Goal: Task Accomplishment & Management: Use online tool/utility

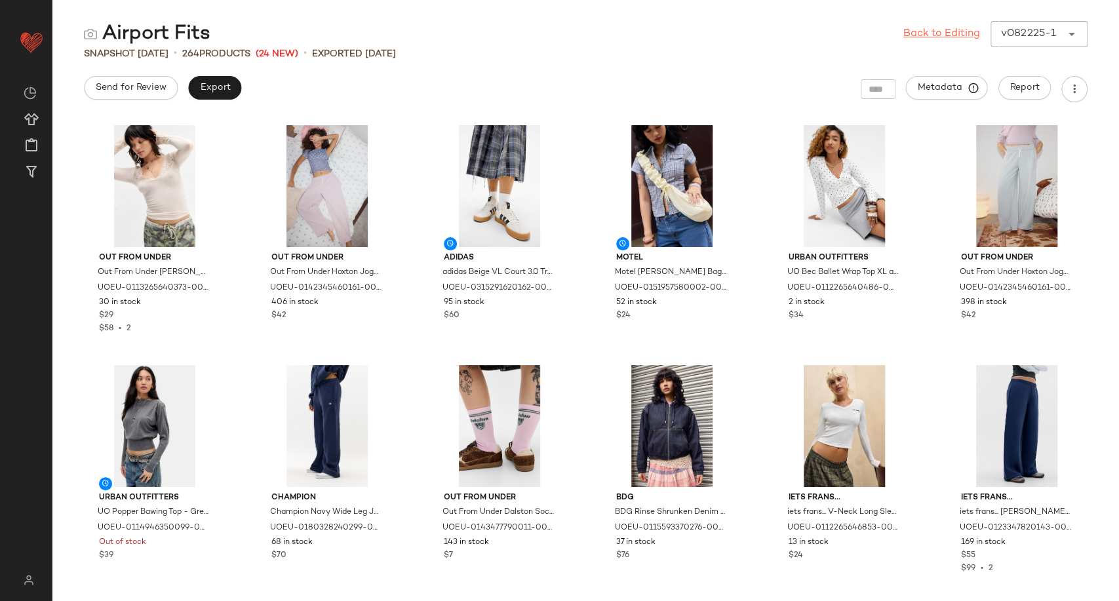
click at [923, 38] on link "Back to Editing" at bounding box center [941, 34] width 77 height 16
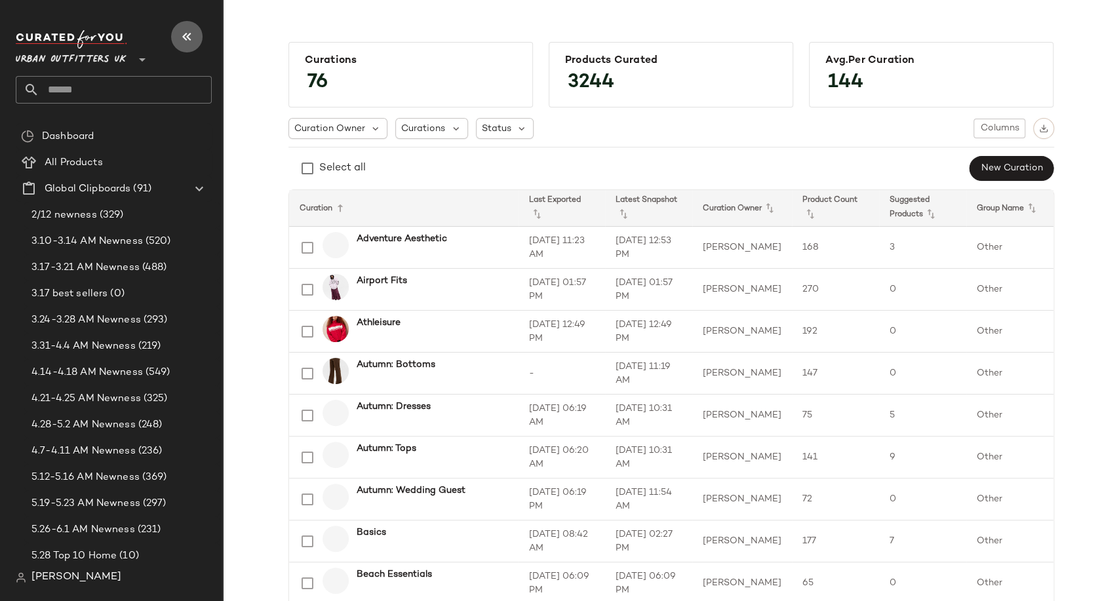
click at [180, 30] on icon "button" at bounding box center [187, 37] width 16 height 16
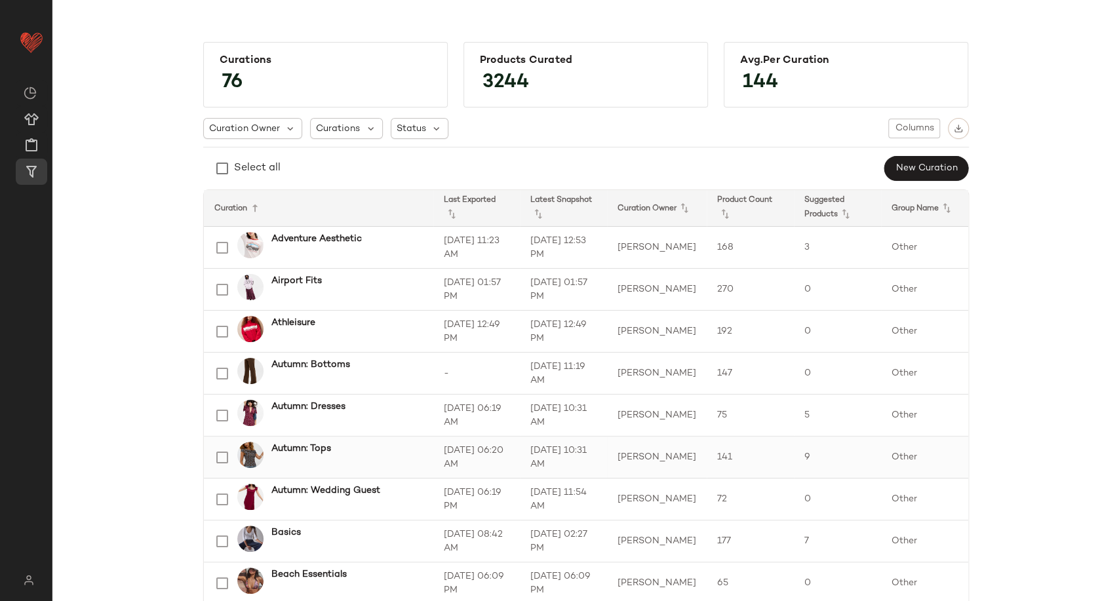
click at [314, 446] on b "Autumn: Tops" at bounding box center [301, 449] width 60 height 14
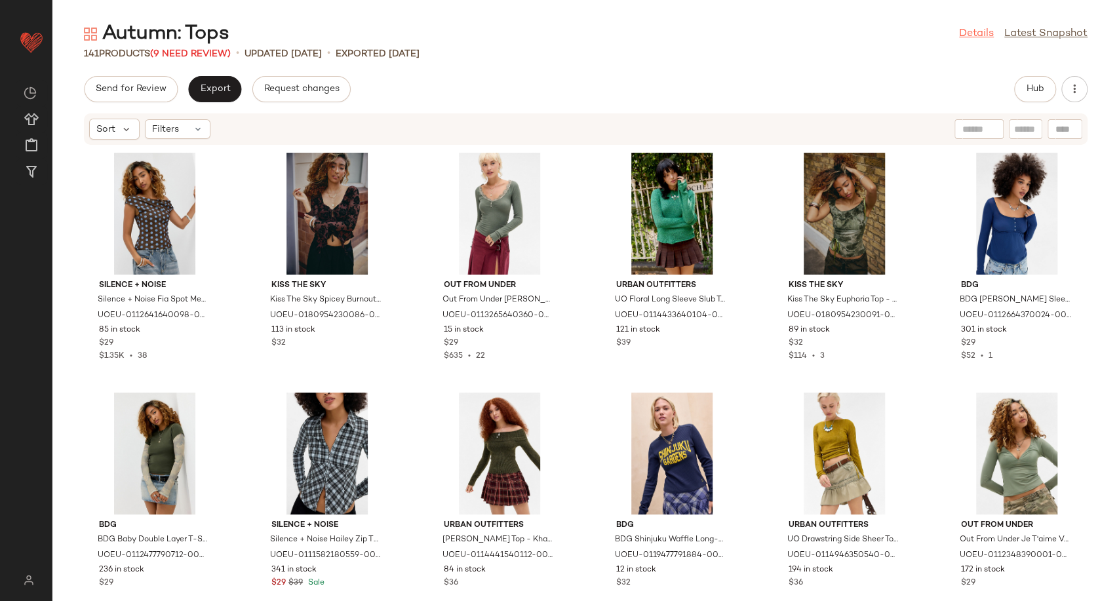
click at [963, 33] on link "Details" at bounding box center [976, 34] width 35 height 16
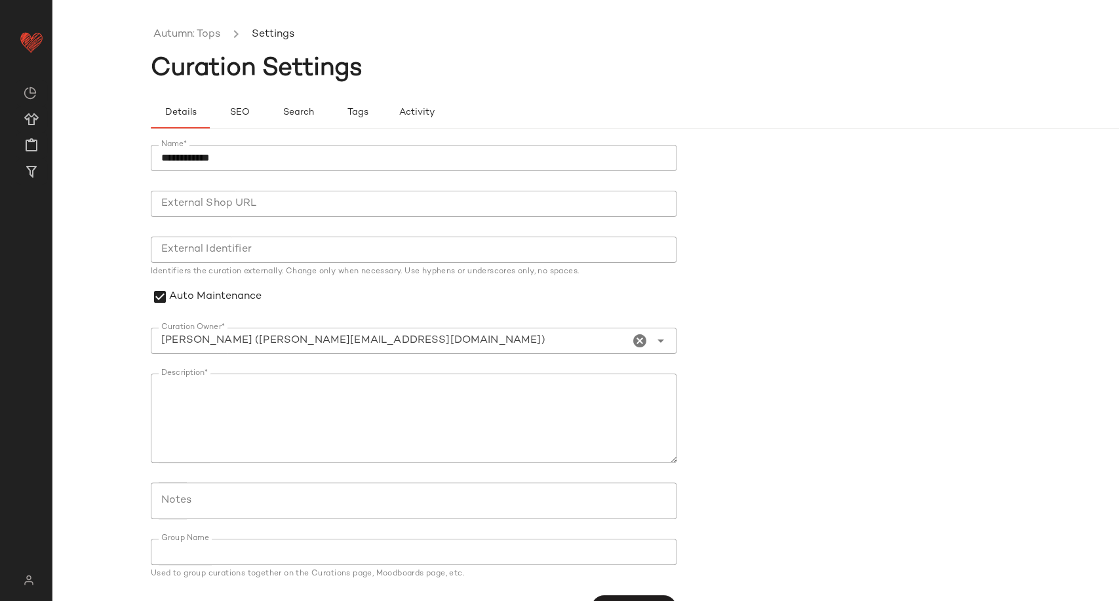
scroll to position [34, 0]
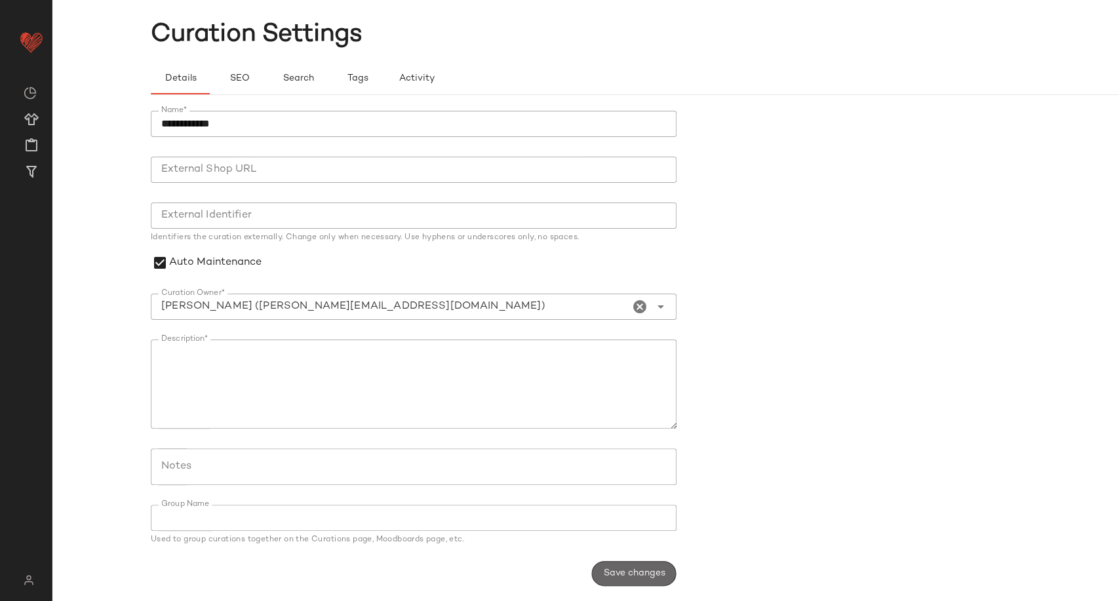
click at [655, 573] on span "Save changes" at bounding box center [633, 573] width 62 height 10
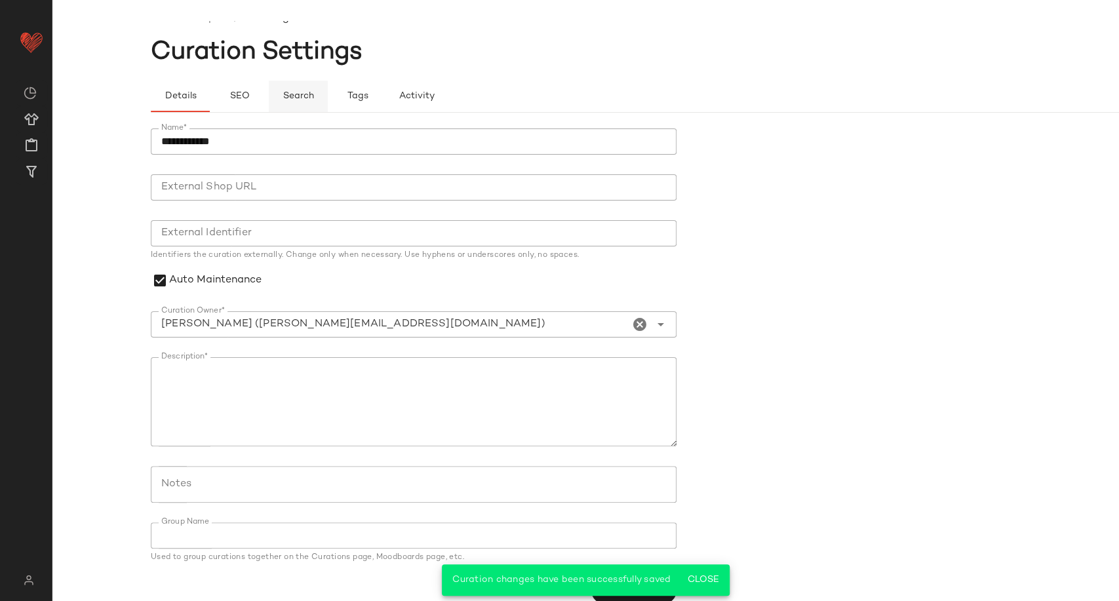
scroll to position [0, 0]
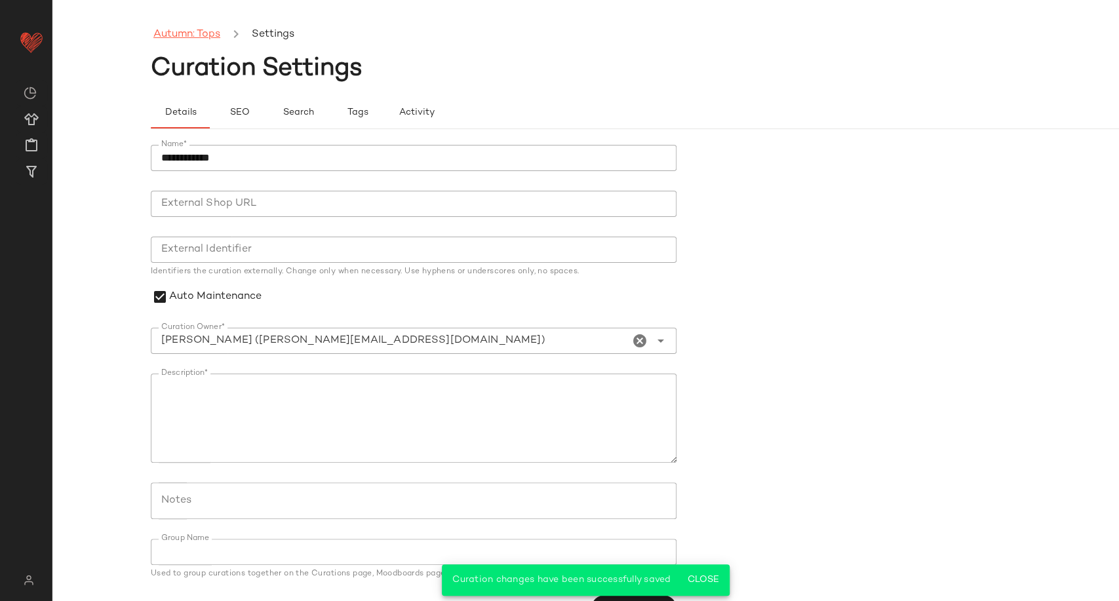
click at [215, 38] on link "Autumn: Tops" at bounding box center [186, 34] width 67 height 17
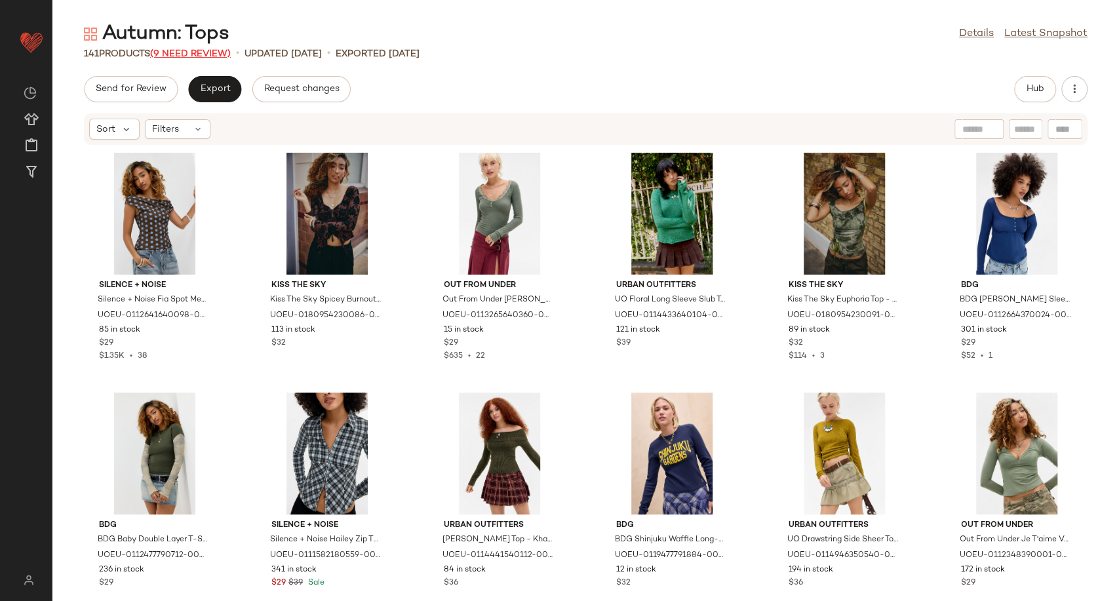
click at [215, 49] on span "(9 Need Review)" at bounding box center [190, 54] width 81 height 10
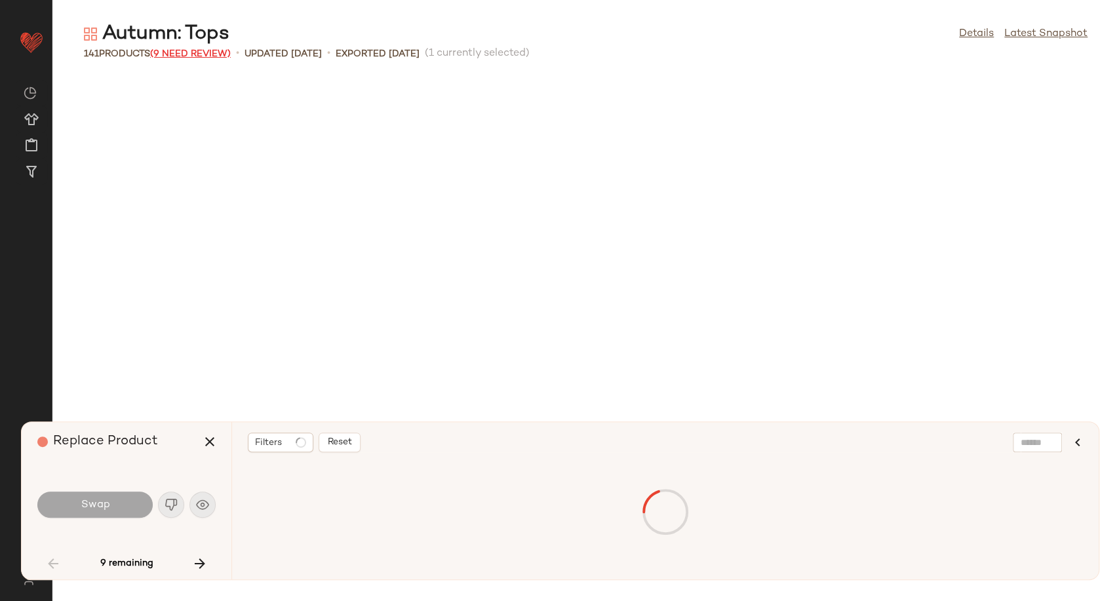
scroll to position [970, 0]
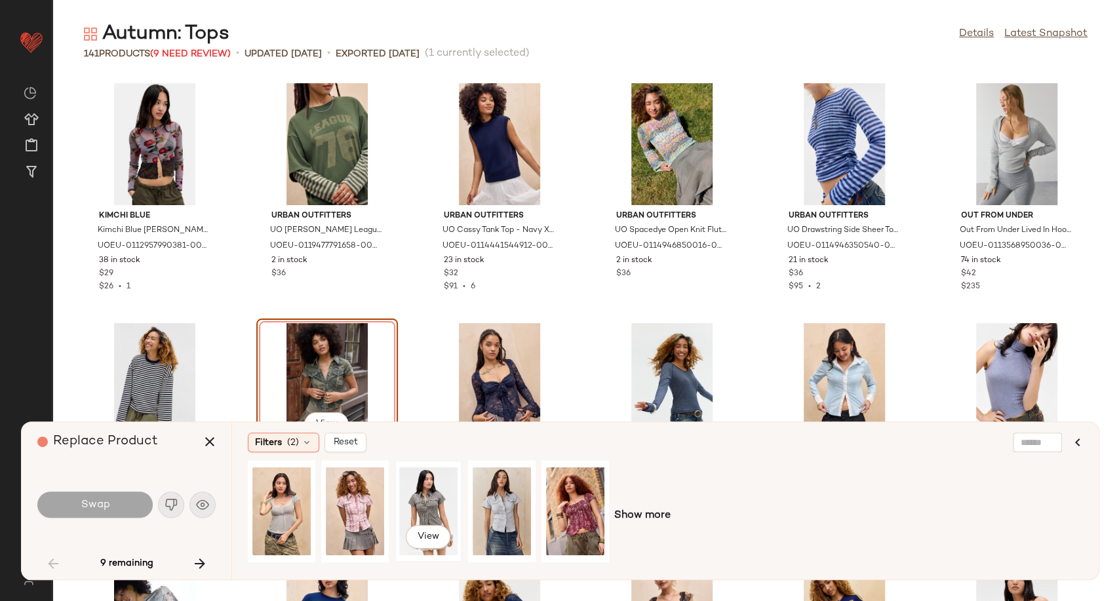
click at [434, 513] on div "View" at bounding box center [428, 511] width 58 height 93
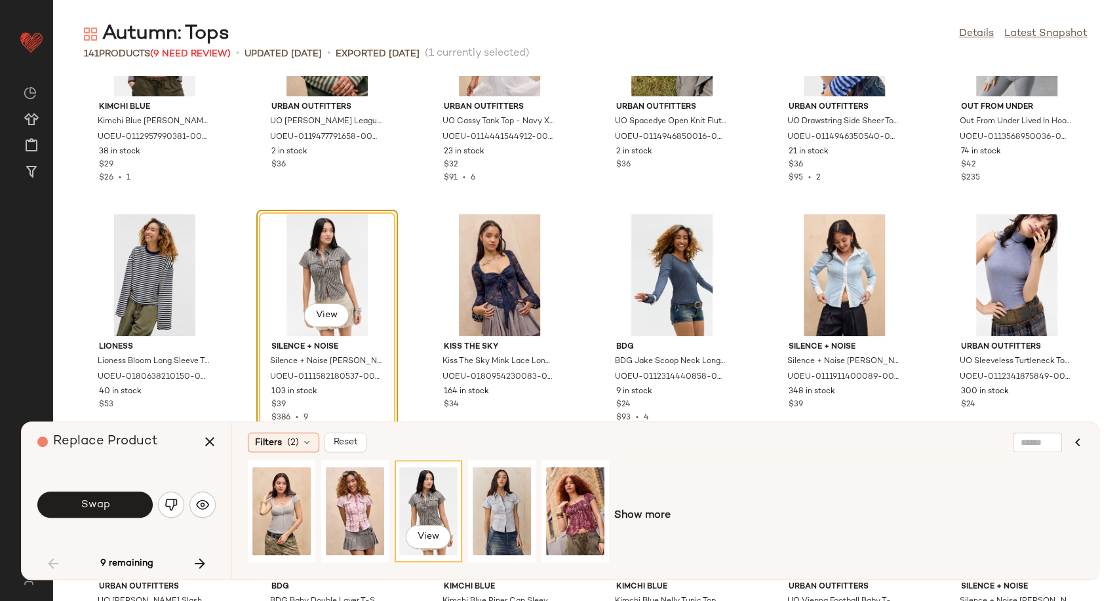
scroll to position [1115, 0]
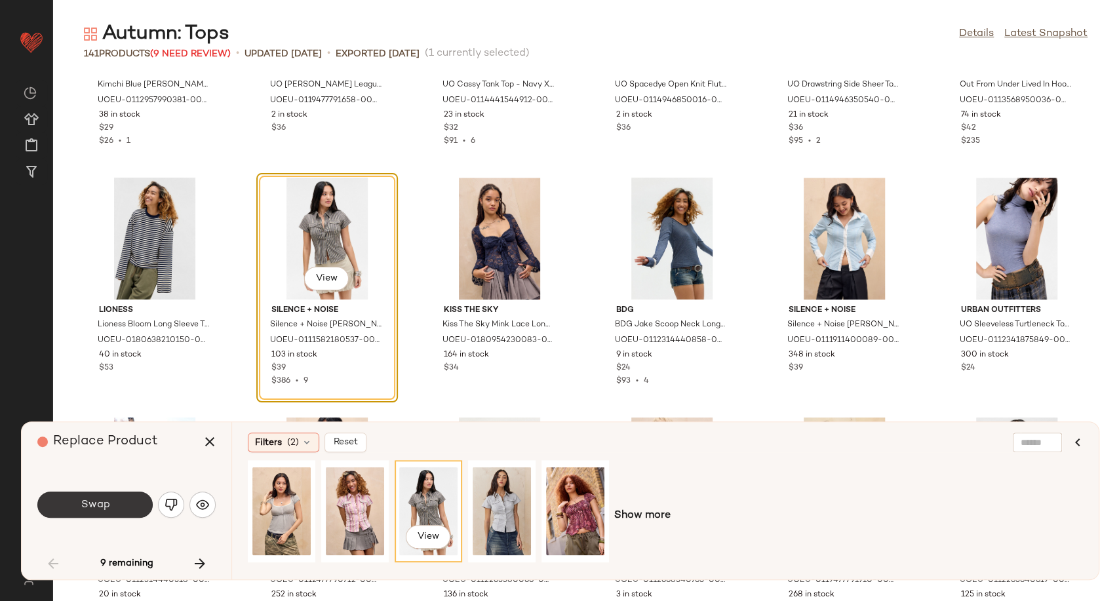
click at [115, 502] on button "Swap" at bounding box center [94, 505] width 115 height 26
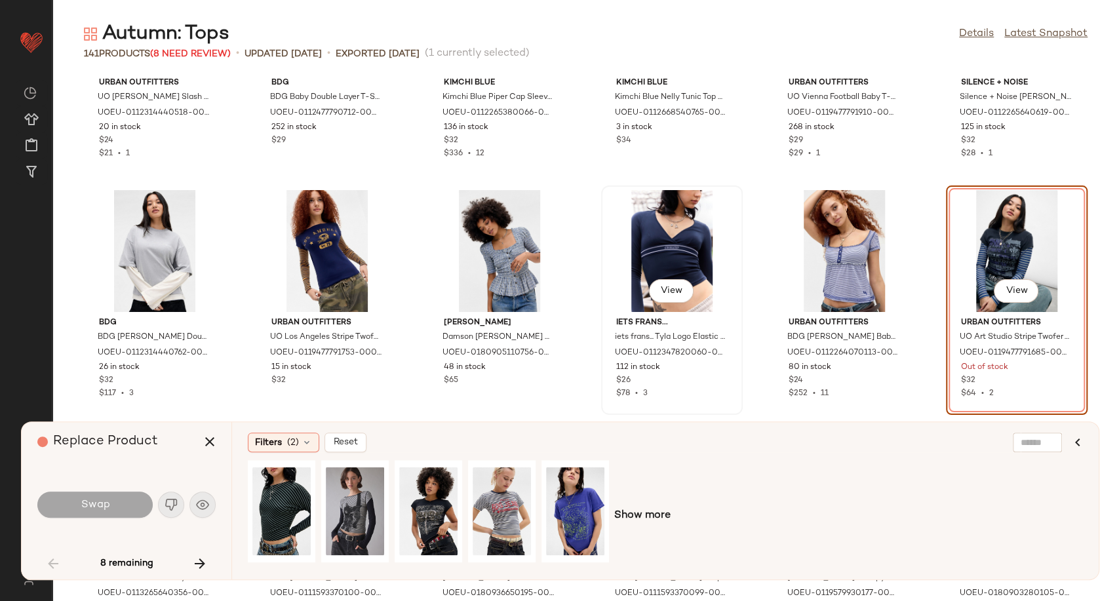
scroll to position [1585, 0]
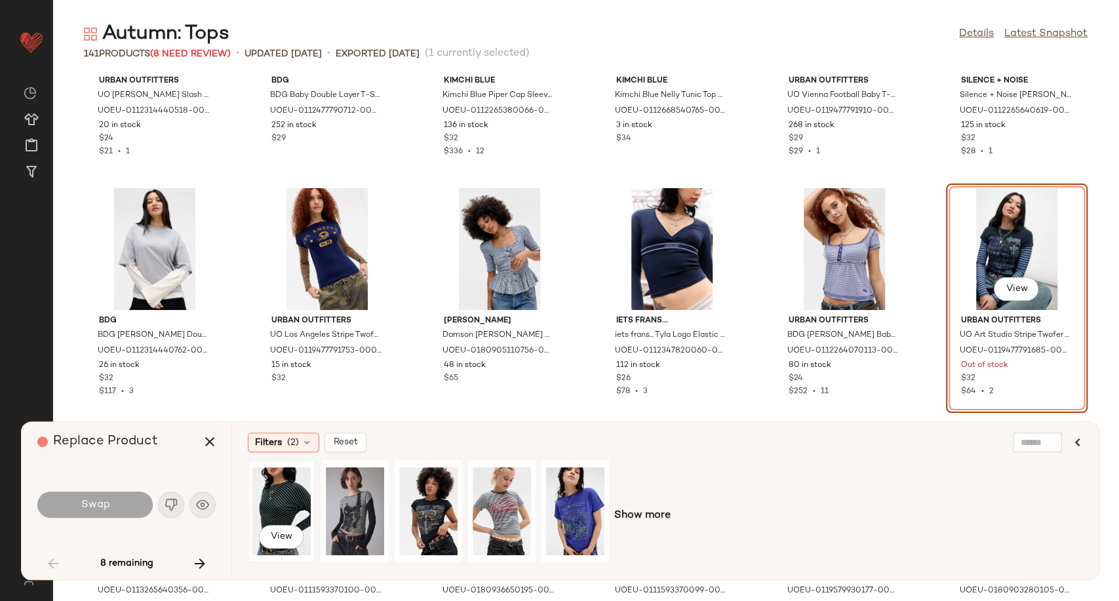
click at [290, 505] on div "View" at bounding box center [281, 511] width 58 height 93
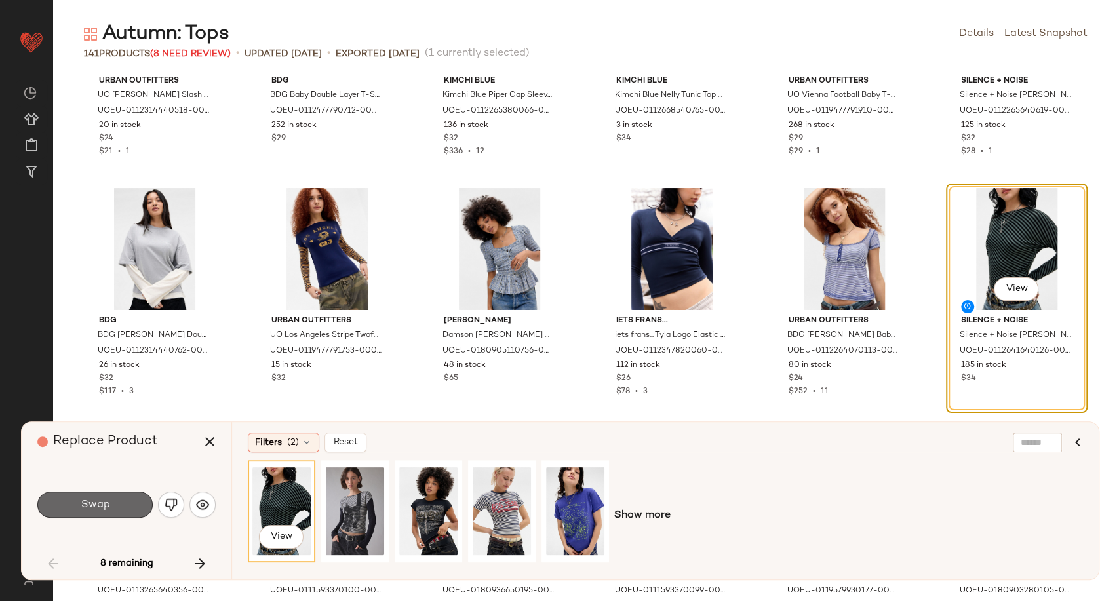
click at [112, 510] on button "Swap" at bounding box center [94, 505] width 115 height 26
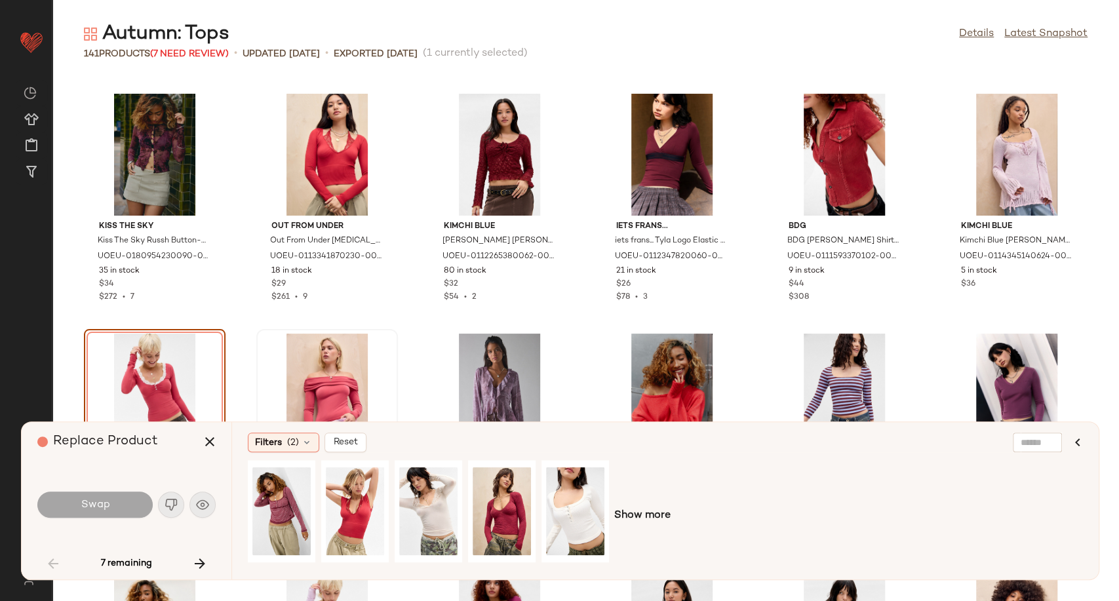
scroll to position [2232, 0]
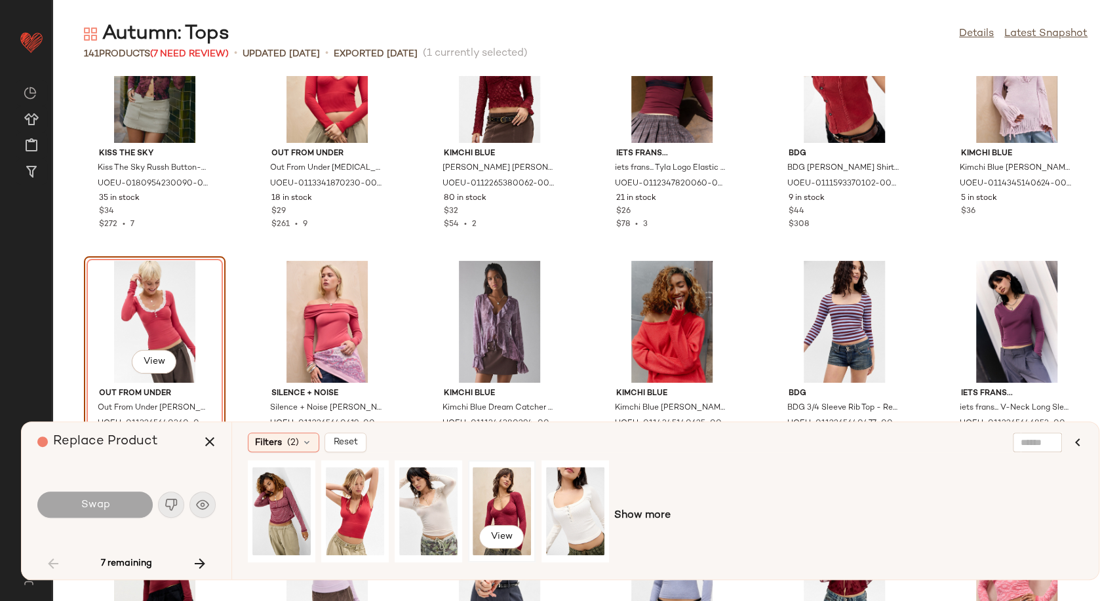
click at [490, 509] on div "View" at bounding box center [502, 511] width 58 height 93
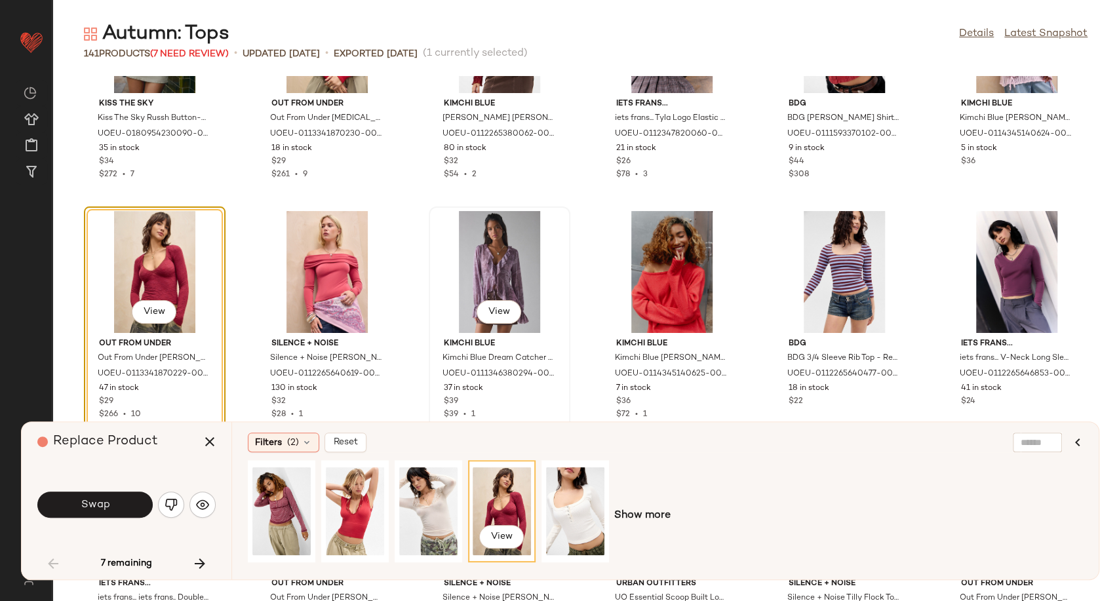
scroll to position [2304, 0]
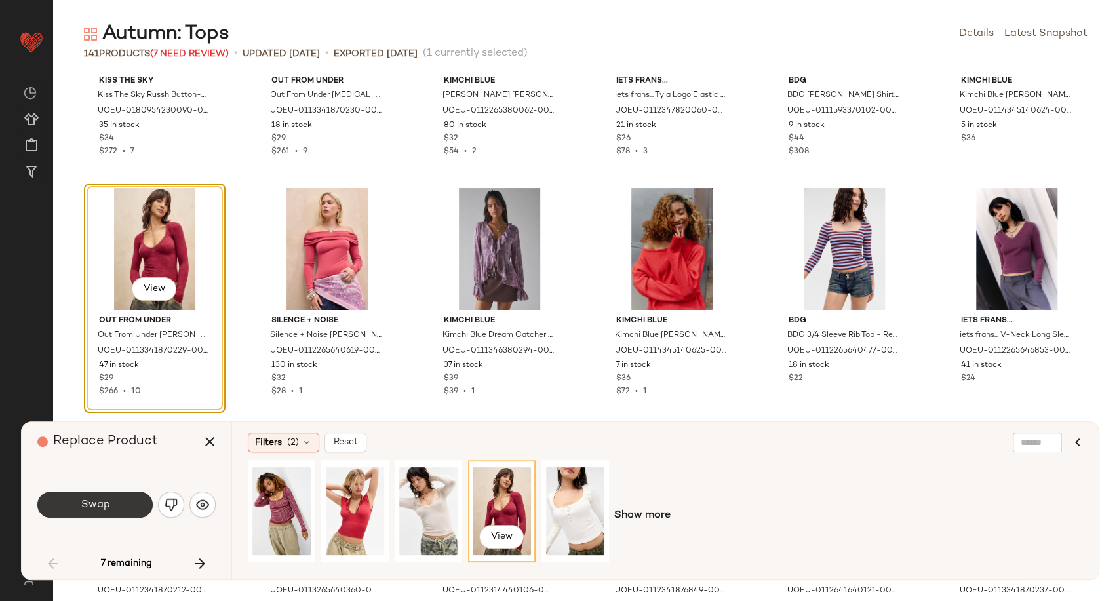
click at [126, 500] on button "Swap" at bounding box center [94, 505] width 115 height 26
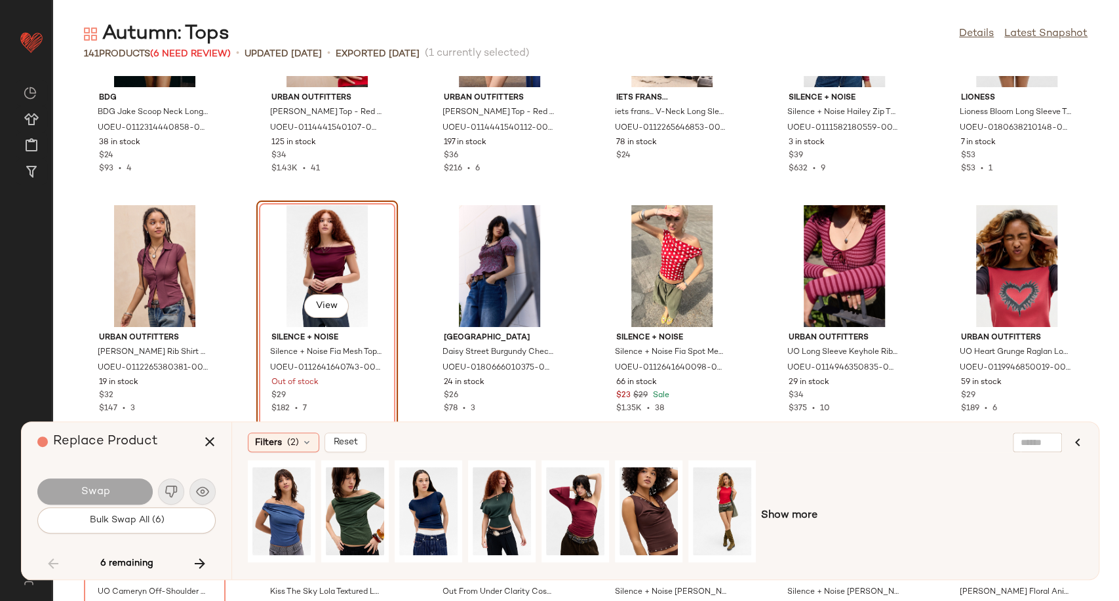
scroll to position [3024, 0]
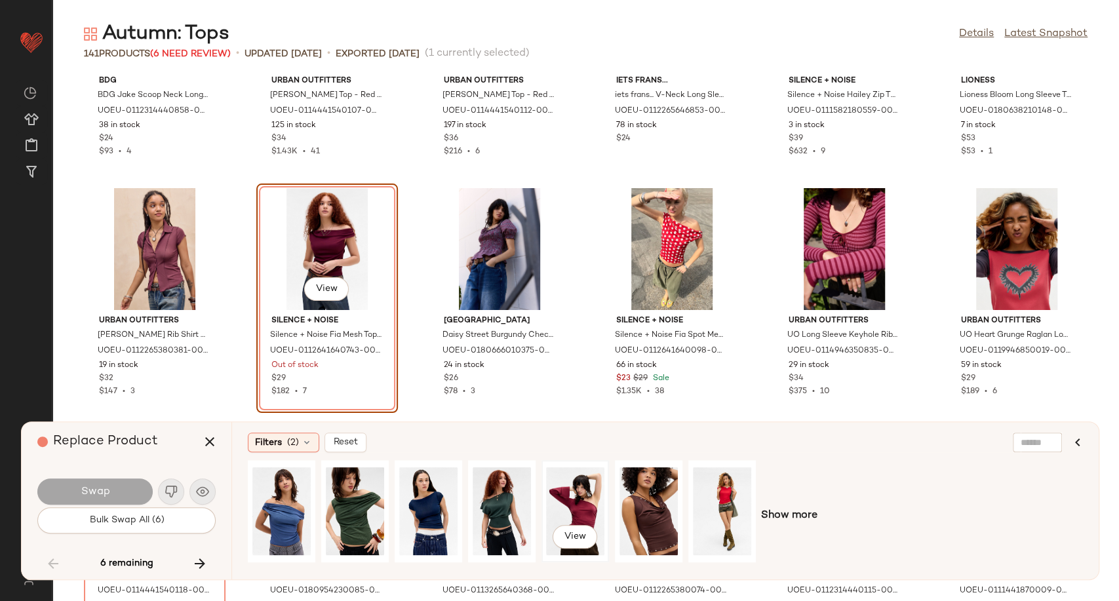
click at [563, 492] on div "View" at bounding box center [575, 511] width 58 height 93
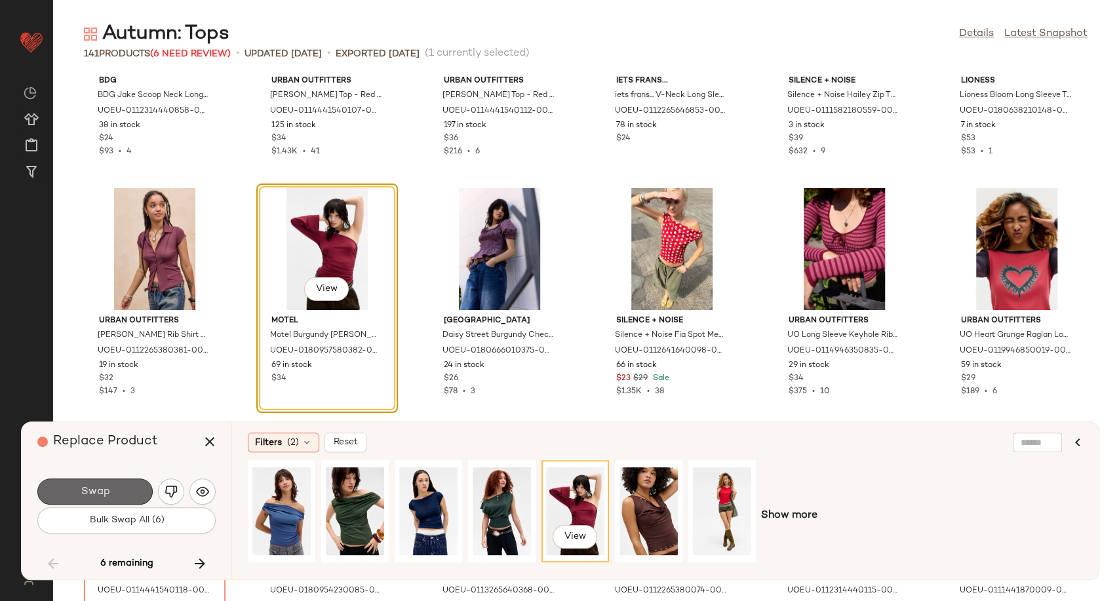
click at [132, 490] on button "Swap" at bounding box center [94, 491] width 115 height 26
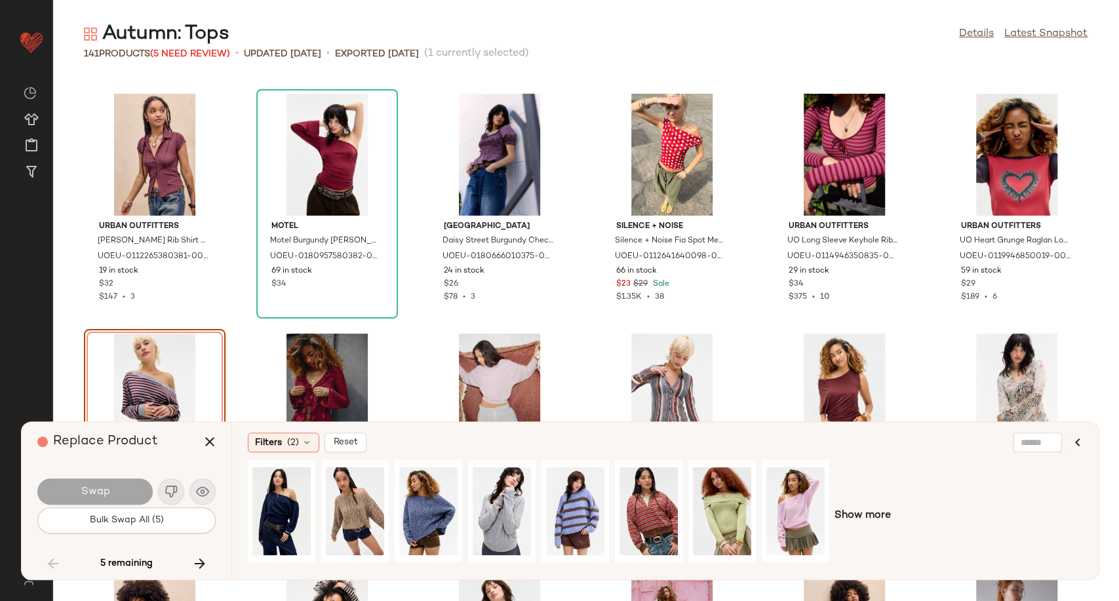
scroll to position [3191, 0]
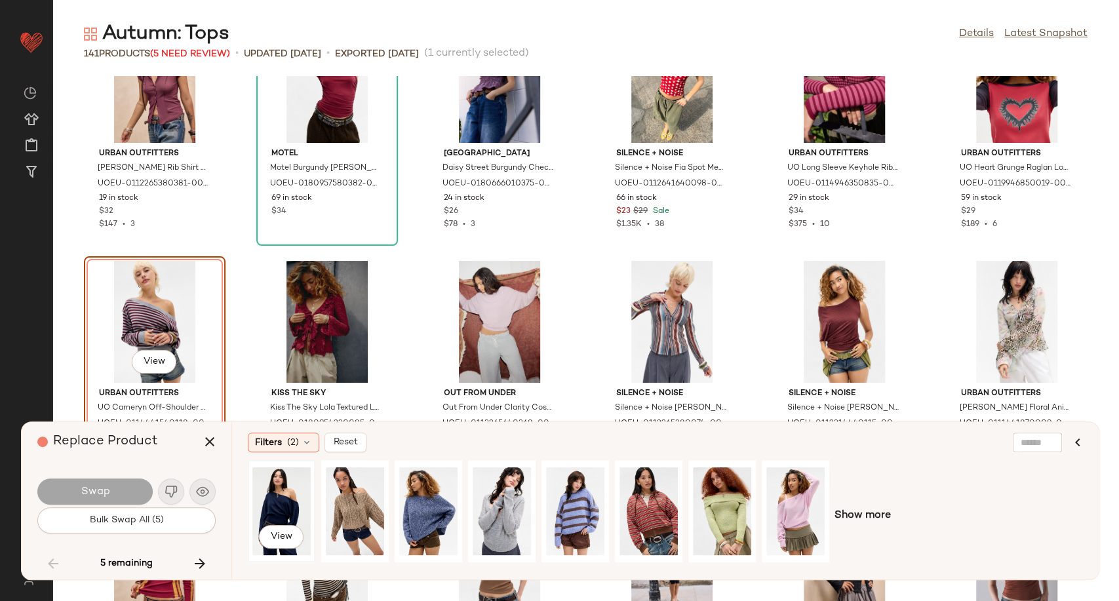
click at [284, 501] on div "View" at bounding box center [281, 511] width 58 height 93
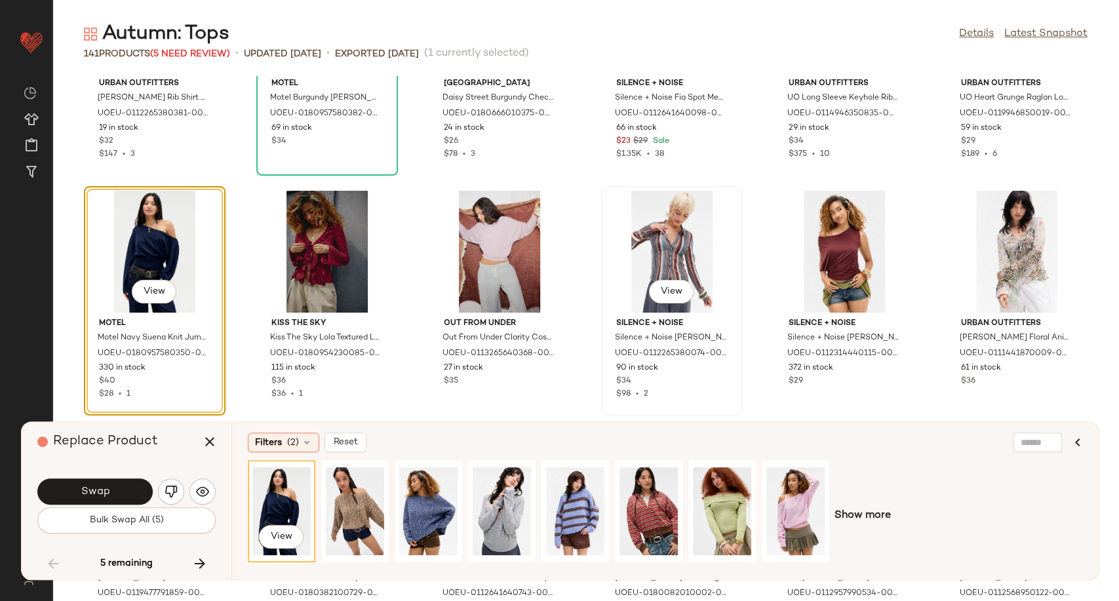
scroll to position [3264, 0]
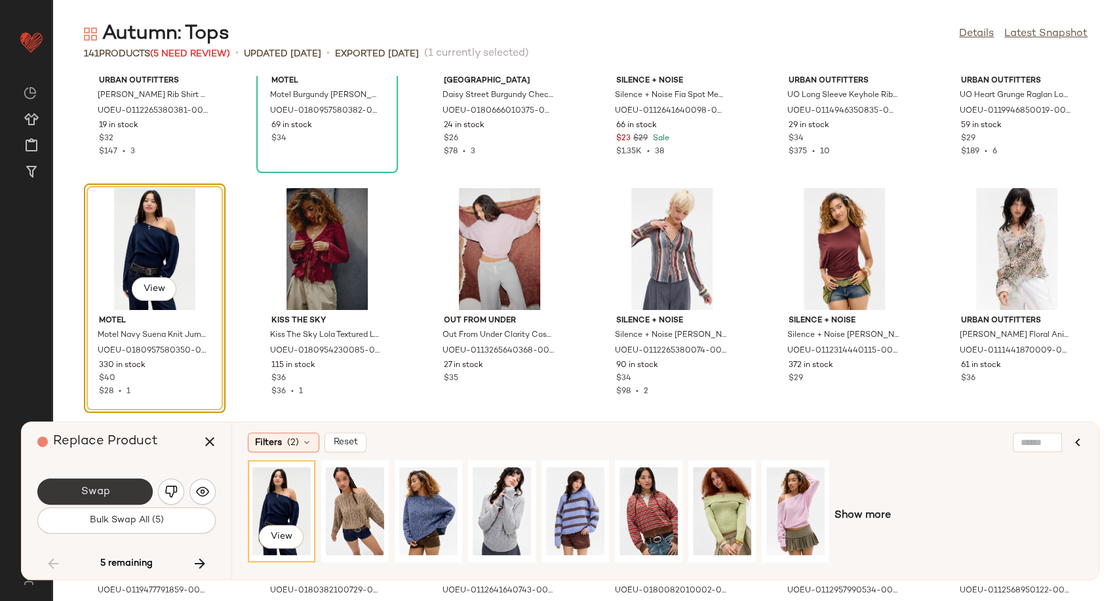
click at [117, 491] on button "Swap" at bounding box center [94, 491] width 115 height 26
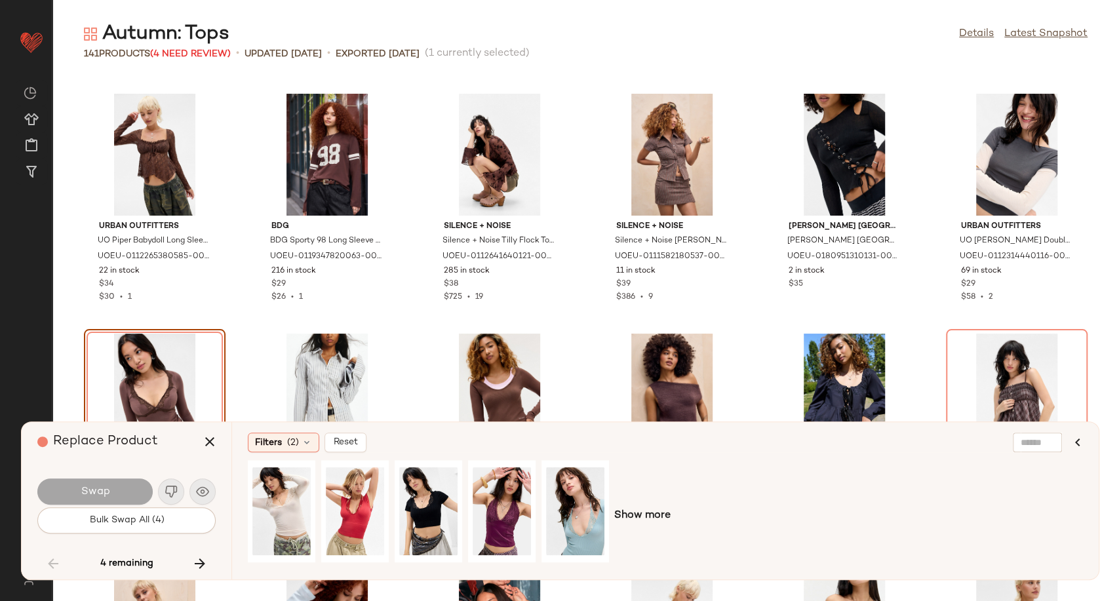
scroll to position [3911, 0]
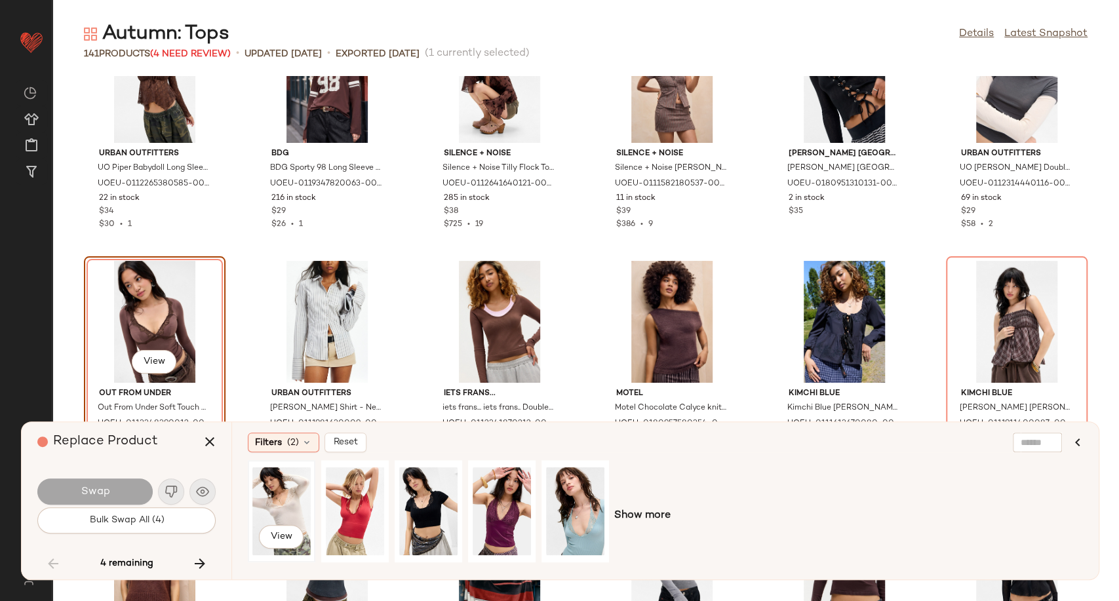
drag, startPoint x: 282, startPoint y: 499, endPoint x: 248, endPoint y: 489, distance: 36.1
click at [282, 499] on div "View" at bounding box center [281, 511] width 58 height 93
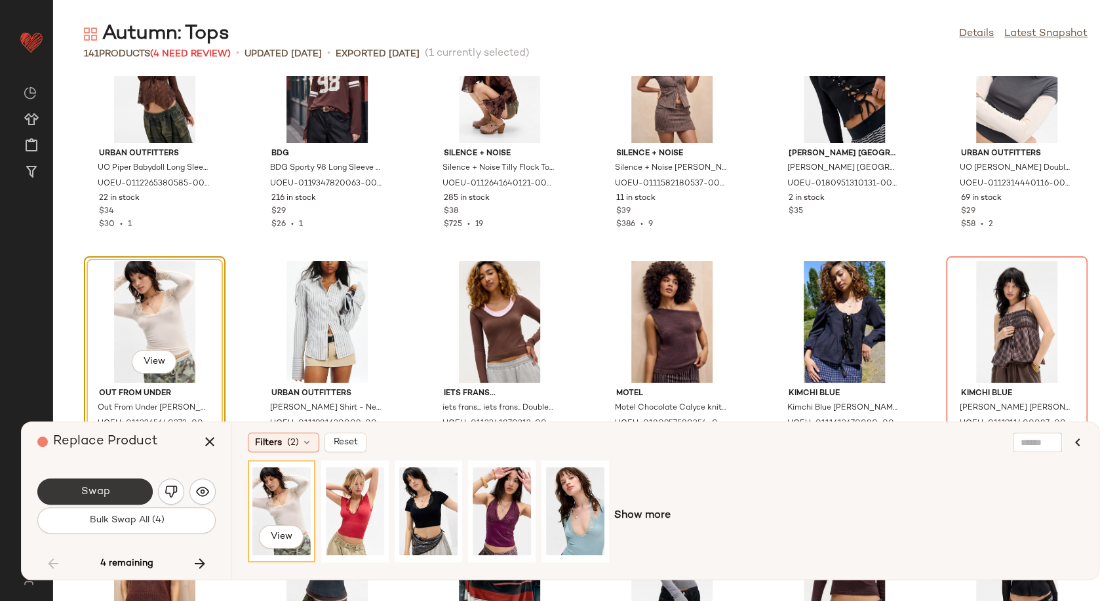
click at [109, 484] on button "Swap" at bounding box center [94, 491] width 115 height 26
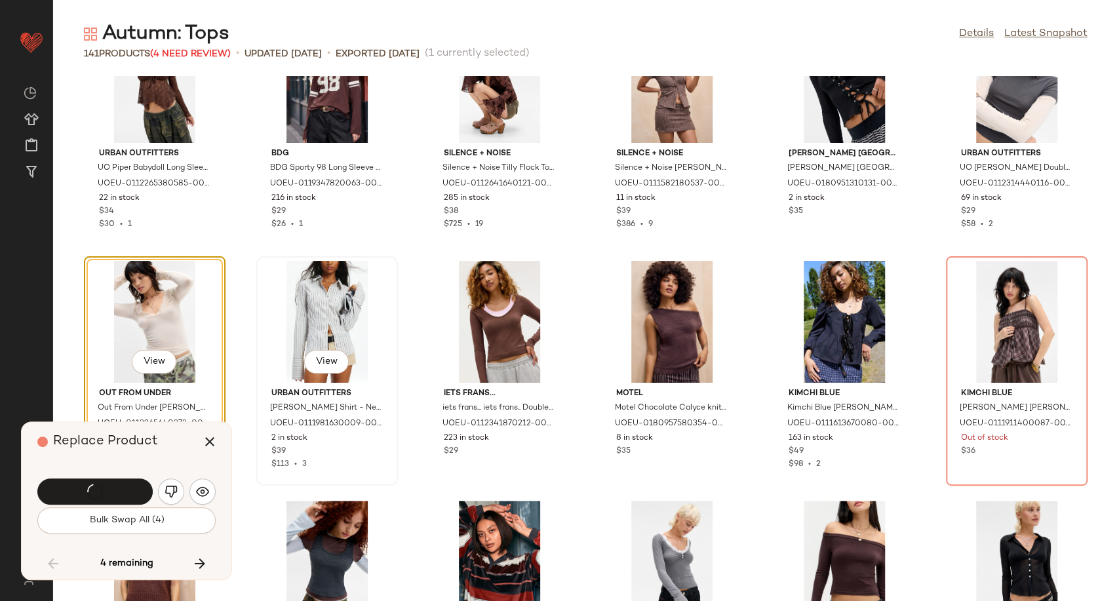
scroll to position [3983, 0]
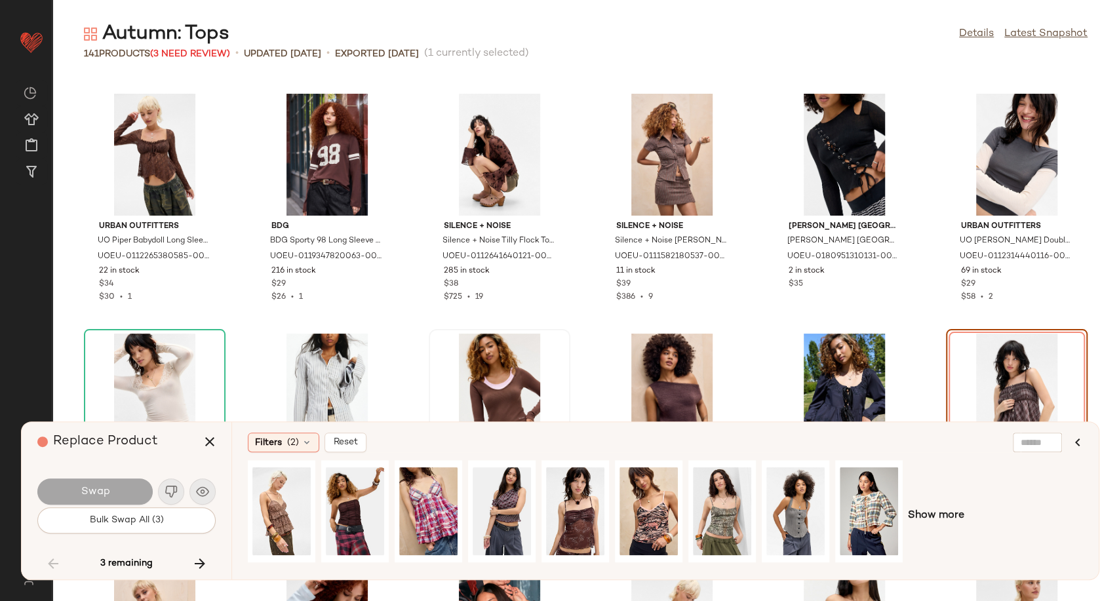
scroll to position [3983, 0]
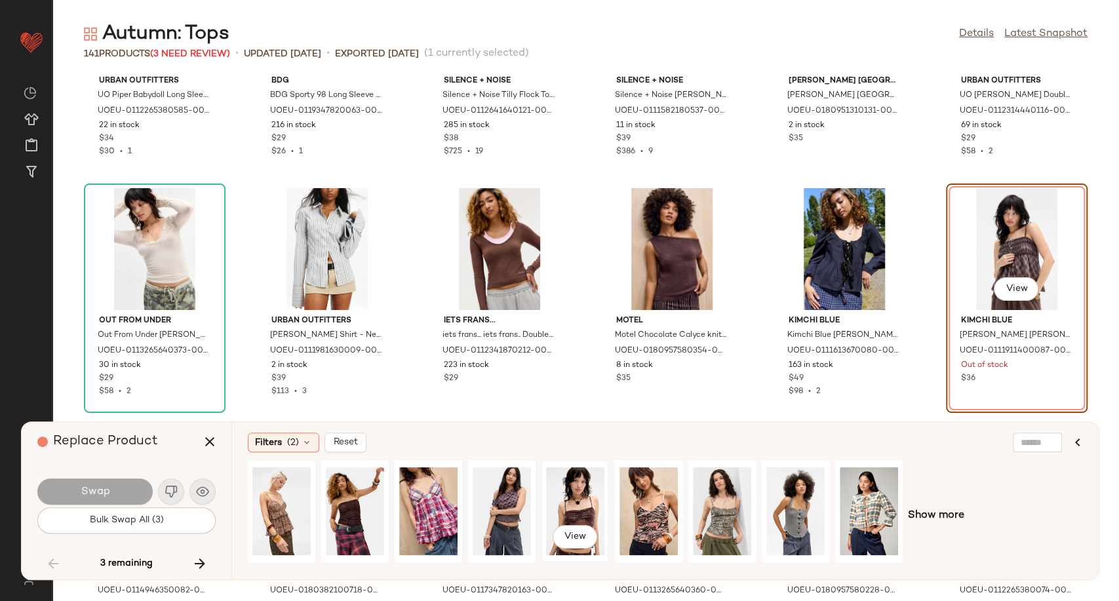
click at [577, 512] on div "View" at bounding box center [575, 511] width 58 height 93
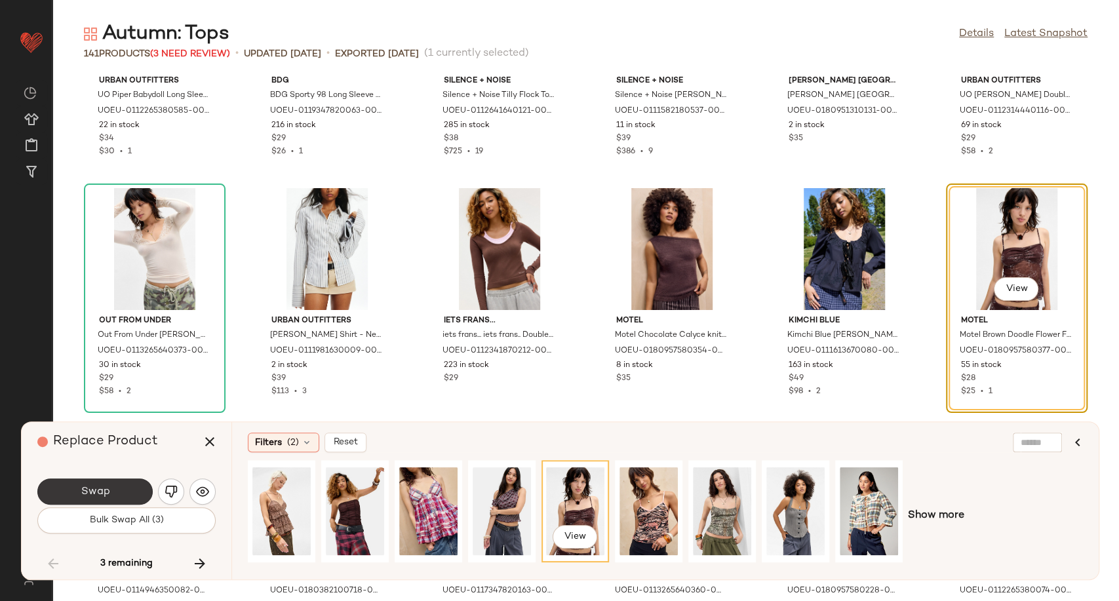
click at [92, 491] on span "Swap" at bounding box center [94, 492] width 29 height 12
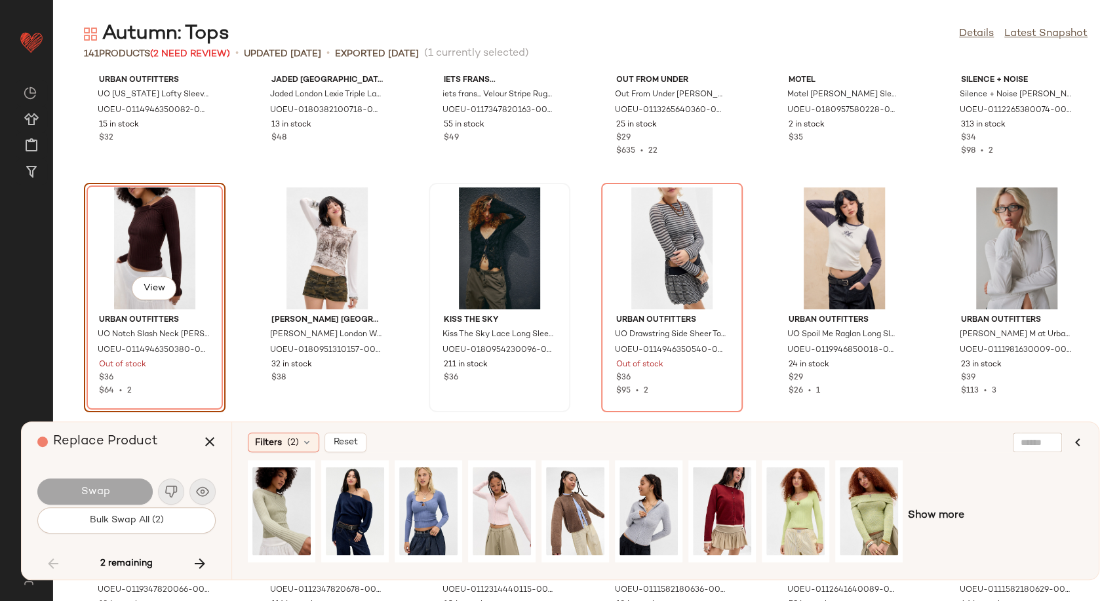
scroll to position [4463, 0]
click at [930, 512] on span "Show more" at bounding box center [936, 516] width 56 height 16
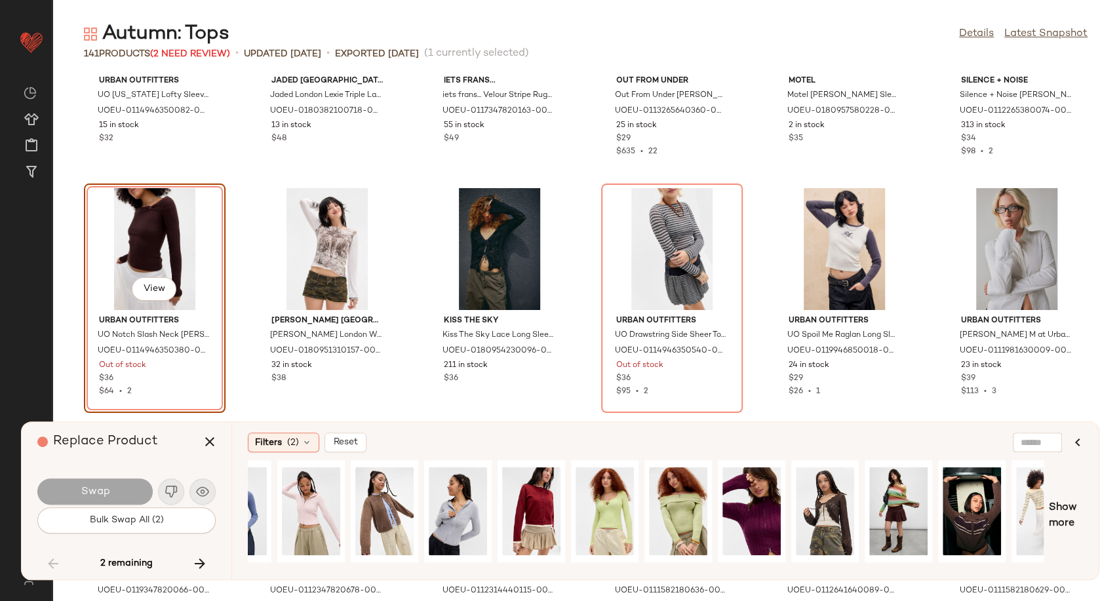
scroll to position [0, 225]
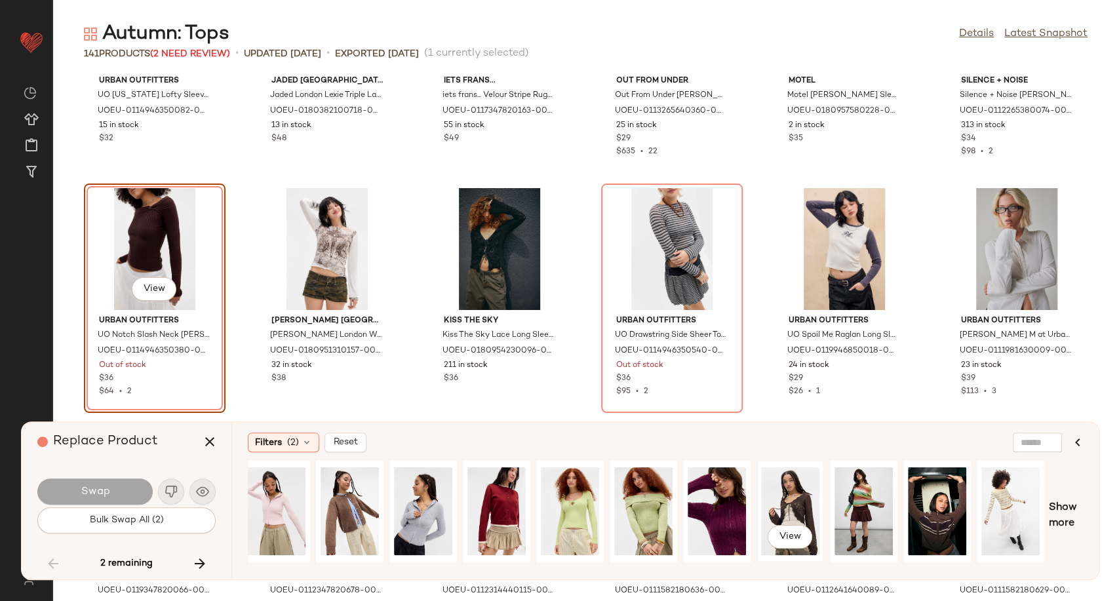
click at [790, 507] on div "View" at bounding box center [790, 511] width 58 height 93
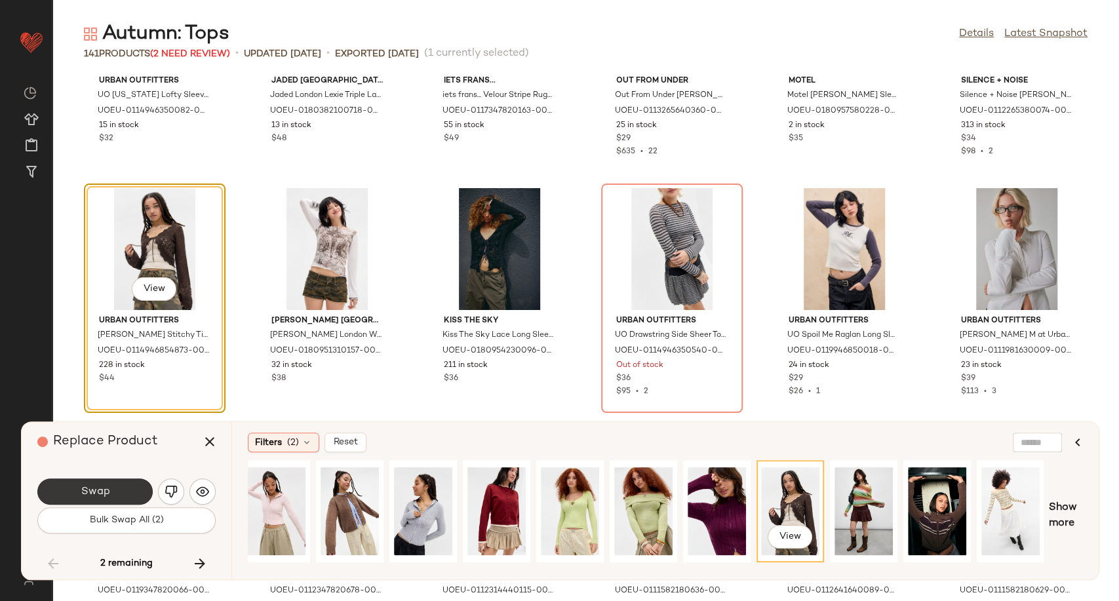
click at [97, 490] on span "Swap" at bounding box center [94, 492] width 29 height 12
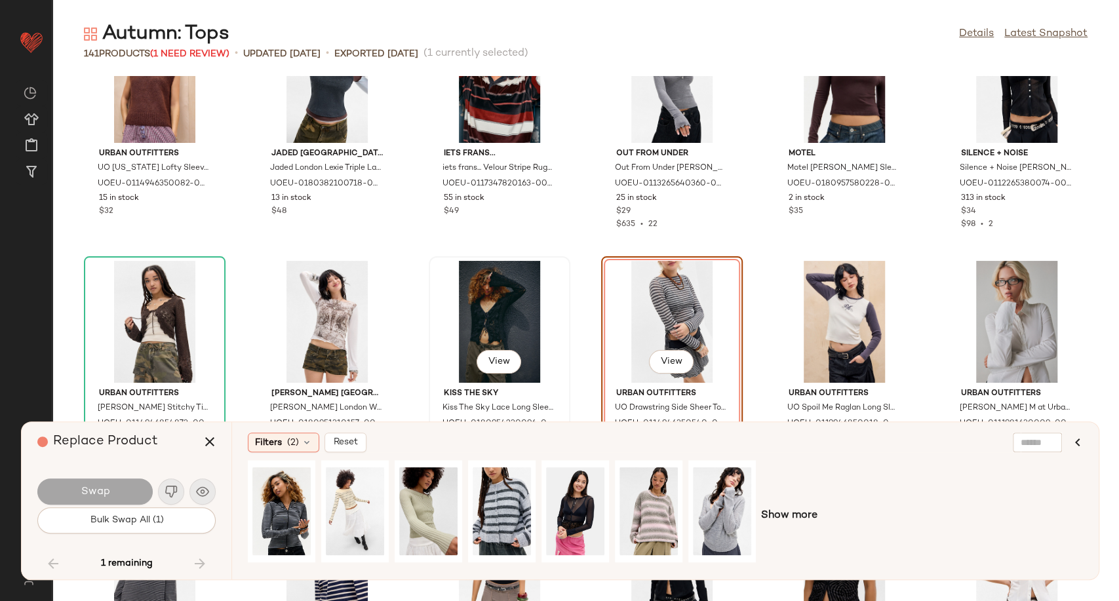
scroll to position [4463, 0]
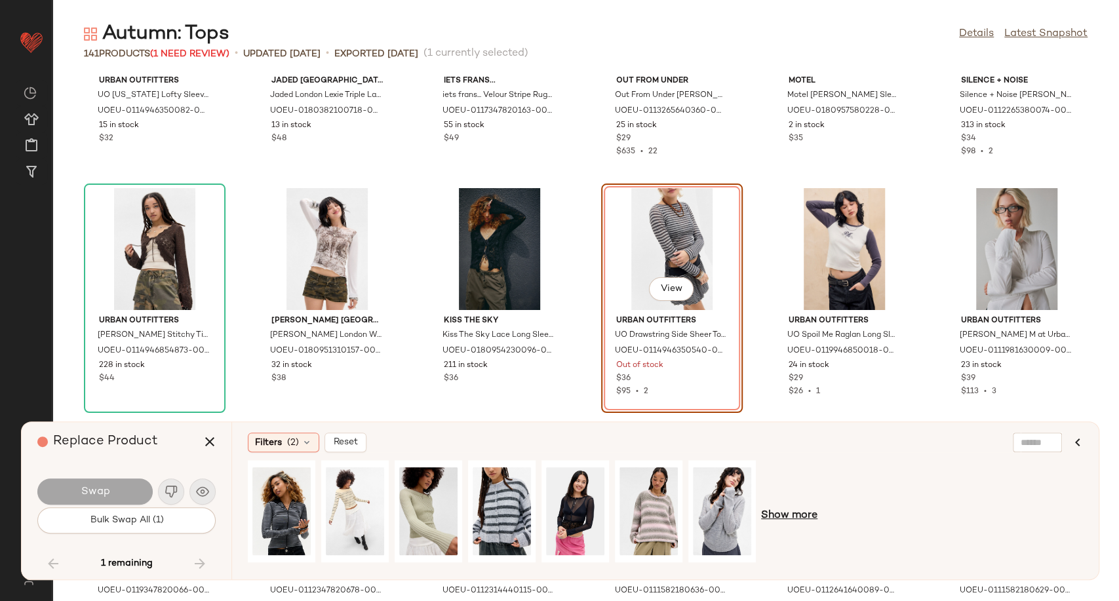
click at [789, 517] on span "Show more" at bounding box center [789, 516] width 56 height 16
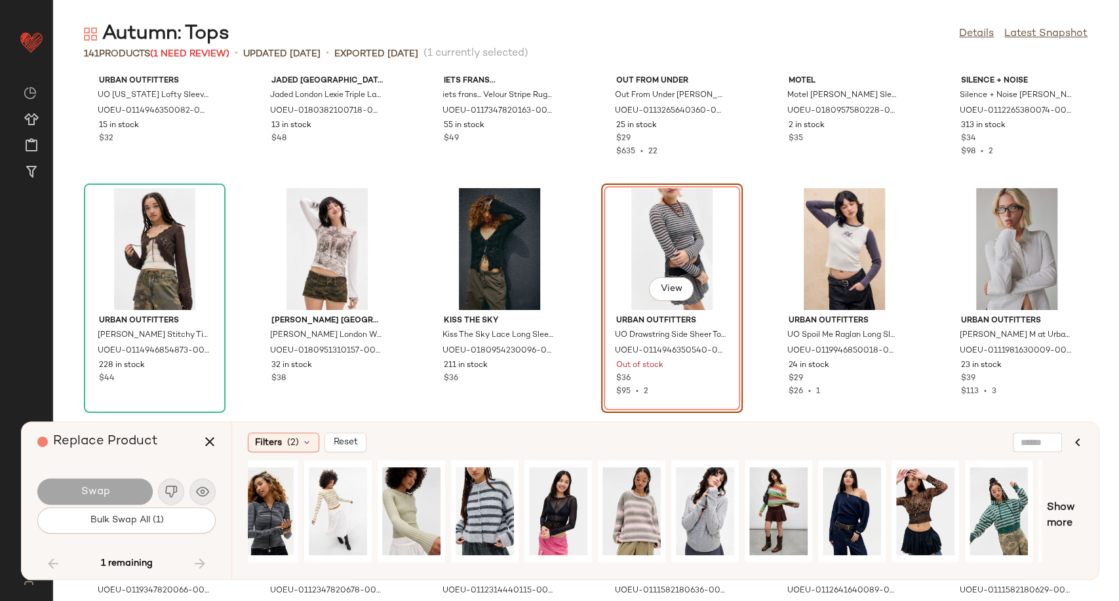
scroll to position [0, 0]
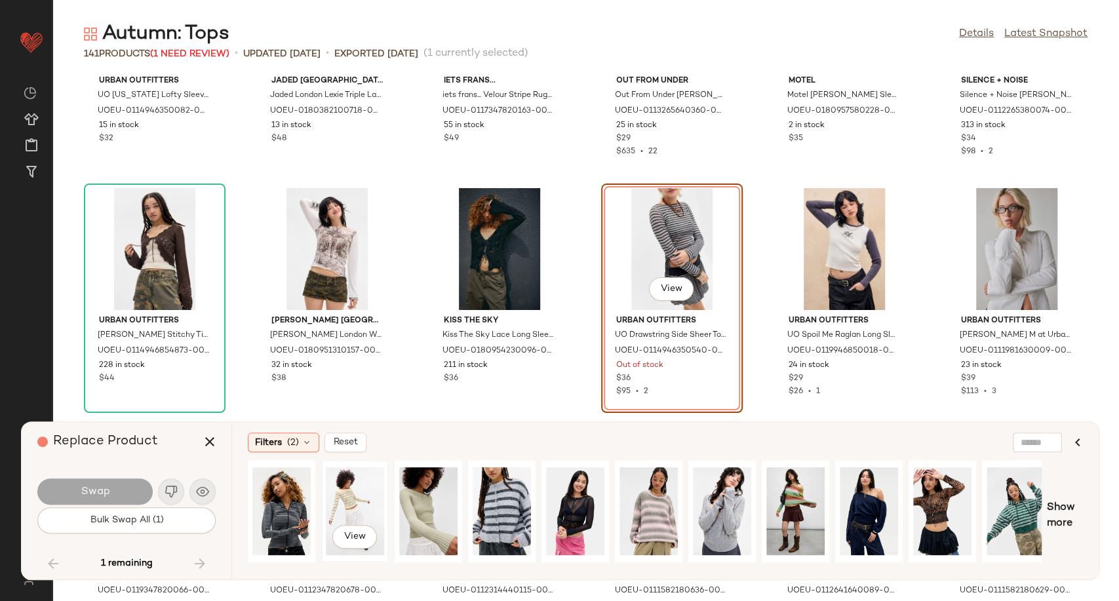
click at [364, 509] on div "View" at bounding box center [355, 511] width 58 height 93
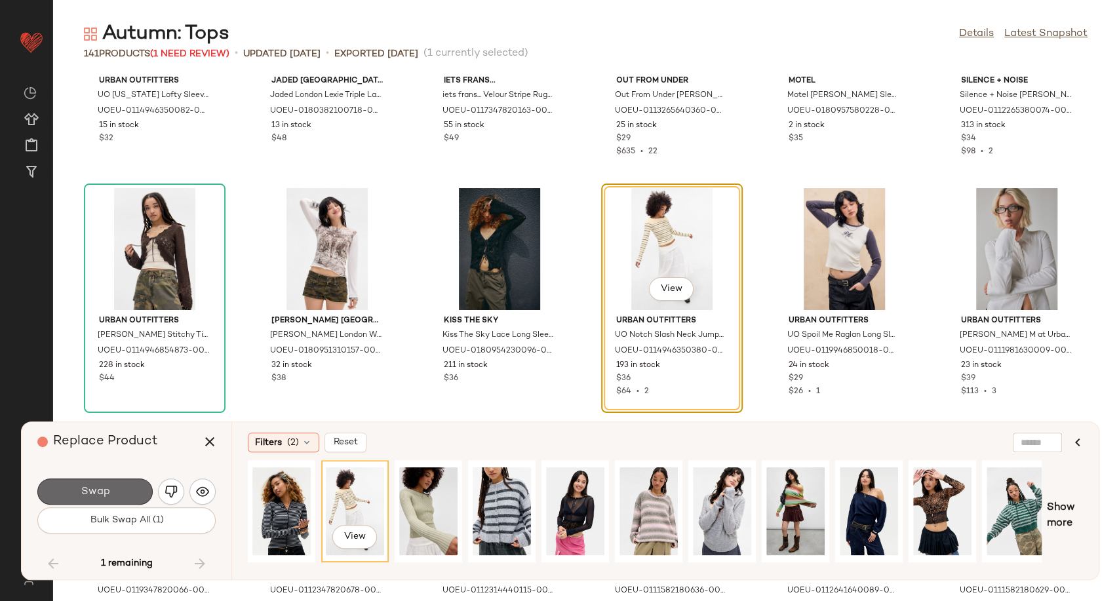
click at [126, 494] on button "Swap" at bounding box center [94, 491] width 115 height 26
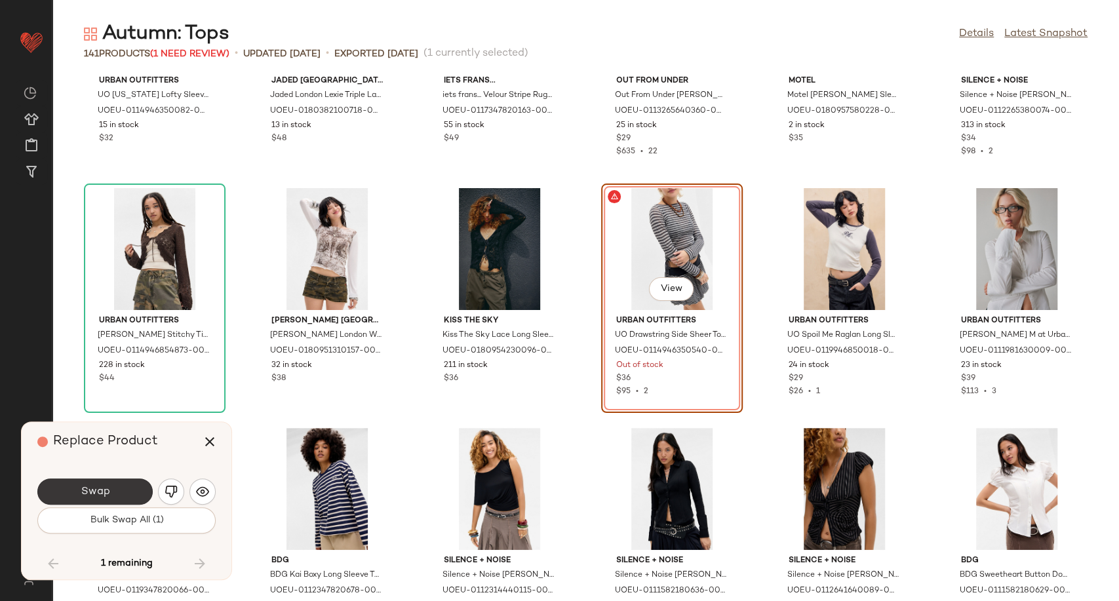
click at [116, 489] on button "Swap" at bounding box center [94, 491] width 115 height 26
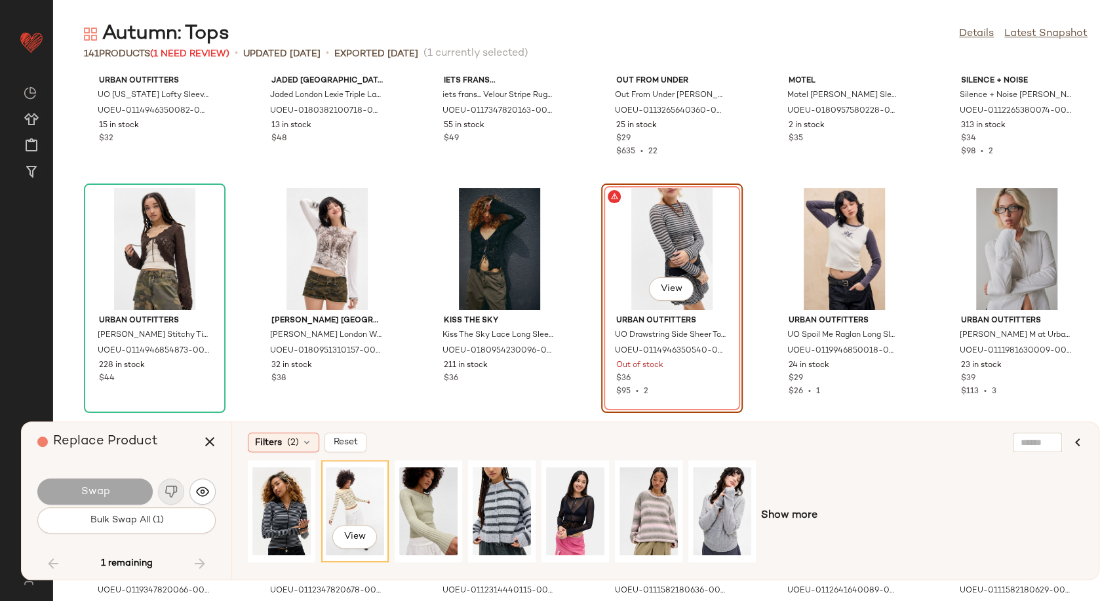
click at [351, 502] on div "View" at bounding box center [355, 511] width 58 height 93
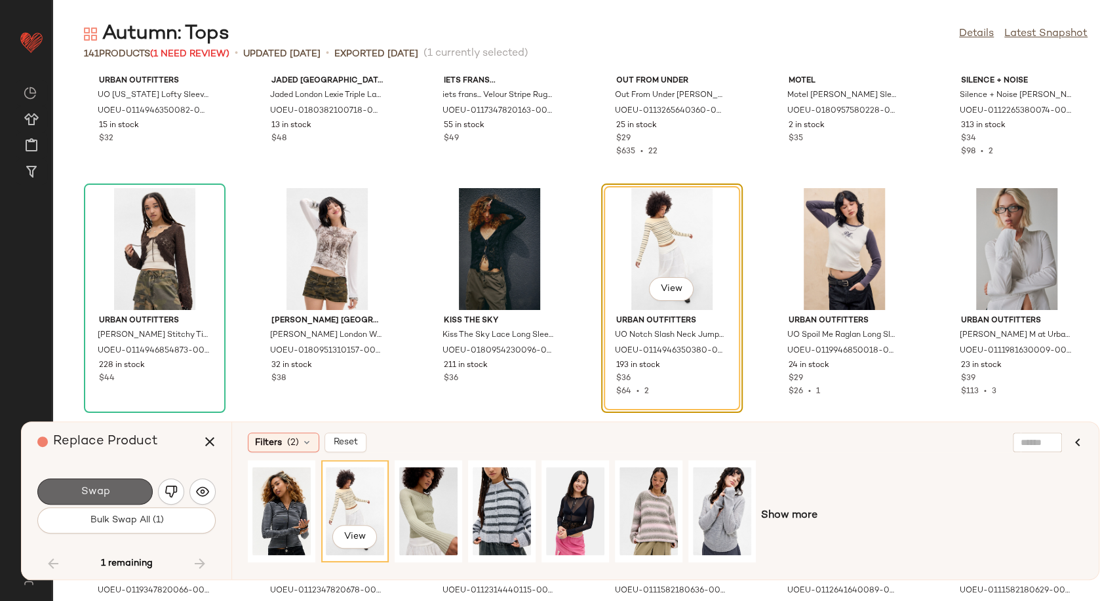
click at [103, 500] on button "Swap" at bounding box center [94, 491] width 115 height 26
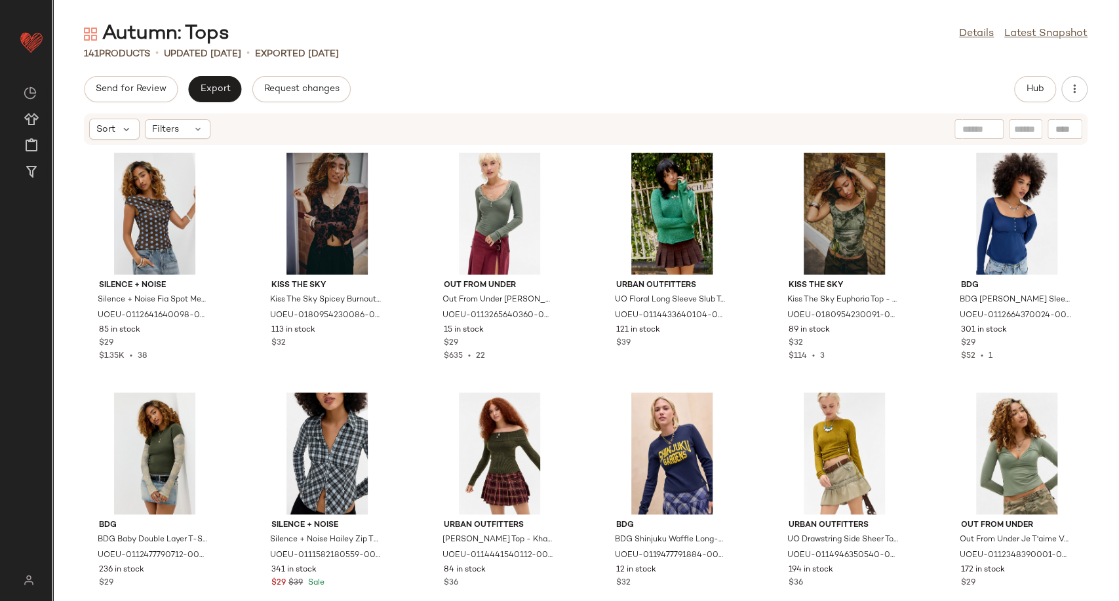
click at [701, 95] on div "Send for Review Export Request changes Hub" at bounding box center [585, 89] width 1003 height 26
click at [211, 88] on span "Export" at bounding box center [214, 89] width 31 height 10
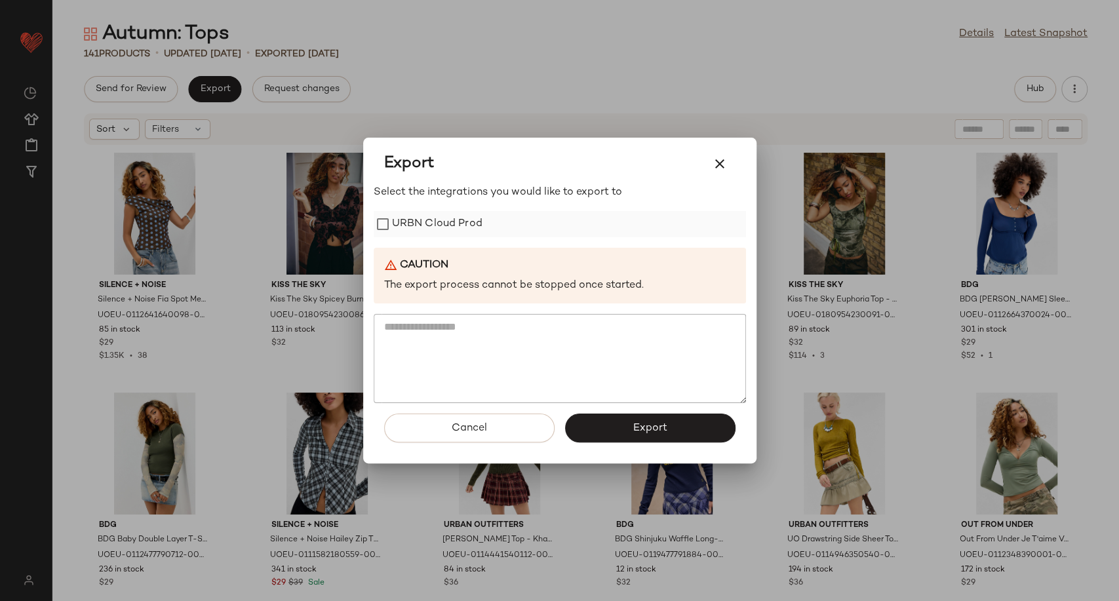
click at [414, 225] on label "URBN Cloud Prod" at bounding box center [437, 224] width 90 height 26
click at [641, 434] on span "Export" at bounding box center [649, 428] width 35 height 12
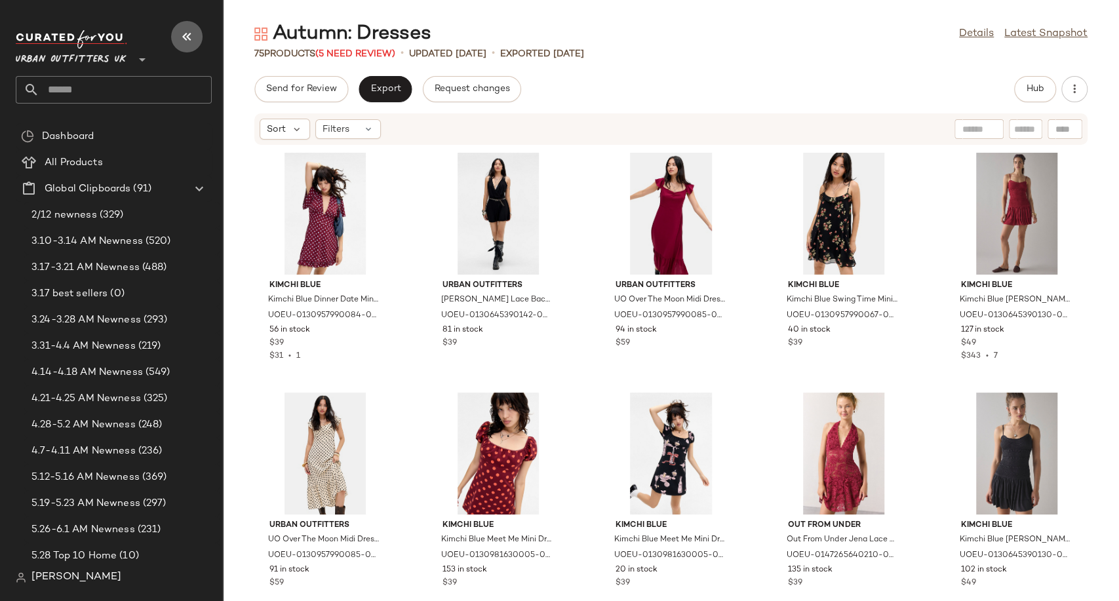
click at [185, 39] on icon "button" at bounding box center [187, 37] width 16 height 16
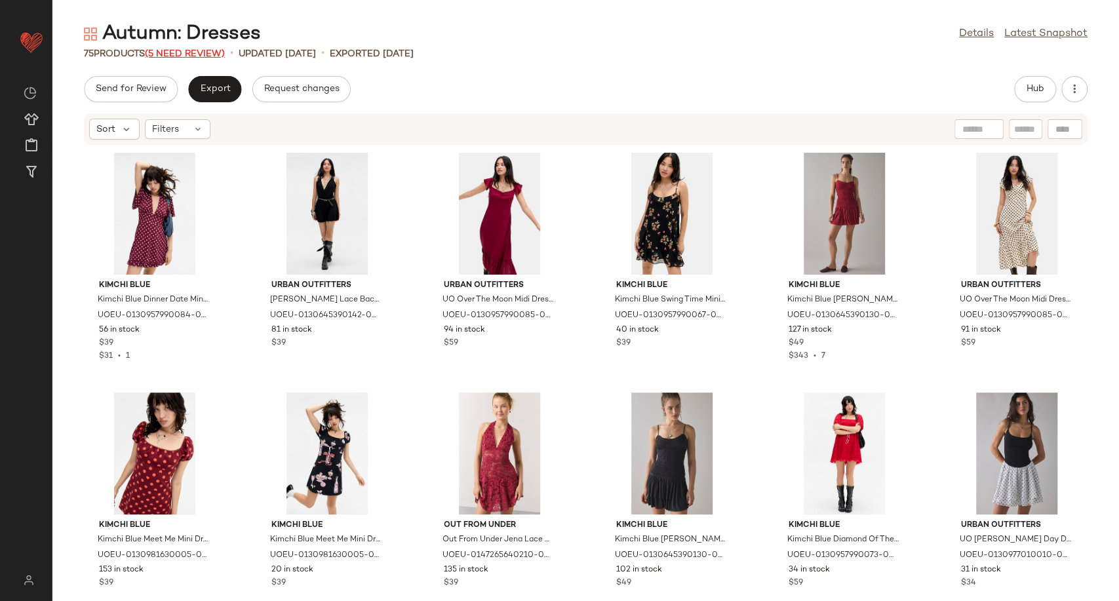
click at [185, 55] on span "(5 Need Review)" at bounding box center [185, 54] width 80 height 10
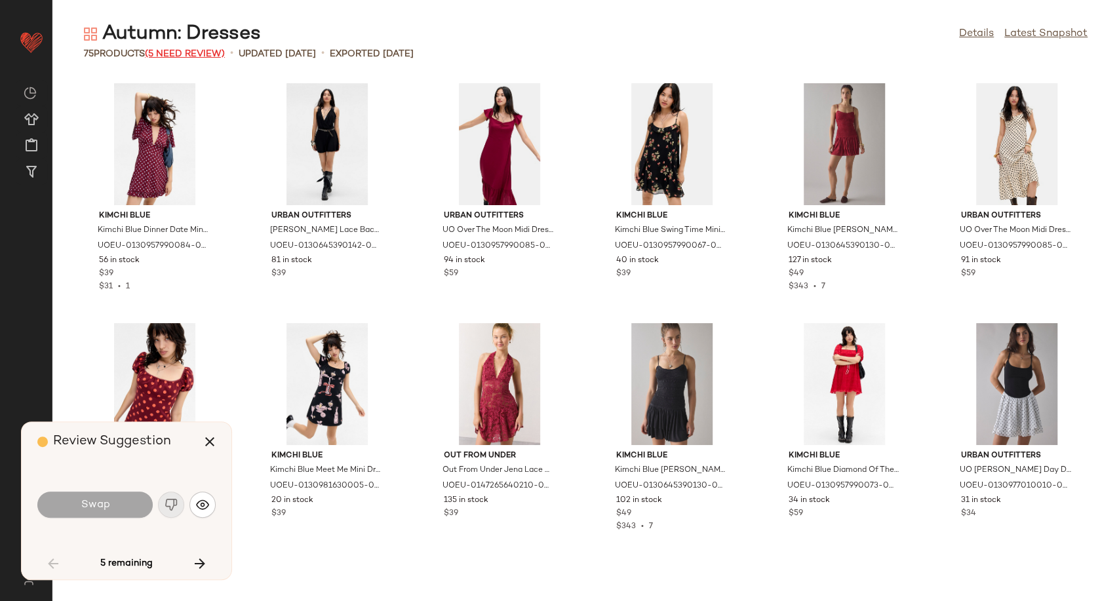
scroll to position [490, 0]
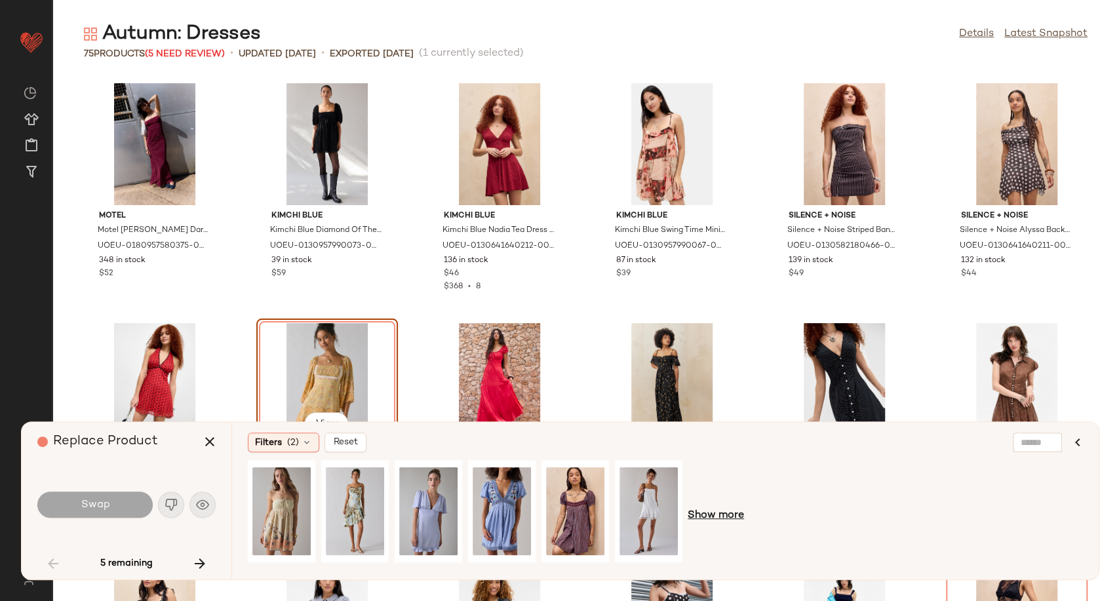
click at [718, 517] on span "Show more" at bounding box center [716, 516] width 56 height 16
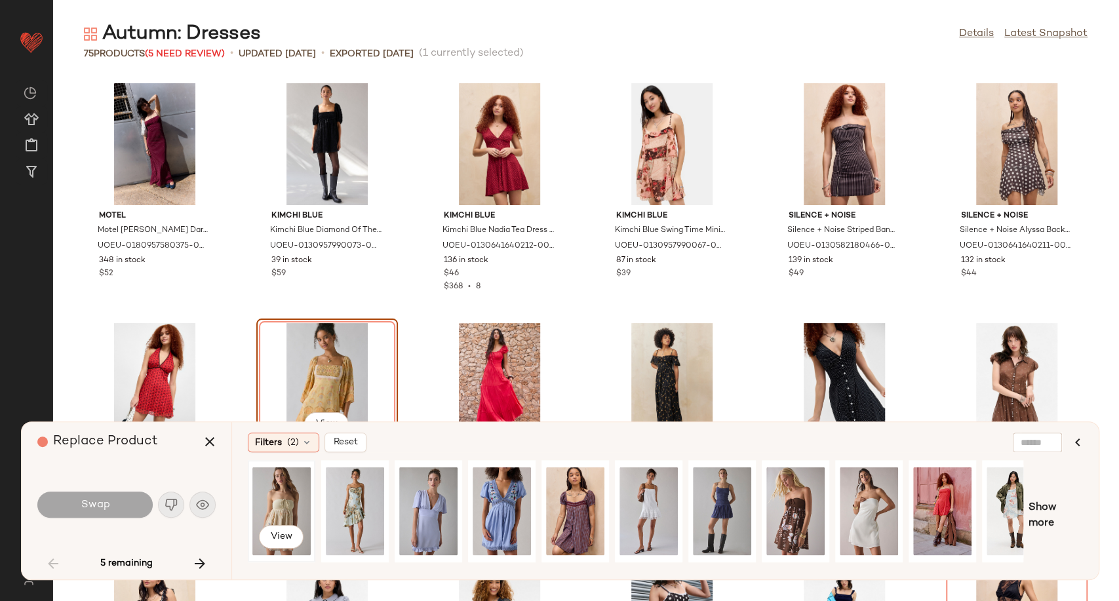
click at [286, 505] on div "View" at bounding box center [281, 511] width 58 height 93
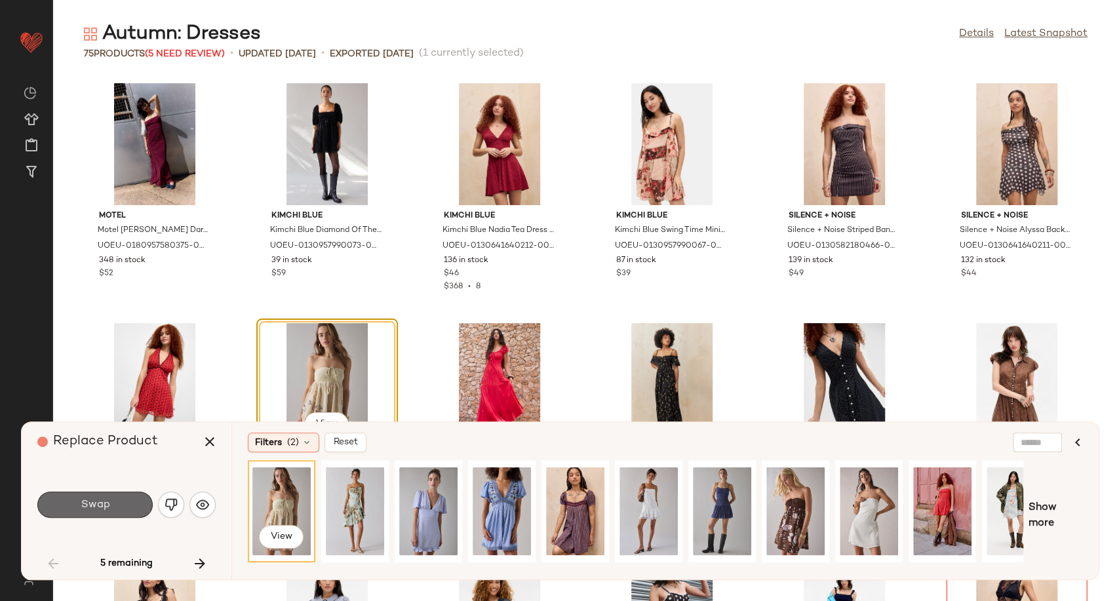
click at [81, 511] on button "Swap" at bounding box center [94, 505] width 115 height 26
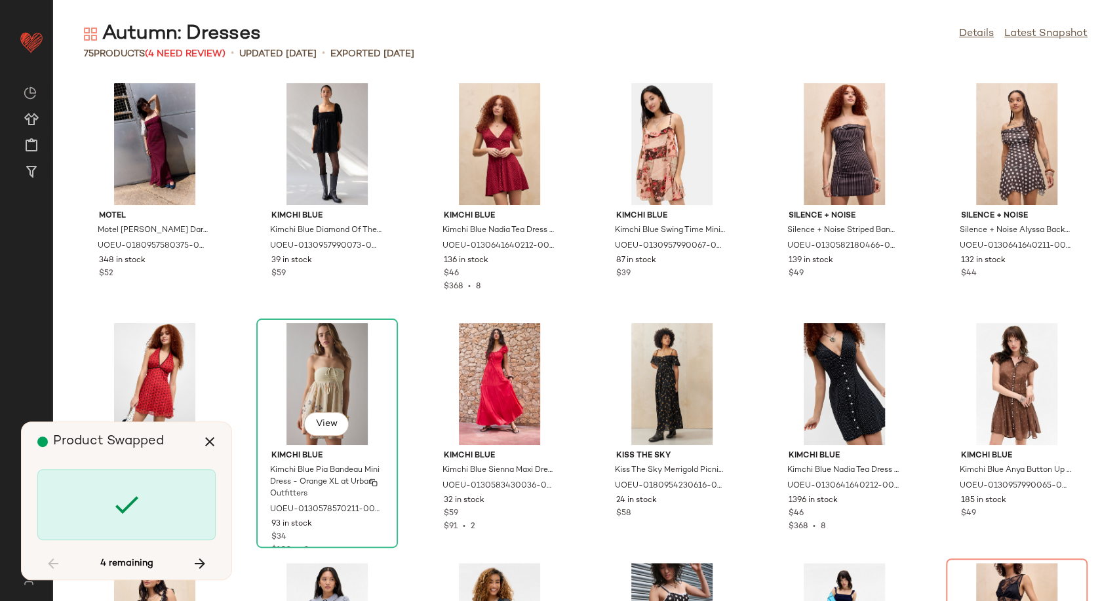
scroll to position [719, 0]
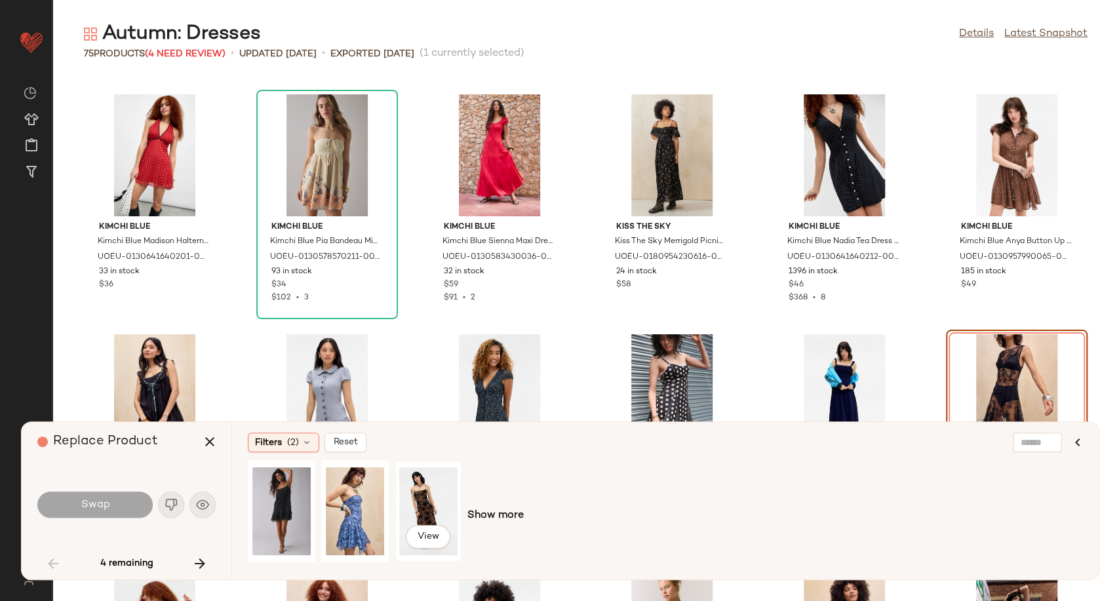
click at [430, 505] on div "View" at bounding box center [428, 511] width 58 height 93
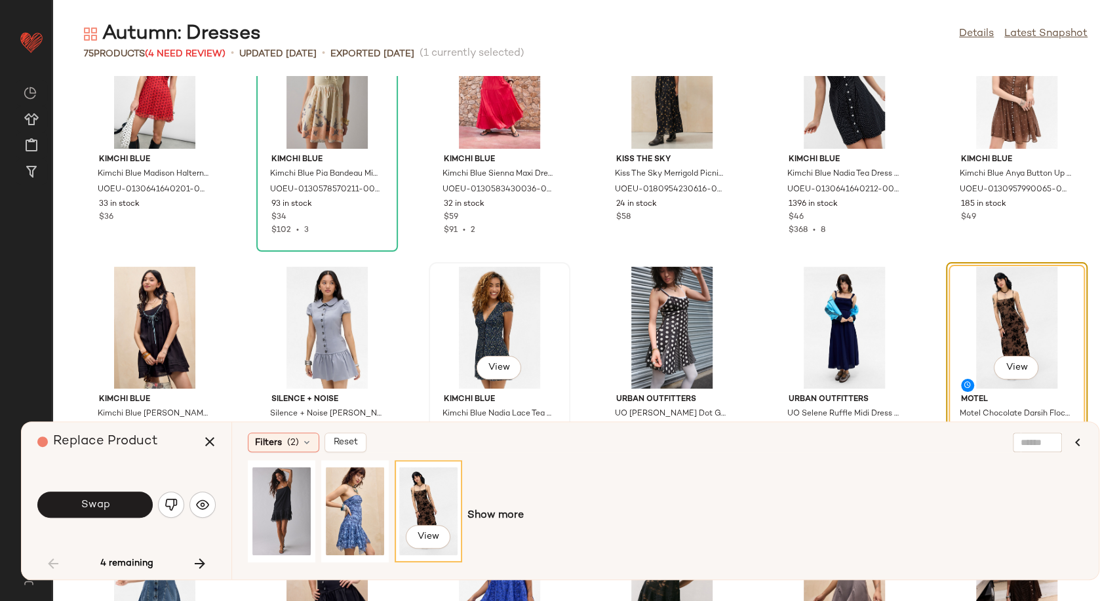
scroll to position [865, 0]
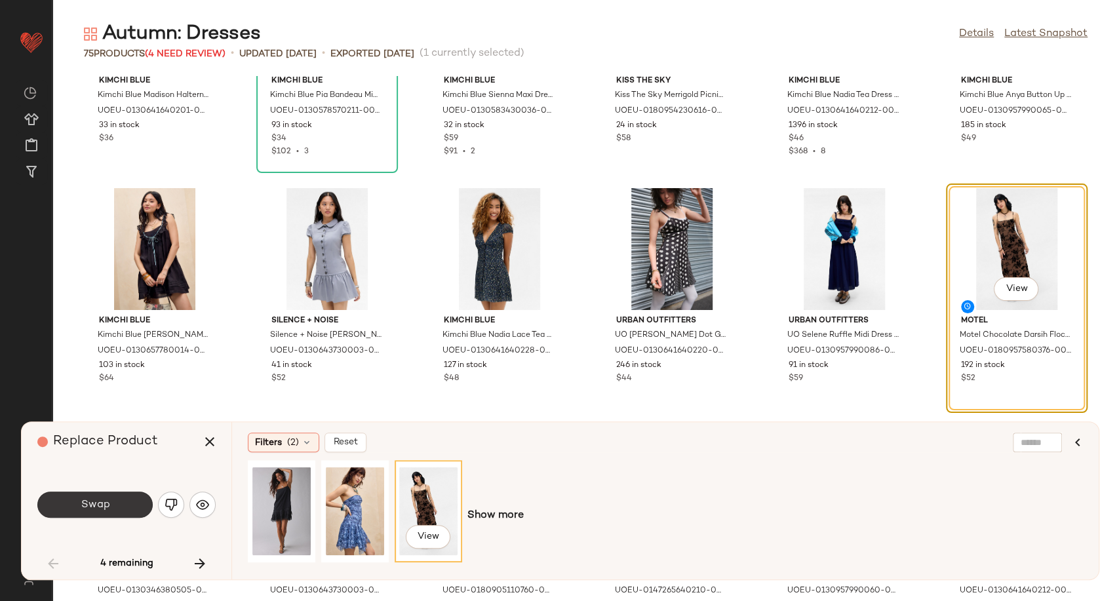
click at [115, 501] on button "Swap" at bounding box center [94, 505] width 115 height 26
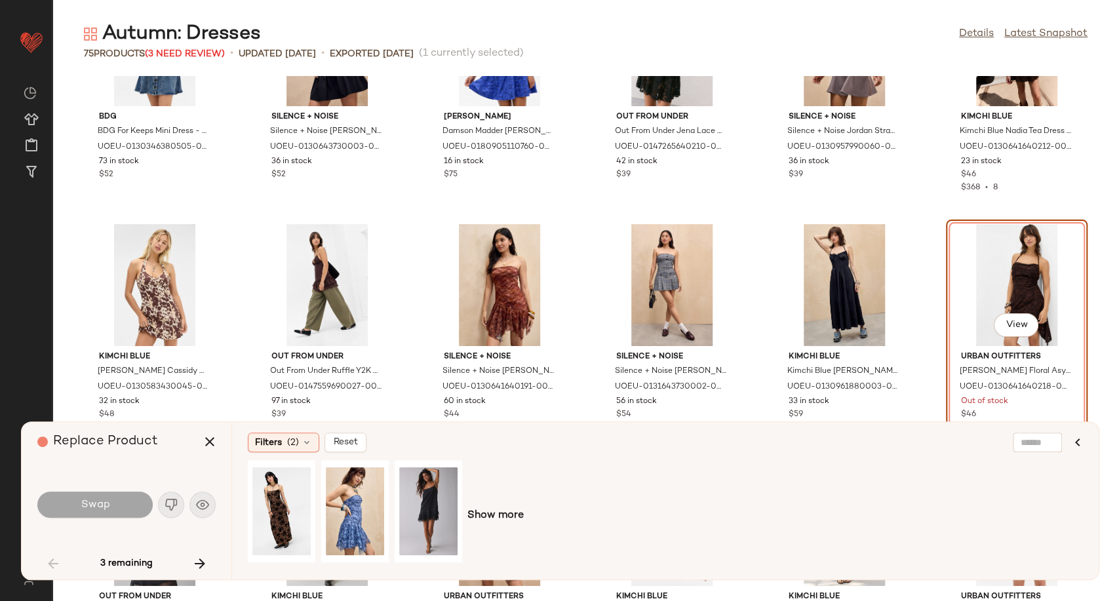
scroll to position [1345, 0]
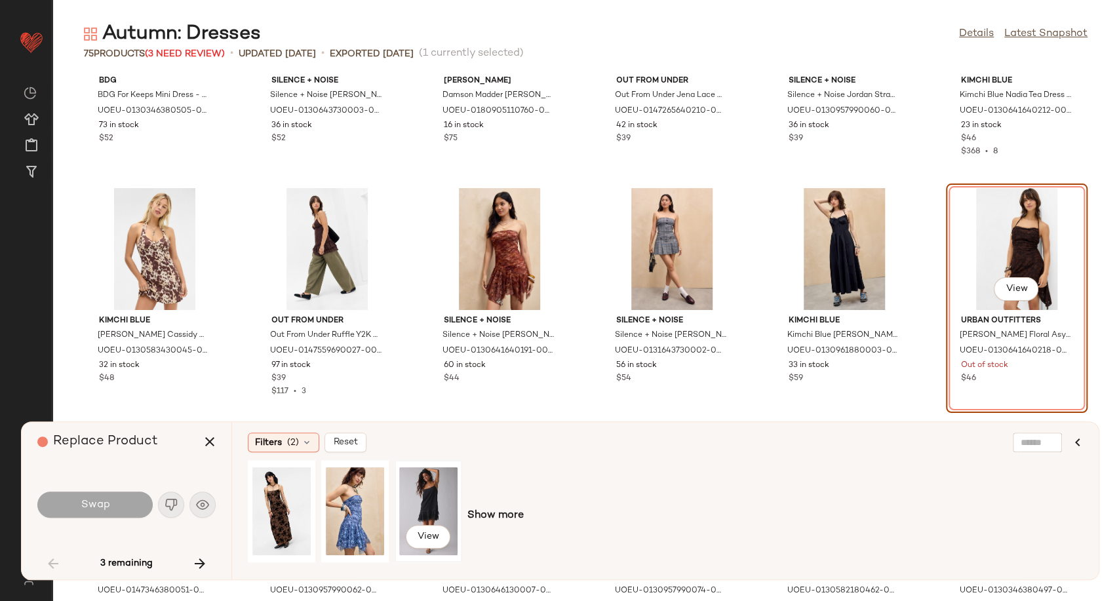
click at [414, 509] on div "View" at bounding box center [428, 511] width 58 height 93
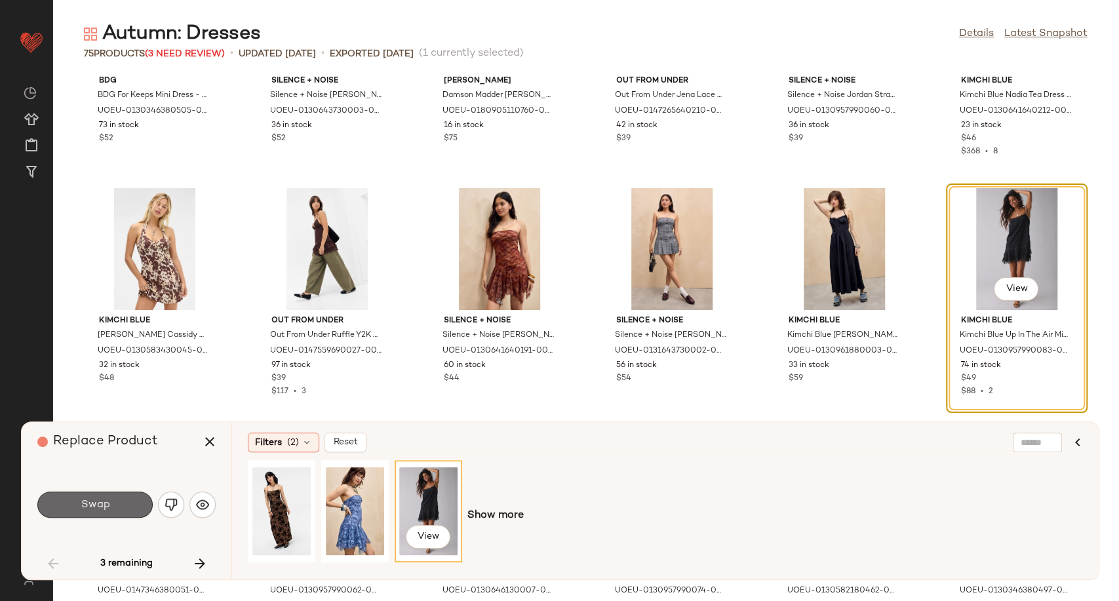
click at [106, 511] on span "Swap" at bounding box center [94, 505] width 29 height 12
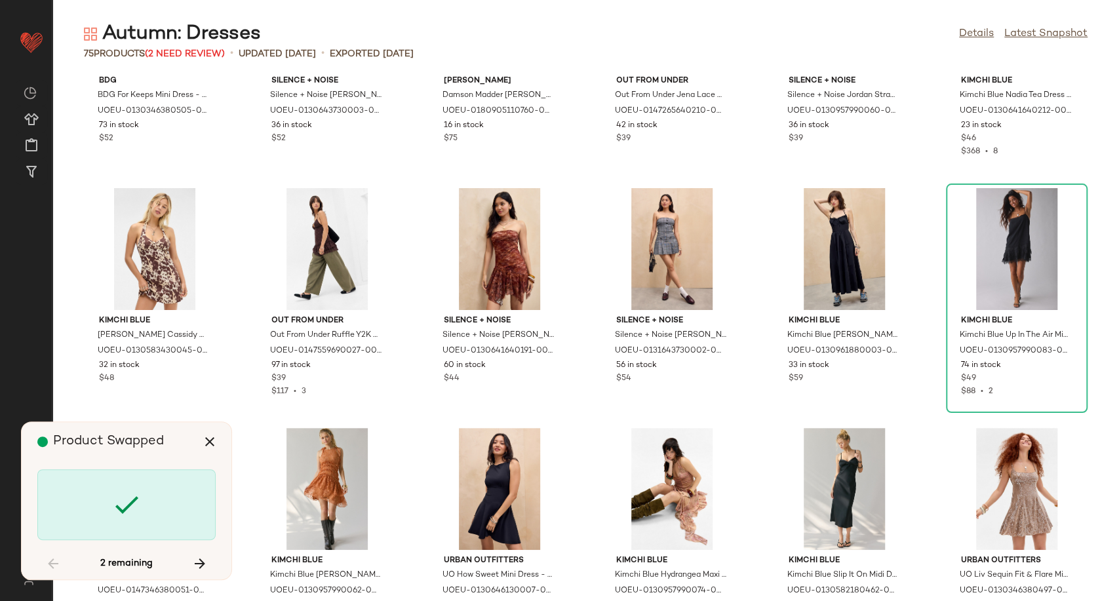
scroll to position [2595, 0]
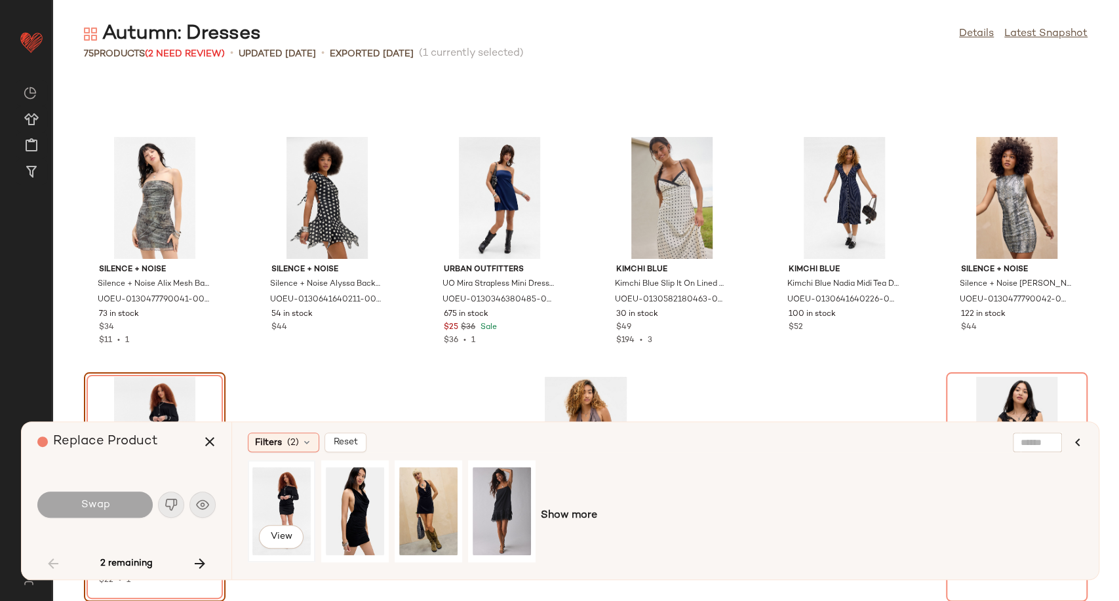
click at [288, 512] on div "View" at bounding box center [281, 511] width 58 height 93
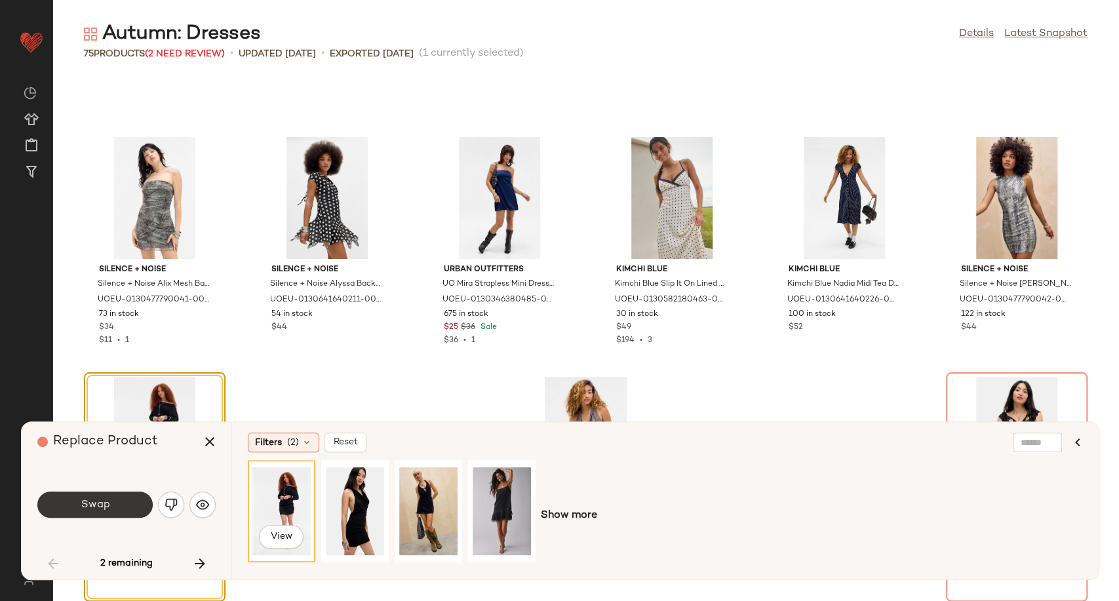
click at [108, 515] on button "Swap" at bounding box center [94, 505] width 115 height 26
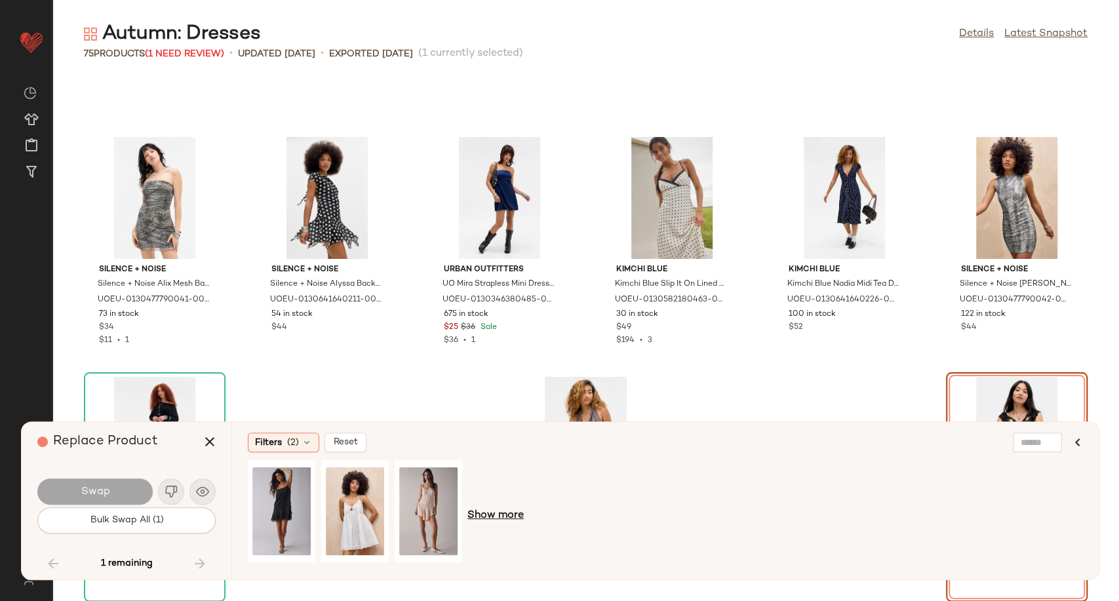
click at [501, 515] on span "Show more" at bounding box center [495, 516] width 56 height 16
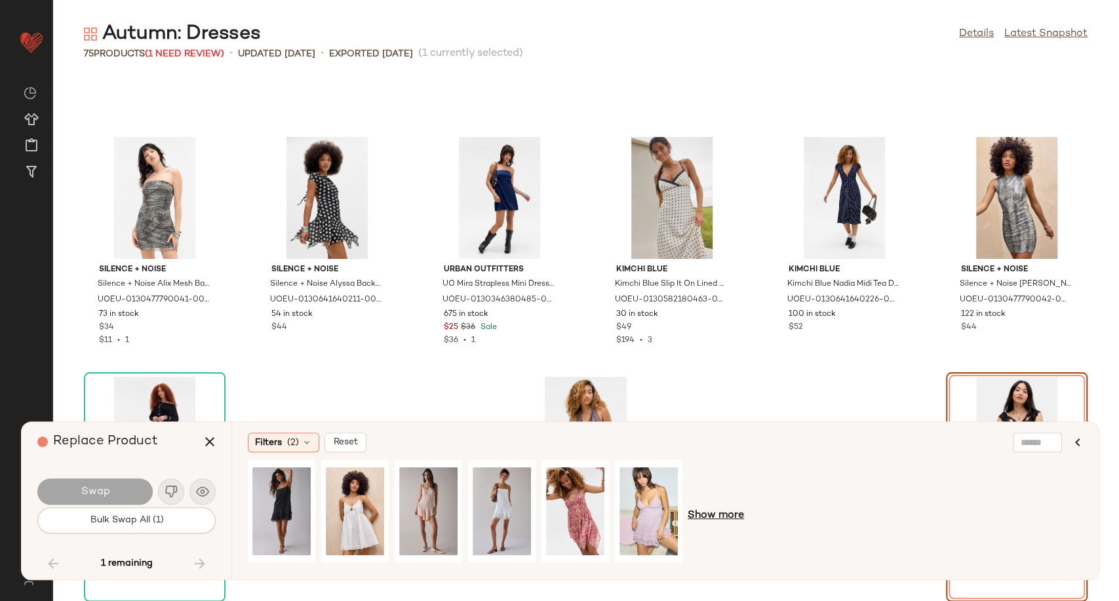
click at [733, 512] on span "Show more" at bounding box center [716, 516] width 56 height 16
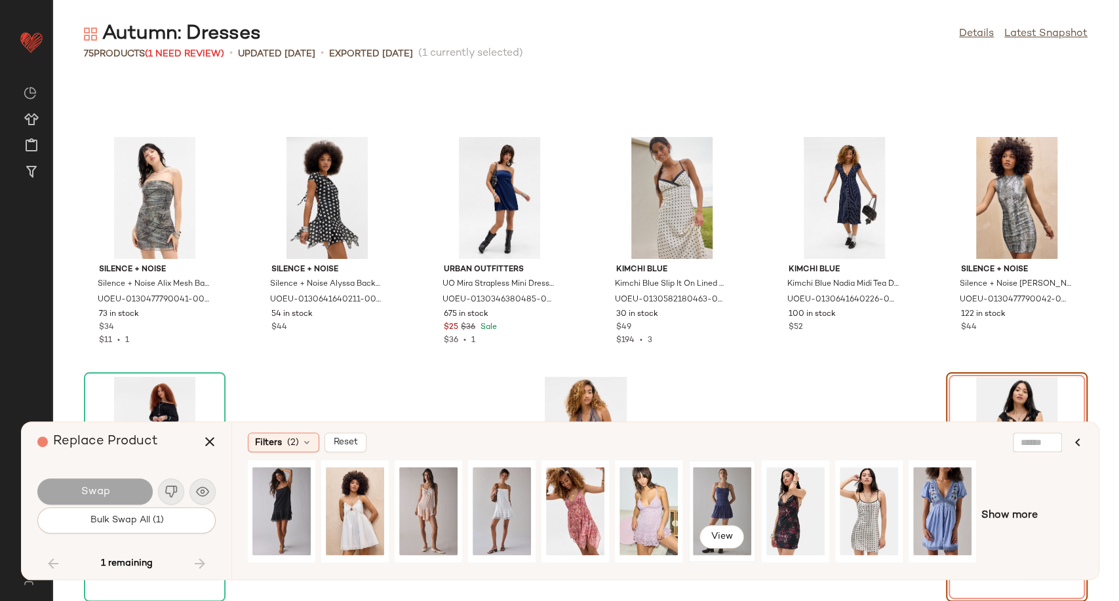
click at [722, 500] on div "View" at bounding box center [722, 511] width 58 height 93
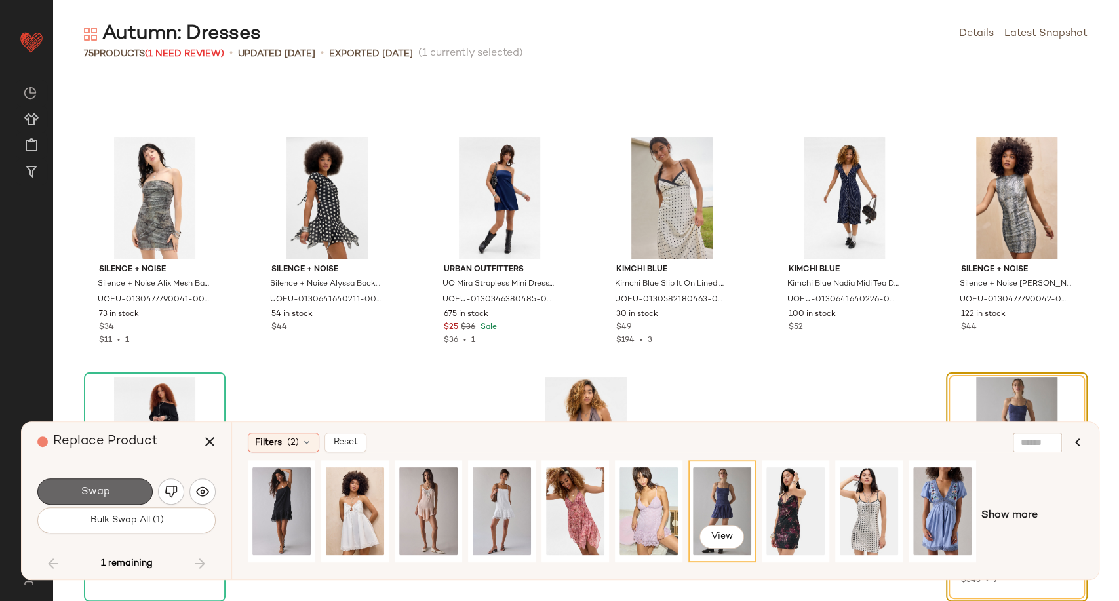
click at [119, 492] on button "Swap" at bounding box center [94, 491] width 115 height 26
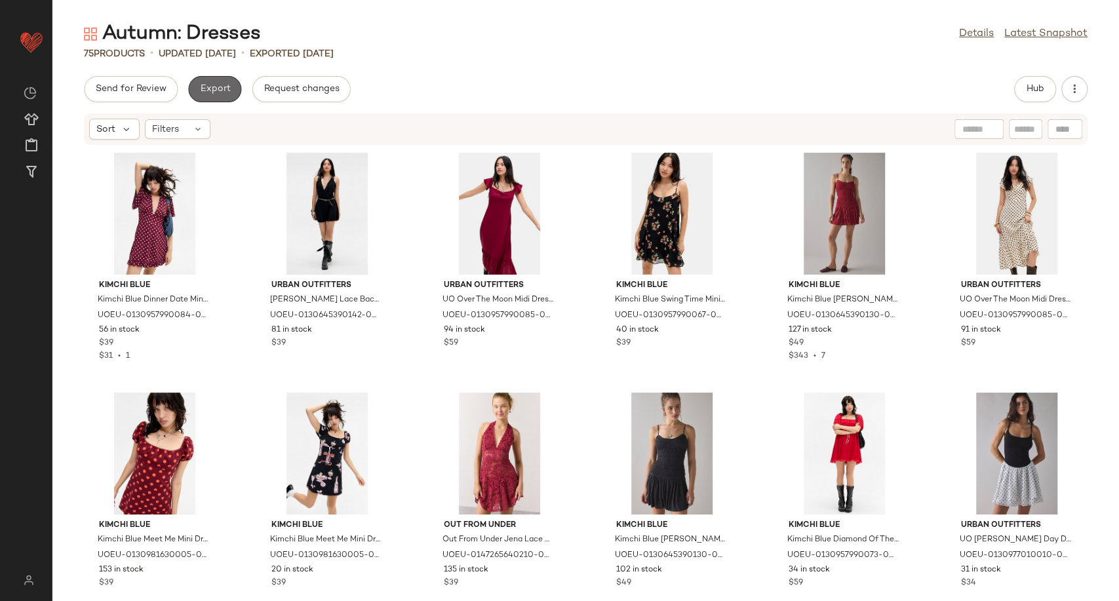
click at [210, 89] on span "Export" at bounding box center [214, 89] width 31 height 10
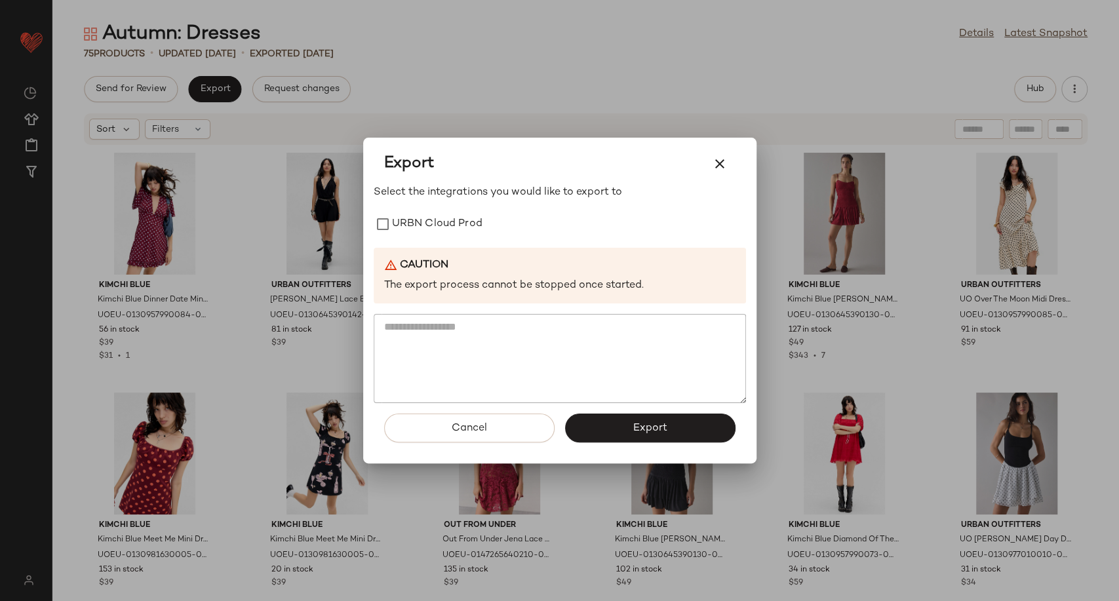
click at [591, 81] on div at bounding box center [559, 300] width 1119 height 601
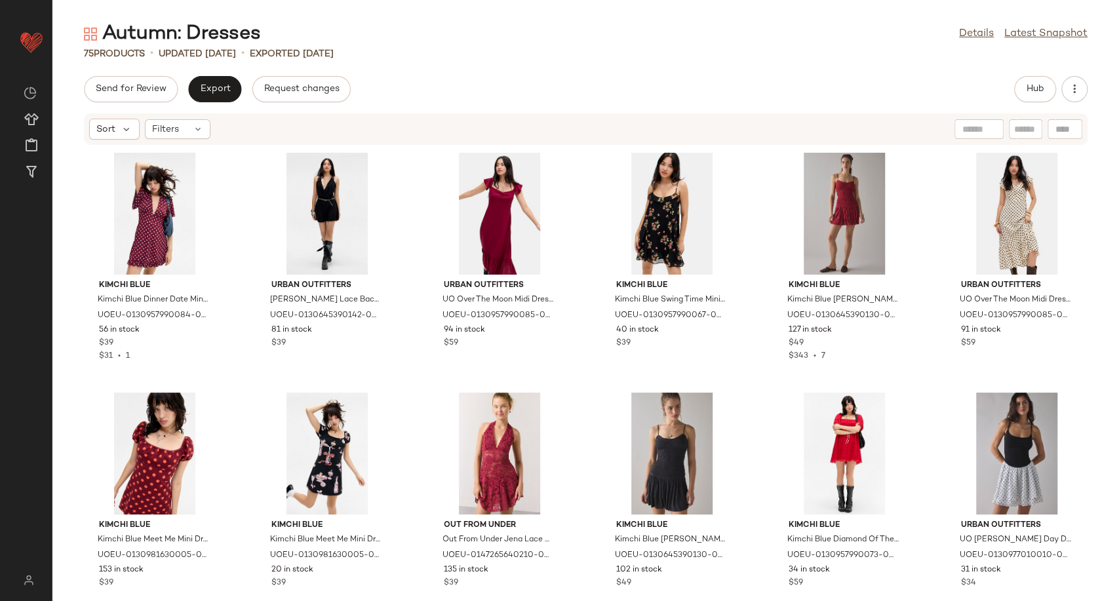
drag, startPoint x: 973, startPoint y: 33, endPoint x: 963, endPoint y: 43, distance: 14.8
click at [973, 33] on link "Details" at bounding box center [976, 34] width 35 height 16
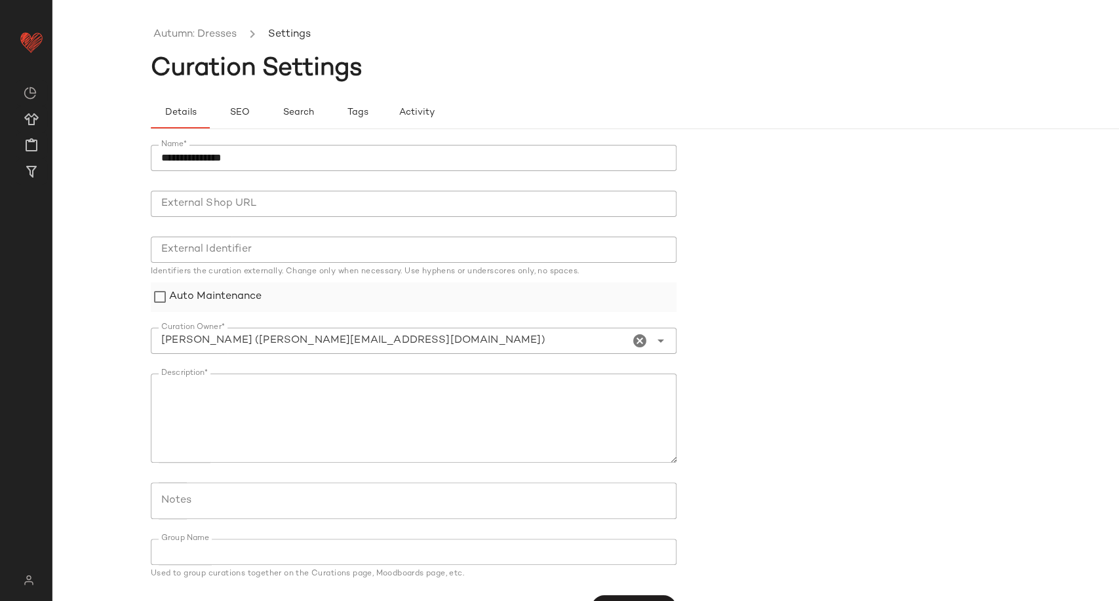
click at [191, 298] on label "Auto Maintenance" at bounding box center [215, 296] width 92 height 29
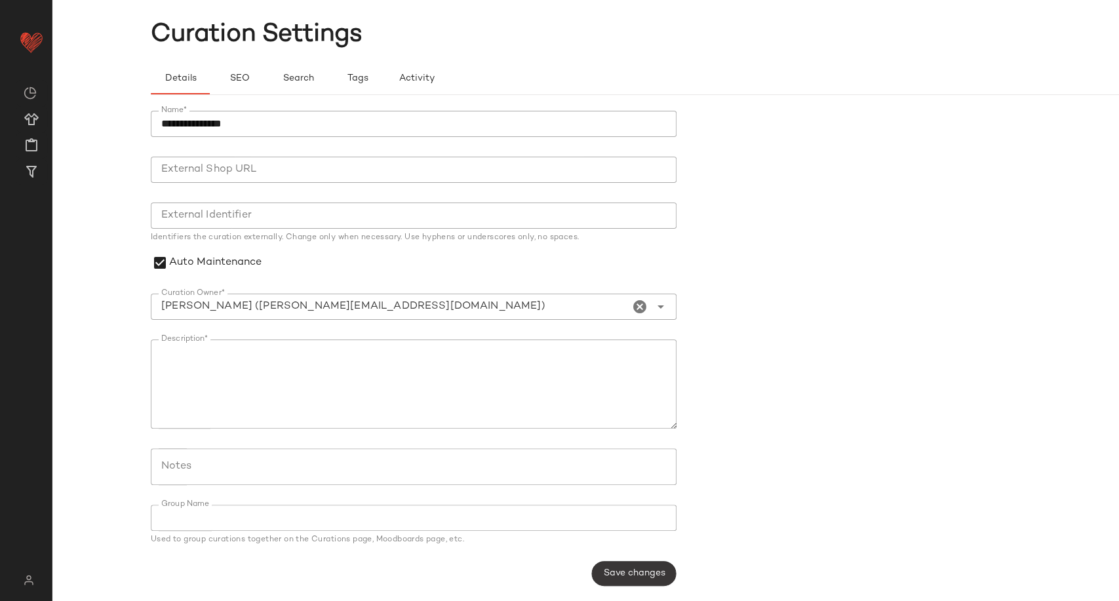
click at [633, 579] on button "Save changes" at bounding box center [633, 573] width 85 height 25
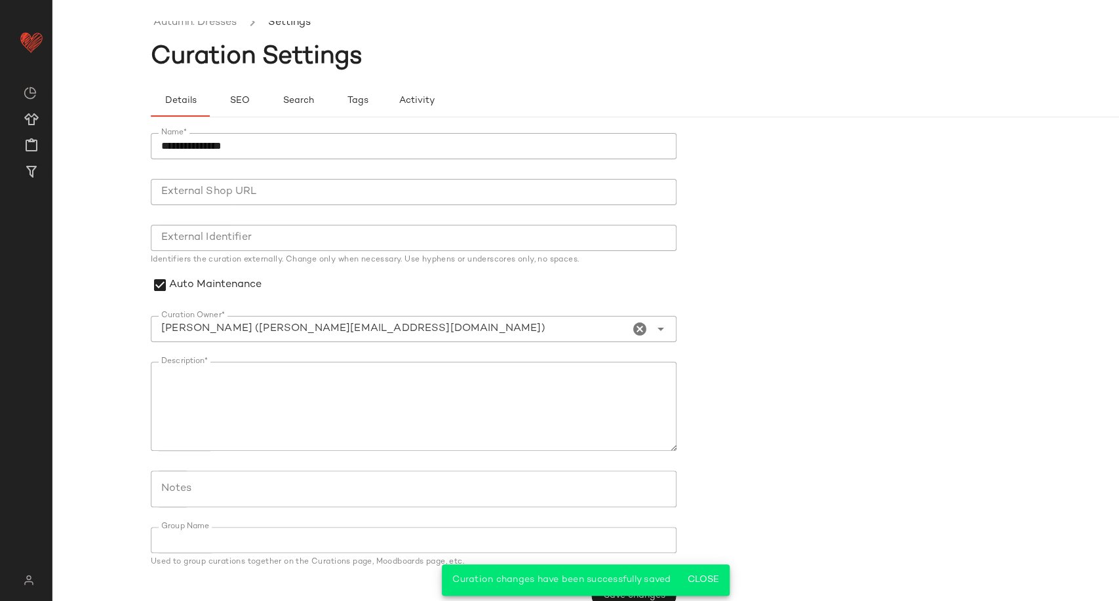
scroll to position [0, 0]
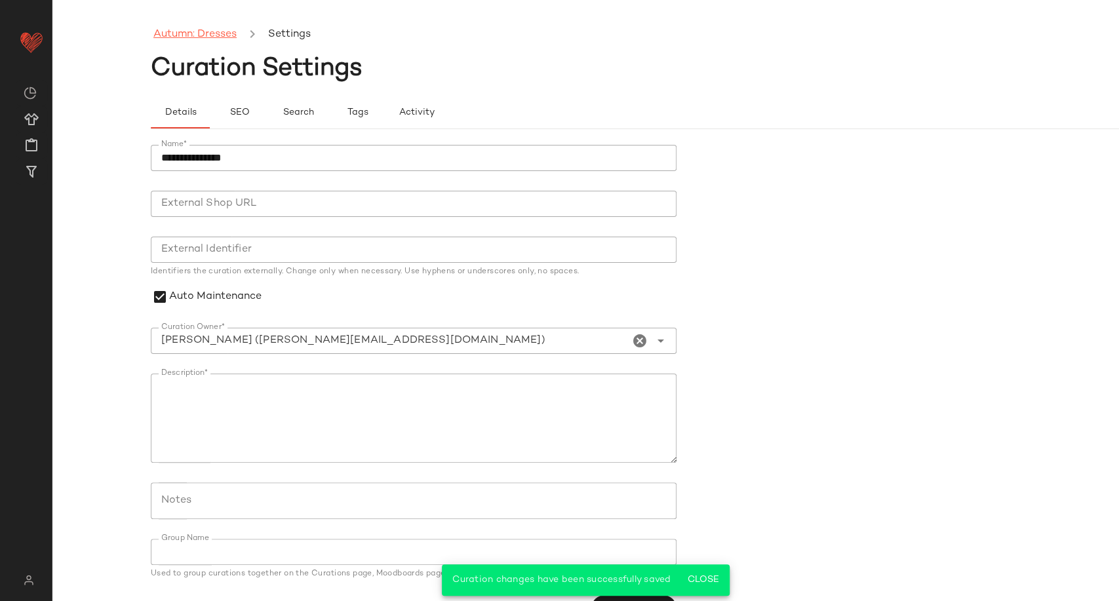
click at [203, 31] on link "Autumn: Dresses" at bounding box center [194, 34] width 83 height 17
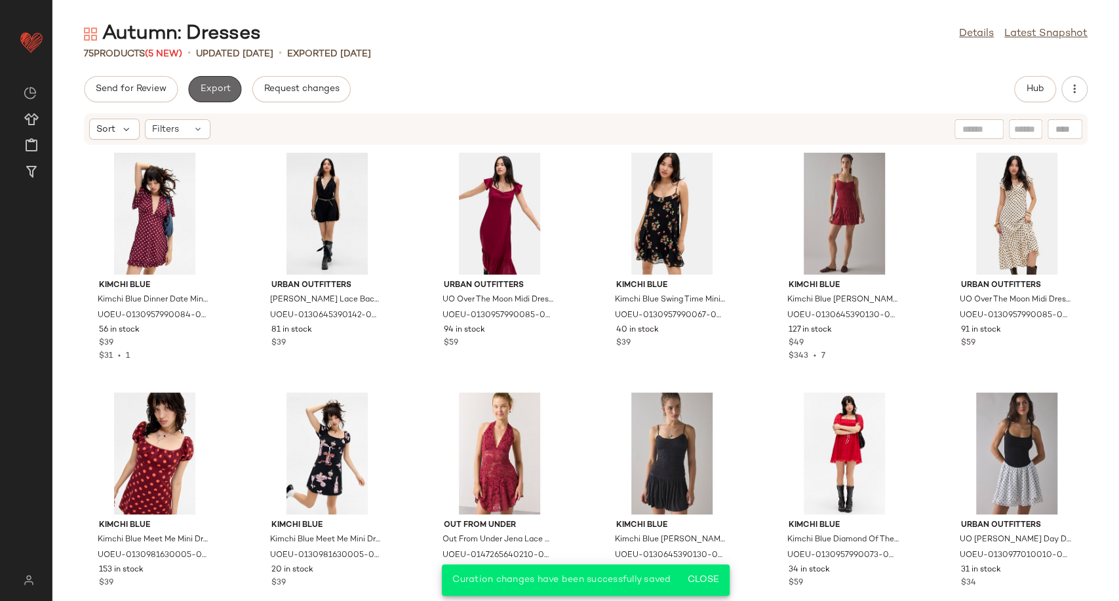
click at [210, 90] on span "Export" at bounding box center [214, 89] width 31 height 10
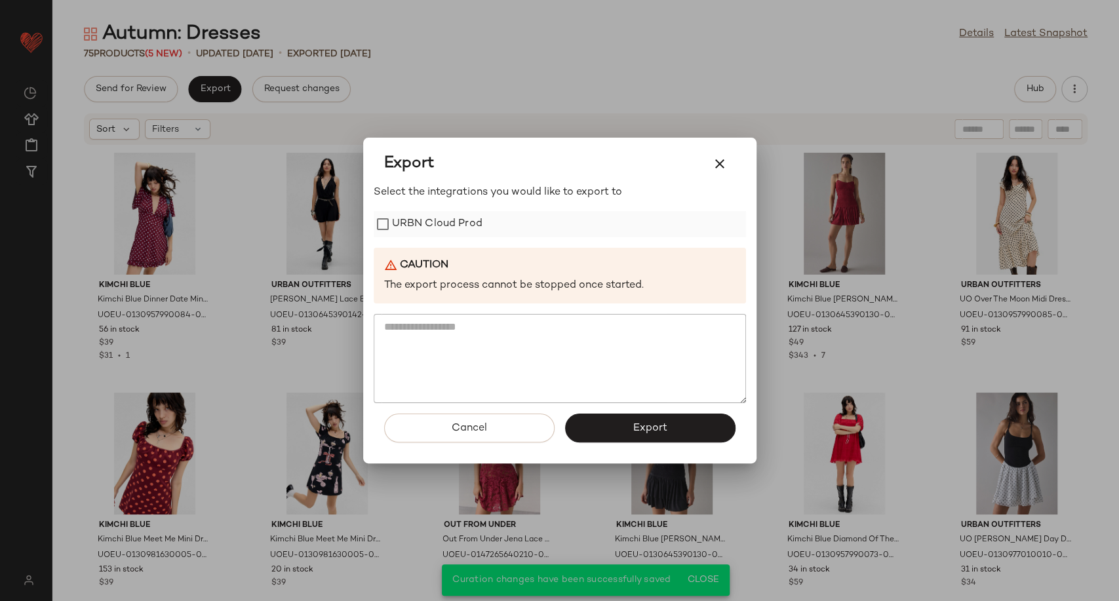
click at [425, 212] on label "URBN Cloud Prod" at bounding box center [437, 224] width 90 height 26
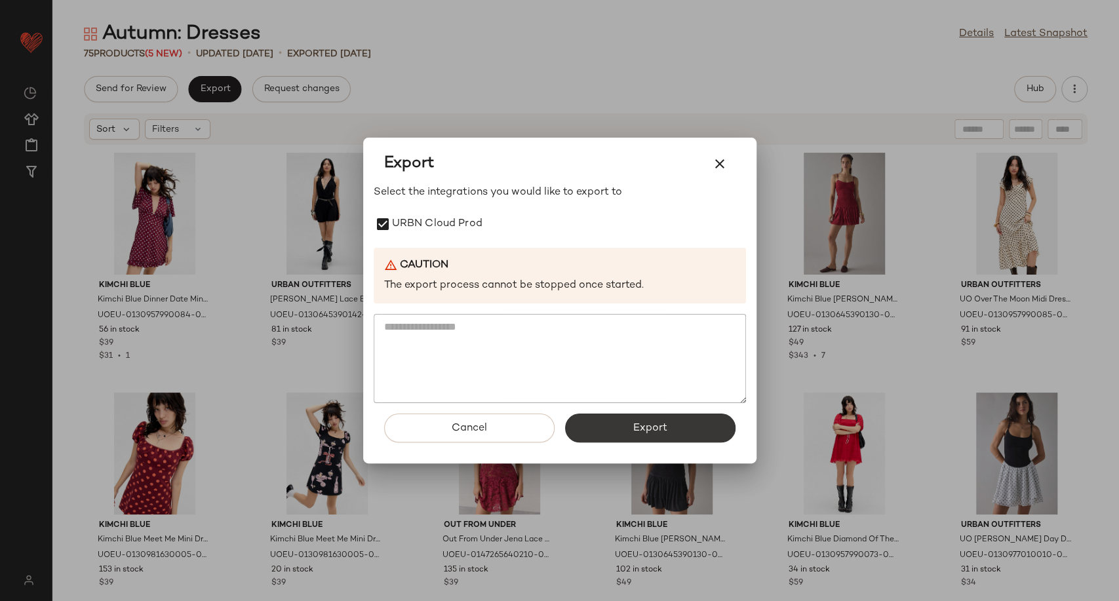
click at [628, 422] on button "Export" at bounding box center [650, 428] width 170 height 29
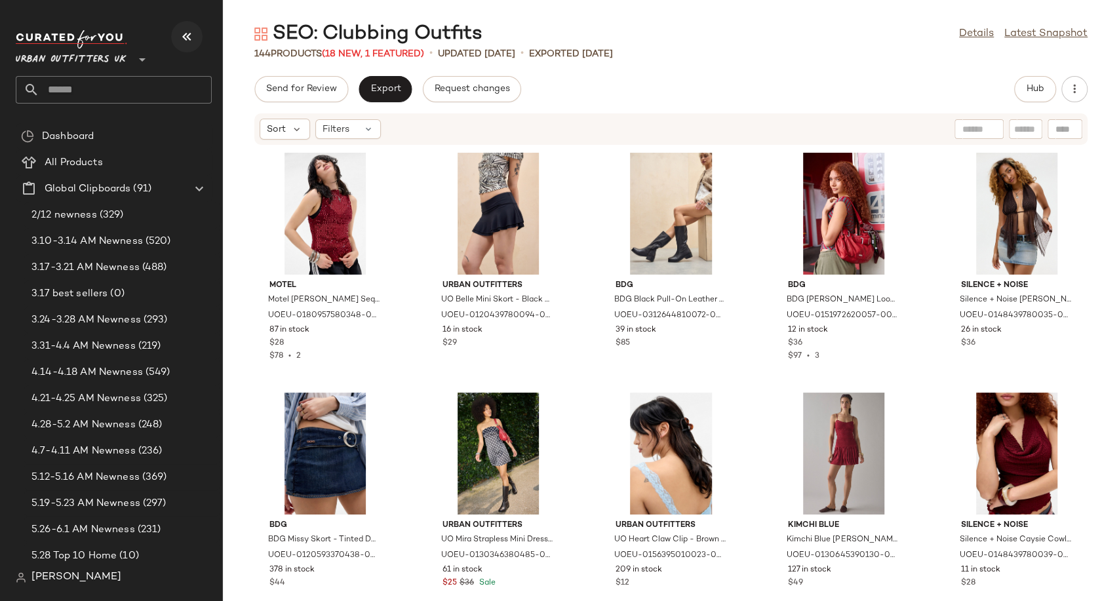
click at [189, 37] on icon "button" at bounding box center [187, 37] width 16 height 16
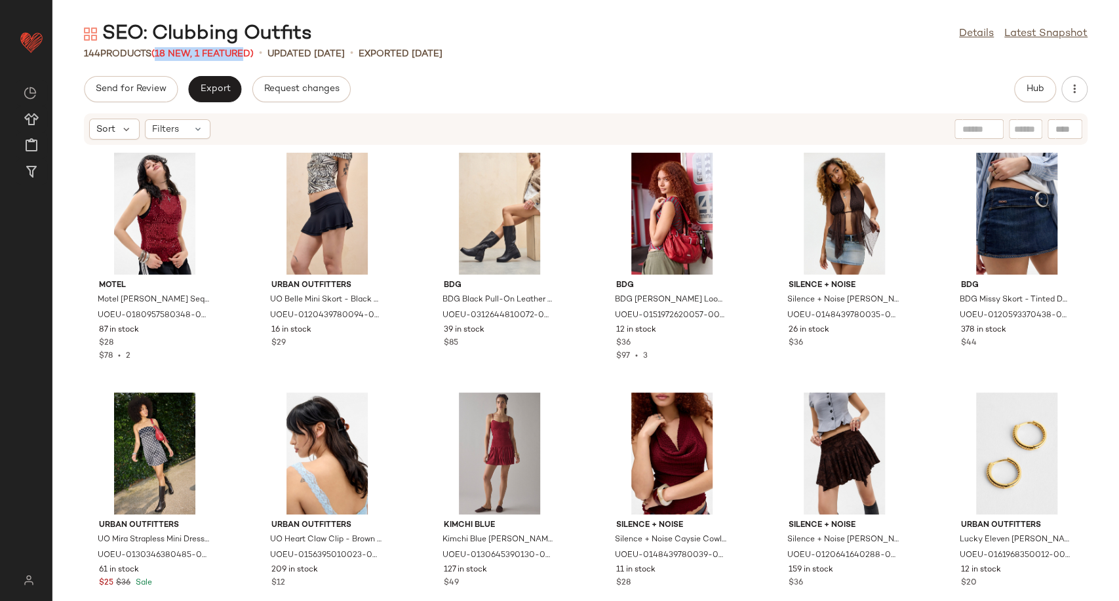
drag, startPoint x: 163, startPoint y: 54, endPoint x: 247, endPoint y: 50, distance: 84.0
click at [247, 50] on span "(18 New, 1 Featured)" at bounding box center [202, 54] width 102 height 10
click at [577, 81] on div "Send for Review Export Request changes Hub" at bounding box center [585, 89] width 1003 height 26
click at [977, 31] on link "Details" at bounding box center [976, 34] width 35 height 16
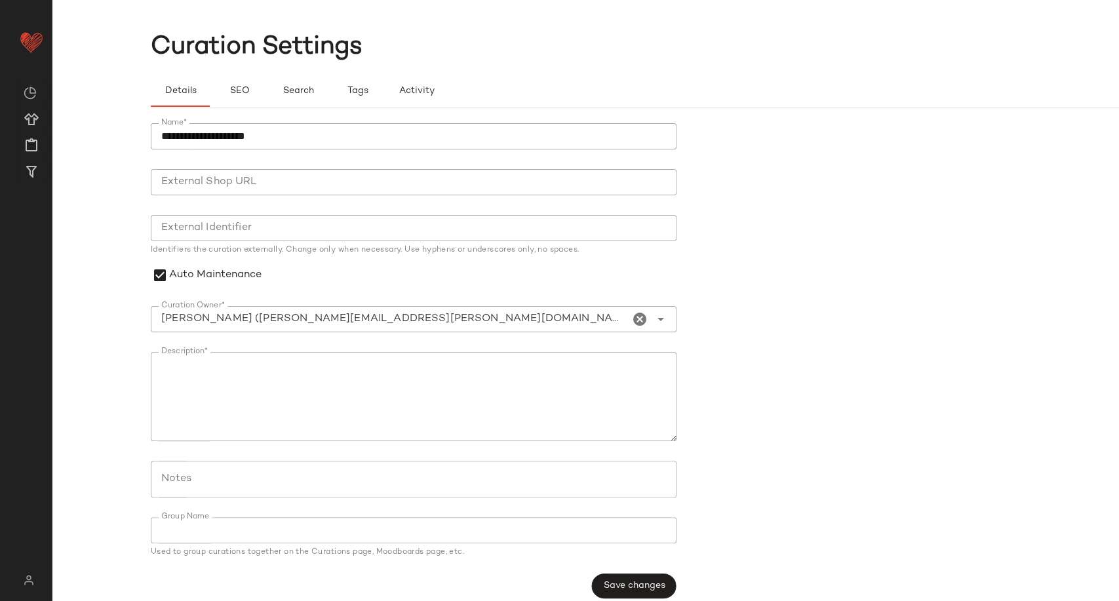
scroll to position [34, 0]
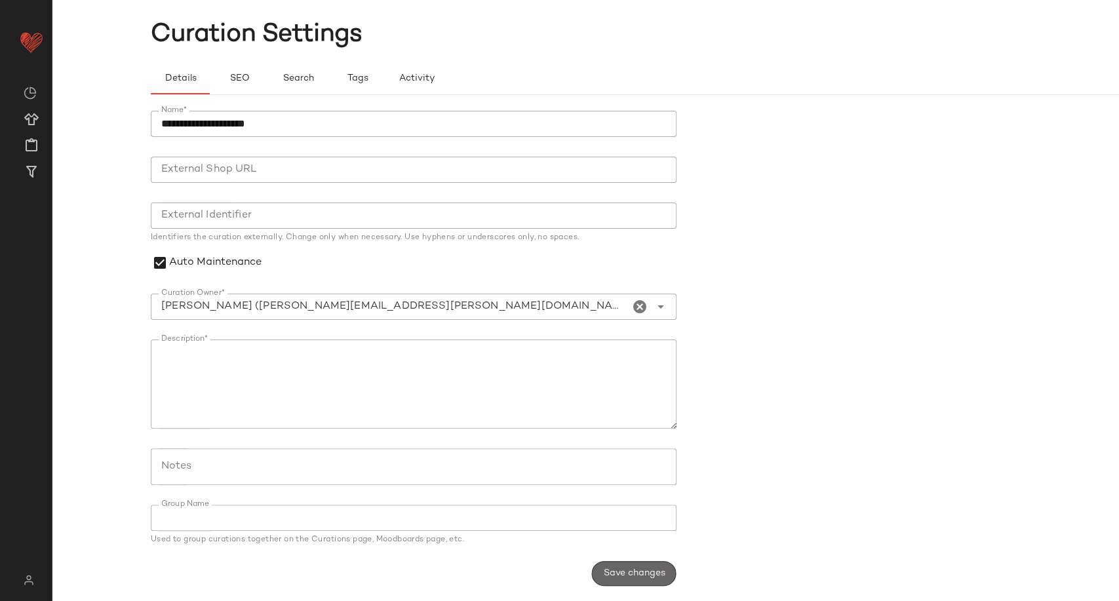
click at [638, 582] on button "Save changes" at bounding box center [633, 573] width 85 height 25
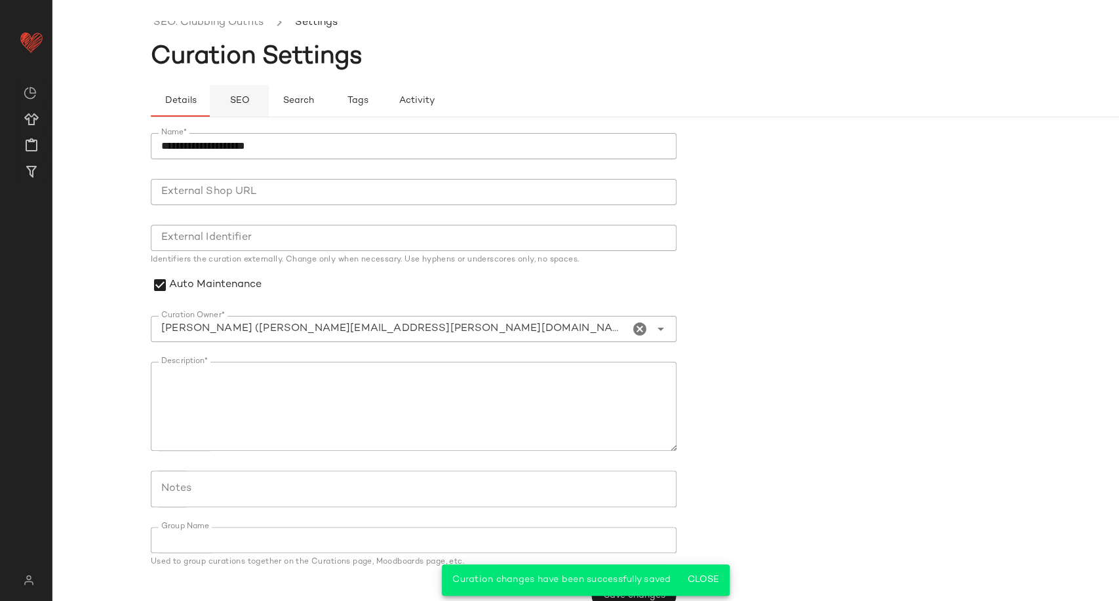
scroll to position [0, 0]
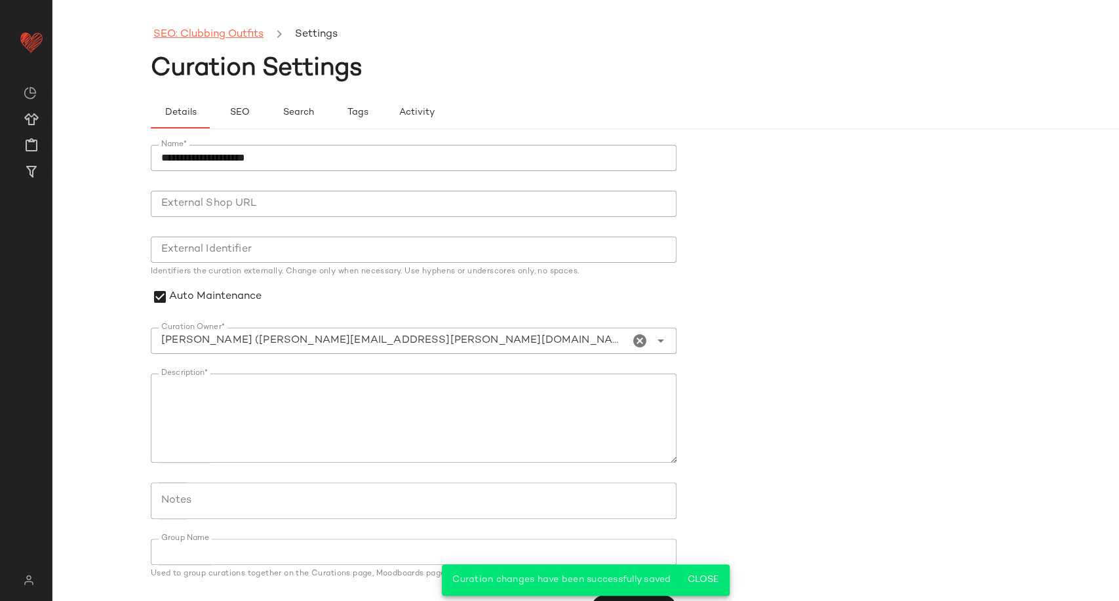
click at [207, 34] on link "SEO: Clubbing Outfits" at bounding box center [208, 34] width 110 height 17
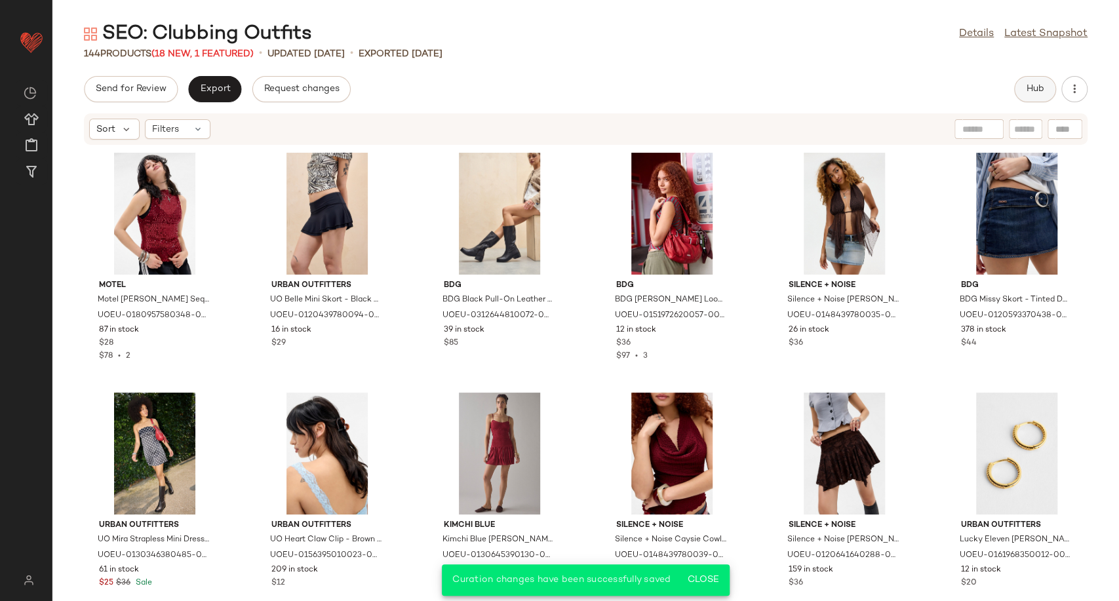
click at [1022, 97] on button "Hub" at bounding box center [1035, 89] width 42 height 26
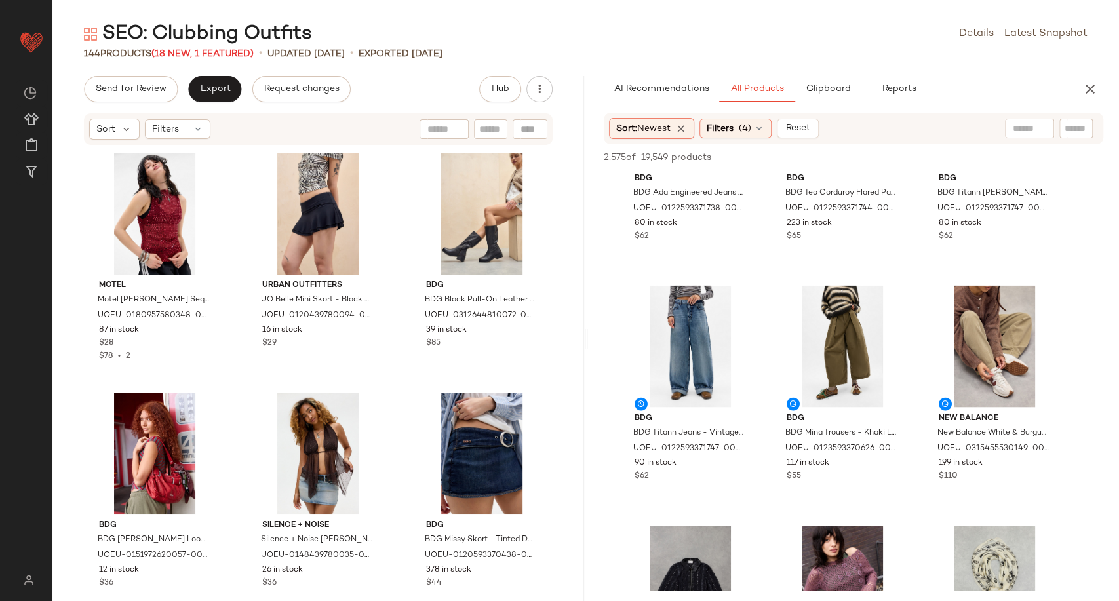
scroll to position [5389, 0]
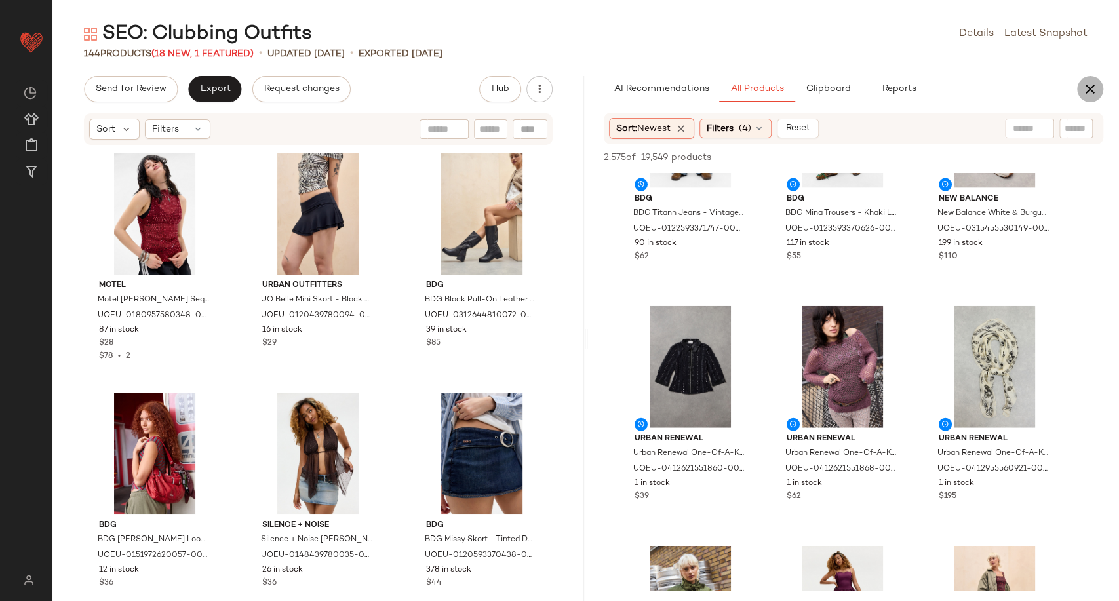
click at [1088, 88] on icon "button" at bounding box center [1090, 89] width 16 height 16
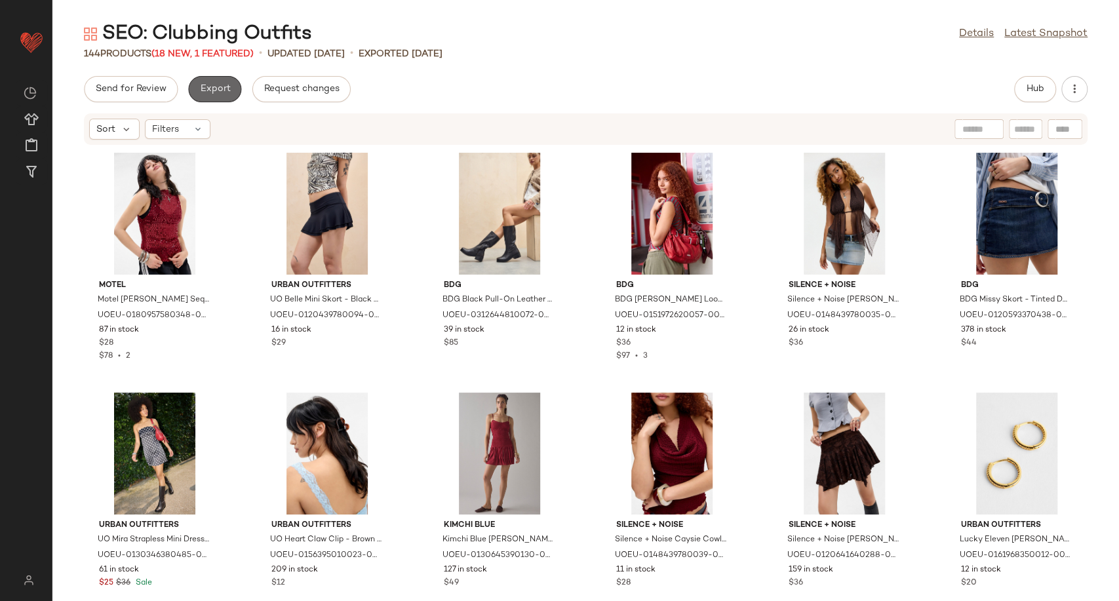
click at [191, 81] on button "Export" at bounding box center [214, 89] width 53 height 26
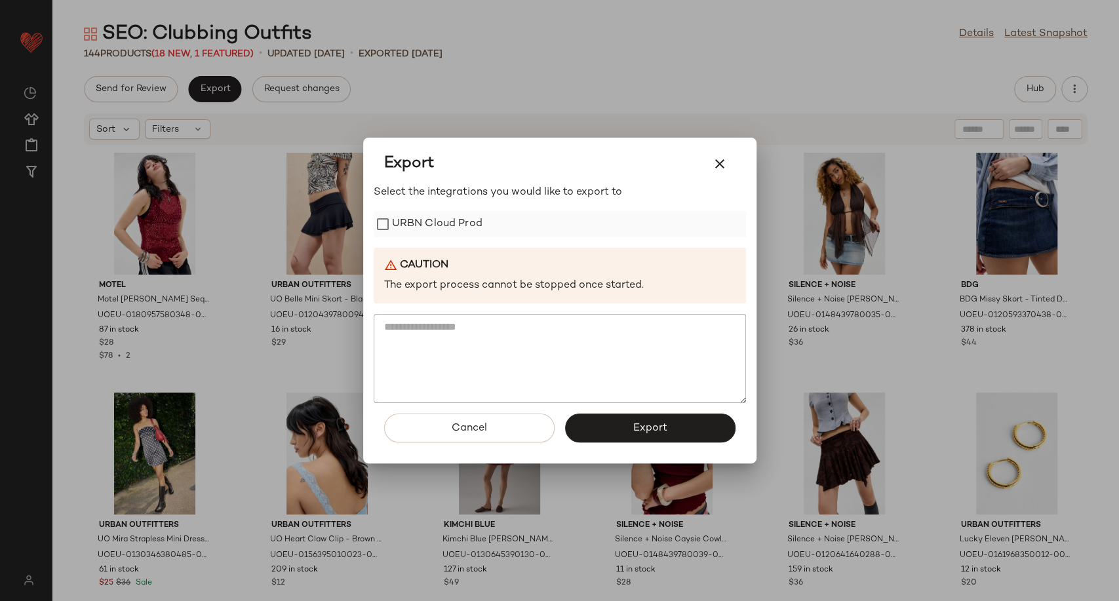
click at [441, 218] on label "URBN Cloud Prod" at bounding box center [437, 224] width 90 height 26
click at [622, 433] on button "Export" at bounding box center [650, 428] width 170 height 29
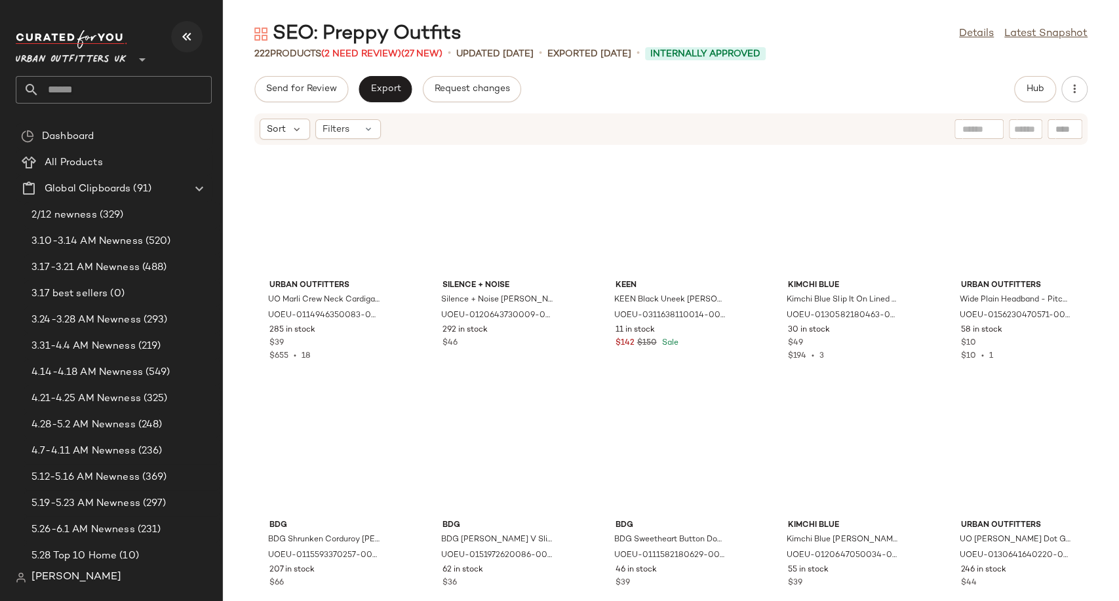
click at [184, 31] on icon "button" at bounding box center [187, 37] width 16 height 16
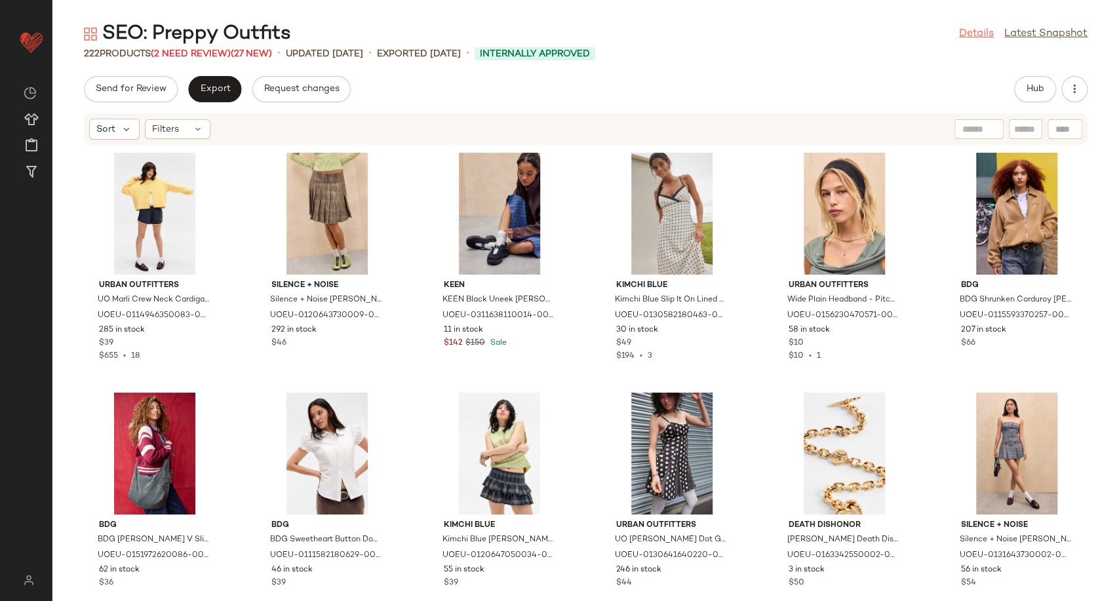
click at [969, 37] on link "Details" at bounding box center [976, 34] width 35 height 16
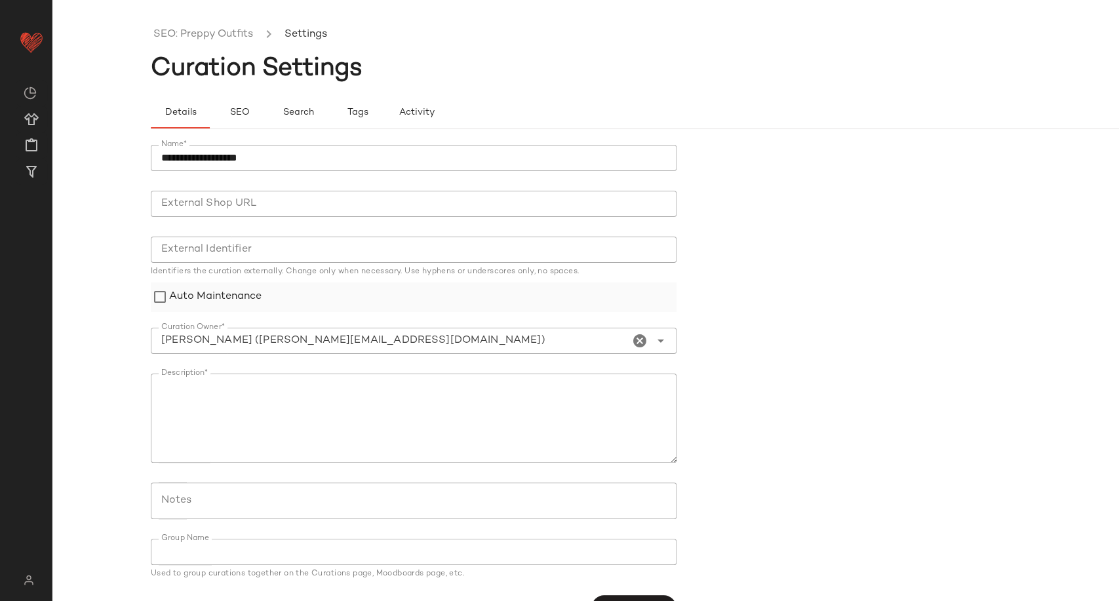
click at [180, 303] on label "Auto Maintenance" at bounding box center [215, 296] width 92 height 29
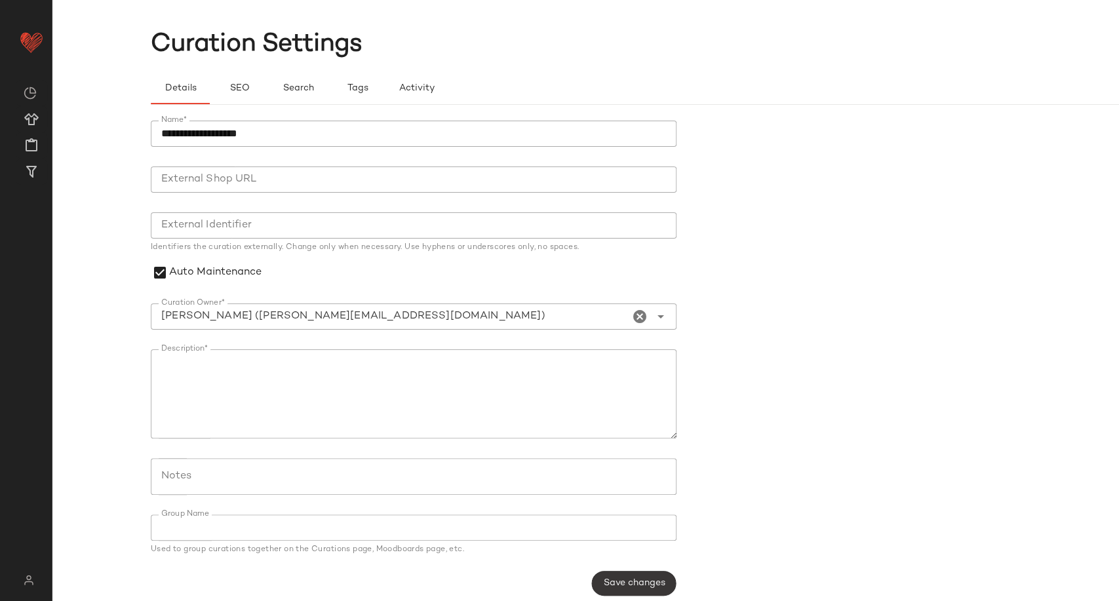
scroll to position [34, 0]
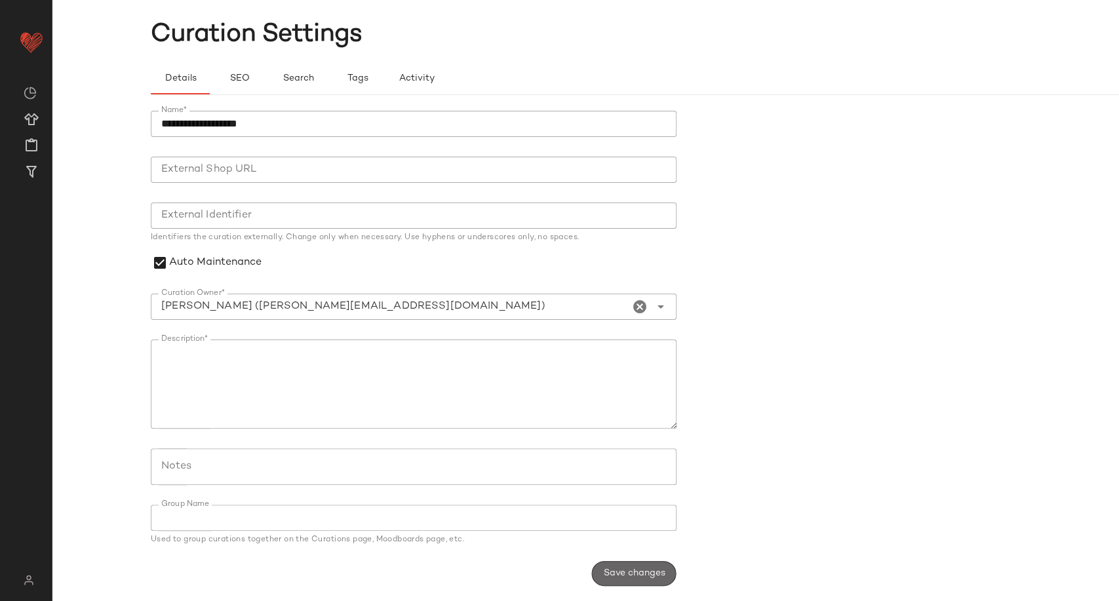
click at [622, 575] on span "Save changes" at bounding box center [633, 573] width 62 height 10
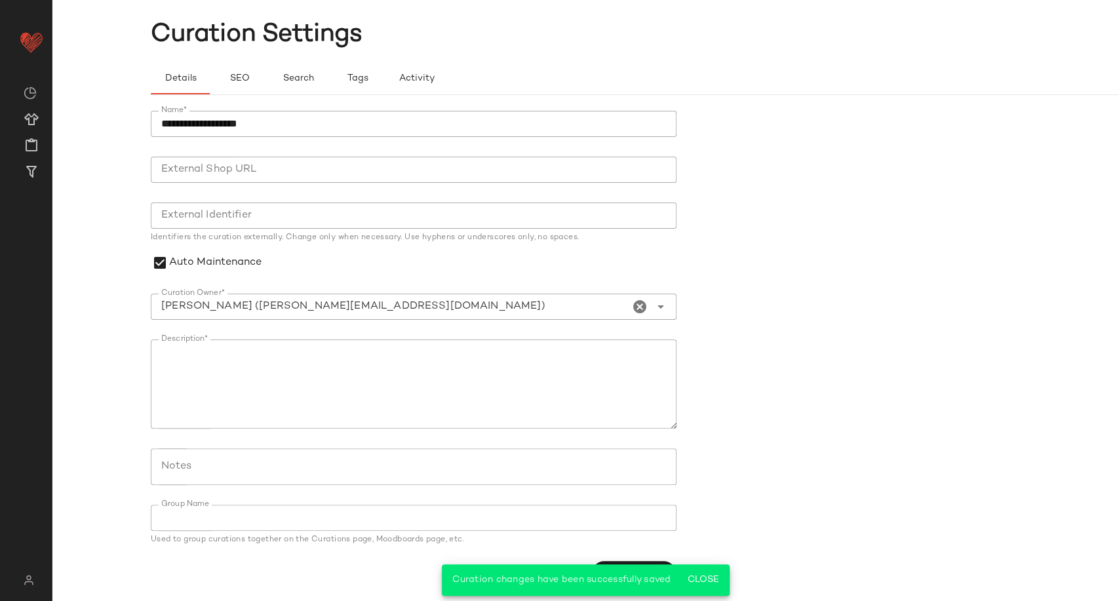
scroll to position [0, 0]
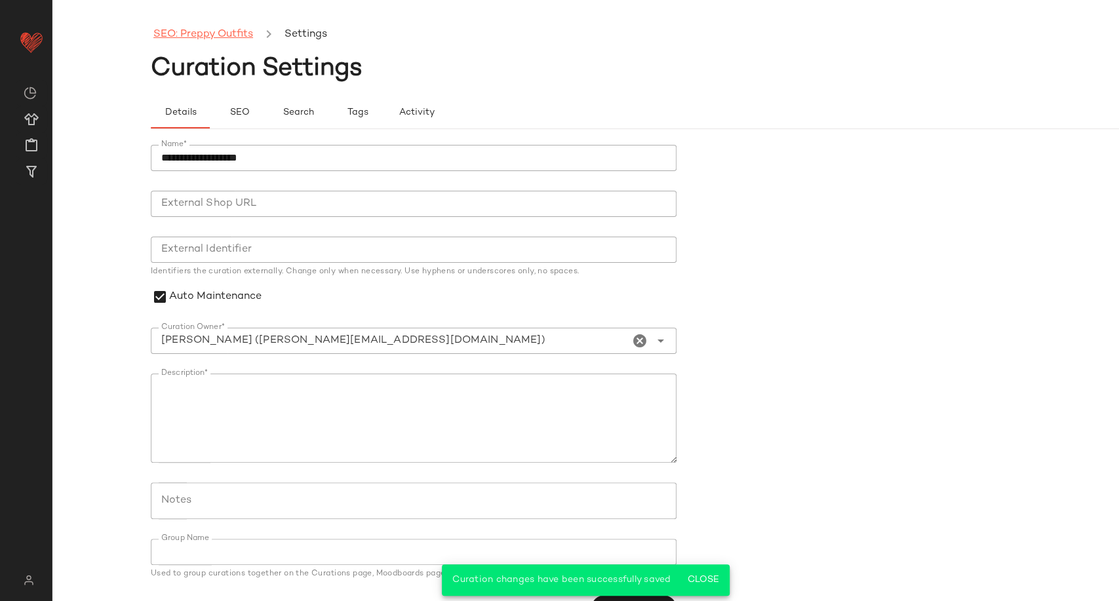
click at [177, 28] on link "SEO: Preppy Outfits" at bounding box center [203, 34] width 100 height 17
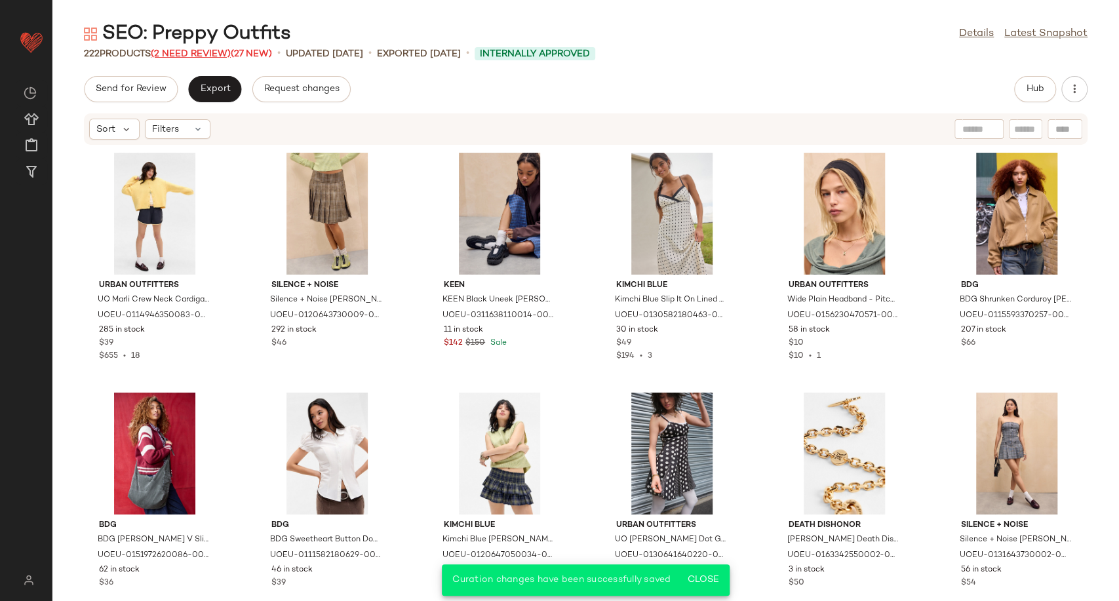
click at [201, 56] on span "(2 Need Review)" at bounding box center [191, 54] width 80 height 10
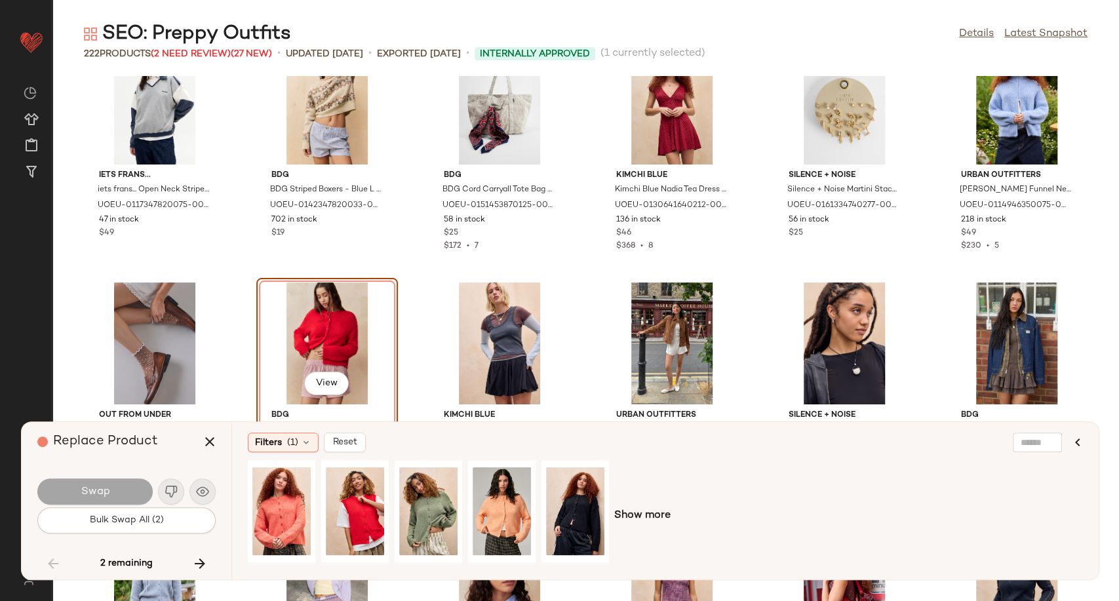
scroll to position [3431, 0]
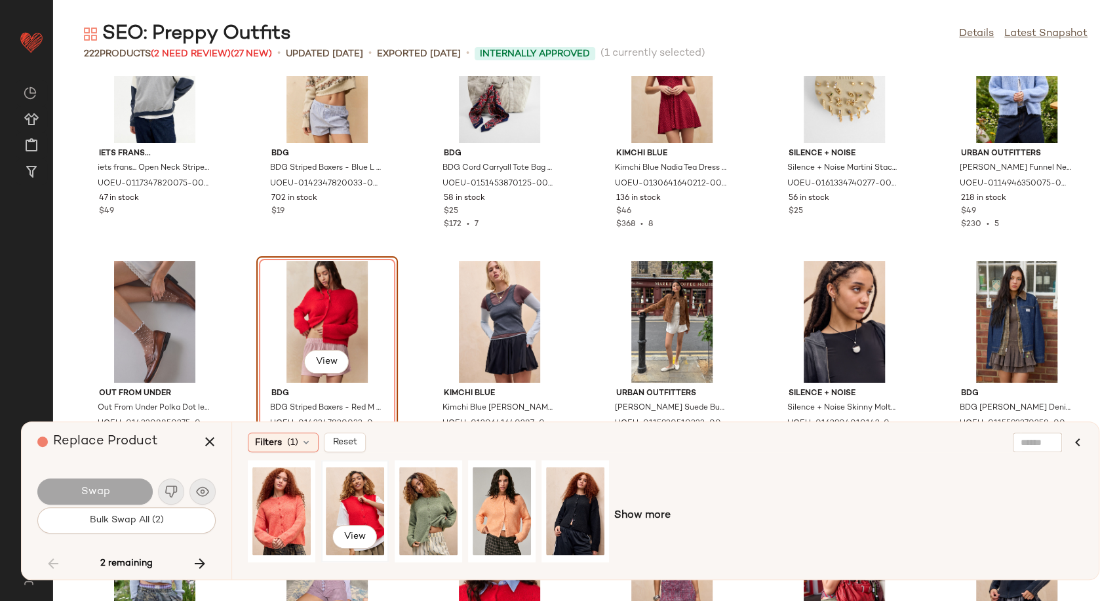
click at [346, 498] on div "View" at bounding box center [355, 511] width 58 height 93
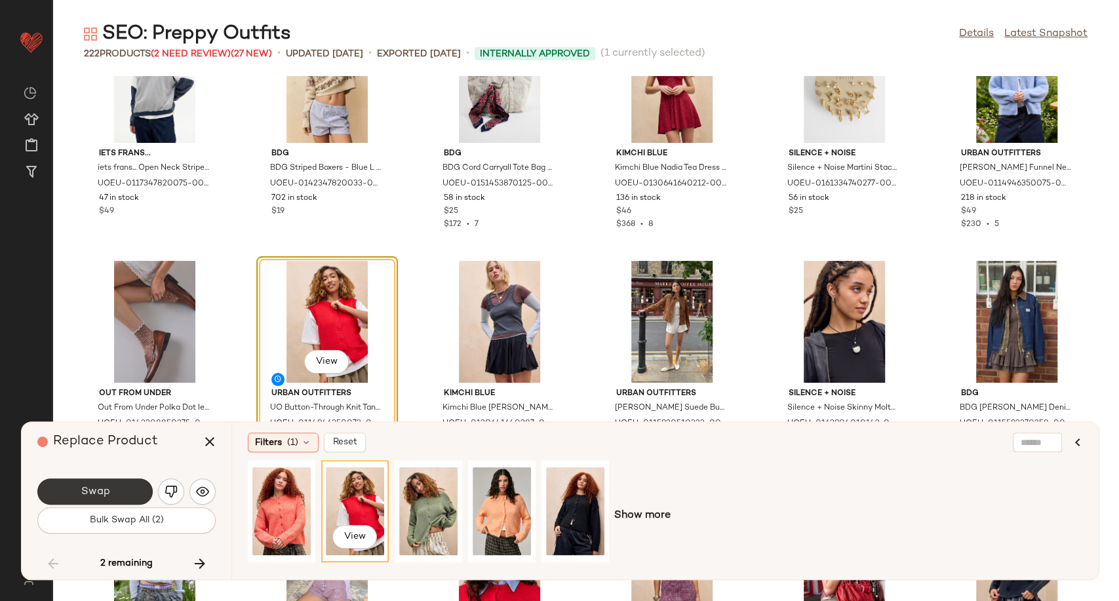
click at [126, 494] on button "Swap" at bounding box center [94, 491] width 115 height 26
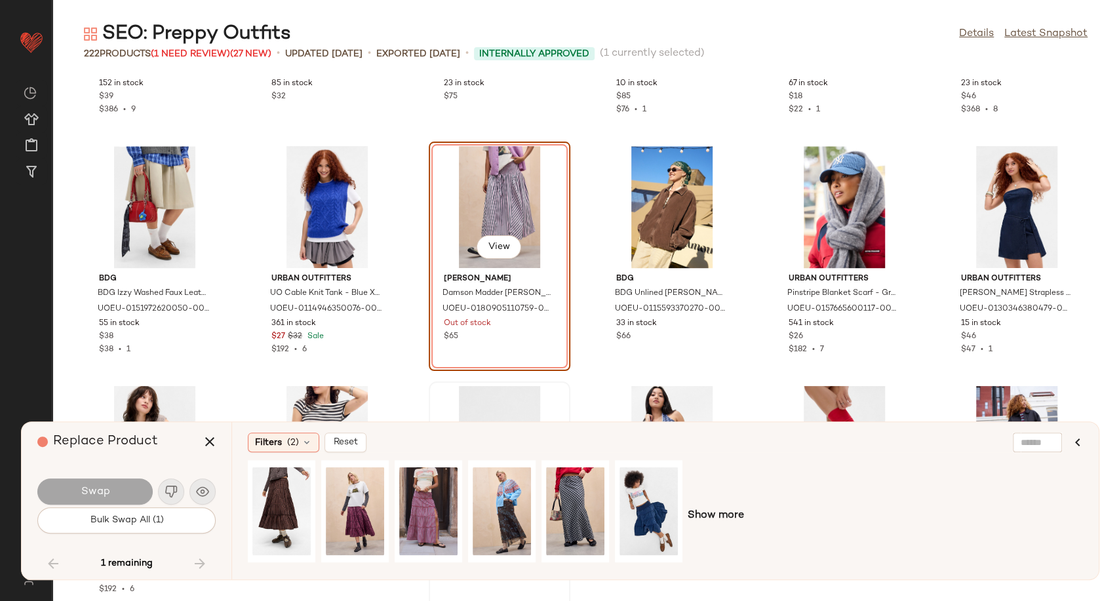
scroll to position [4536, 0]
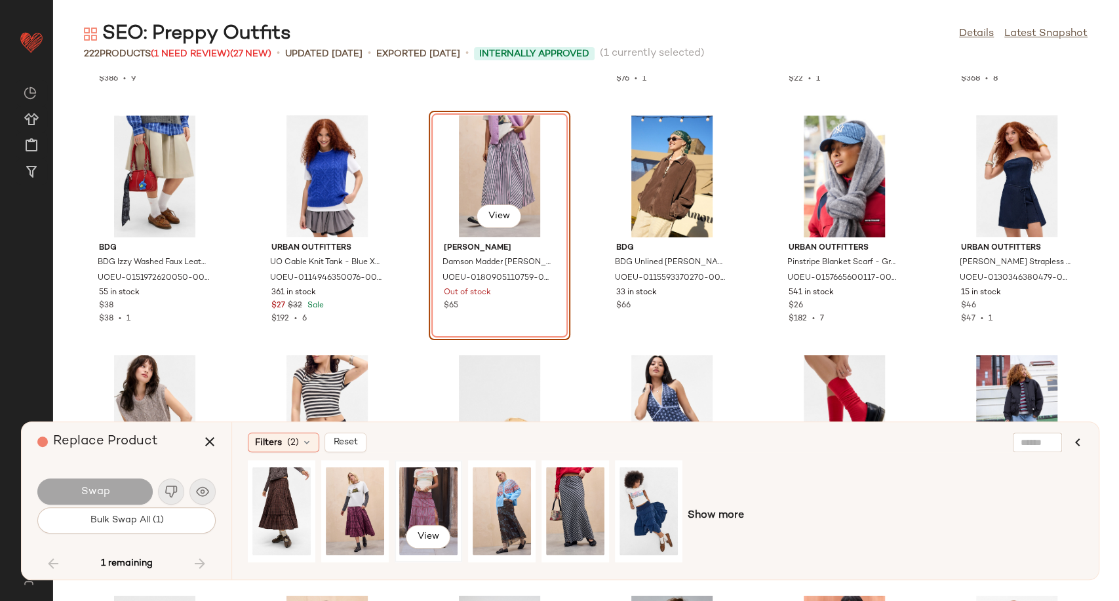
click at [422, 505] on div "View" at bounding box center [428, 511] width 58 height 93
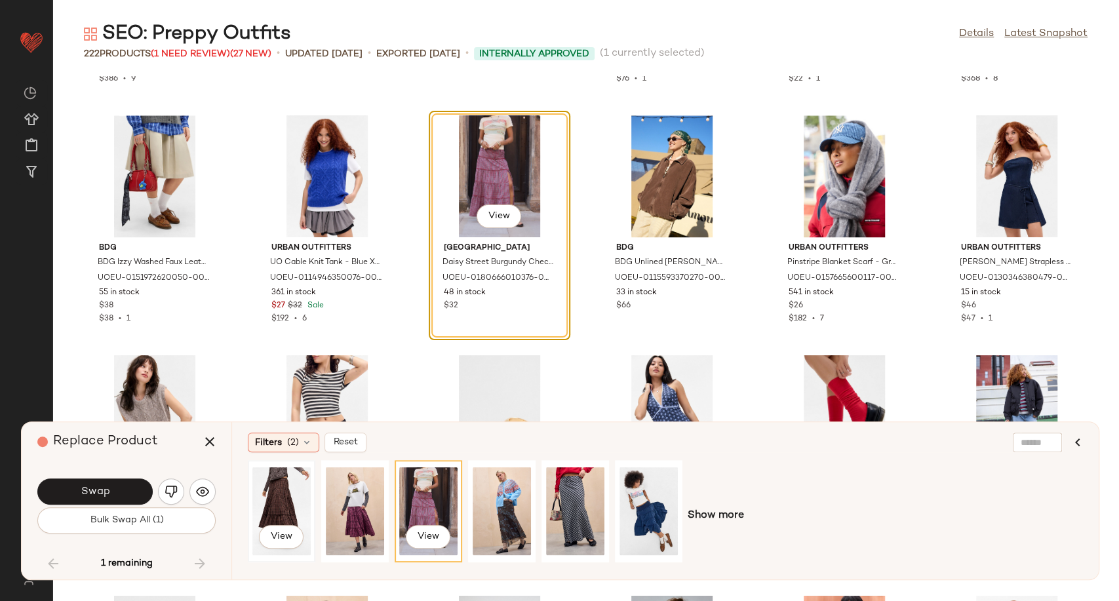
click at [292, 501] on div "View" at bounding box center [281, 511] width 58 height 93
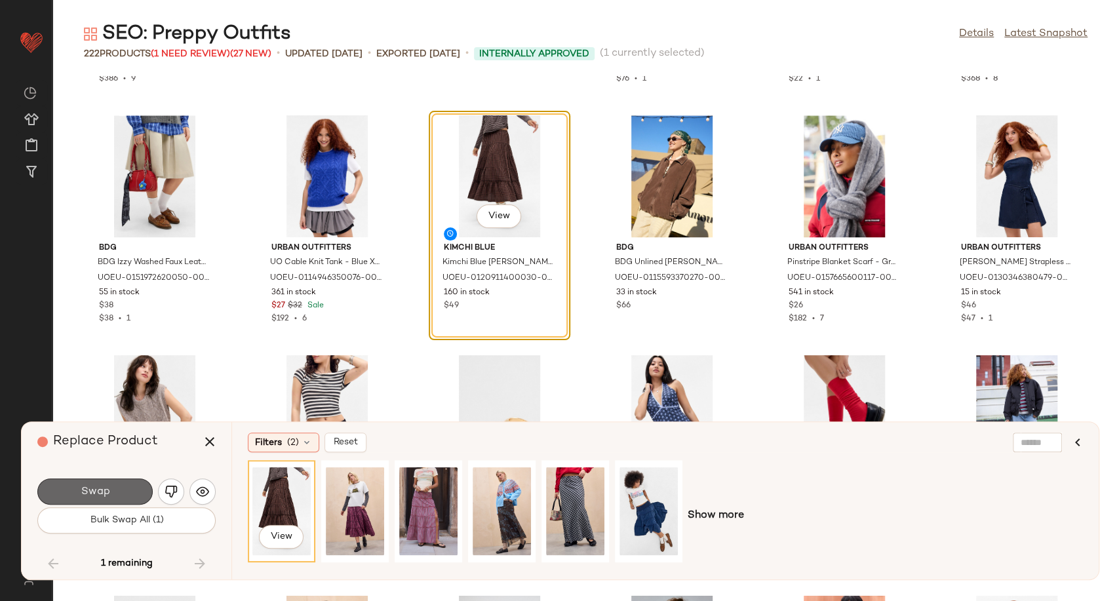
click at [119, 491] on button "Swap" at bounding box center [94, 491] width 115 height 26
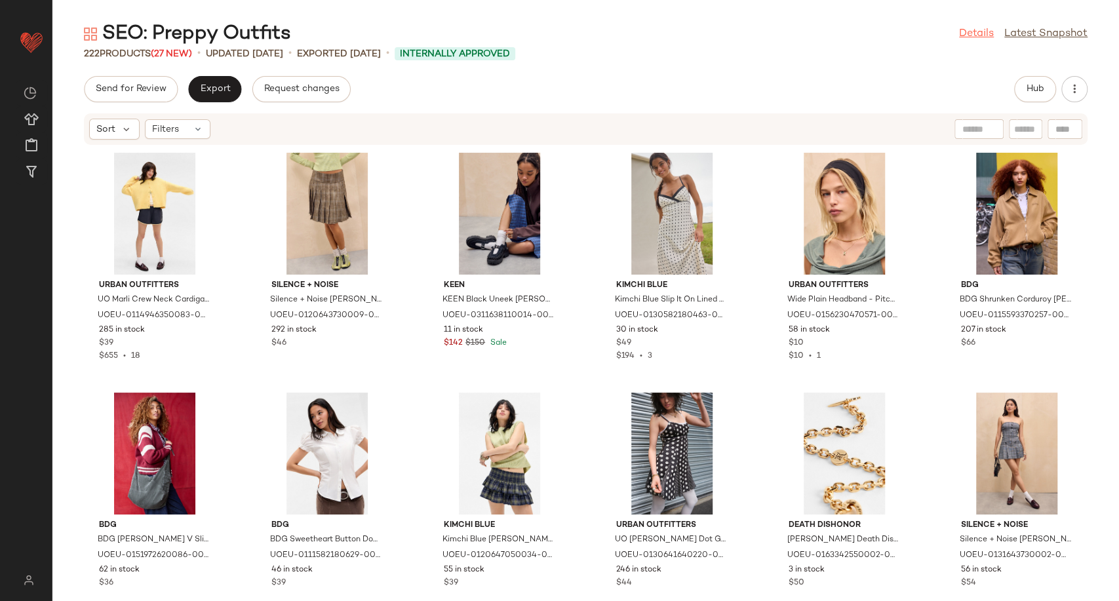
click at [965, 36] on link "Details" at bounding box center [976, 34] width 35 height 16
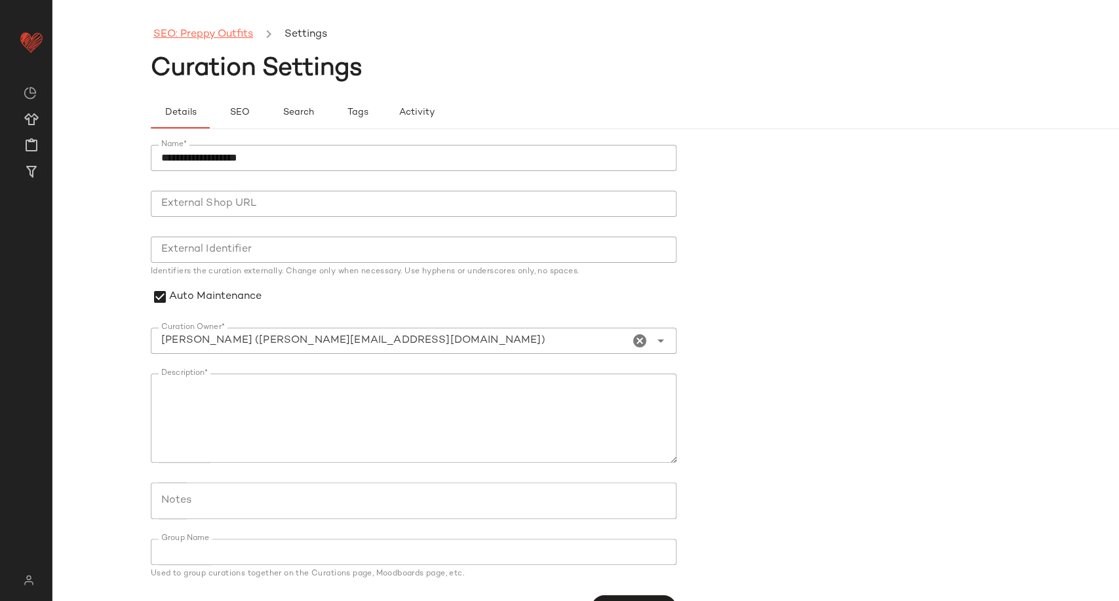
click at [178, 29] on link "SEO: Preppy Outfits" at bounding box center [203, 34] width 100 height 17
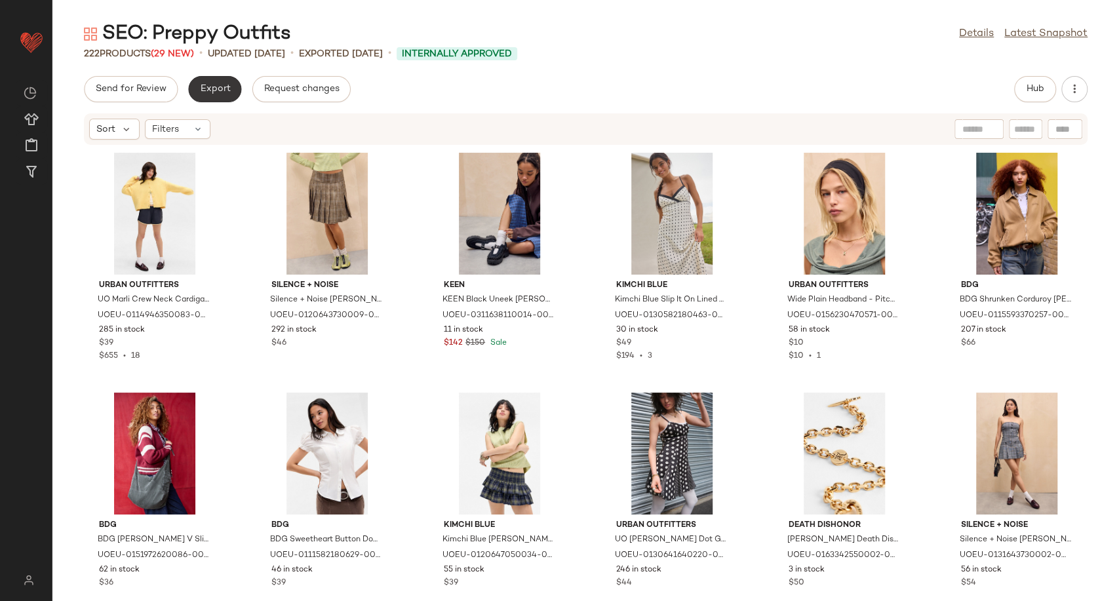
click at [225, 85] on span "Export" at bounding box center [214, 89] width 31 height 10
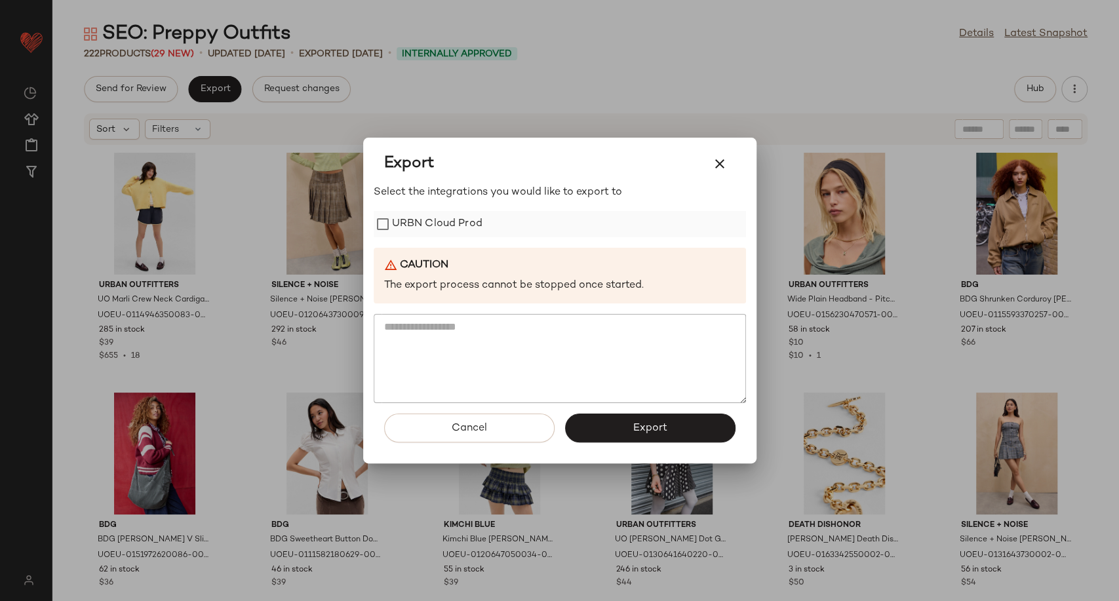
click at [438, 220] on label "URBN Cloud Prod" at bounding box center [437, 224] width 90 height 26
click at [645, 431] on span "Export" at bounding box center [649, 428] width 35 height 12
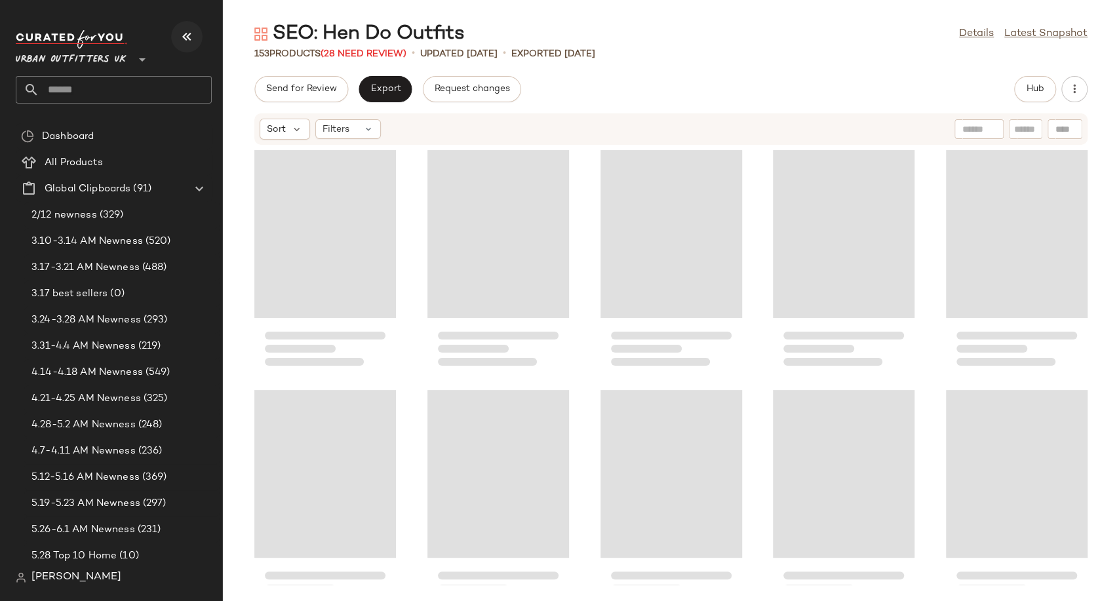
click at [186, 38] on icon "button" at bounding box center [187, 37] width 16 height 16
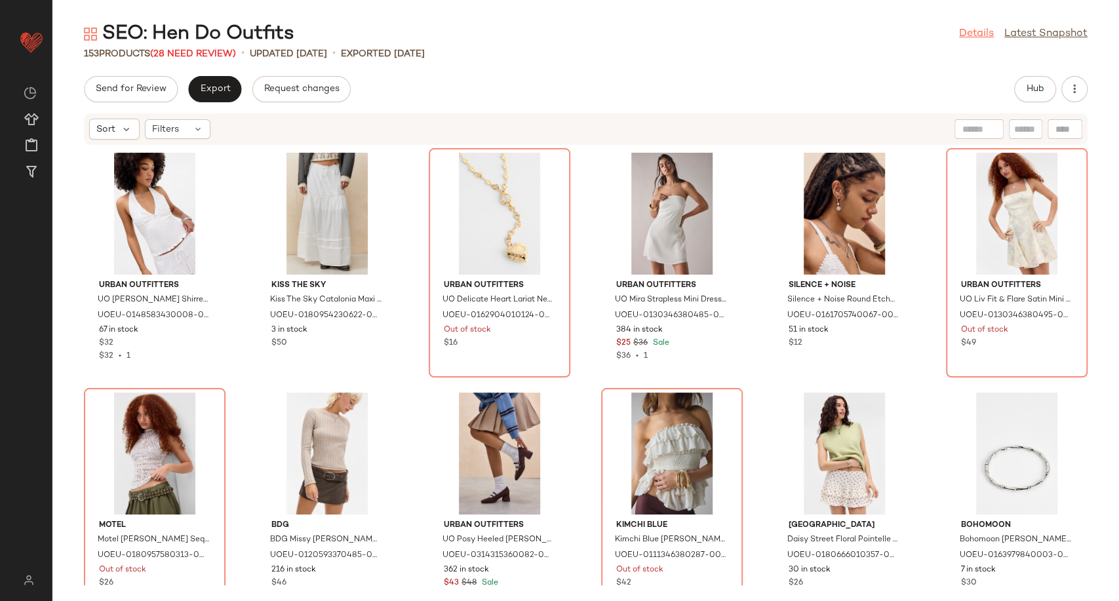
click at [959, 37] on link "Details" at bounding box center [976, 34] width 35 height 16
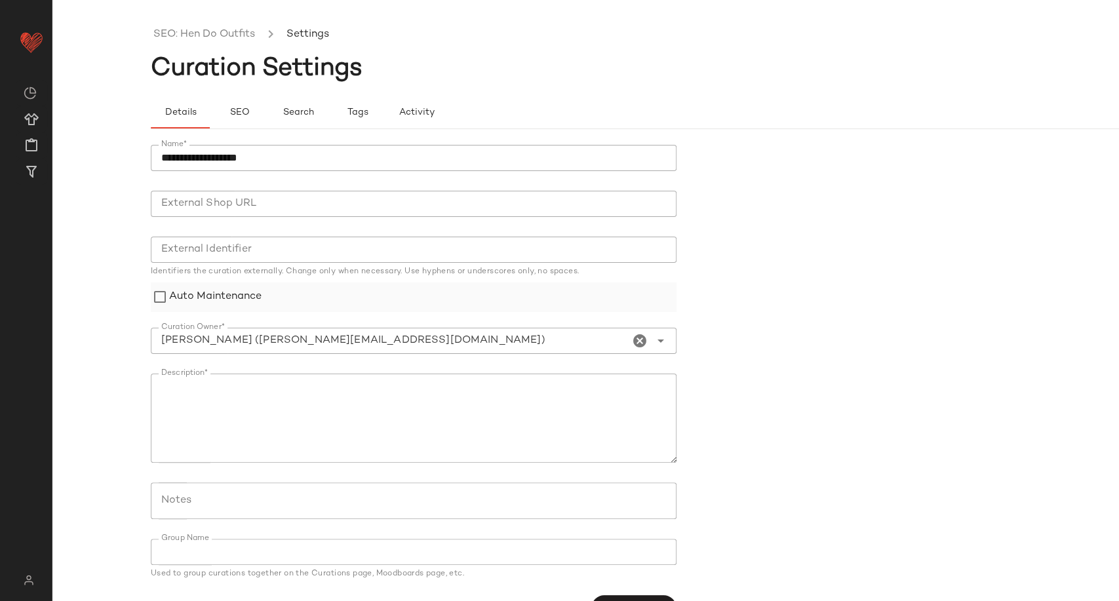
click at [172, 288] on label "Auto Maintenance" at bounding box center [215, 296] width 92 height 29
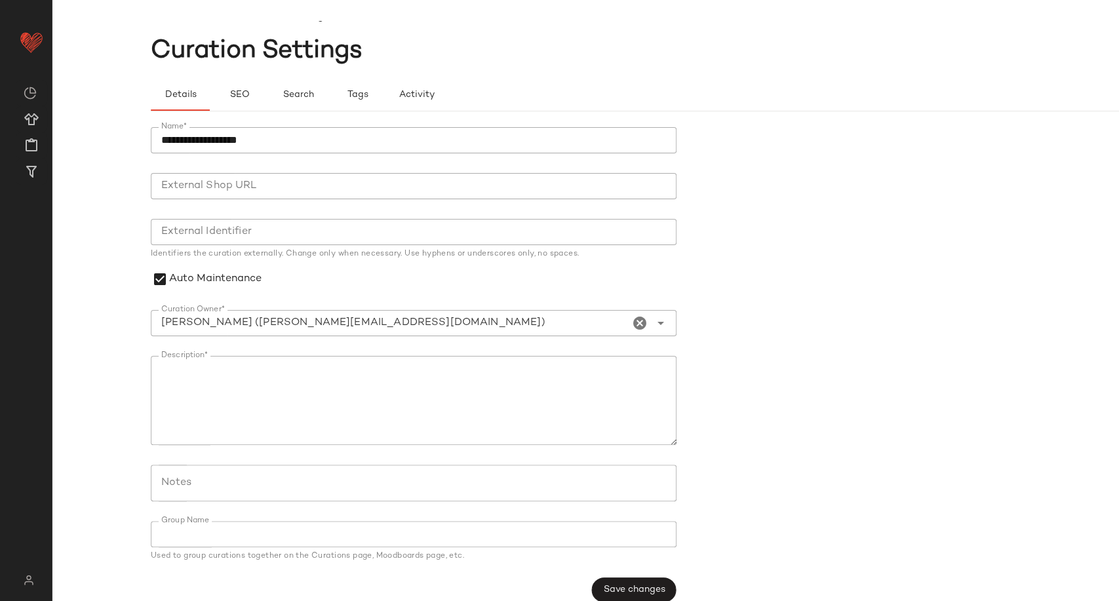
scroll to position [34, 0]
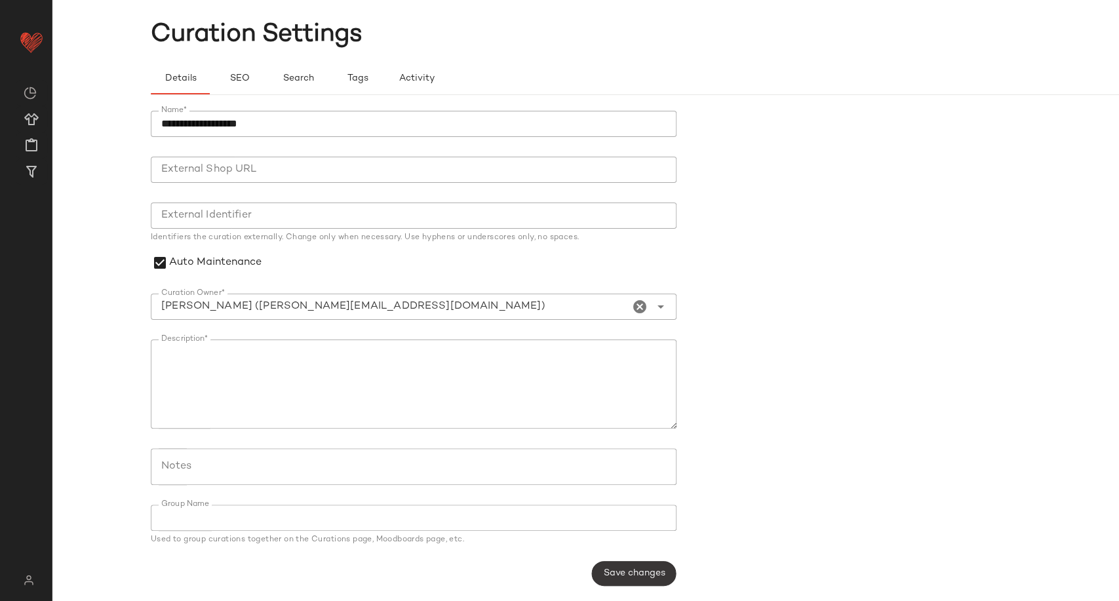
click at [664, 572] on button "Save changes" at bounding box center [633, 573] width 85 height 25
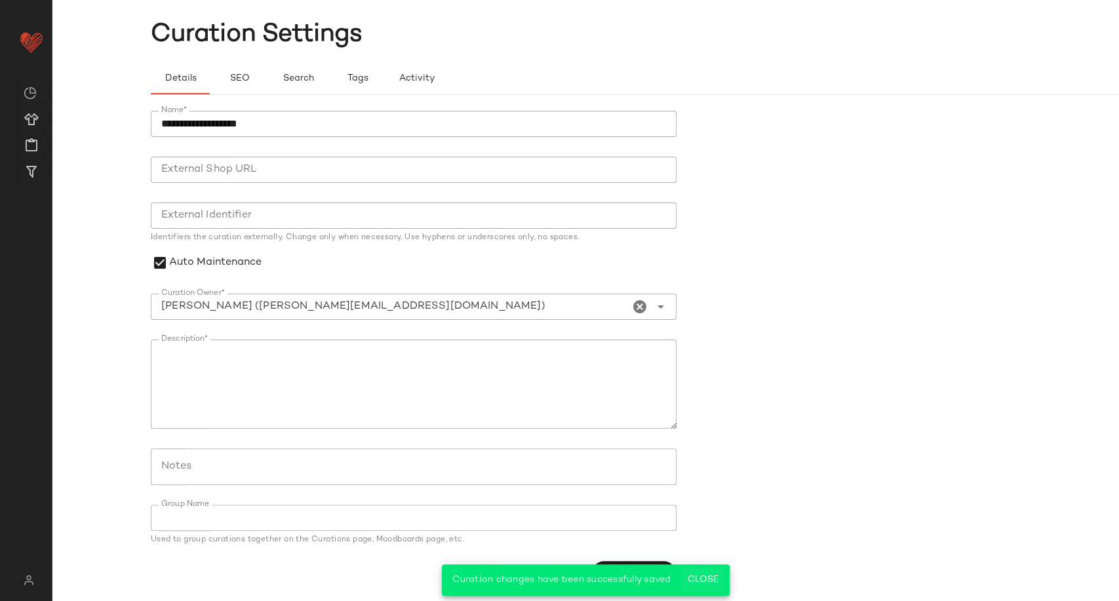
click at [701, 580] on span "Close" at bounding box center [703, 580] width 32 height 10
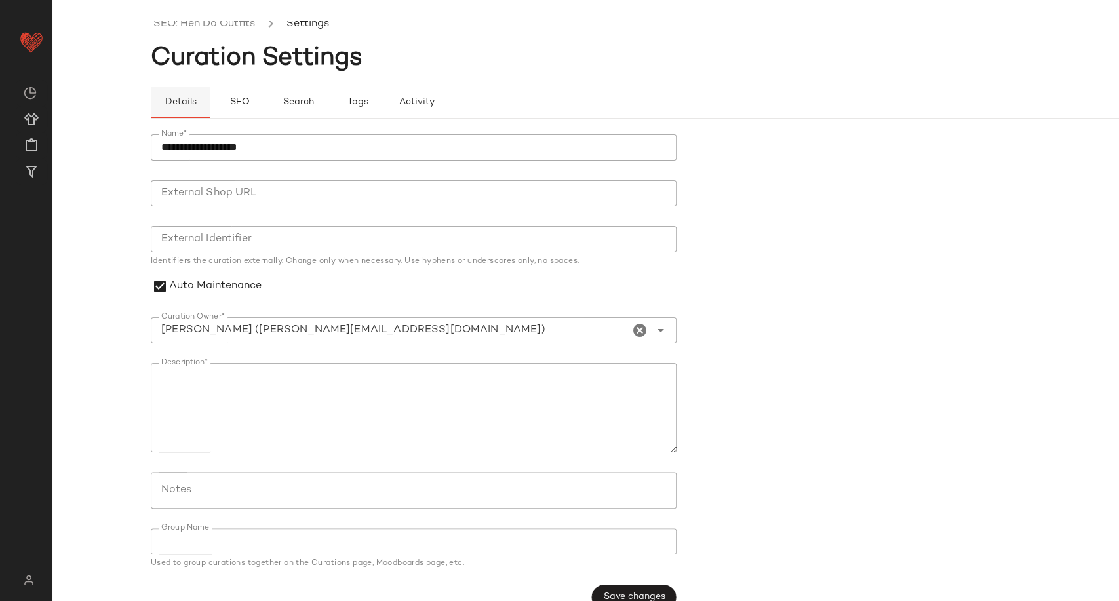
scroll to position [0, 0]
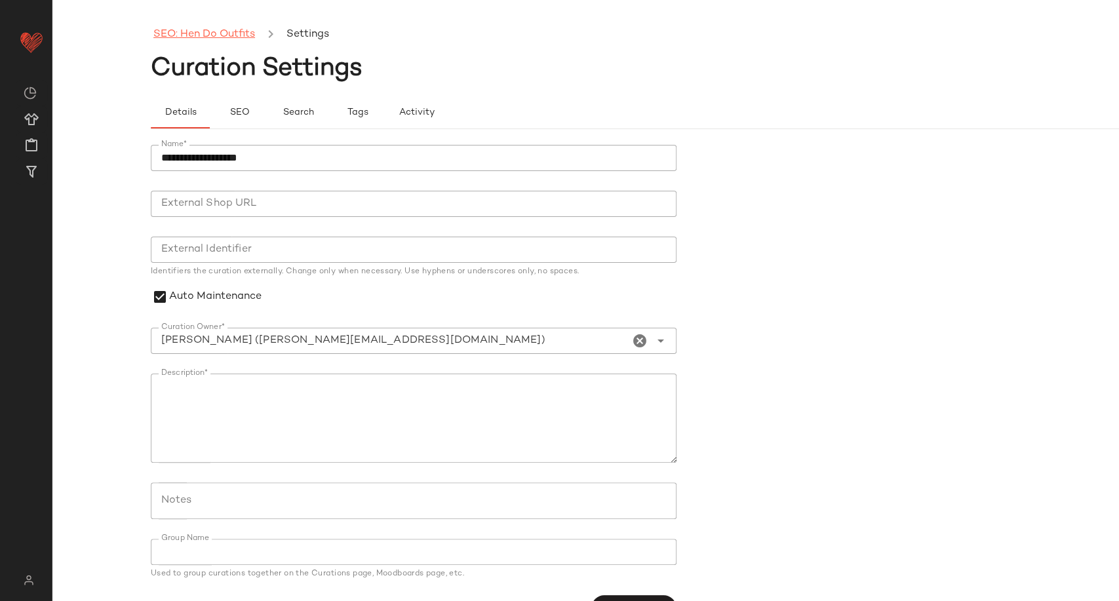
click at [195, 39] on link "SEO: Hen Do Outfits" at bounding box center [204, 34] width 102 height 17
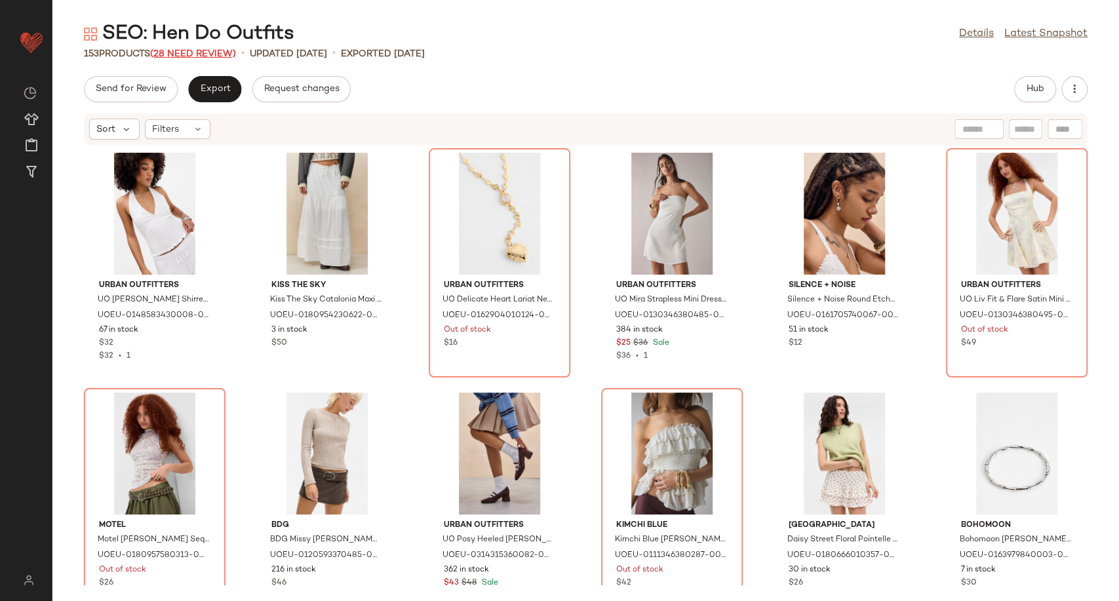
drag, startPoint x: 163, startPoint y: 43, endPoint x: 180, endPoint y: 48, distance: 18.7
click at [175, 48] on div "SEO: Hen Do Outfits Details Latest Snapshot 153 Products (28 Need Review) • upd…" at bounding box center [585, 311] width 1066 height 580
click at [195, 54] on span "(28 Need Review)" at bounding box center [193, 54] width 86 height 10
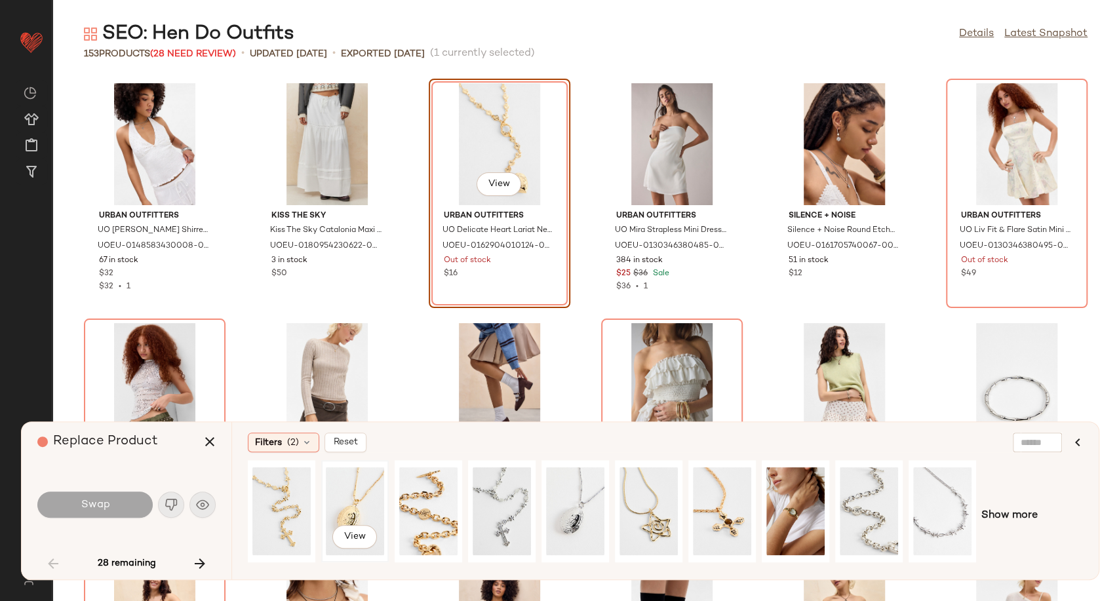
click at [377, 503] on div "View" at bounding box center [355, 511] width 58 height 93
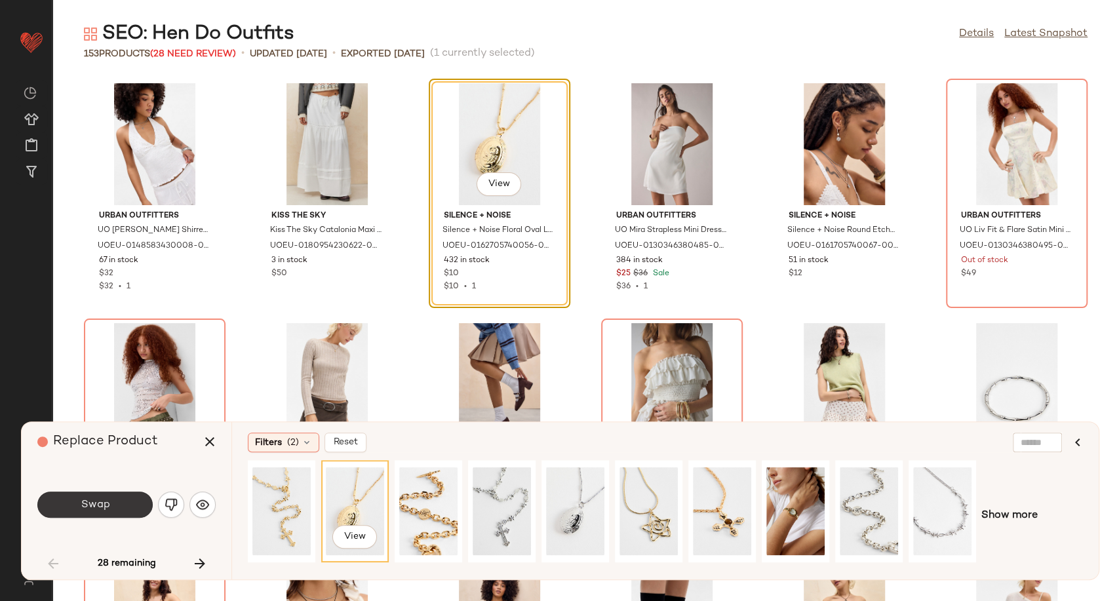
click at [125, 501] on button "Swap" at bounding box center [94, 505] width 115 height 26
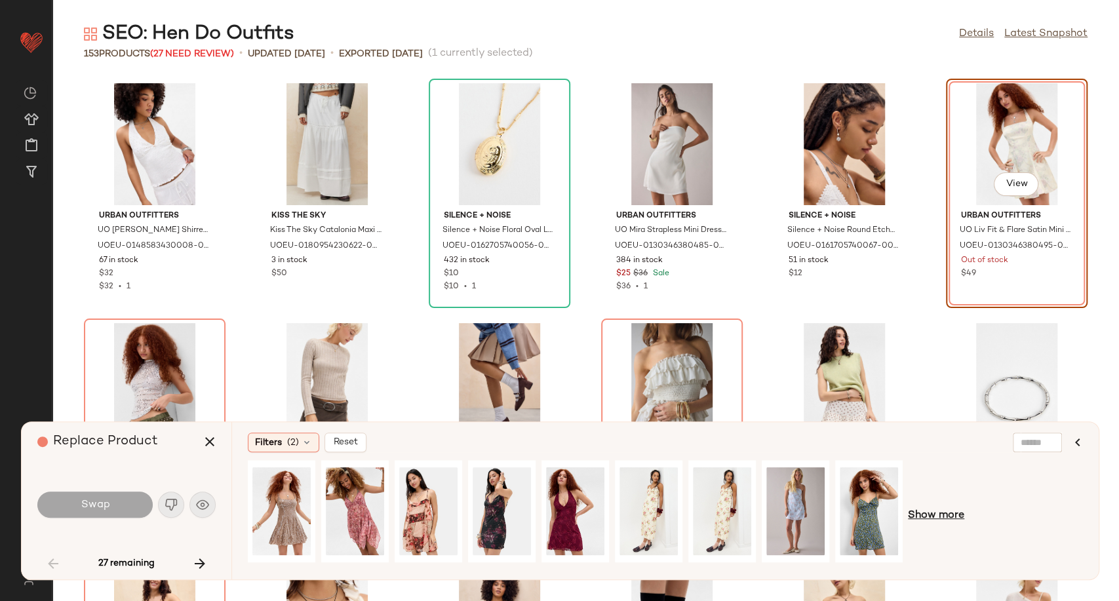
click at [930, 515] on span "Show more" at bounding box center [936, 516] width 56 height 16
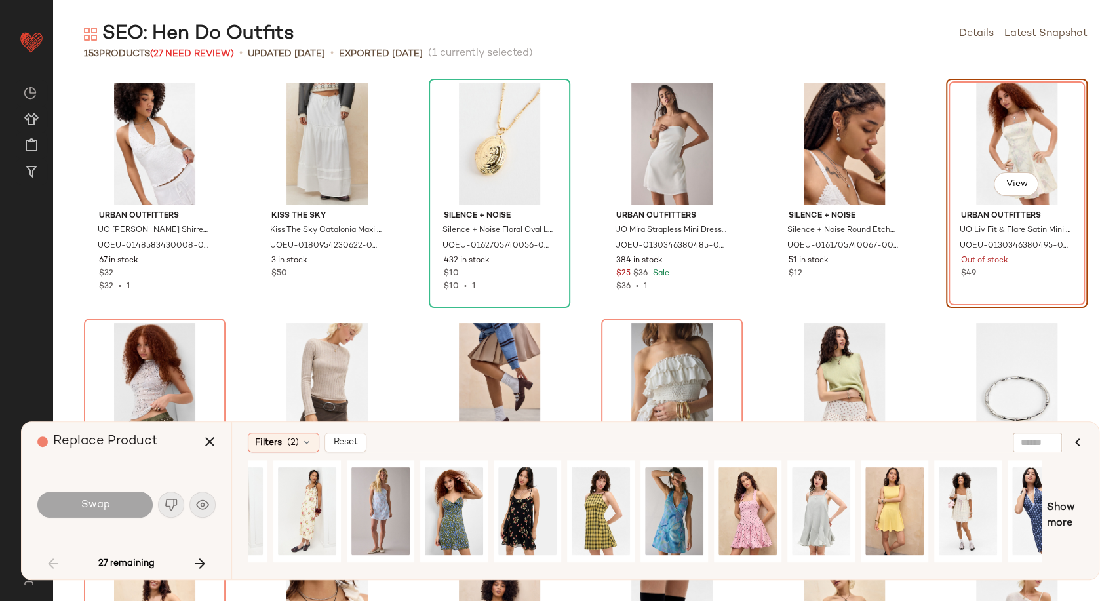
scroll to position [0, 448]
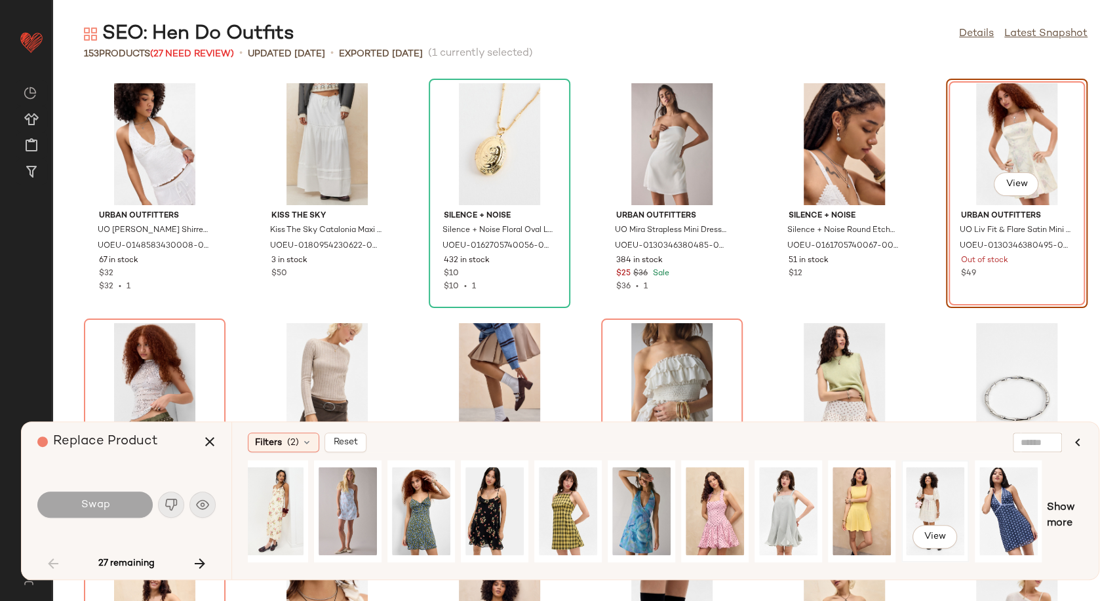
click at [931, 496] on div "View" at bounding box center [935, 511] width 58 height 93
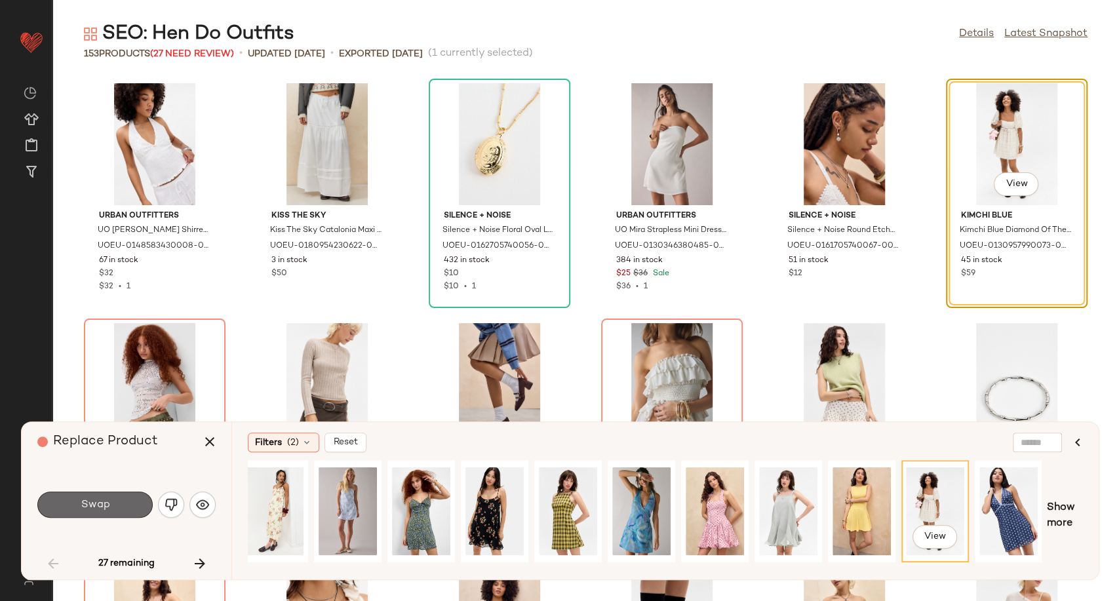
click at [119, 496] on button "Swap" at bounding box center [94, 505] width 115 height 26
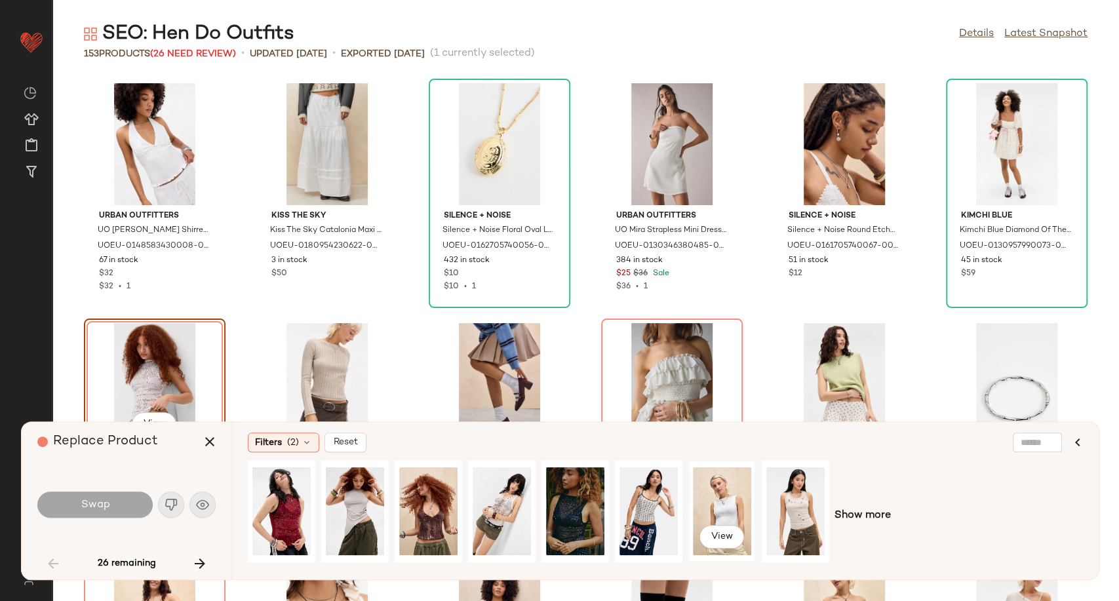
click at [714, 511] on div "View" at bounding box center [722, 511] width 58 height 93
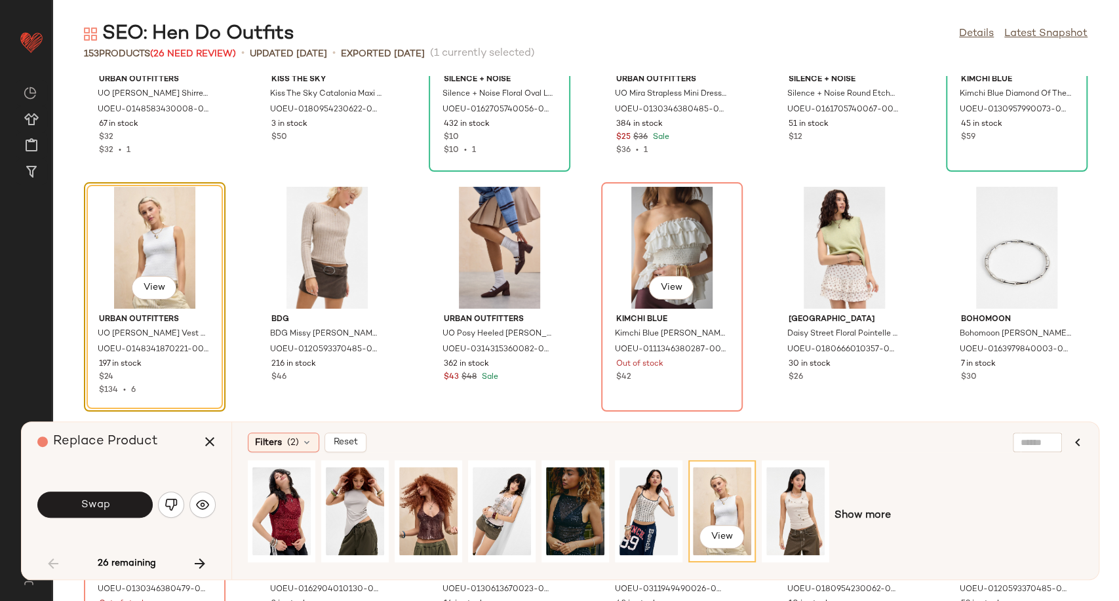
scroll to position [145, 0]
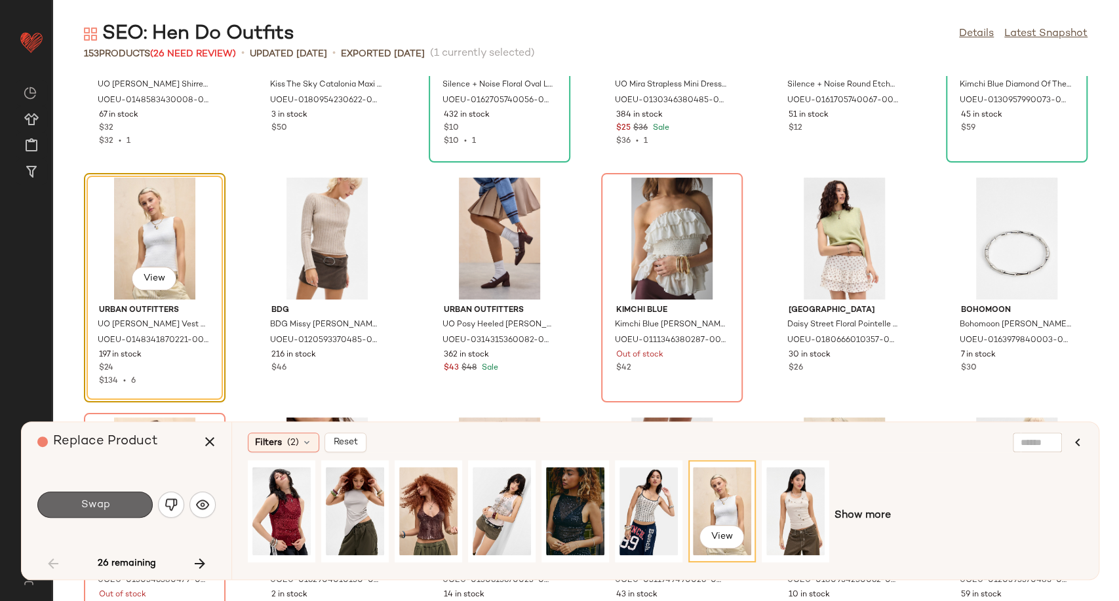
click at [105, 497] on button "Swap" at bounding box center [94, 505] width 115 height 26
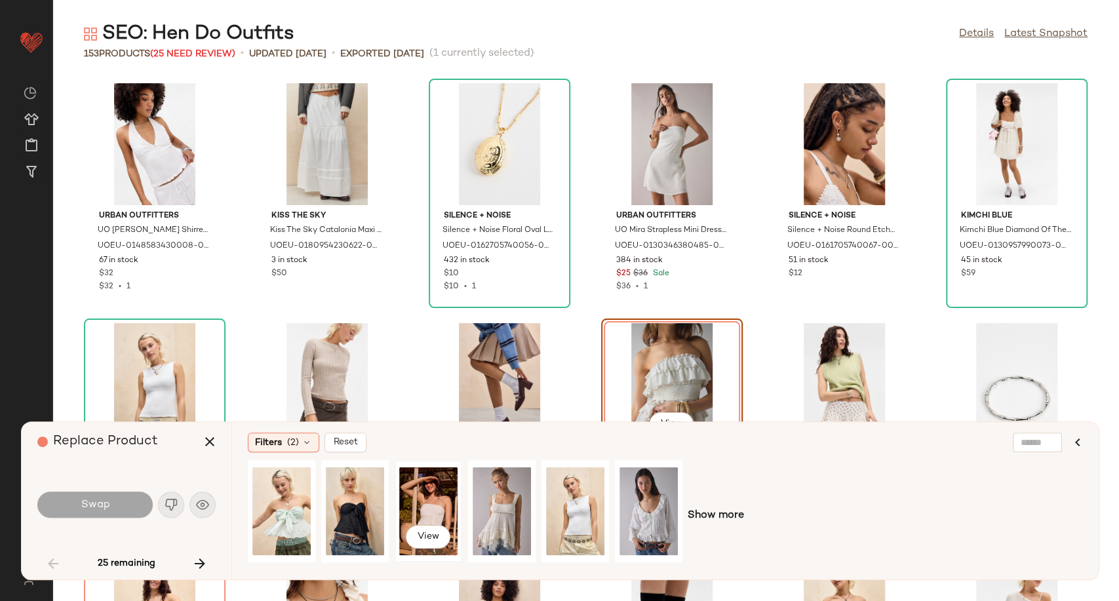
click at [427, 505] on div "View" at bounding box center [428, 511] width 58 height 93
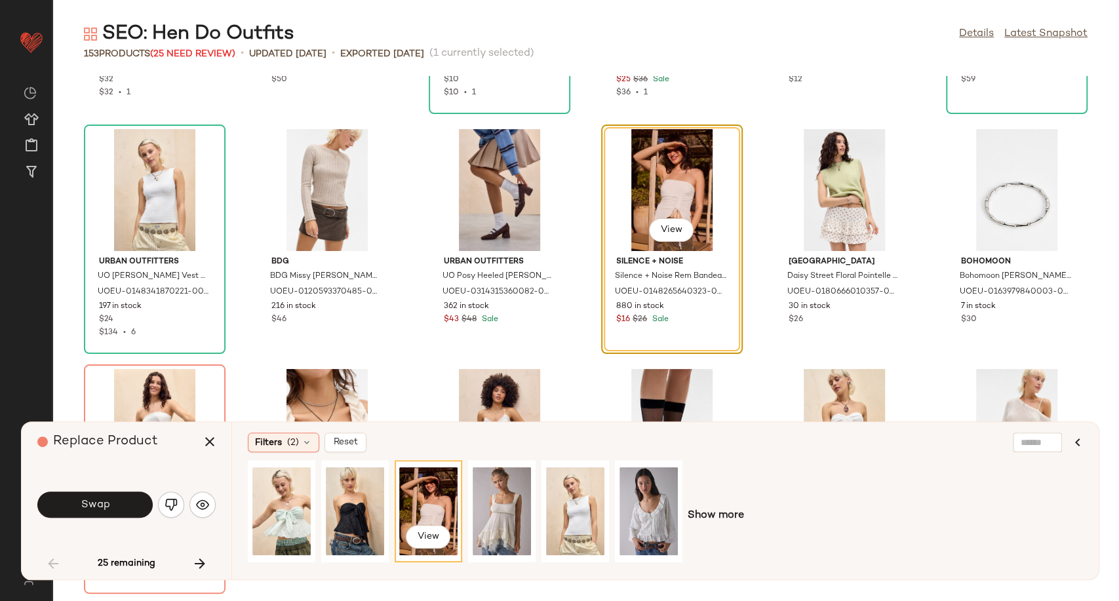
scroll to position [218, 0]
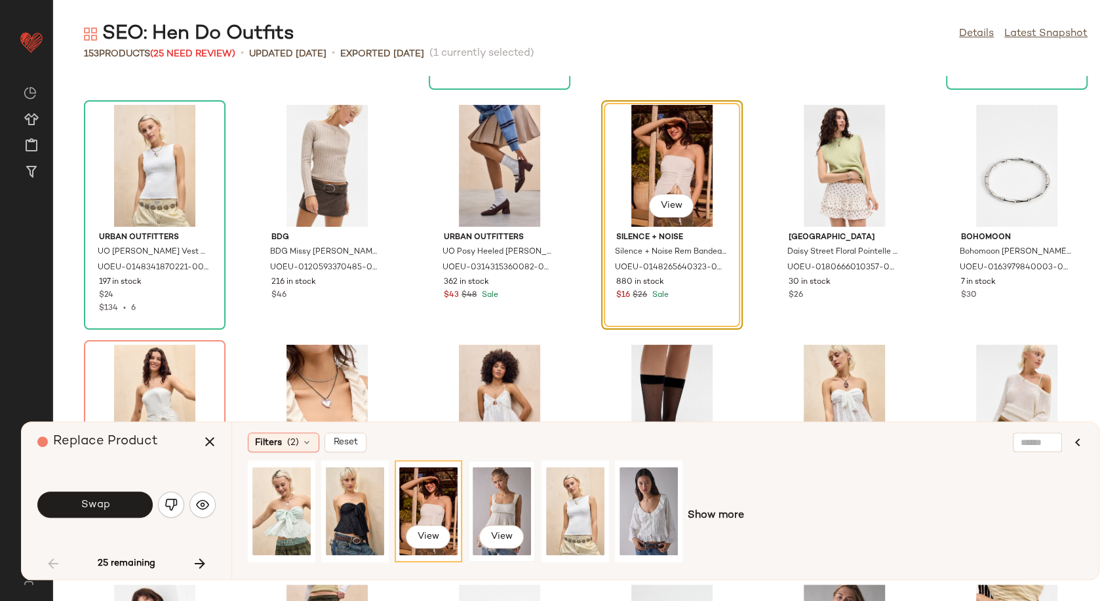
click at [513, 499] on div "View" at bounding box center [502, 511] width 58 height 93
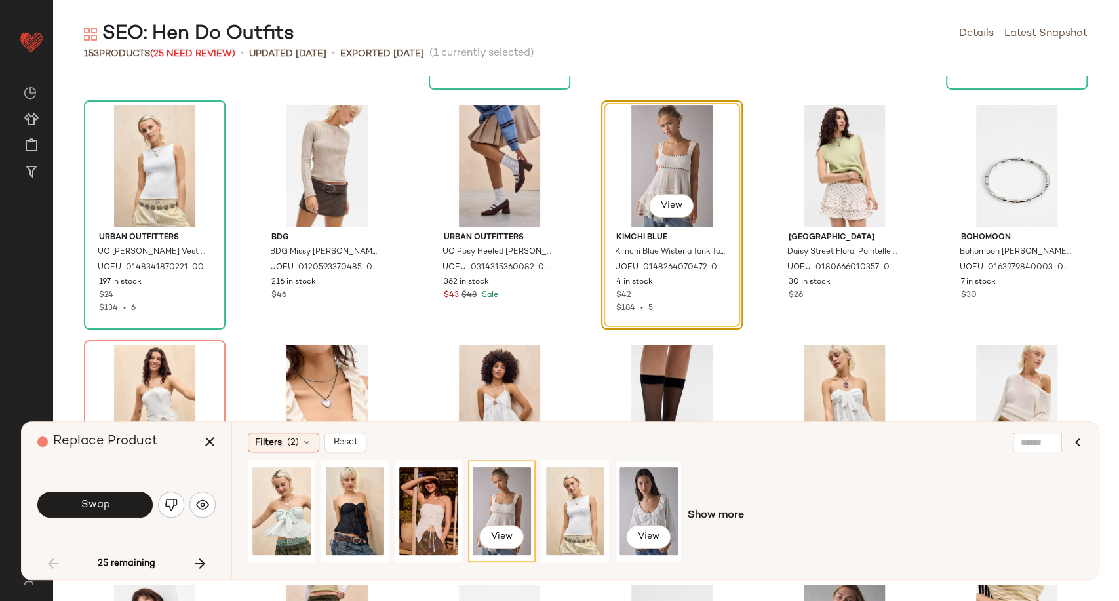
click at [634, 501] on div "View" at bounding box center [648, 511] width 58 height 93
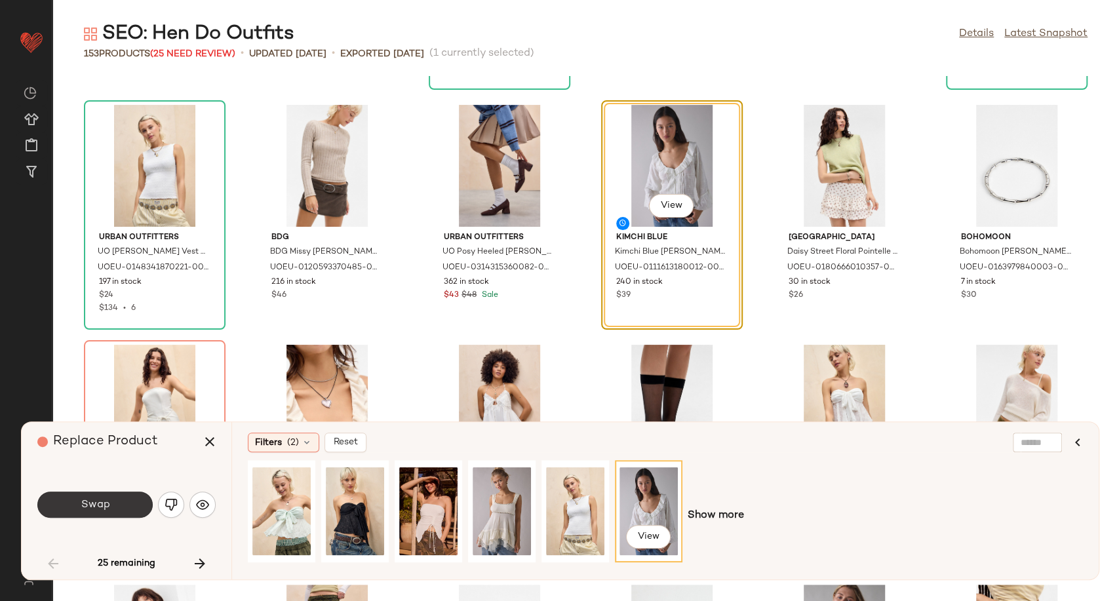
click at [76, 513] on button "Swap" at bounding box center [94, 505] width 115 height 26
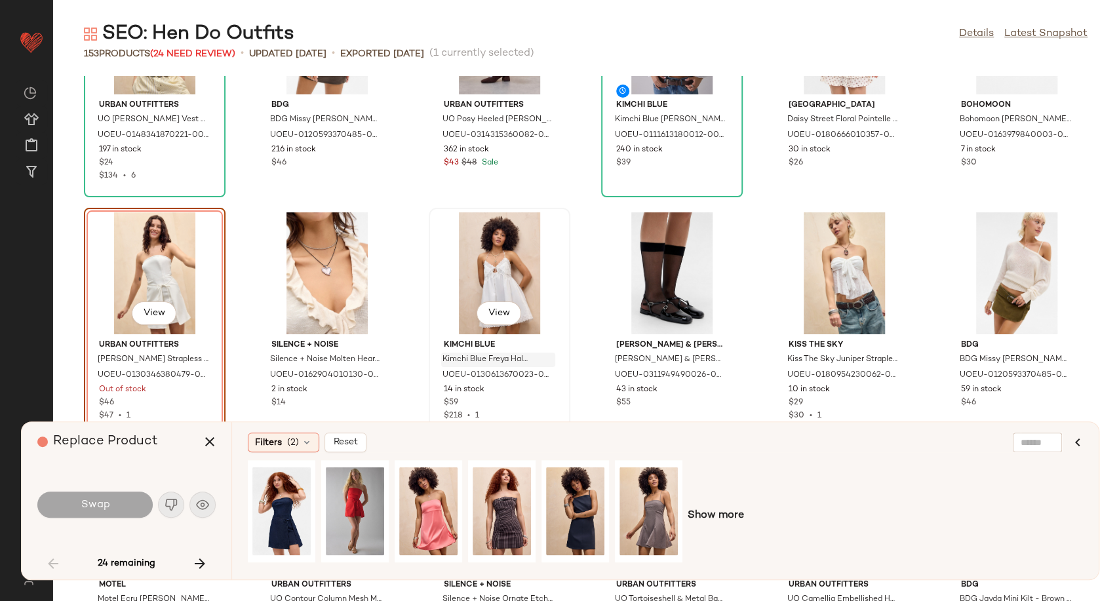
scroll to position [396, 0]
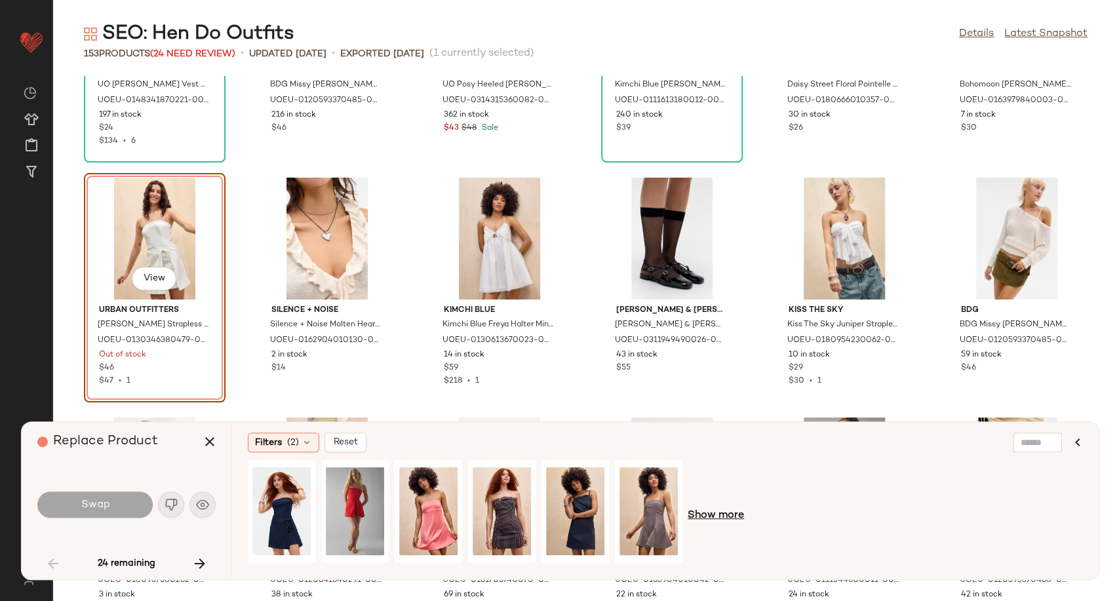
click at [732, 511] on span "Show more" at bounding box center [716, 516] width 56 height 16
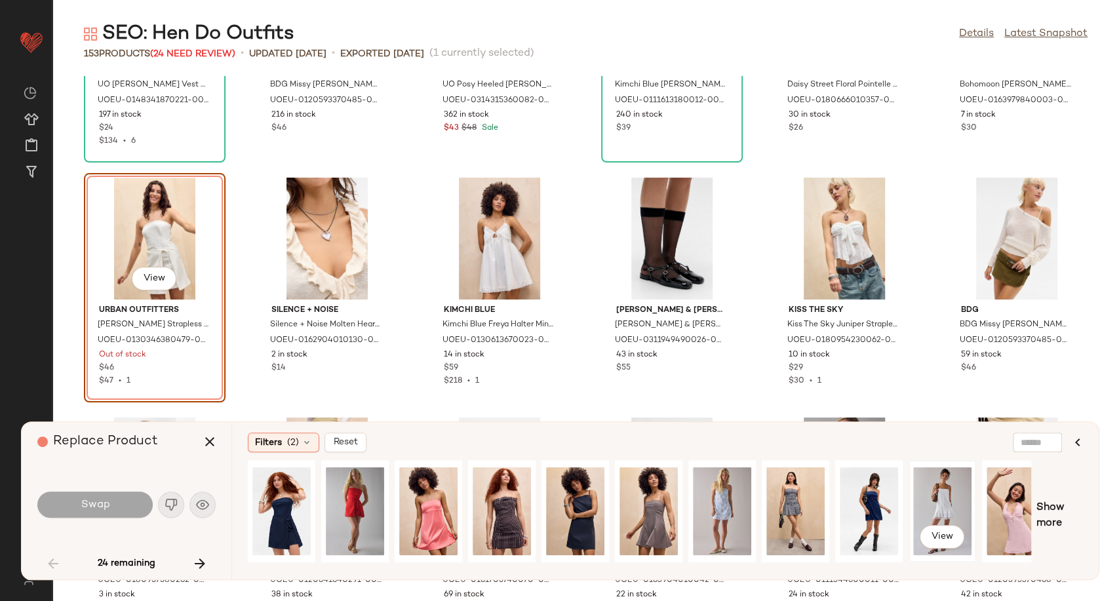
click at [930, 501] on div "View" at bounding box center [942, 511] width 58 height 93
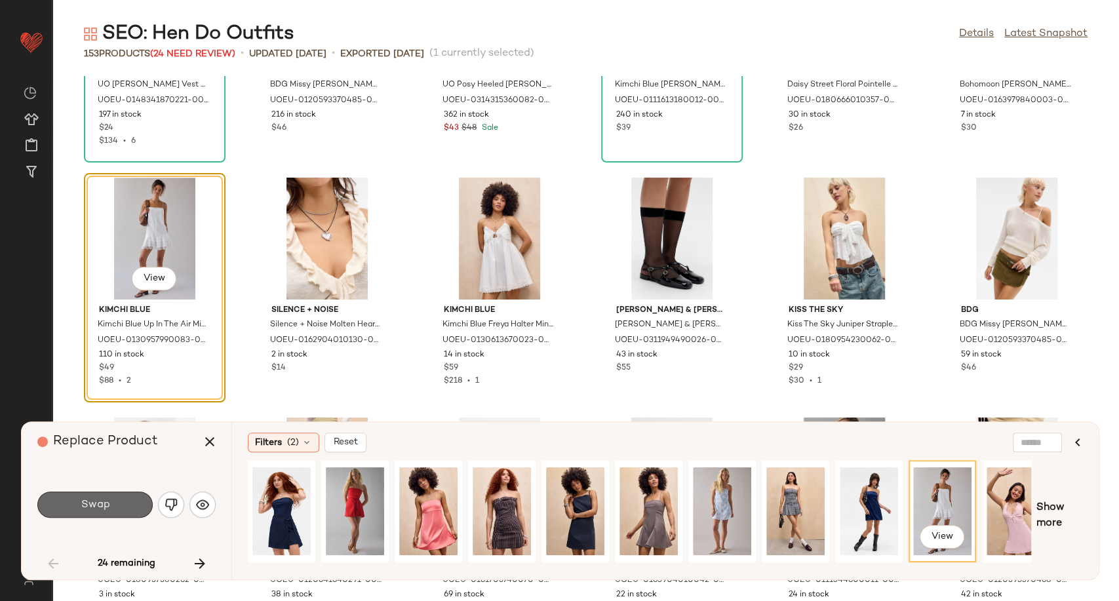
click at [147, 499] on button "Swap" at bounding box center [94, 505] width 115 height 26
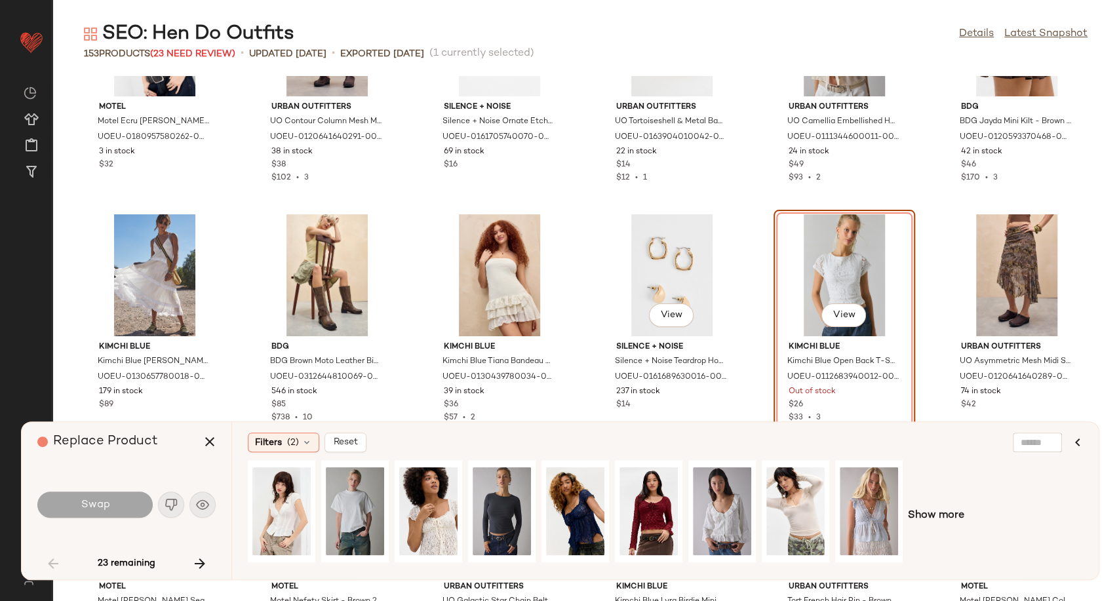
scroll to position [865, 0]
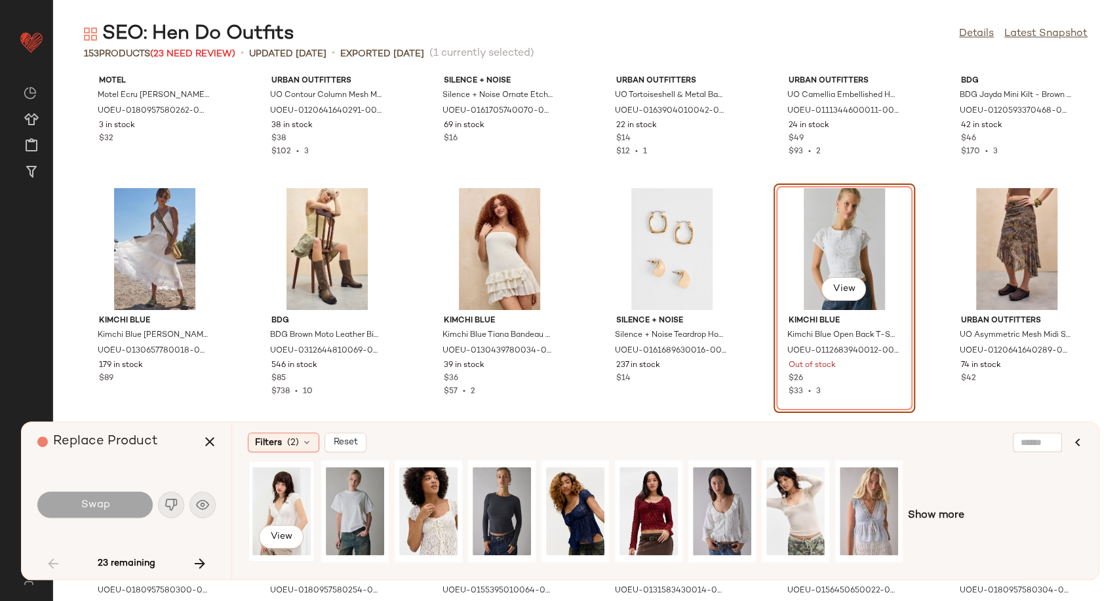
click at [294, 497] on div "View" at bounding box center [281, 511] width 58 height 93
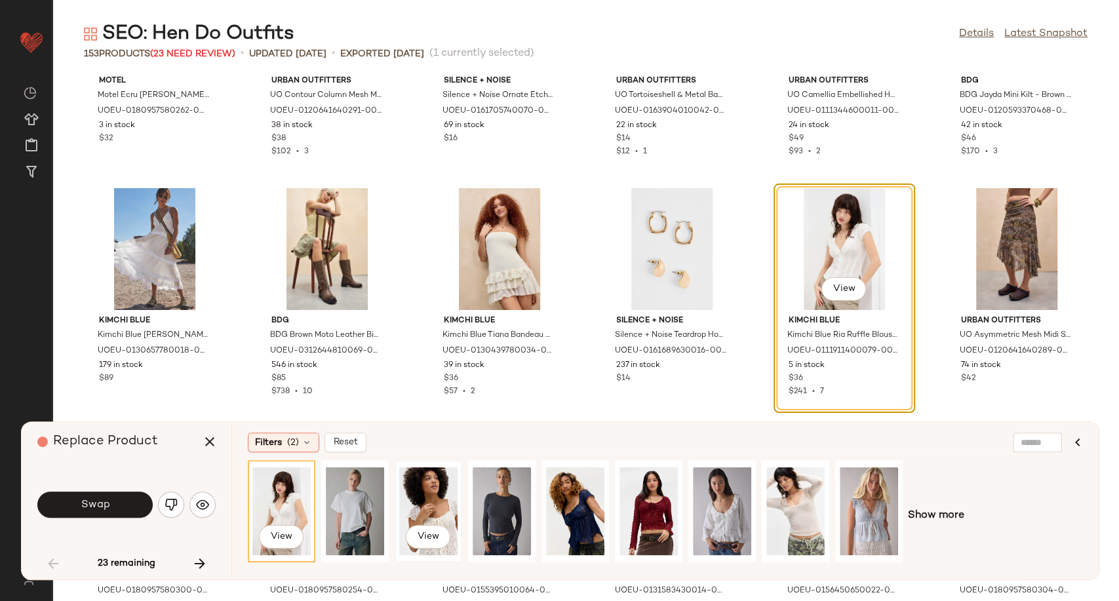
click at [429, 503] on div "View" at bounding box center [428, 511] width 58 height 93
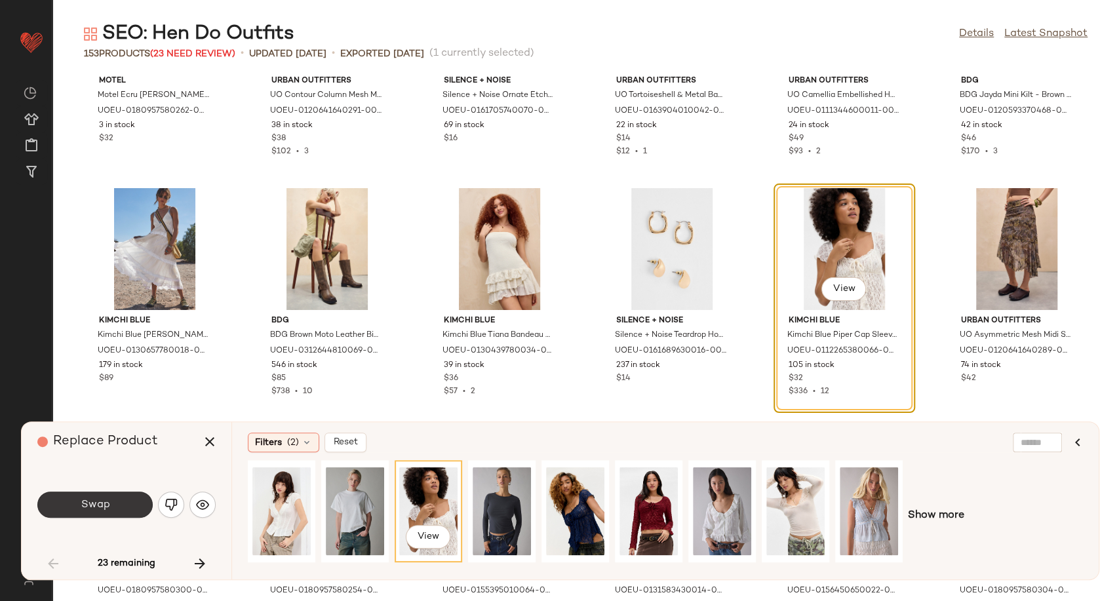
click at [73, 514] on button "Swap" at bounding box center [94, 505] width 115 height 26
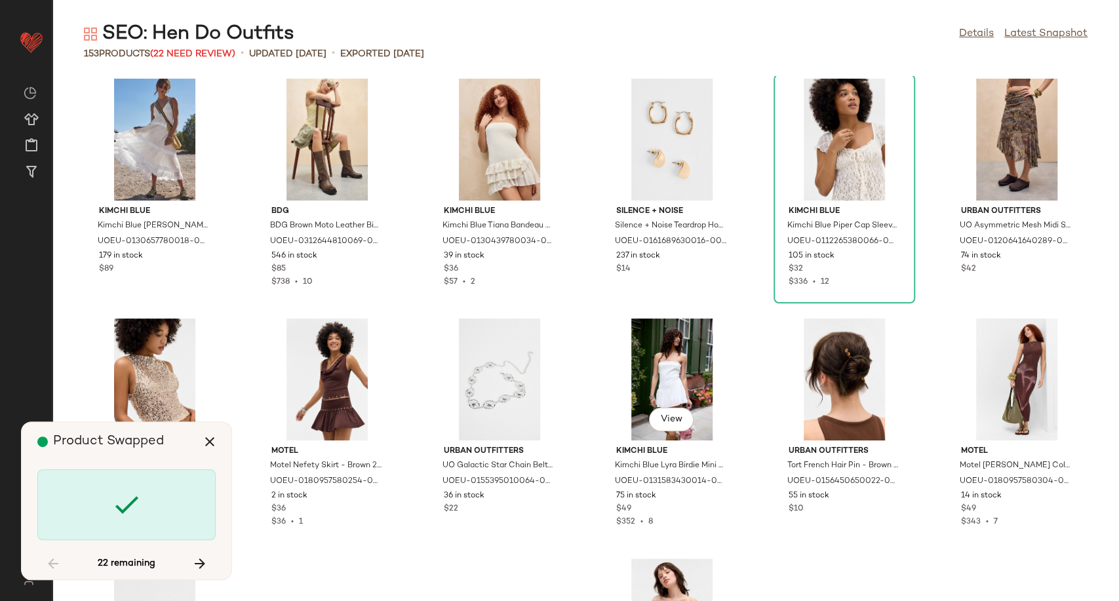
scroll to position [1011, 0]
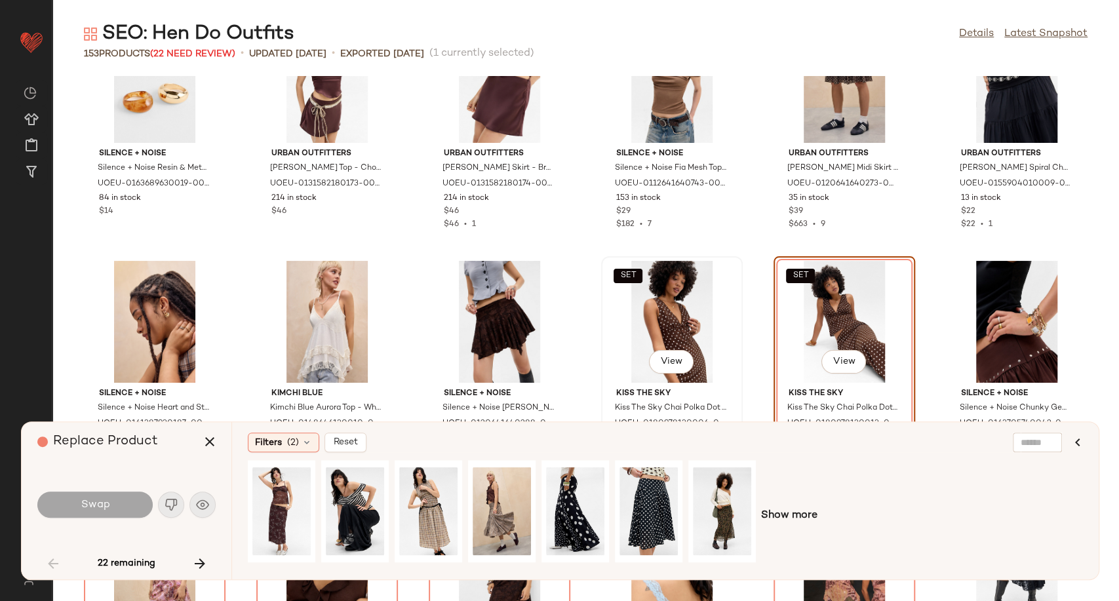
scroll to position [1585, 0]
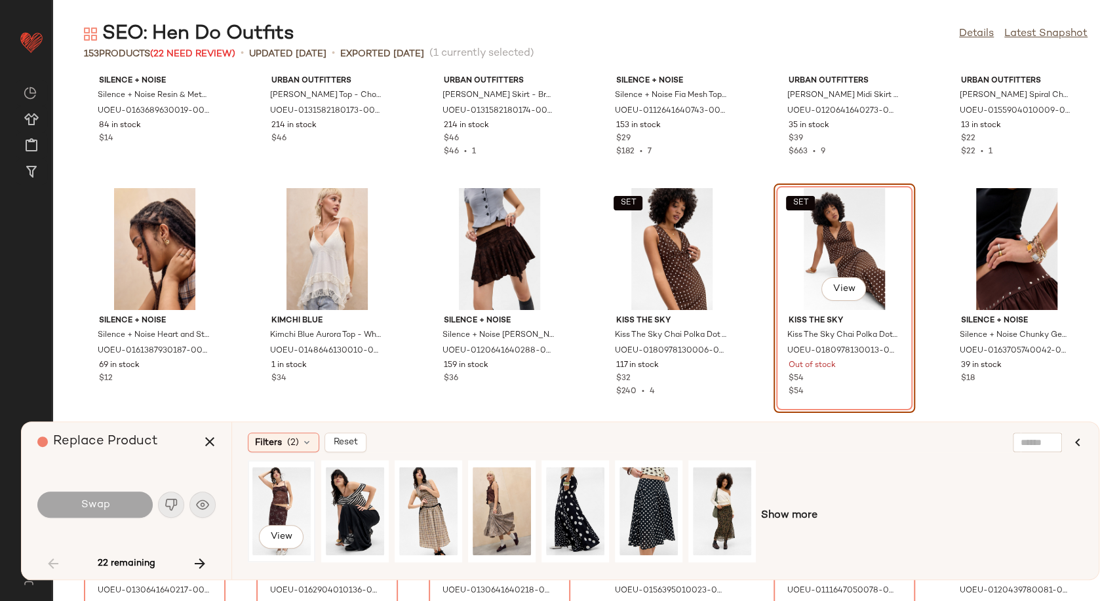
click at [285, 499] on div "View" at bounding box center [281, 511] width 58 height 93
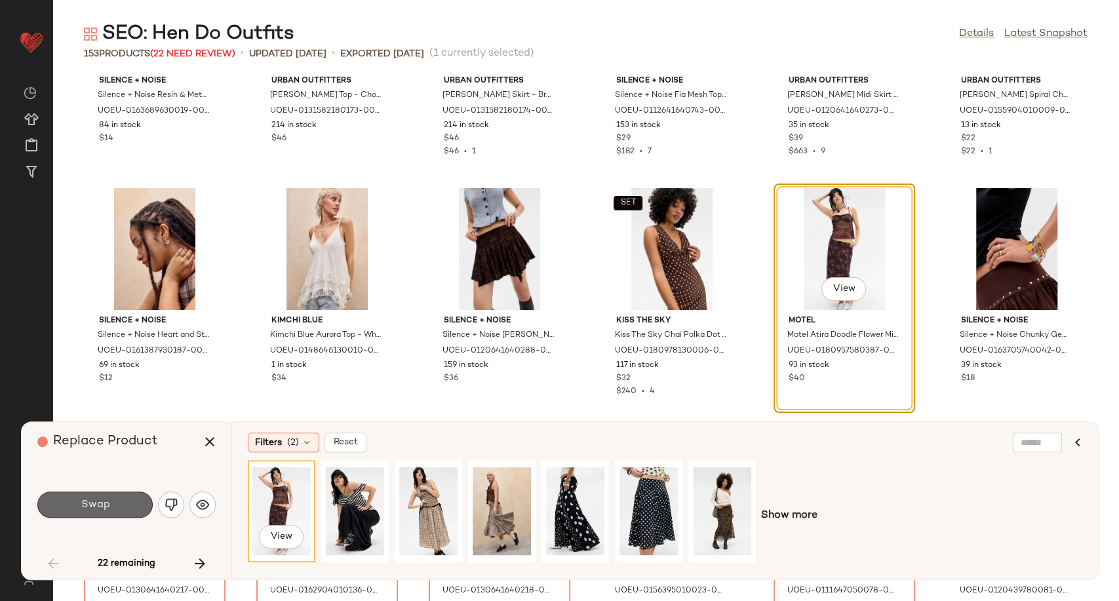
click at [112, 510] on button "Swap" at bounding box center [94, 505] width 115 height 26
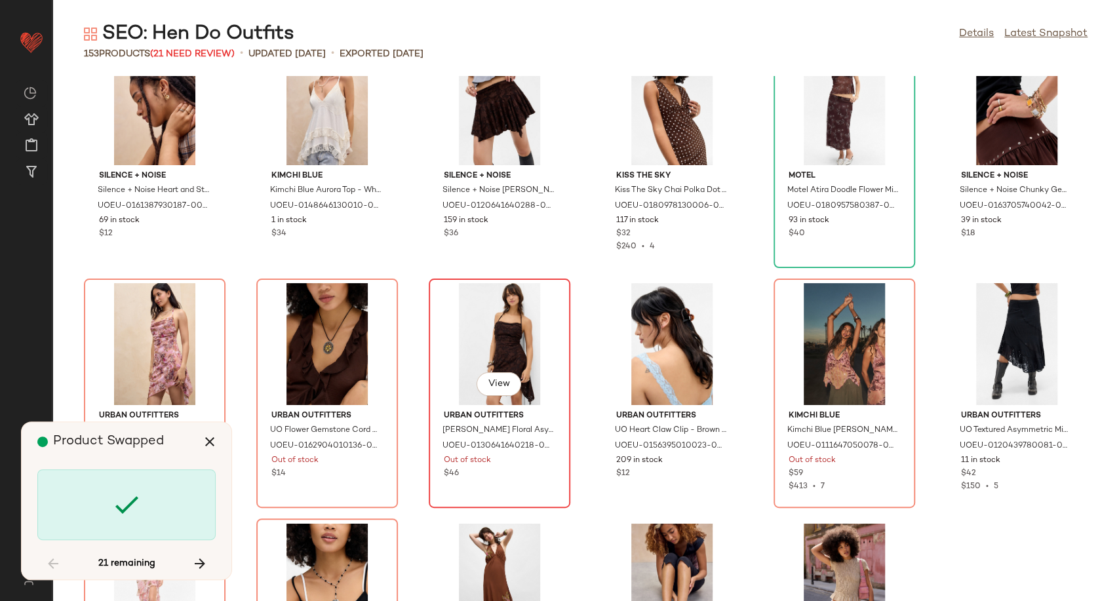
scroll to position [1730, 0]
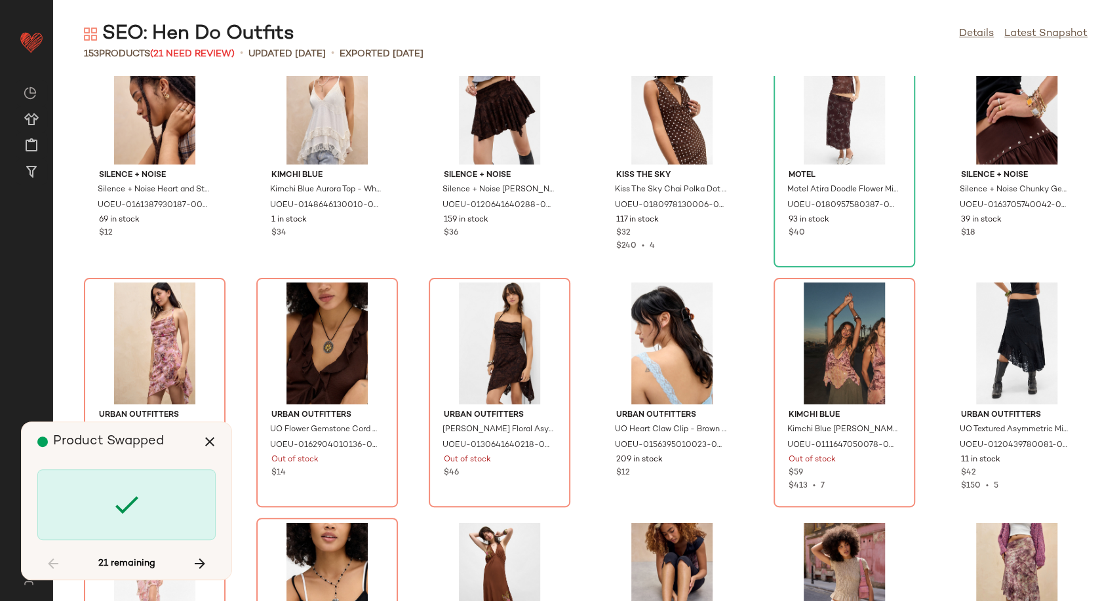
scroll to position [1678, 0]
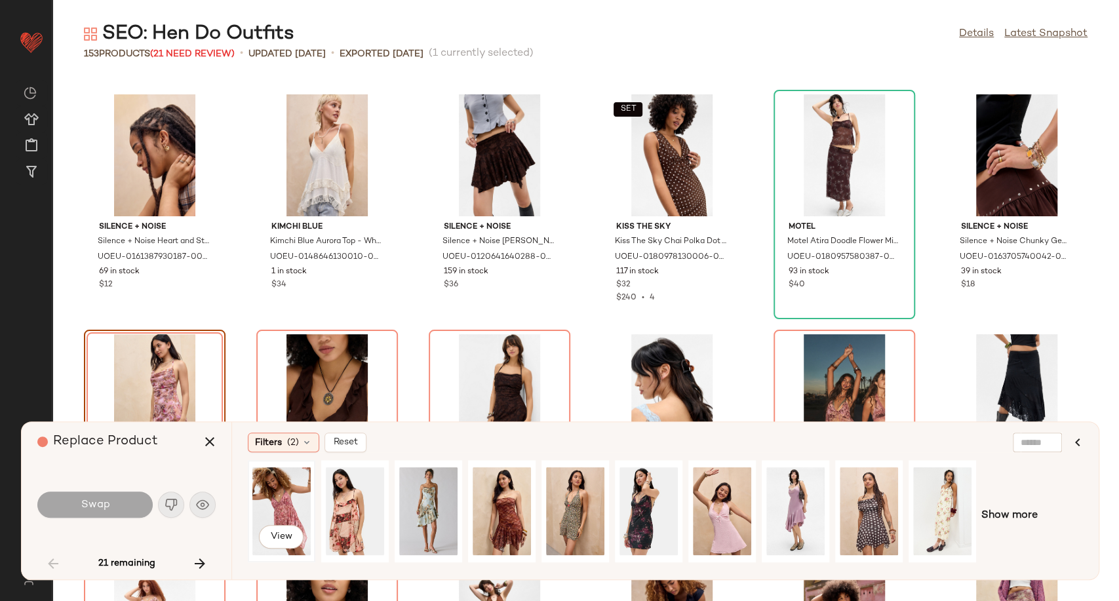
click at [284, 507] on div "View" at bounding box center [281, 511] width 58 height 93
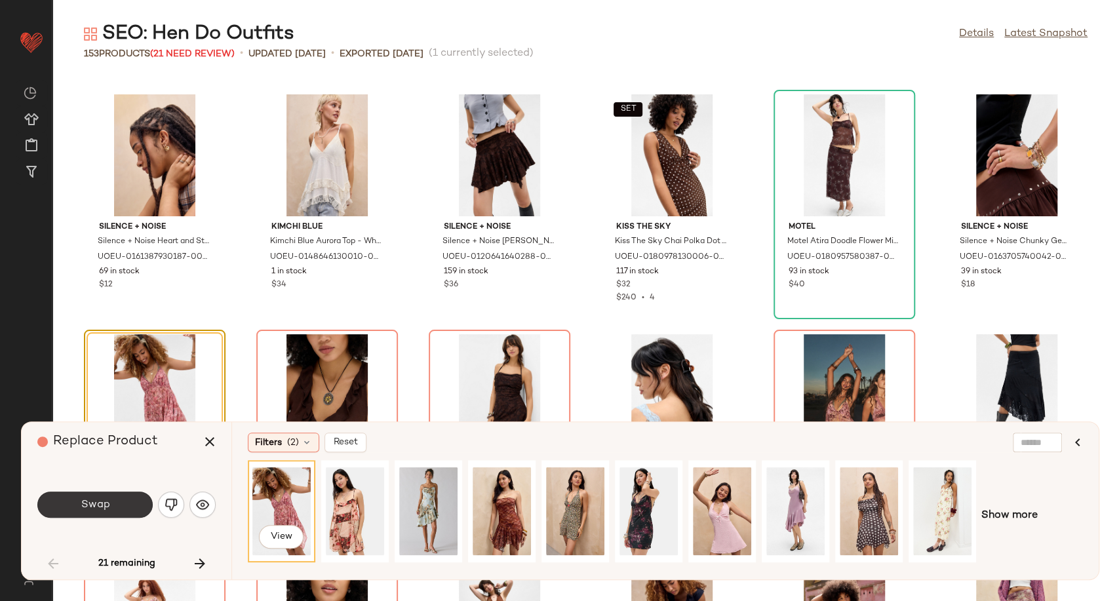
click at [106, 505] on span "Swap" at bounding box center [94, 505] width 29 height 12
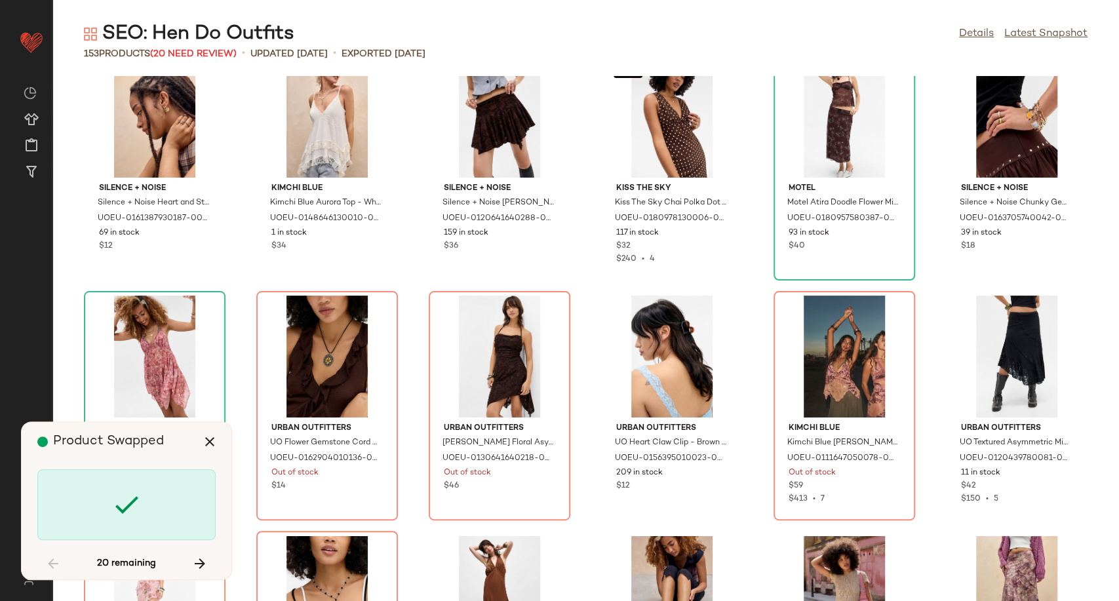
scroll to position [1751, 0]
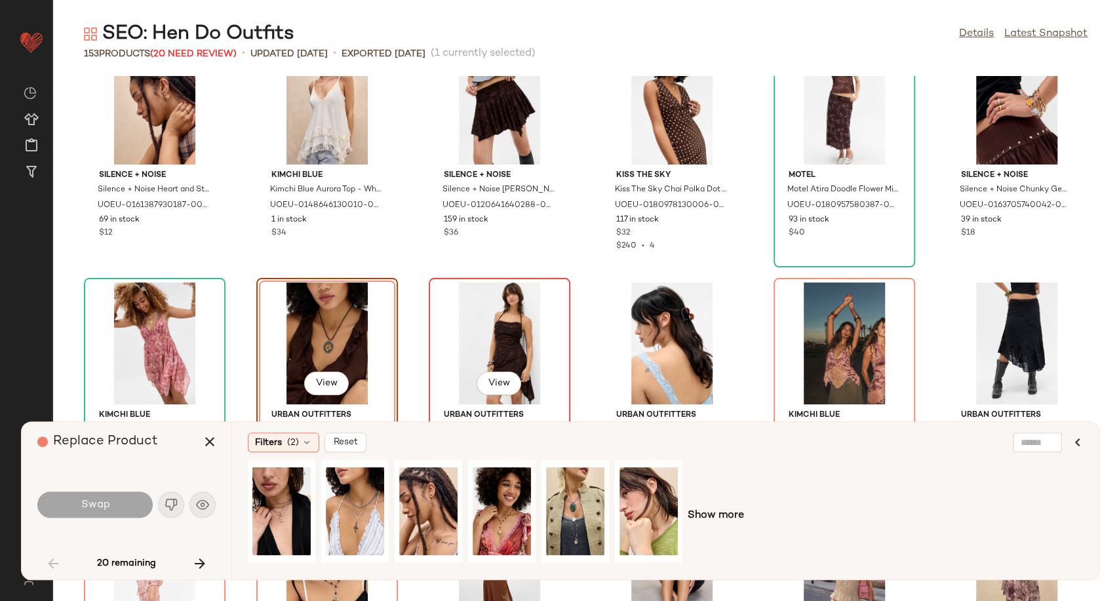
scroll to position [1751, 0]
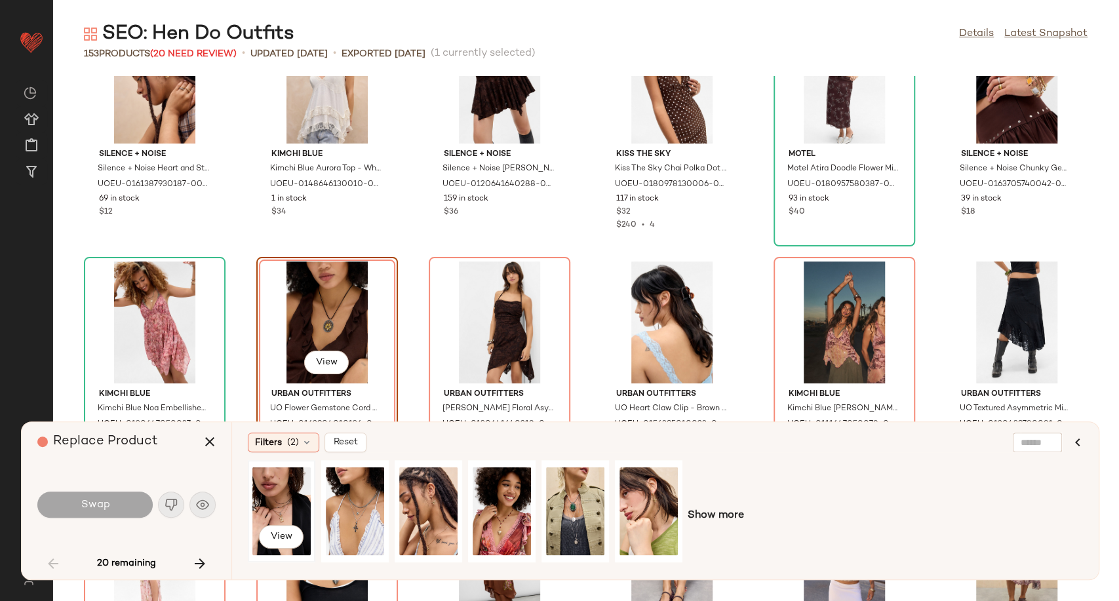
click at [279, 501] on div "View" at bounding box center [281, 511] width 58 height 93
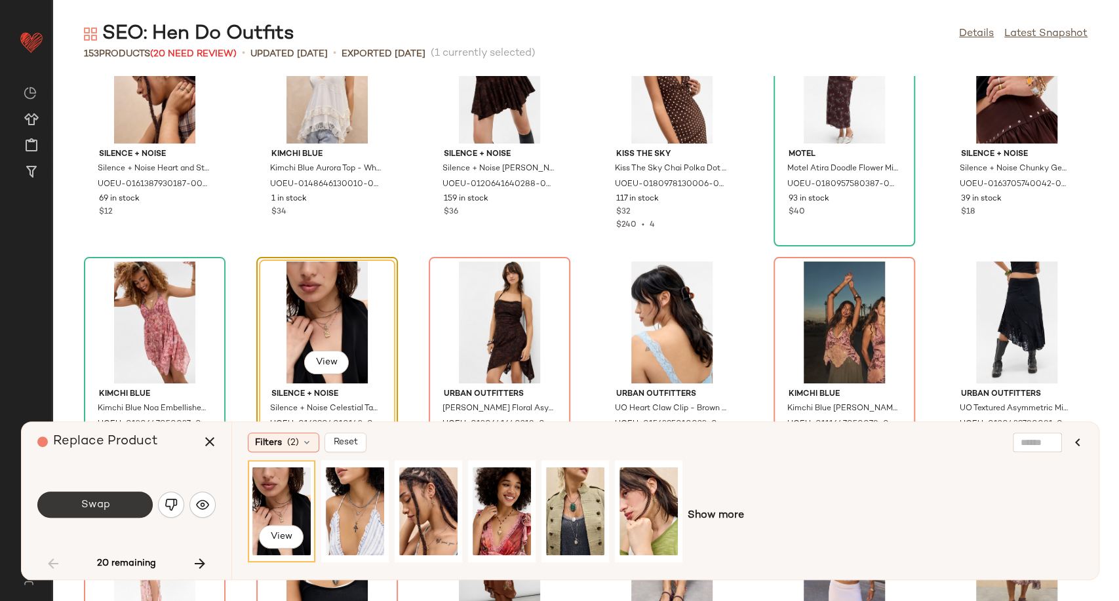
click at [107, 505] on span "Swap" at bounding box center [94, 505] width 29 height 12
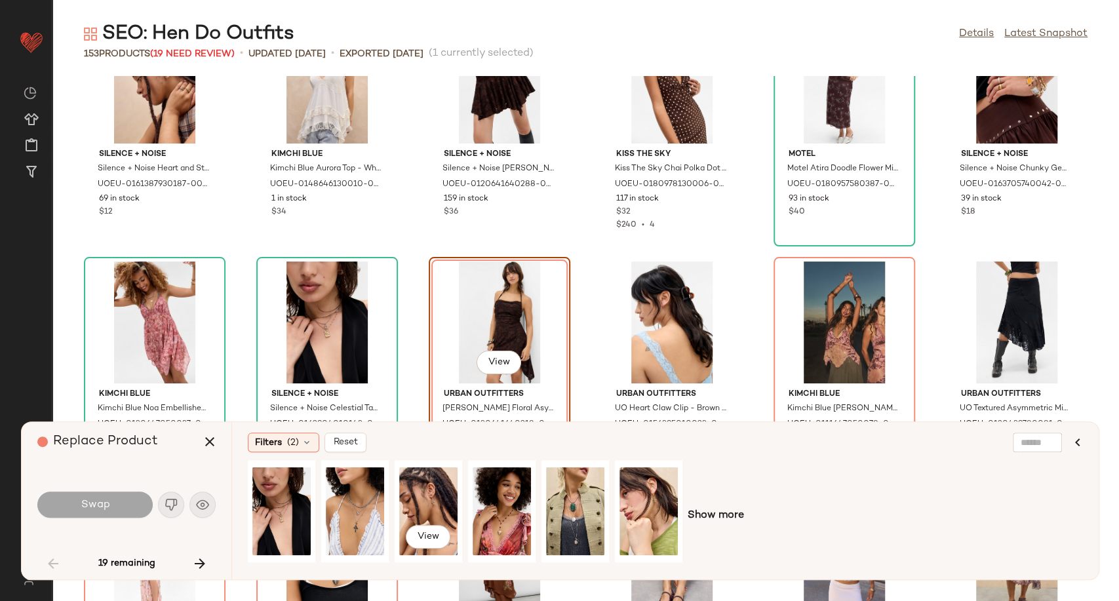
scroll to position [1678, 0]
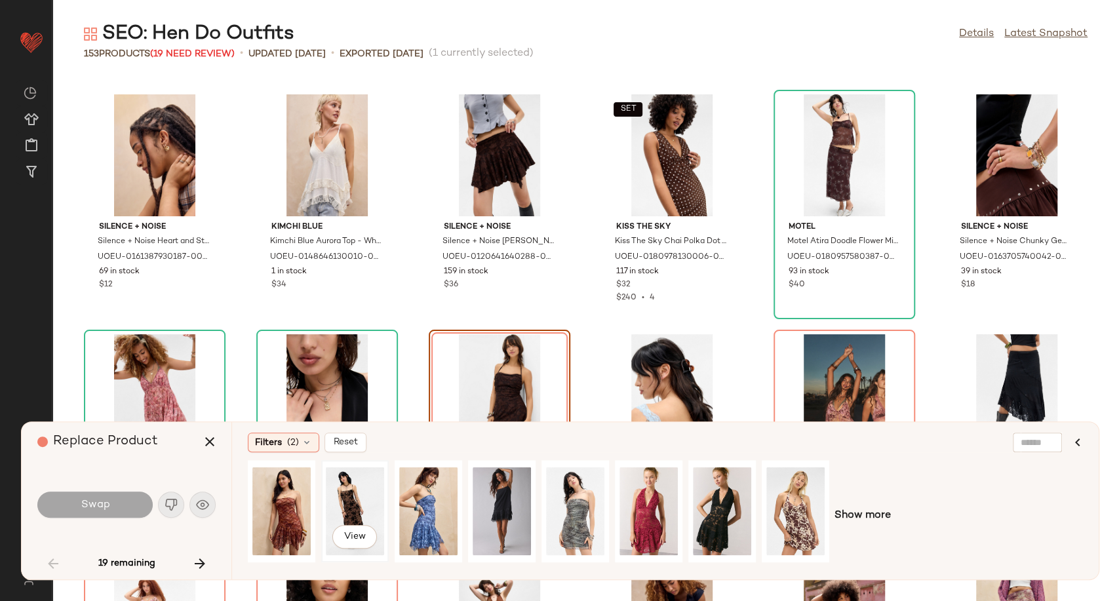
click at [364, 494] on div "View" at bounding box center [355, 511] width 58 height 93
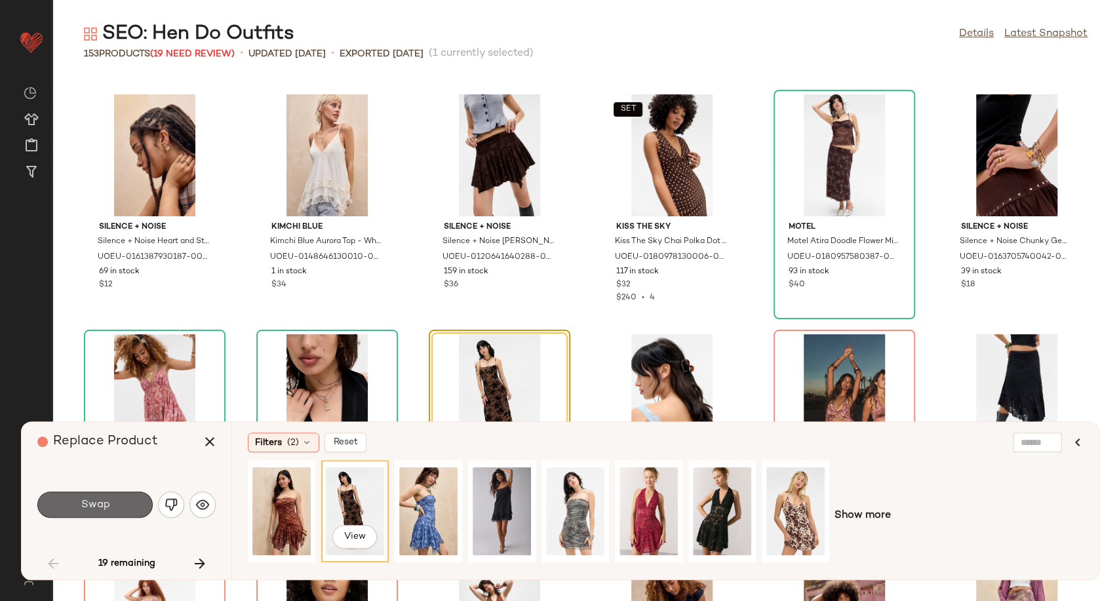
click at [105, 503] on span "Swap" at bounding box center [94, 505] width 29 height 12
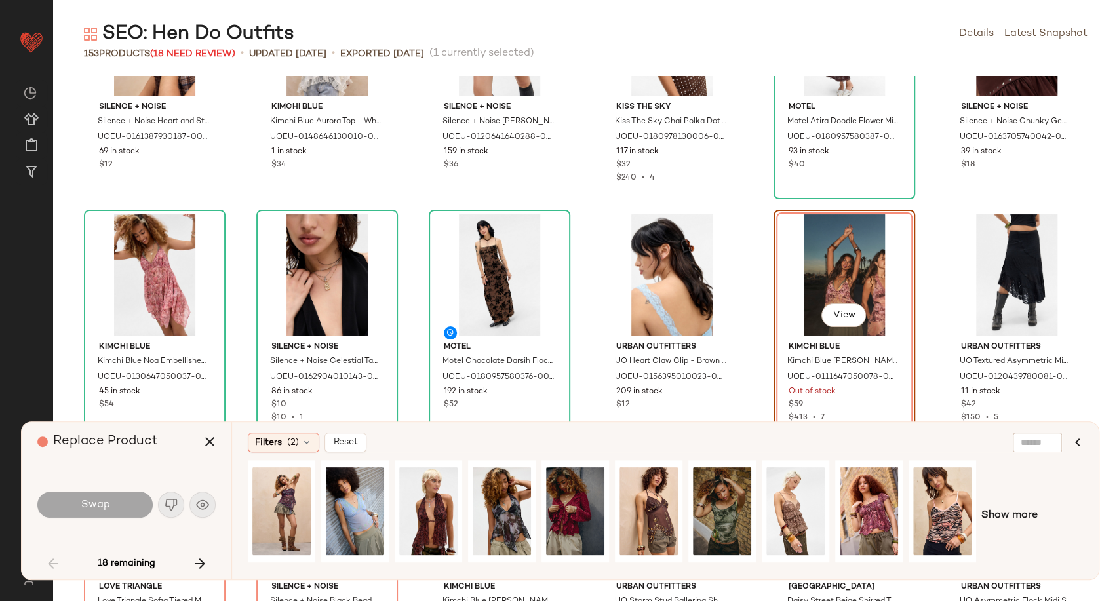
scroll to position [1825, 0]
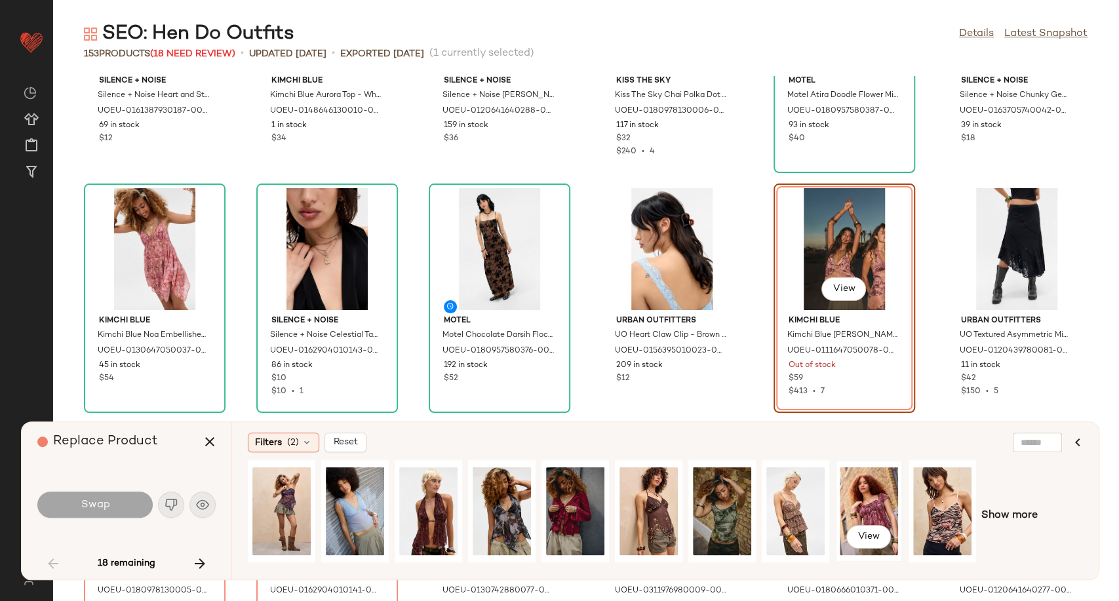
click at [870, 487] on div "View" at bounding box center [869, 511] width 58 height 93
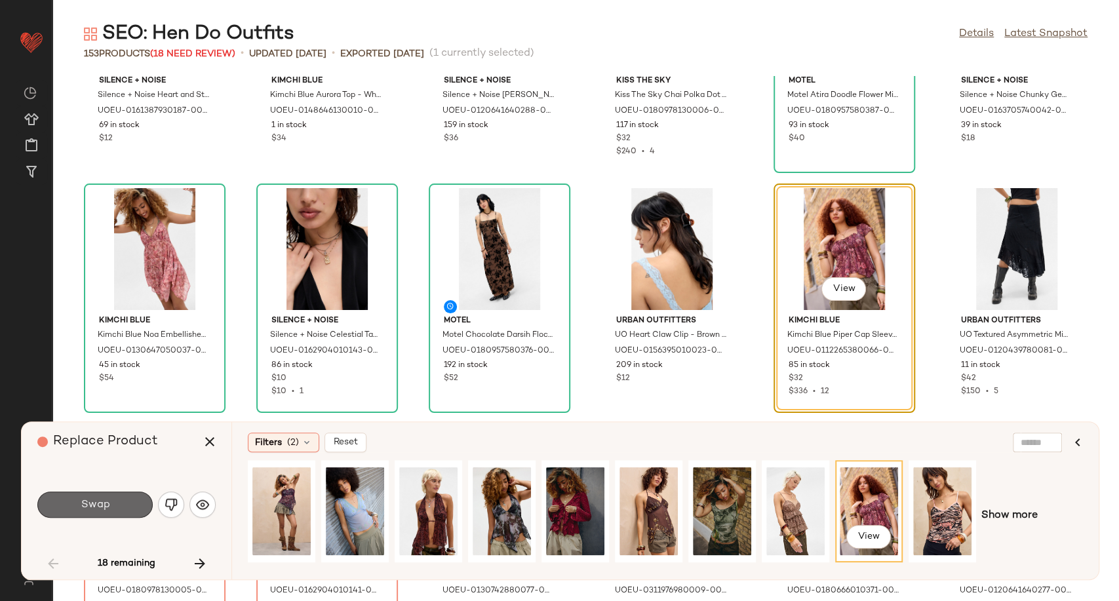
click at [147, 499] on button "Swap" at bounding box center [94, 505] width 115 height 26
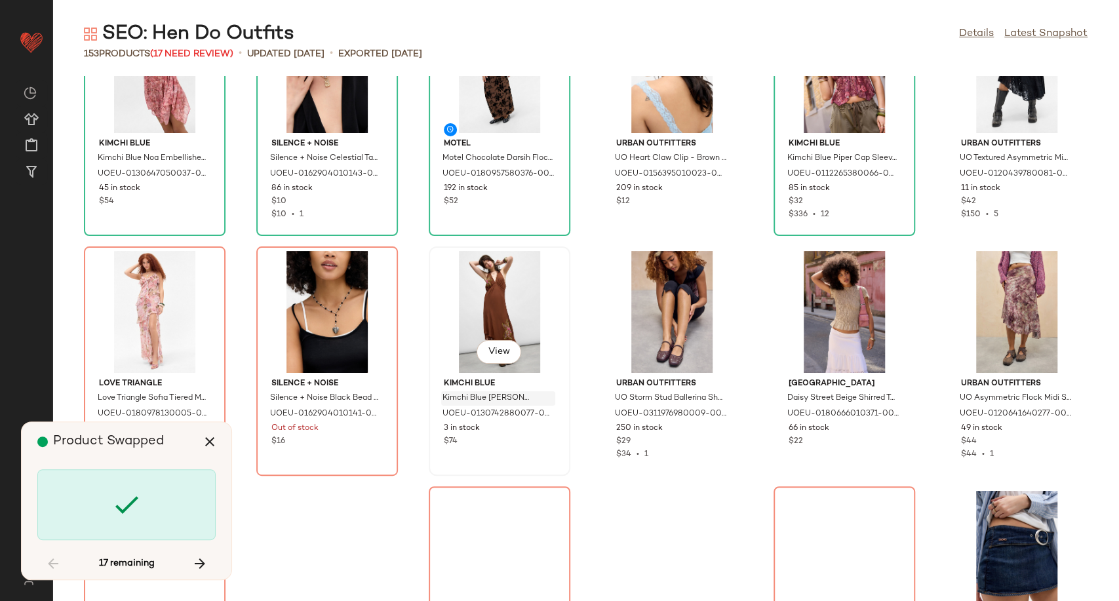
scroll to position [2043, 0]
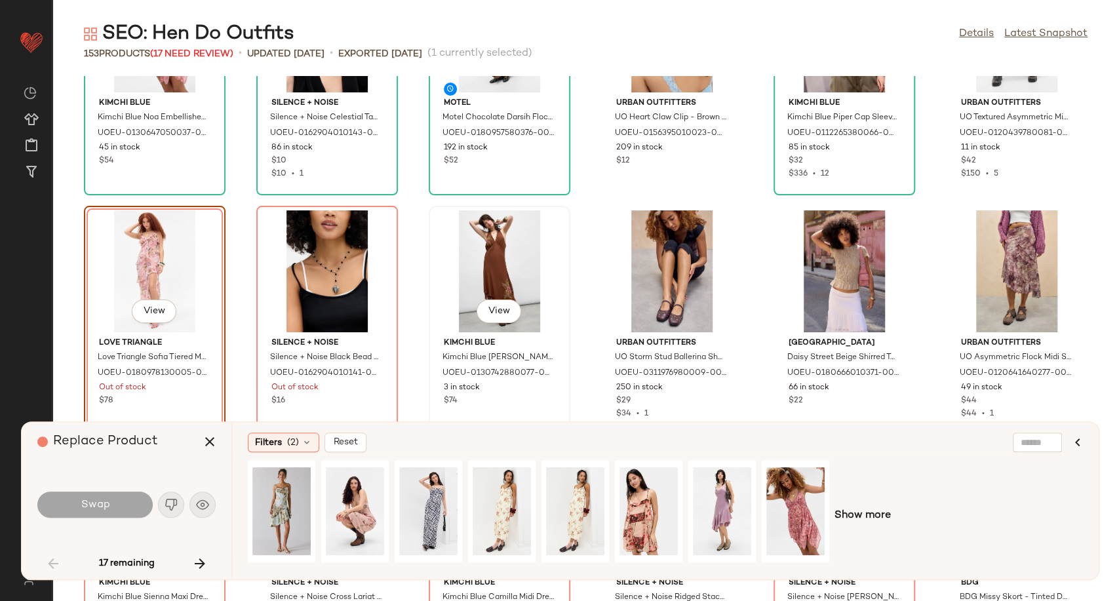
scroll to position [2064, 0]
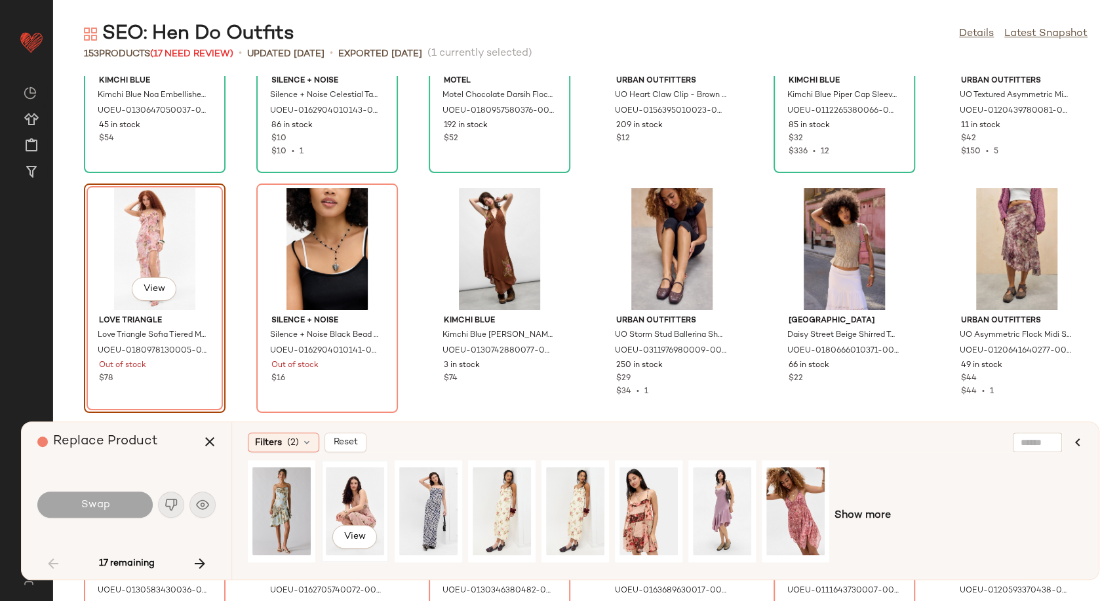
click at [343, 504] on div "View" at bounding box center [355, 511] width 58 height 93
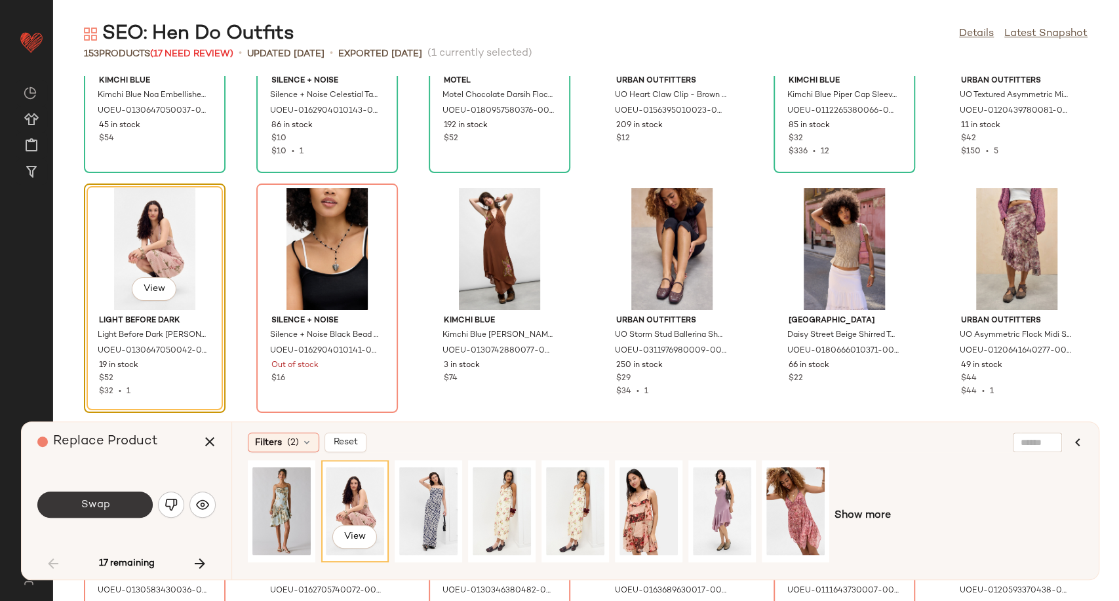
click at [122, 499] on button "Swap" at bounding box center [94, 505] width 115 height 26
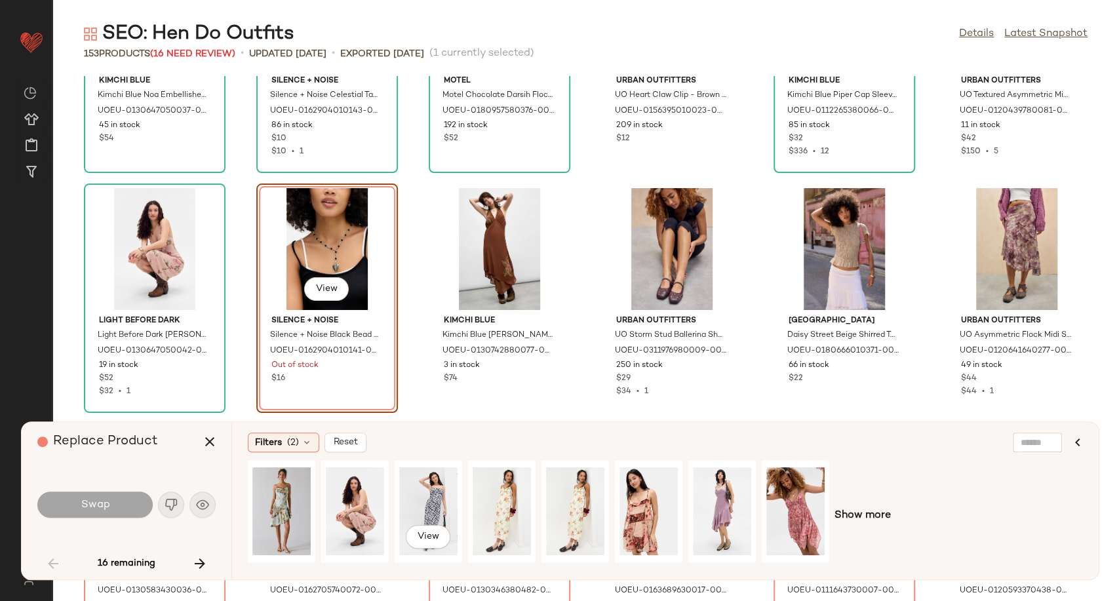
scroll to position [1919, 0]
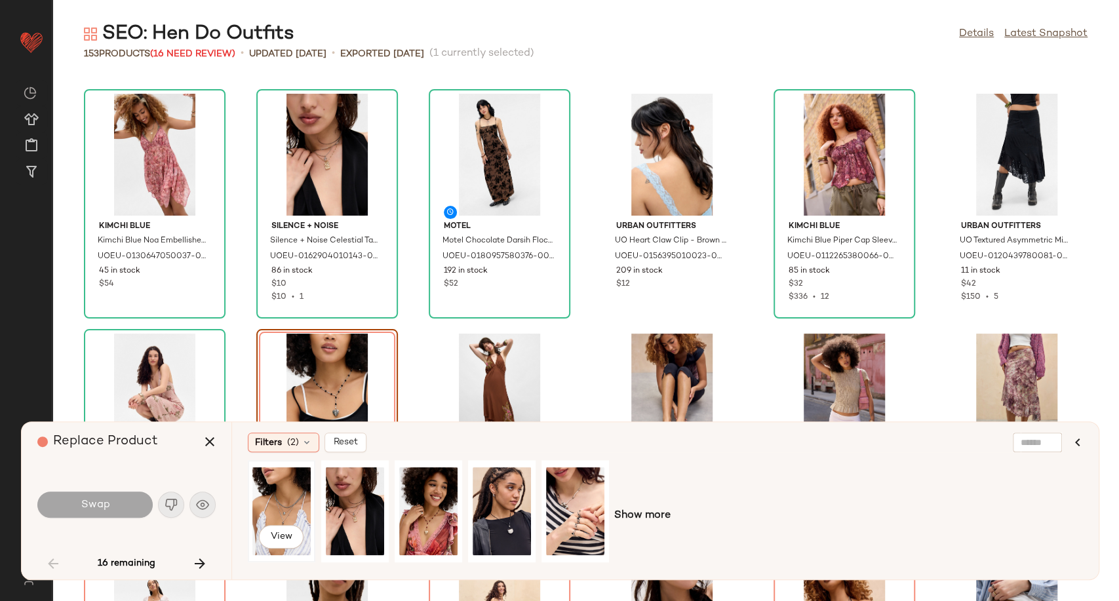
click at [271, 508] on div "View" at bounding box center [281, 511] width 58 height 93
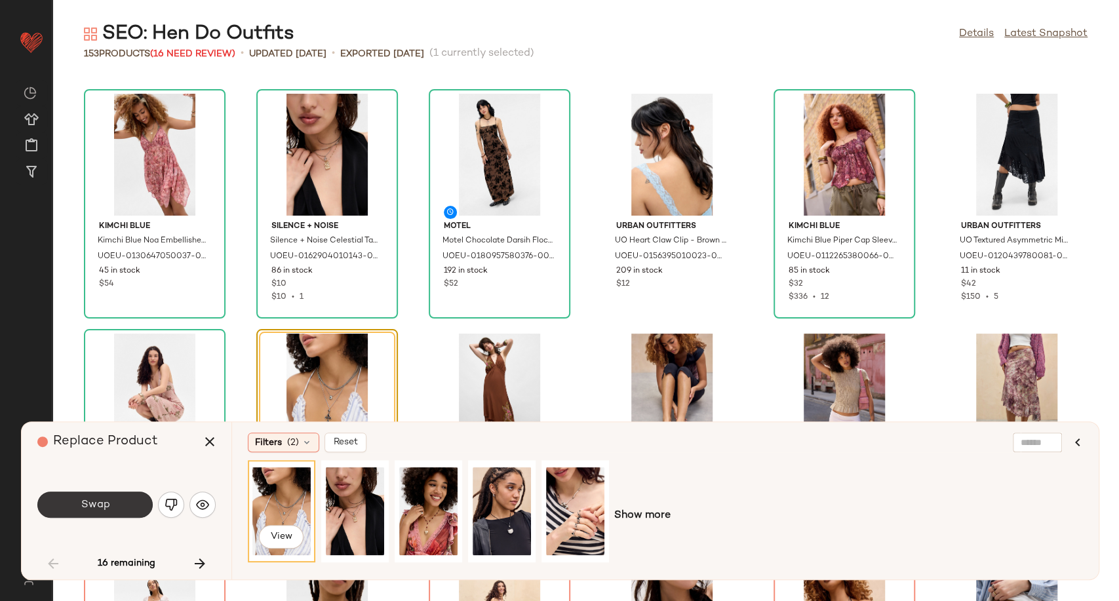
click at [123, 511] on button "Swap" at bounding box center [94, 505] width 115 height 26
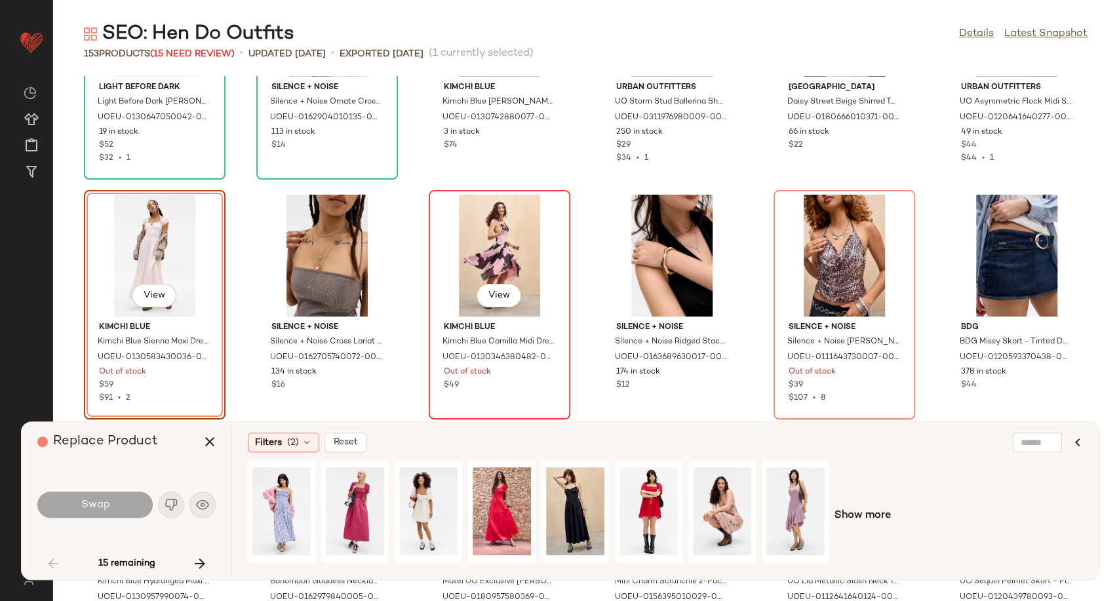
scroll to position [2304, 0]
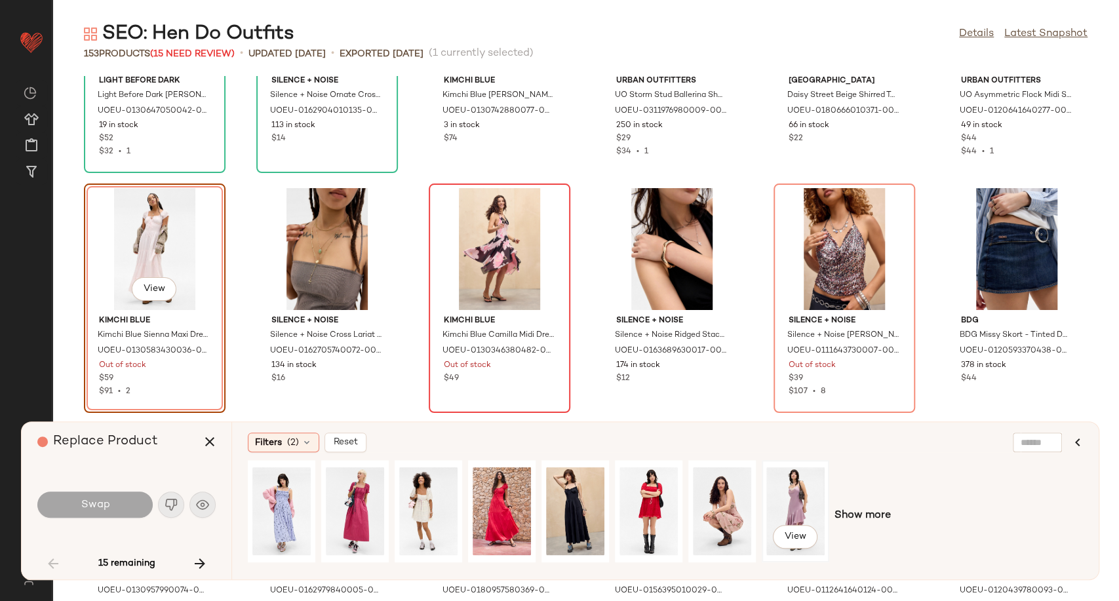
click at [790, 495] on div "View" at bounding box center [795, 511] width 58 height 93
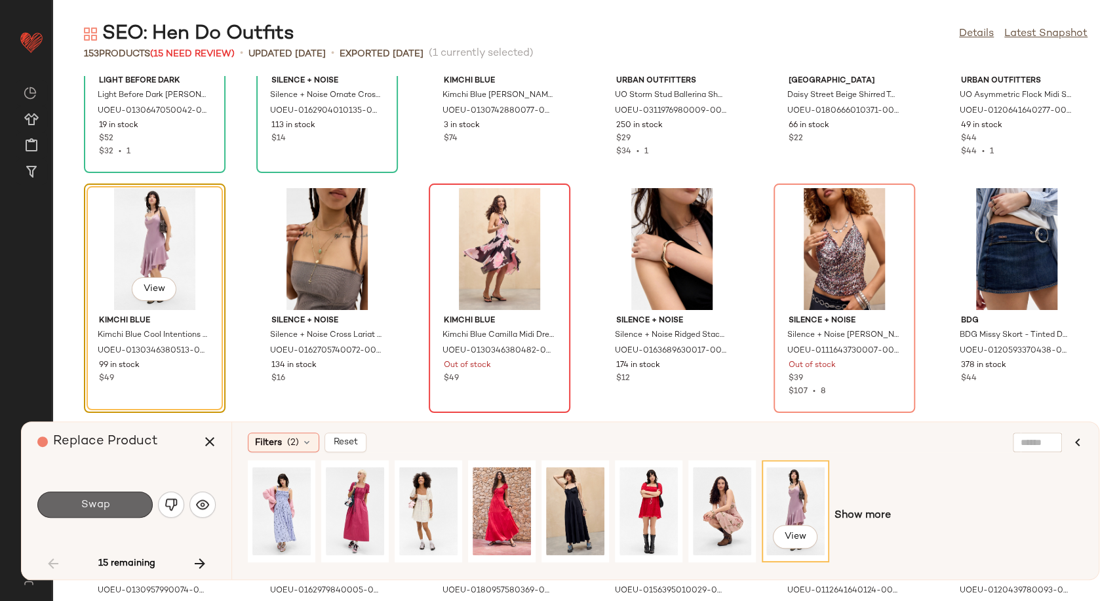
click at [94, 499] on span "Swap" at bounding box center [94, 505] width 29 height 12
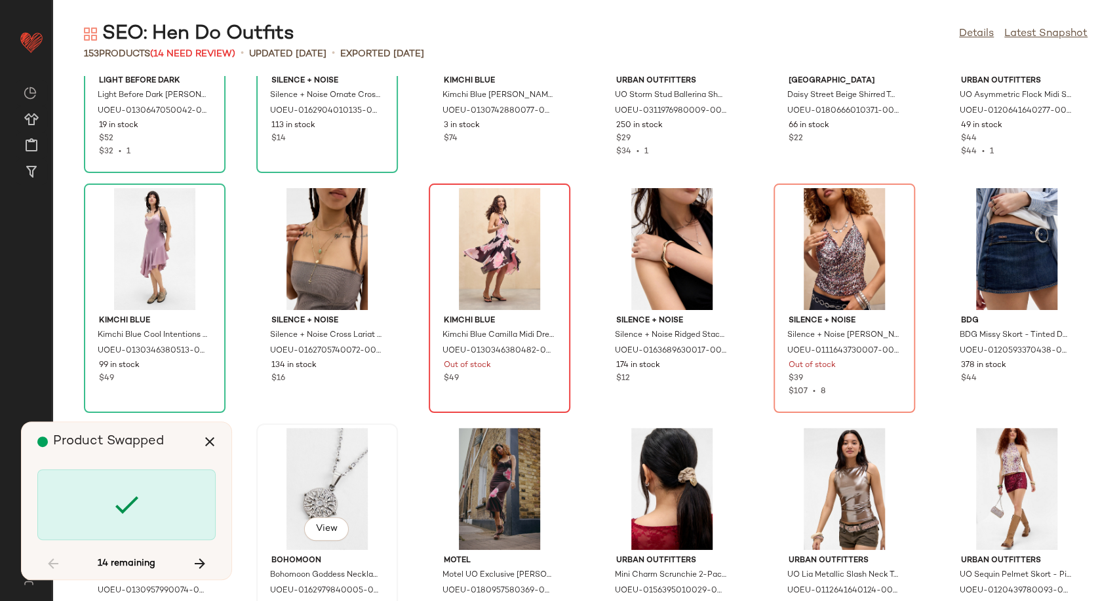
scroll to position [2159, 0]
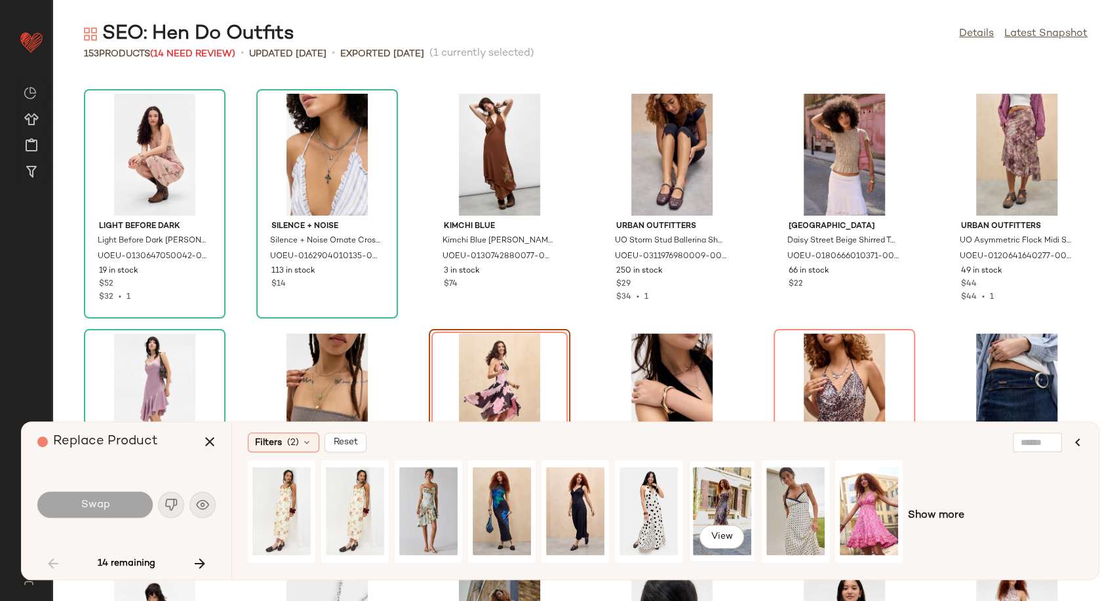
click at [710, 506] on div "View" at bounding box center [722, 511] width 58 height 93
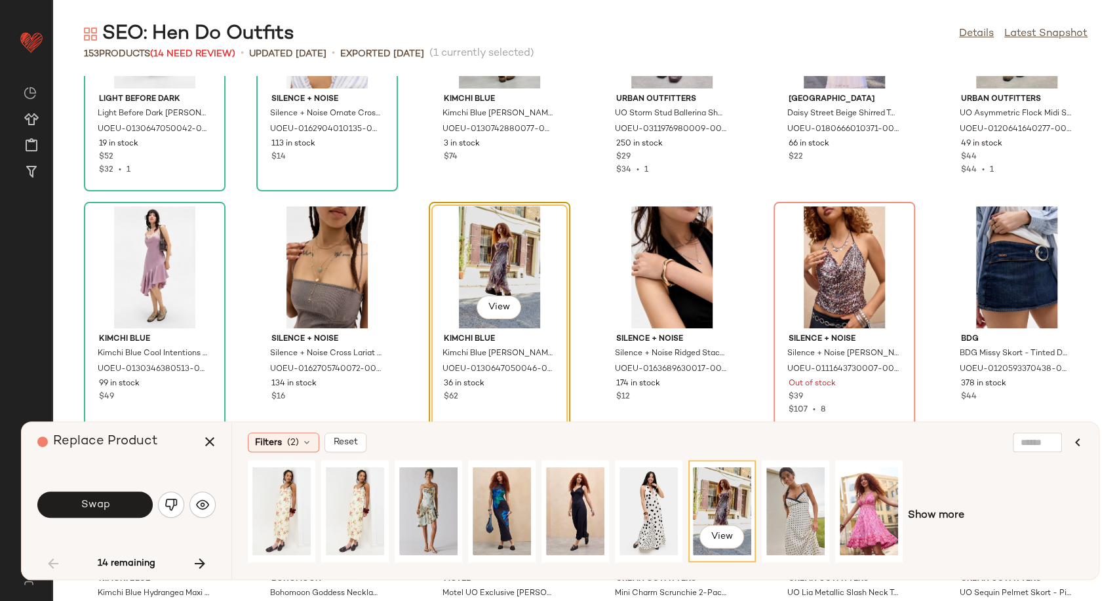
scroll to position [2304, 0]
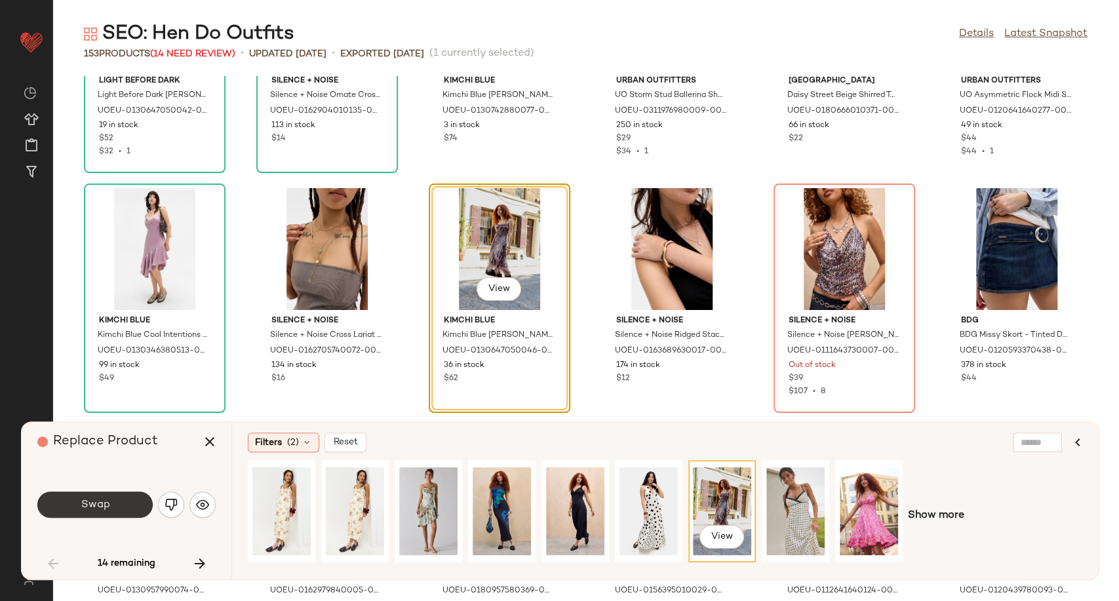
click at [105, 503] on span "Swap" at bounding box center [94, 505] width 29 height 12
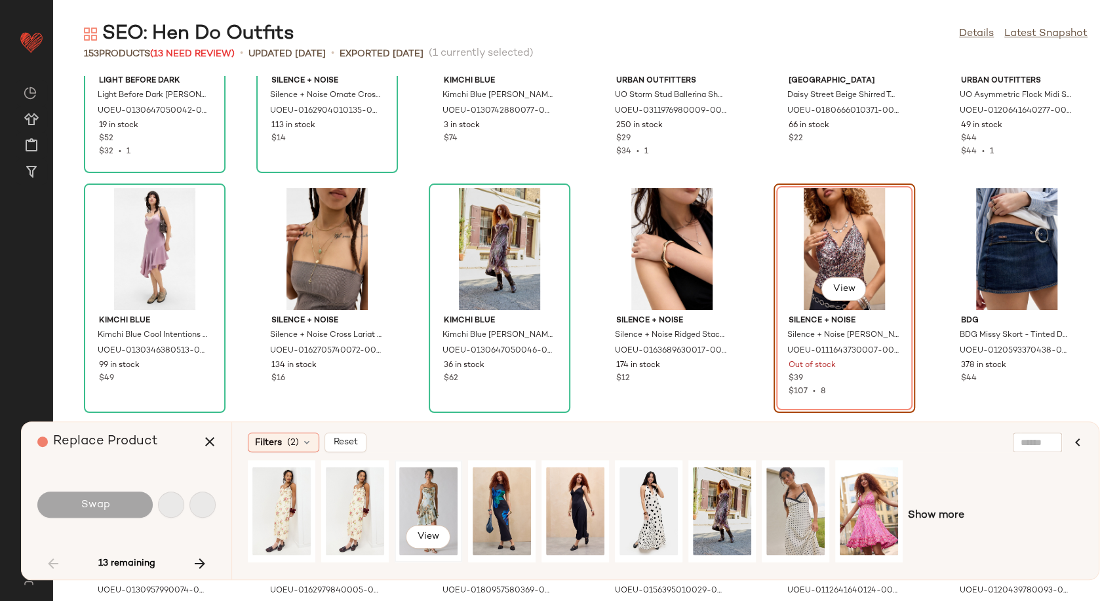
scroll to position [2159, 0]
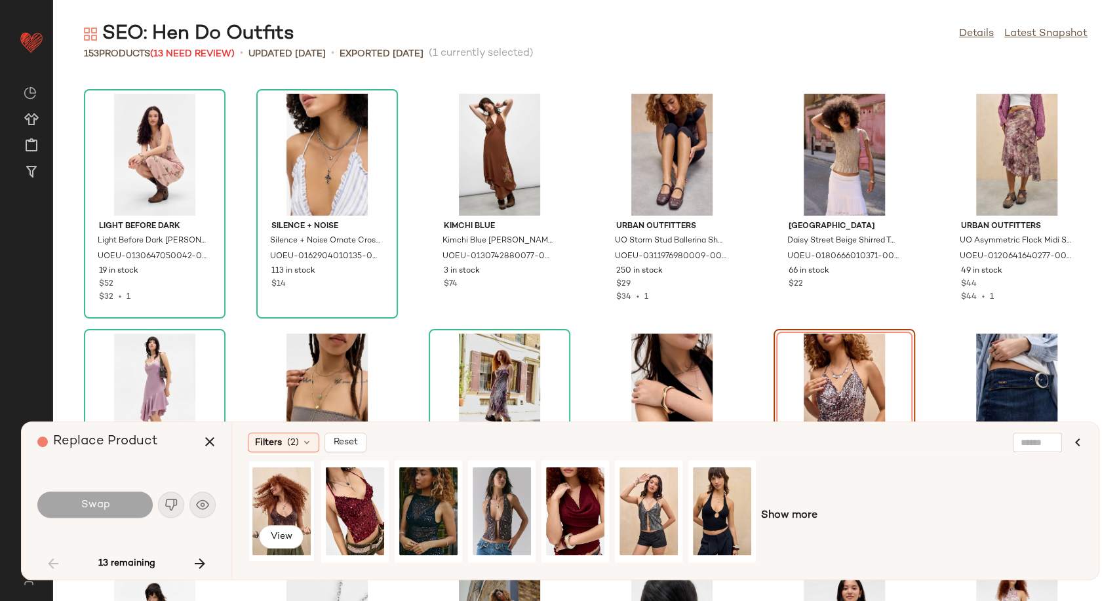
click at [294, 503] on div "View" at bounding box center [281, 511] width 58 height 93
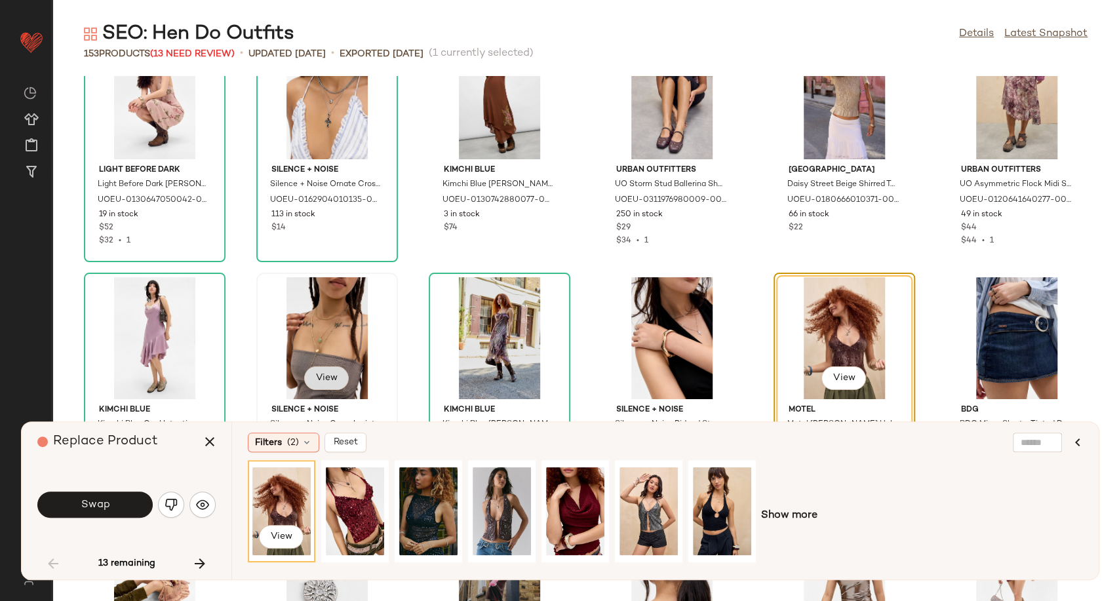
scroll to position [2304, 0]
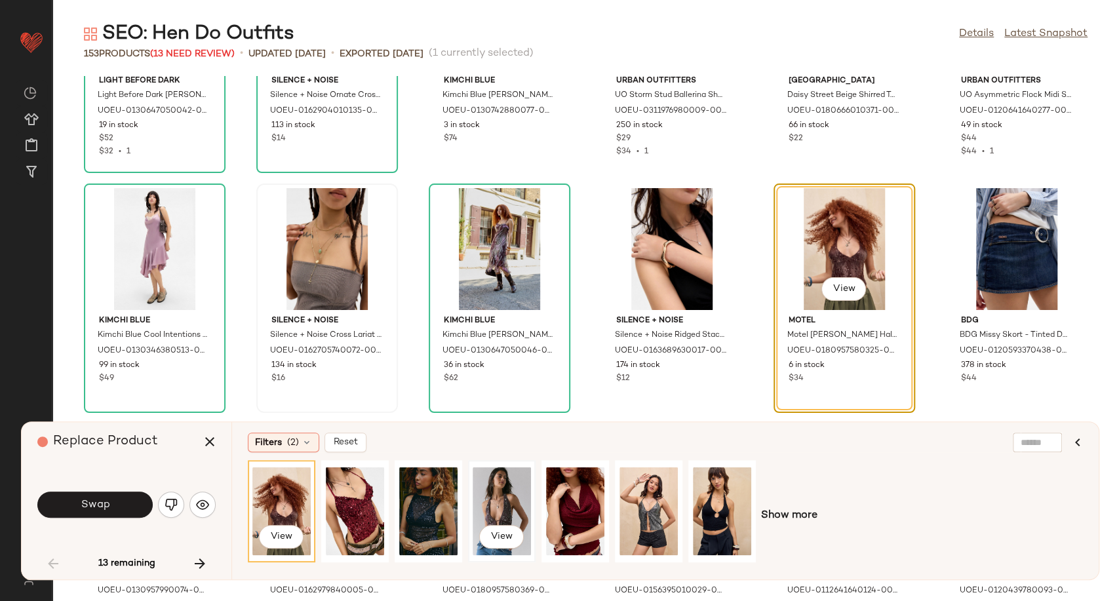
click at [503, 503] on div "View" at bounding box center [502, 511] width 58 height 93
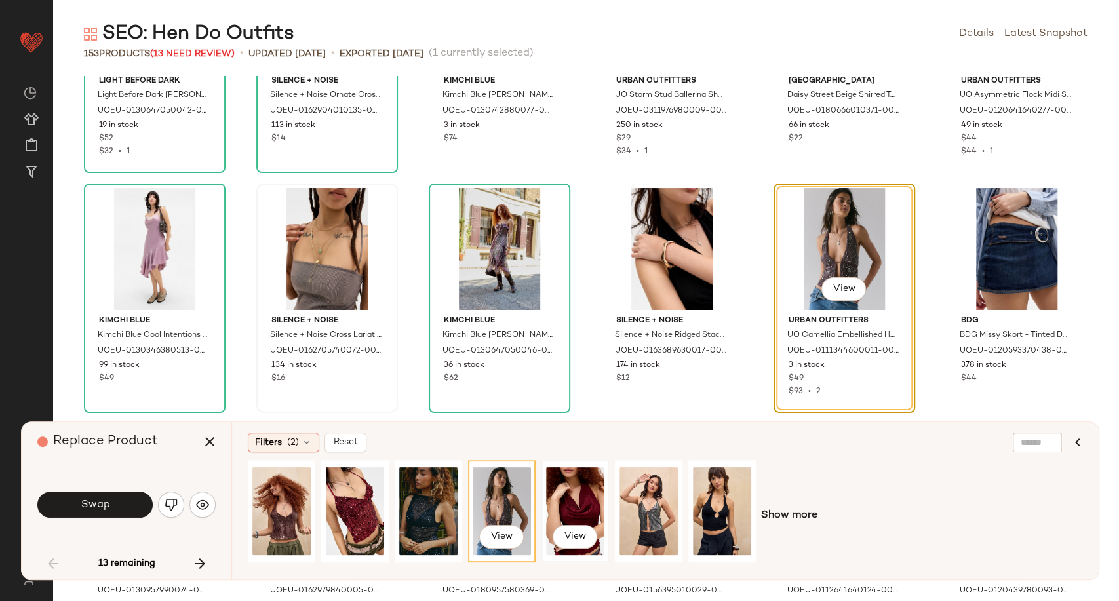
click at [579, 505] on div "View" at bounding box center [575, 511] width 58 height 93
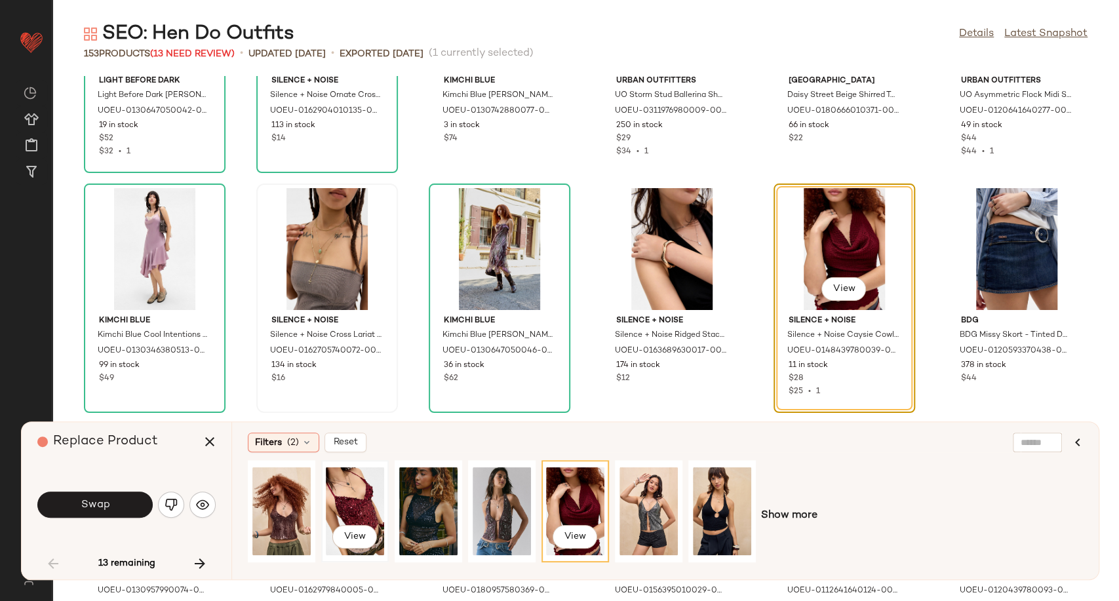
click at [364, 499] on div "View" at bounding box center [355, 511] width 58 height 93
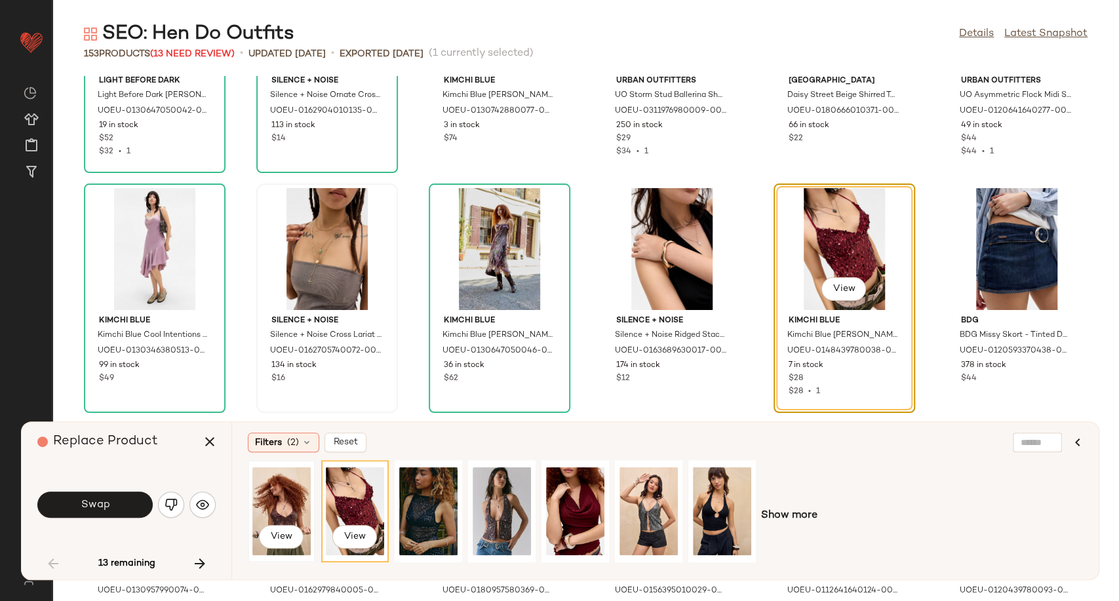
click at [262, 500] on div "View" at bounding box center [281, 511] width 58 height 93
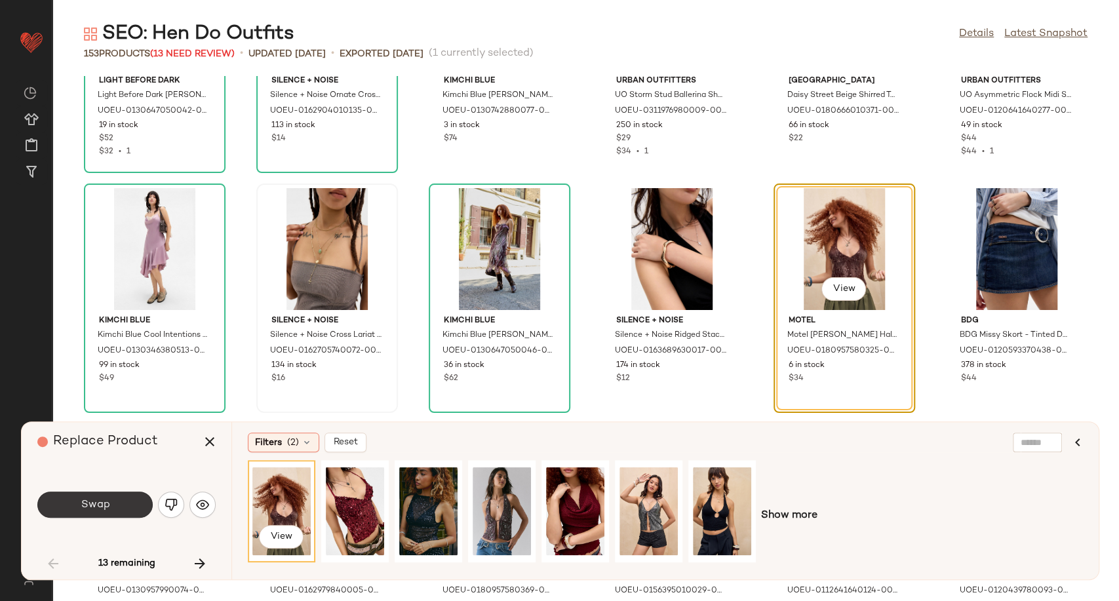
click at [100, 505] on span "Swap" at bounding box center [94, 505] width 29 height 12
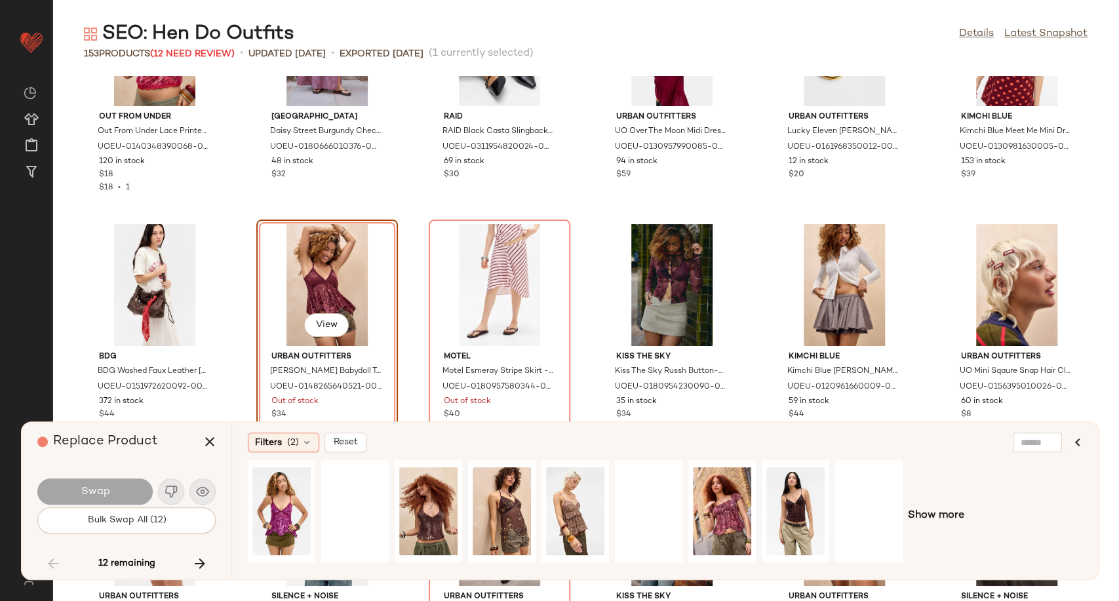
scroll to position [3024, 0]
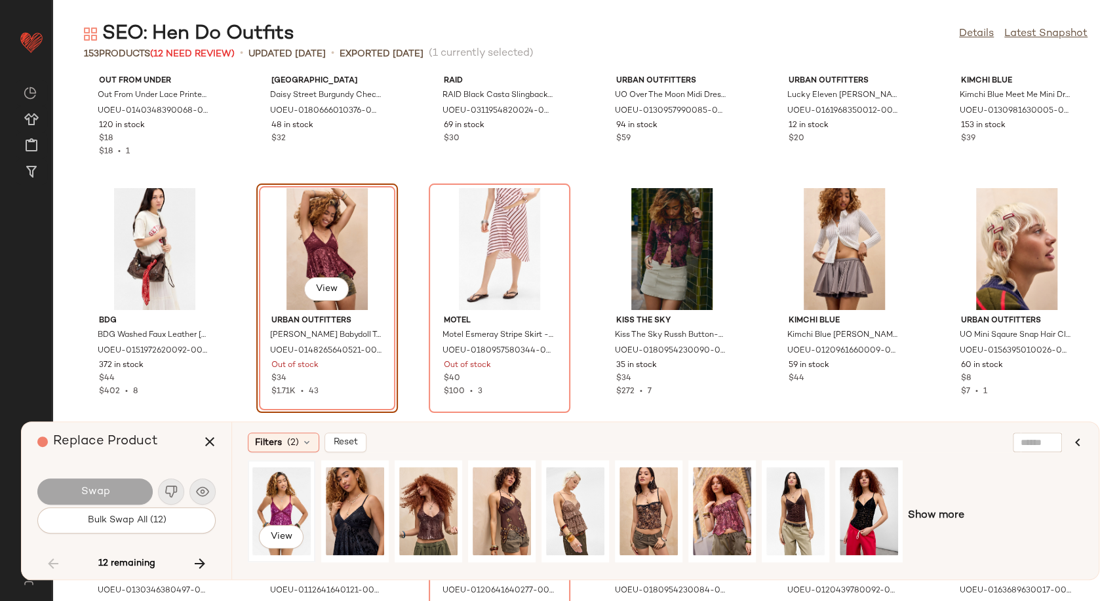
click at [294, 503] on div "View" at bounding box center [281, 511] width 58 height 93
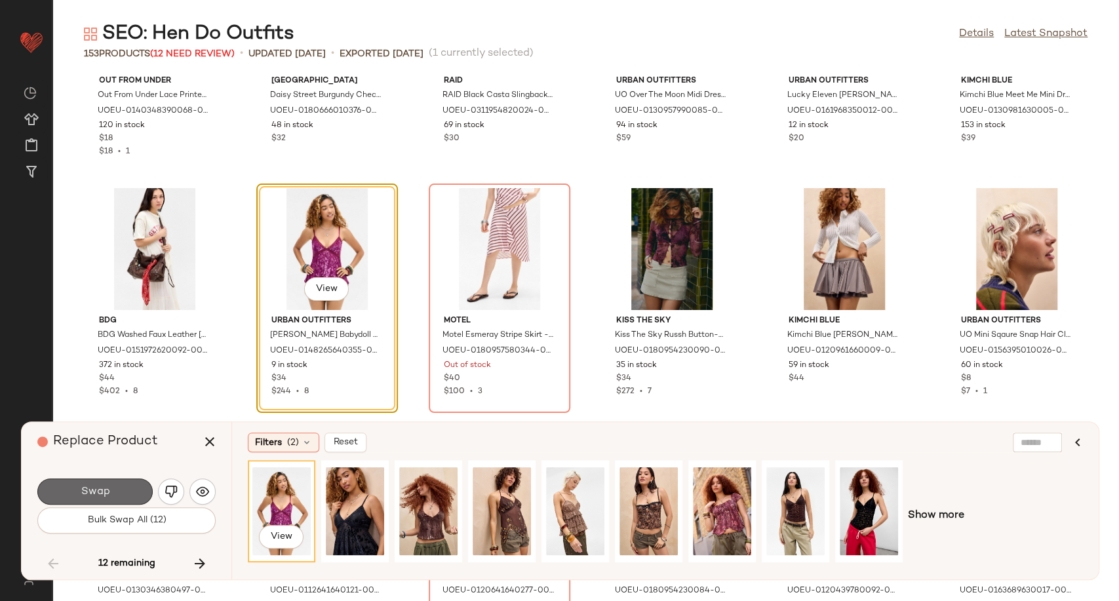
click at [109, 496] on span "Swap" at bounding box center [94, 492] width 29 height 12
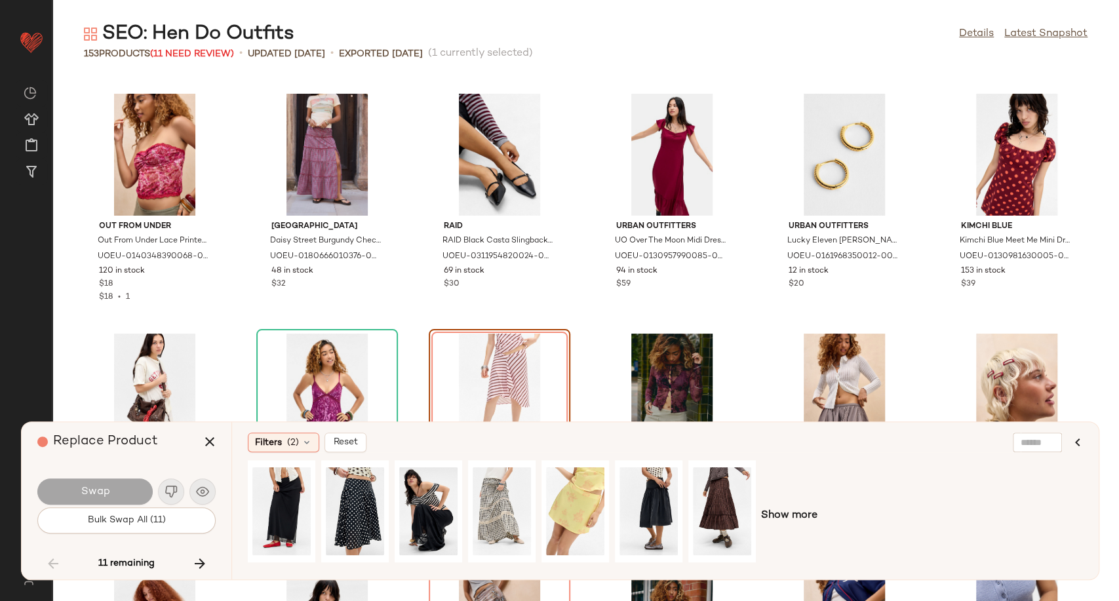
scroll to position [2951, 0]
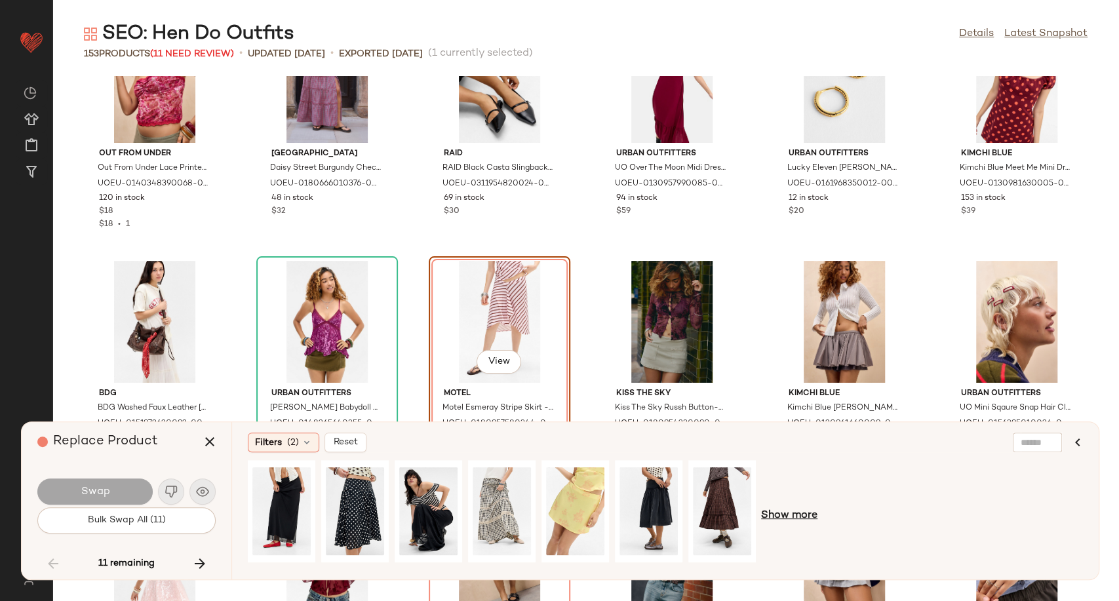
click at [783, 520] on span "Show more" at bounding box center [789, 516] width 56 height 16
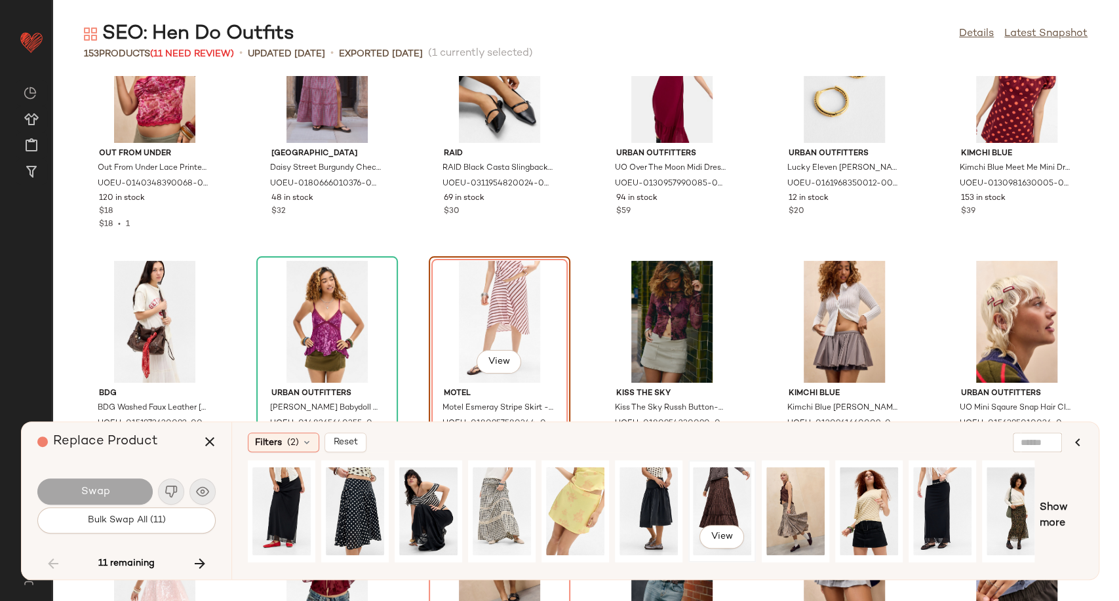
click at [702, 499] on div "View" at bounding box center [722, 511] width 58 height 93
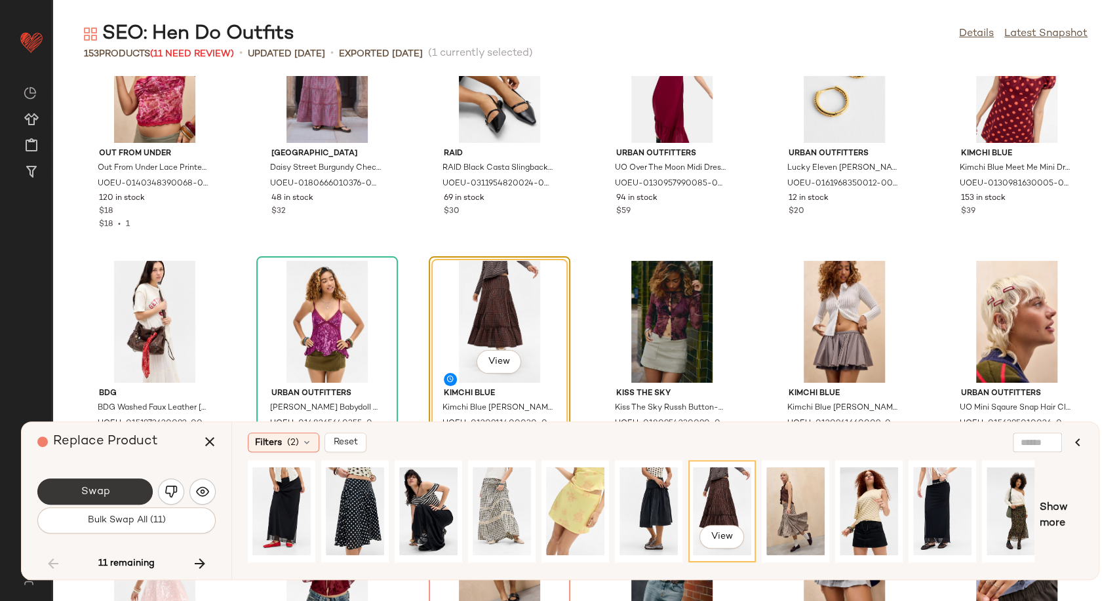
click at [115, 488] on button "Swap" at bounding box center [94, 491] width 115 height 26
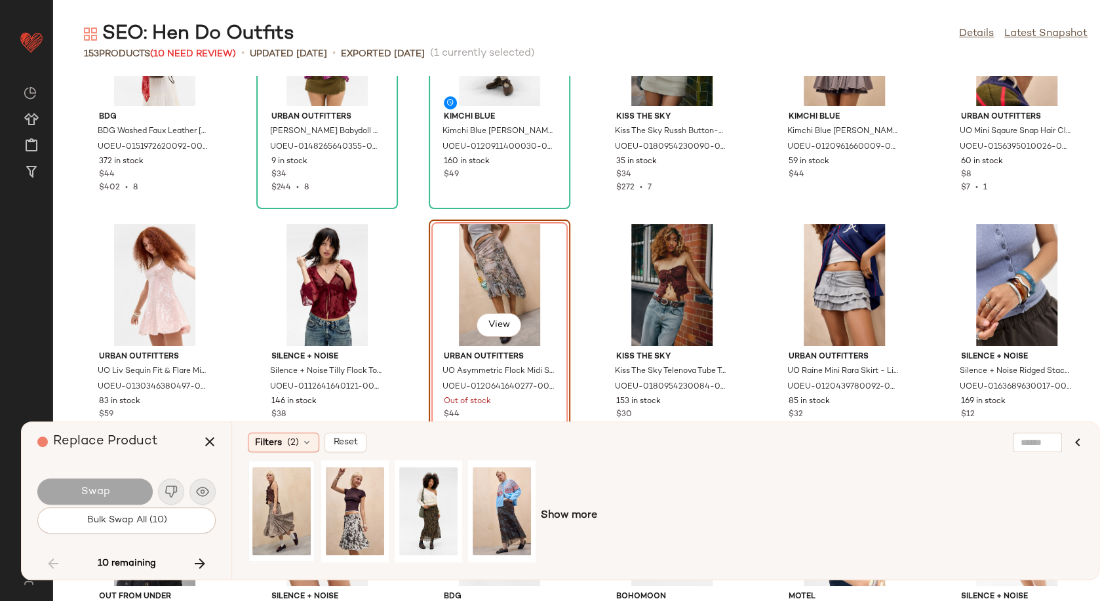
scroll to position [3264, 0]
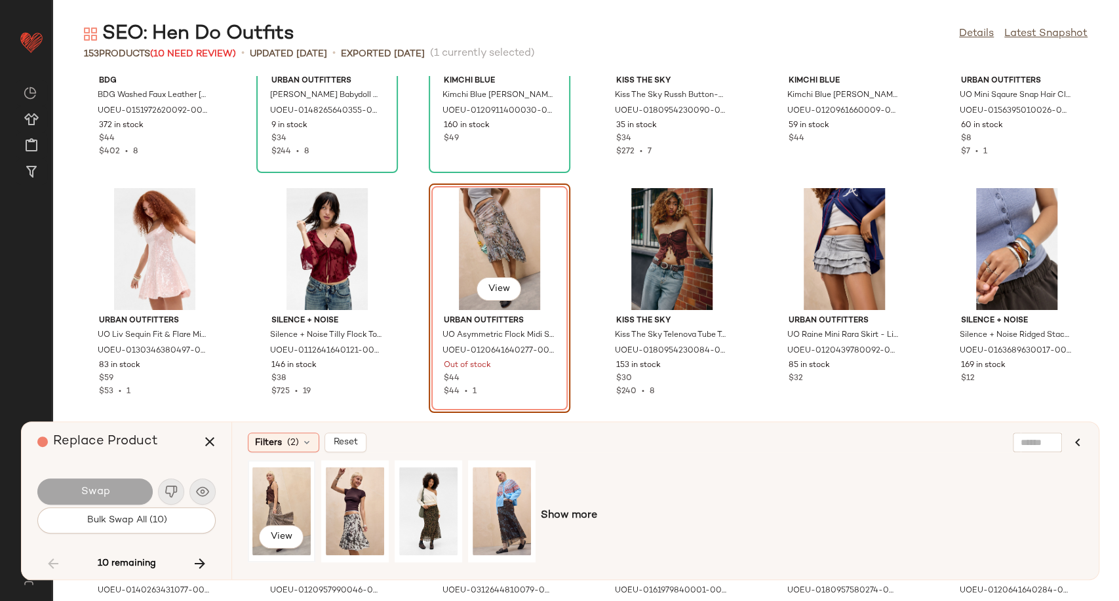
click at [273, 499] on div "View" at bounding box center [281, 511] width 58 height 93
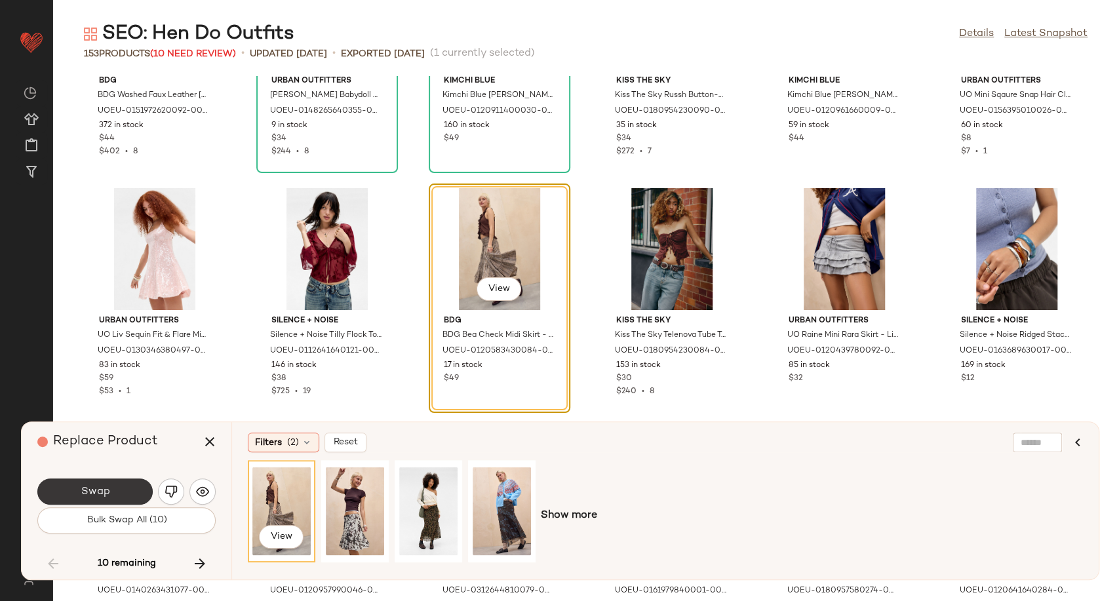
click at [115, 502] on button "Swap" at bounding box center [94, 491] width 115 height 26
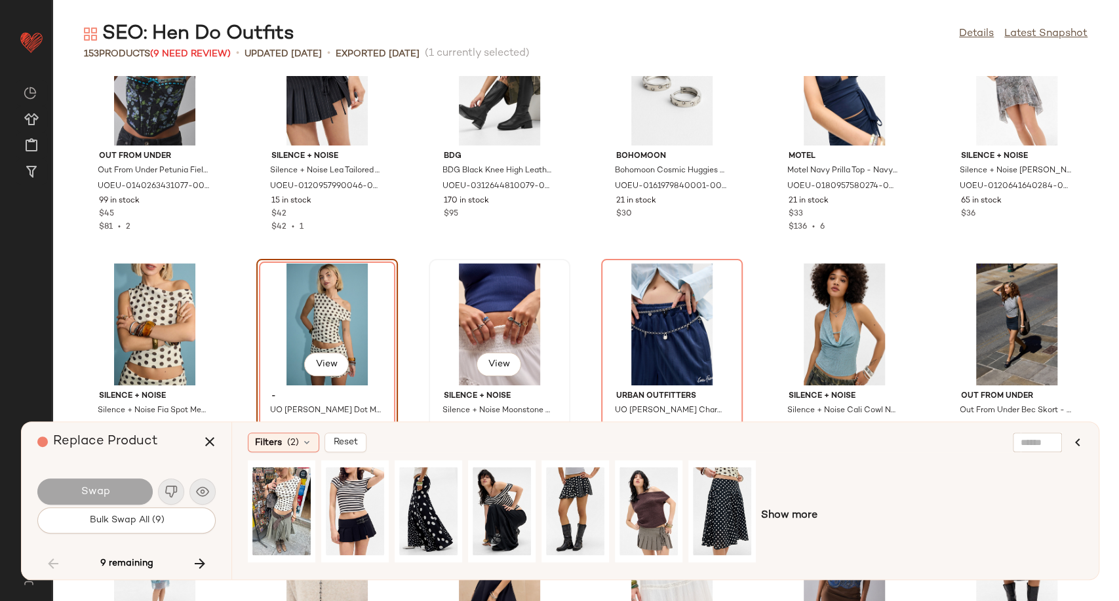
scroll to position [3741, 0]
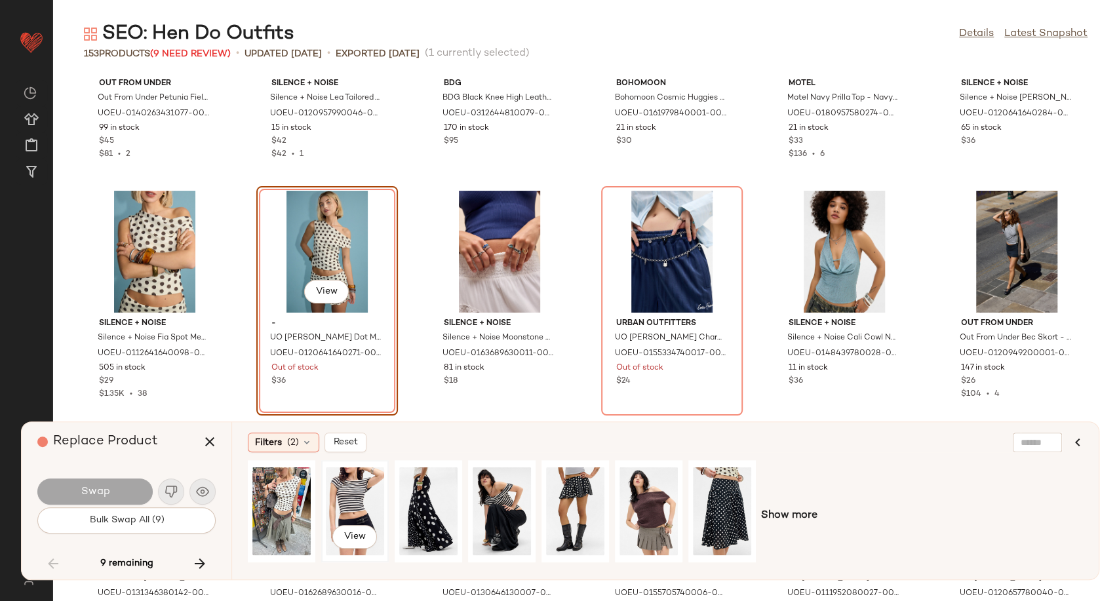
click at [355, 497] on div "View" at bounding box center [355, 511] width 58 height 93
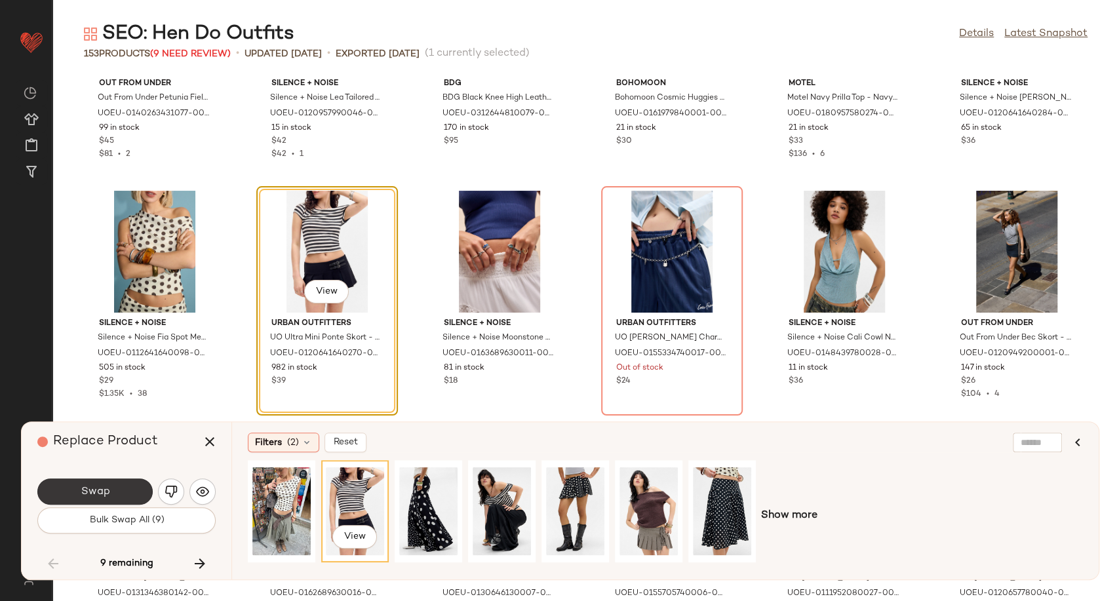
click at [98, 492] on span "Swap" at bounding box center [94, 492] width 29 height 12
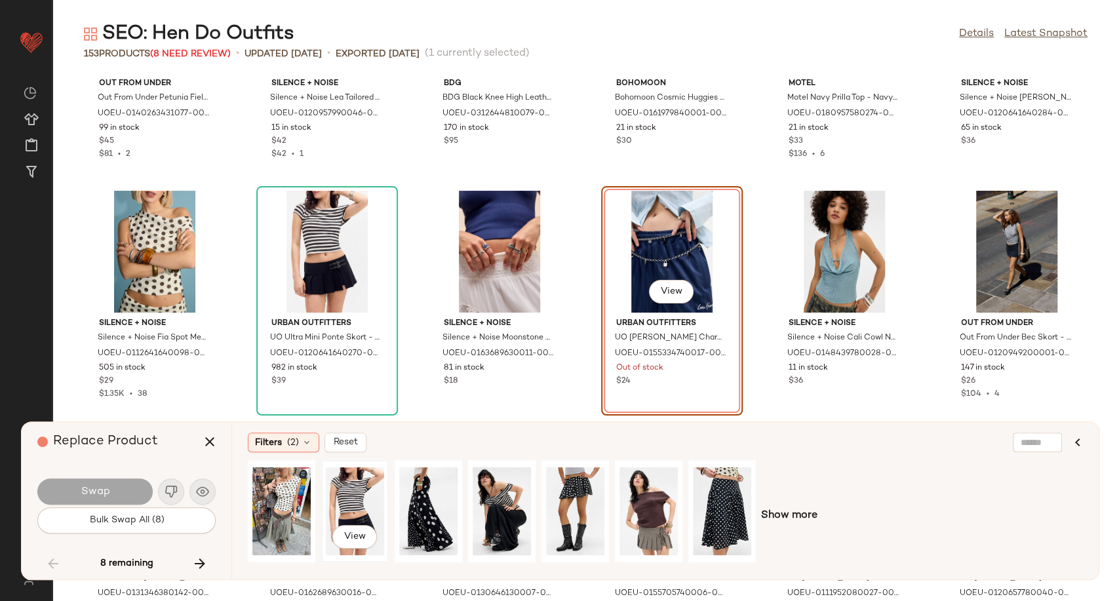
scroll to position [3597, 0]
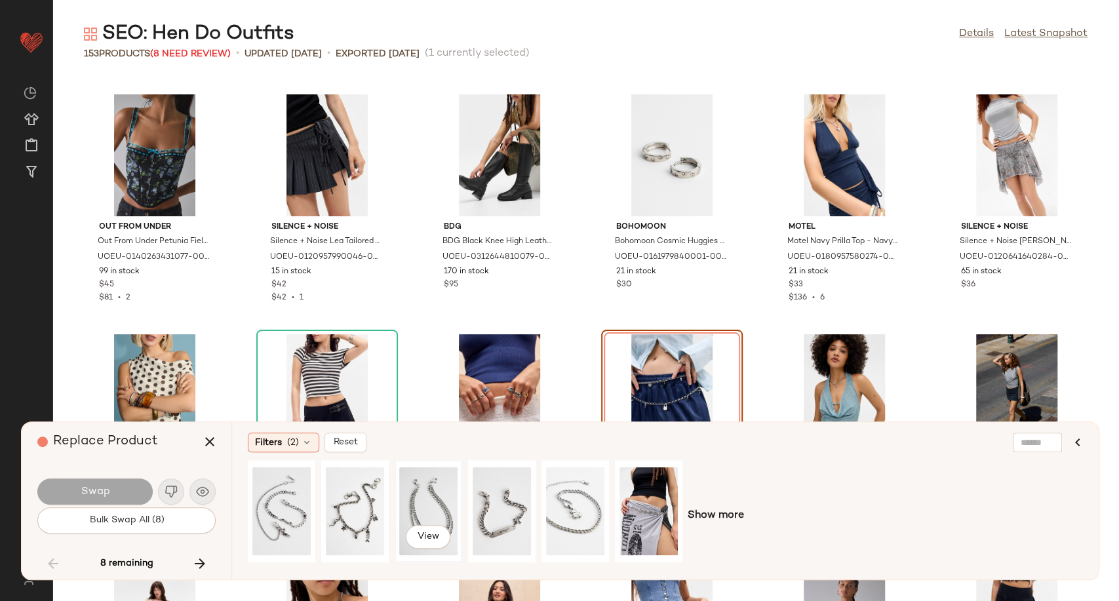
click at [426, 503] on div "View" at bounding box center [428, 511] width 58 height 93
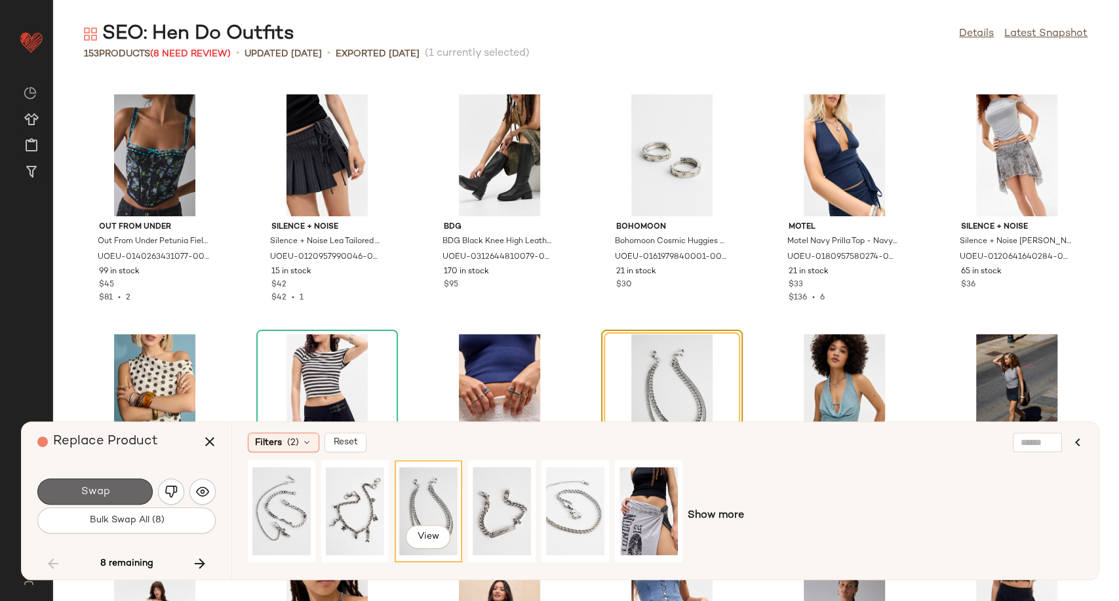
click at [125, 490] on button "Swap" at bounding box center [94, 491] width 115 height 26
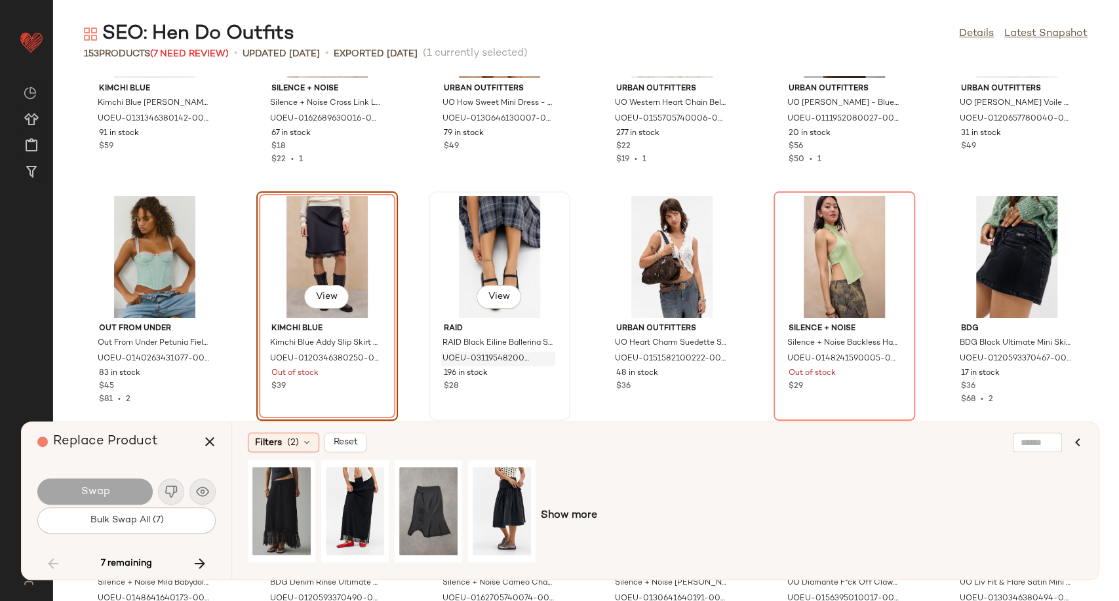
scroll to position [4223, 0]
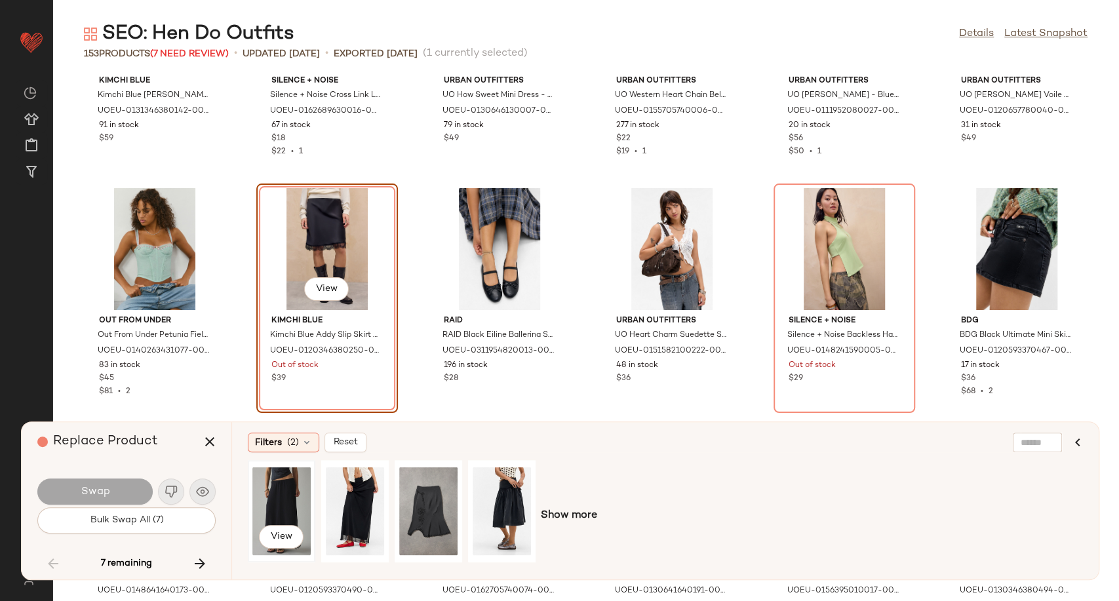
click at [275, 503] on div "View" at bounding box center [281, 511] width 58 height 93
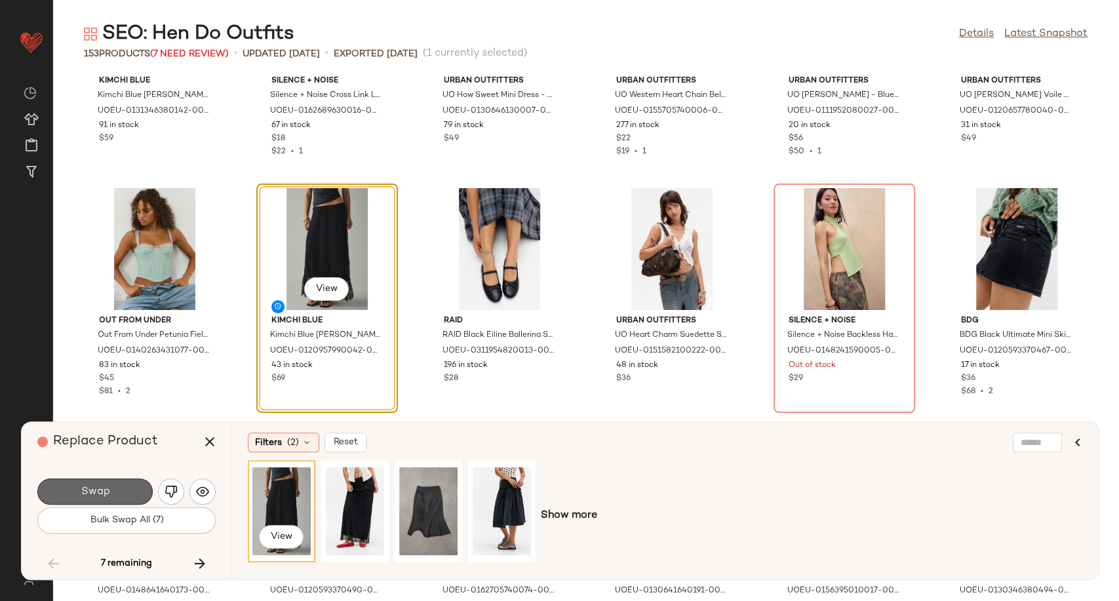
click at [106, 489] on span "Swap" at bounding box center [94, 492] width 29 height 12
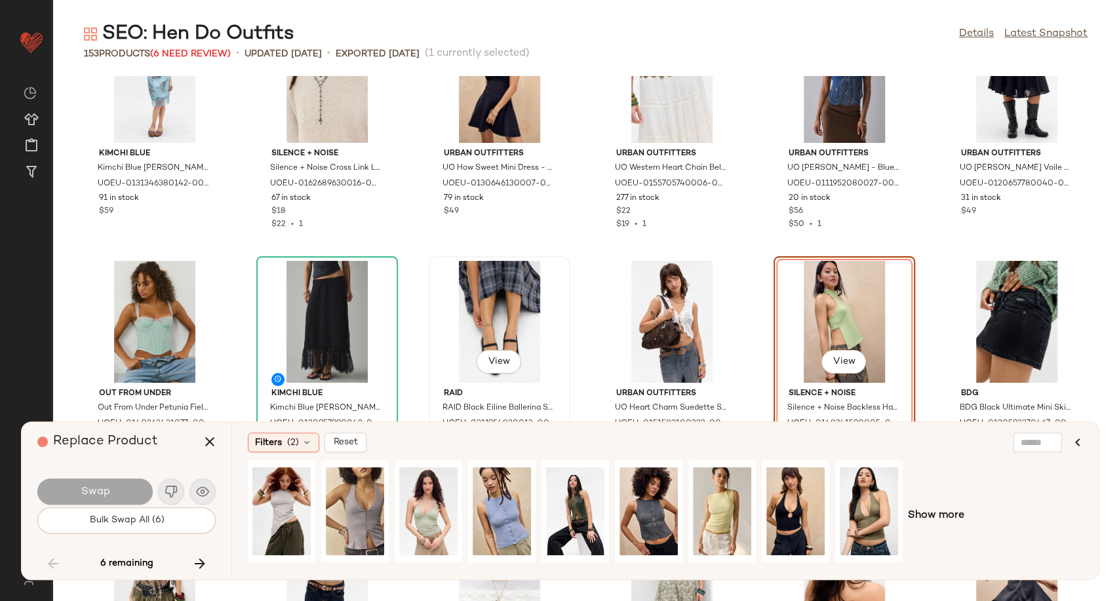
scroll to position [4223, 0]
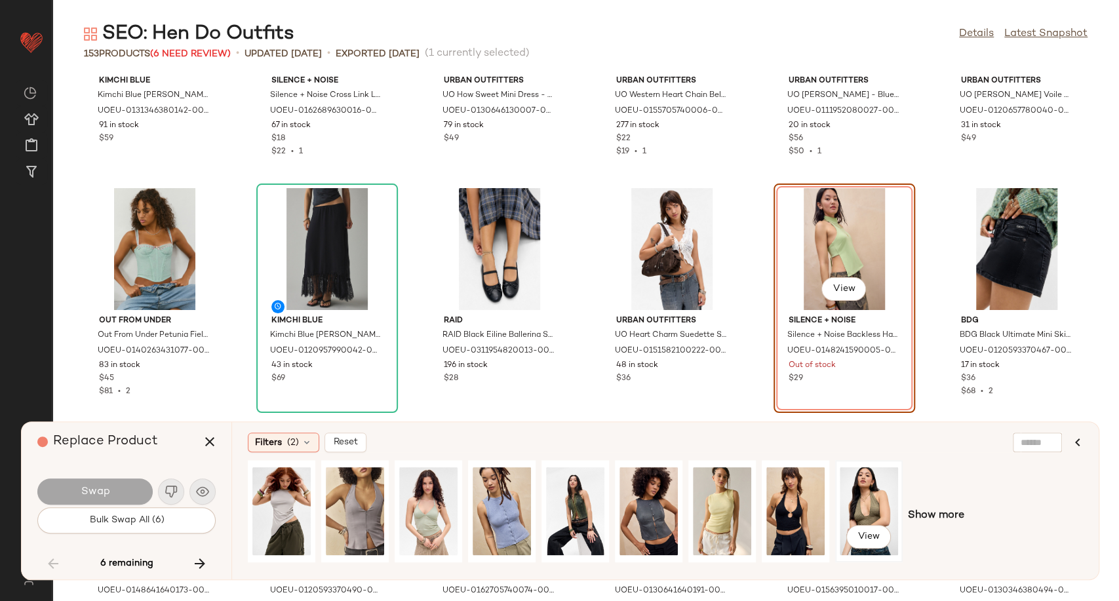
click at [866, 505] on div "View" at bounding box center [869, 511] width 58 height 93
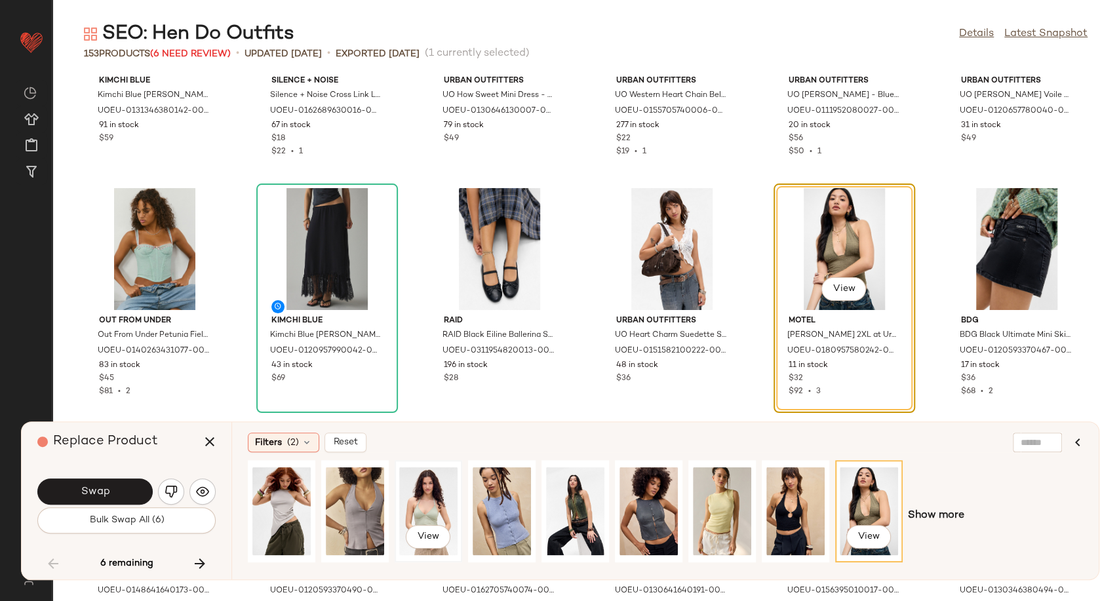
click at [402, 510] on div "View" at bounding box center [428, 511] width 58 height 93
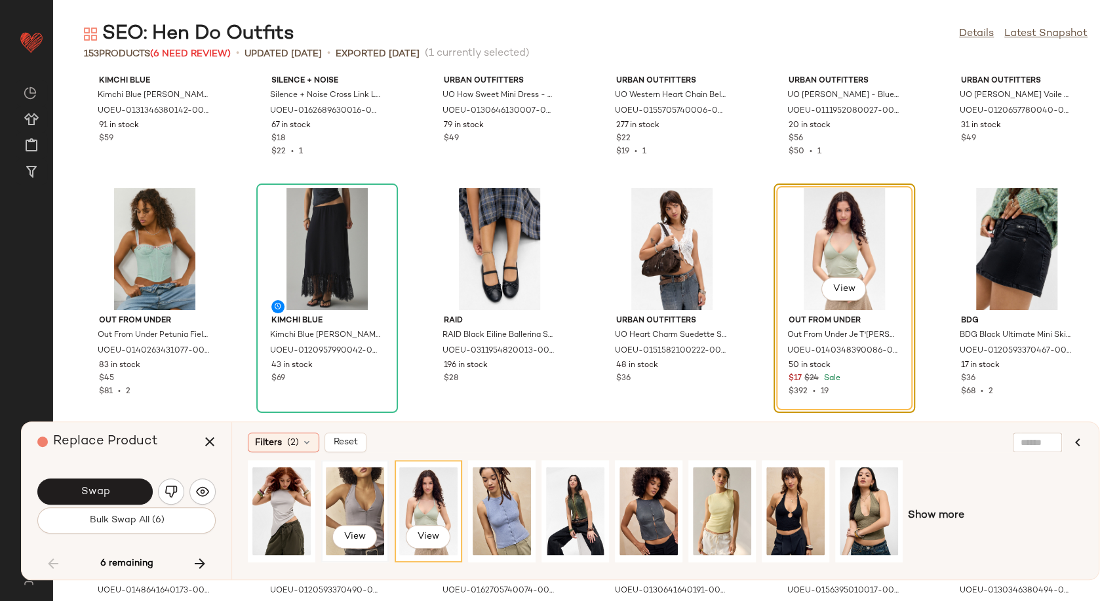
click at [354, 509] on div "View" at bounding box center [355, 511] width 58 height 93
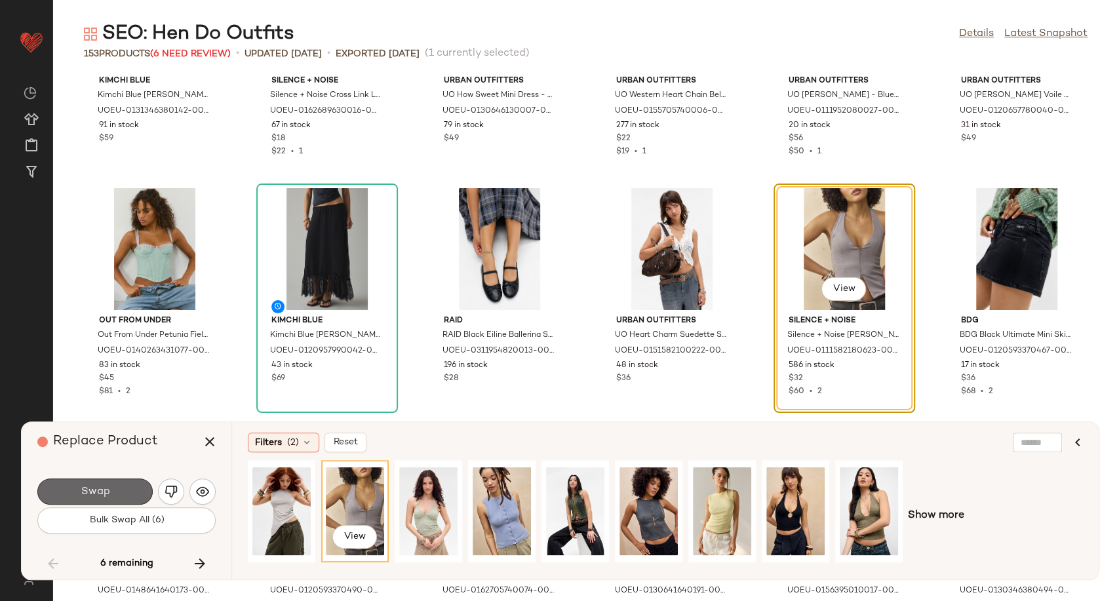
click at [121, 491] on button "Swap" at bounding box center [94, 491] width 115 height 26
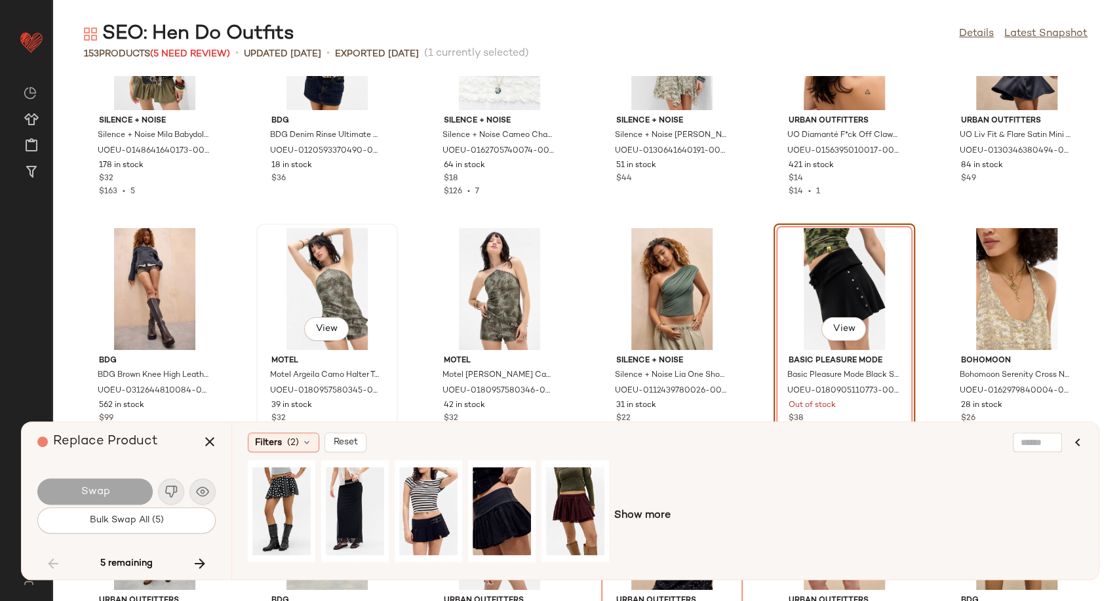
scroll to position [4703, 0]
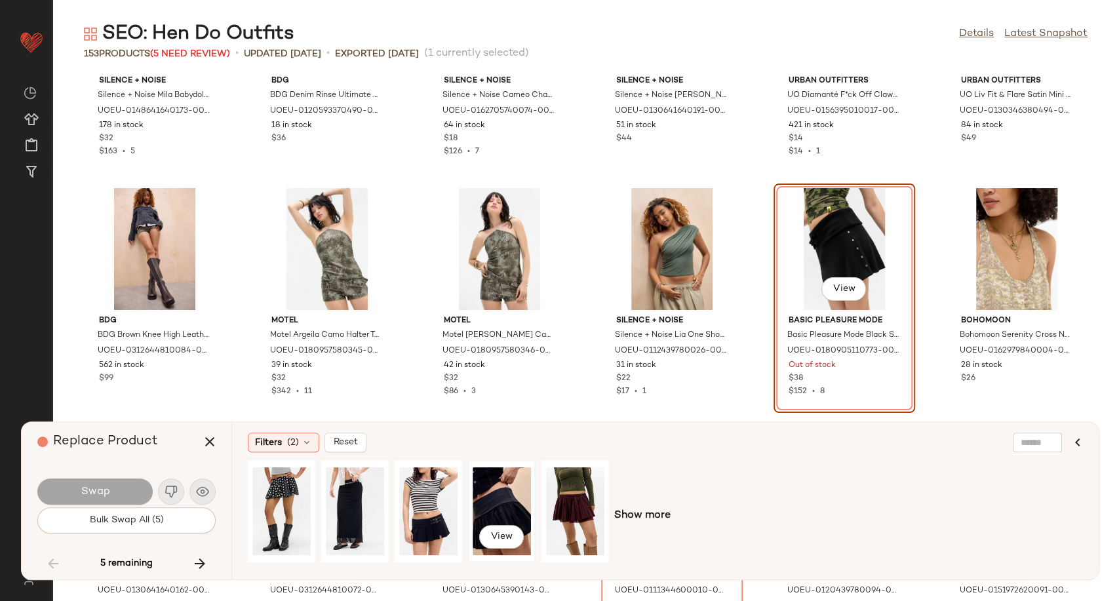
click at [497, 502] on div "View" at bounding box center [502, 511] width 58 height 93
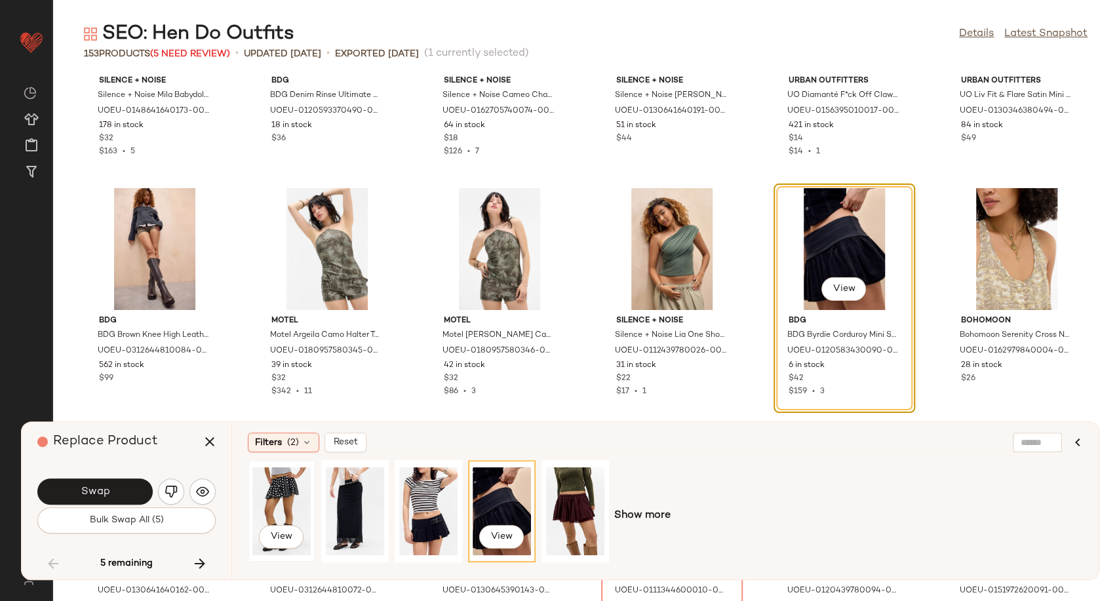
click at [271, 501] on div "View" at bounding box center [281, 511] width 58 height 93
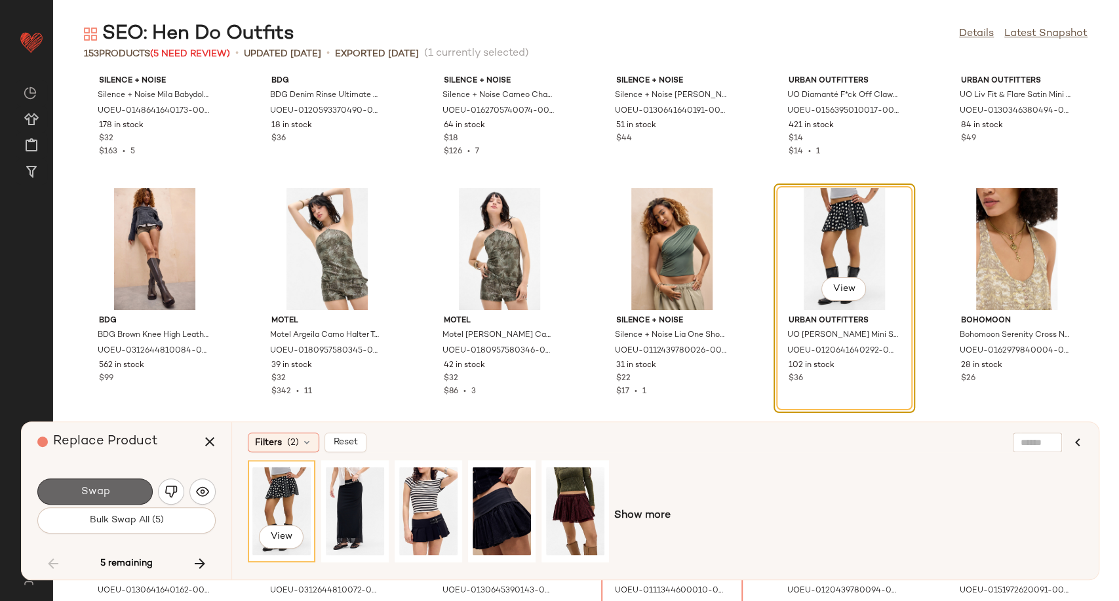
click at [129, 495] on button "Swap" at bounding box center [94, 491] width 115 height 26
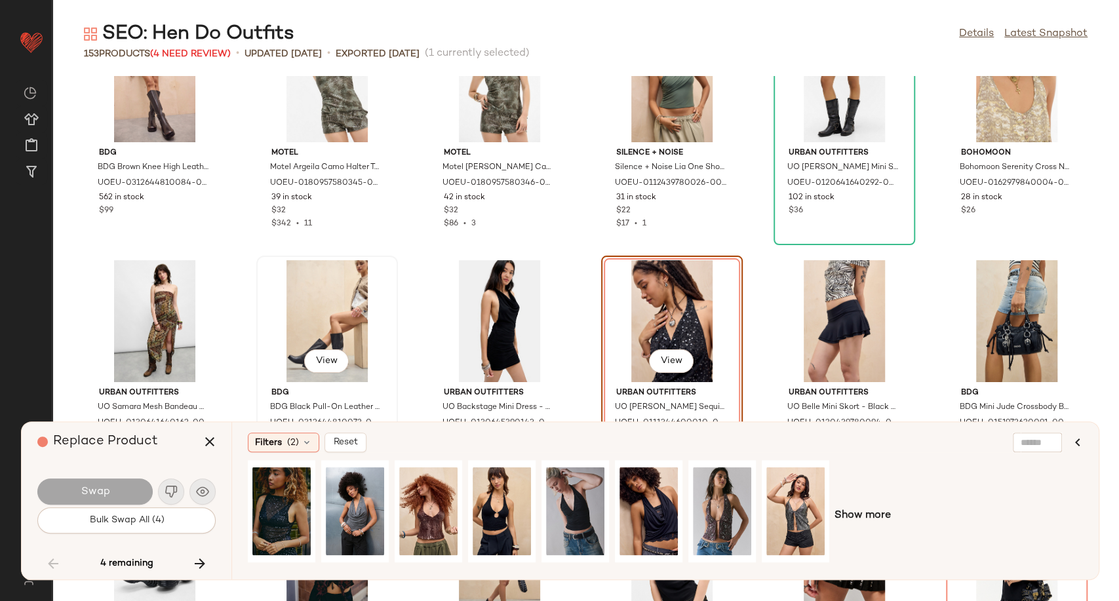
scroll to position [5016, 0]
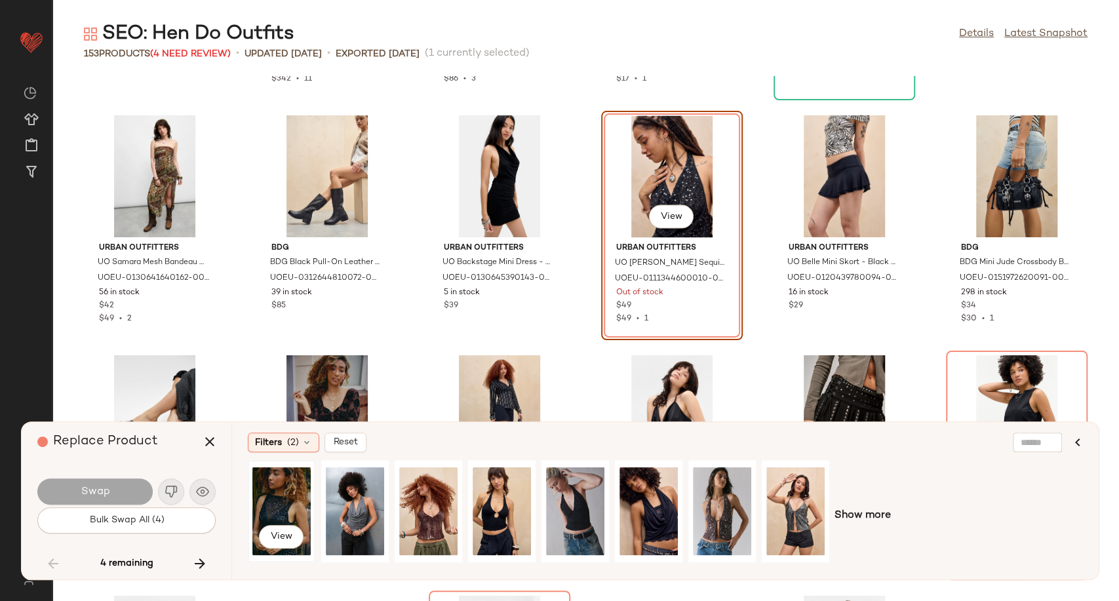
click at [281, 494] on div "View" at bounding box center [281, 511] width 58 height 93
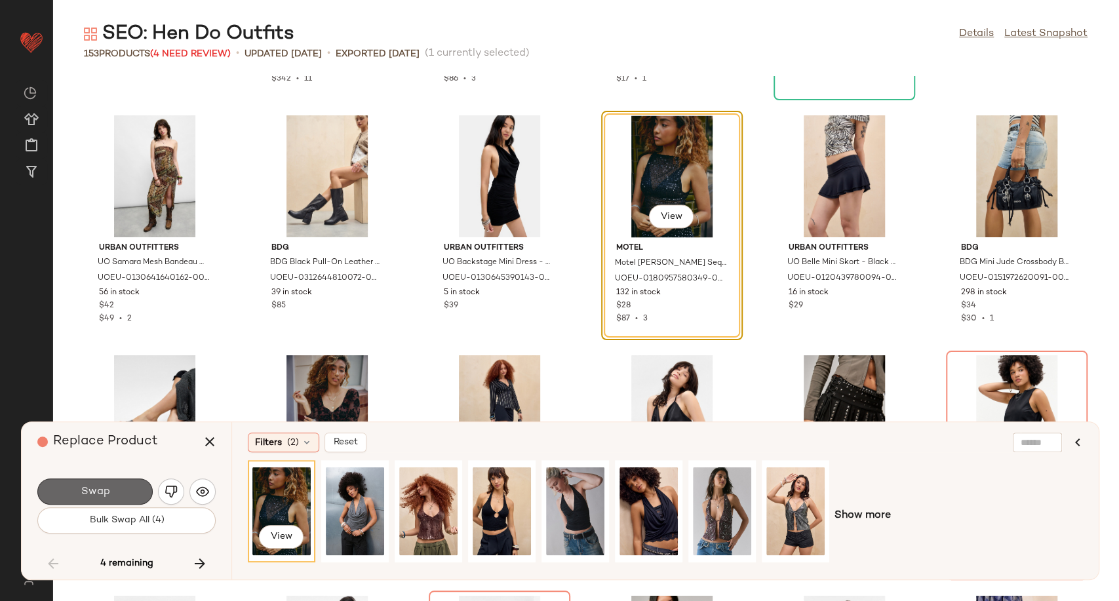
click at [127, 487] on button "Swap" at bounding box center [94, 491] width 115 height 26
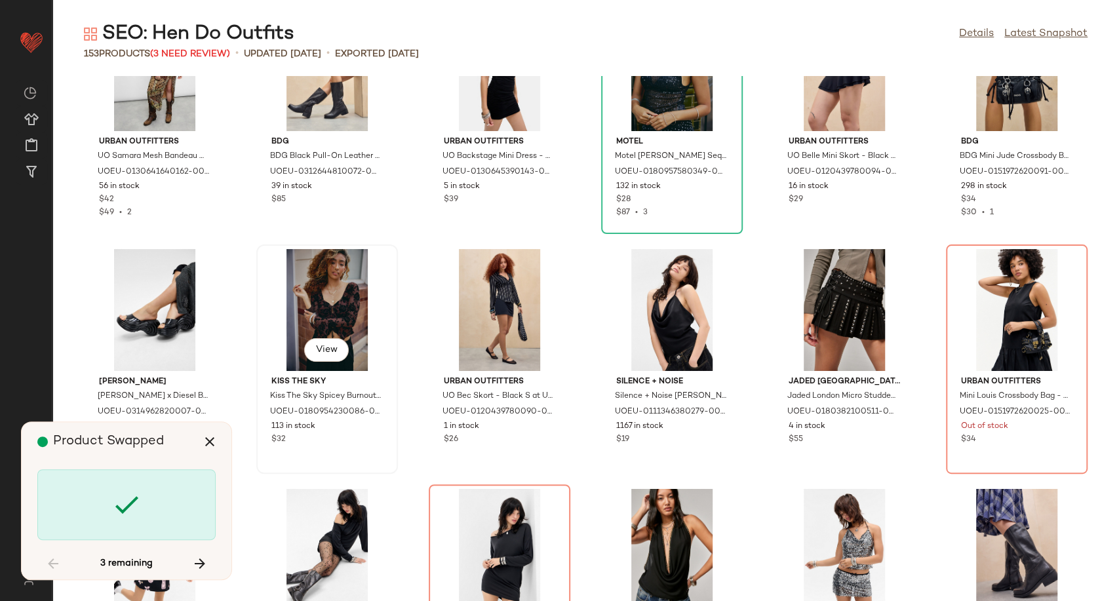
scroll to position [5161, 0]
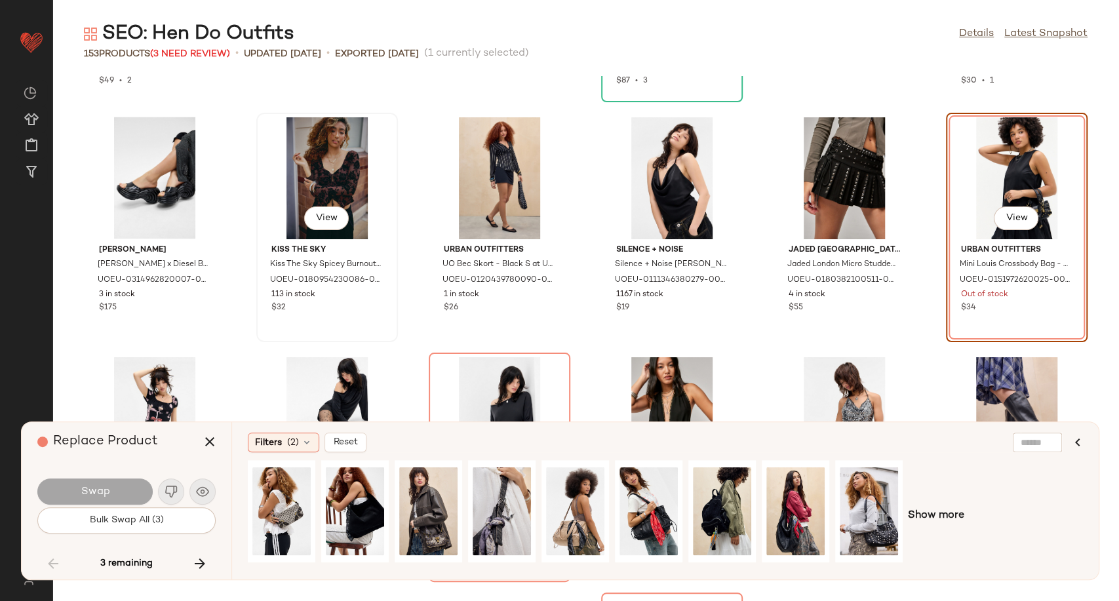
scroll to position [5256, 0]
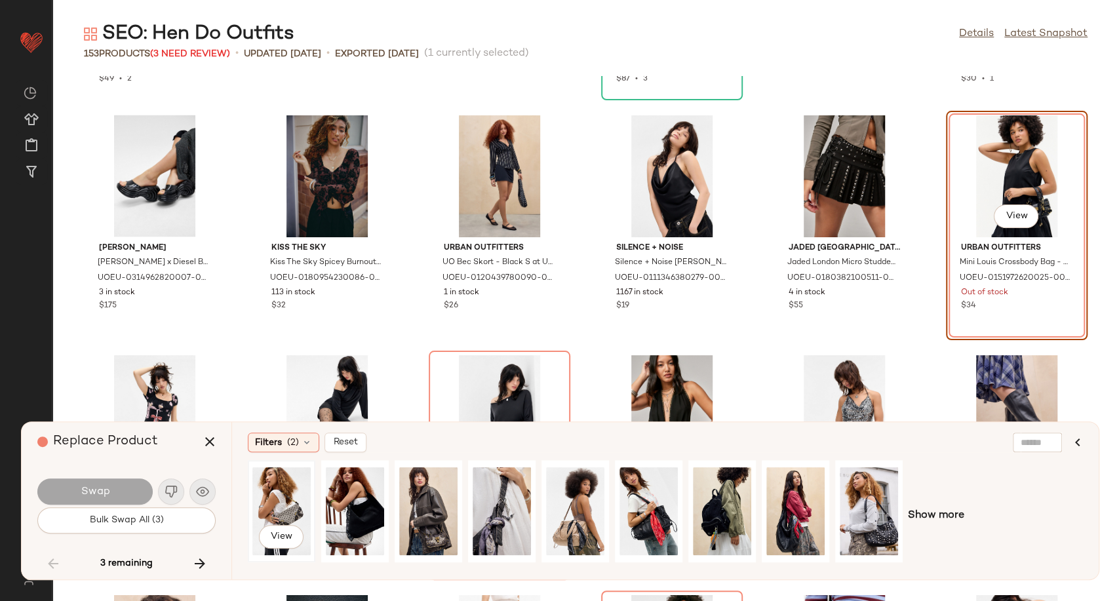
click at [278, 497] on div "View" at bounding box center [281, 511] width 58 height 93
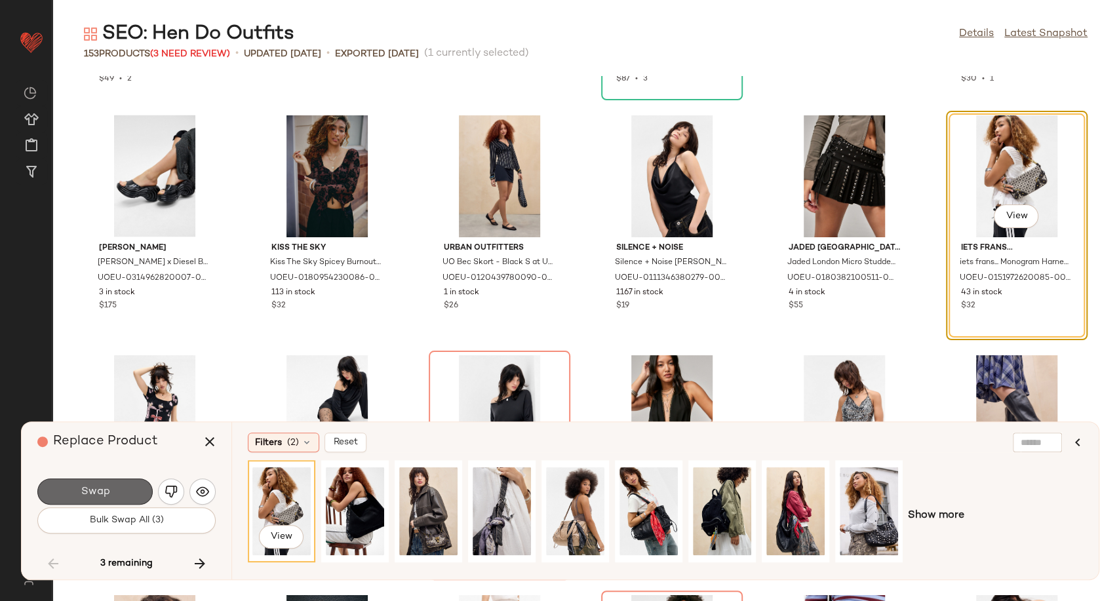
click at [116, 489] on button "Swap" at bounding box center [94, 491] width 115 height 26
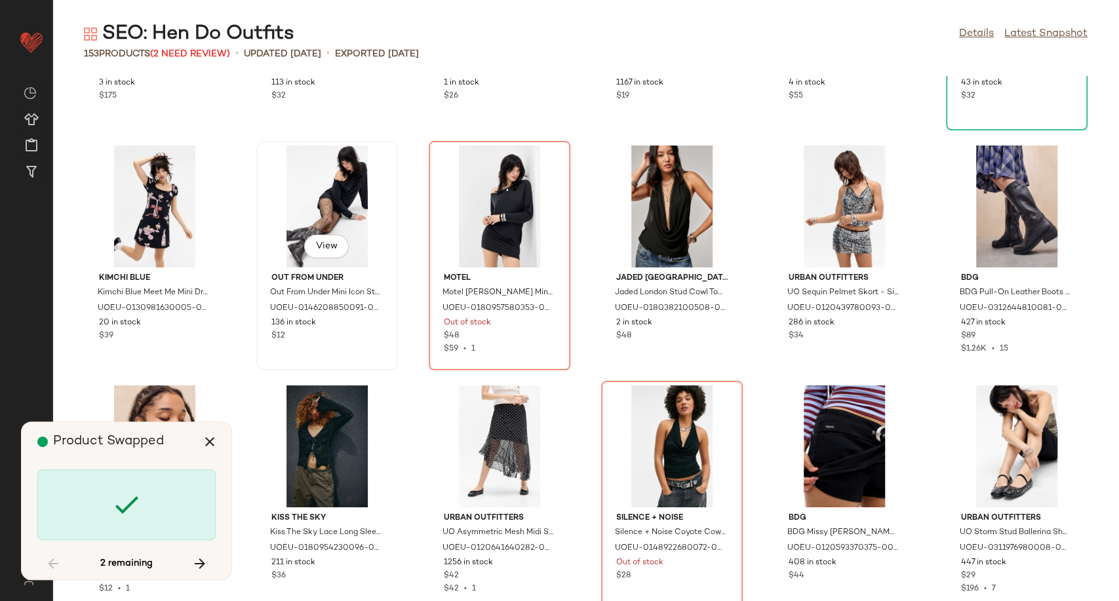
scroll to position [5474, 0]
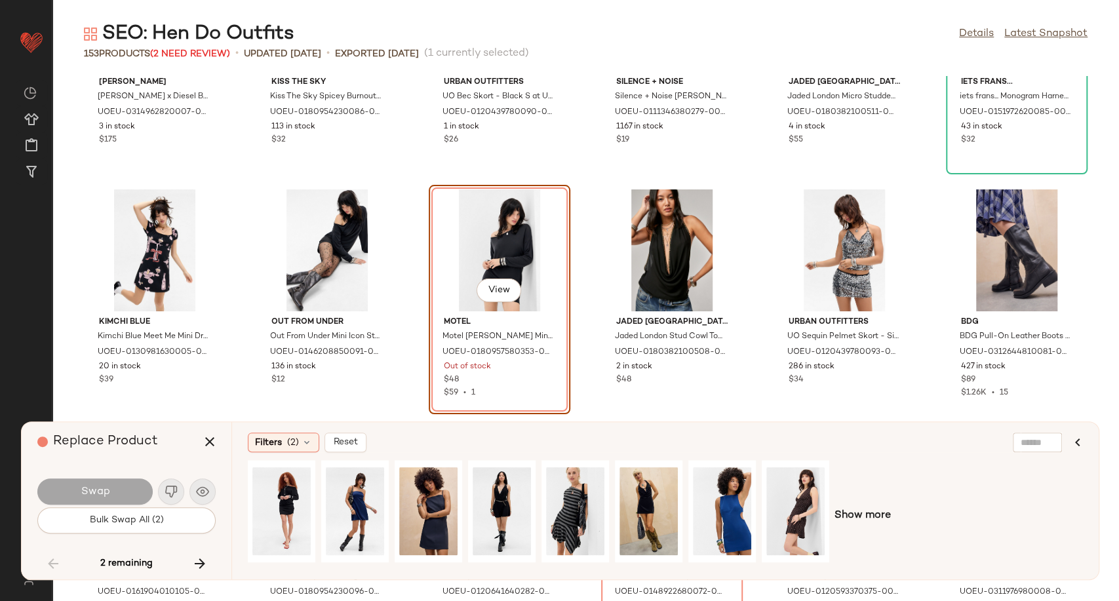
scroll to position [5423, 0]
click at [281, 497] on div "View" at bounding box center [281, 511] width 58 height 93
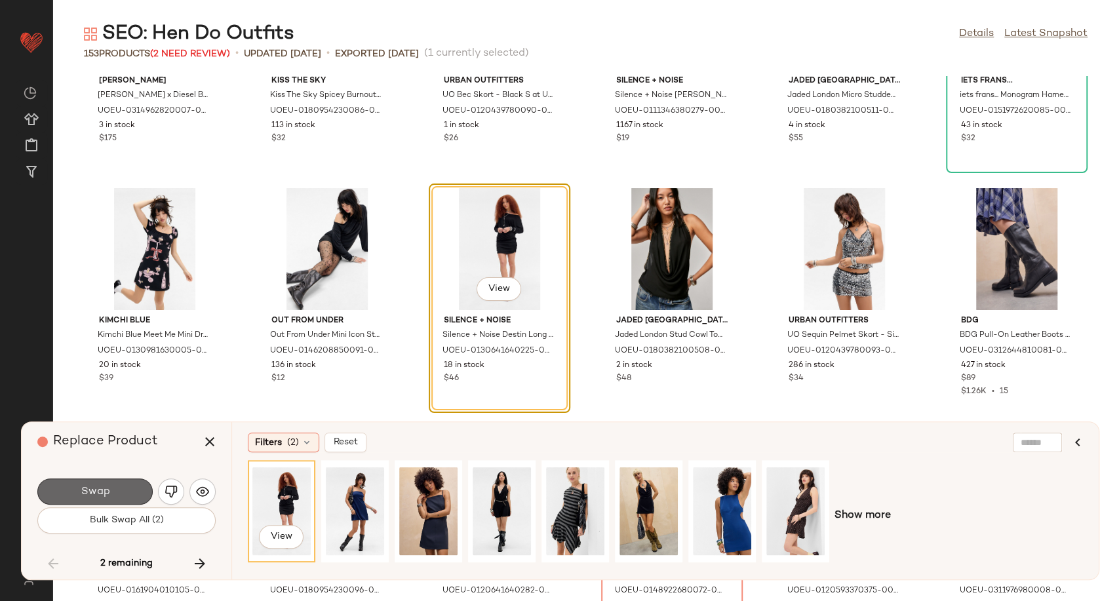
click at [133, 497] on button "Swap" at bounding box center [94, 491] width 115 height 26
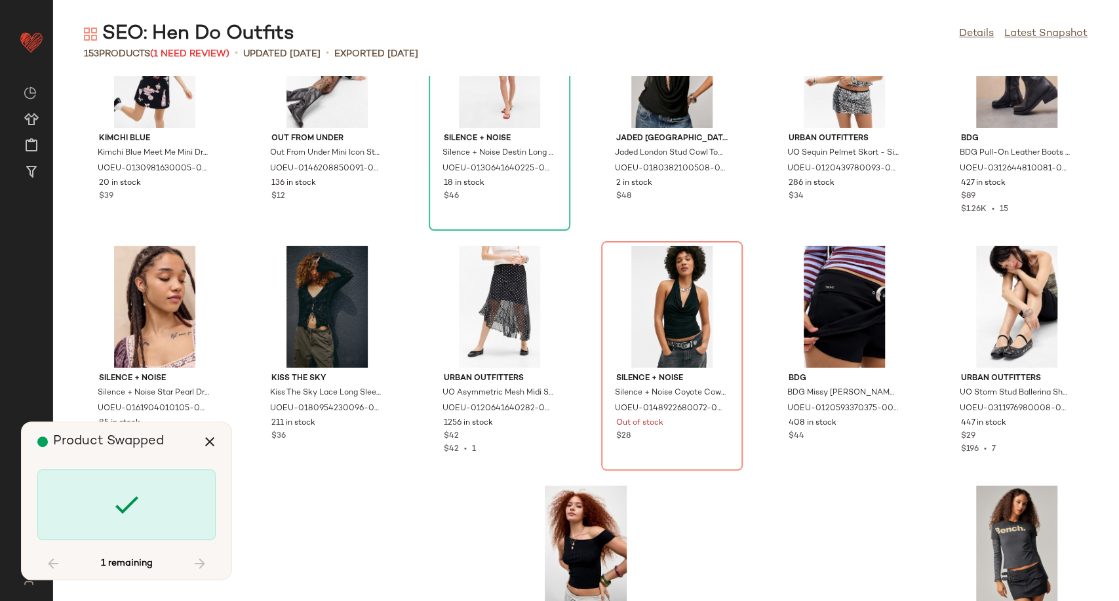
scroll to position [5642, 0]
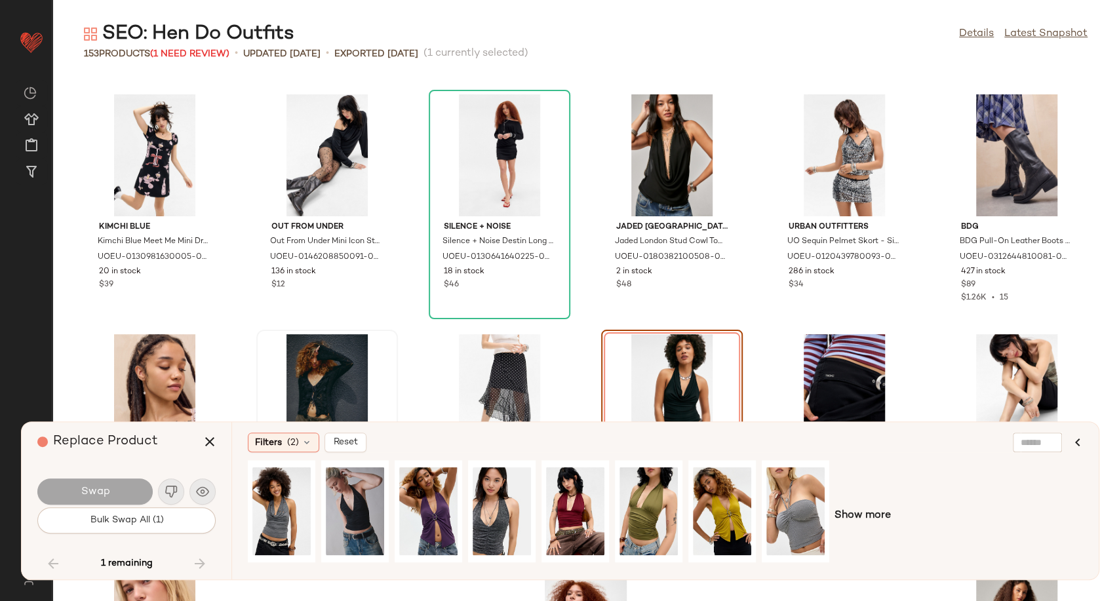
scroll to position [5589, 0]
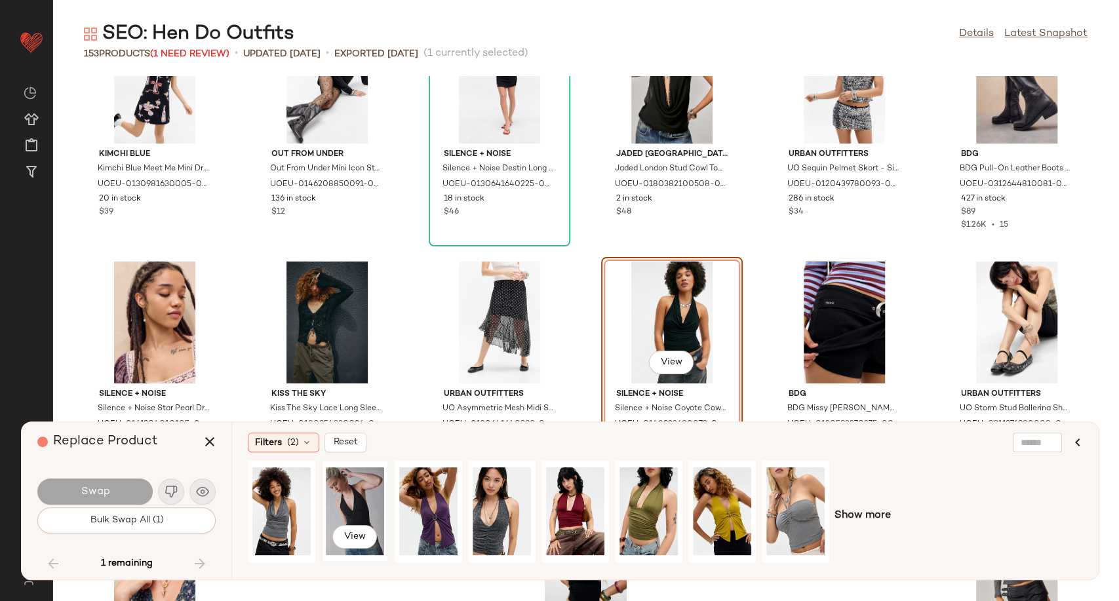
click at [351, 507] on div "View" at bounding box center [355, 511] width 58 height 93
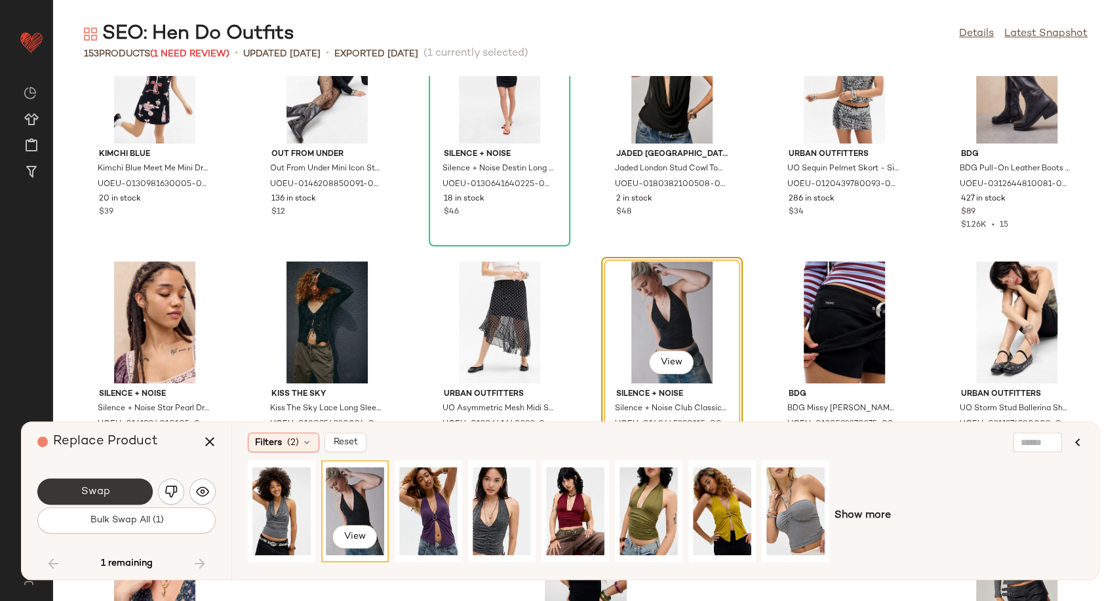
click at [105, 489] on span "Swap" at bounding box center [94, 492] width 29 height 12
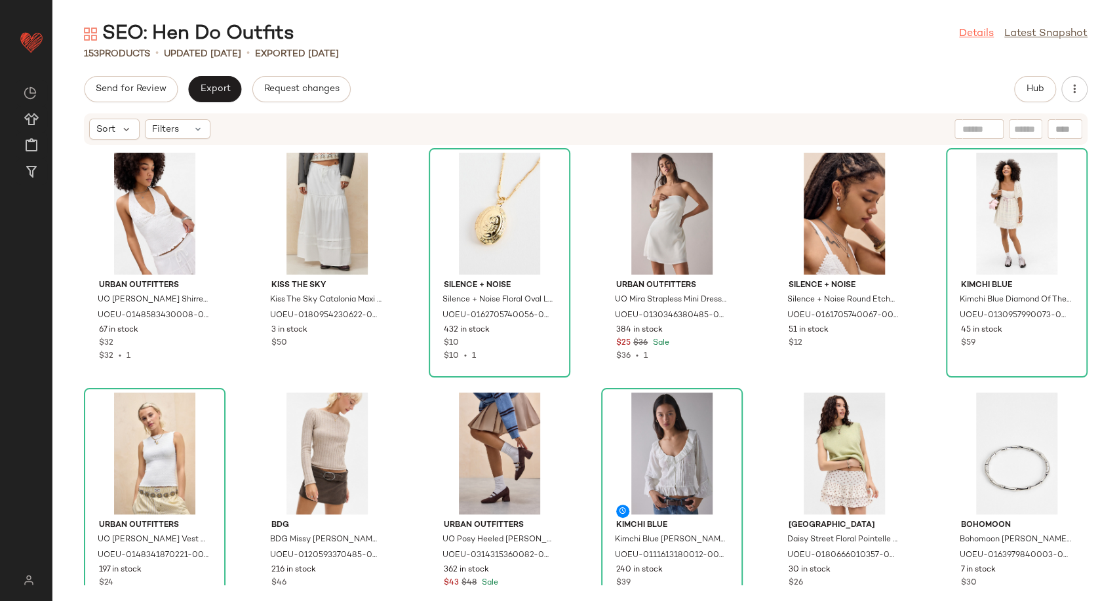
click at [969, 37] on link "Details" at bounding box center [976, 34] width 35 height 16
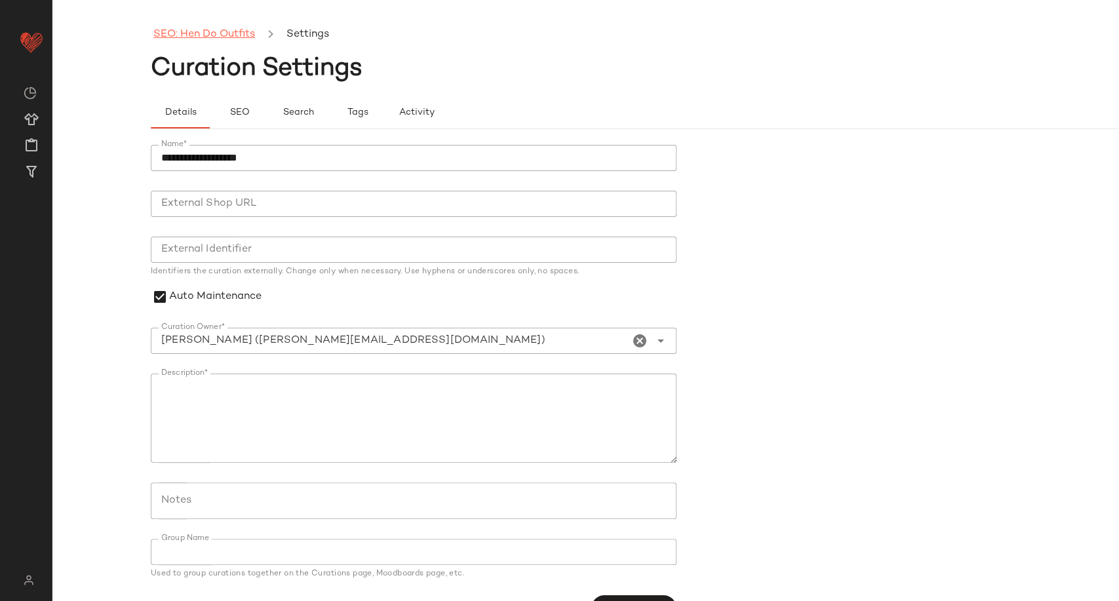
click at [194, 39] on link "SEO: Hen Do Outfits" at bounding box center [204, 34] width 102 height 17
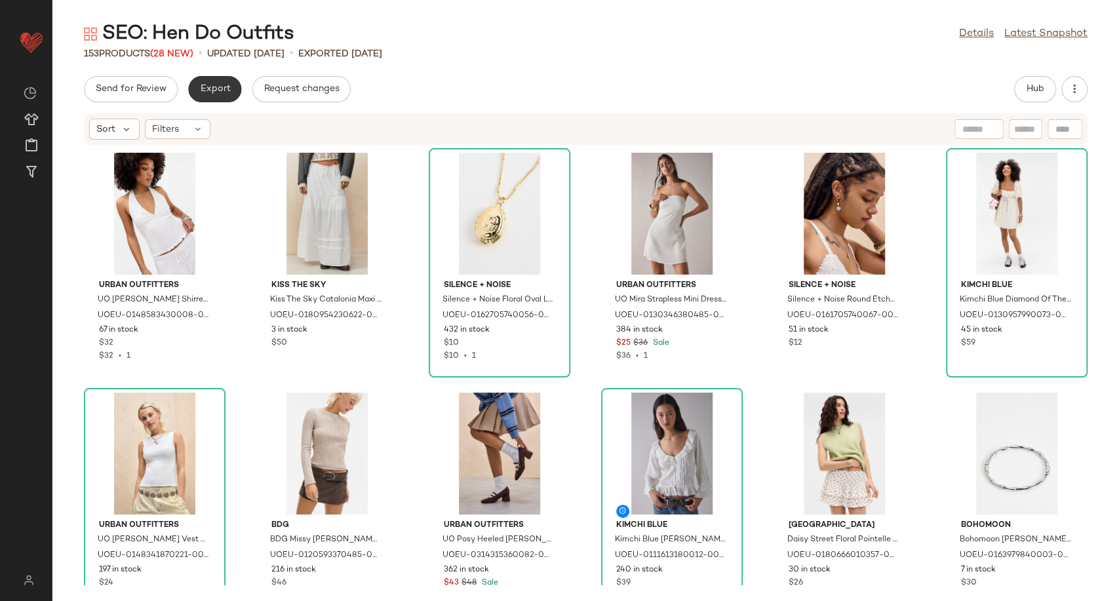
click at [211, 87] on span "Export" at bounding box center [214, 89] width 31 height 10
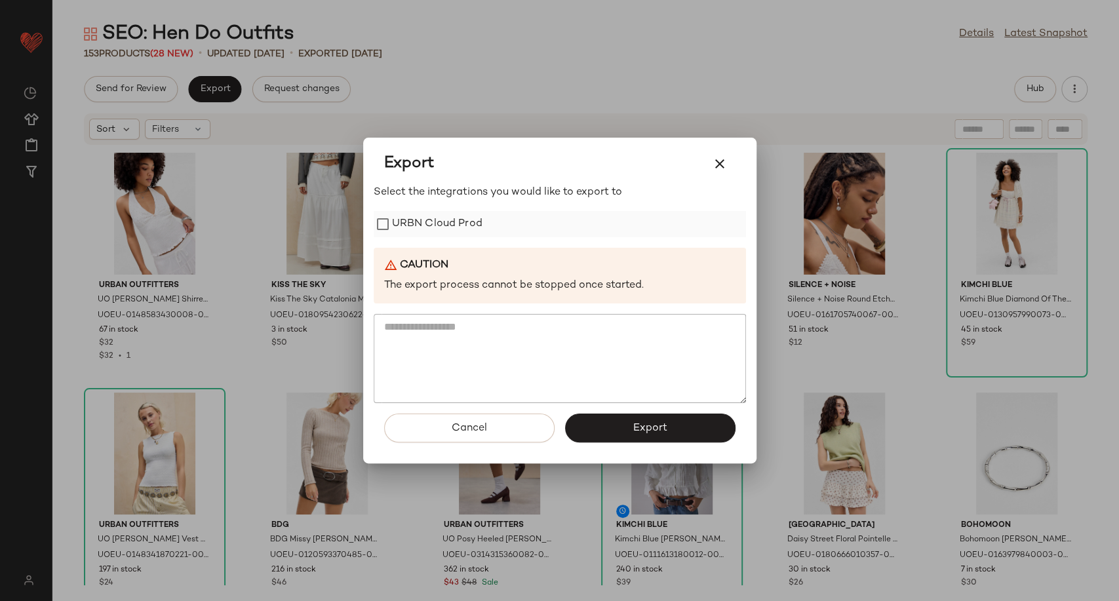
click at [437, 229] on label "URBN Cloud Prod" at bounding box center [437, 224] width 90 height 26
click at [634, 431] on span "Export" at bounding box center [649, 428] width 35 height 12
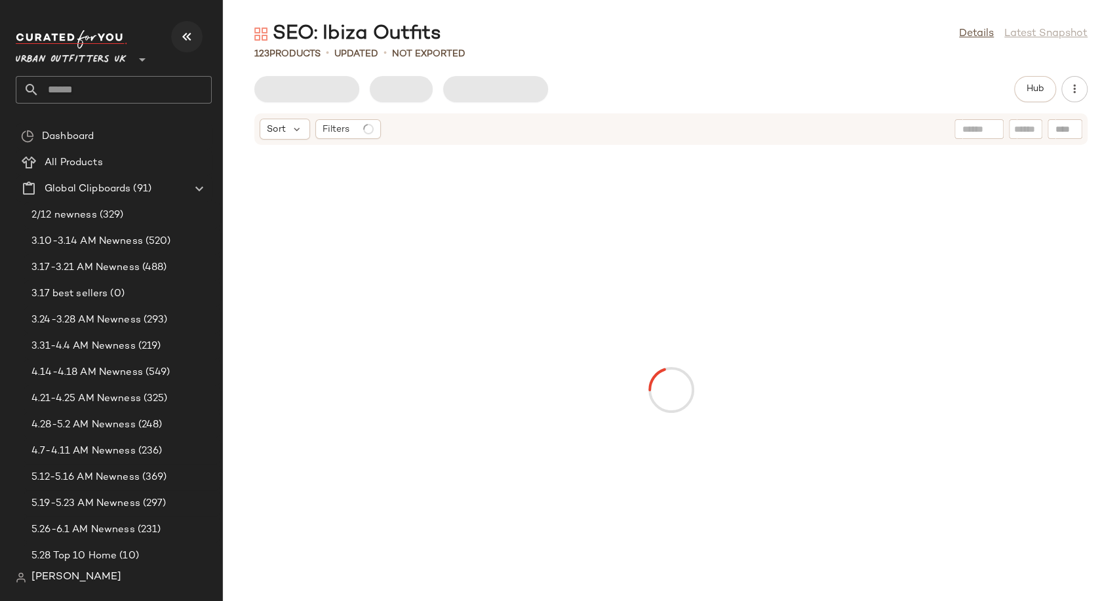
click at [186, 33] on icon "button" at bounding box center [187, 37] width 16 height 16
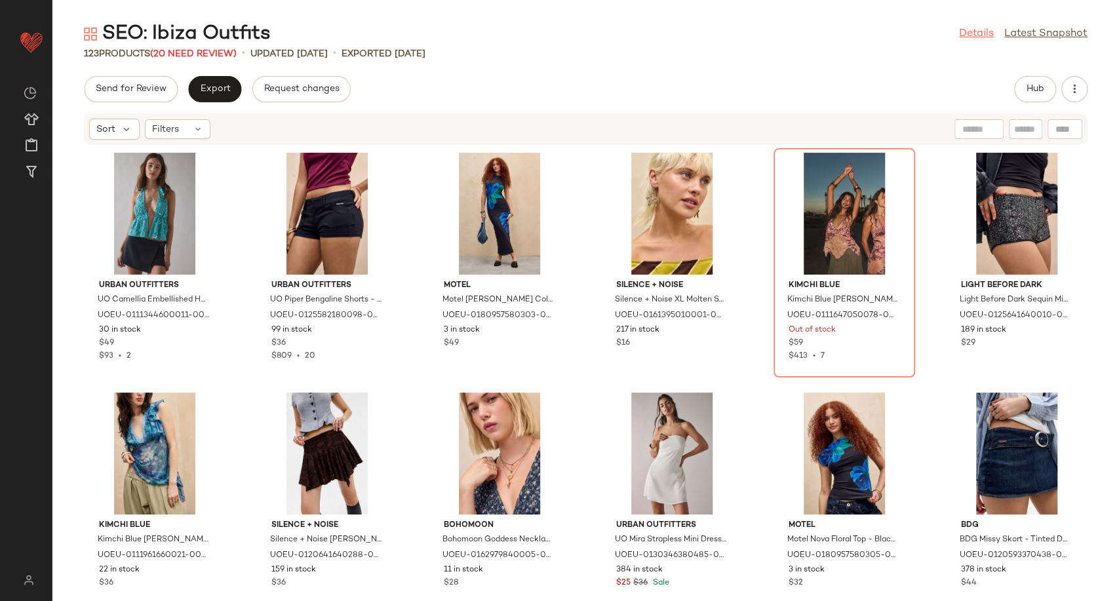
click at [973, 33] on link "Details" at bounding box center [976, 34] width 35 height 16
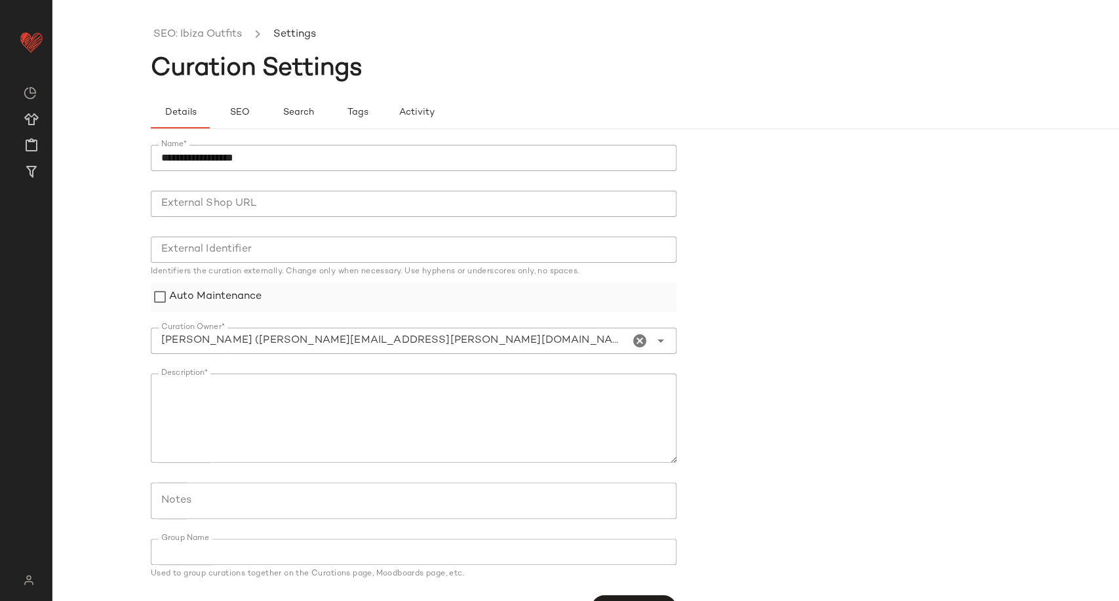
click at [180, 292] on label "Auto Maintenance" at bounding box center [215, 296] width 92 height 29
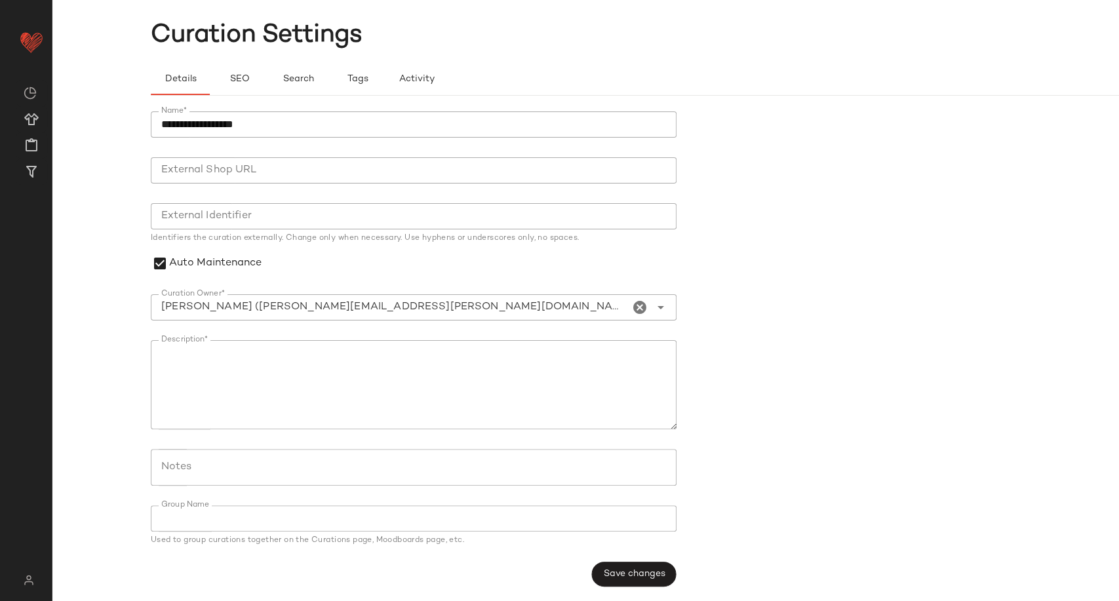
scroll to position [34, 0]
click at [650, 568] on span "Save changes" at bounding box center [633, 573] width 62 height 10
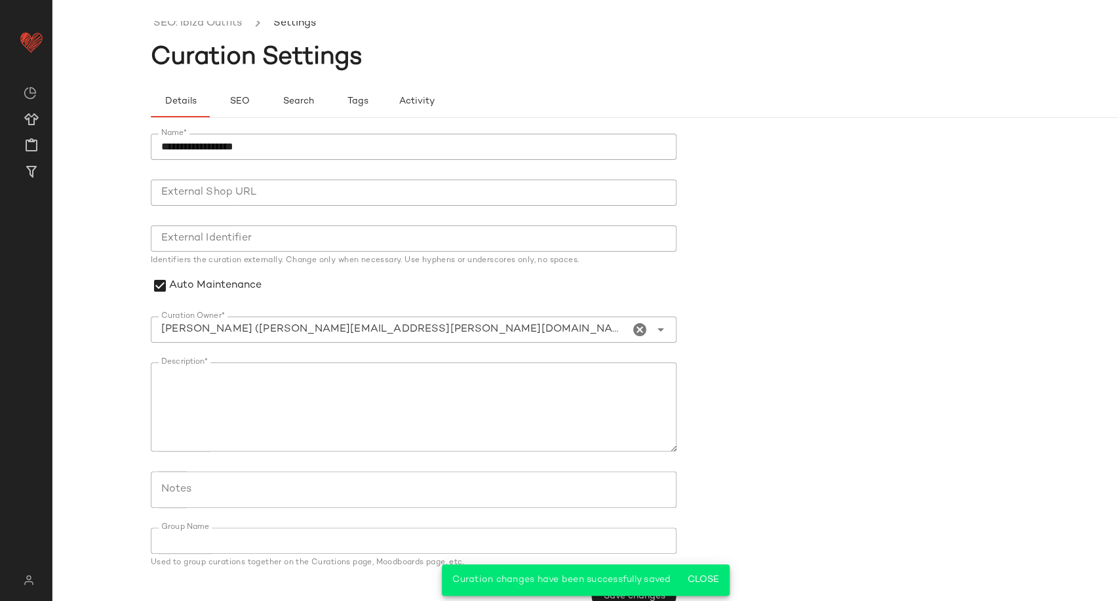
scroll to position [0, 0]
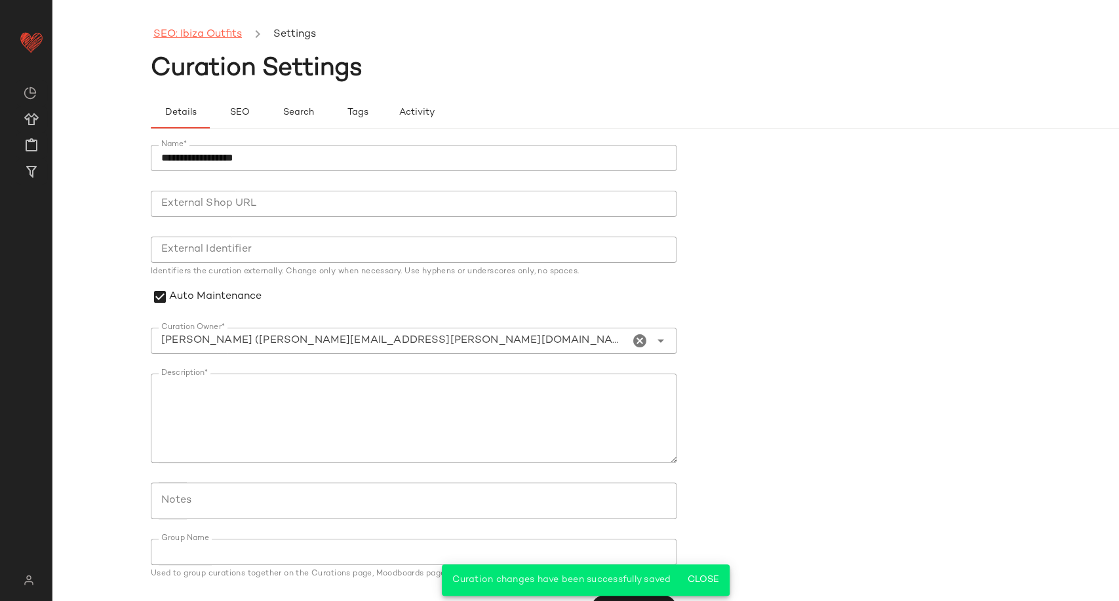
click at [204, 35] on link "SEO: Ibiza Outfits" at bounding box center [197, 34] width 88 height 17
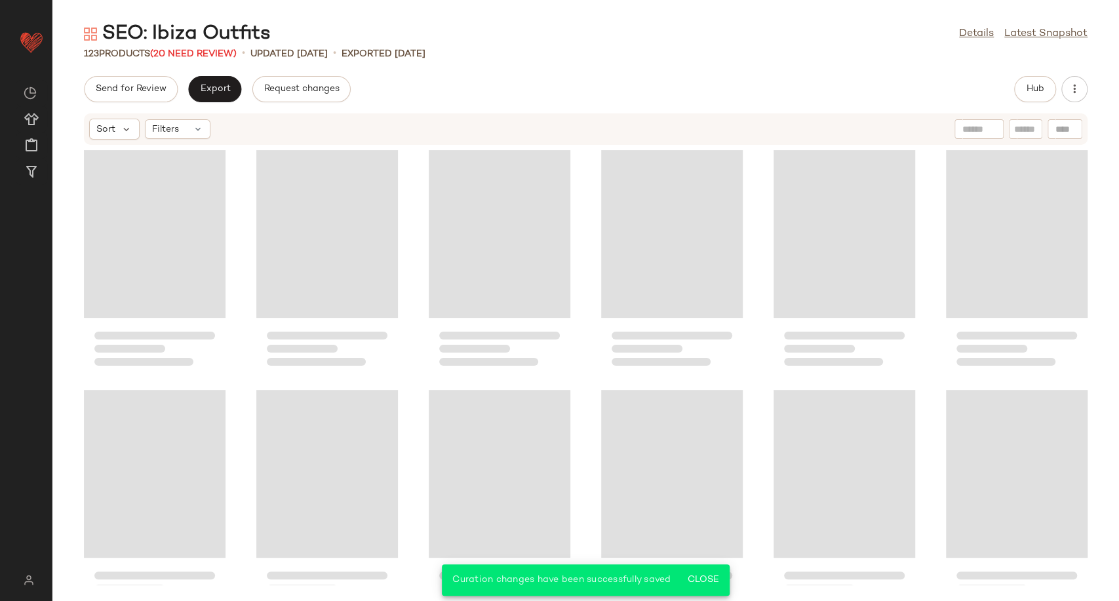
click at [191, 59] on div "123 Products (20 Need Review)" at bounding box center [160, 54] width 153 height 14
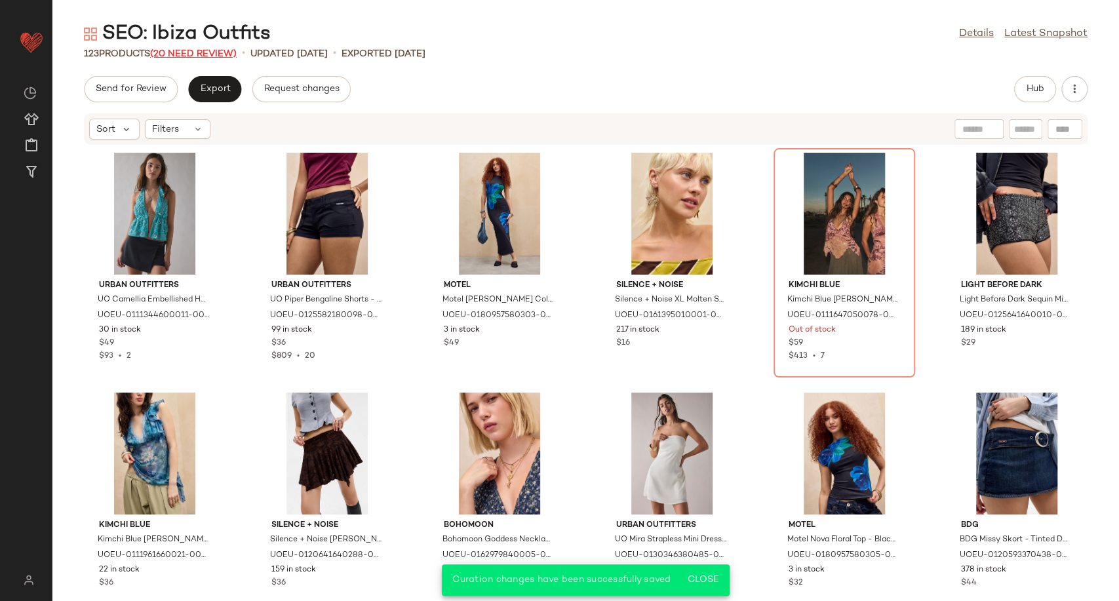
click at [190, 54] on span "(20 Need Review)" at bounding box center [193, 54] width 87 height 10
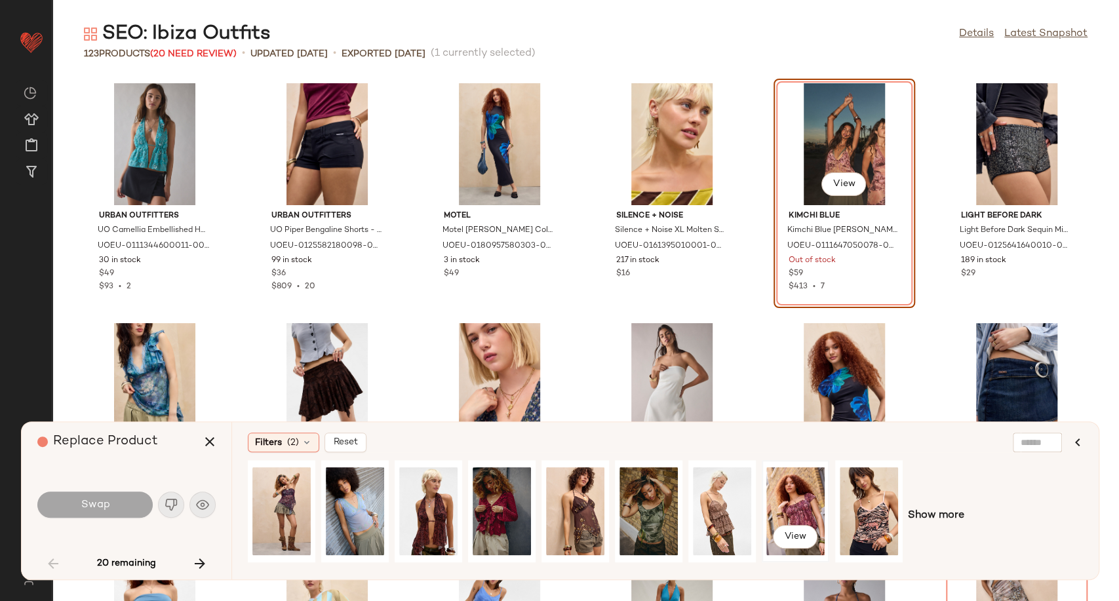
click at [800, 512] on div "View" at bounding box center [795, 511] width 58 height 93
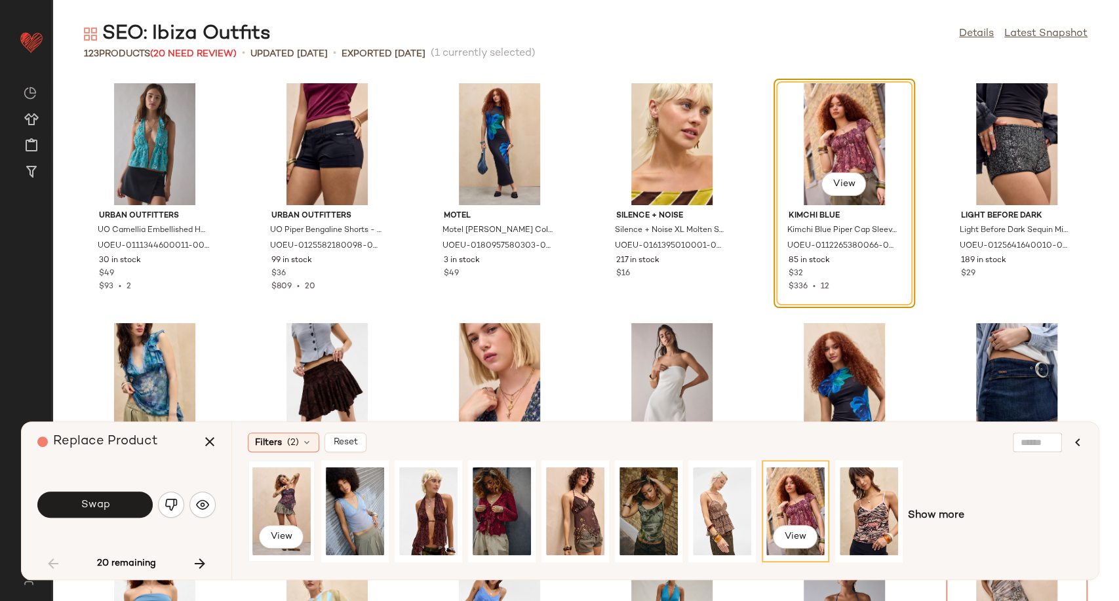
click at [292, 495] on div "View" at bounding box center [281, 511] width 58 height 93
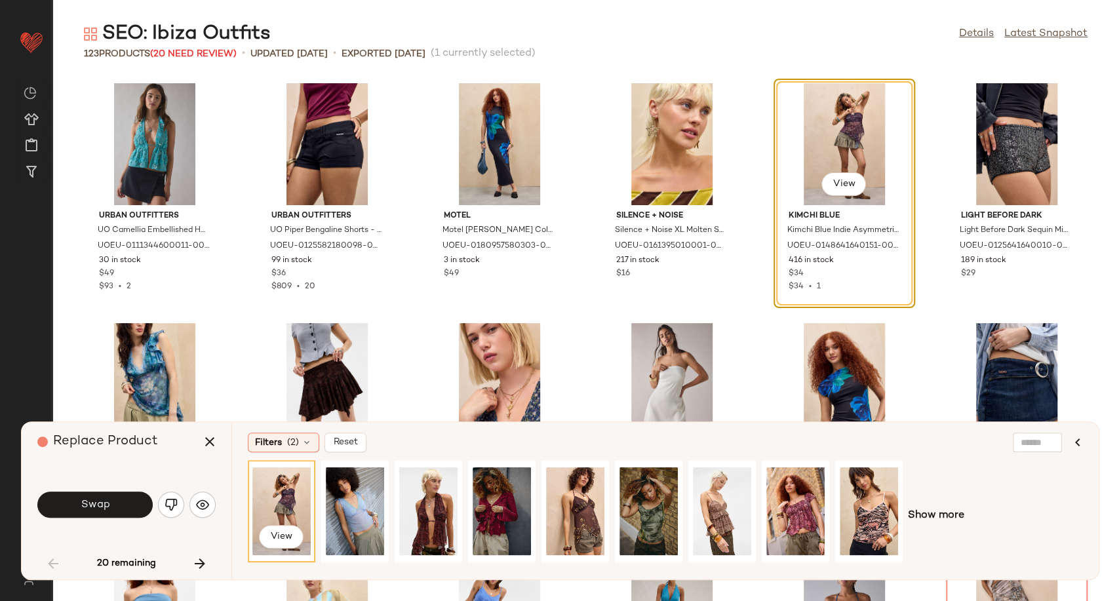
drag, startPoint x: 50, startPoint y: 499, endPoint x: 73, endPoint y: 504, distance: 23.5
click at [63, 501] on button "Swap" at bounding box center [94, 505] width 115 height 26
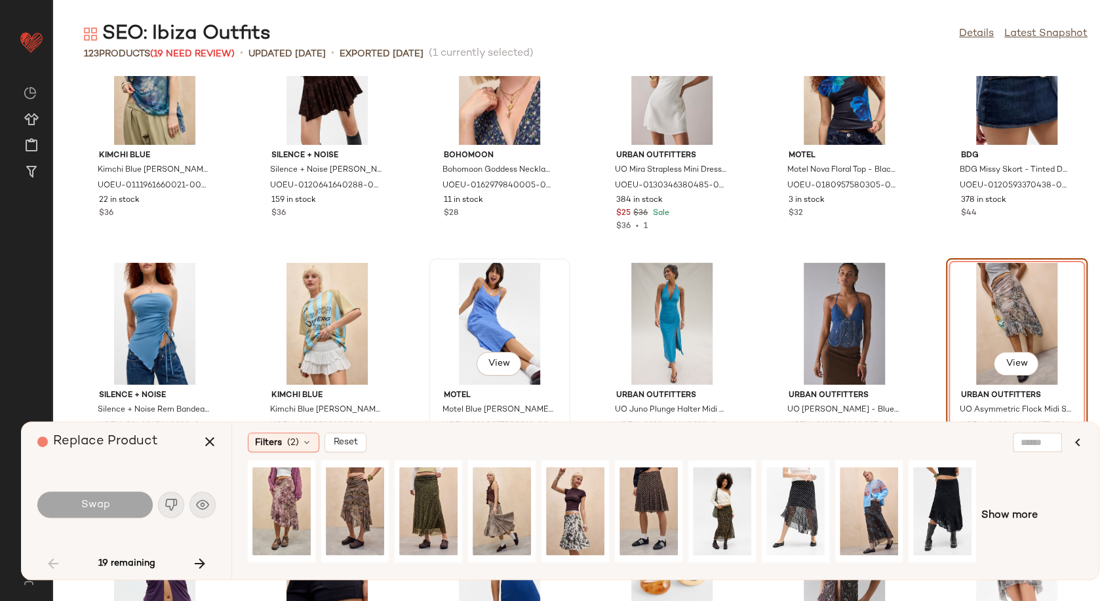
scroll to position [396, 0]
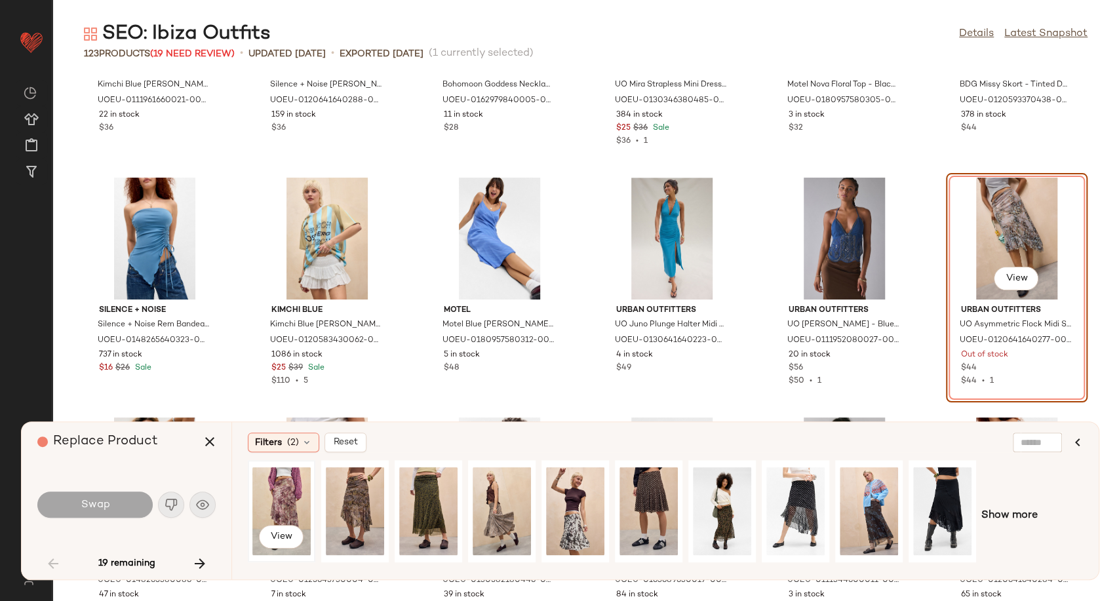
click at [268, 493] on div "View" at bounding box center [281, 511] width 58 height 93
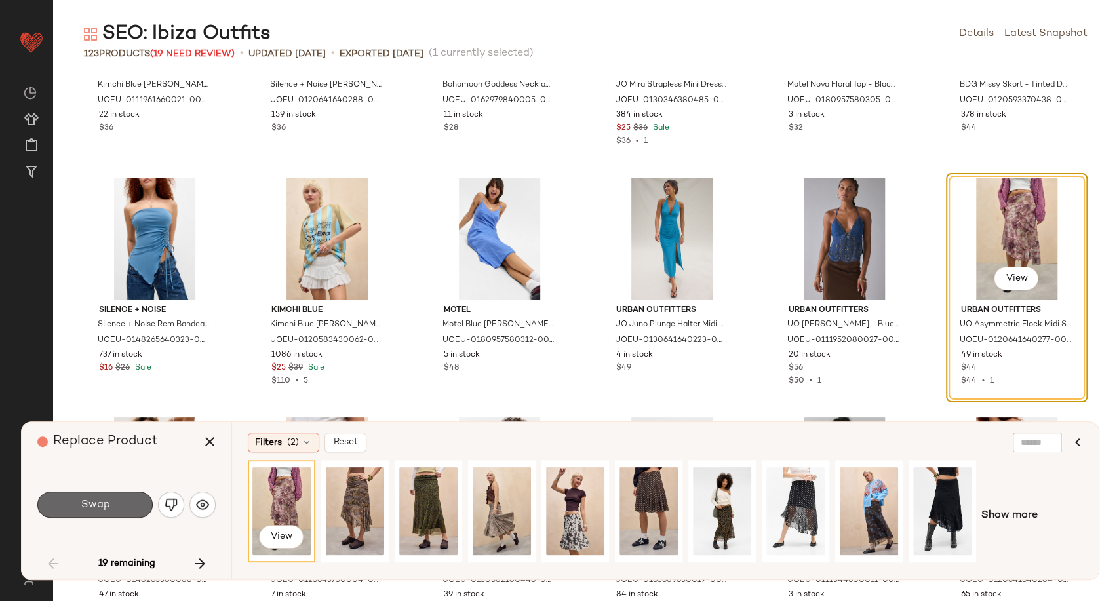
click at [147, 496] on button "Swap" at bounding box center [94, 505] width 115 height 26
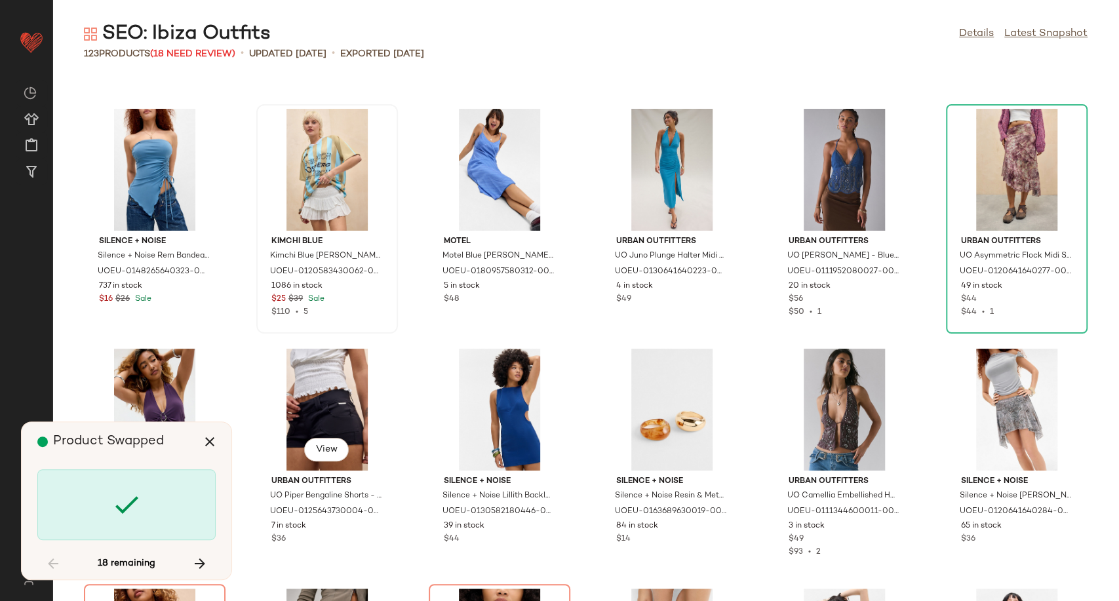
scroll to position [614, 0]
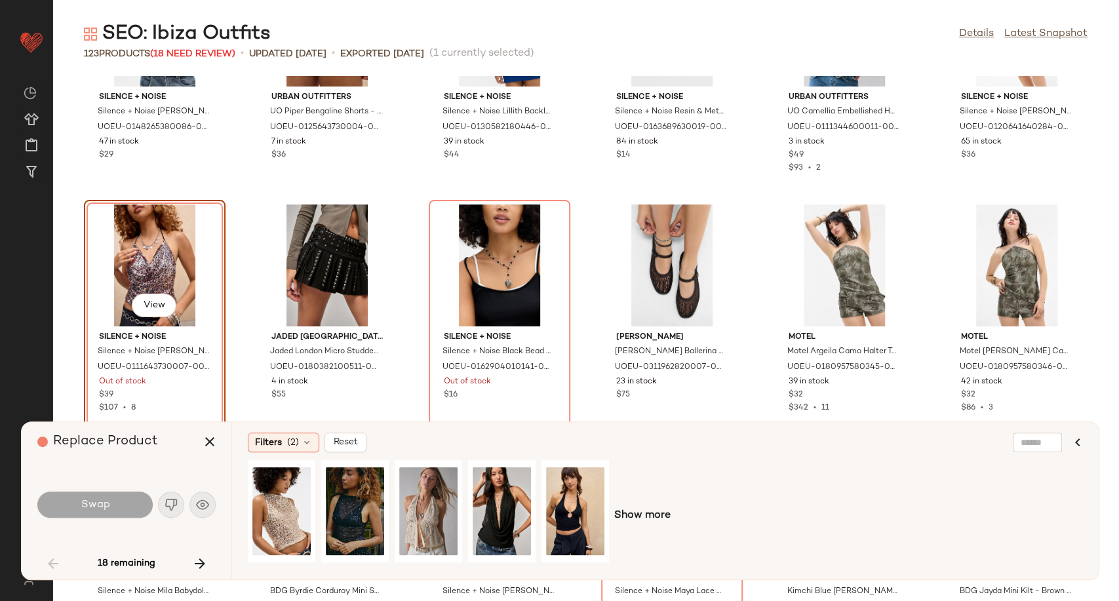
scroll to position [865, 0]
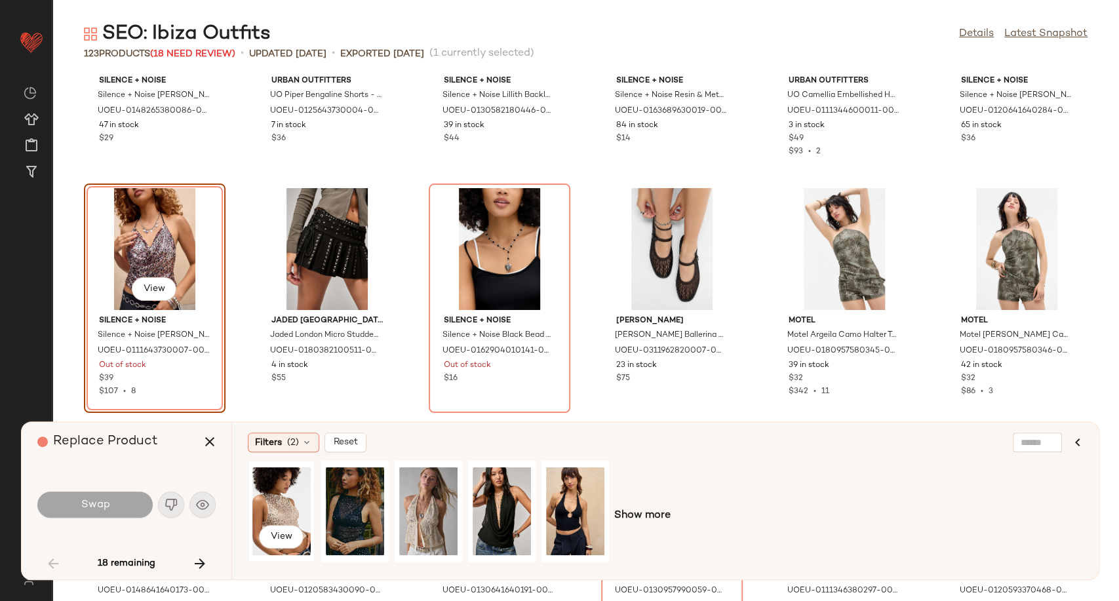
click at [288, 505] on div "View" at bounding box center [281, 511] width 58 height 93
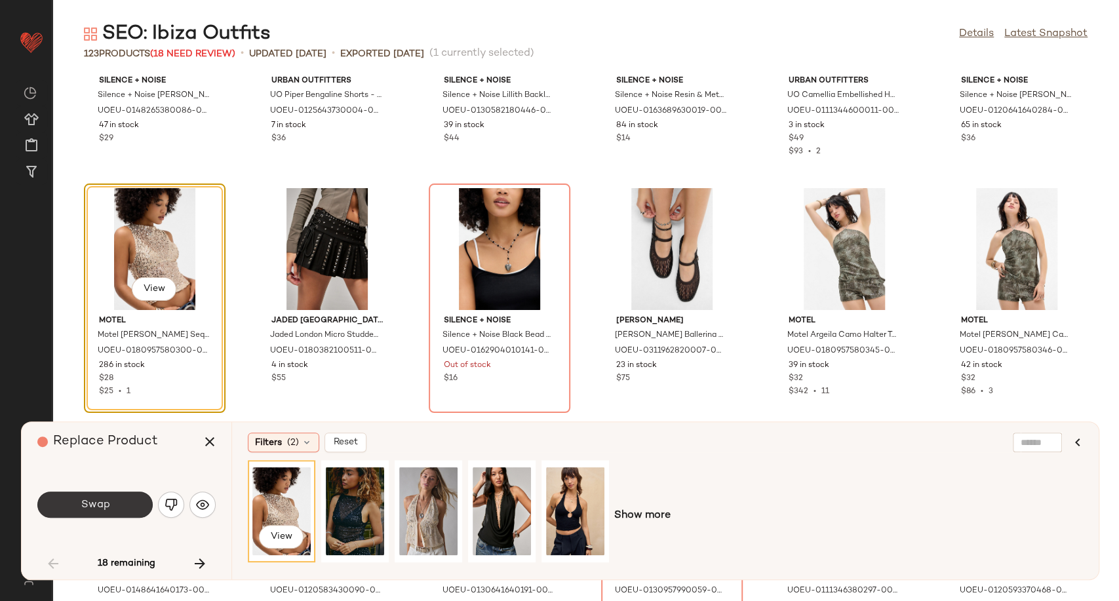
click at [117, 505] on button "Swap" at bounding box center [94, 505] width 115 height 26
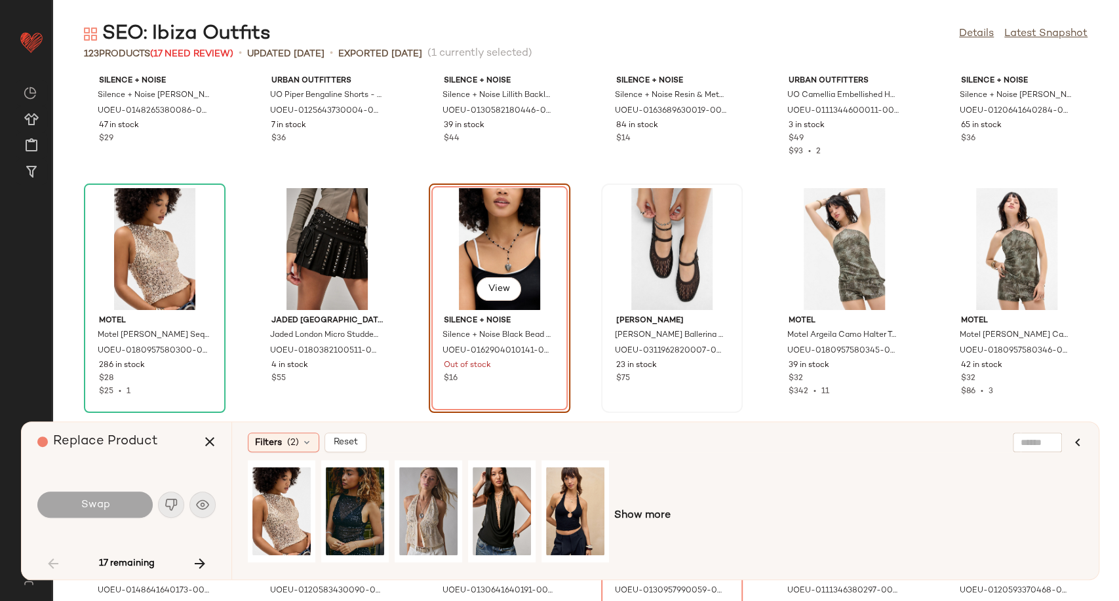
scroll to position [719, 0]
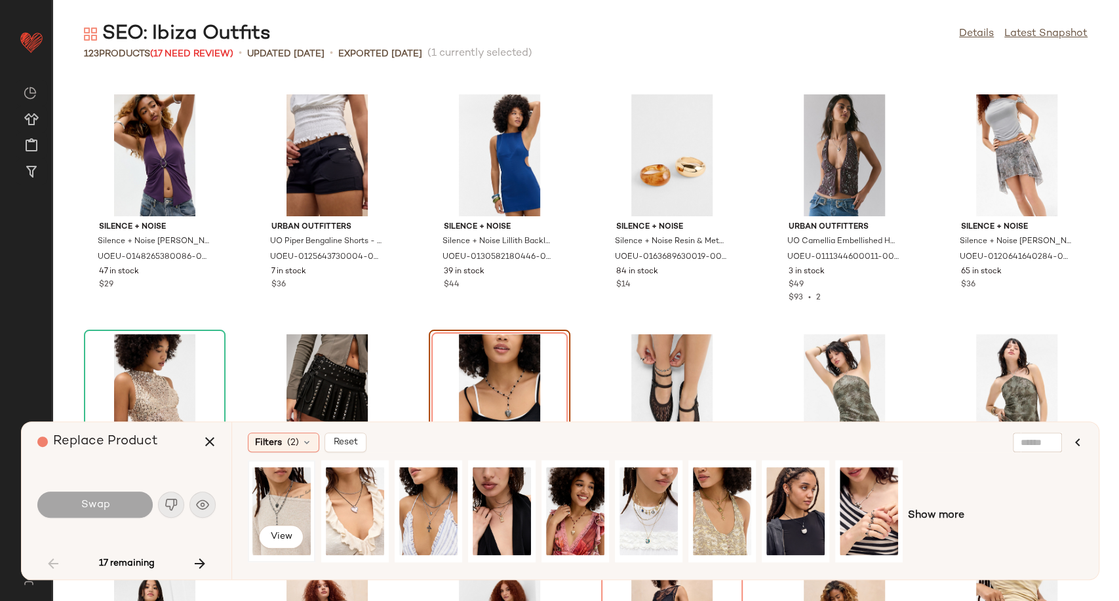
click at [287, 505] on div "View" at bounding box center [281, 511] width 58 height 93
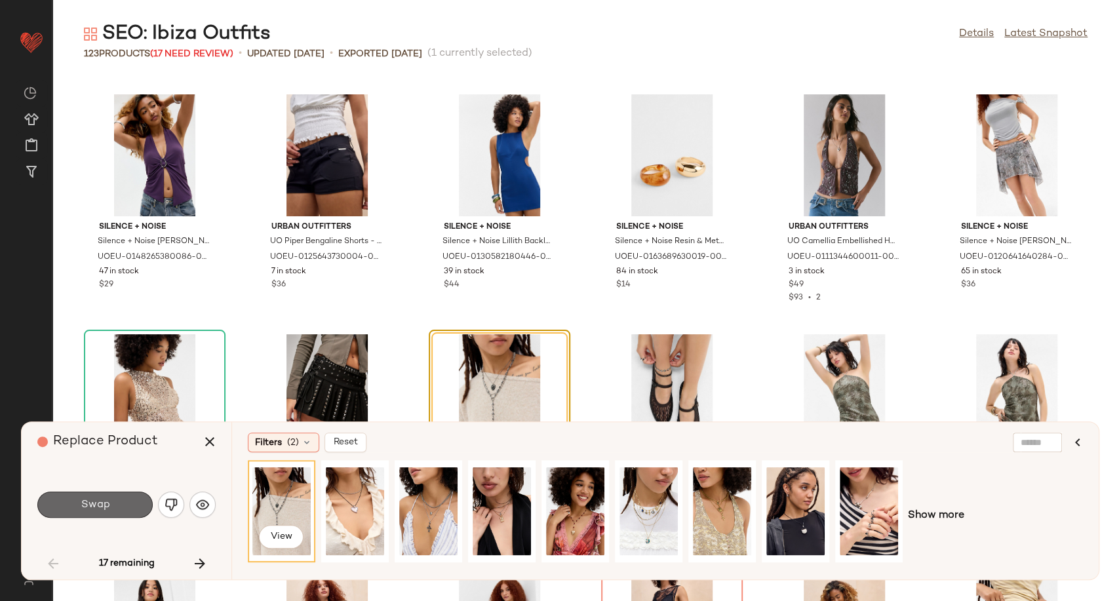
click at [116, 500] on button "Swap" at bounding box center [94, 505] width 115 height 26
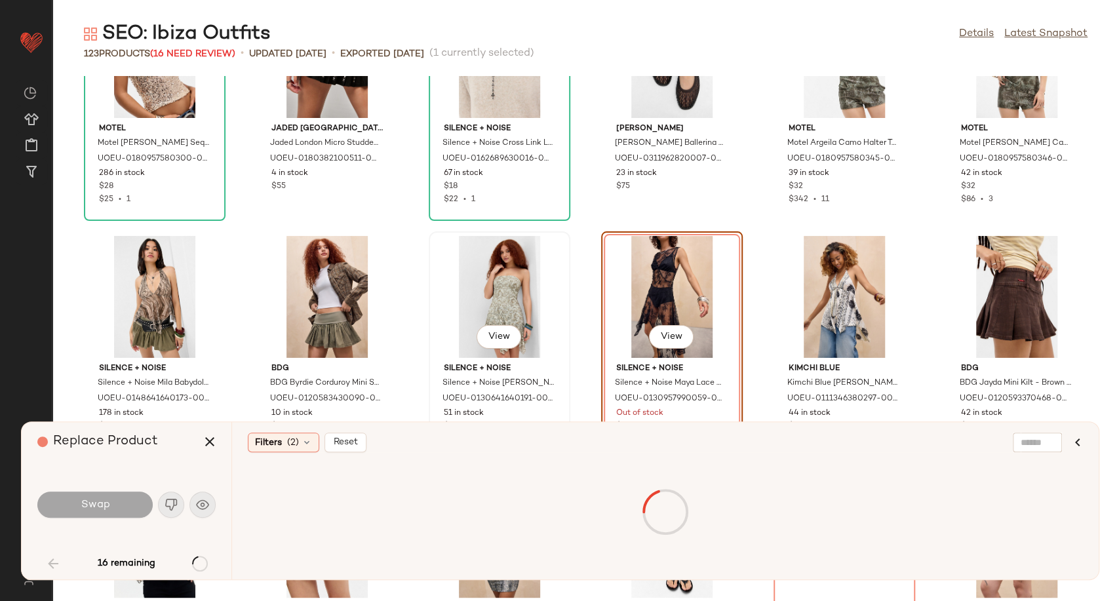
scroll to position [1105, 0]
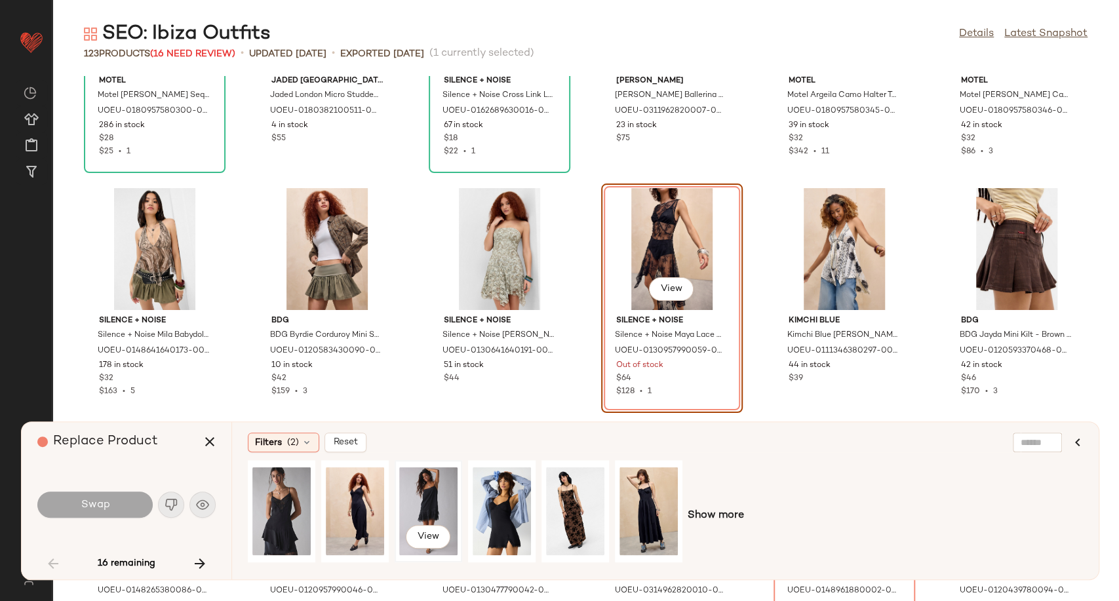
click at [435, 501] on div "View" at bounding box center [428, 511] width 58 height 93
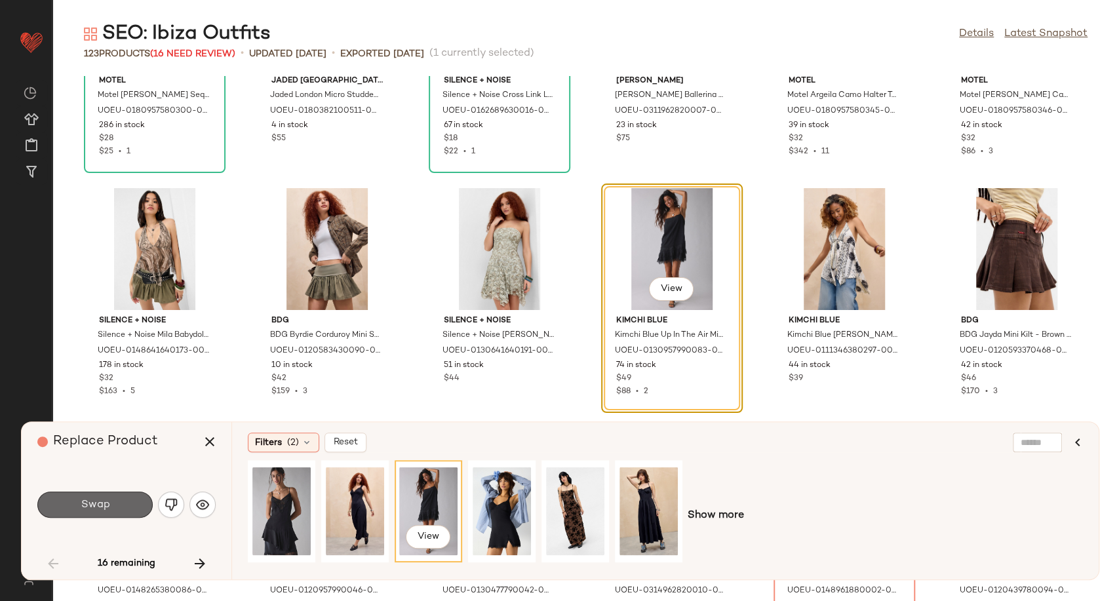
click at [93, 503] on span "Swap" at bounding box center [94, 505] width 29 height 12
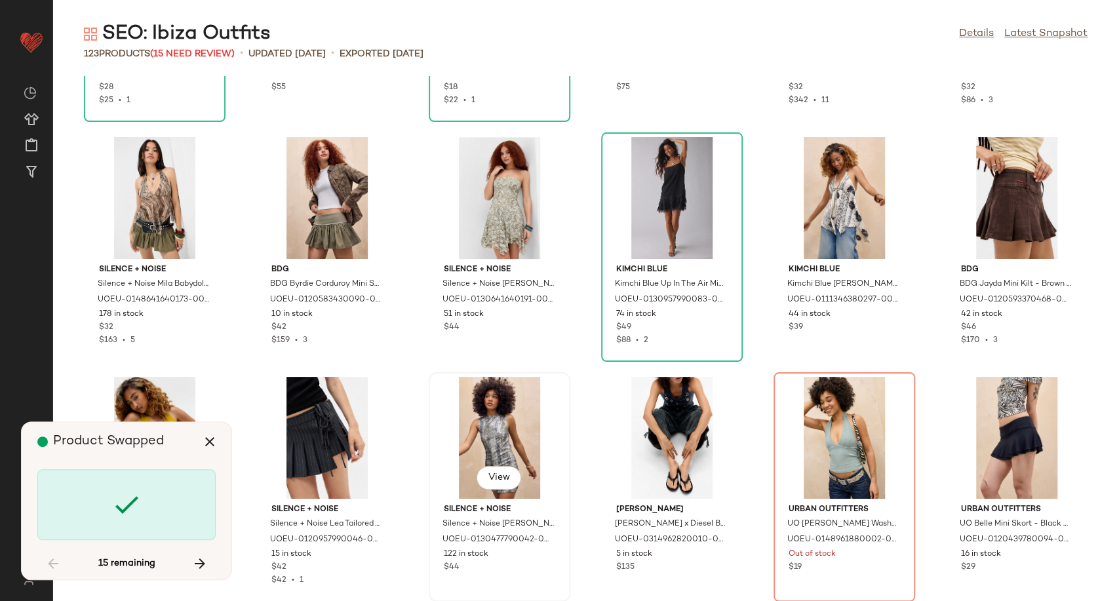
scroll to position [1250, 0]
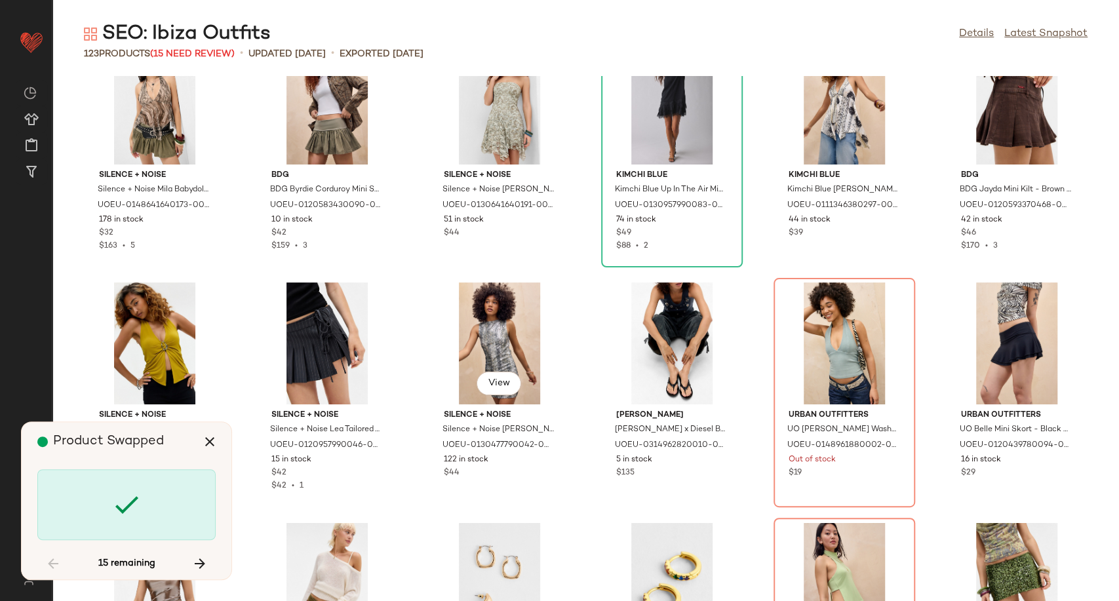
scroll to position [1199, 0]
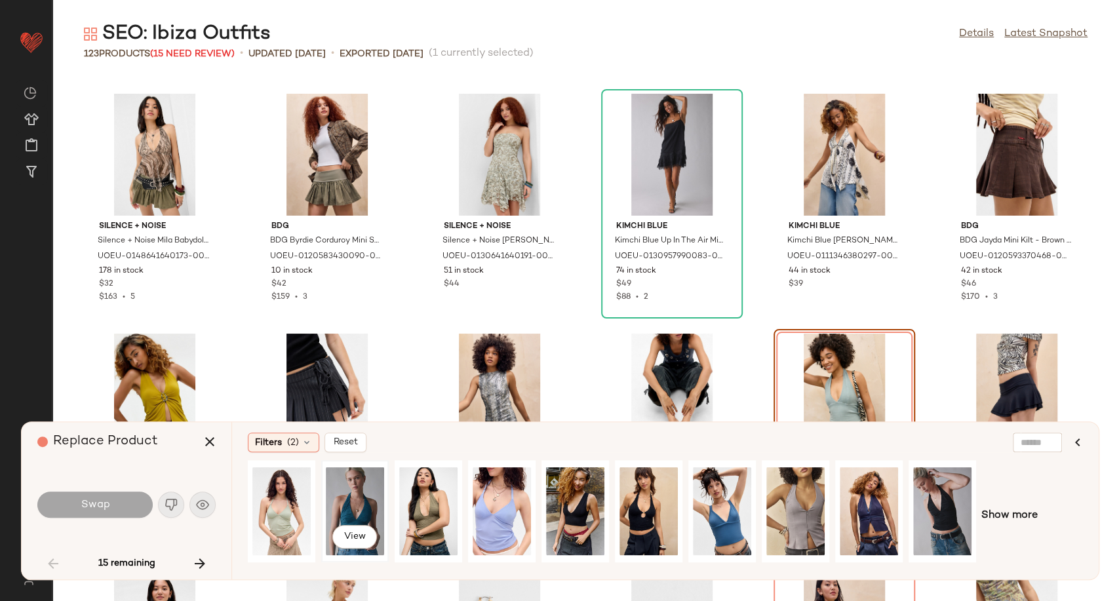
click at [369, 500] on div "View" at bounding box center [355, 511] width 58 height 93
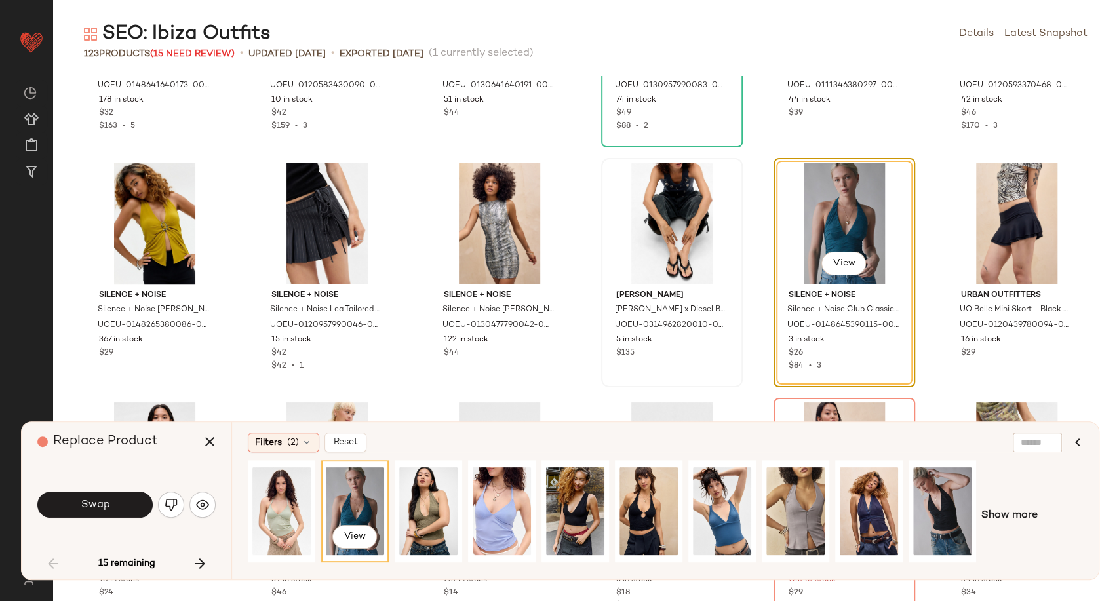
scroll to position [1345, 0]
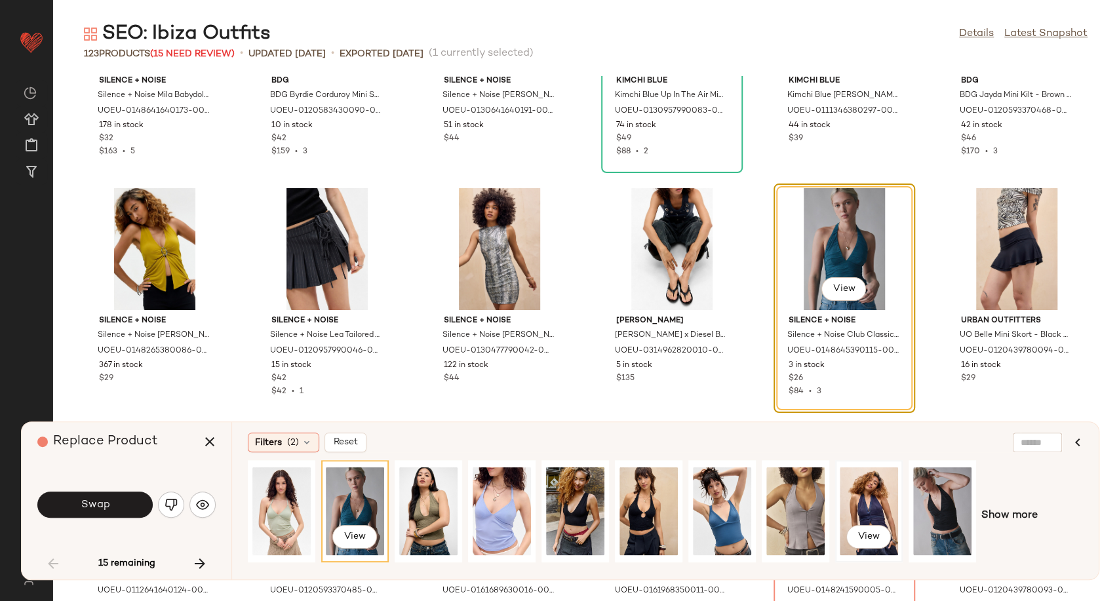
click at [874, 515] on div "View" at bounding box center [869, 511] width 58 height 93
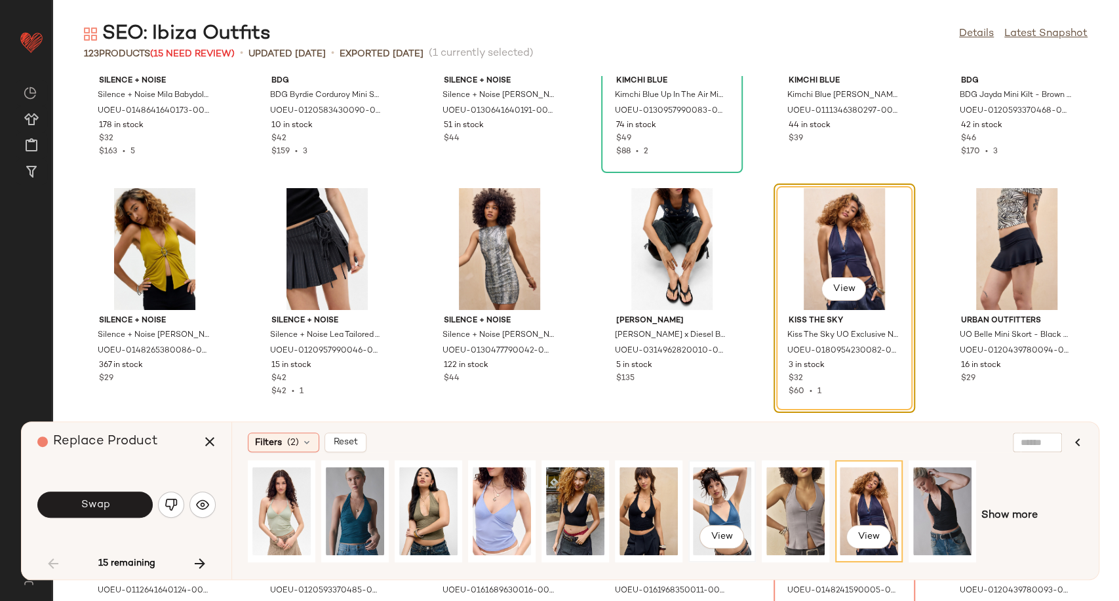
click at [731, 506] on div "View" at bounding box center [722, 511] width 58 height 93
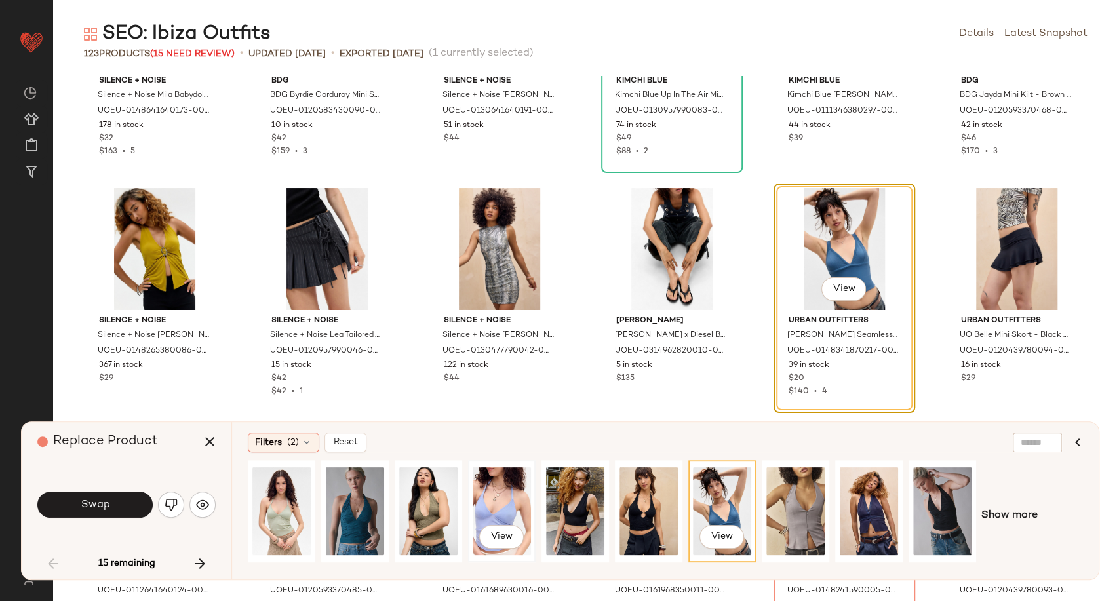
click at [505, 510] on div "View" at bounding box center [502, 511] width 58 height 93
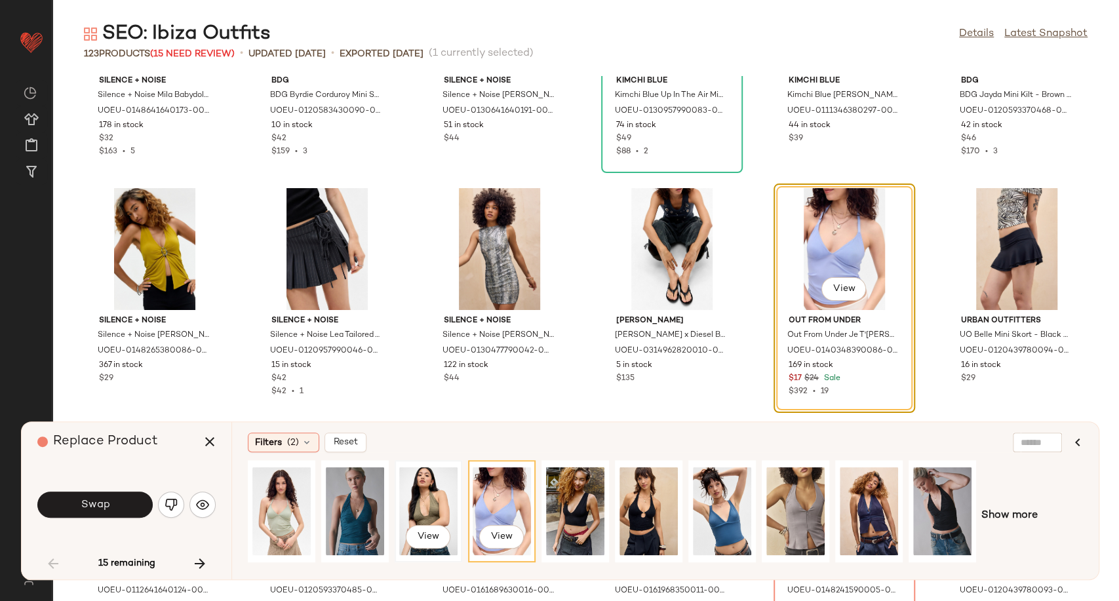
click at [440, 505] on div "View" at bounding box center [428, 511] width 58 height 93
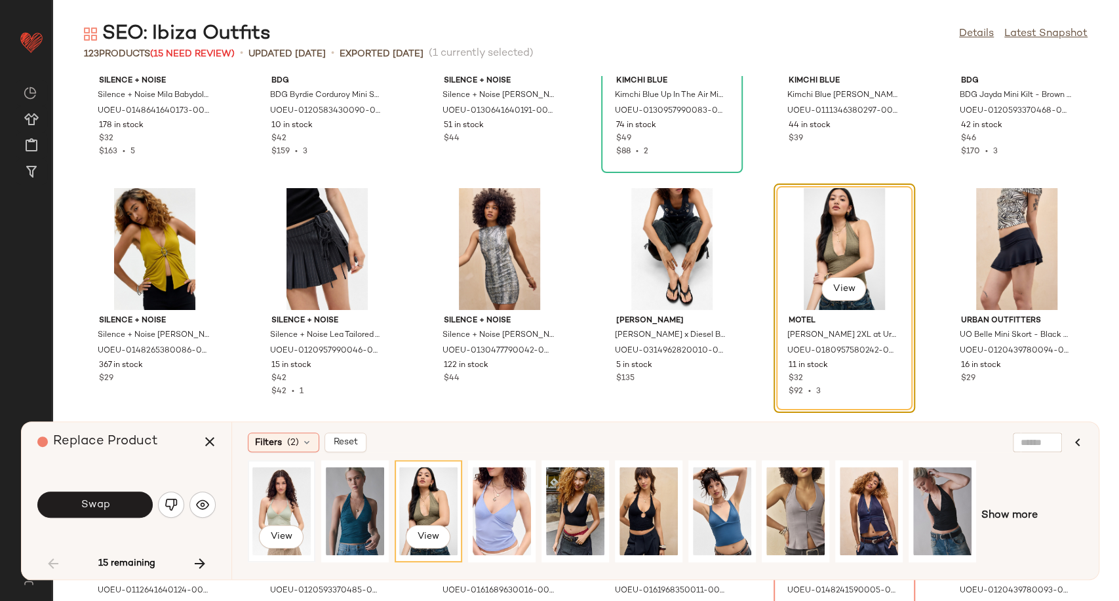
click at [280, 514] on div "View" at bounding box center [281, 511] width 58 height 93
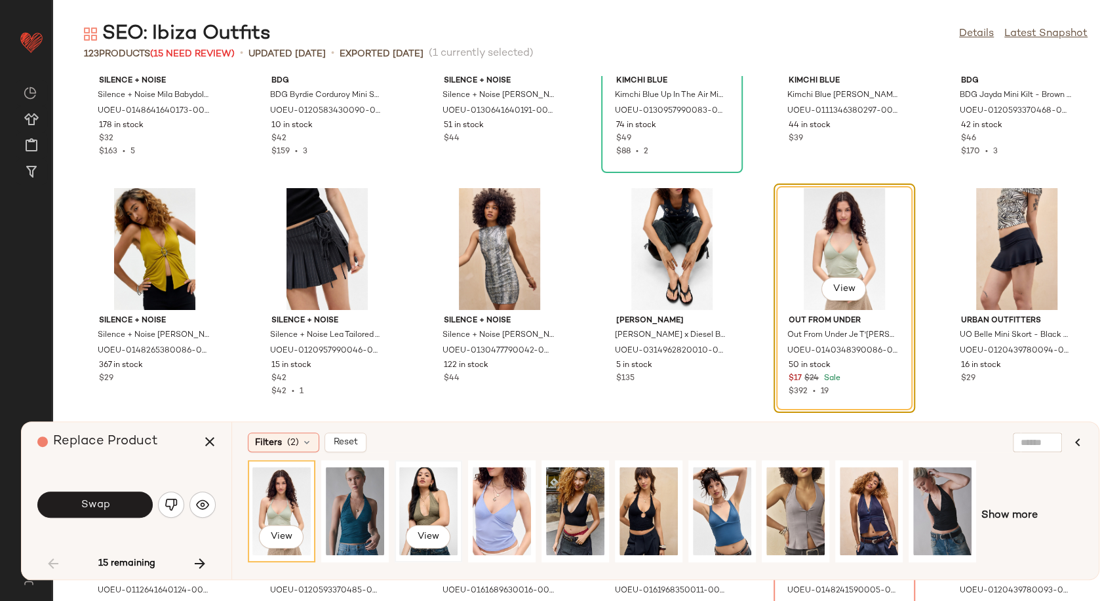
click at [431, 507] on div "View" at bounding box center [428, 511] width 58 height 93
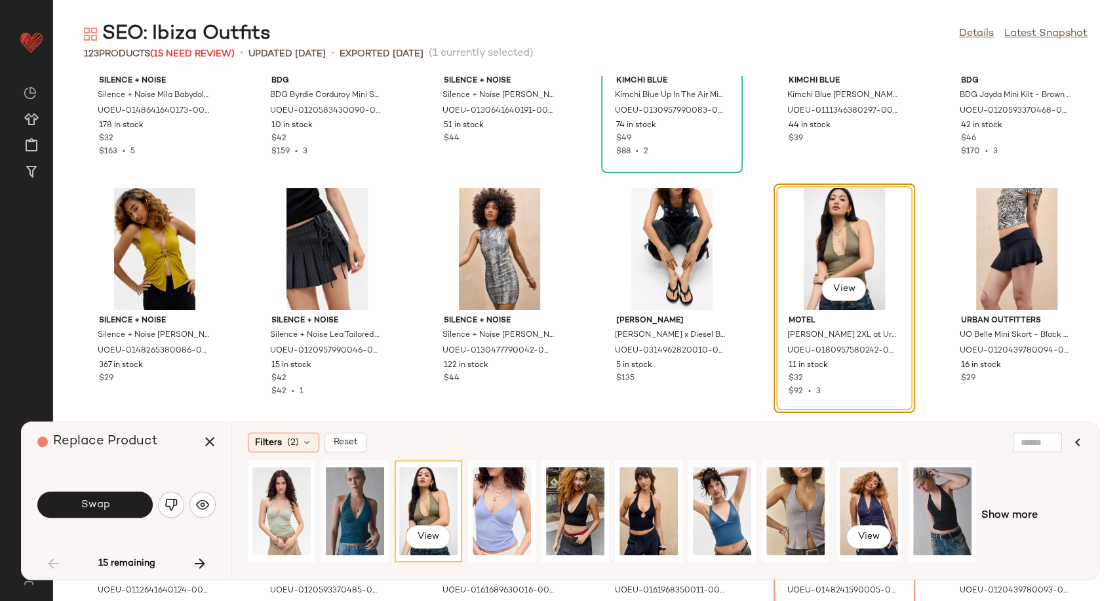
click at [870, 495] on div "View" at bounding box center [869, 511] width 58 height 93
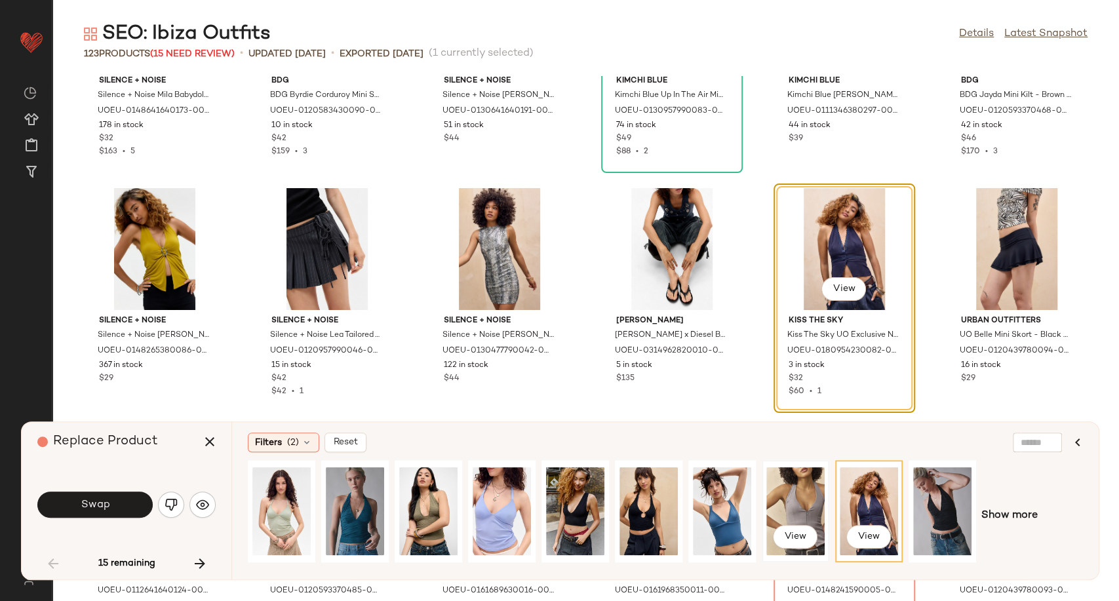
click at [808, 507] on div "View" at bounding box center [795, 511] width 58 height 93
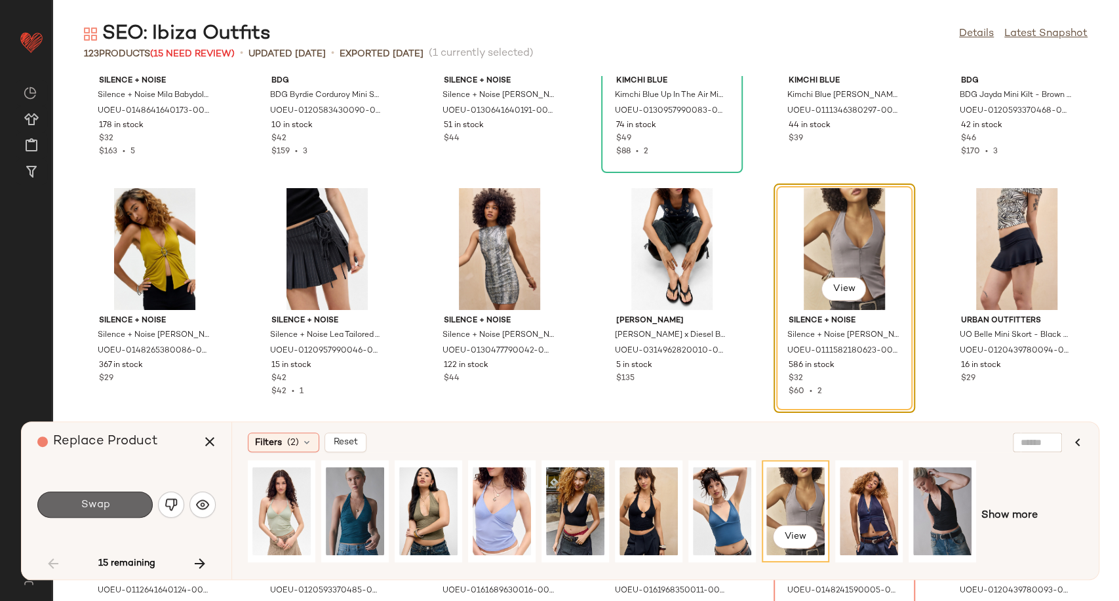
click at [102, 493] on button "Swap" at bounding box center [94, 505] width 115 height 26
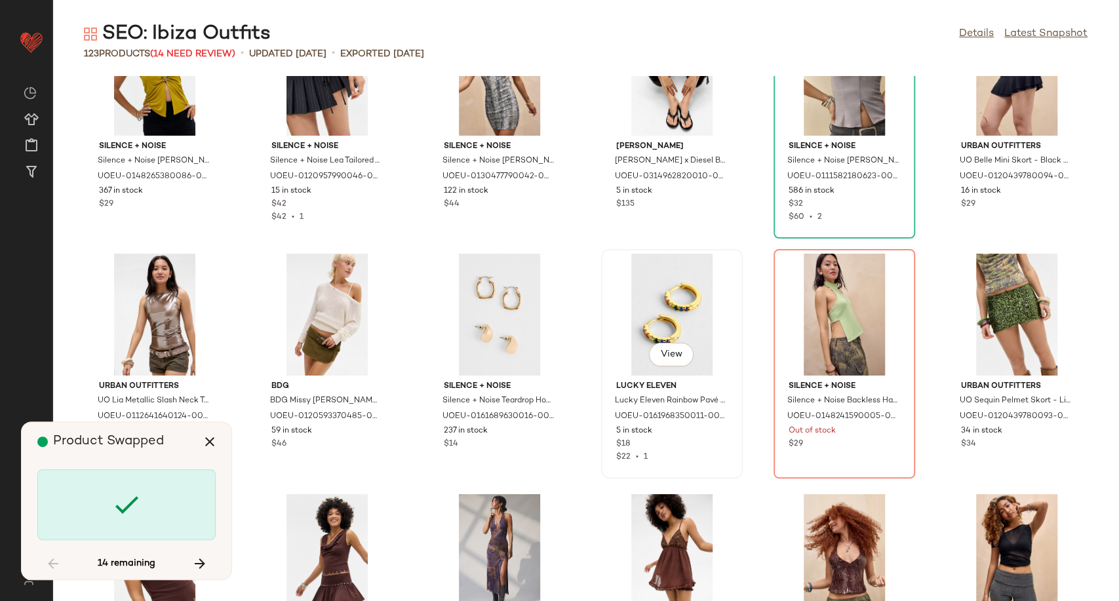
scroll to position [1563, 0]
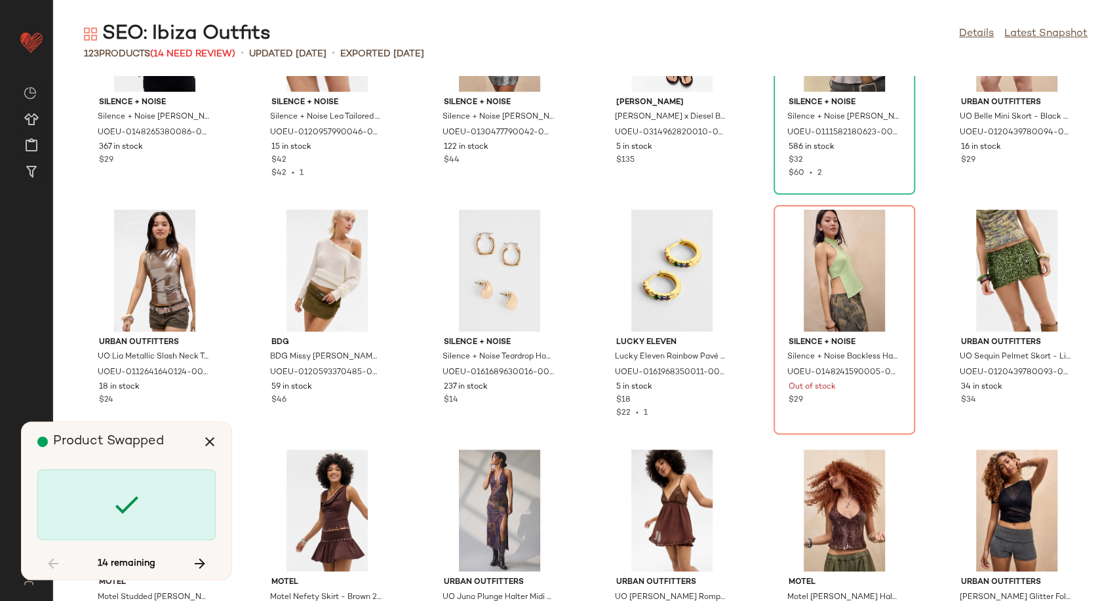
scroll to position [1439, 0]
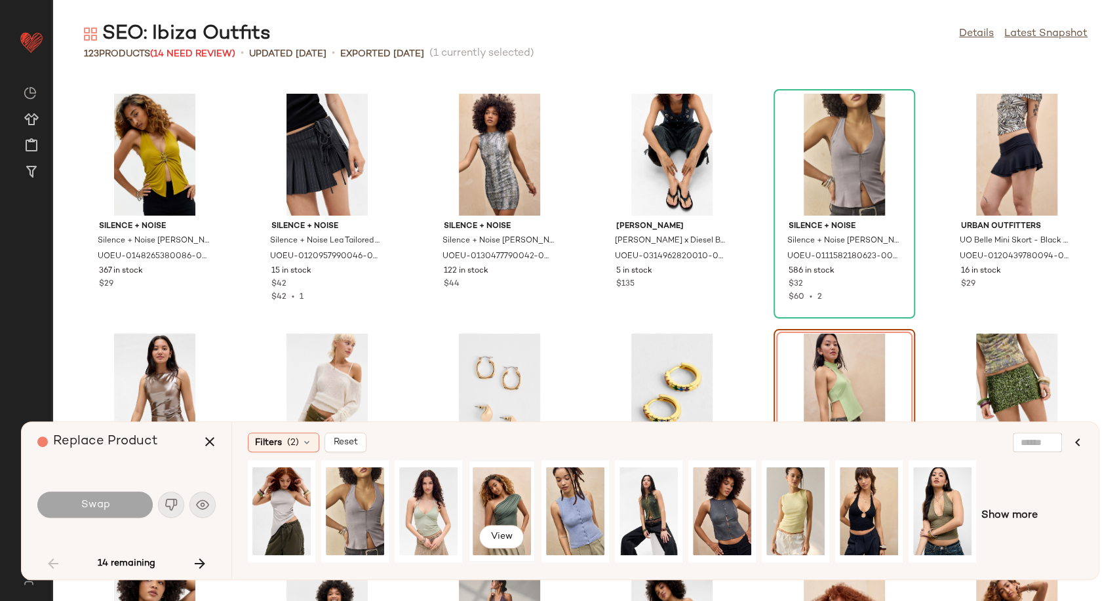
click at [507, 499] on div "View" at bounding box center [502, 511] width 58 height 93
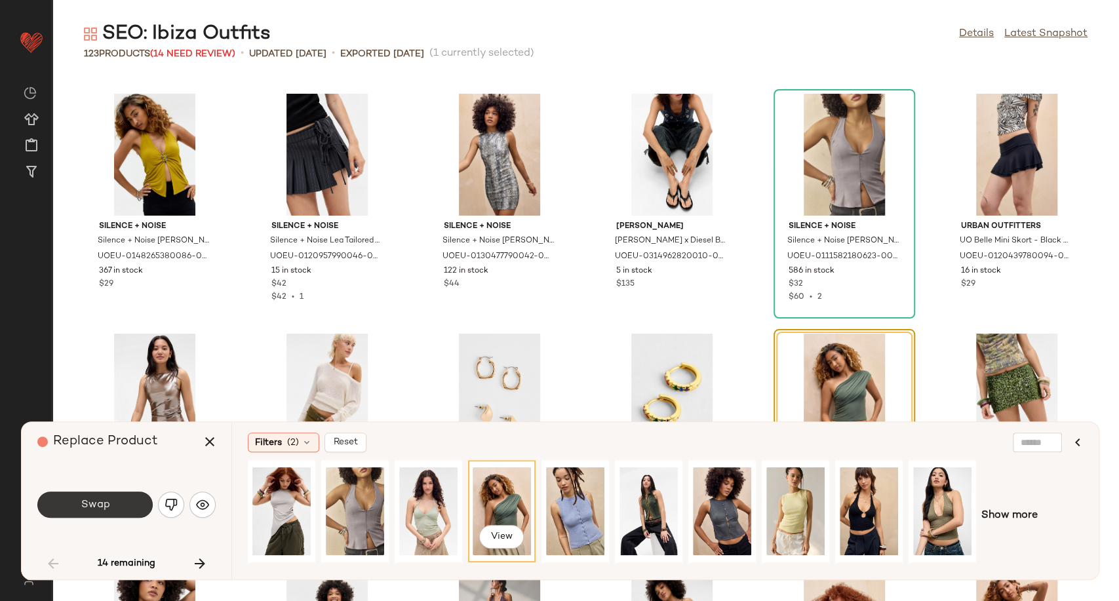
click at [120, 496] on button "Swap" at bounding box center [94, 505] width 115 height 26
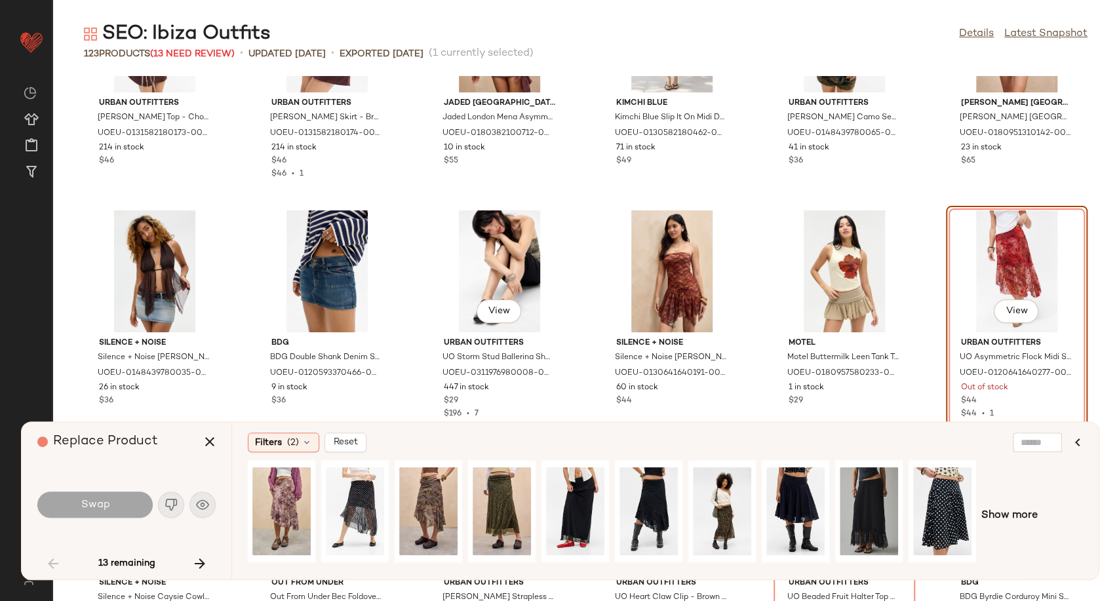
scroll to position [2304, 0]
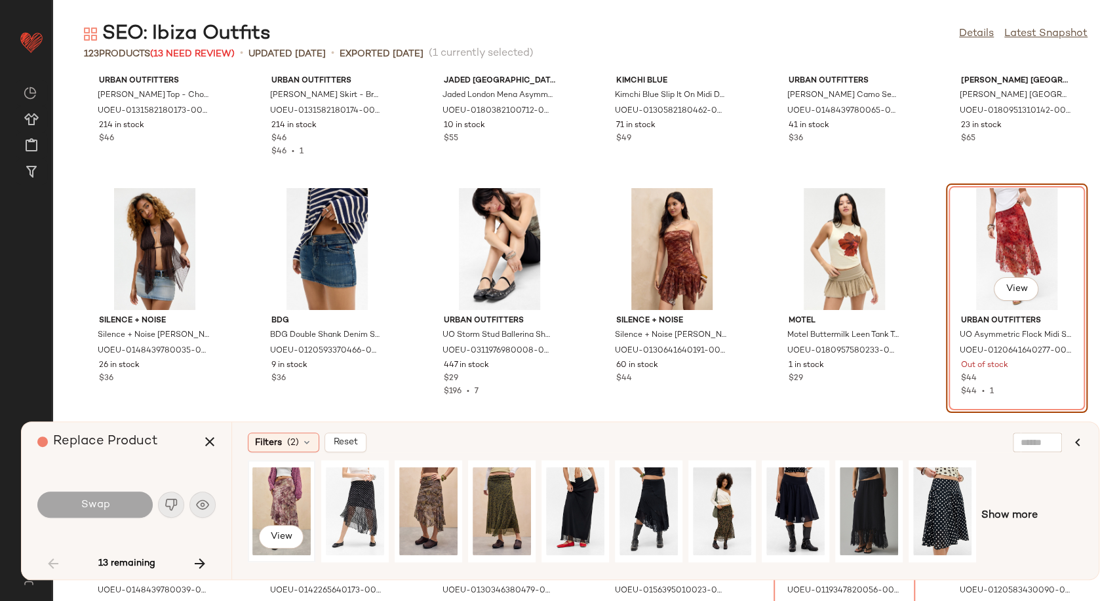
drag, startPoint x: 276, startPoint y: 492, endPoint x: 263, endPoint y: 494, distance: 12.5
click at [275, 492] on div "View" at bounding box center [281, 511] width 58 height 93
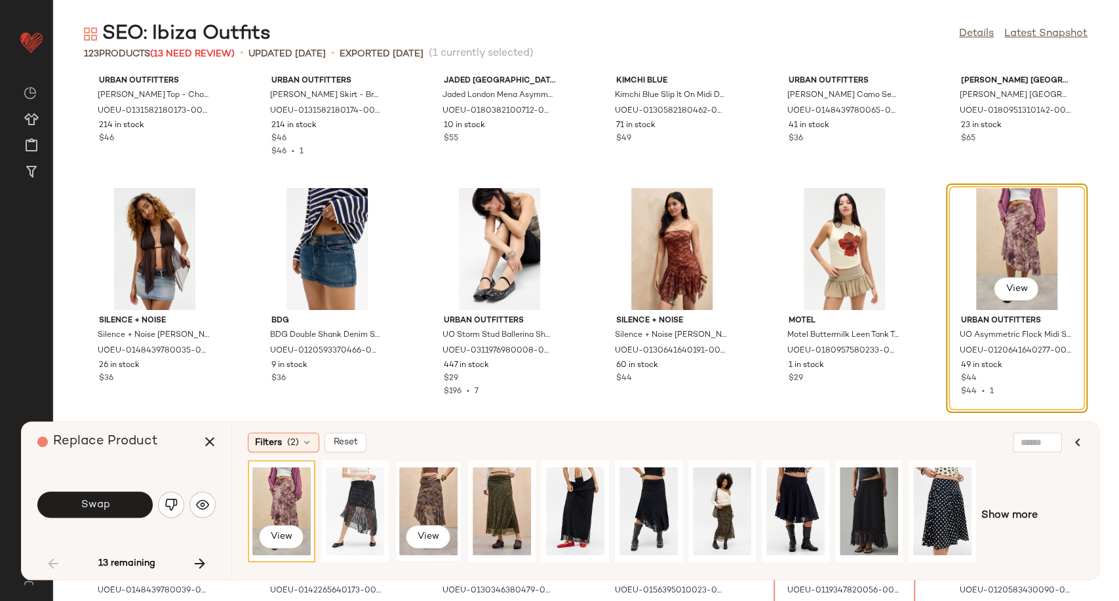
click at [433, 498] on div "View" at bounding box center [428, 511] width 58 height 93
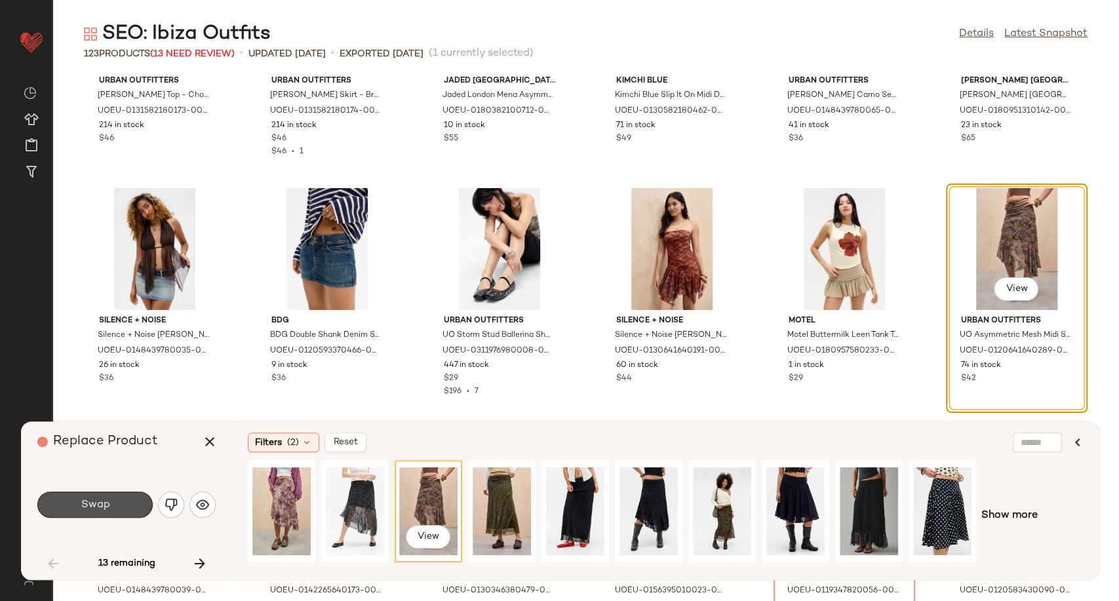
click at [111, 508] on button "Swap" at bounding box center [94, 505] width 115 height 26
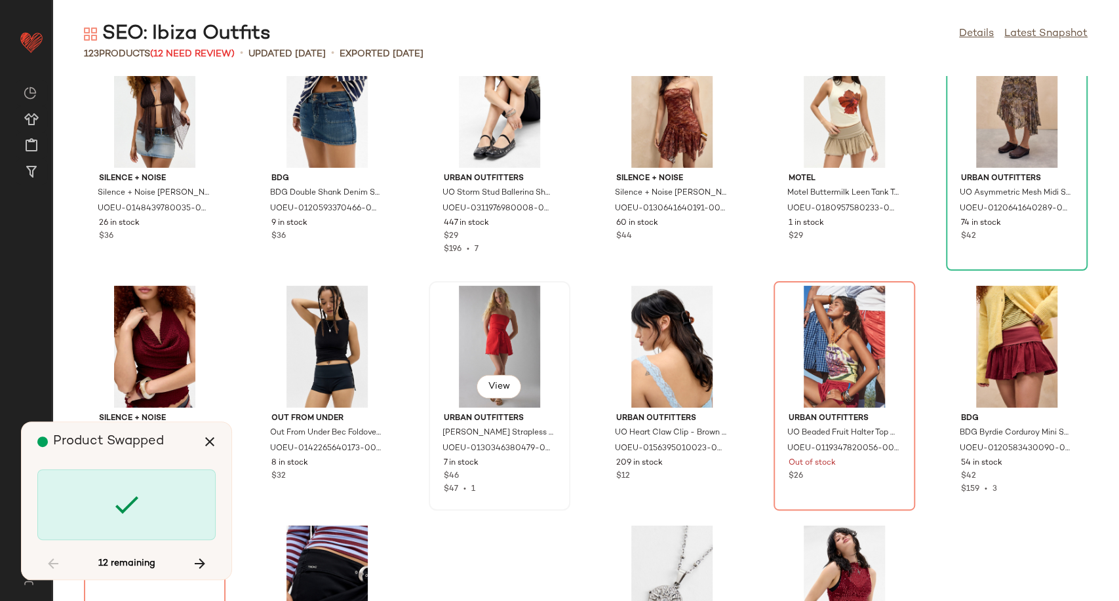
scroll to position [2450, 0]
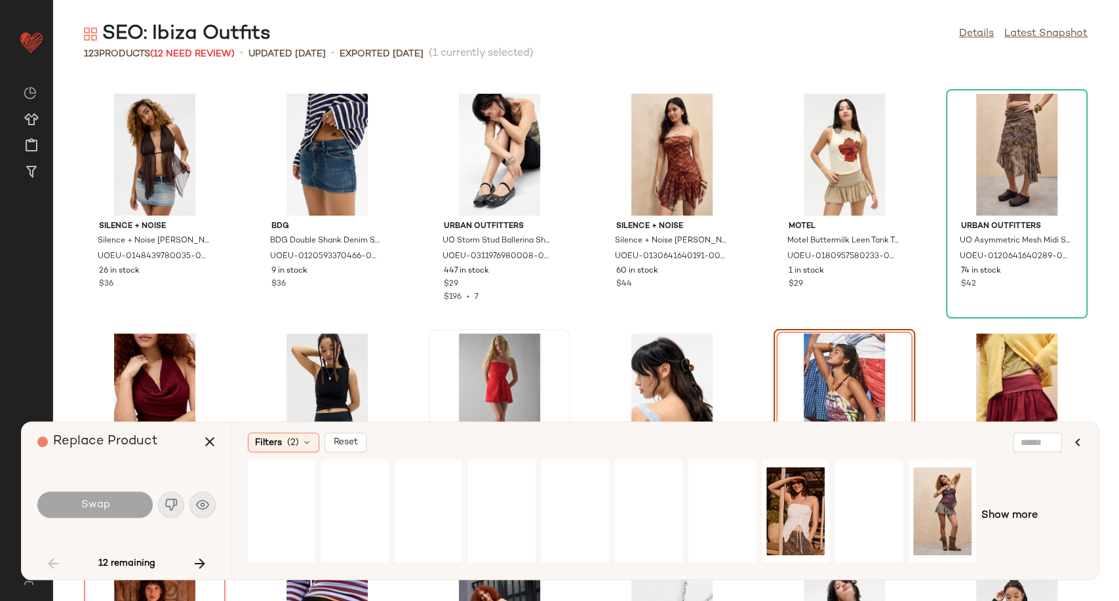
scroll to position [2471, 0]
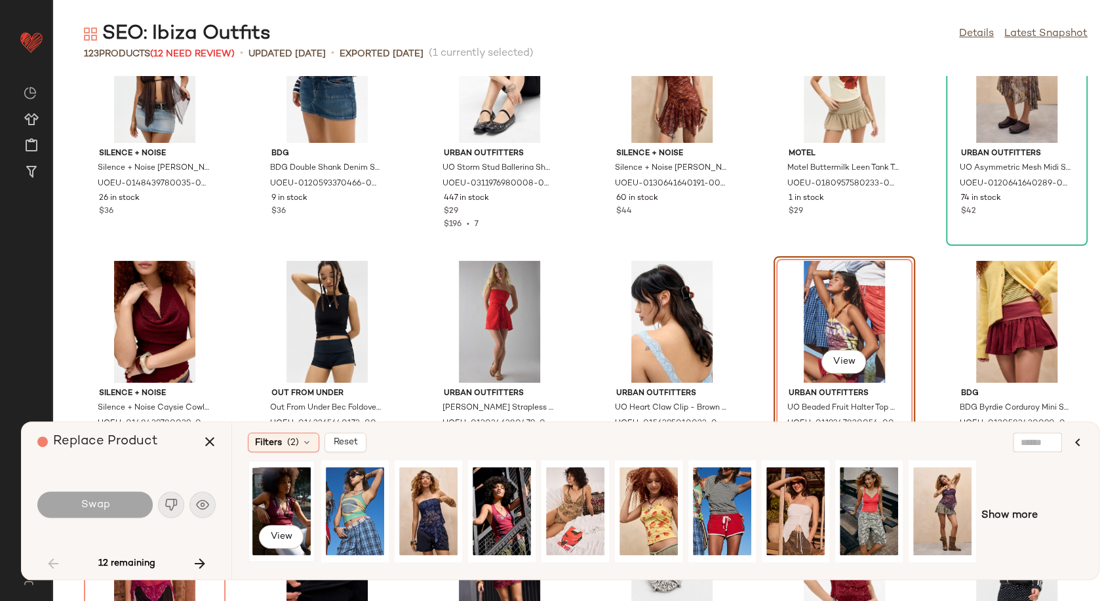
click at [273, 510] on div "View" at bounding box center [281, 511] width 58 height 93
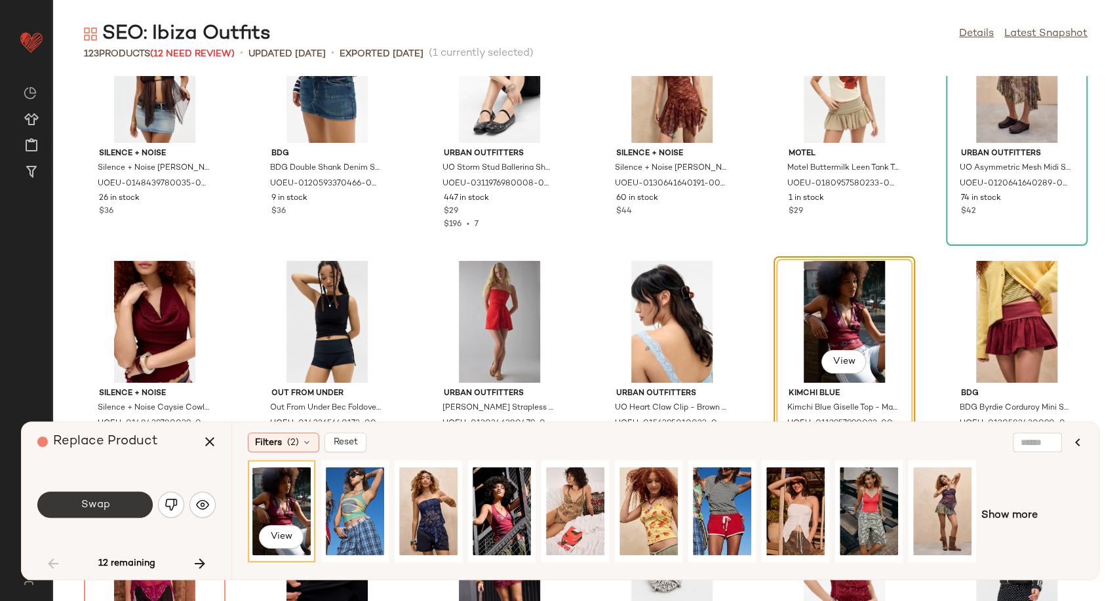
click at [116, 506] on button "Swap" at bounding box center [94, 505] width 115 height 26
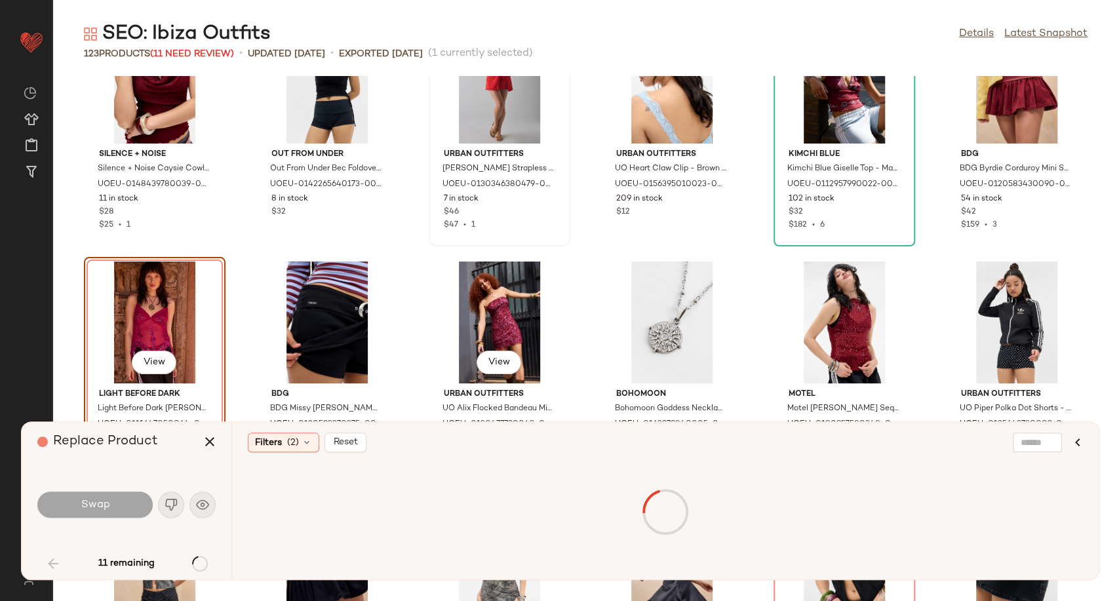
scroll to position [2784, 0]
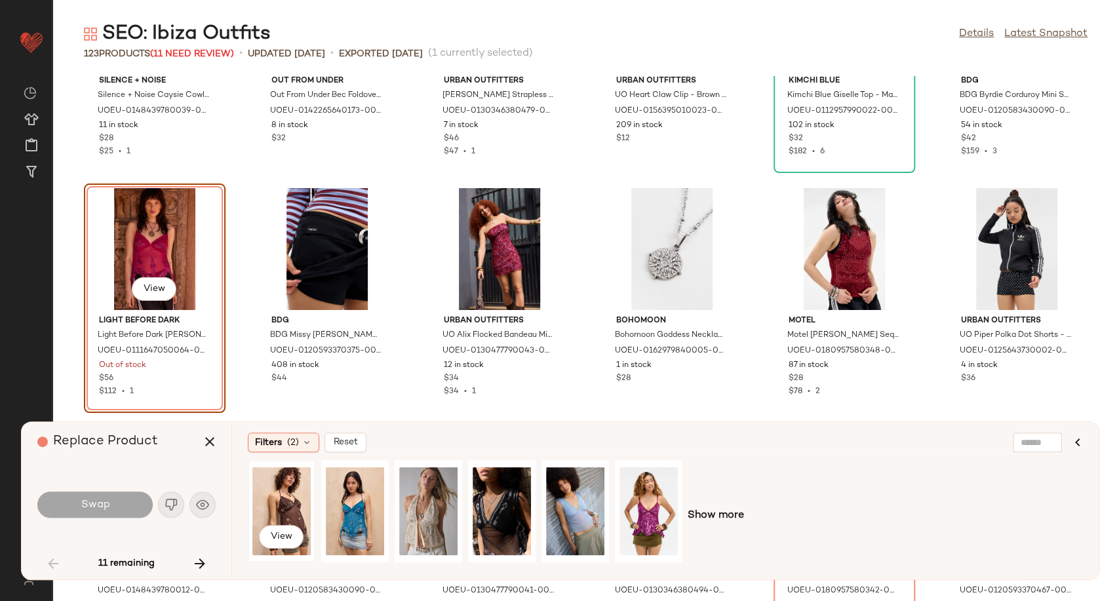
click at [299, 509] on div "View" at bounding box center [281, 511] width 58 height 93
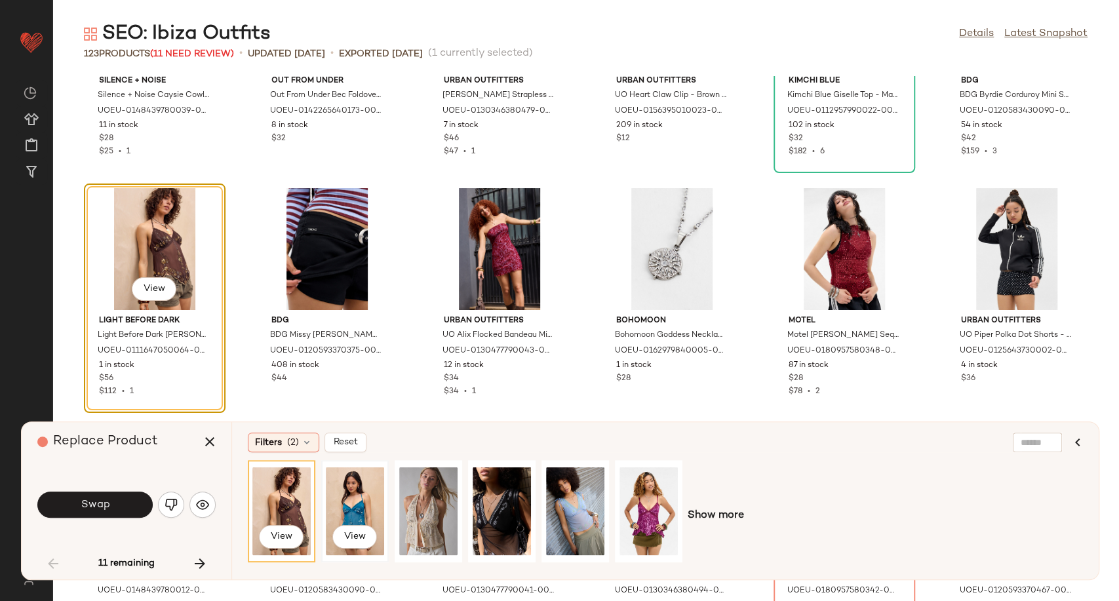
click at [336, 509] on div "View" at bounding box center [355, 511] width 58 height 93
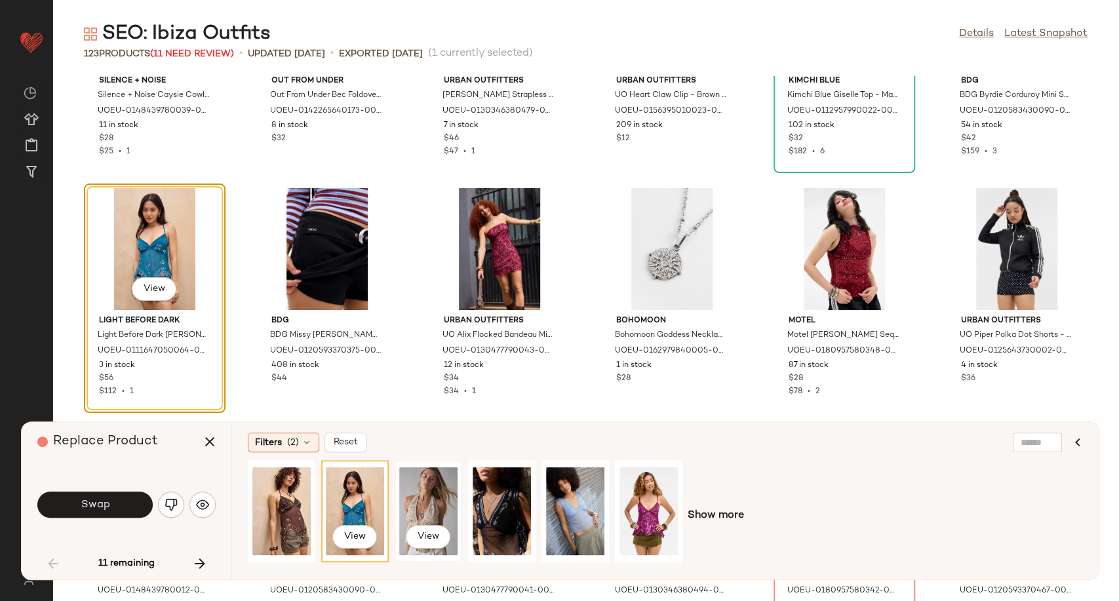
click at [431, 503] on div "View" at bounding box center [428, 511] width 58 height 93
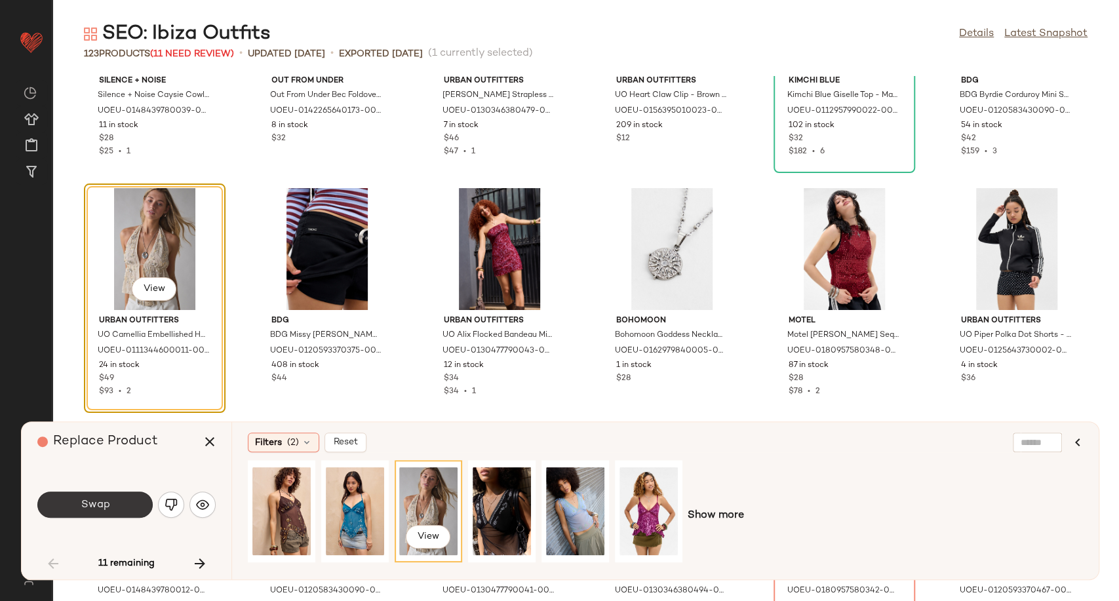
click at [112, 507] on button "Swap" at bounding box center [94, 505] width 115 height 26
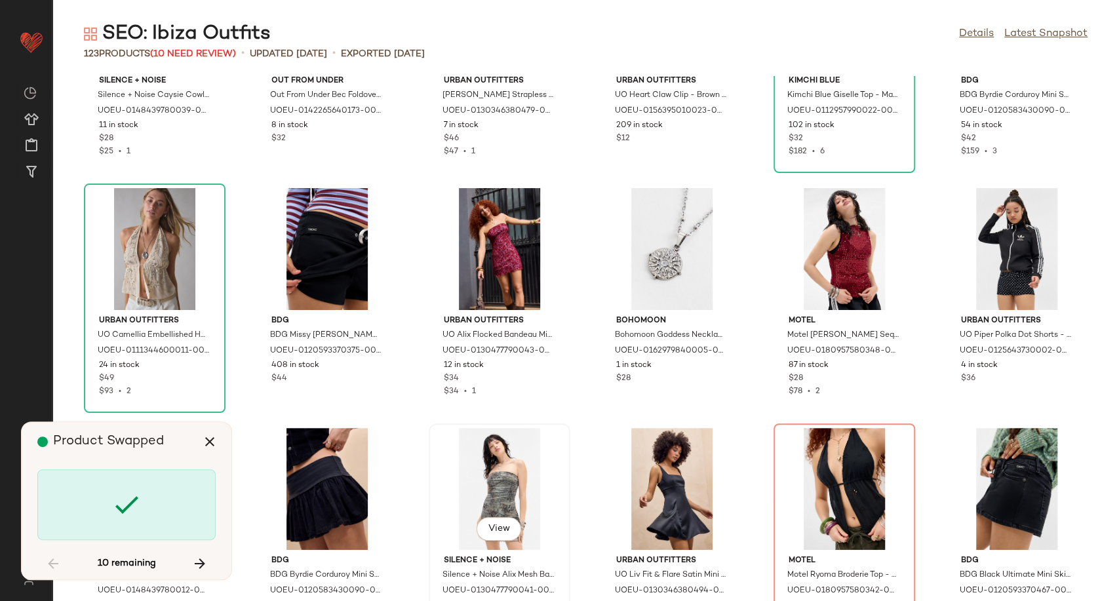
scroll to position [2930, 0]
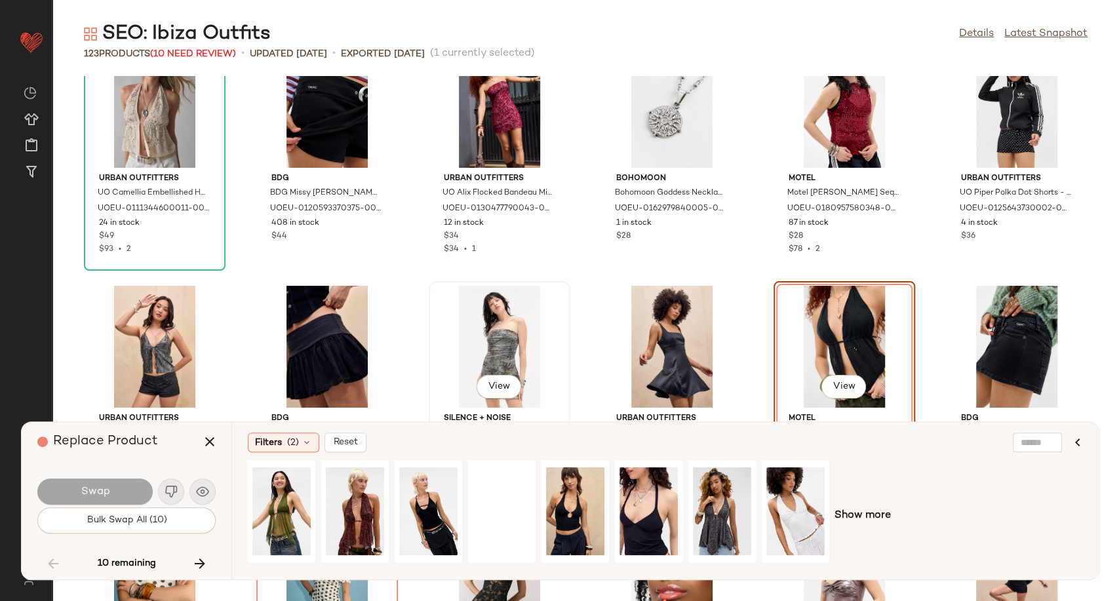
scroll to position [3024, 0]
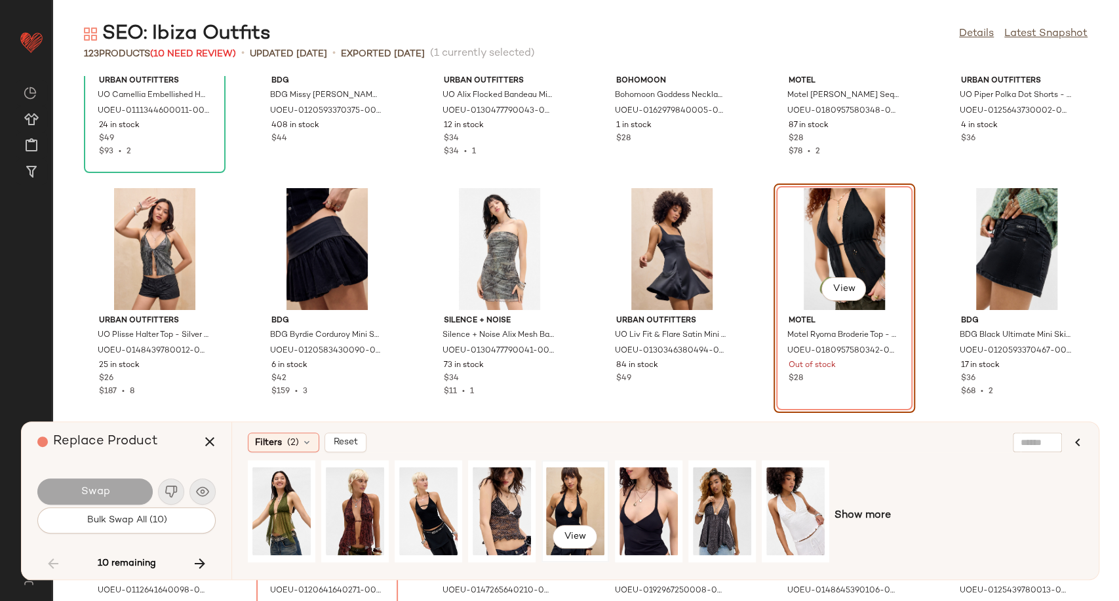
click at [558, 503] on div "View" at bounding box center [575, 511] width 58 height 93
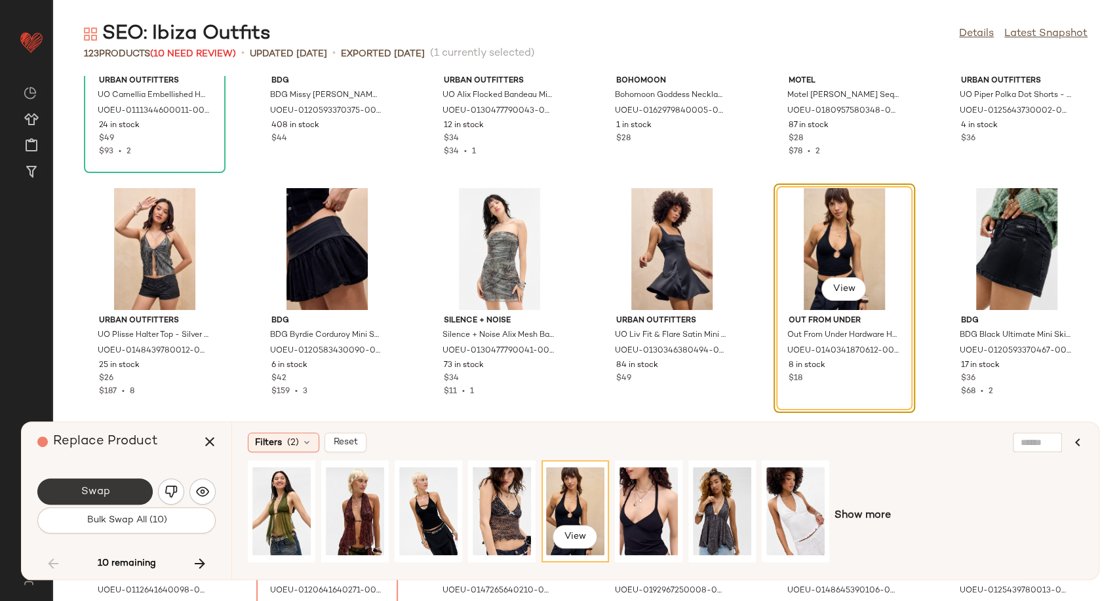
click at [109, 494] on button "Swap" at bounding box center [94, 491] width 115 height 26
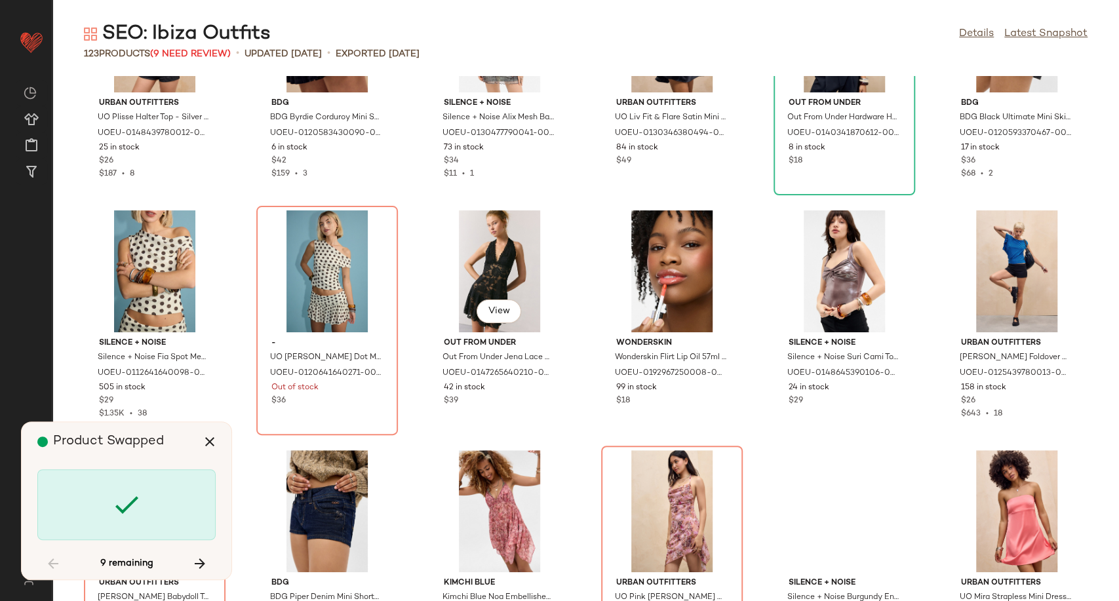
scroll to position [3242, 0]
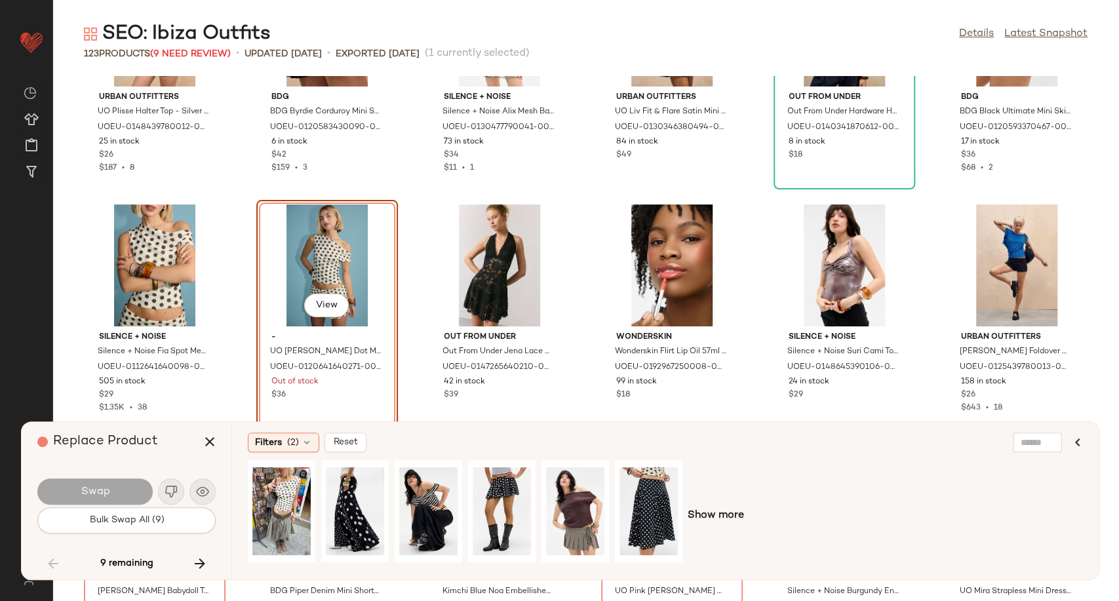
scroll to position [3264, 0]
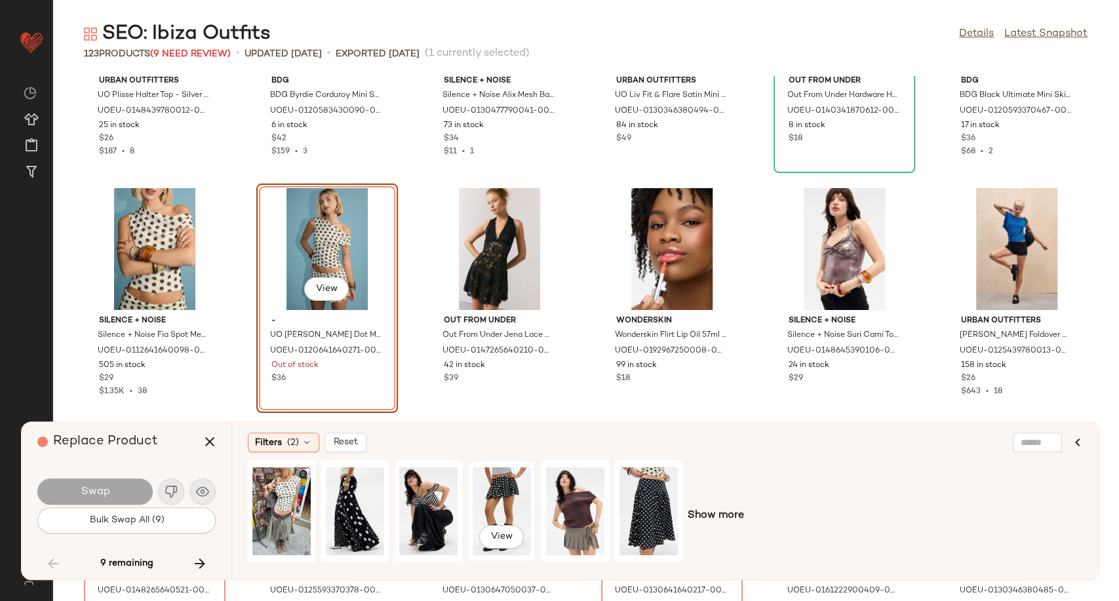
click at [504, 496] on div "View" at bounding box center [502, 511] width 58 height 93
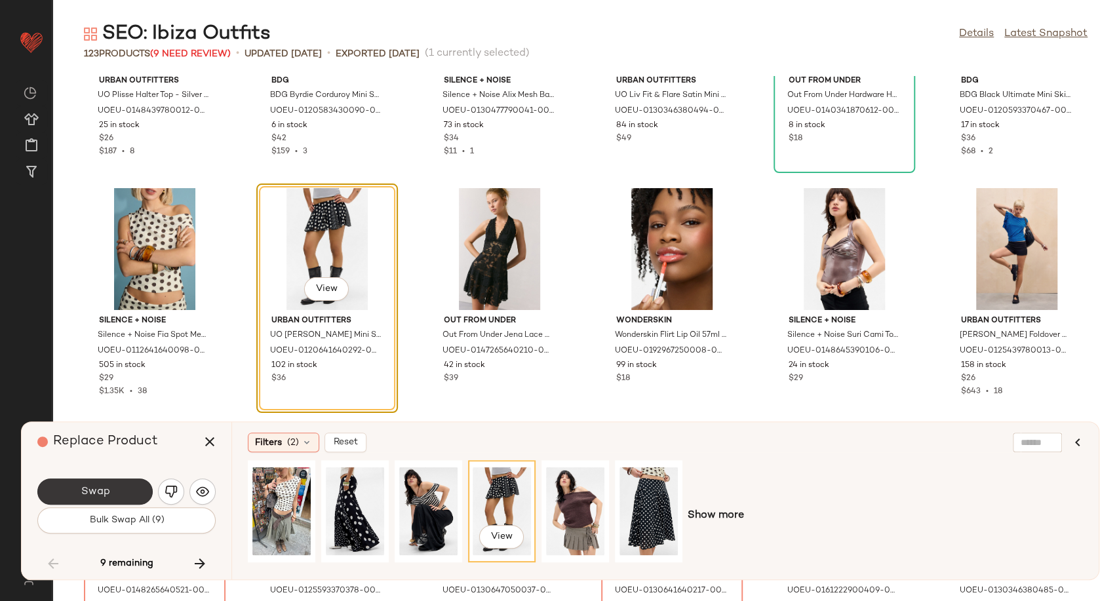
click at [108, 487] on span "Swap" at bounding box center [94, 492] width 29 height 12
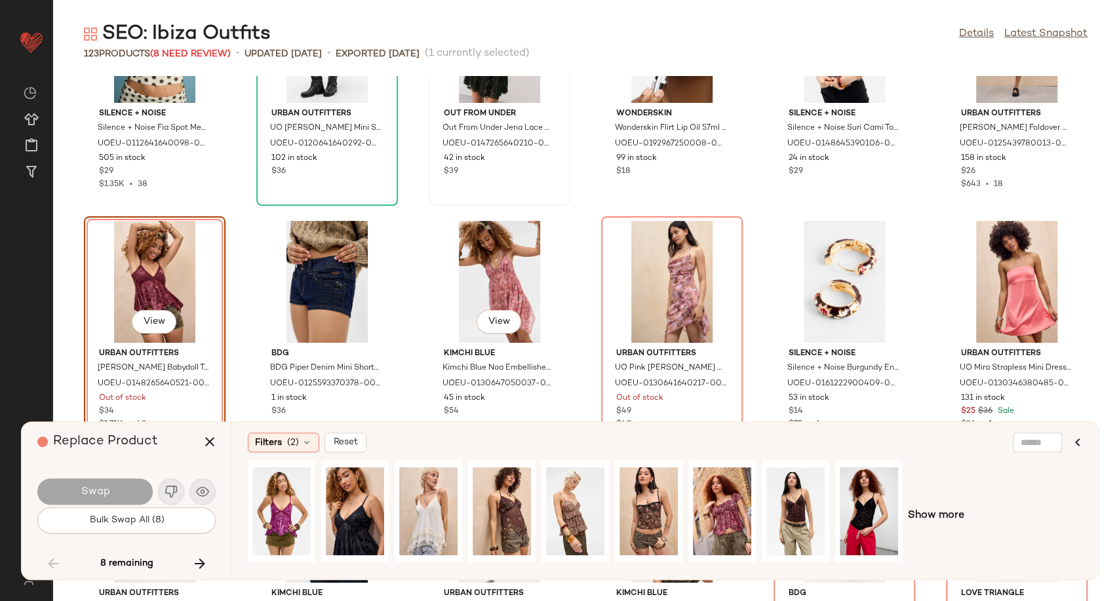
scroll to position [3504, 0]
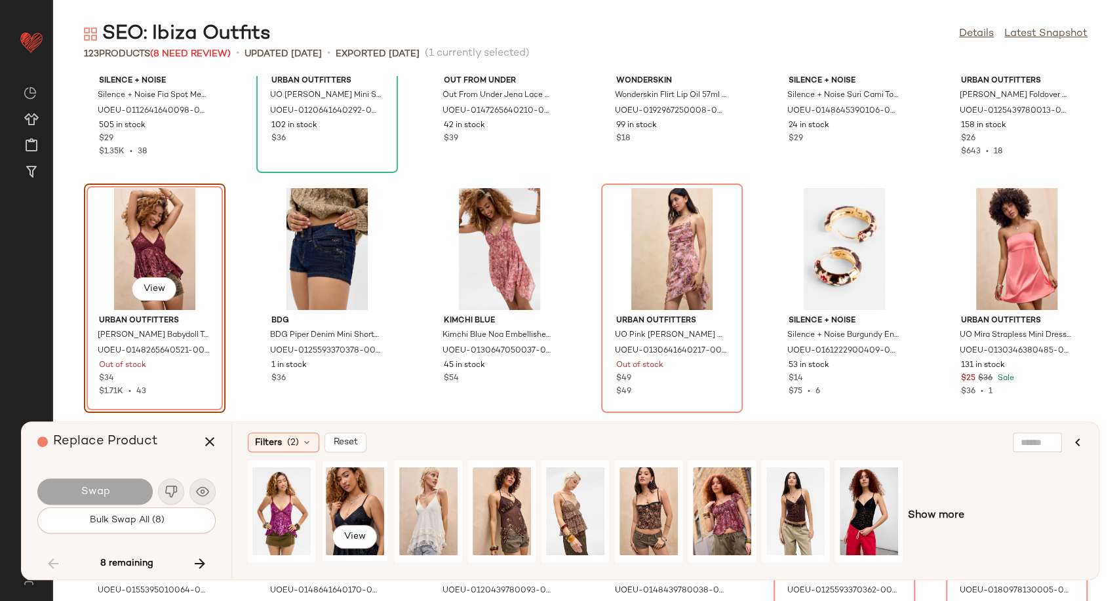
click at [368, 510] on div "View" at bounding box center [355, 511] width 58 height 93
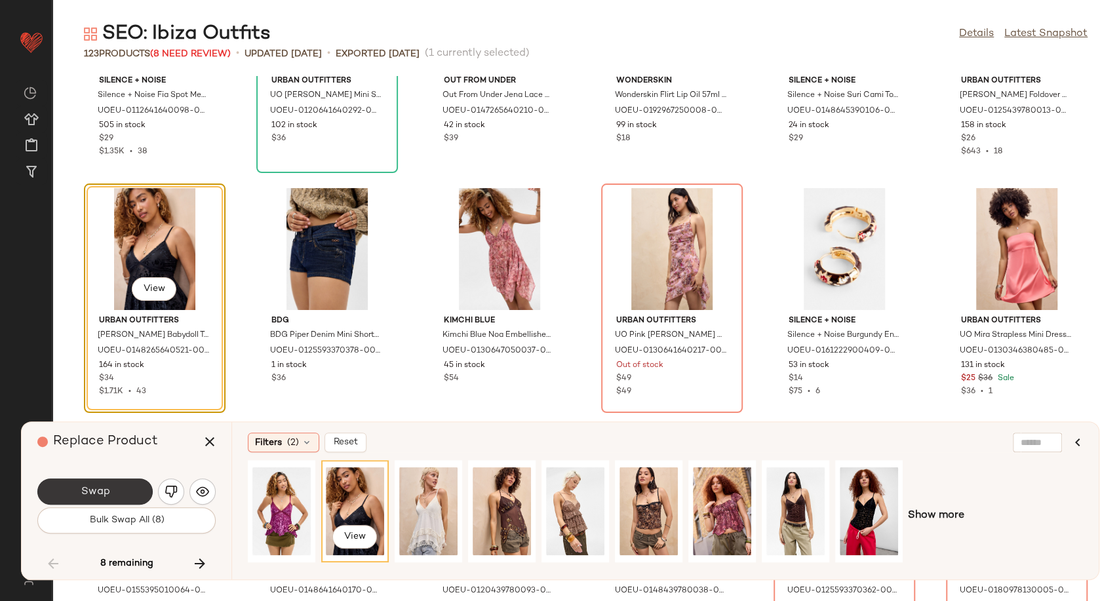
click at [92, 492] on span "Swap" at bounding box center [94, 492] width 29 height 12
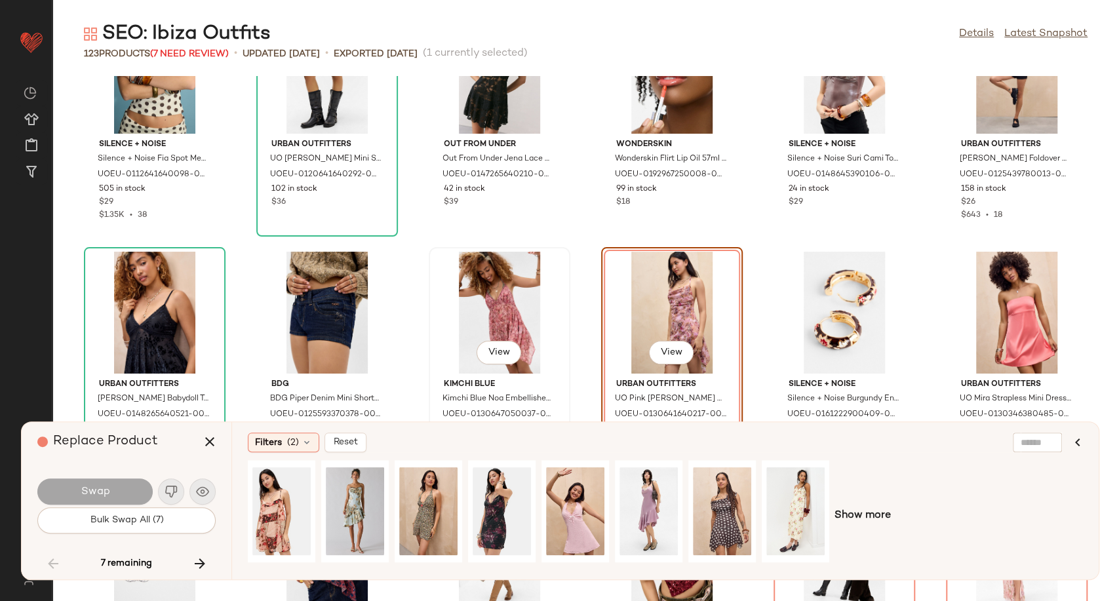
scroll to position [3504, 0]
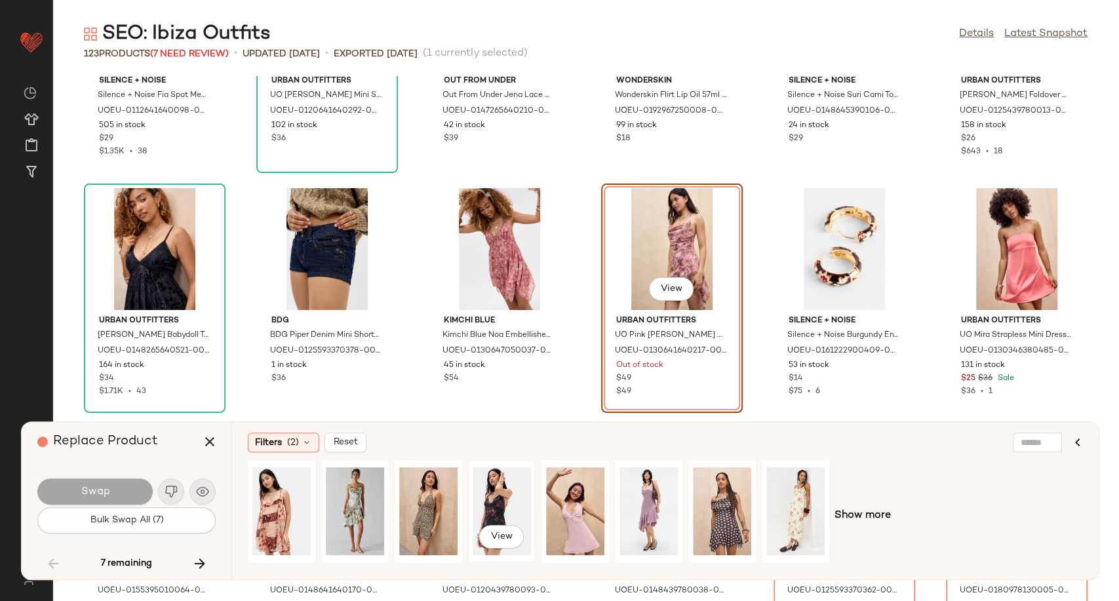
click at [494, 510] on div "View" at bounding box center [502, 511] width 58 height 93
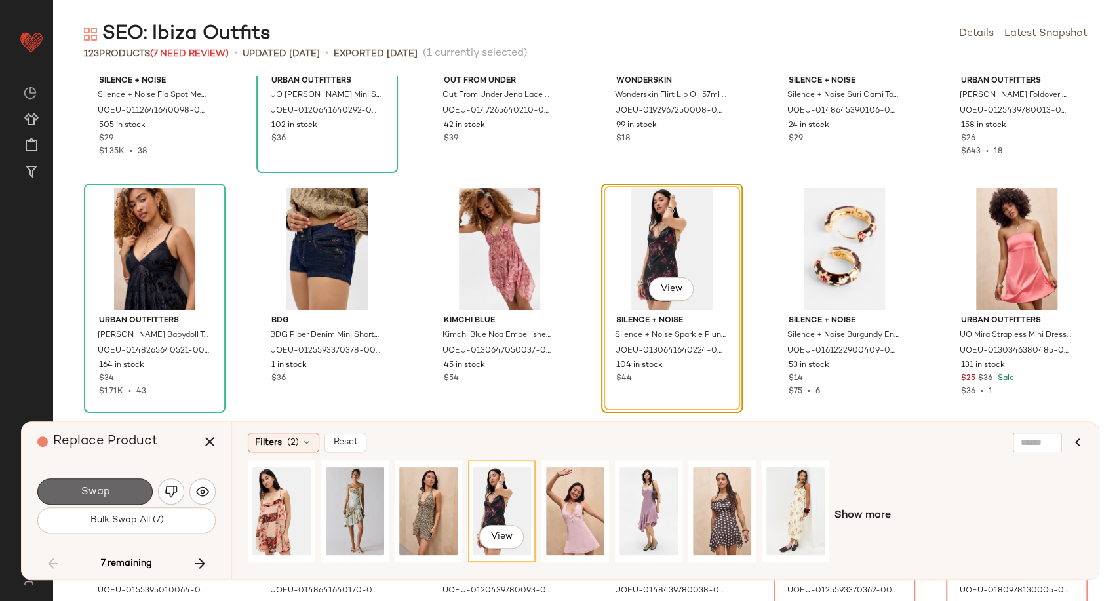
click at [89, 494] on span "Swap" at bounding box center [94, 492] width 29 height 12
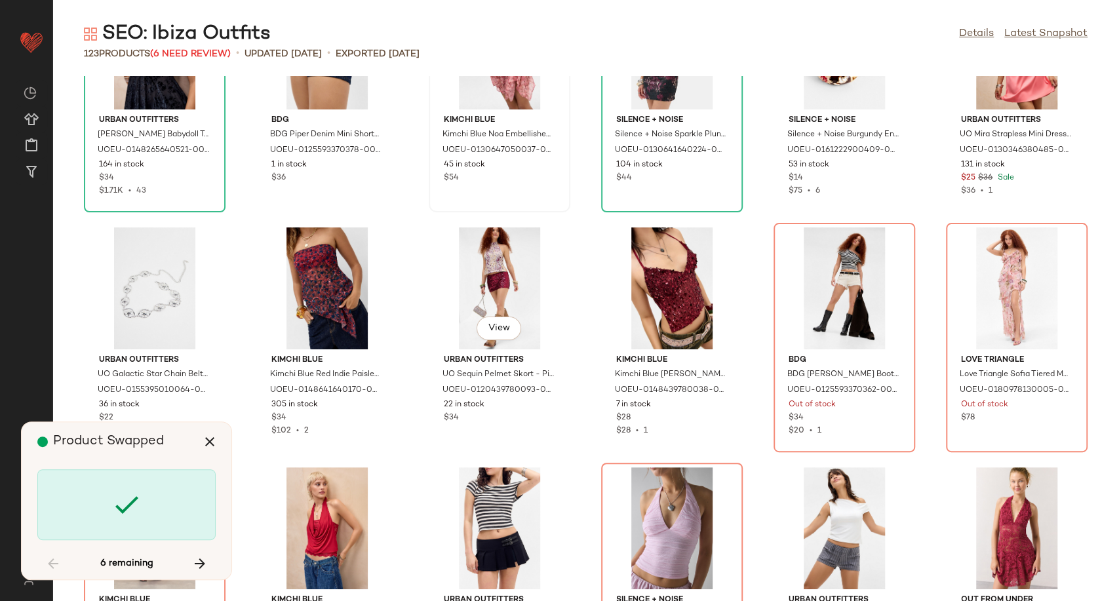
scroll to position [3723, 0]
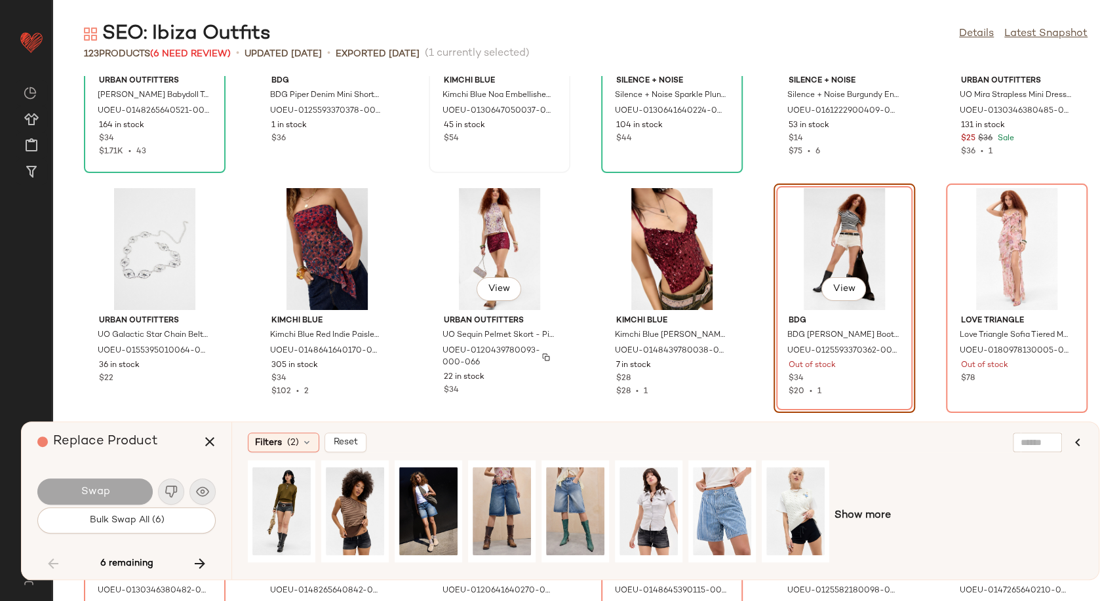
scroll to position [3816, 0]
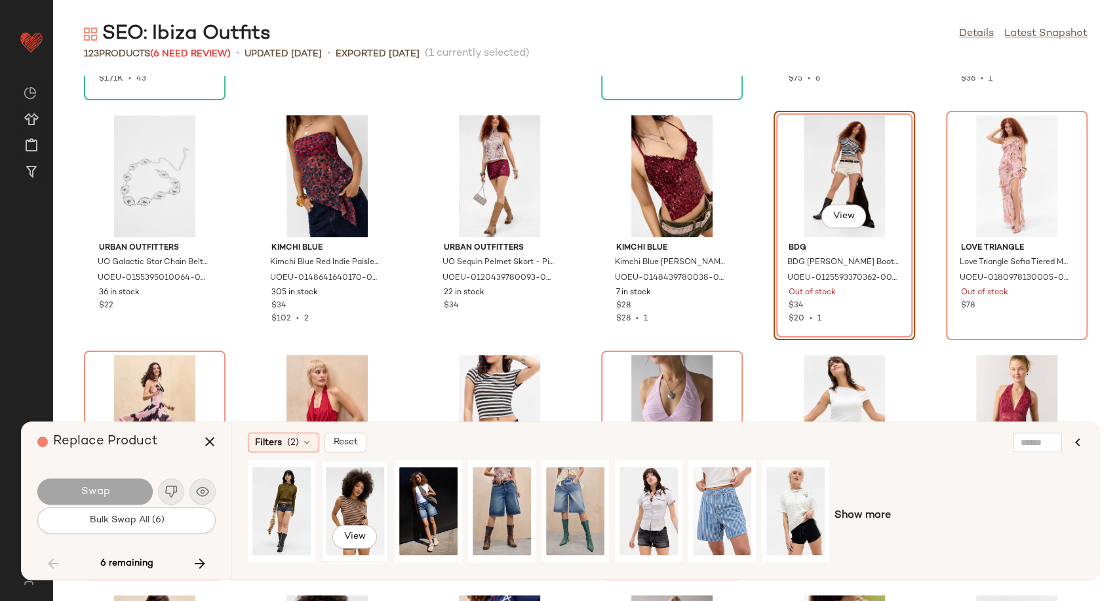
click at [361, 516] on div "View" at bounding box center [355, 511] width 58 height 93
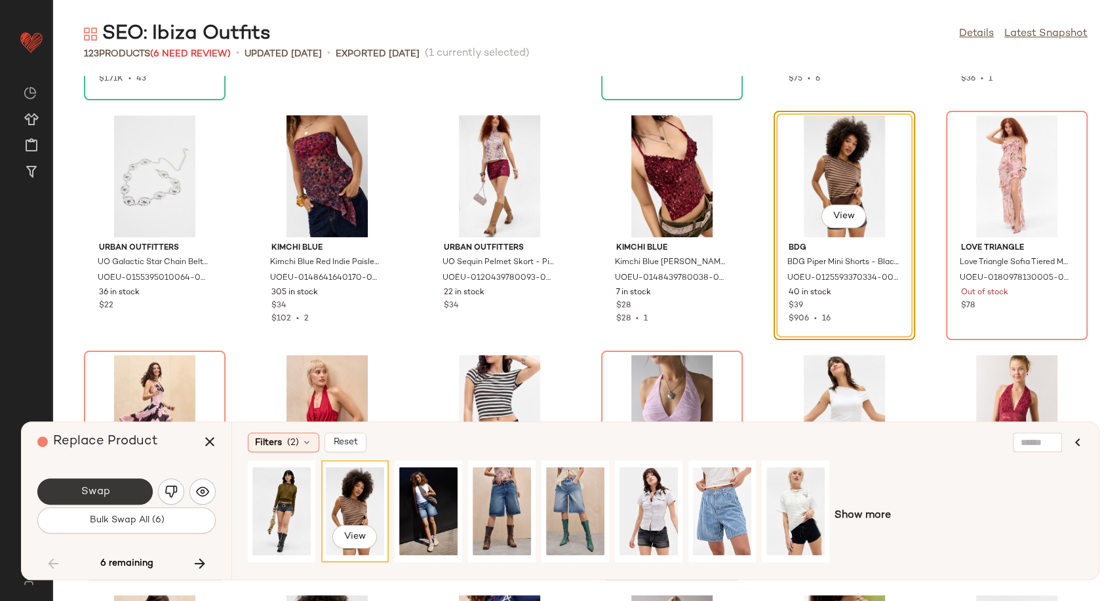
click at [68, 497] on button "Swap" at bounding box center [94, 491] width 115 height 26
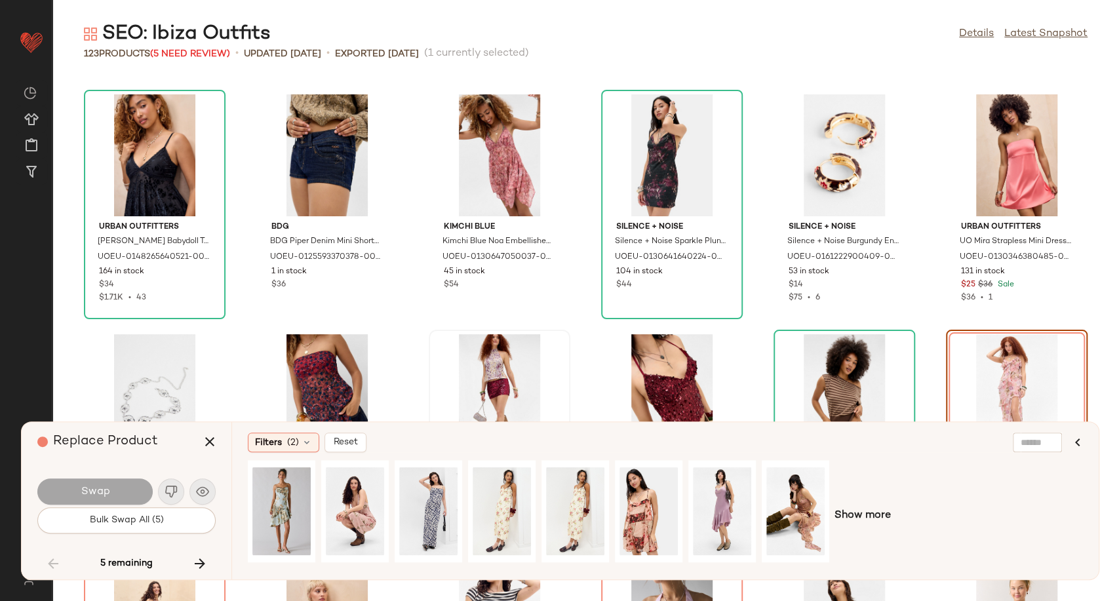
scroll to position [3670, 0]
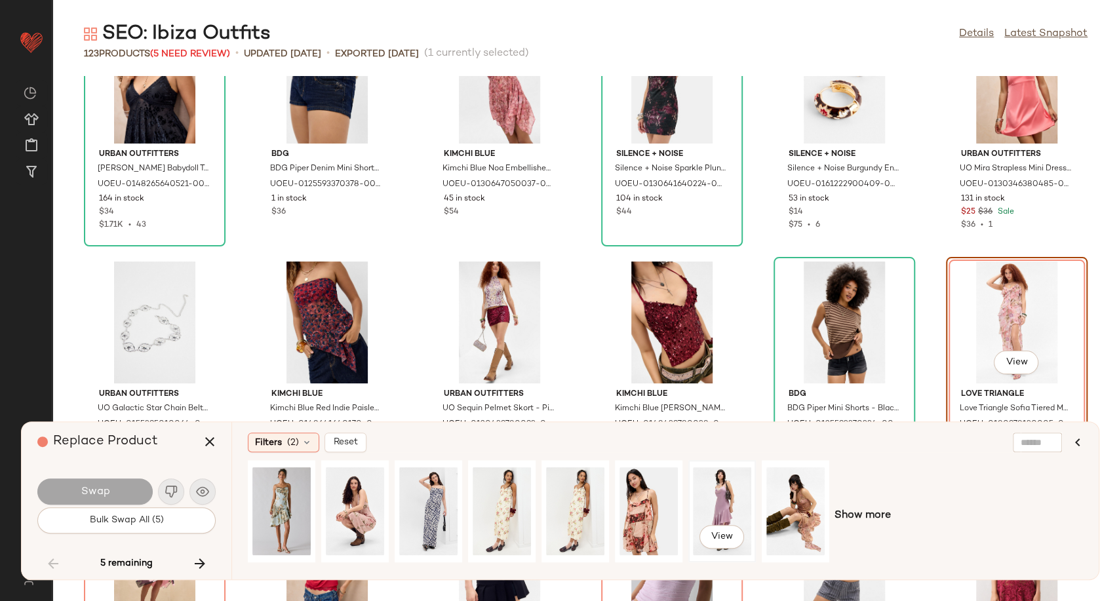
drag, startPoint x: 716, startPoint y: 508, endPoint x: 688, endPoint y: 500, distance: 29.9
click at [715, 507] on div "View" at bounding box center [722, 511] width 58 height 93
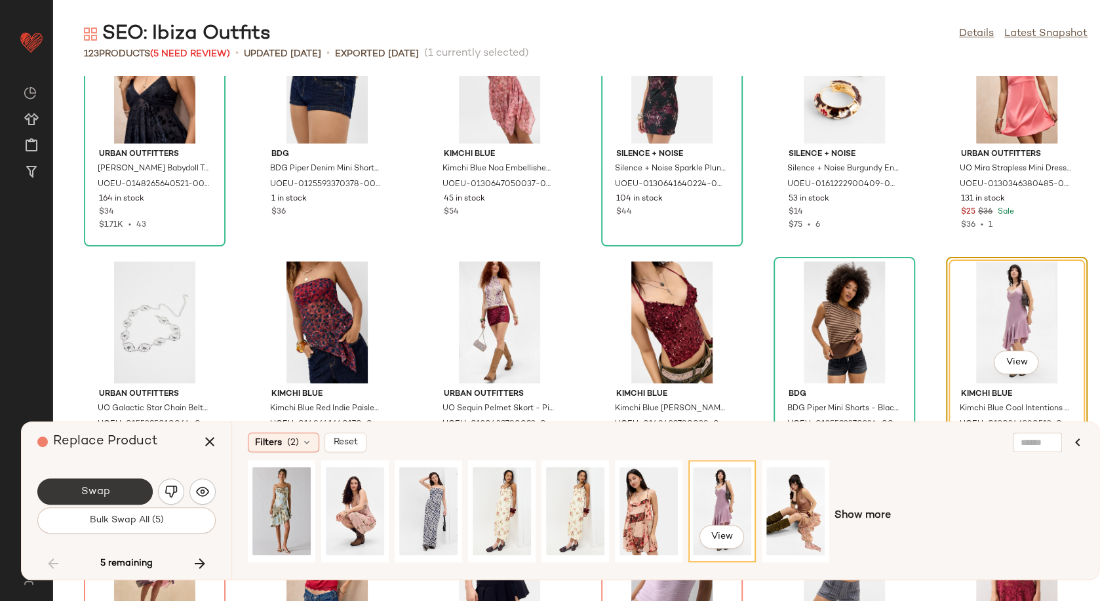
click at [110, 488] on button "Swap" at bounding box center [94, 491] width 115 height 26
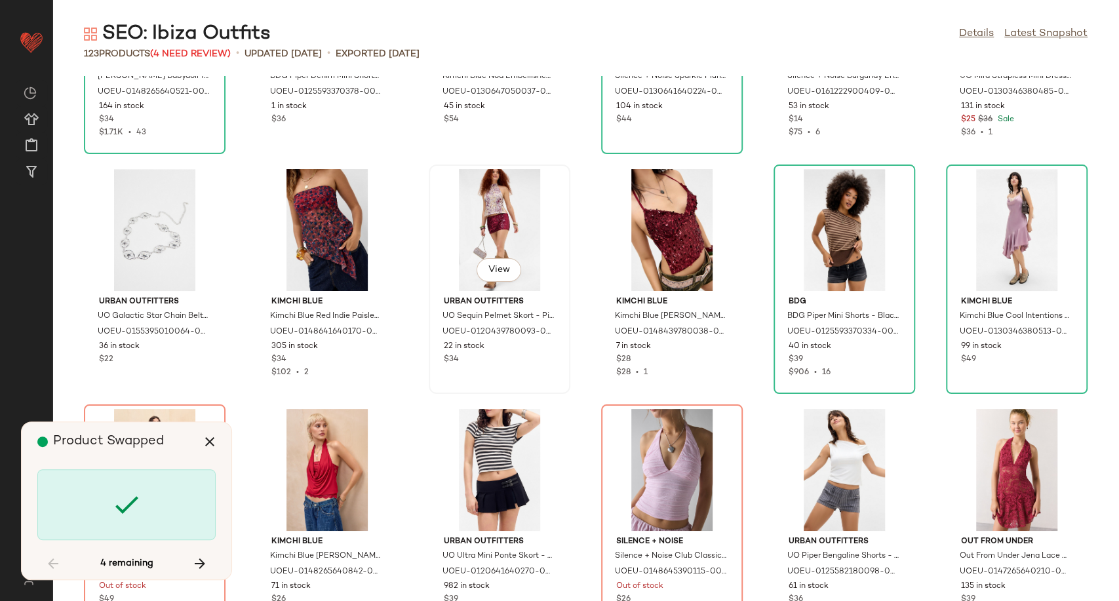
scroll to position [3816, 0]
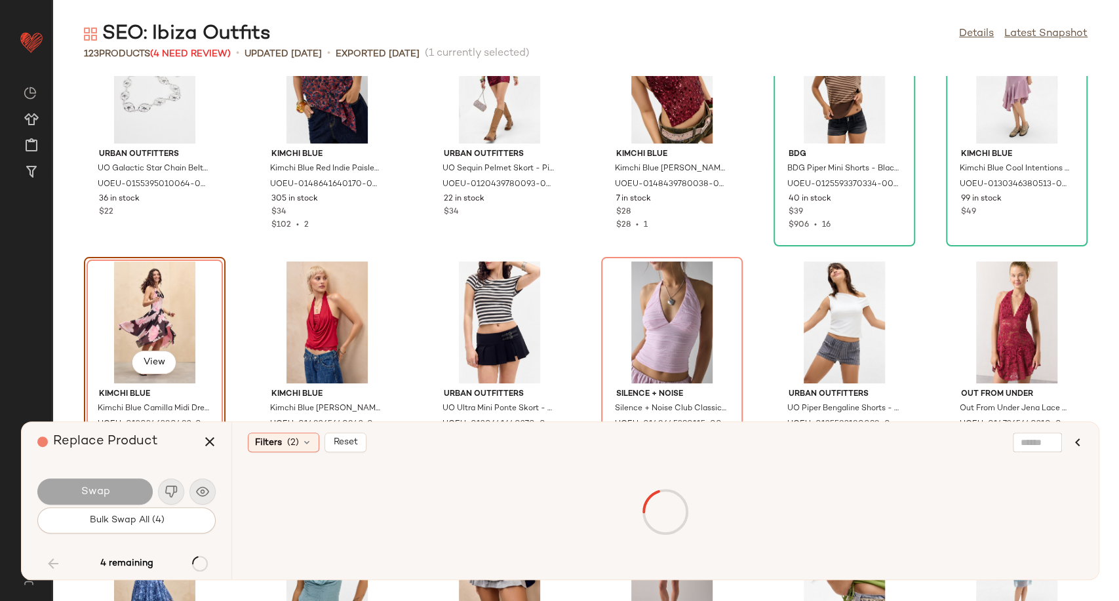
scroll to position [3983, 0]
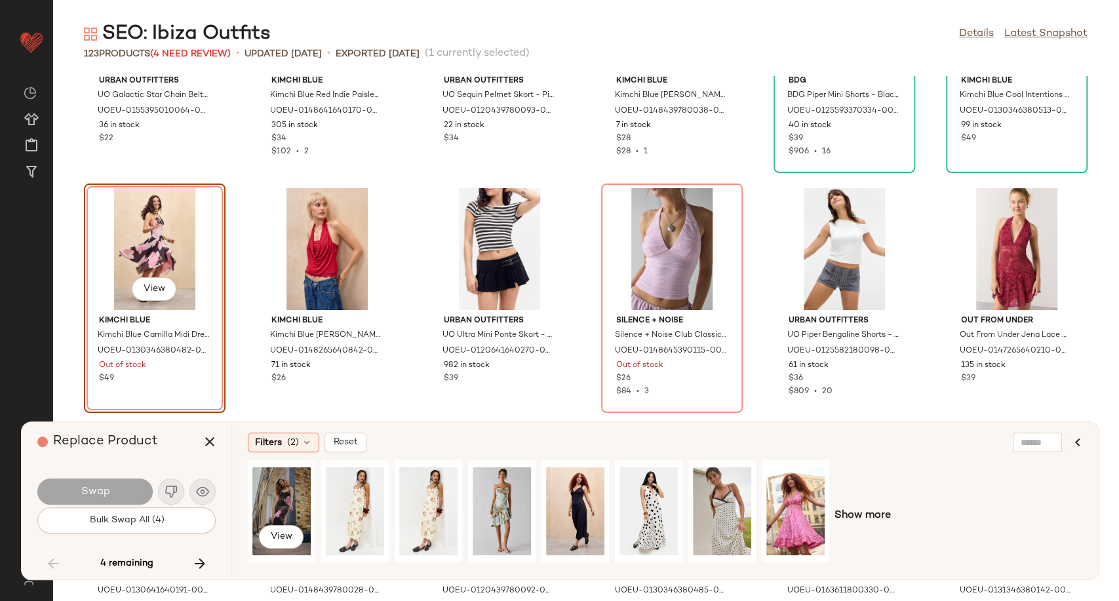
drag, startPoint x: 277, startPoint y: 501, endPoint x: 215, endPoint y: 486, distance: 63.6
click at [276, 502] on div "View" at bounding box center [281, 511] width 58 height 93
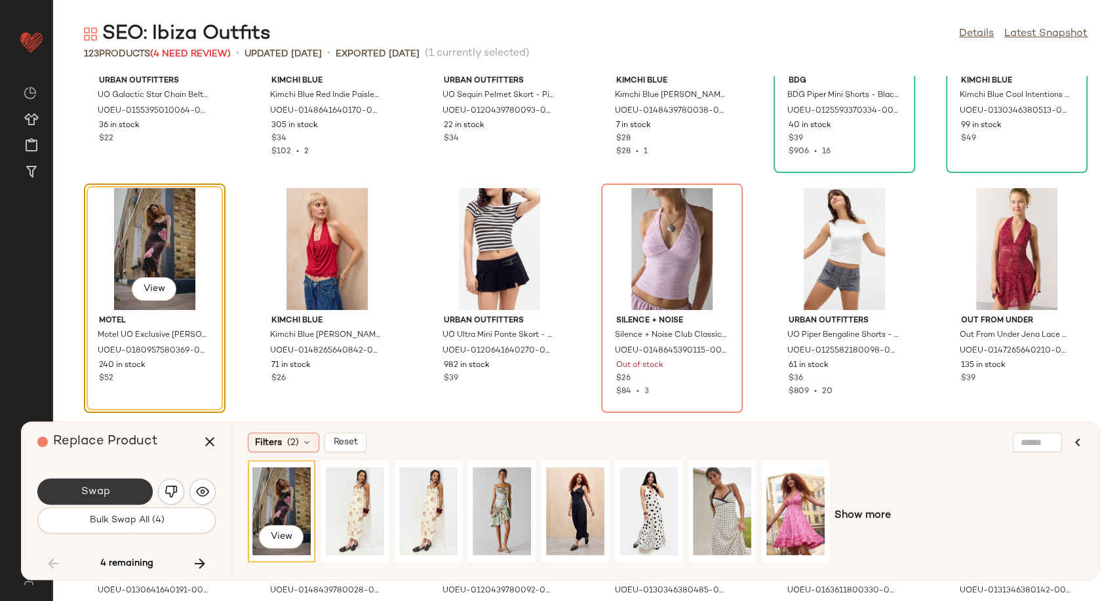
click at [115, 486] on button "Swap" at bounding box center [94, 491] width 115 height 26
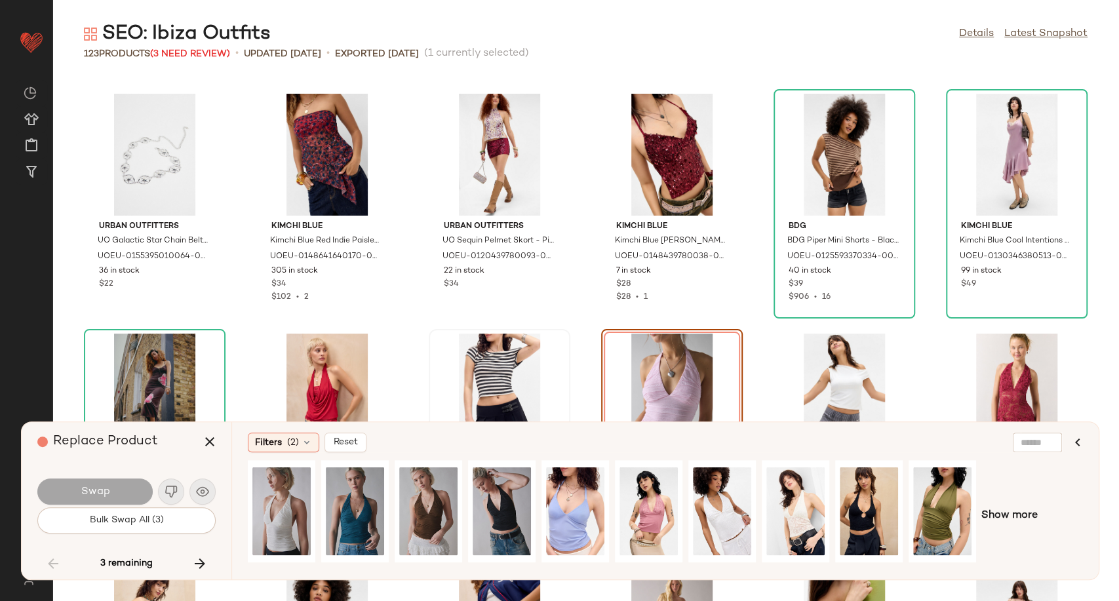
scroll to position [3983, 0]
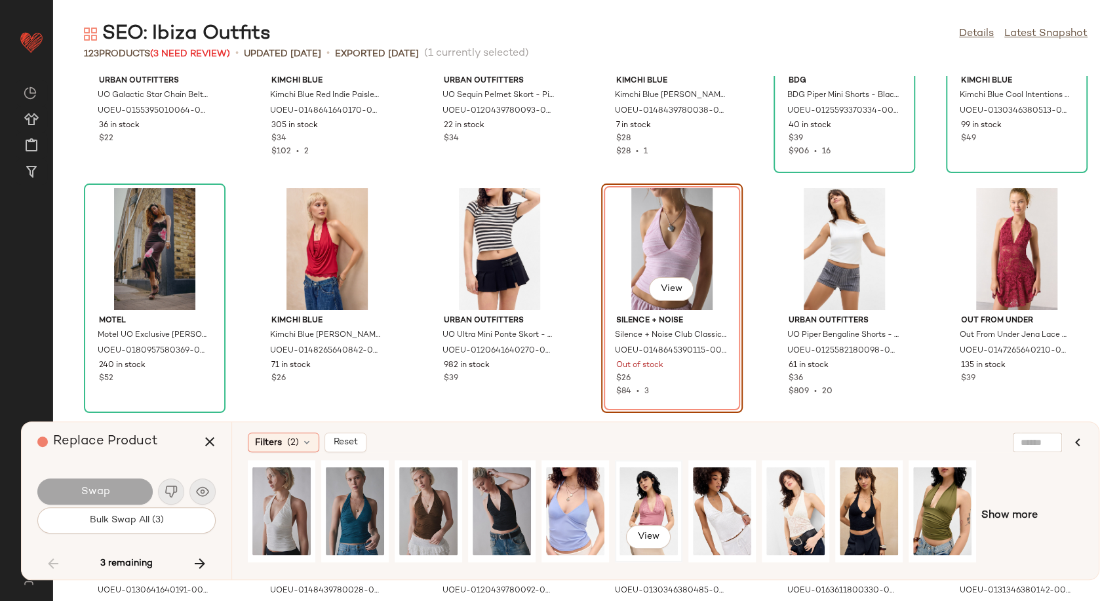
click at [655, 505] on div "View" at bounding box center [648, 511] width 58 height 93
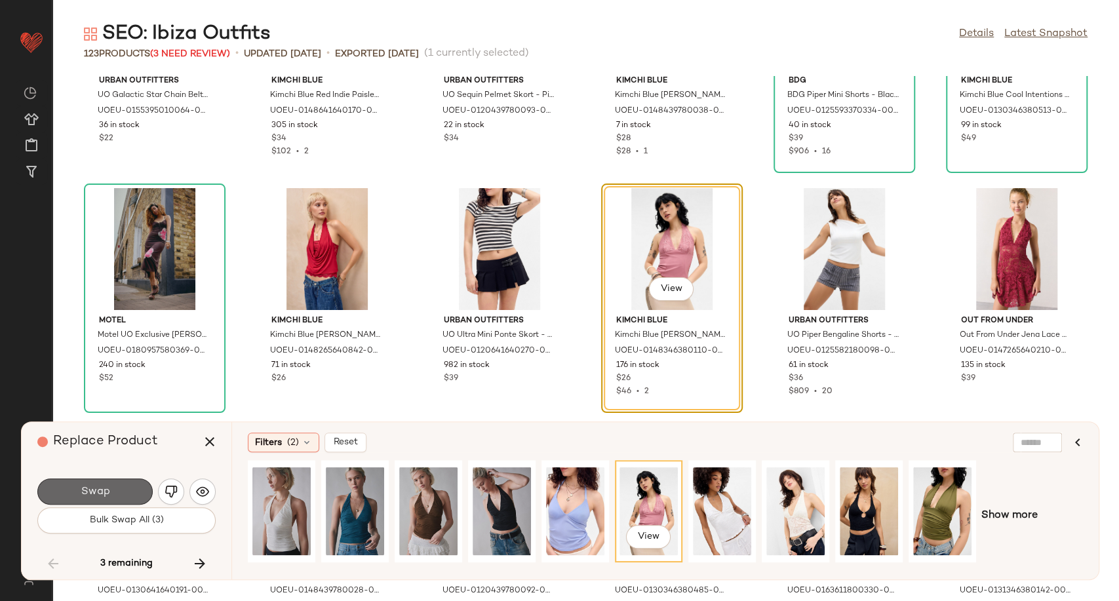
click at [130, 492] on button "Swap" at bounding box center [94, 491] width 115 height 26
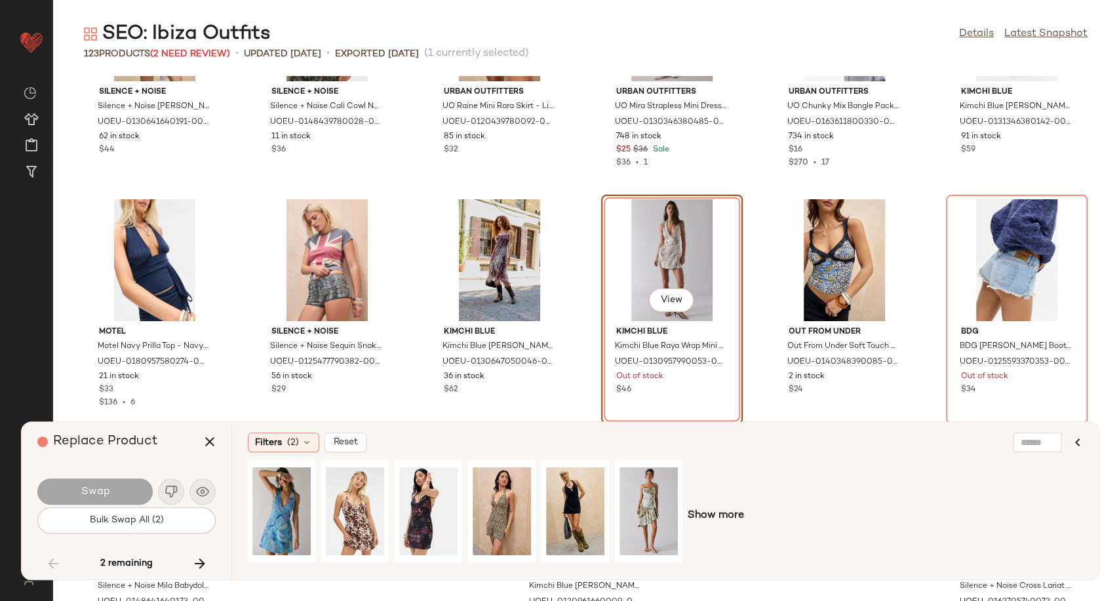
scroll to position [4463, 0]
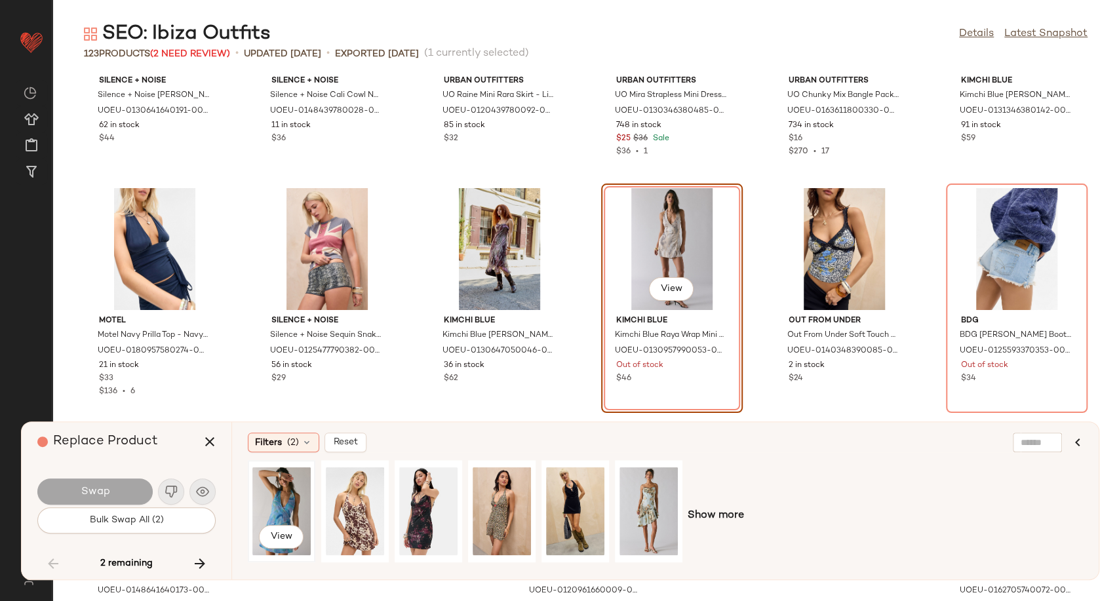
click at [288, 509] on div "View" at bounding box center [281, 511] width 58 height 93
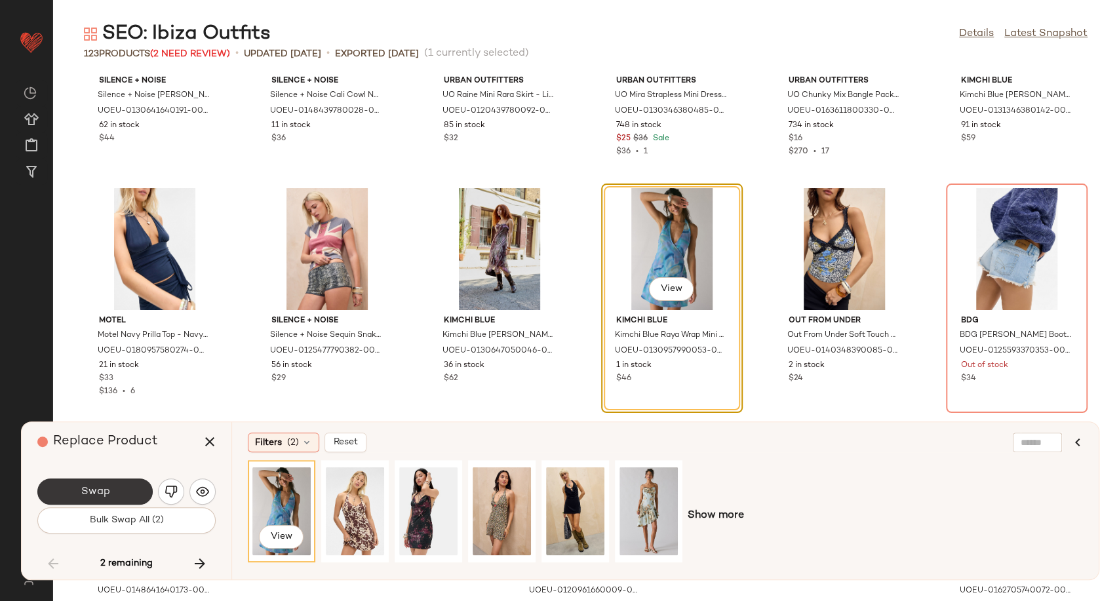
click at [86, 494] on span "Swap" at bounding box center [94, 492] width 29 height 12
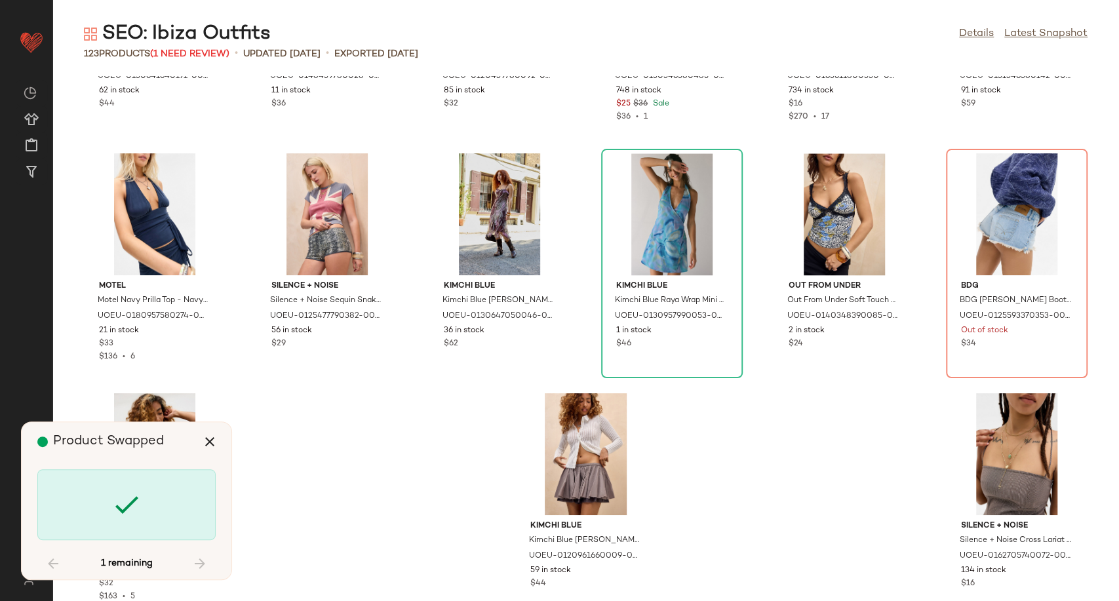
scroll to position [4514, 0]
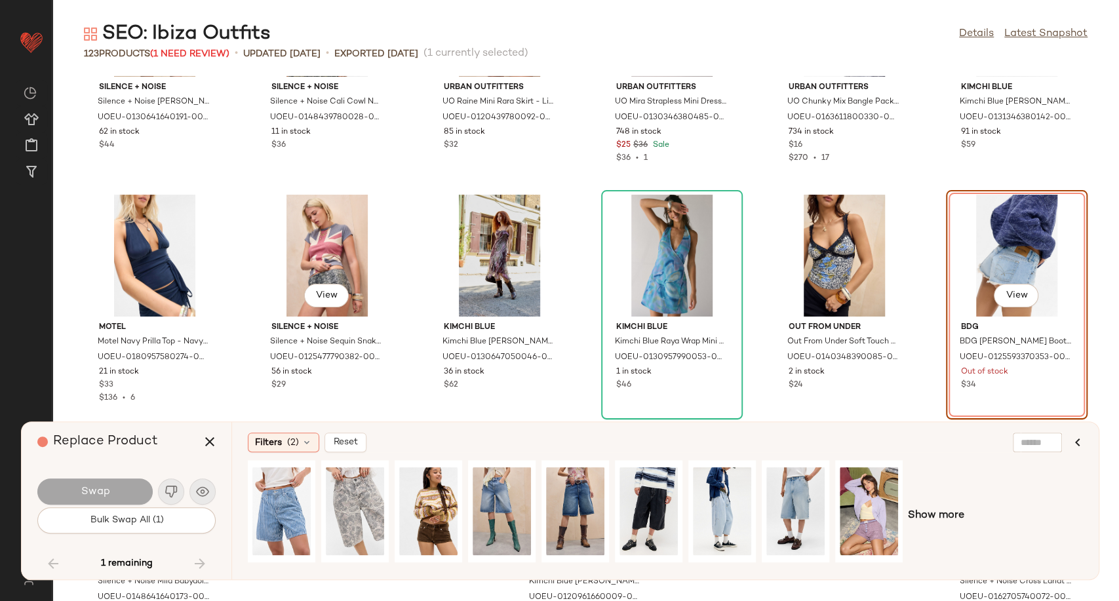
scroll to position [4463, 0]
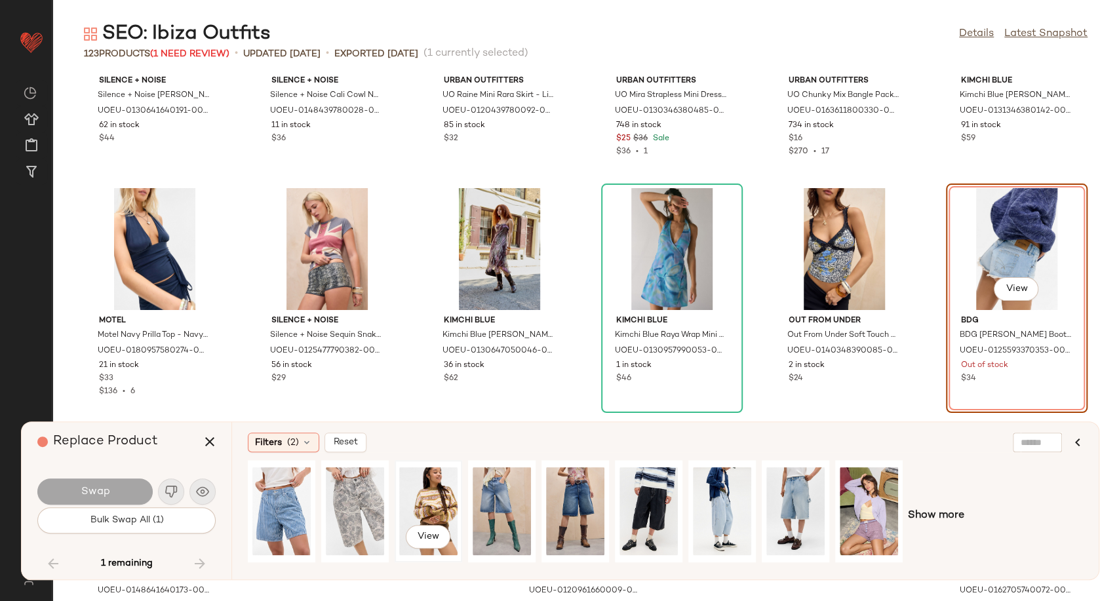
click at [441, 501] on div "View" at bounding box center [428, 511] width 58 height 93
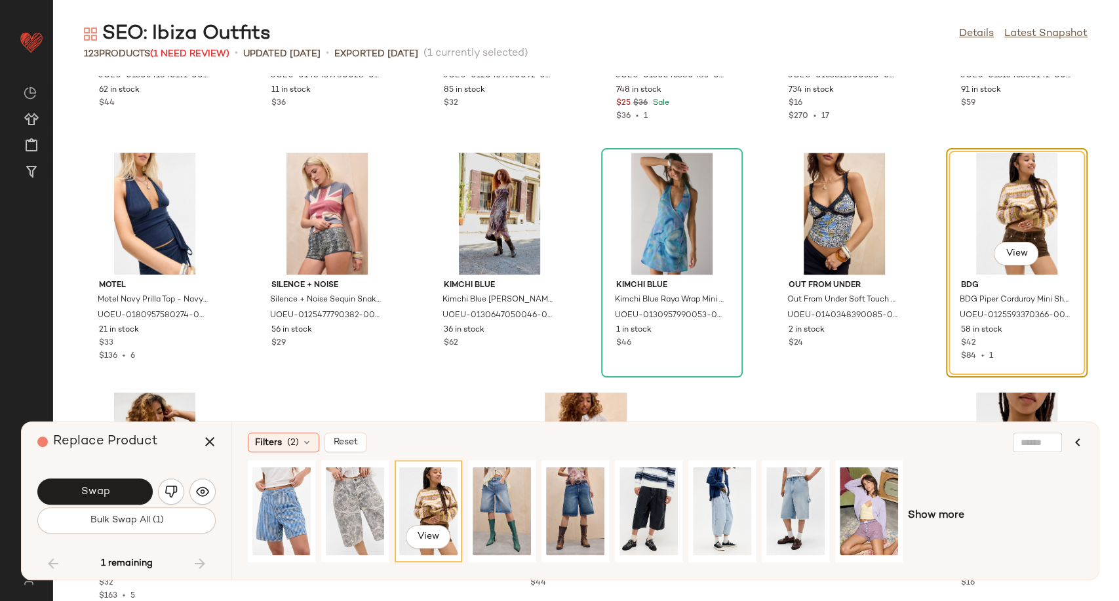
scroll to position [4514, 0]
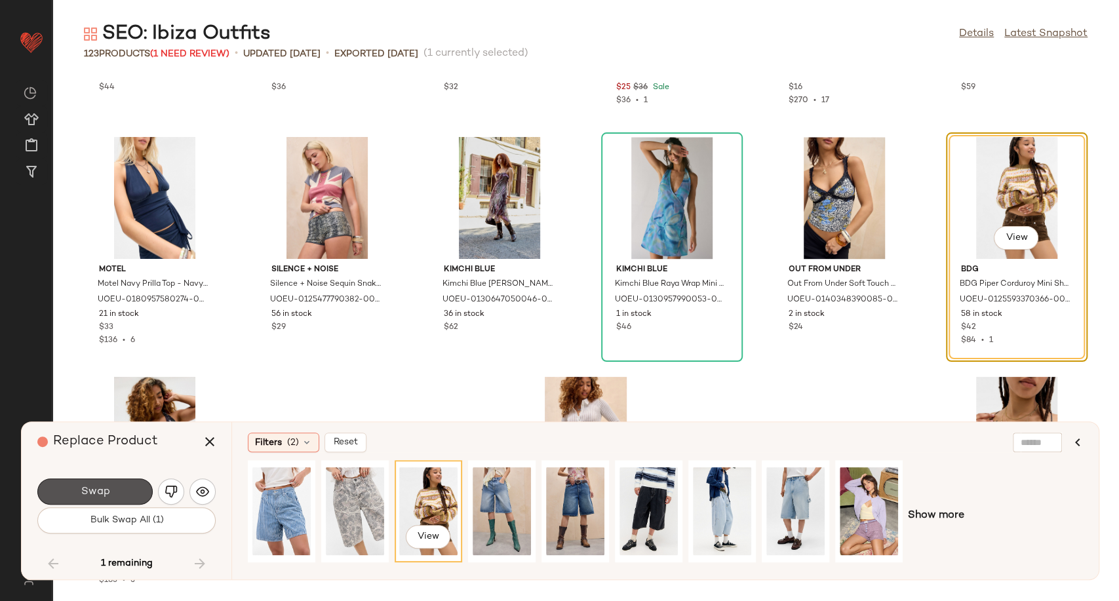
click at [107, 492] on span "Swap" at bounding box center [94, 492] width 29 height 12
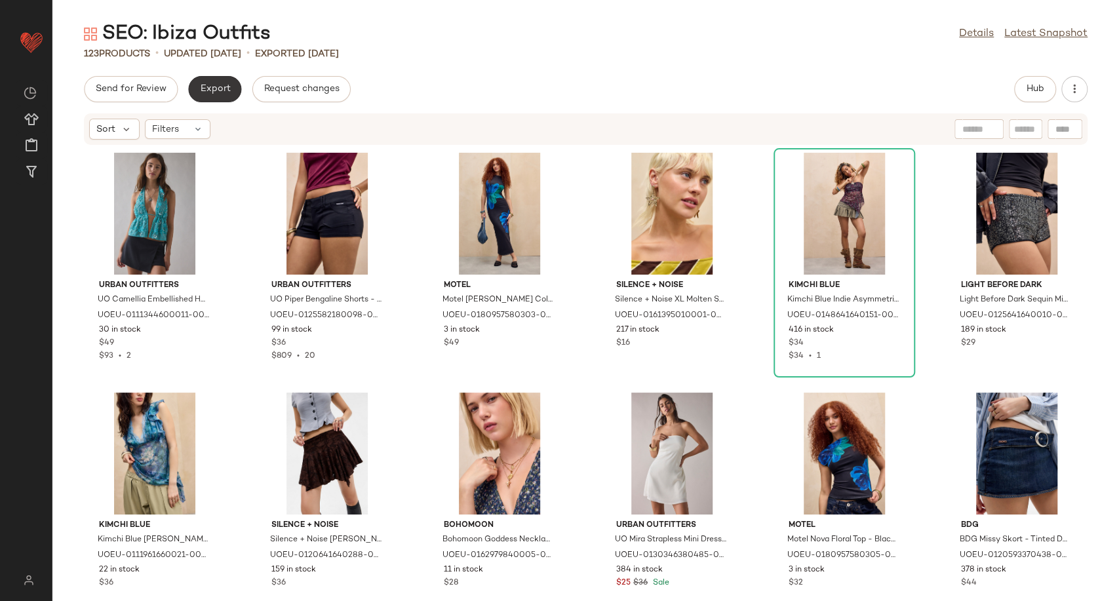
click at [220, 87] on span "Export" at bounding box center [214, 89] width 31 height 10
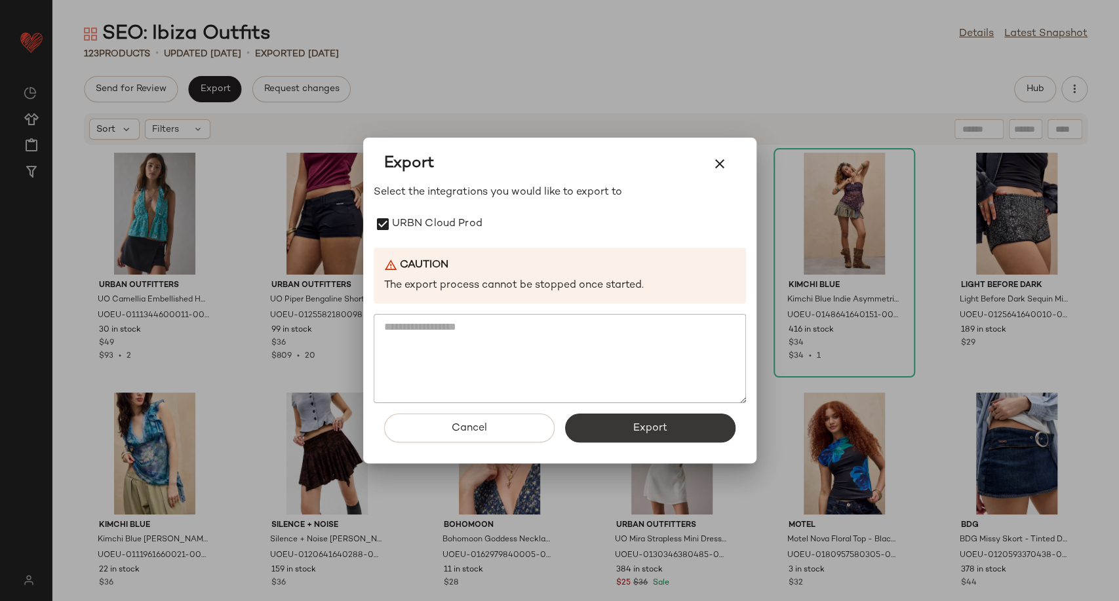
click at [646, 435] on span "Export" at bounding box center [649, 428] width 35 height 12
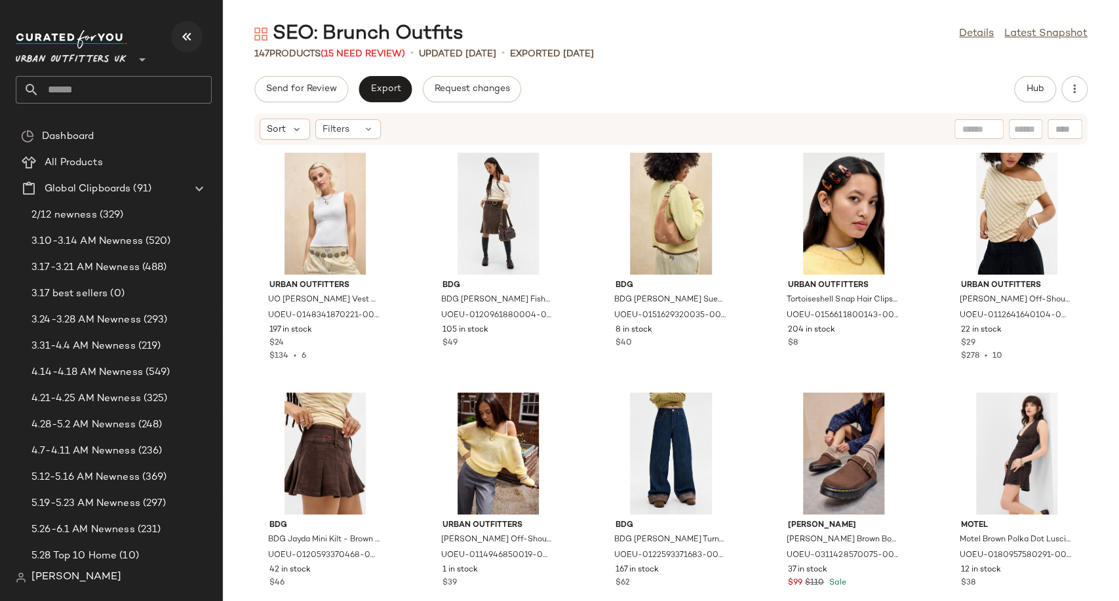
click at [189, 43] on icon "button" at bounding box center [187, 37] width 16 height 16
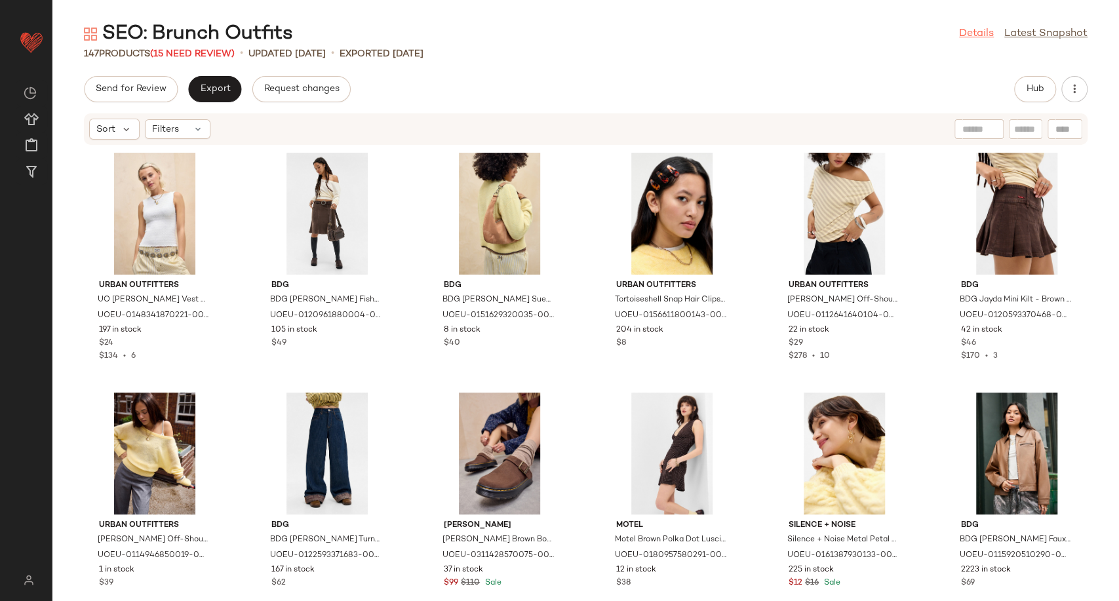
click at [986, 33] on link "Details" at bounding box center [976, 34] width 35 height 16
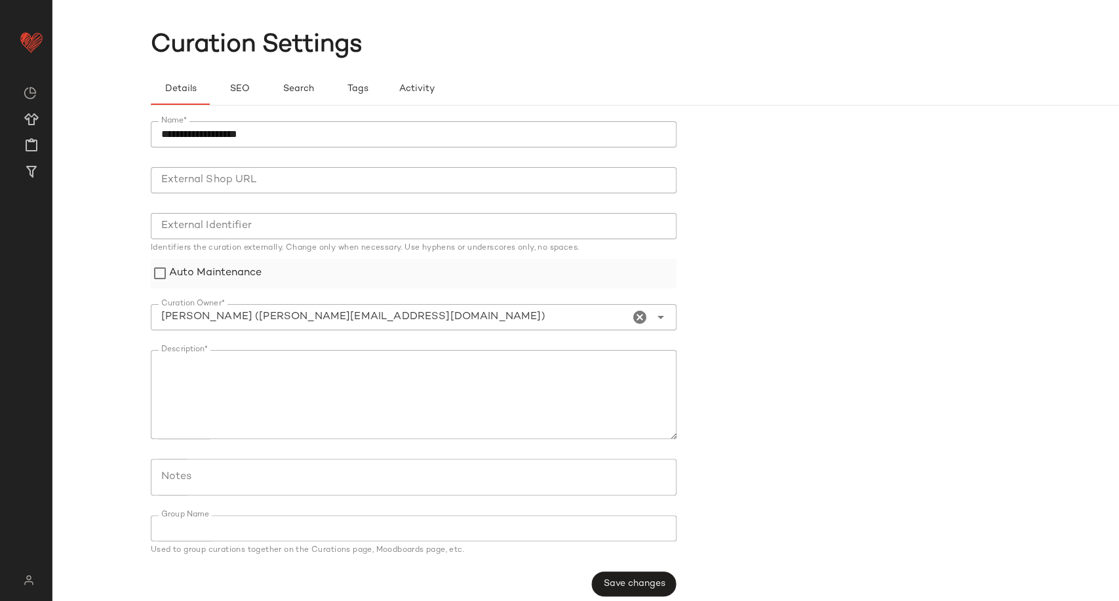
scroll to position [34, 0]
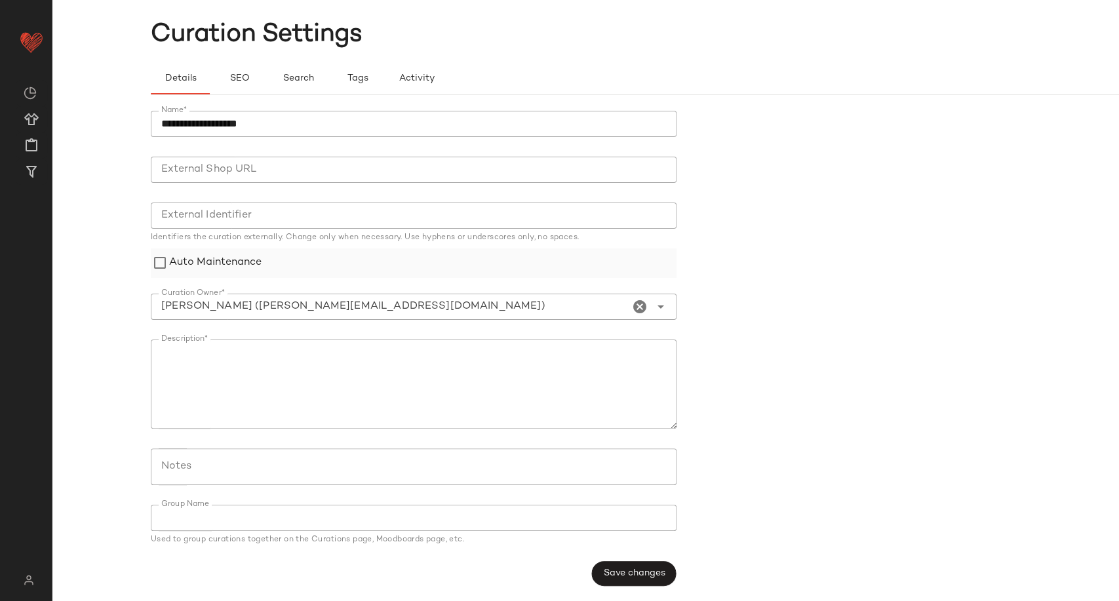
click at [191, 261] on label "Auto Maintenance" at bounding box center [215, 262] width 92 height 29
click at [651, 574] on span "Save changes" at bounding box center [633, 573] width 62 height 10
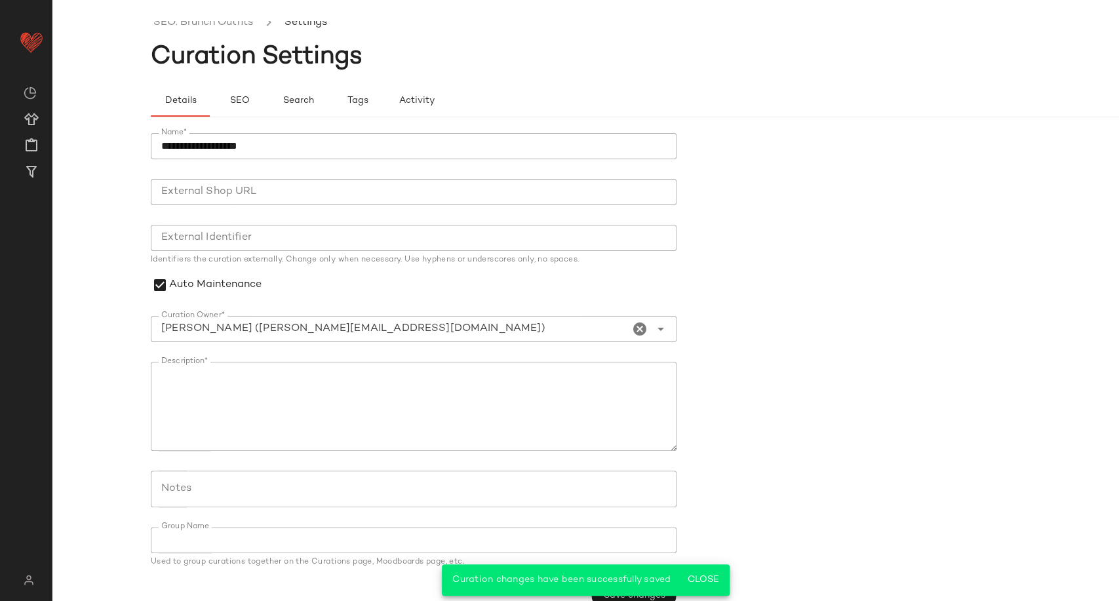
scroll to position [0, 0]
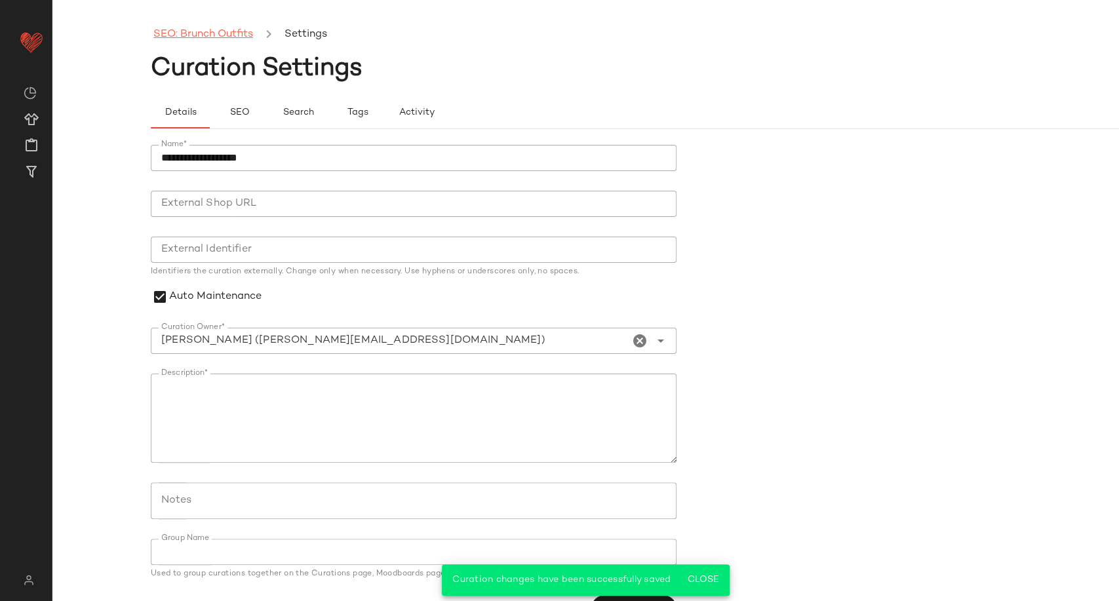
click at [197, 41] on link "SEO: Brunch Outfits" at bounding box center [203, 34] width 100 height 17
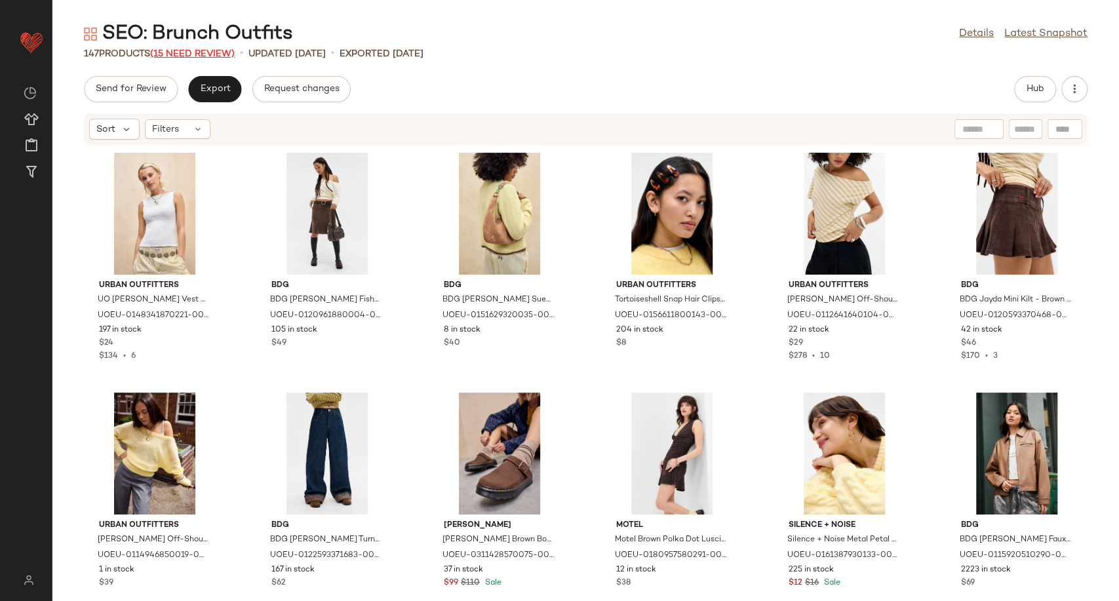
click at [189, 49] on span "(15 Need Review)" at bounding box center [192, 54] width 85 height 10
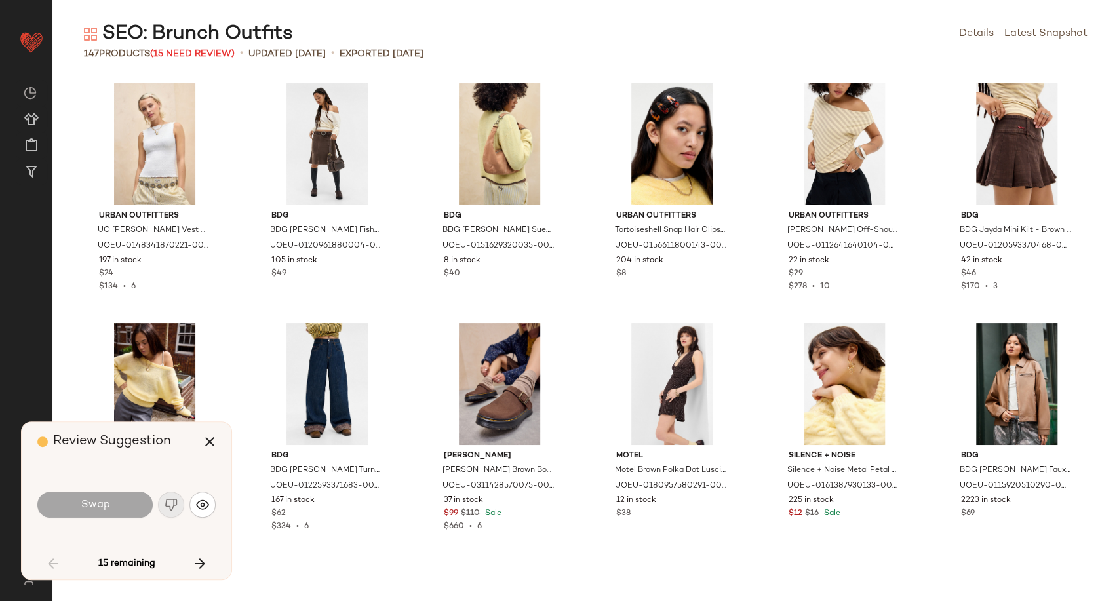
scroll to position [970, 0]
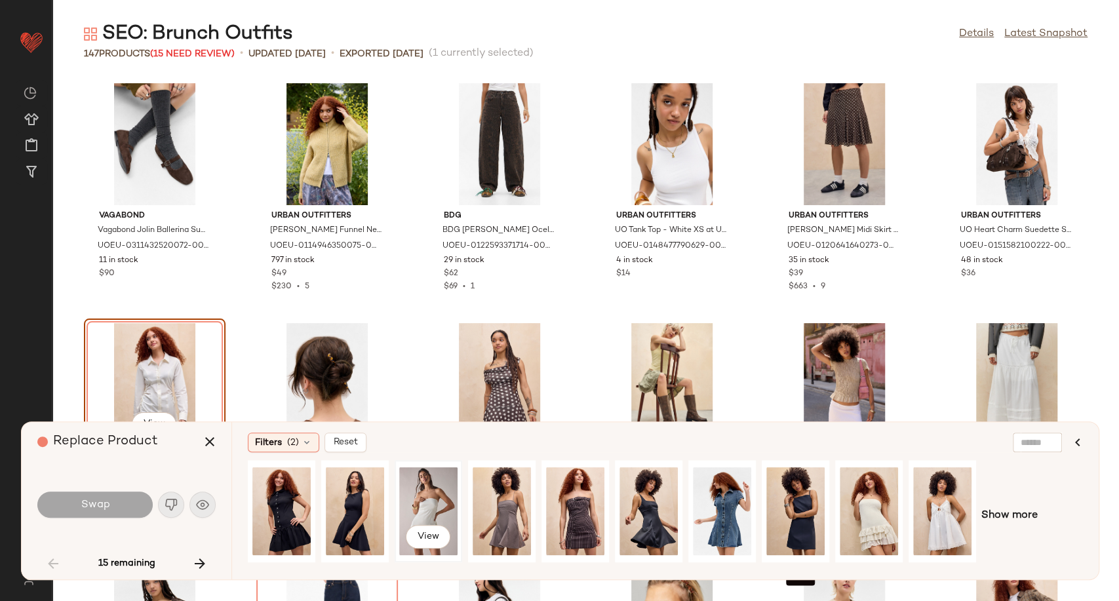
click at [435, 498] on div "View" at bounding box center [428, 511] width 58 height 93
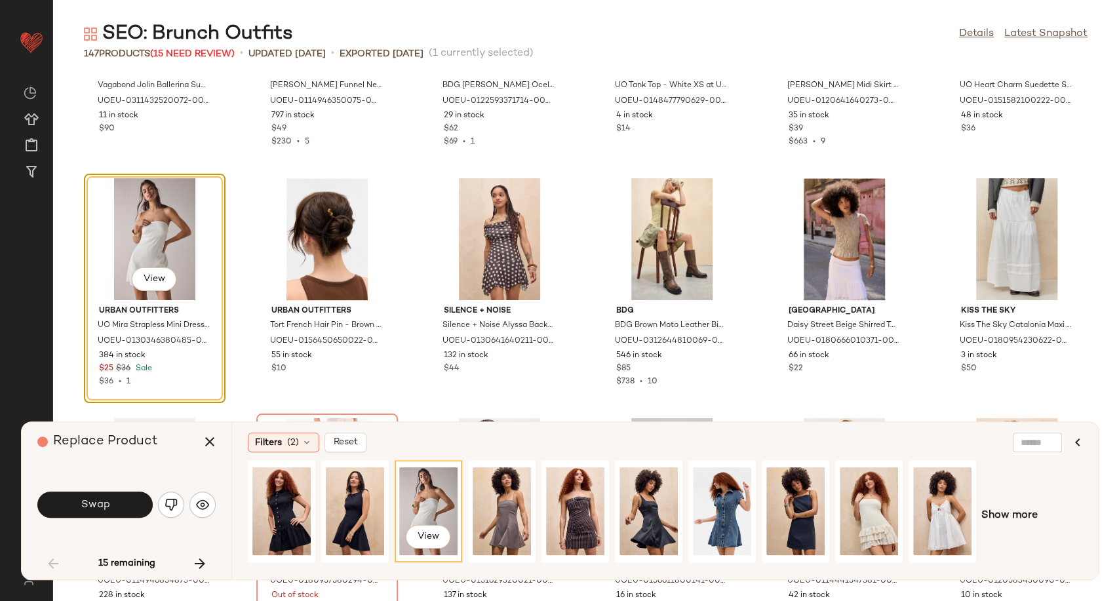
scroll to position [1115, 0]
click at [92, 504] on span "Swap" at bounding box center [94, 505] width 29 height 12
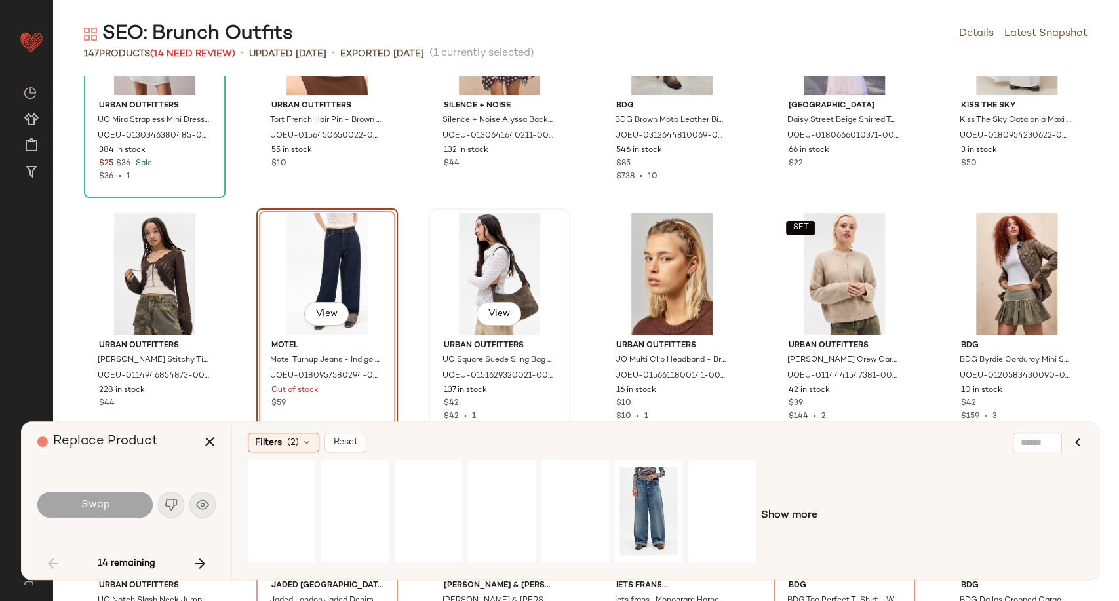
scroll to position [1345, 0]
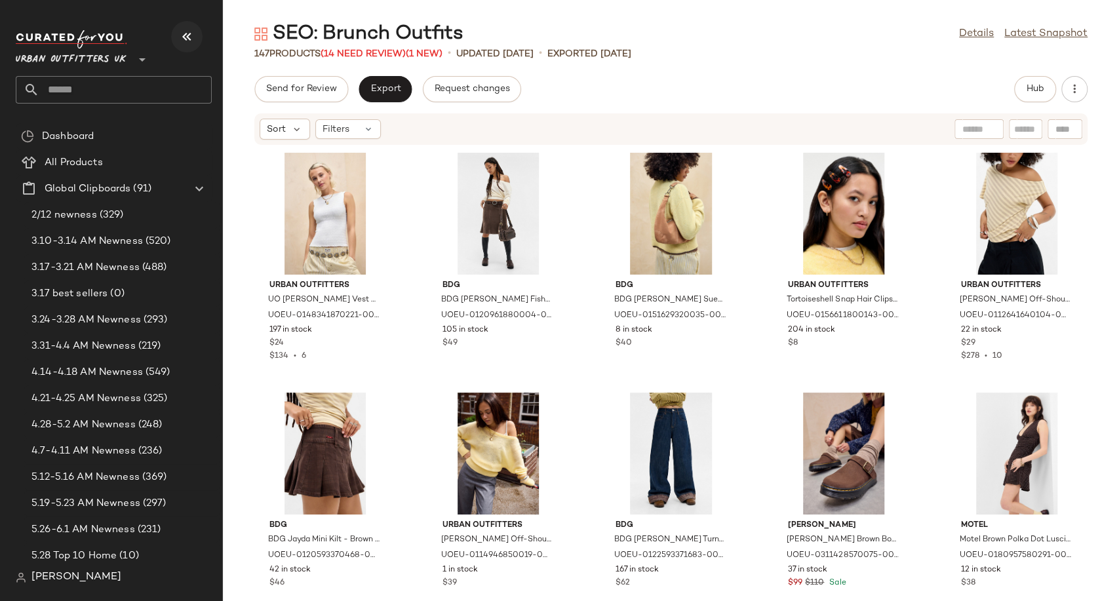
click at [185, 38] on icon "button" at bounding box center [187, 37] width 16 height 16
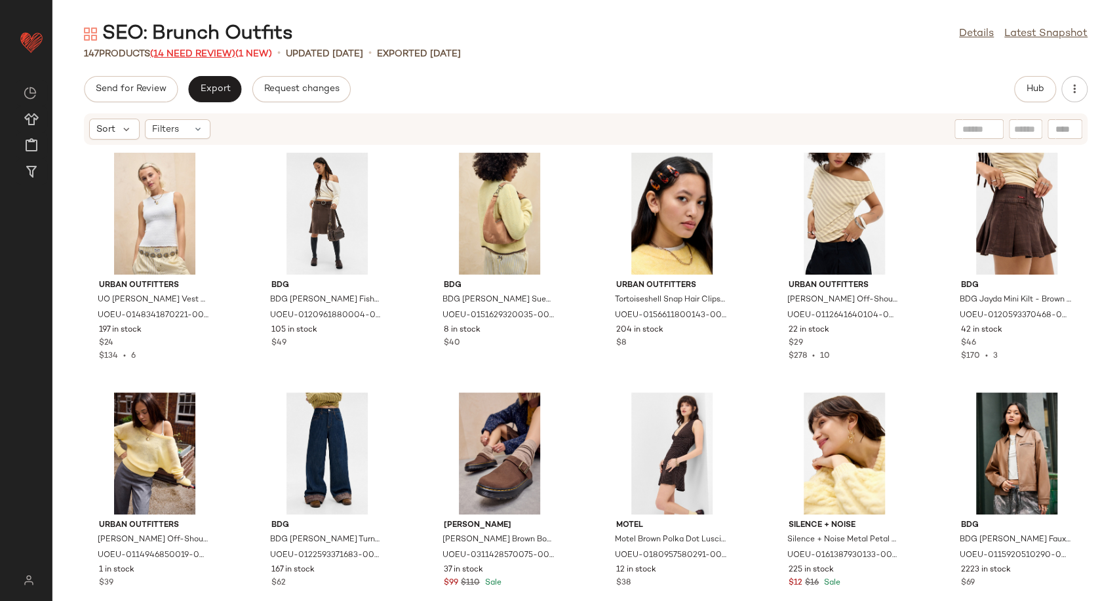
click at [188, 54] on span "(14 Need Review)" at bounding box center [192, 54] width 85 height 10
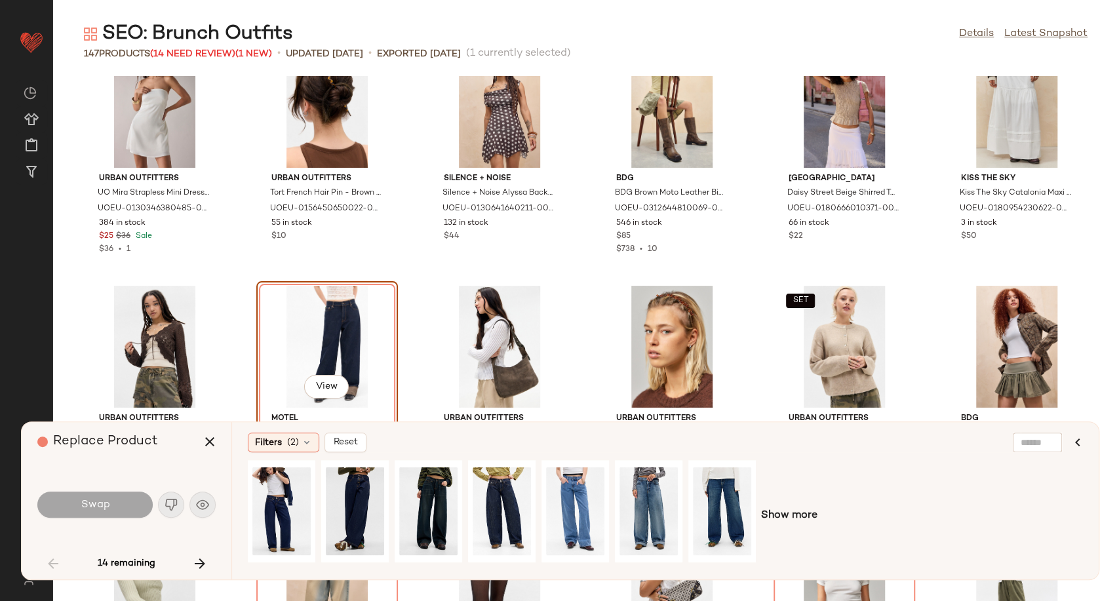
scroll to position [1272, 0]
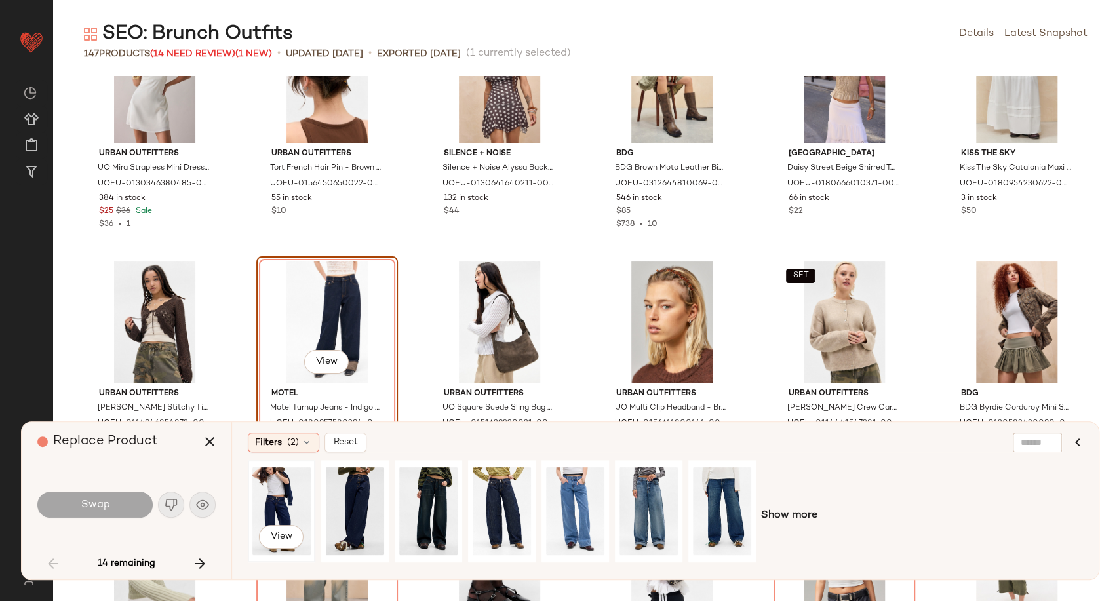
click at [279, 518] on div "View" at bounding box center [281, 511] width 58 height 93
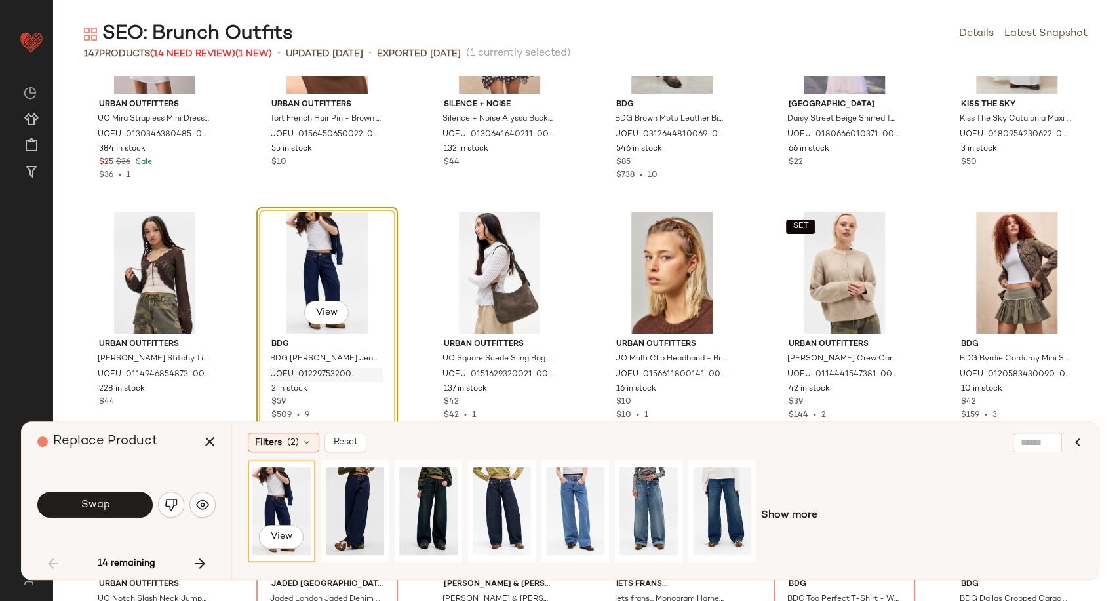
scroll to position [1345, 0]
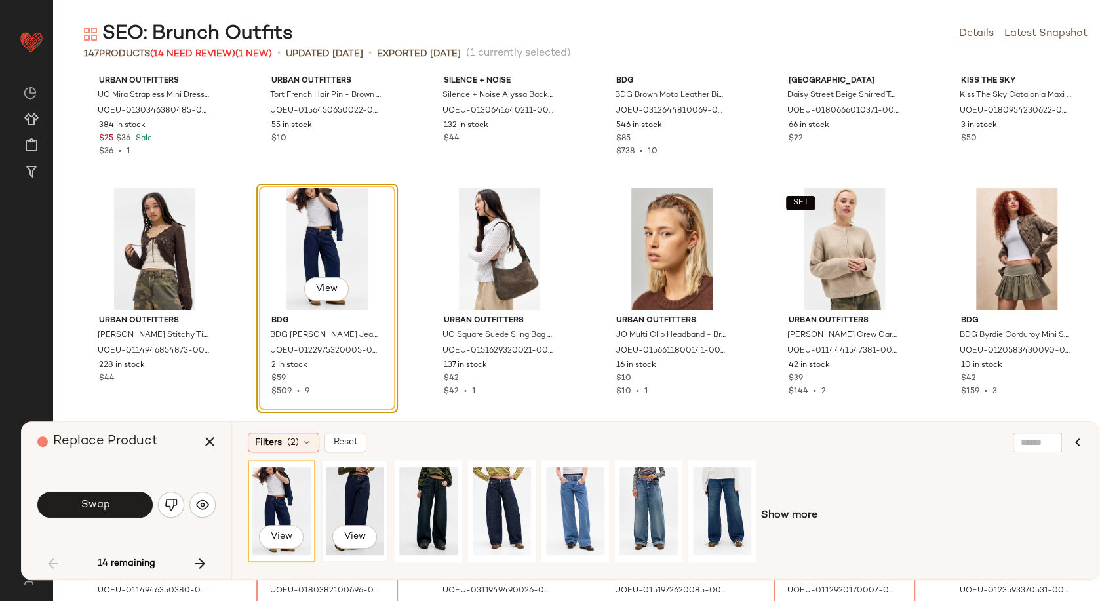
click at [357, 492] on div "View" at bounding box center [355, 511] width 58 height 93
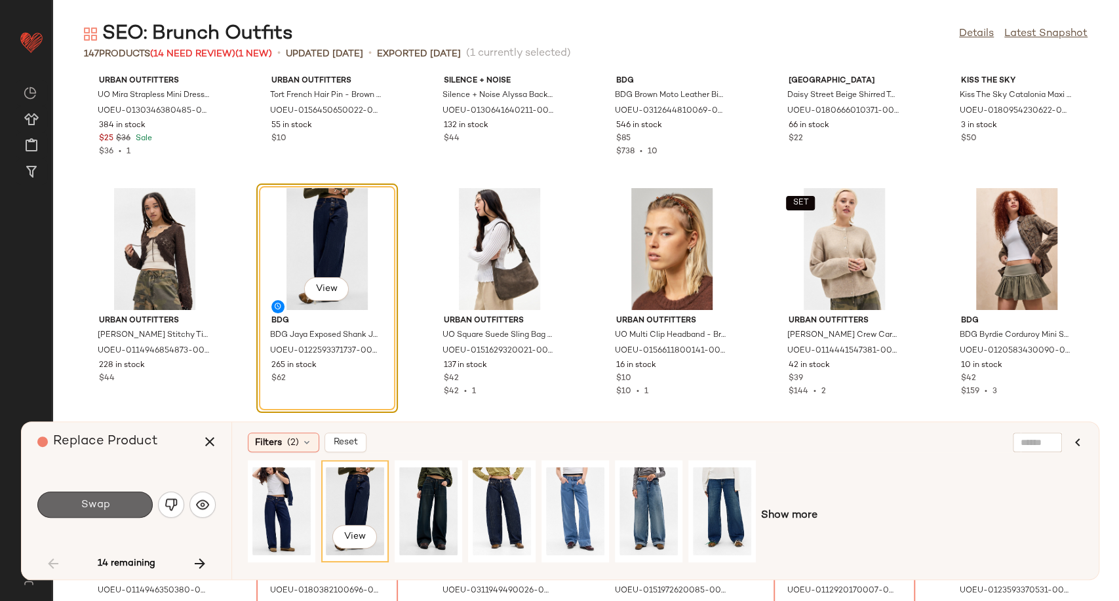
click at [98, 497] on button "Swap" at bounding box center [94, 505] width 115 height 26
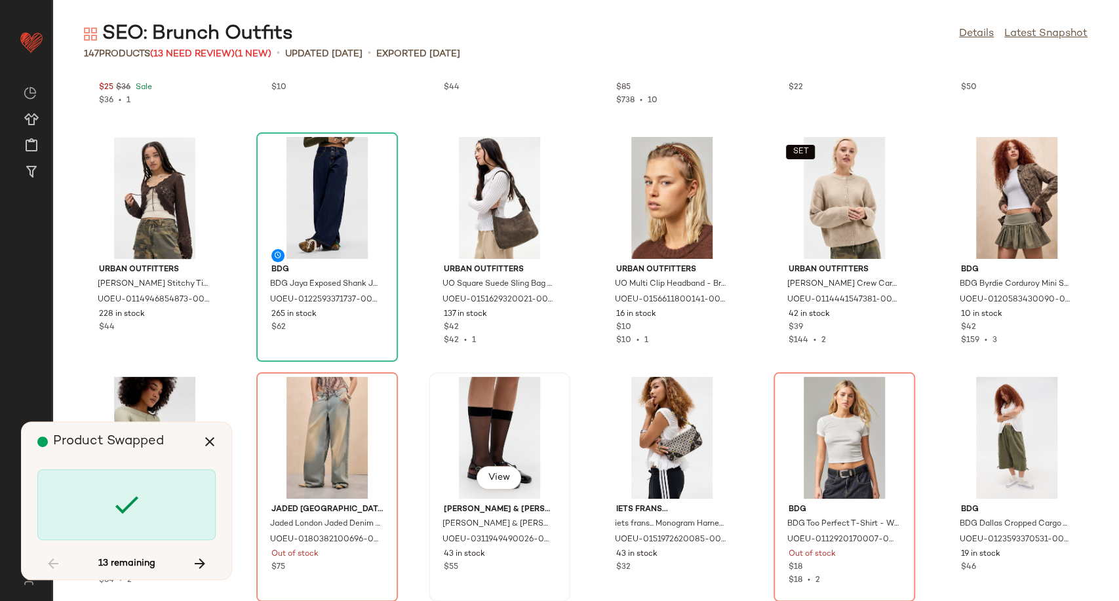
scroll to position [1418, 0]
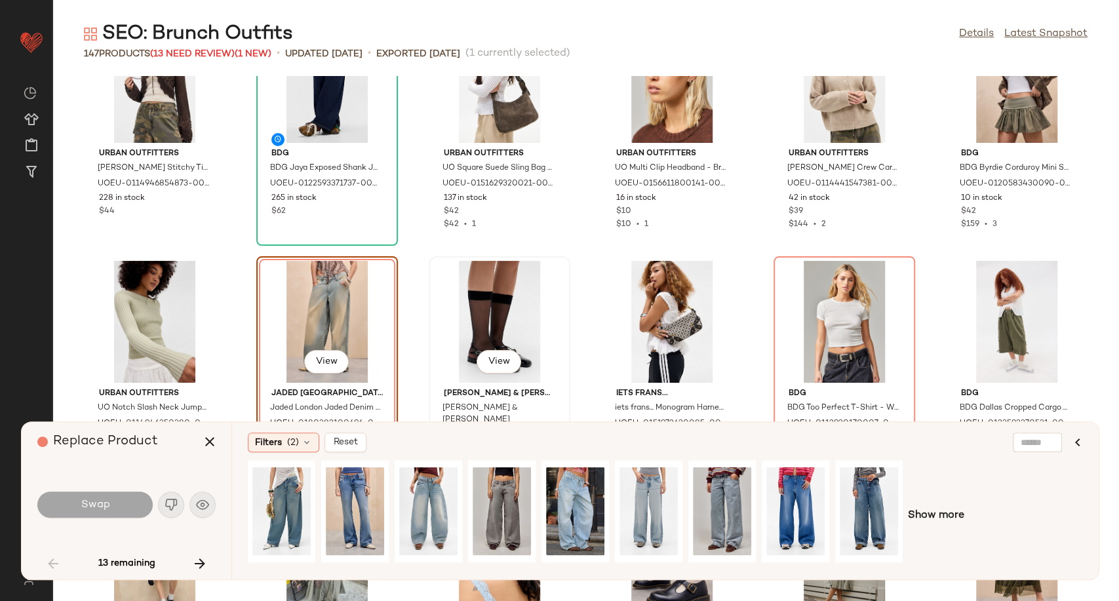
scroll to position [1585, 0]
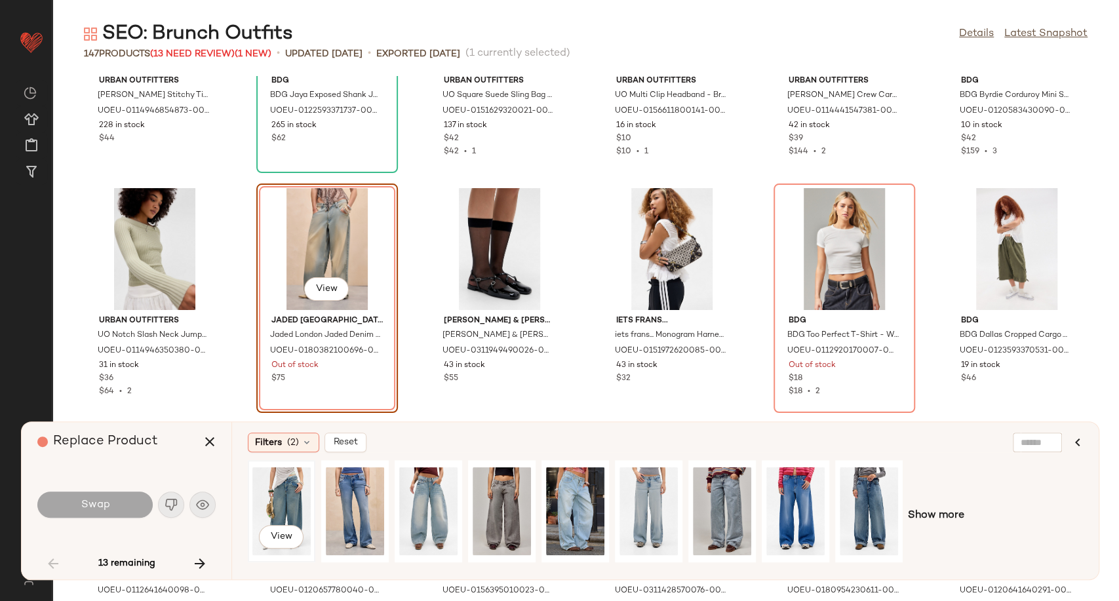
click at [286, 501] on div "View" at bounding box center [281, 511] width 58 height 93
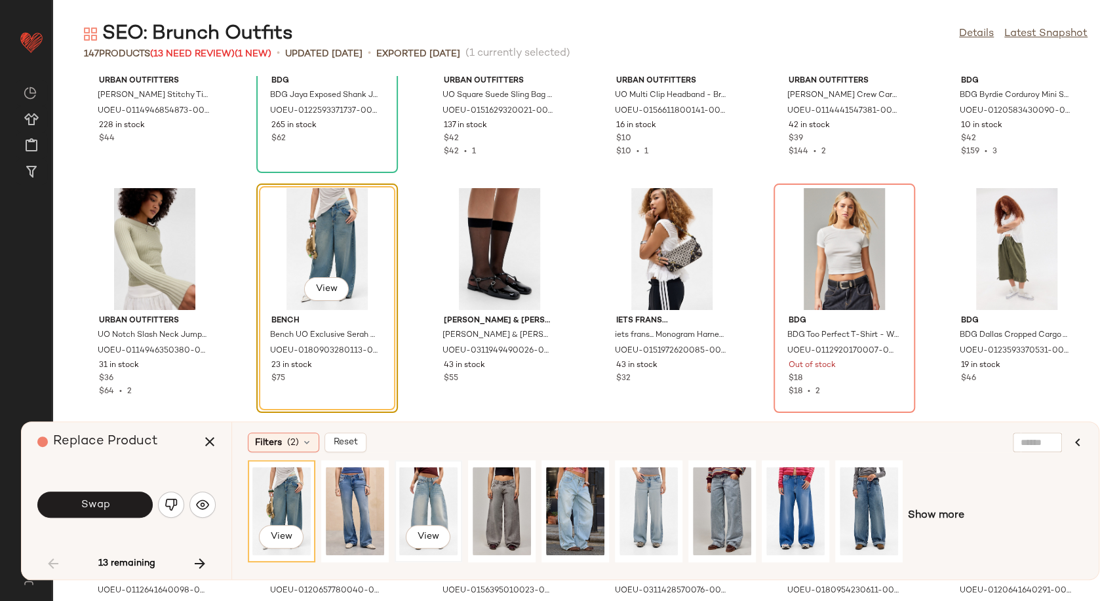
click at [438, 492] on div "View" at bounding box center [428, 511] width 58 height 93
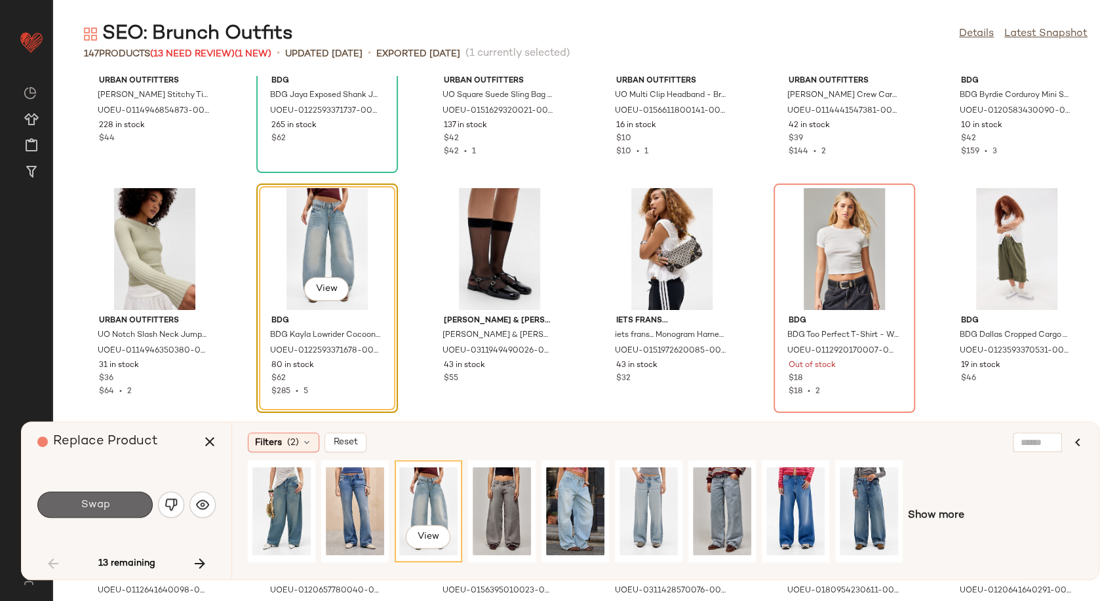
click at [123, 508] on button "Swap" at bounding box center [94, 505] width 115 height 26
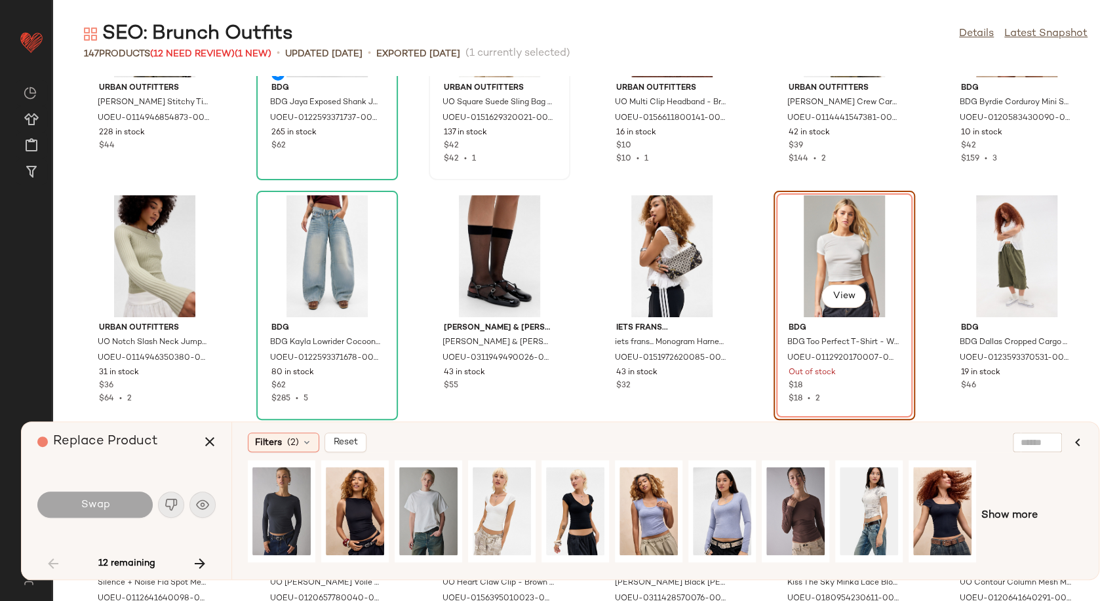
scroll to position [1585, 0]
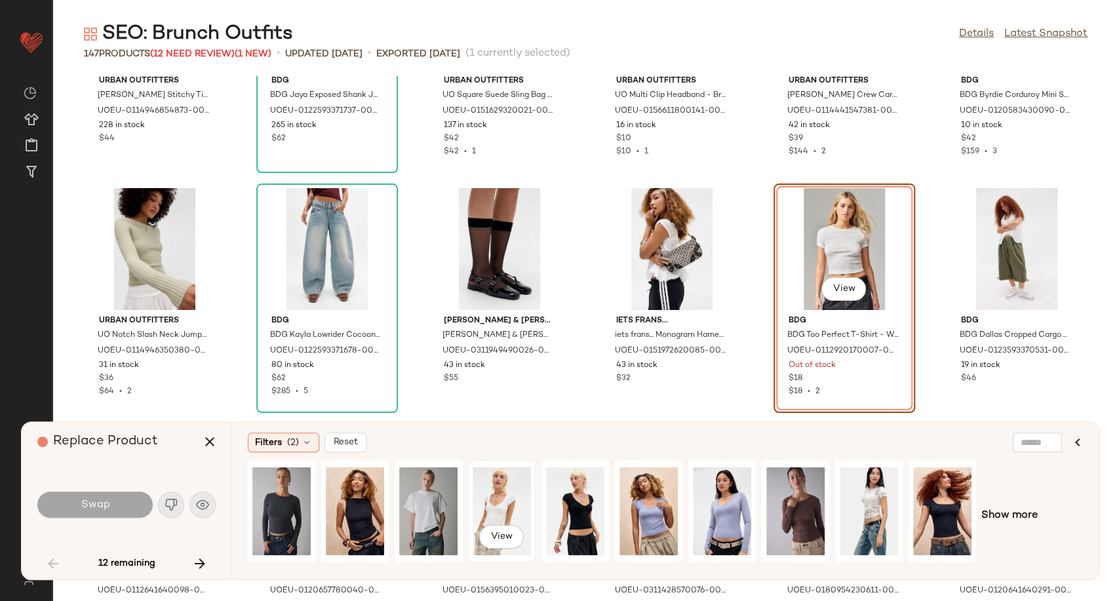
click at [498, 499] on div "View" at bounding box center [502, 511] width 58 height 93
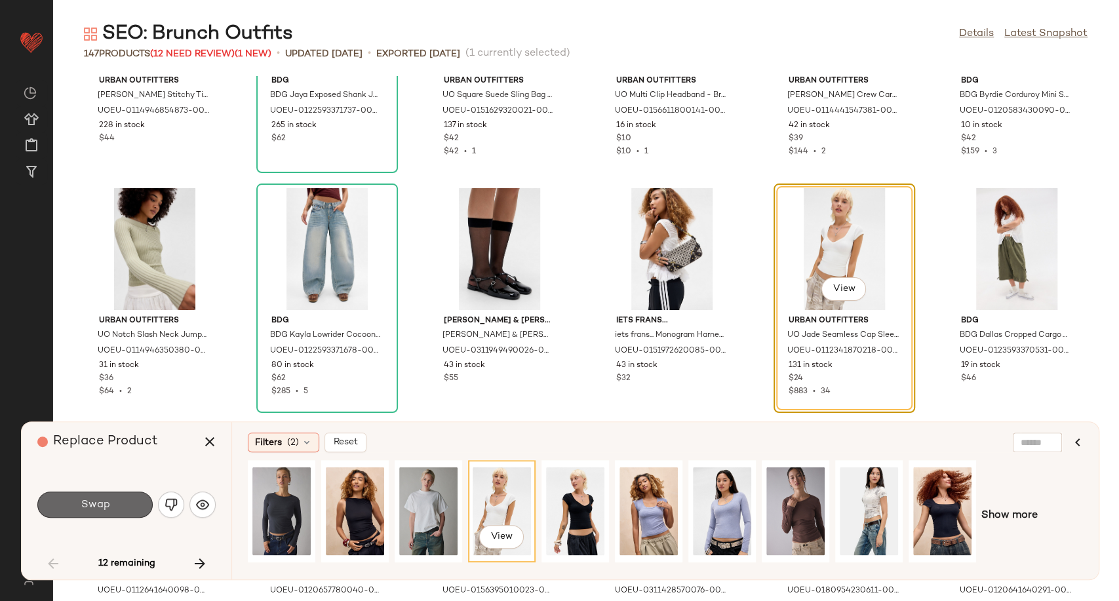
click at [98, 505] on span "Swap" at bounding box center [94, 505] width 29 height 12
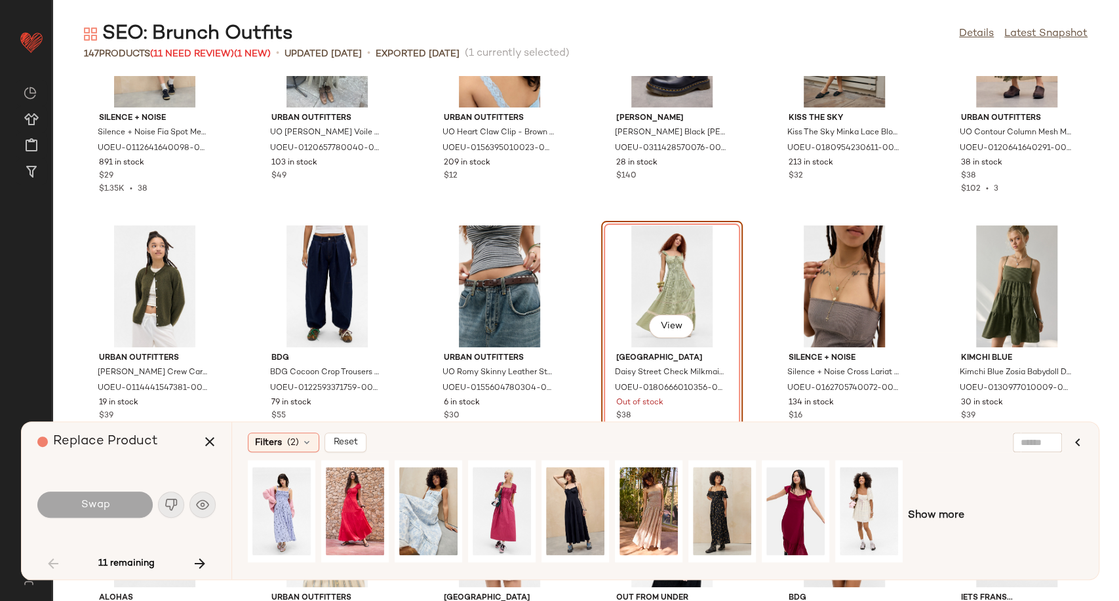
scroll to position [2100, 0]
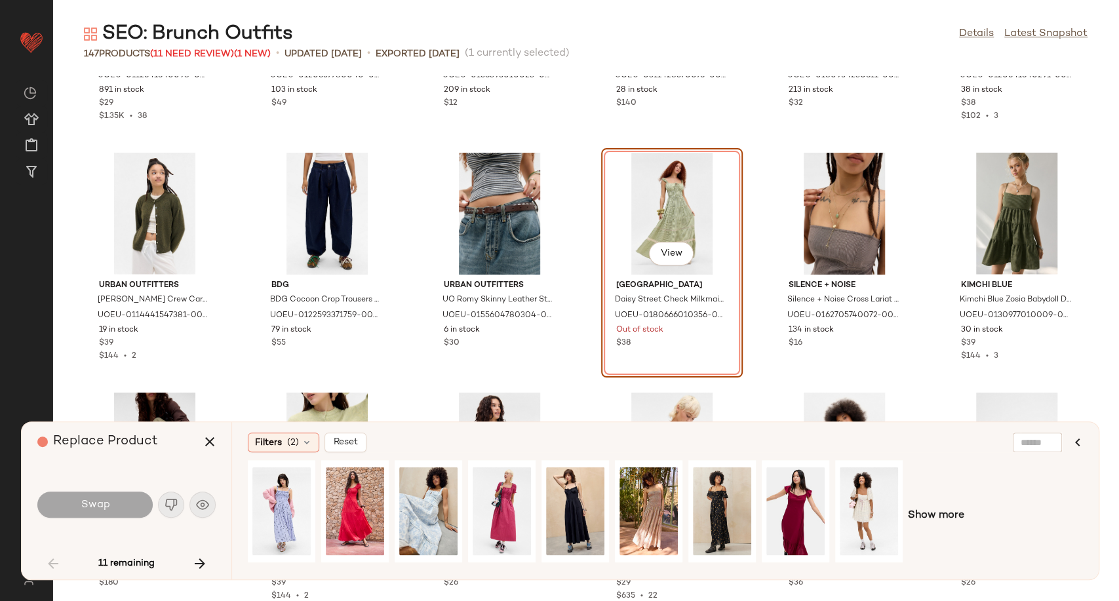
click at [927, 514] on span "Show more" at bounding box center [936, 516] width 56 height 16
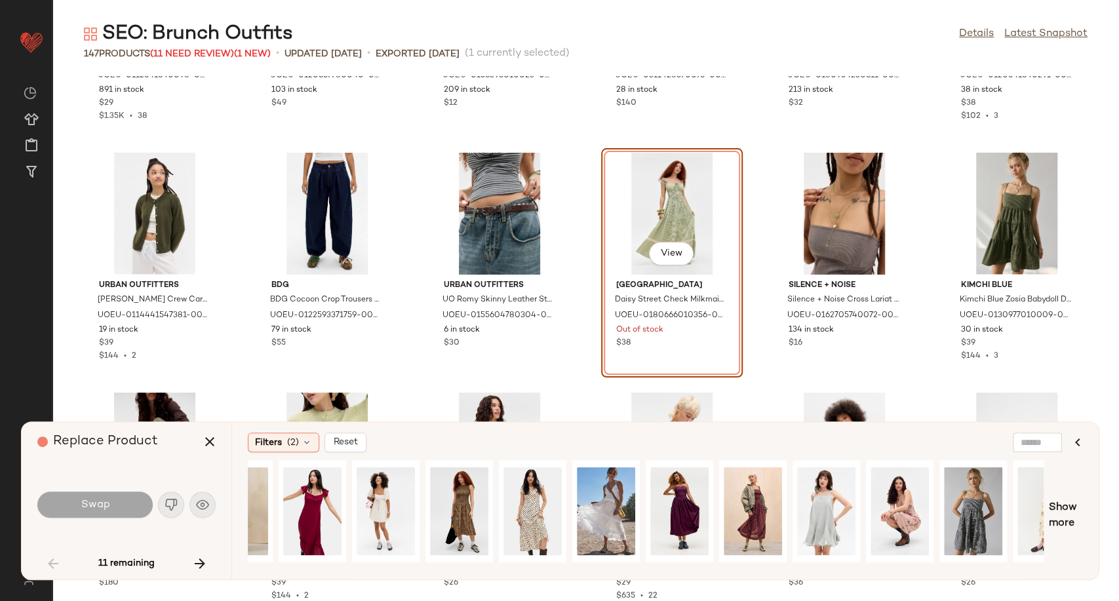
scroll to position [0, 519]
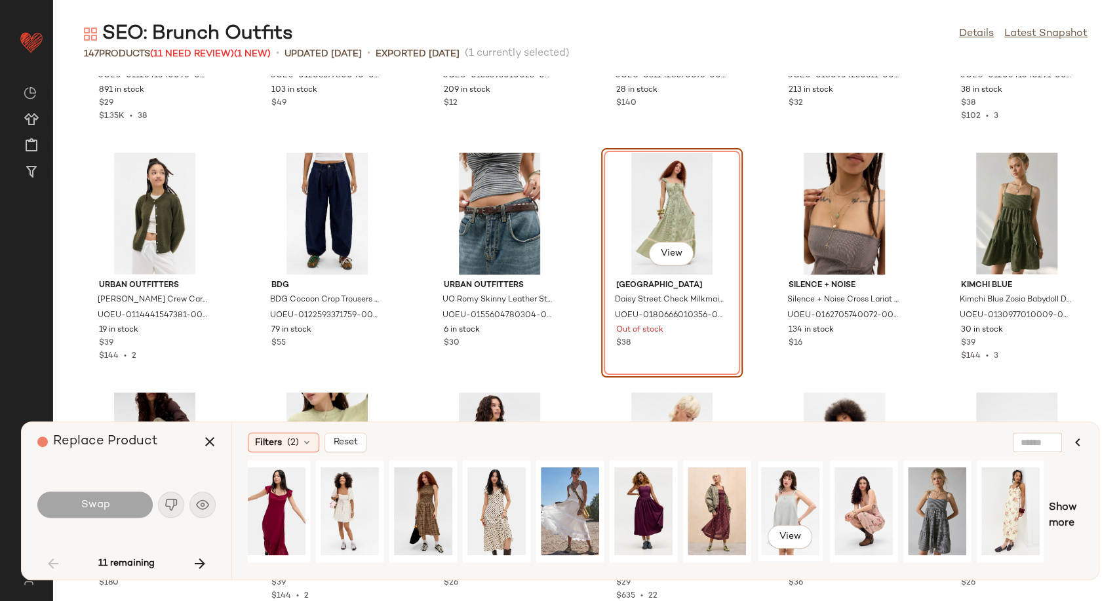
click at [800, 497] on div "View" at bounding box center [790, 511] width 58 height 93
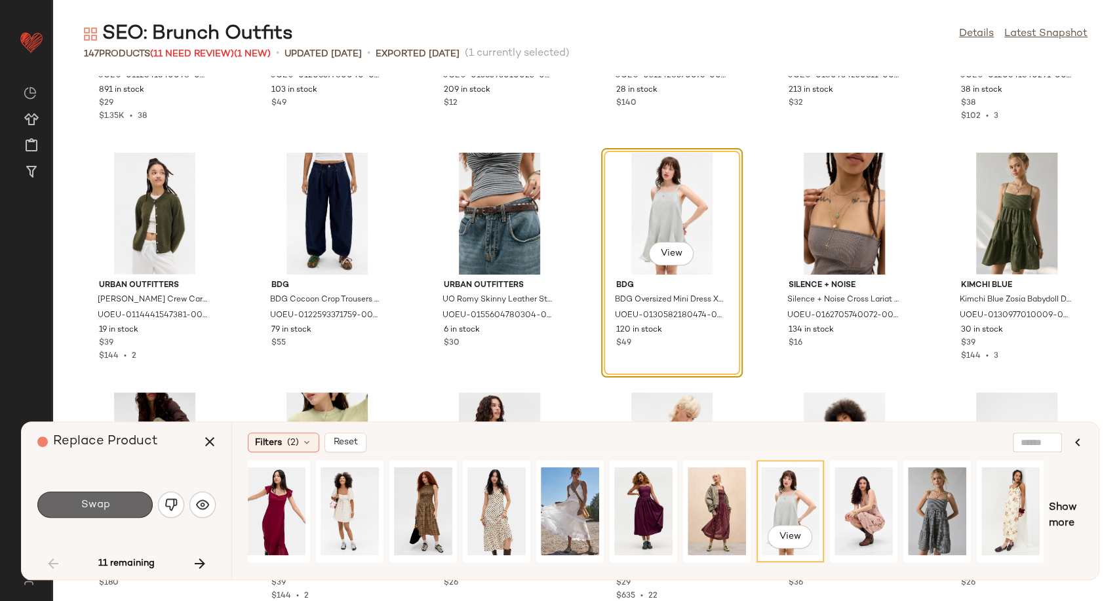
click at [123, 499] on button "Swap" at bounding box center [94, 505] width 115 height 26
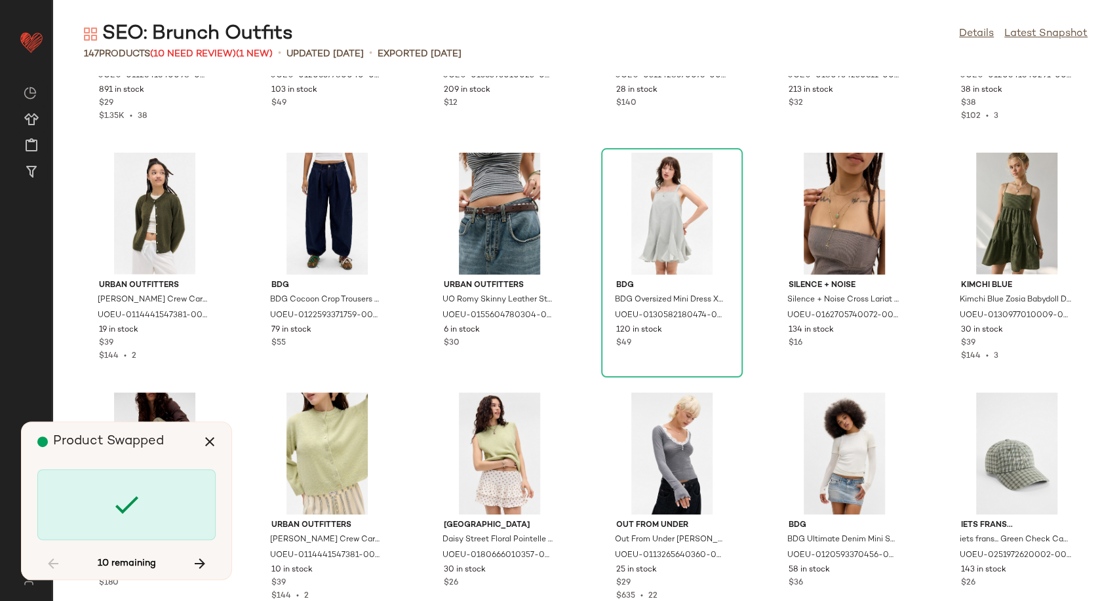
scroll to position [2245, 0]
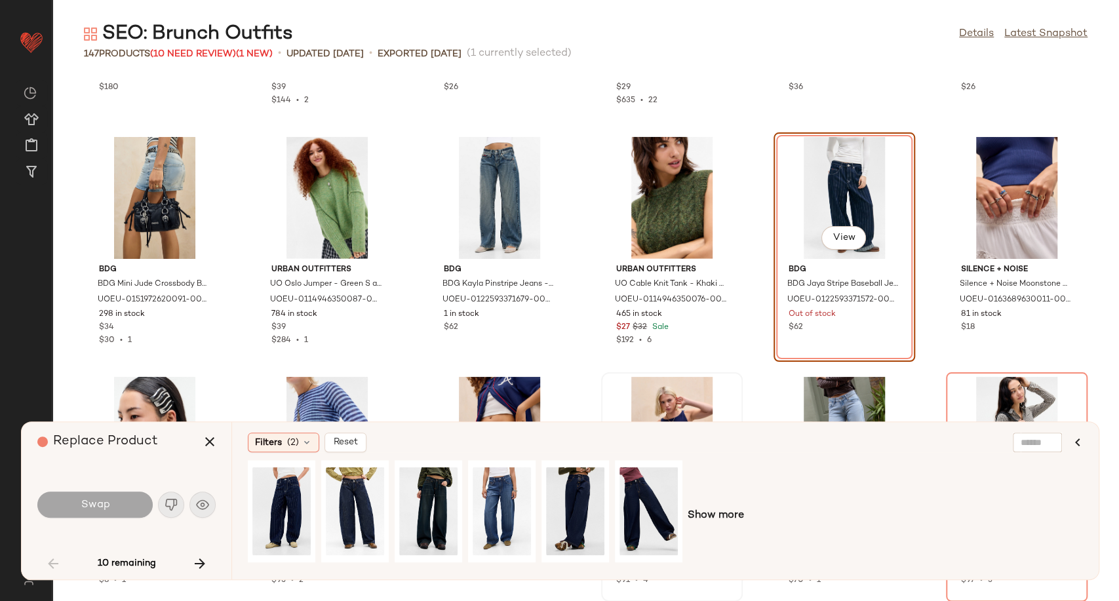
scroll to position [2617, 0]
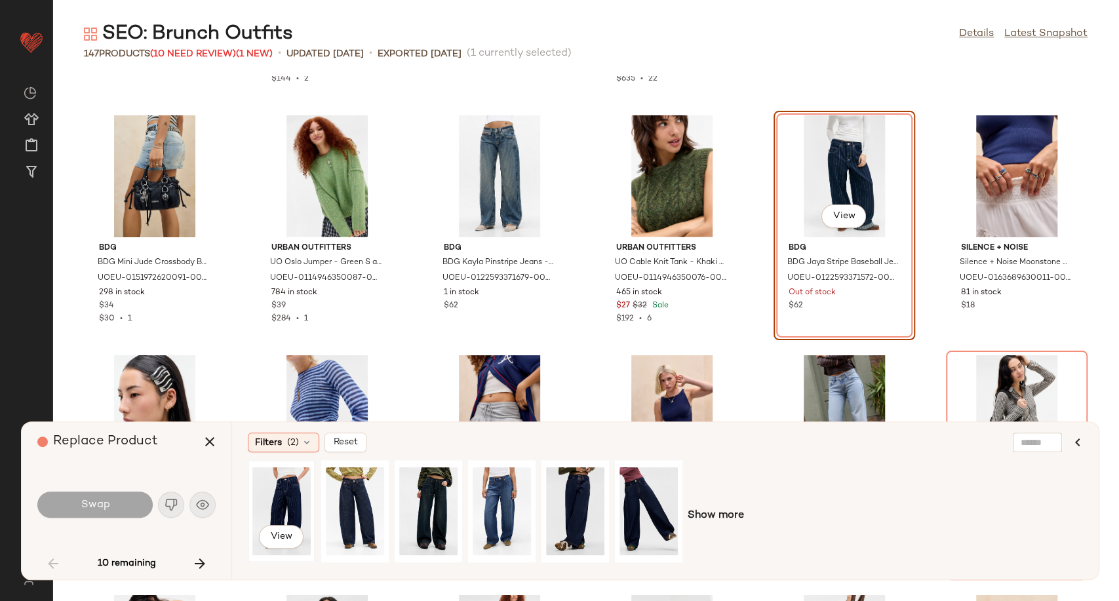
click at [291, 504] on div "View" at bounding box center [281, 511] width 58 height 93
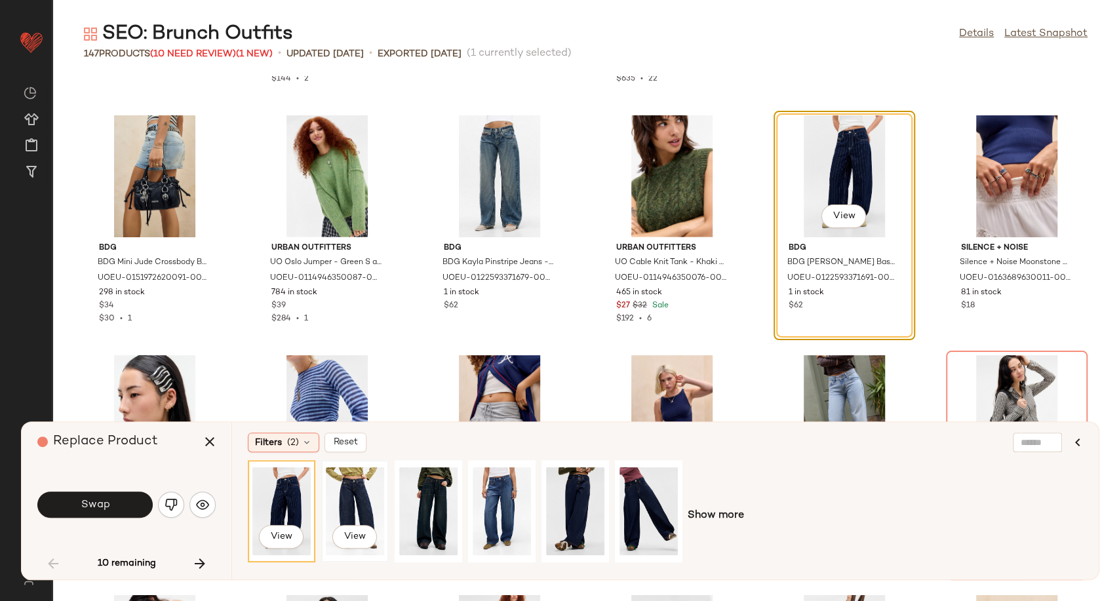
click at [339, 499] on div "View" at bounding box center [355, 511] width 58 height 93
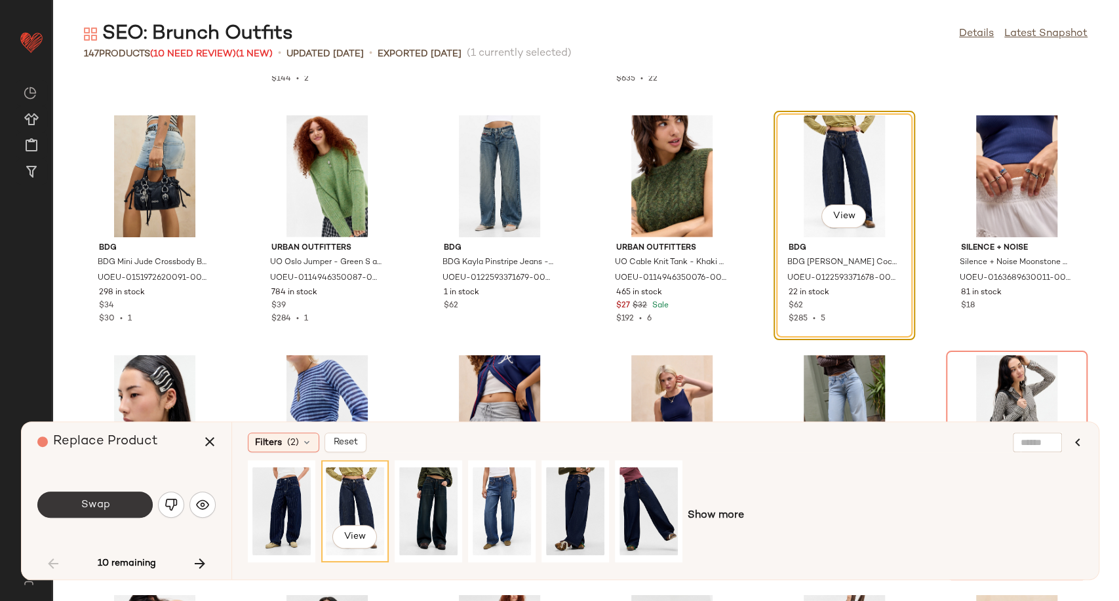
click at [115, 500] on button "Swap" at bounding box center [94, 505] width 115 height 26
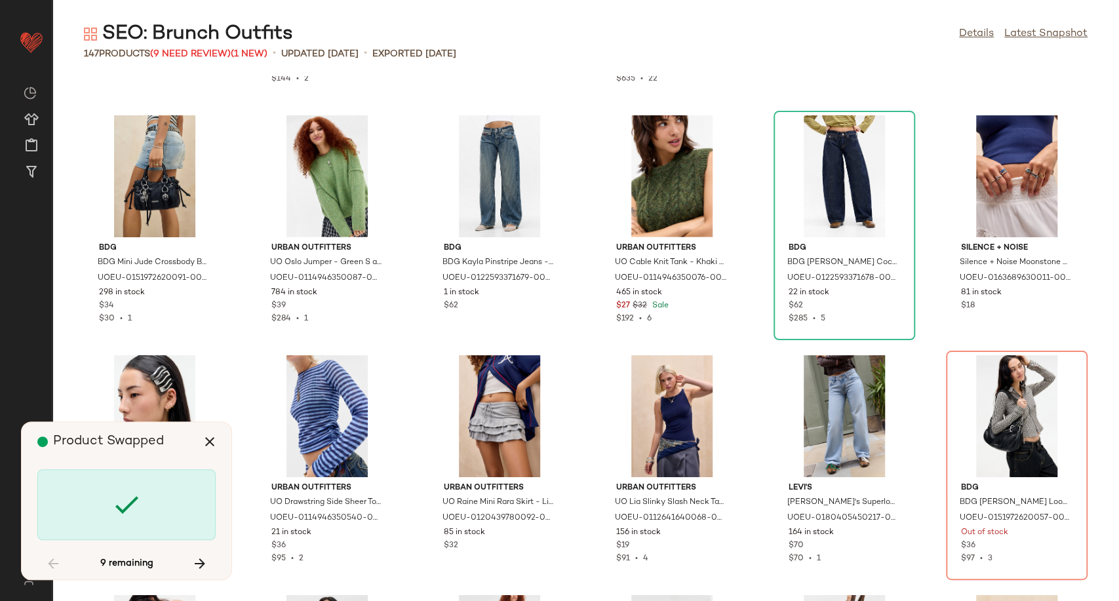
scroll to position [2638, 0]
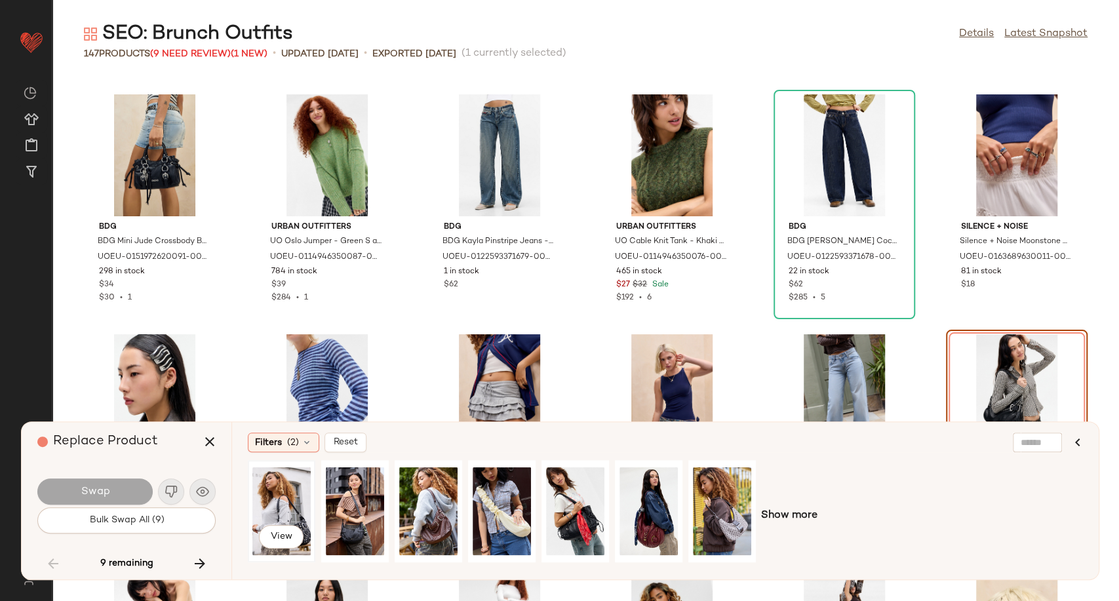
click at [283, 499] on div "View" at bounding box center [281, 511] width 58 height 93
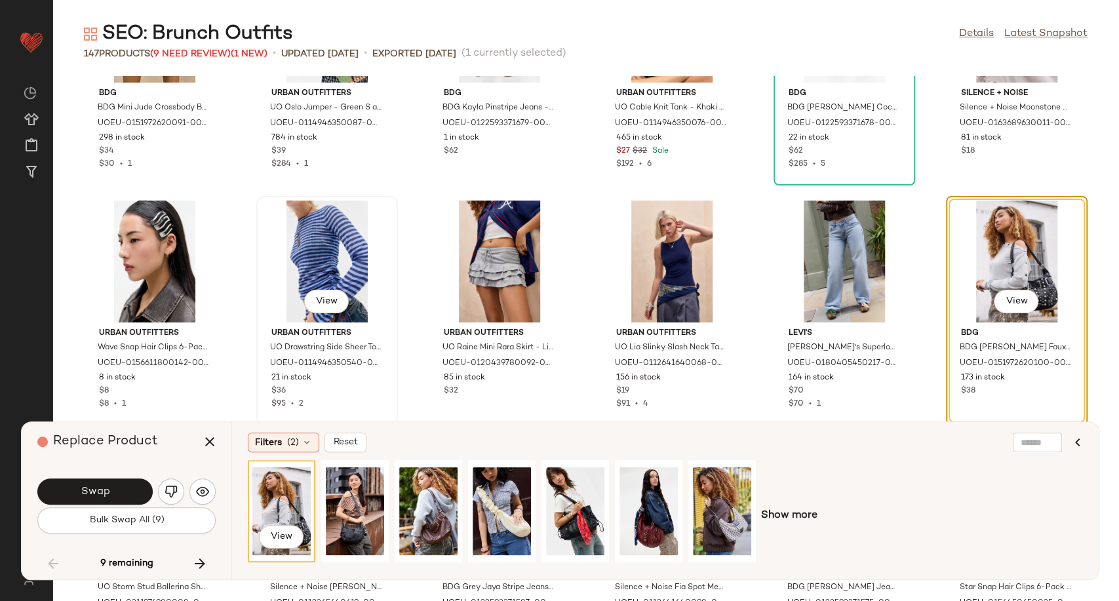
scroll to position [2784, 0]
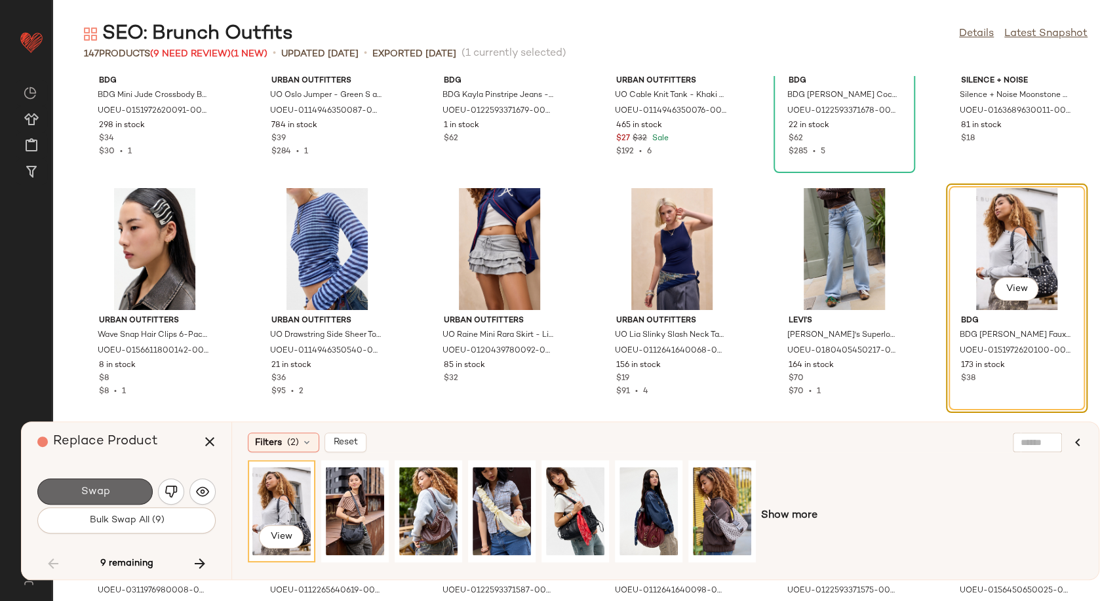
click at [128, 496] on button "Swap" at bounding box center [94, 491] width 115 height 26
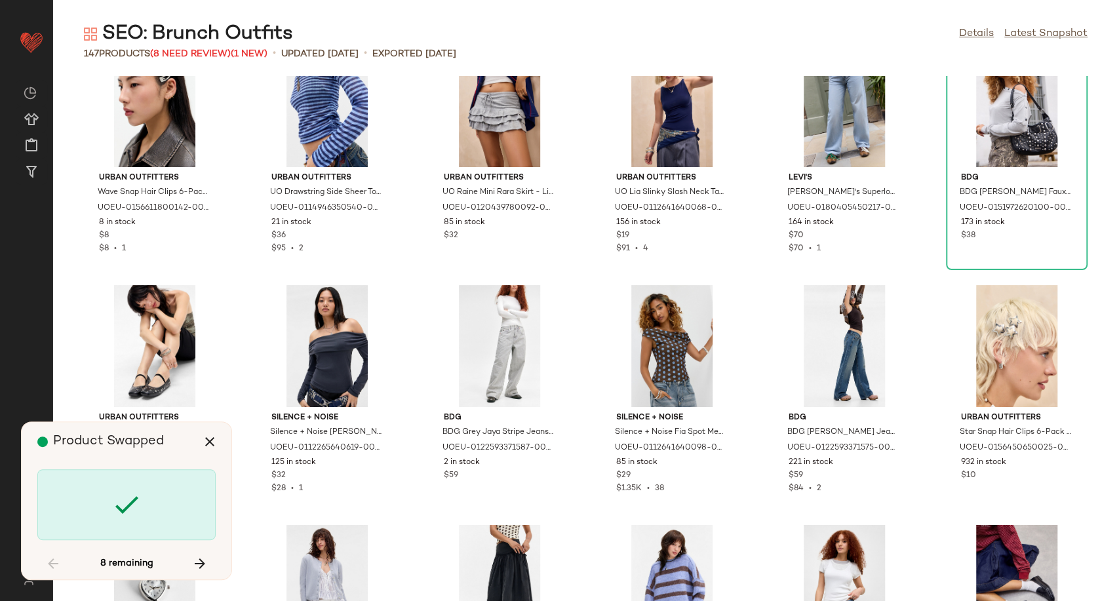
scroll to position [2930, 0]
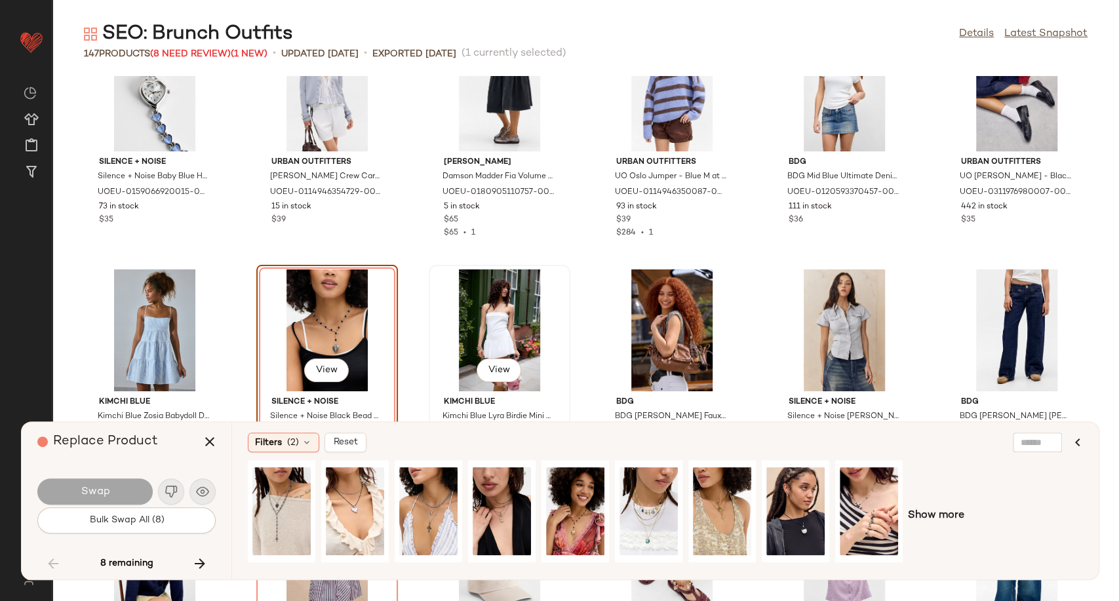
scroll to position [3504, 0]
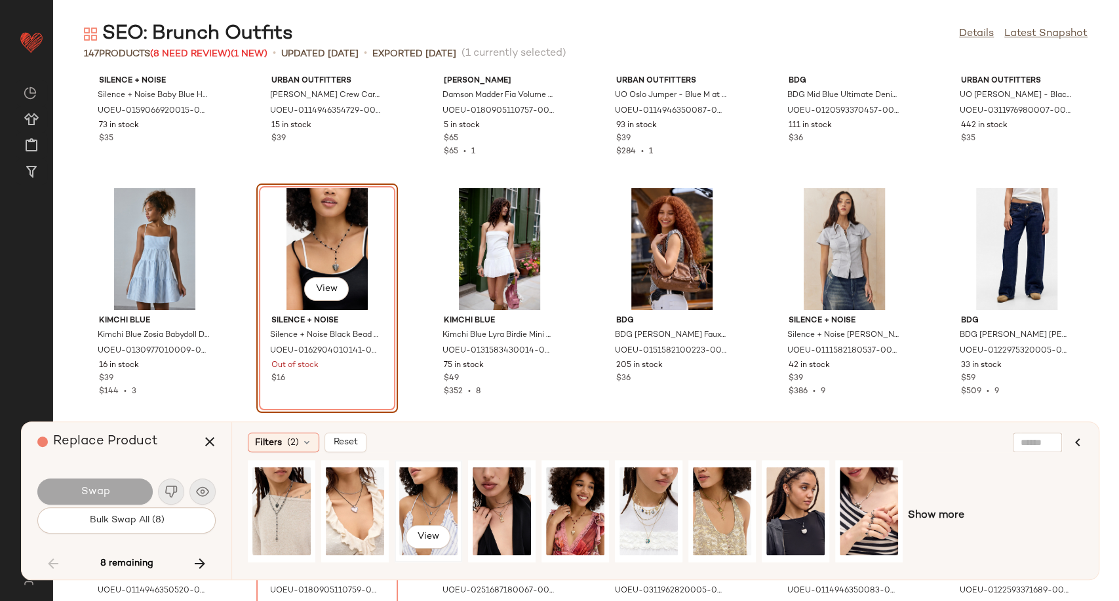
click at [427, 509] on div "View" at bounding box center [428, 511] width 58 height 93
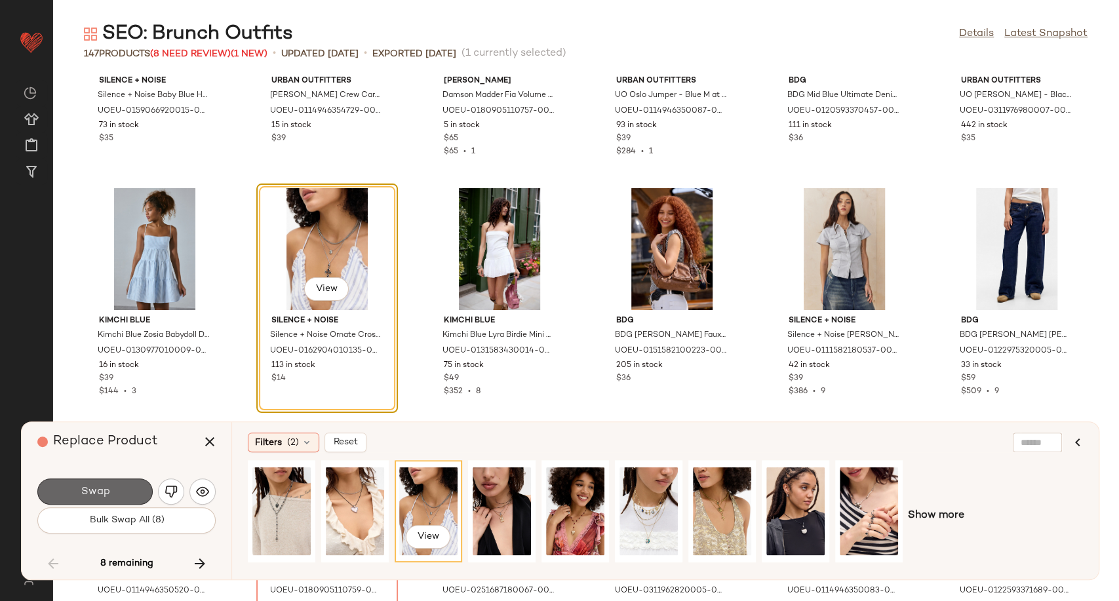
click at [95, 492] on span "Swap" at bounding box center [94, 492] width 29 height 12
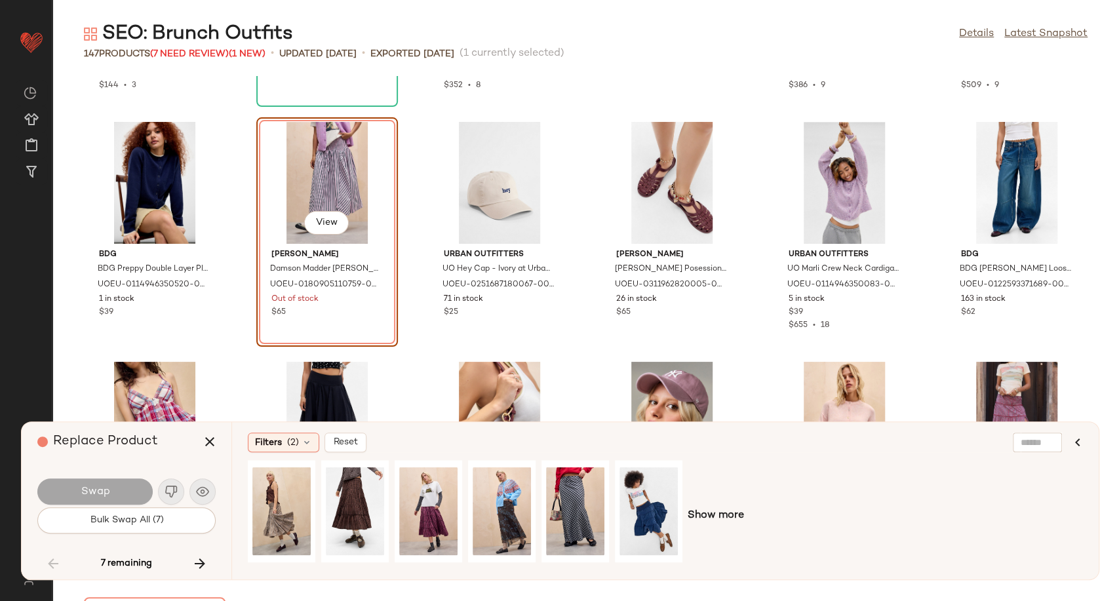
scroll to position [3816, 0]
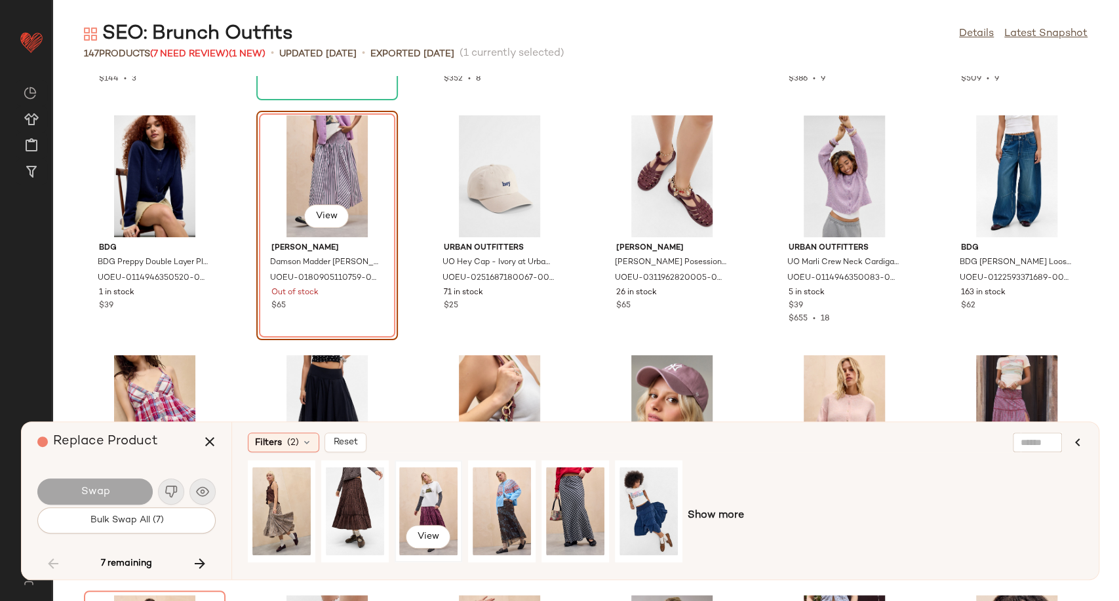
click at [436, 509] on div "View" at bounding box center [428, 511] width 58 height 93
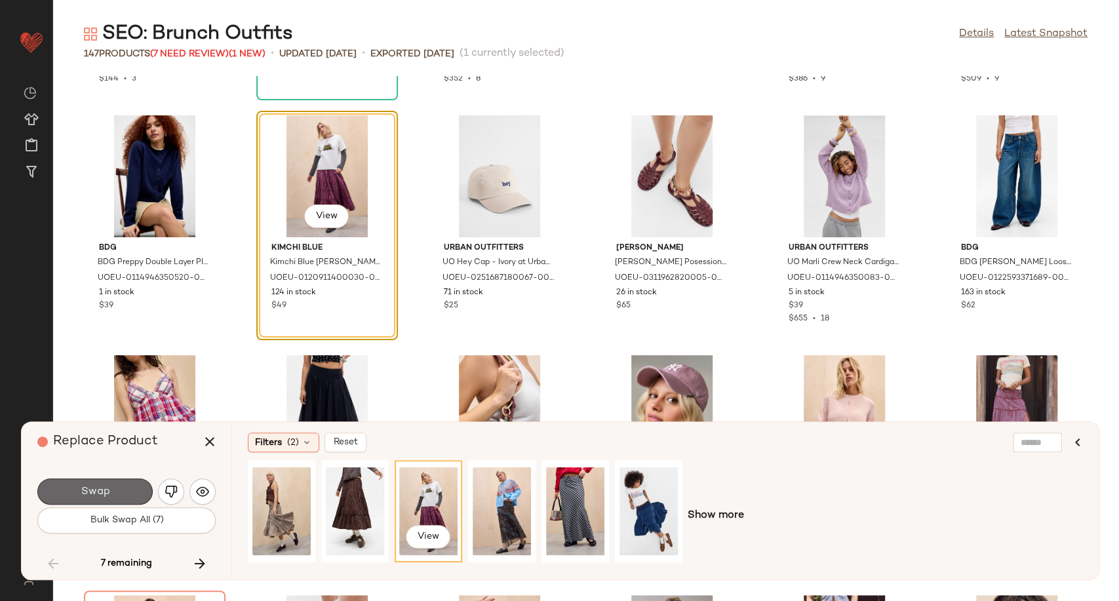
click at [118, 499] on button "Swap" at bounding box center [94, 491] width 115 height 26
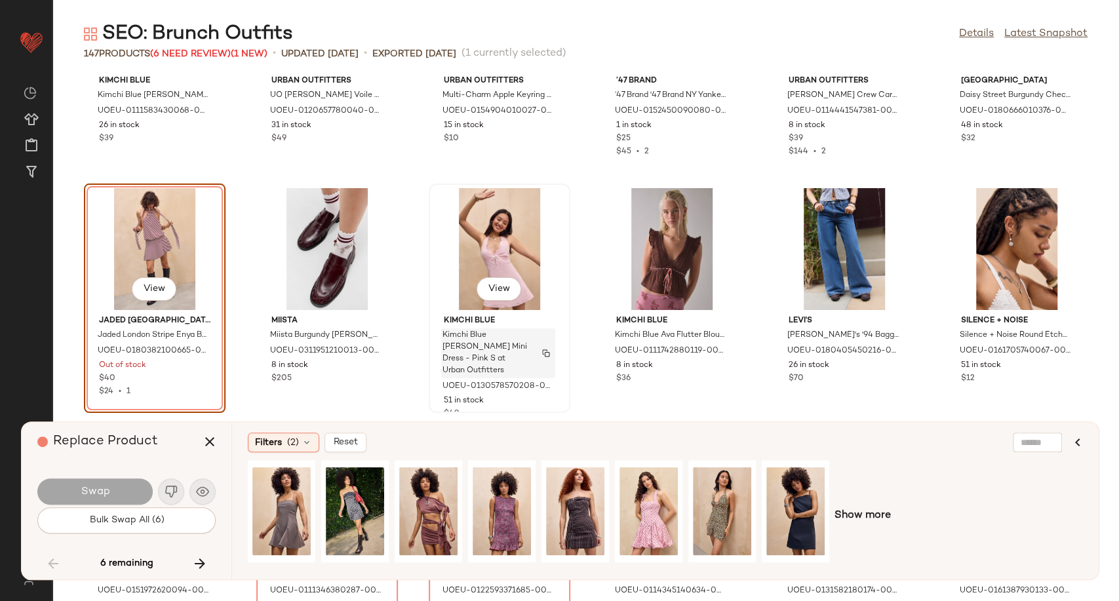
scroll to position [4296, 0]
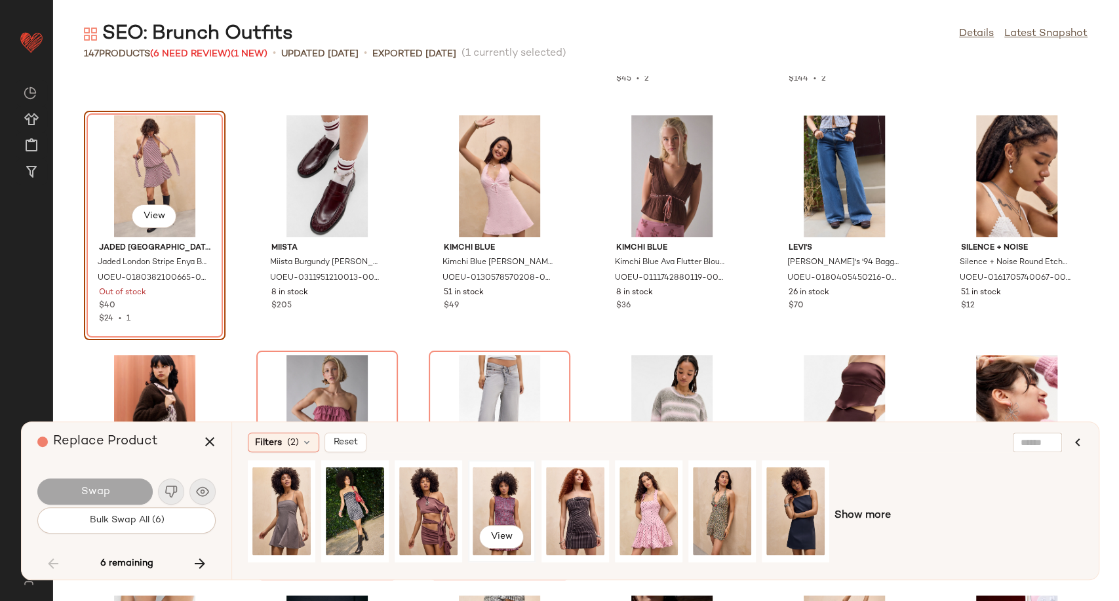
drag, startPoint x: 495, startPoint y: 514, endPoint x: 431, endPoint y: 502, distance: 65.3
click at [495, 514] on div "View" at bounding box center [502, 511] width 58 height 93
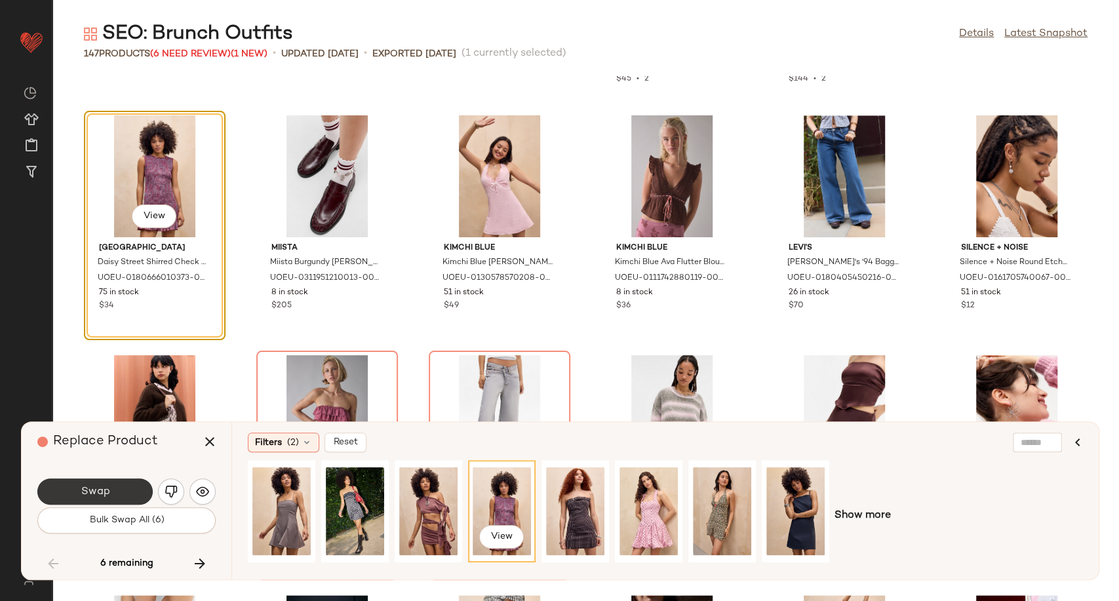
click at [121, 485] on button "Swap" at bounding box center [94, 491] width 115 height 26
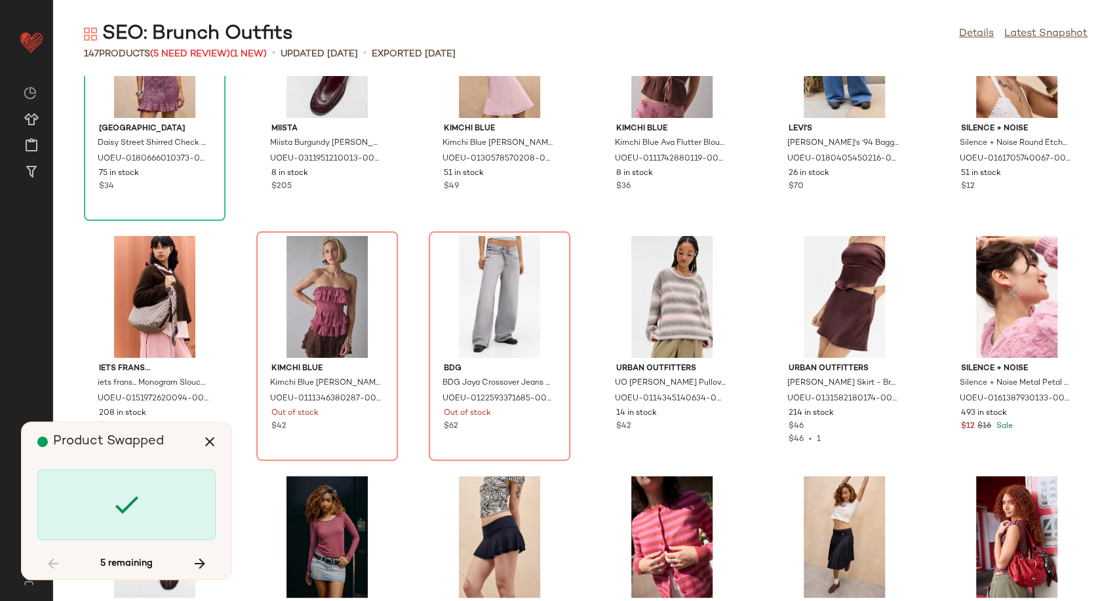
scroll to position [4442, 0]
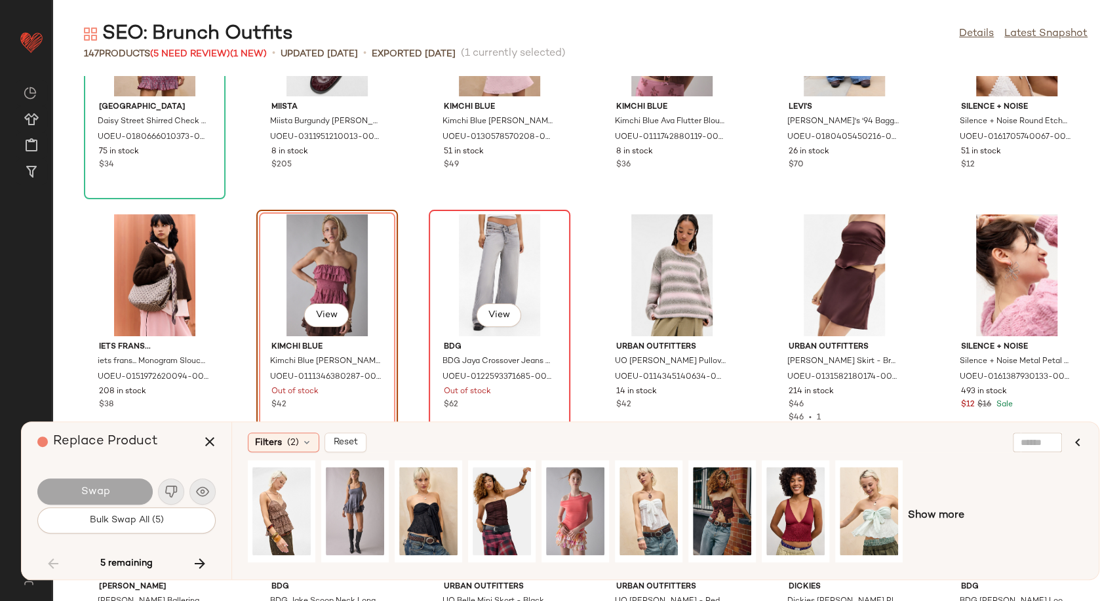
scroll to position [4463, 0]
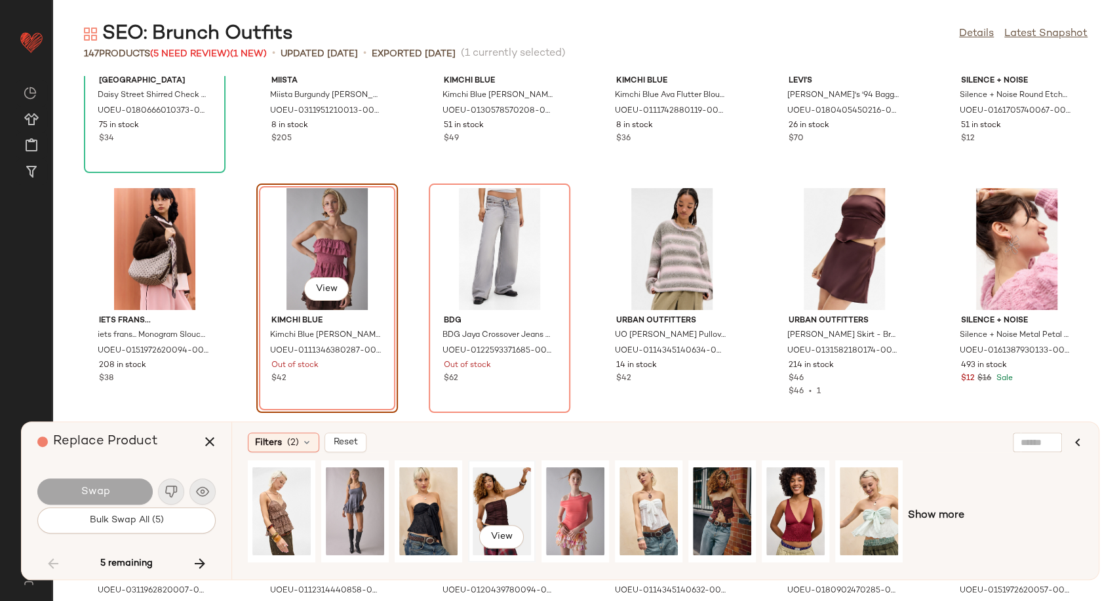
click at [505, 507] on div "View" at bounding box center [502, 511] width 58 height 93
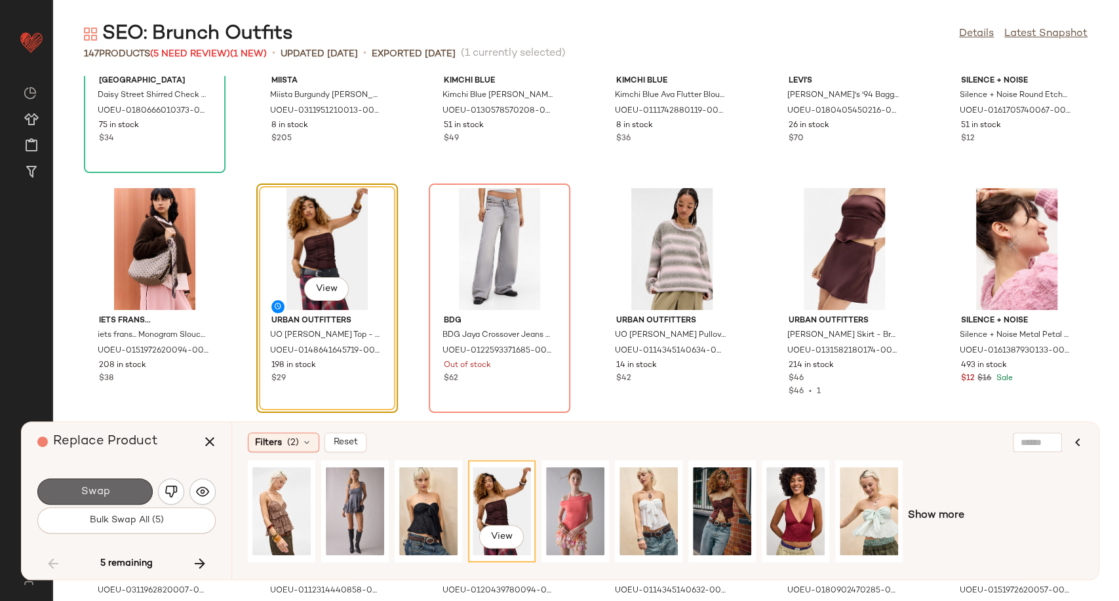
click at [126, 486] on button "Swap" at bounding box center [94, 491] width 115 height 26
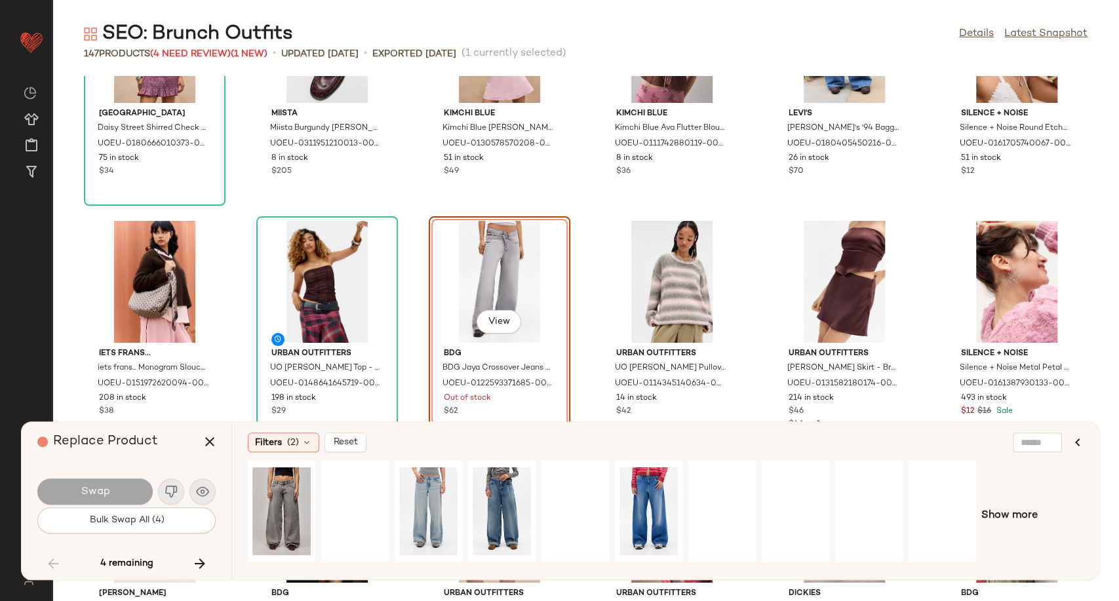
scroll to position [4463, 0]
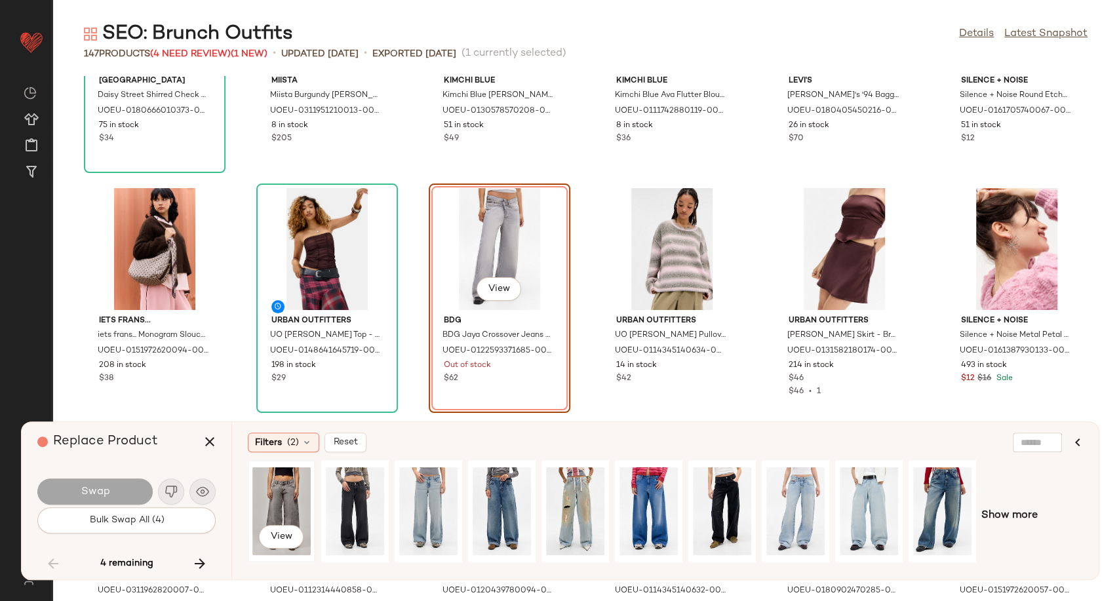
click at [297, 497] on div "View" at bounding box center [281, 511] width 58 height 93
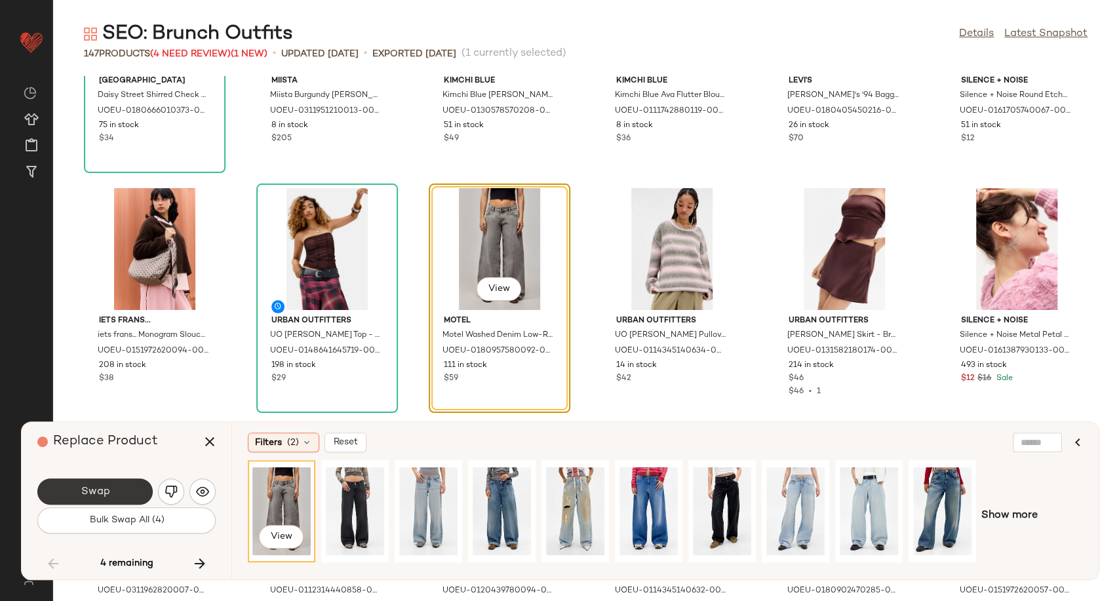
click at [119, 494] on button "Swap" at bounding box center [94, 491] width 115 height 26
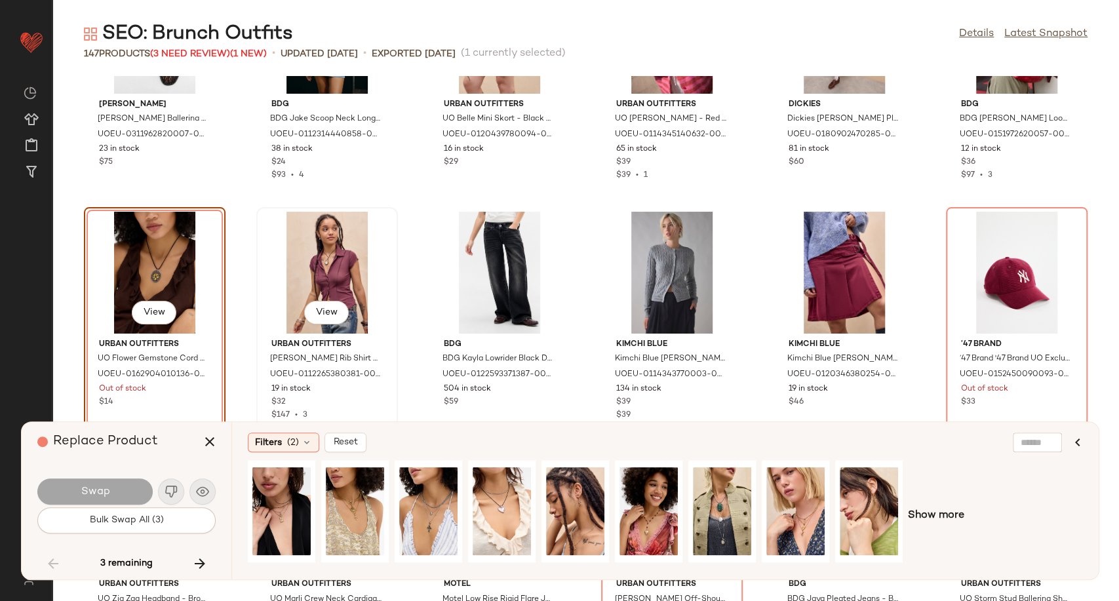
scroll to position [4945, 0]
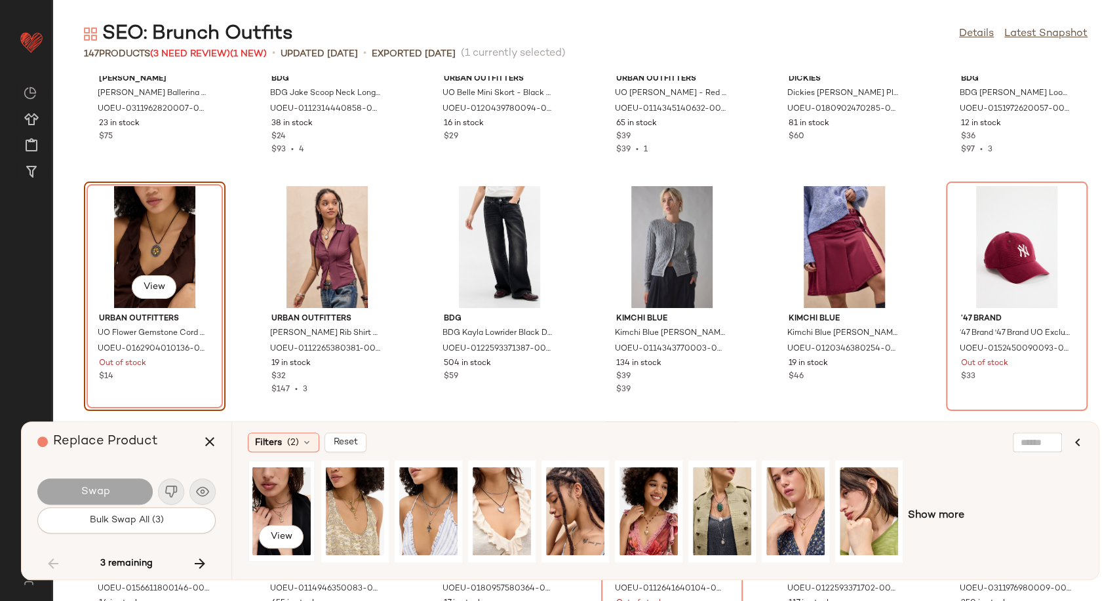
click at [280, 510] on div "View" at bounding box center [281, 511] width 58 height 93
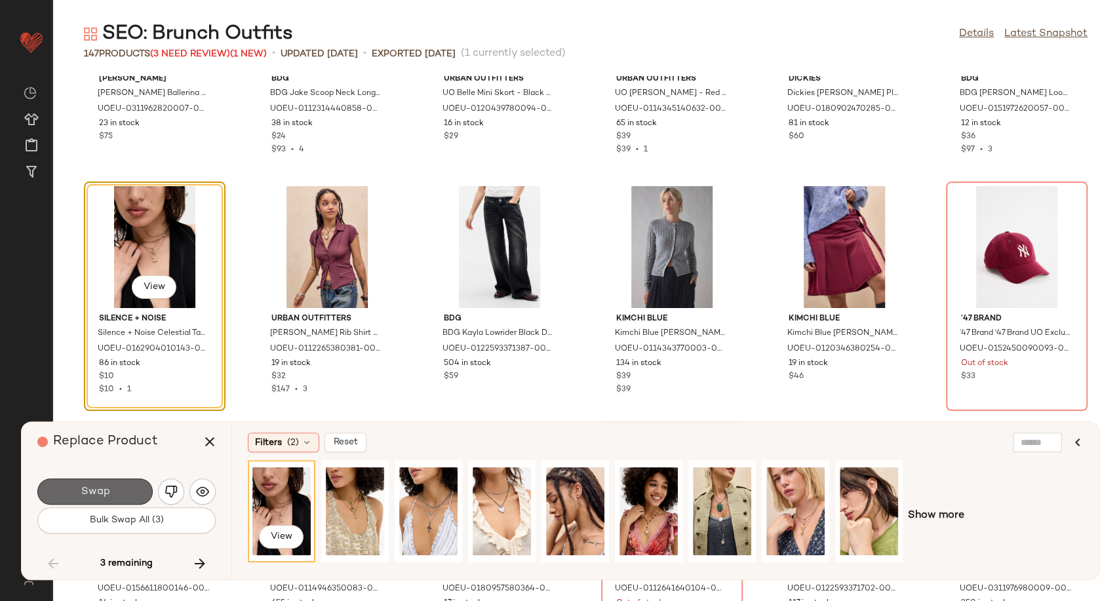
click at [115, 490] on button "Swap" at bounding box center [94, 491] width 115 height 26
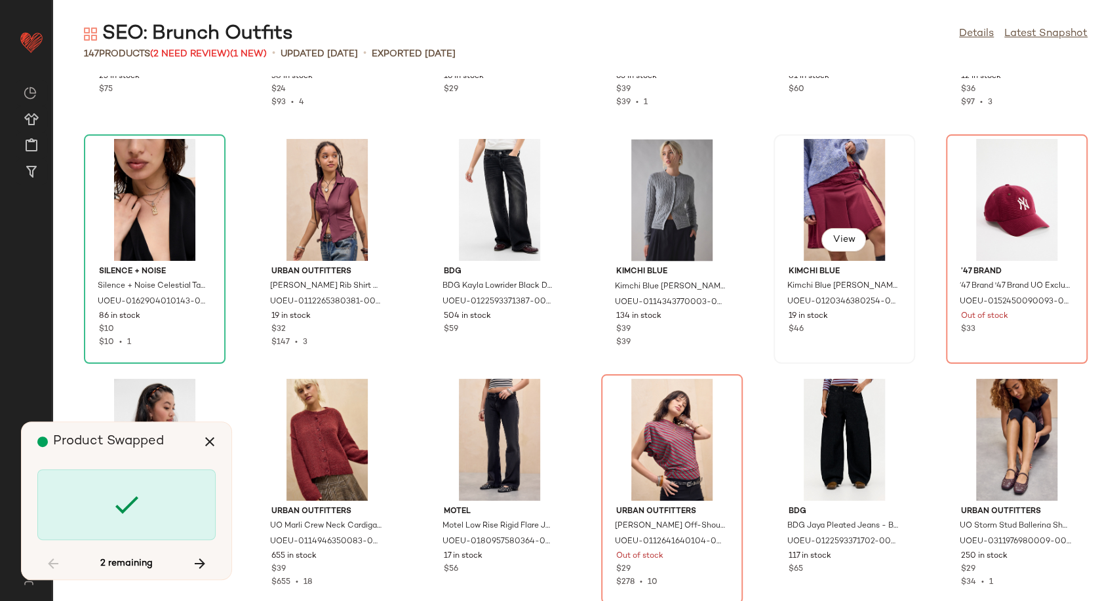
scroll to position [5018, 0]
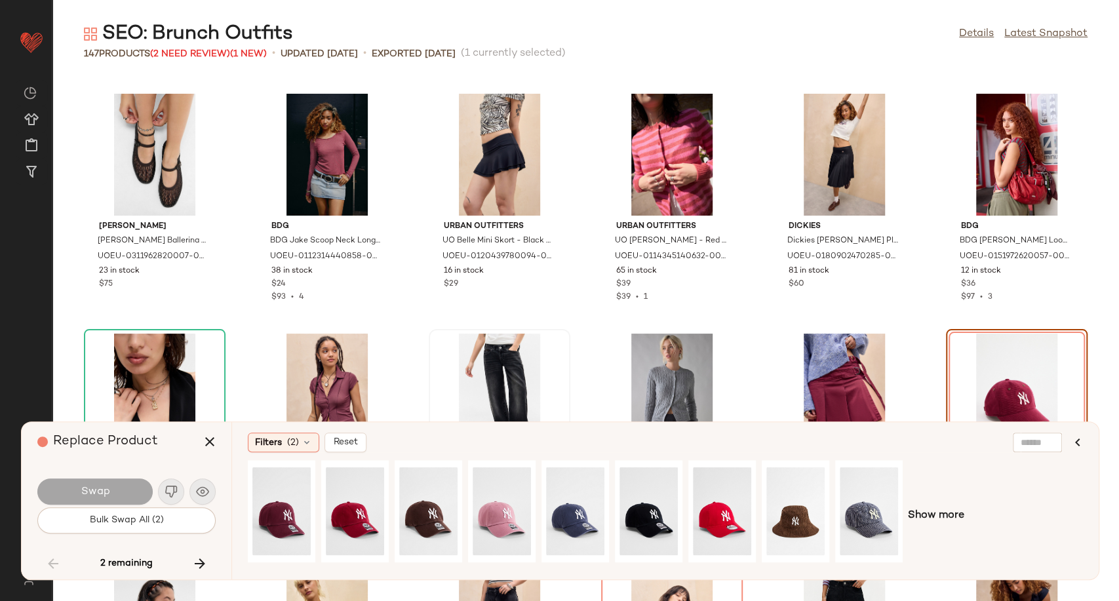
scroll to position [4943, 0]
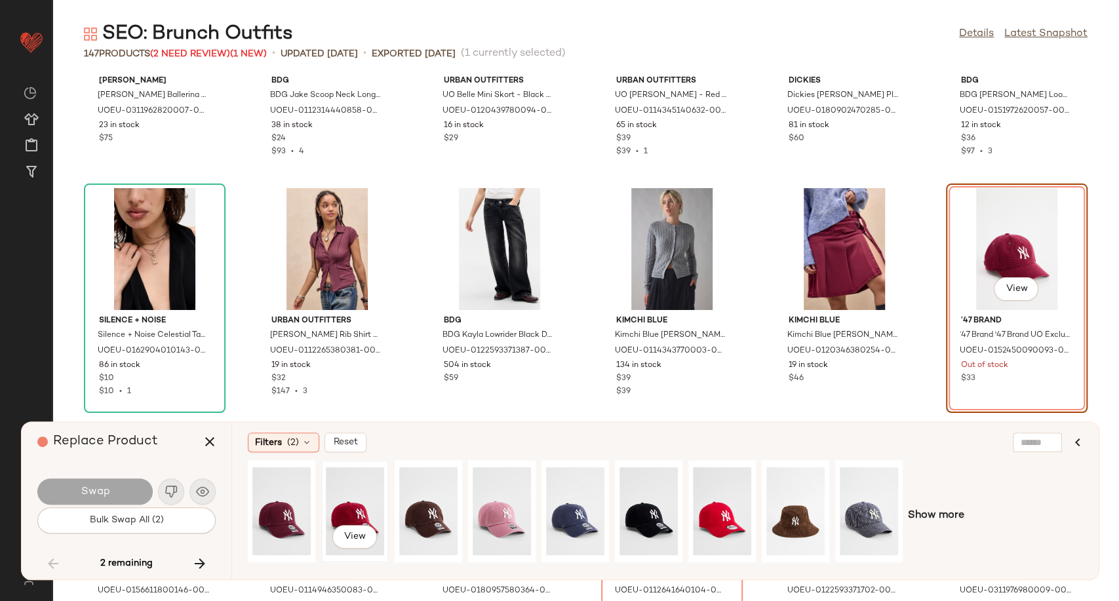
click at [357, 505] on div "View" at bounding box center [355, 511] width 58 height 93
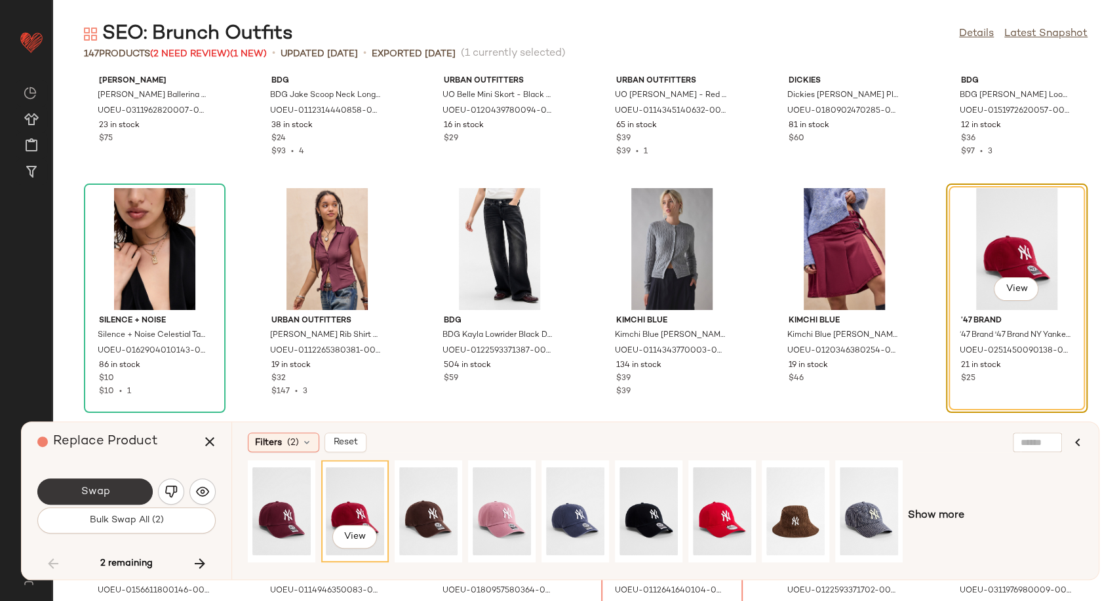
click at [98, 494] on span "Swap" at bounding box center [94, 492] width 29 height 12
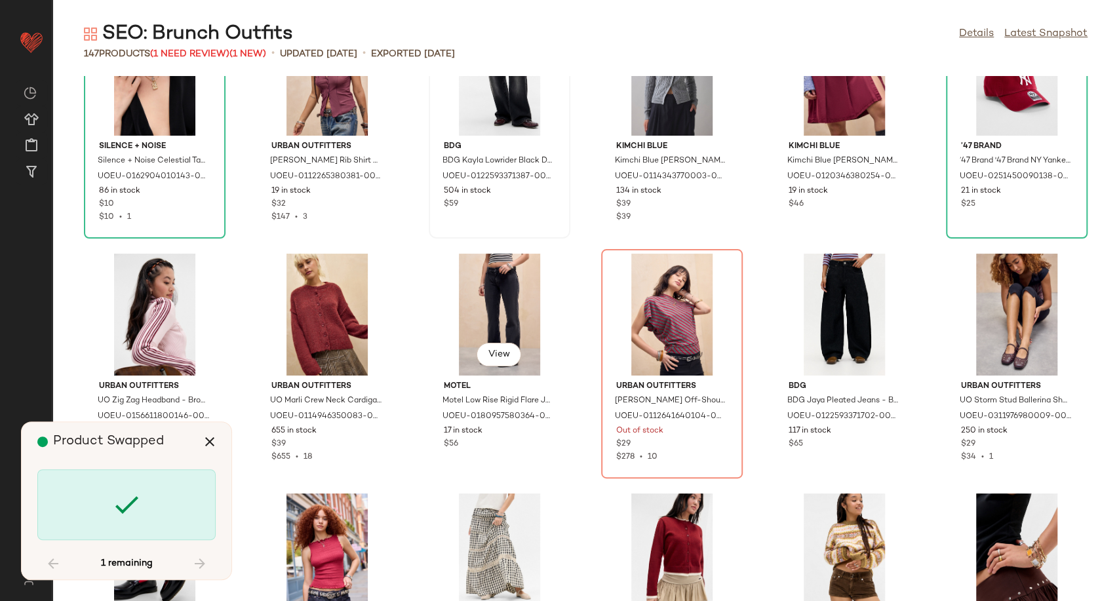
scroll to position [5161, 0]
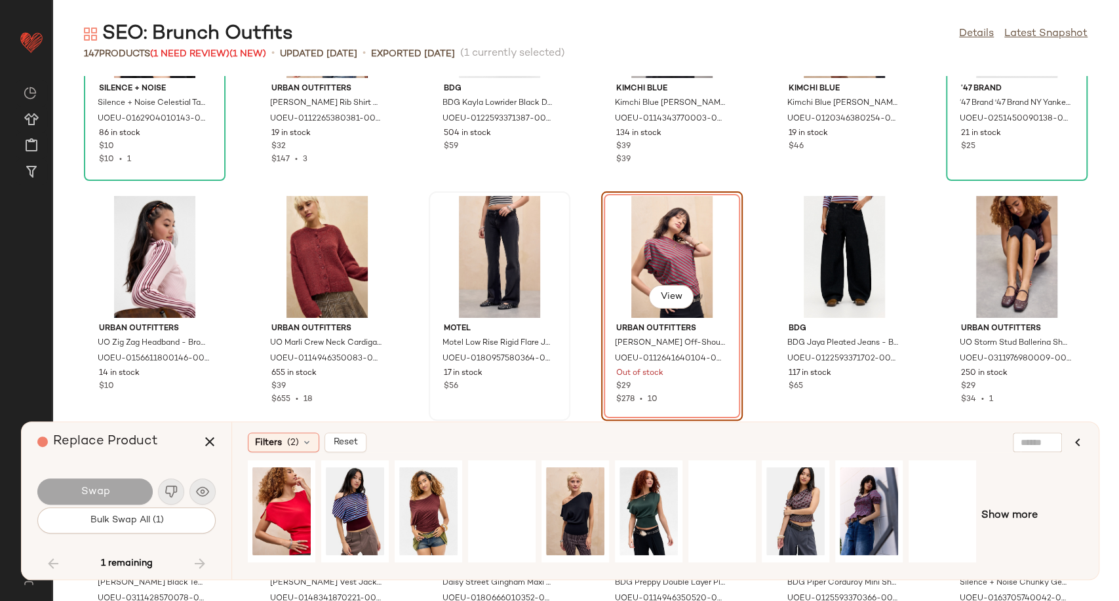
scroll to position [5183, 0]
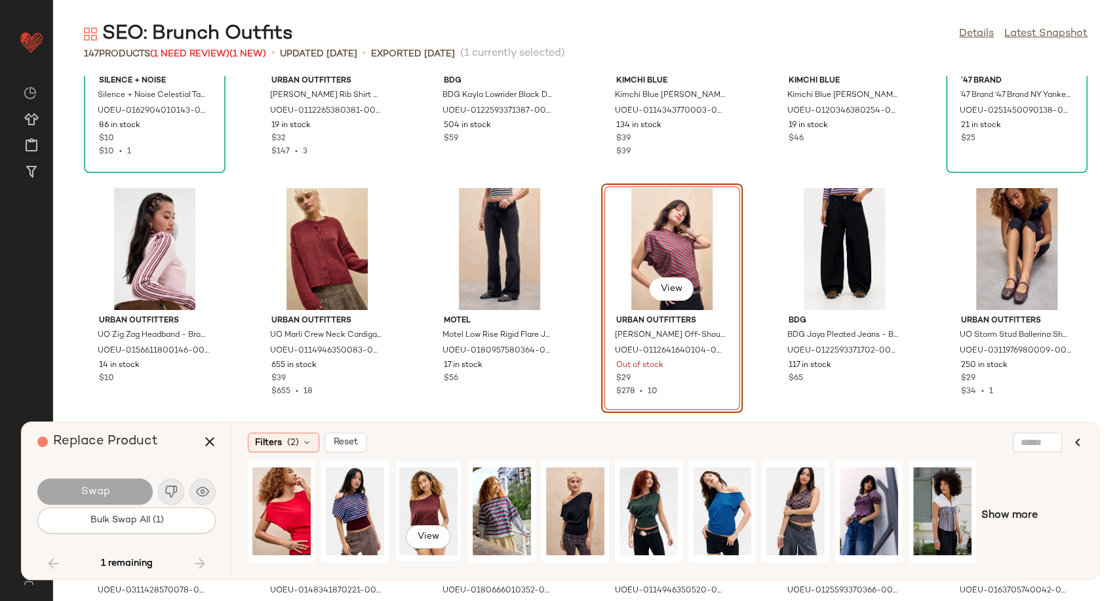
click at [414, 513] on div "View" at bounding box center [428, 511] width 58 height 93
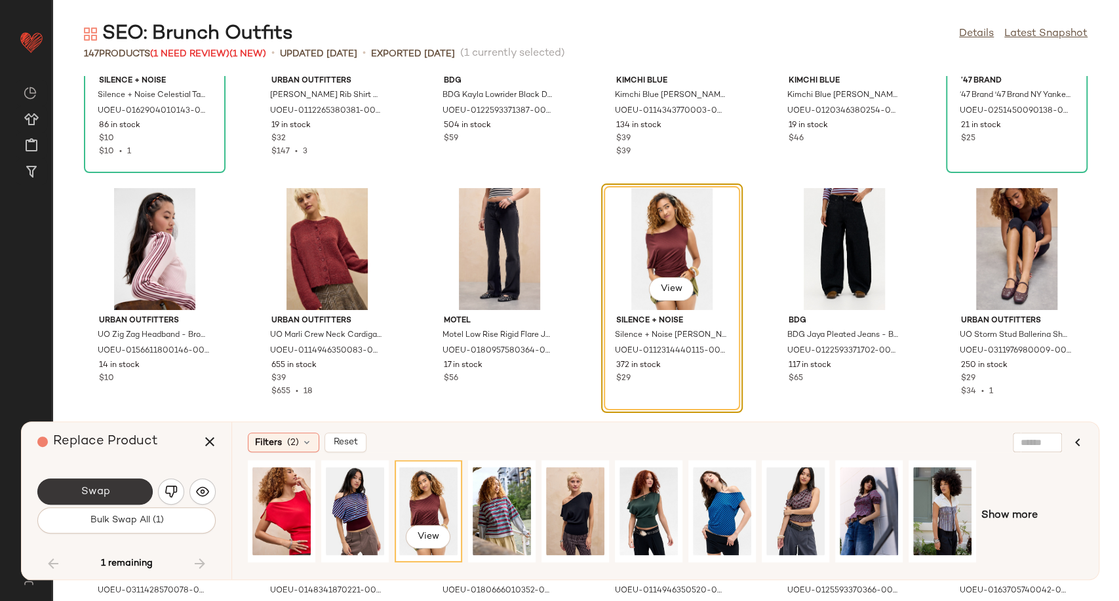
click at [117, 488] on button "Swap" at bounding box center [94, 491] width 115 height 26
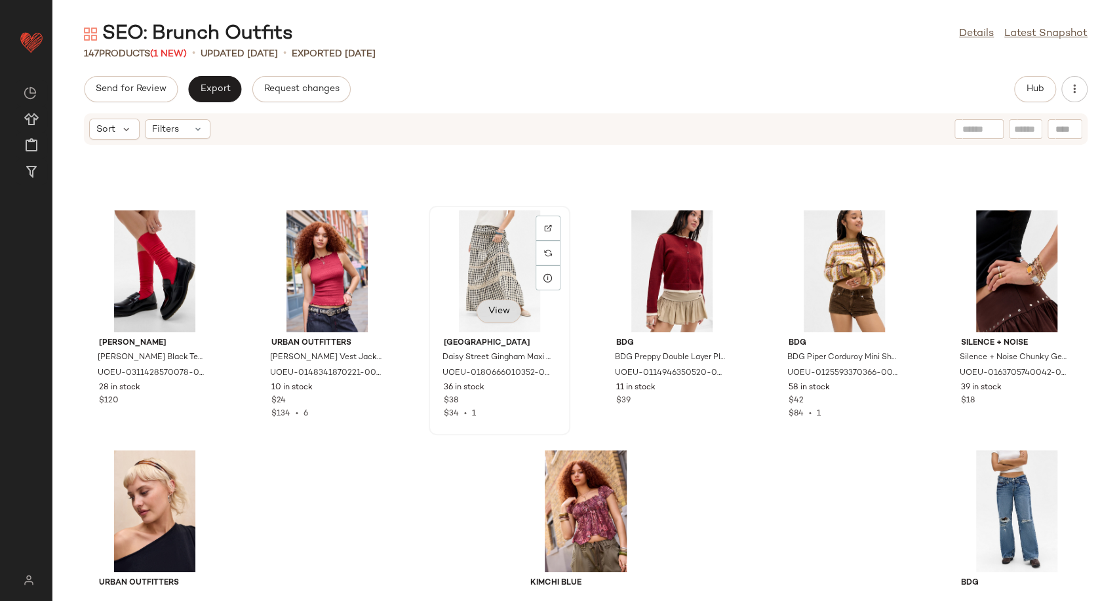
scroll to position [5547, 0]
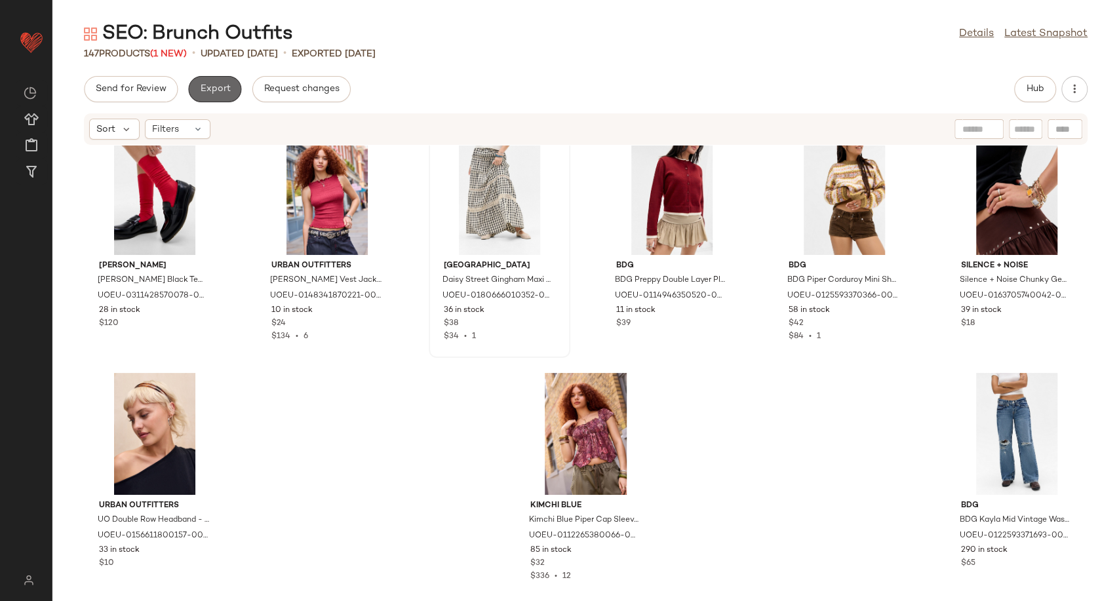
click at [212, 84] on span "Export" at bounding box center [214, 89] width 31 height 10
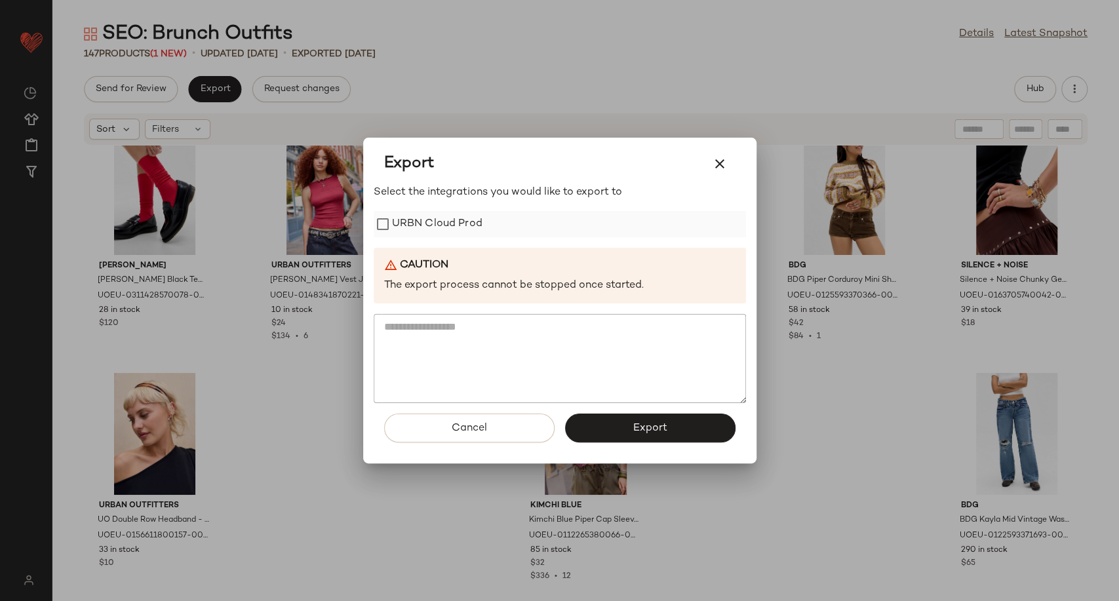
click at [408, 231] on label "URBN Cloud Prod" at bounding box center [437, 224] width 90 height 26
click at [640, 427] on span "Export" at bounding box center [649, 428] width 35 height 12
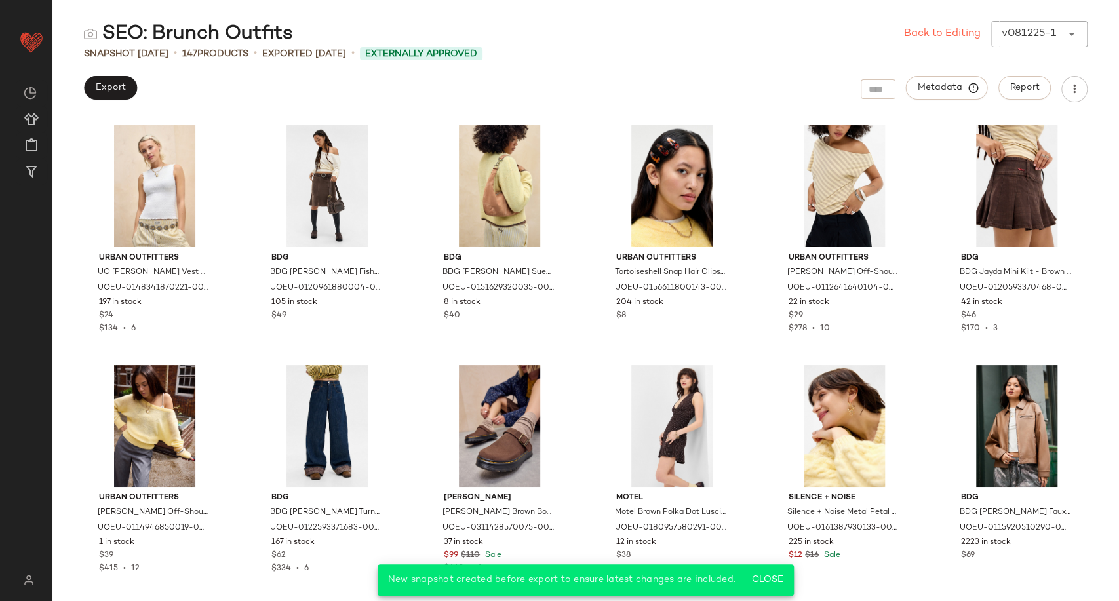
click at [950, 33] on link "Back to Editing" at bounding box center [942, 34] width 77 height 16
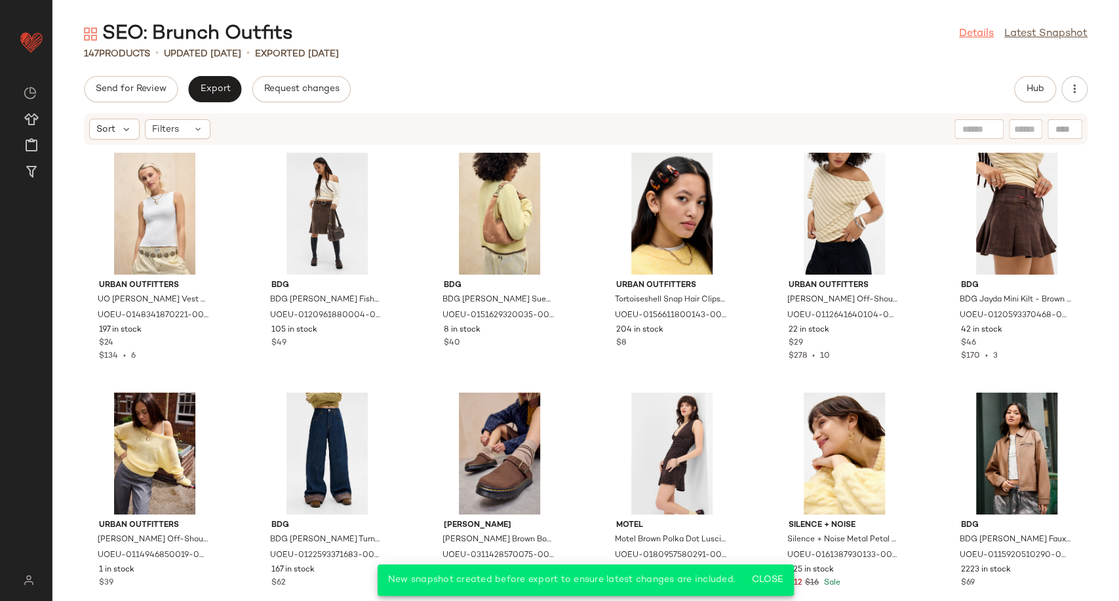
click at [962, 33] on link "Details" at bounding box center [976, 34] width 35 height 16
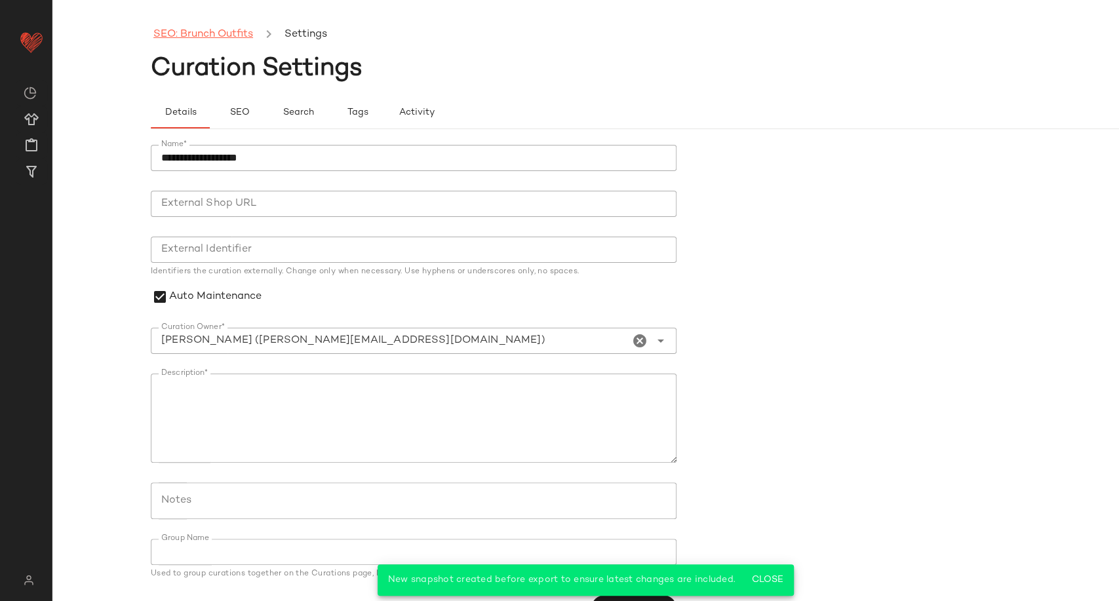
click at [178, 37] on link "SEO: Brunch Outfits" at bounding box center [203, 34] width 100 height 17
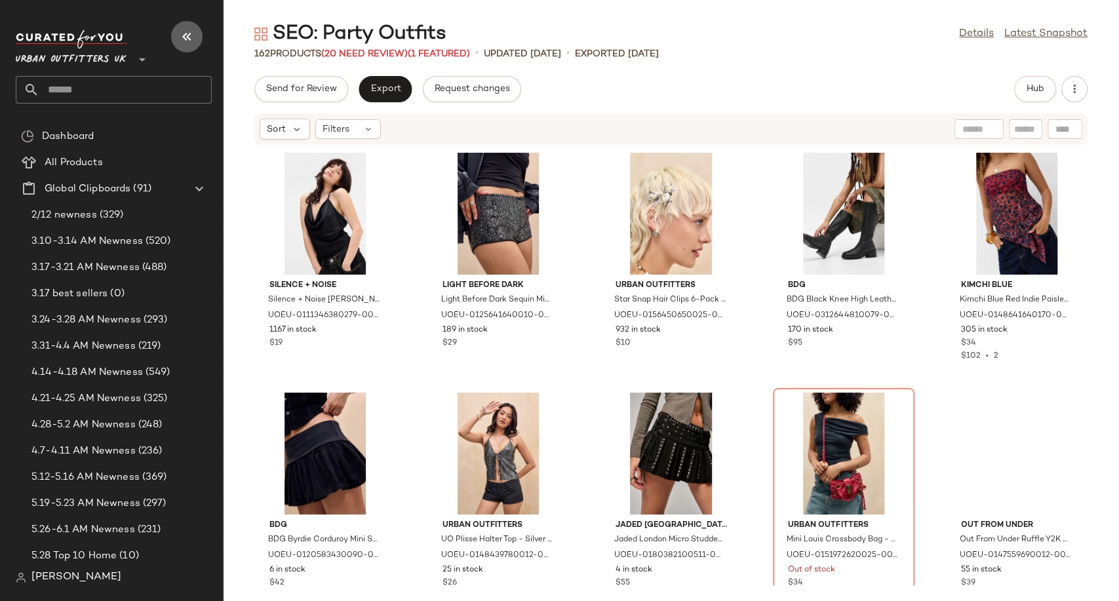
click at [187, 41] on icon "button" at bounding box center [187, 37] width 16 height 16
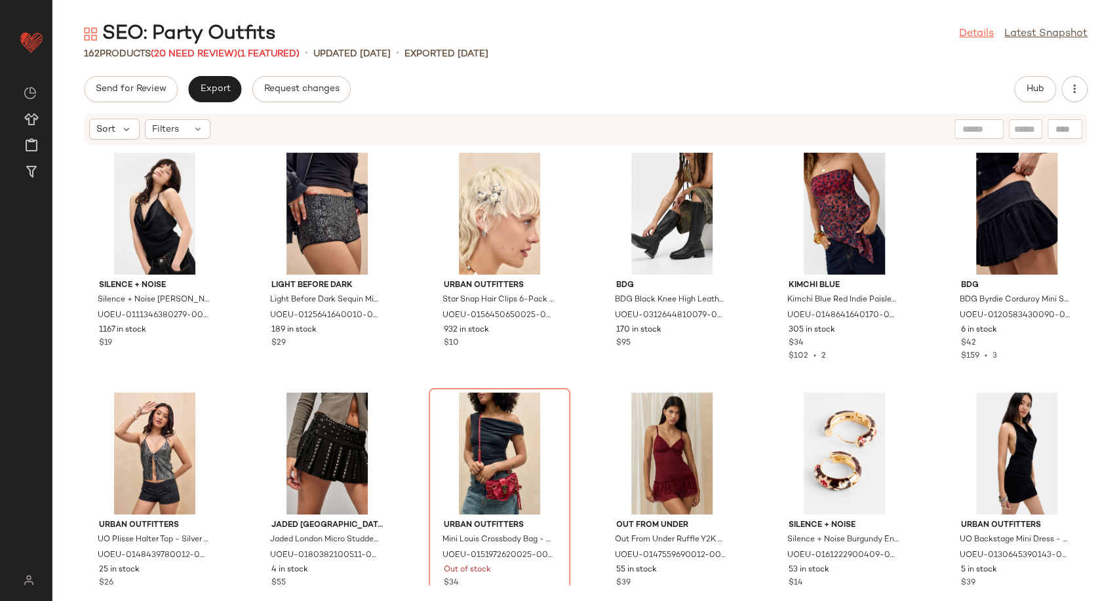
click at [973, 35] on link "Details" at bounding box center [976, 34] width 35 height 16
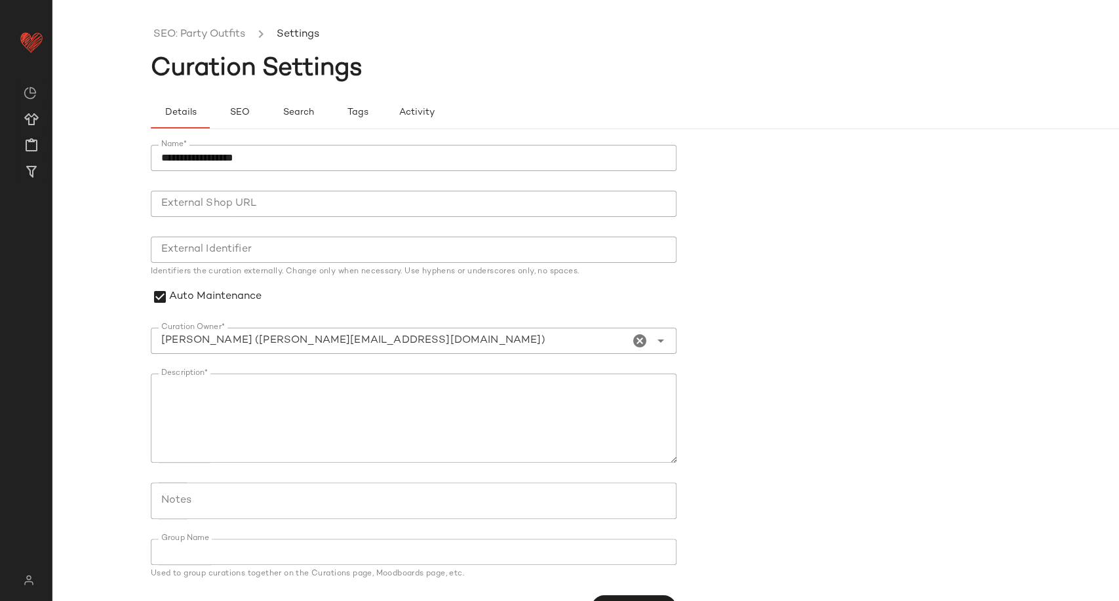
scroll to position [34, 0]
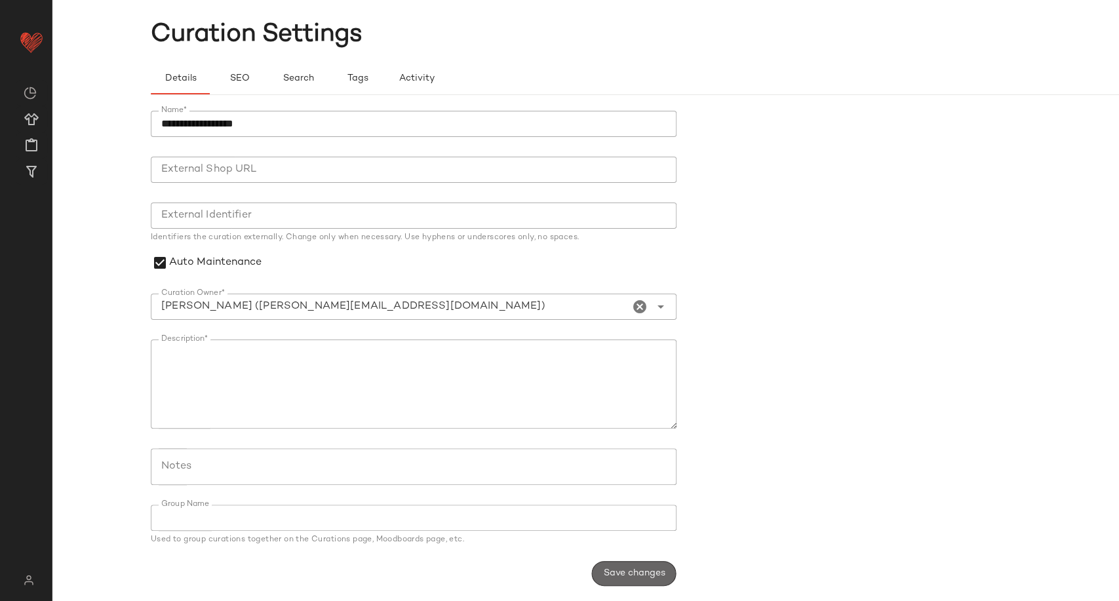
click at [622, 580] on button "Save changes" at bounding box center [633, 573] width 85 height 25
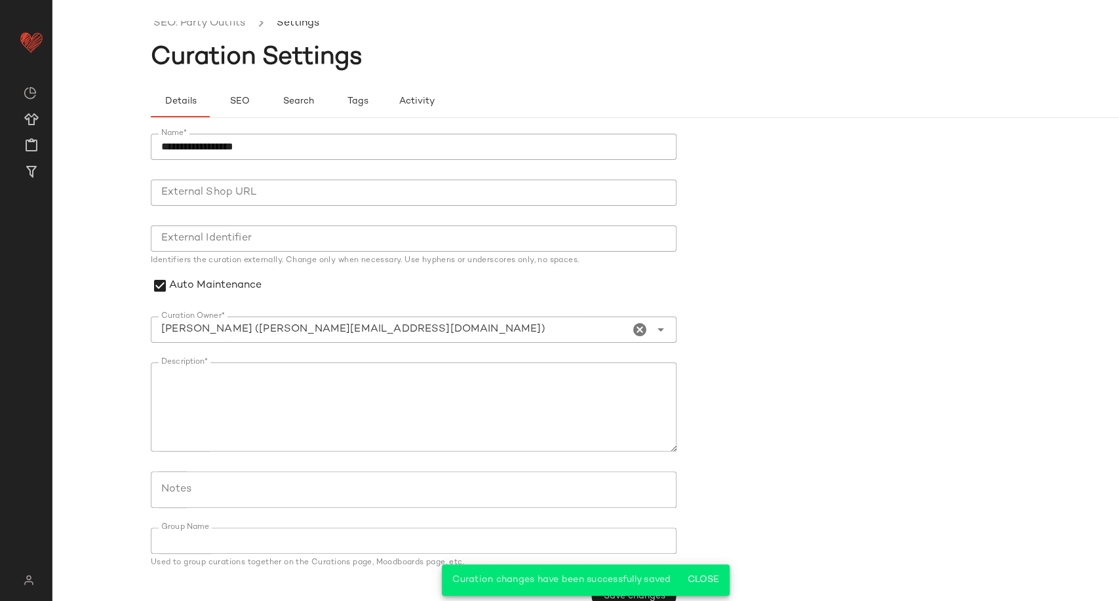
scroll to position [0, 0]
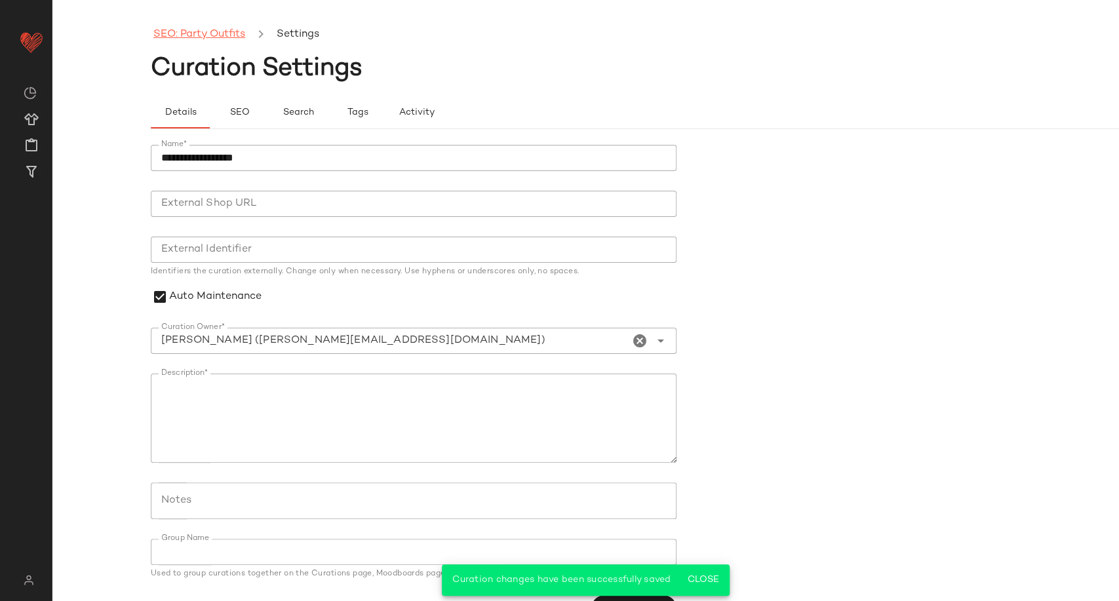
click at [219, 39] on link "SEO: Party Outfits" at bounding box center [199, 34] width 92 height 17
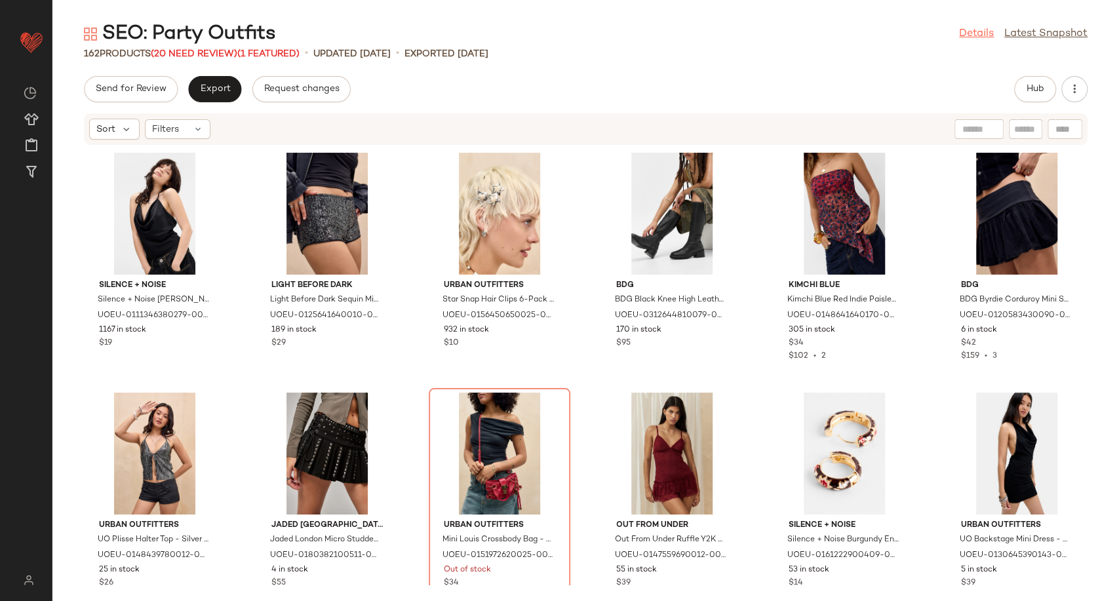
drag, startPoint x: 986, startPoint y: 31, endPoint x: 967, endPoint y: 36, distance: 19.6
click at [986, 31] on link "Details" at bounding box center [976, 34] width 35 height 16
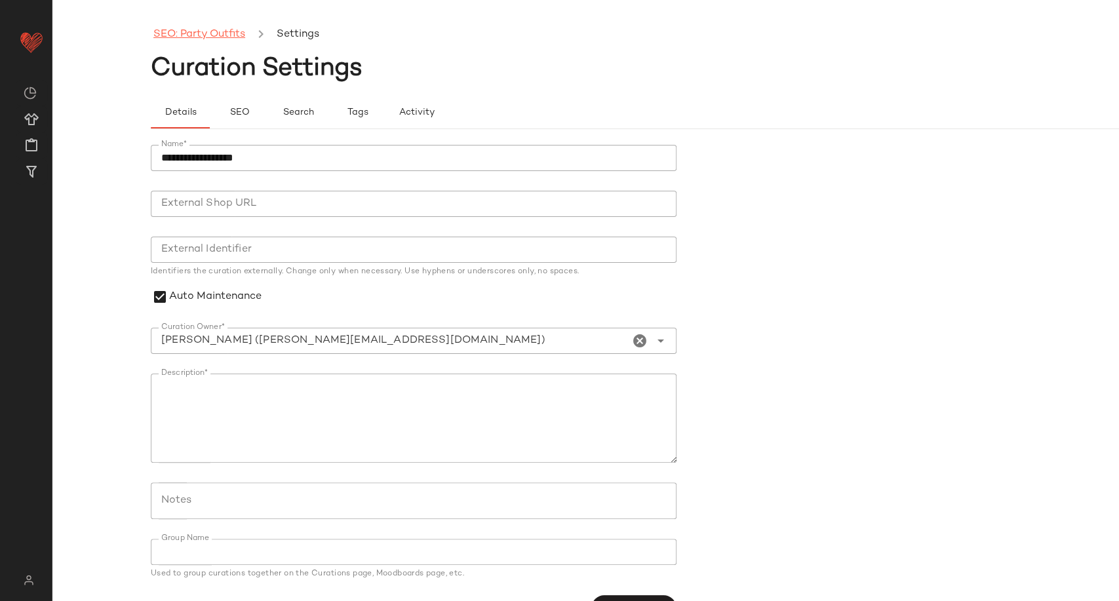
click at [222, 33] on link "SEO: Party Outfits" at bounding box center [199, 34] width 92 height 17
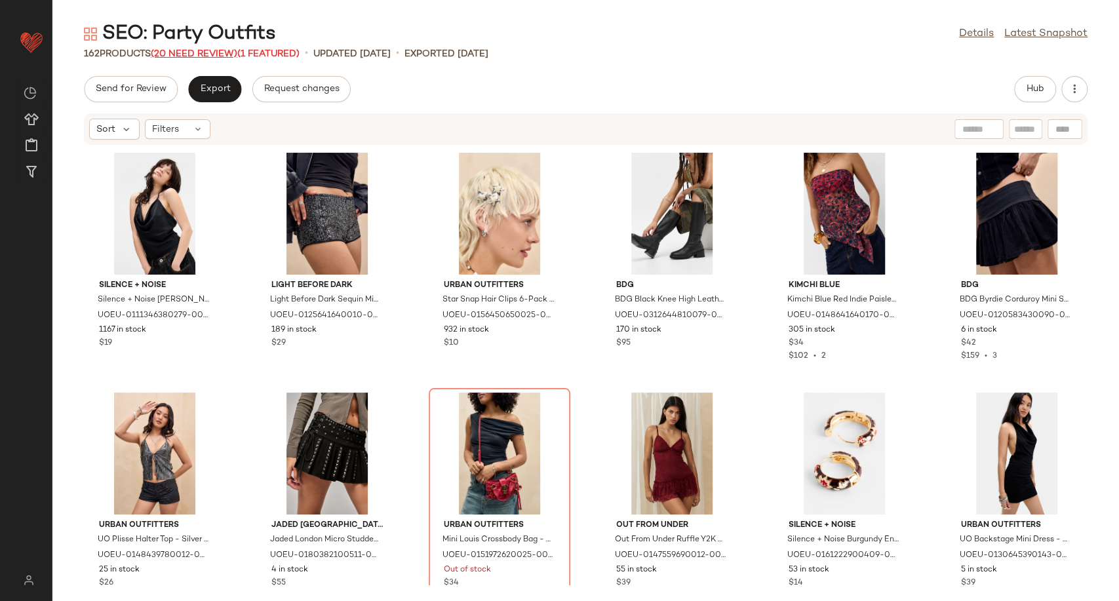
click at [205, 49] on span "(20 Need Review)" at bounding box center [194, 54] width 87 height 10
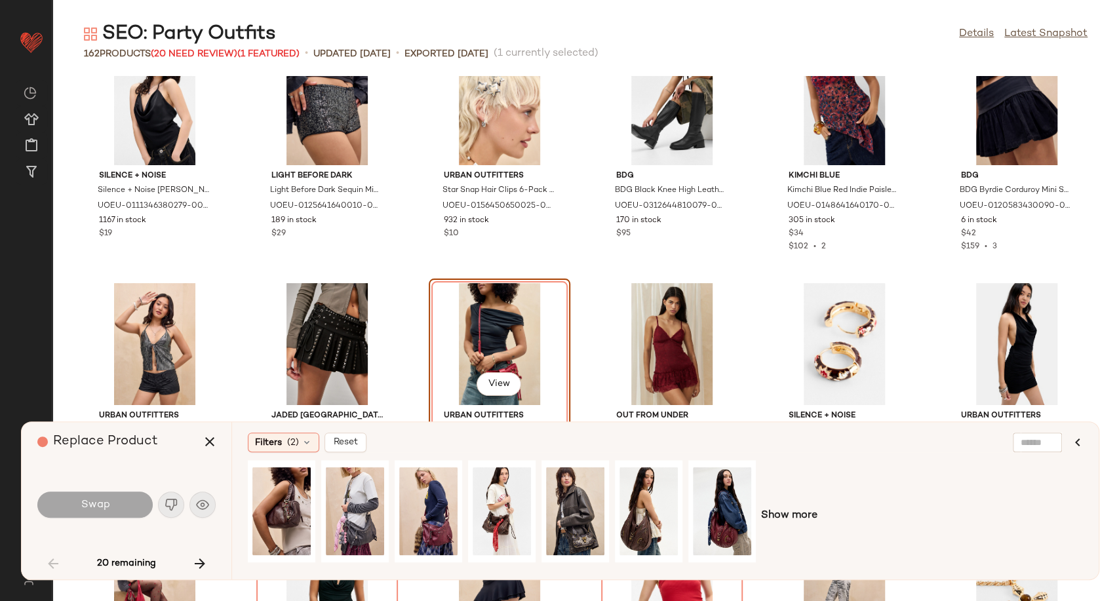
scroll to position [73, 0]
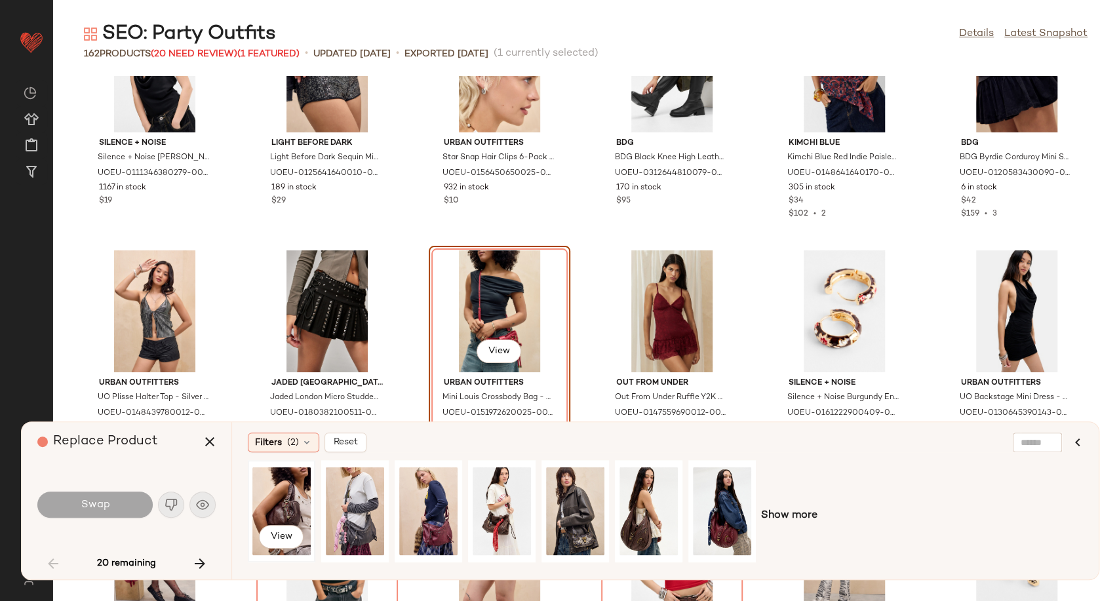
click at [284, 501] on div "View" at bounding box center [281, 511] width 58 height 93
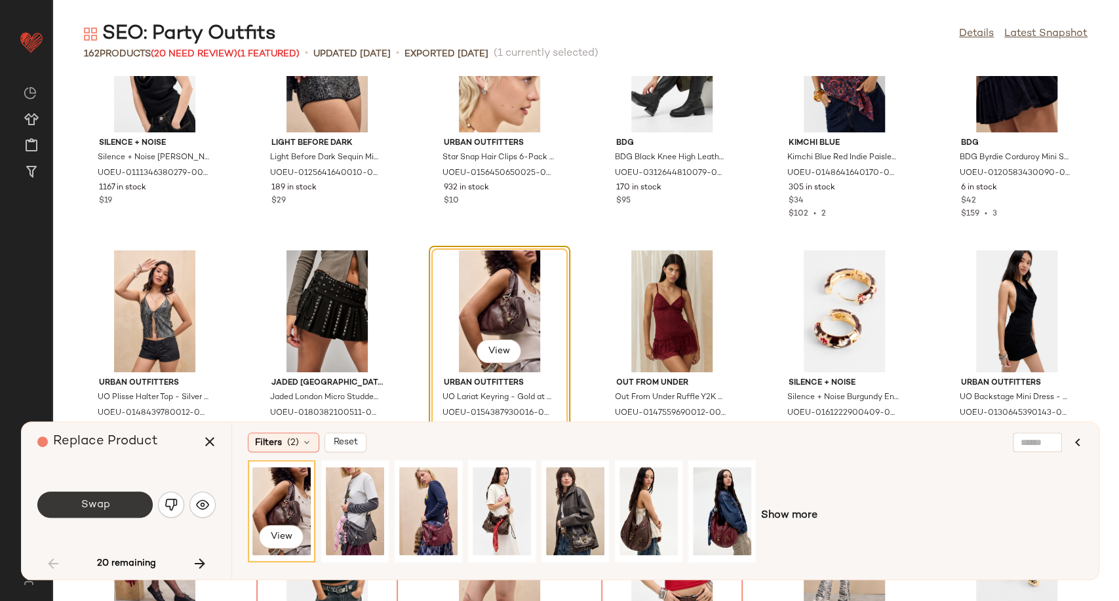
click at [105, 510] on span "Swap" at bounding box center [94, 505] width 29 height 12
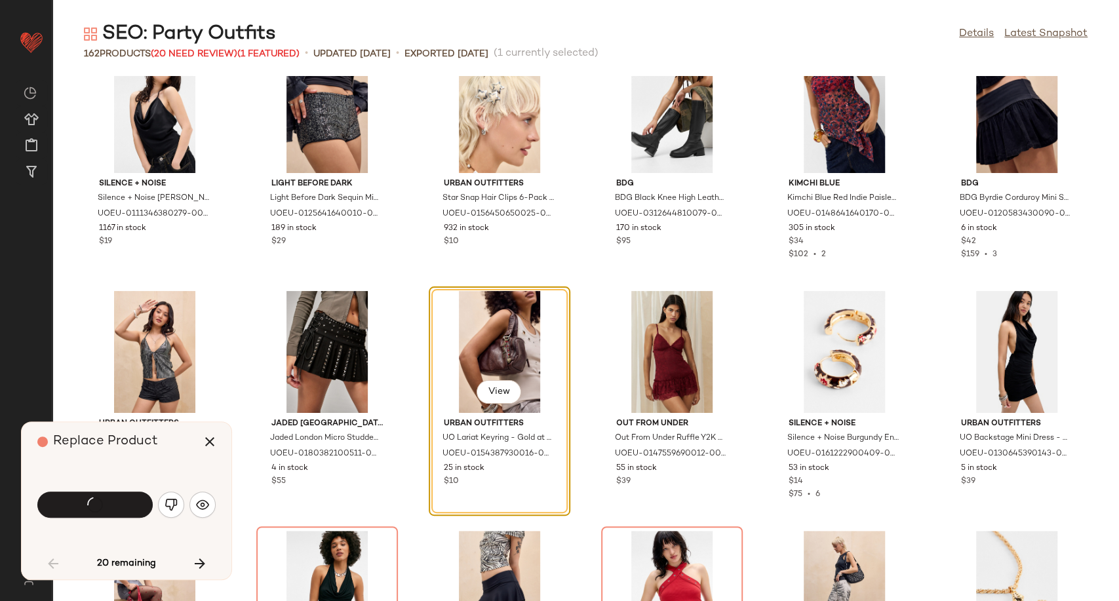
scroll to position [0, 0]
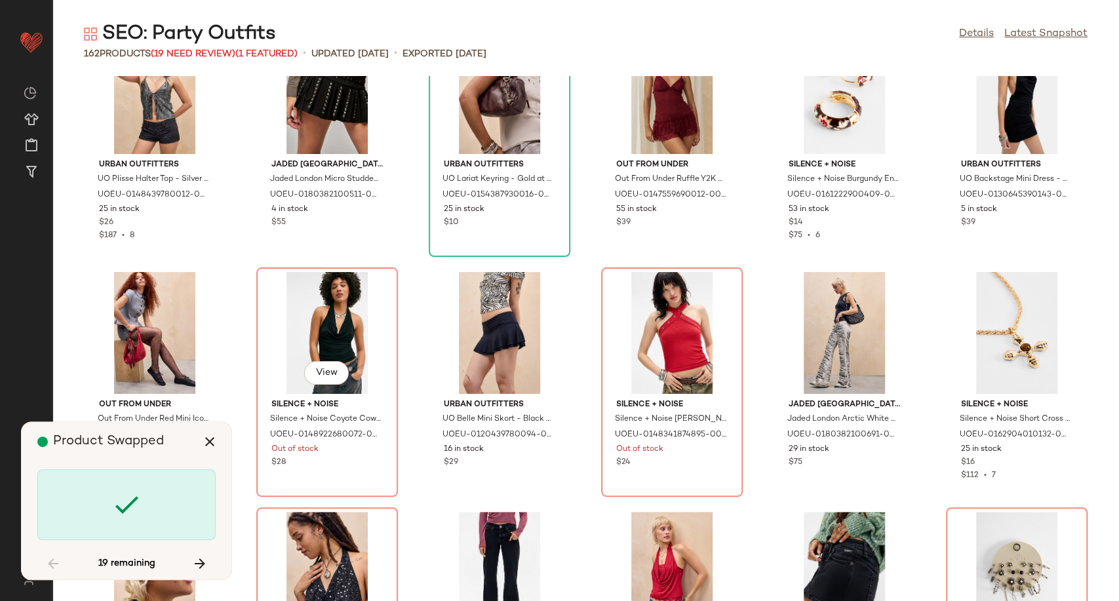
scroll to position [240, 0]
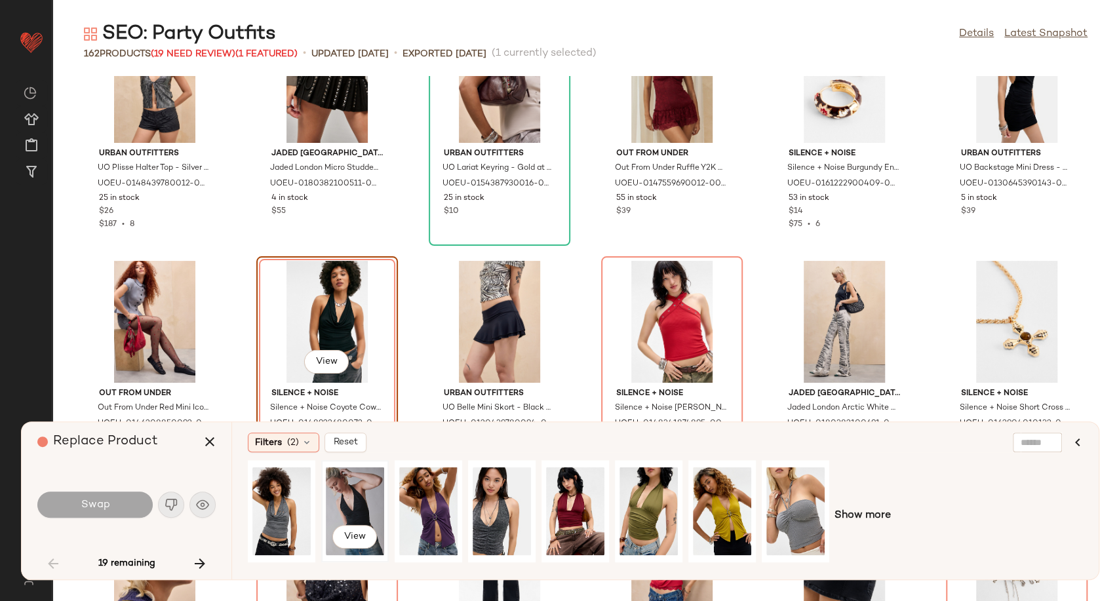
click at [352, 504] on div "View" at bounding box center [355, 511] width 58 height 93
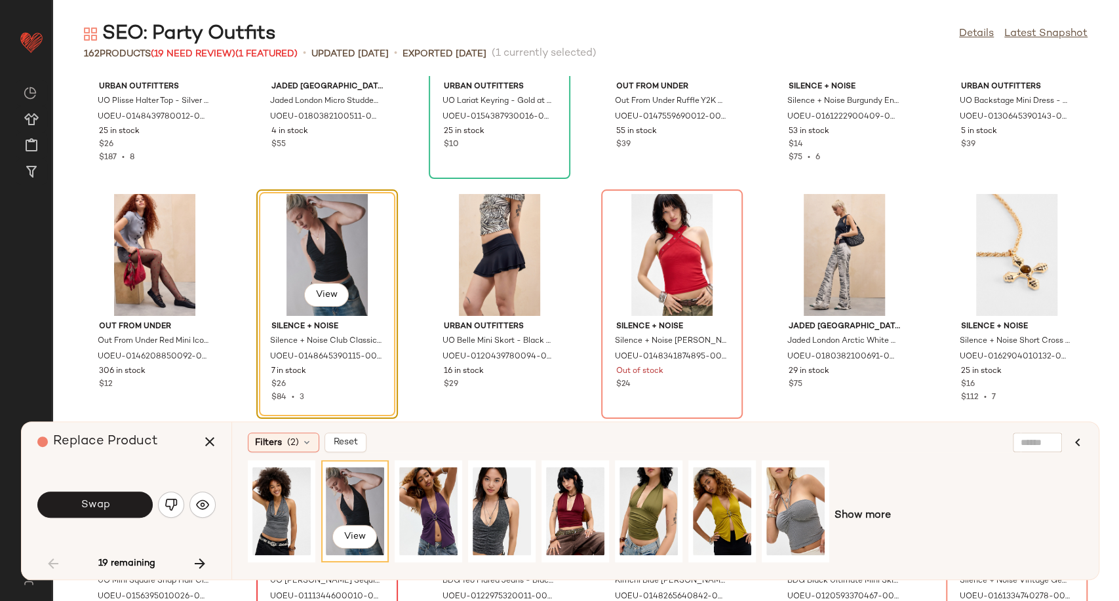
scroll to position [458, 0]
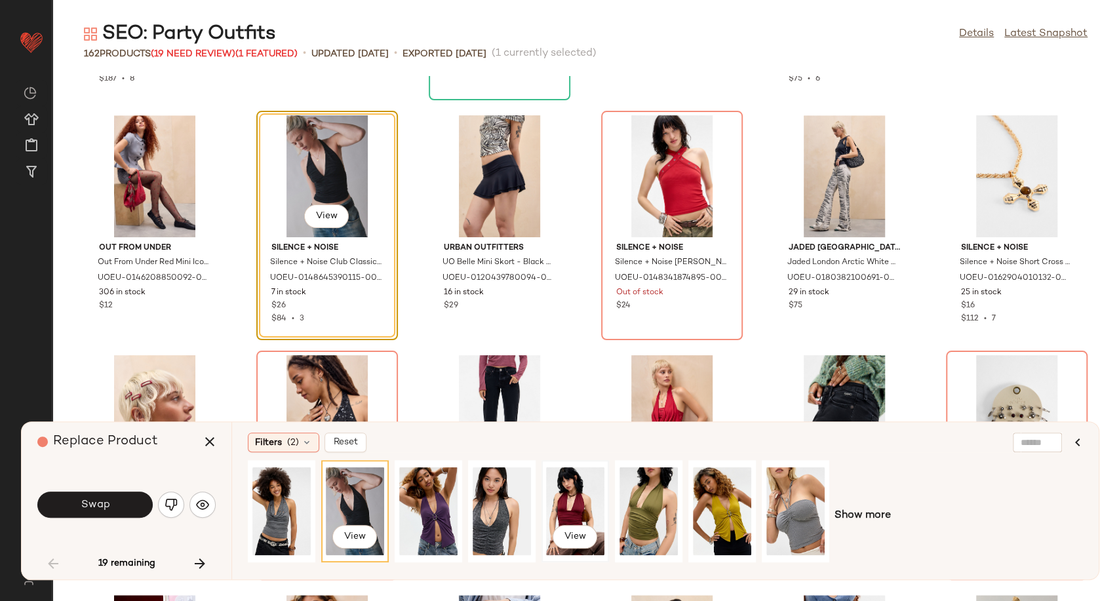
click at [577, 505] on div "View" at bounding box center [575, 511] width 58 height 93
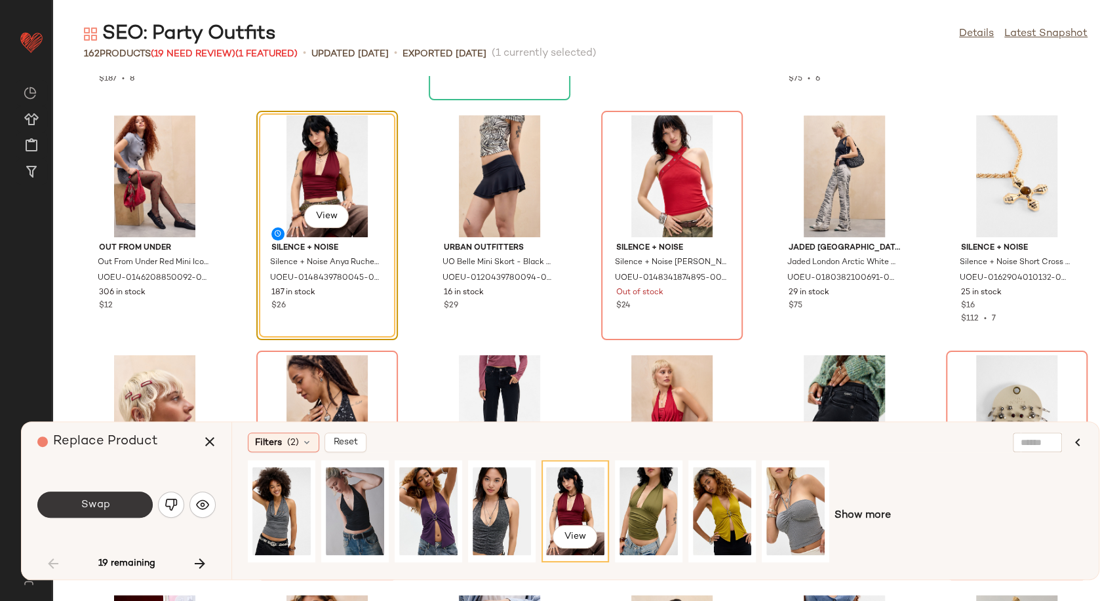
click at [115, 512] on button "Swap" at bounding box center [94, 505] width 115 height 26
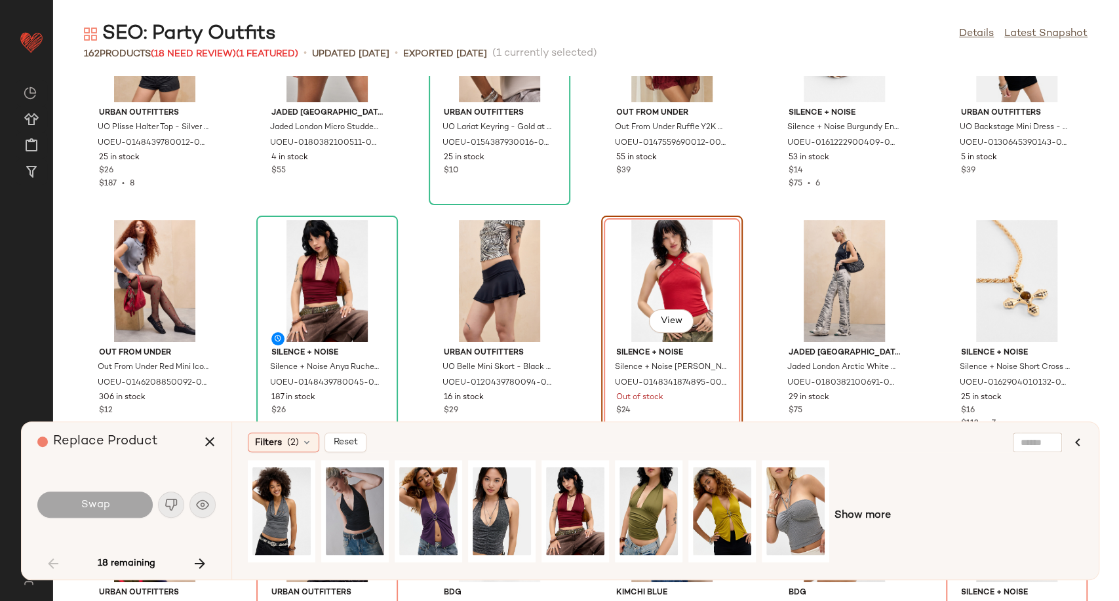
scroll to position [381, 0]
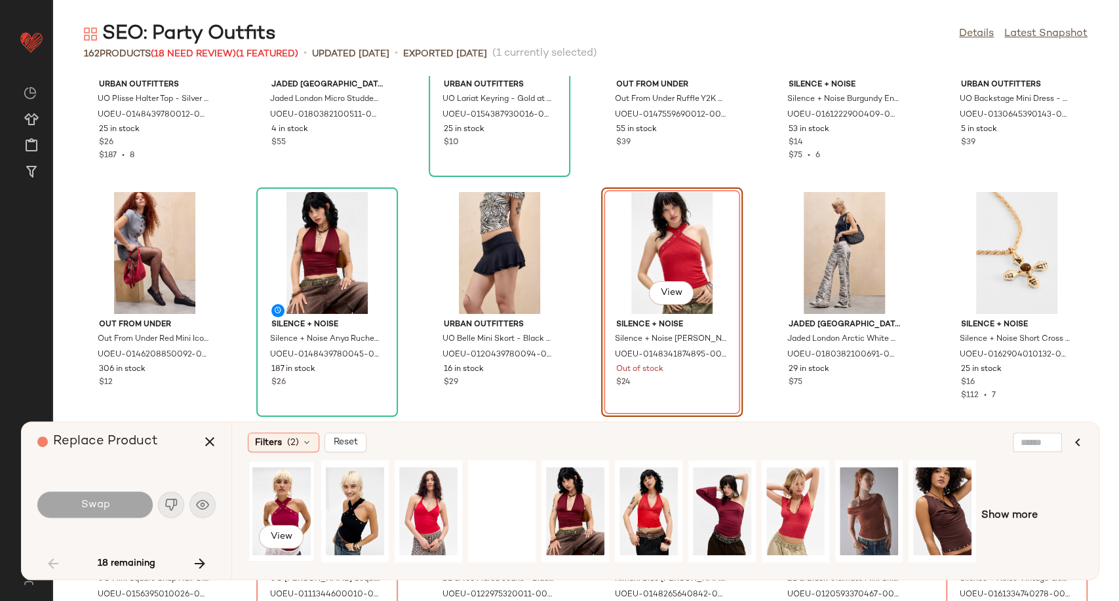
click at [290, 509] on div "View" at bounding box center [281, 511] width 58 height 93
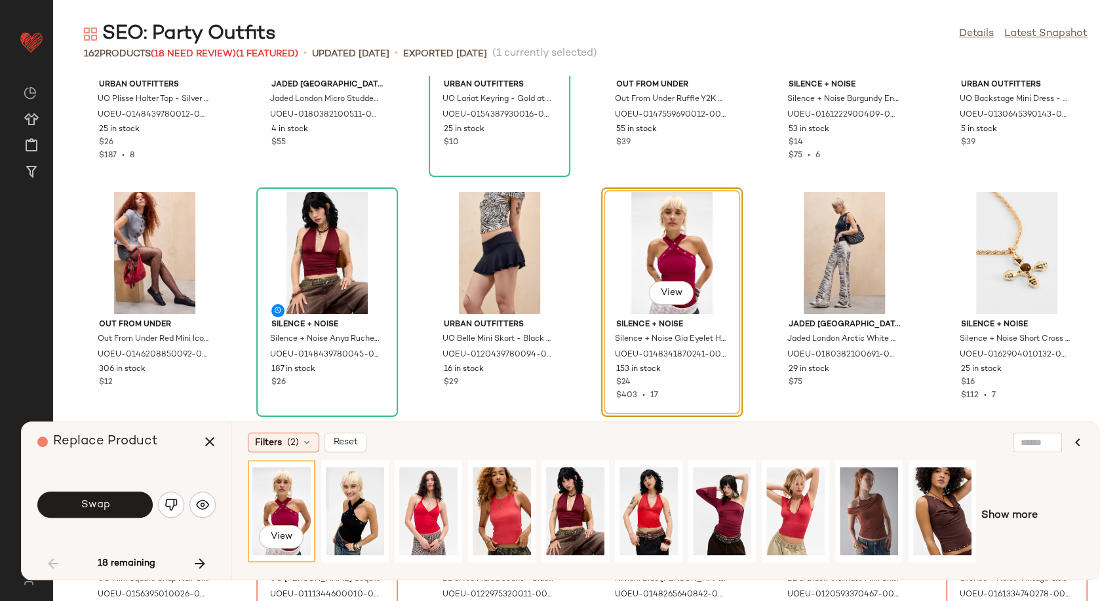
click at [81, 509] on span "Swap" at bounding box center [94, 505] width 29 height 12
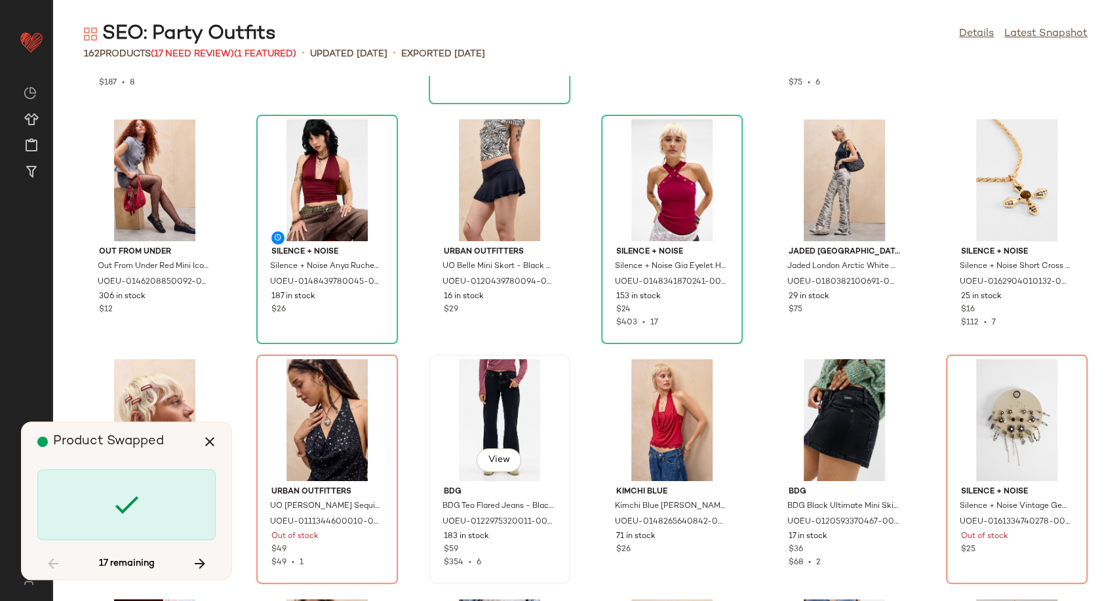
scroll to position [527, 0]
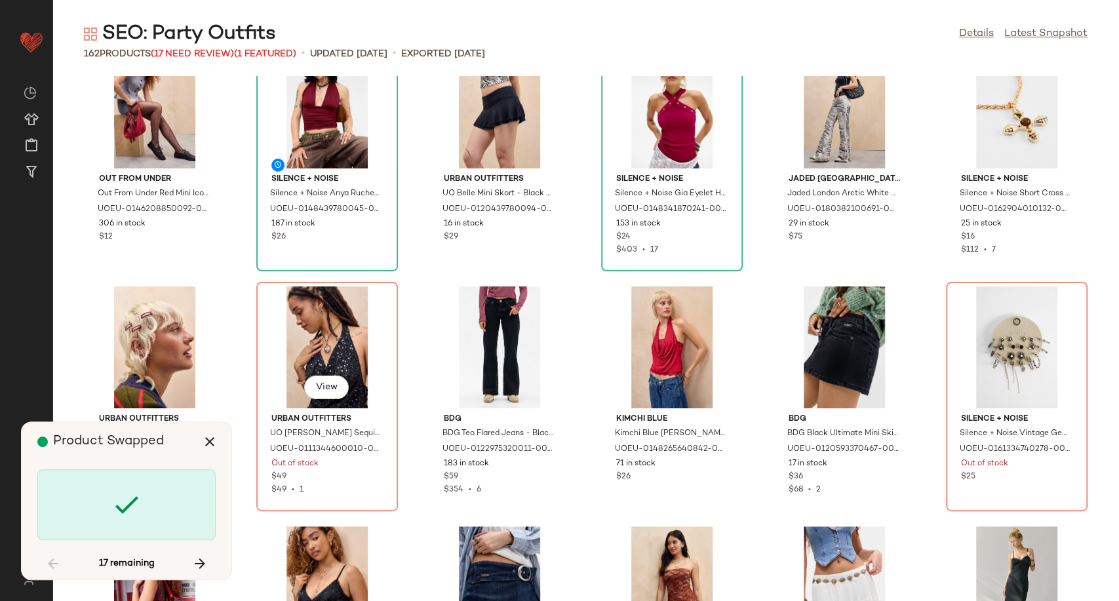
scroll to position [480, 0]
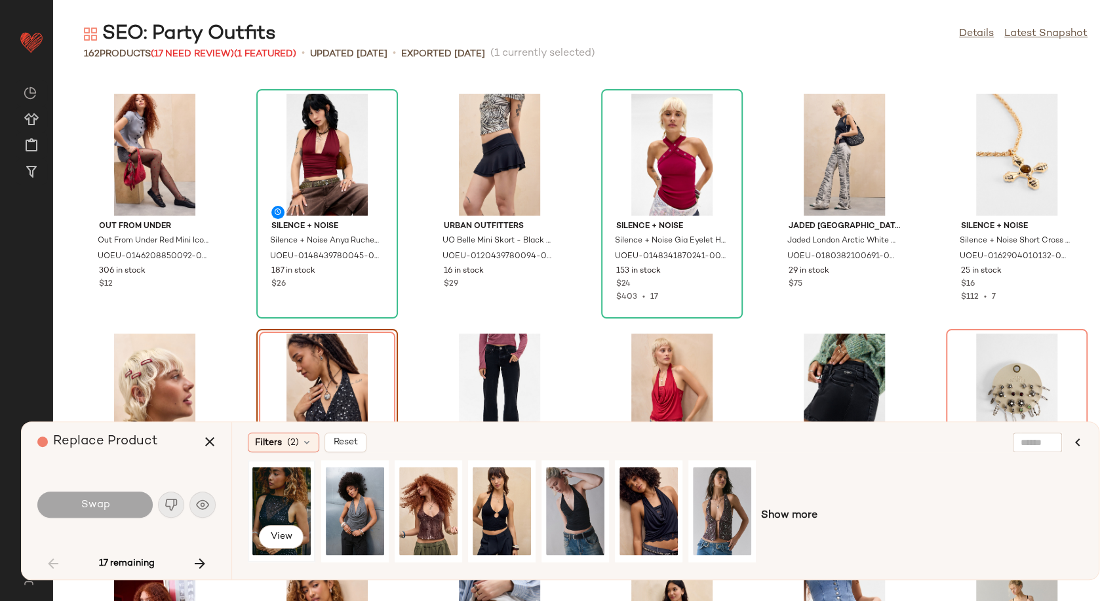
click at [263, 513] on div "View" at bounding box center [281, 511] width 58 height 93
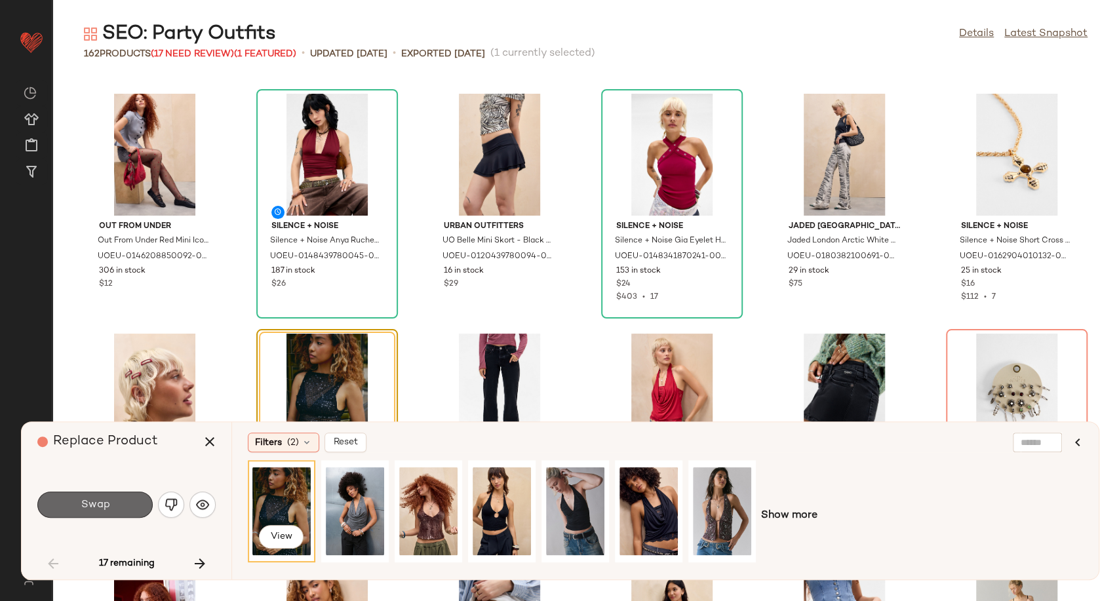
click at [111, 505] on button "Swap" at bounding box center [94, 505] width 115 height 26
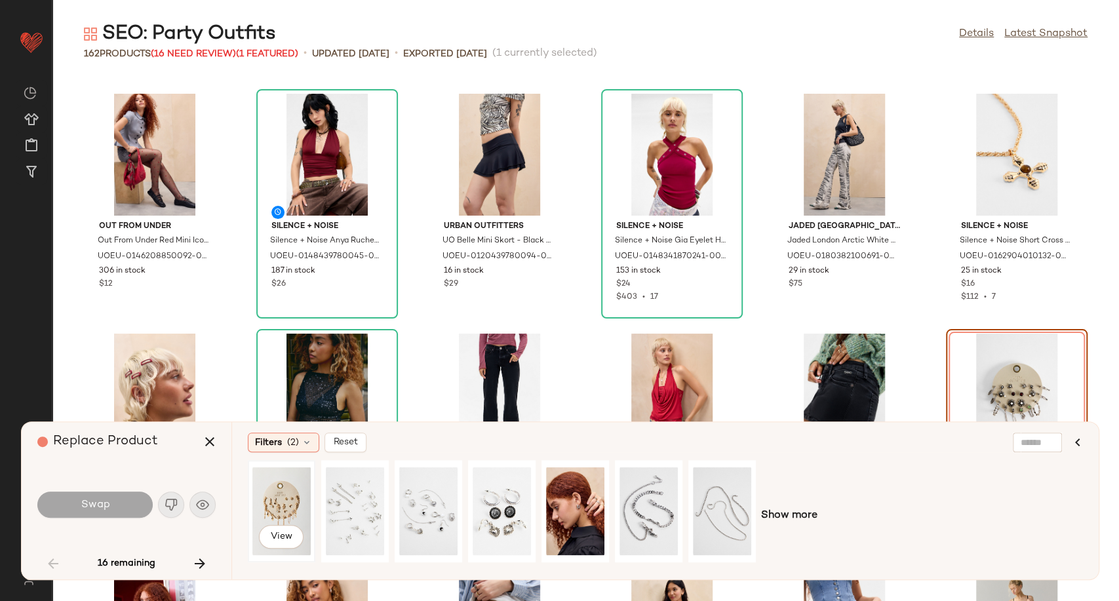
click at [300, 503] on div "View" at bounding box center [281, 511] width 58 height 93
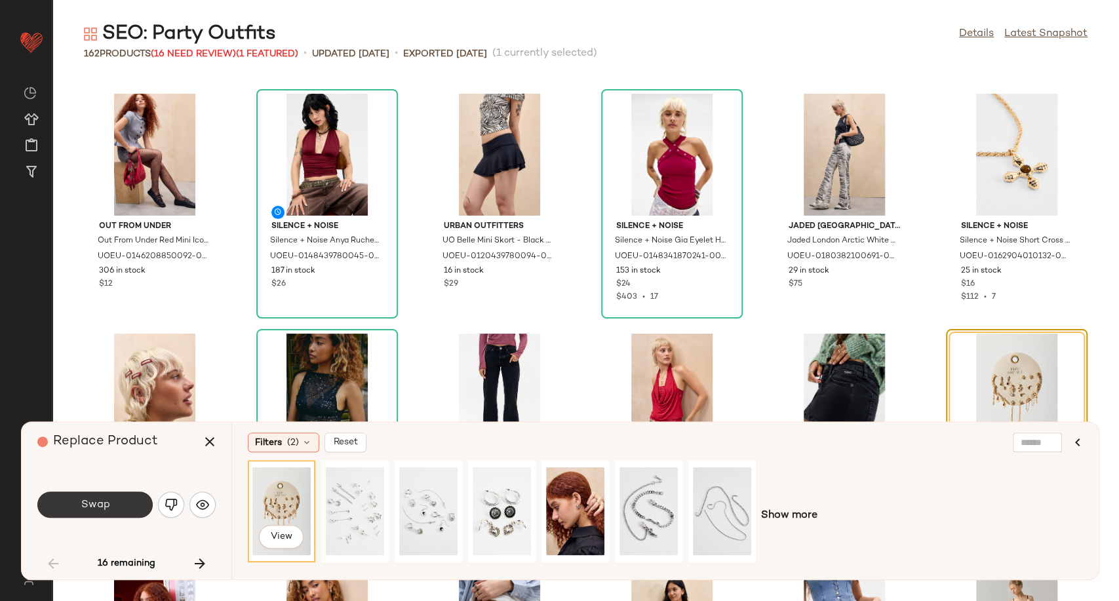
click at [109, 508] on span "Swap" at bounding box center [94, 505] width 29 height 12
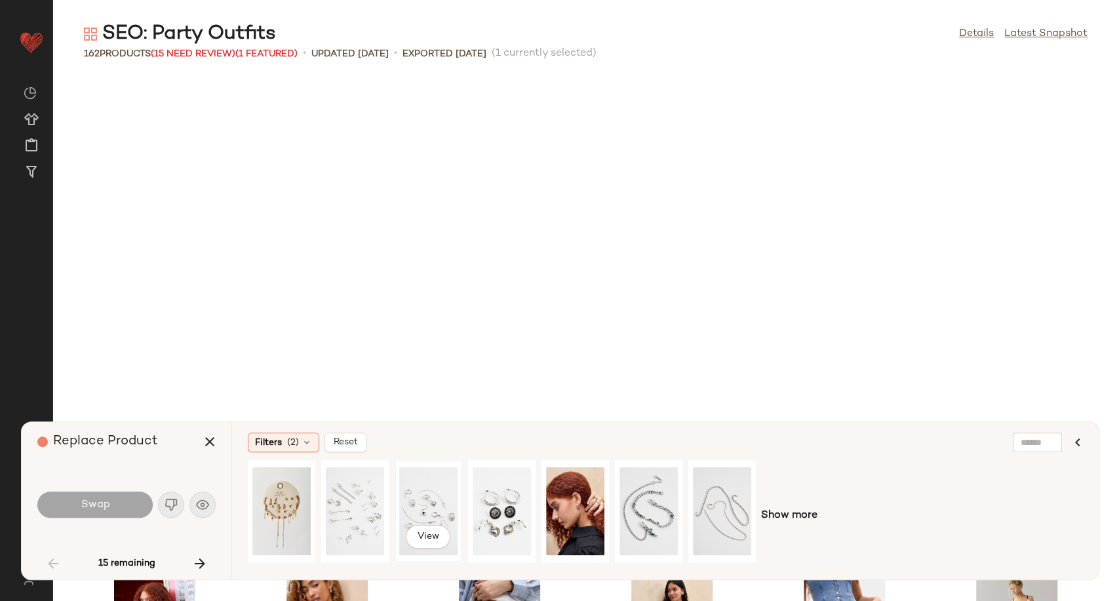
scroll to position [959, 0]
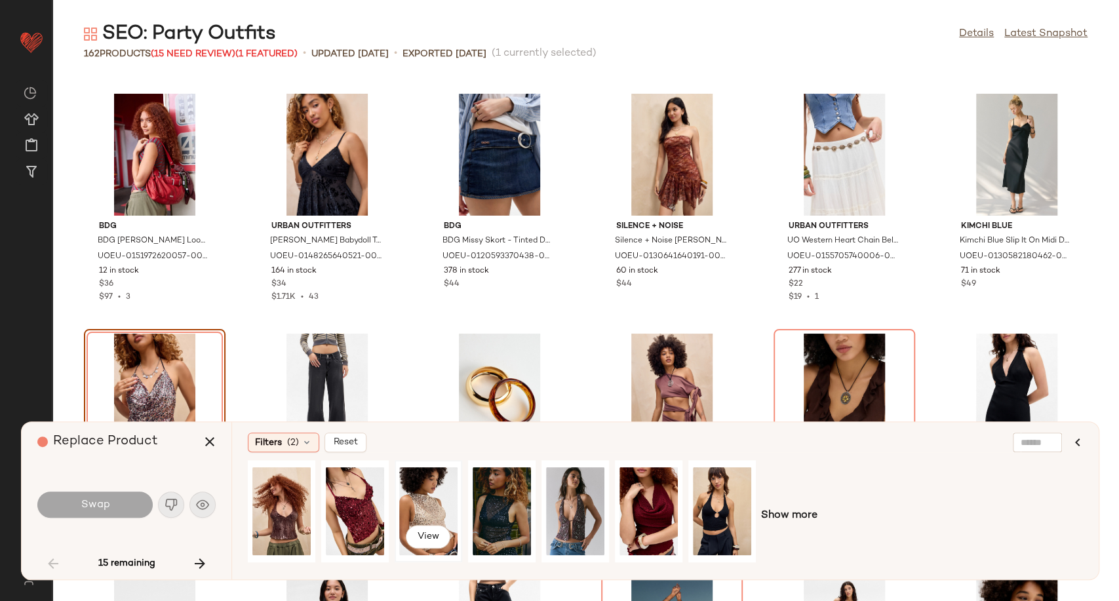
click at [444, 507] on div "View" at bounding box center [428, 511] width 58 height 93
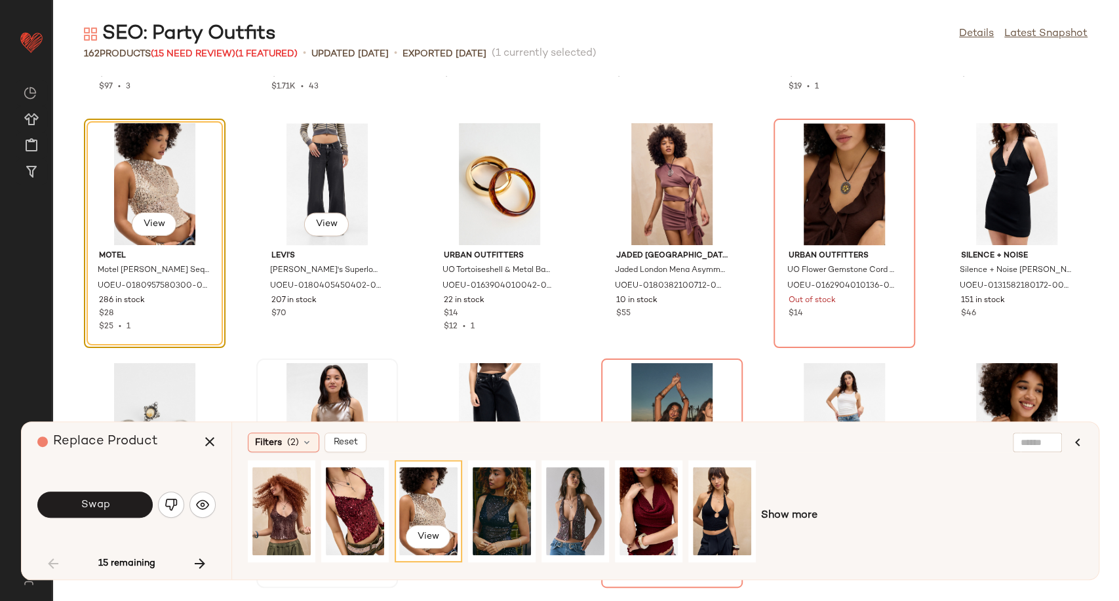
scroll to position [1178, 0]
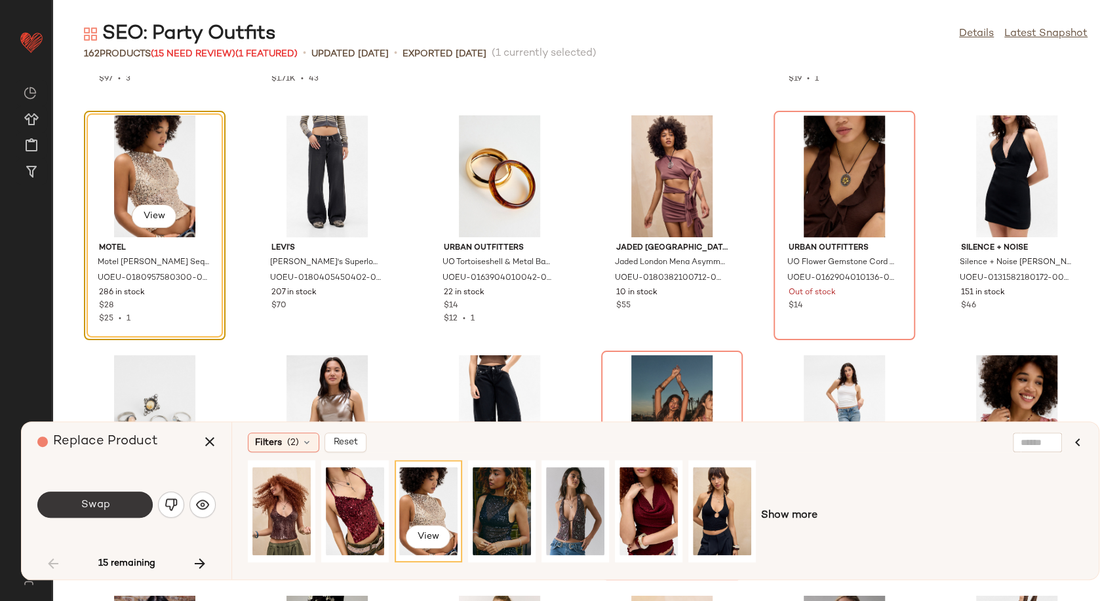
click at [109, 503] on button "Swap" at bounding box center [94, 505] width 115 height 26
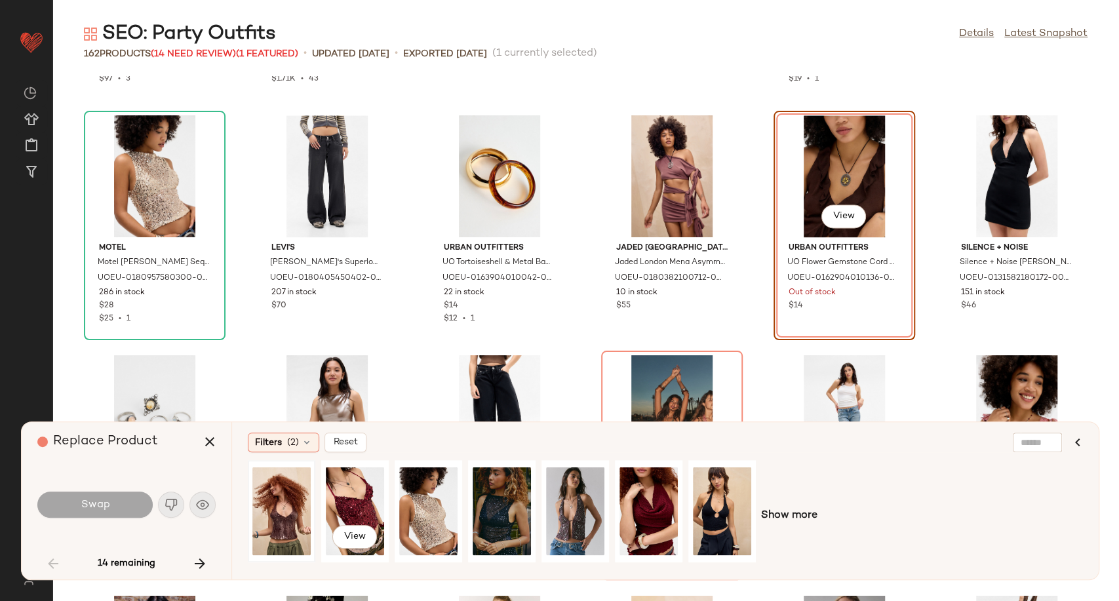
scroll to position [959, 0]
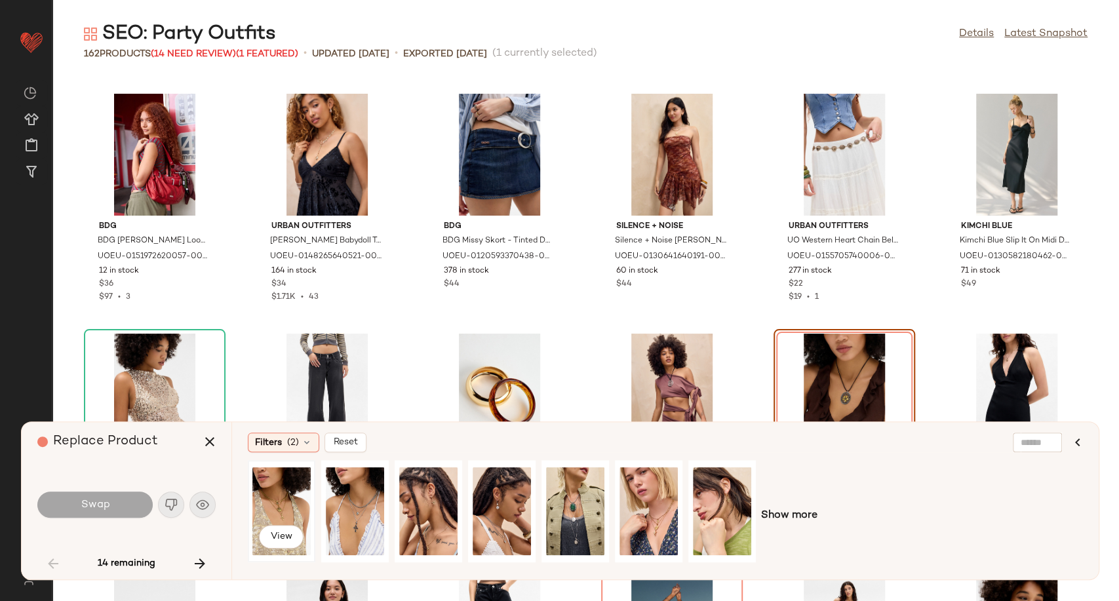
click at [281, 503] on div "View" at bounding box center [281, 511] width 58 height 93
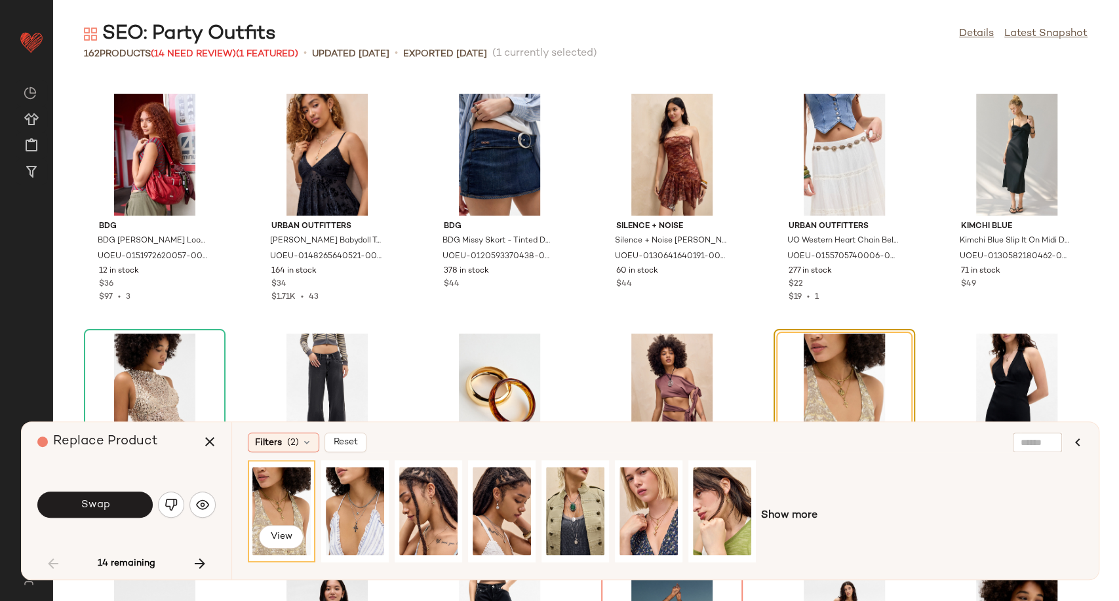
click at [123, 497] on button "Swap" at bounding box center [94, 505] width 115 height 26
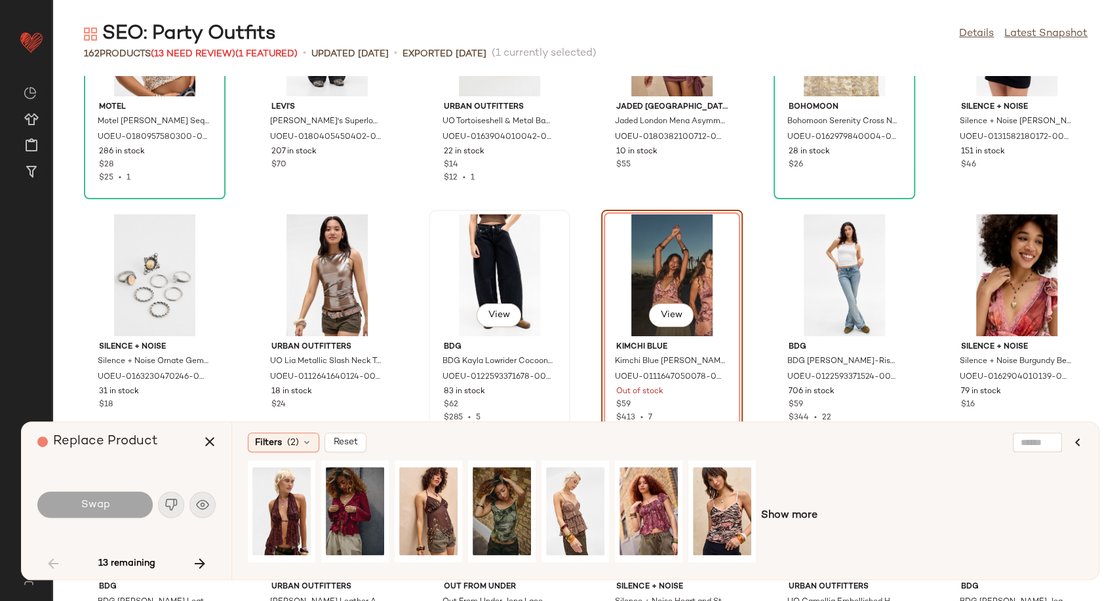
scroll to position [1345, 0]
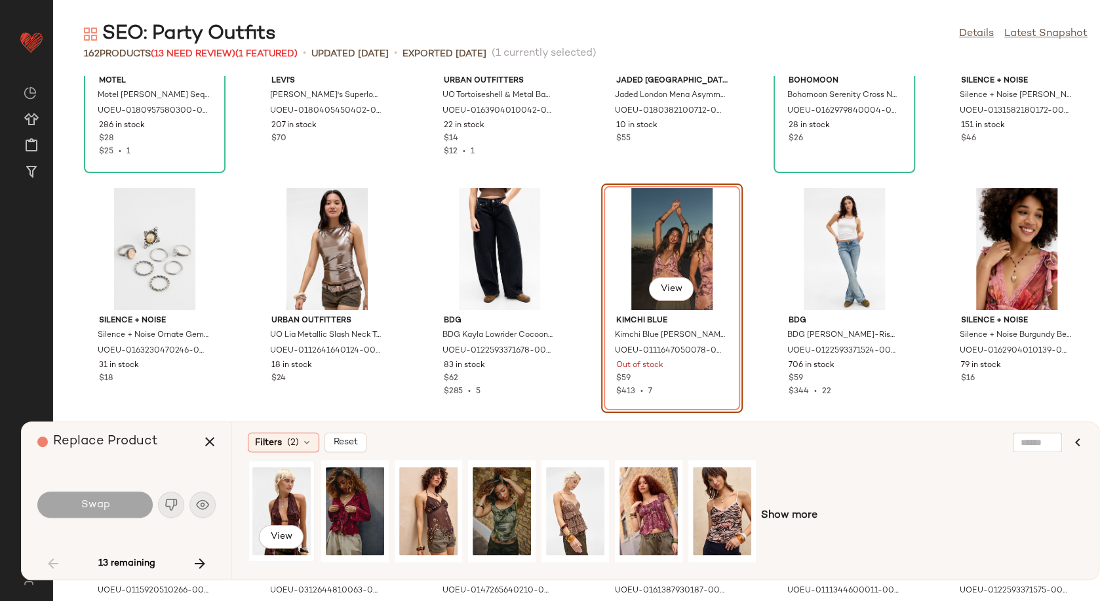
click at [275, 516] on div "View" at bounding box center [281, 511] width 58 height 93
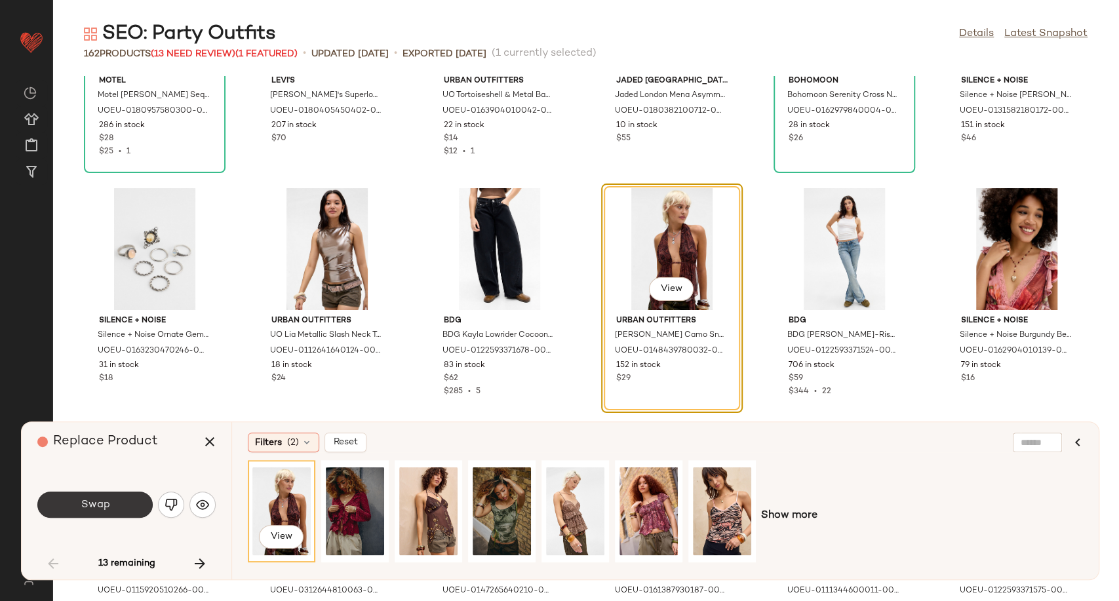
click at [100, 505] on span "Swap" at bounding box center [94, 505] width 29 height 12
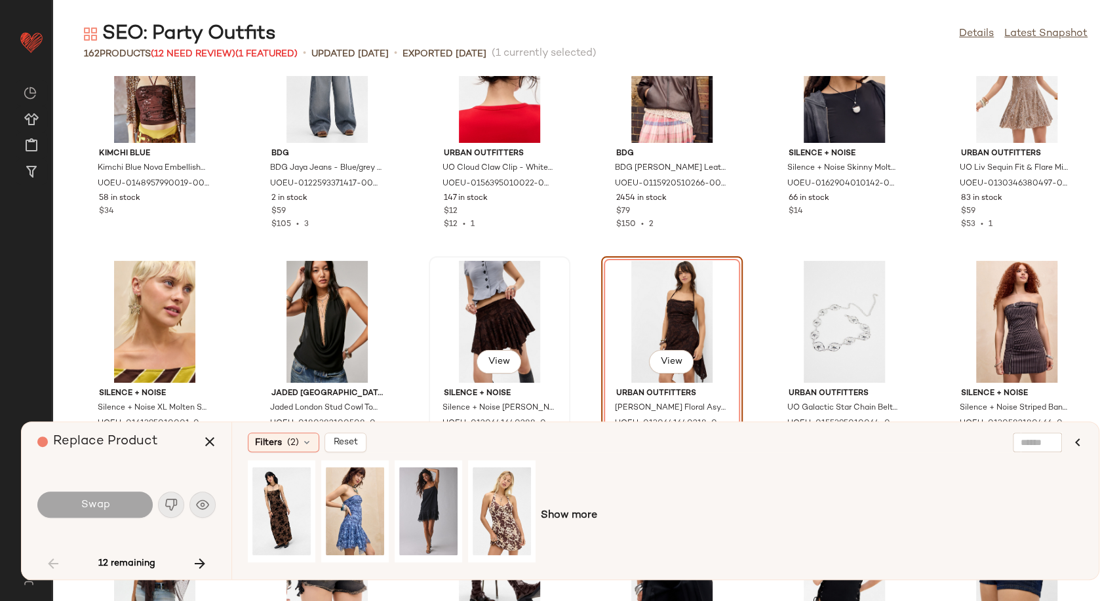
scroll to position [2064, 0]
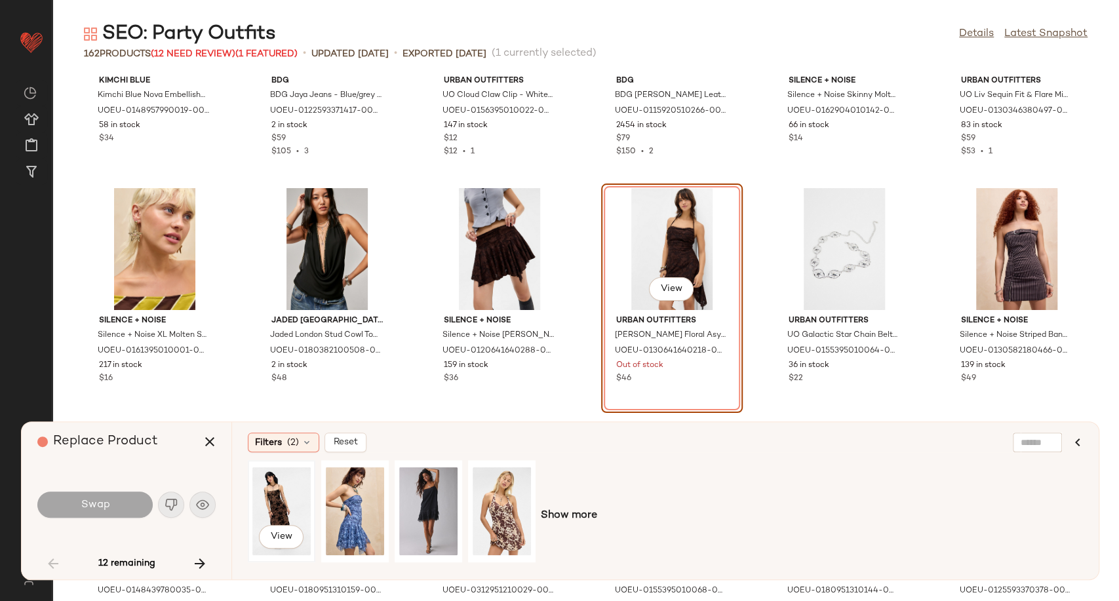
click at [286, 509] on div "View" at bounding box center [281, 511] width 58 height 93
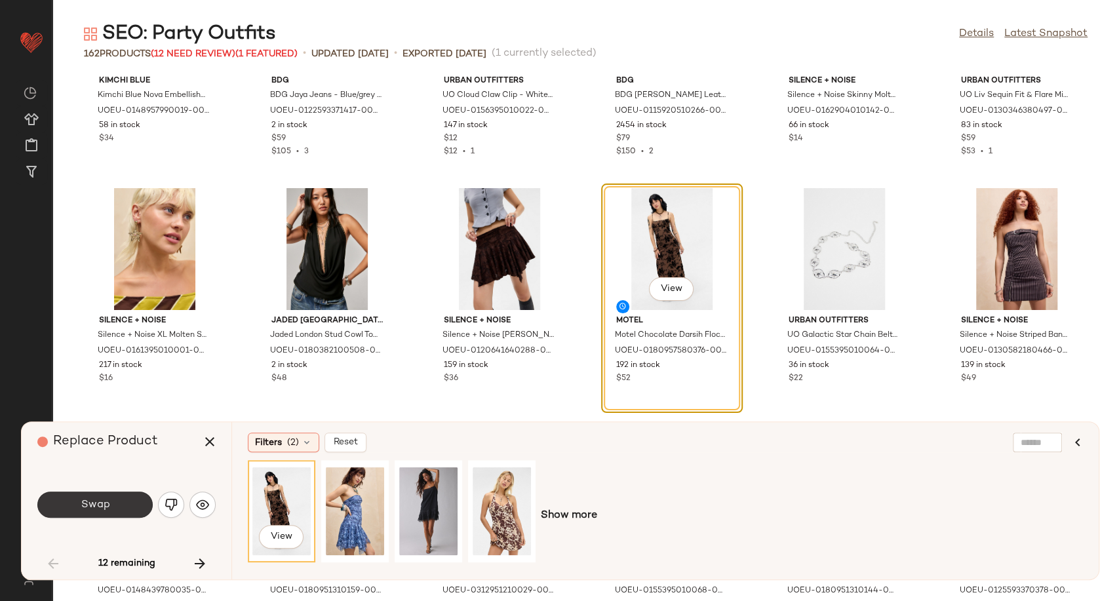
click at [85, 513] on button "Swap" at bounding box center [94, 505] width 115 height 26
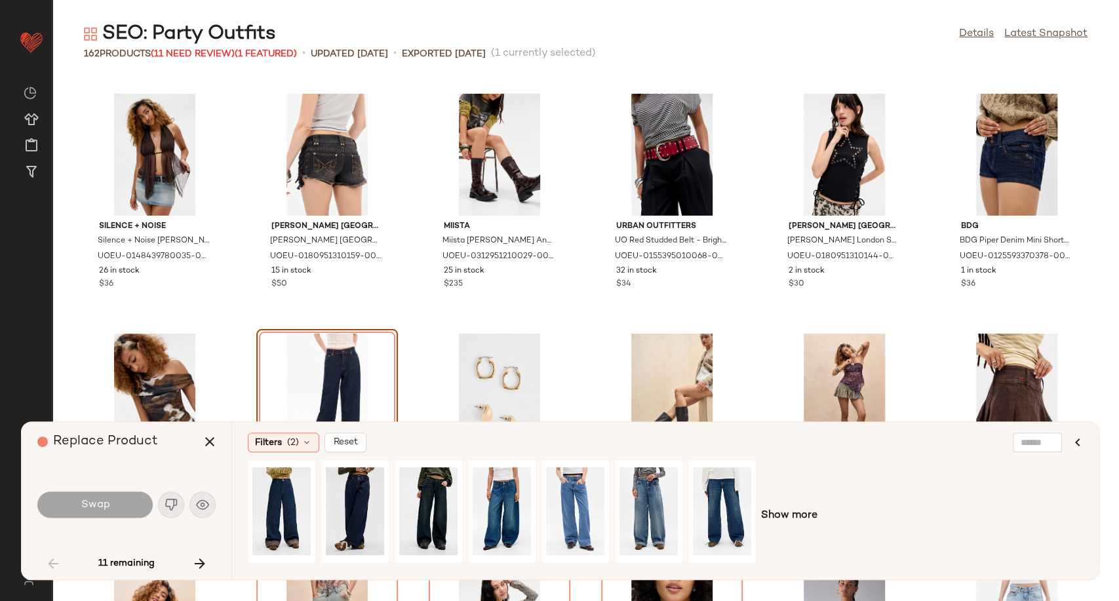
scroll to position [2471, 0]
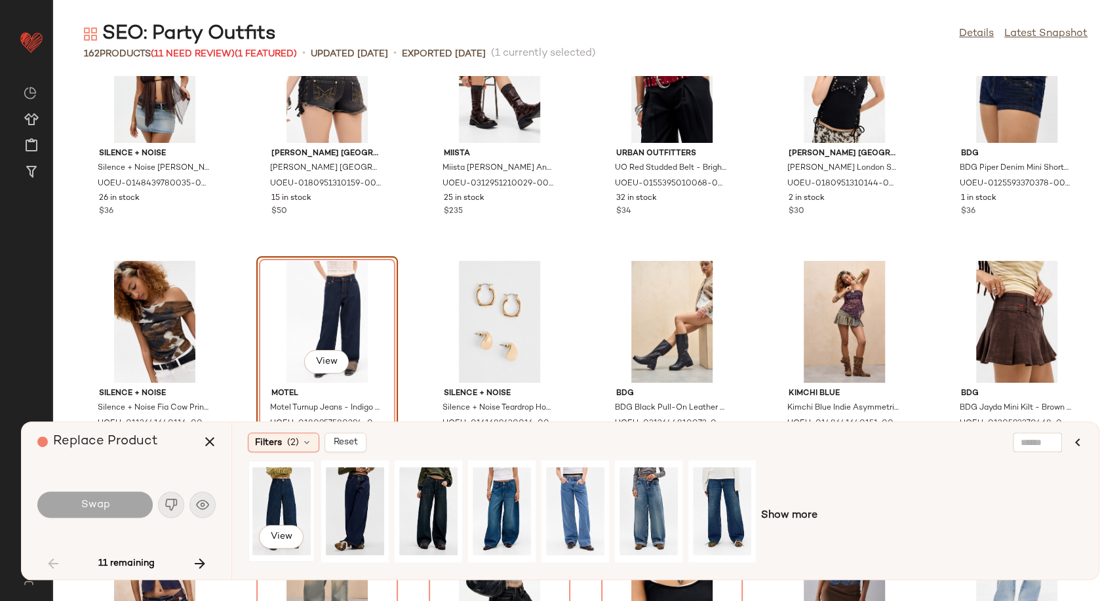
click at [277, 498] on div "View" at bounding box center [281, 511] width 58 height 93
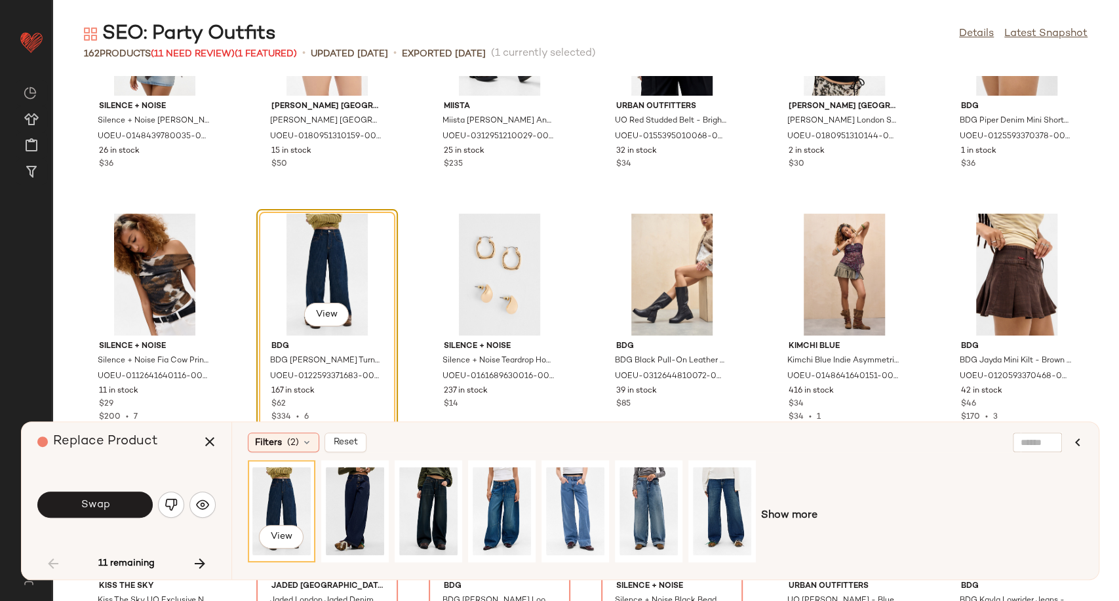
scroll to position [2544, 0]
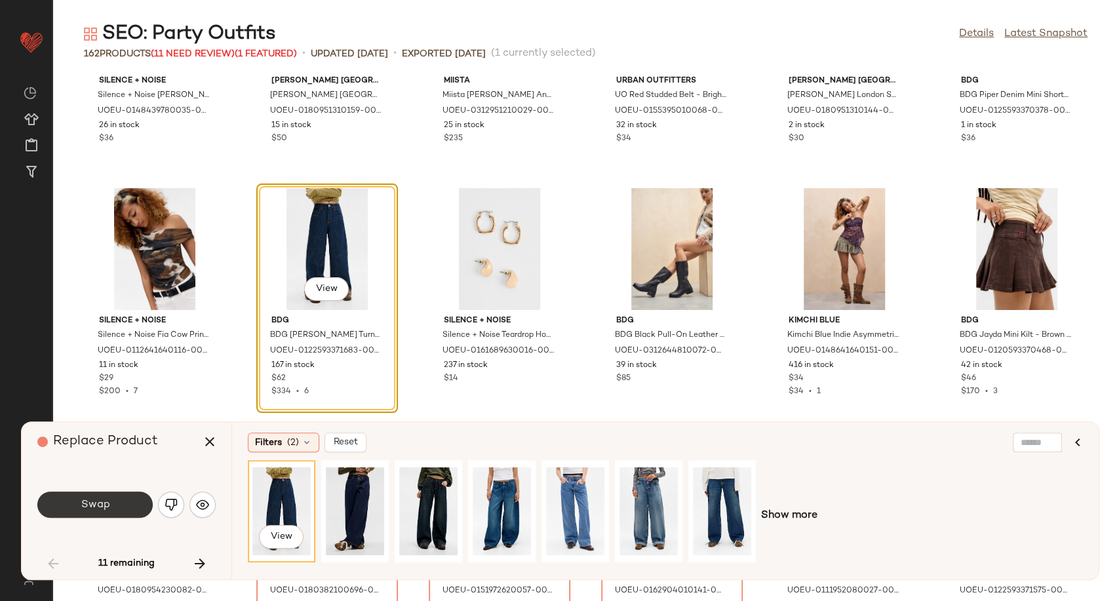
click at [115, 509] on button "Swap" at bounding box center [94, 505] width 115 height 26
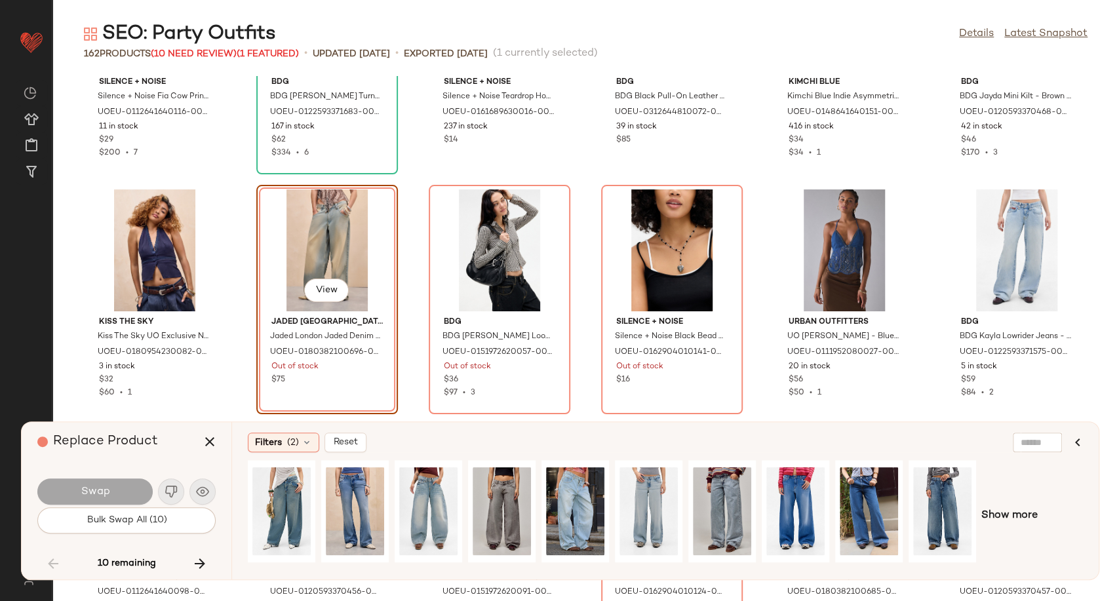
scroll to position [2784, 0]
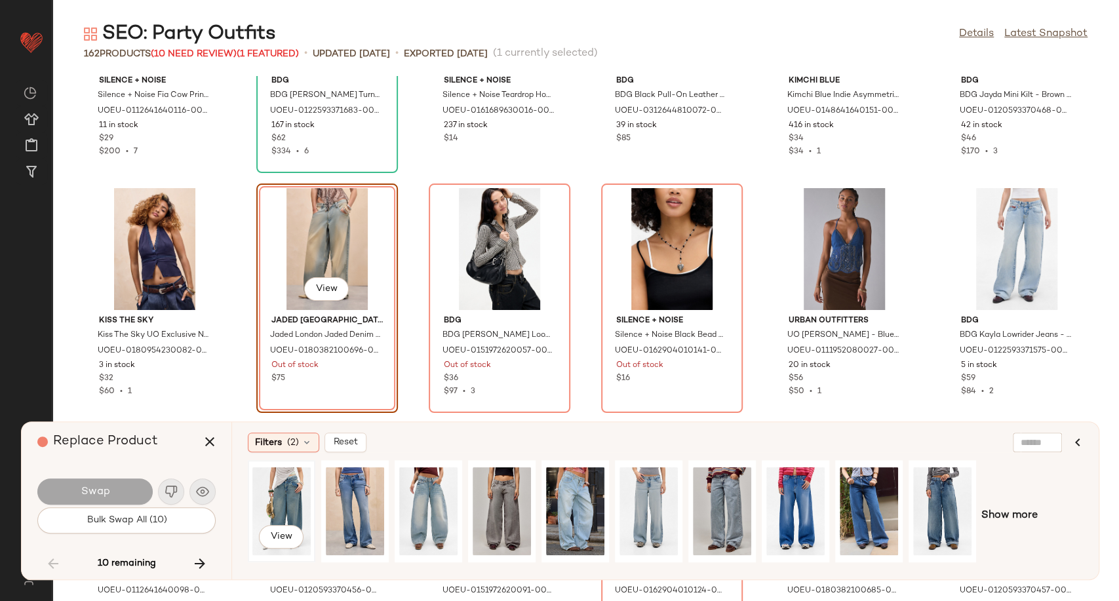
click at [283, 502] on div "View" at bounding box center [281, 511] width 58 height 93
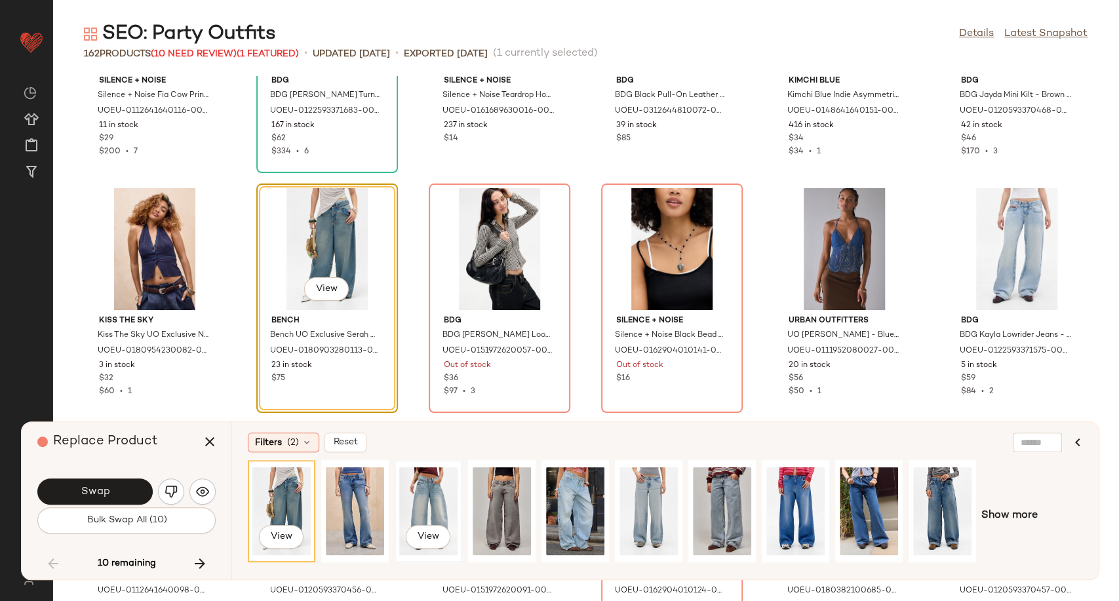
click at [414, 510] on div "View" at bounding box center [428, 511] width 58 height 93
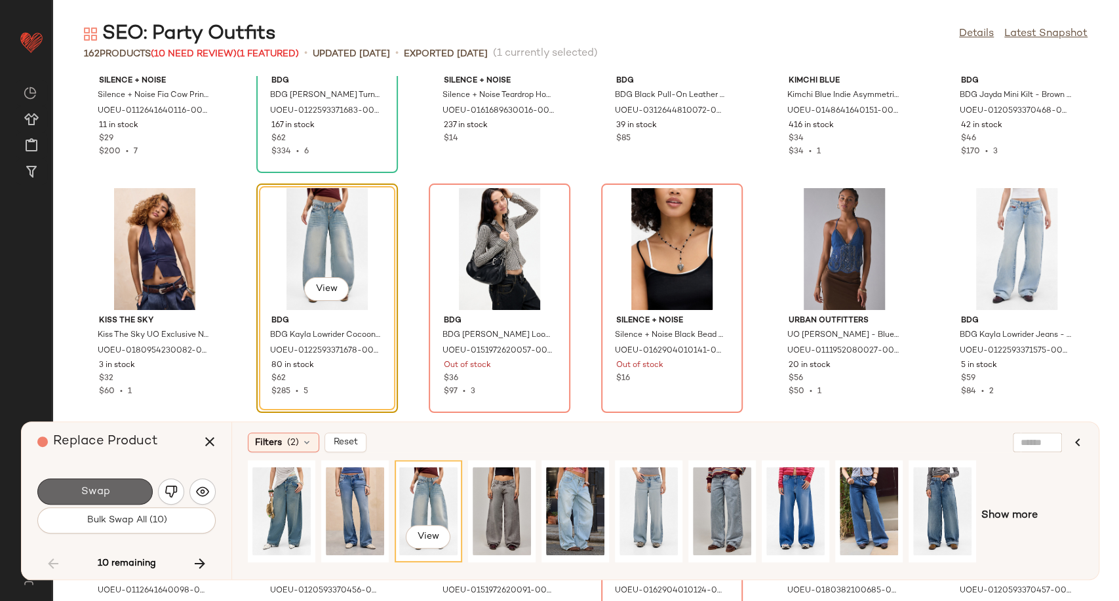
click at [114, 494] on button "Swap" at bounding box center [94, 491] width 115 height 26
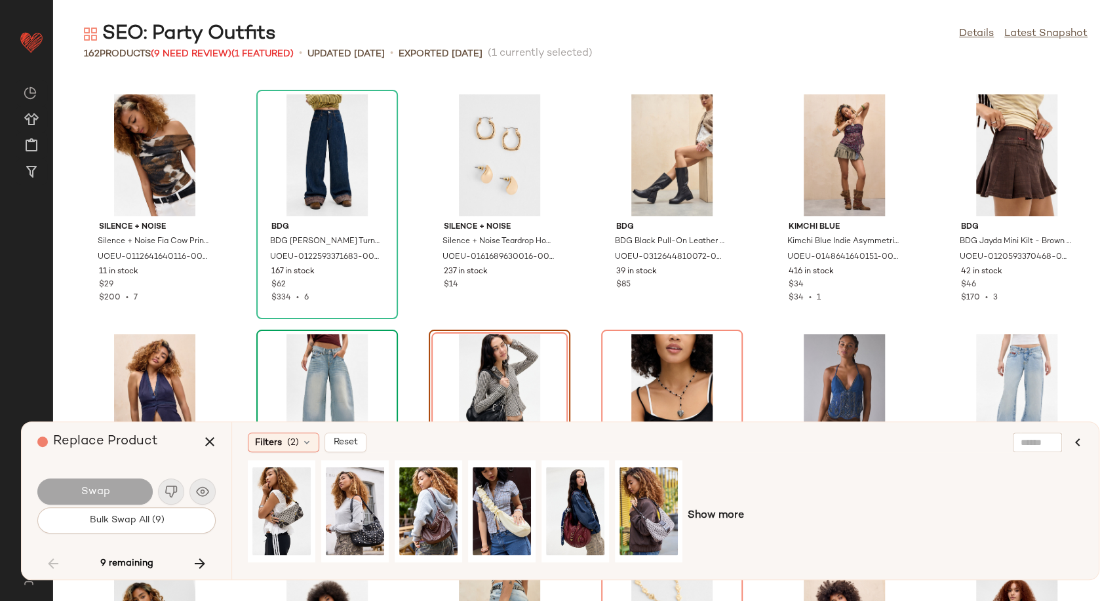
scroll to position [2711, 0]
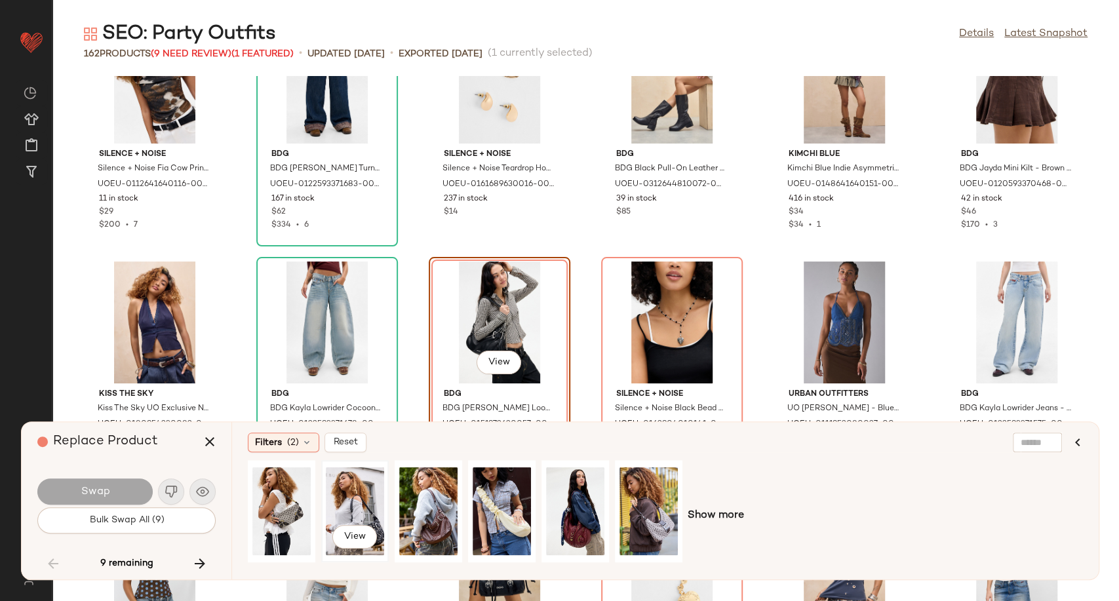
click at [342, 507] on div "View" at bounding box center [355, 511] width 58 height 93
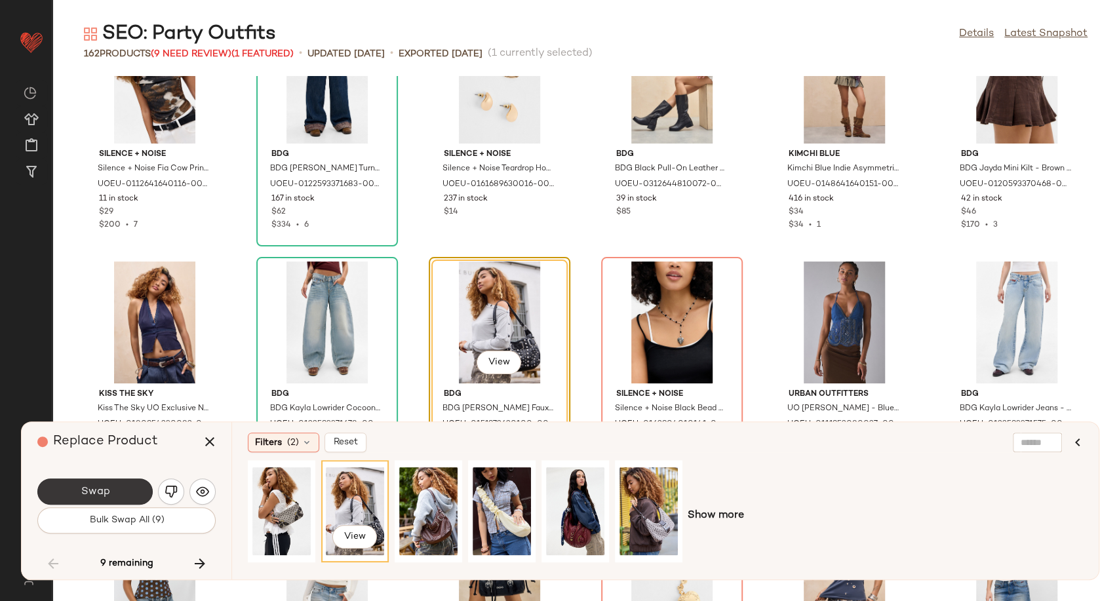
click at [104, 496] on span "Swap" at bounding box center [94, 492] width 29 height 12
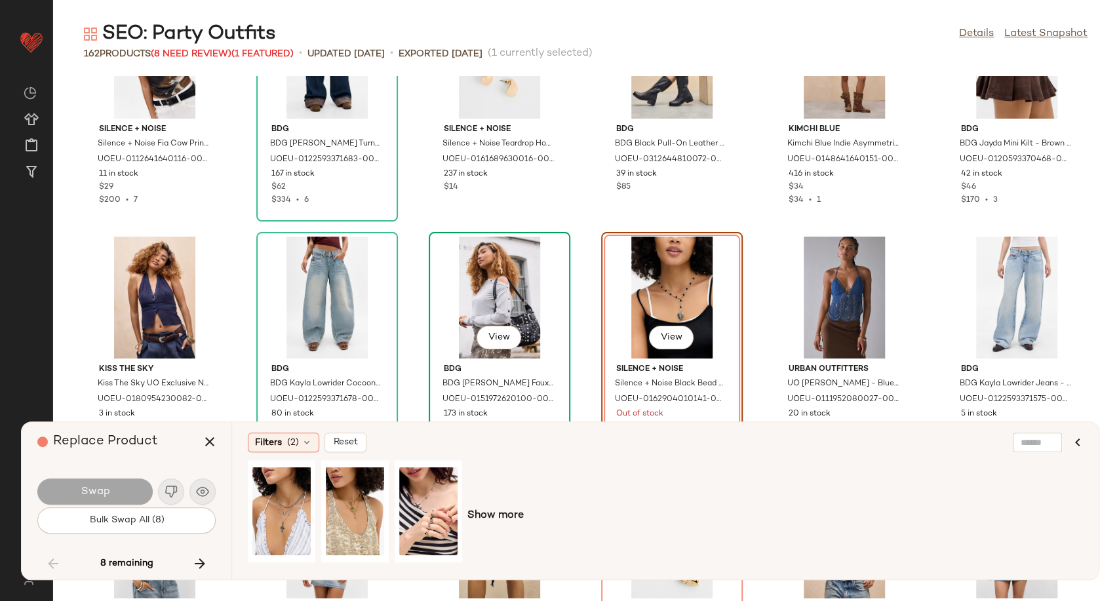
scroll to position [2784, 0]
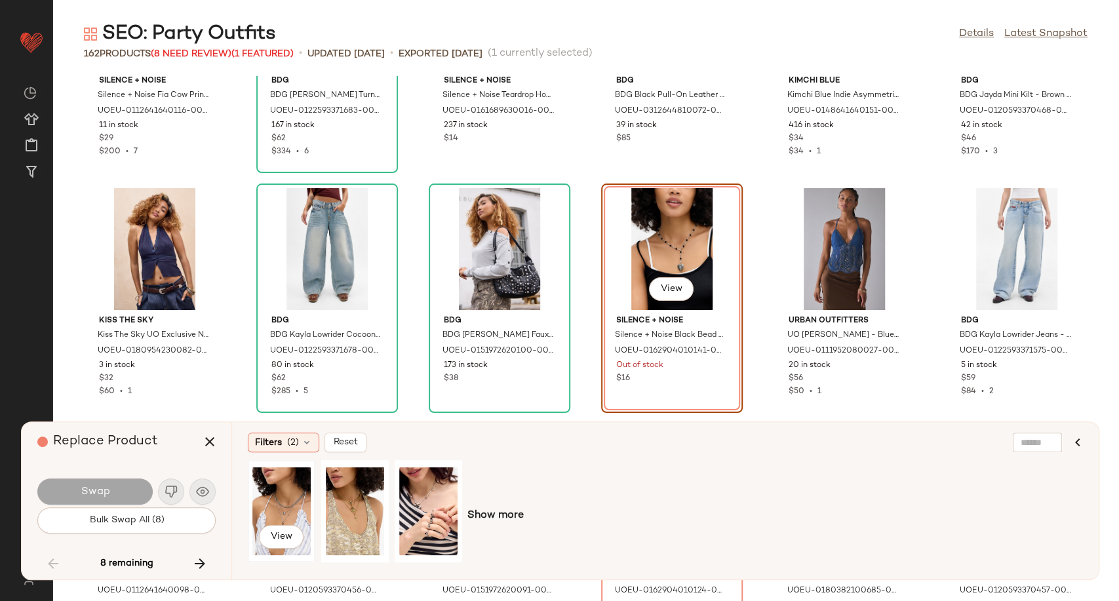
click at [264, 520] on div "View" at bounding box center [281, 511] width 58 height 93
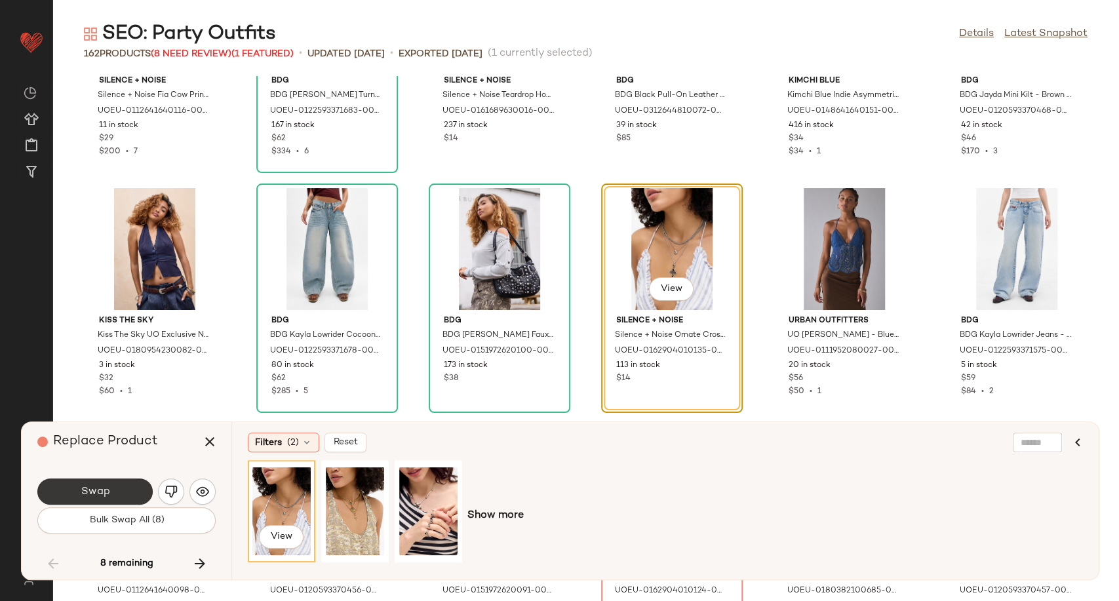
click at [89, 486] on span "Swap" at bounding box center [94, 492] width 29 height 12
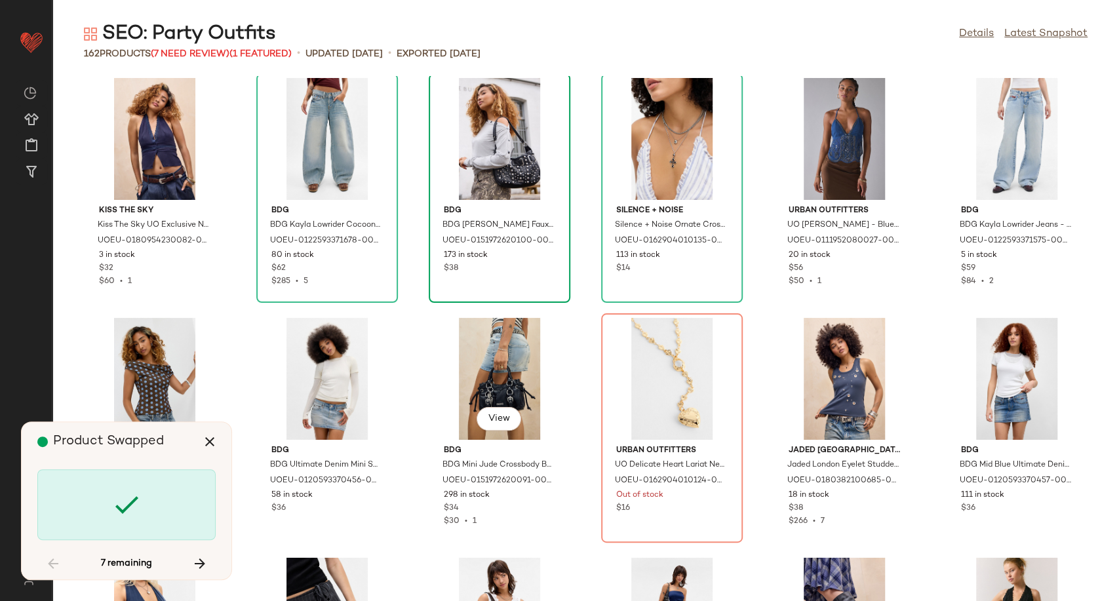
scroll to position [2930, 0]
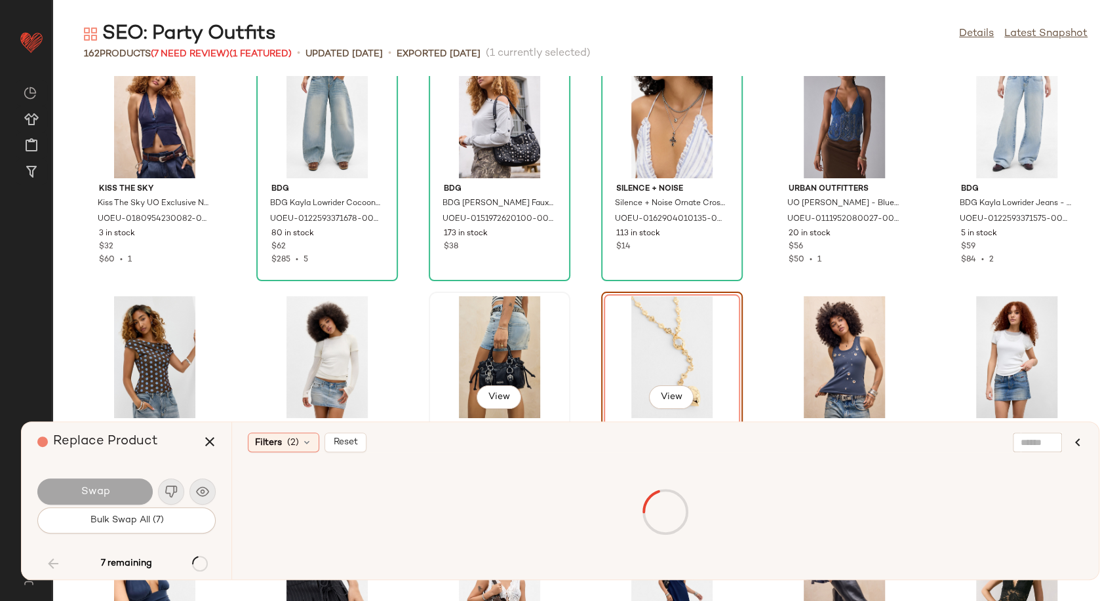
scroll to position [3024, 0]
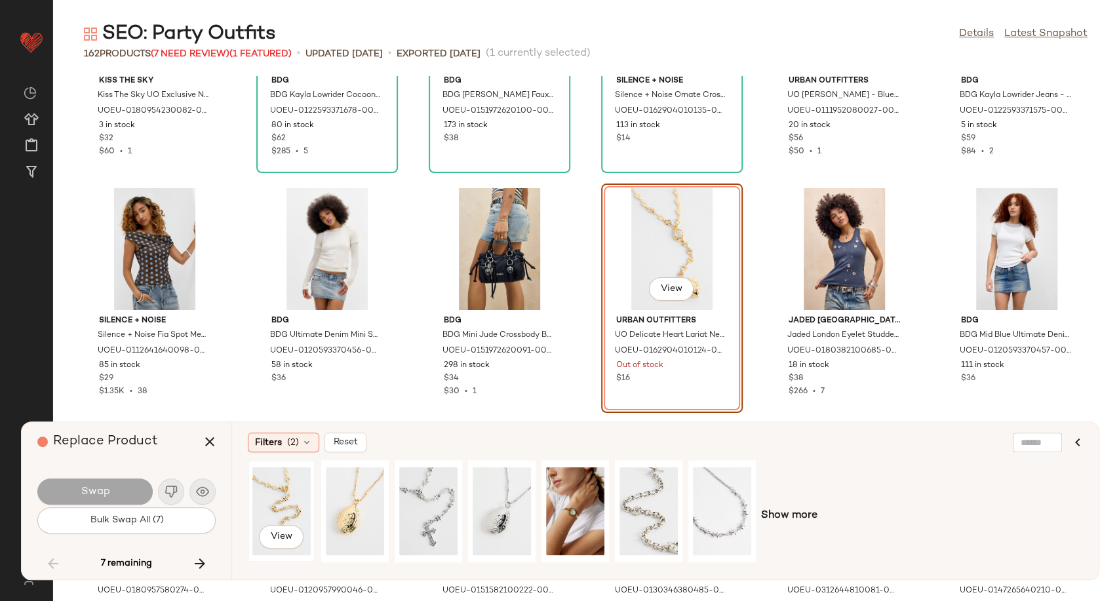
click at [294, 497] on div "View" at bounding box center [281, 511] width 58 height 93
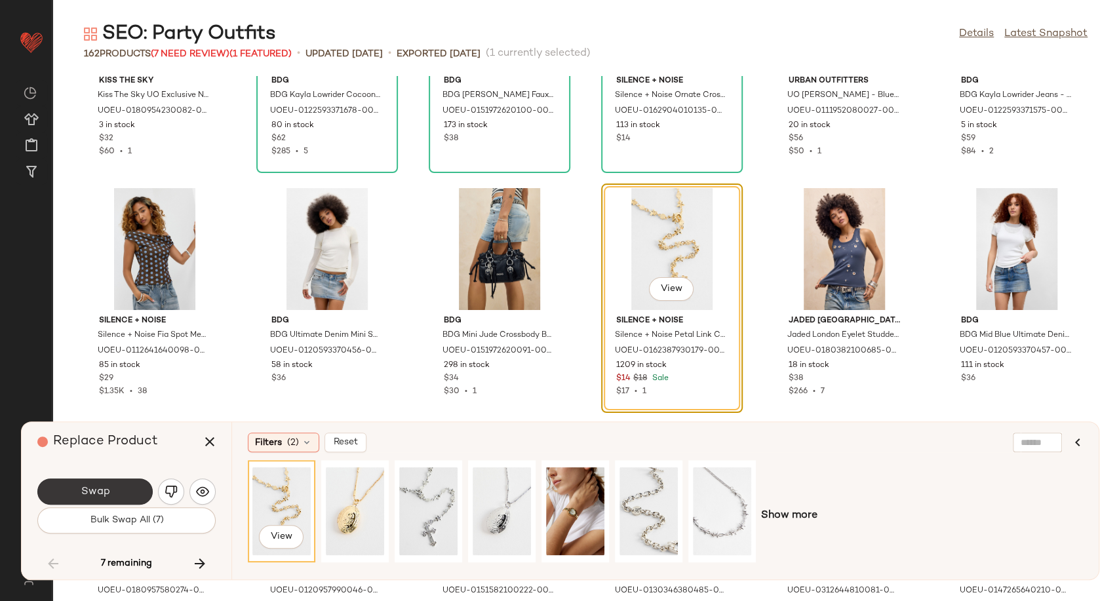
click at [94, 492] on span "Swap" at bounding box center [94, 492] width 29 height 12
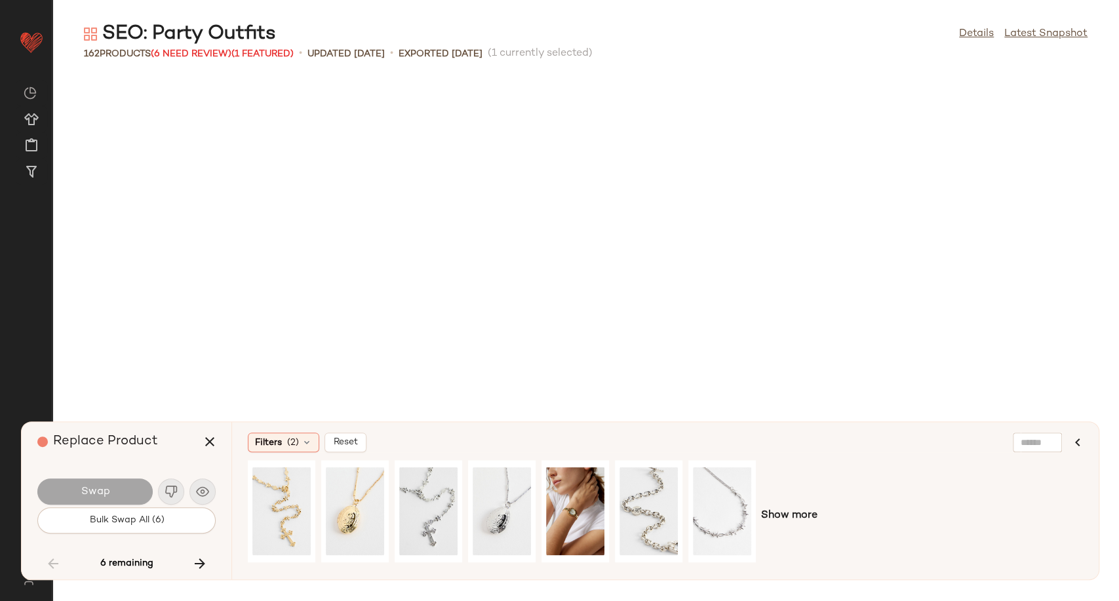
scroll to position [3597, 0]
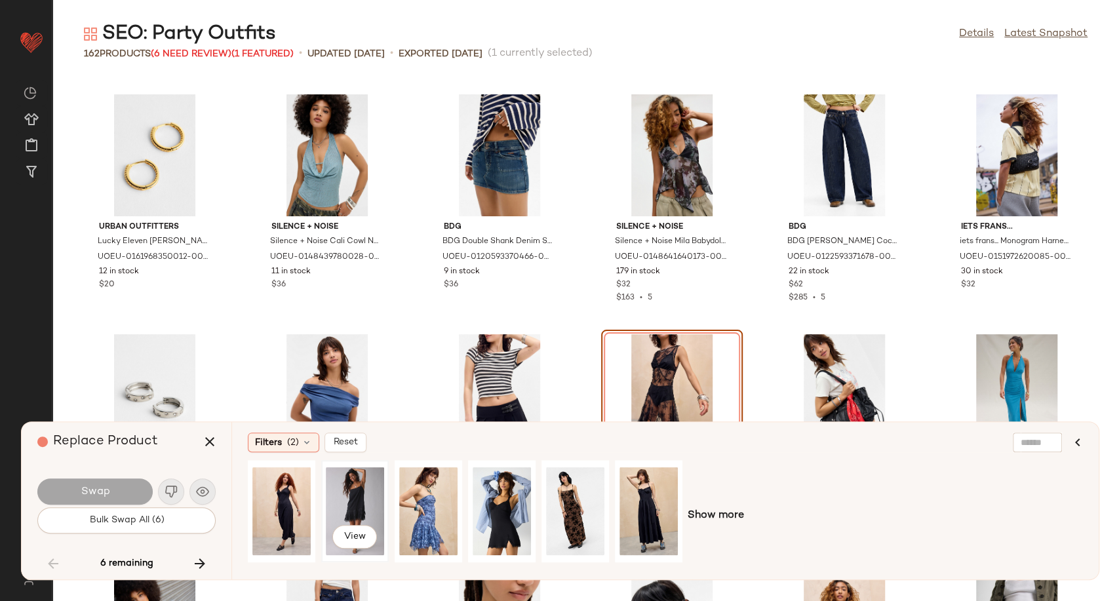
click at [330, 503] on div "View" at bounding box center [355, 511] width 58 height 93
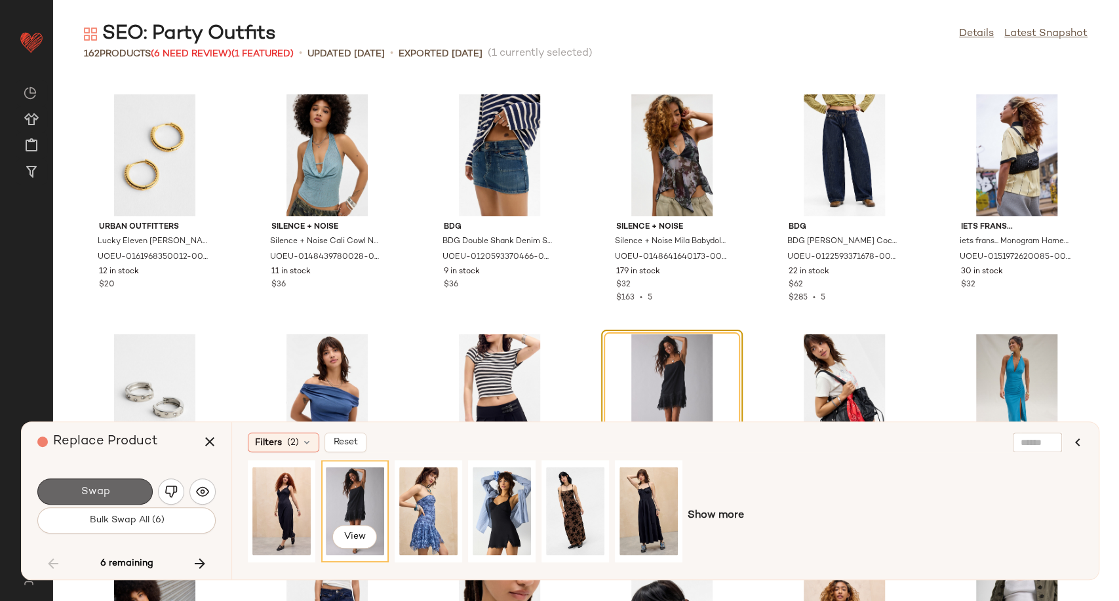
click at [95, 488] on span "Swap" at bounding box center [94, 492] width 29 height 12
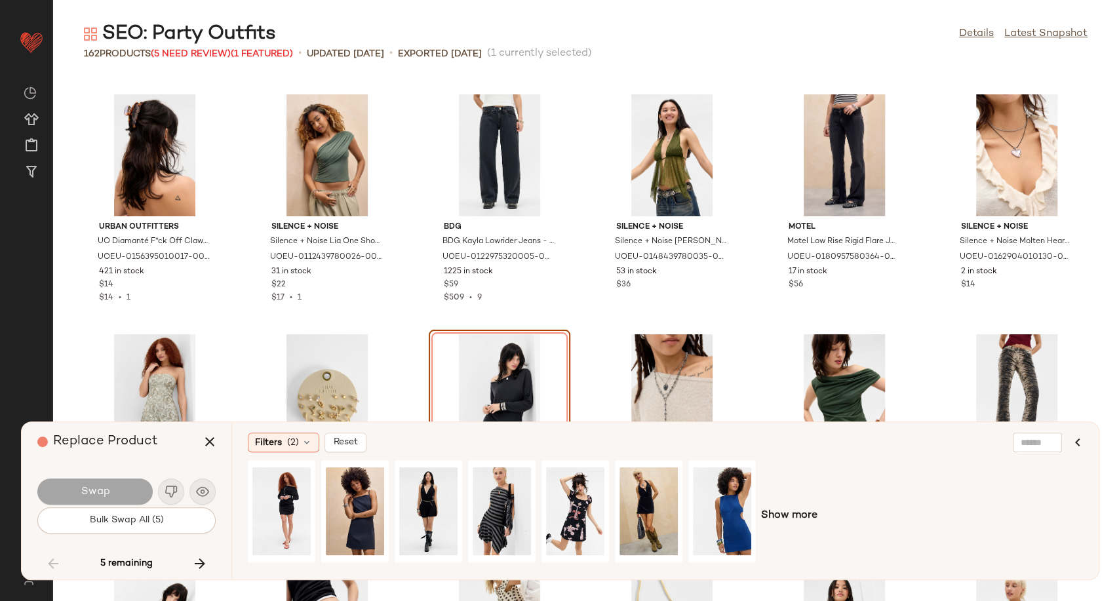
scroll to position [4703, 0]
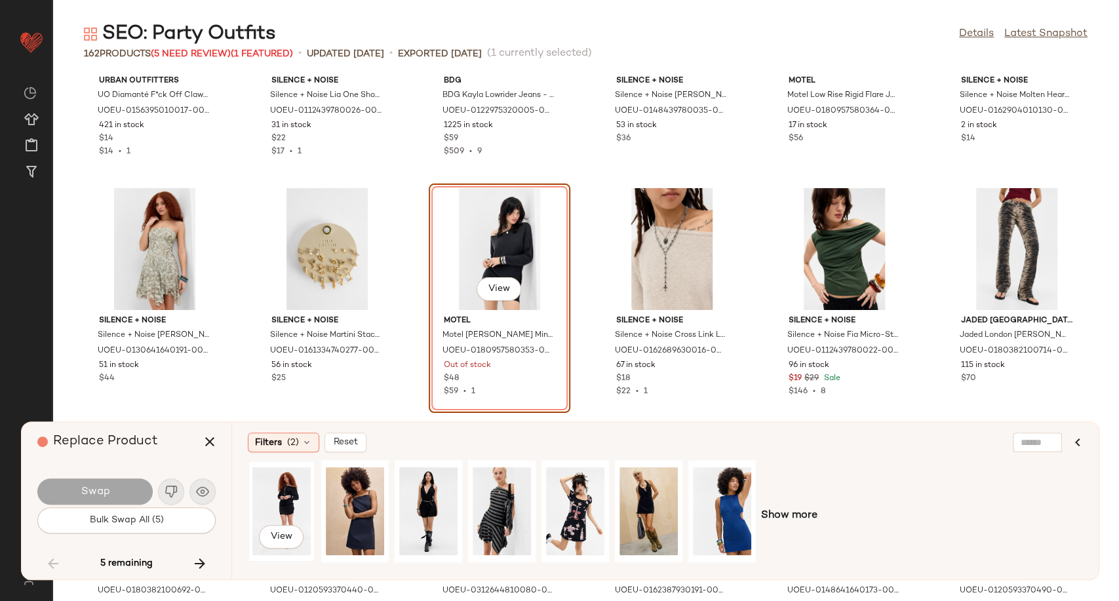
click at [282, 496] on div "View" at bounding box center [281, 511] width 58 height 93
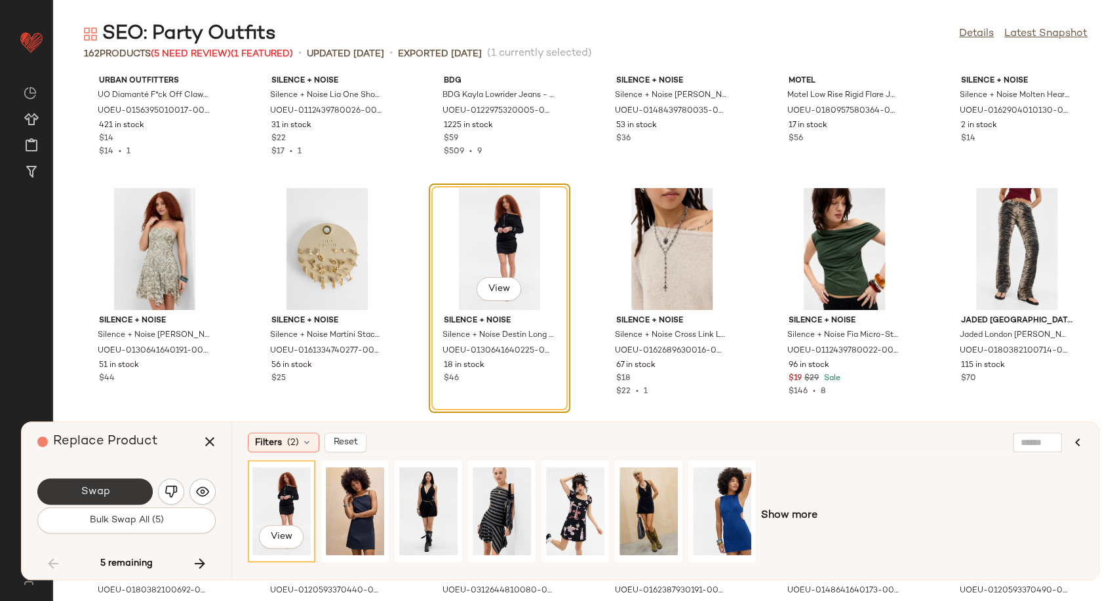
click at [110, 497] on button "Swap" at bounding box center [94, 491] width 115 height 26
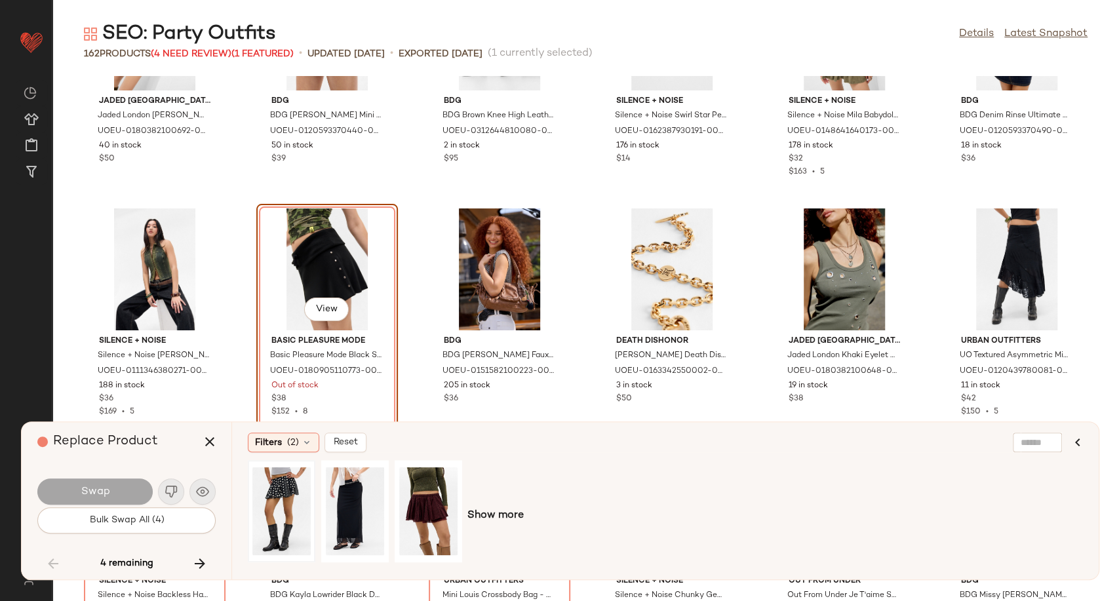
scroll to position [5183, 0]
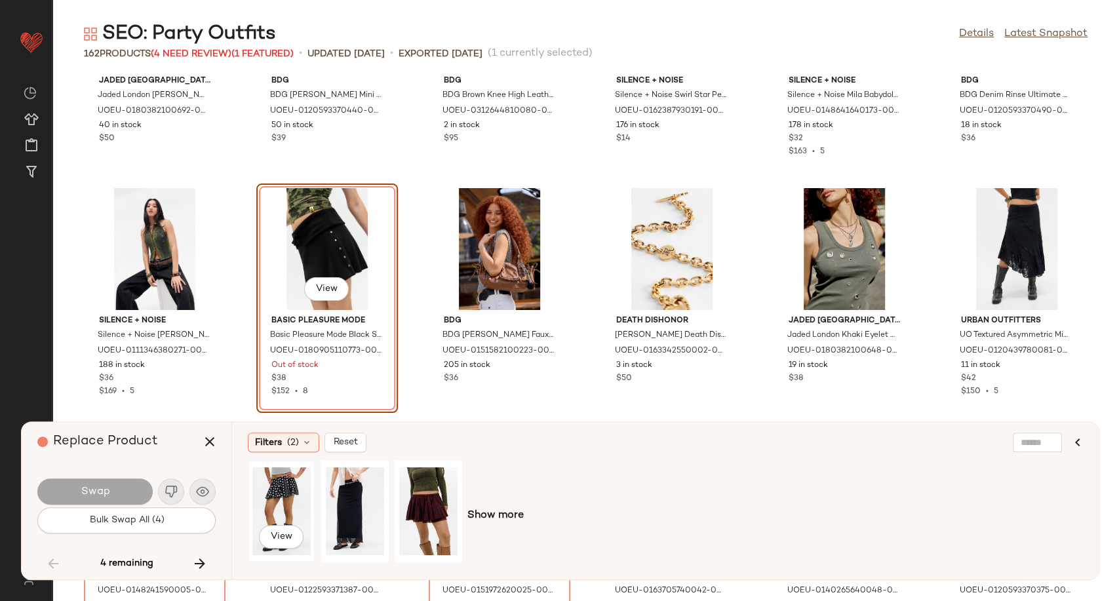
click at [286, 501] on div "View" at bounding box center [281, 511] width 58 height 93
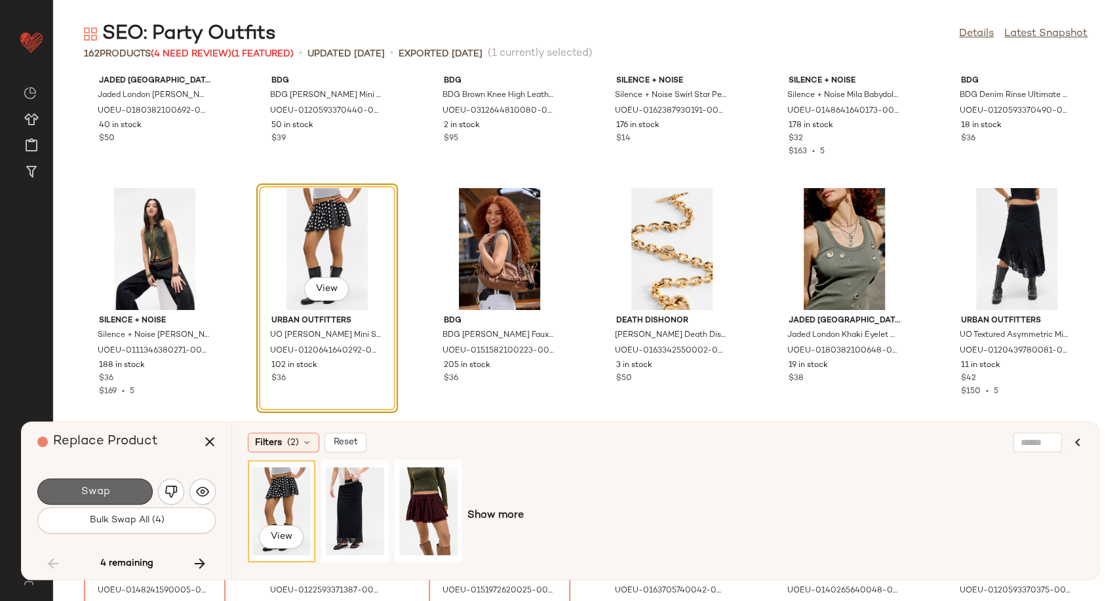
click at [79, 482] on button "Swap" at bounding box center [94, 491] width 115 height 26
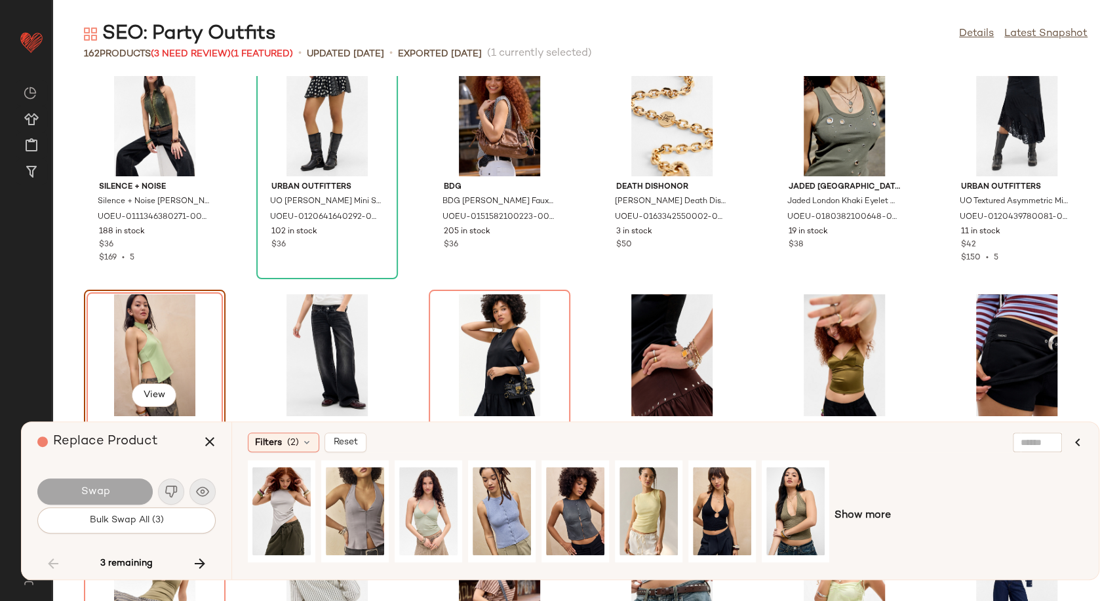
scroll to position [5350, 0]
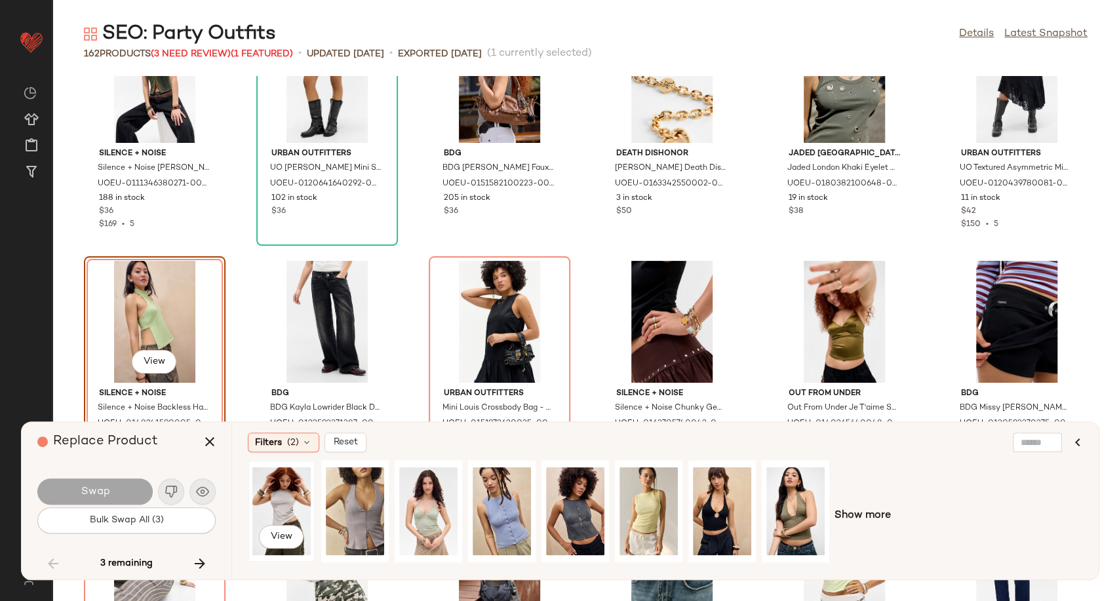
click at [279, 514] on div "View" at bounding box center [281, 511] width 58 height 93
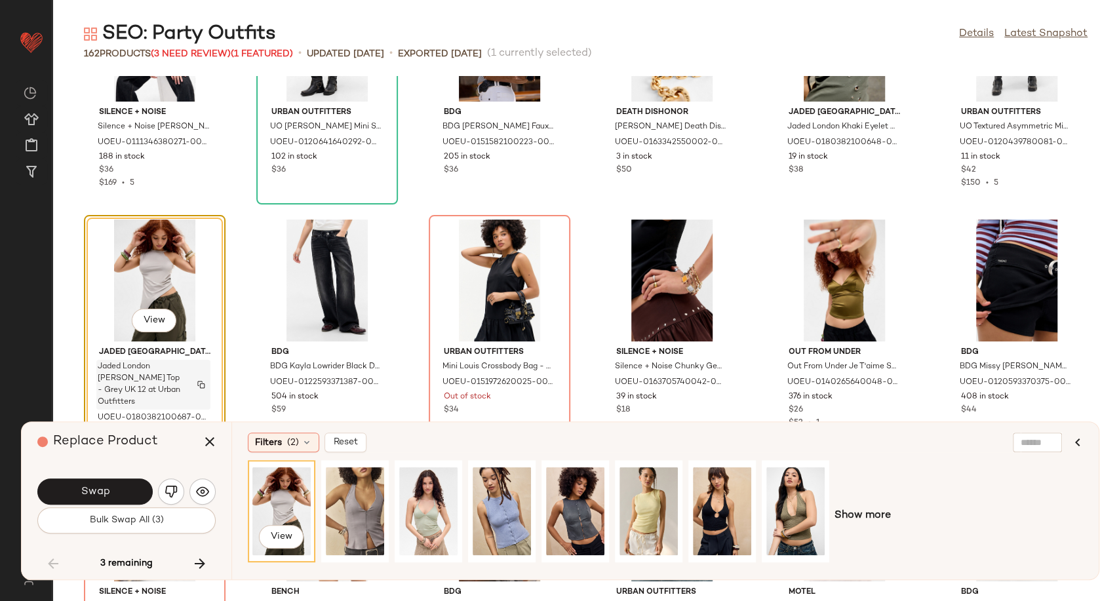
scroll to position [5495, 0]
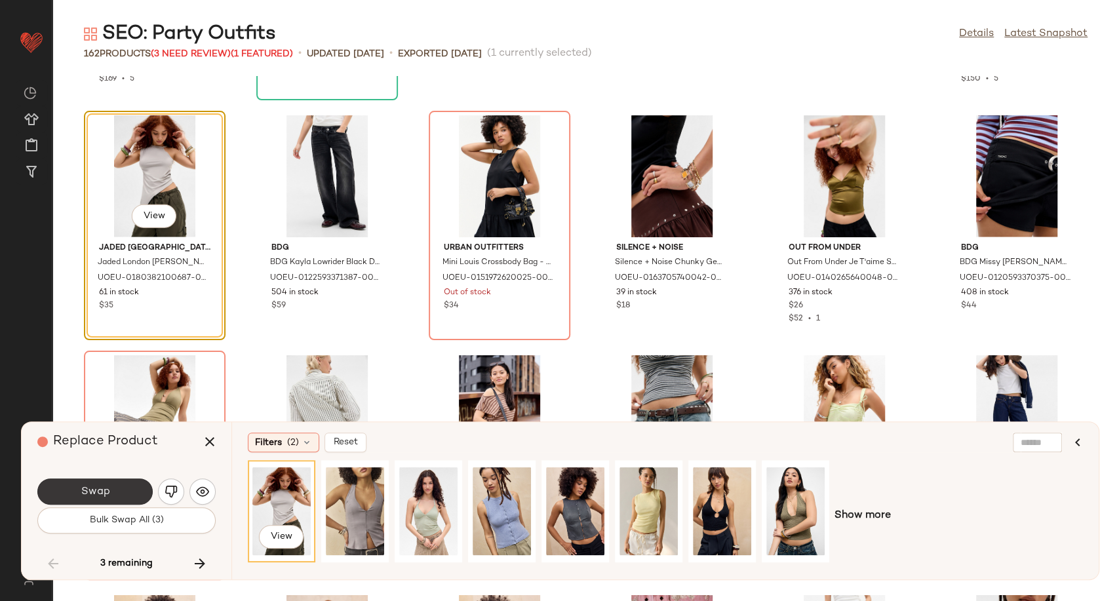
click at [108, 487] on span "Swap" at bounding box center [94, 492] width 29 height 12
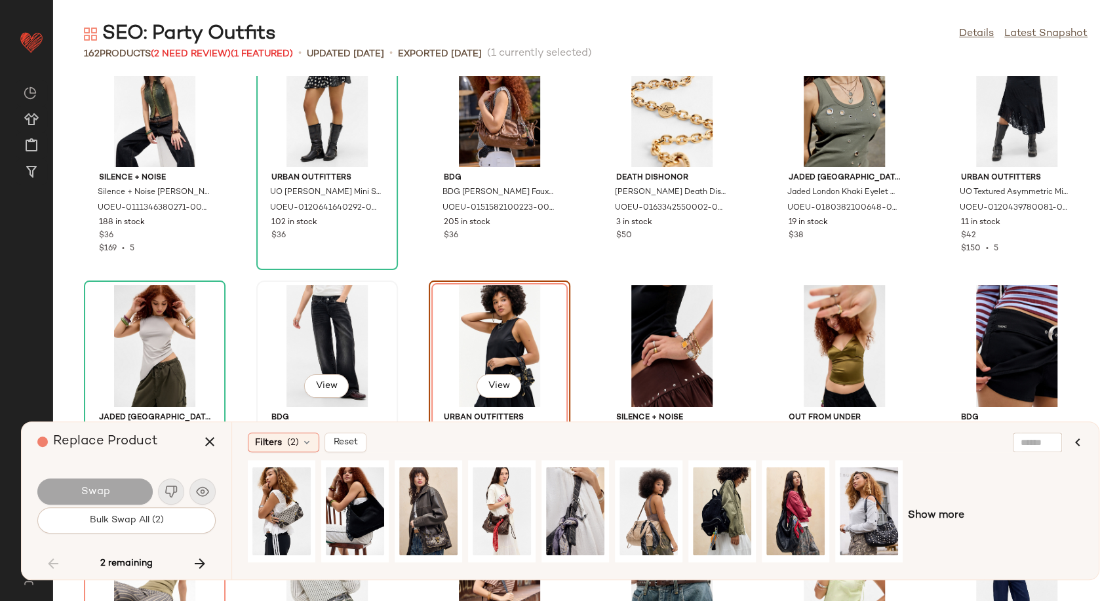
scroll to position [5350, 0]
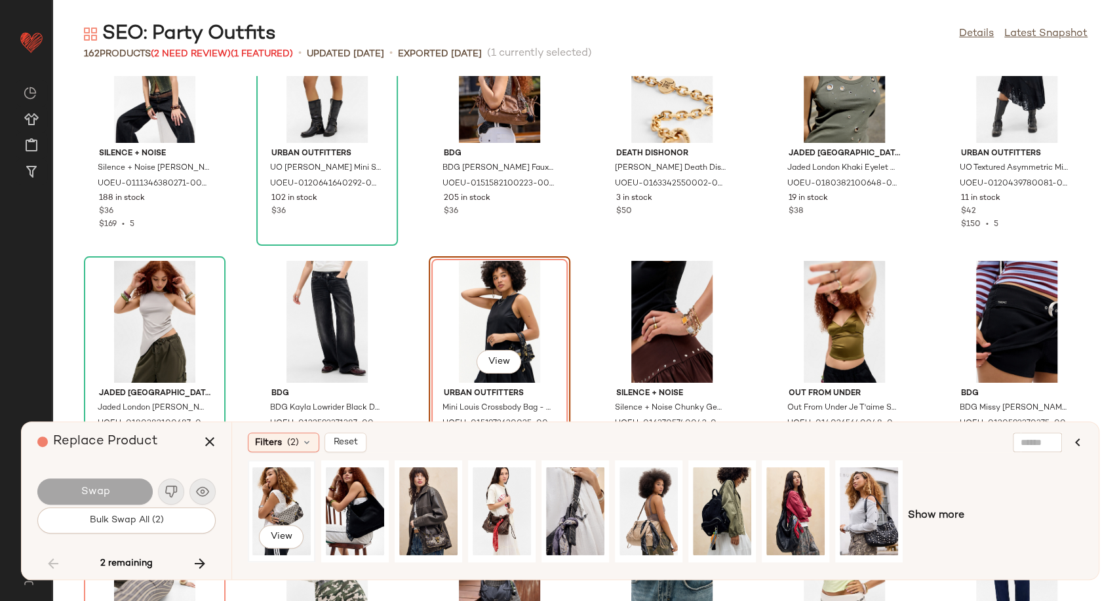
click at [288, 507] on div "View" at bounding box center [281, 511] width 58 height 93
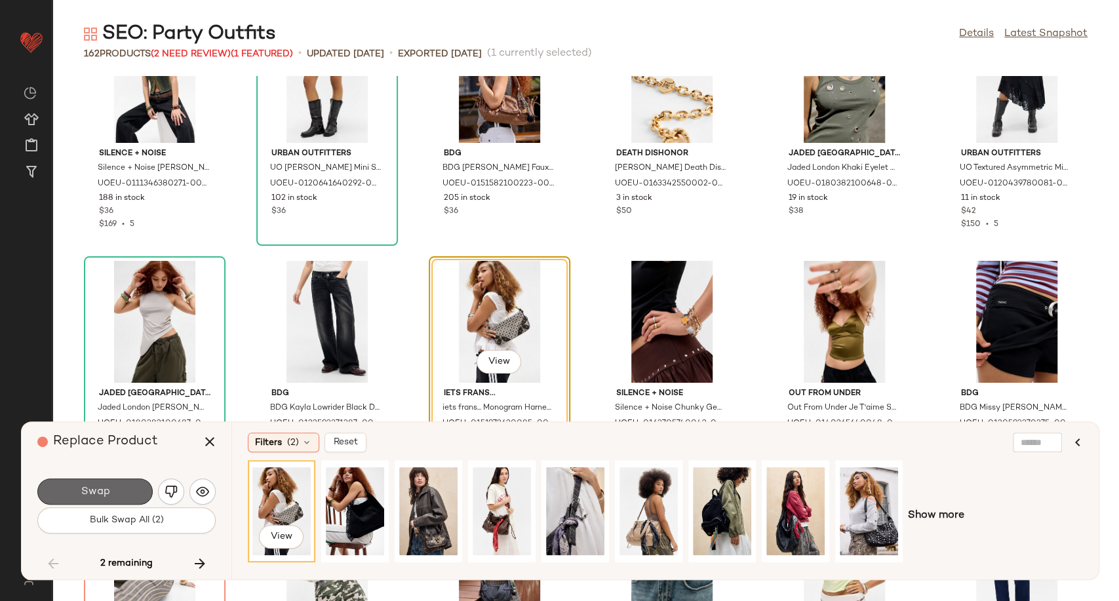
click at [119, 492] on button "Swap" at bounding box center [94, 491] width 115 height 26
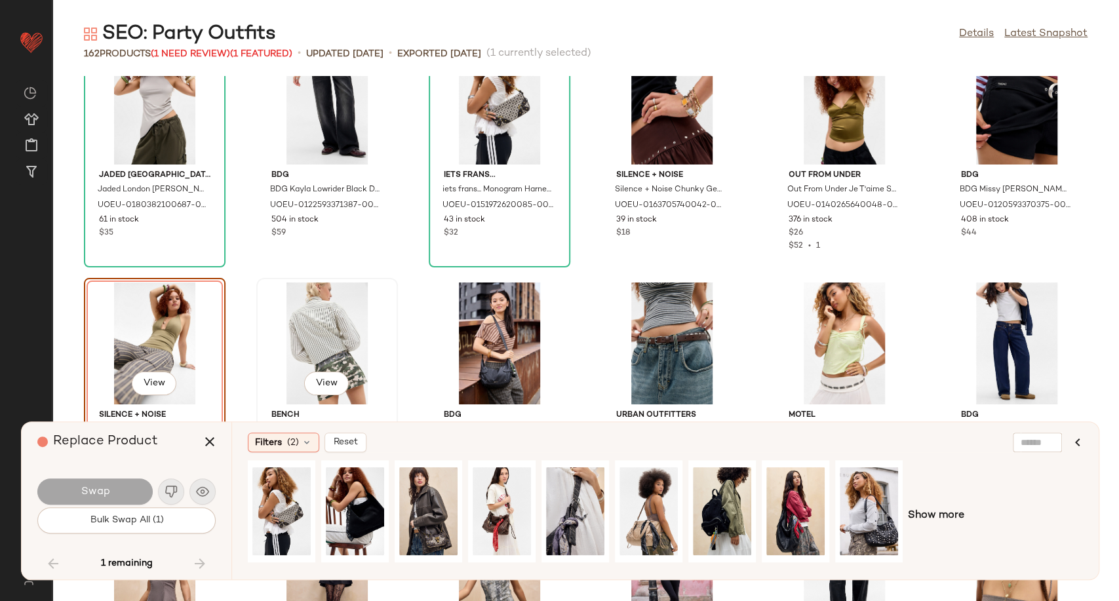
scroll to position [5516, 0]
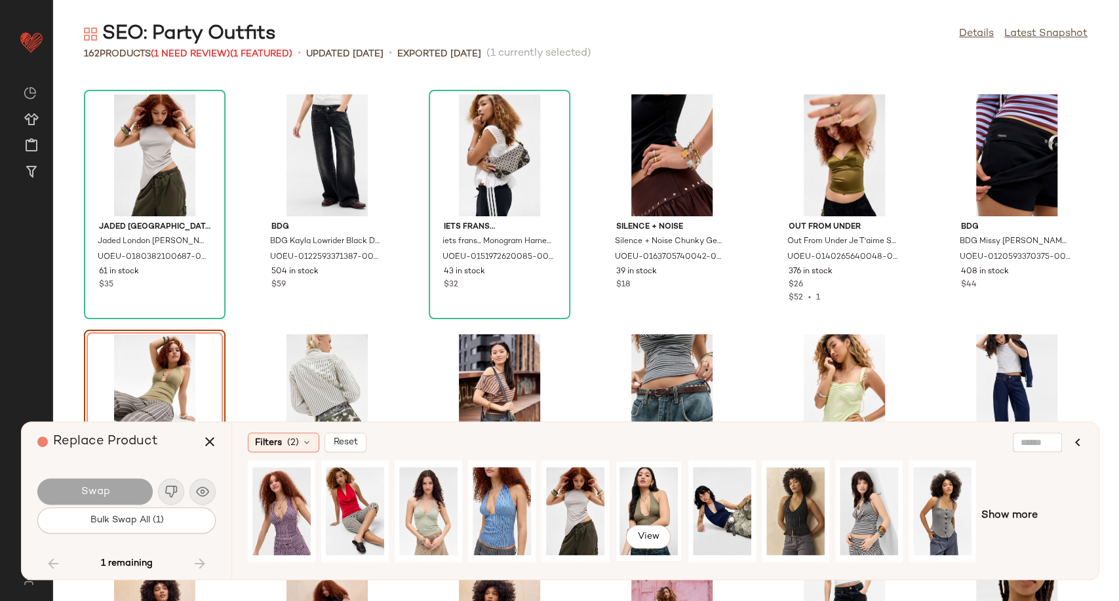
click at [645, 507] on div "View" at bounding box center [648, 511] width 58 height 93
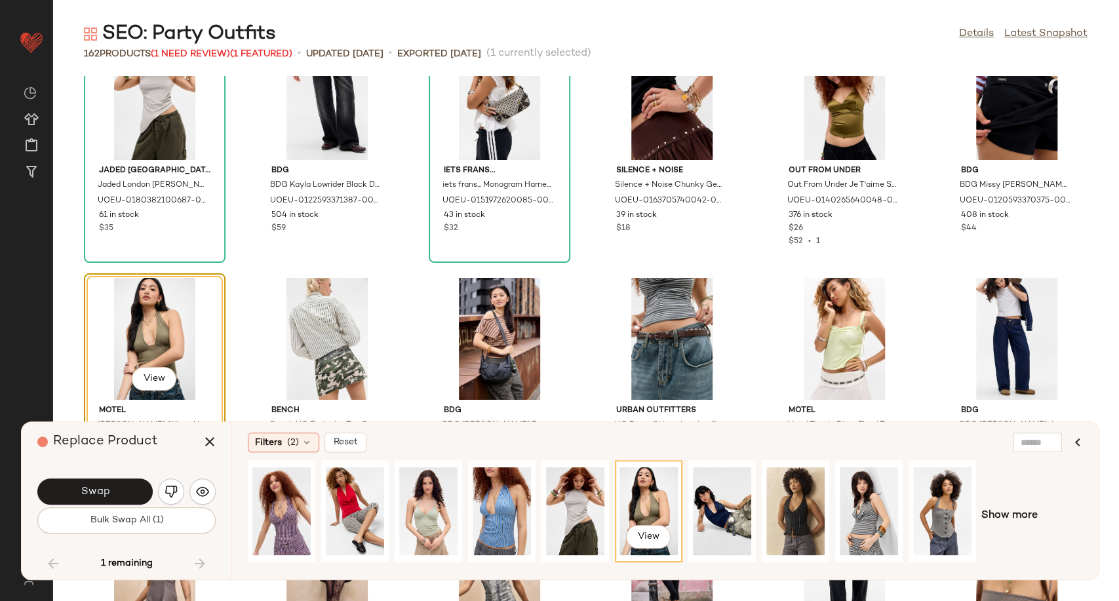
scroll to position [5663, 0]
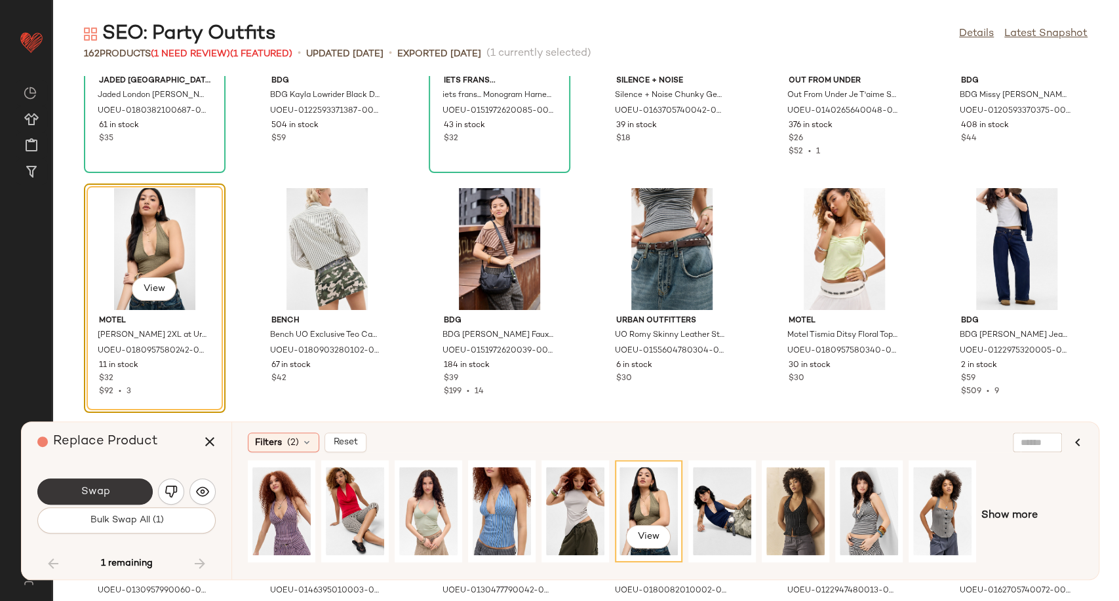
click at [110, 488] on button "Swap" at bounding box center [94, 491] width 115 height 26
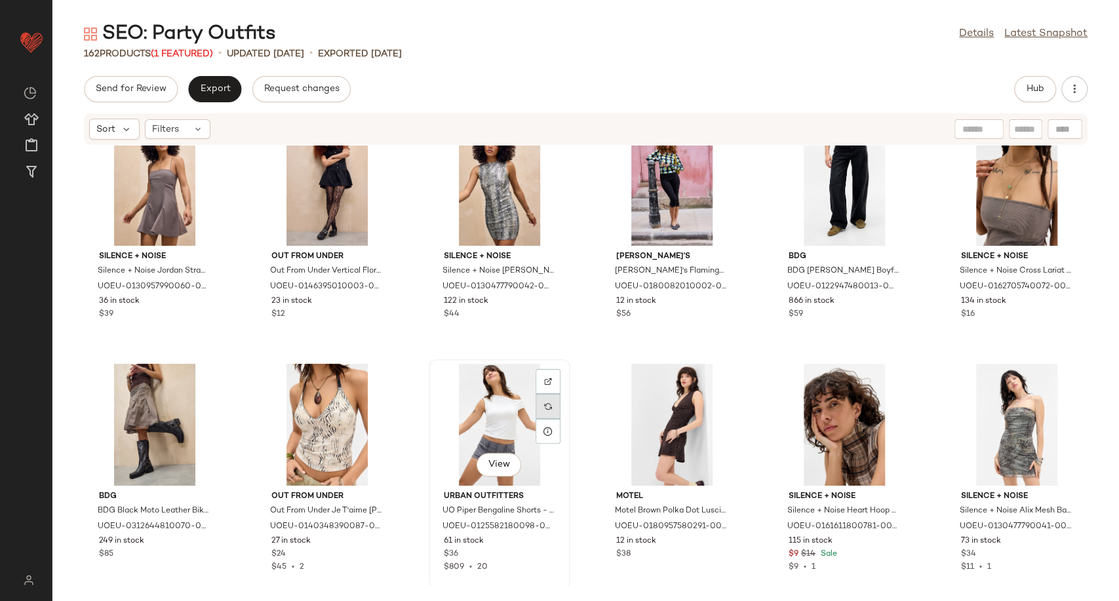
scroll to position [6039, 0]
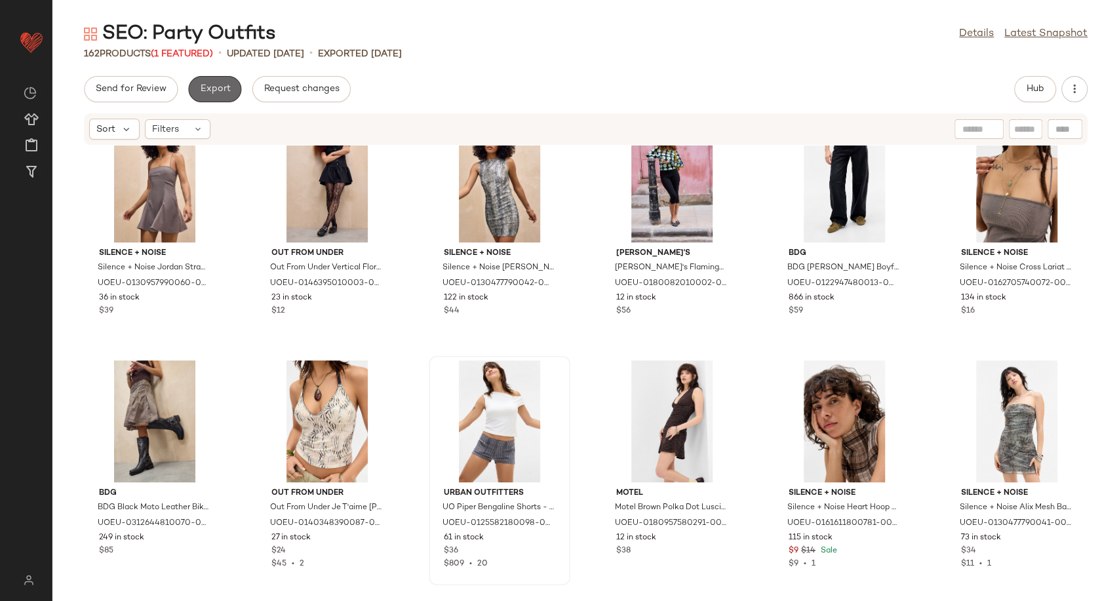
click at [212, 96] on button "Export" at bounding box center [214, 89] width 53 height 26
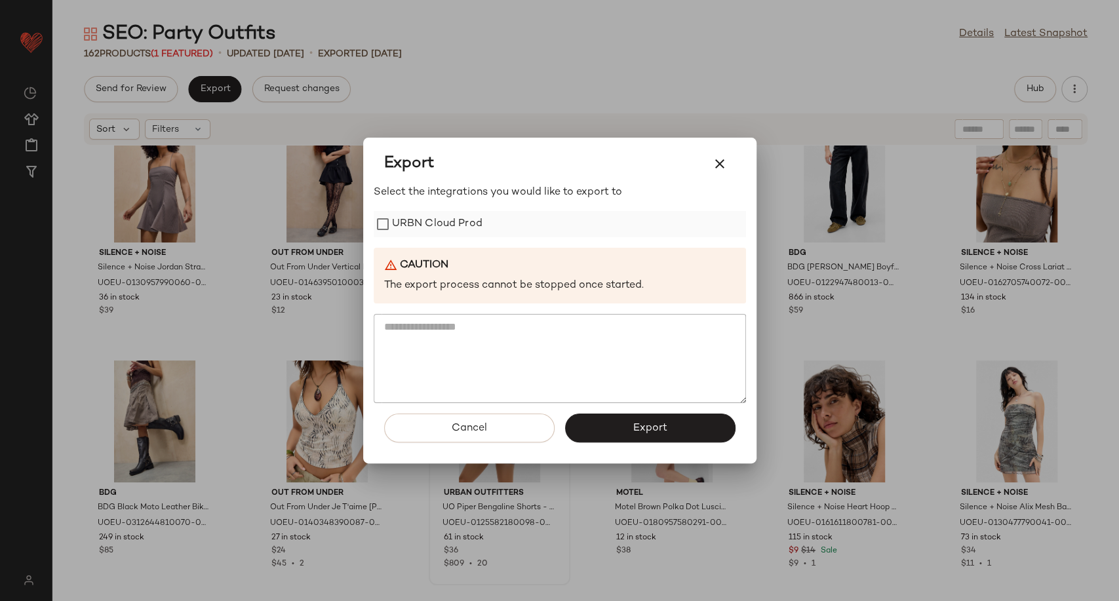
click at [417, 218] on label "URBN Cloud Prod" at bounding box center [437, 224] width 90 height 26
click at [621, 431] on button "Export" at bounding box center [650, 428] width 170 height 29
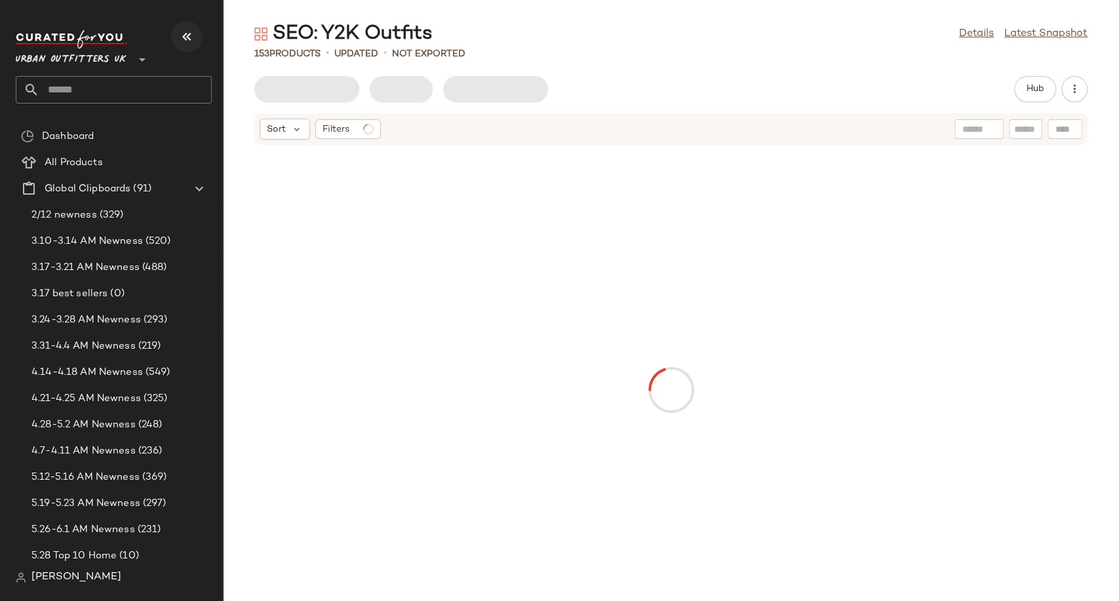
click at [180, 41] on icon "button" at bounding box center [187, 37] width 16 height 16
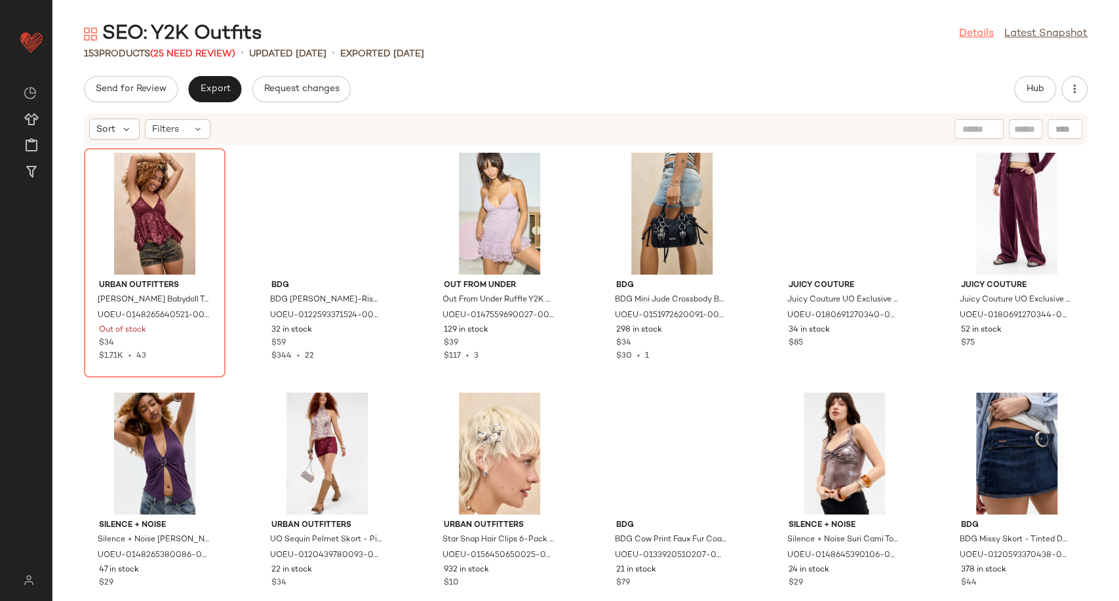
click at [981, 34] on link "Details" at bounding box center [976, 34] width 35 height 16
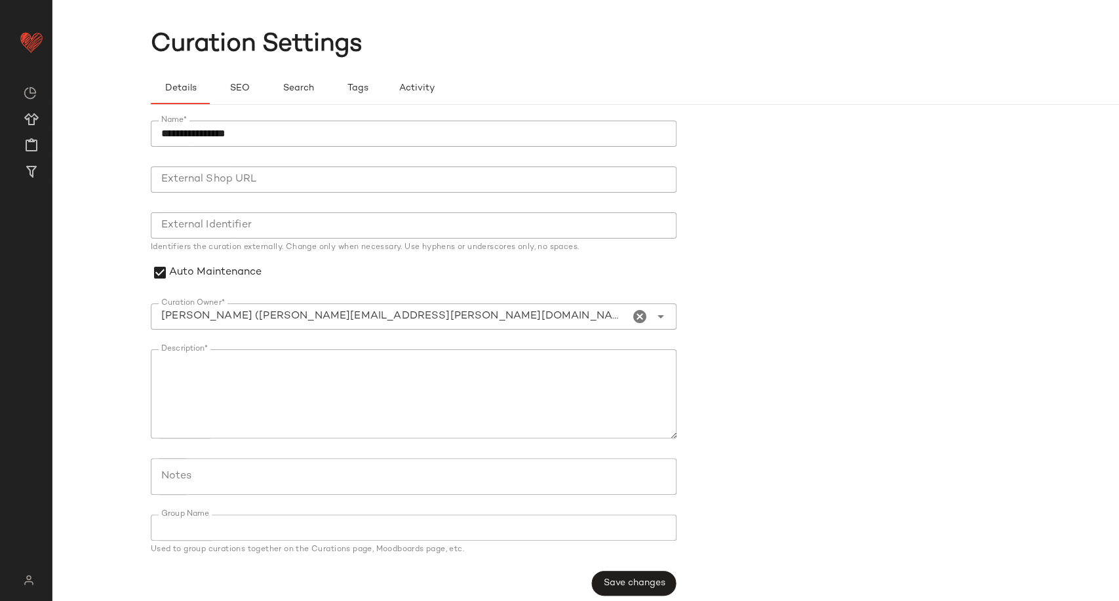
scroll to position [34, 0]
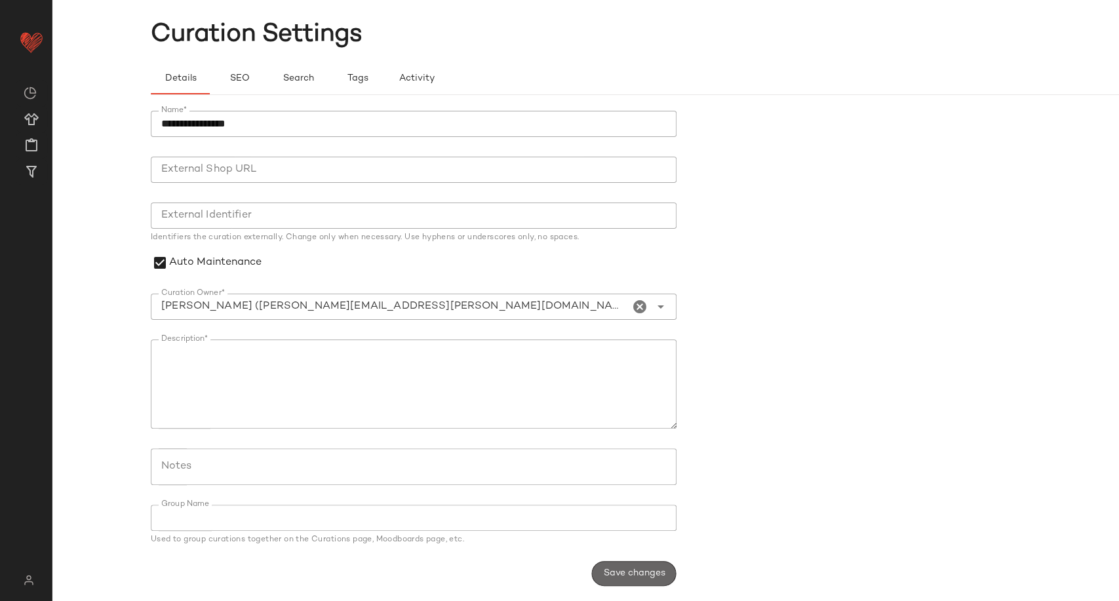
click at [636, 568] on span "Save changes" at bounding box center [633, 573] width 62 height 10
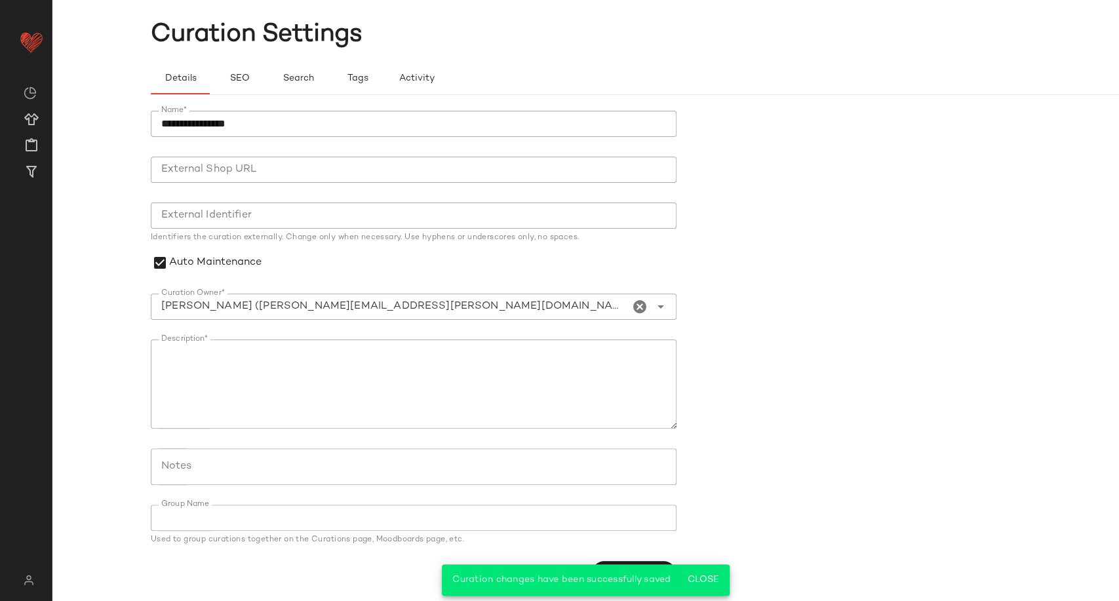
scroll to position [0, 0]
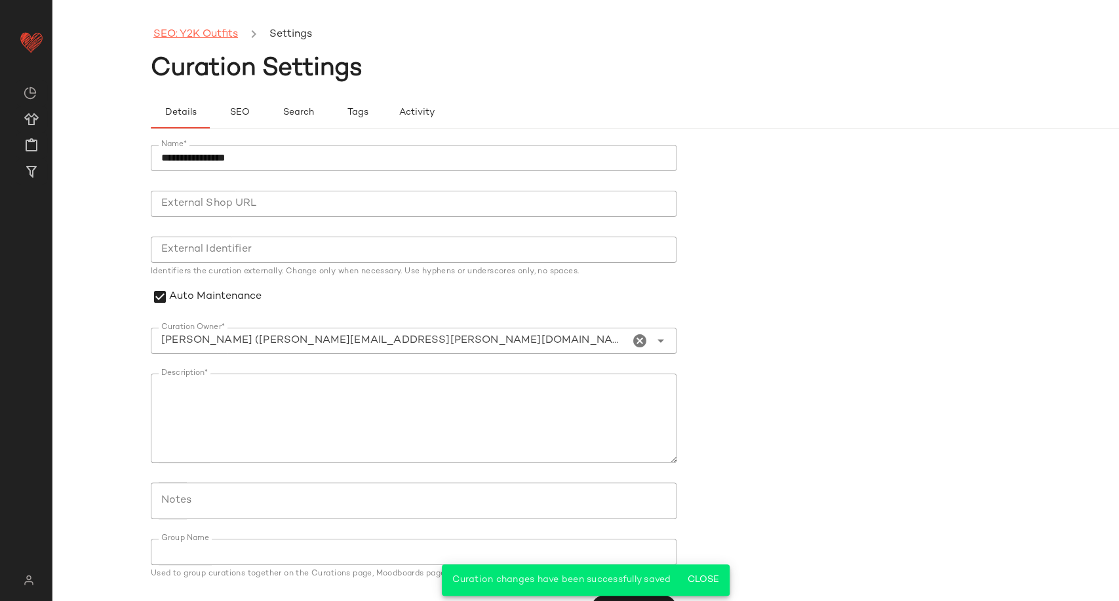
click at [227, 28] on link "SEO: Y2K Outfits" at bounding box center [195, 34] width 85 height 17
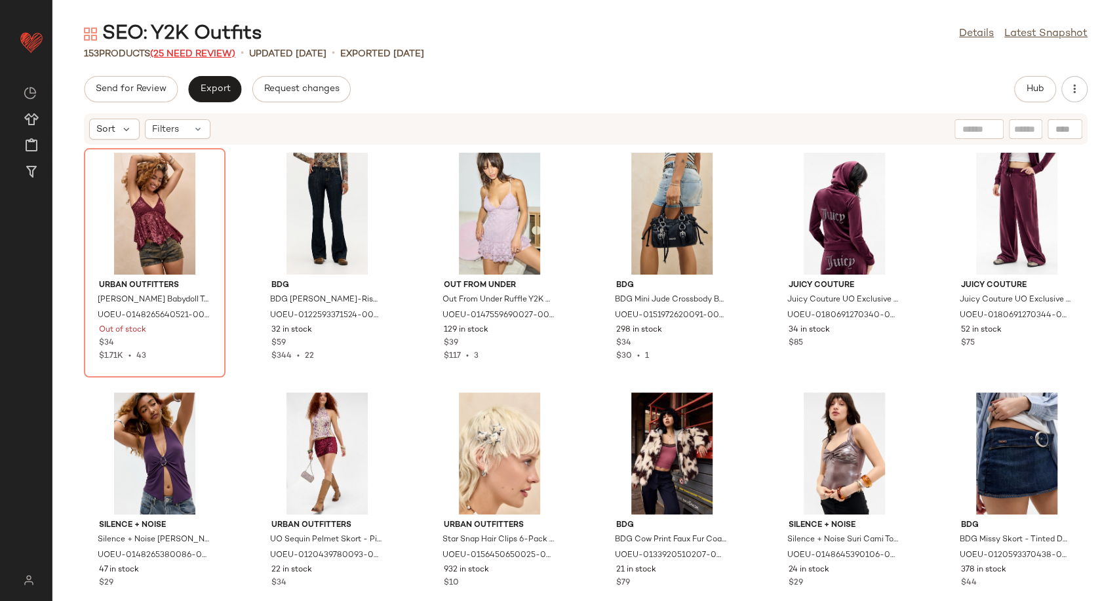
click at [194, 50] on span "(25 Need Review)" at bounding box center [192, 54] width 85 height 10
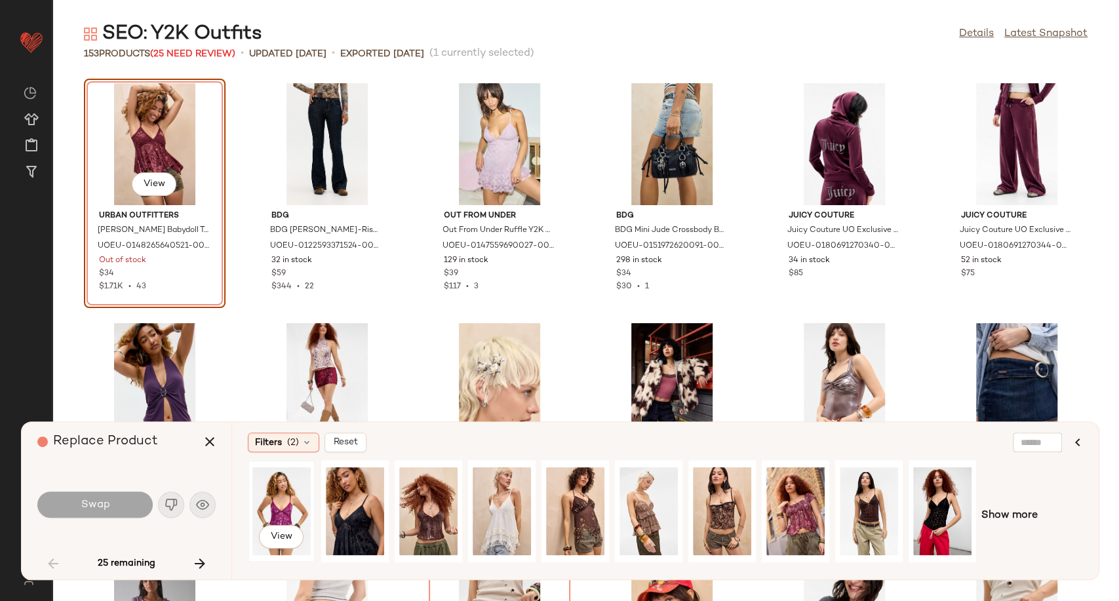
click at [273, 504] on div "View" at bounding box center [281, 511] width 58 height 93
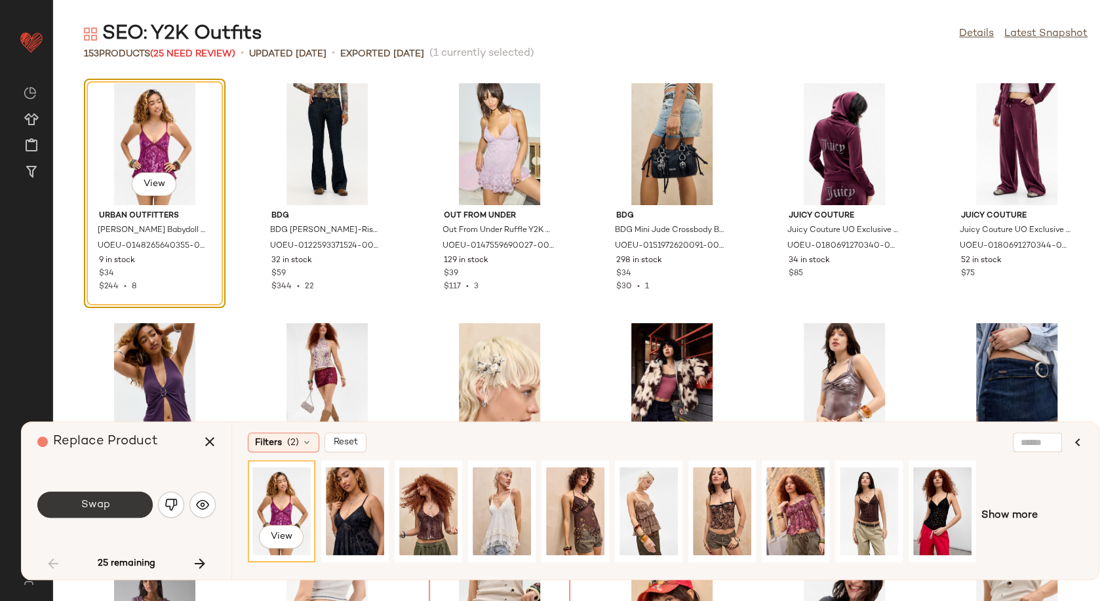
click at [90, 510] on span "Swap" at bounding box center [94, 505] width 29 height 12
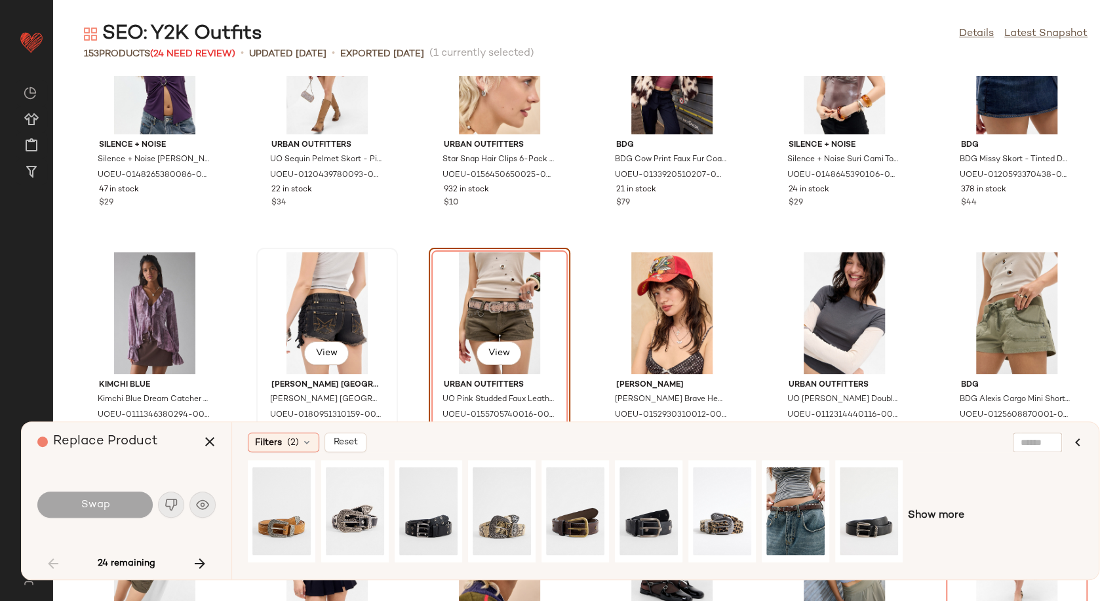
scroll to position [447, 0]
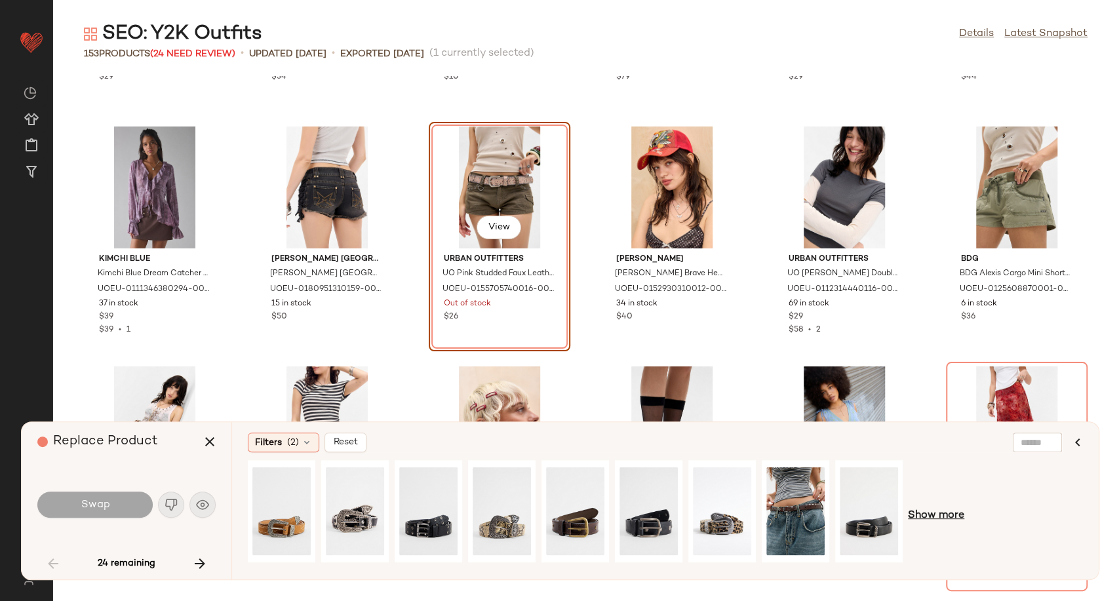
click at [928, 515] on span "Show more" at bounding box center [936, 516] width 56 height 16
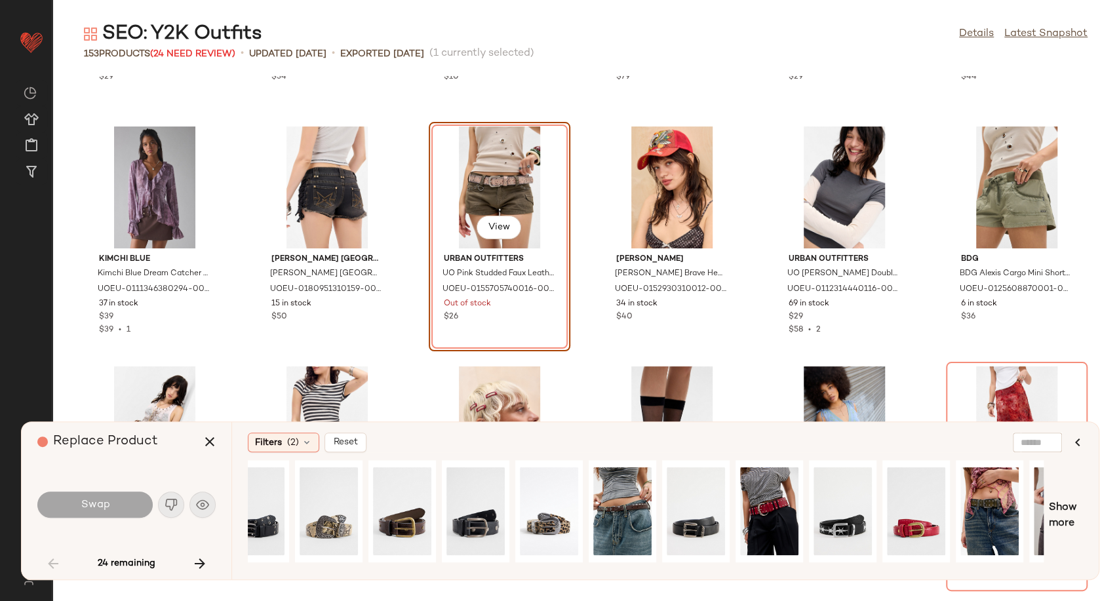
scroll to position [0, 0]
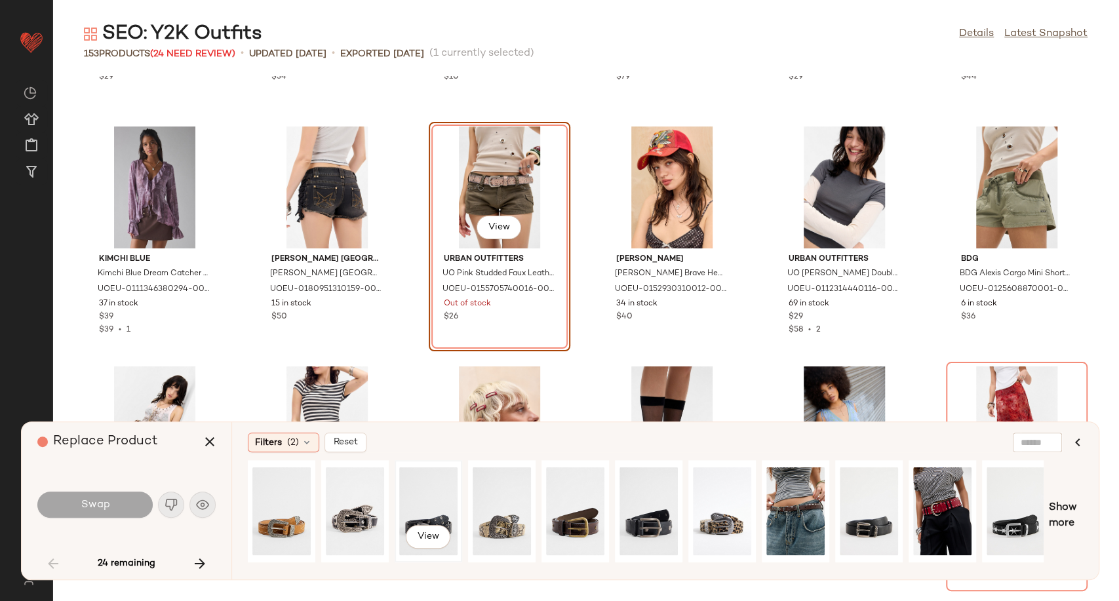
click at [425, 508] on div "View" at bounding box center [428, 511] width 58 height 93
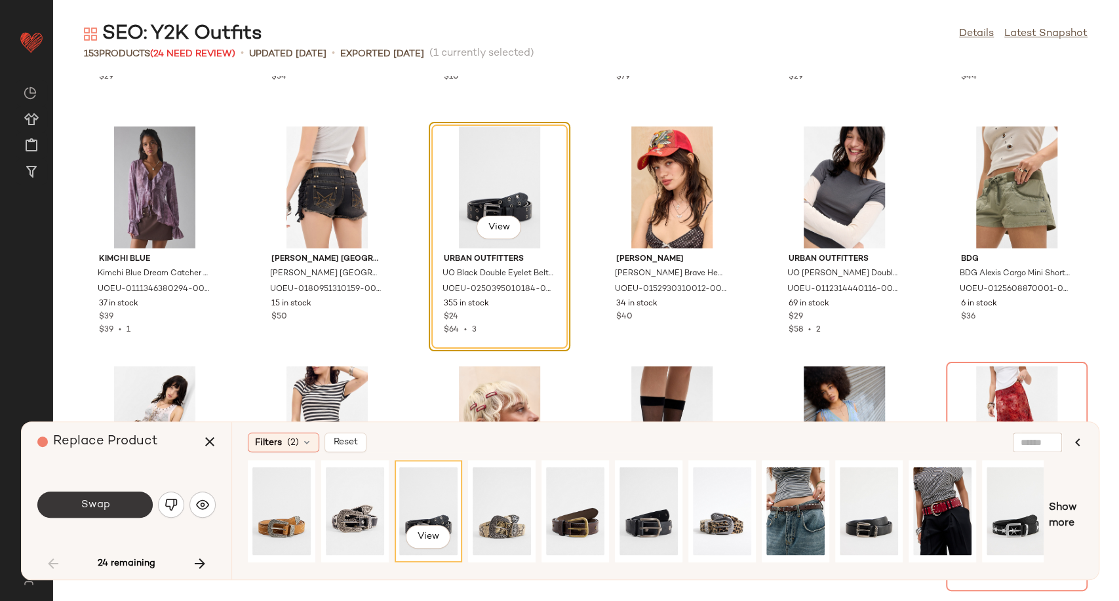
click at [76, 513] on button "Swap" at bounding box center [94, 505] width 115 height 26
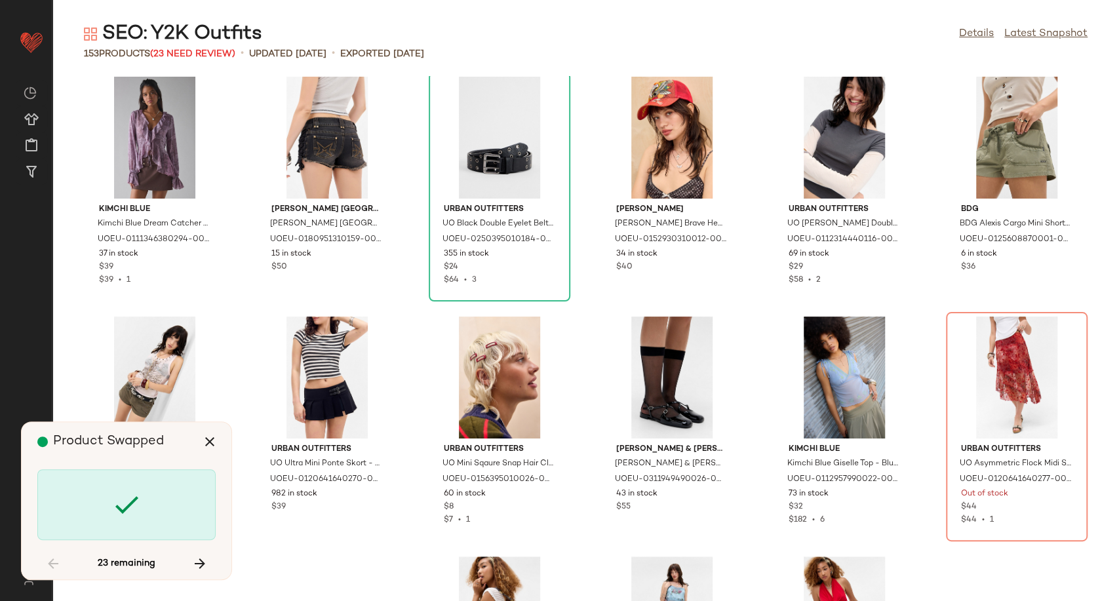
scroll to position [520, 0]
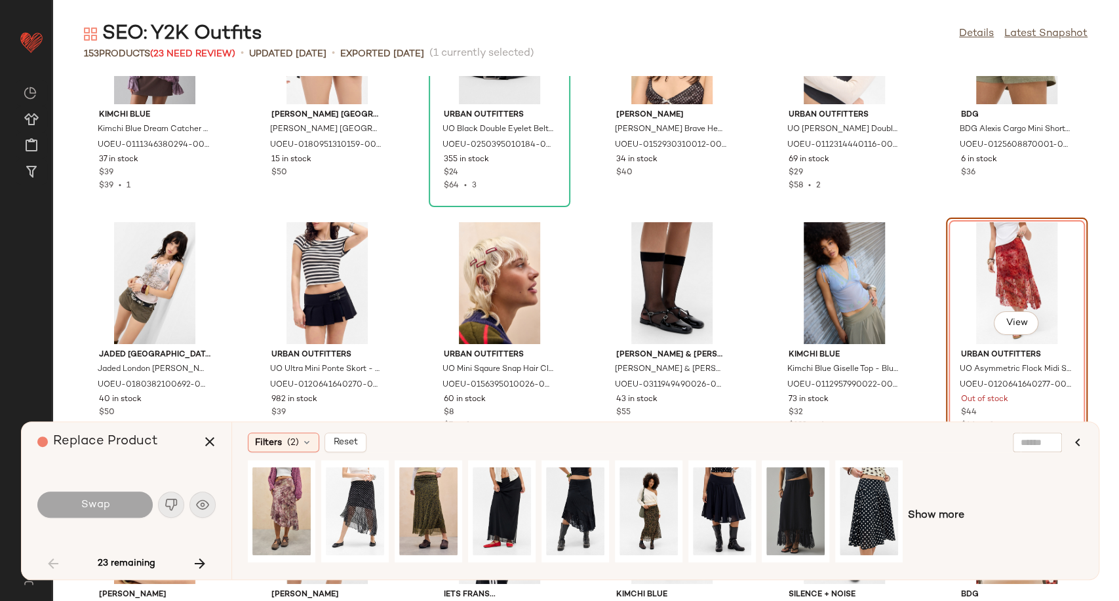
scroll to position [625, 0]
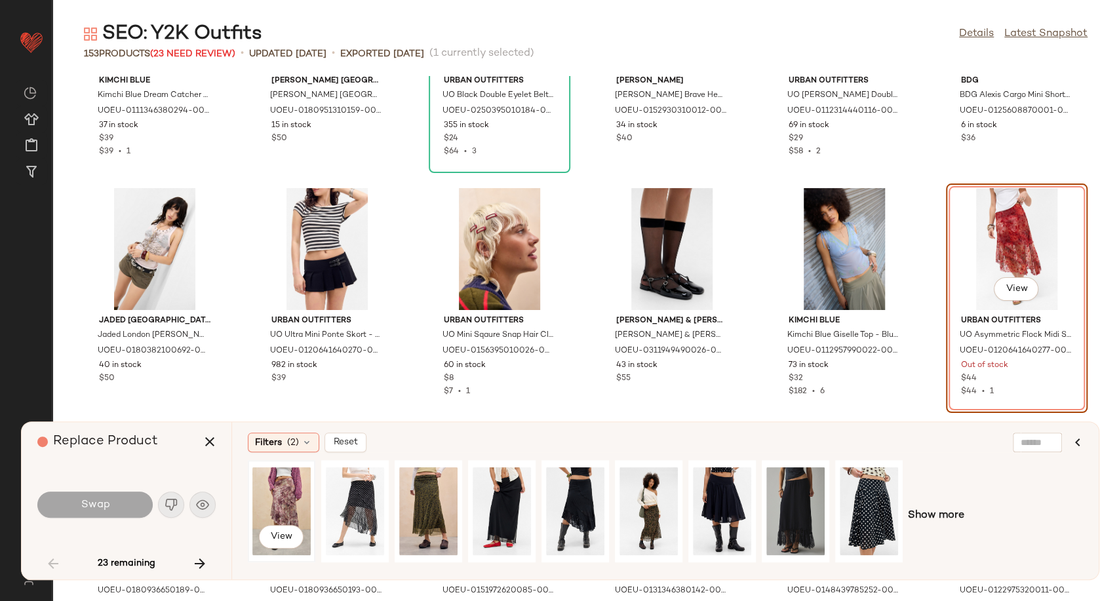
click at [271, 511] on div "View" at bounding box center [281, 511] width 58 height 93
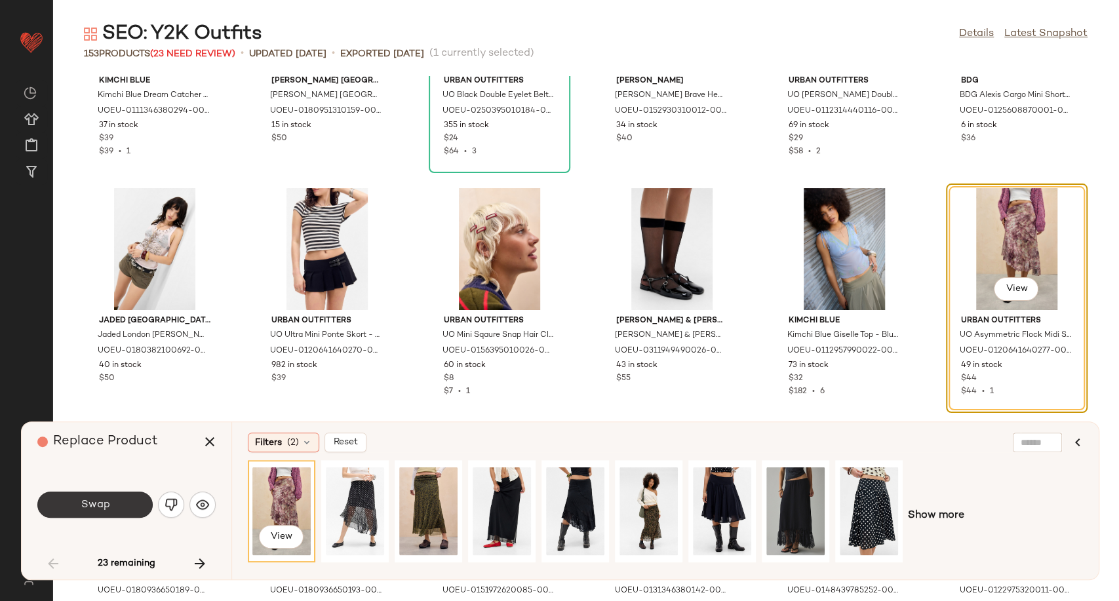
click at [113, 505] on button "Swap" at bounding box center [94, 505] width 115 height 26
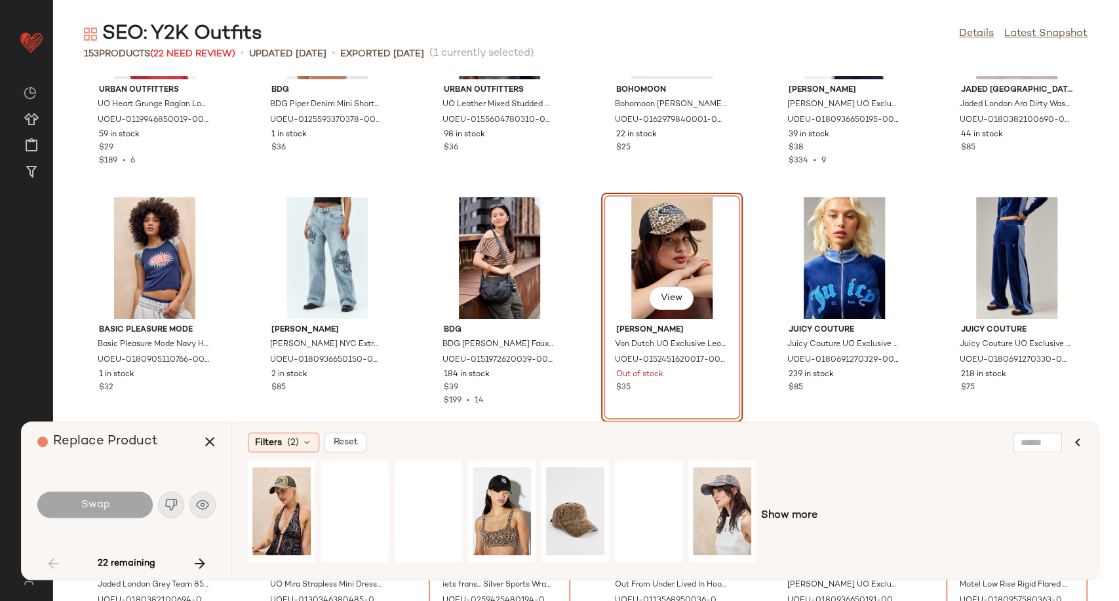
scroll to position [1345, 0]
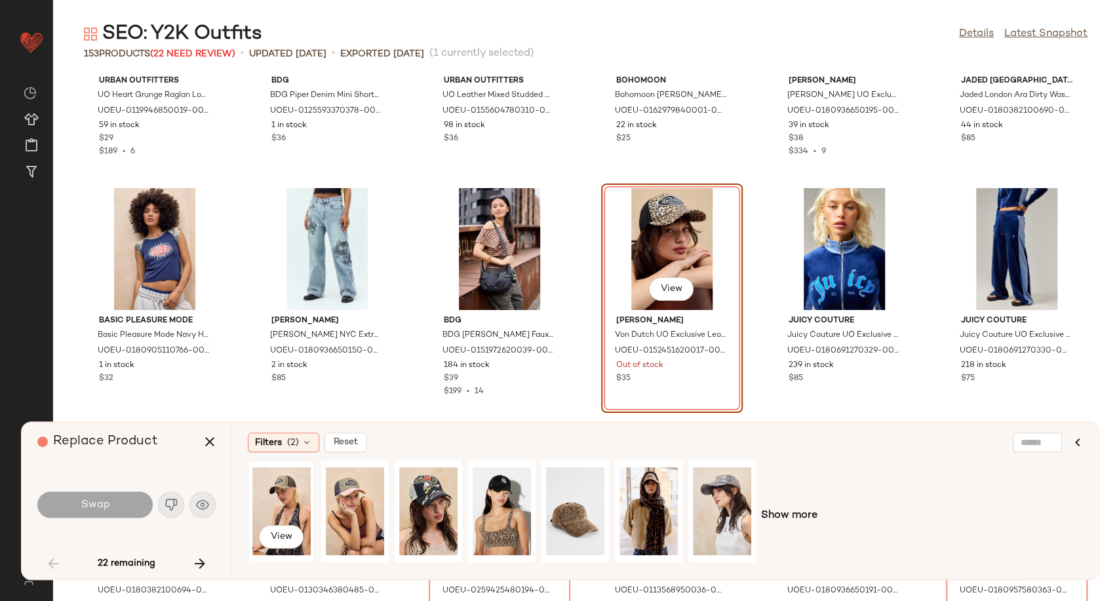
click at [279, 489] on div "View" at bounding box center [281, 511] width 58 height 93
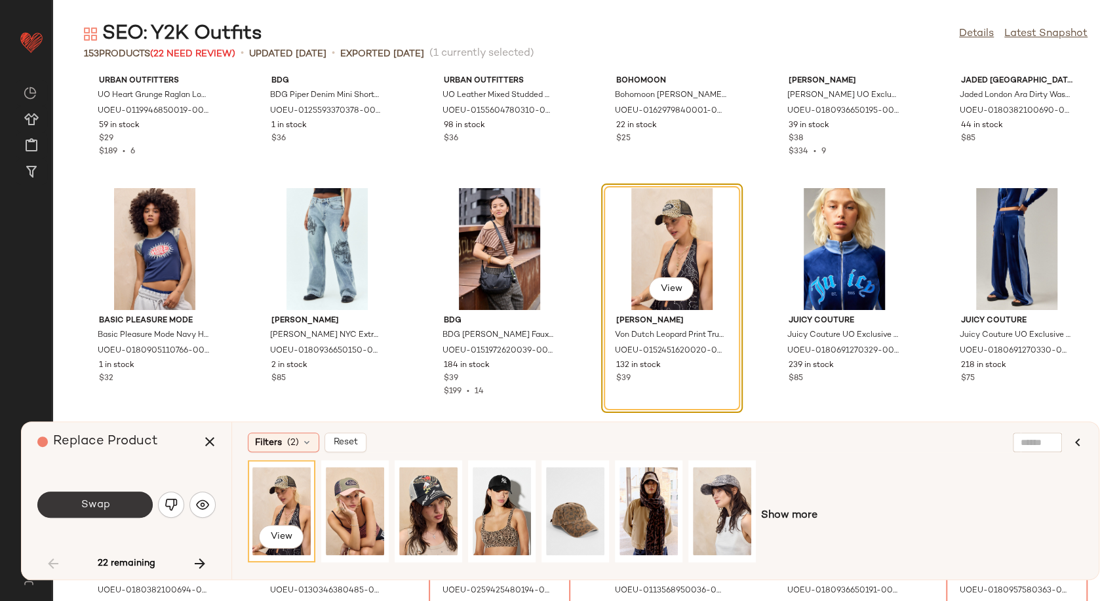
click at [79, 514] on button "Swap" at bounding box center [94, 505] width 115 height 26
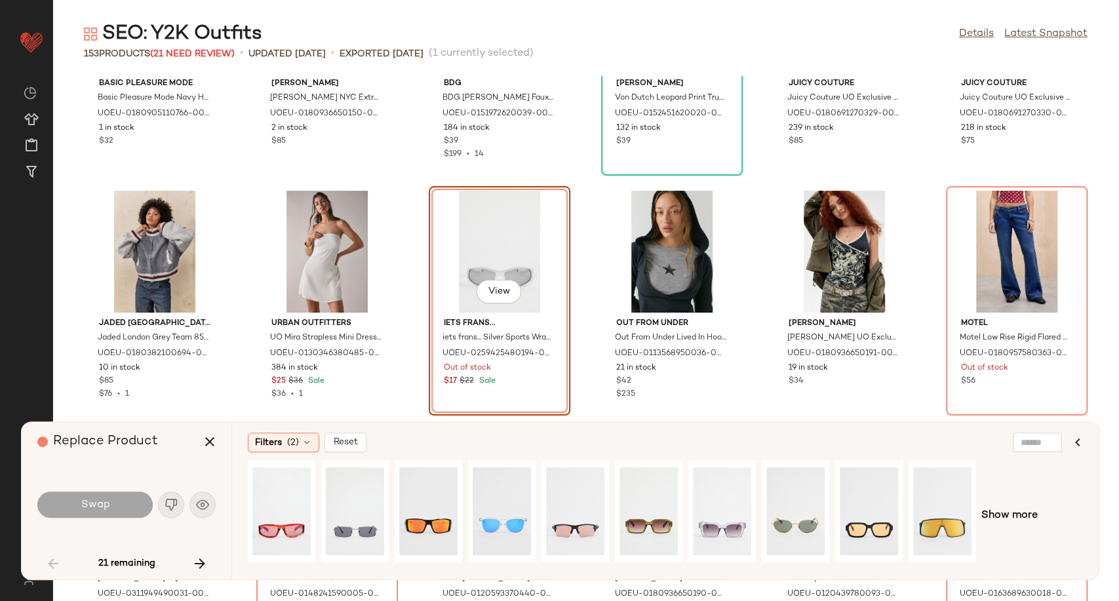
scroll to position [1585, 0]
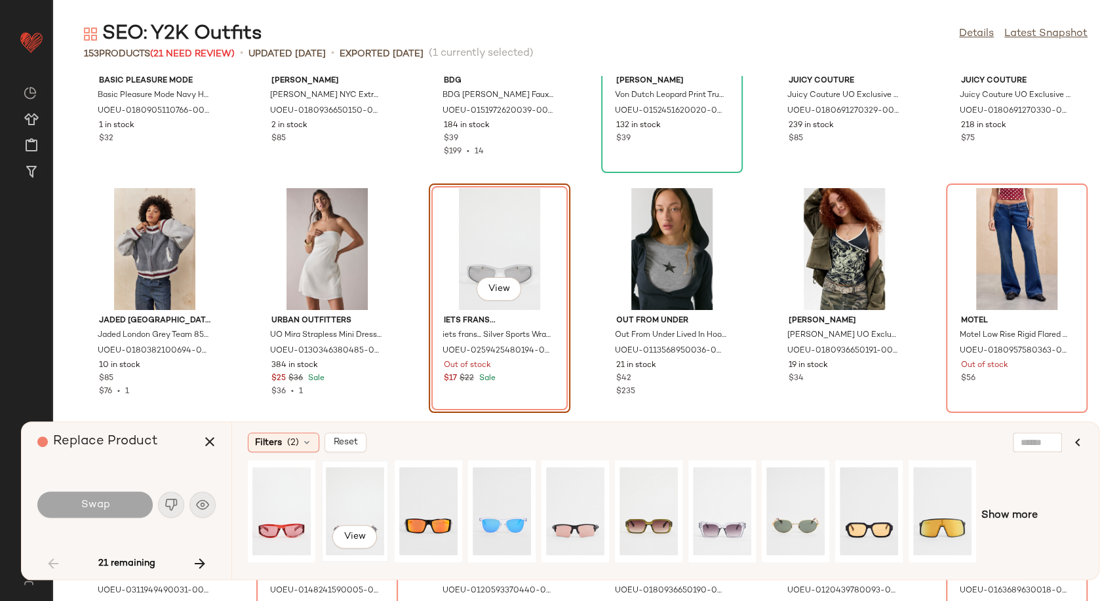
click at [343, 511] on div "View" at bounding box center [355, 511] width 58 height 93
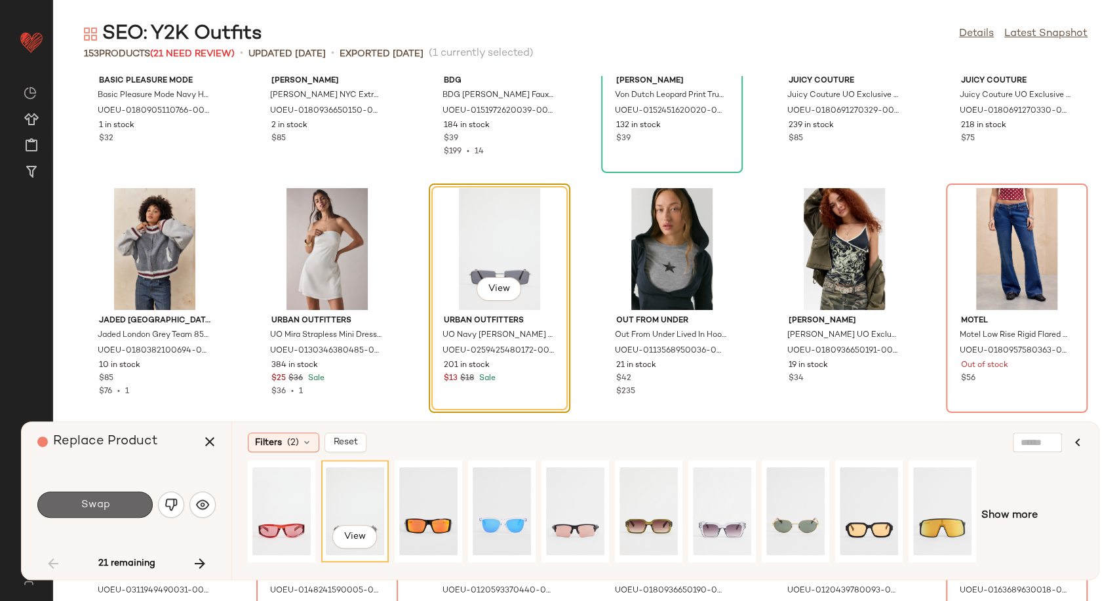
click at [75, 512] on button "Swap" at bounding box center [94, 505] width 115 height 26
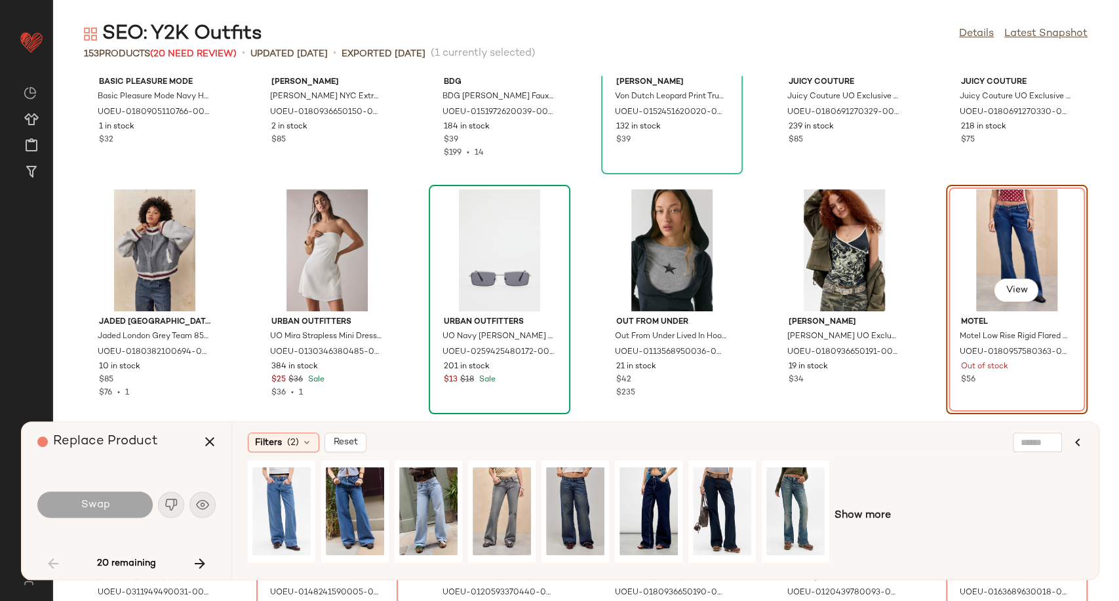
scroll to position [1585, 0]
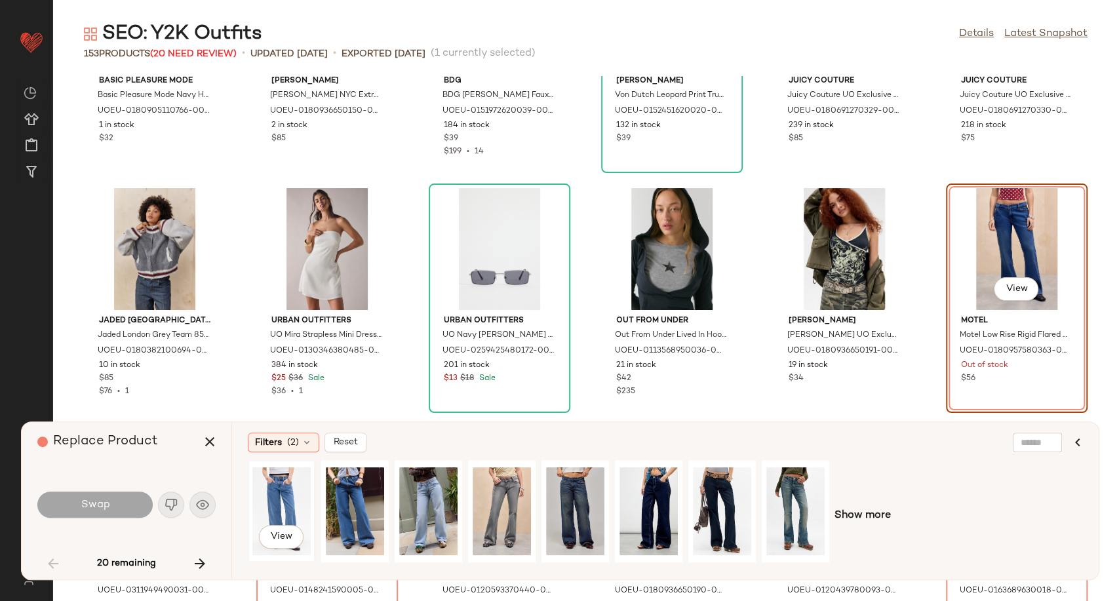
click at [275, 494] on div "View" at bounding box center [281, 511] width 58 height 93
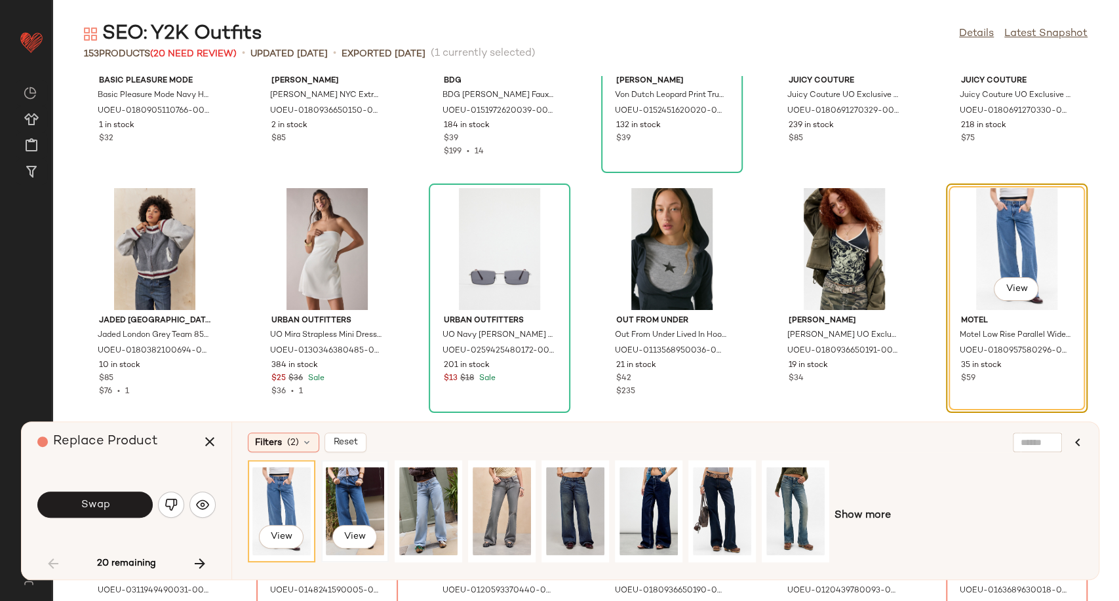
click at [357, 497] on div "View" at bounding box center [355, 511] width 58 height 93
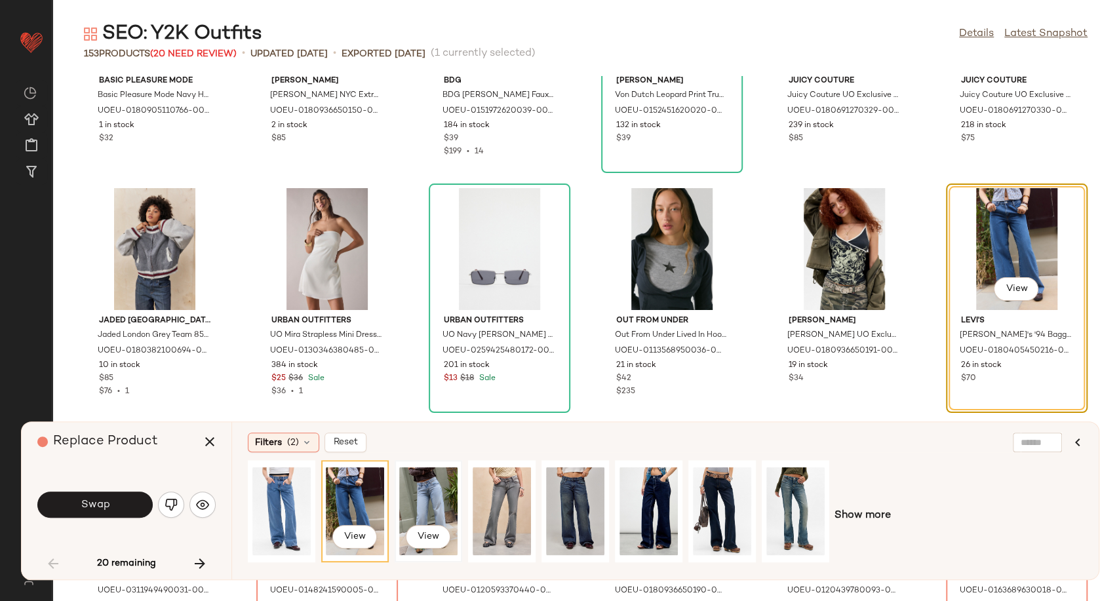
click at [420, 499] on div "View" at bounding box center [428, 511] width 58 height 93
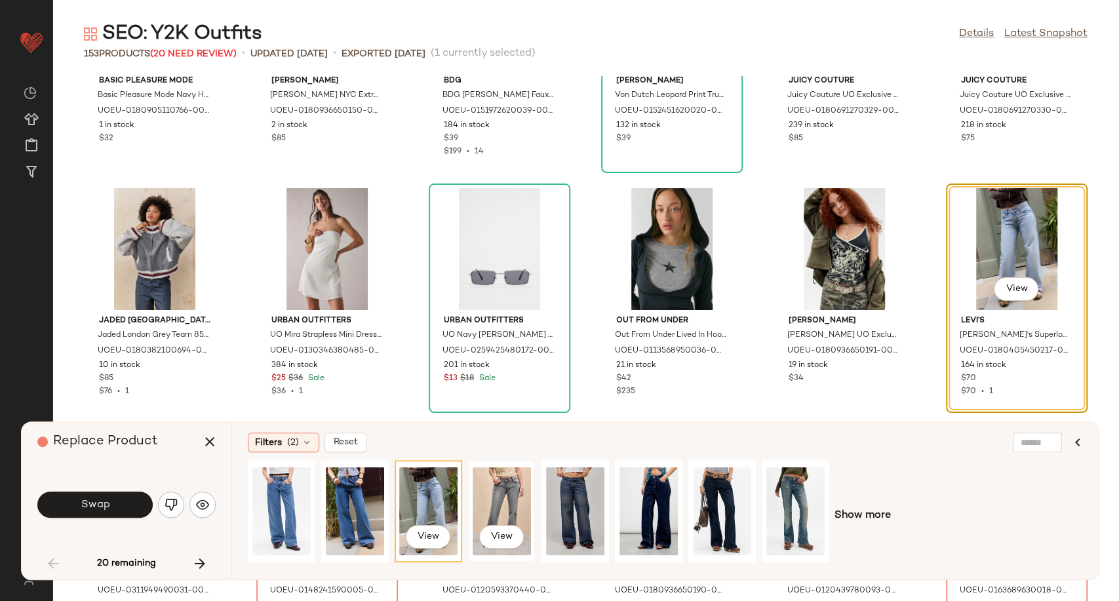
click at [500, 503] on div "View" at bounding box center [502, 511] width 58 height 93
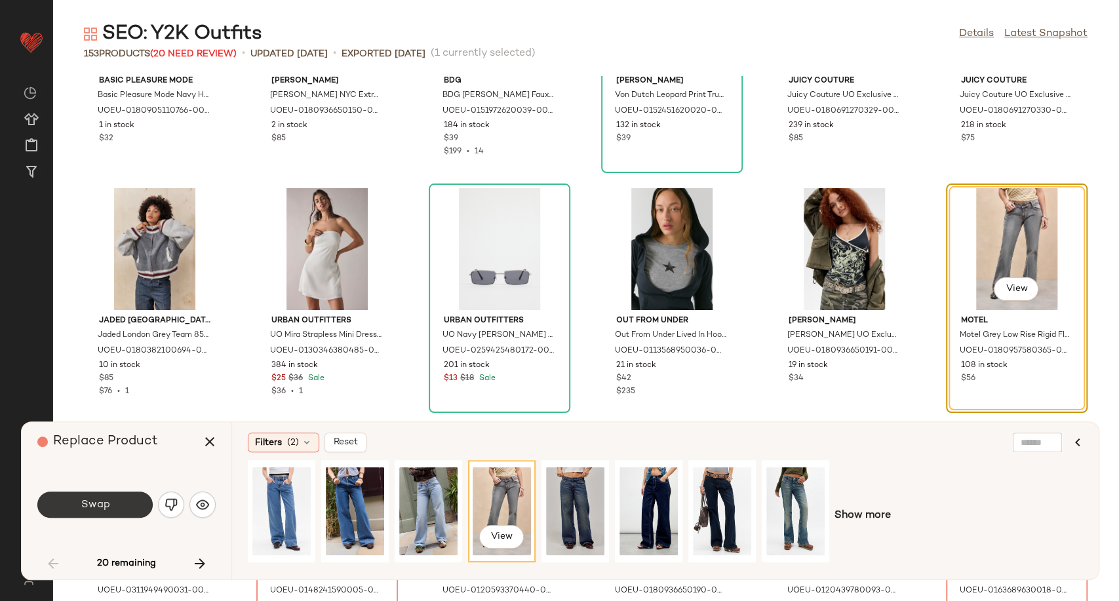
click at [117, 498] on button "Swap" at bounding box center [94, 505] width 115 height 26
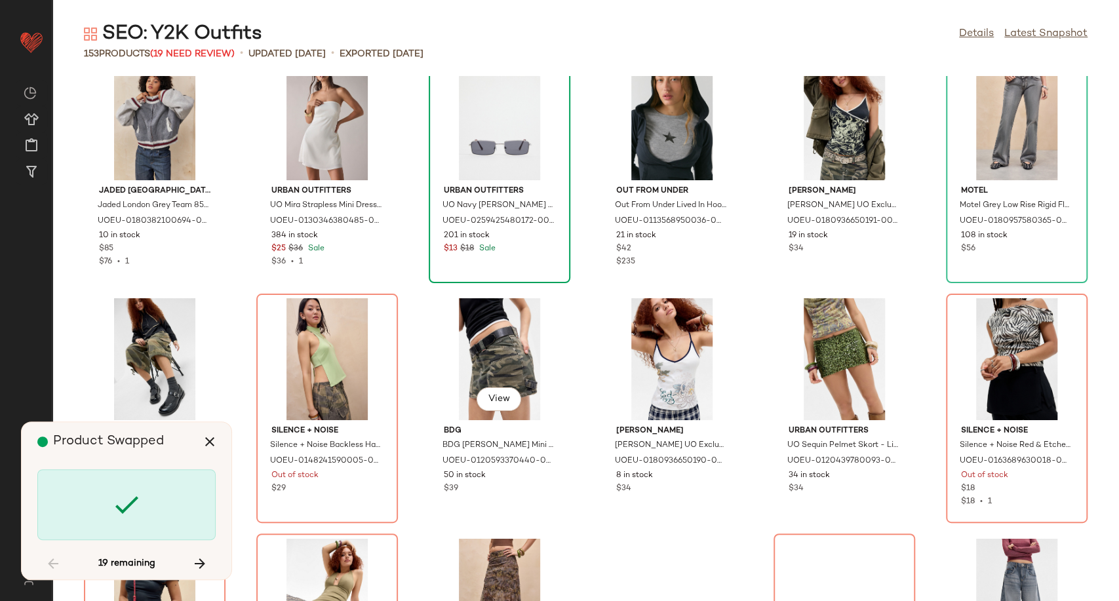
scroll to position [1730, 0]
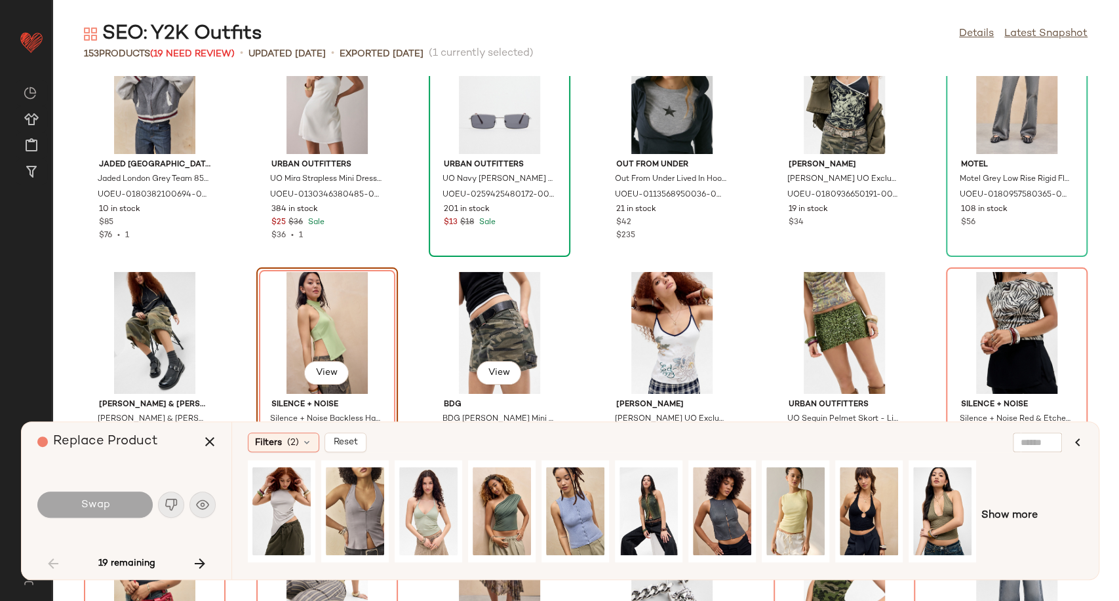
scroll to position [1825, 0]
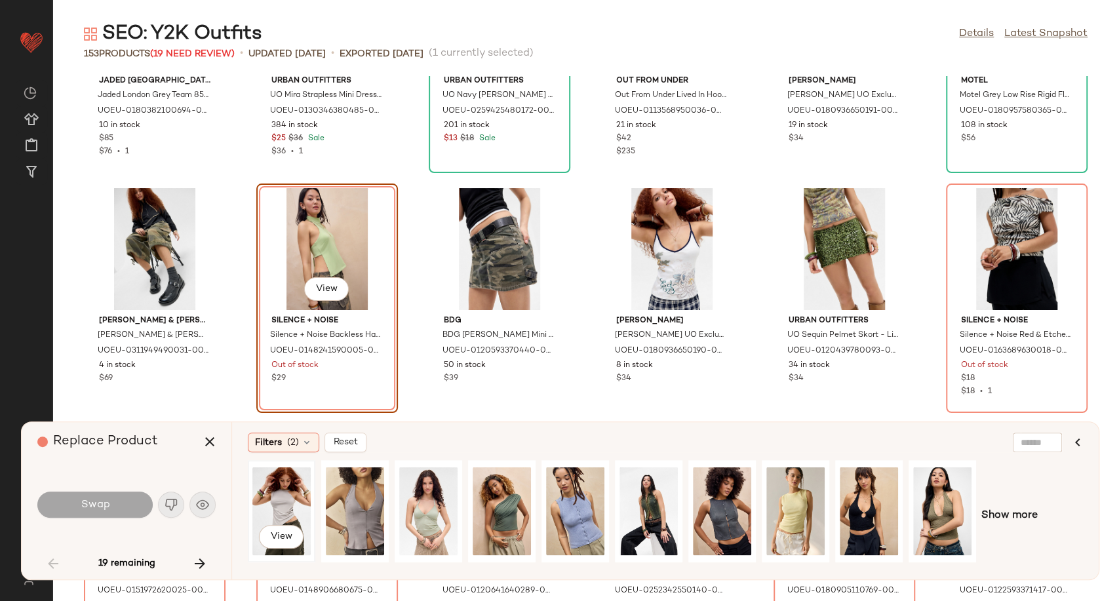
click at [285, 503] on div "View" at bounding box center [281, 511] width 58 height 93
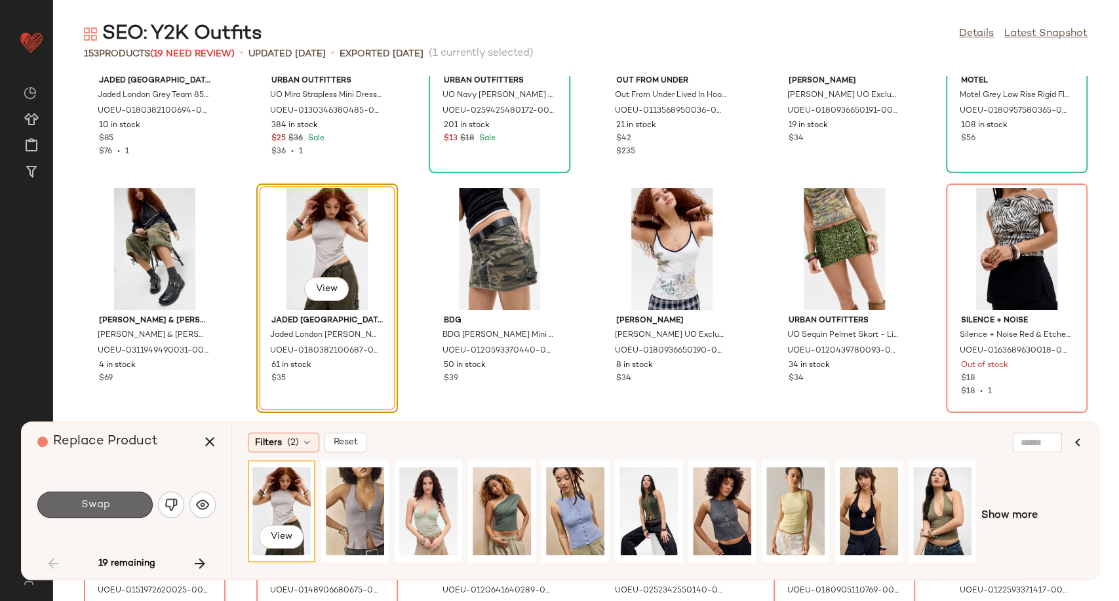
click at [117, 505] on button "Swap" at bounding box center [94, 505] width 115 height 26
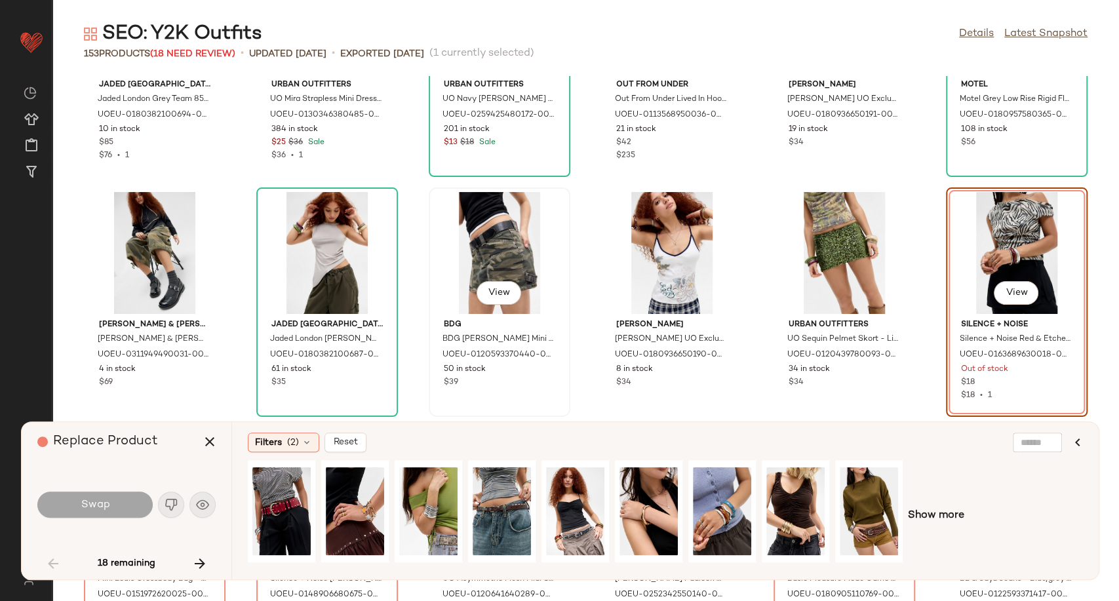
scroll to position [1825, 0]
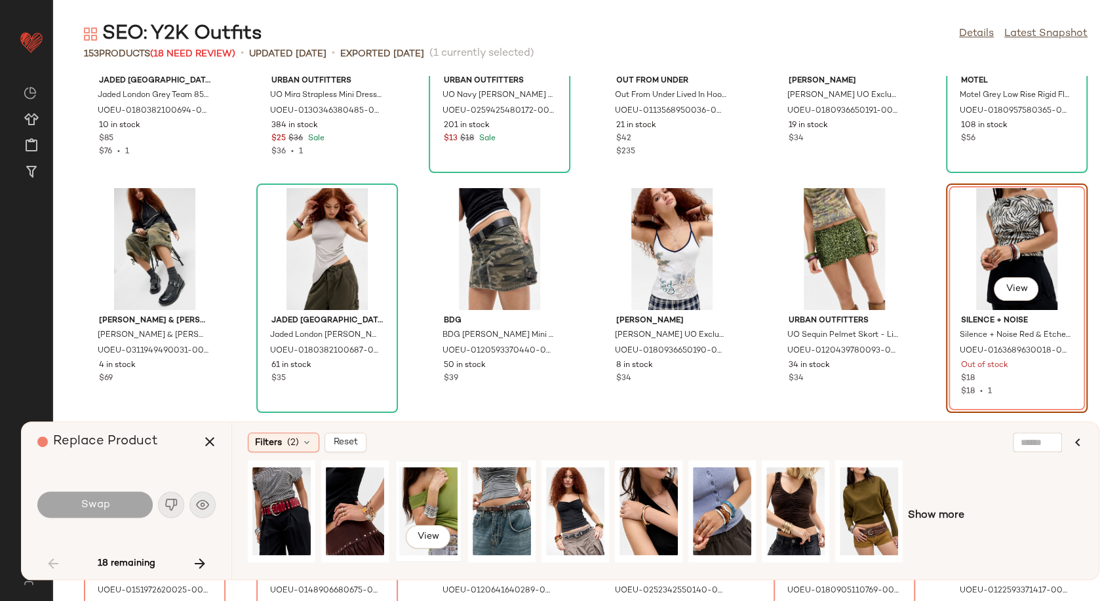
click at [435, 504] on div "View" at bounding box center [428, 511] width 58 height 93
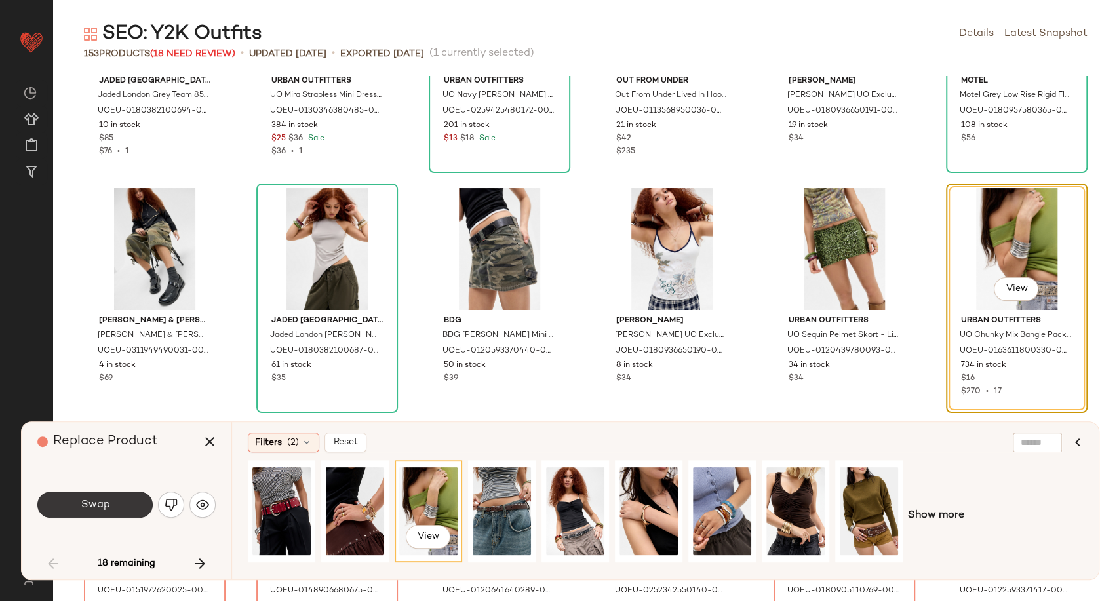
click at [80, 505] on span "Swap" at bounding box center [94, 505] width 29 height 12
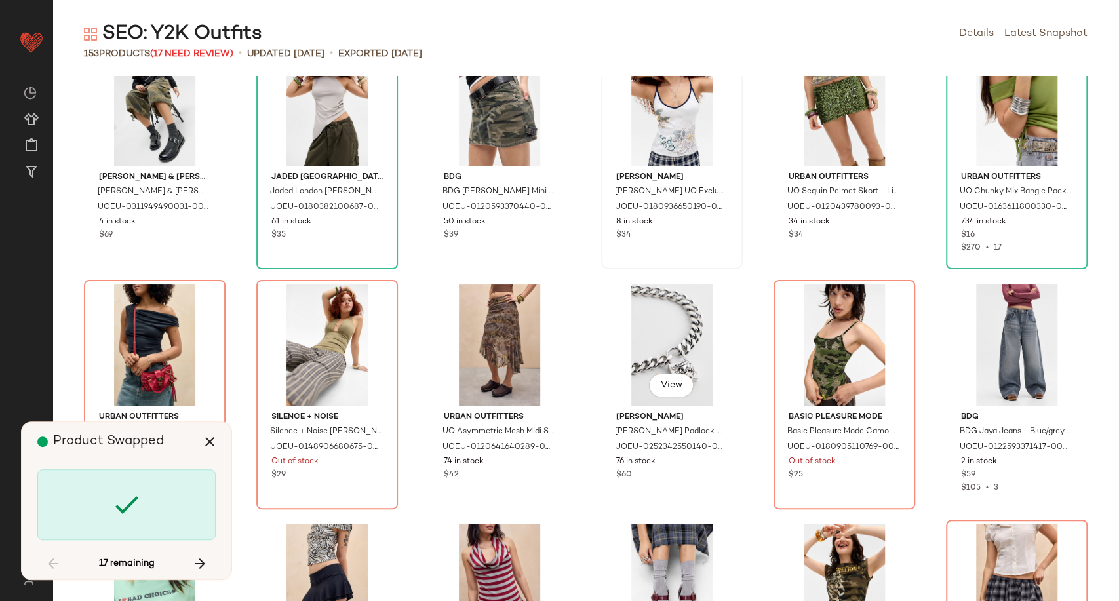
scroll to position [1970, 0]
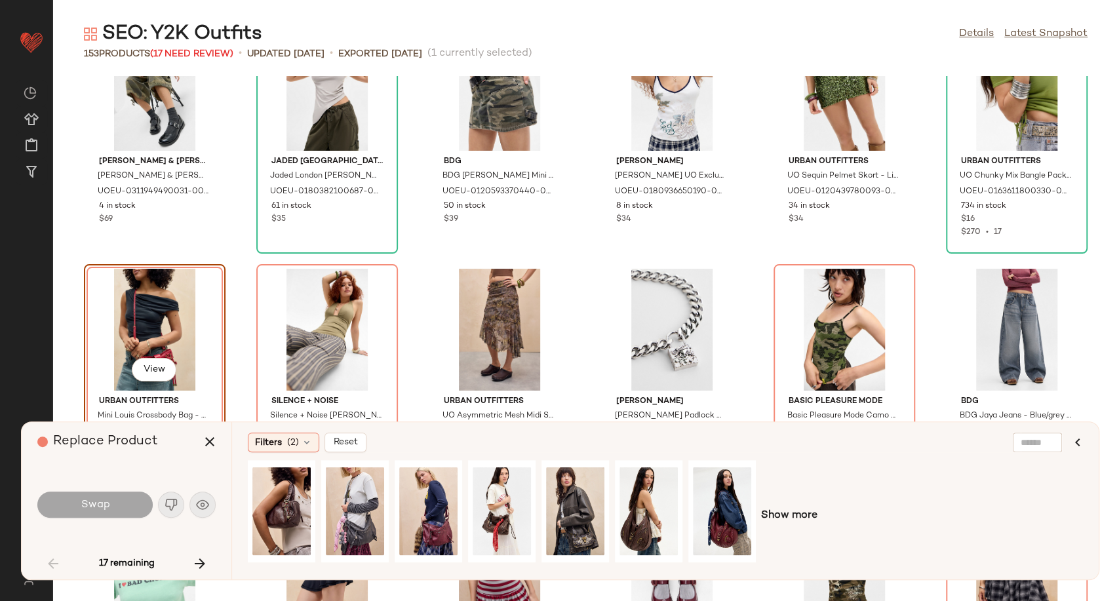
scroll to position [2071, 0]
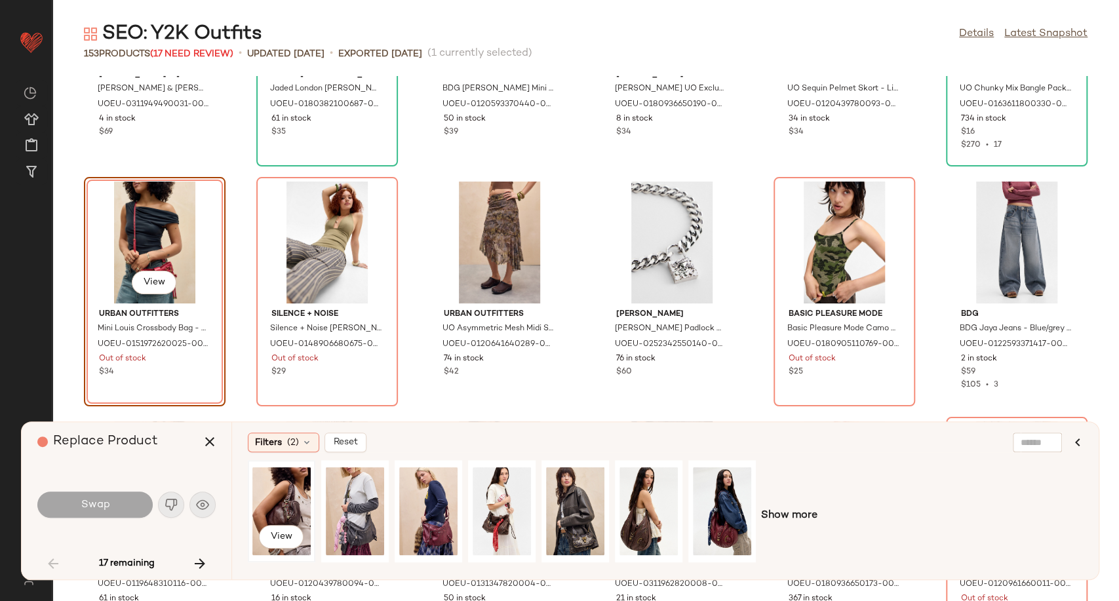
click at [284, 497] on div "View" at bounding box center [281, 511] width 58 height 93
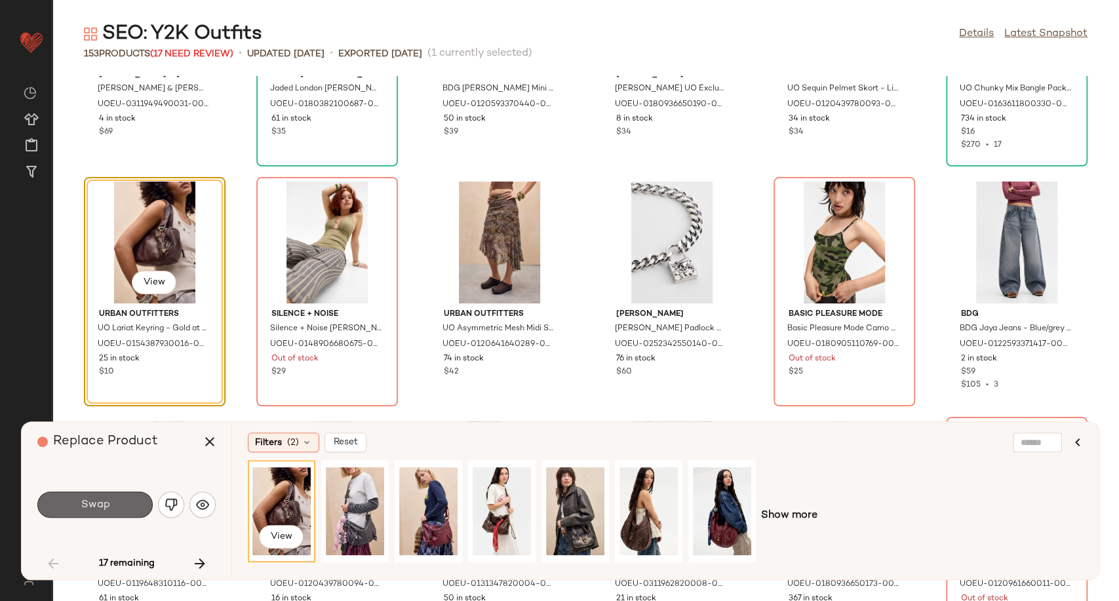
click at [98, 504] on span "Swap" at bounding box center [94, 505] width 29 height 12
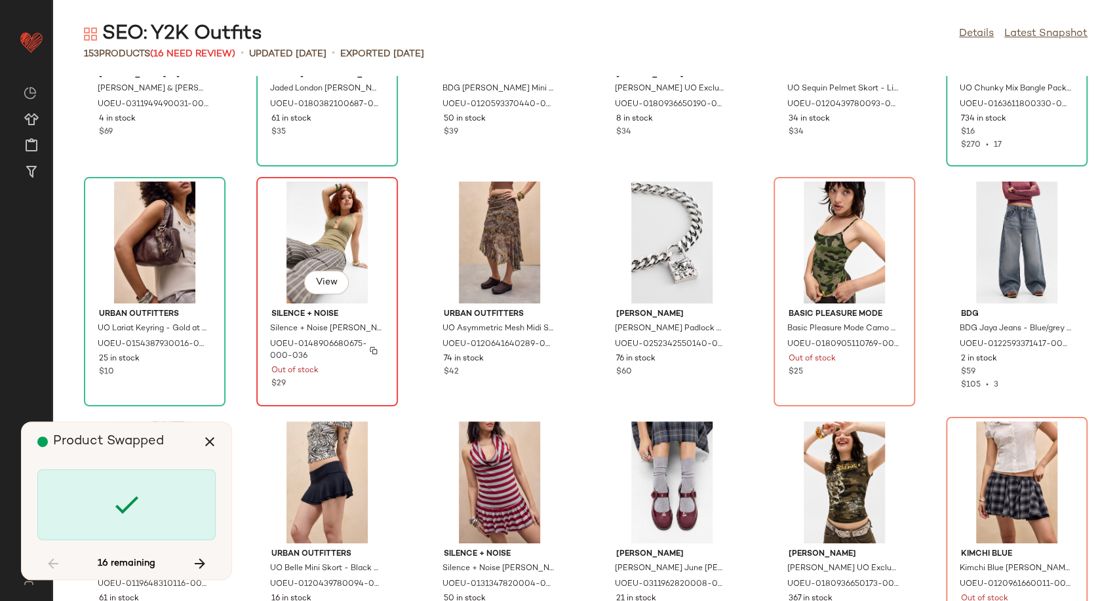
scroll to position [1919, 0]
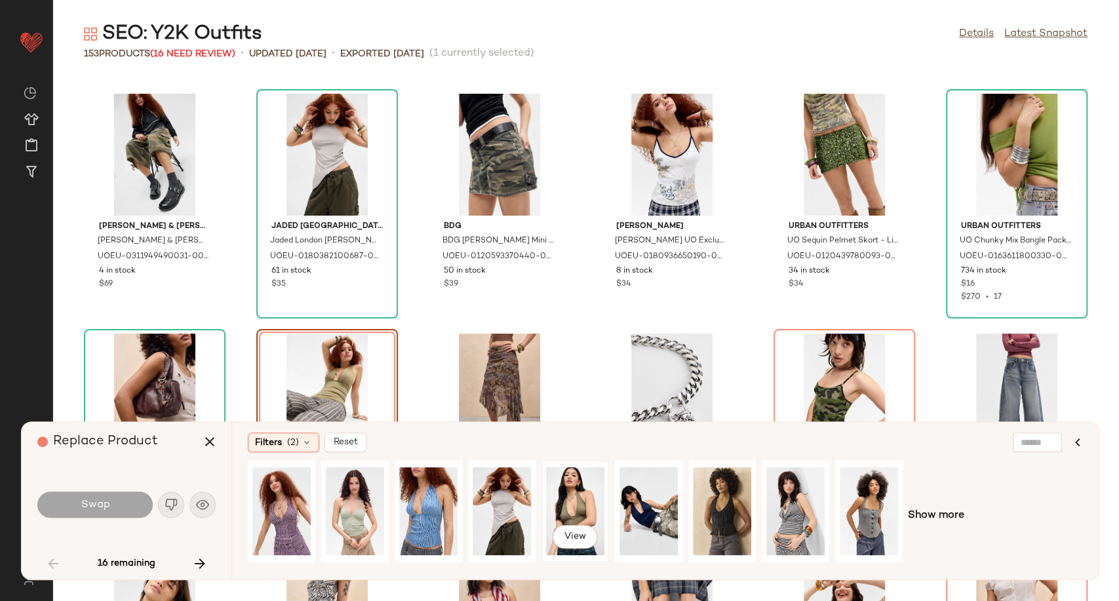
click at [571, 514] on div "View" at bounding box center [575, 511] width 58 height 93
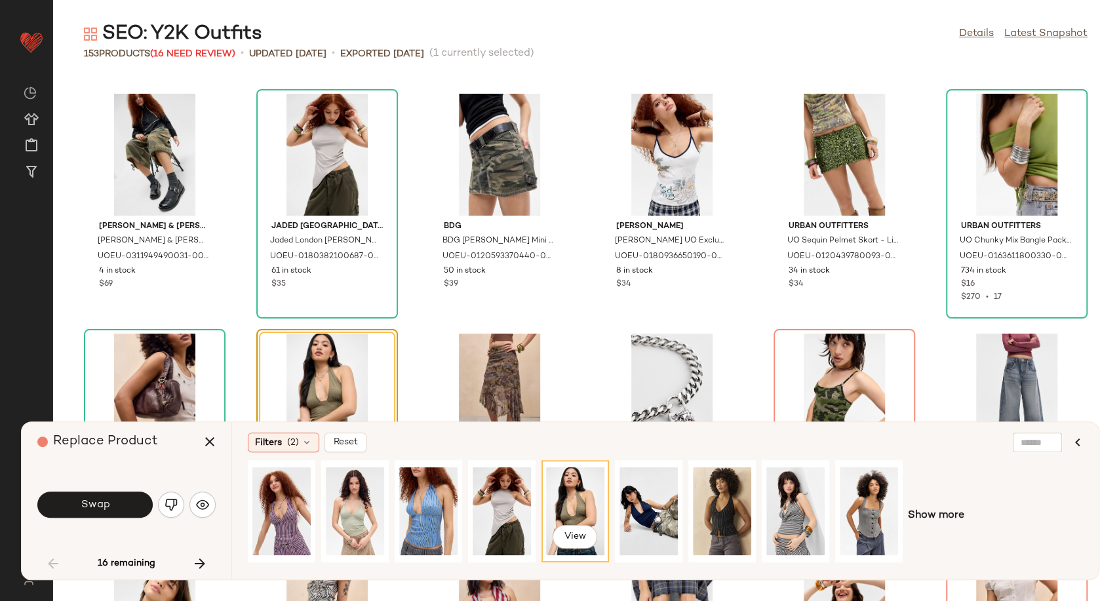
click at [78, 518] on div "Swap" at bounding box center [126, 504] width 178 height 31
click at [80, 514] on button "Swap" at bounding box center [94, 505] width 115 height 26
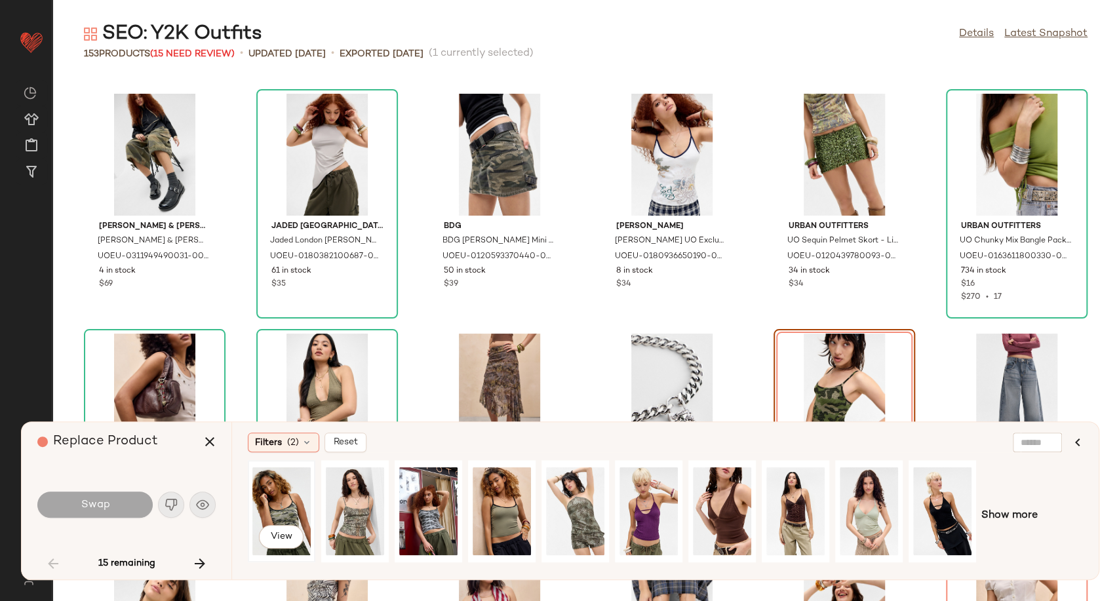
click at [282, 506] on div "View" at bounding box center [281, 511] width 58 height 93
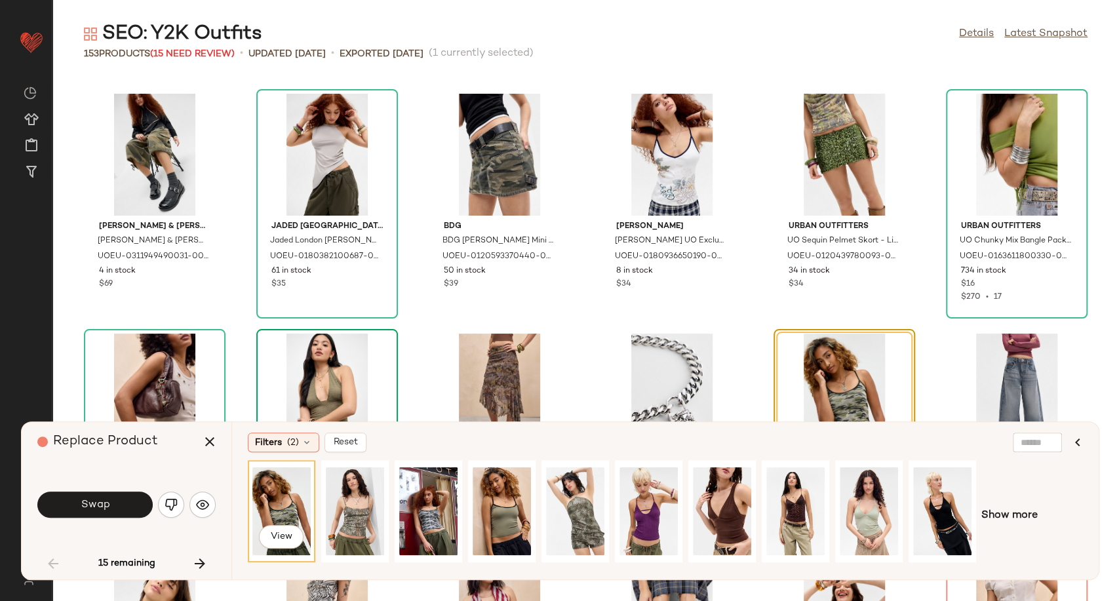
scroll to position [2064, 0]
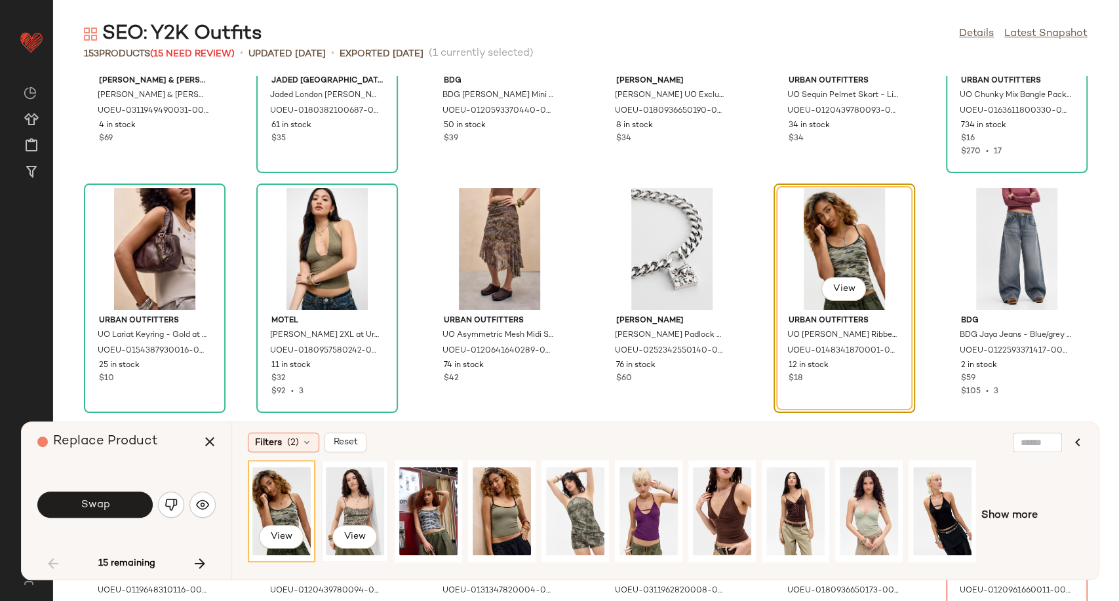
click at [345, 507] on div "View" at bounding box center [355, 511] width 58 height 93
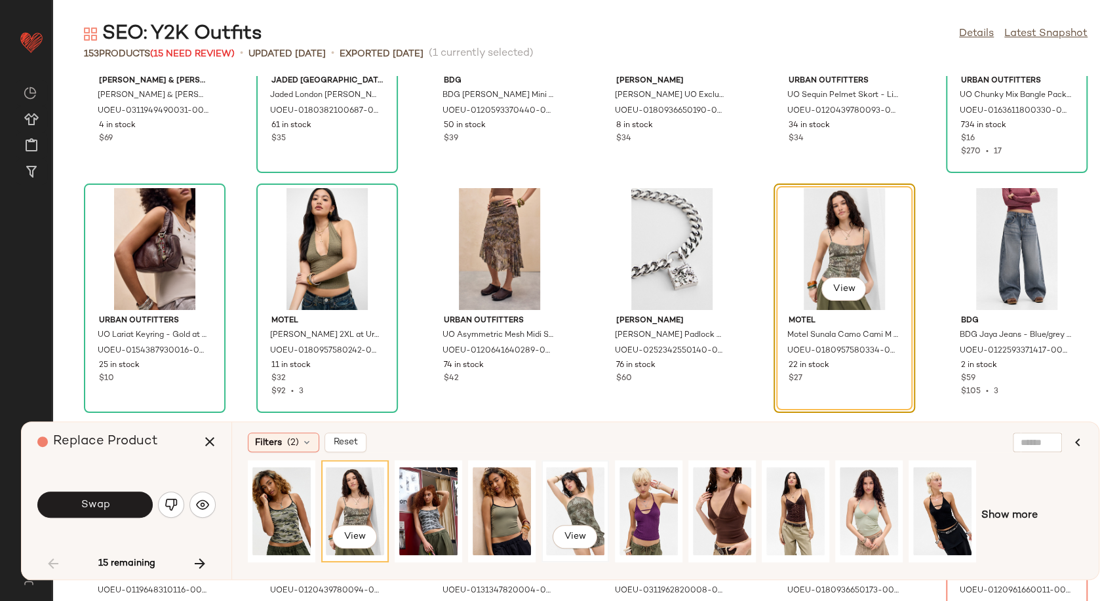
click at [572, 509] on div "View" at bounding box center [575, 511] width 58 height 93
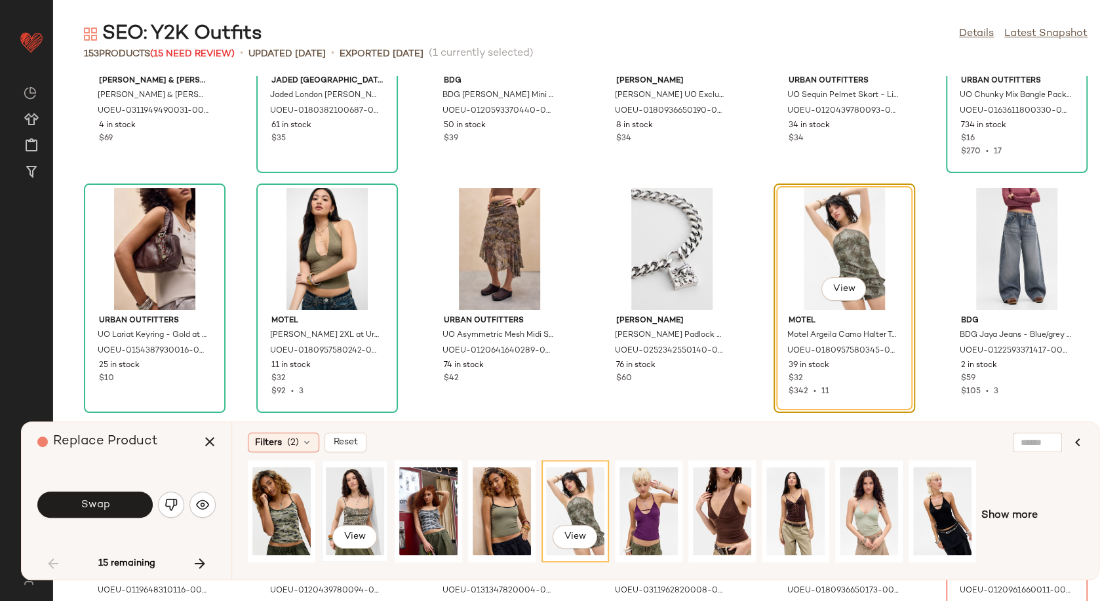
click at [343, 506] on div "View" at bounding box center [355, 511] width 58 height 93
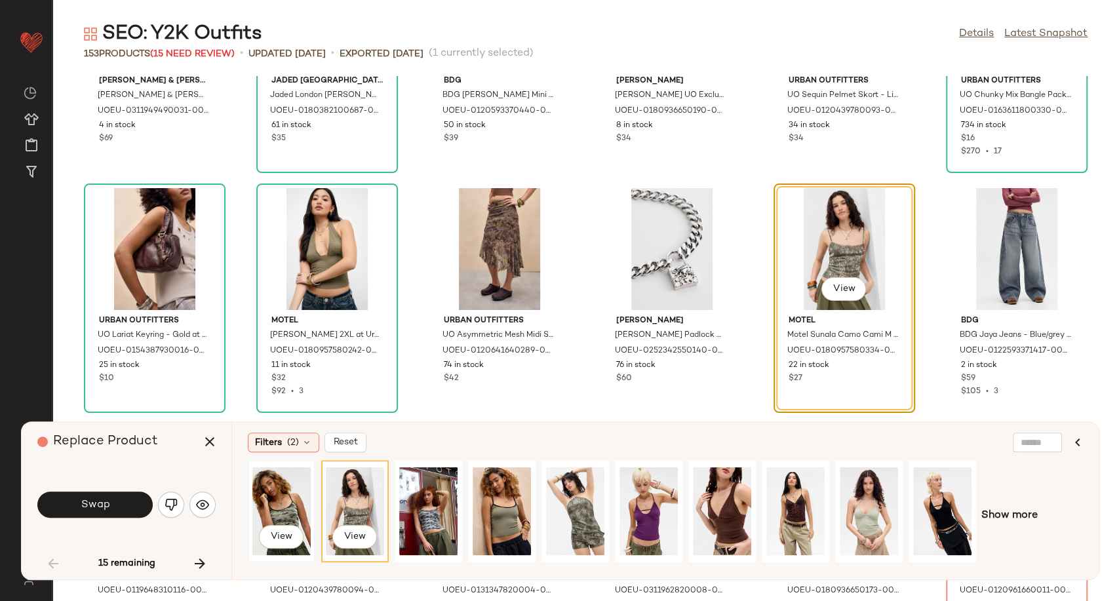
click at [273, 510] on div "View" at bounding box center [281, 511] width 58 height 93
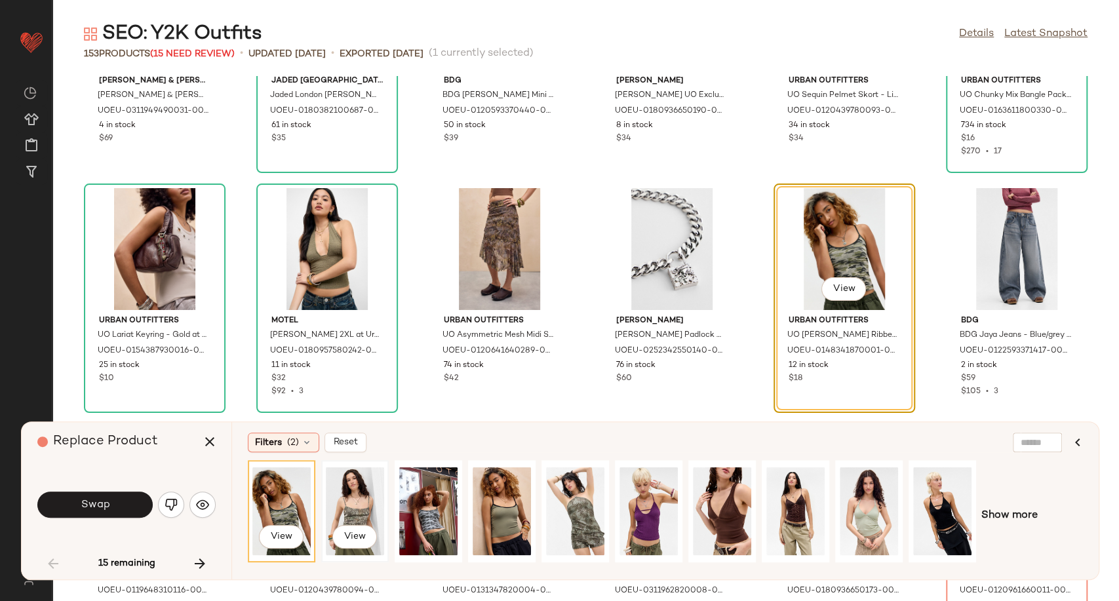
click at [359, 506] on div "View" at bounding box center [355, 511] width 58 height 93
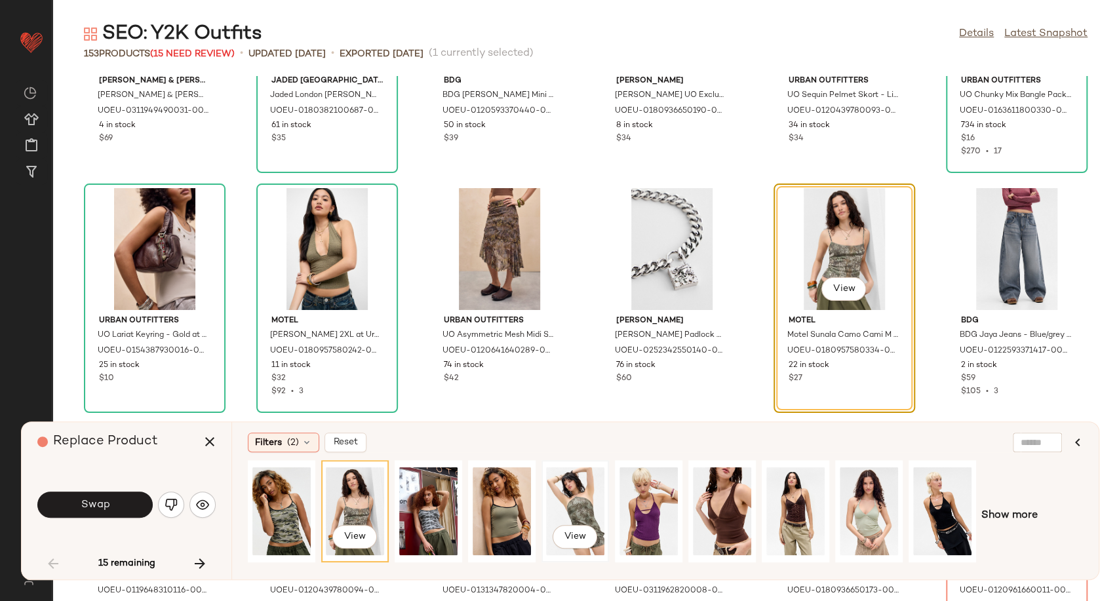
click at [583, 501] on div "View" at bounding box center [575, 511] width 58 height 93
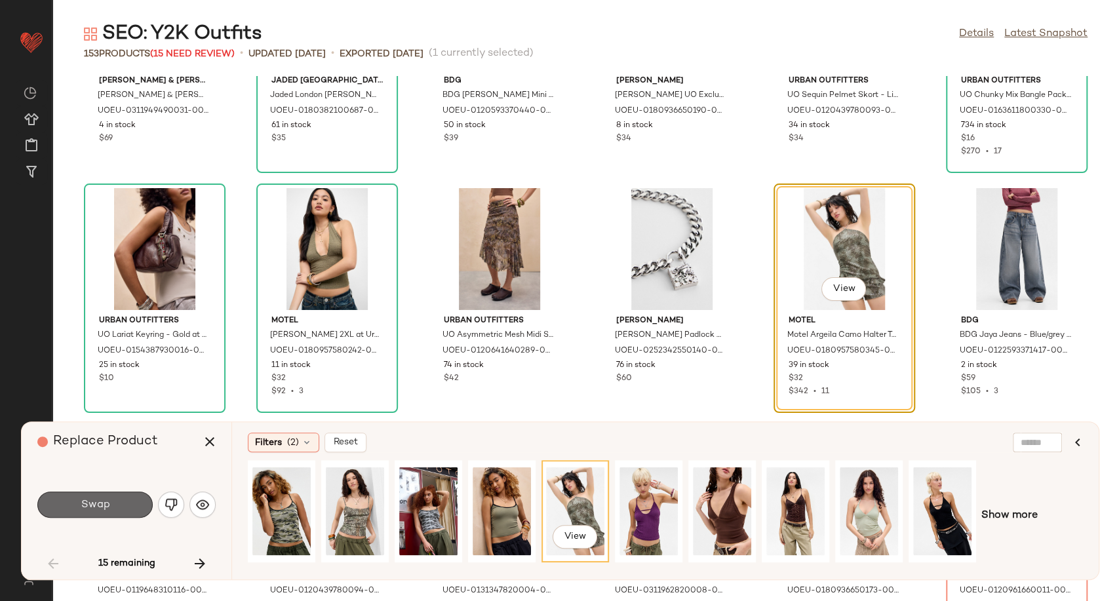
click at [131, 497] on button "Swap" at bounding box center [94, 505] width 115 height 26
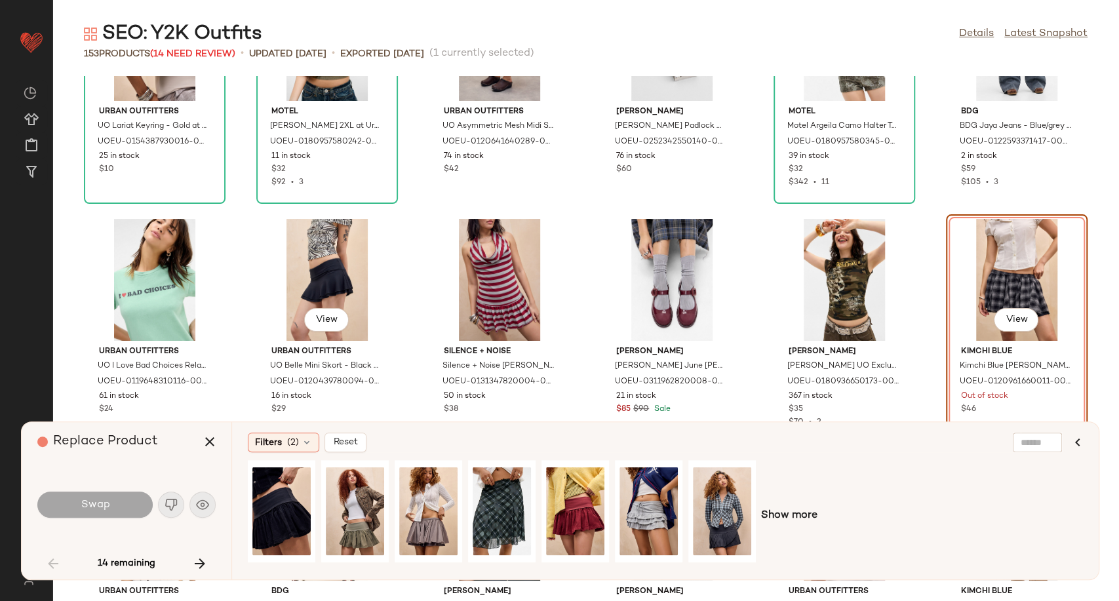
scroll to position [2304, 0]
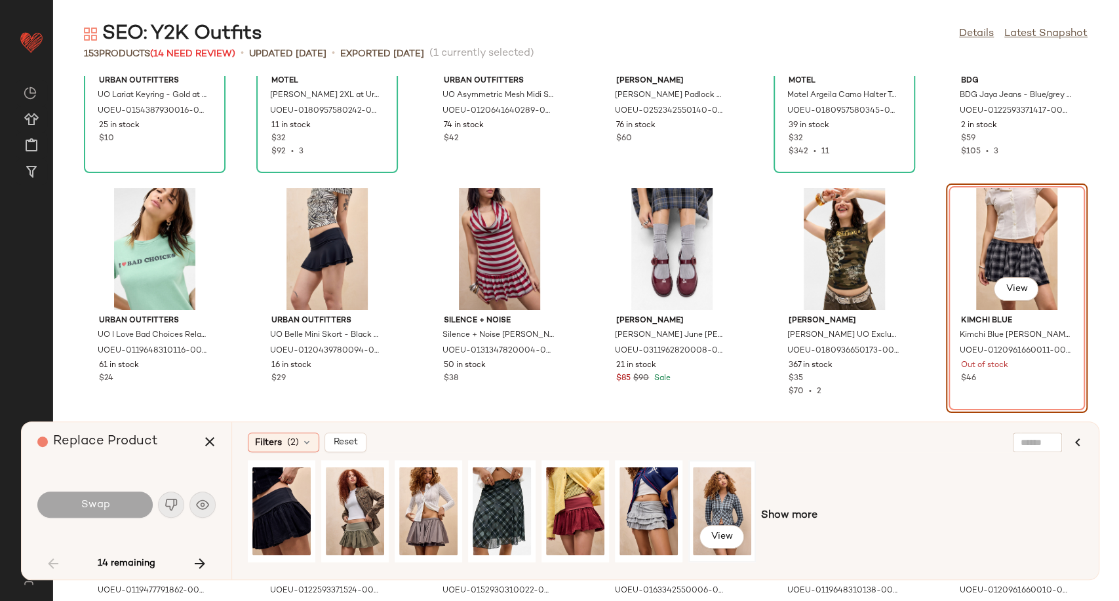
click at [739, 499] on div "View" at bounding box center [722, 511] width 58 height 93
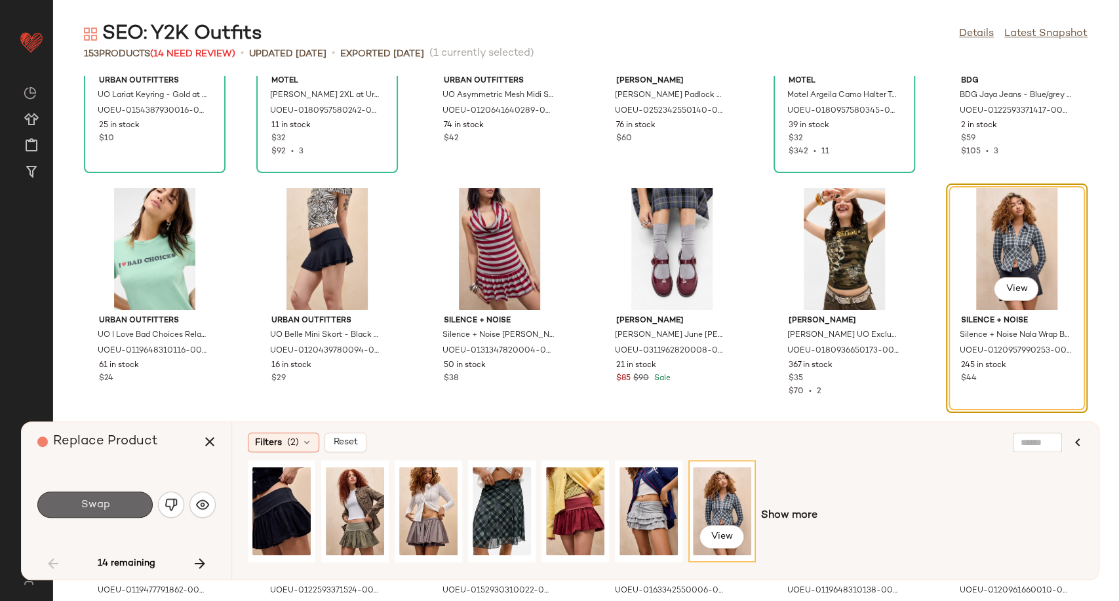
click at [101, 499] on span "Swap" at bounding box center [94, 505] width 29 height 12
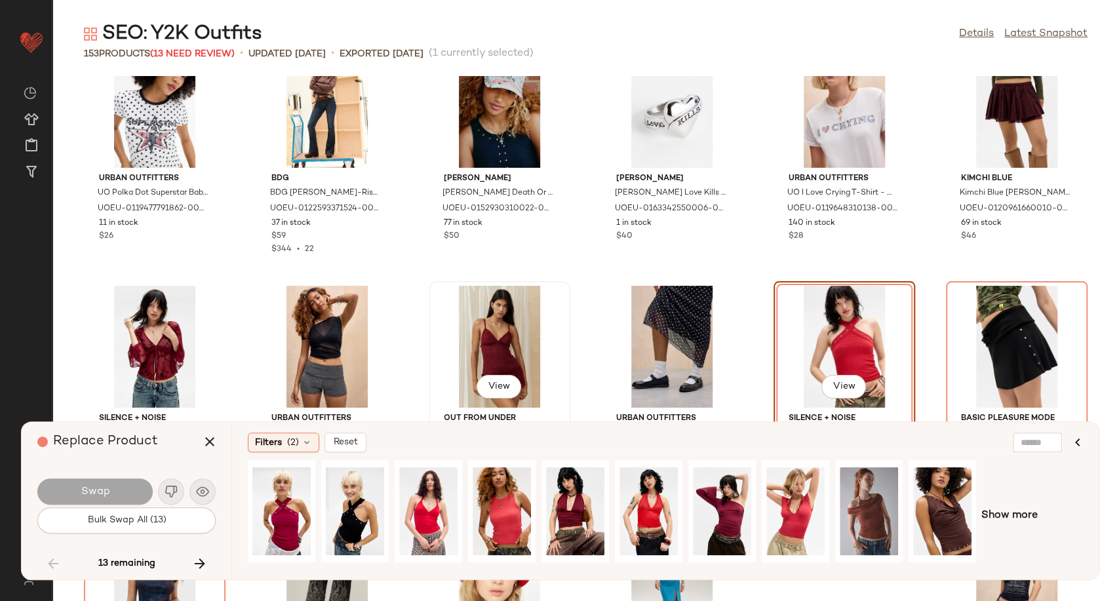
scroll to position [2711, 0]
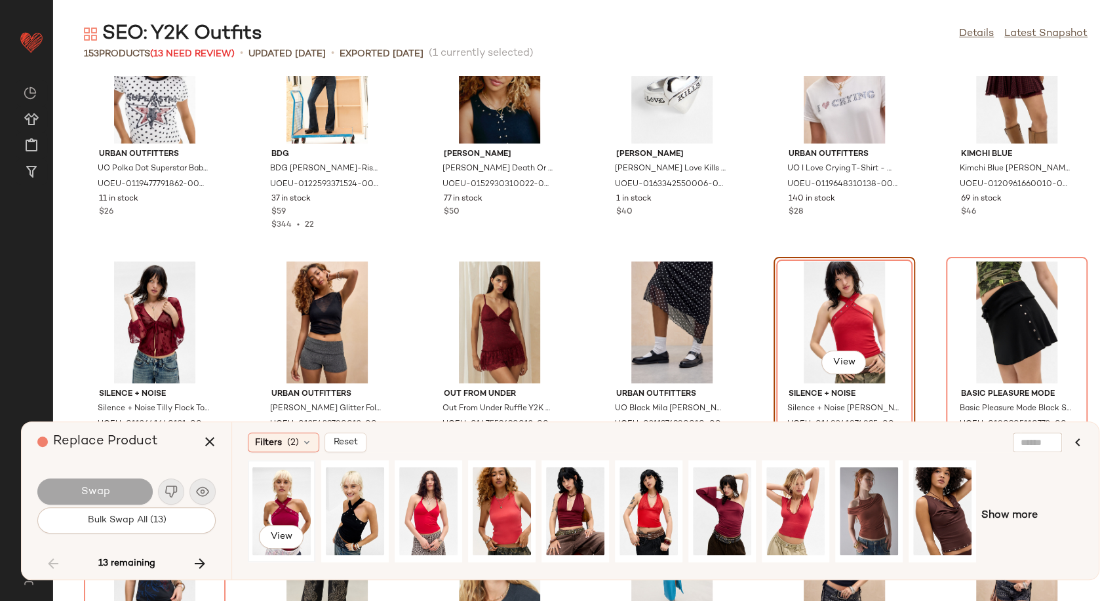
click at [283, 495] on div "View" at bounding box center [281, 511] width 58 height 93
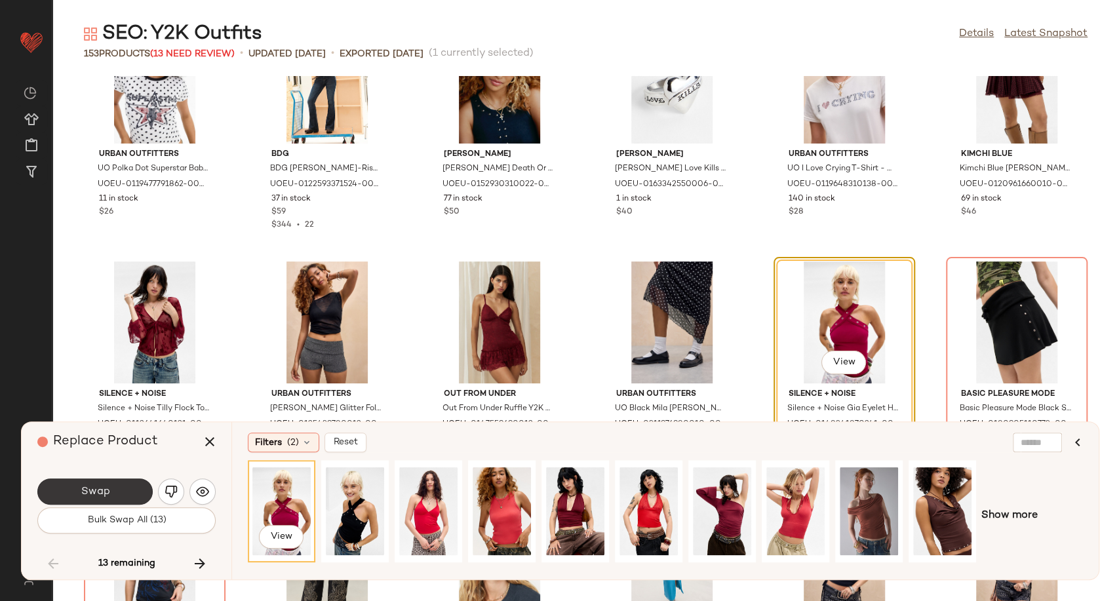
click at [122, 494] on button "Swap" at bounding box center [94, 491] width 115 height 26
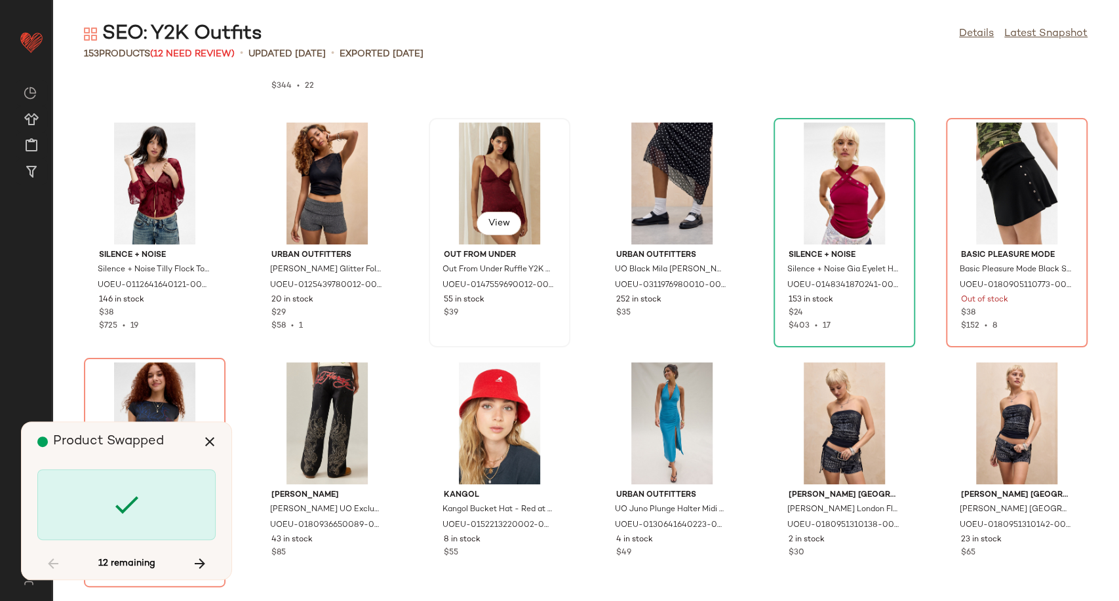
scroll to position [2857, 0]
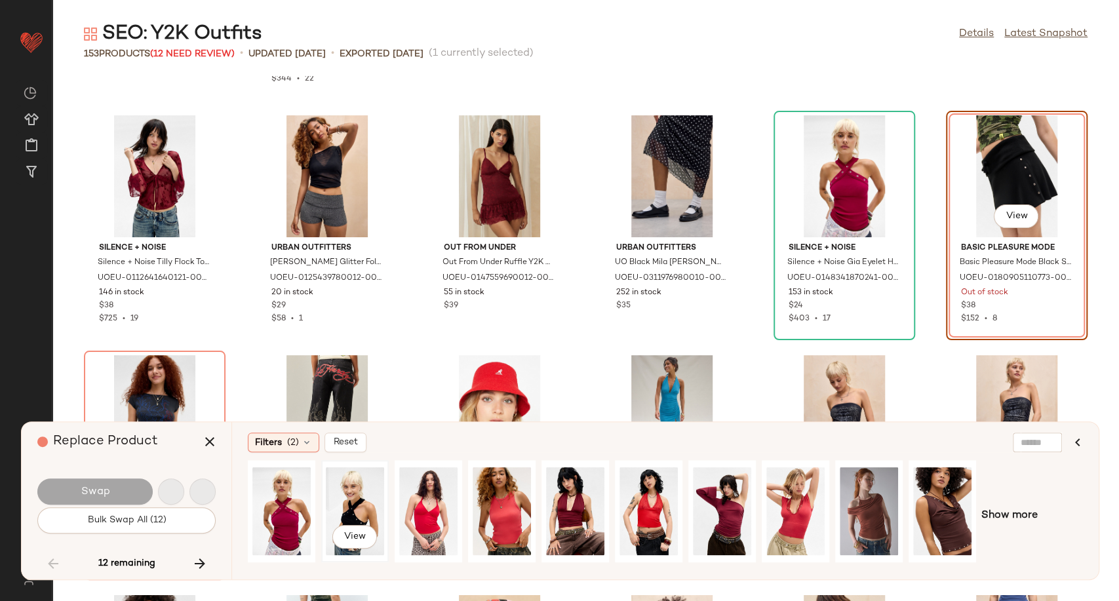
scroll to position [2638, 0]
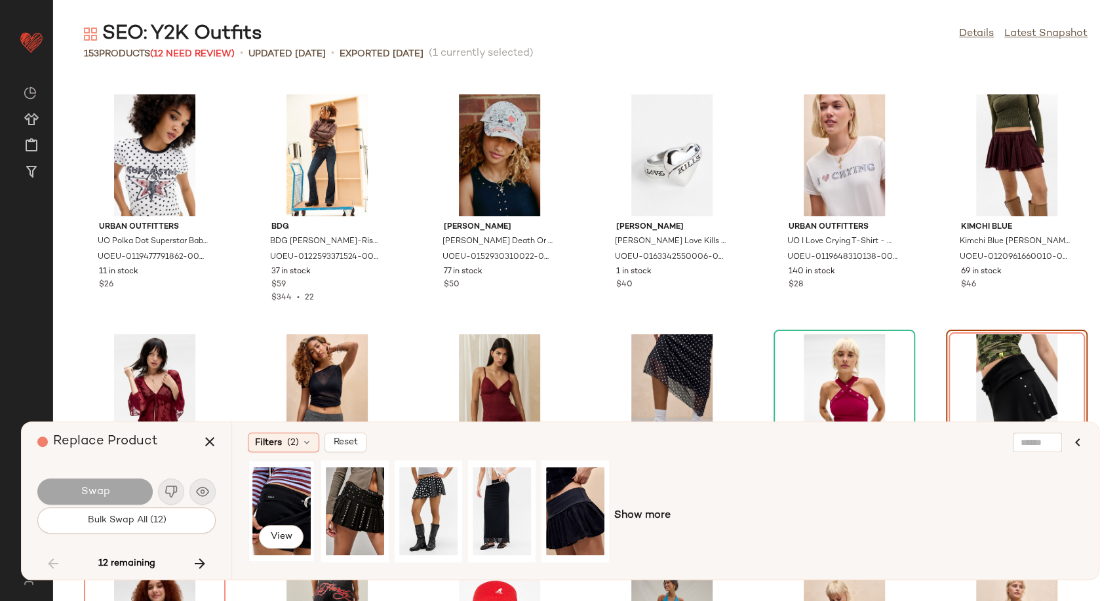
click at [293, 505] on div "View" at bounding box center [281, 511] width 58 height 93
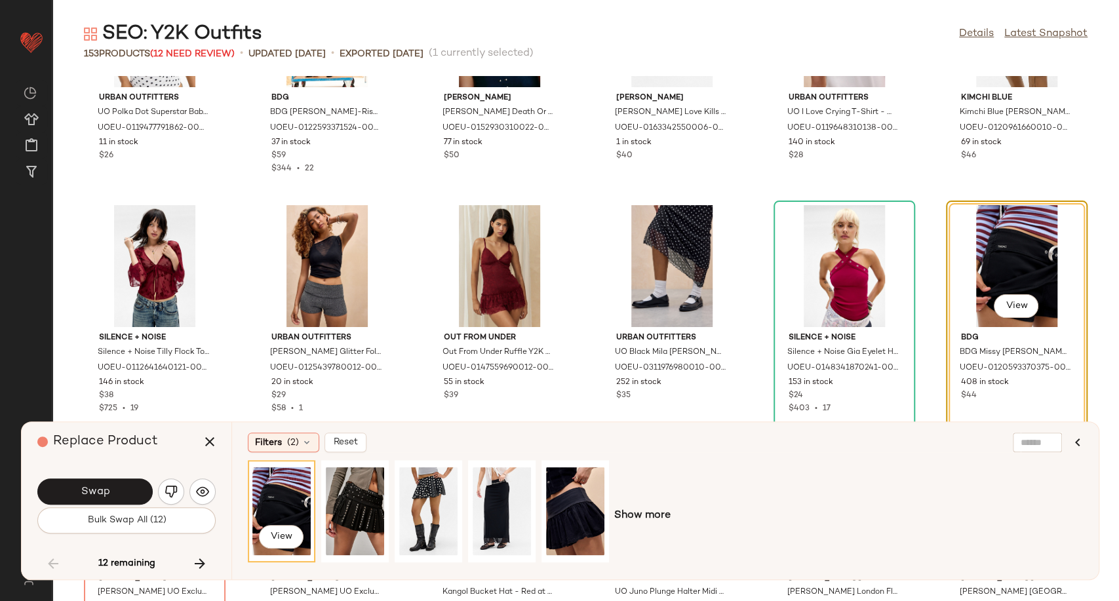
scroll to position [2784, 0]
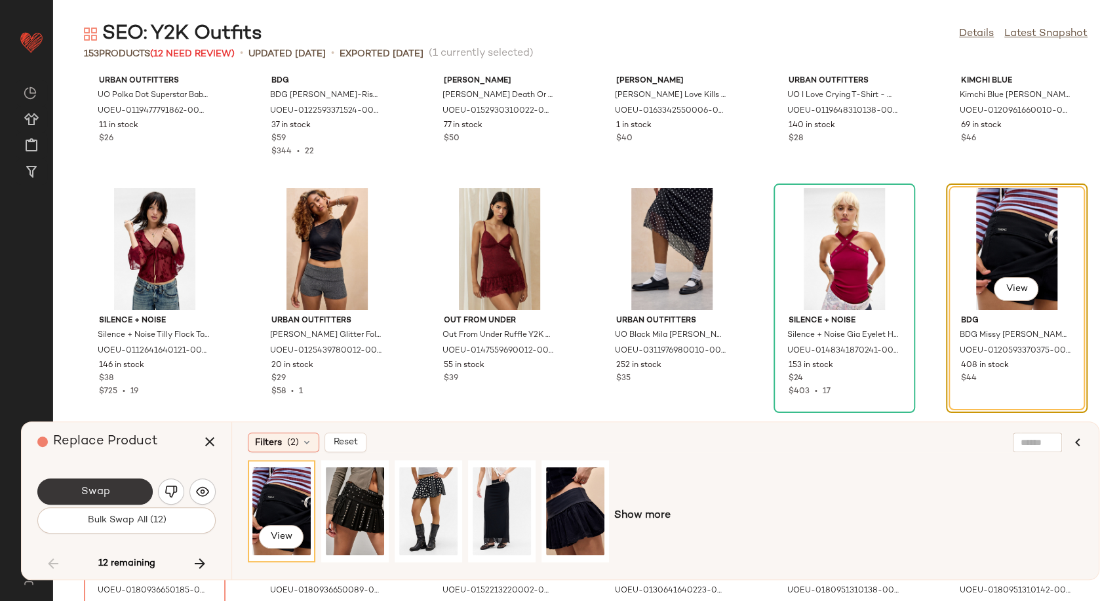
click at [77, 484] on button "Swap" at bounding box center [94, 491] width 115 height 26
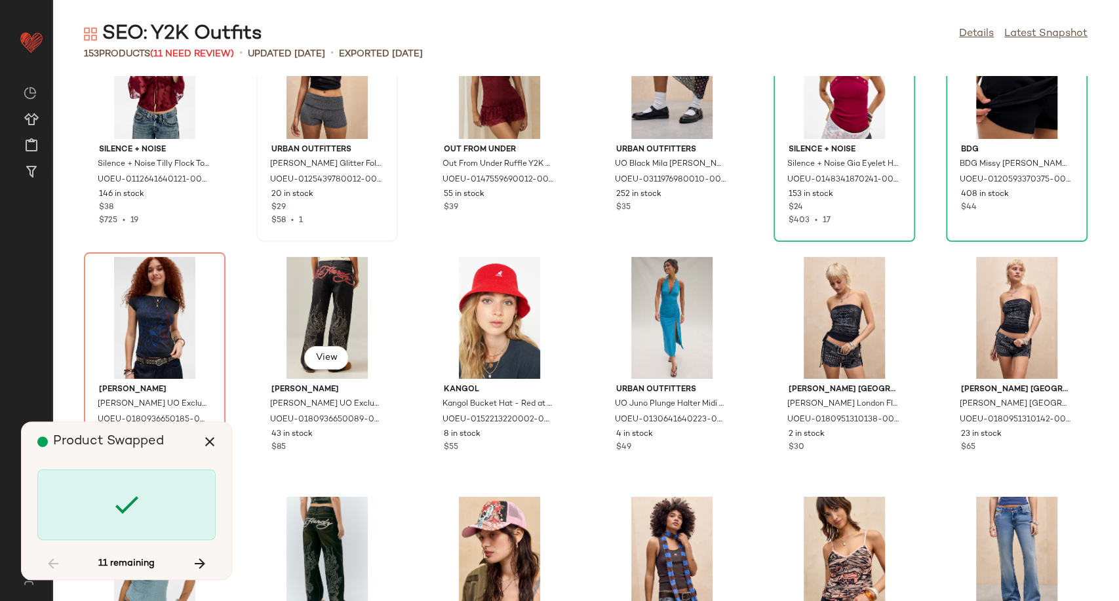
scroll to position [3002, 0]
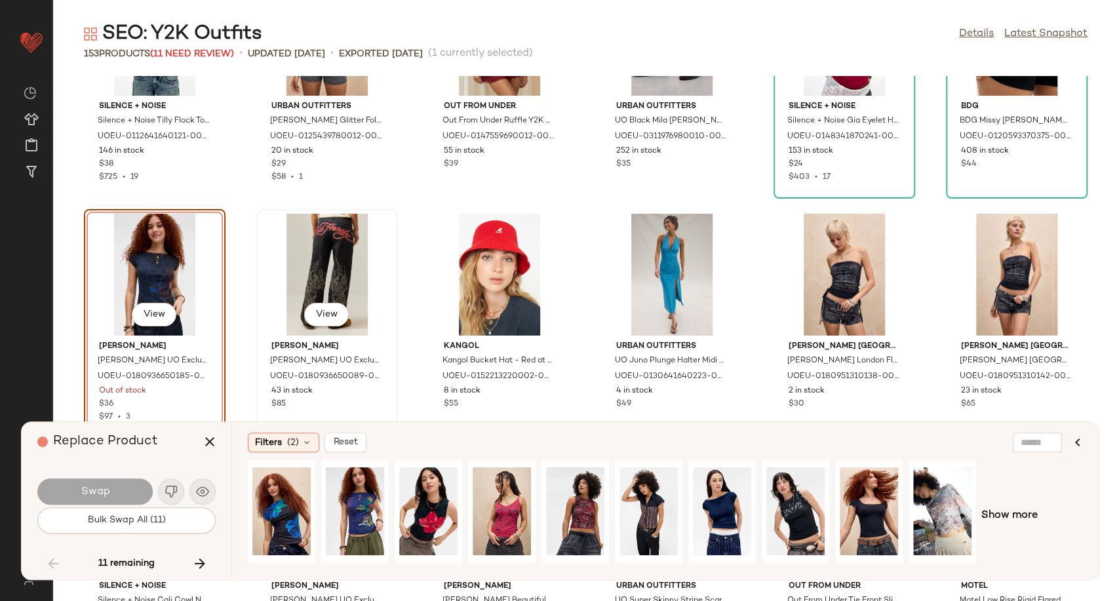
scroll to position [3024, 0]
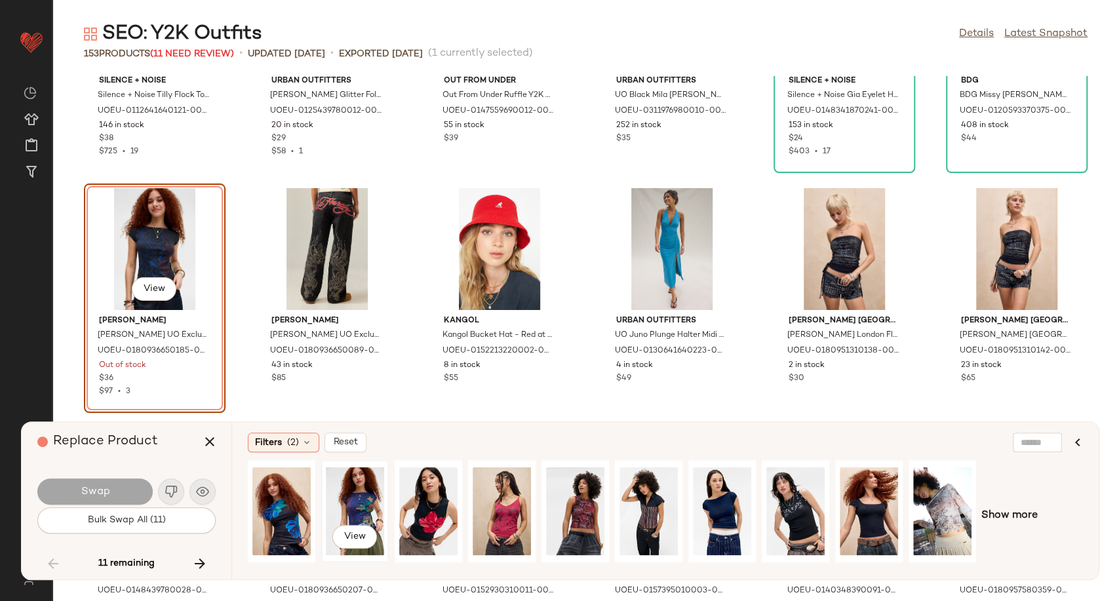
click at [362, 511] on div "View" at bounding box center [355, 511] width 58 height 93
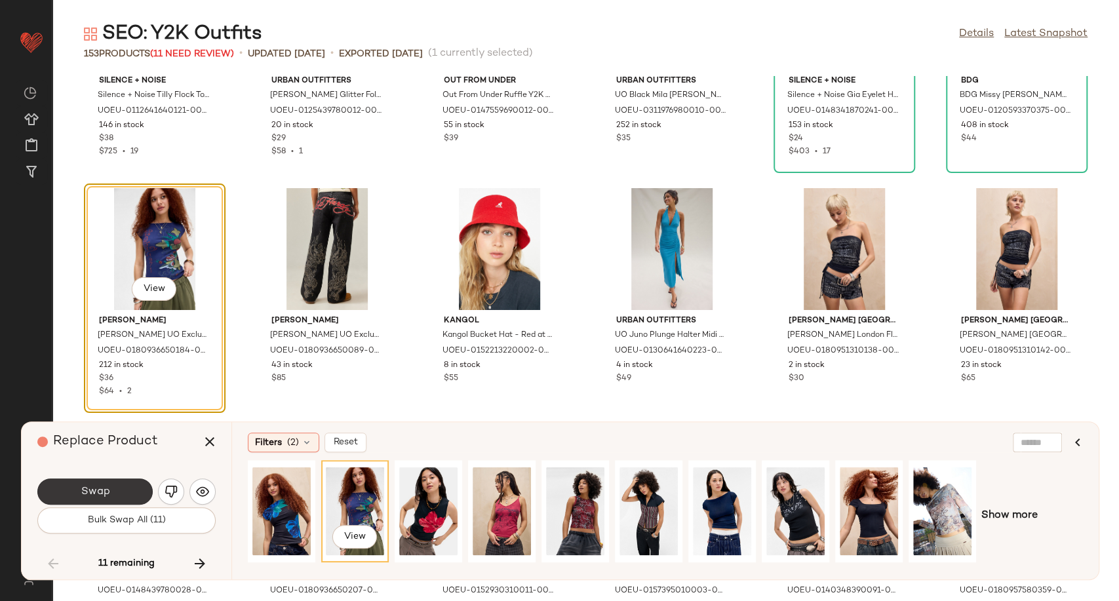
click at [98, 493] on span "Swap" at bounding box center [94, 492] width 29 height 12
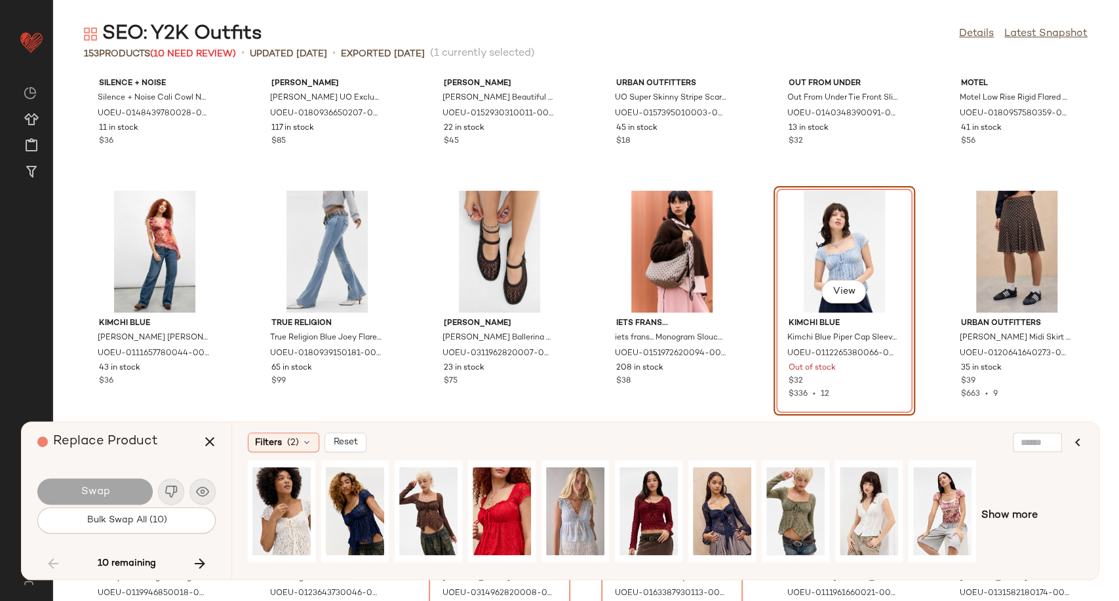
scroll to position [3504, 0]
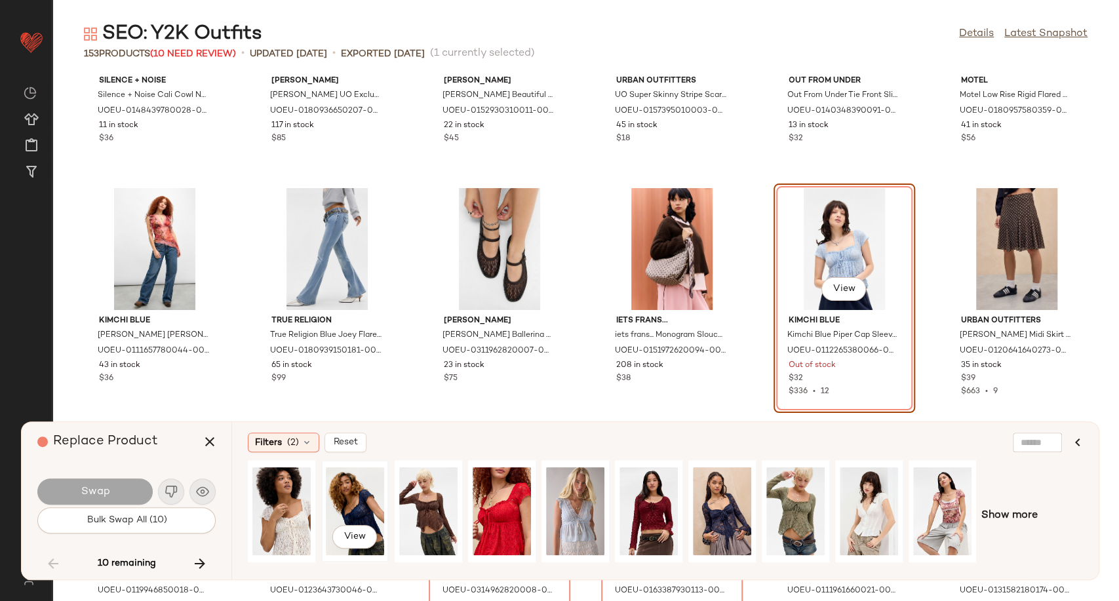
click at [358, 502] on div "View" at bounding box center [355, 511] width 58 height 93
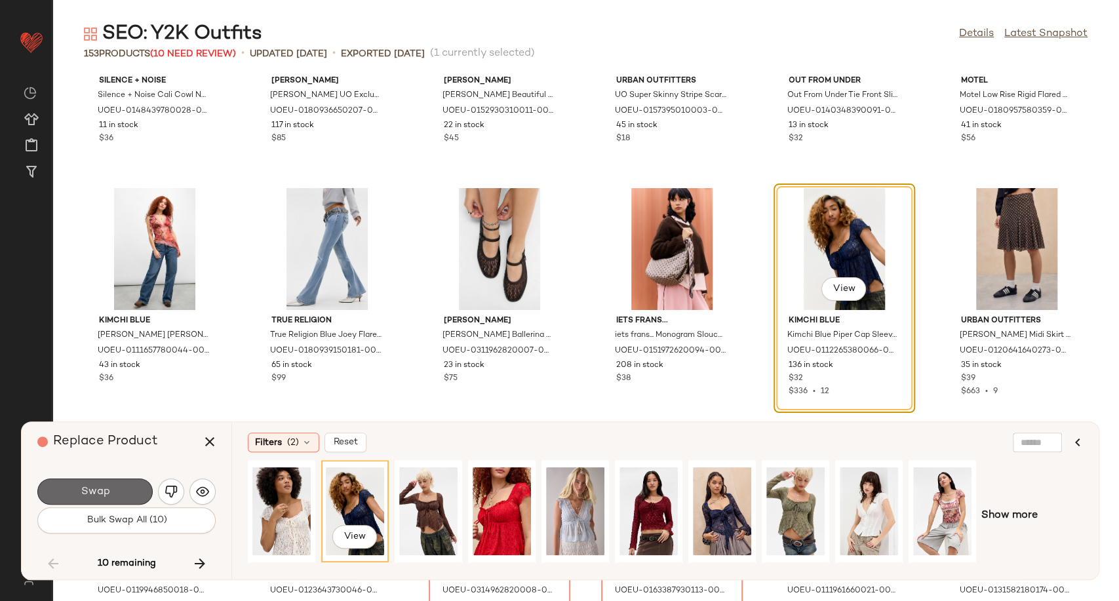
click at [108, 494] on span "Swap" at bounding box center [94, 492] width 29 height 12
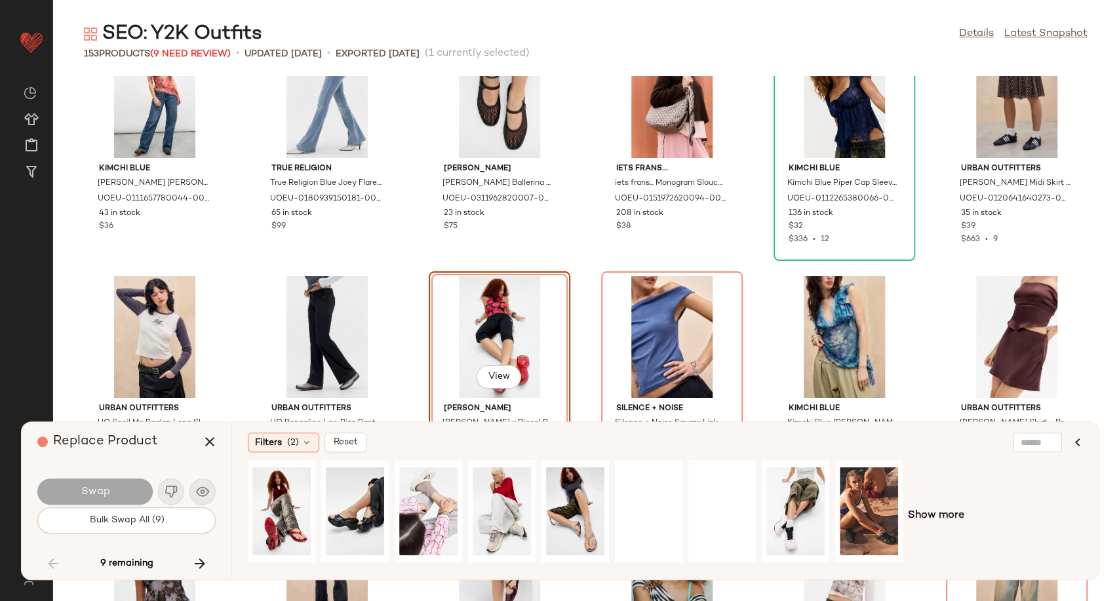
scroll to position [3744, 0]
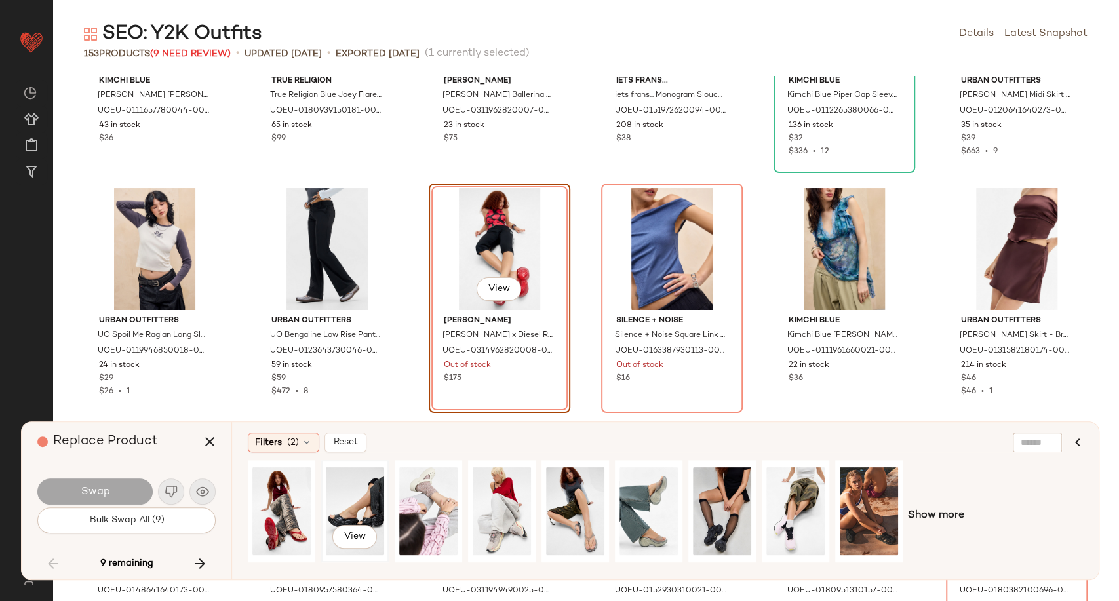
click at [350, 516] on div "View" at bounding box center [355, 511] width 58 height 93
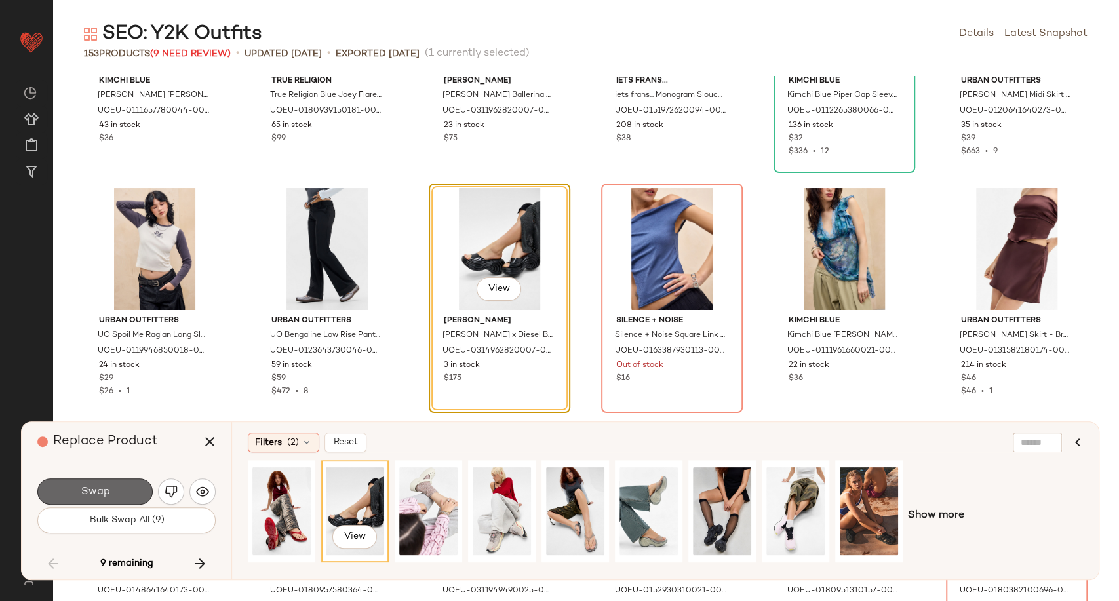
click at [128, 492] on button "Swap" at bounding box center [94, 491] width 115 height 26
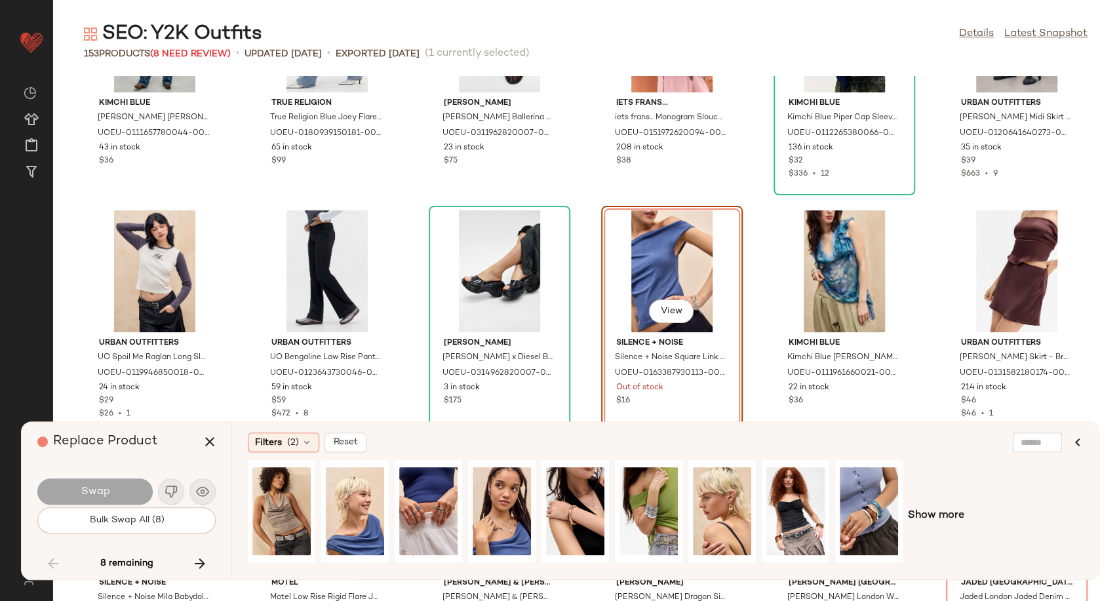
scroll to position [3744, 0]
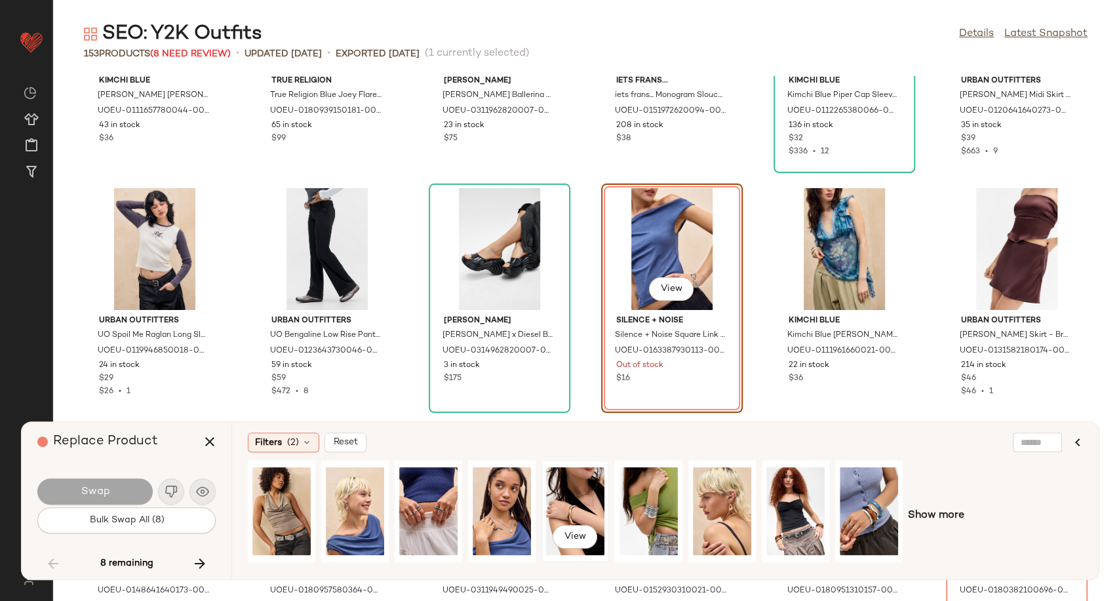
click at [570, 513] on div "View" at bounding box center [575, 511] width 58 height 93
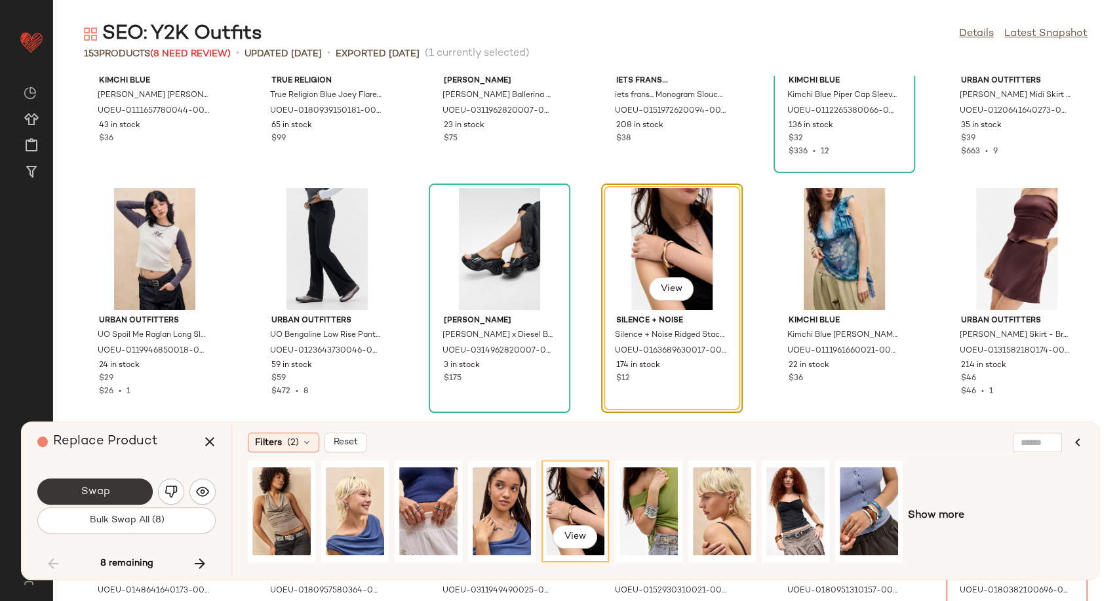
click at [101, 494] on span "Swap" at bounding box center [94, 492] width 29 height 12
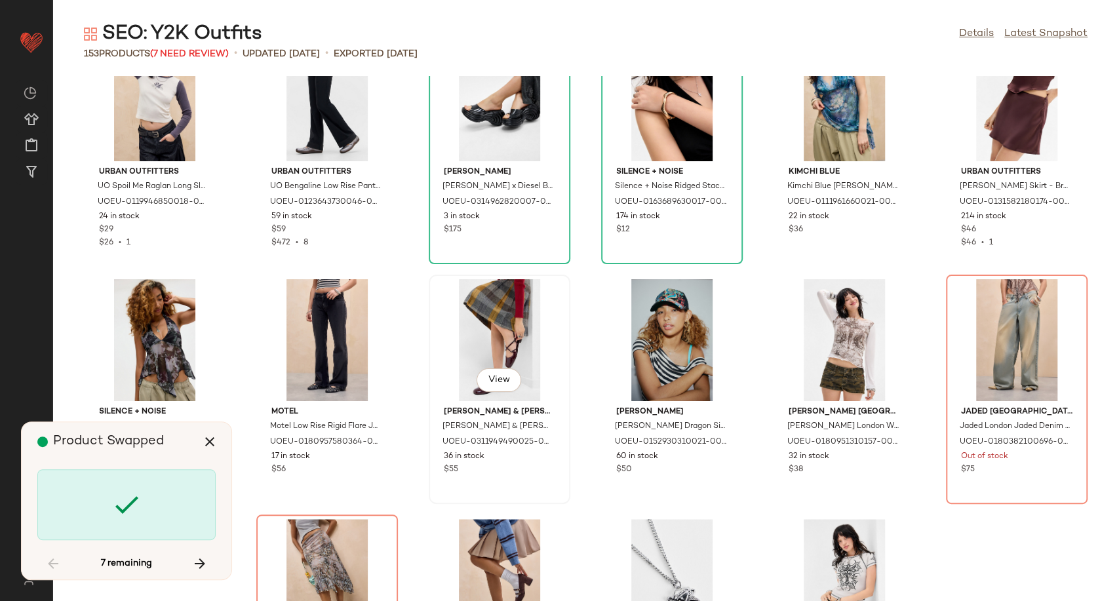
scroll to position [3962, 0]
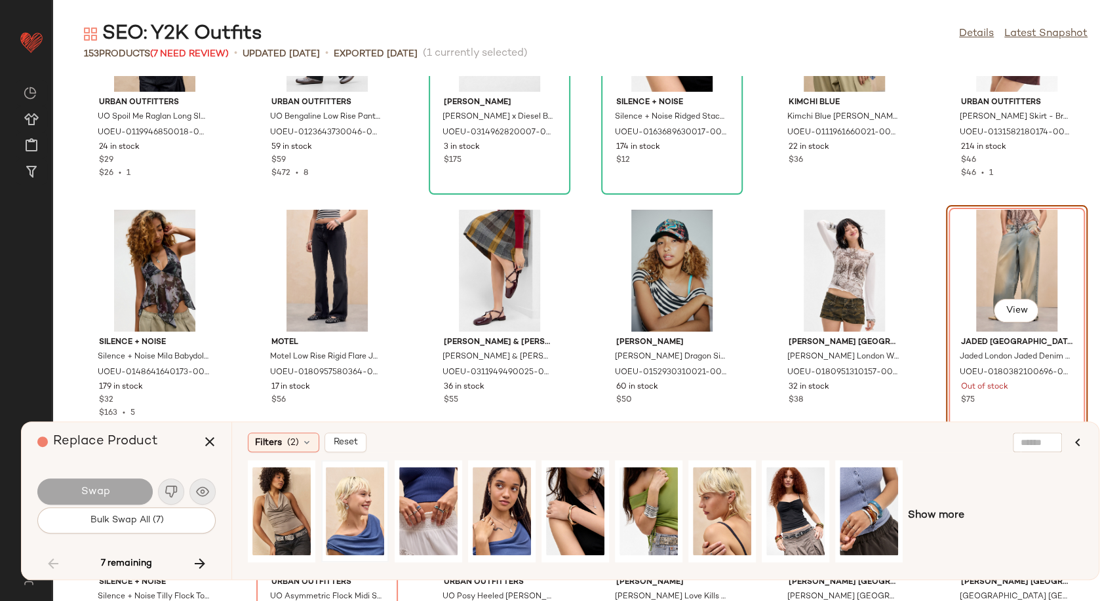
scroll to position [3838, 0]
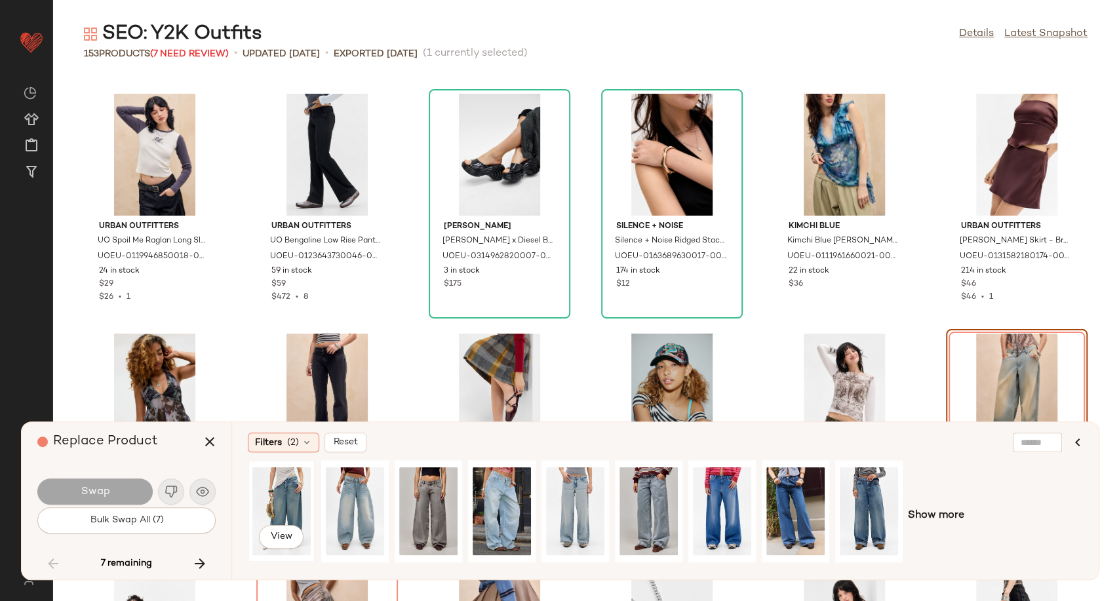
click at [288, 505] on div "View" at bounding box center [281, 511] width 58 height 93
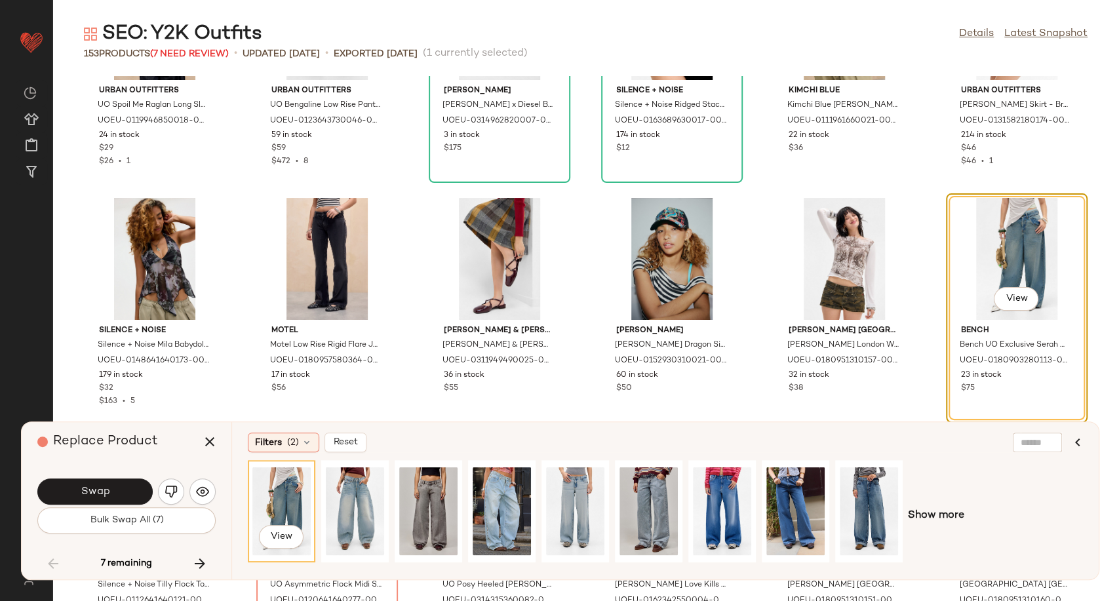
scroll to position [3983, 0]
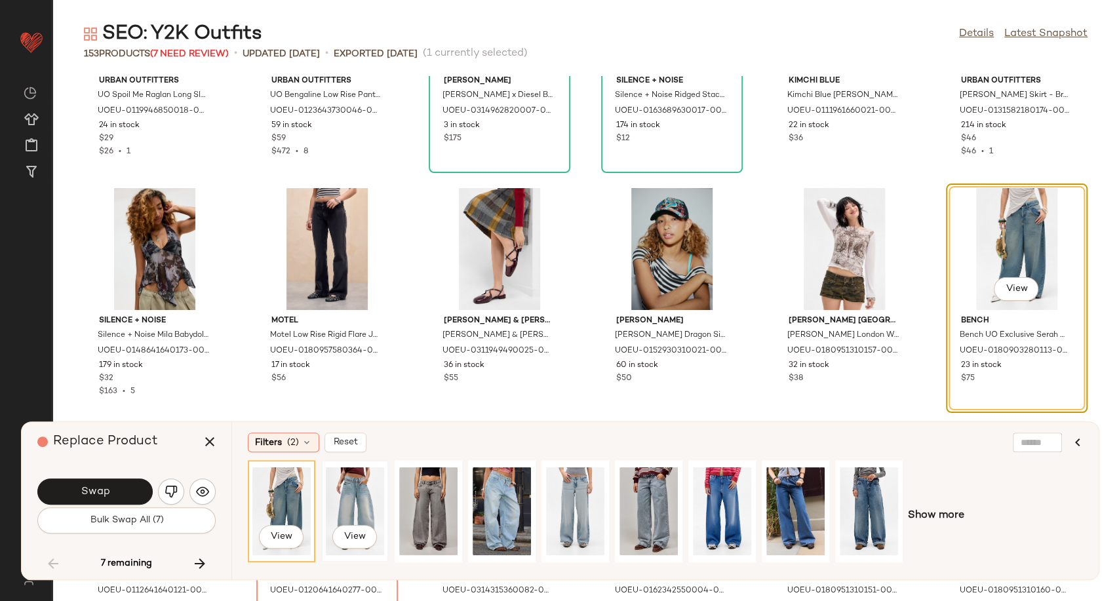
click at [340, 507] on div "View" at bounding box center [355, 511] width 58 height 93
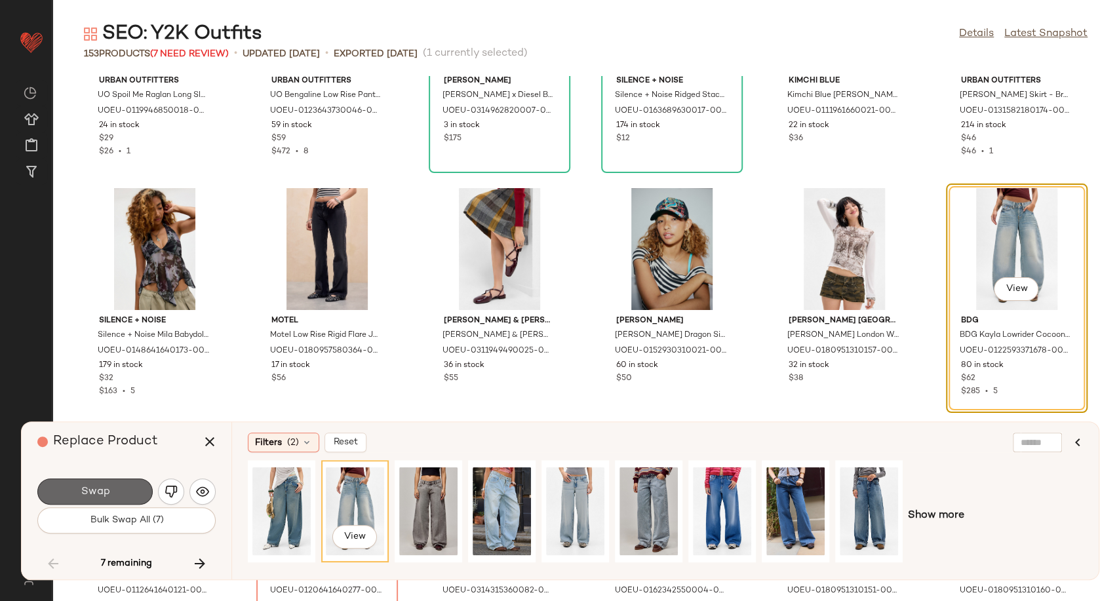
click at [71, 488] on button "Swap" at bounding box center [94, 491] width 115 height 26
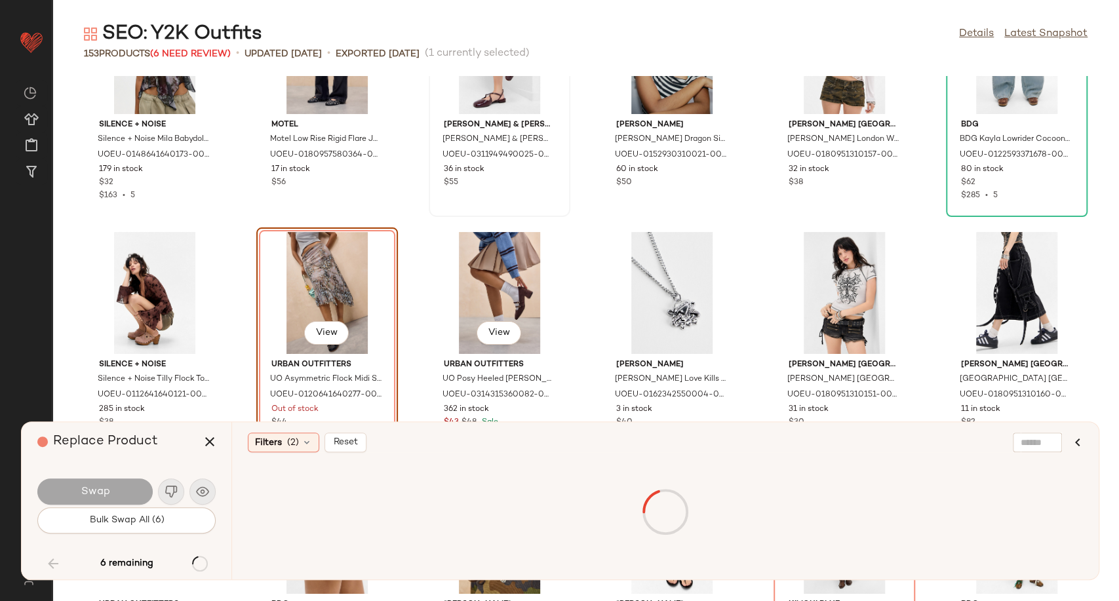
scroll to position [4196, 0]
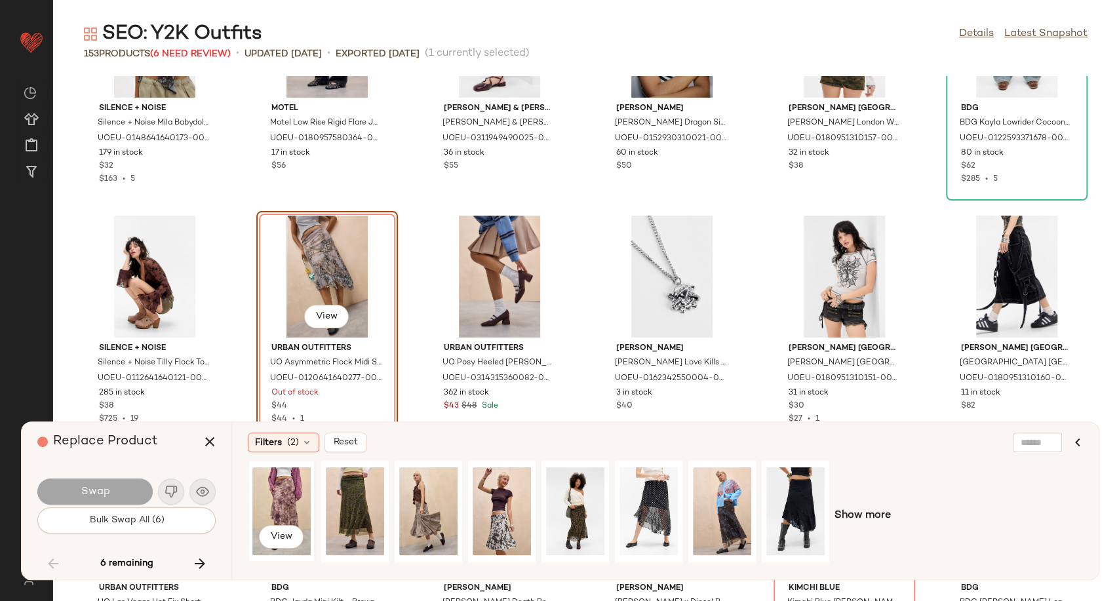
click at [290, 495] on div "View" at bounding box center [281, 511] width 58 height 93
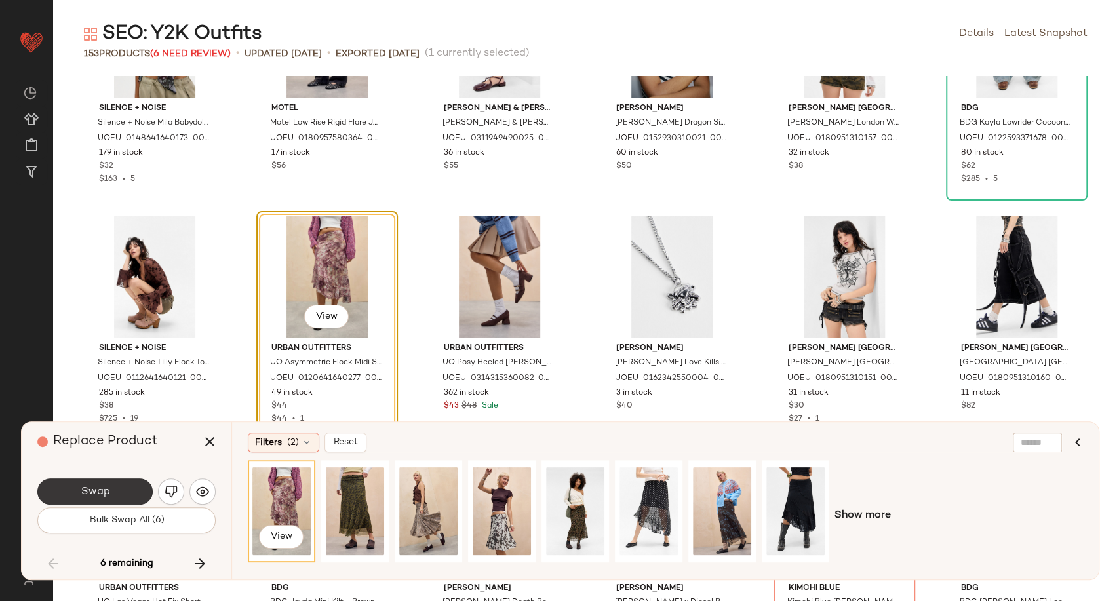
click at [119, 497] on button "Swap" at bounding box center [94, 491] width 115 height 26
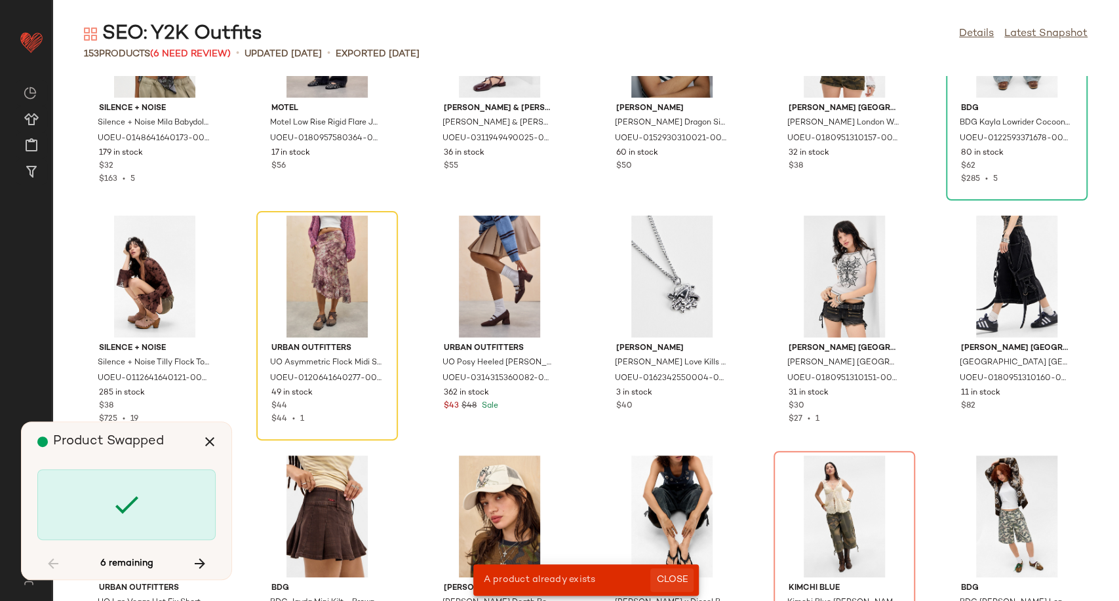
click at [688, 579] on button "Close" at bounding box center [671, 580] width 43 height 24
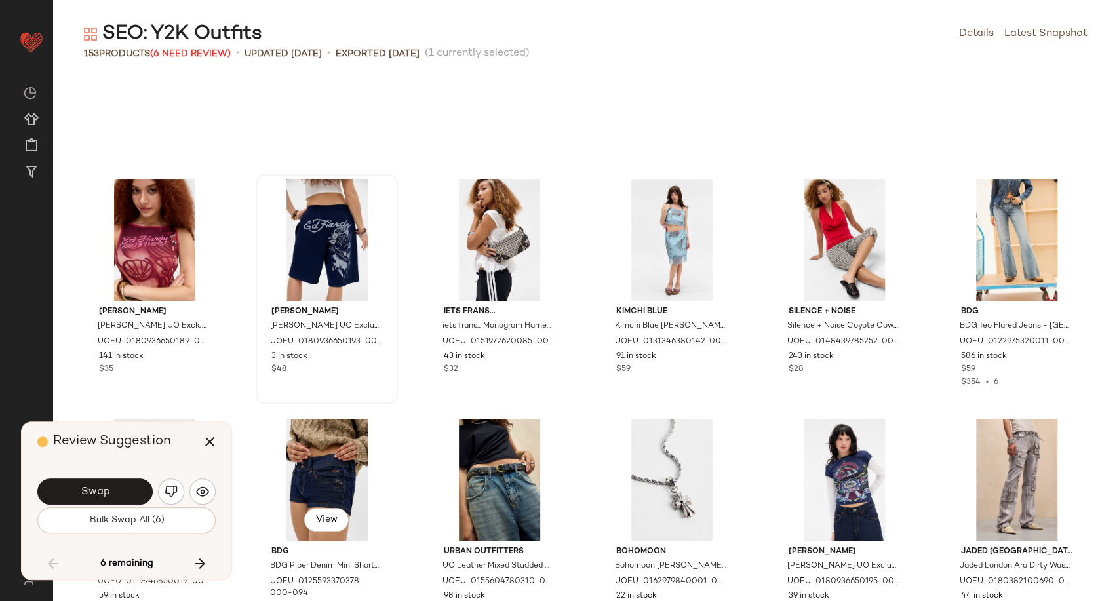
scroll to position [1062, 0]
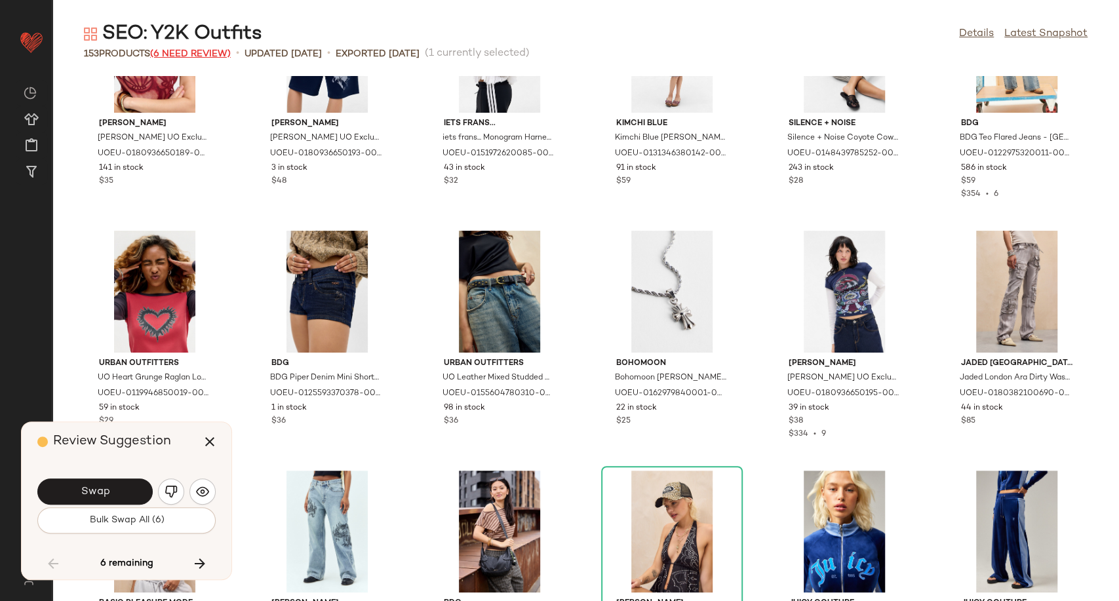
click at [184, 49] on span "(6 Need Review)" at bounding box center [190, 54] width 81 height 10
click at [195, 452] on div "Review Suggestion" at bounding box center [131, 441] width 188 height 39
click at [206, 441] on icon "button" at bounding box center [210, 442] width 16 height 16
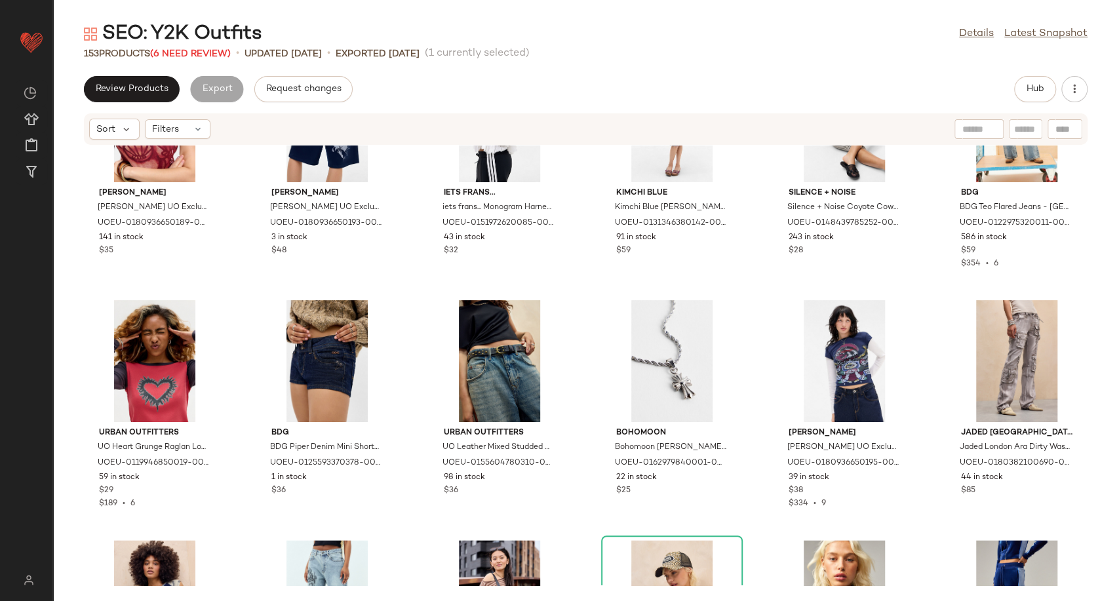
click at [192, 59] on div "153 Products (6 Need Review)" at bounding box center [157, 54] width 147 height 14
click at [194, 56] on span "(6 Need Review)" at bounding box center [190, 54] width 81 height 10
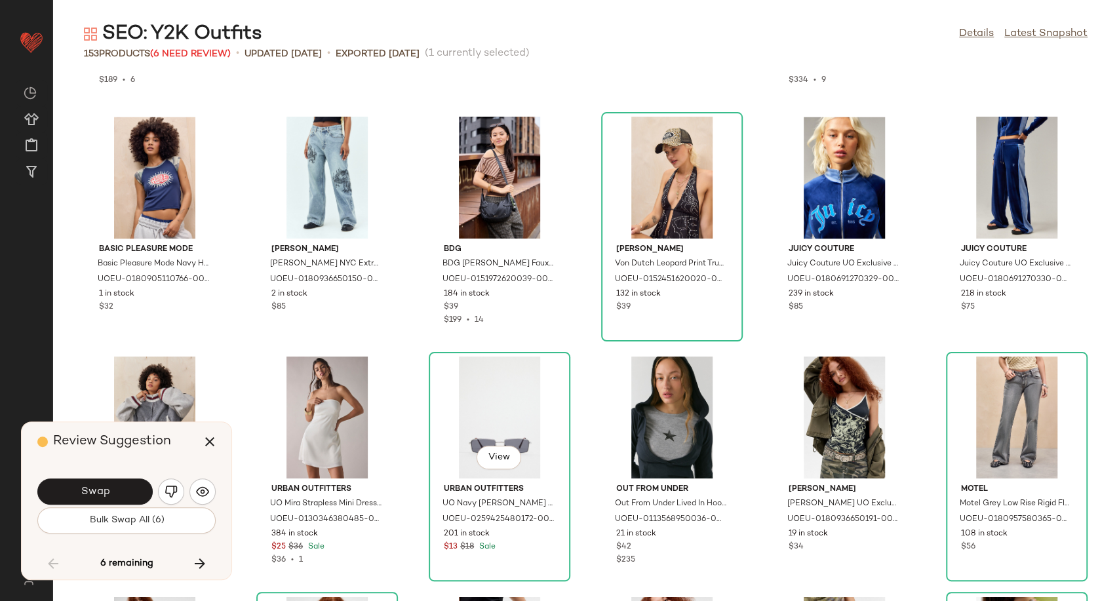
scroll to position [1500, 0]
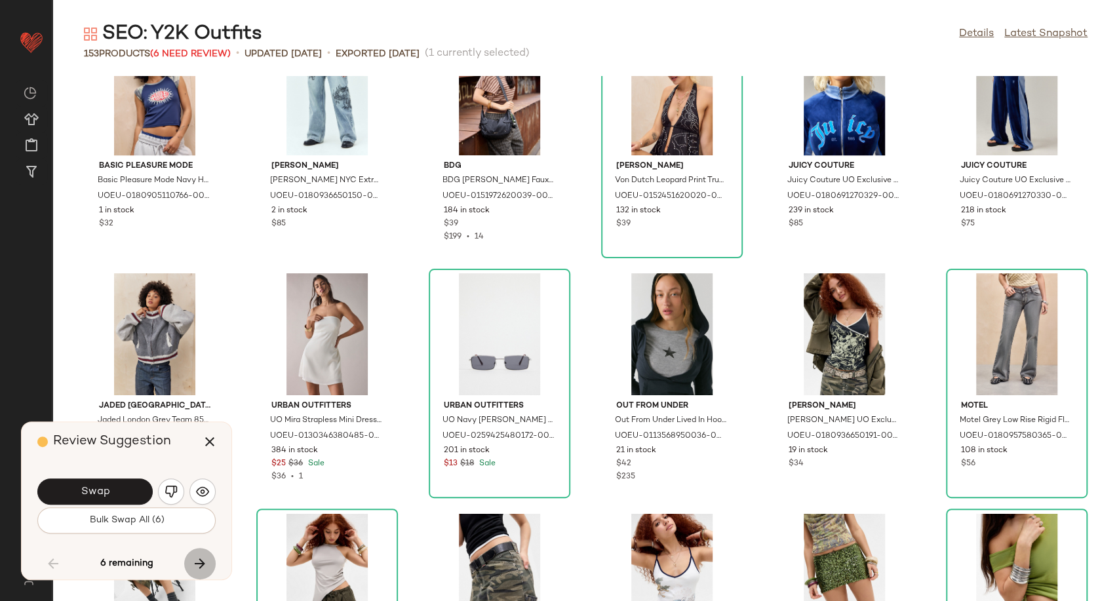
click at [207, 561] on icon "button" at bounding box center [200, 564] width 16 height 16
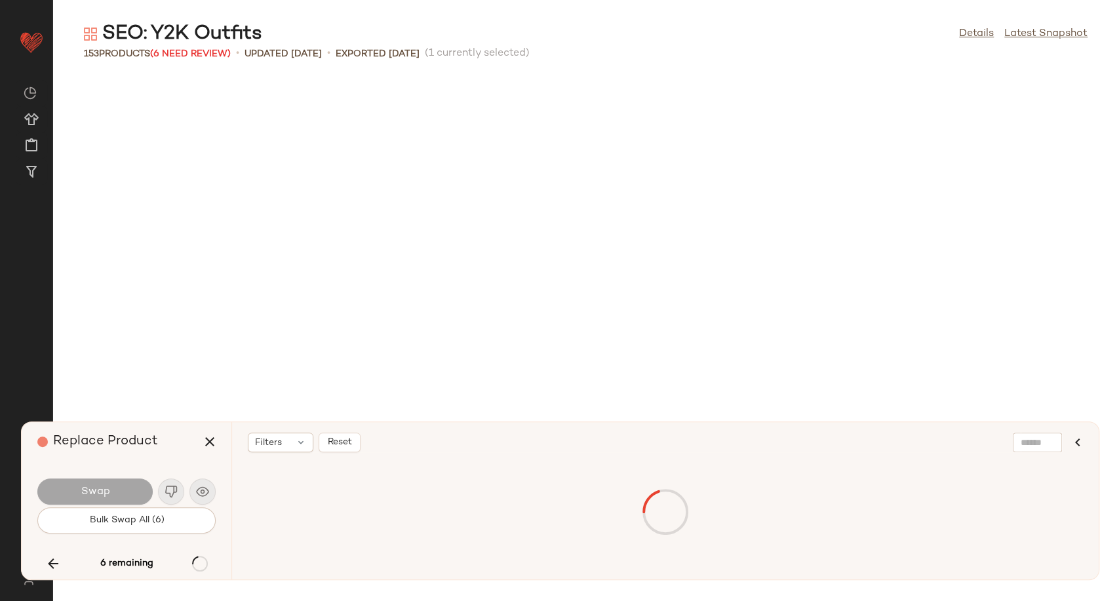
scroll to position [4318, 0]
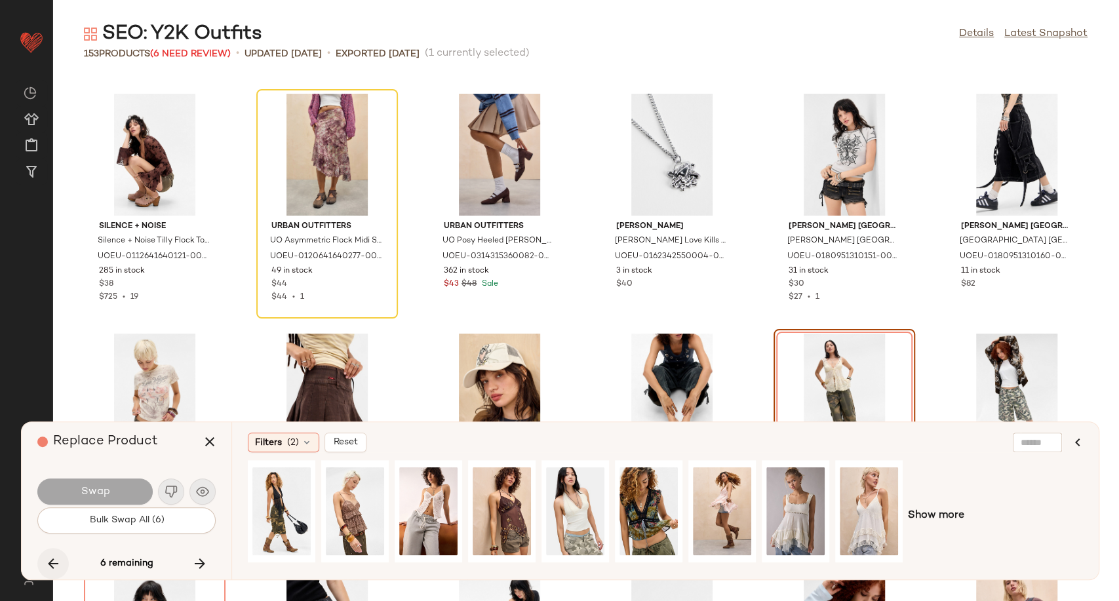
click at [54, 569] on icon "button" at bounding box center [53, 564] width 16 height 16
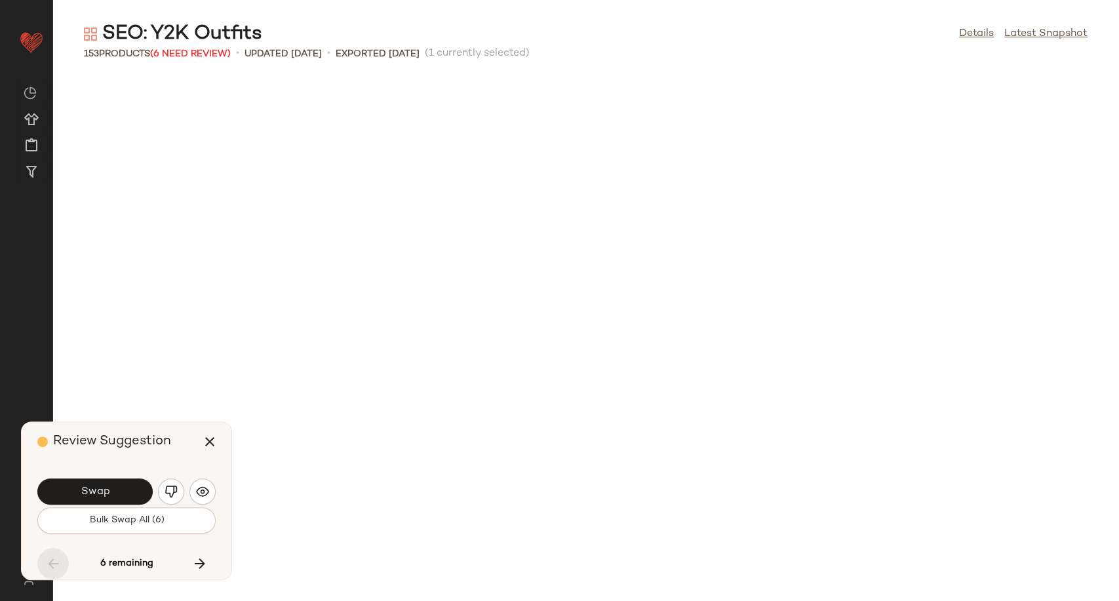
scroll to position [480, 0]
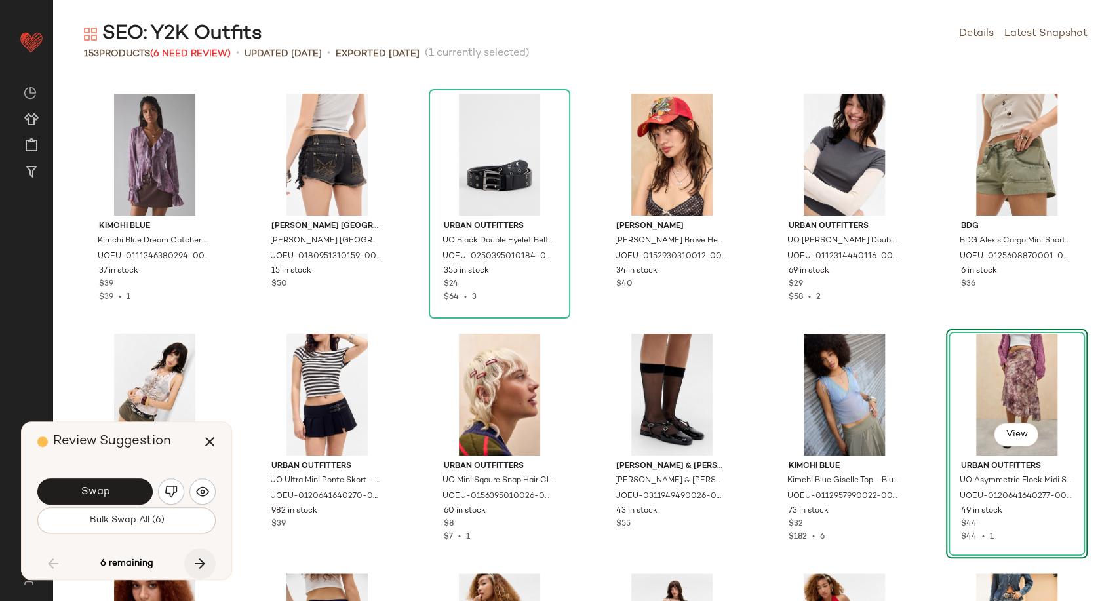
click at [191, 563] on button "button" at bounding box center [199, 563] width 31 height 31
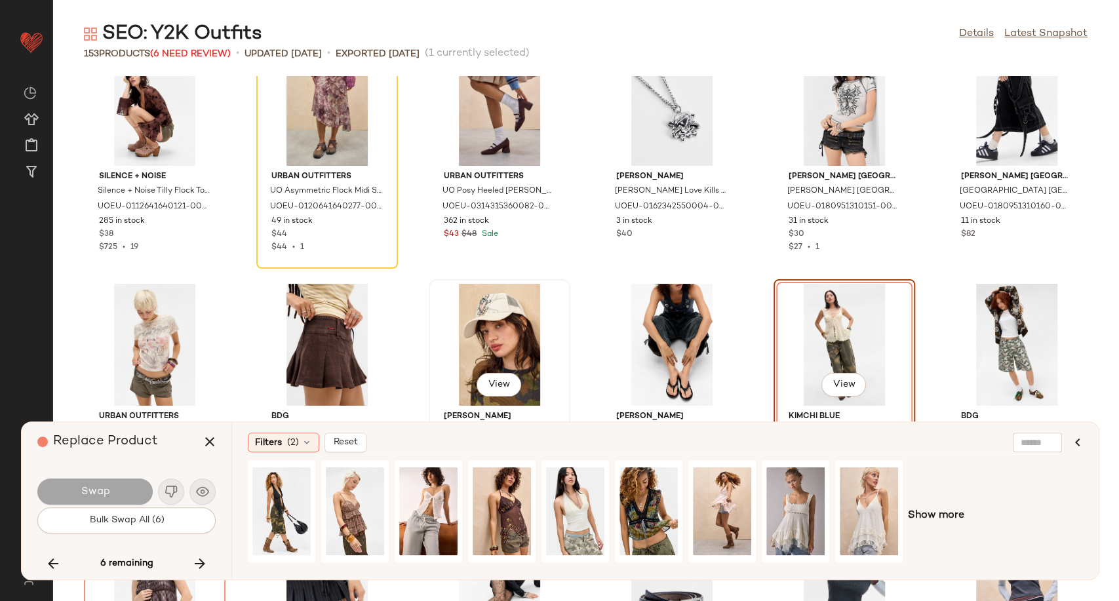
scroll to position [4390, 0]
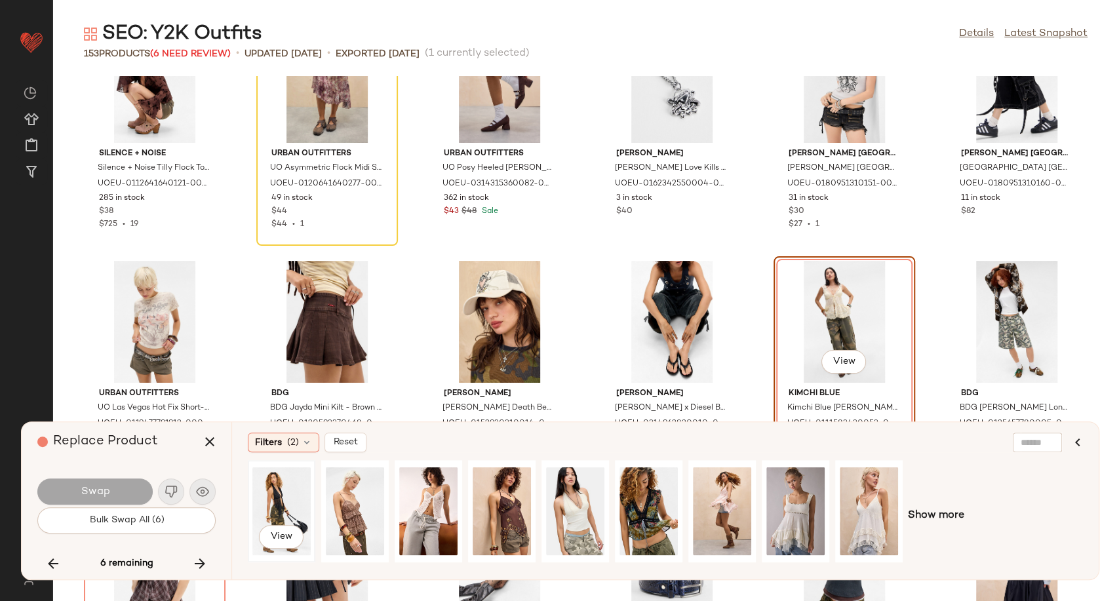
click at [282, 506] on div "View" at bounding box center [281, 511] width 58 height 93
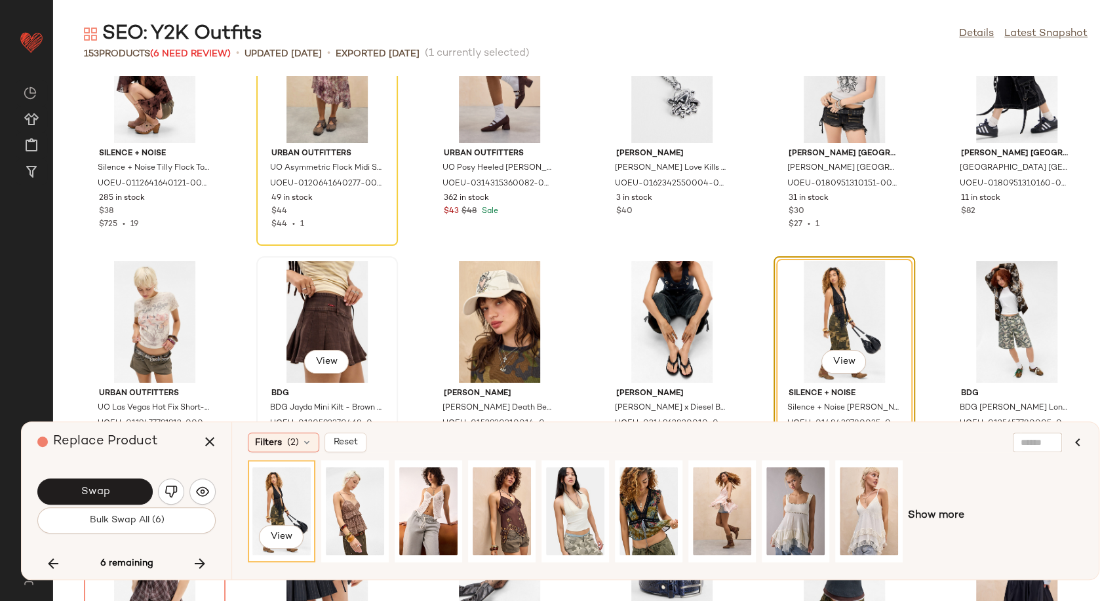
scroll to position [4463, 0]
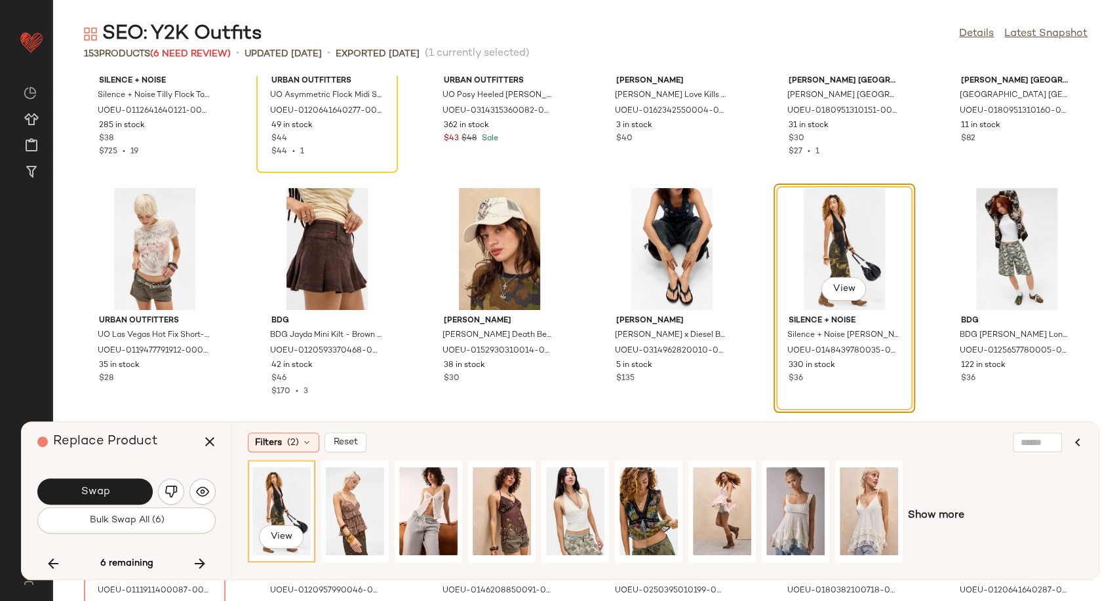
click at [85, 489] on span "Swap" at bounding box center [94, 492] width 29 height 12
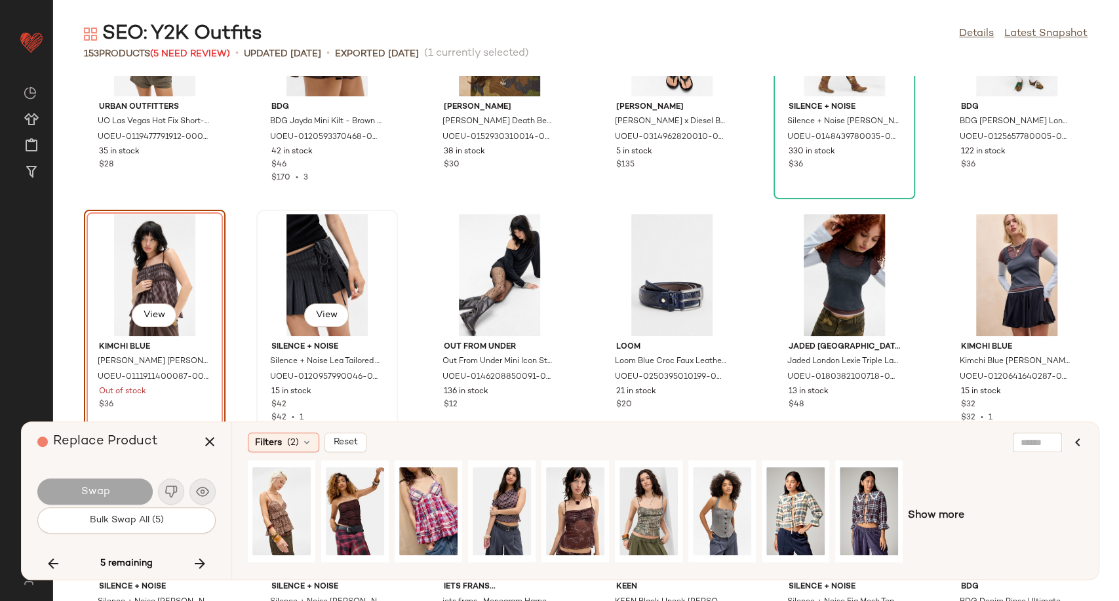
scroll to position [4703, 0]
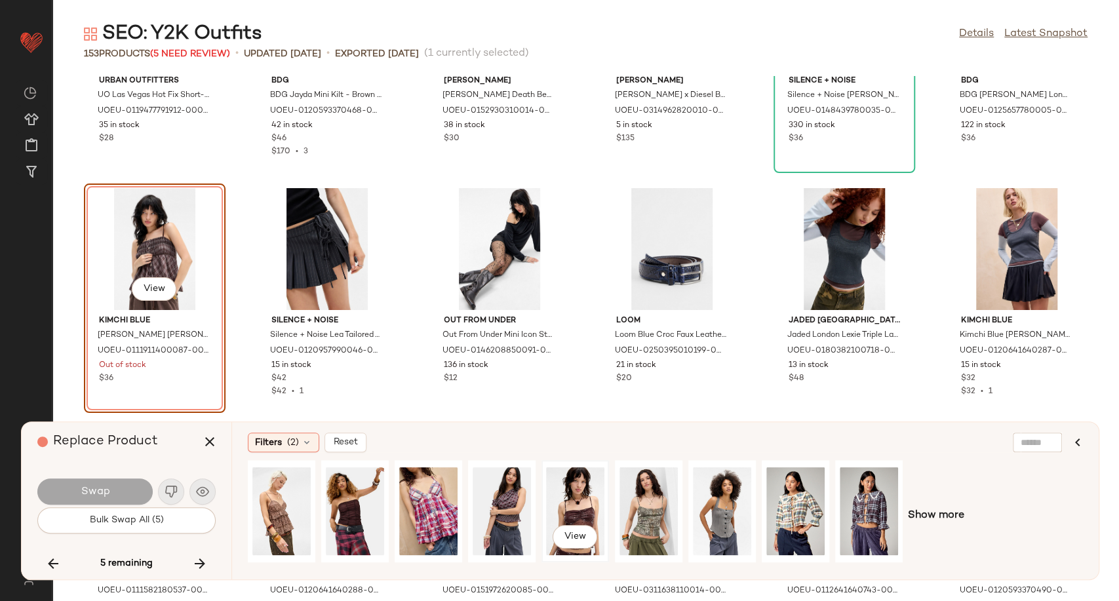
click at [561, 513] on div "View" at bounding box center [575, 511] width 58 height 93
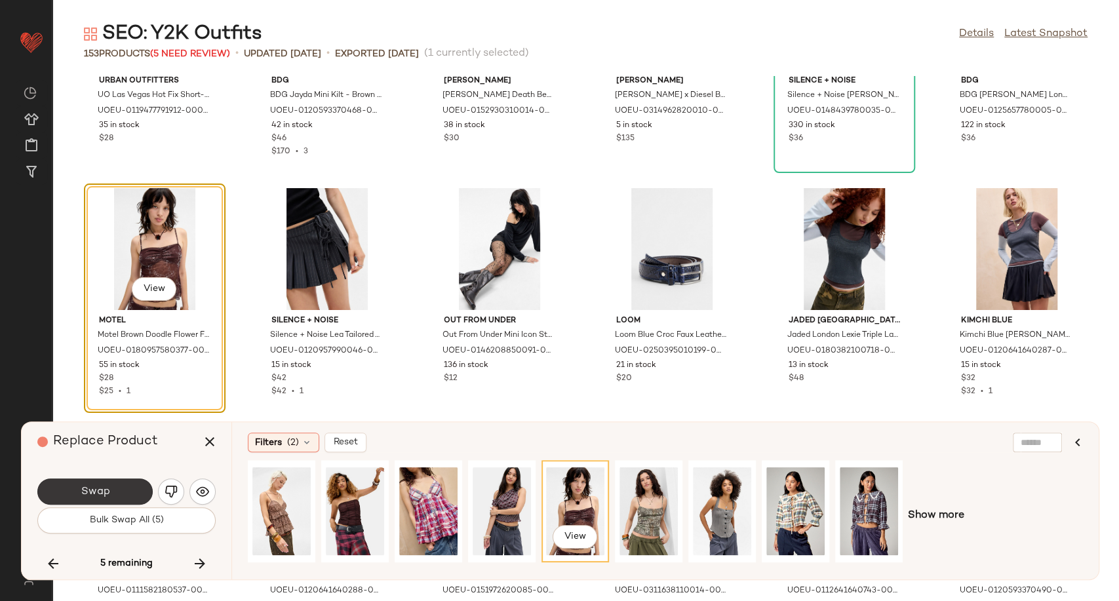
click at [122, 489] on button "Swap" at bounding box center [94, 491] width 115 height 26
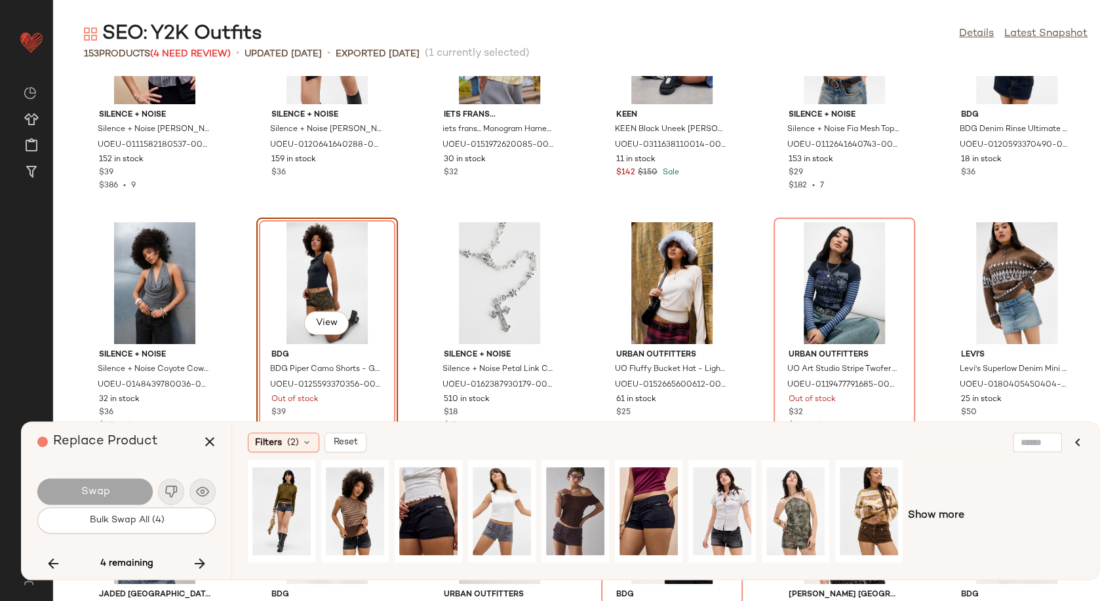
scroll to position [5183, 0]
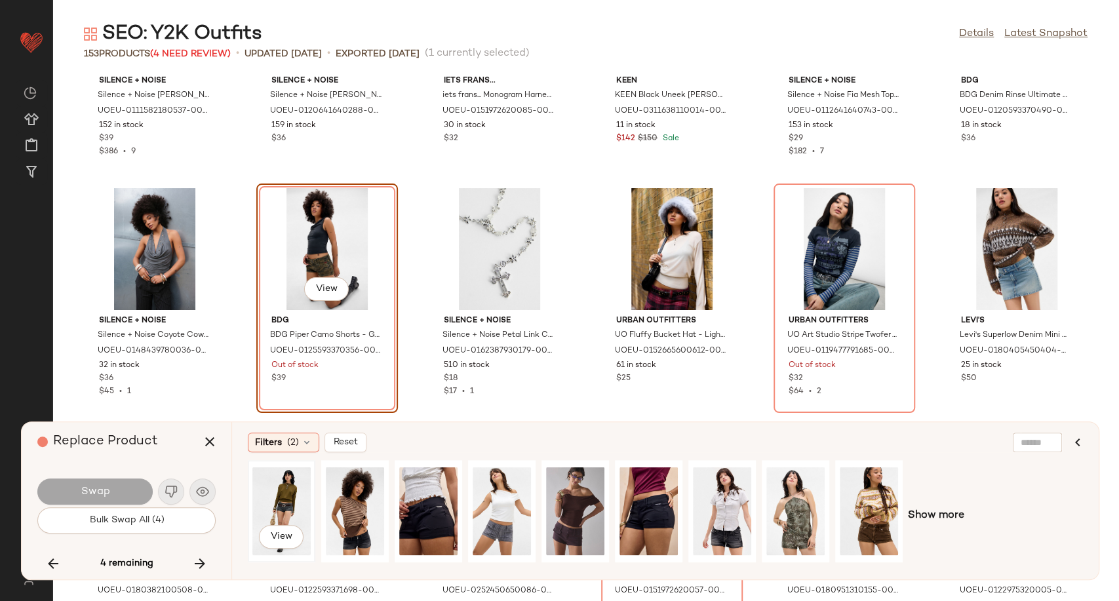
click at [273, 511] on div "View" at bounding box center [281, 511] width 58 height 93
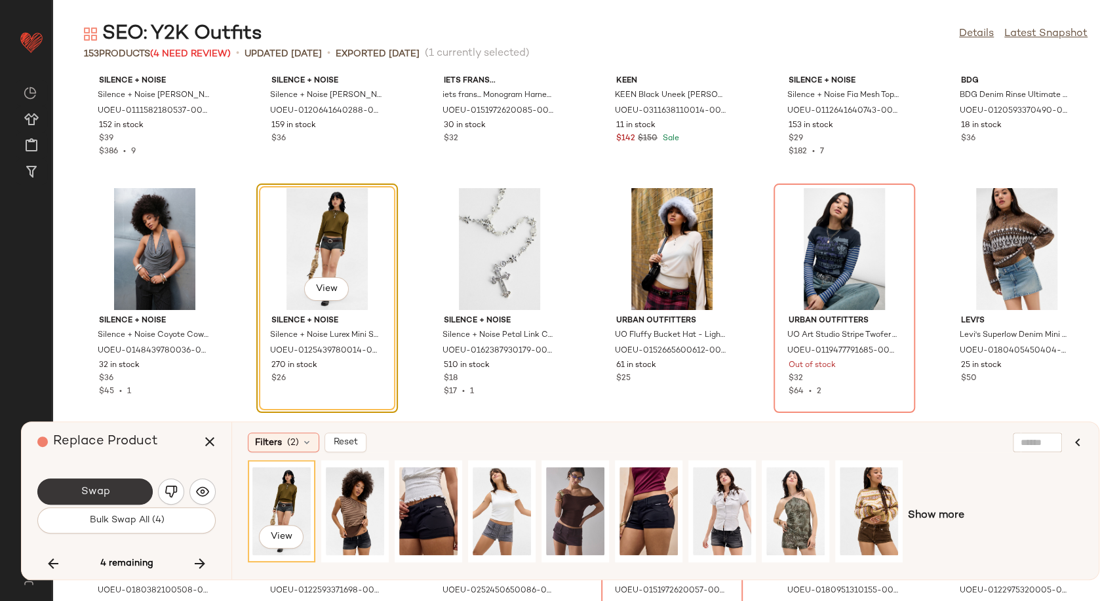
click at [126, 488] on button "Swap" at bounding box center [94, 491] width 115 height 26
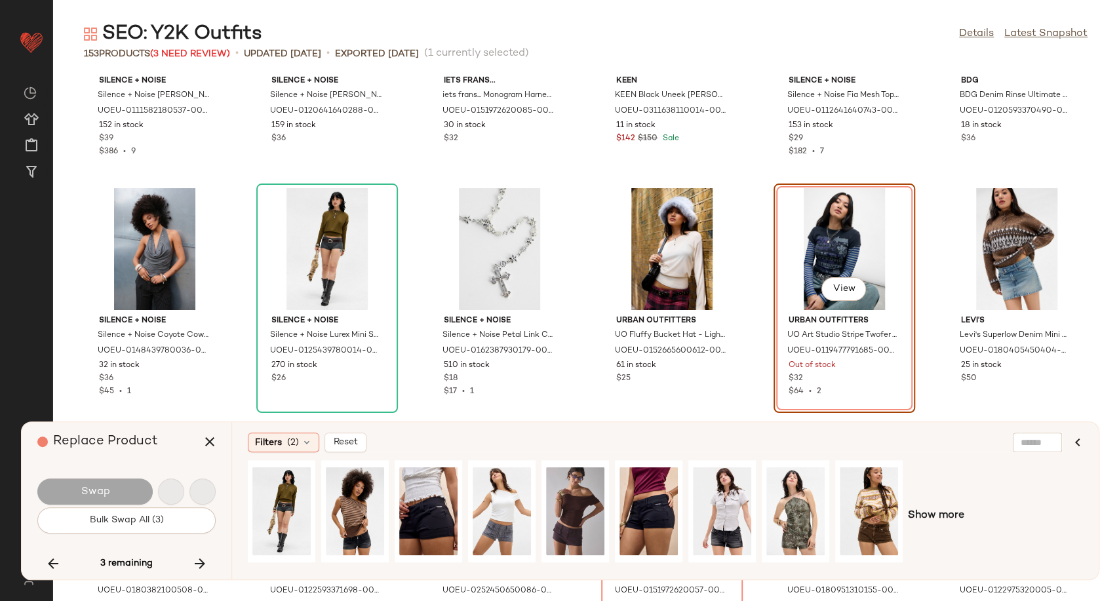
scroll to position [5037, 0]
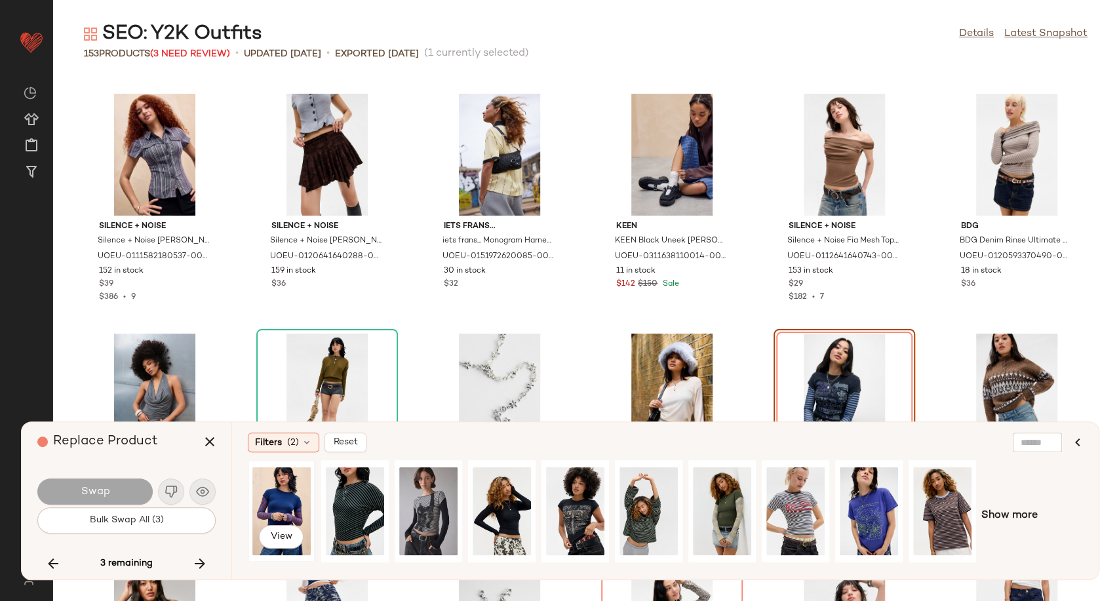
click at [273, 501] on div "View" at bounding box center [281, 511] width 58 height 93
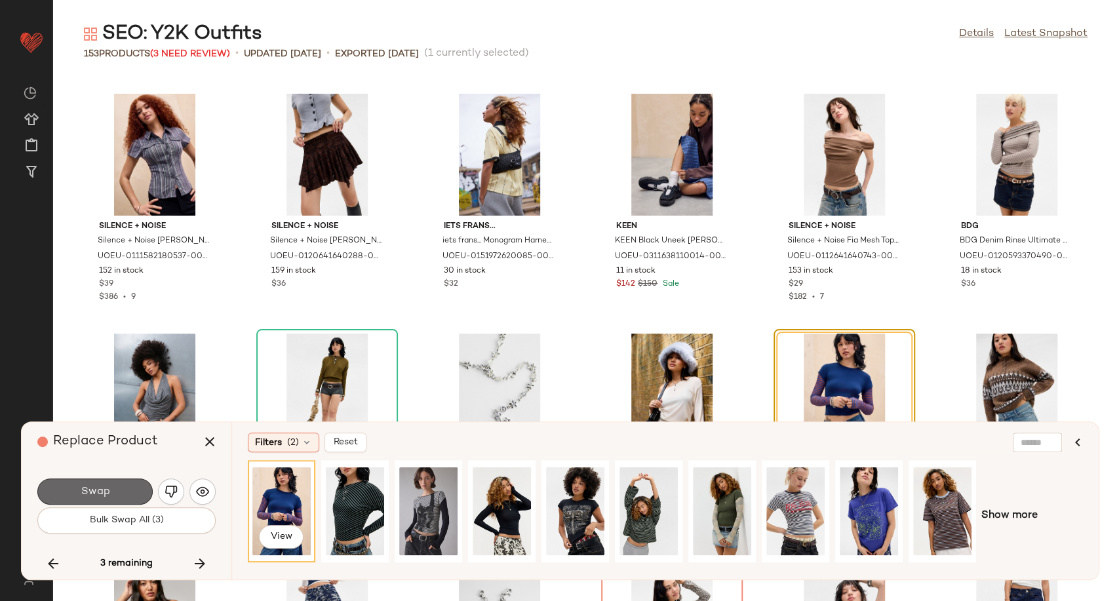
click at [112, 498] on button "Swap" at bounding box center [94, 491] width 115 height 26
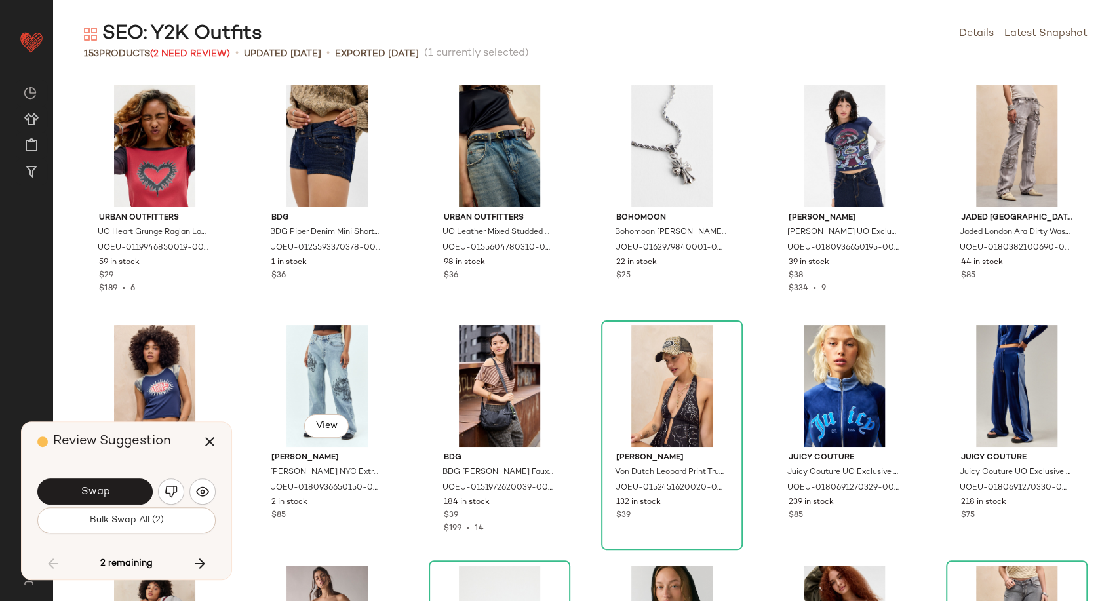
scroll to position [1426, 0]
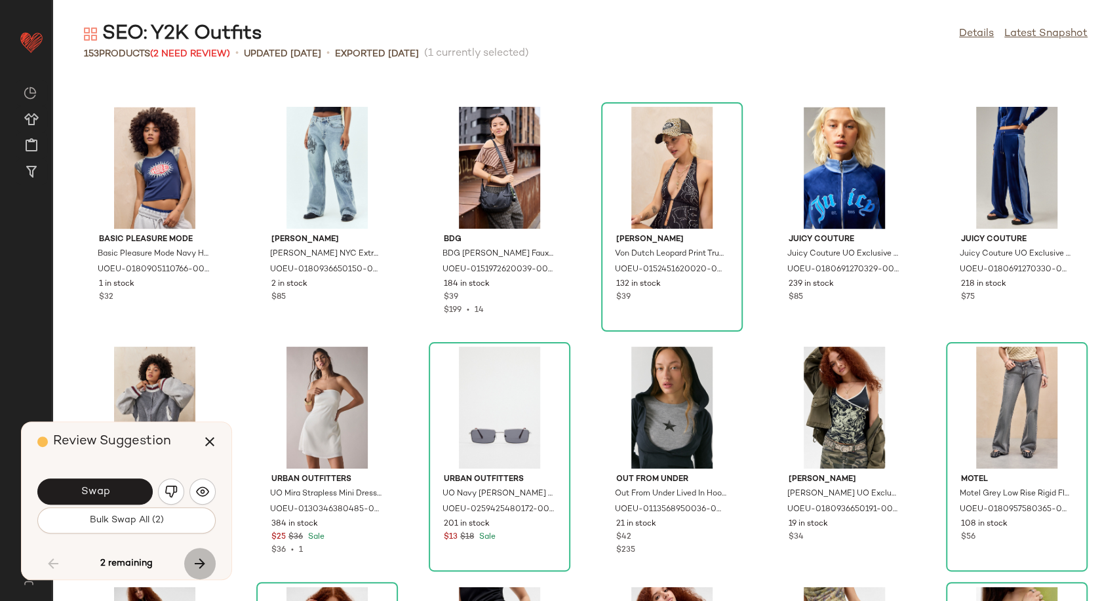
click at [200, 558] on icon "button" at bounding box center [200, 564] width 16 height 16
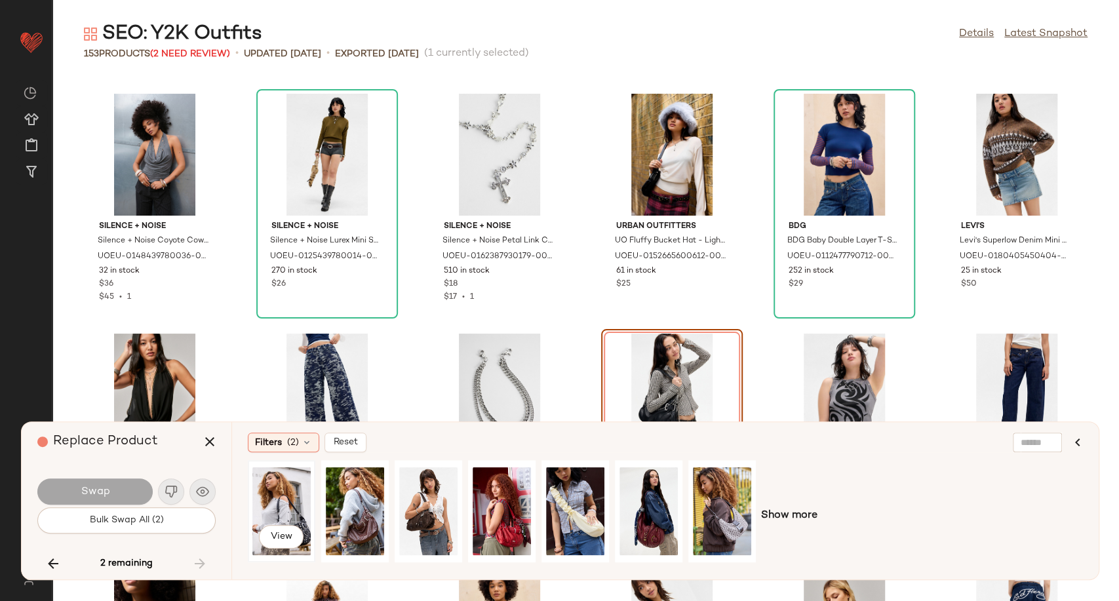
click at [262, 505] on div "View" at bounding box center [281, 511] width 58 height 93
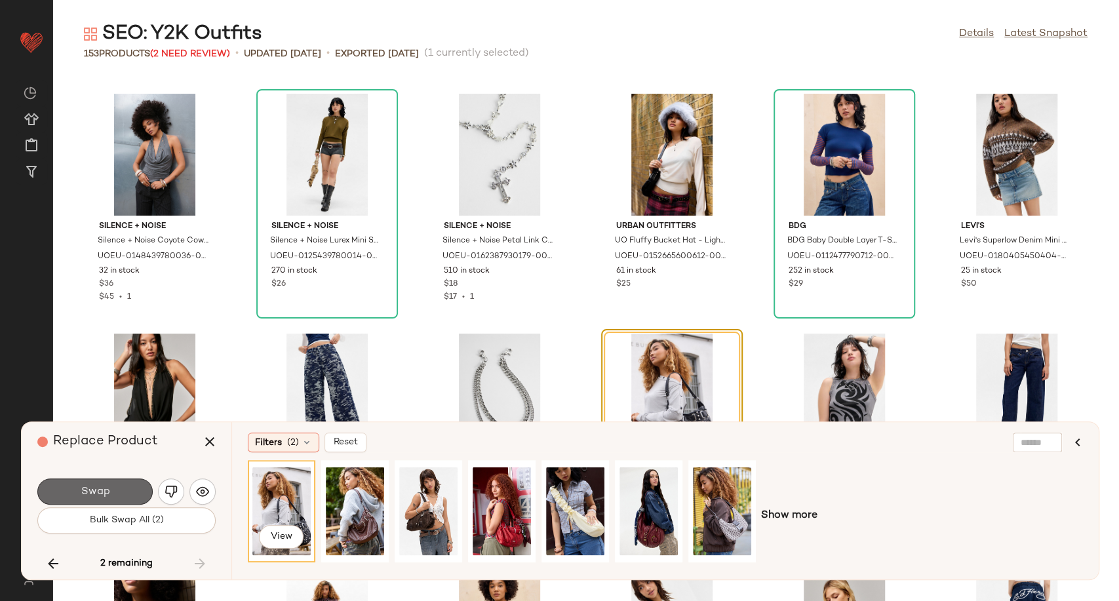
click at [80, 489] on span "Swap" at bounding box center [94, 492] width 29 height 12
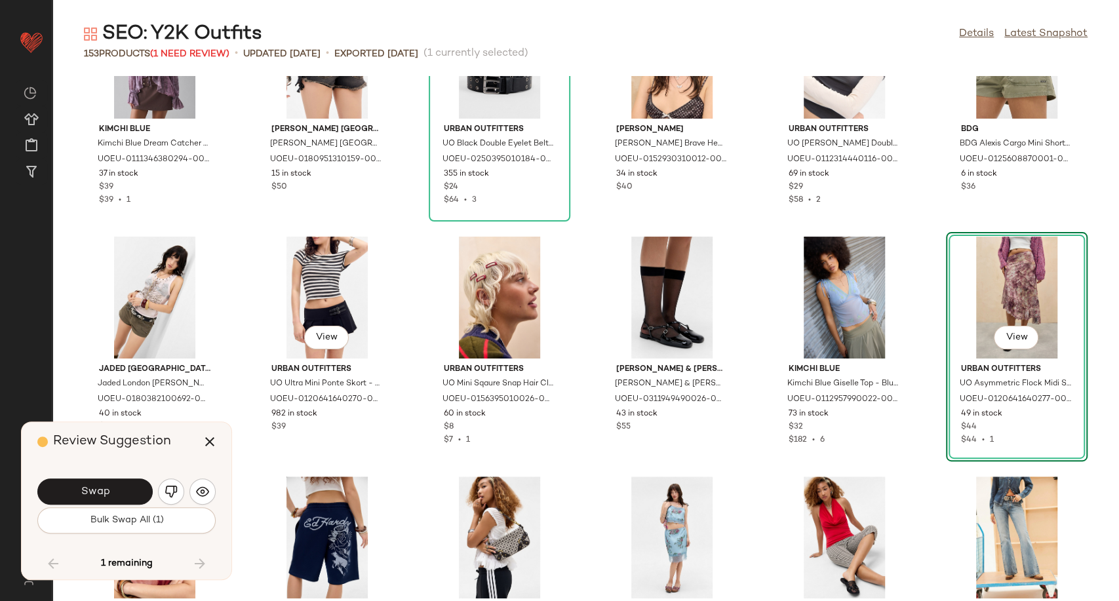
scroll to position [771, 0]
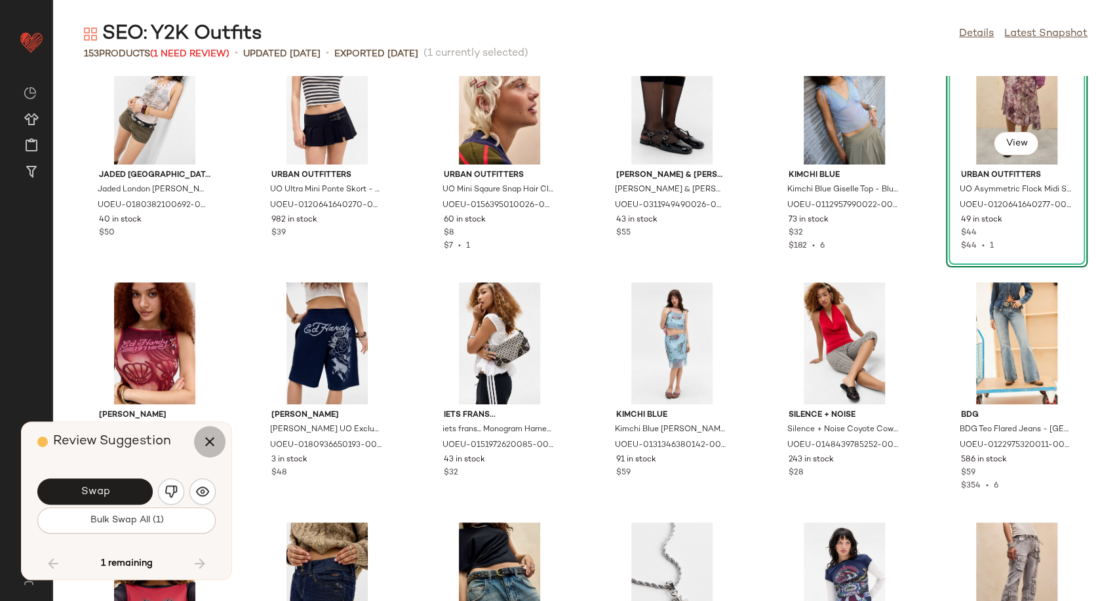
click at [213, 444] on icon "button" at bounding box center [210, 442] width 16 height 16
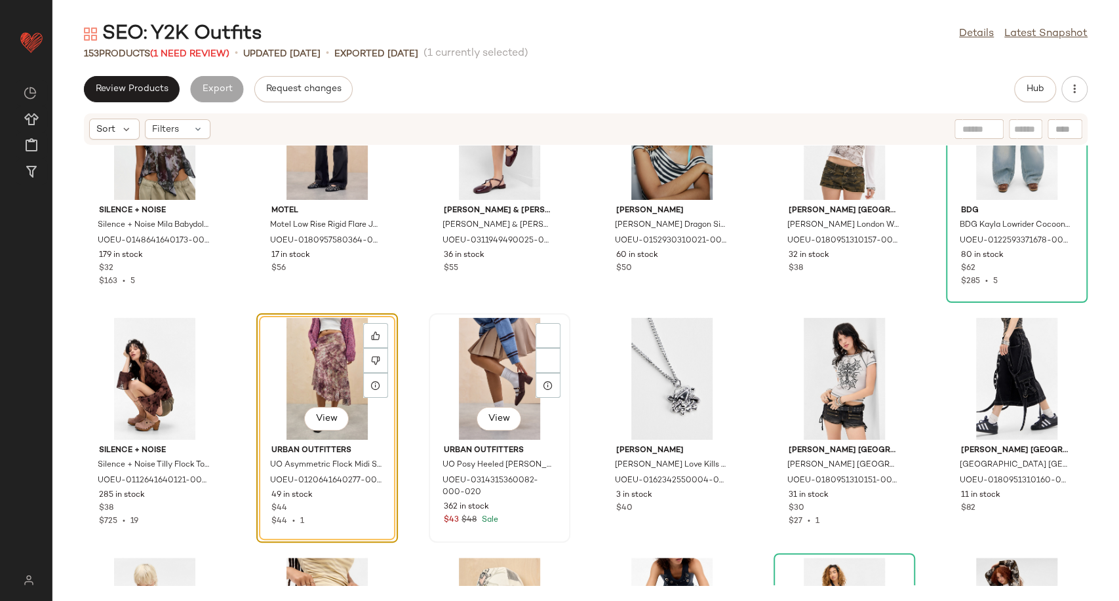
scroll to position [4267, 0]
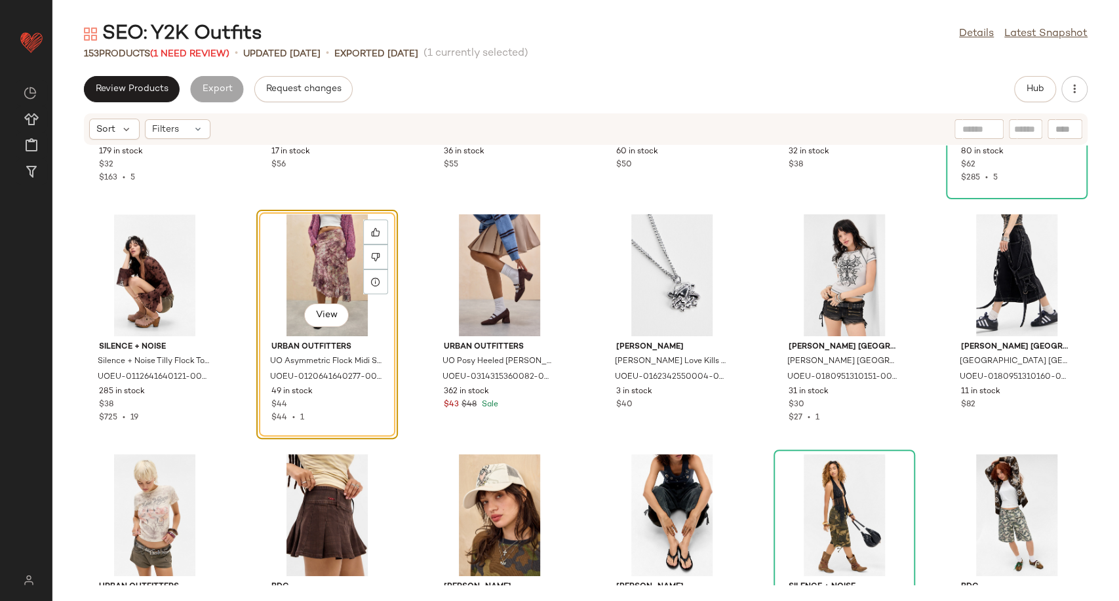
click at [319, 264] on div "View" at bounding box center [327, 275] width 132 height 122
click at [374, 259] on icon at bounding box center [375, 256] width 9 height 9
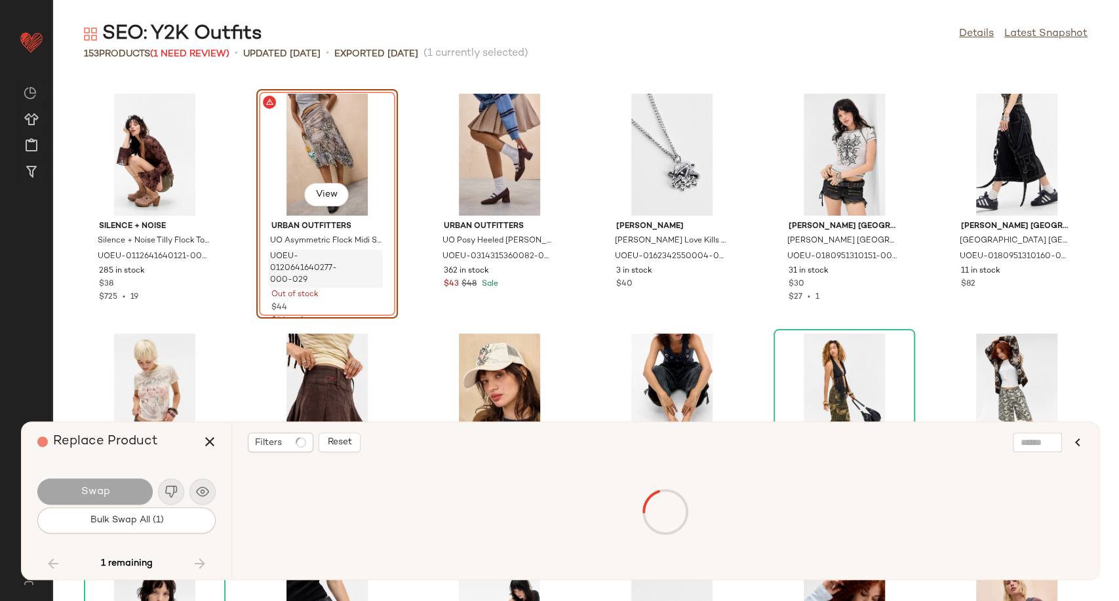
scroll to position [4078, 0]
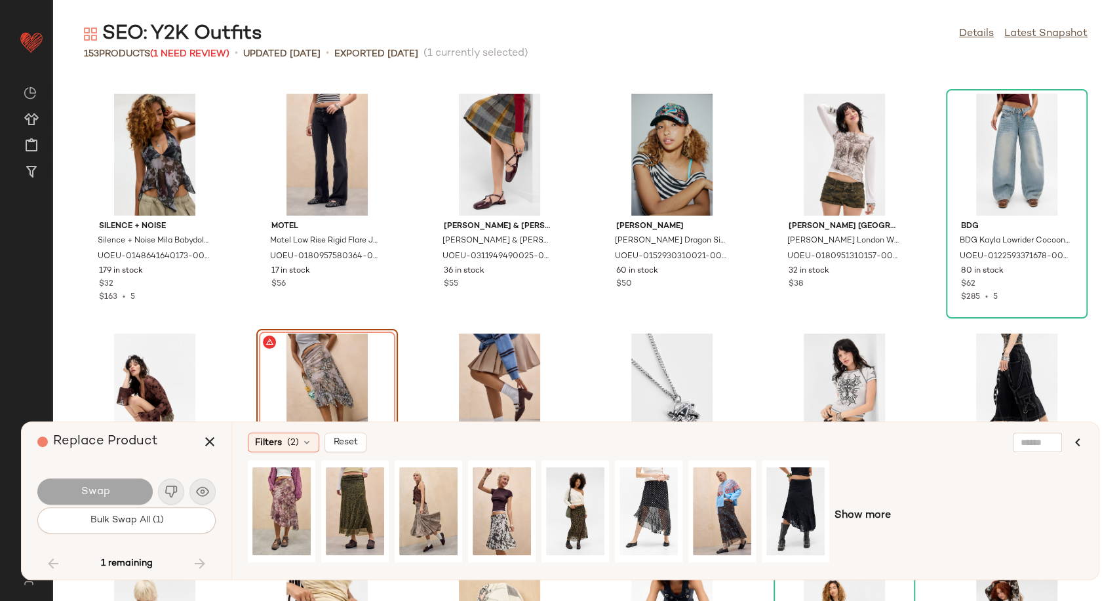
click at [312, 383] on div "View" at bounding box center [327, 395] width 132 height 122
click at [349, 512] on div "View" at bounding box center [355, 511] width 58 height 93
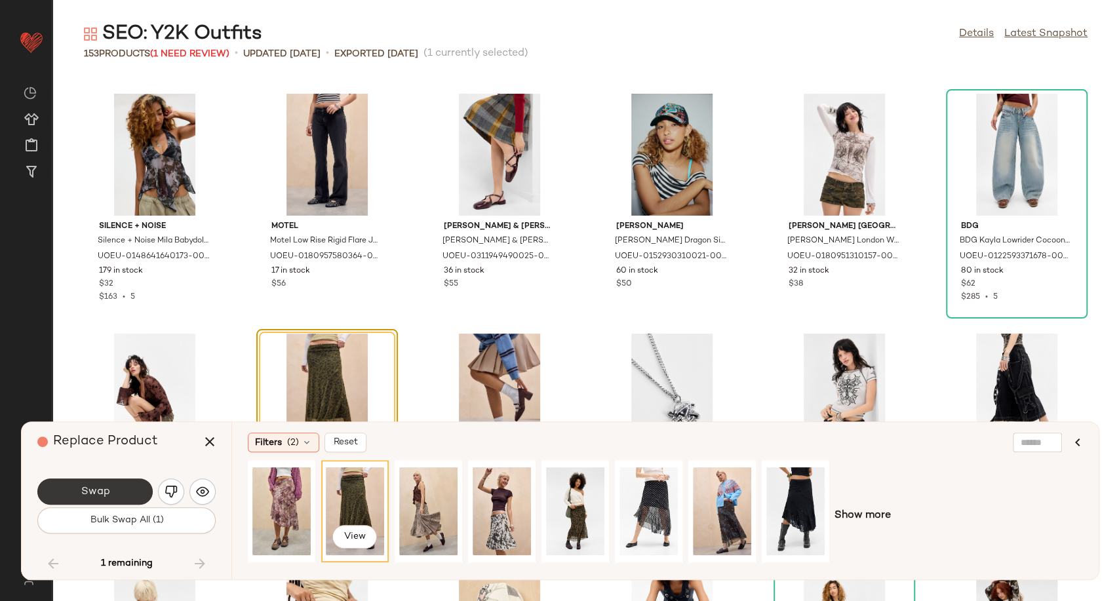
click at [115, 492] on button "Swap" at bounding box center [94, 491] width 115 height 26
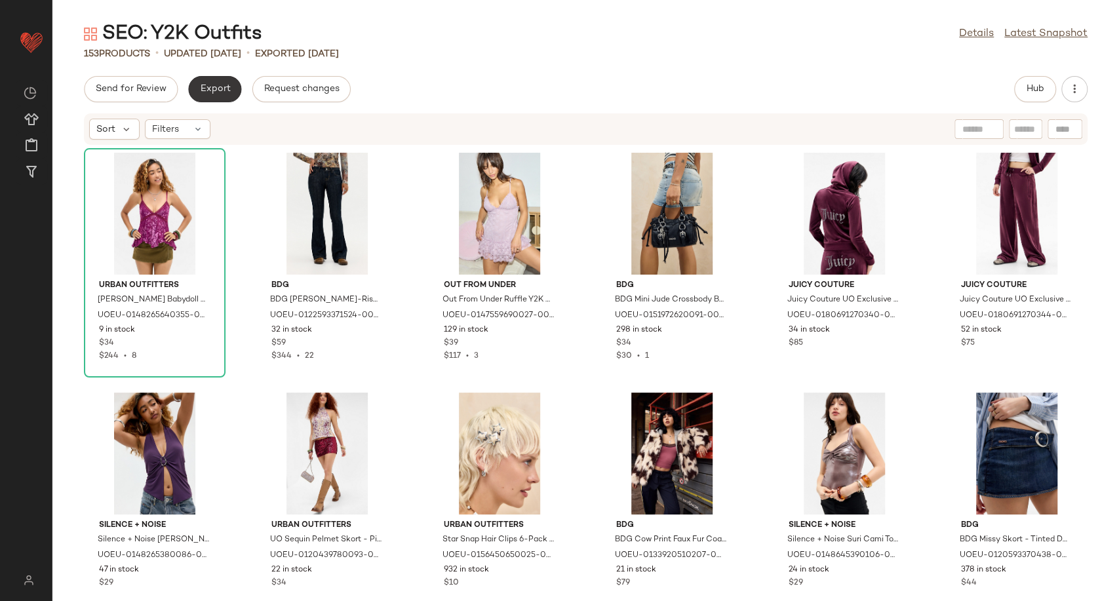
click at [201, 93] on span "Export" at bounding box center [214, 89] width 31 height 10
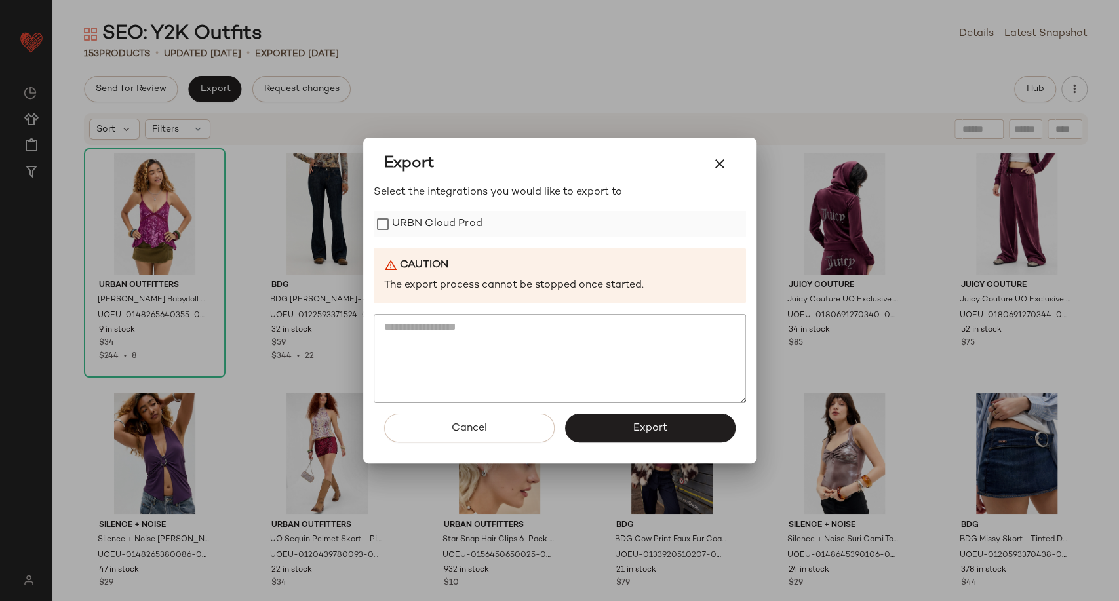
click at [493, 227] on div "URBN Cloud Prod" at bounding box center [560, 224] width 372 height 26
click at [638, 435] on button "Export" at bounding box center [650, 428] width 170 height 29
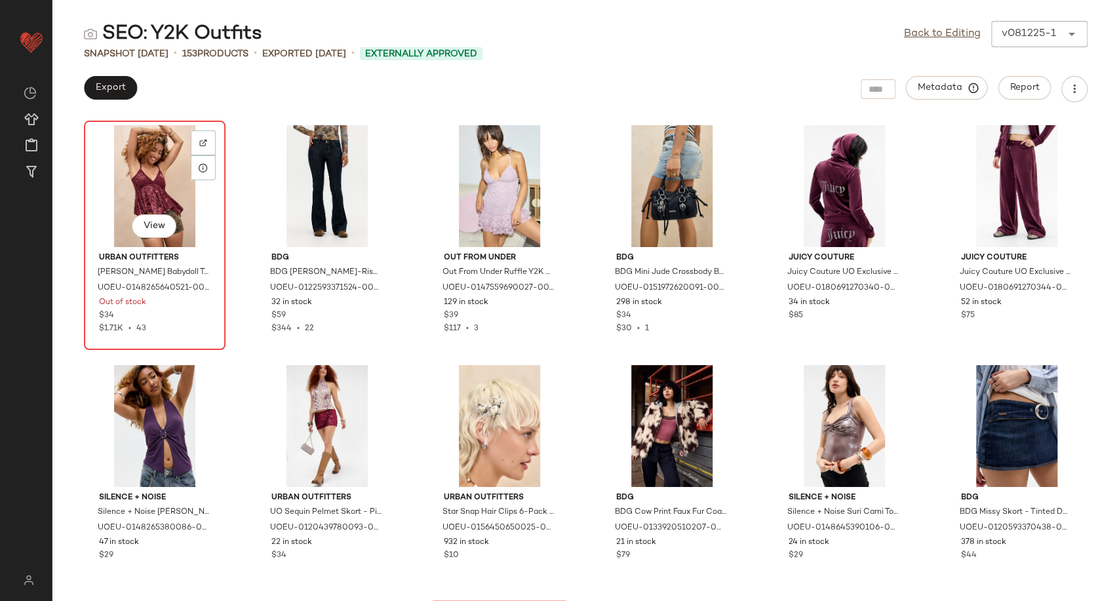
click at [169, 195] on div "View" at bounding box center [154, 186] width 132 height 122
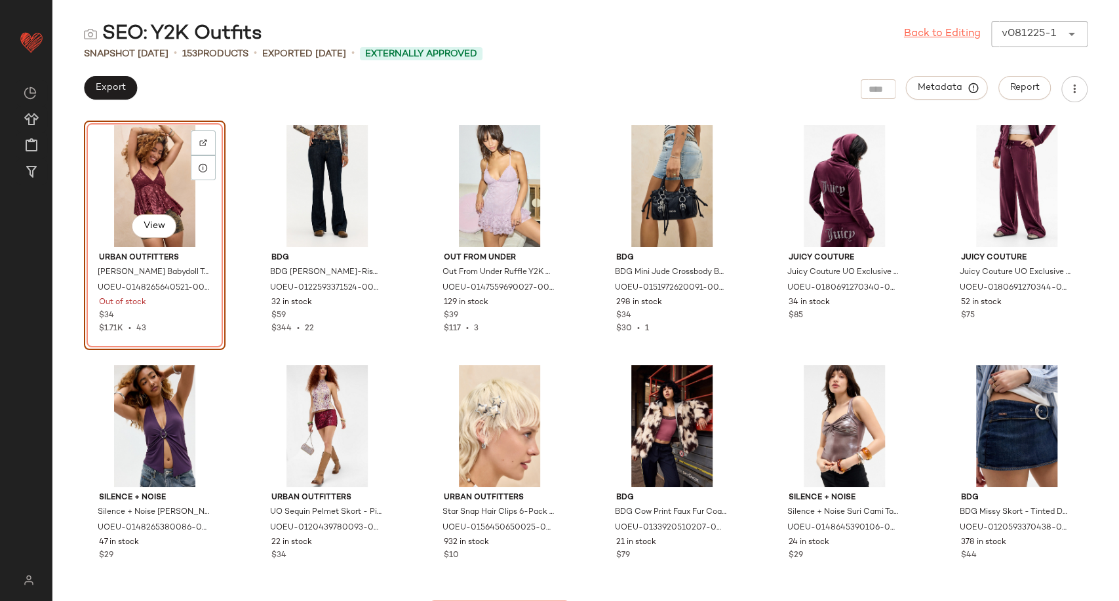
click at [914, 37] on link "Back to Editing" at bounding box center [942, 34] width 77 height 16
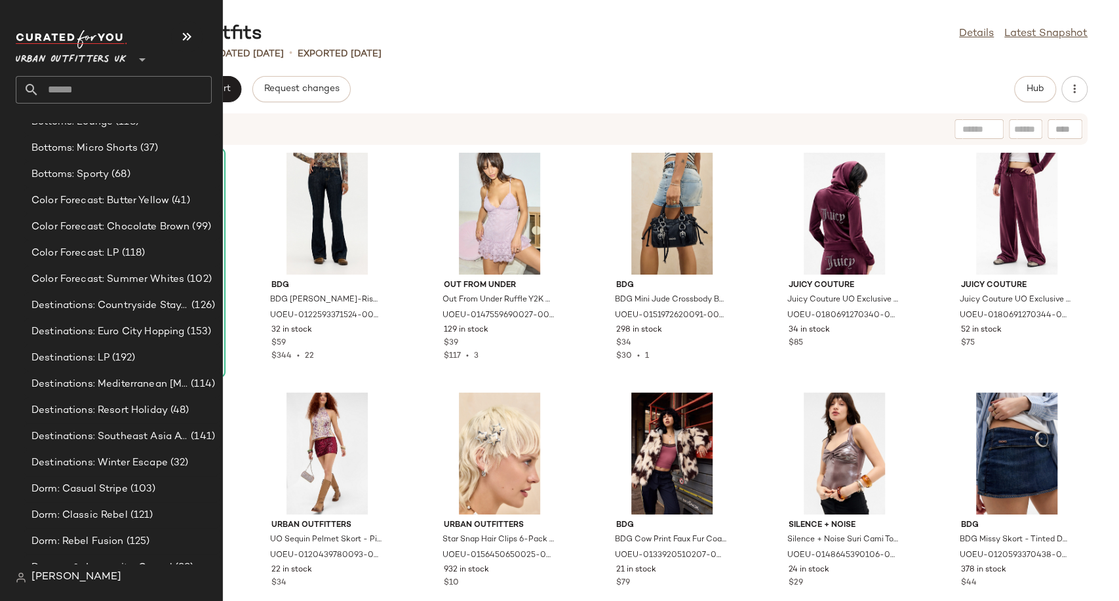
scroll to position [2475, 0]
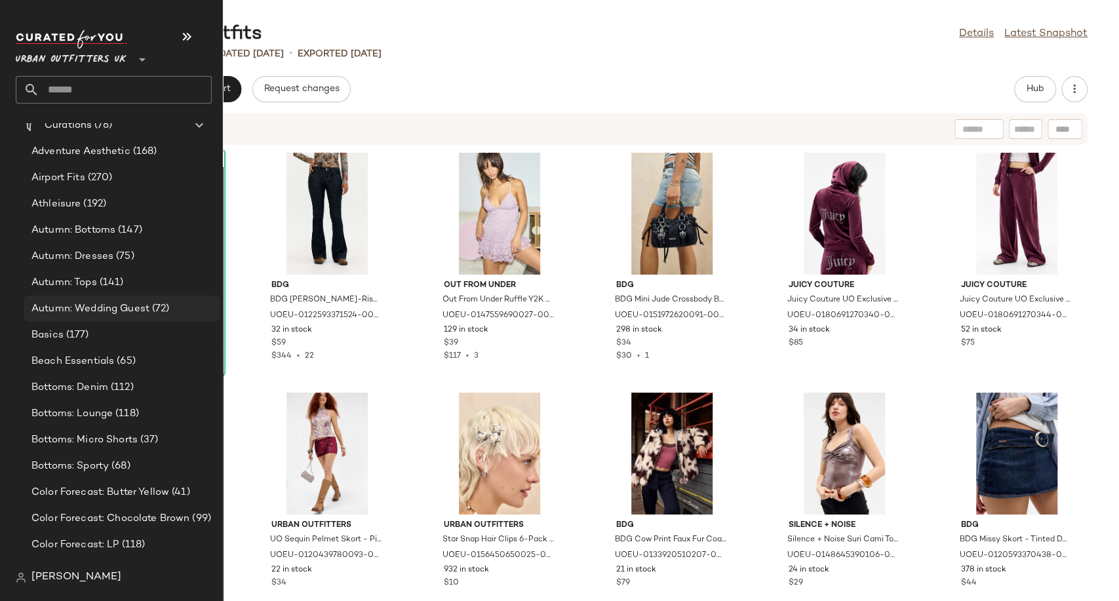
click at [94, 310] on span "Autumn: Wedding Guest" at bounding box center [90, 308] width 118 height 15
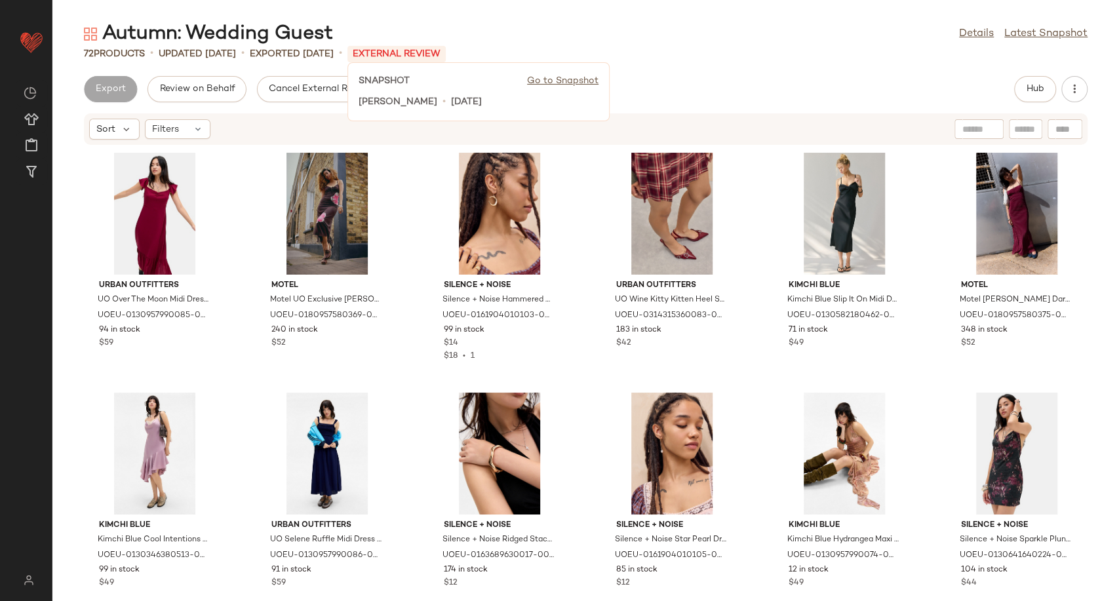
click at [480, 90] on div "SNAPSHOT Go to Snapshot Eliza Darnell • 2 days ago" at bounding box center [478, 91] width 262 height 59
click at [585, 31] on div "Autumn: Wedding Guest Details Latest Snapshot" at bounding box center [585, 34] width 1066 height 26
click at [973, 42] on div "Autumn: Wedding Guest Details Latest Snapshot" at bounding box center [585, 34] width 1066 height 26
click at [973, 39] on link "Details" at bounding box center [976, 34] width 35 height 16
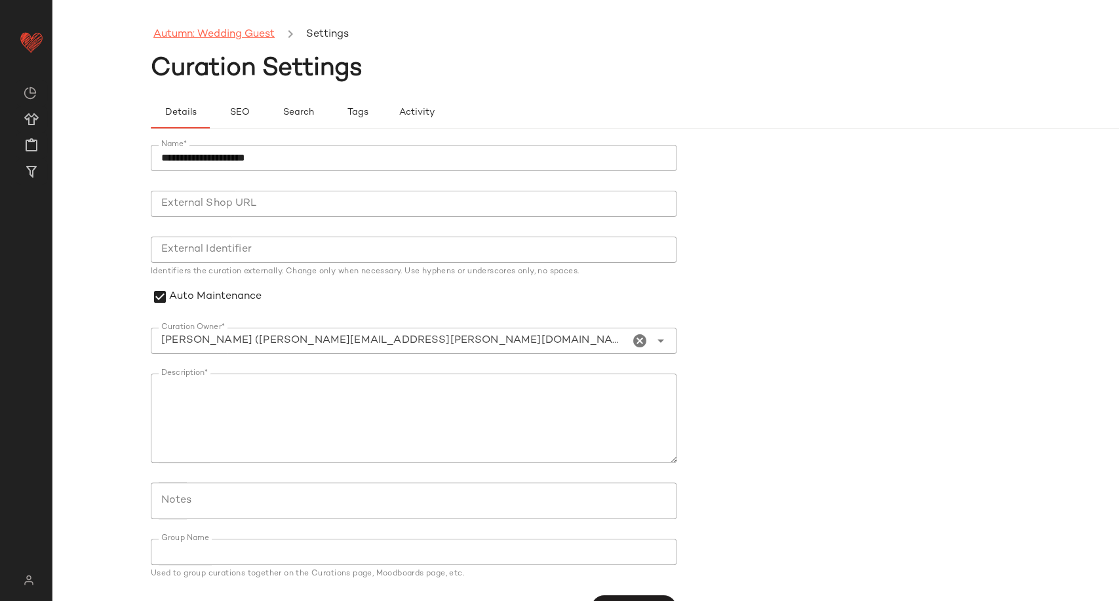
click at [204, 31] on link "Autumn: Wedding Guest" at bounding box center [213, 34] width 121 height 17
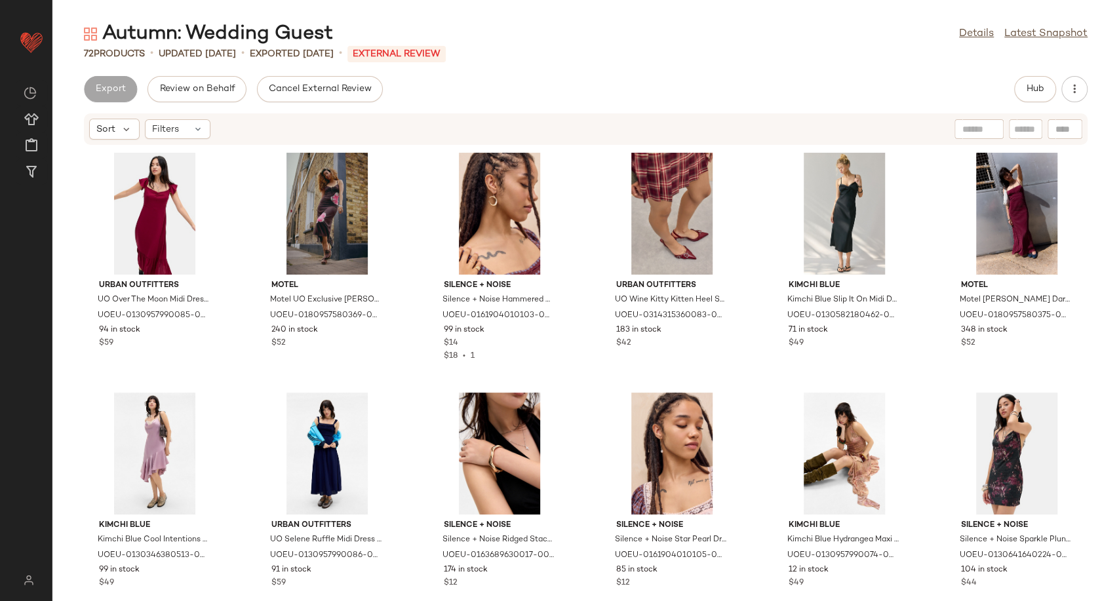
click at [564, 55] on div "72 Products • updated Aug 27th • Exported Aug 15th • External REVIEW" at bounding box center [585, 53] width 1066 height 13
click at [538, 45] on div "Autumn: Wedding Guest Details Latest Snapshot" at bounding box center [585, 34] width 1066 height 26
click at [522, 98] on div "Export Review on Behalf Cancel External Review Hub" at bounding box center [585, 89] width 1003 height 26
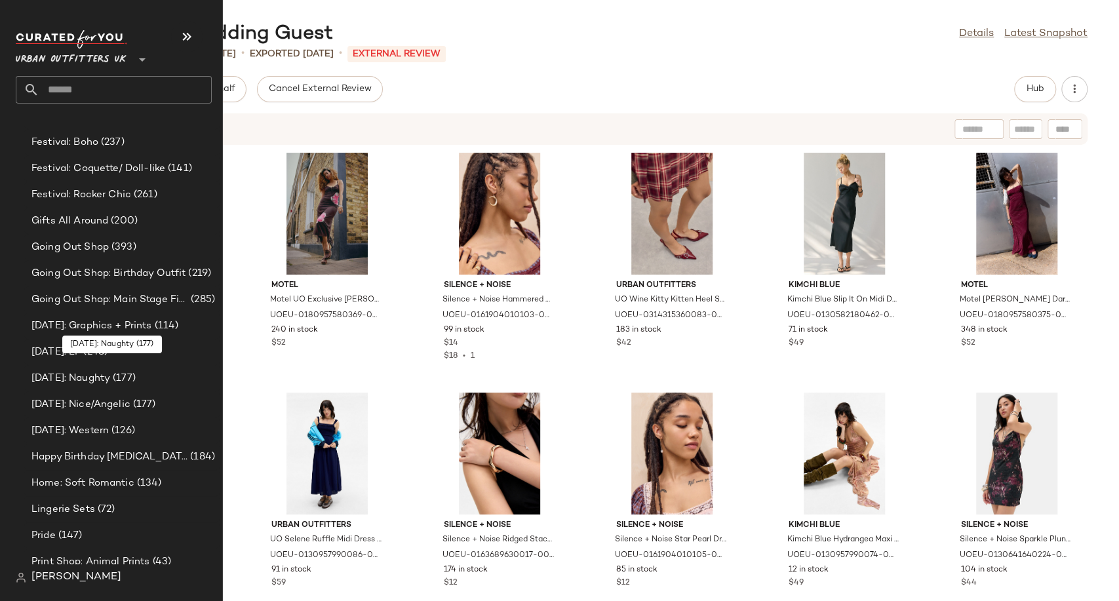
scroll to position [3693, 0]
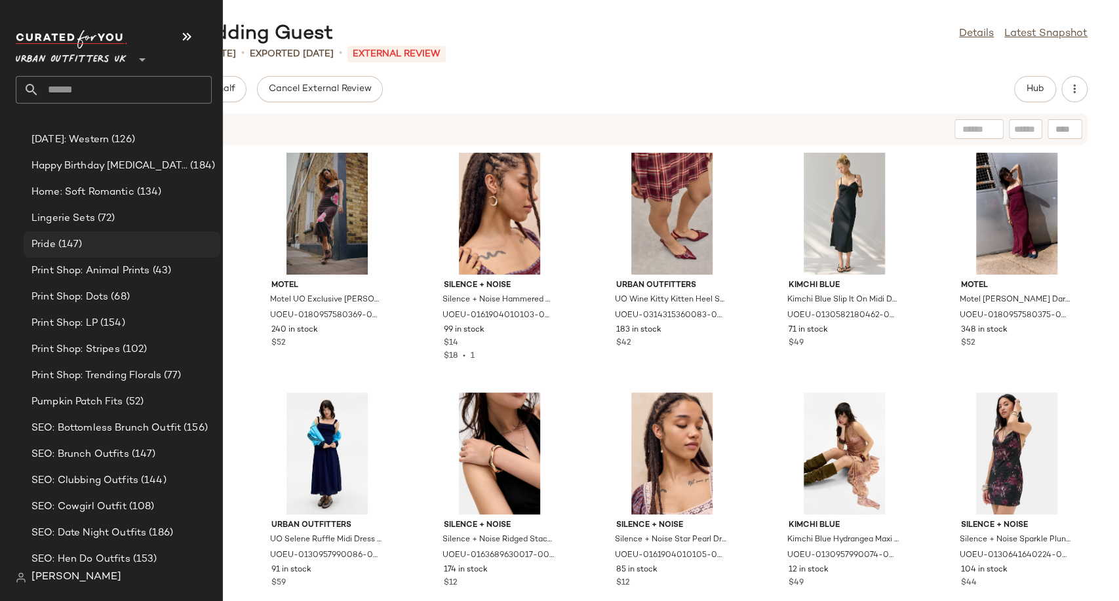
click at [45, 246] on span "Pride" at bounding box center [43, 244] width 24 height 15
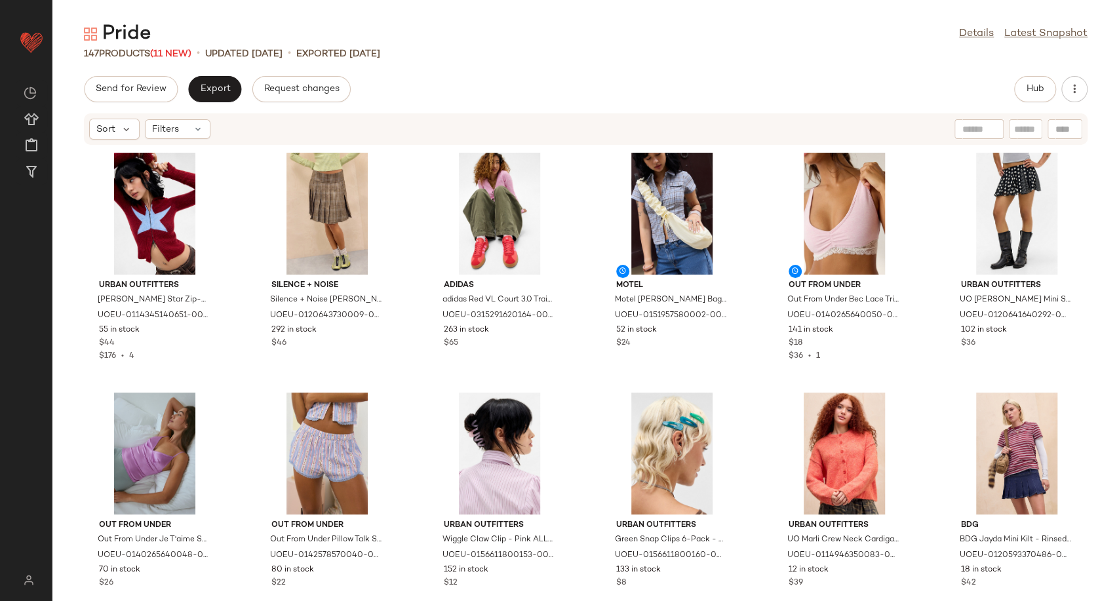
click at [874, 43] on div "Pride Details Latest Snapshot" at bounding box center [585, 34] width 1066 height 26
click at [959, 29] on link "Details" at bounding box center [976, 34] width 35 height 16
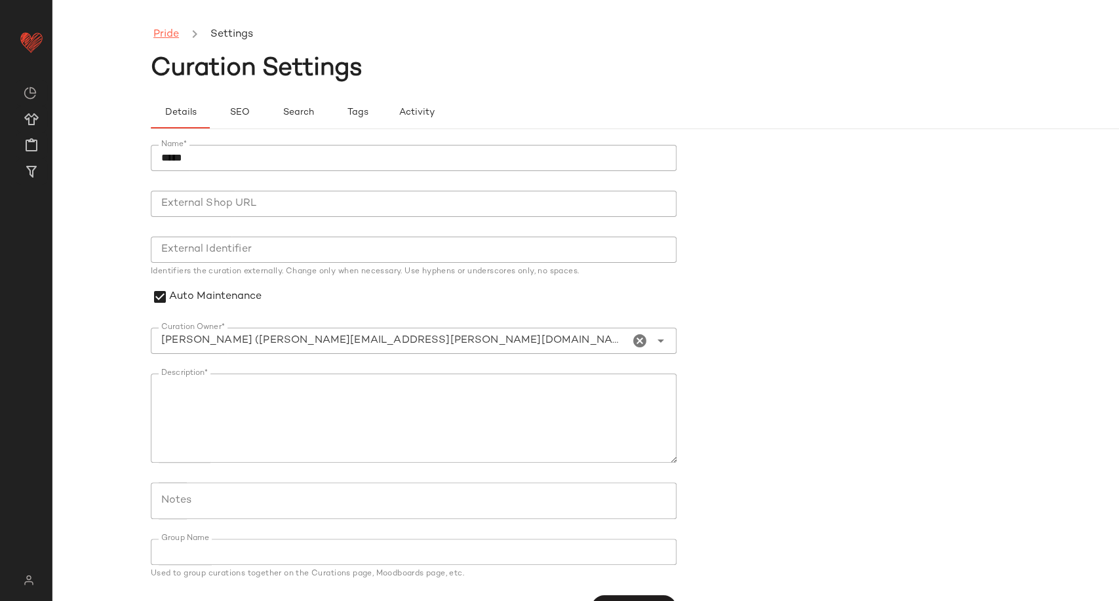
click at [178, 32] on link "Pride" at bounding box center [166, 34] width 26 height 17
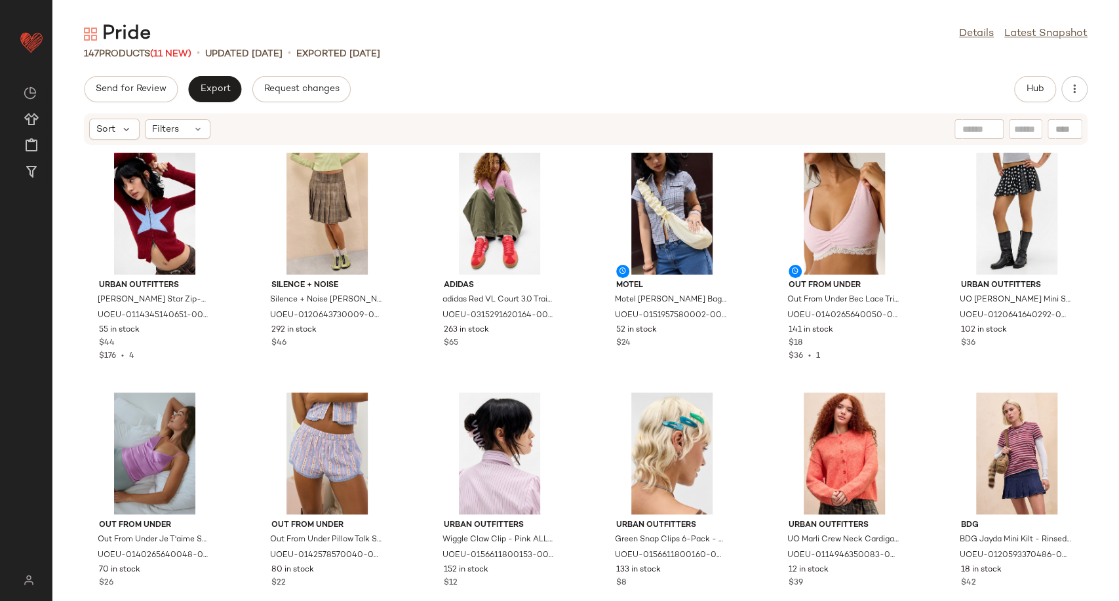
click at [423, 90] on div "Send for Review Export Request changes Hub" at bounding box center [585, 89] width 1003 height 26
click at [1029, 93] on span "Hub" at bounding box center [1035, 89] width 18 height 10
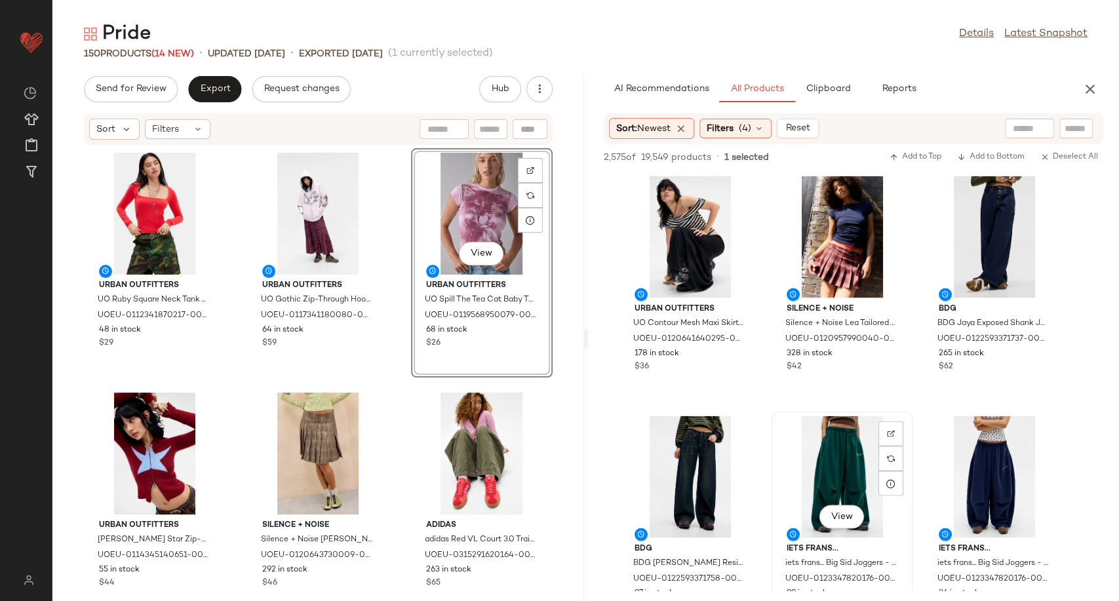
scroll to position [1675, 0]
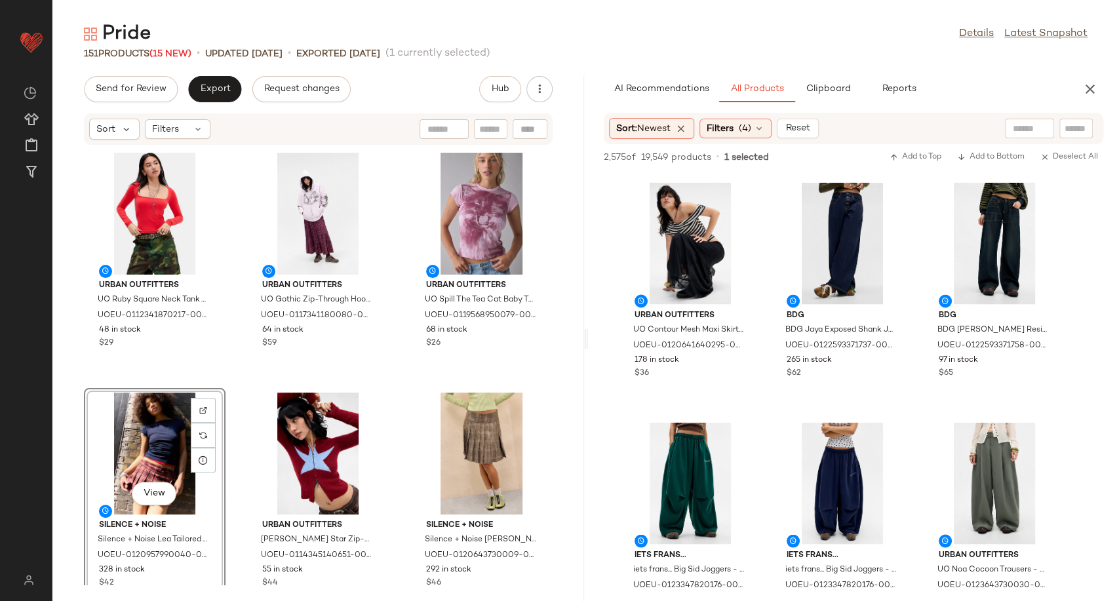
click at [109, 445] on div "View" at bounding box center [154, 454] width 132 height 122
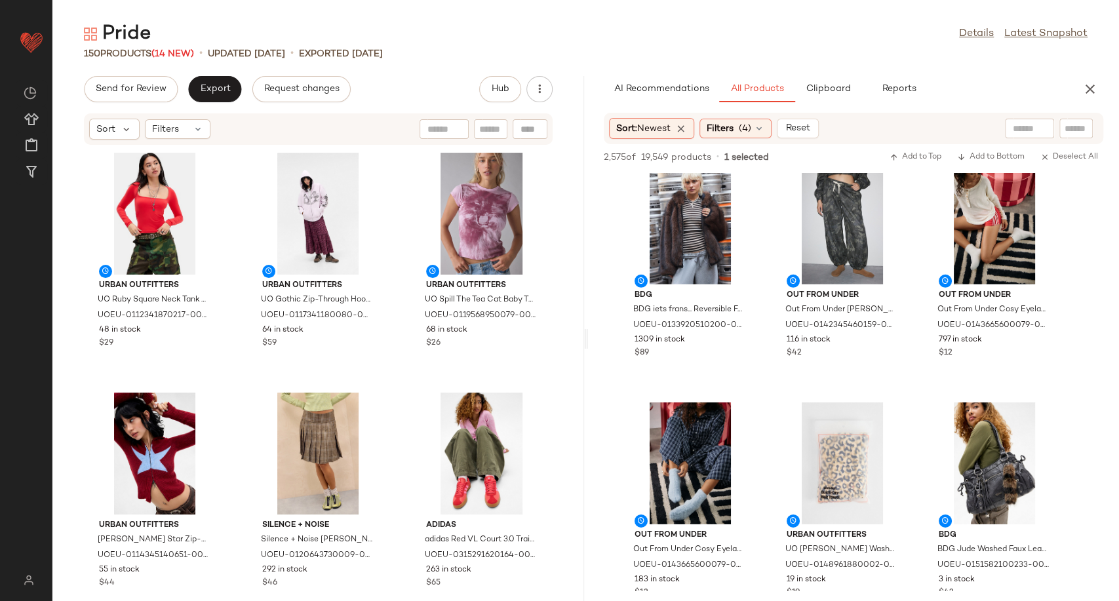
scroll to position [2622, 0]
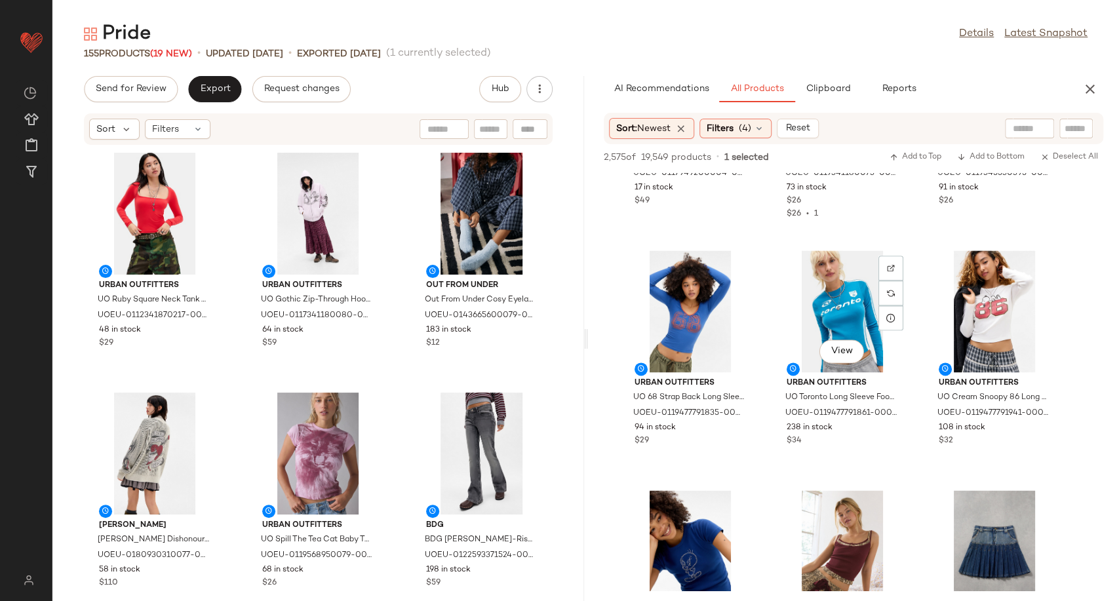
scroll to position [7624, 0]
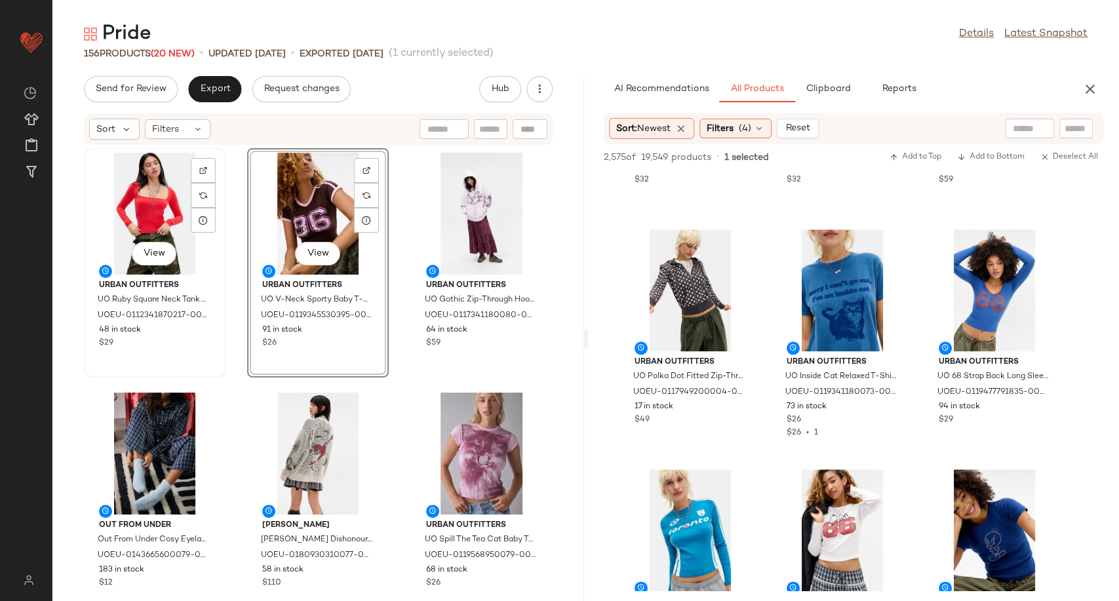
click at [147, 211] on div "View" at bounding box center [154, 214] width 132 height 122
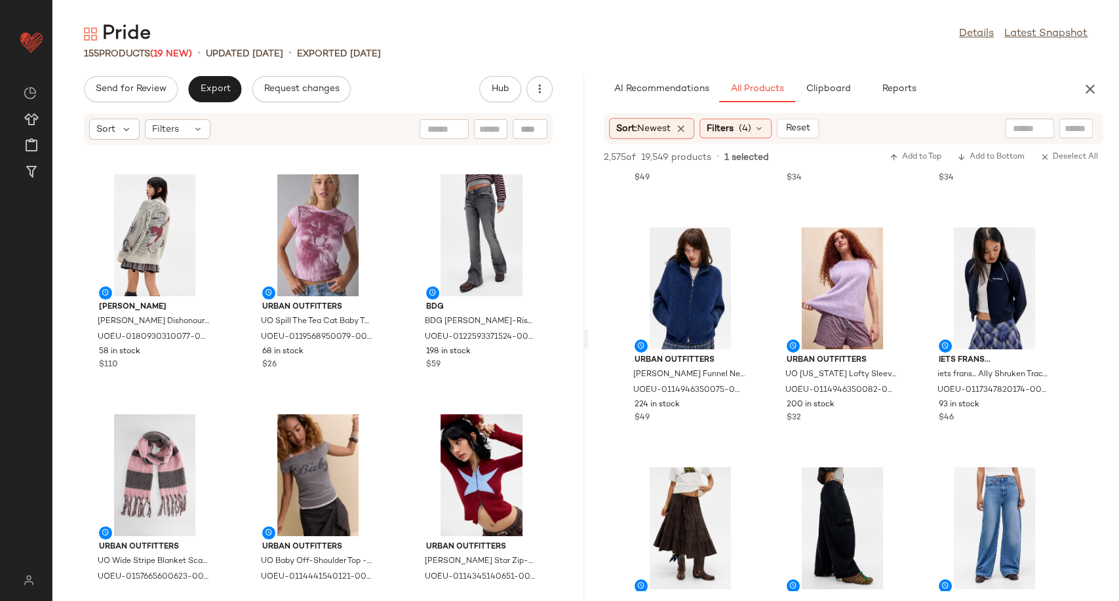
scroll to position [6751, 0]
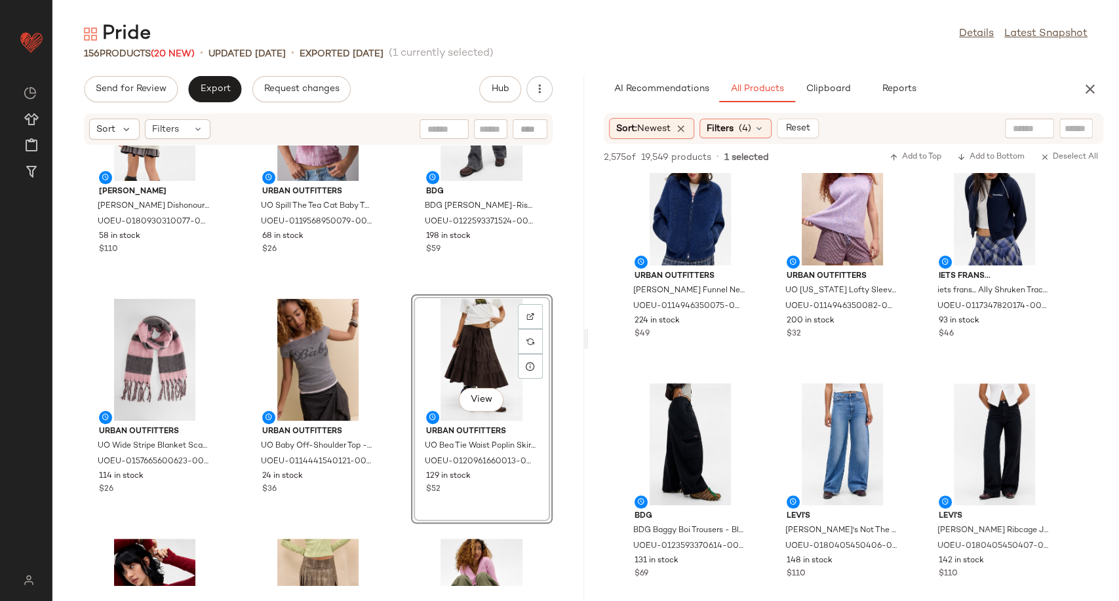
scroll to position [526, 0]
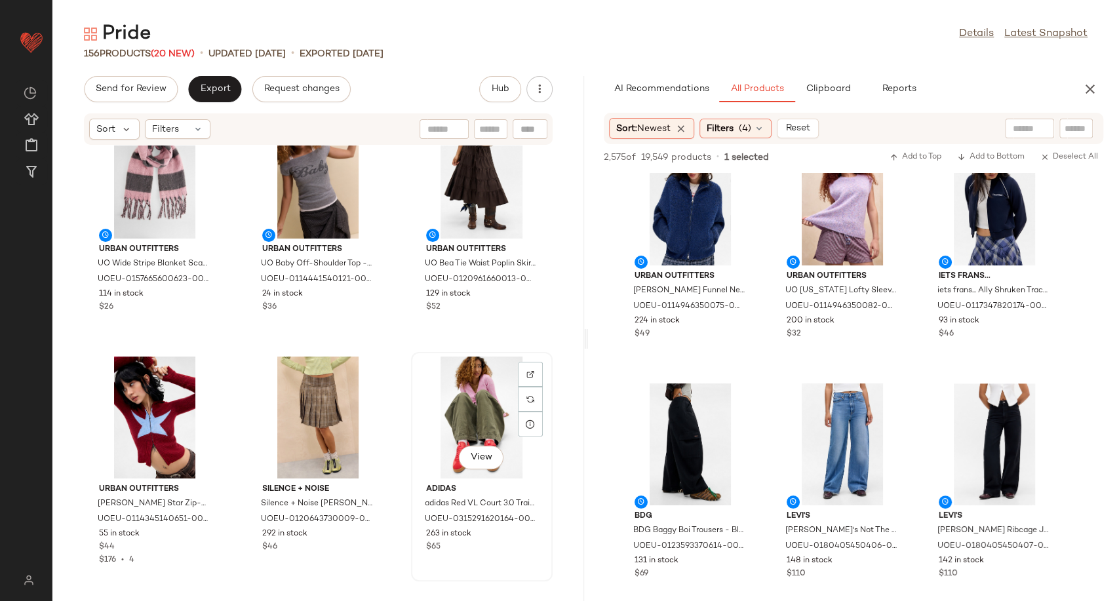
click at [416, 436] on div "View" at bounding box center [482, 418] width 132 height 122
click at [411, 444] on div "View adidas adidas Red VL Court 3.0 Trainers - Red Shoe UK 4 at Urban Outfitter…" at bounding box center [482, 466] width 142 height 229
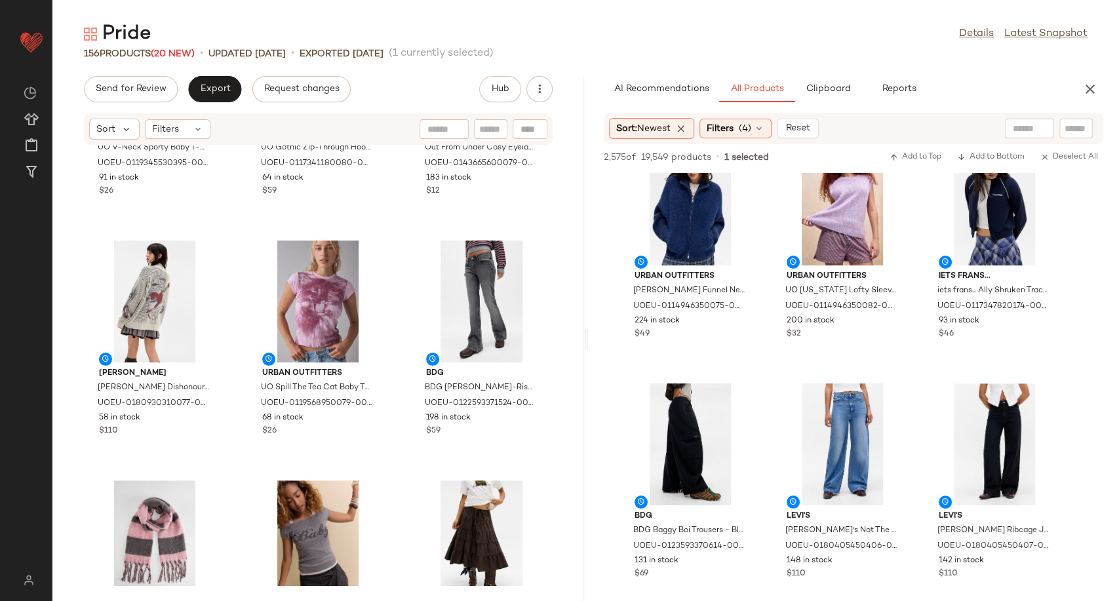
click at [396, 447] on div "Urban Outfitters UO V-Neck Sporty Baby T-Shirt - Chocolate XS at Urban Outfitte…" at bounding box center [318, 365] width 532 height 440
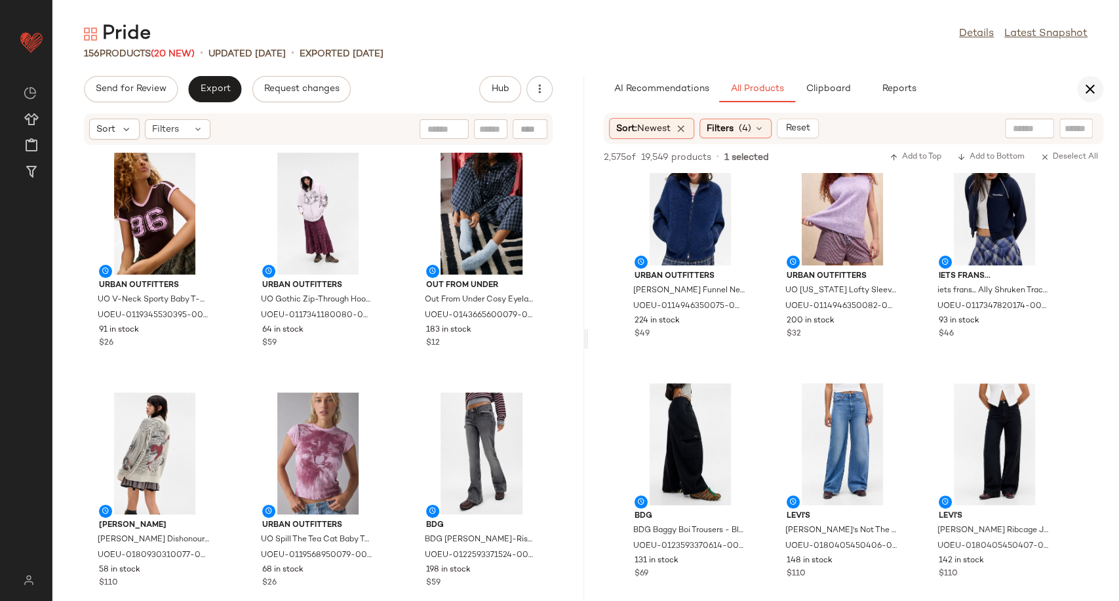
click at [1081, 94] on button "button" at bounding box center [1090, 89] width 26 height 26
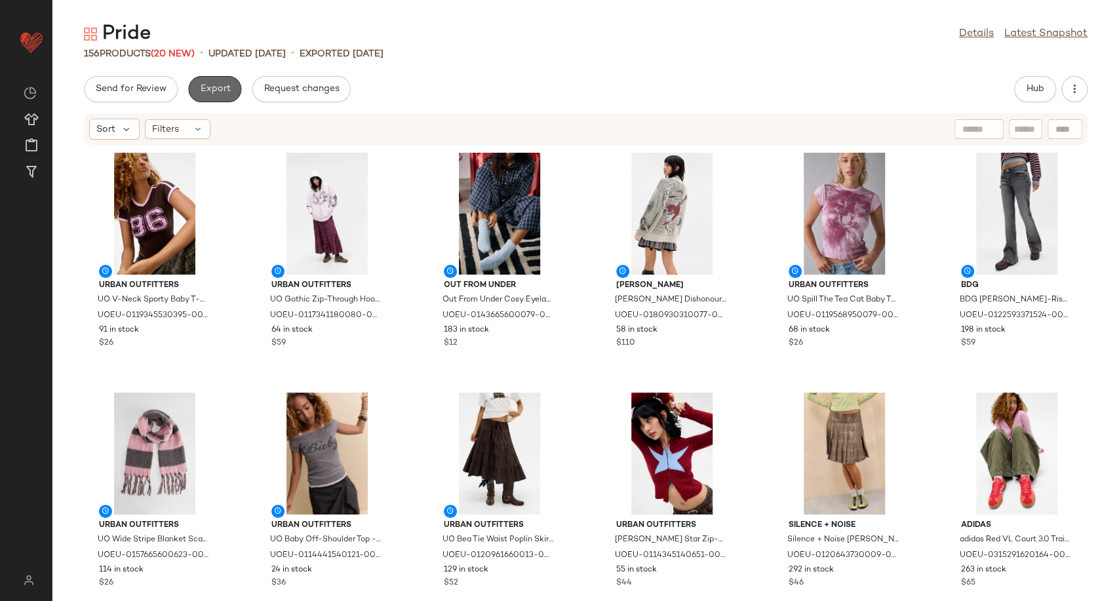
click at [206, 94] on span "Export" at bounding box center [214, 89] width 31 height 10
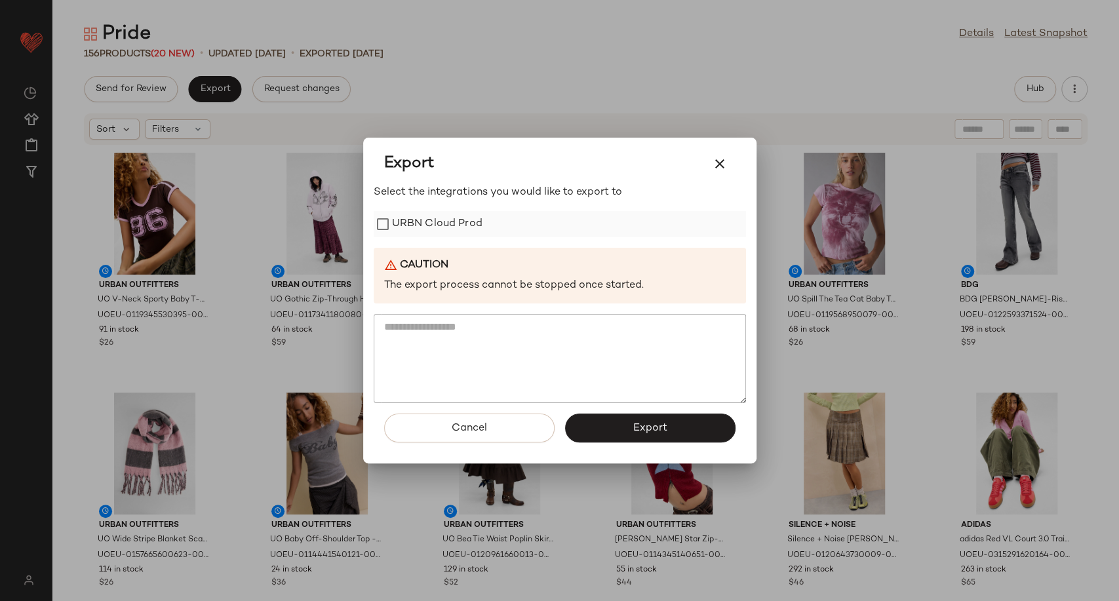
click at [461, 228] on label "URBN Cloud Prod" at bounding box center [437, 224] width 90 height 26
click at [598, 439] on button "Export" at bounding box center [650, 428] width 170 height 29
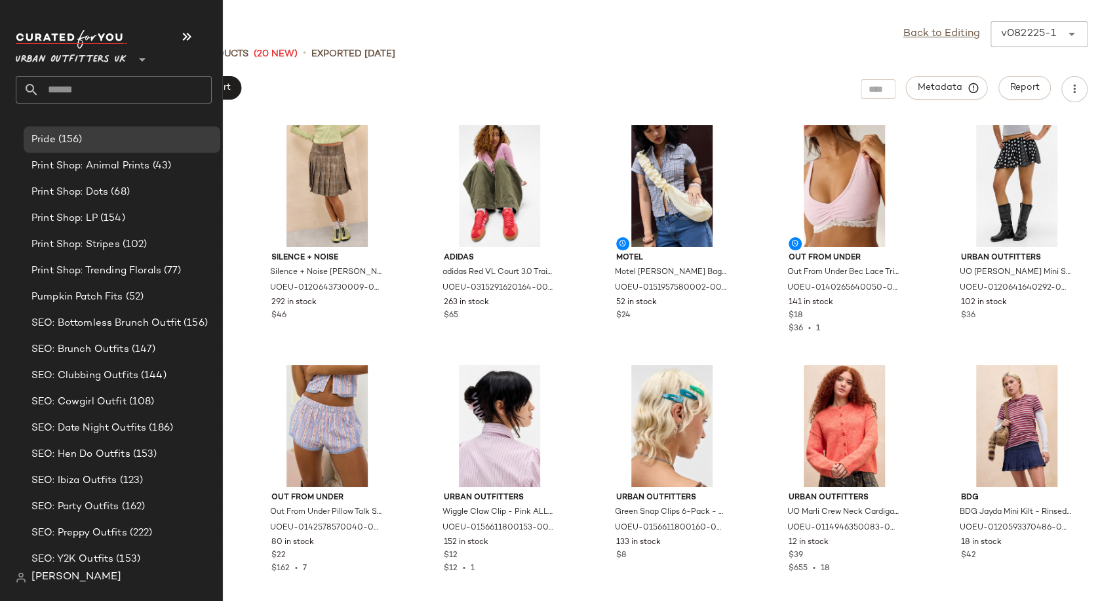
scroll to position [3898, 0]
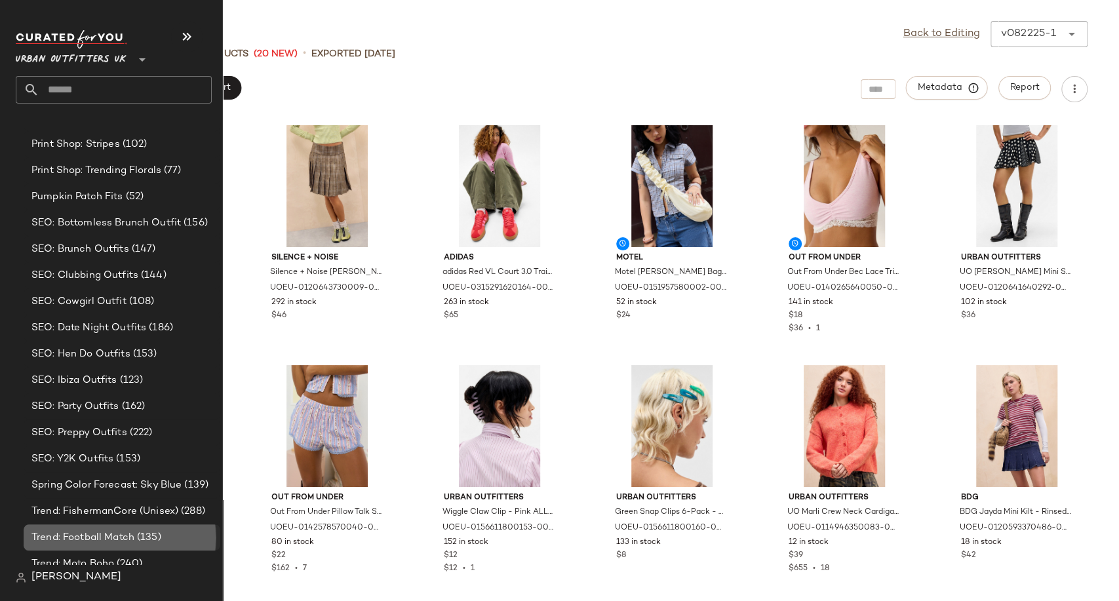
click at [114, 535] on span "Trend: Football Match" at bounding box center [82, 537] width 103 height 15
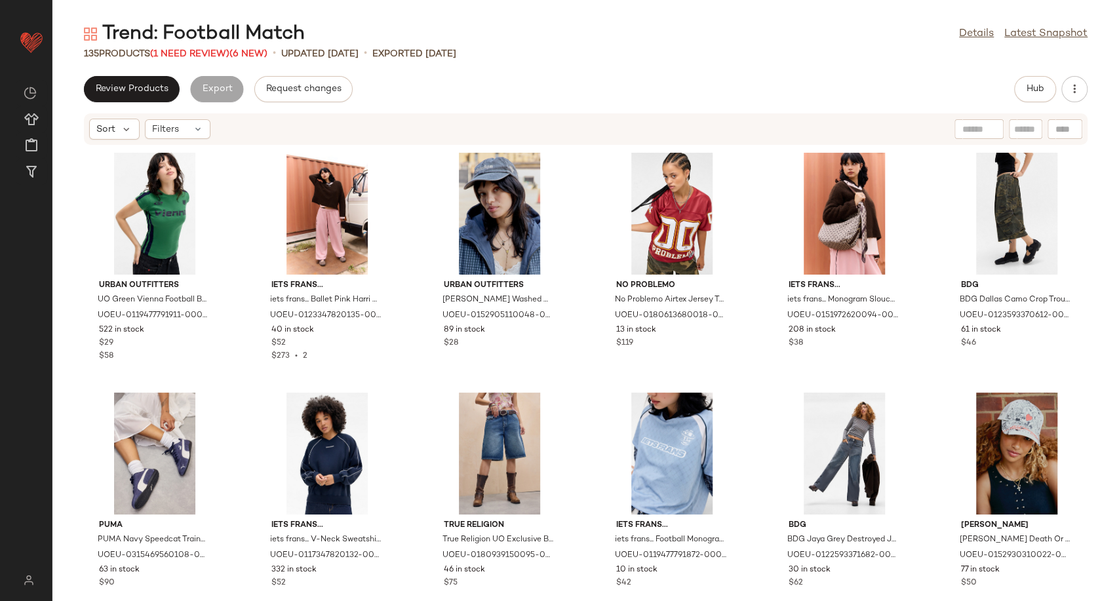
click at [456, 99] on div "Review Products Export Request changes Hub" at bounding box center [585, 89] width 1003 height 26
click at [193, 49] on span "(1 Need Review)" at bounding box center [189, 54] width 79 height 10
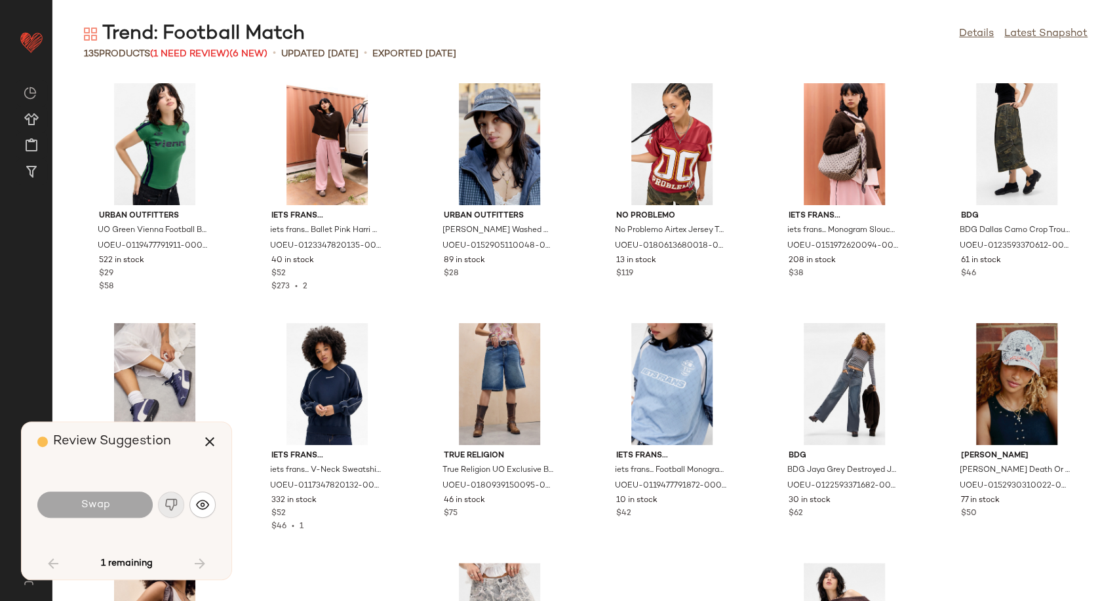
scroll to position [729, 0]
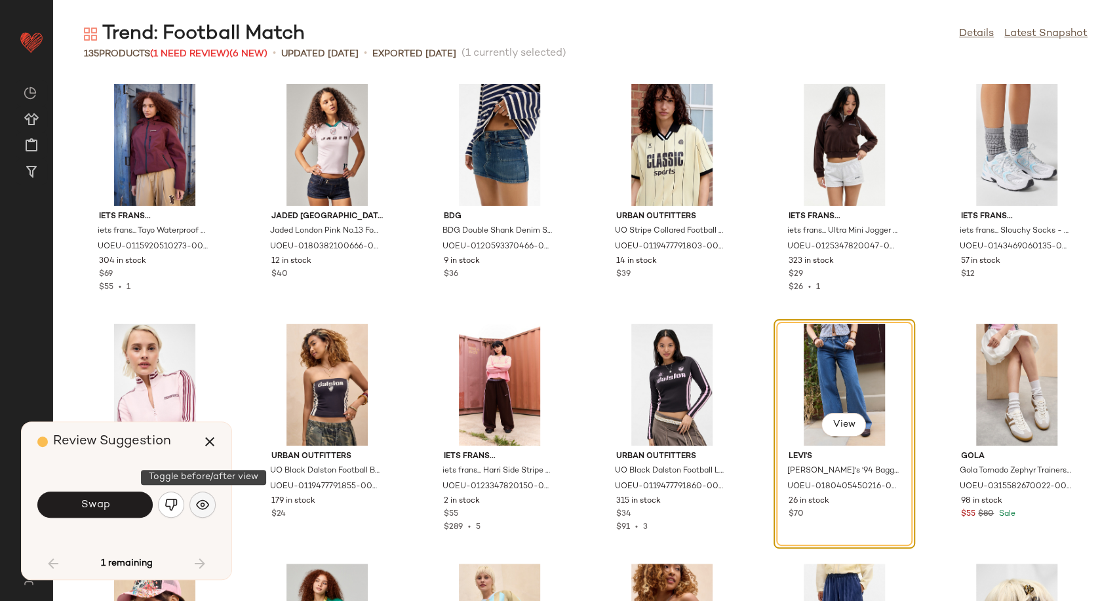
click at [199, 497] on button "button" at bounding box center [202, 505] width 26 height 26
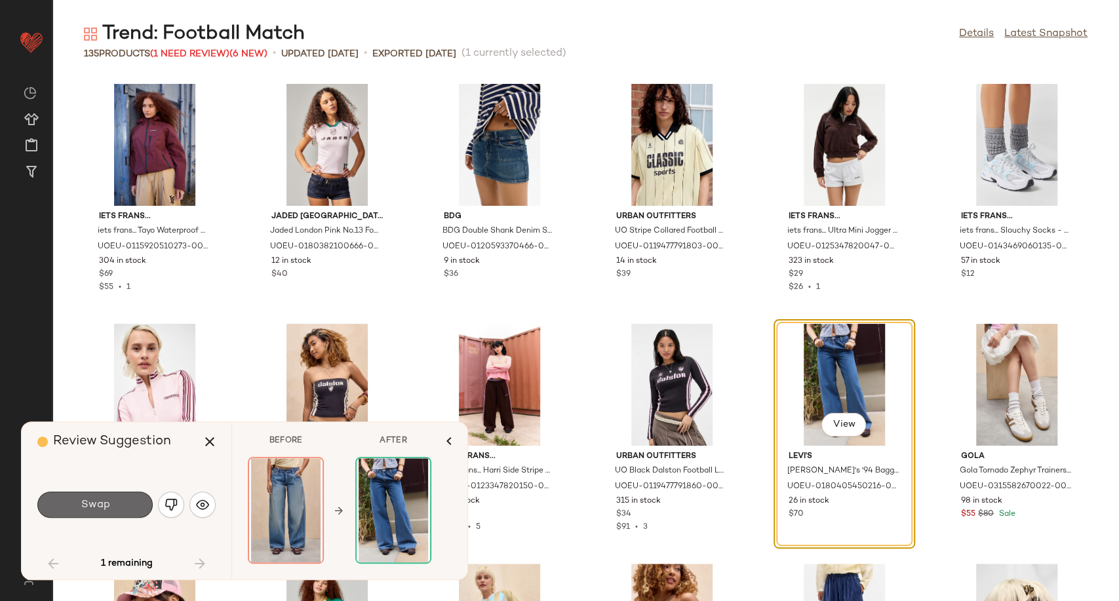
click at [128, 502] on button "Swap" at bounding box center [94, 505] width 115 height 26
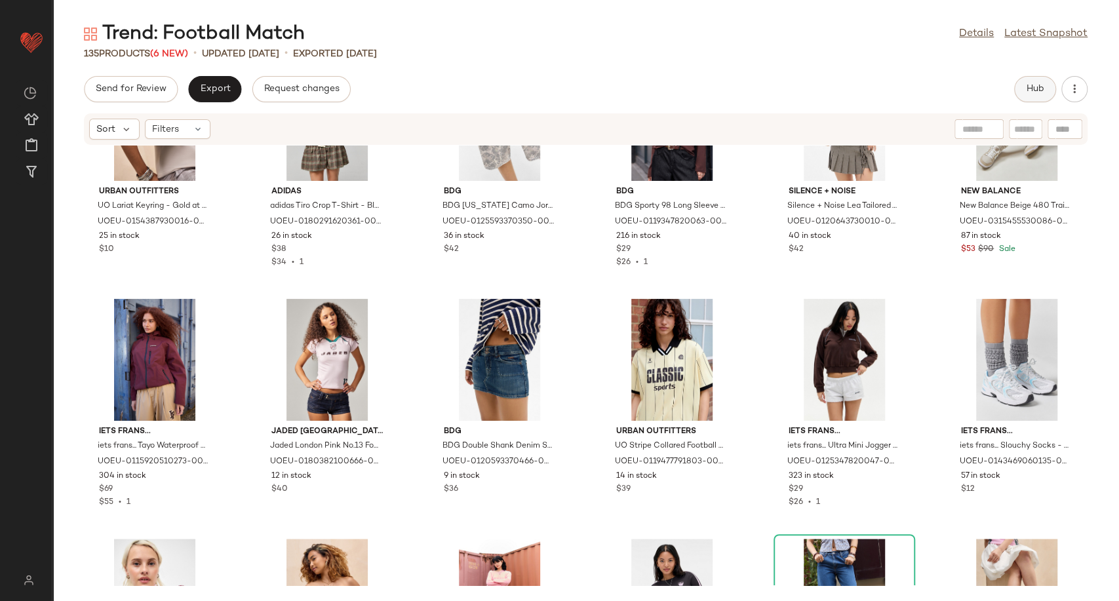
click at [1028, 90] on span "Hub" at bounding box center [1035, 89] width 18 height 10
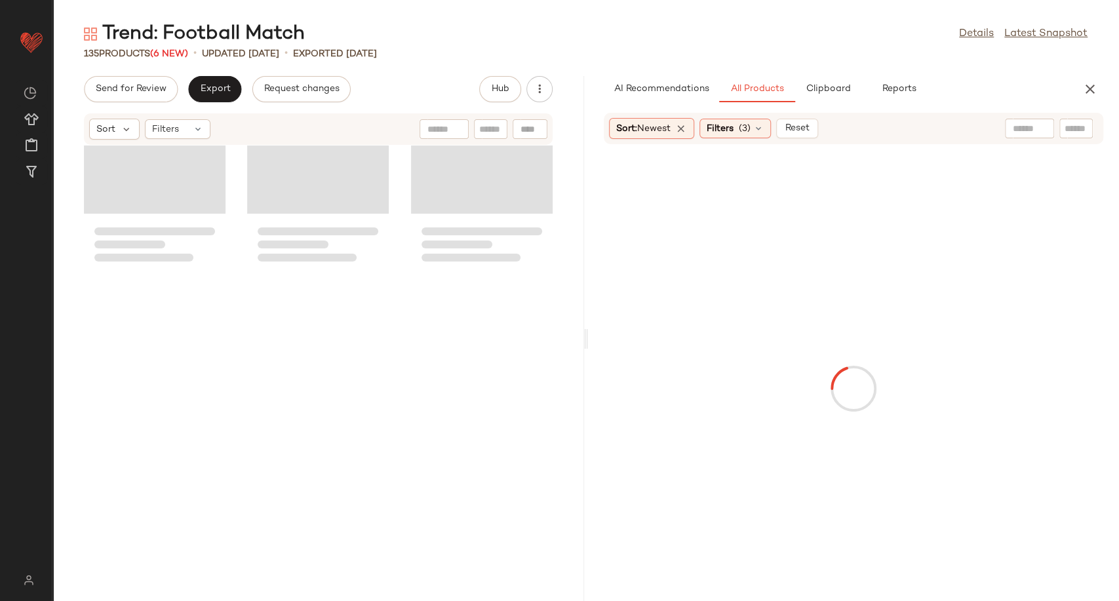
scroll to position [1439, 0]
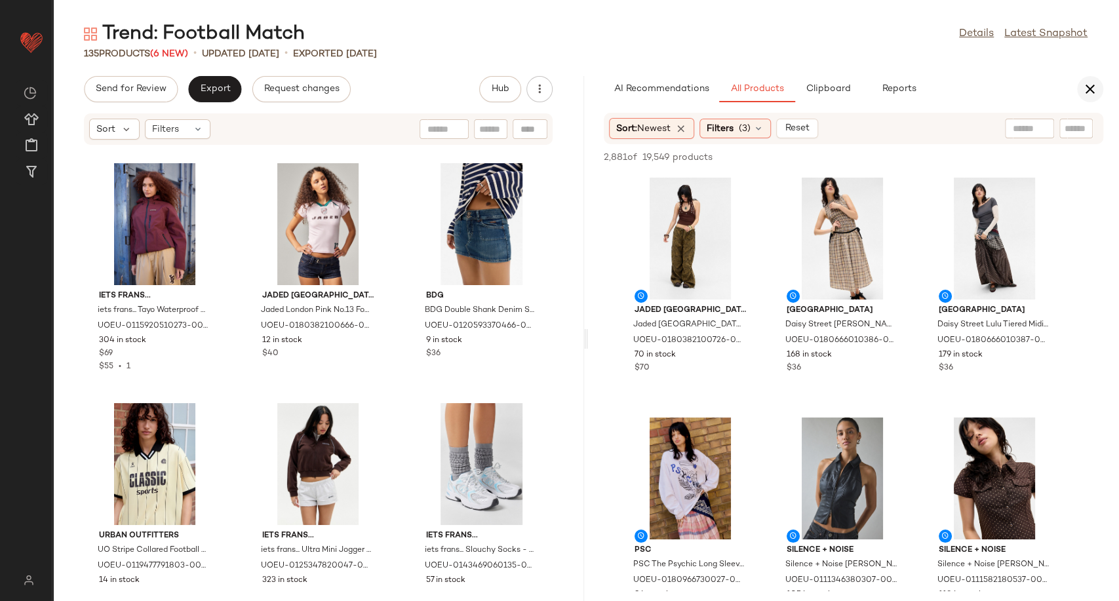
click at [1091, 84] on icon "button" at bounding box center [1090, 89] width 16 height 16
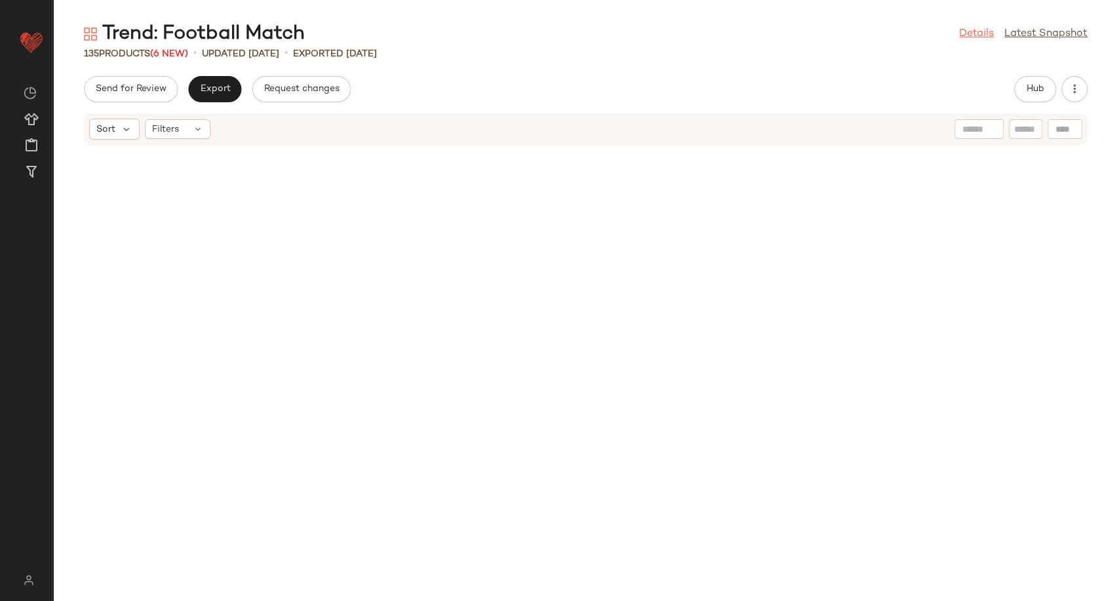
click at [984, 34] on link "Details" at bounding box center [976, 34] width 35 height 16
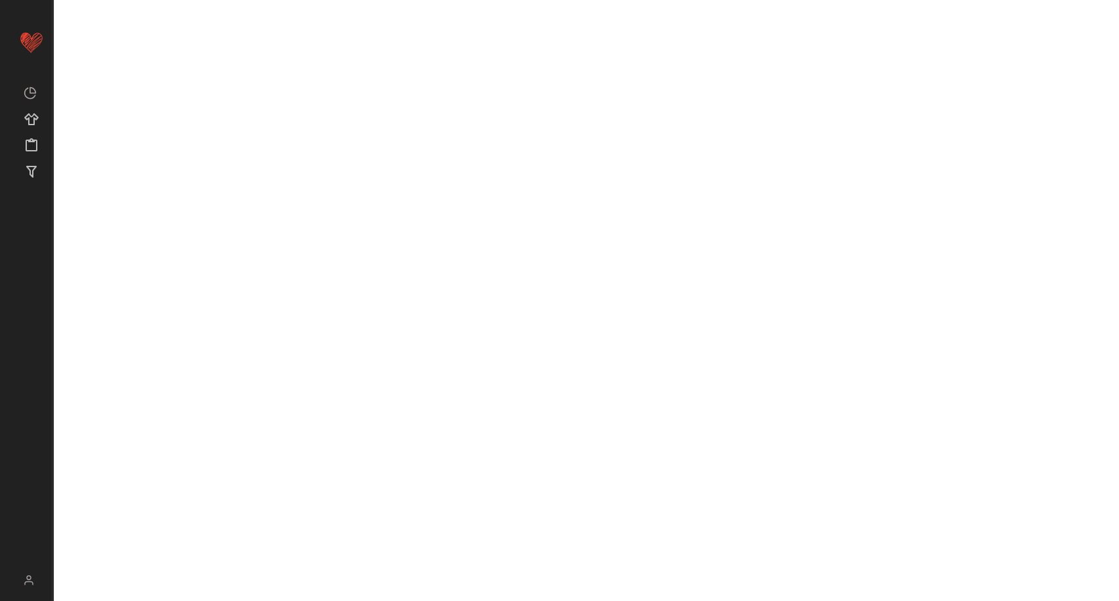
scroll to position [729, 0]
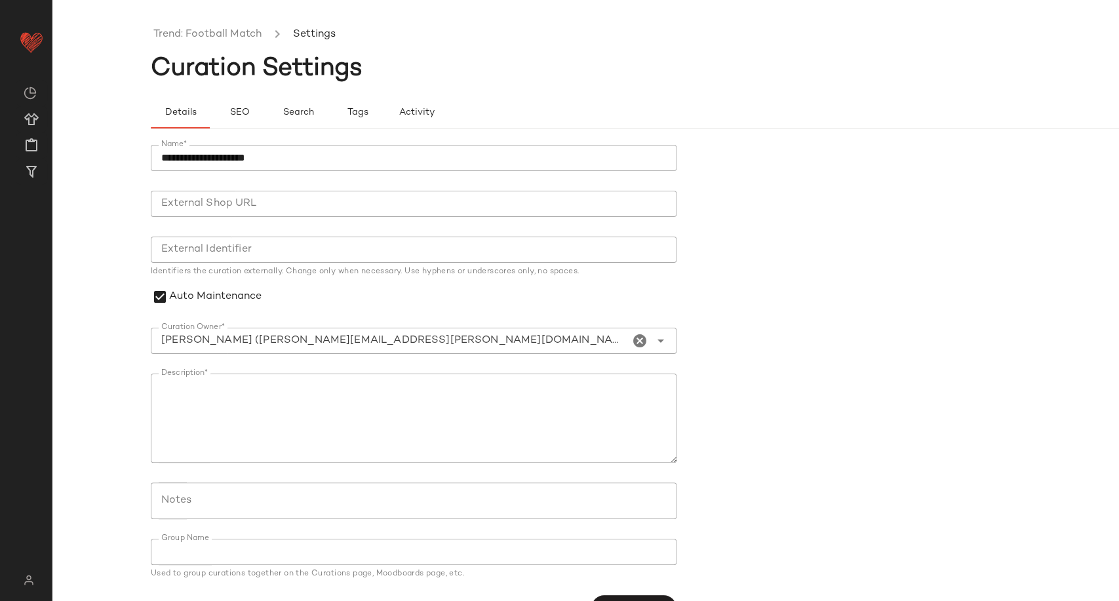
click at [174, 43] on ul "Trend: Football Match Settings" at bounding box center [684, 35] width 1066 height 30
click at [176, 35] on link "Trend: Football Match" at bounding box center [207, 34] width 108 height 17
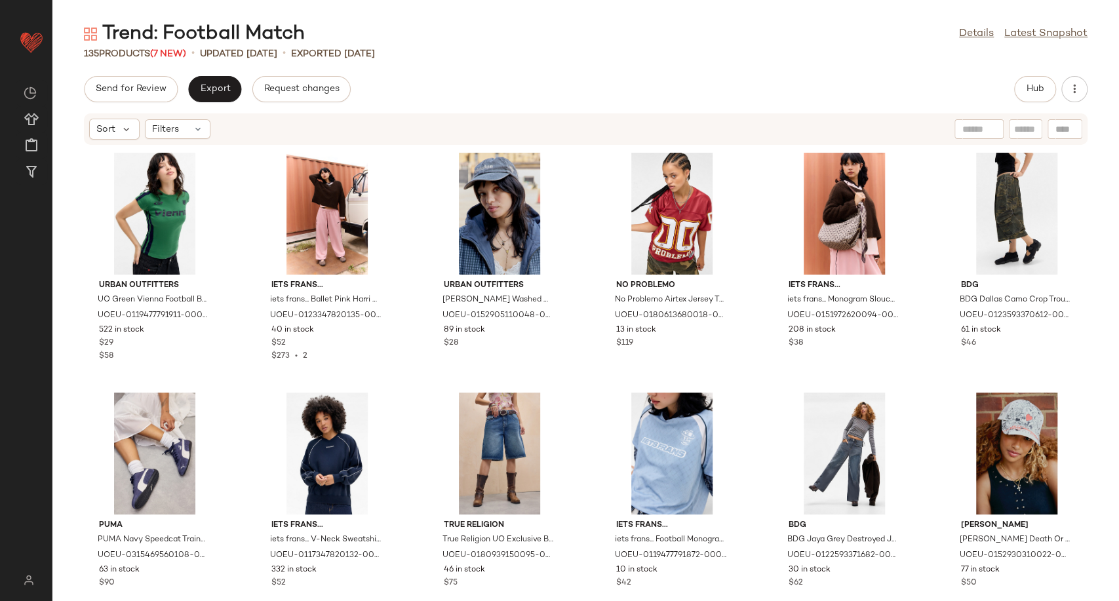
click at [440, 104] on div "Send for Review Export Request changes Hub Sort Filters Urban Outfitters UO Gre…" at bounding box center [585, 338] width 1066 height 525
click at [1014, 91] on button "Hub" at bounding box center [1035, 89] width 42 height 26
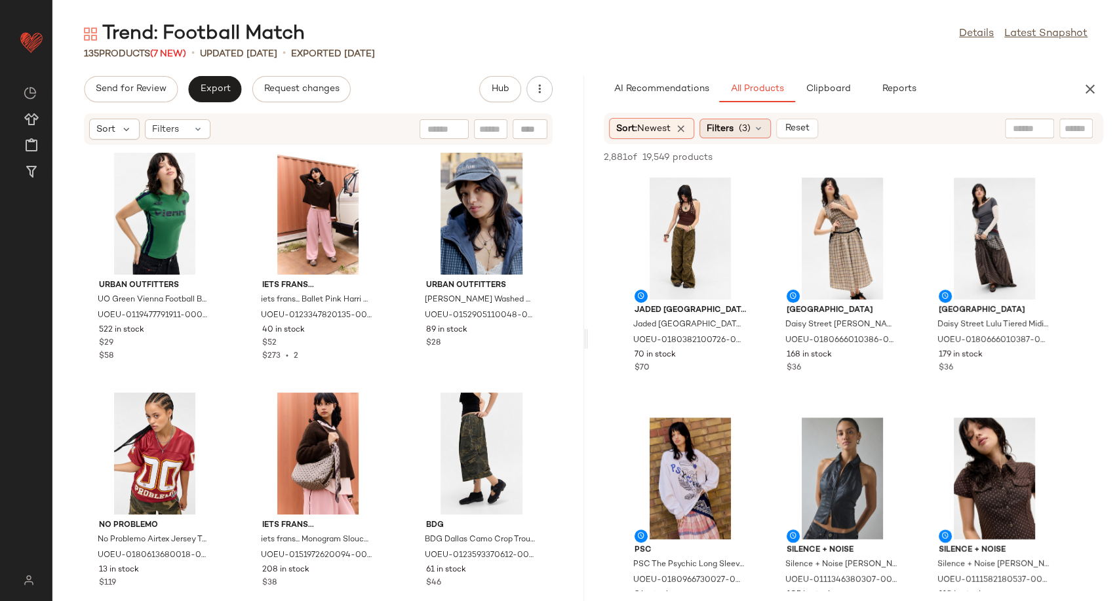
click at [758, 130] on icon at bounding box center [758, 128] width 10 height 10
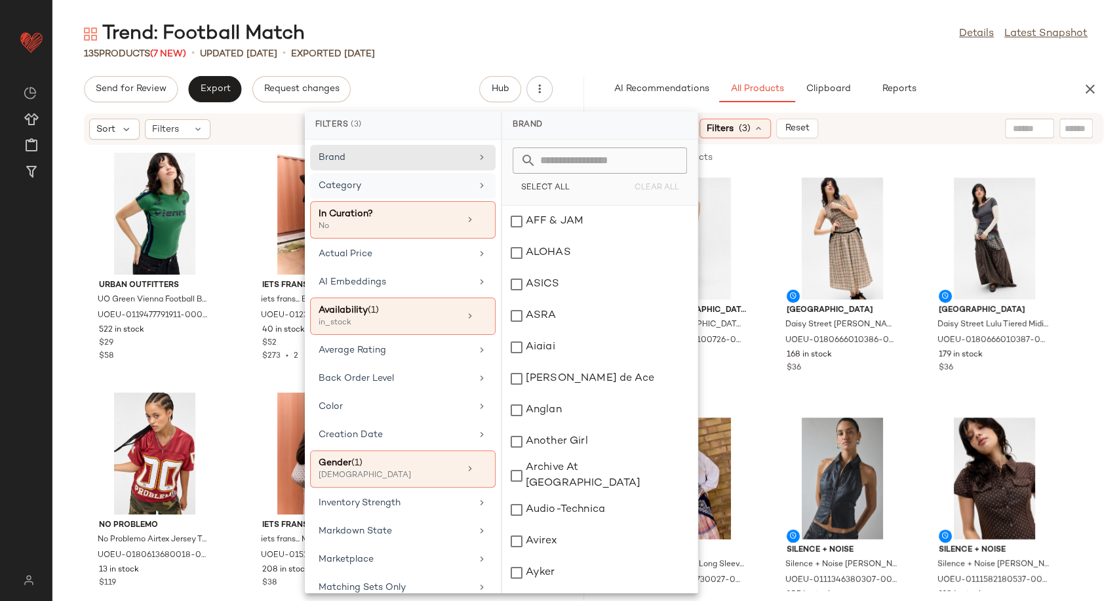
click at [430, 181] on div "Category" at bounding box center [395, 186] width 153 height 14
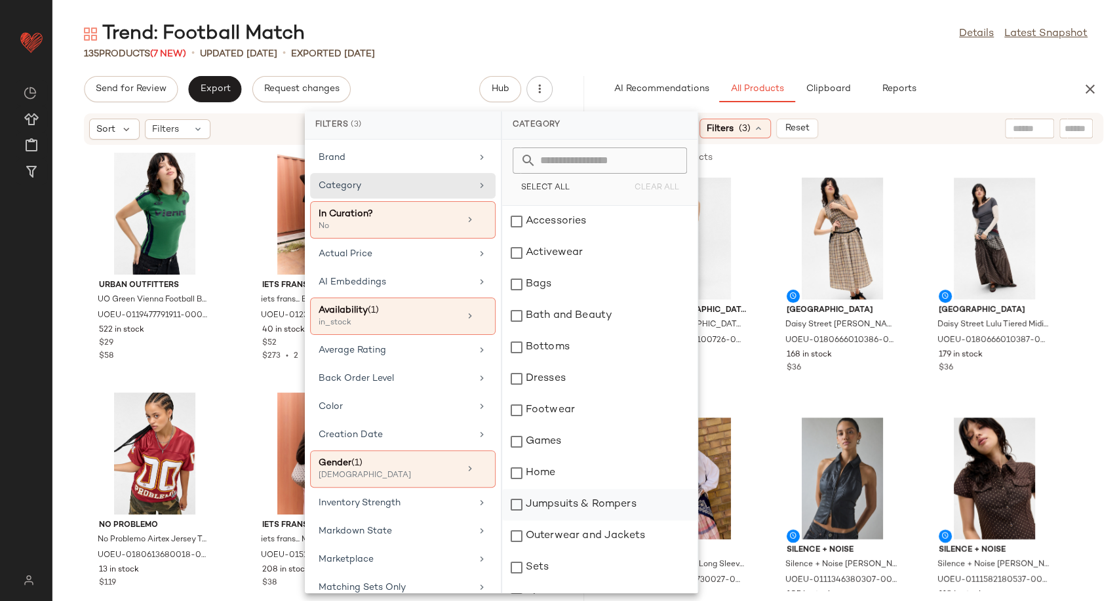
scroll to position [273, 0]
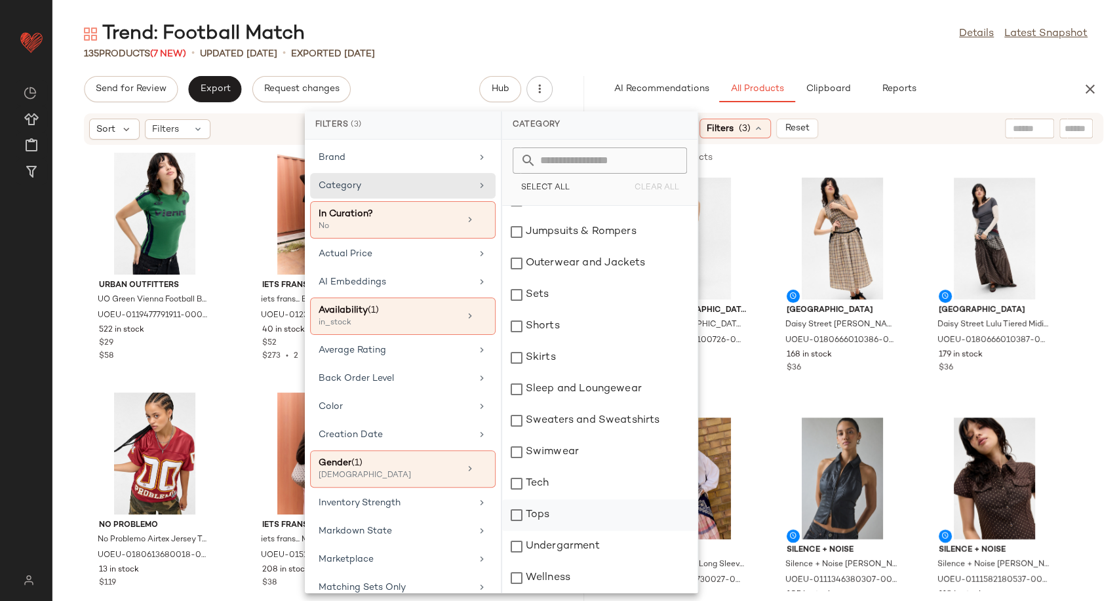
click at [544, 516] on div "Tops" at bounding box center [599, 514] width 195 height 31
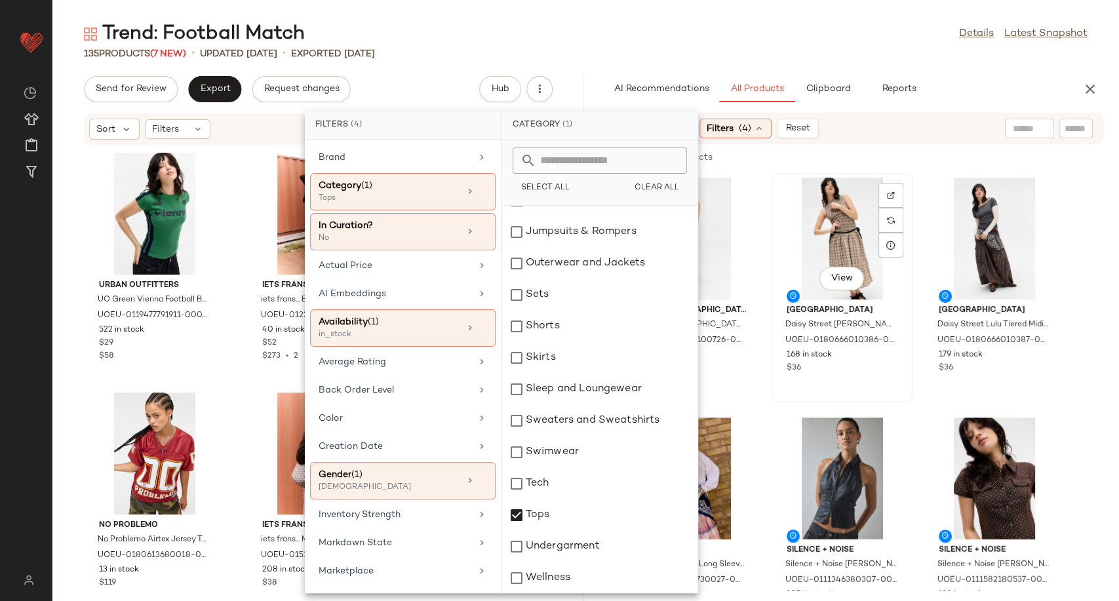
click at [773, 384] on div "View Daisy Street Daisy Street Nola Check Midi Dress - Brown L at Urban Outfitt…" at bounding box center [842, 287] width 139 height 227
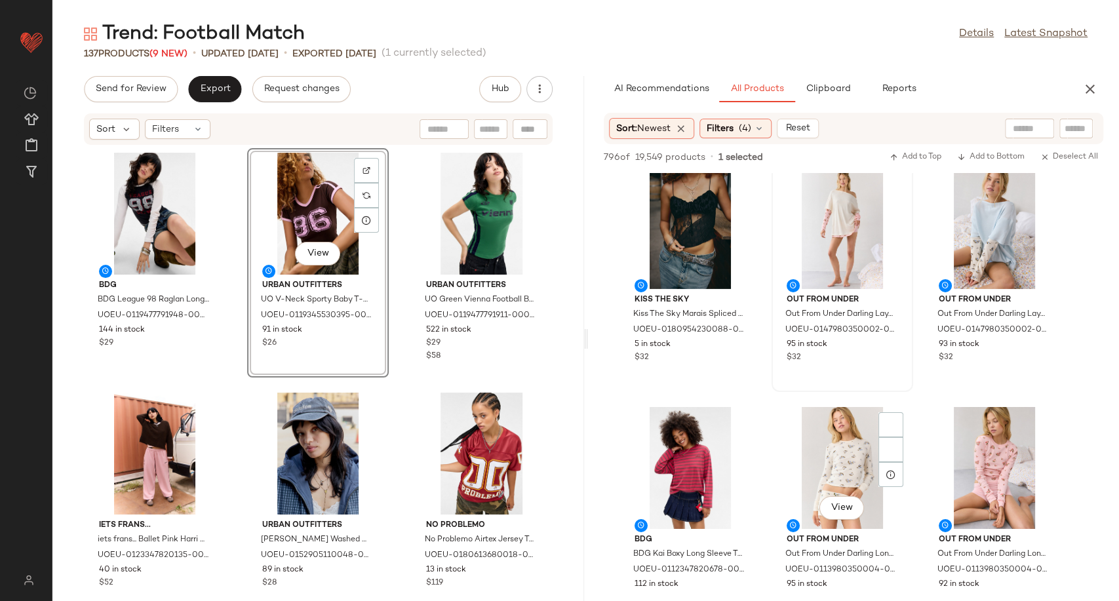
scroll to position [3058, 0]
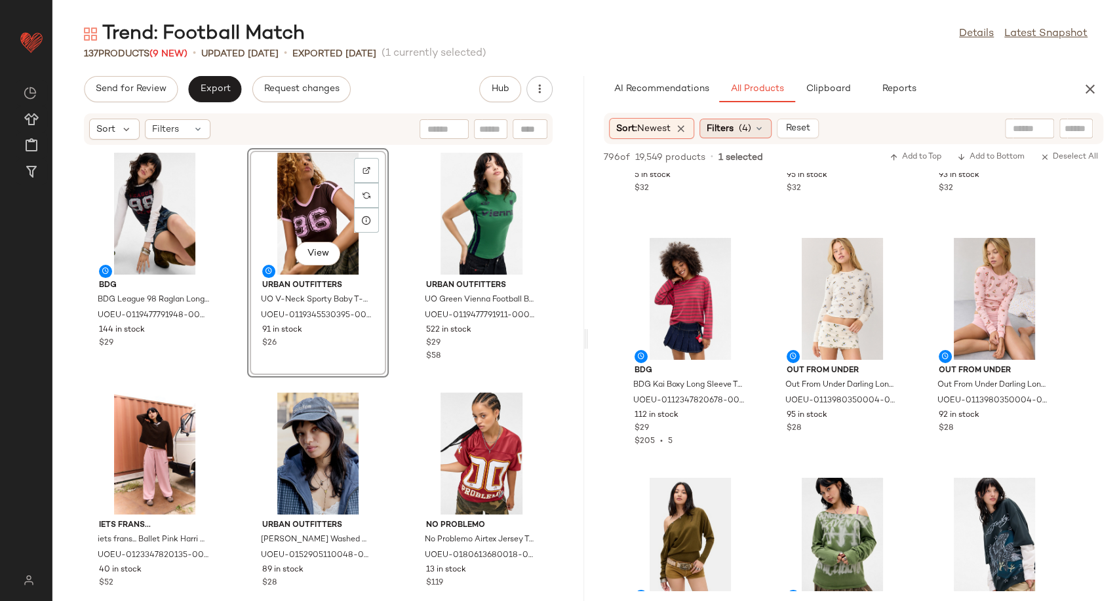
click at [760, 132] on icon at bounding box center [759, 128] width 10 height 10
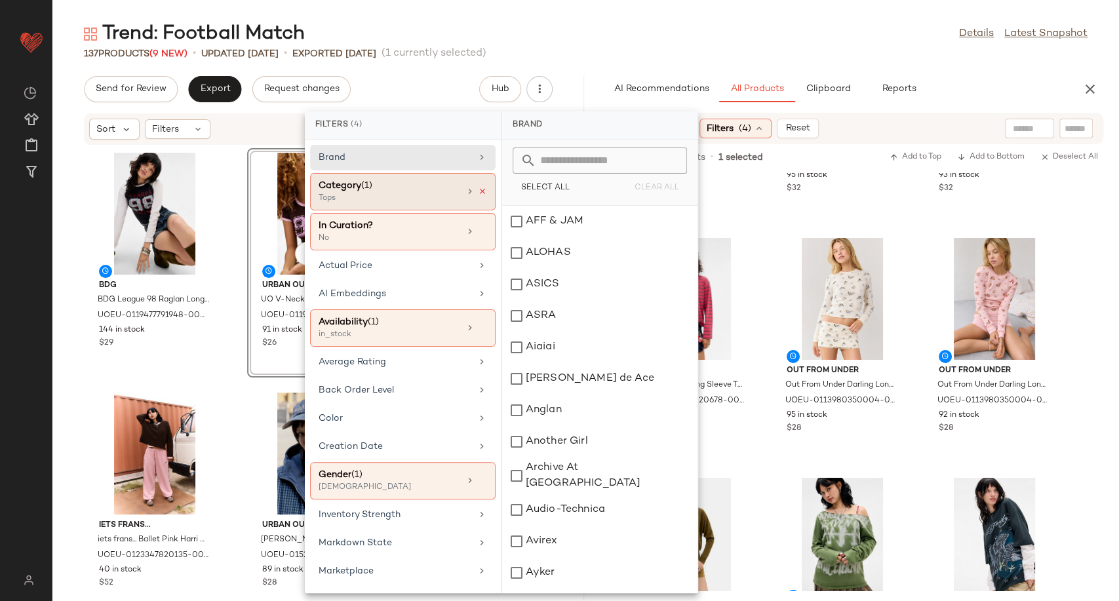
click at [478, 190] on icon at bounding box center [482, 191] width 9 height 9
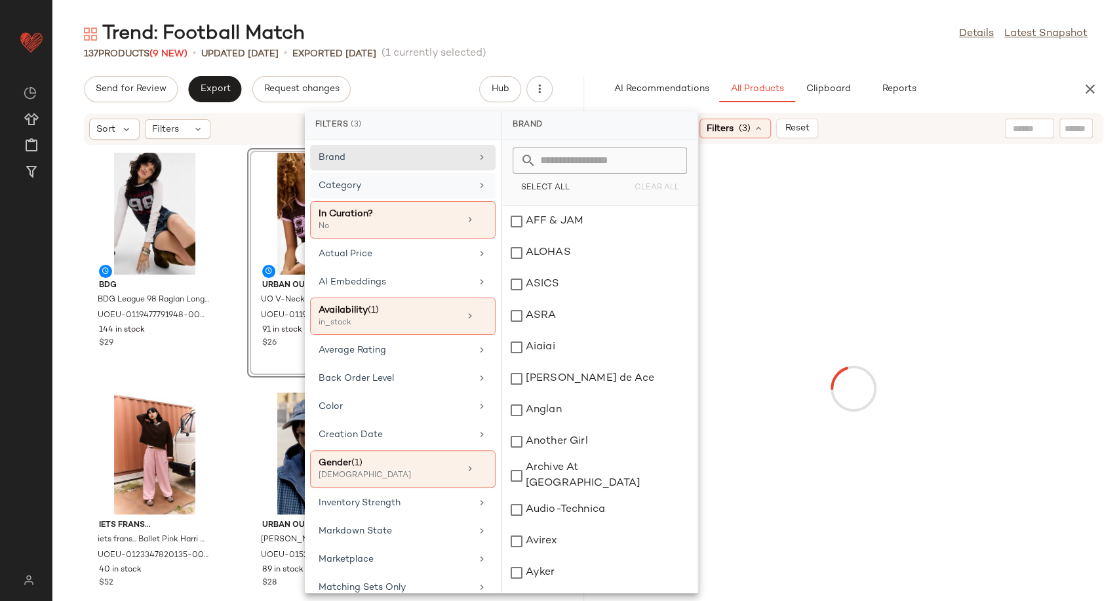
click at [443, 187] on div "Category" at bounding box center [395, 186] width 153 height 14
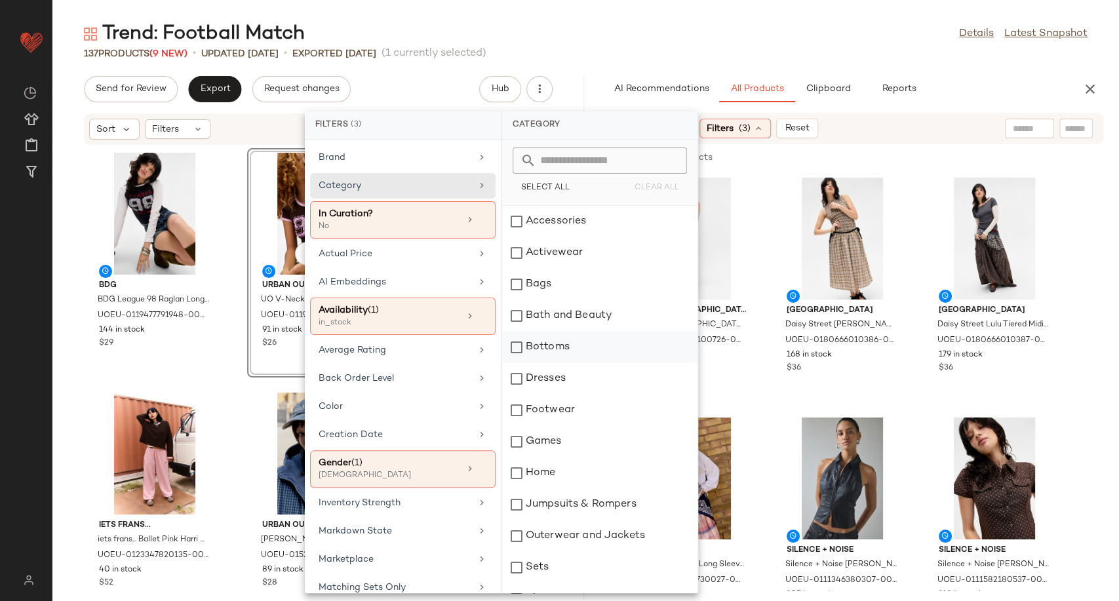
click at [559, 351] on div "Bottoms" at bounding box center [599, 347] width 195 height 31
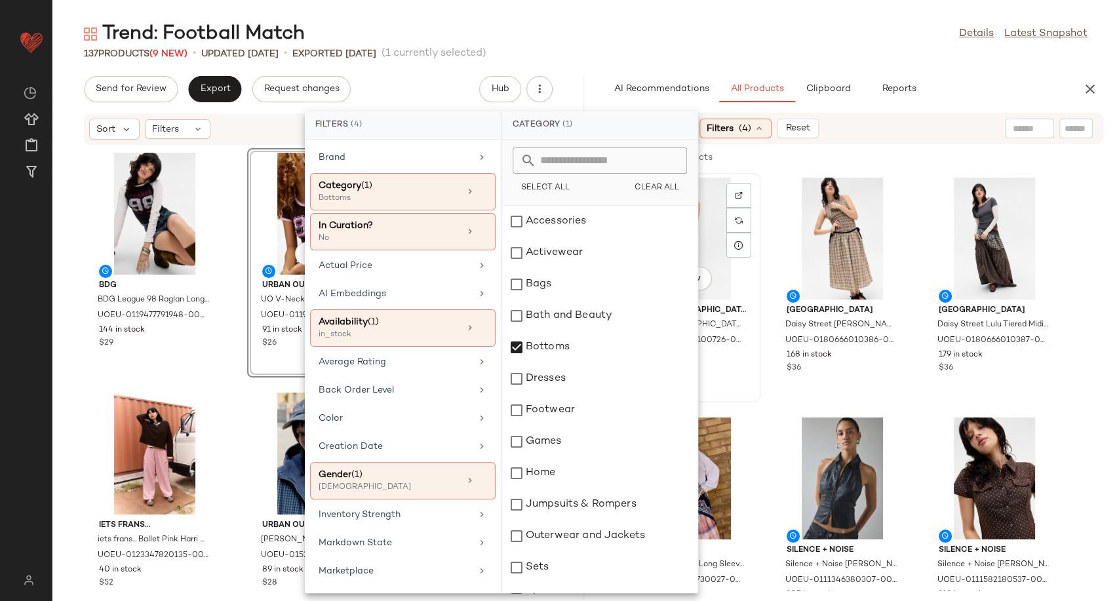
click at [757, 400] on div "View Jaded London Jaded London Forest Camo Parachute Pants - Khaki S at Urban O…" at bounding box center [690, 287] width 142 height 229
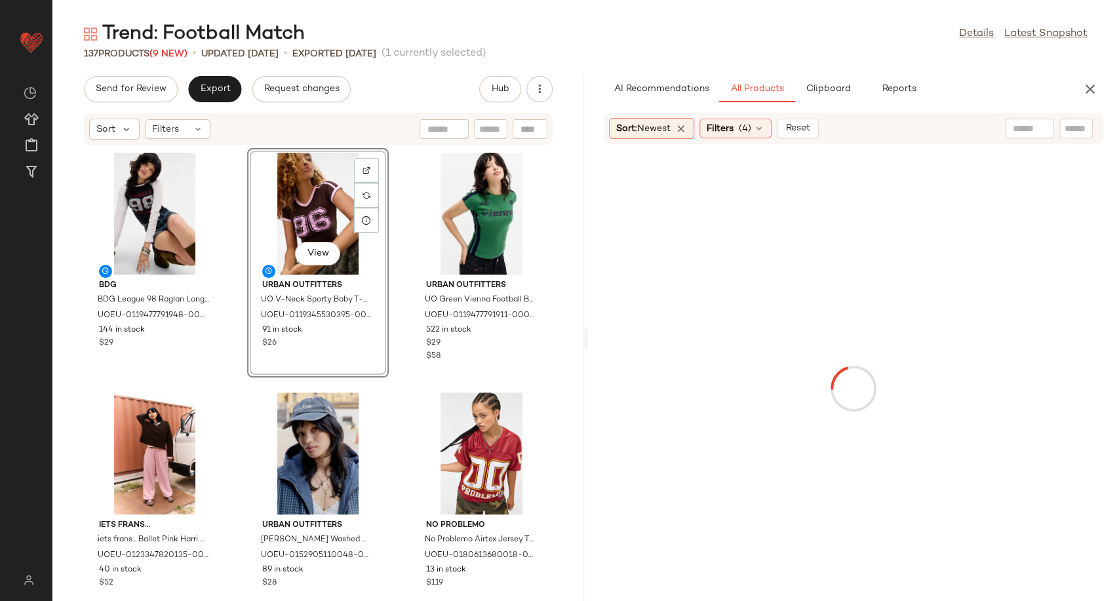
click at [762, 401] on div at bounding box center [854, 388] width 526 height 483
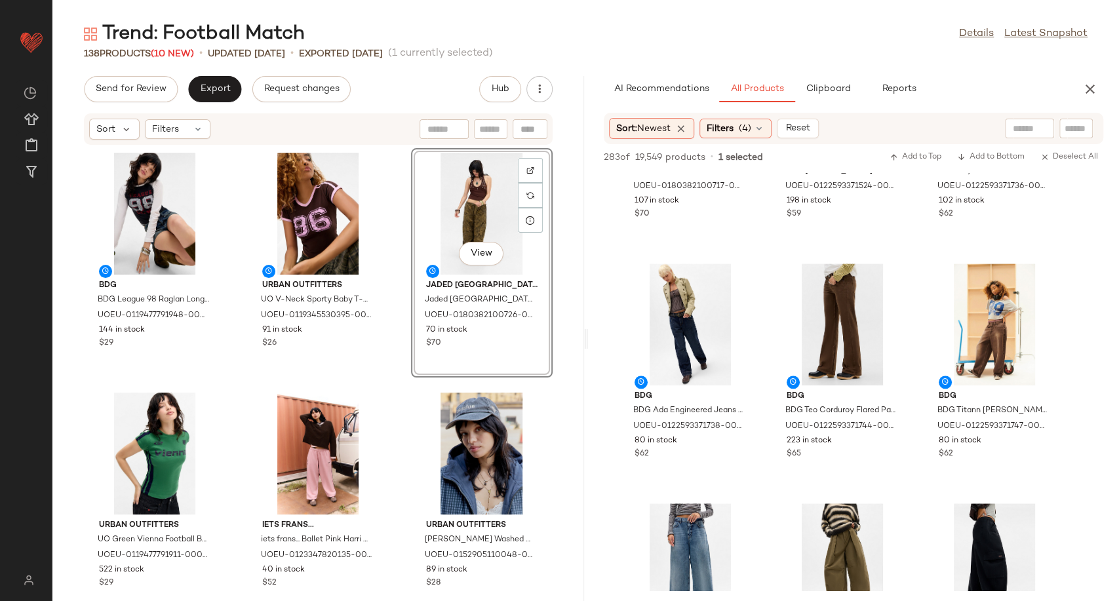
scroll to position [1092, 0]
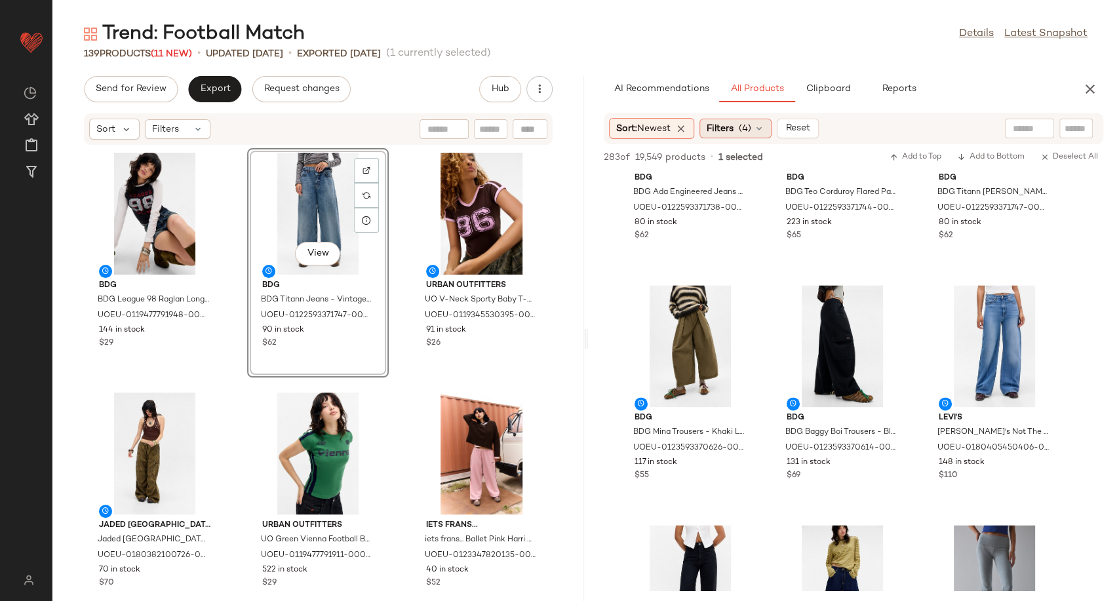
click at [764, 131] on icon at bounding box center [759, 128] width 10 height 10
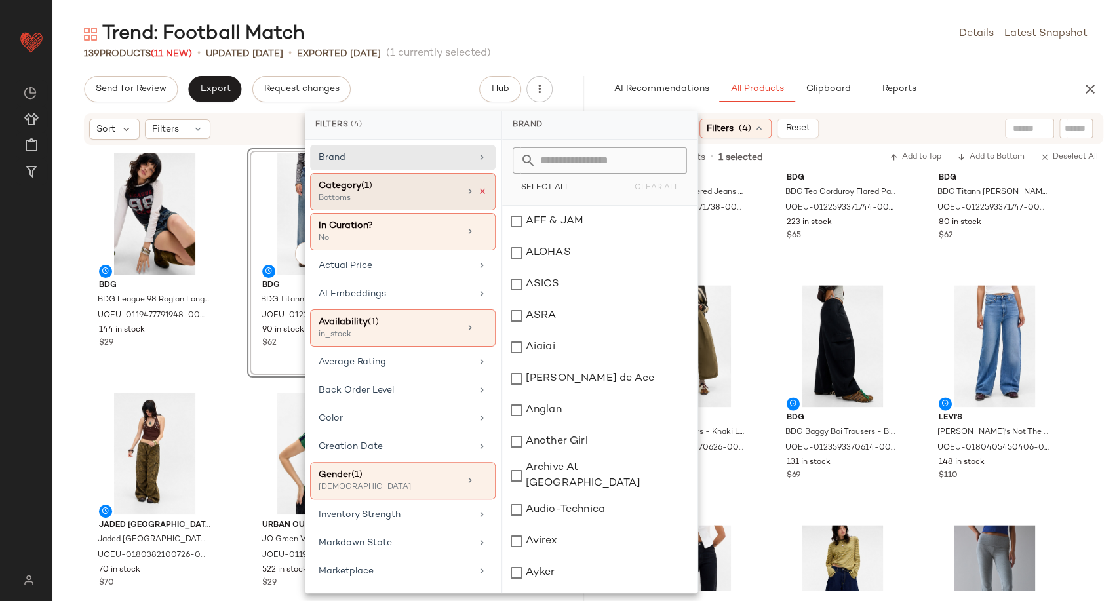
click at [478, 192] on icon at bounding box center [482, 191] width 9 height 9
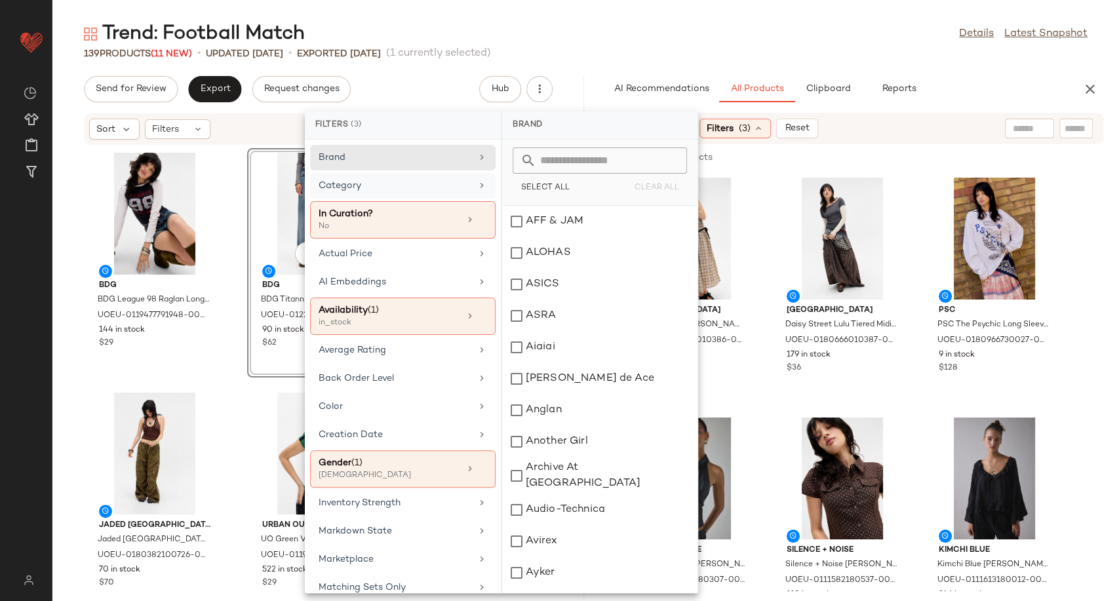
click at [237, 408] on div "BDG BDG League 98 Raglan Long Sleeve T-Shirt - Black XS at Urban Outfitters UOE…" at bounding box center [318, 365] width 532 height 440
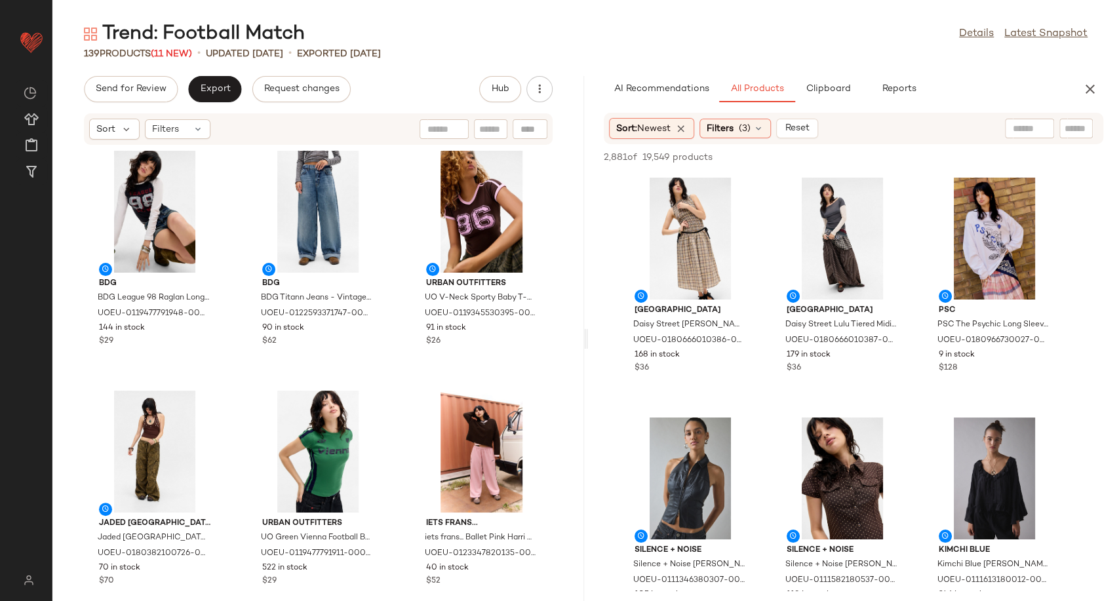
scroll to position [0, 0]
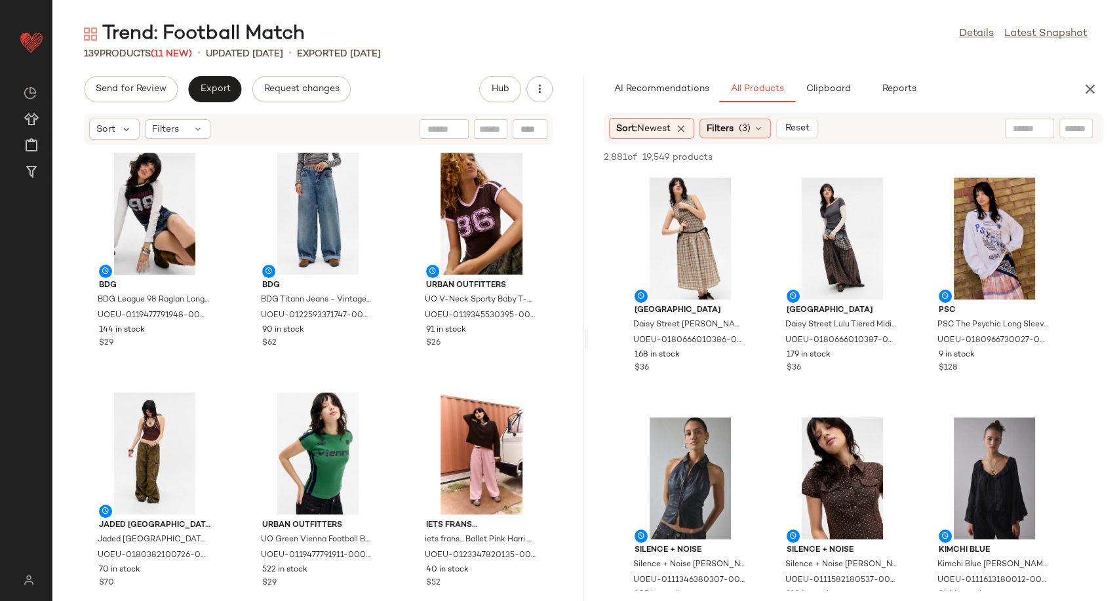
click at [760, 128] on icon at bounding box center [758, 128] width 10 height 10
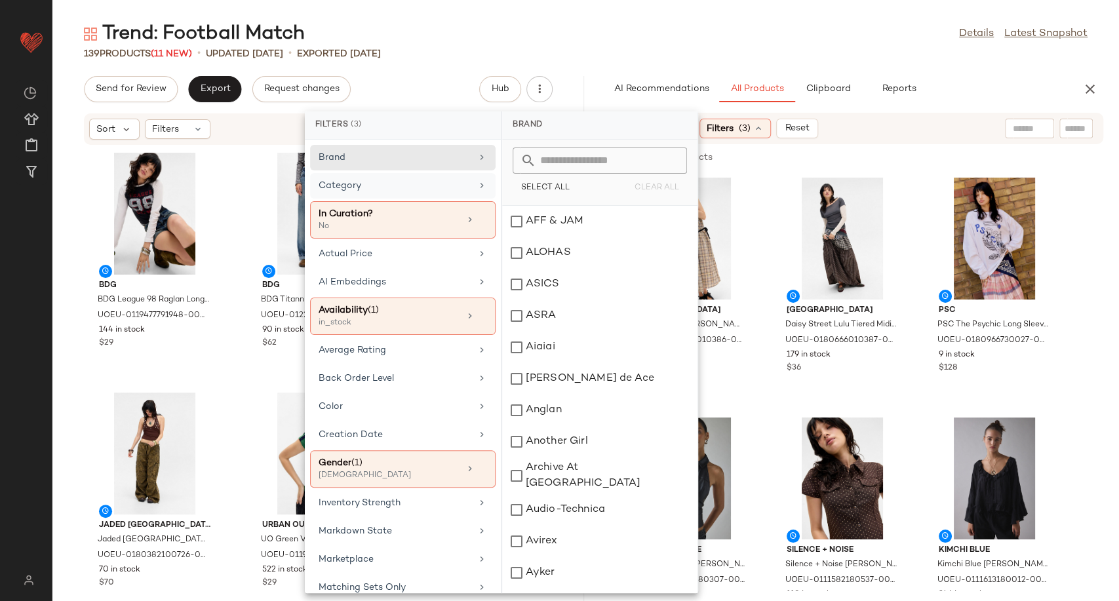
click at [409, 181] on div "Category" at bounding box center [395, 186] width 153 height 14
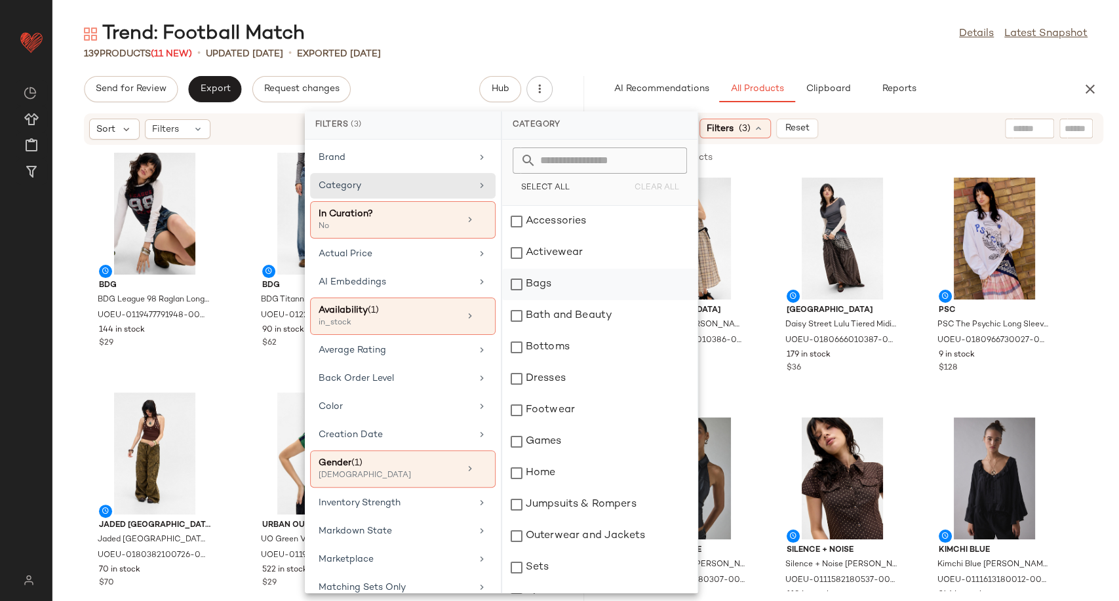
click at [557, 288] on div "Bags" at bounding box center [599, 284] width 195 height 31
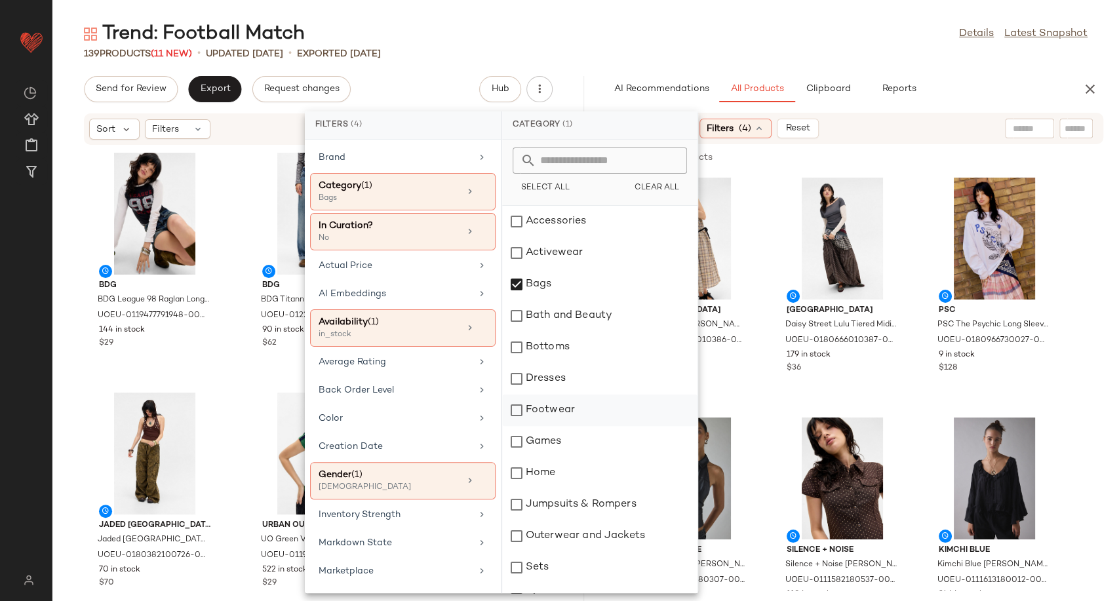
click at [581, 416] on div "Footwear" at bounding box center [599, 410] width 195 height 31
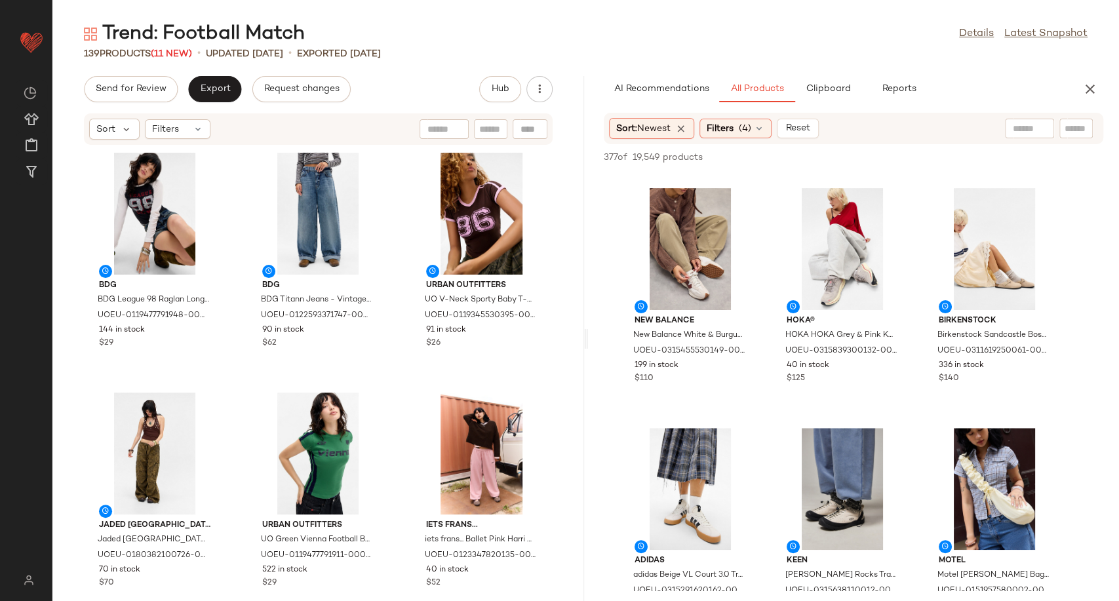
scroll to position [291, 0]
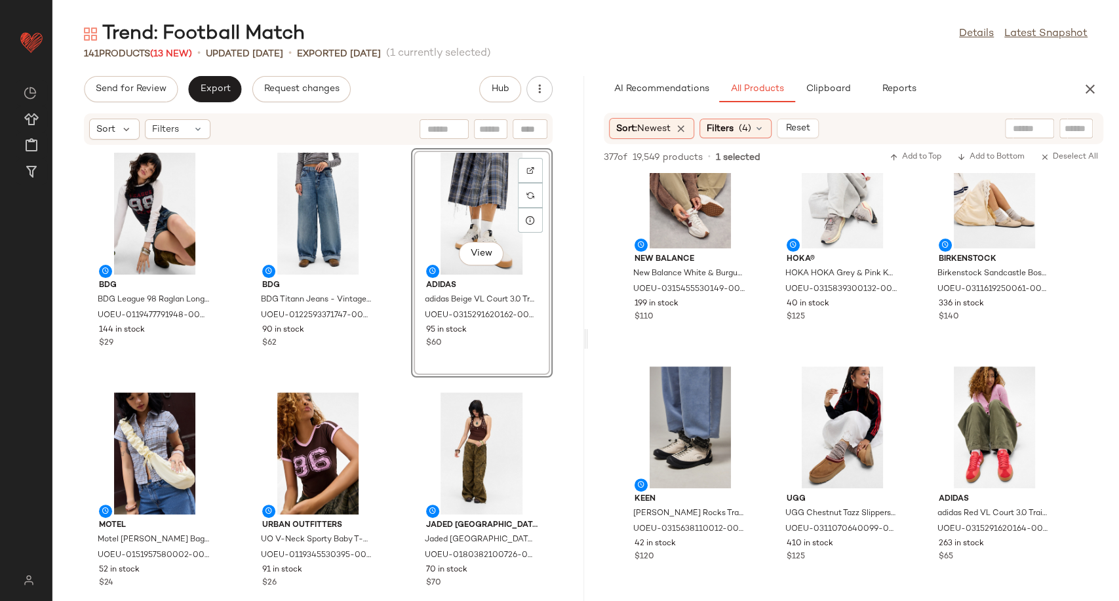
click at [389, 363] on div "BDG BDG League 98 Raglan Long Sleeve T-Shirt - Black XS at Urban Outfitters UOE…" at bounding box center [318, 365] width 532 height 440
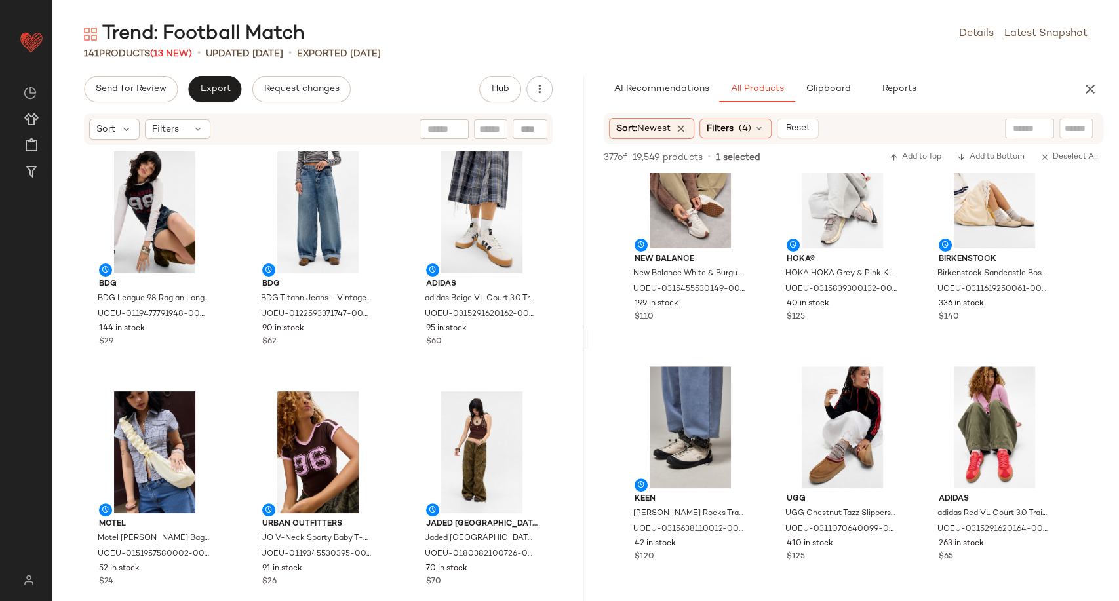
scroll to position [0, 0]
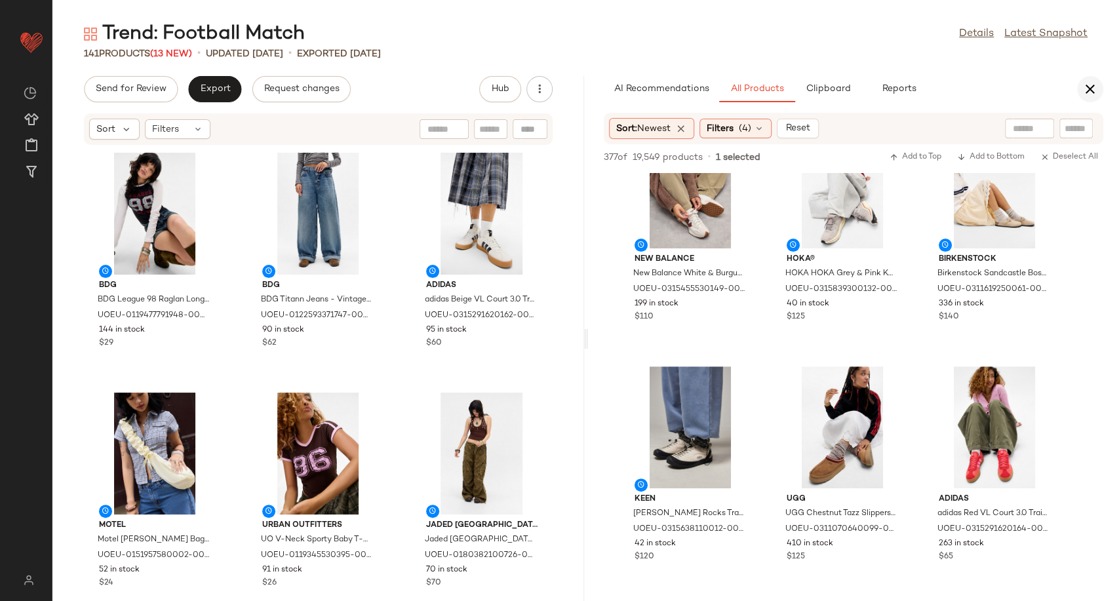
click at [1096, 90] on icon "button" at bounding box center [1090, 89] width 16 height 16
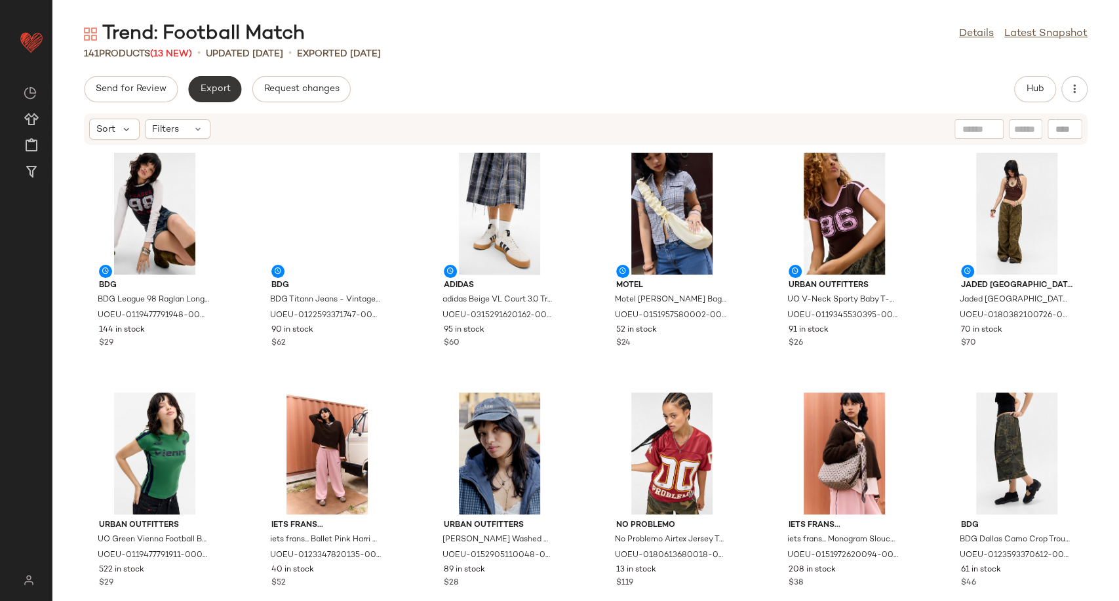
click at [210, 96] on button "Export" at bounding box center [214, 89] width 53 height 26
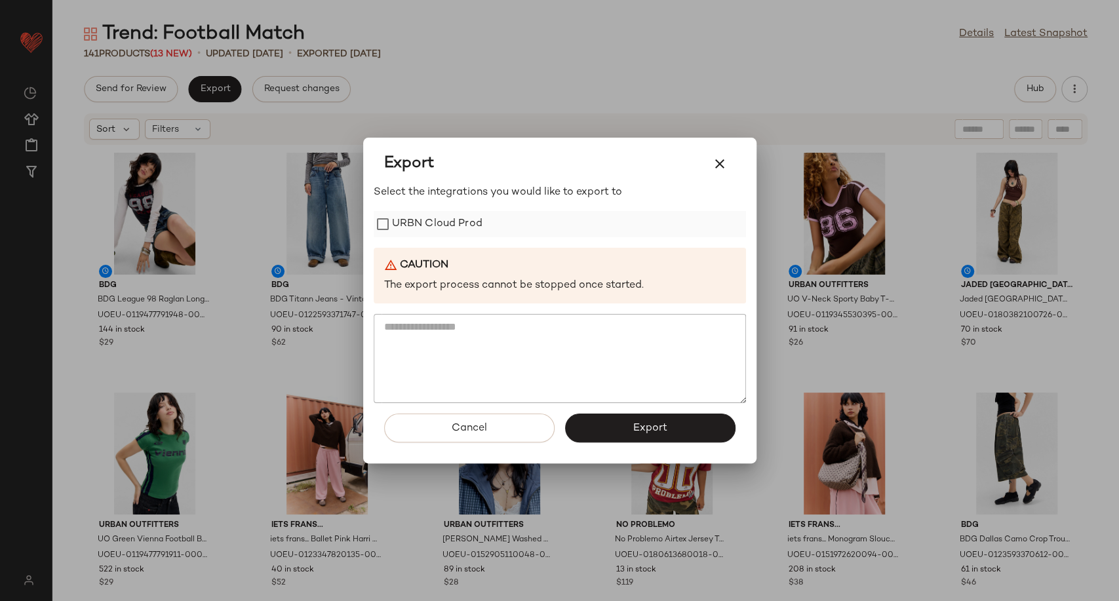
click at [463, 222] on label "URBN Cloud Prod" at bounding box center [437, 224] width 90 height 26
click at [618, 423] on button "Export" at bounding box center [650, 428] width 170 height 29
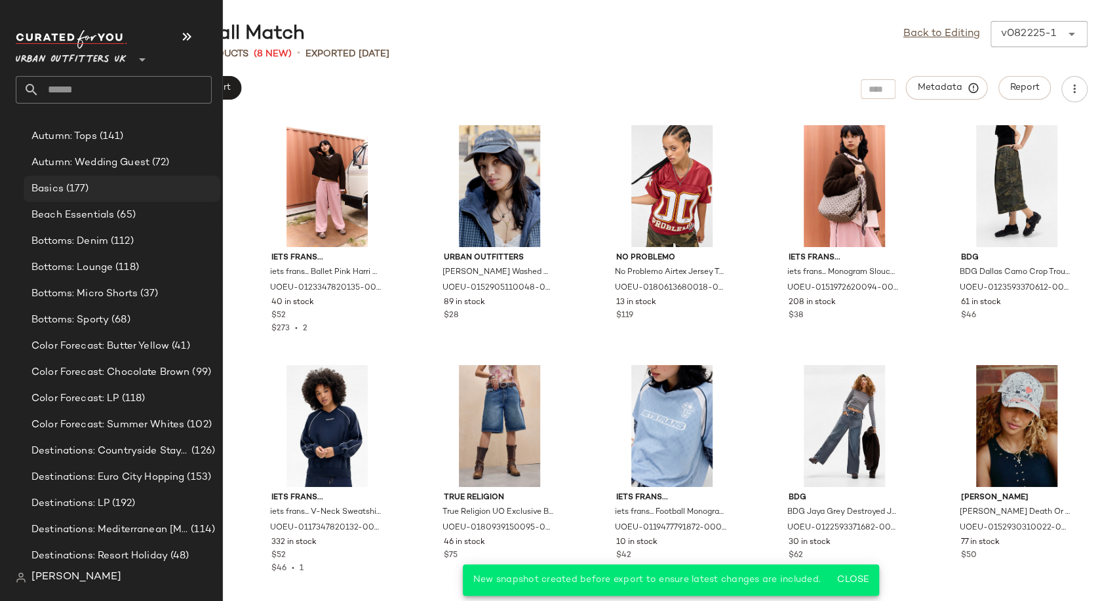
scroll to position [2548, 0]
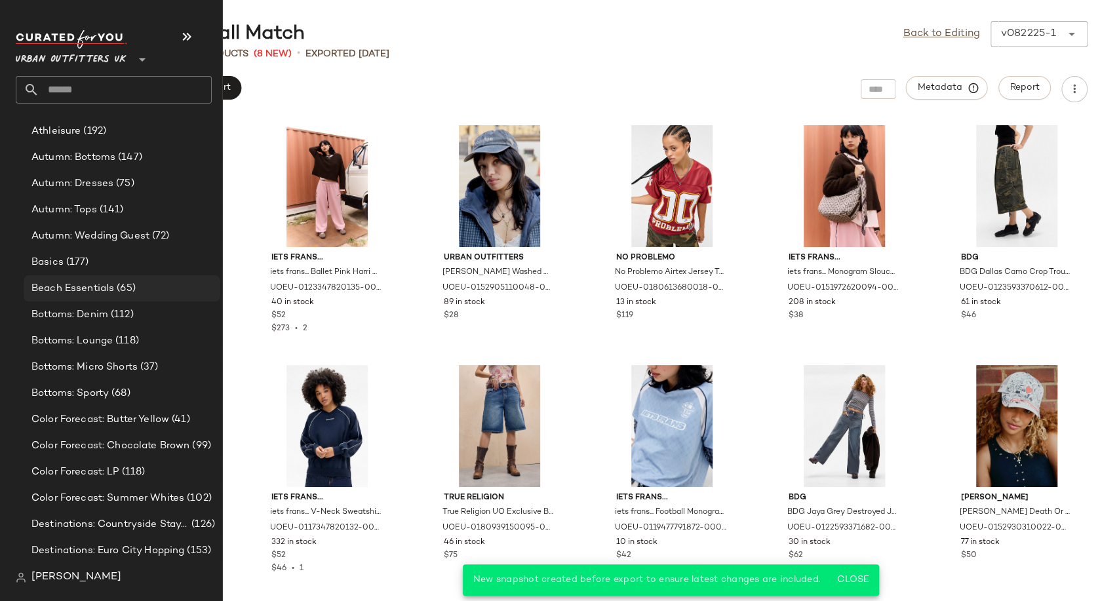
click at [78, 284] on span "Beach Essentials" at bounding box center [72, 288] width 83 height 15
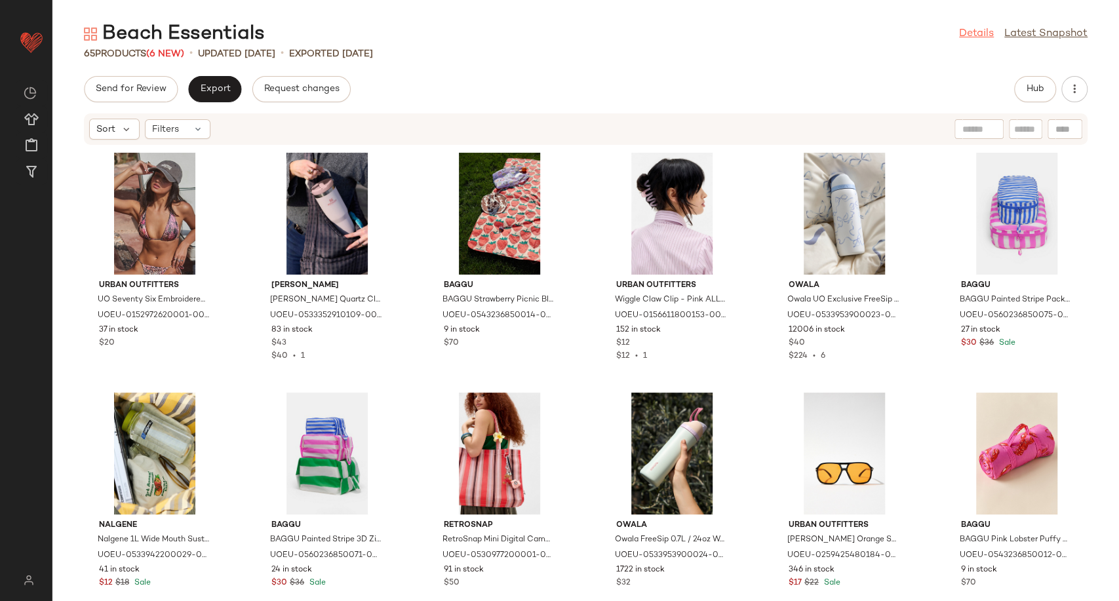
click at [980, 33] on link "Details" at bounding box center [976, 34] width 35 height 16
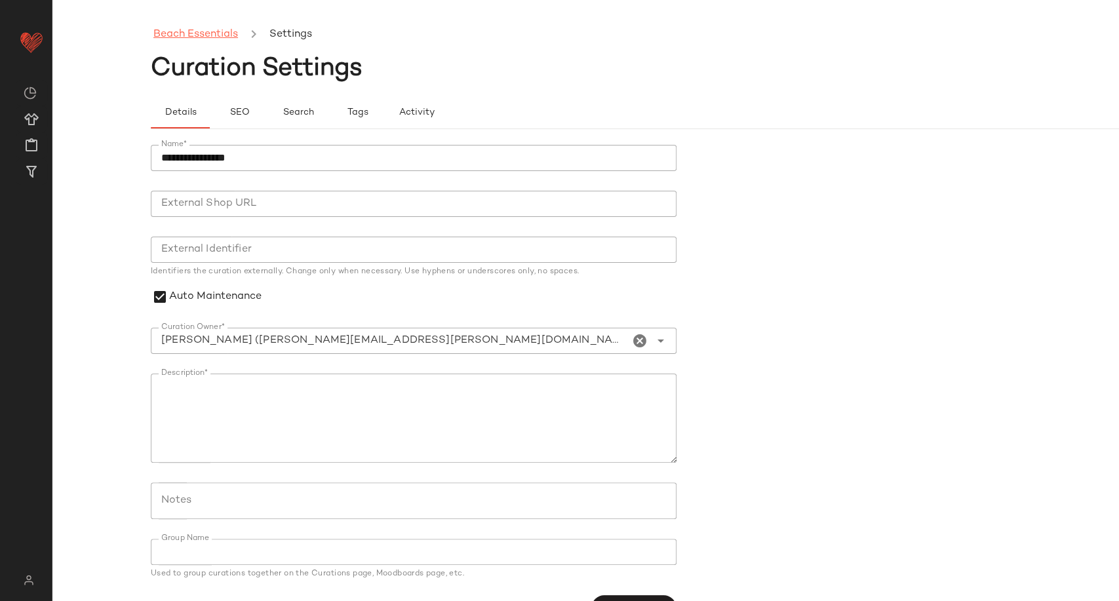
click at [164, 34] on link "Beach Essentials" at bounding box center [195, 34] width 85 height 17
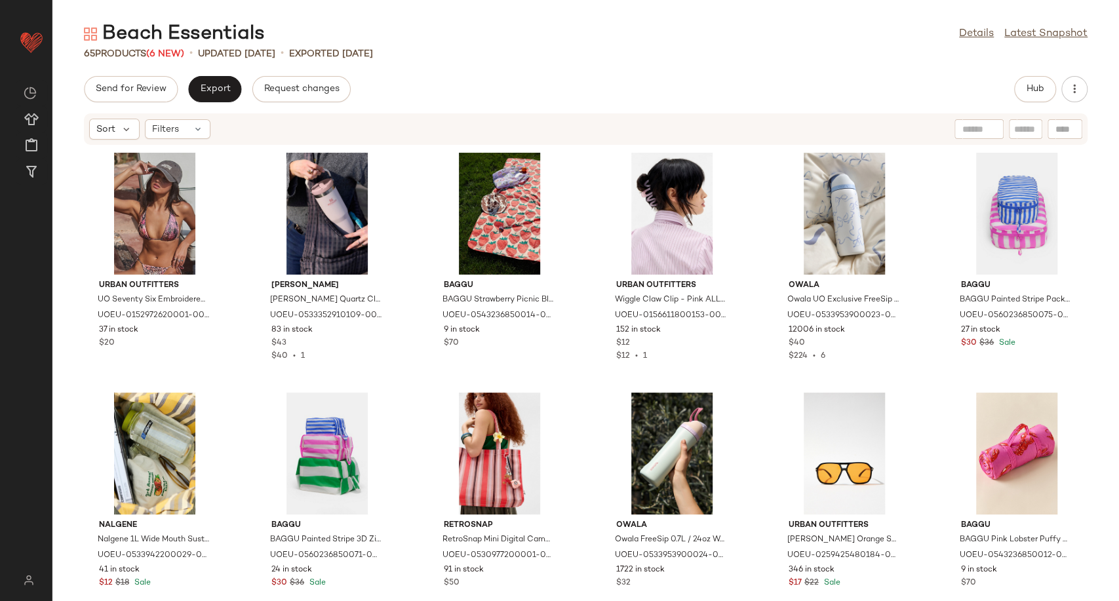
click at [482, 45] on div "Beach Essentials Details Latest Snapshot" at bounding box center [585, 34] width 1066 height 26
click at [1028, 96] on button "Hub" at bounding box center [1035, 89] width 42 height 26
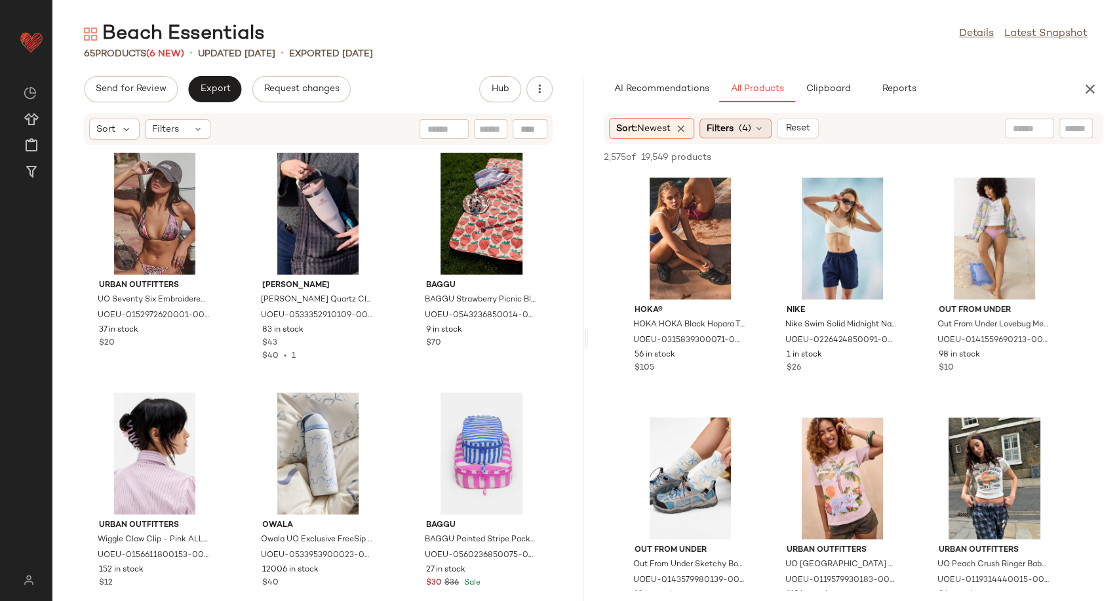
click at [764, 131] on icon at bounding box center [759, 128] width 10 height 10
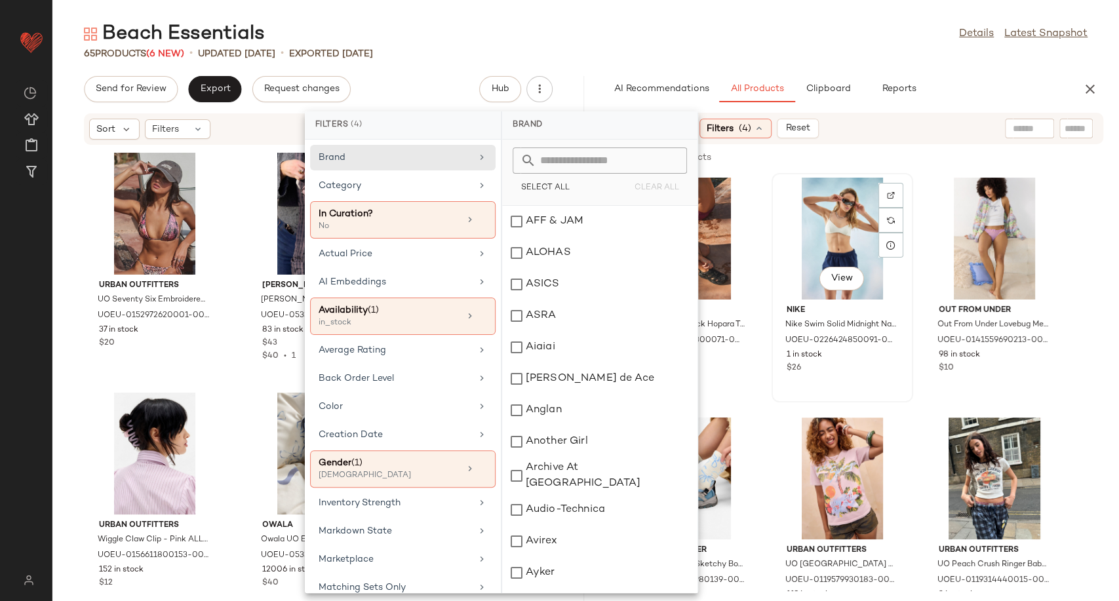
click at [771, 214] on div "View Nike Nike Swim Solid Midnight Navy Swim Shorts - Navy S at Urban Outfitter…" at bounding box center [842, 287] width 142 height 229
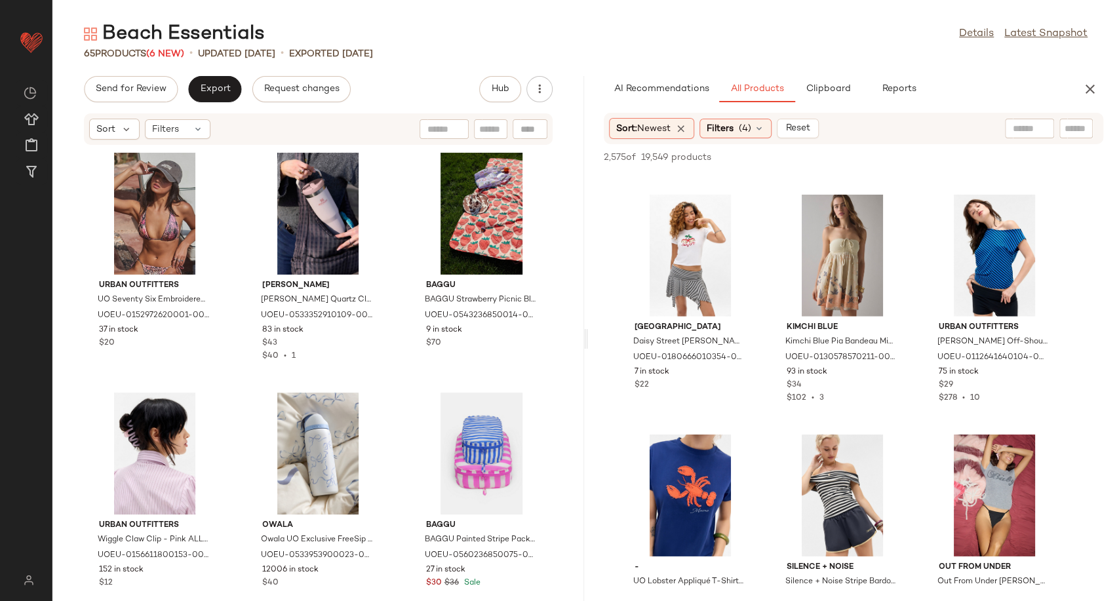
scroll to position [2403, 0]
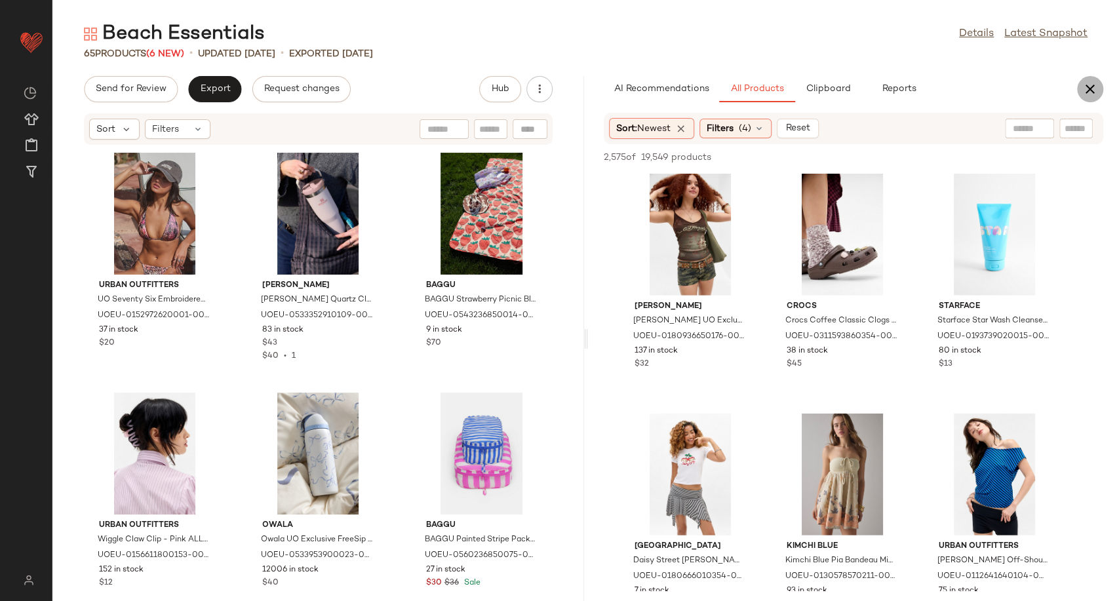
click at [1084, 90] on icon "button" at bounding box center [1090, 89] width 16 height 16
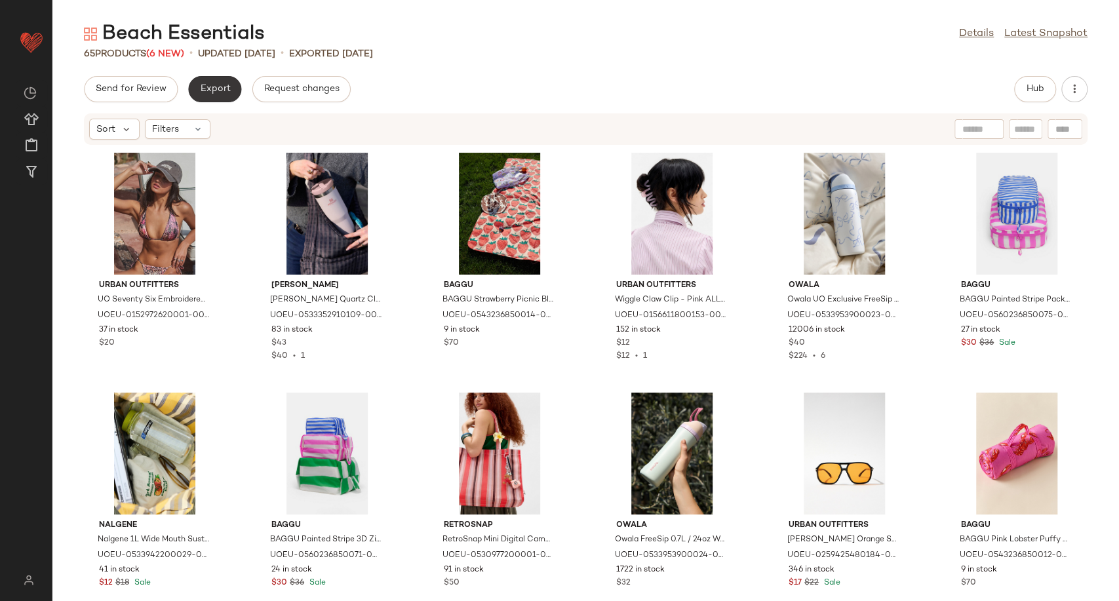
click at [221, 94] on span "Export" at bounding box center [214, 89] width 31 height 10
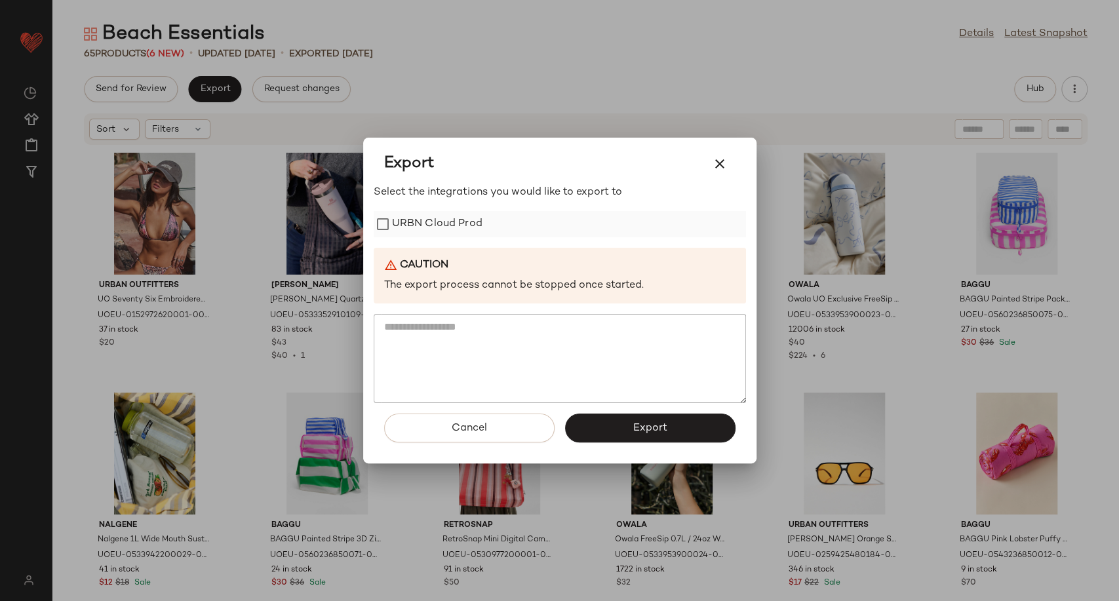
click at [435, 227] on label "URBN Cloud Prod" at bounding box center [437, 224] width 90 height 26
click at [626, 425] on button "Export" at bounding box center [650, 428] width 170 height 29
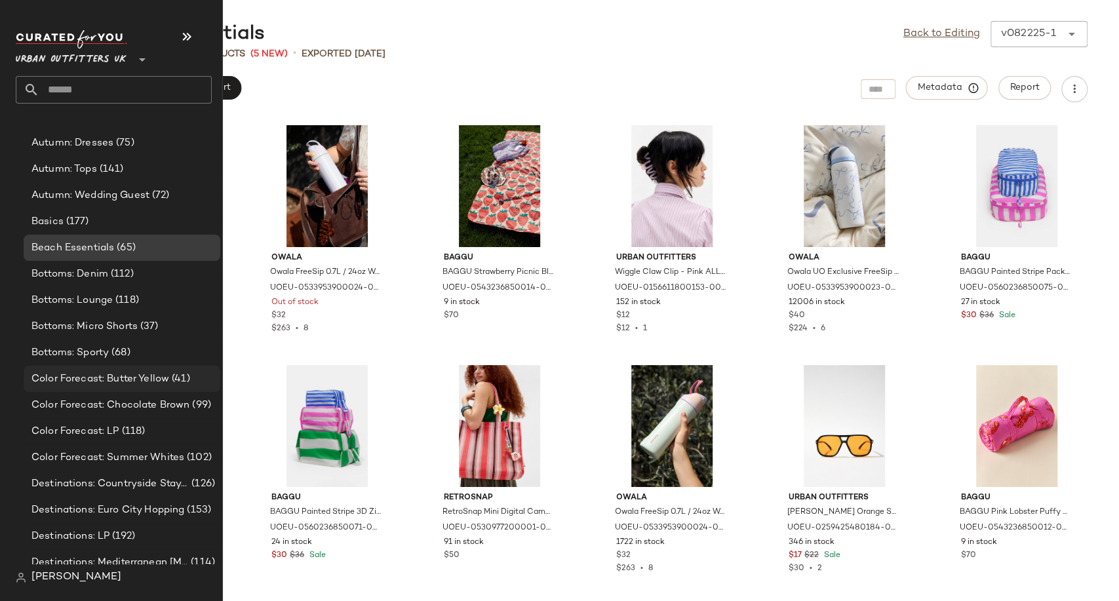
scroll to position [2694, 0]
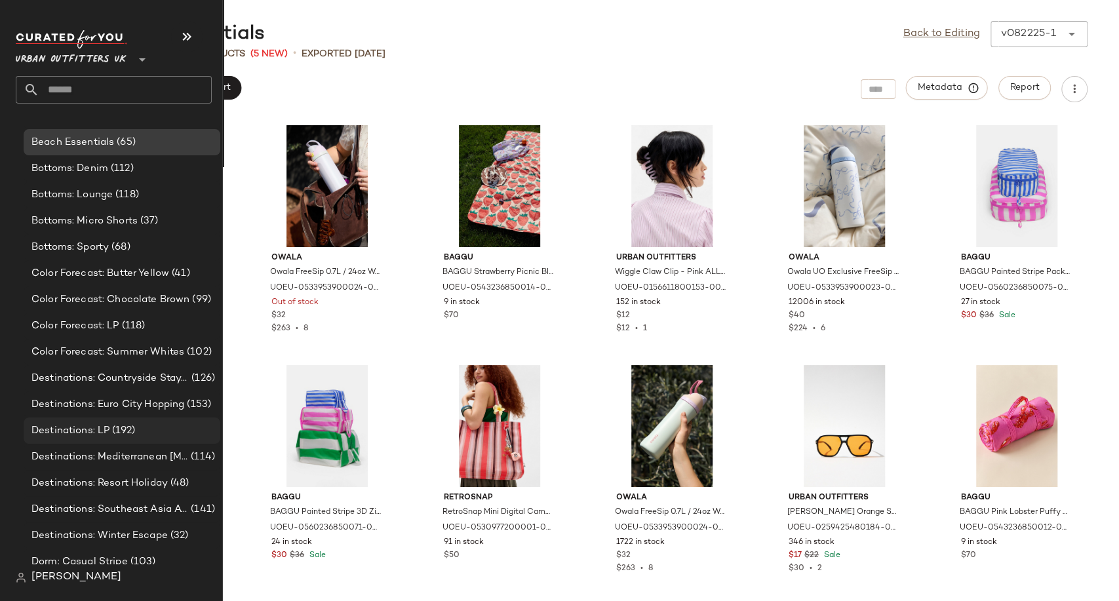
click at [107, 432] on span "Destinations: LP" at bounding box center [70, 430] width 78 height 15
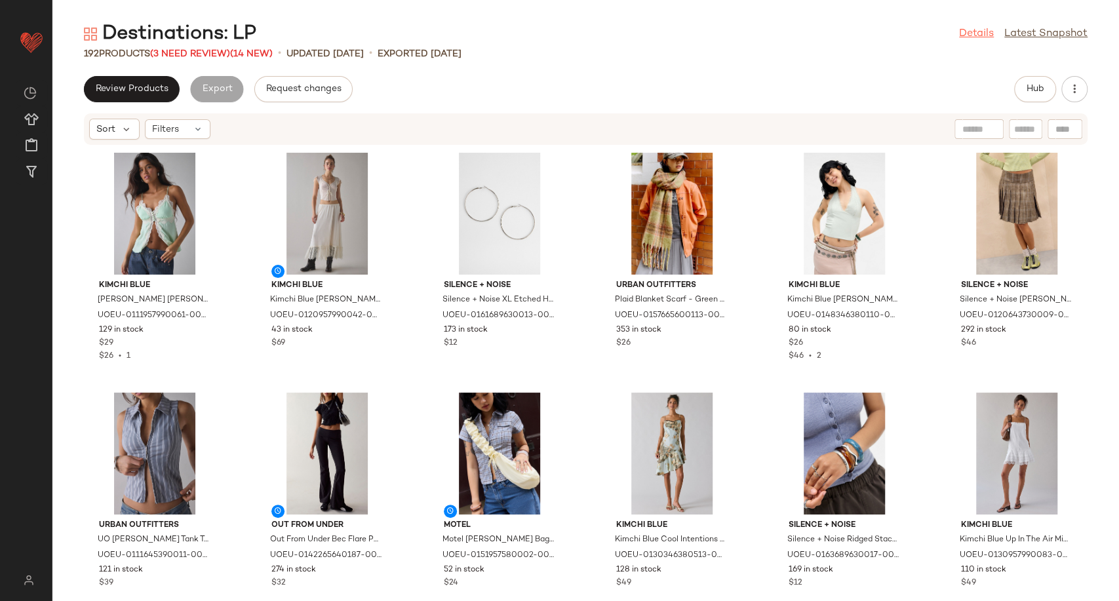
click at [973, 31] on link "Details" at bounding box center [976, 34] width 35 height 16
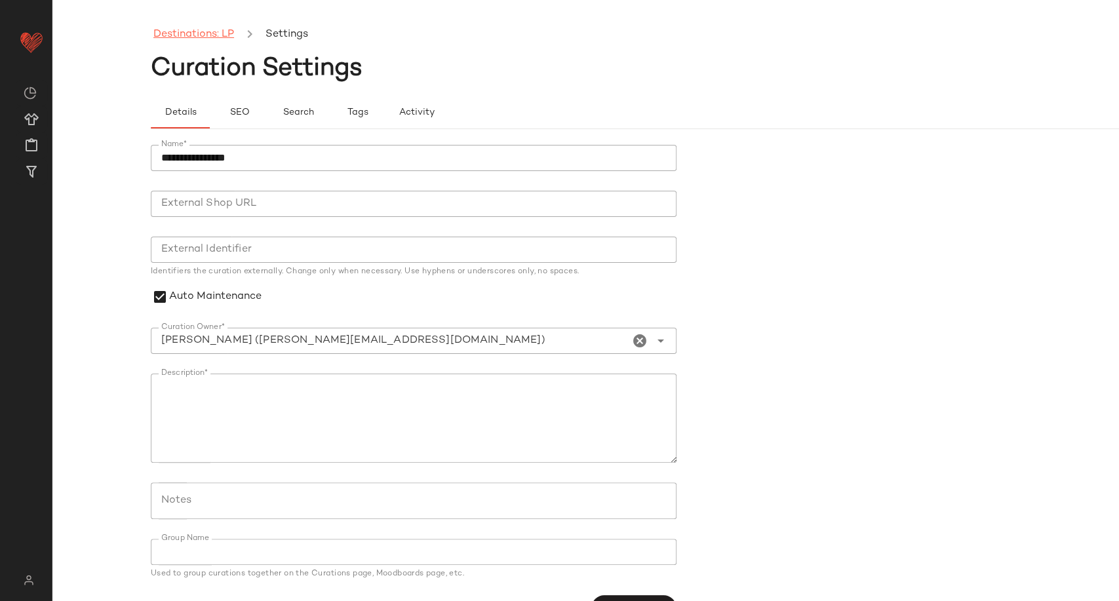
click at [211, 41] on link "Destinations: LP" at bounding box center [193, 34] width 81 height 17
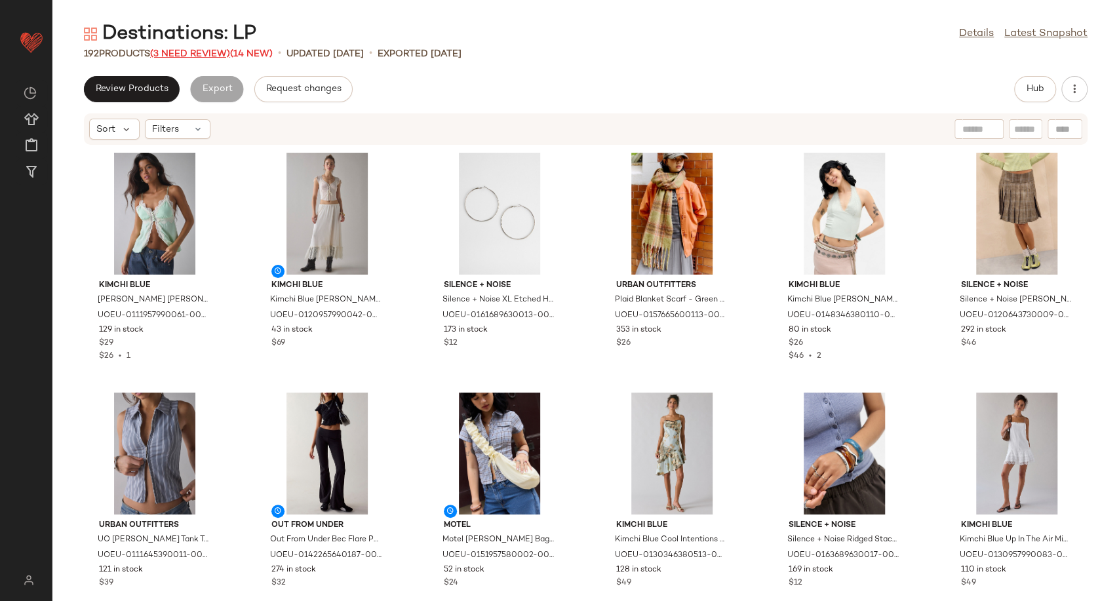
click at [214, 50] on span "(3 Need Review)" at bounding box center [190, 54] width 80 height 10
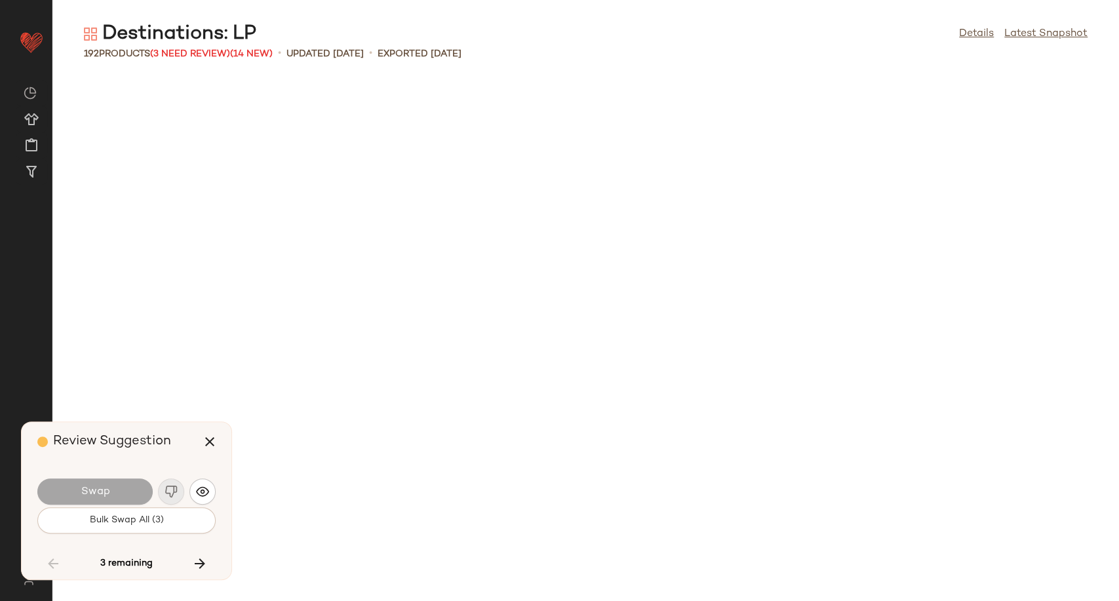
scroll to position [2638, 0]
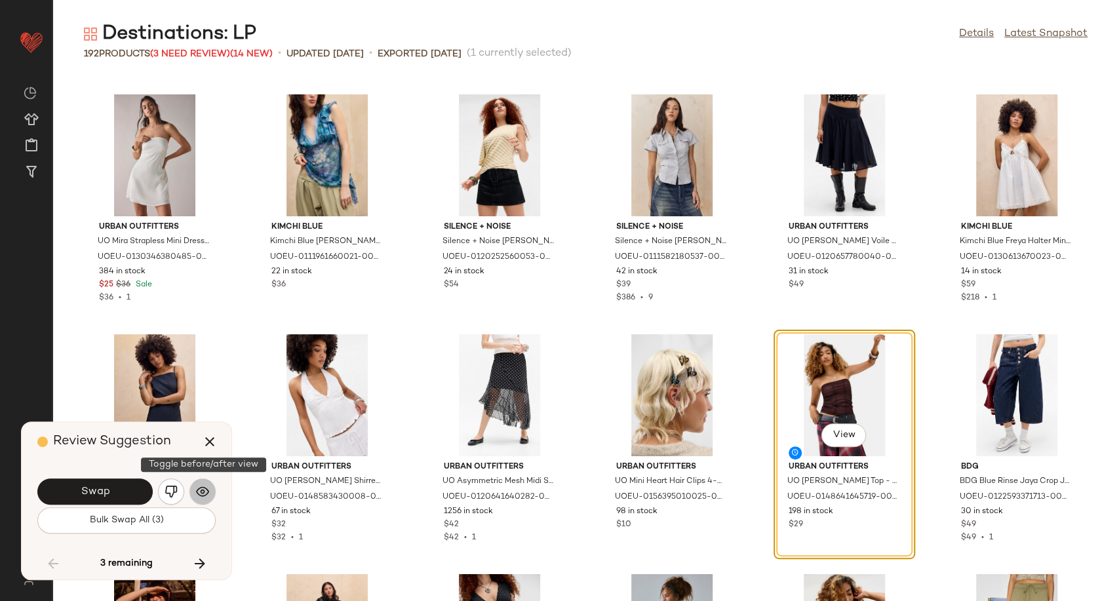
click at [195, 494] on button "button" at bounding box center [202, 491] width 26 height 26
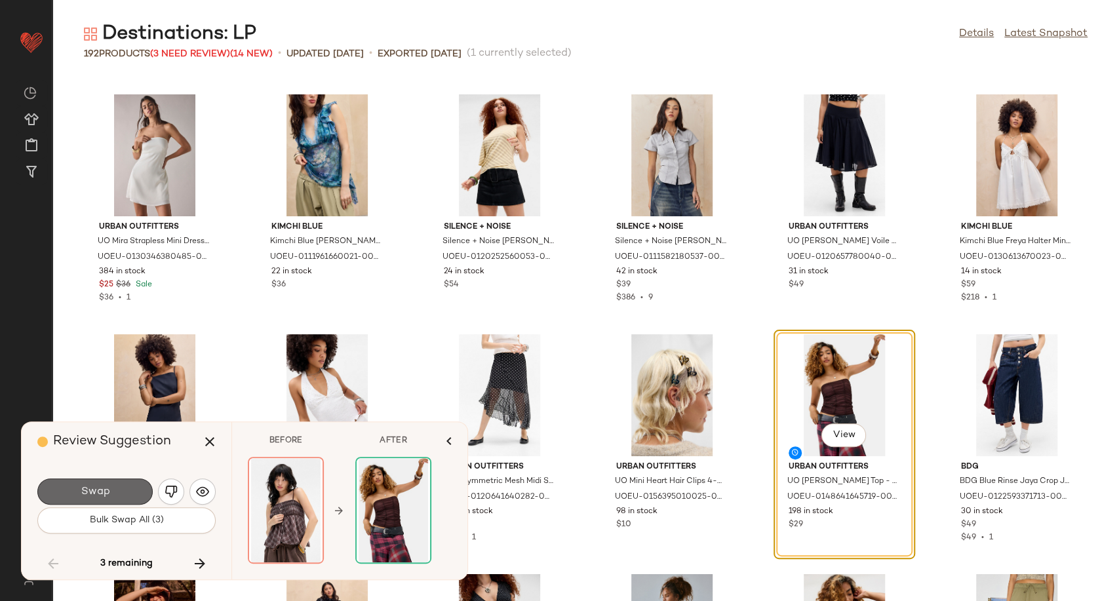
click at [112, 485] on button "Swap" at bounding box center [94, 491] width 115 height 26
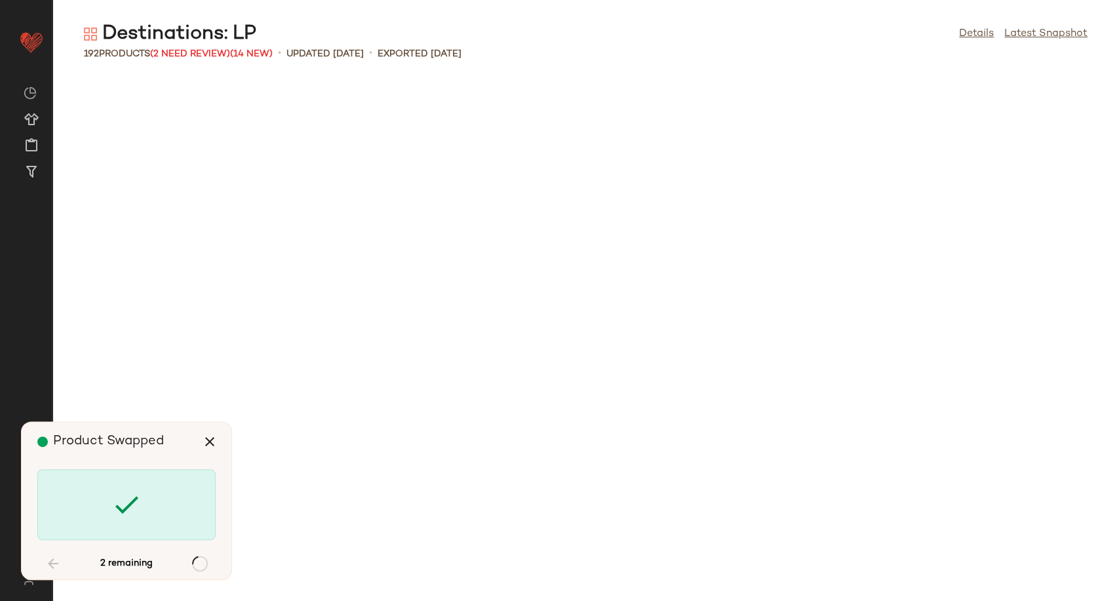
scroll to position [6716, 0]
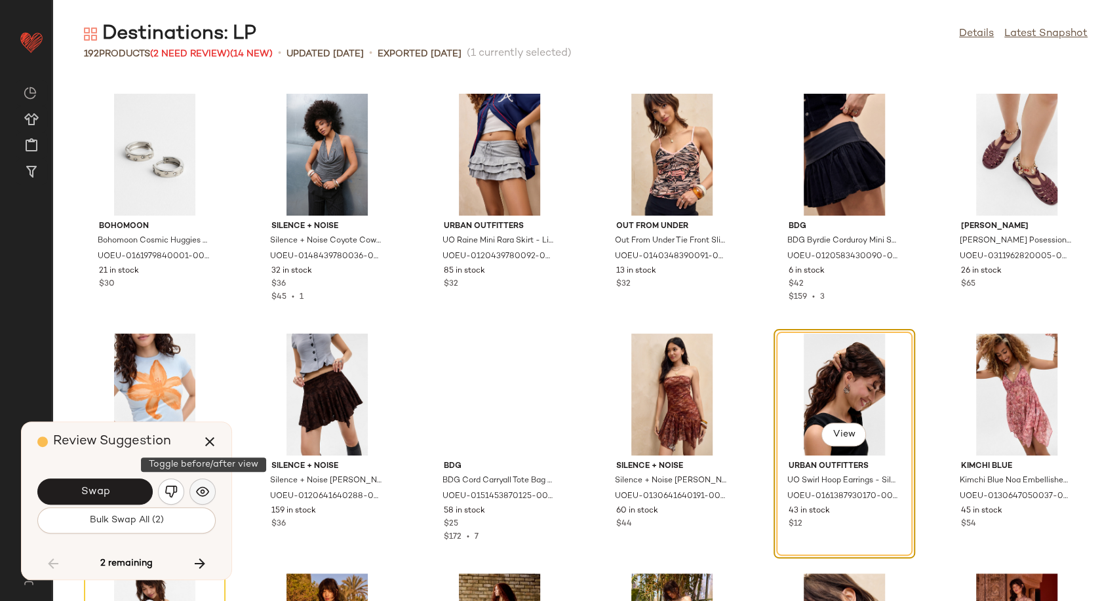
click at [197, 491] on img "button" at bounding box center [202, 491] width 13 height 13
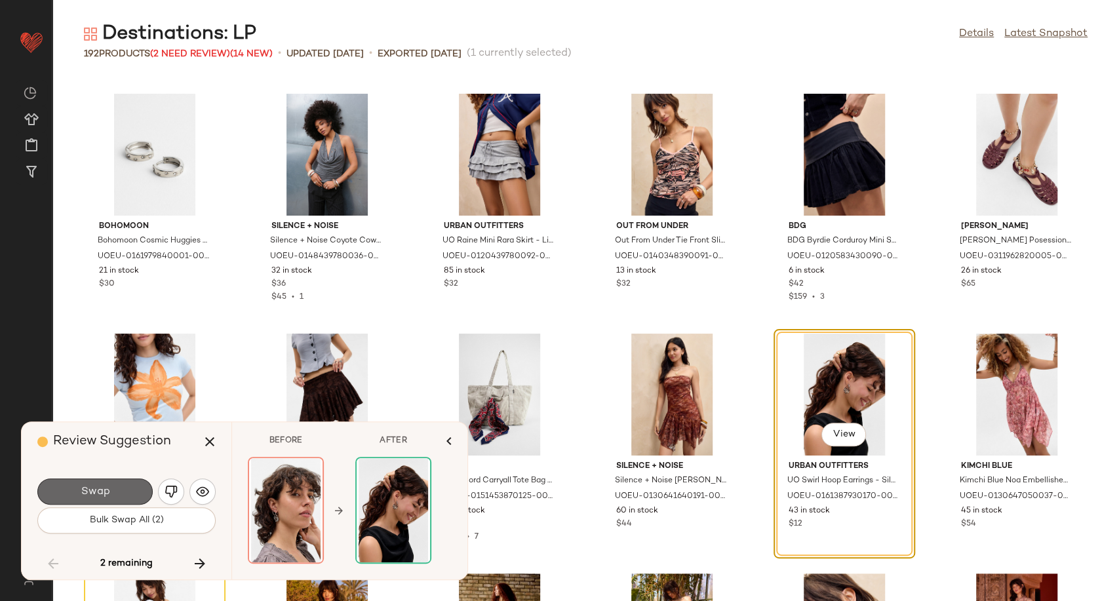
click at [123, 495] on button "Swap" at bounding box center [94, 491] width 115 height 26
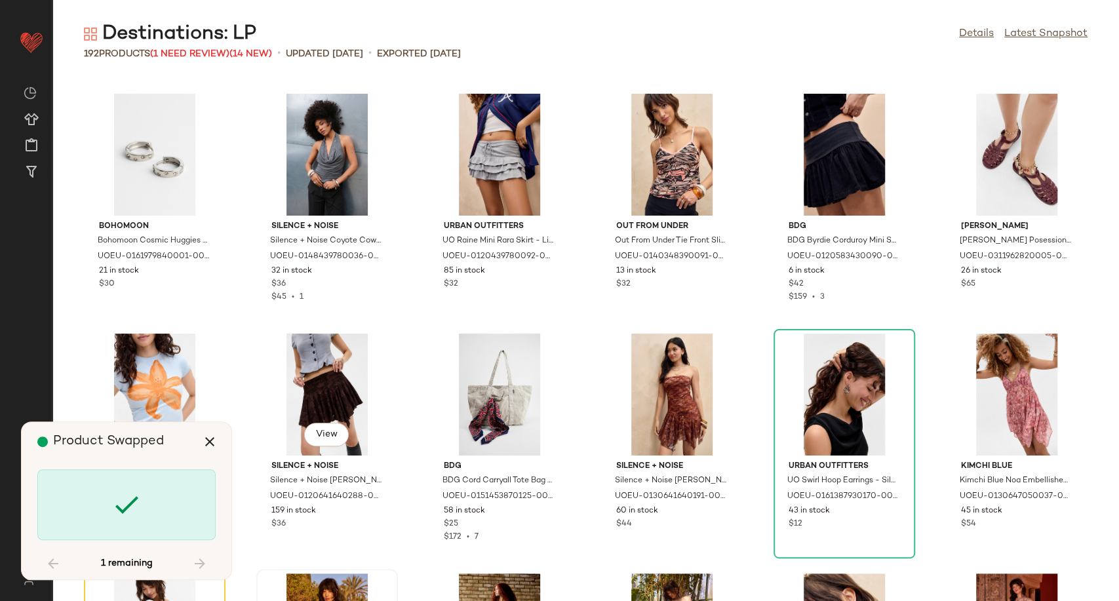
scroll to position [6956, 0]
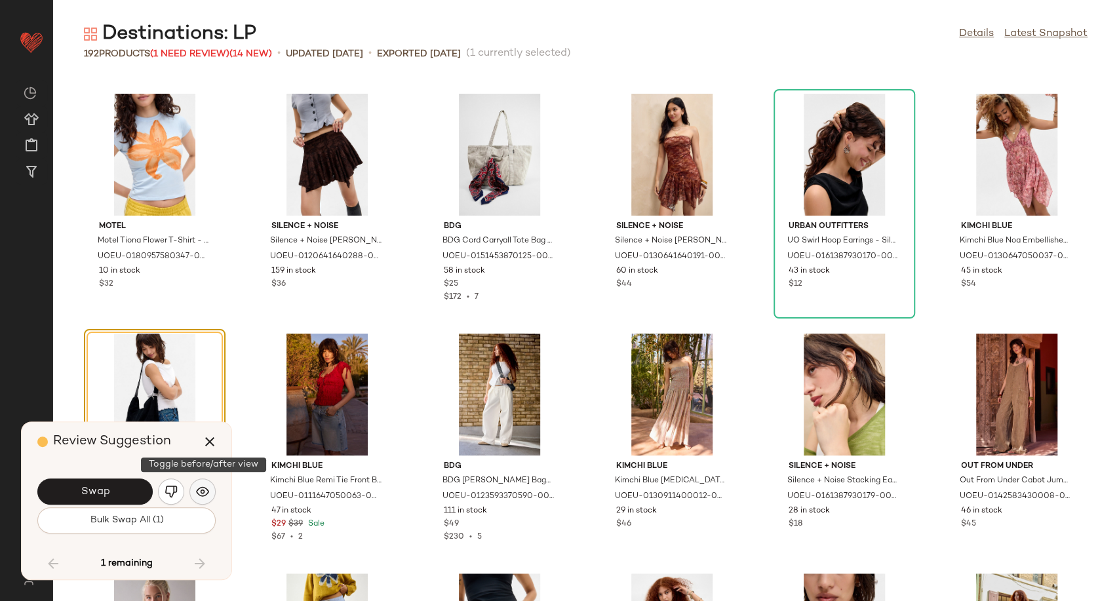
click at [208, 492] on img "button" at bounding box center [202, 491] width 13 height 13
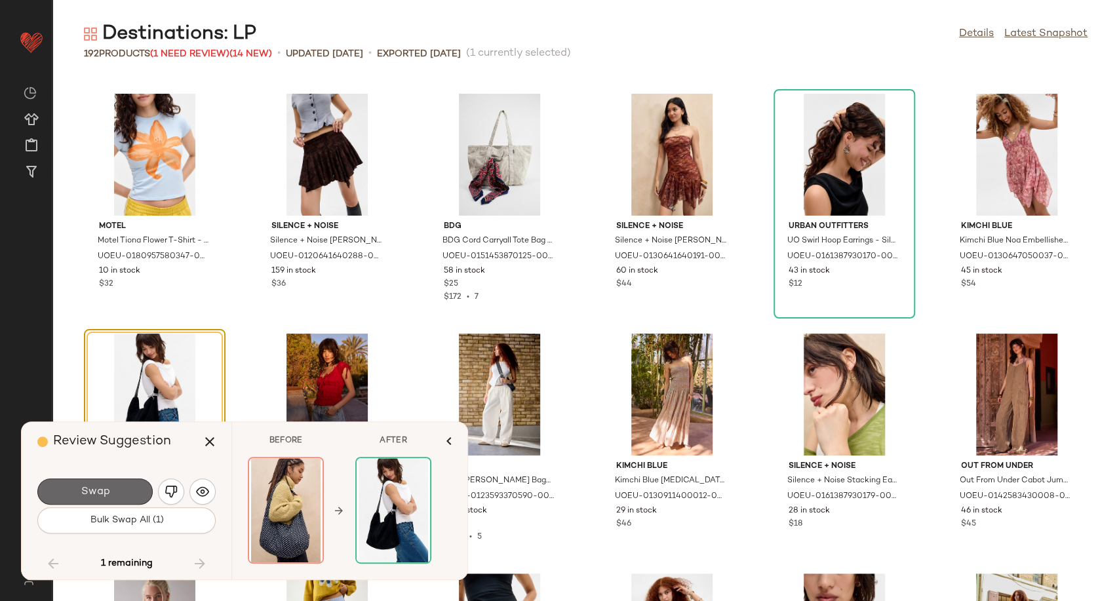
click at [143, 492] on button "Swap" at bounding box center [94, 491] width 115 height 26
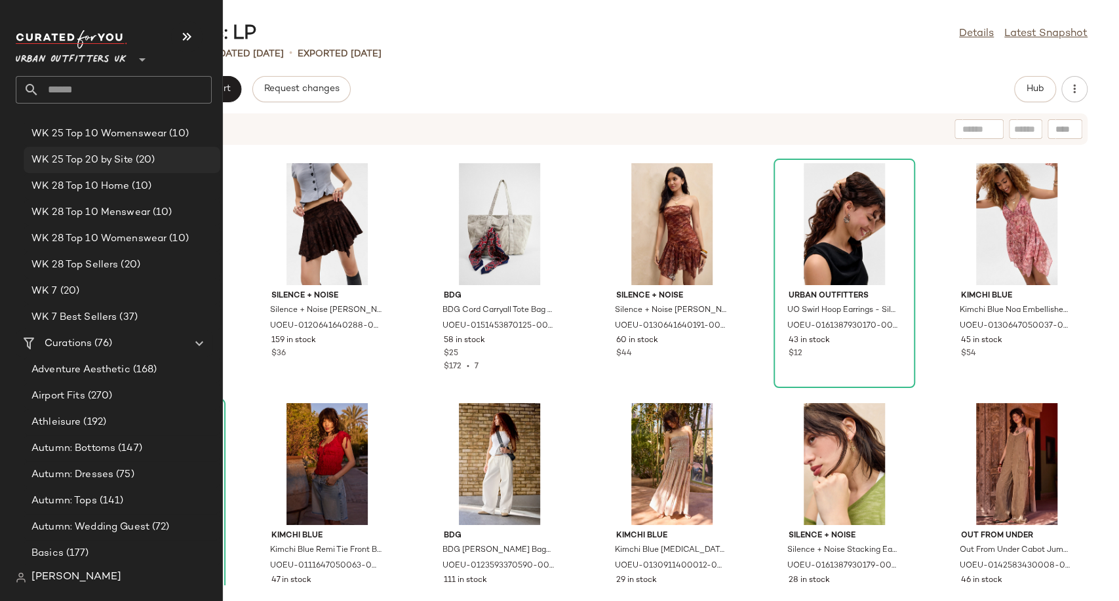
scroll to position [2622, 0]
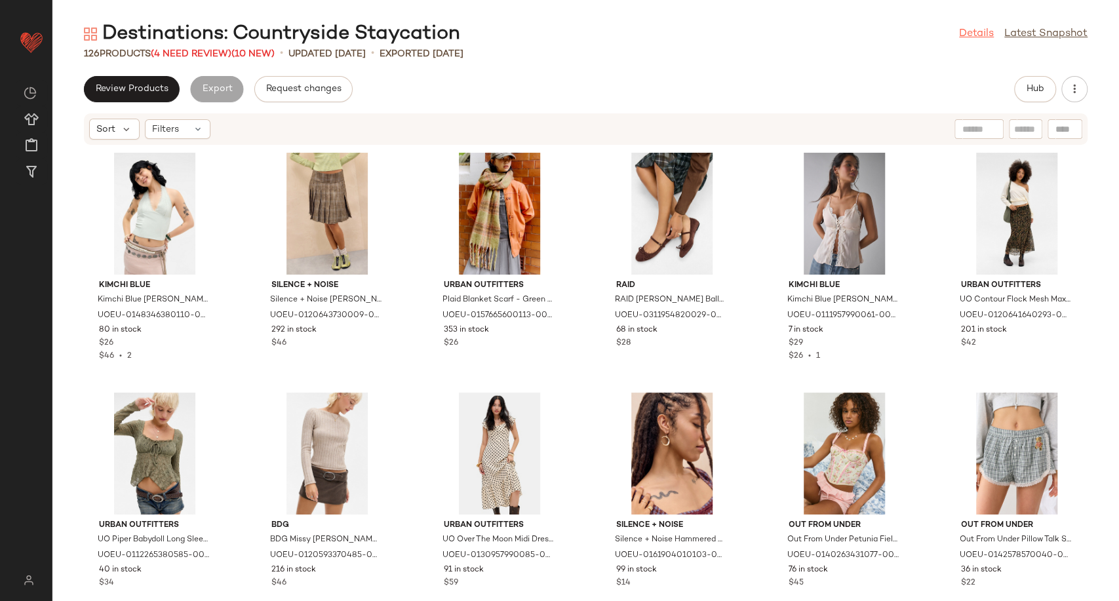
click at [970, 41] on link "Details" at bounding box center [976, 34] width 35 height 16
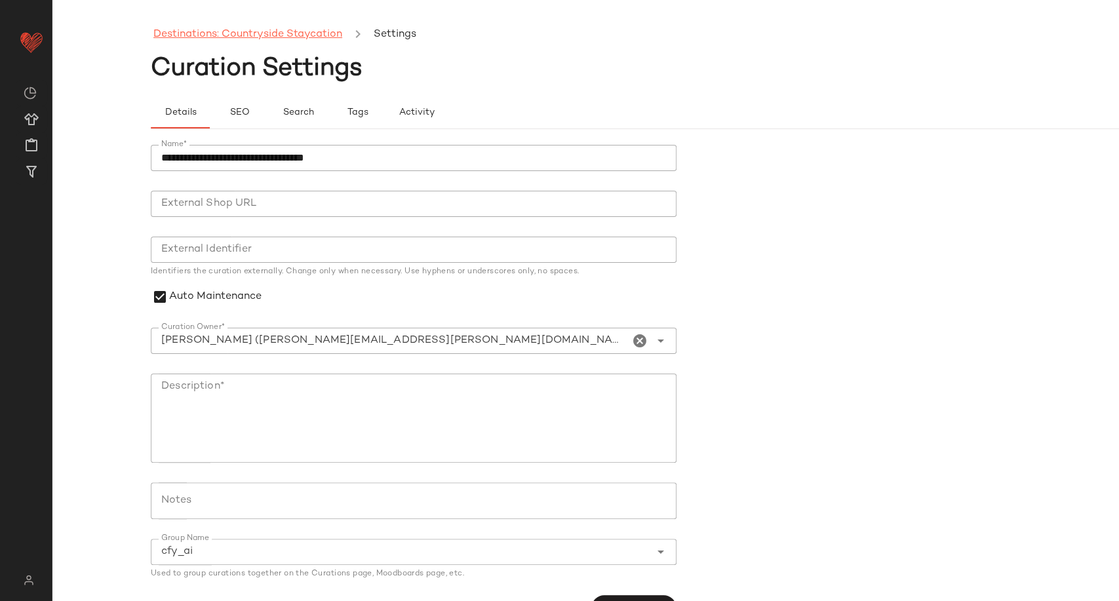
click at [212, 38] on link "Destinations: Countryside Staycation" at bounding box center [247, 34] width 189 height 17
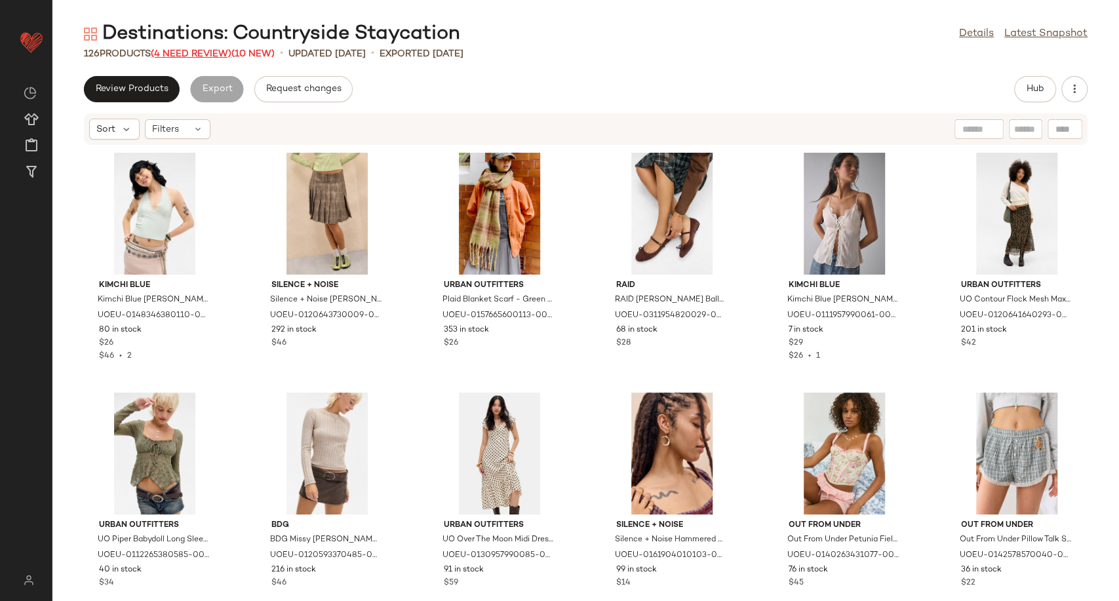
click at [199, 57] on span "(4 Need Review)" at bounding box center [191, 54] width 81 height 10
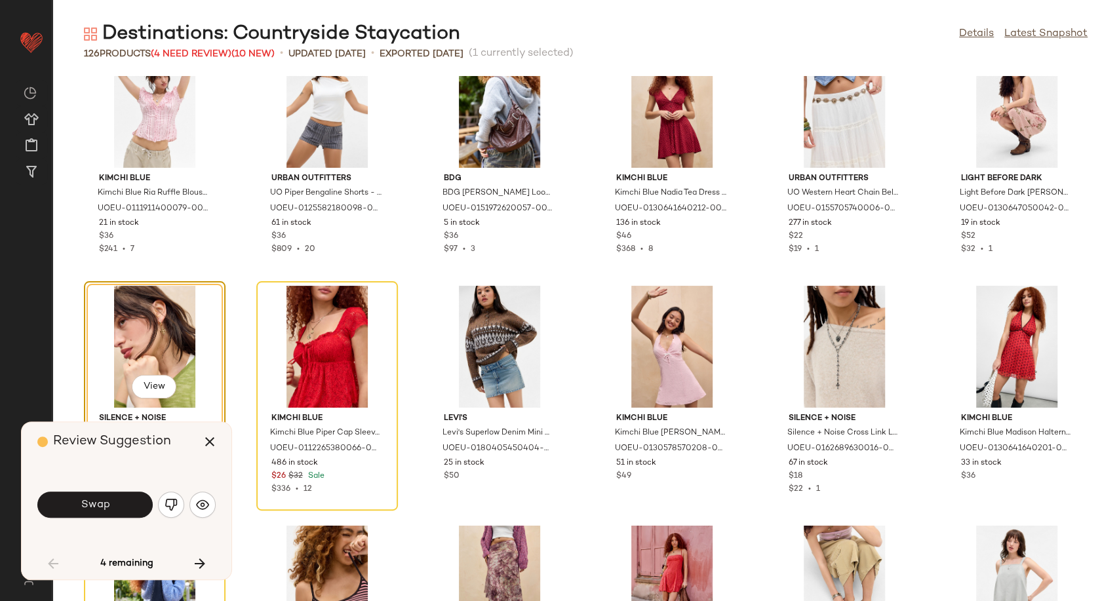
scroll to position [2232, 0]
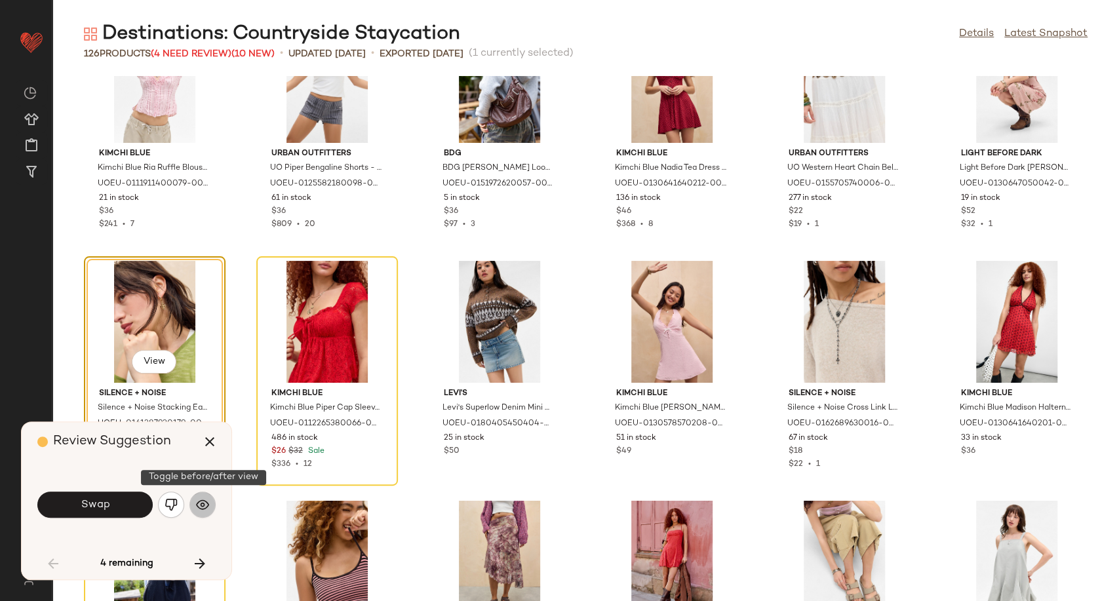
click at [203, 510] on img "button" at bounding box center [202, 504] width 13 height 13
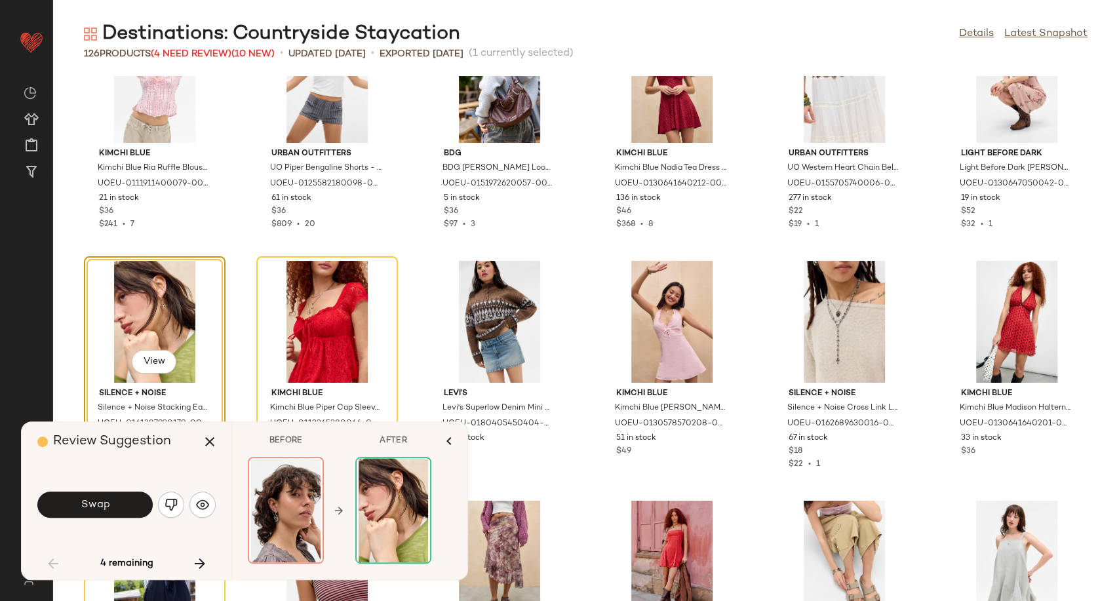
click at [98, 497] on button "Swap" at bounding box center [94, 505] width 115 height 26
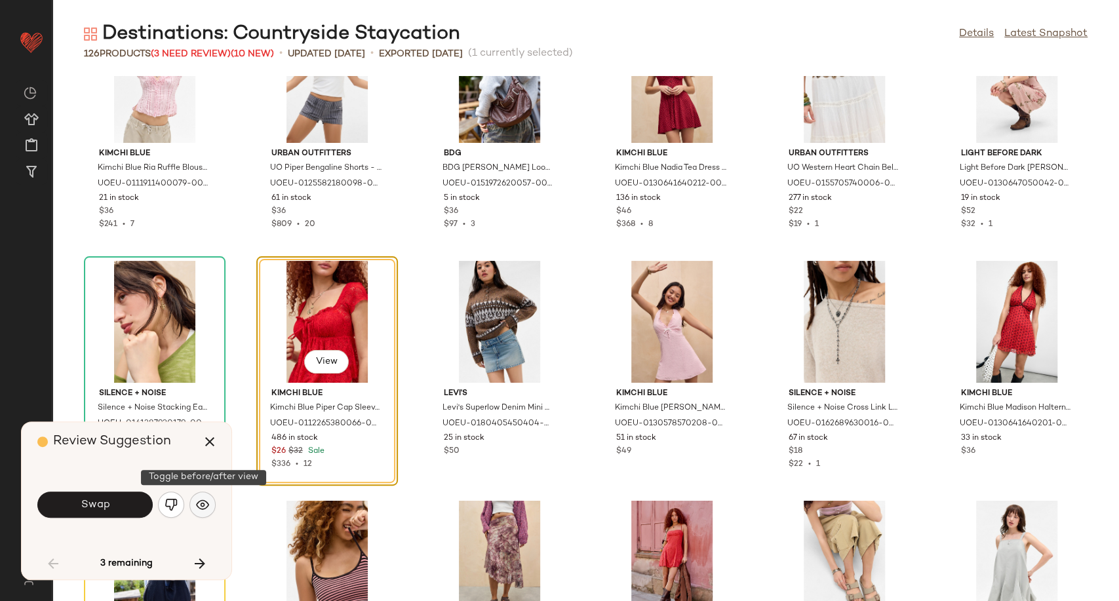
scroll to position [2159, 0]
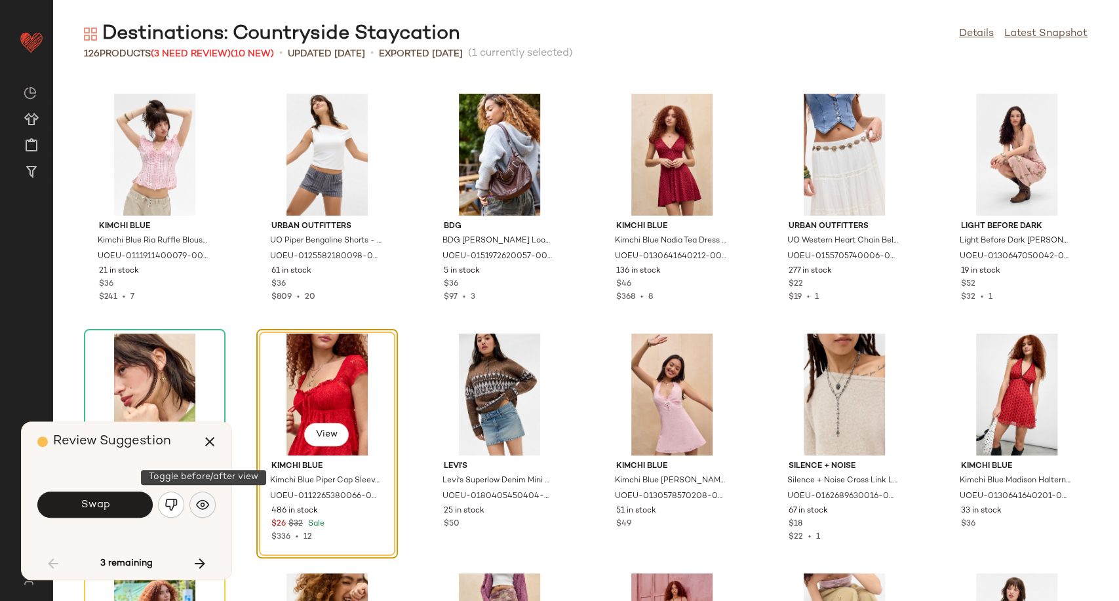
click at [204, 507] on img "button" at bounding box center [202, 504] width 13 height 13
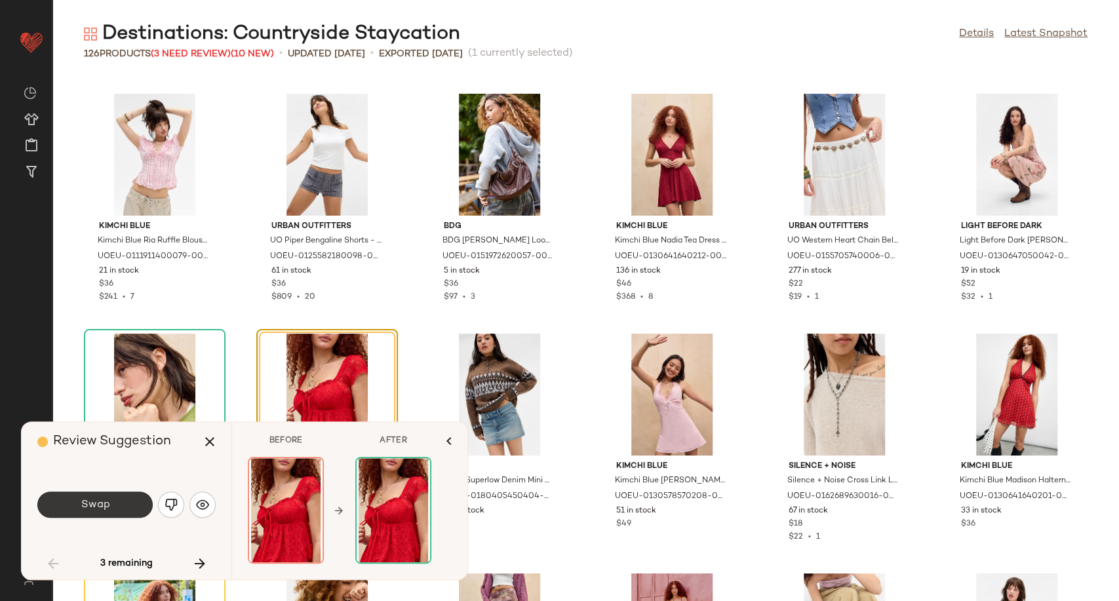
click at [124, 507] on button "Swap" at bounding box center [94, 505] width 115 height 26
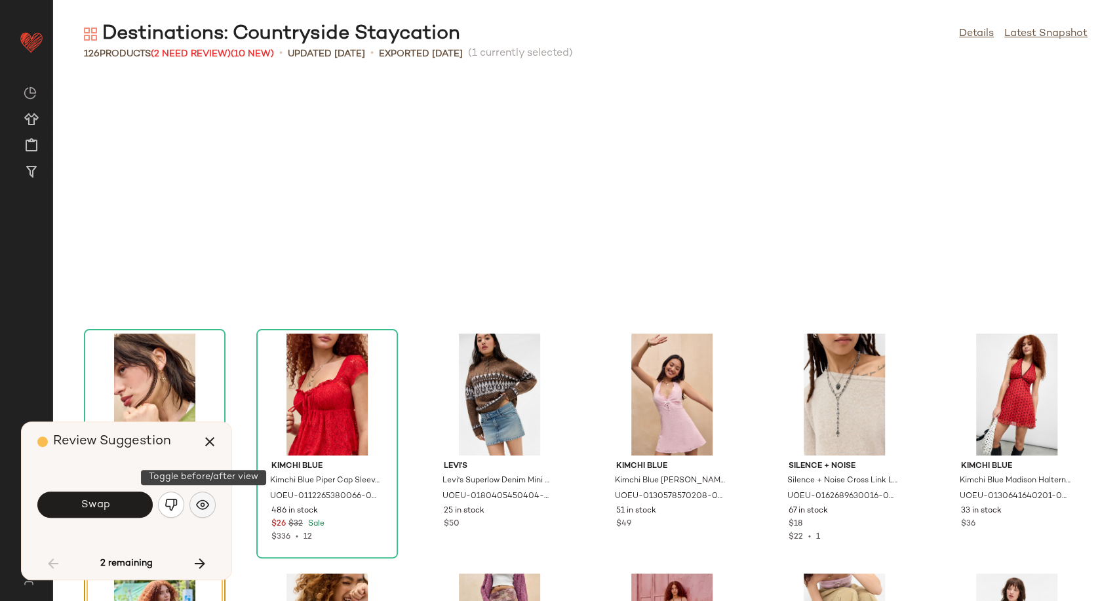
scroll to position [2399, 0]
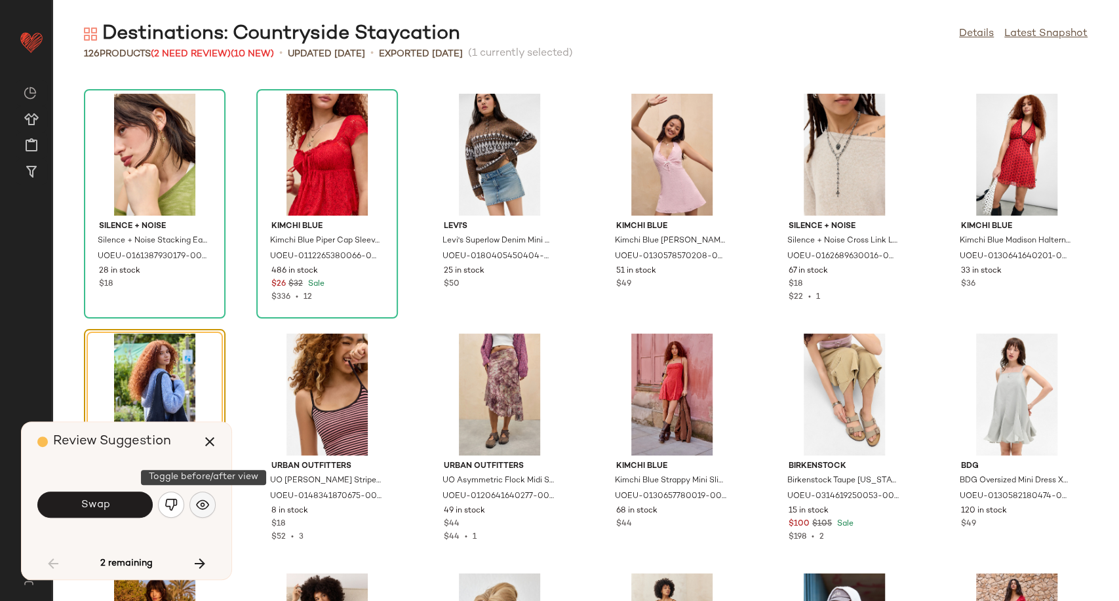
click at [204, 507] on img "button" at bounding box center [202, 504] width 13 height 13
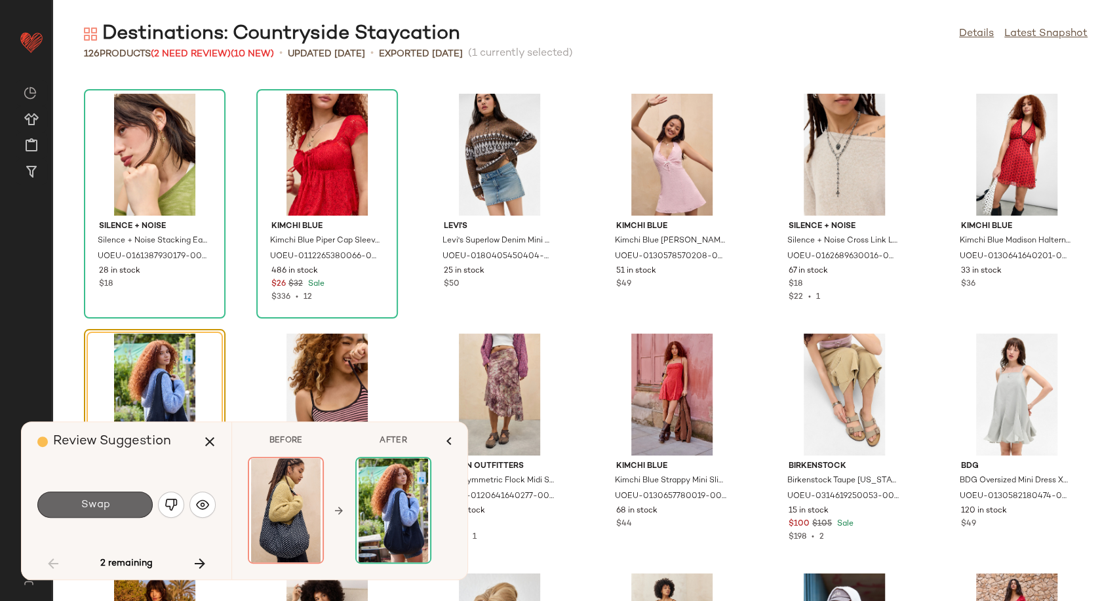
click at [123, 507] on button "Swap" at bounding box center [94, 505] width 115 height 26
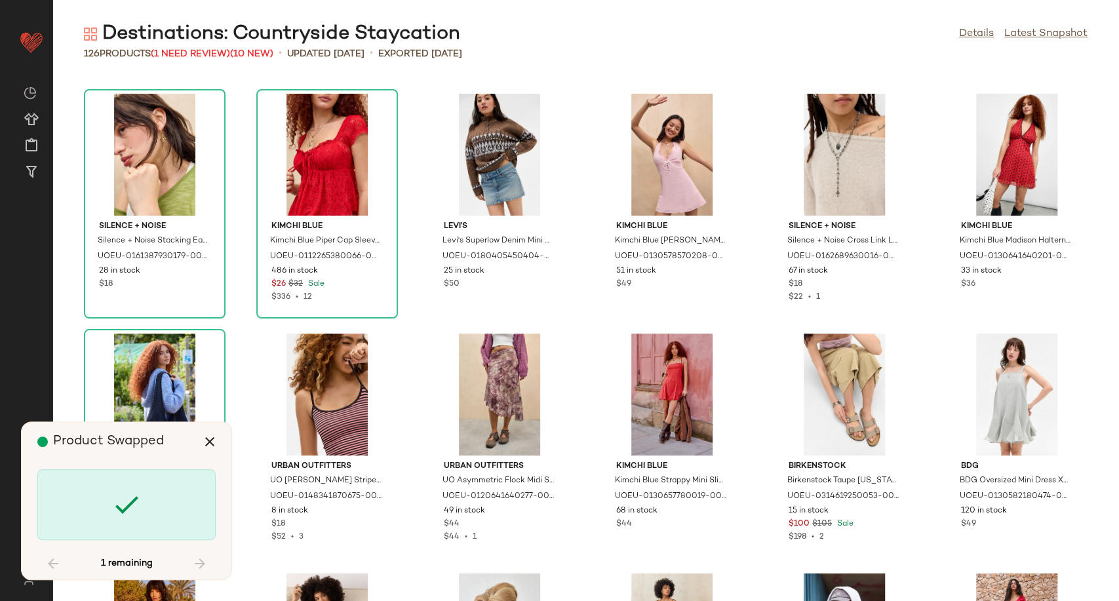
scroll to position [4318, 0]
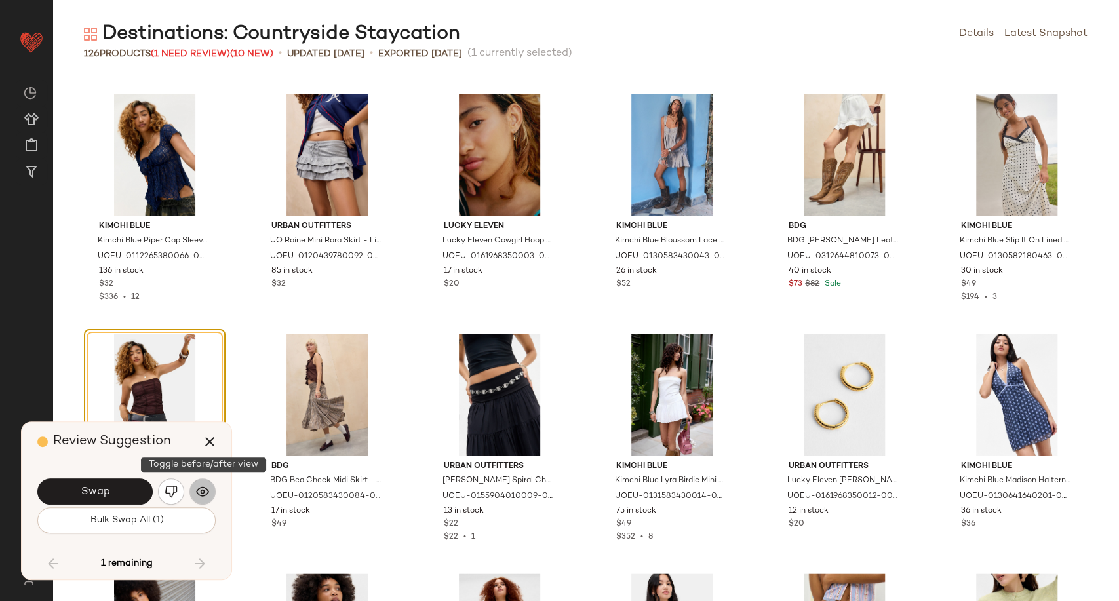
click at [204, 493] on img "button" at bounding box center [202, 491] width 13 height 13
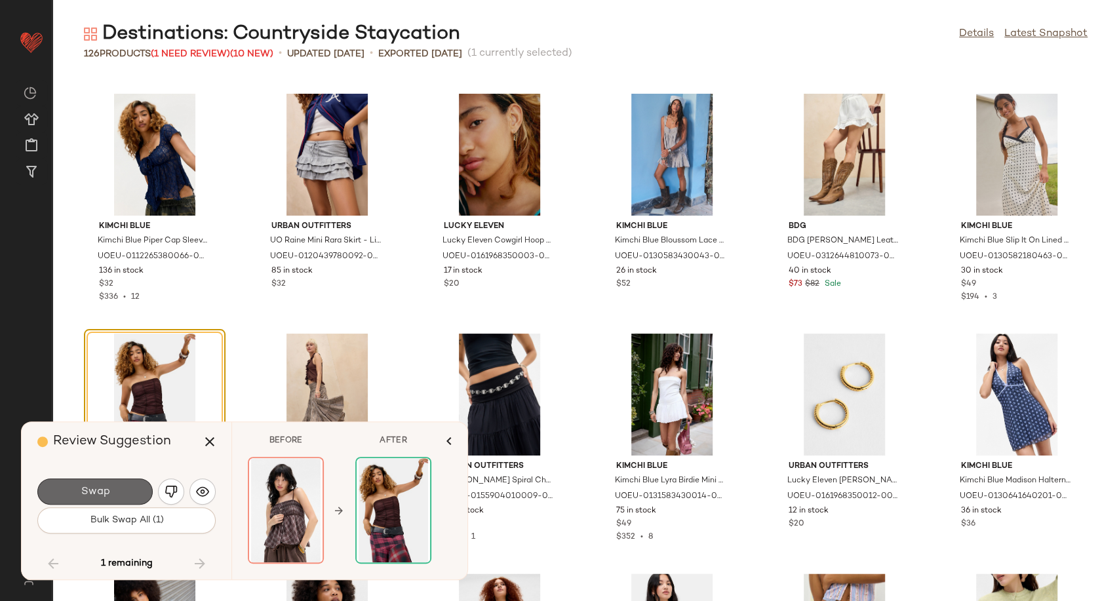
click at [109, 491] on span "Swap" at bounding box center [94, 492] width 29 height 12
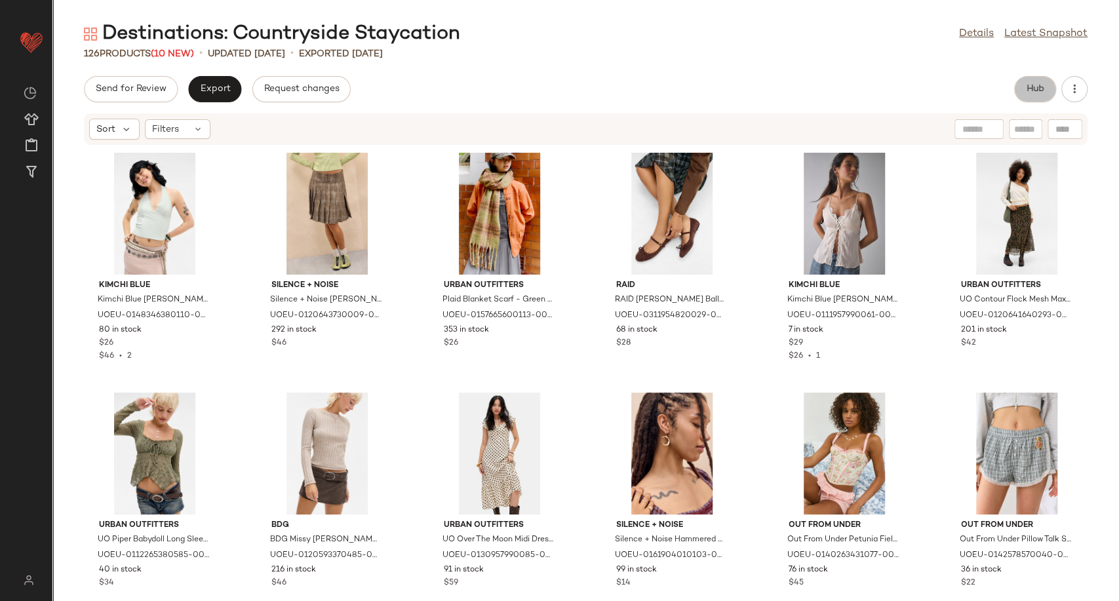
click at [1029, 86] on span "Hub" at bounding box center [1035, 89] width 18 height 10
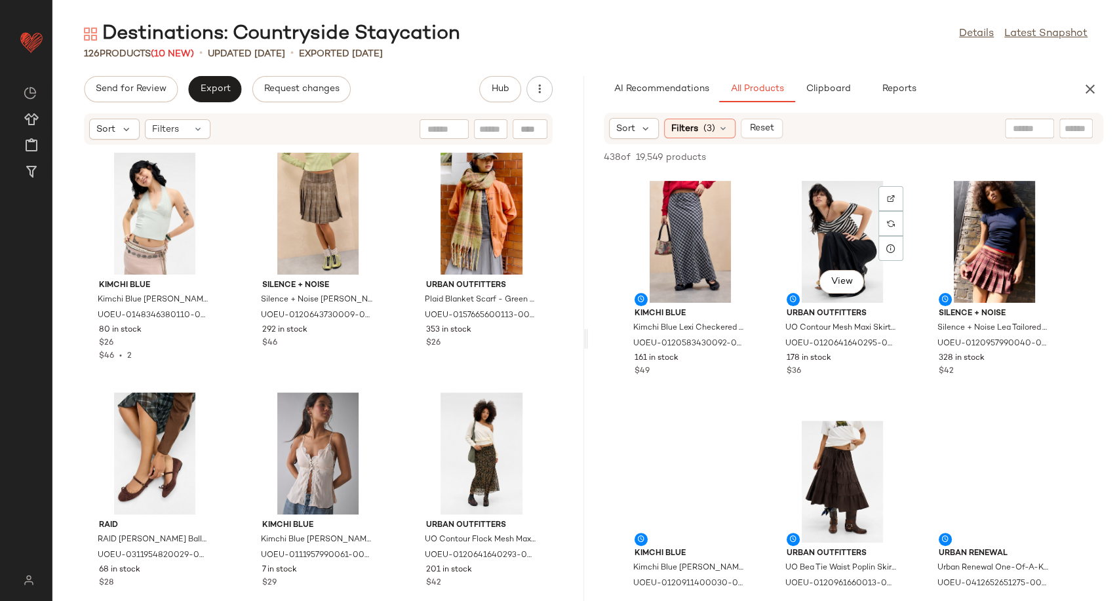
scroll to position [436, 0]
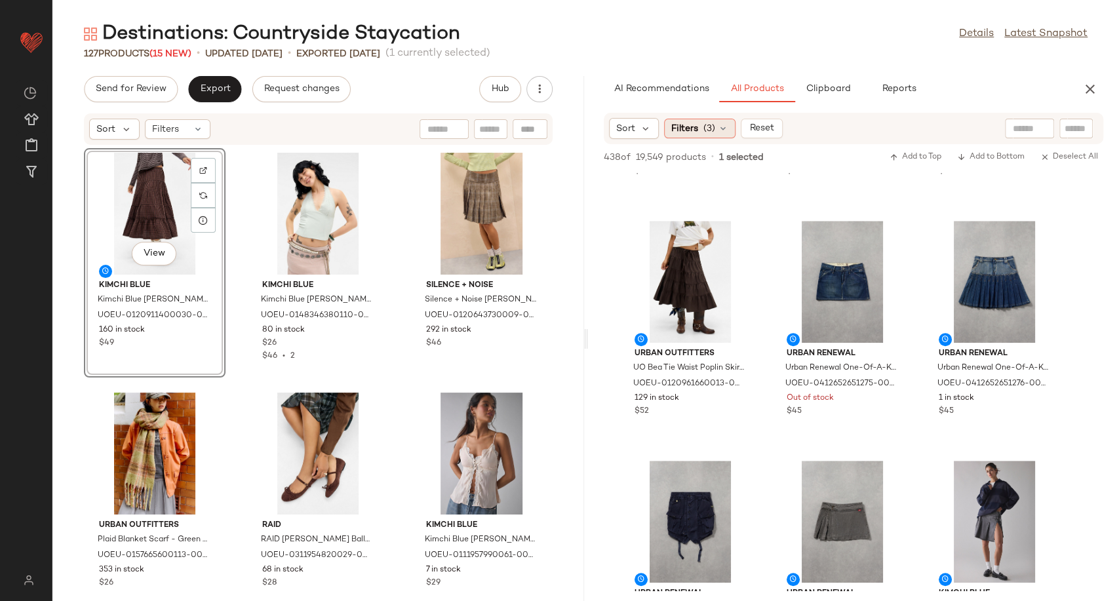
click at [726, 130] on icon at bounding box center [723, 128] width 10 height 10
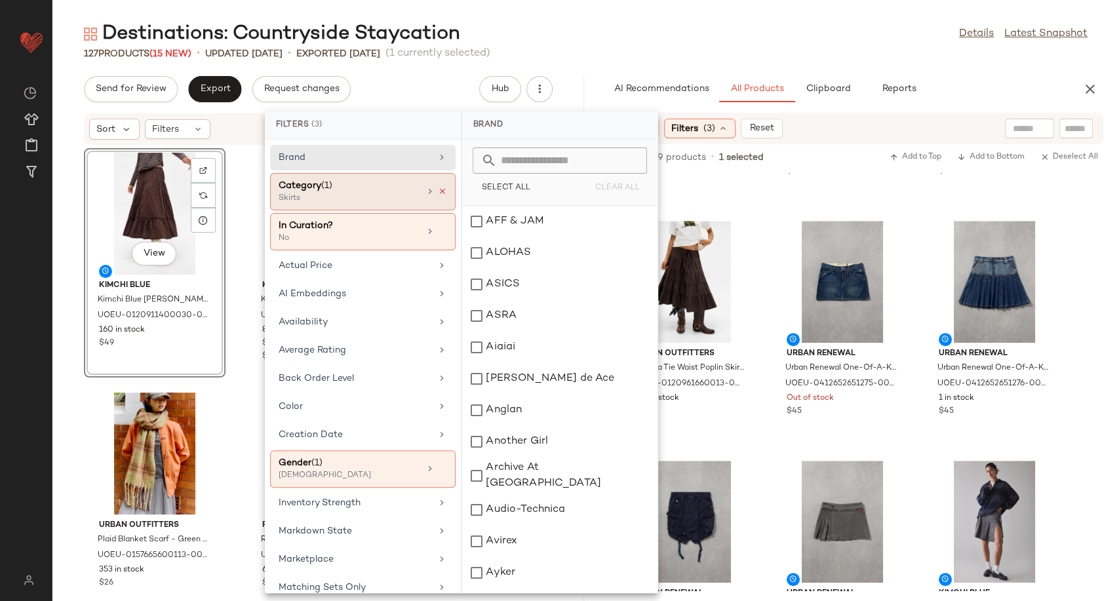
click at [438, 191] on icon at bounding box center [442, 191] width 9 height 9
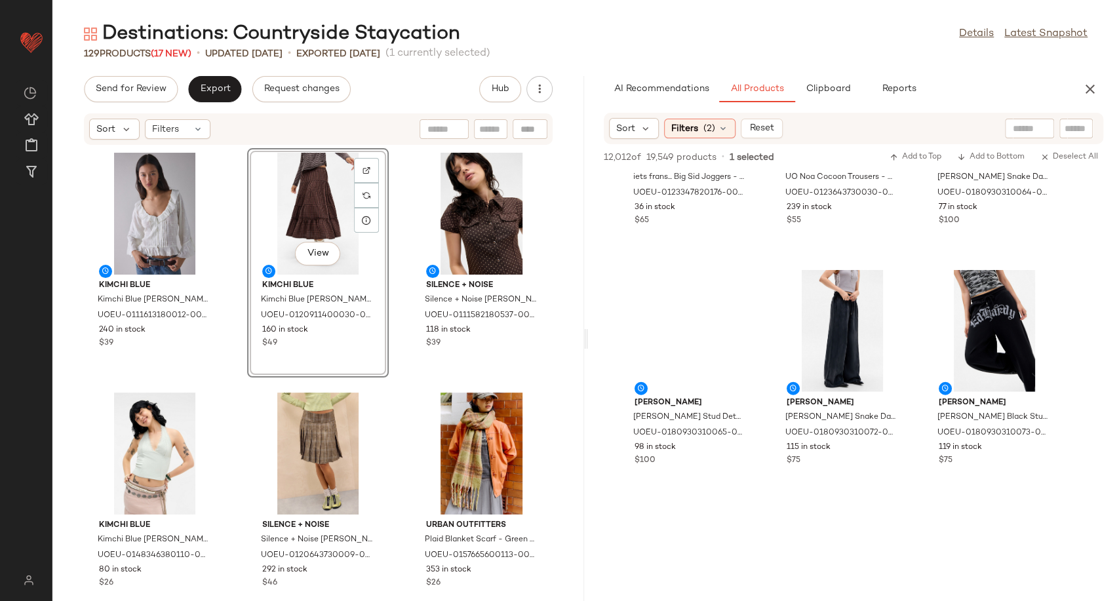
scroll to position [2330, 0]
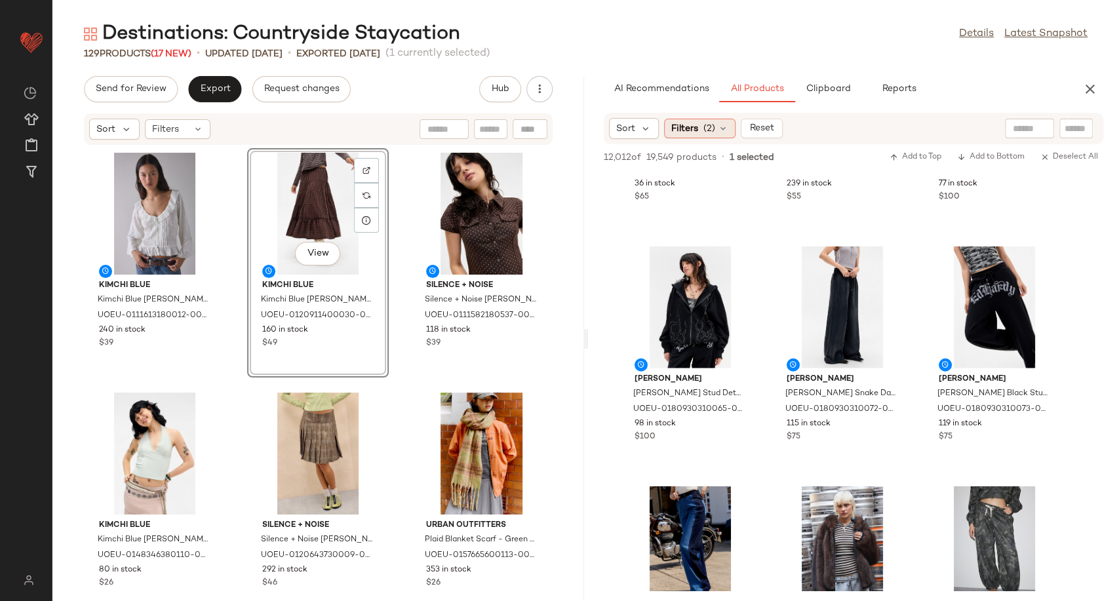
click at [726, 130] on icon at bounding box center [723, 128] width 10 height 10
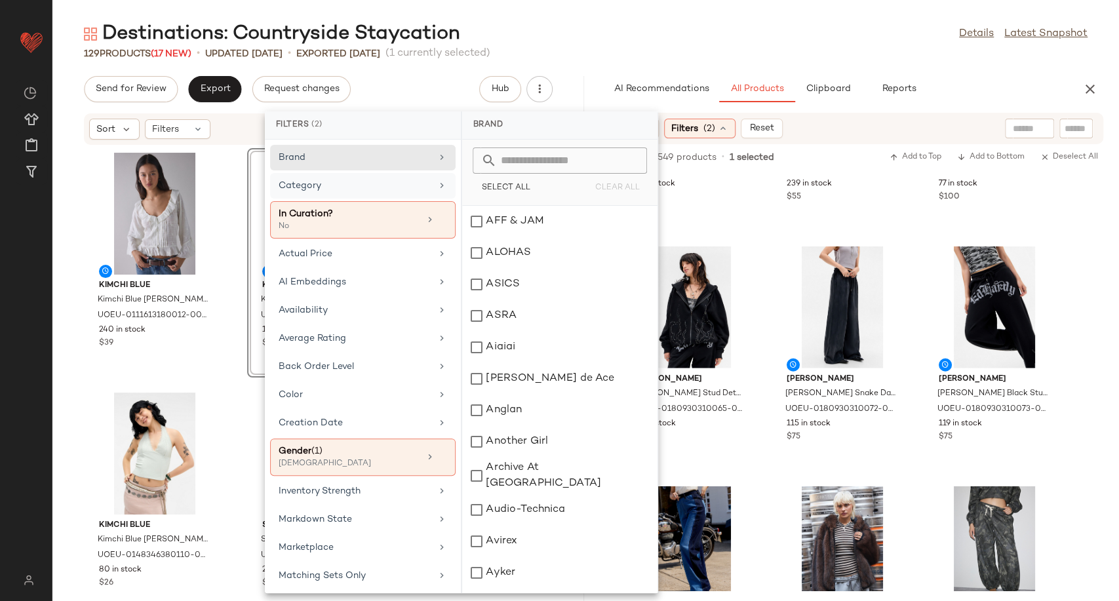
click at [383, 187] on div "Category" at bounding box center [355, 186] width 153 height 14
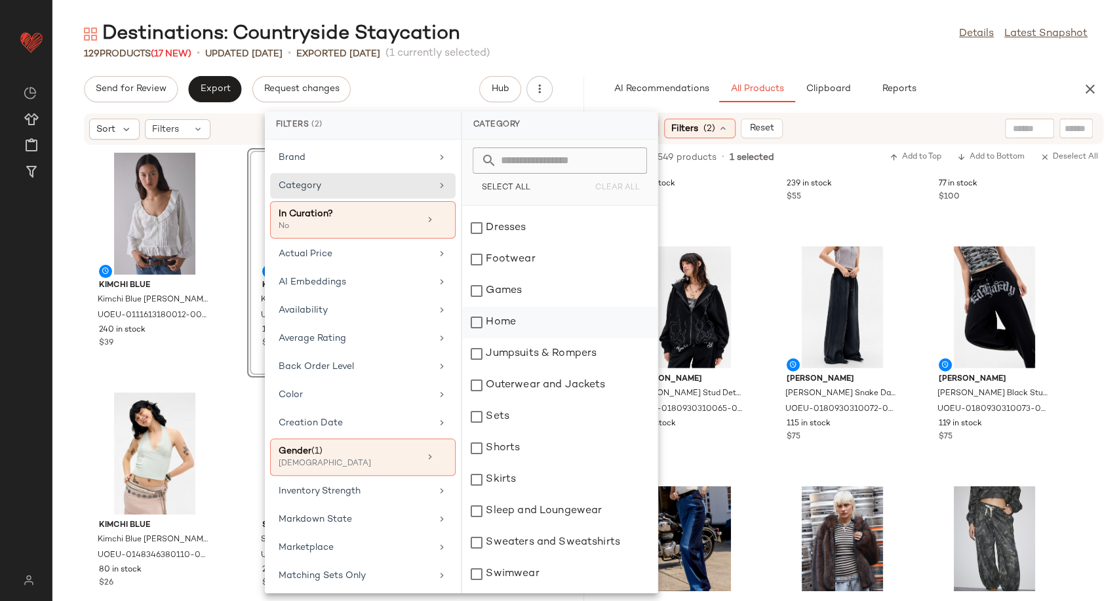
scroll to position [273, 0]
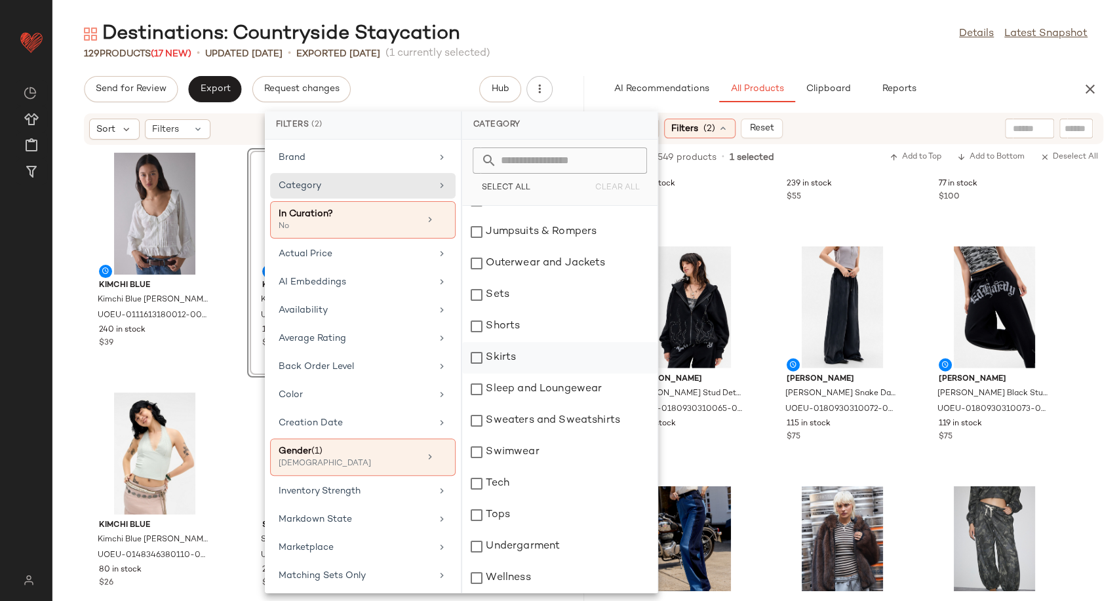
click at [510, 359] on div "Skirts" at bounding box center [559, 357] width 195 height 31
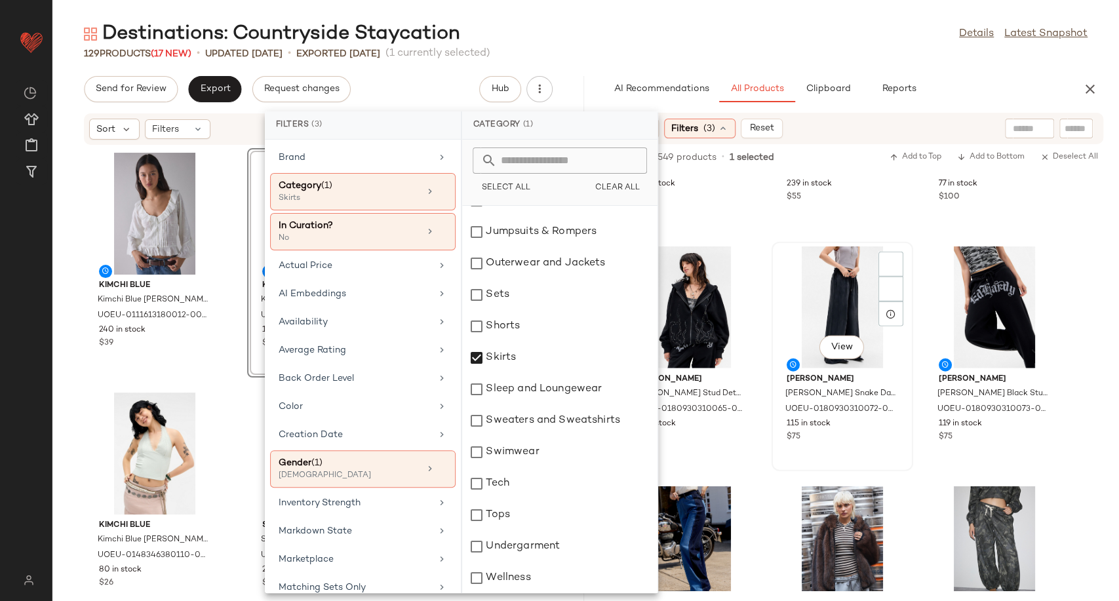
click at [775, 444] on div "View Ed Hardy Ed Hardy Snake Dagger Joggers - Black XL at Urban Outfitters UOEU…" at bounding box center [842, 356] width 139 height 227
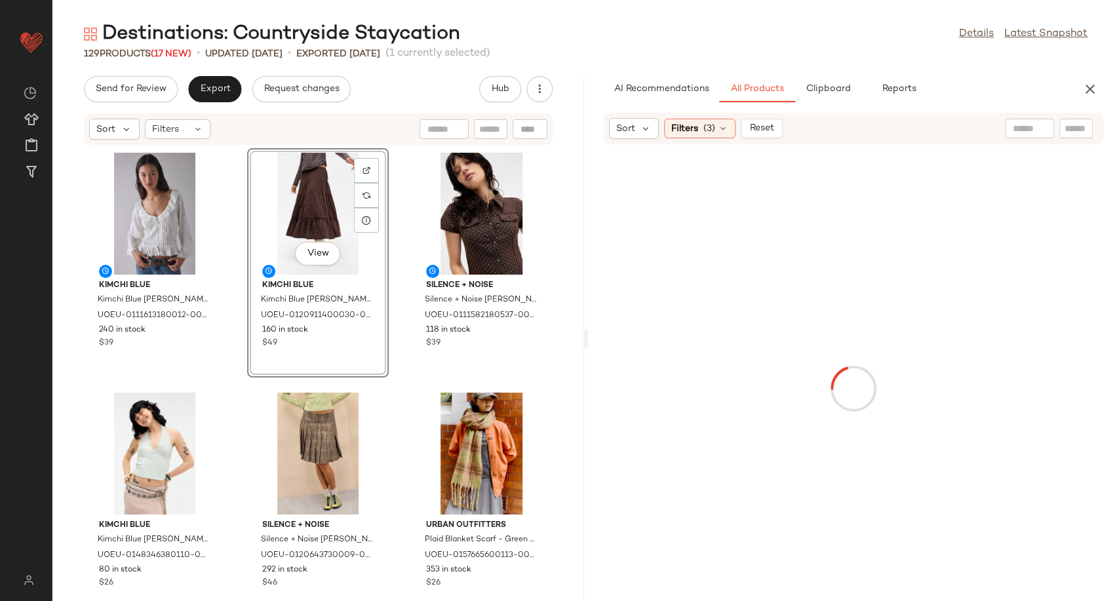
click at [769, 443] on div at bounding box center [854, 388] width 526 height 483
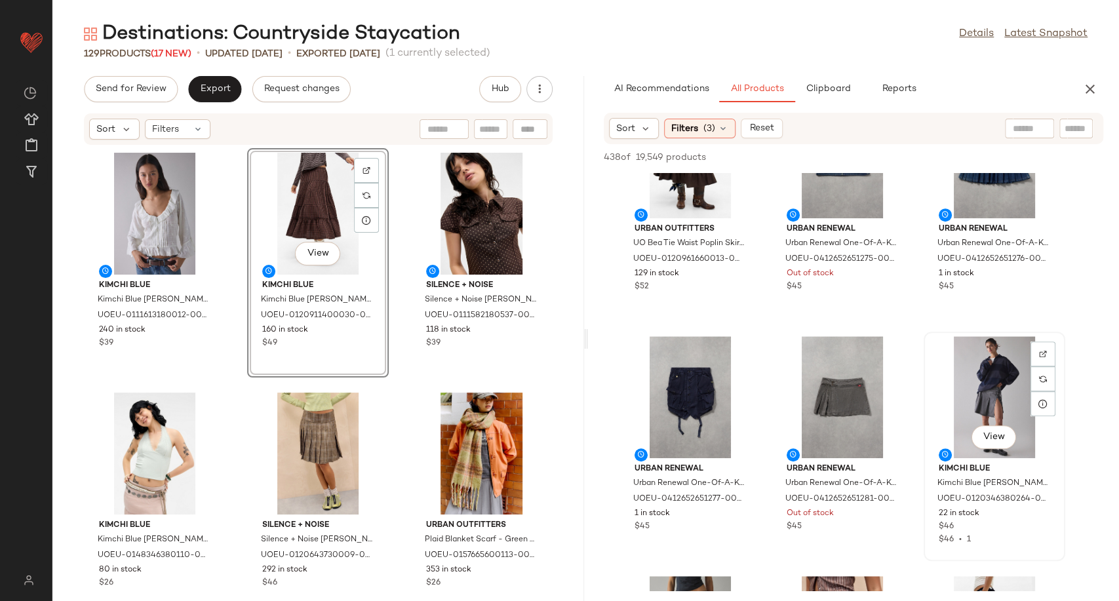
scroll to position [582, 0]
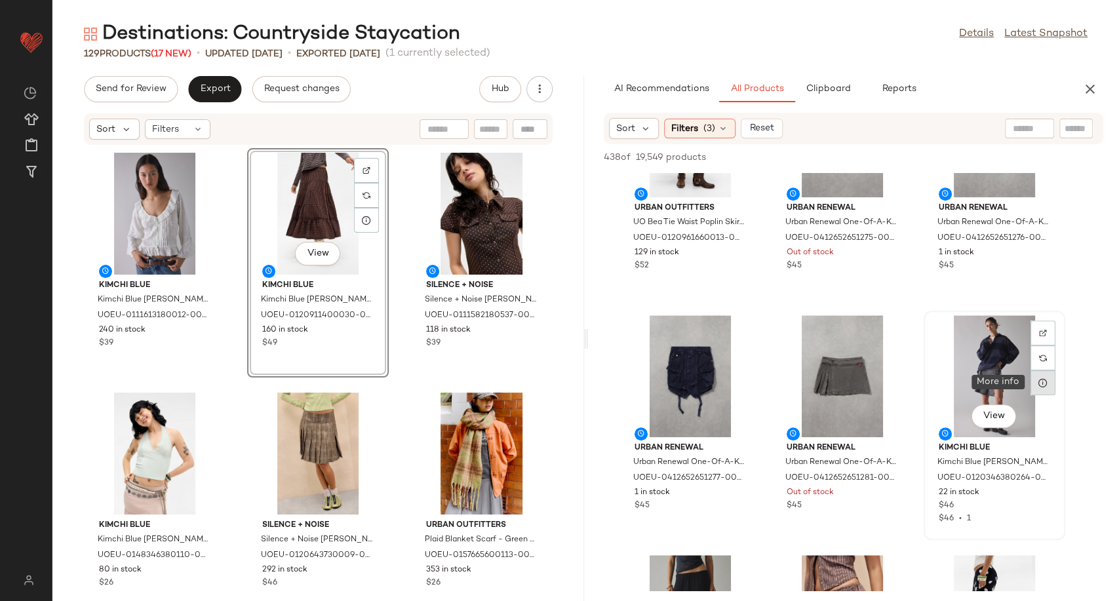
click at [1047, 384] on div at bounding box center [1042, 382] width 25 height 25
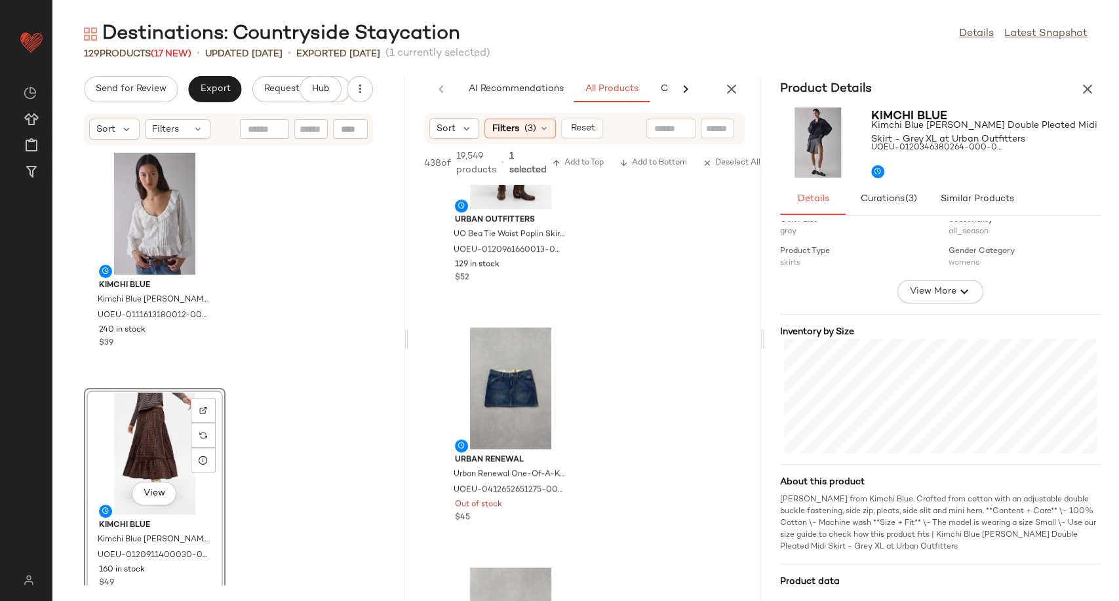
scroll to position [218, 0]
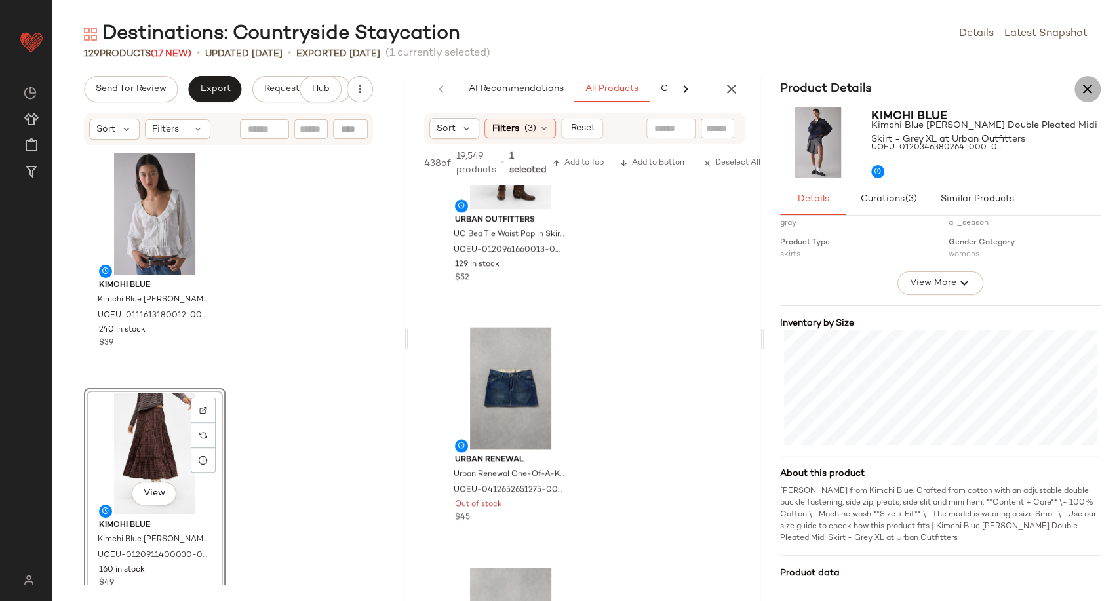
click at [1085, 95] on icon "button" at bounding box center [1087, 89] width 16 height 16
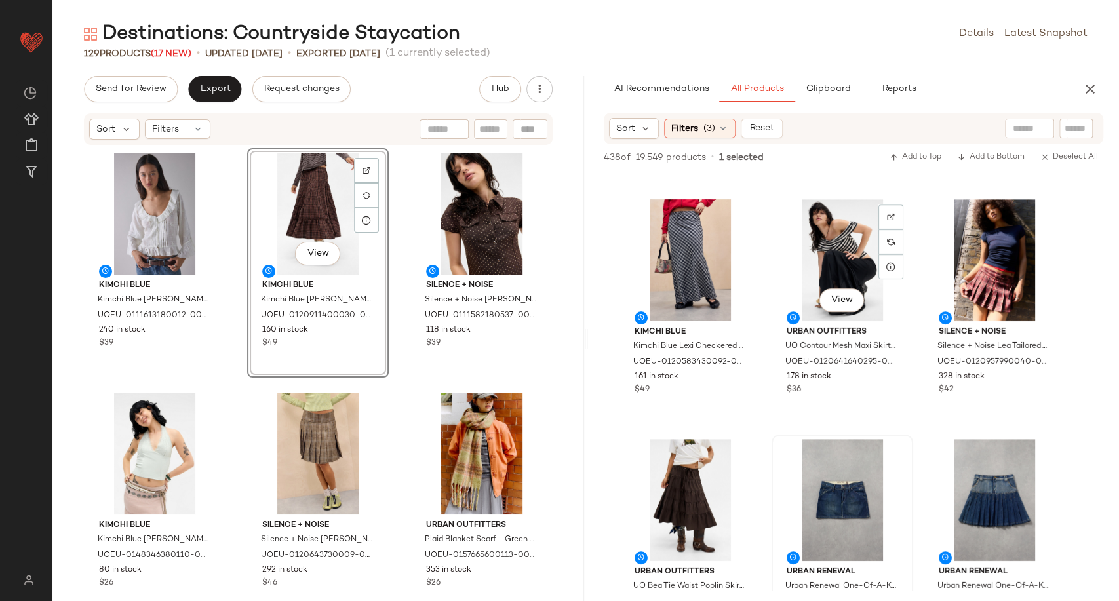
scroll to position [0, 0]
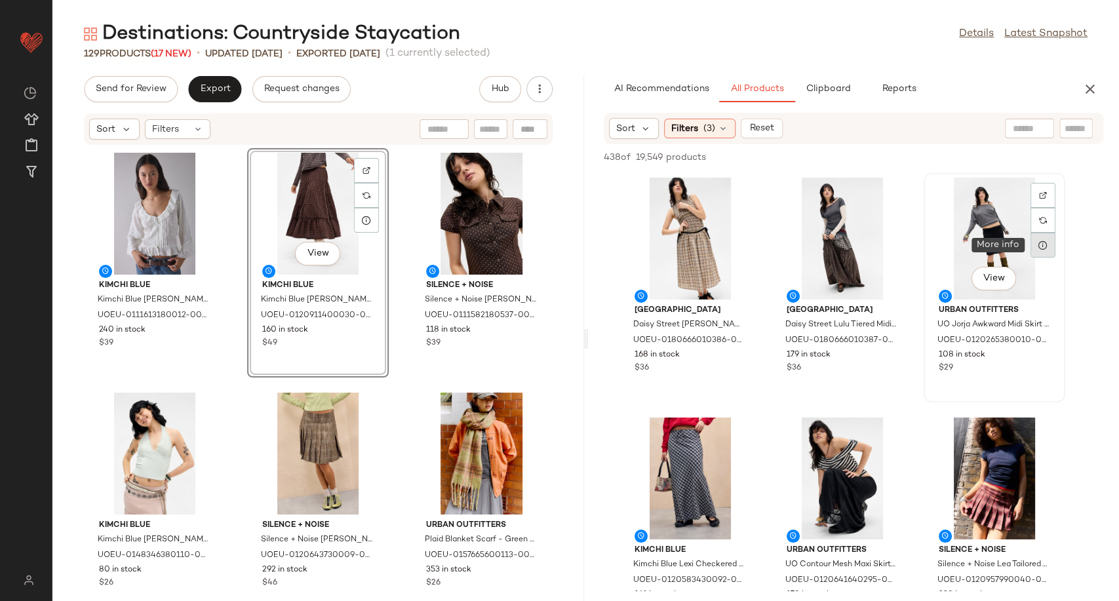
click at [1043, 251] on div at bounding box center [1042, 245] width 25 height 25
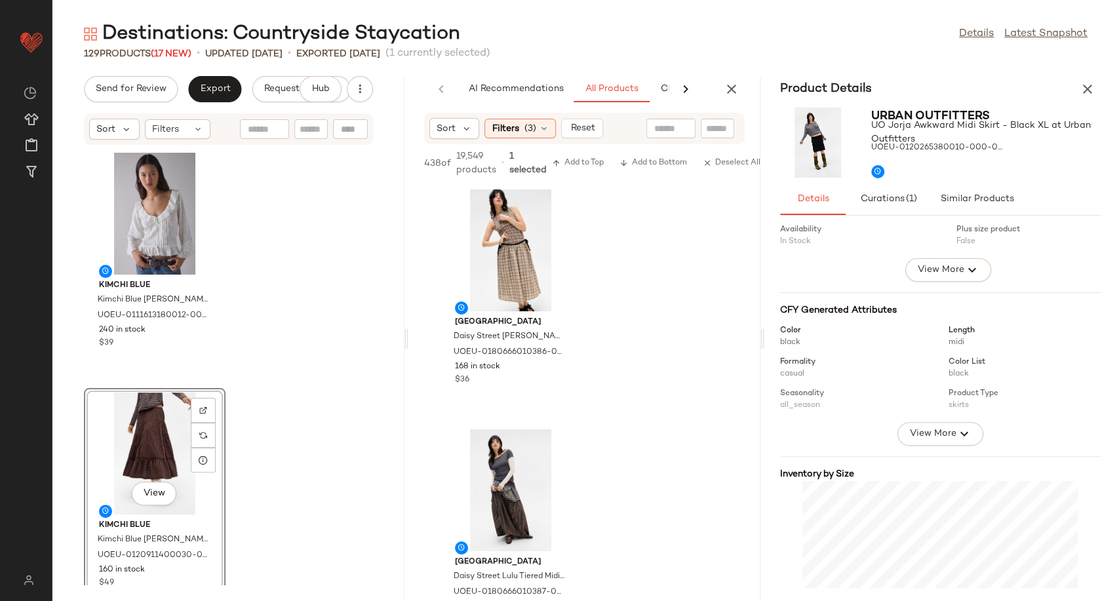
scroll to position [145, 0]
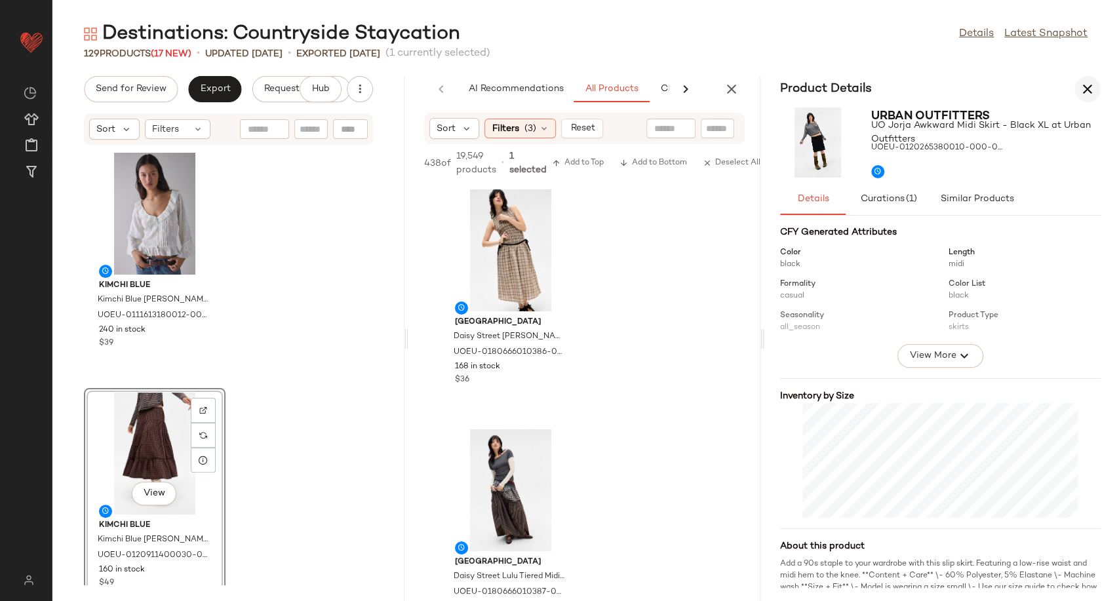
click at [1087, 93] on icon "button" at bounding box center [1087, 89] width 16 height 16
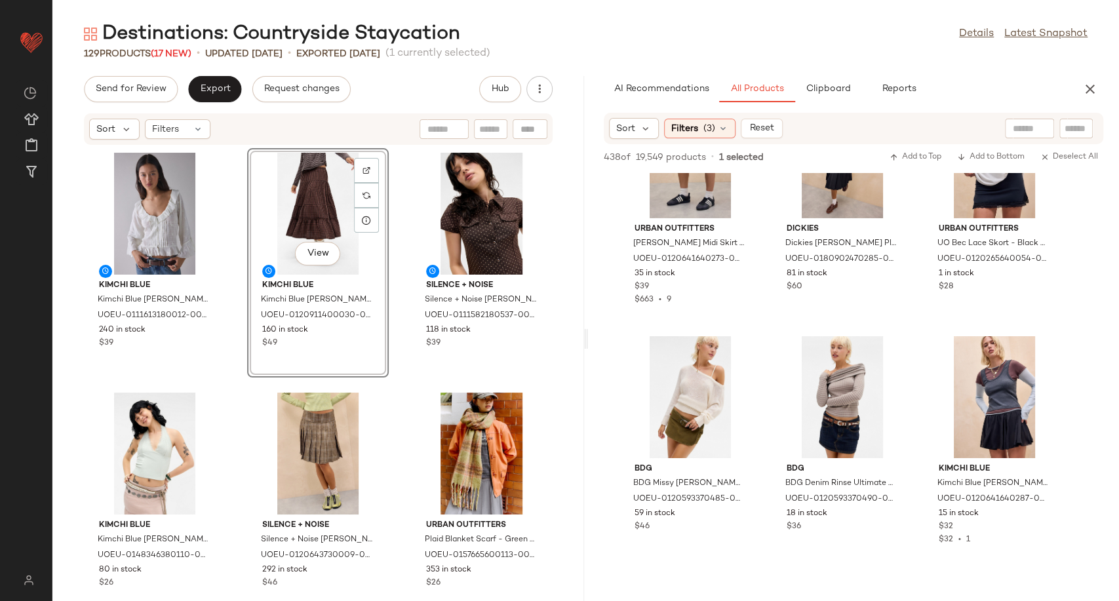
scroll to position [2985, 0]
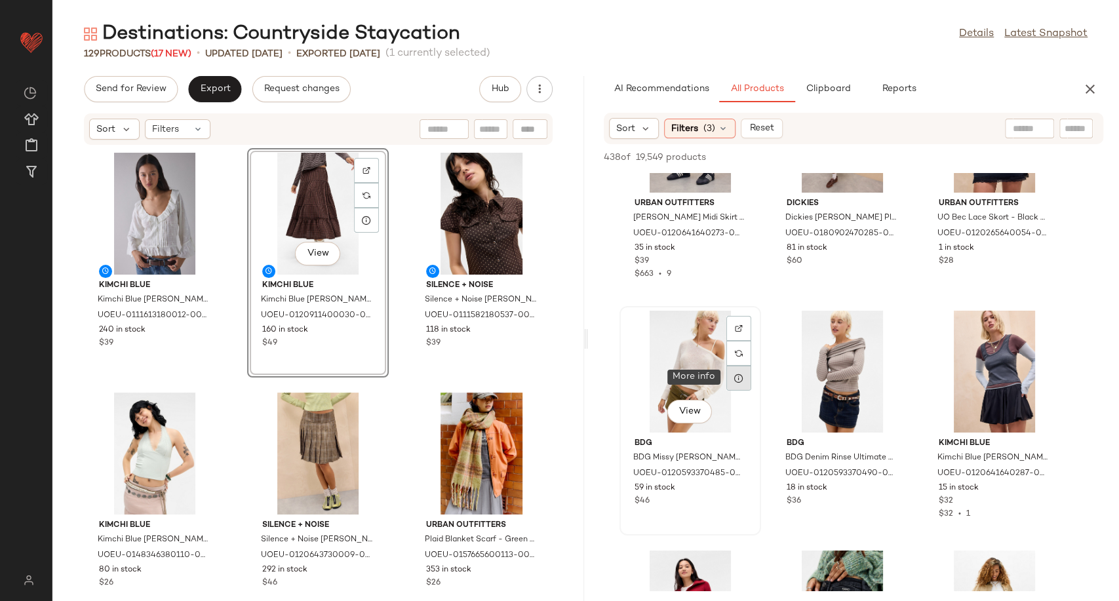
click at [735, 383] on div at bounding box center [738, 378] width 25 height 25
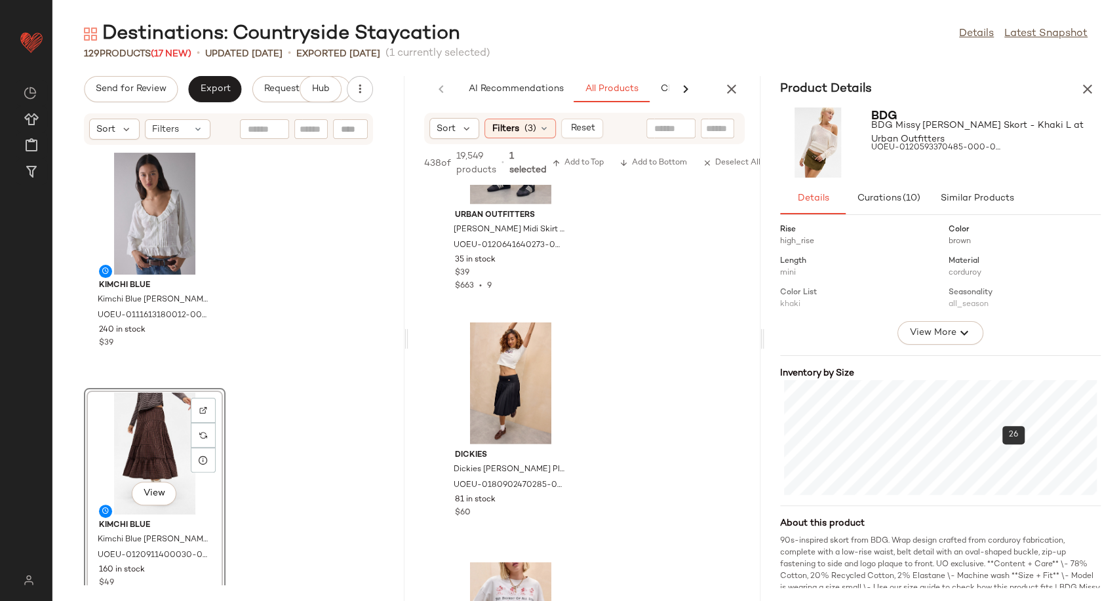
scroll to position [185, 0]
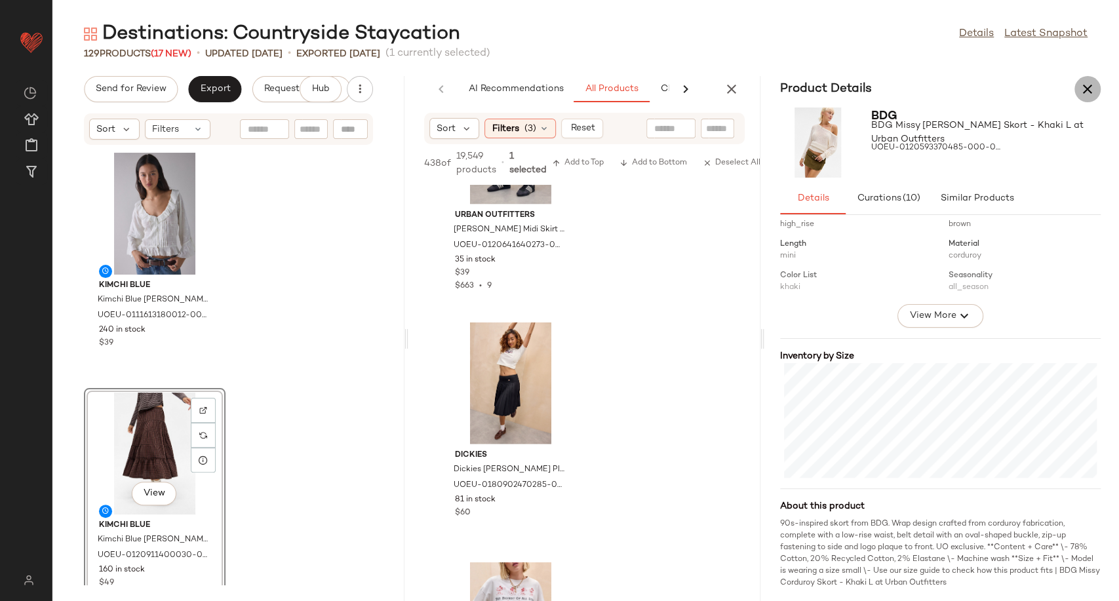
click at [1078, 93] on button "button" at bounding box center [1087, 89] width 26 height 26
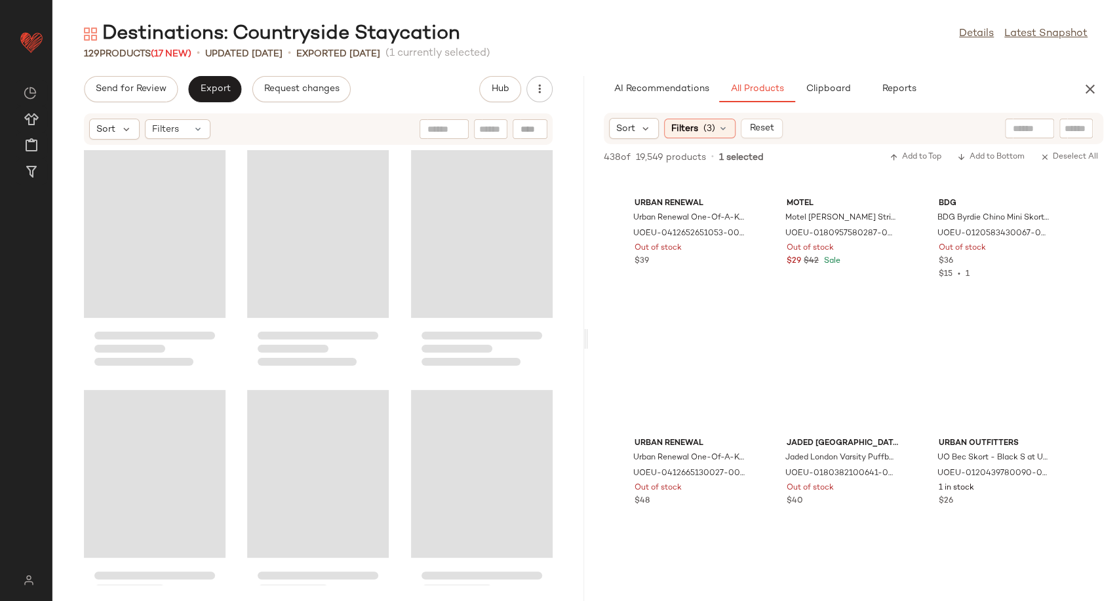
scroll to position [2985, 0]
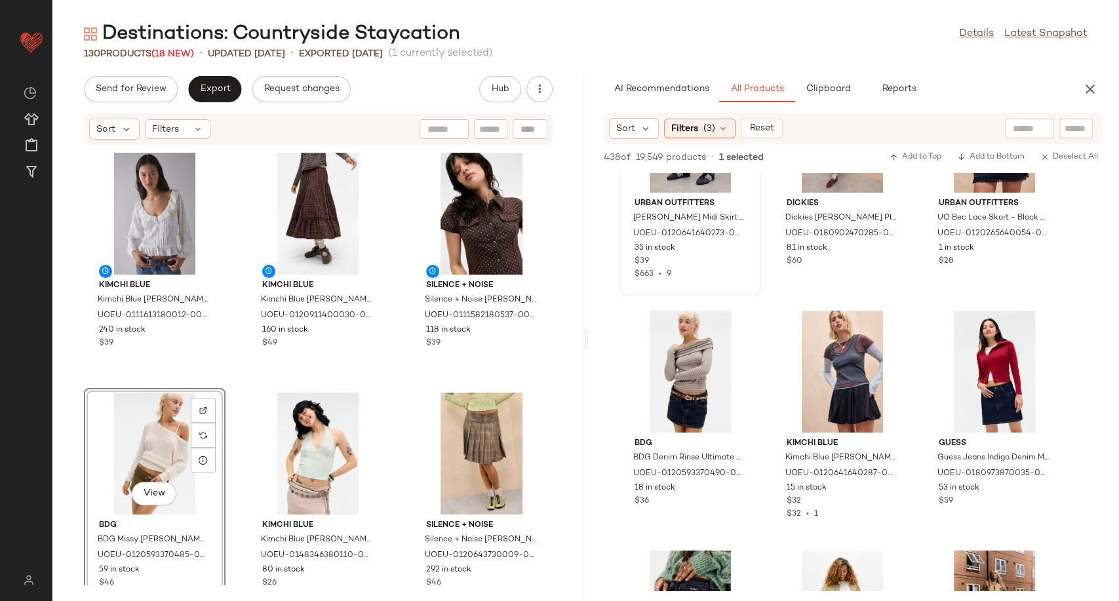
drag, startPoint x: 722, startPoint y: 123, endPoint x: 660, endPoint y: 200, distance: 98.8
click at [722, 123] on icon at bounding box center [723, 128] width 10 height 10
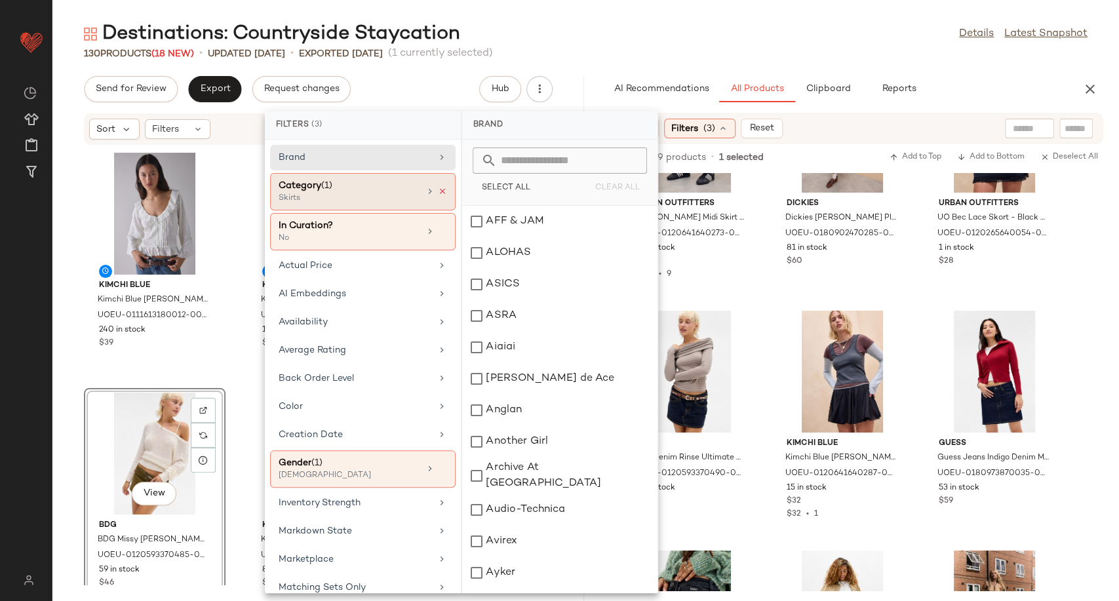
click at [438, 191] on icon at bounding box center [442, 191] width 9 height 9
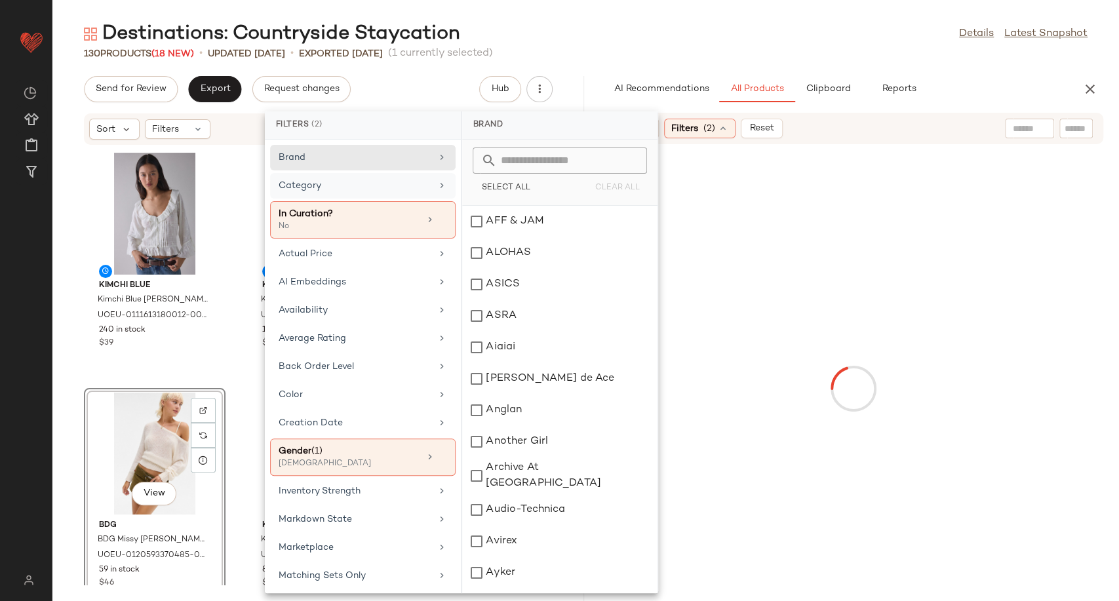
click at [391, 187] on div "Category" at bounding box center [355, 186] width 153 height 14
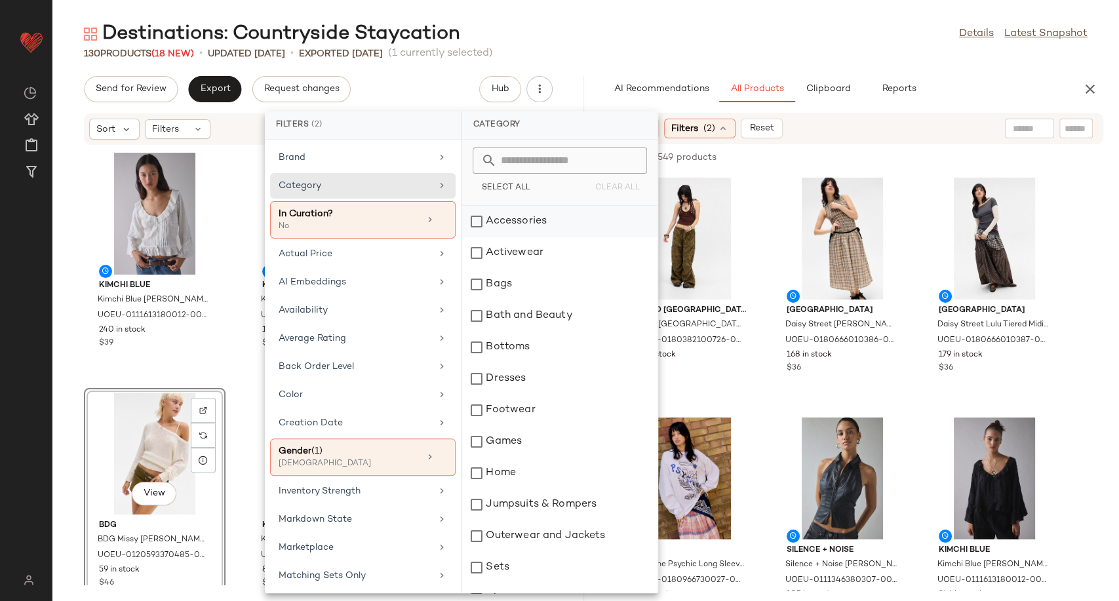
click at [524, 222] on div "Accessories" at bounding box center [559, 221] width 195 height 31
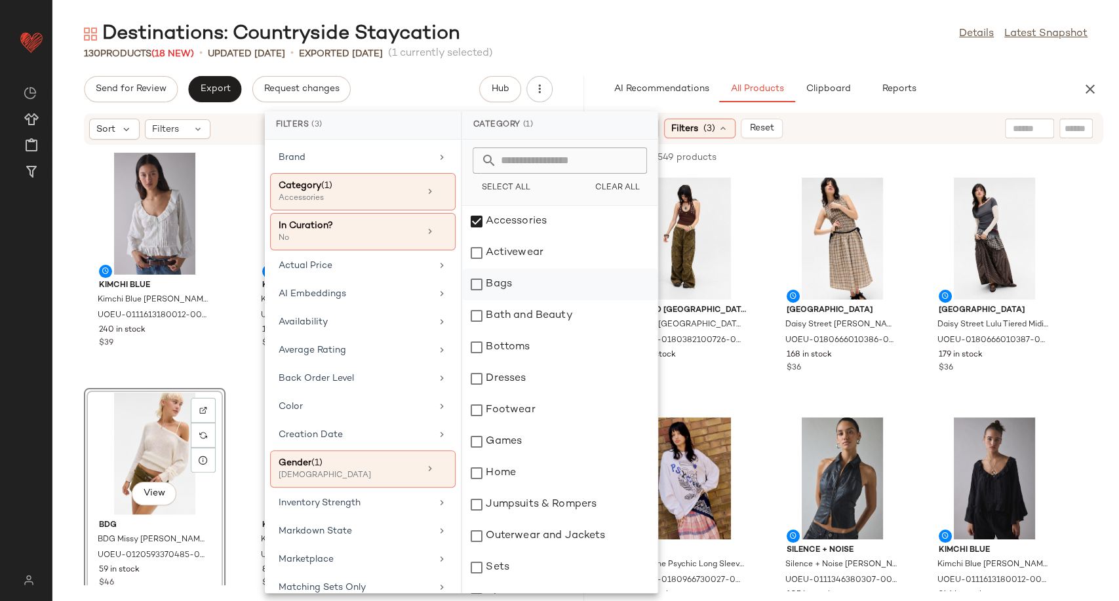
click at [519, 284] on div "Bags" at bounding box center [559, 284] width 195 height 31
click at [507, 413] on div "Footwear" at bounding box center [559, 410] width 195 height 31
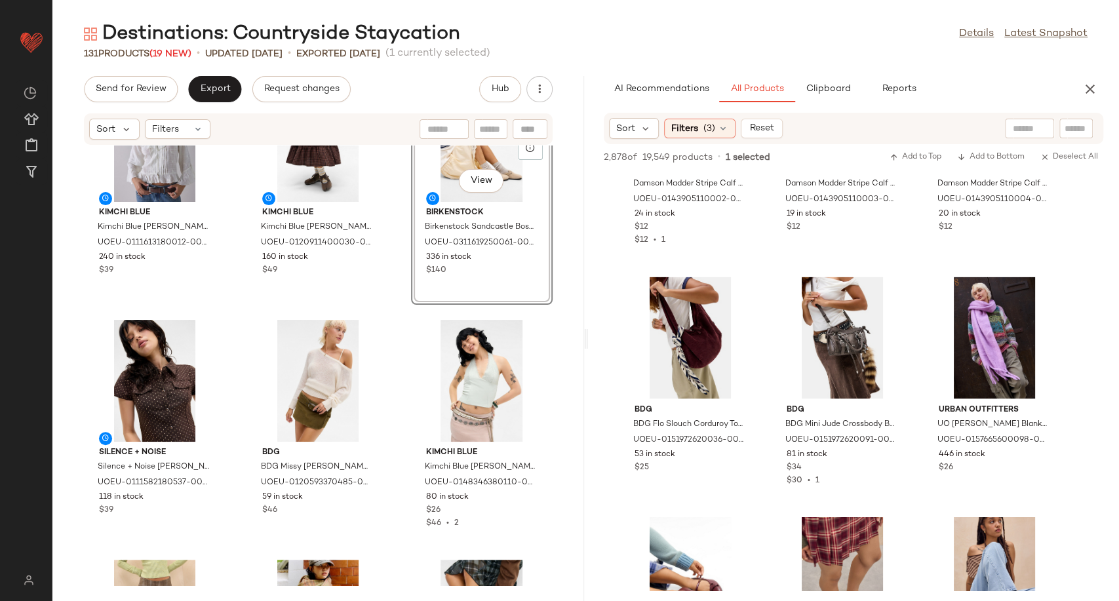
scroll to position [1602, 0]
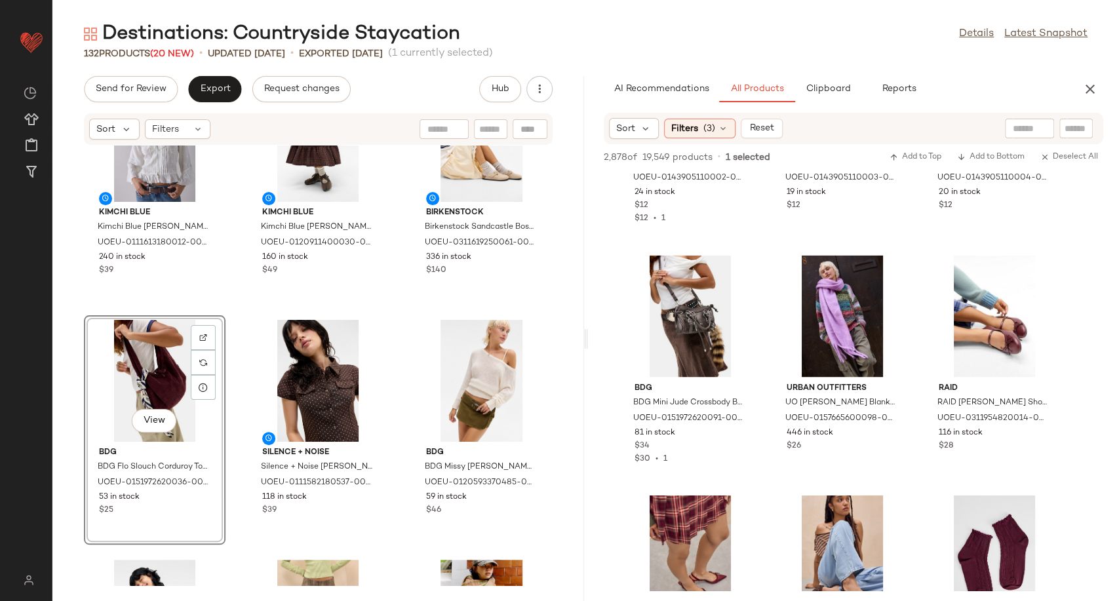
click at [397, 400] on div "Kimchi Blue Kimchi Blue Joni Blouse - Ivory XL at Urban Outfitters UOEU-0111613…" at bounding box center [318, 365] width 532 height 440
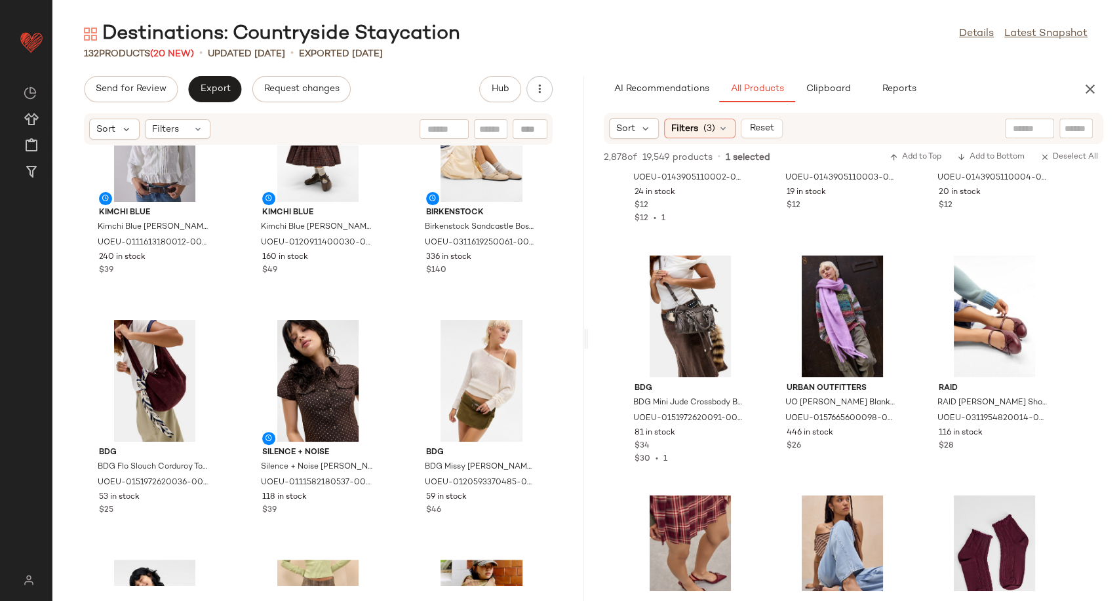
scroll to position [0, 0]
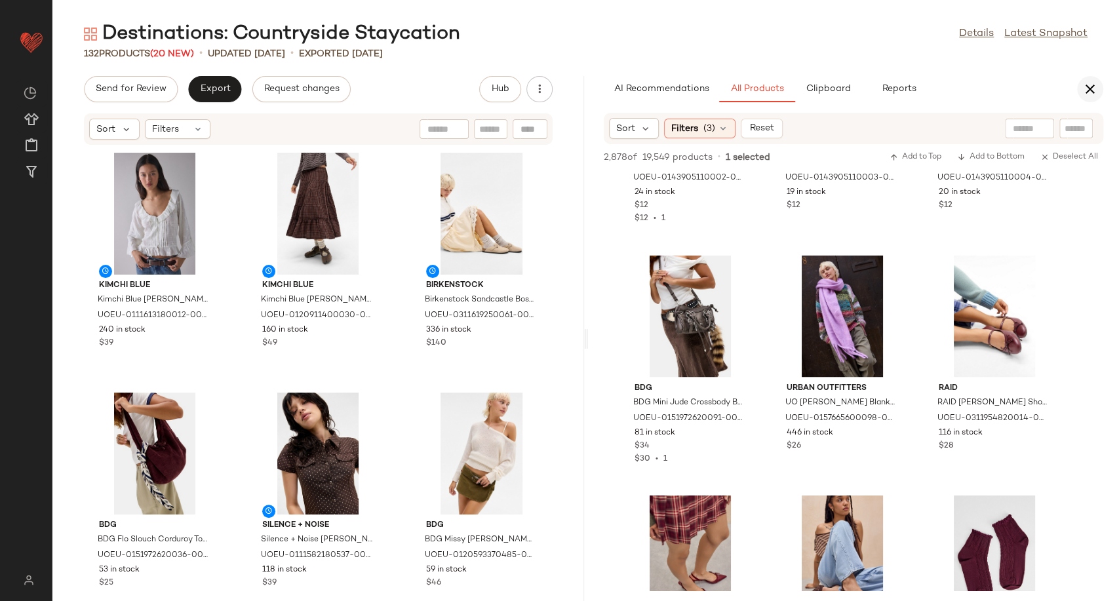
click at [1082, 98] on button "button" at bounding box center [1090, 89] width 26 height 26
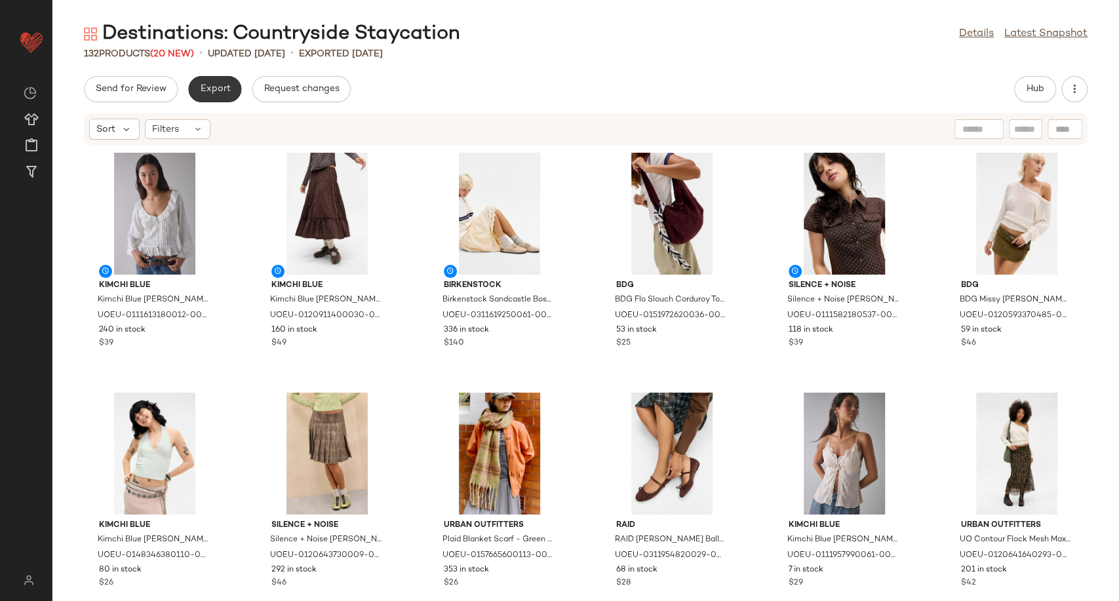
click at [214, 85] on span "Export" at bounding box center [214, 89] width 31 height 10
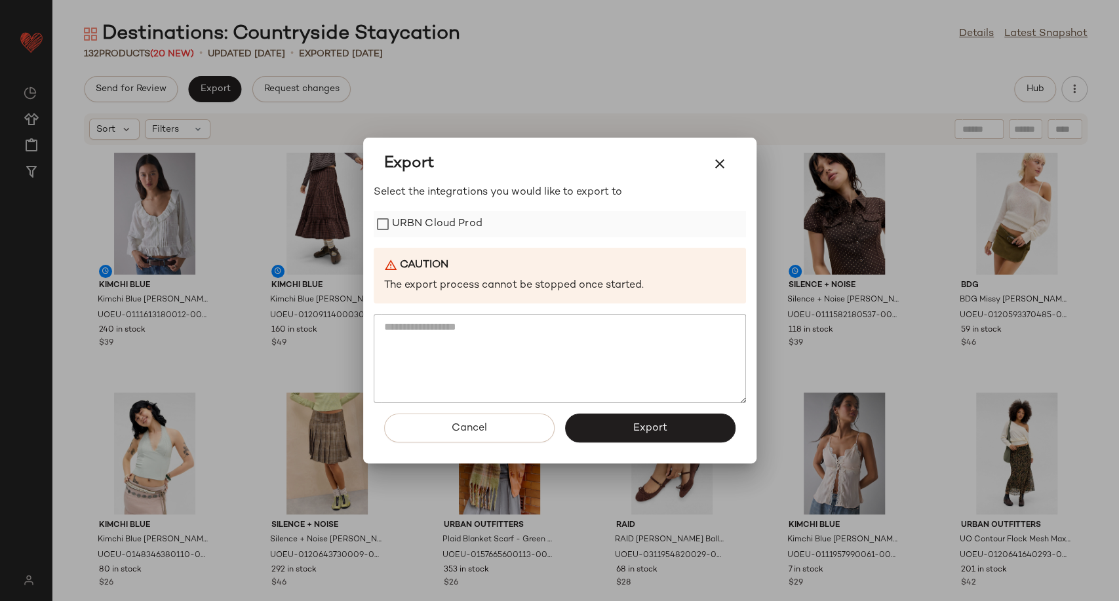
click at [455, 229] on label "URBN Cloud Prod" at bounding box center [437, 224] width 90 height 26
click at [615, 423] on button "Export" at bounding box center [650, 428] width 170 height 29
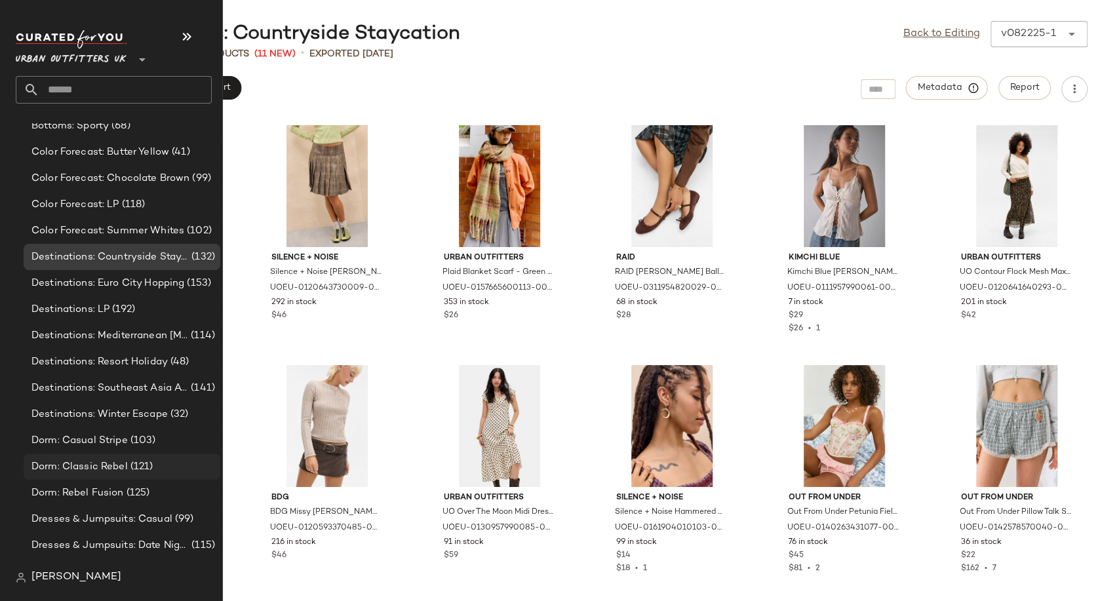
scroll to position [2767, 0]
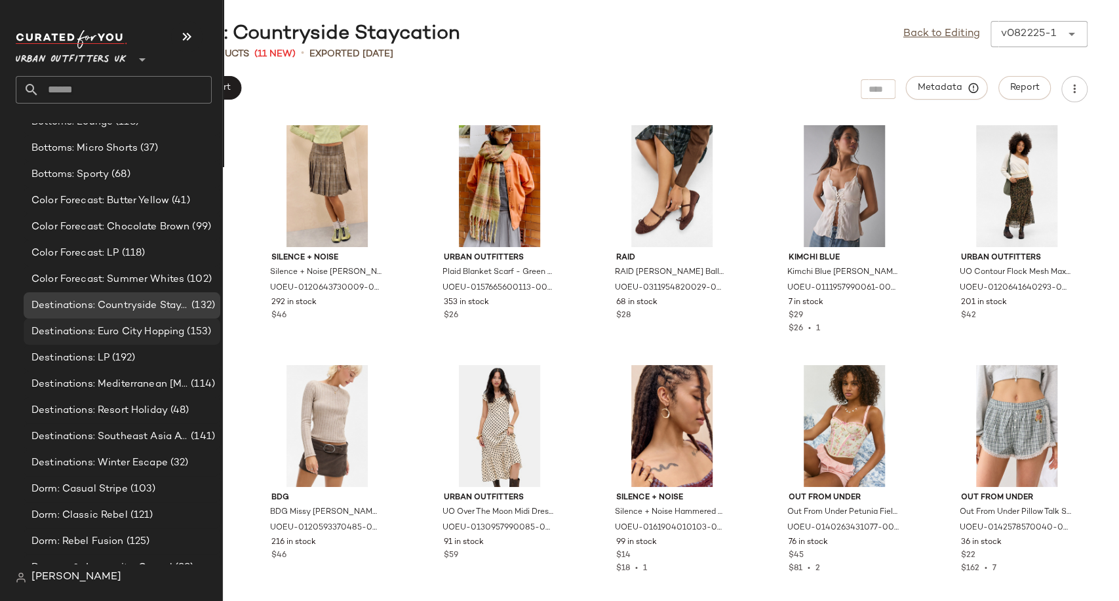
click at [97, 325] on span "Destinations: Euro City Hopping" at bounding box center [107, 331] width 153 height 15
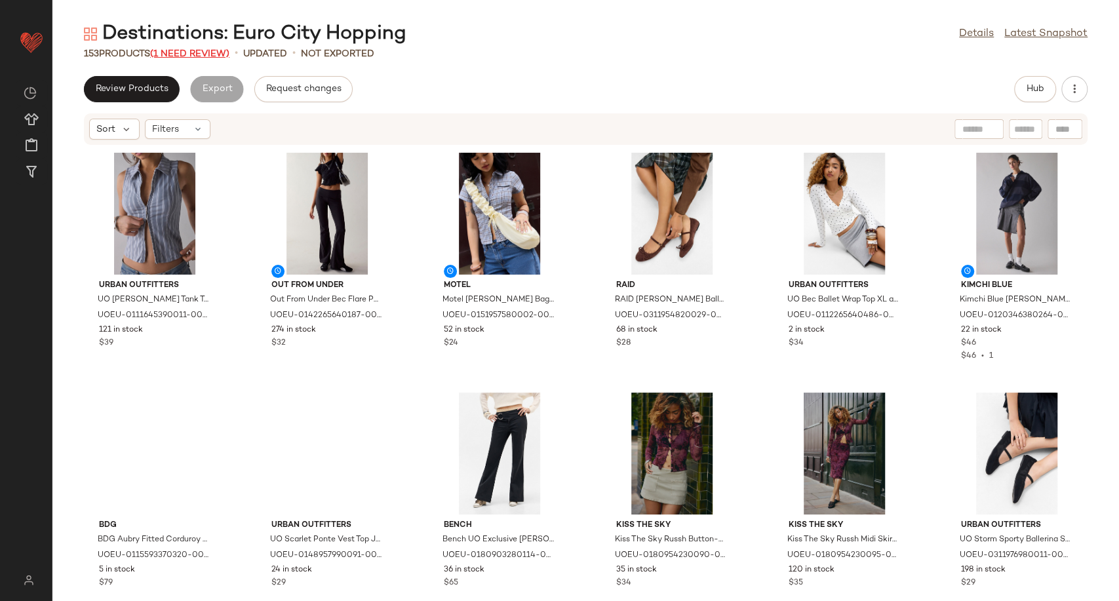
click at [212, 52] on span "(1 Need Review)" at bounding box center [189, 54] width 79 height 10
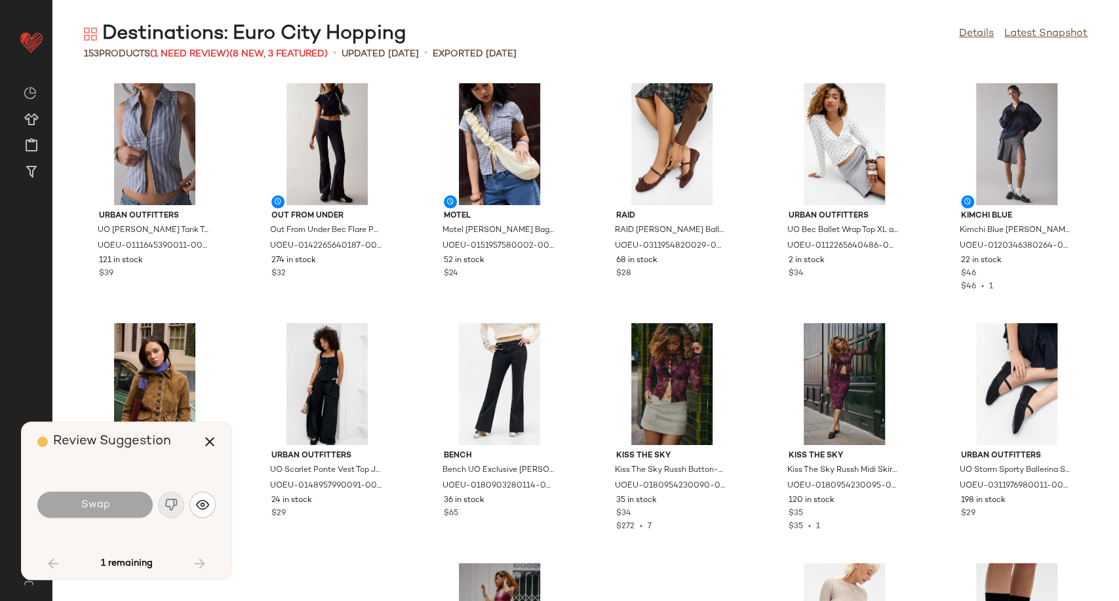
scroll to position [2159, 0]
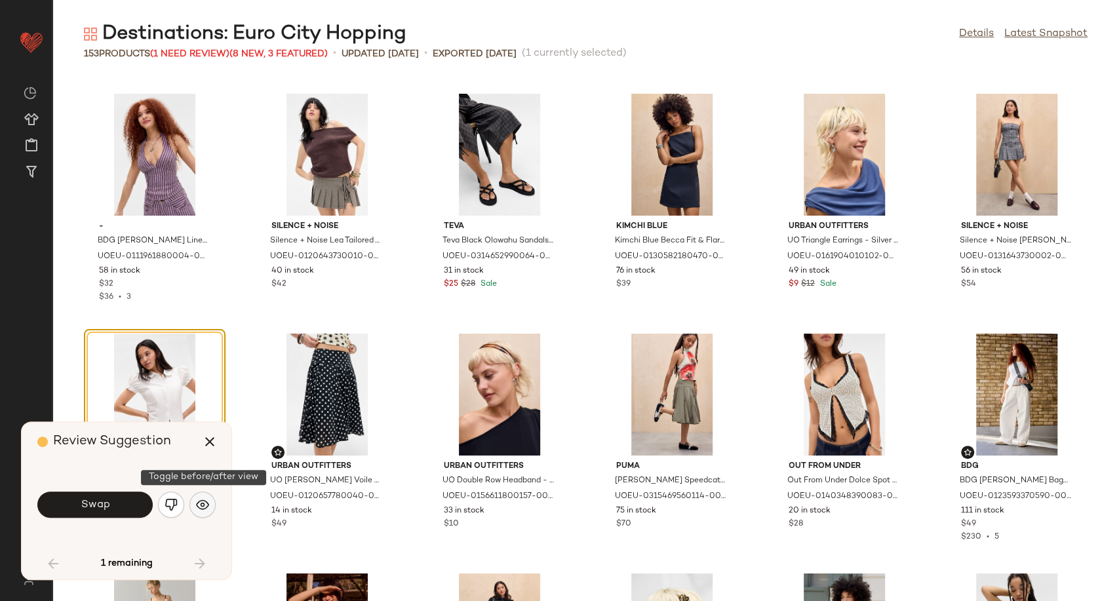
click at [209, 507] on button "button" at bounding box center [202, 505] width 26 height 26
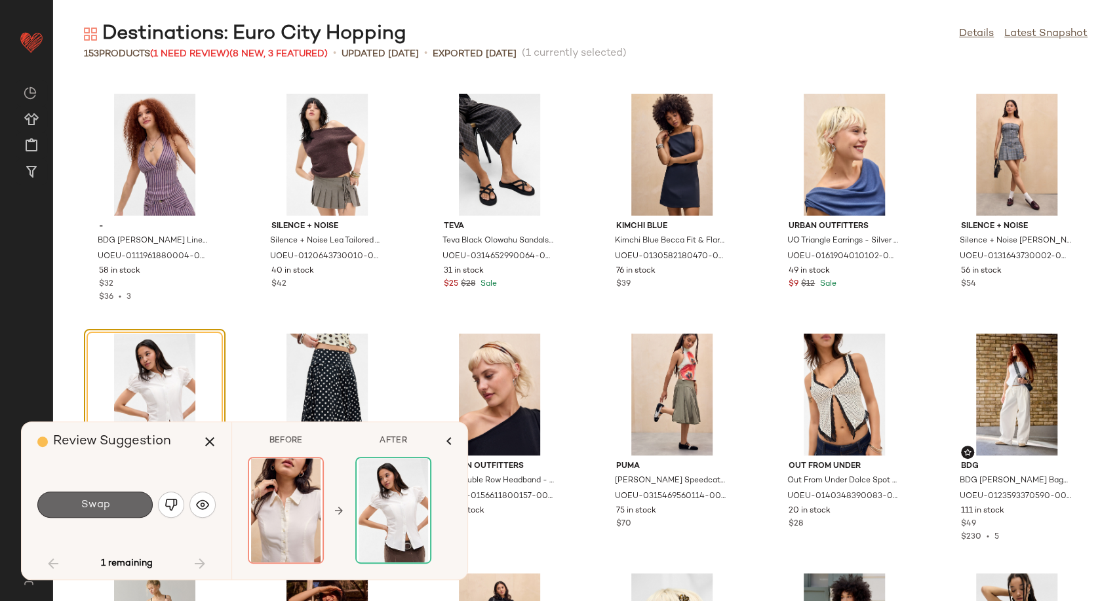
click at [140, 505] on button "Swap" at bounding box center [94, 505] width 115 height 26
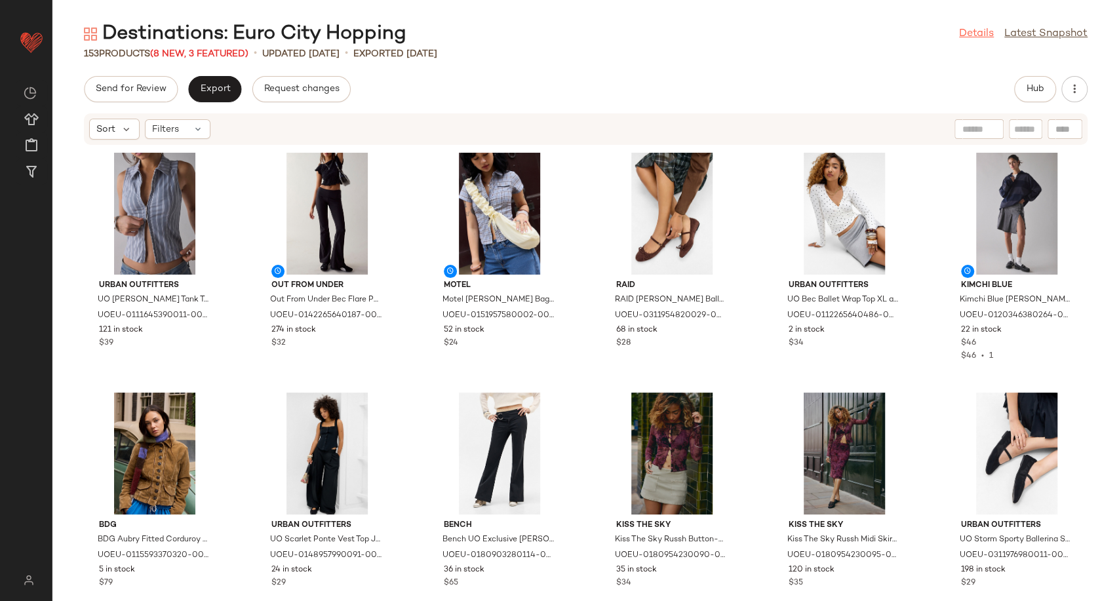
click at [976, 26] on link "Details" at bounding box center [976, 34] width 35 height 16
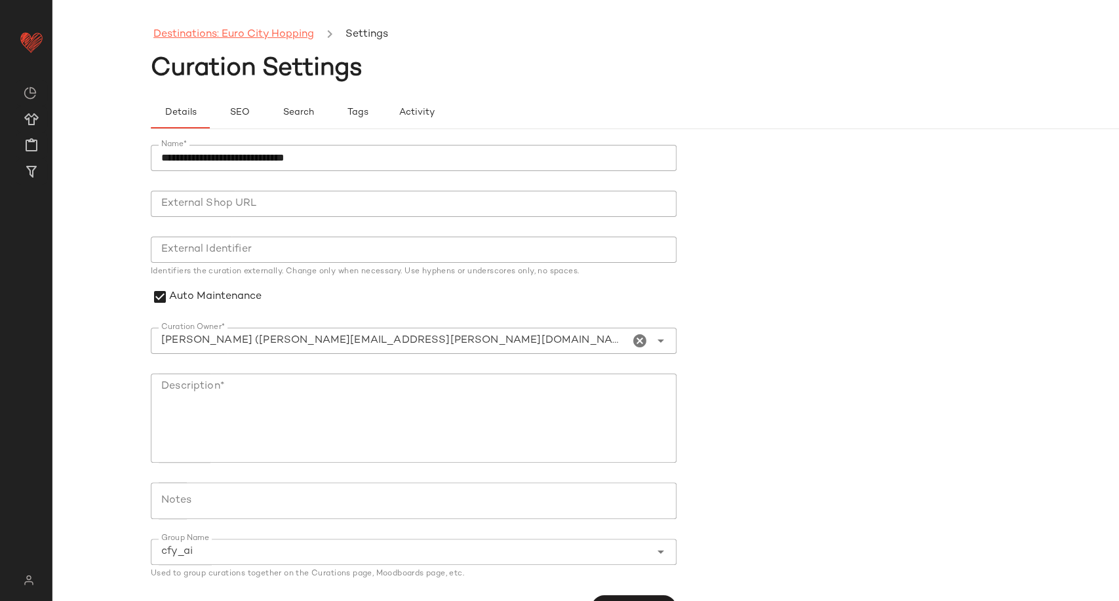
click at [215, 33] on link "Destinations: Euro City Hopping" at bounding box center [233, 34] width 161 height 17
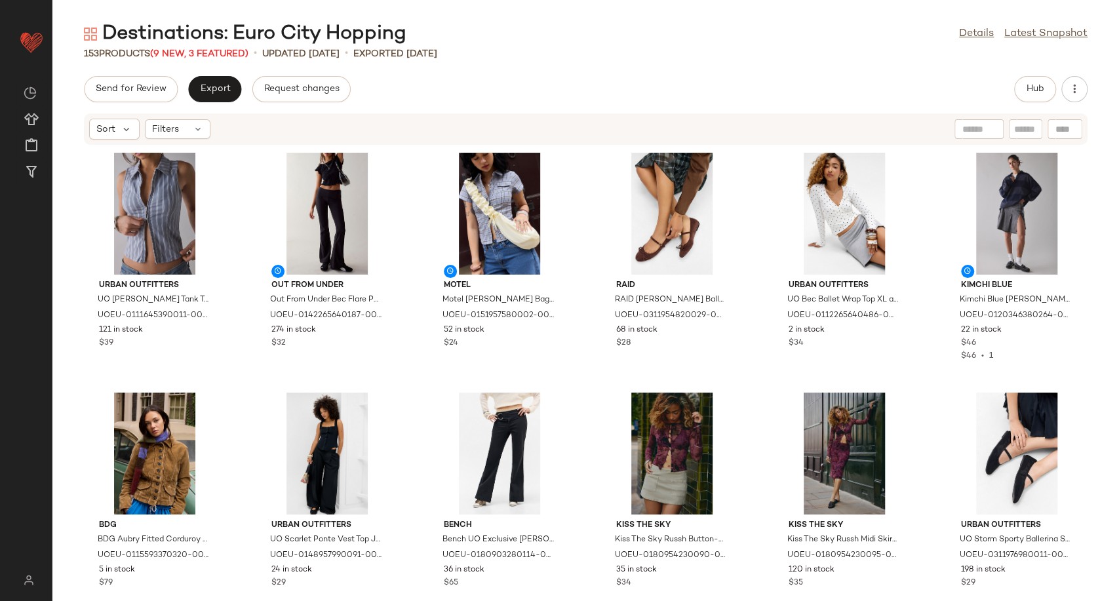
click at [533, 43] on div "Destinations: Euro City Hopping Details Latest Snapshot" at bounding box center [585, 34] width 1066 height 26
click at [1032, 100] on button "Hub" at bounding box center [1035, 89] width 42 height 26
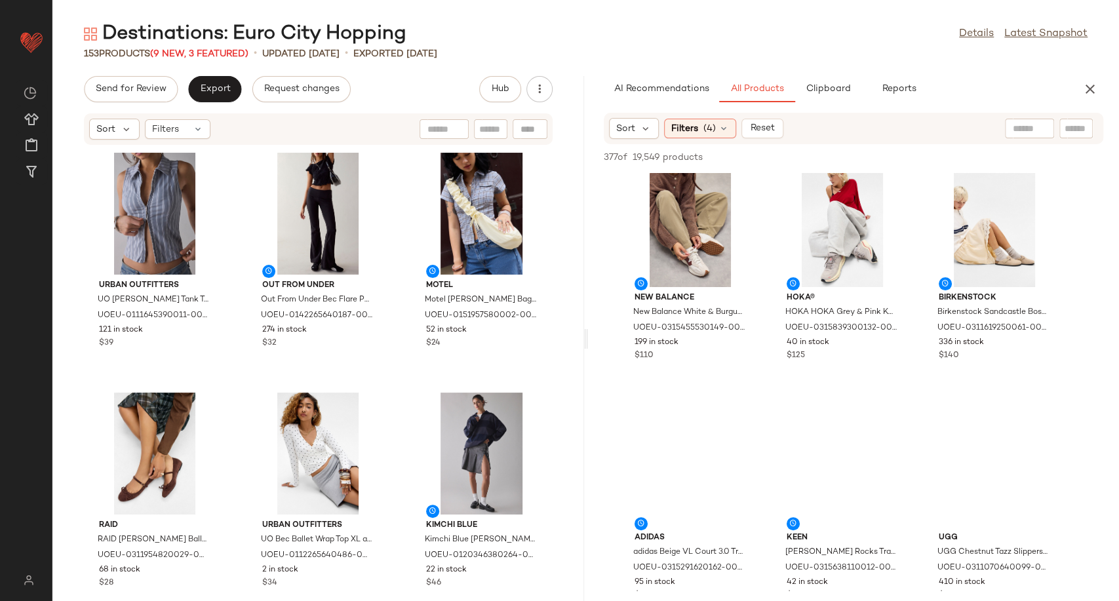
scroll to position [291, 0]
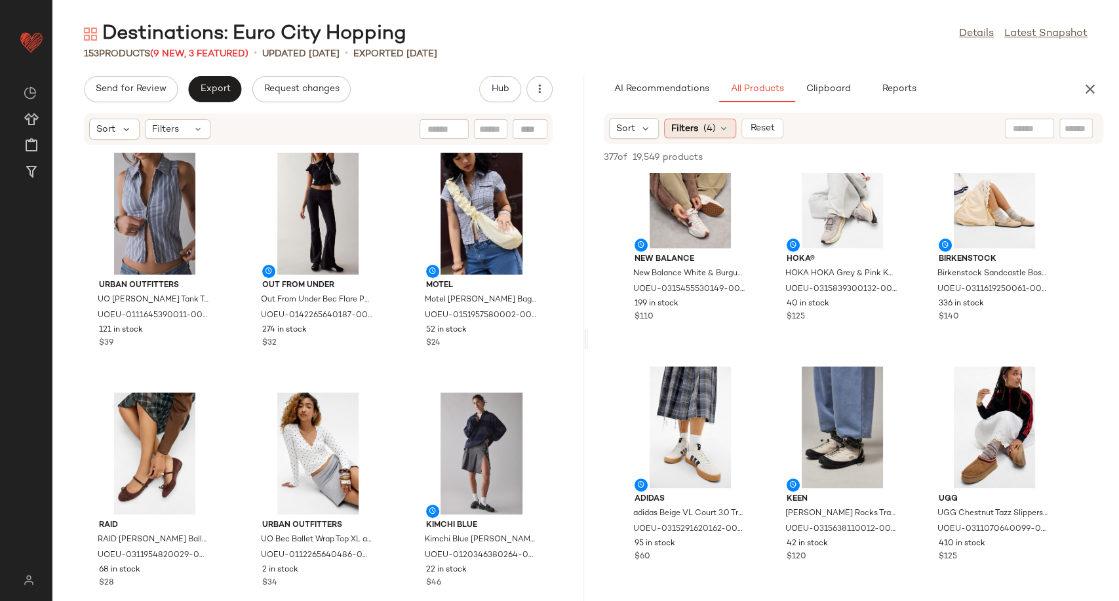
click at [723, 128] on icon at bounding box center [723, 128] width 10 height 10
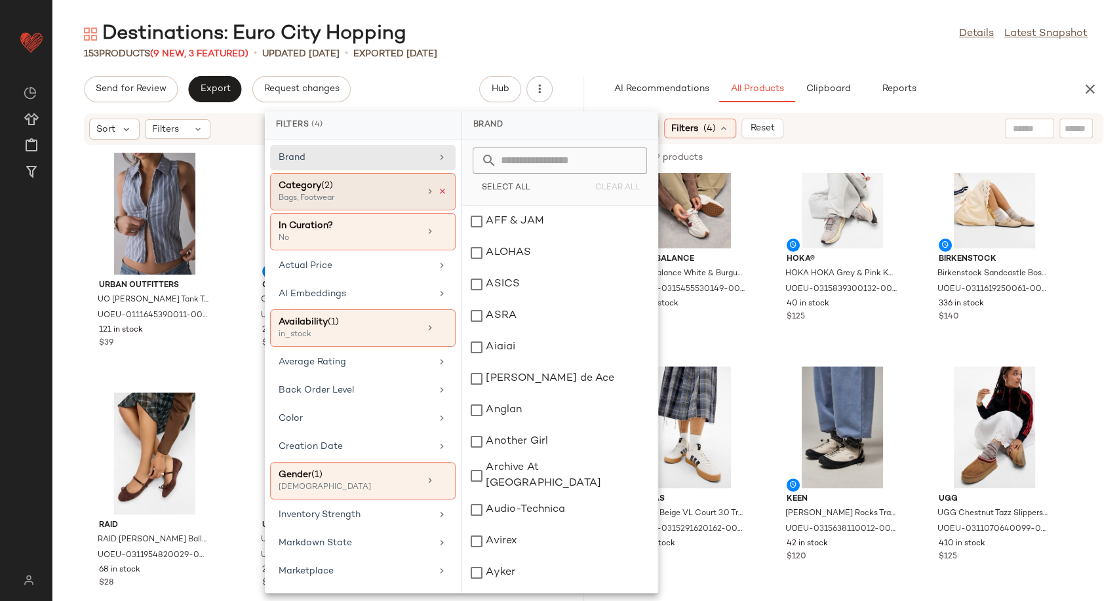
click at [441, 188] on icon at bounding box center [442, 191] width 9 height 9
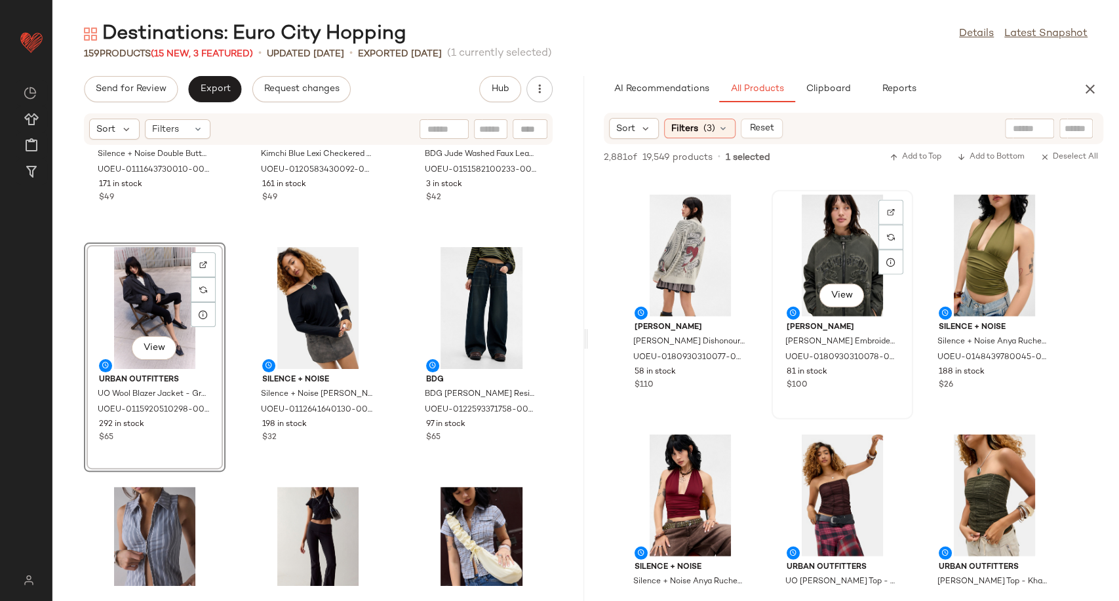
scroll to position [5752, 0]
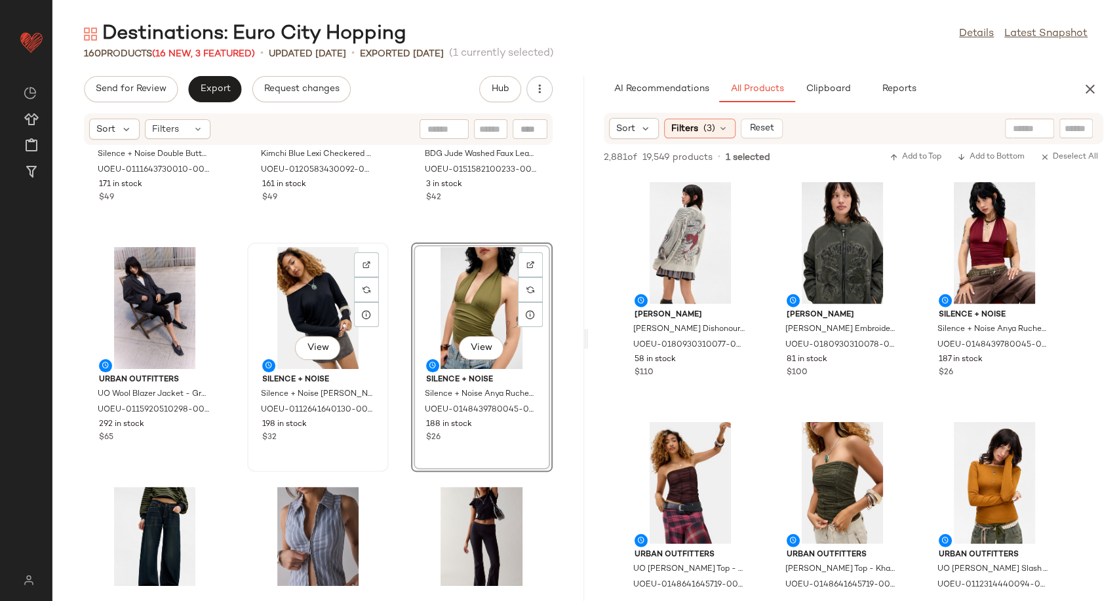
click at [309, 296] on div "View" at bounding box center [318, 308] width 132 height 122
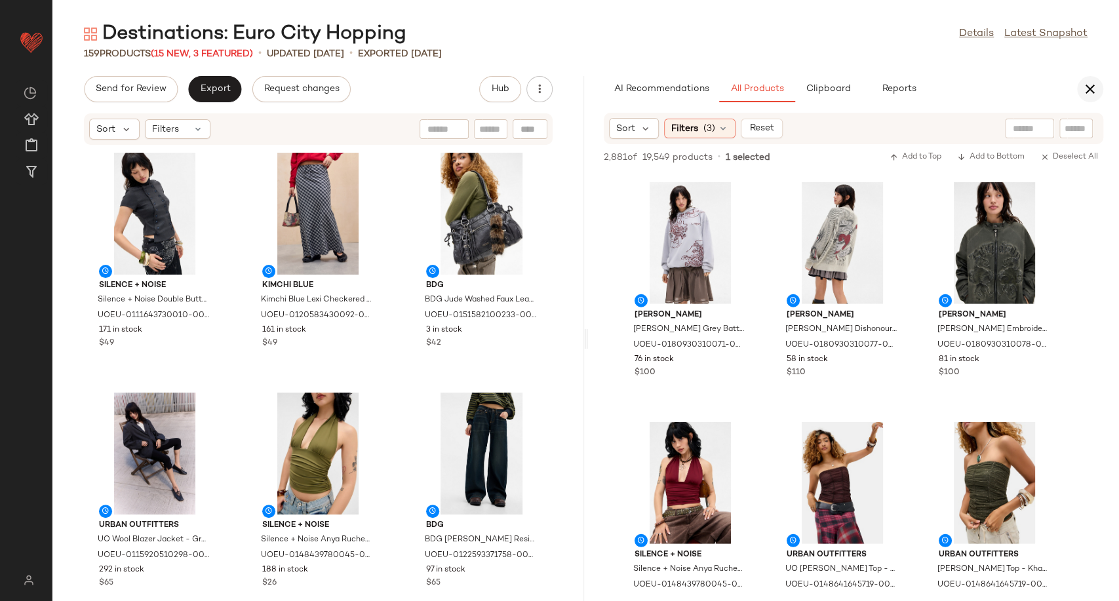
click at [1095, 87] on icon "button" at bounding box center [1090, 89] width 16 height 16
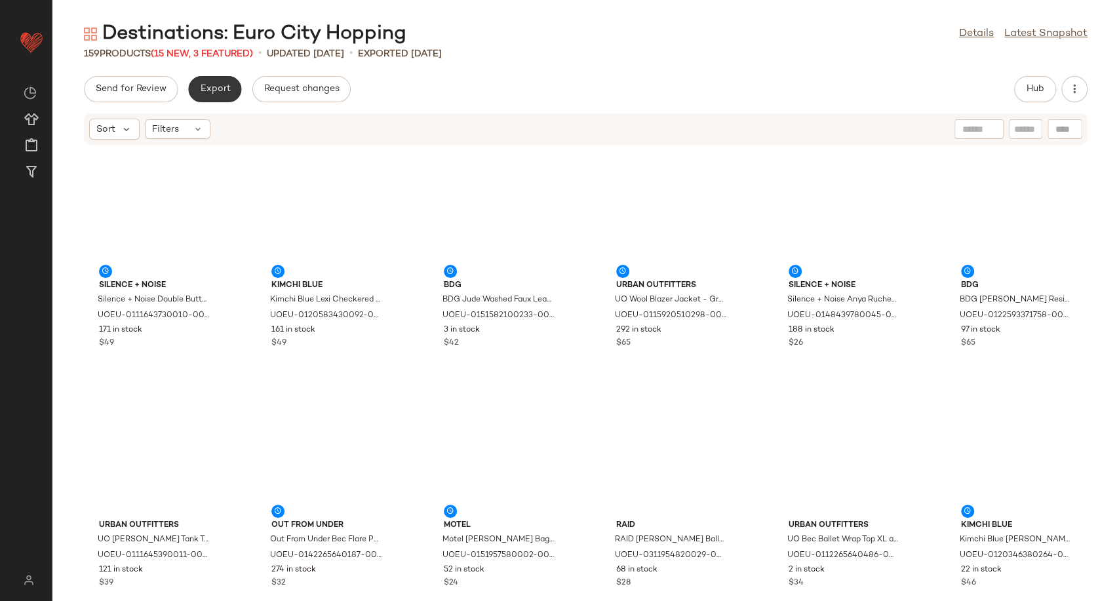
click at [226, 85] on span "Export" at bounding box center [214, 89] width 31 height 10
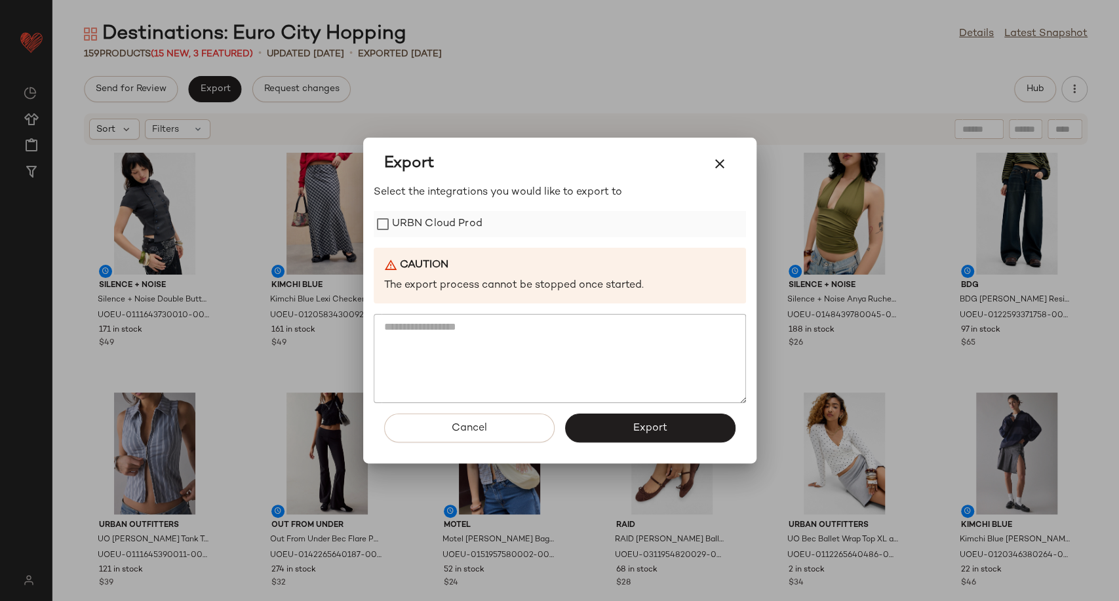
click at [416, 223] on label "URBN Cloud Prod" at bounding box center [437, 224] width 90 height 26
click at [597, 427] on button "Export" at bounding box center [650, 428] width 170 height 29
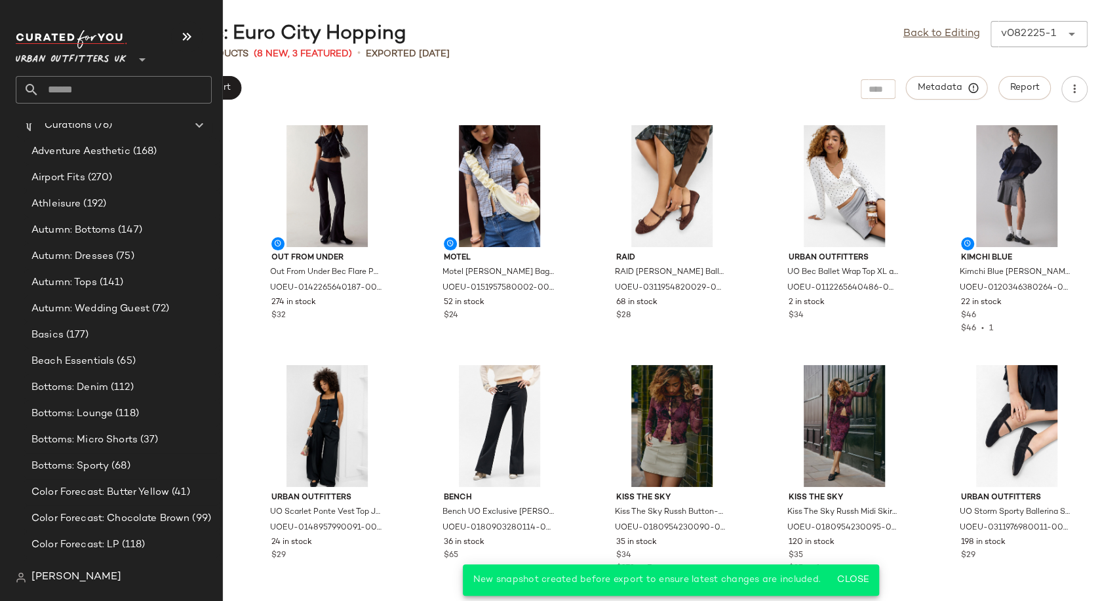
scroll to position [2694, 0]
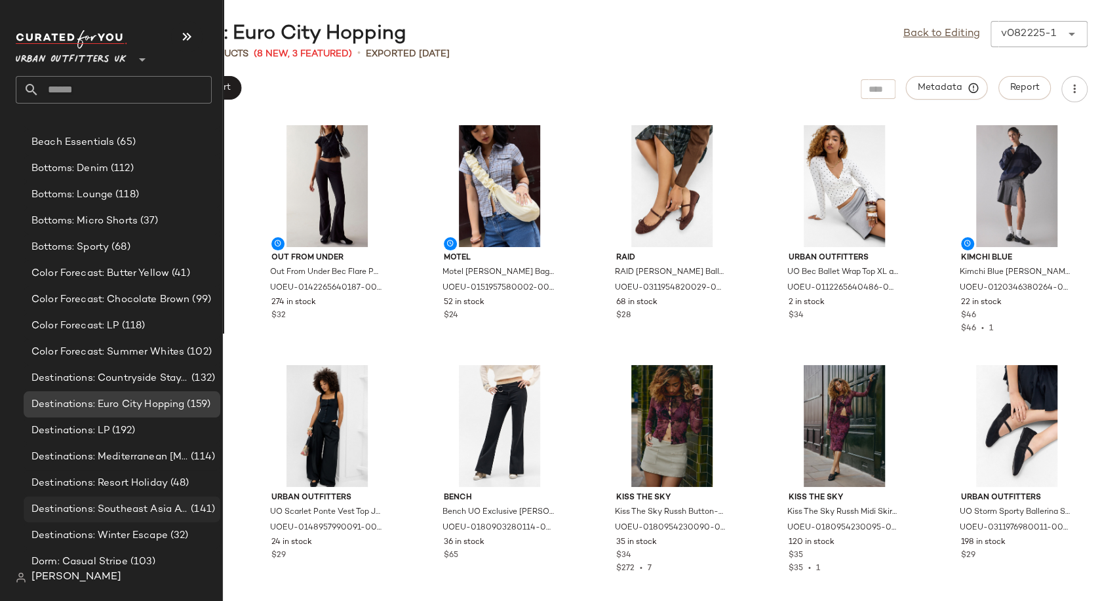
click at [121, 514] on span "Destinations: Southeast Asia Adventures" at bounding box center [109, 509] width 157 height 15
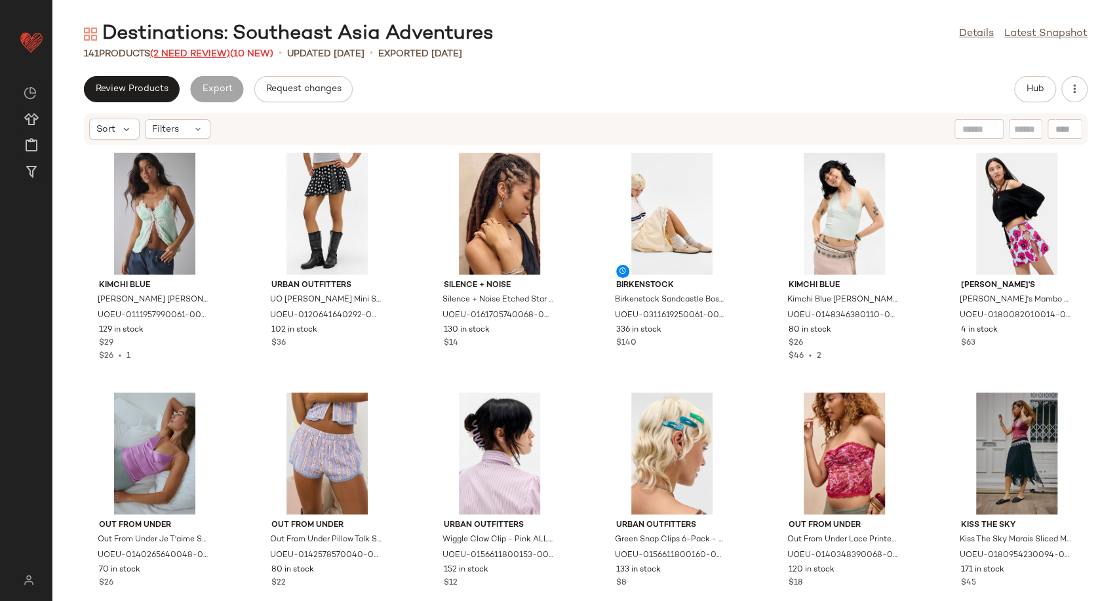
click at [184, 54] on span "(2 Need Review)" at bounding box center [190, 54] width 80 height 10
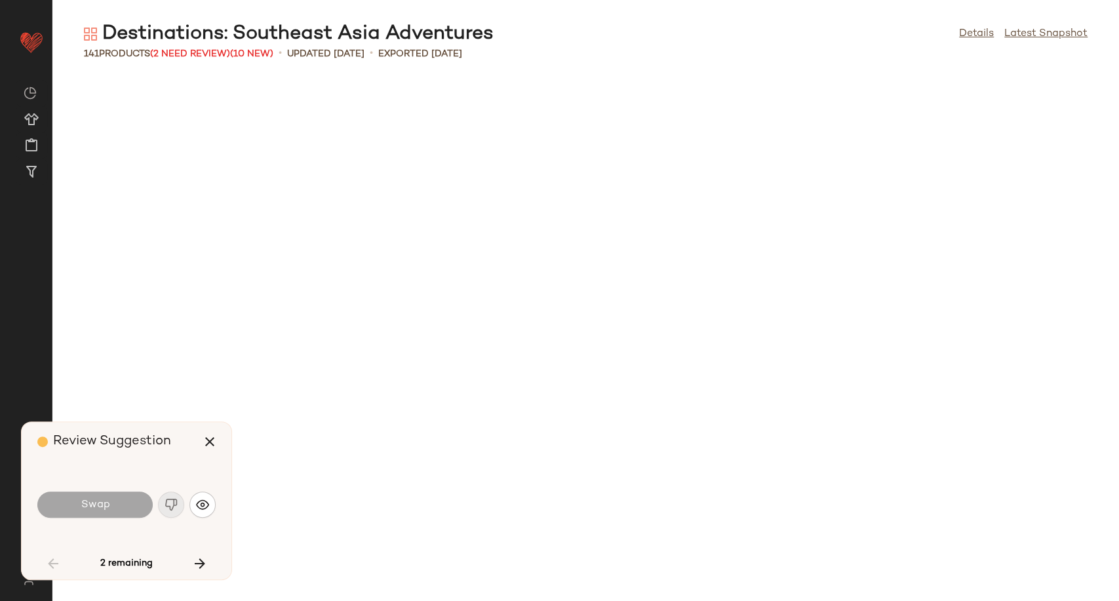
scroll to position [1678, 0]
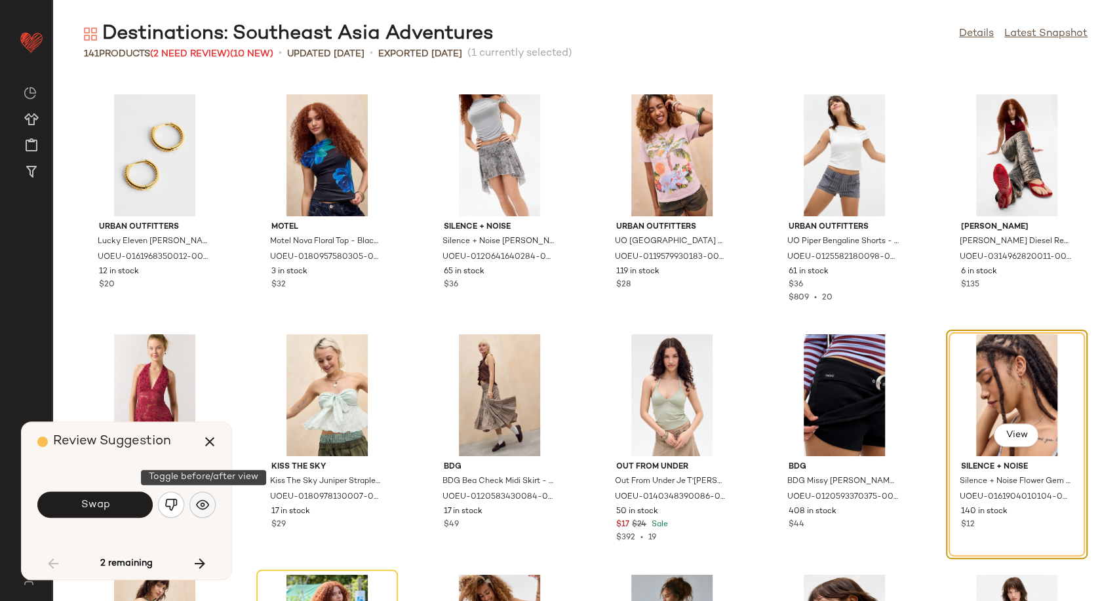
click at [205, 509] on img "button" at bounding box center [202, 504] width 13 height 13
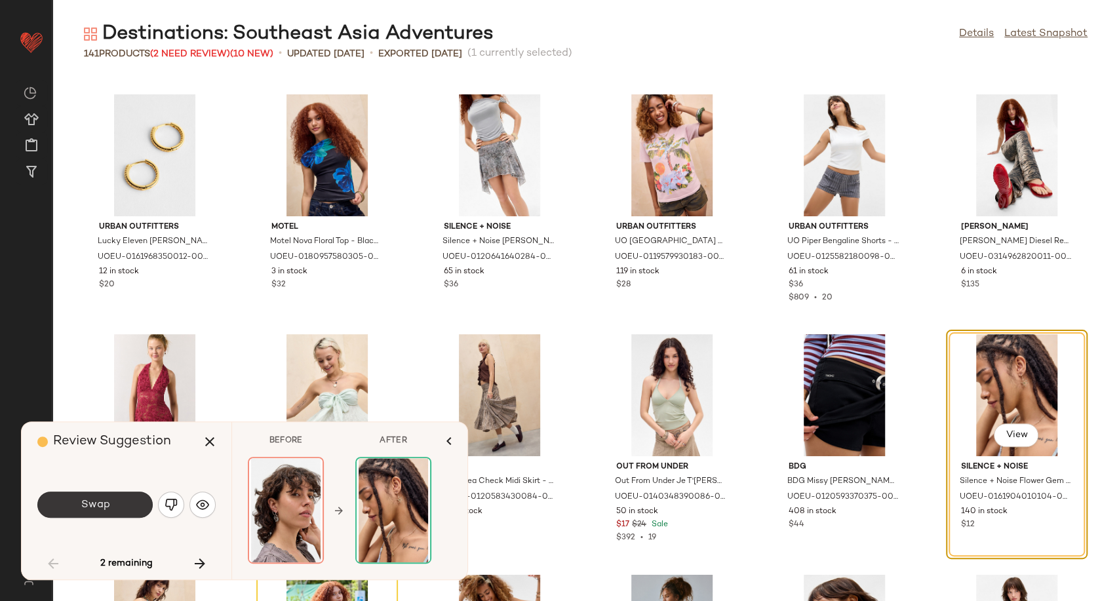
click at [115, 512] on button "Swap" at bounding box center [94, 505] width 115 height 26
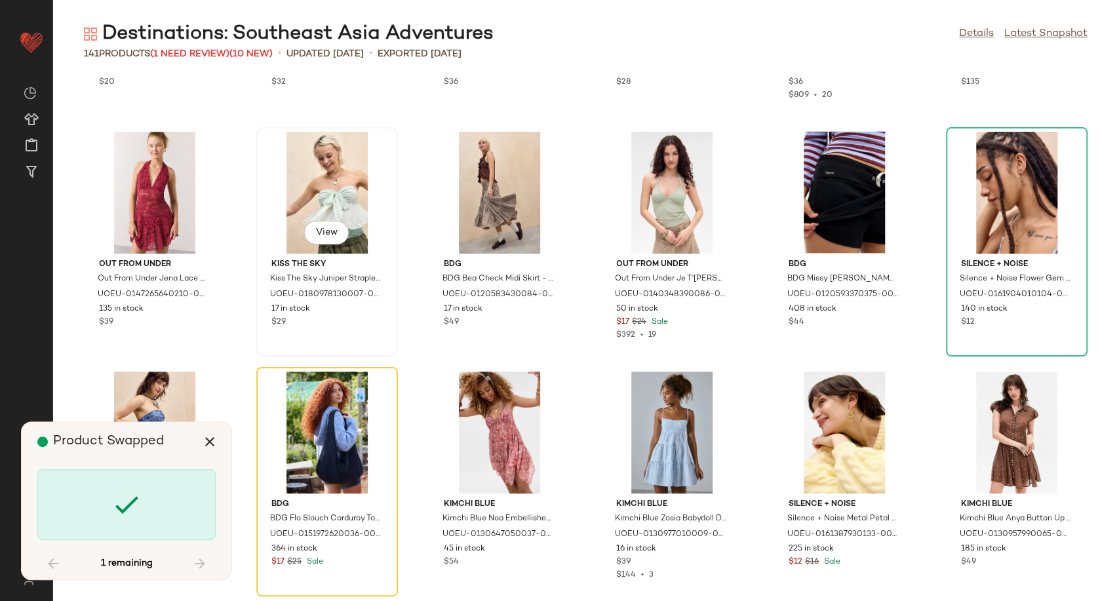
scroll to position [1897, 0]
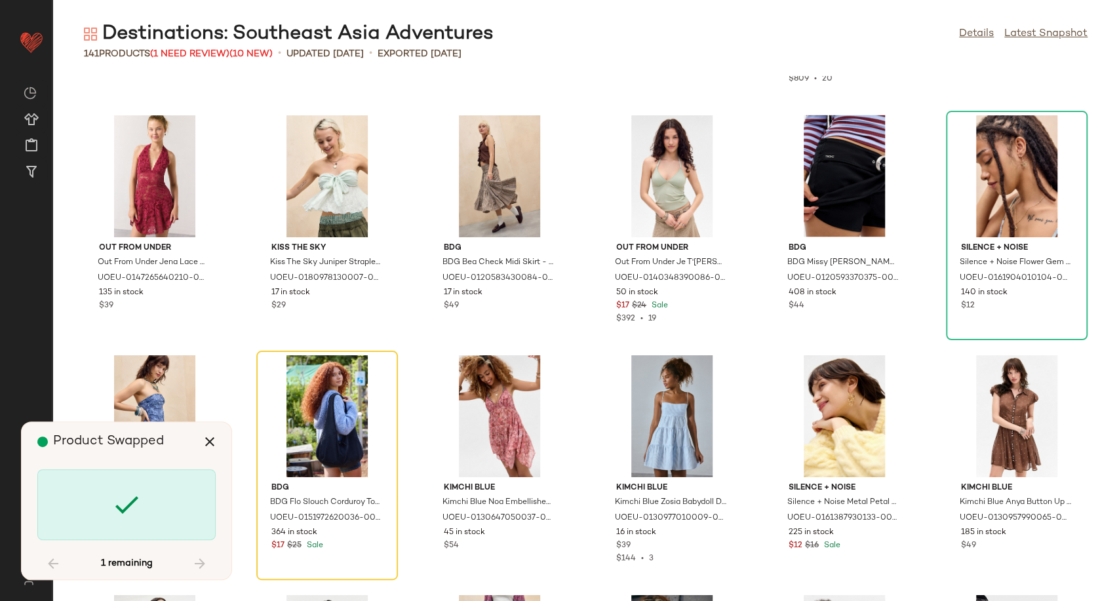
scroll to position [1919, 0]
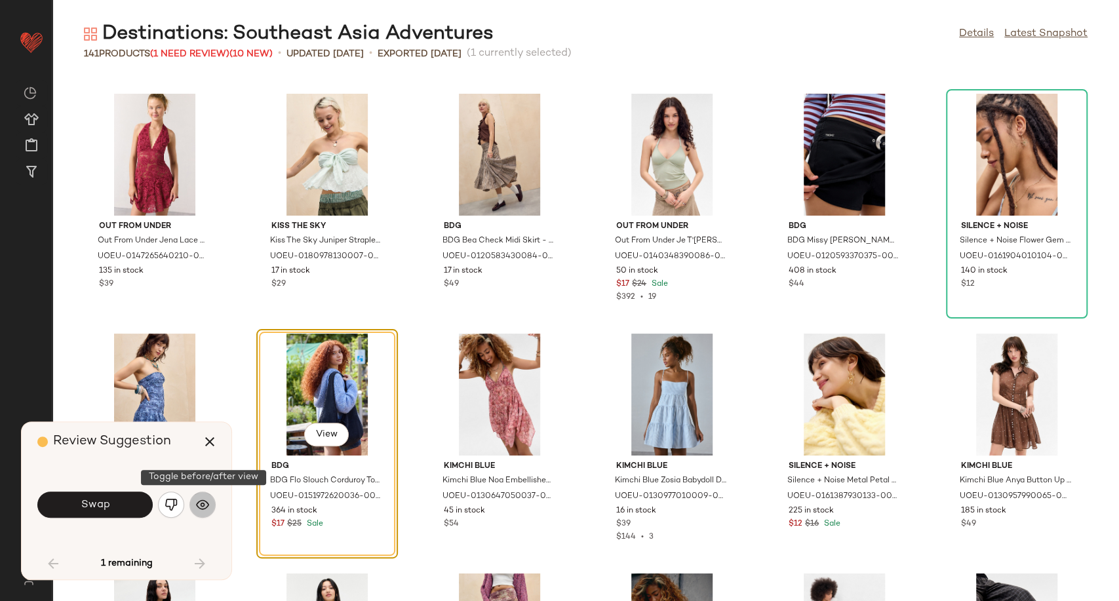
click at [196, 507] on img "button" at bounding box center [202, 504] width 13 height 13
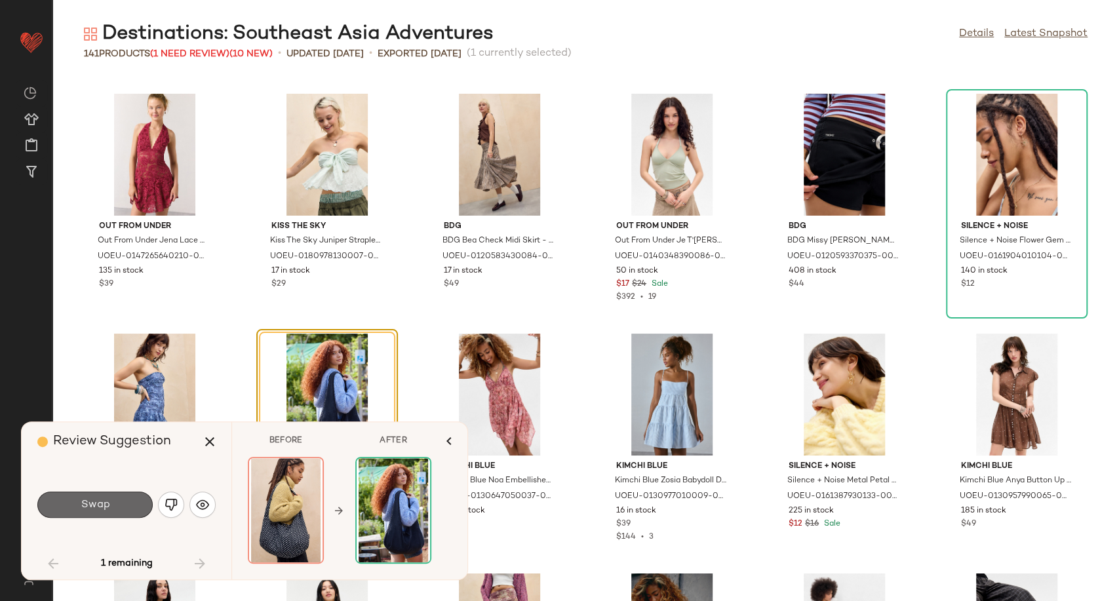
click at [104, 502] on span "Swap" at bounding box center [94, 505] width 29 height 12
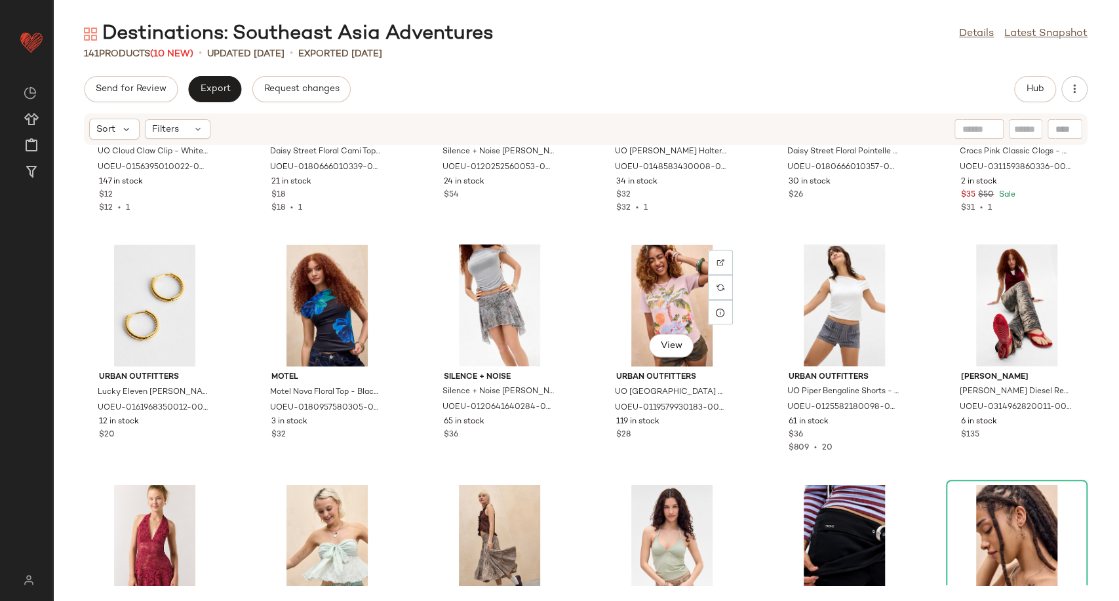
scroll to position [1555, 0]
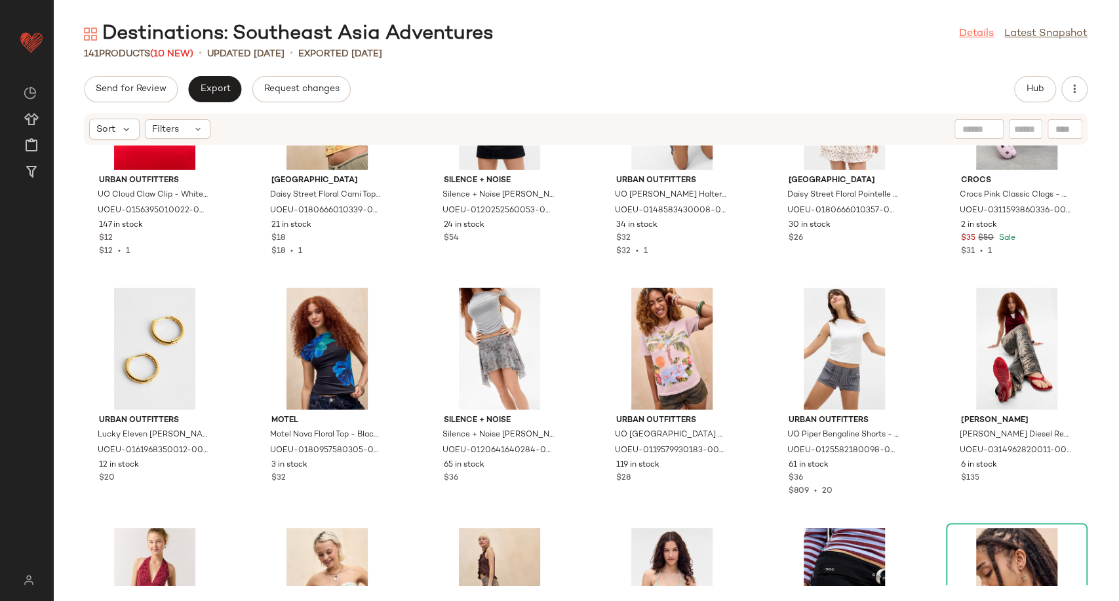
click at [970, 37] on link "Details" at bounding box center [976, 34] width 35 height 16
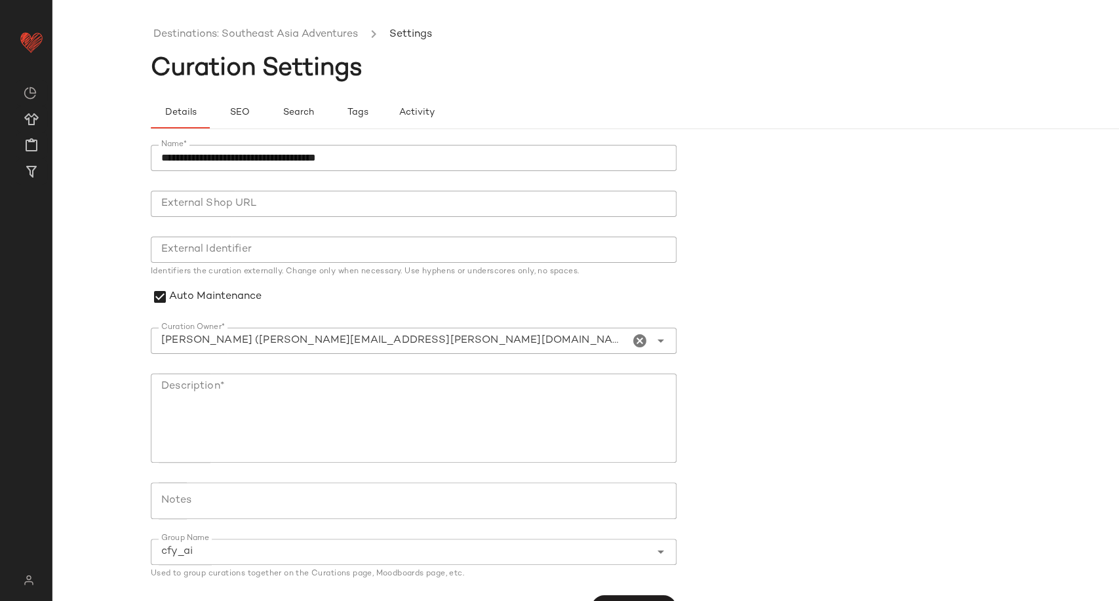
click at [201, 43] on ul "Destinations: Southeast Asia Adventures Settings" at bounding box center [684, 35] width 1066 height 30
click at [205, 35] on link "Destinations: Southeast Asia Adventures" at bounding box center [255, 34] width 204 height 17
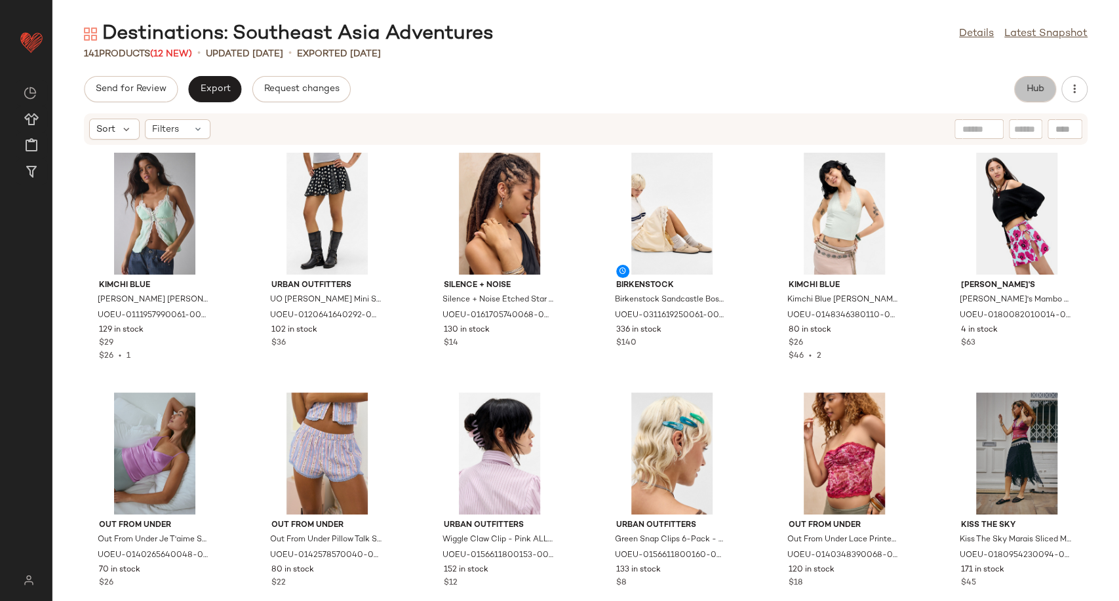
click at [1043, 81] on button "Hub" at bounding box center [1035, 89] width 42 height 26
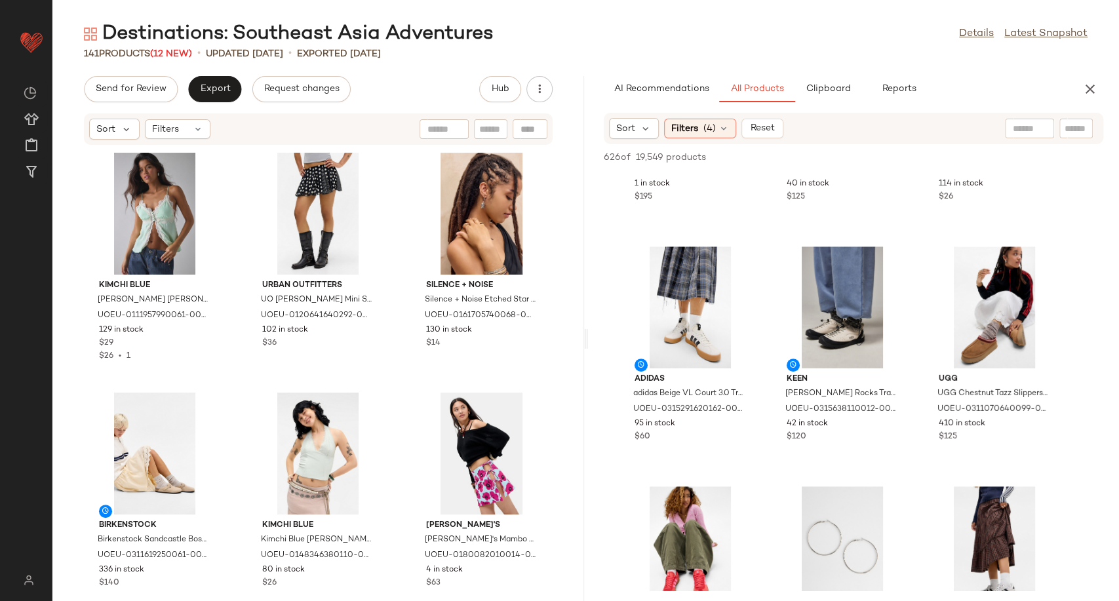
scroll to position [436, 0]
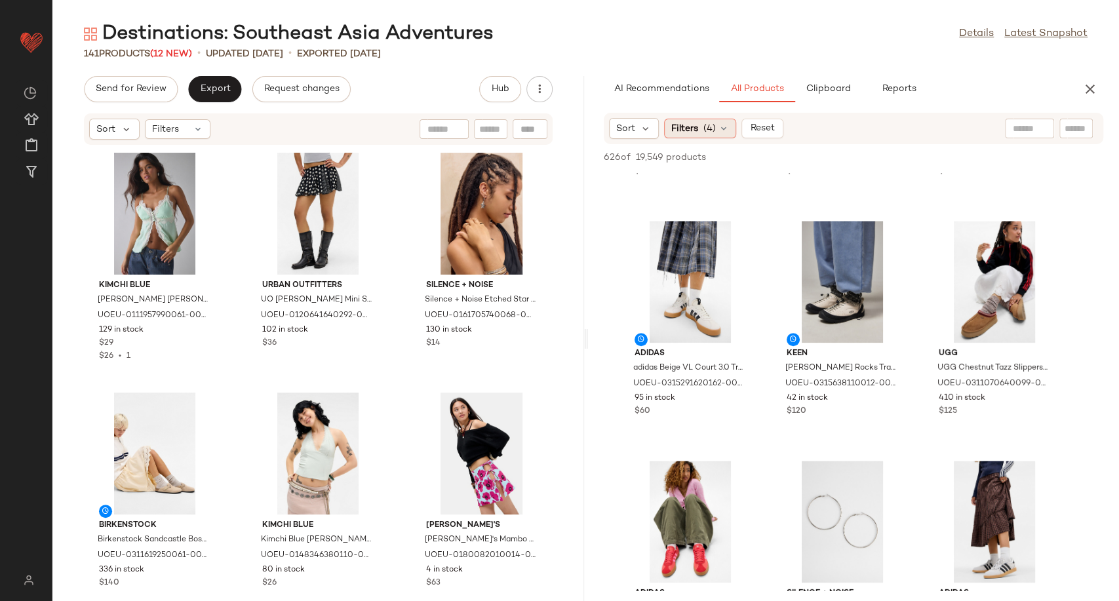
click at [718, 129] on icon at bounding box center [723, 128] width 10 height 10
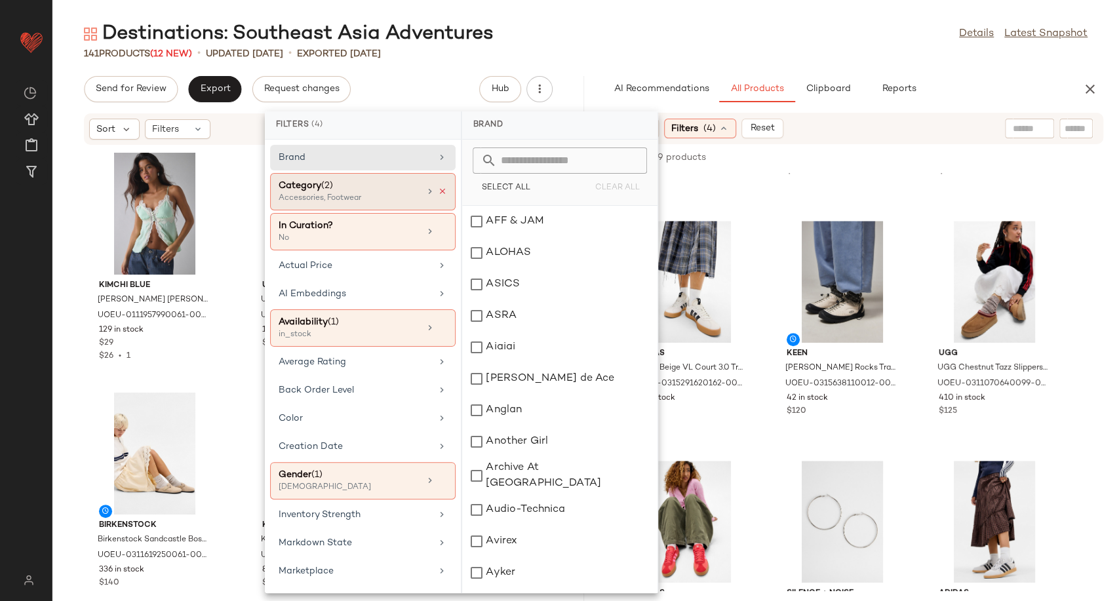
click at [438, 188] on icon at bounding box center [442, 191] width 9 height 9
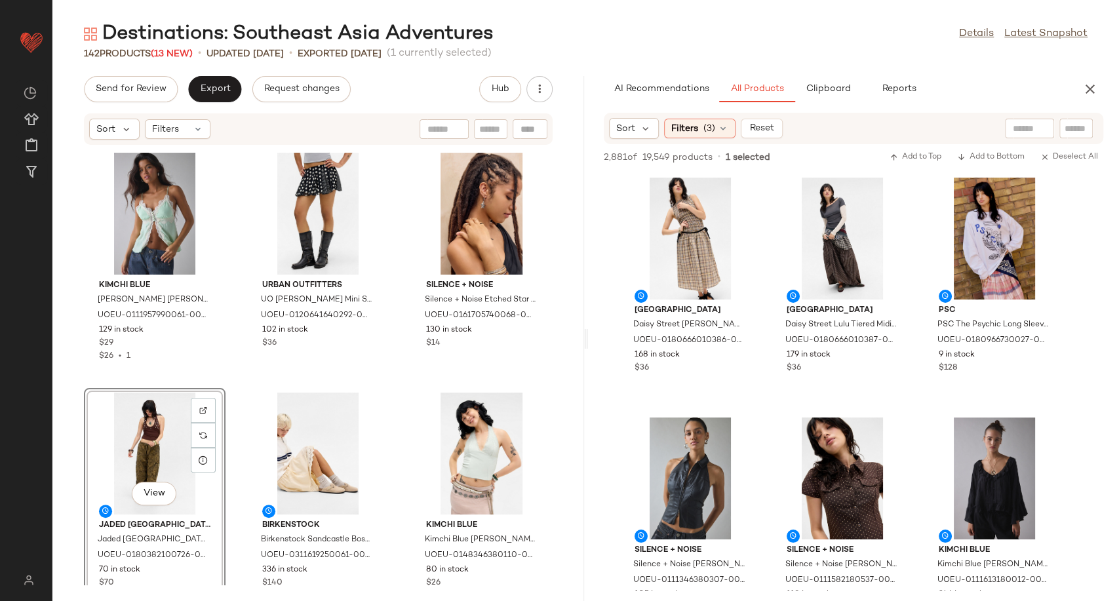
click at [164, 428] on div "View" at bounding box center [154, 454] width 132 height 122
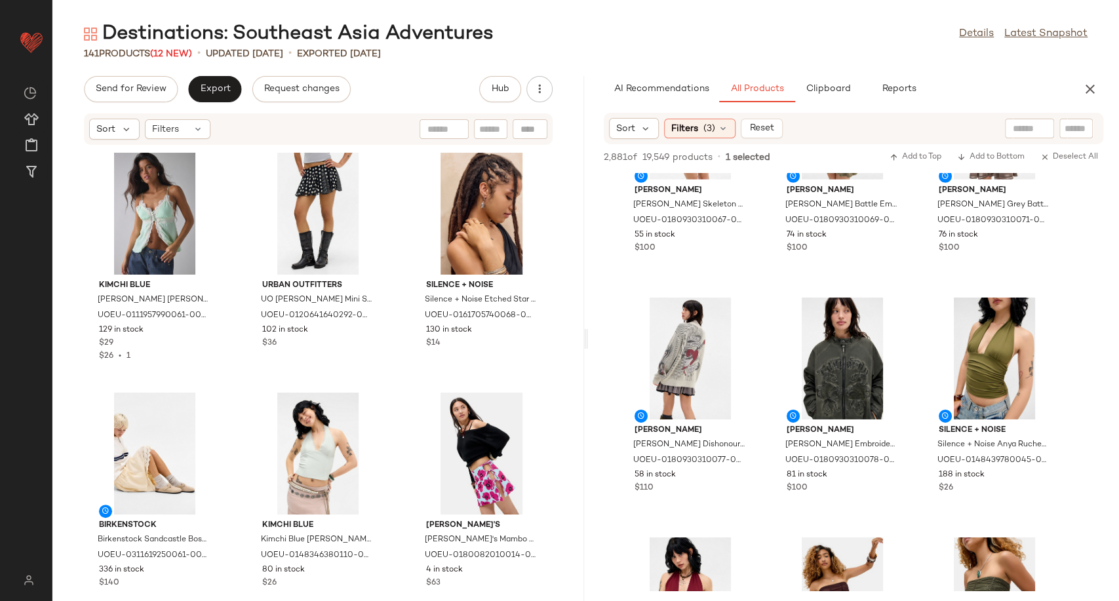
scroll to position [6262, 0]
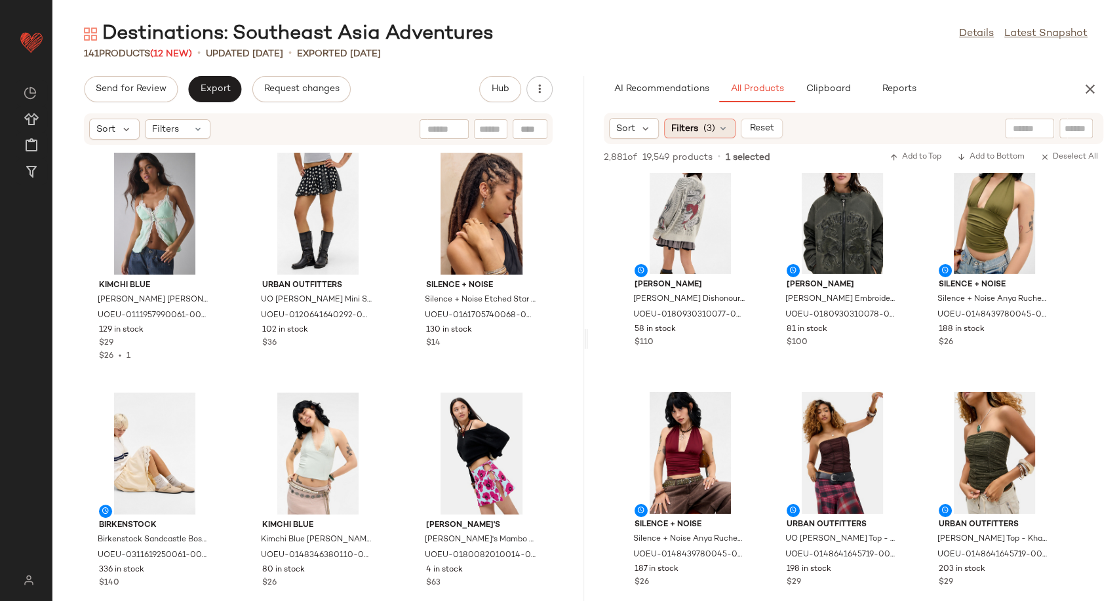
click at [724, 127] on icon at bounding box center [723, 128] width 10 height 10
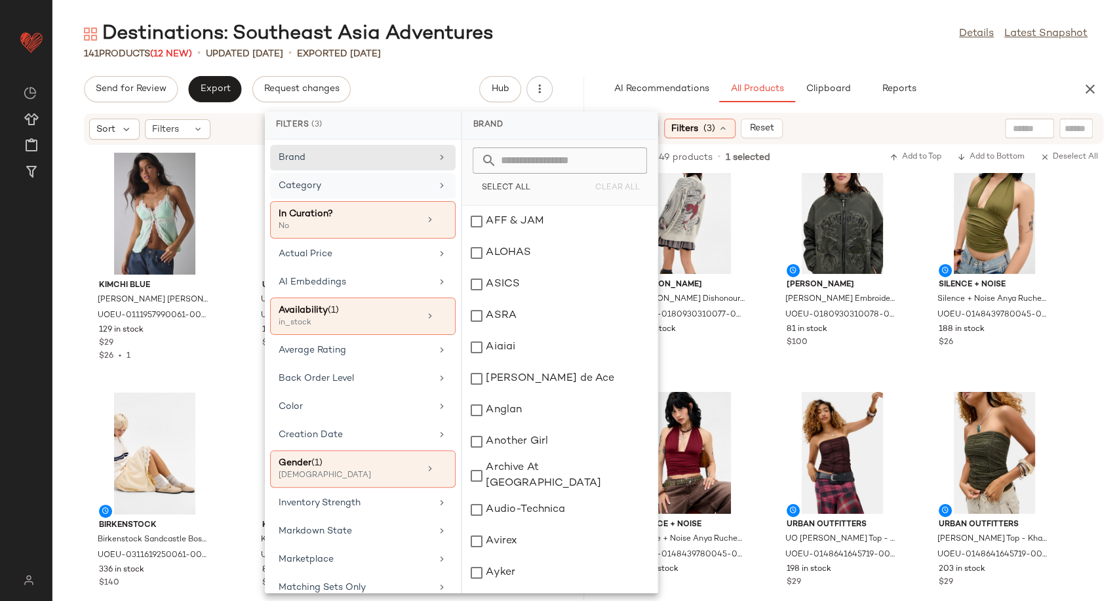
click at [436, 186] on icon at bounding box center [441, 185] width 10 height 10
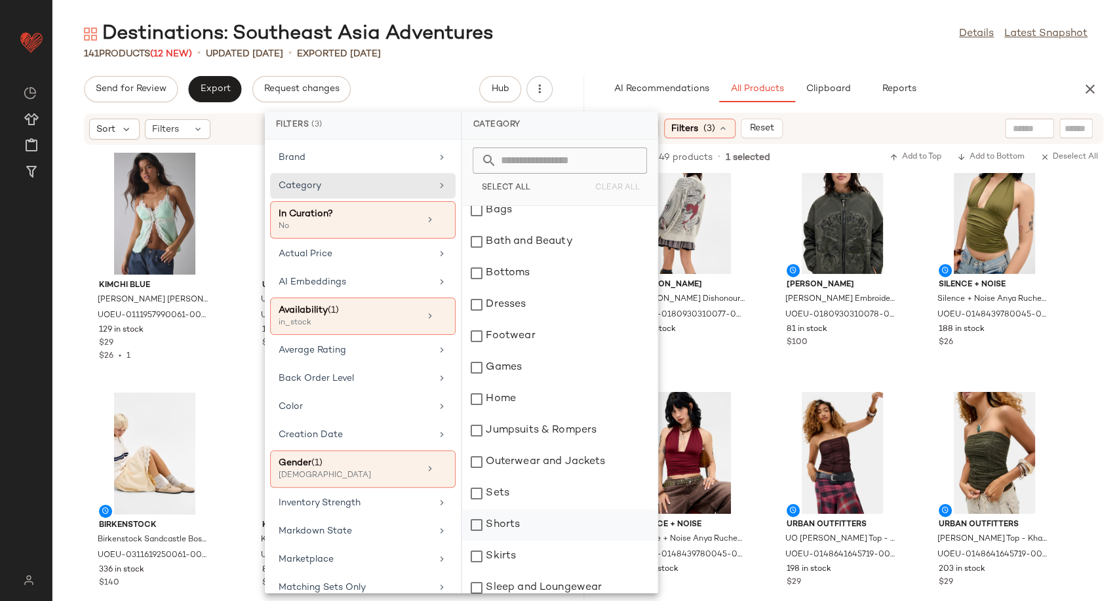
scroll to position [218, 0]
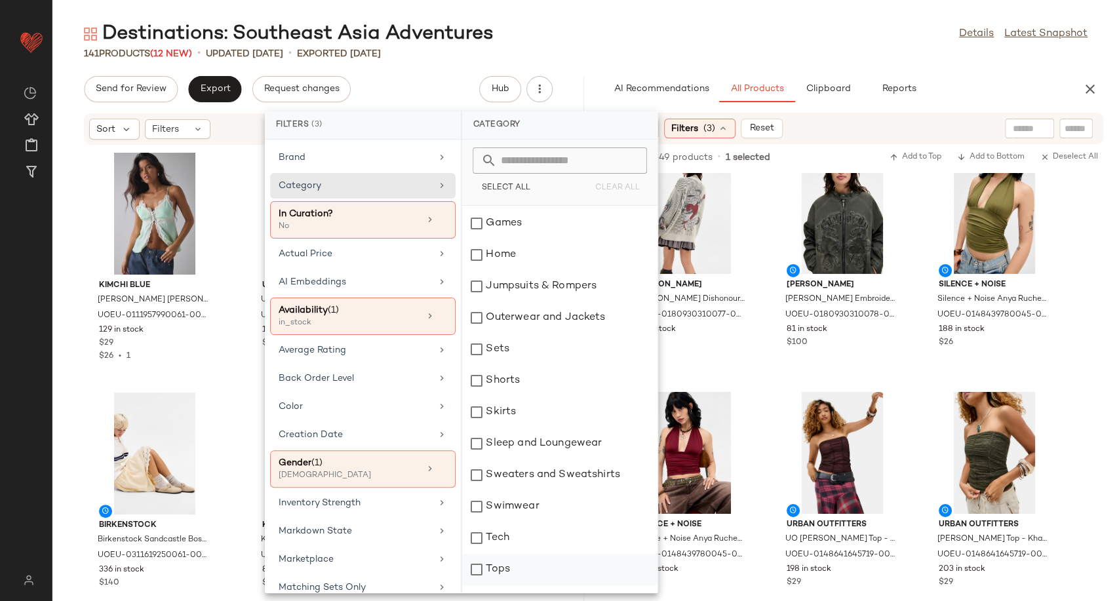
click at [512, 560] on div "Tops" at bounding box center [559, 569] width 195 height 31
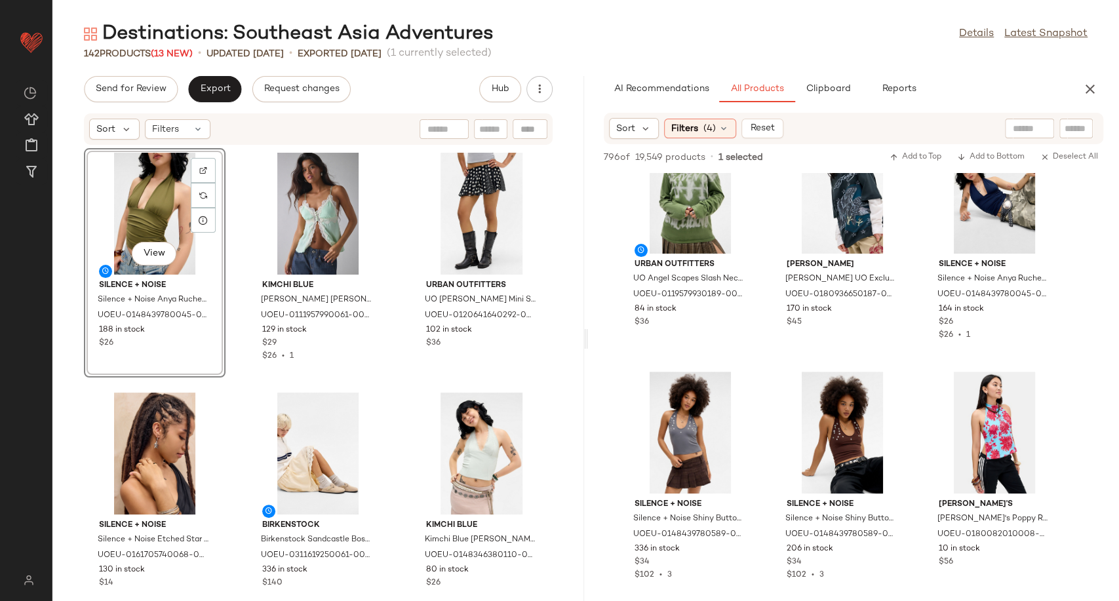
scroll to position [3713, 0]
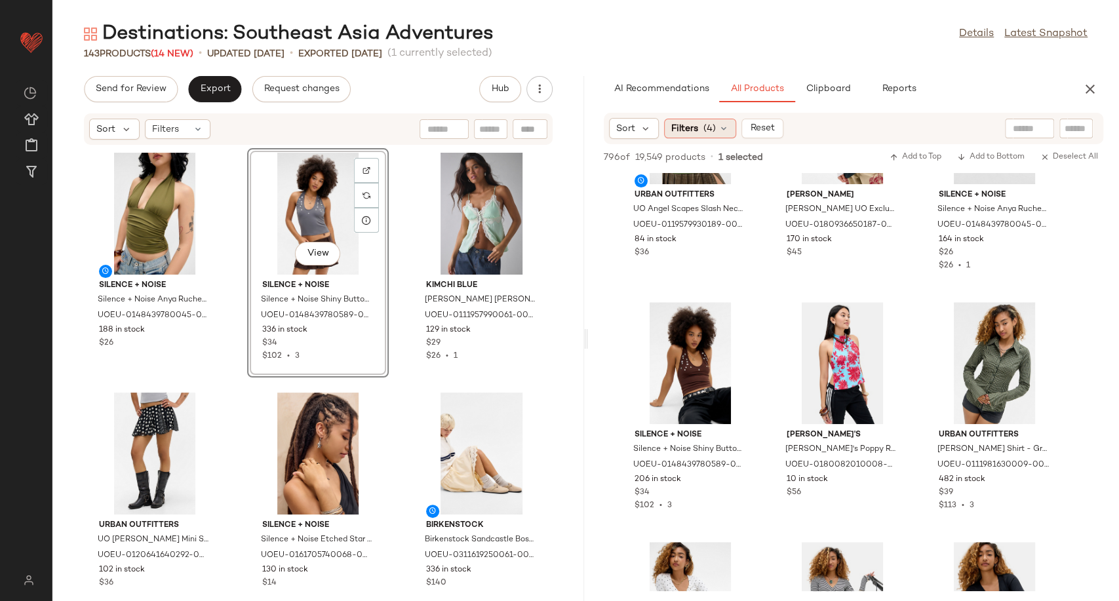
click at [718, 132] on icon at bounding box center [723, 128] width 10 height 10
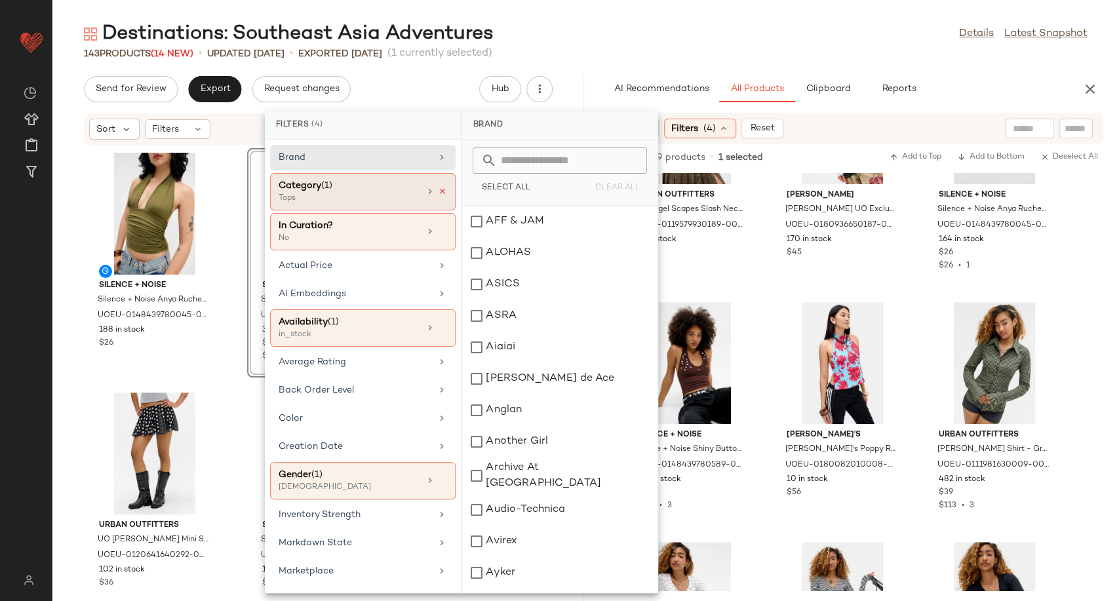
click at [438, 190] on icon at bounding box center [442, 191] width 9 height 9
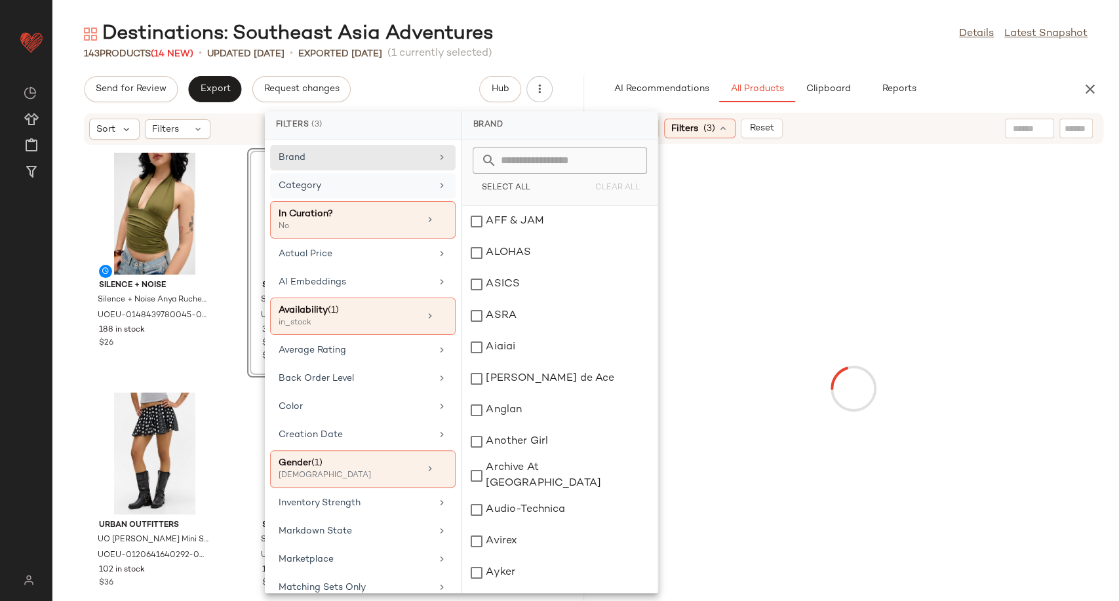
click at [409, 186] on div "Category" at bounding box center [355, 186] width 153 height 14
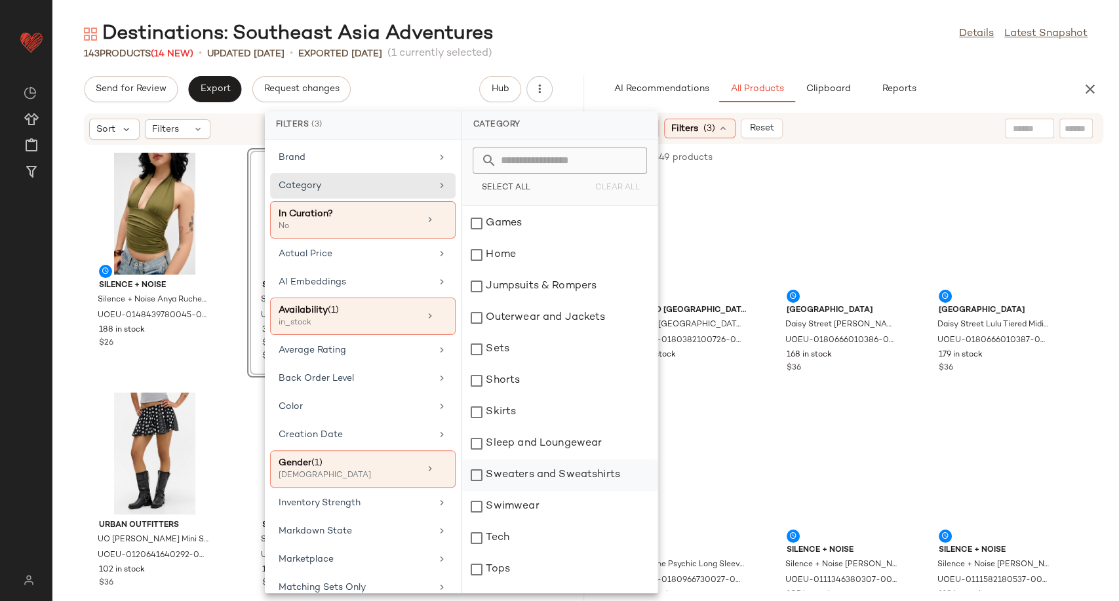
scroll to position [273, 0]
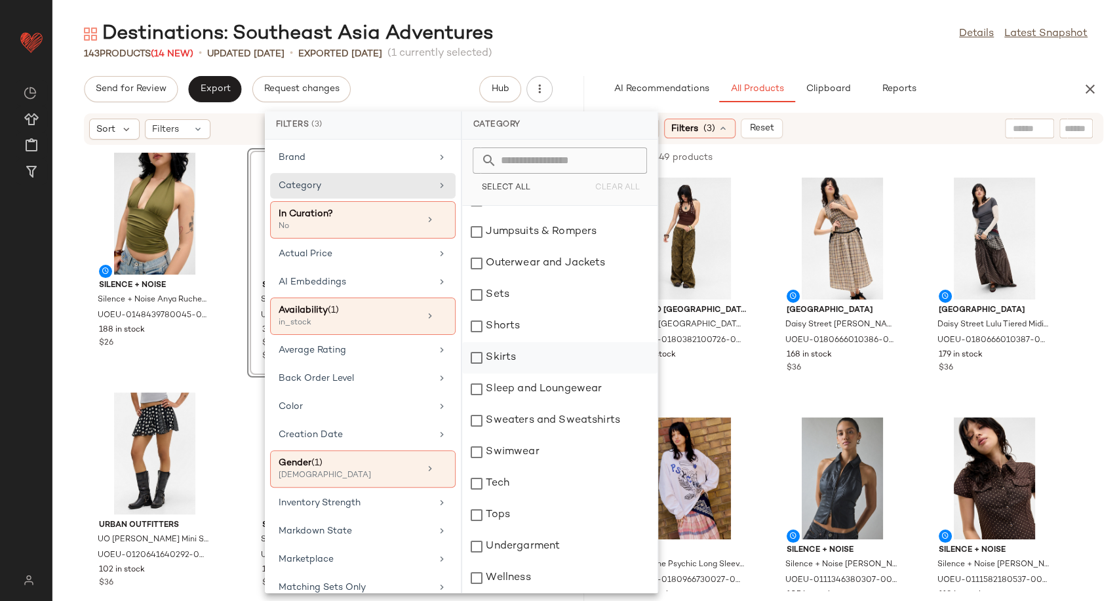
click at [501, 355] on div "Skirts" at bounding box center [559, 357] width 195 height 31
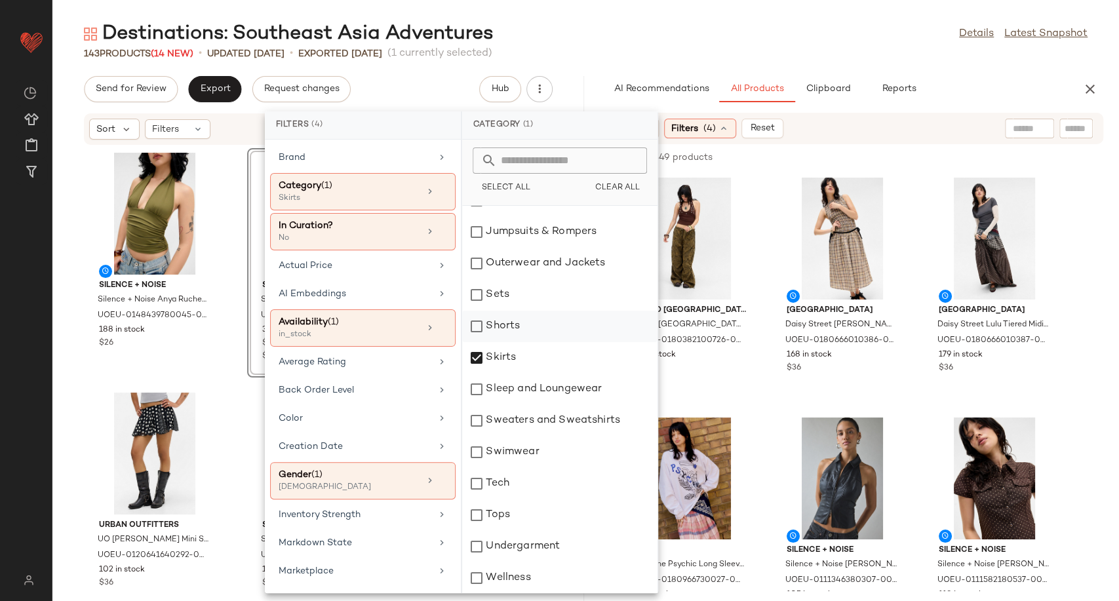
click at [499, 329] on div "Shorts" at bounding box center [559, 326] width 195 height 31
click at [755, 417] on img at bounding box center [690, 478] width 132 height 122
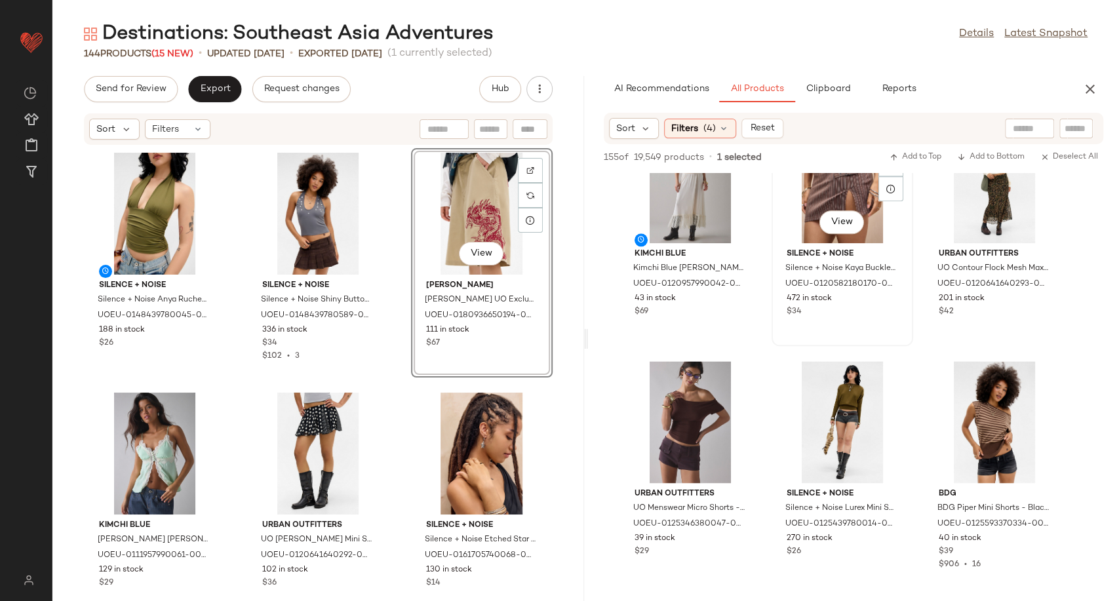
scroll to position [1019, 0]
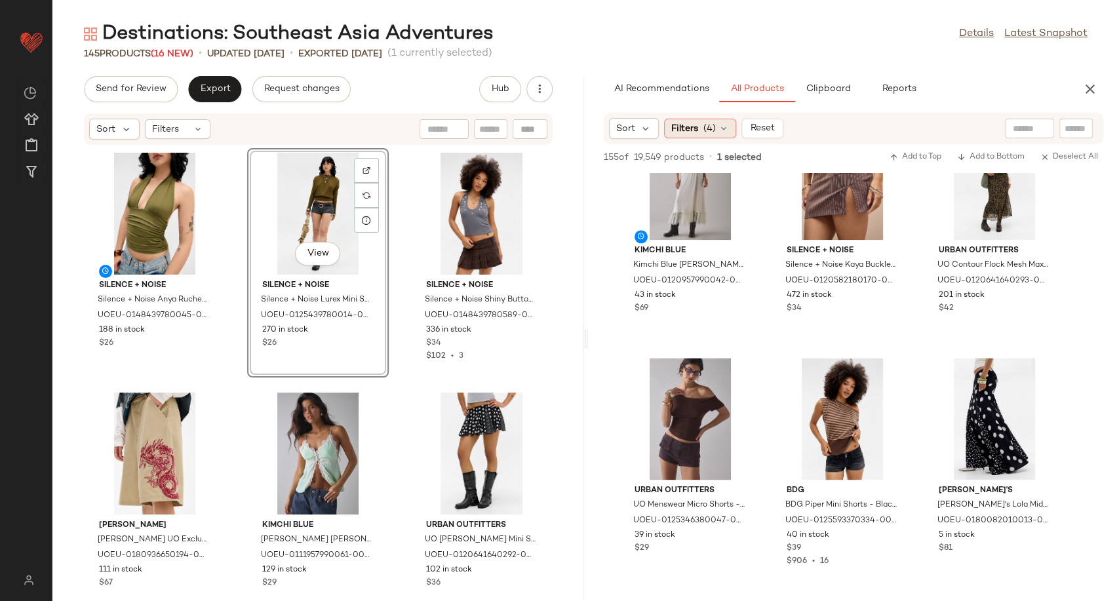
click at [722, 131] on icon at bounding box center [723, 128] width 10 height 10
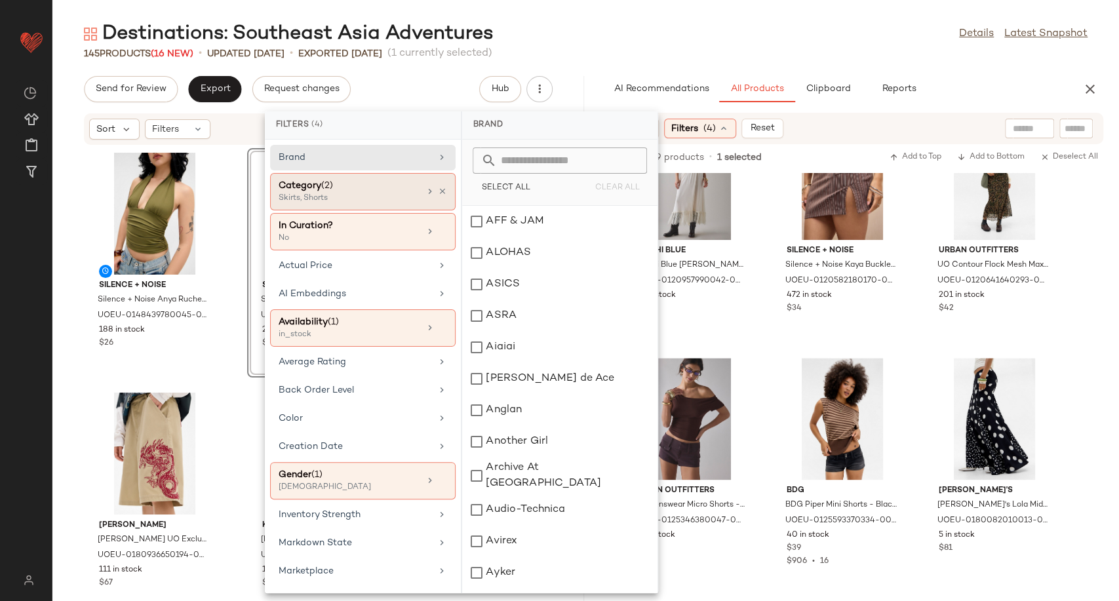
click at [438, 191] on icon at bounding box center [442, 191] width 9 height 9
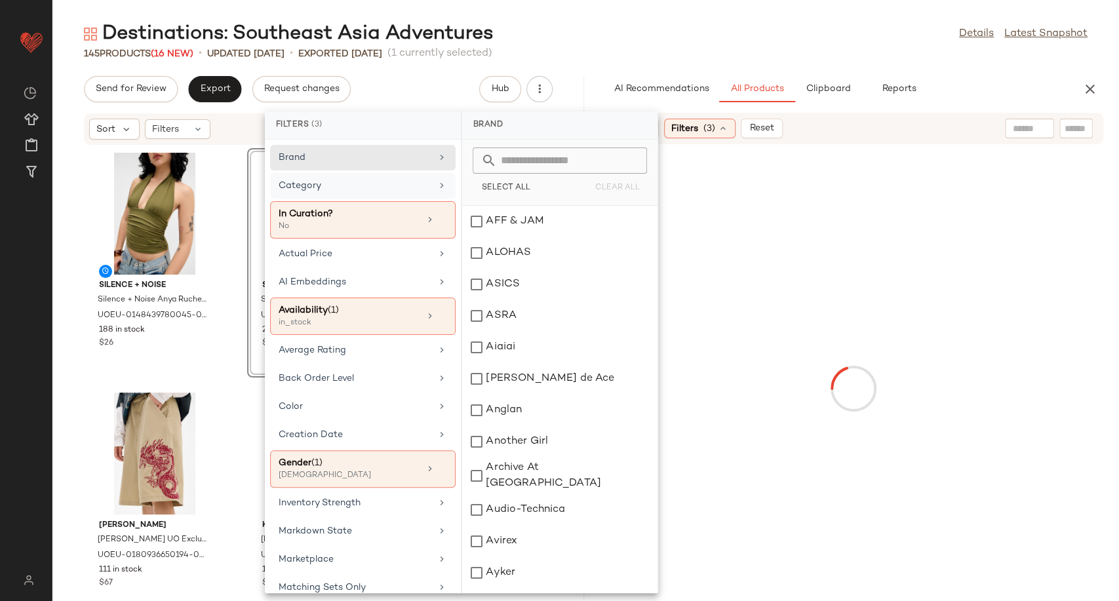
click at [412, 185] on div "Category" at bounding box center [355, 186] width 153 height 14
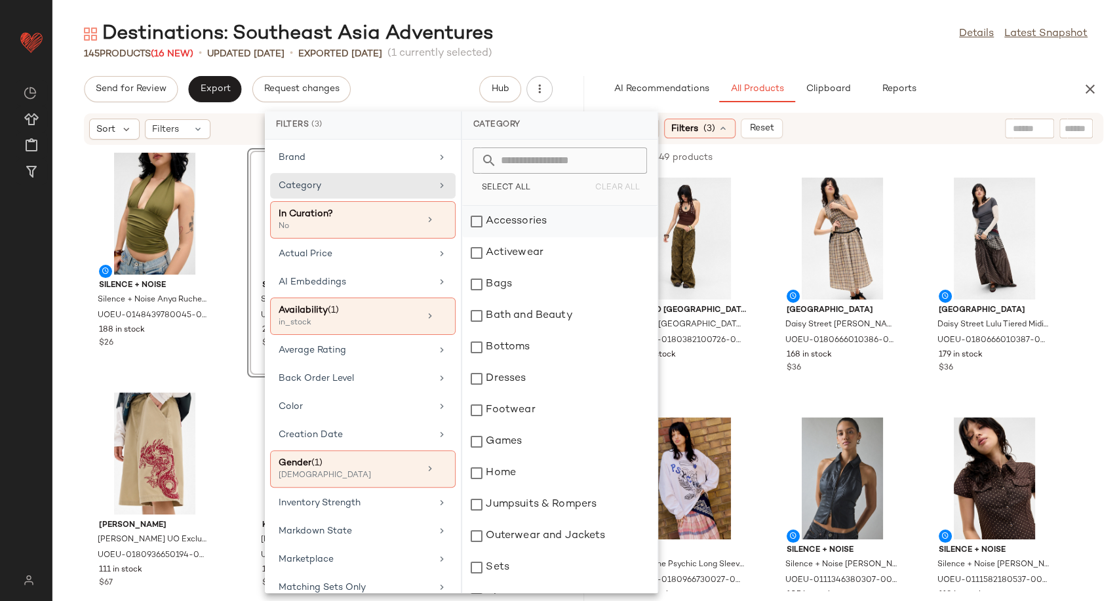
click at [524, 230] on div "Accessories" at bounding box center [559, 221] width 195 height 31
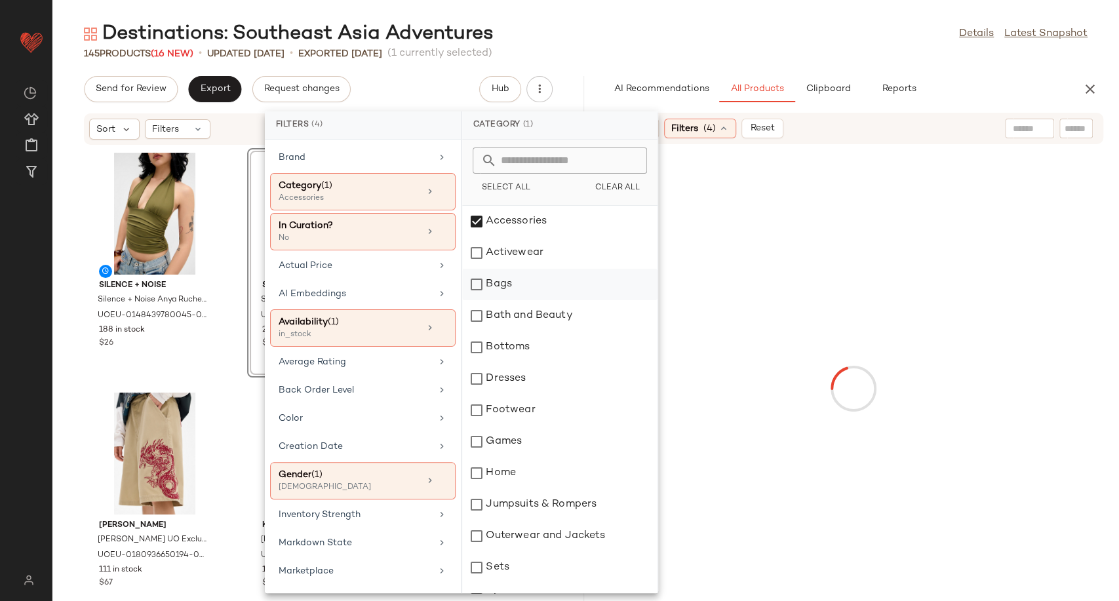
click at [509, 279] on div "Bags" at bounding box center [559, 284] width 195 height 31
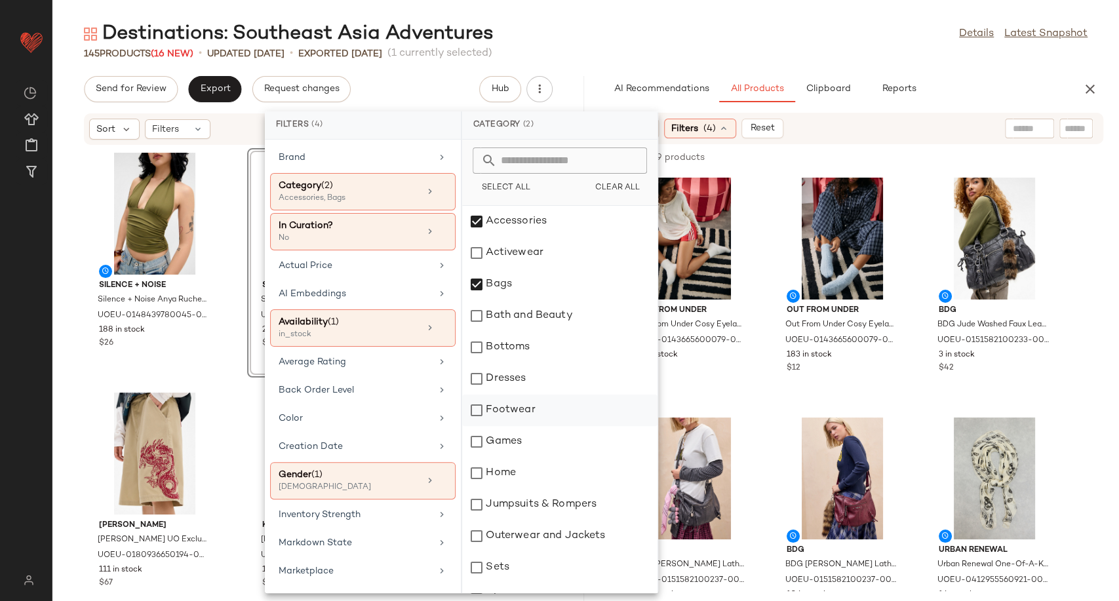
click at [503, 409] on div "Footwear" at bounding box center [559, 410] width 195 height 31
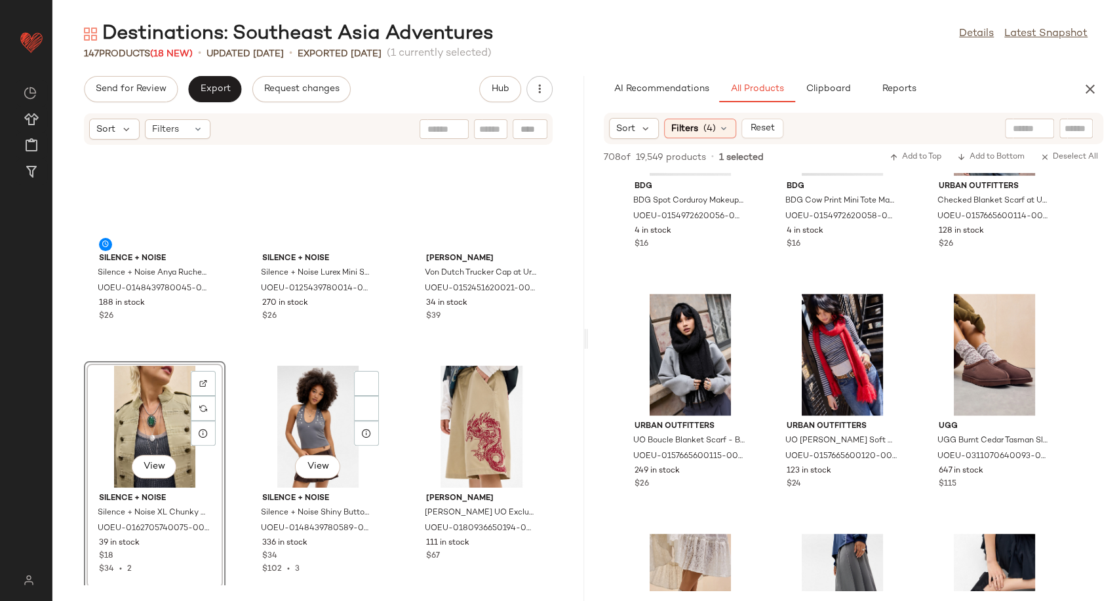
scroll to position [0, 0]
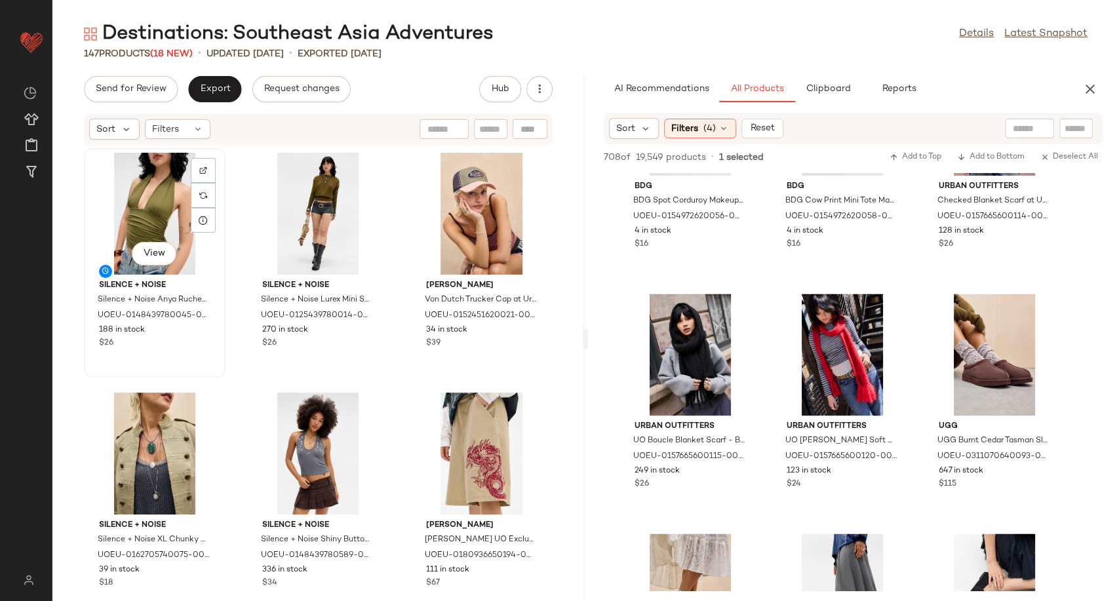
click at [157, 218] on div "View" at bounding box center [154, 214] width 132 height 122
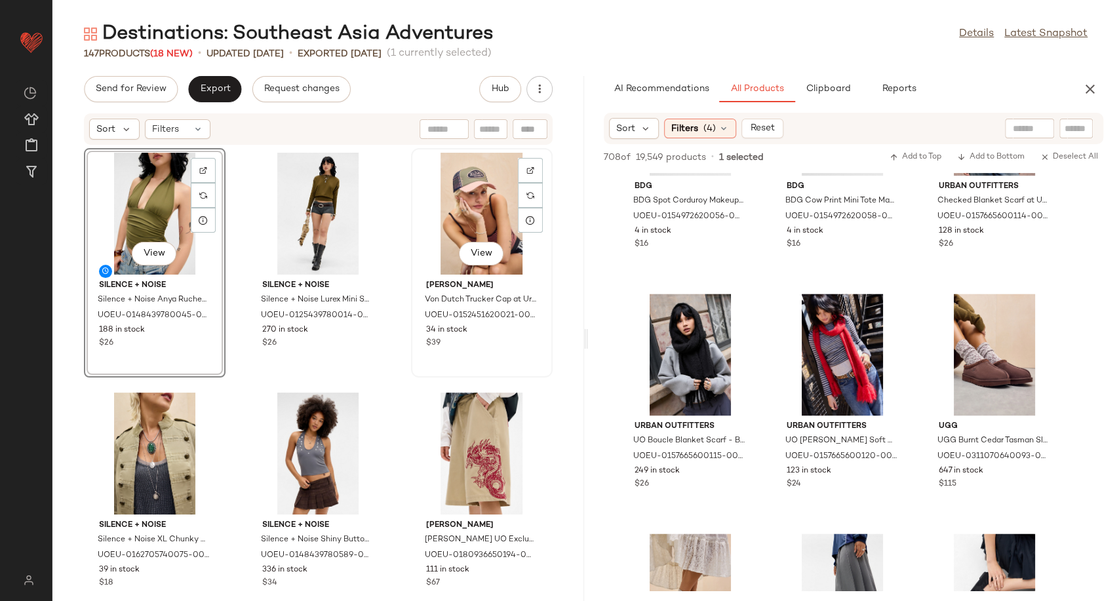
click at [467, 221] on div "View" at bounding box center [482, 214] width 132 height 122
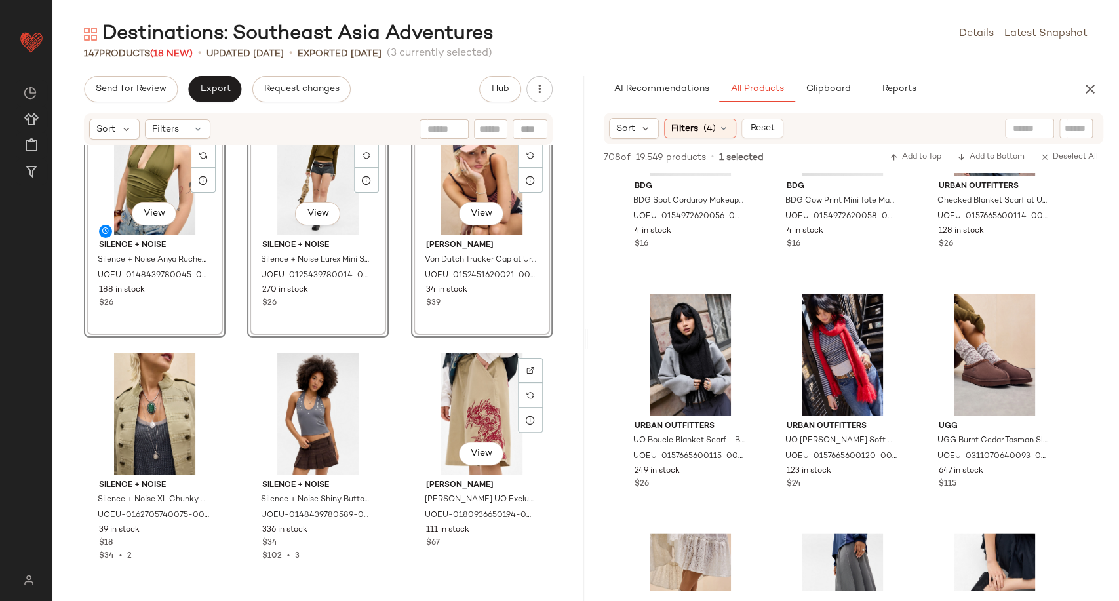
scroll to position [290, 0]
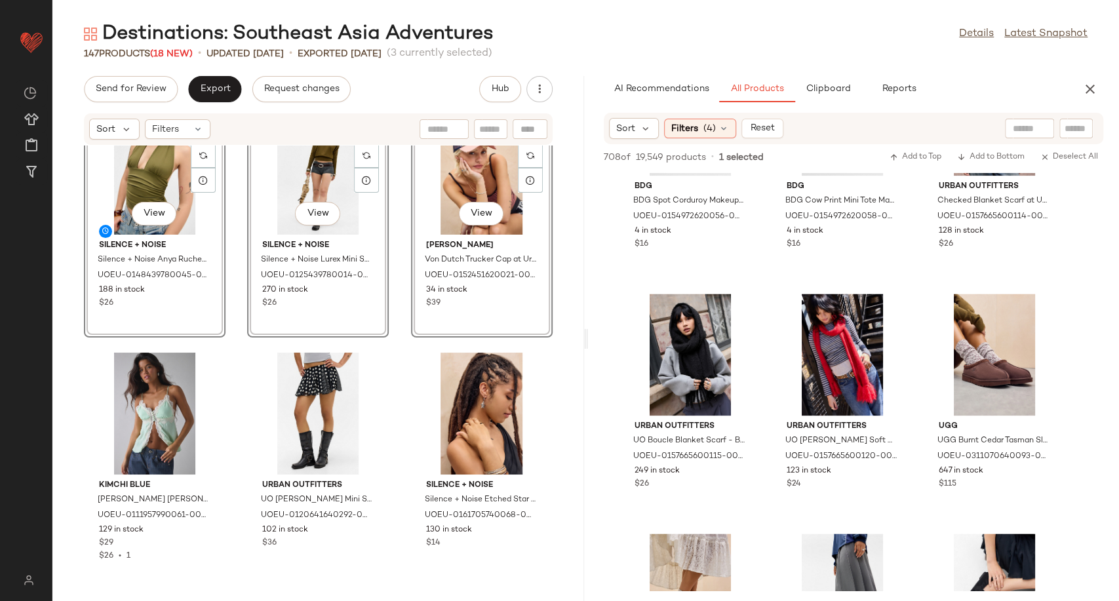
click at [400, 440] on div "SET View Silence + Noise Silence + Noise Anya Ruched Halterneck Top - Khaki L a…" at bounding box center [318, 365] width 532 height 440
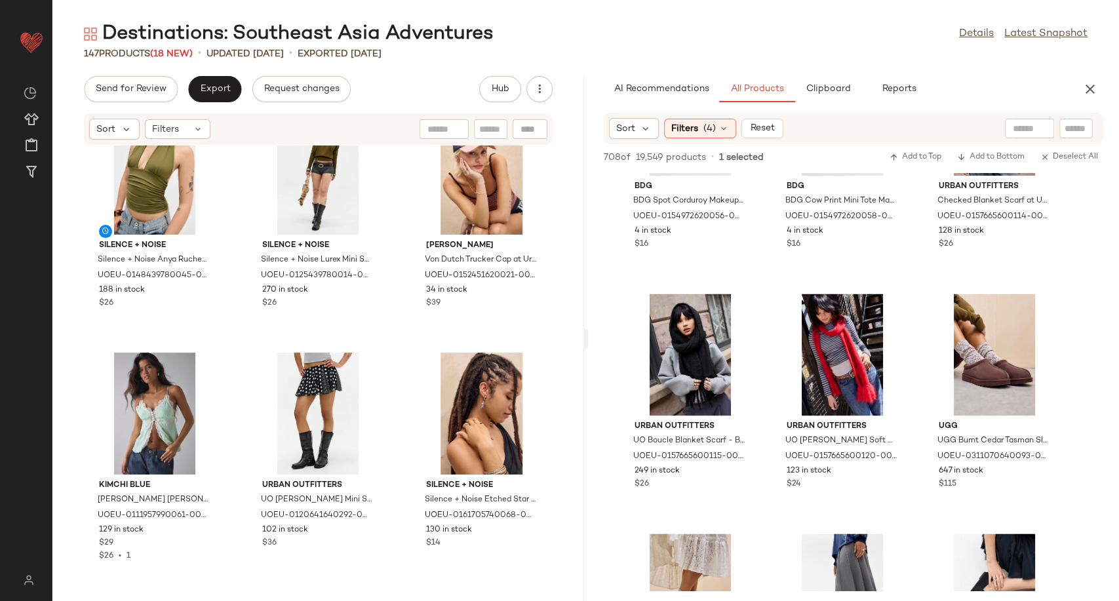
scroll to position [0, 0]
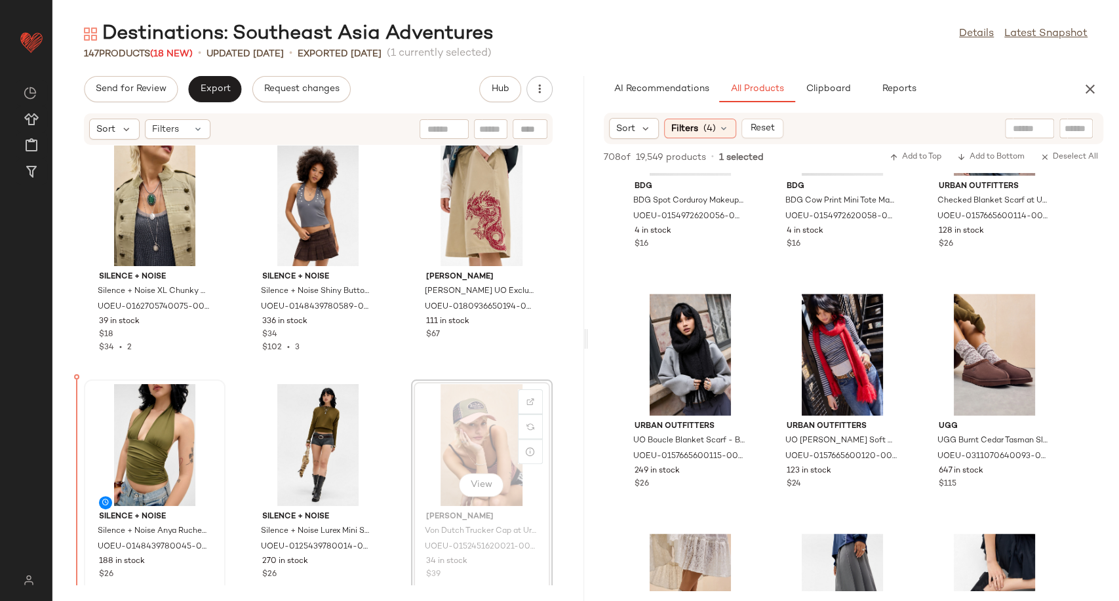
scroll to position [10, 0]
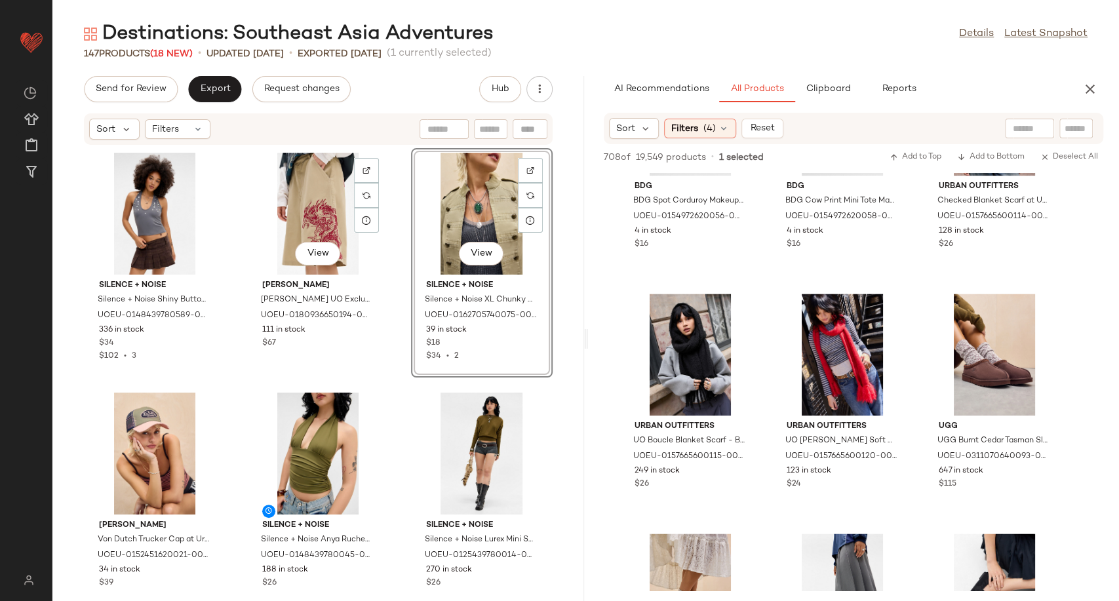
click at [389, 350] on div "Silence + Noise Silence + Noise Shiny Button Halter Top - Grey S at Urban Outfi…" at bounding box center [318, 365] width 532 height 440
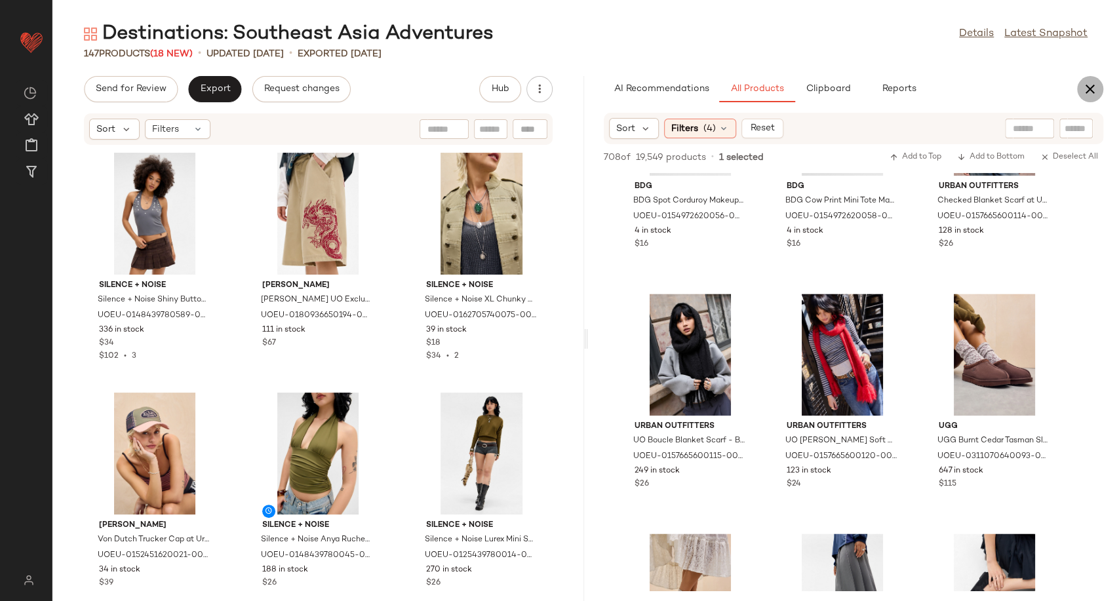
click at [1083, 81] on icon "button" at bounding box center [1090, 89] width 16 height 16
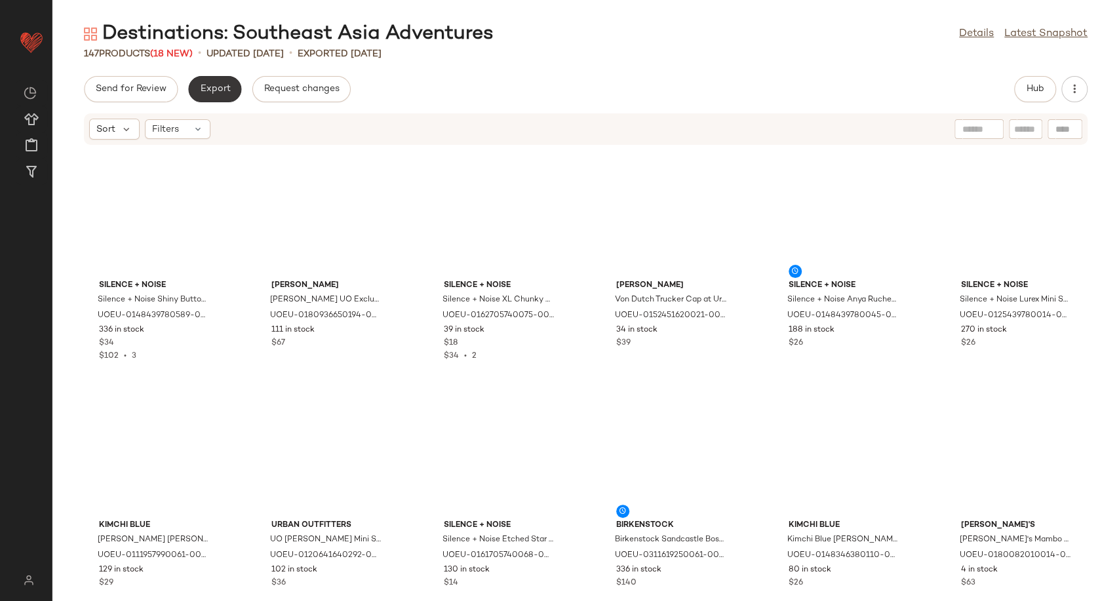
click at [204, 94] on span "Export" at bounding box center [214, 89] width 31 height 10
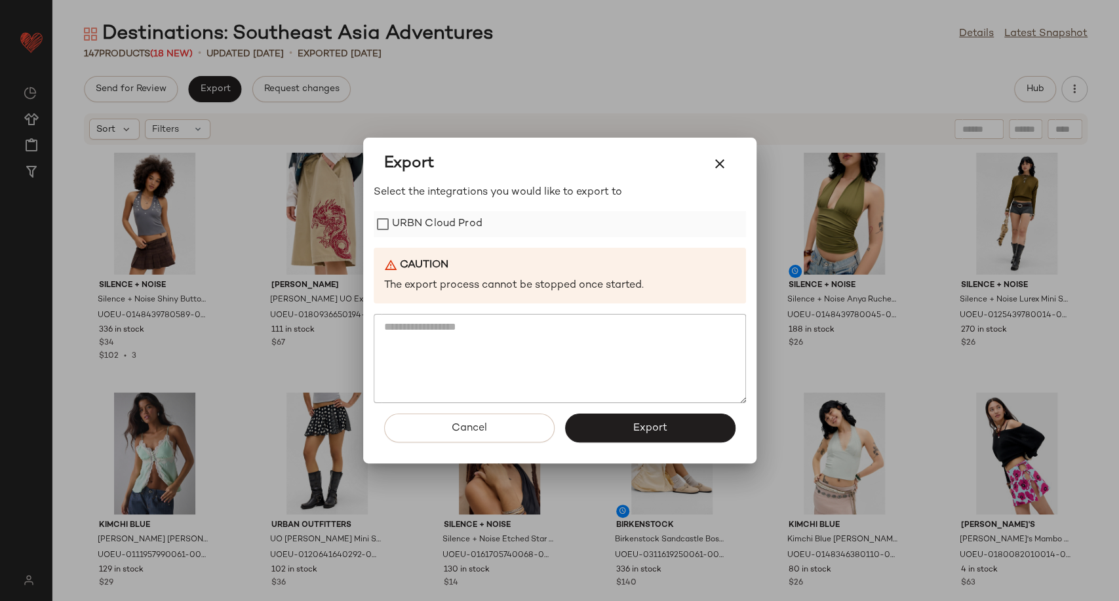
click at [425, 226] on label "URBN Cloud Prod" at bounding box center [437, 224] width 90 height 26
click at [616, 429] on button "Export" at bounding box center [650, 428] width 170 height 29
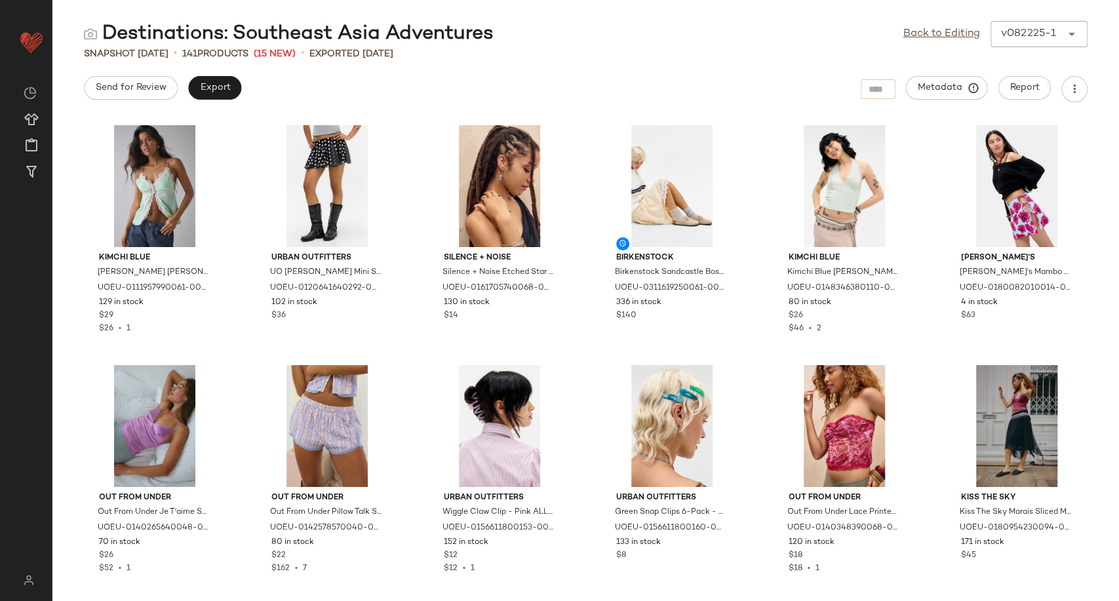
click at [241, 237] on div "Kimchi Blue Kimchi Blue [PERSON_NAME] [PERSON_NAME] - Green L at Urban Outfitte…" at bounding box center [585, 359] width 1066 height 483
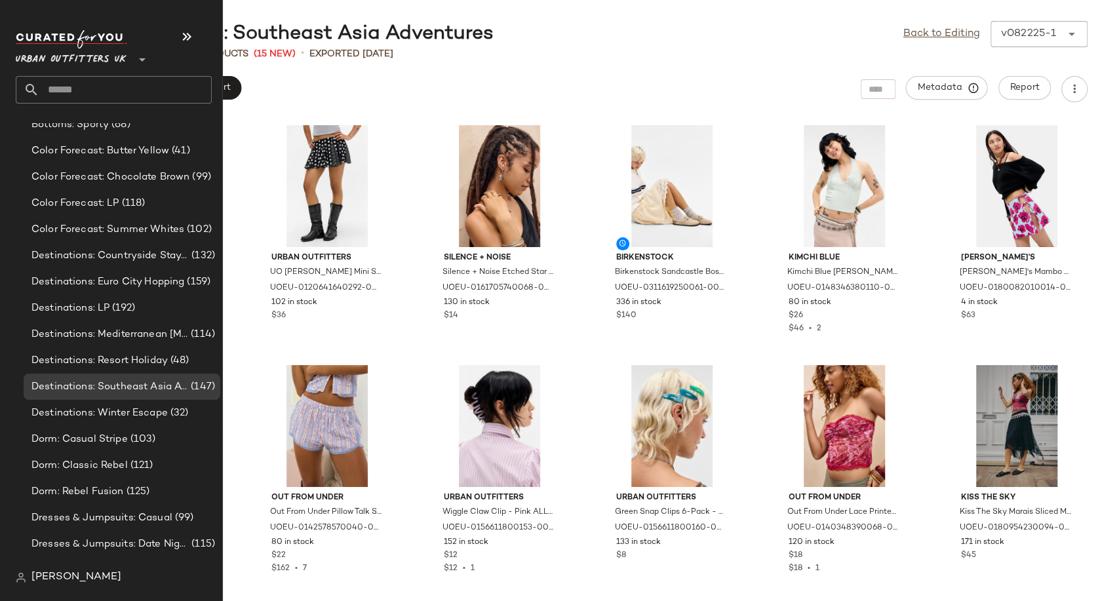
scroll to position [2840, 0]
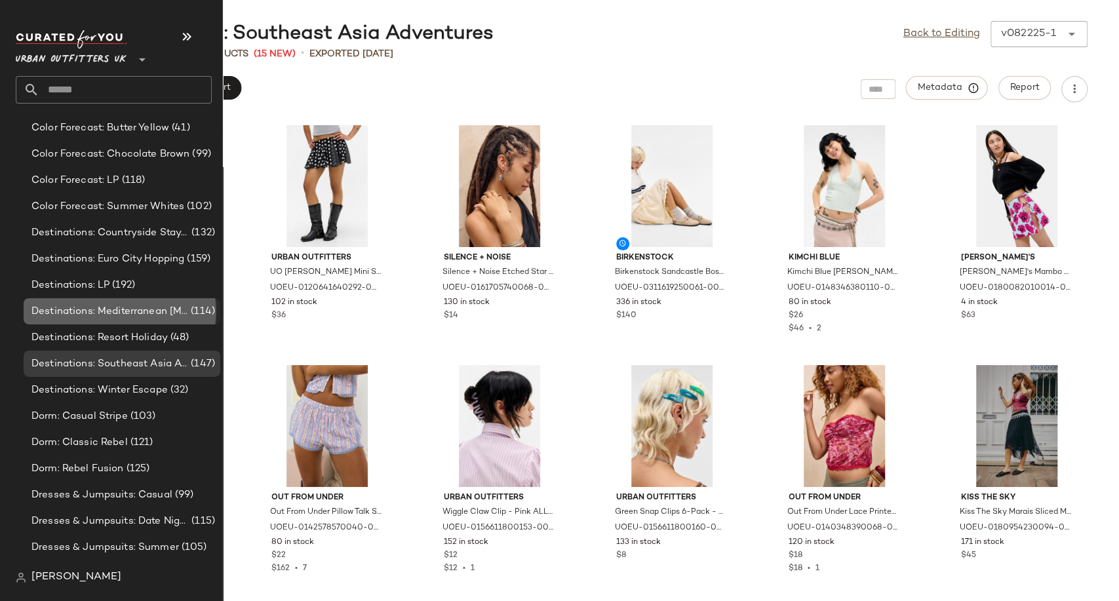
click at [106, 313] on span "Destinations: Mediterranean [MEDICAL_DATA]" at bounding box center [109, 311] width 157 height 15
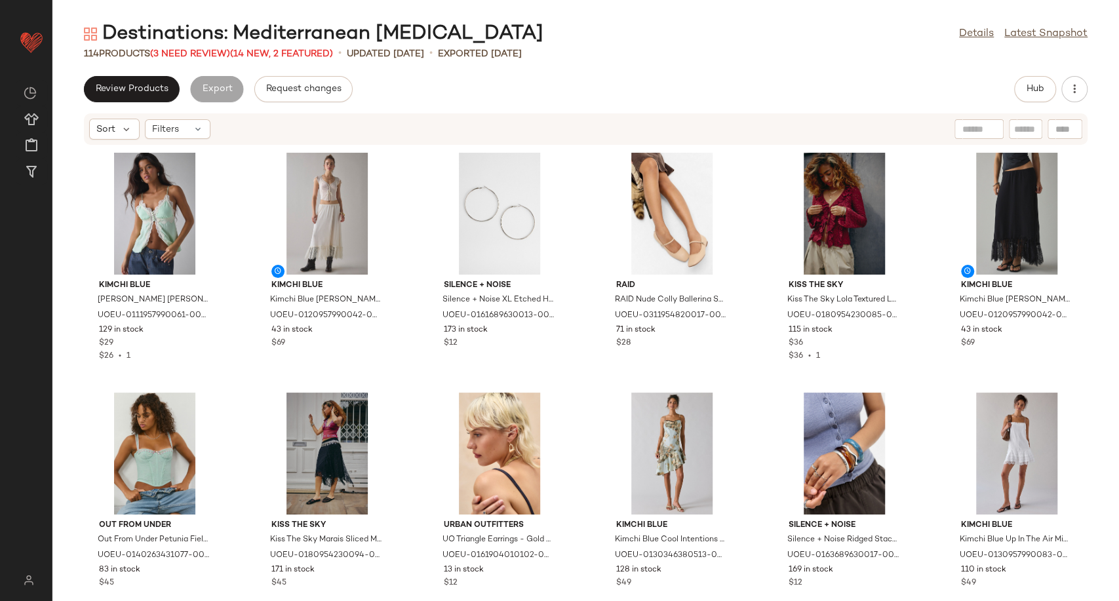
click at [482, 77] on div "Review Products Export Request changes Hub" at bounding box center [585, 89] width 1003 height 26
click at [205, 52] on span "(3 Need Review)" at bounding box center [190, 54] width 80 height 10
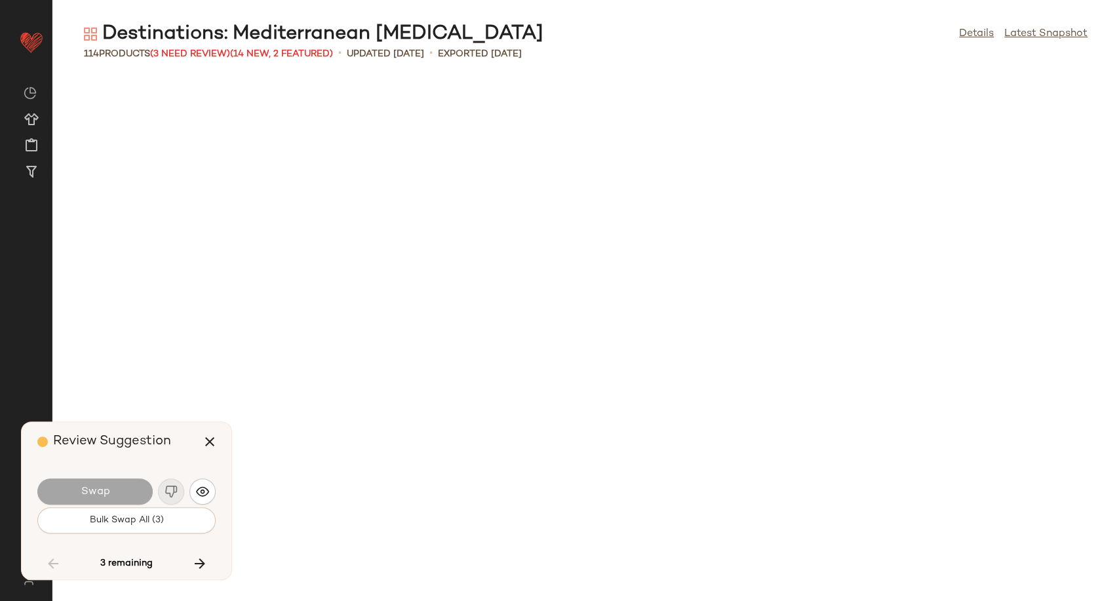
scroll to position [2638, 0]
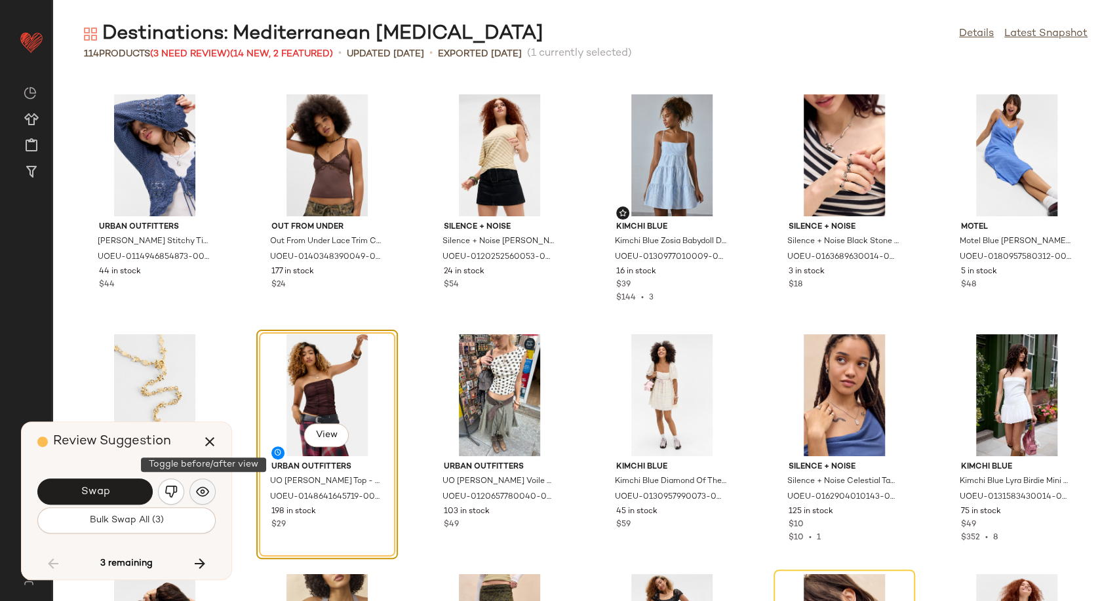
click at [197, 489] on img "button" at bounding box center [202, 491] width 13 height 13
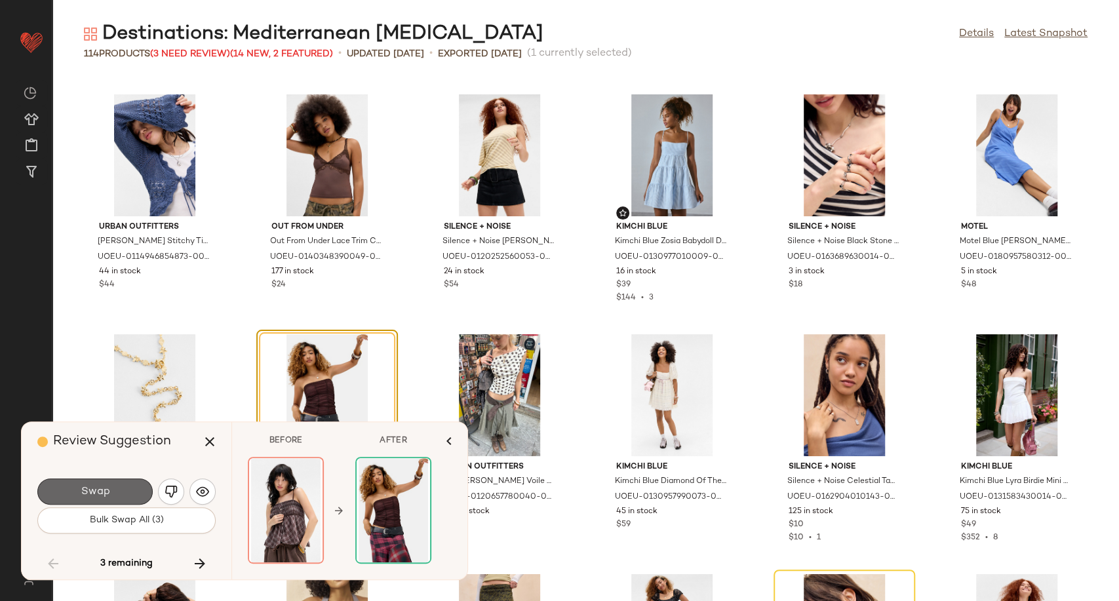
click at [115, 497] on button "Swap" at bounding box center [94, 491] width 115 height 26
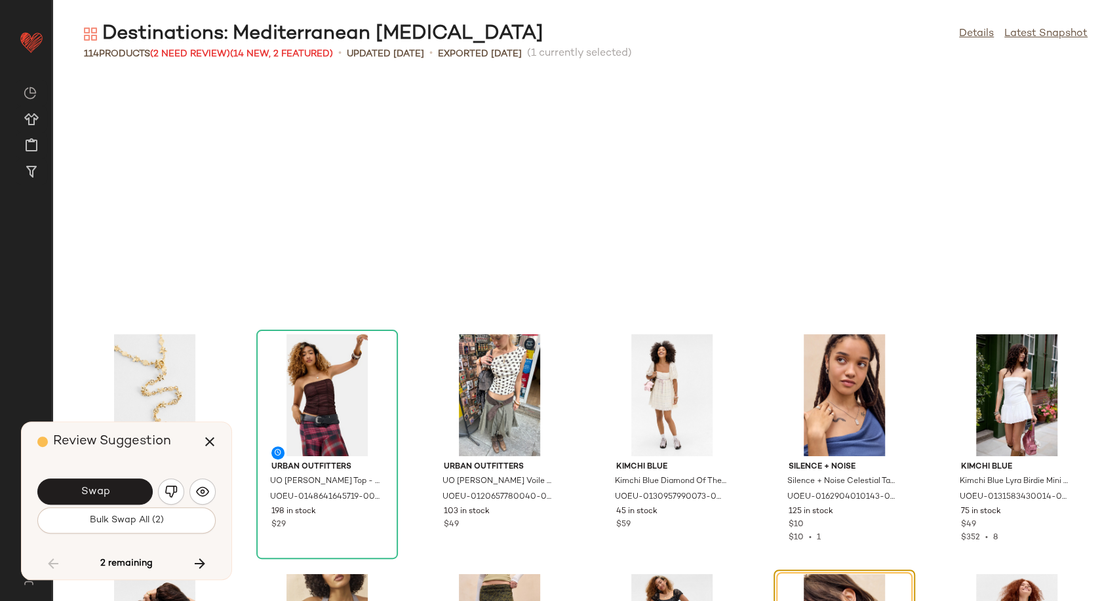
scroll to position [2878, 0]
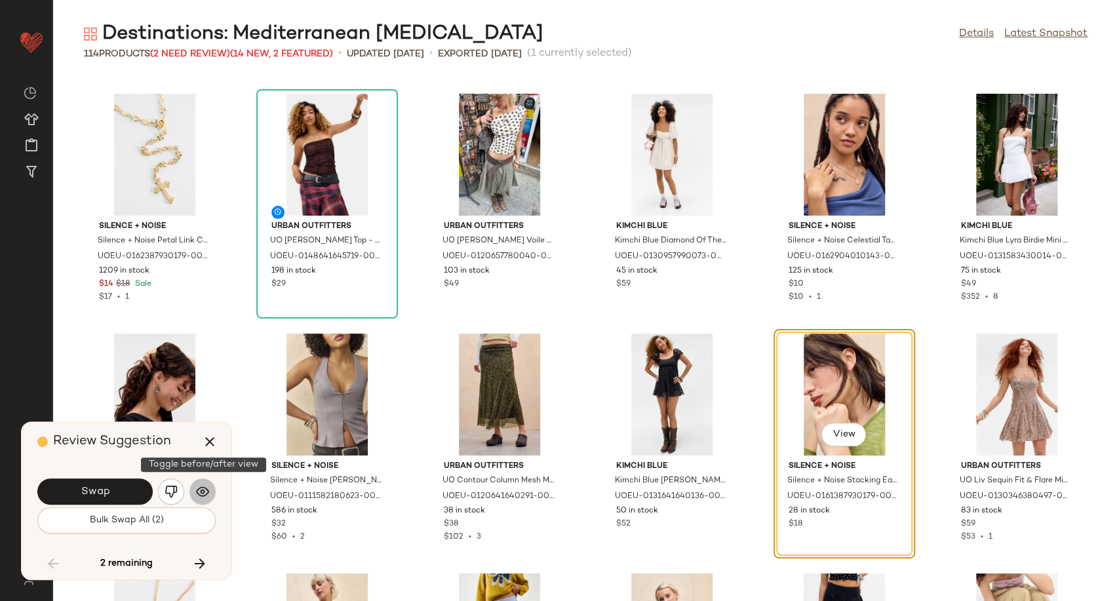
click at [203, 495] on img "button" at bounding box center [202, 491] width 13 height 13
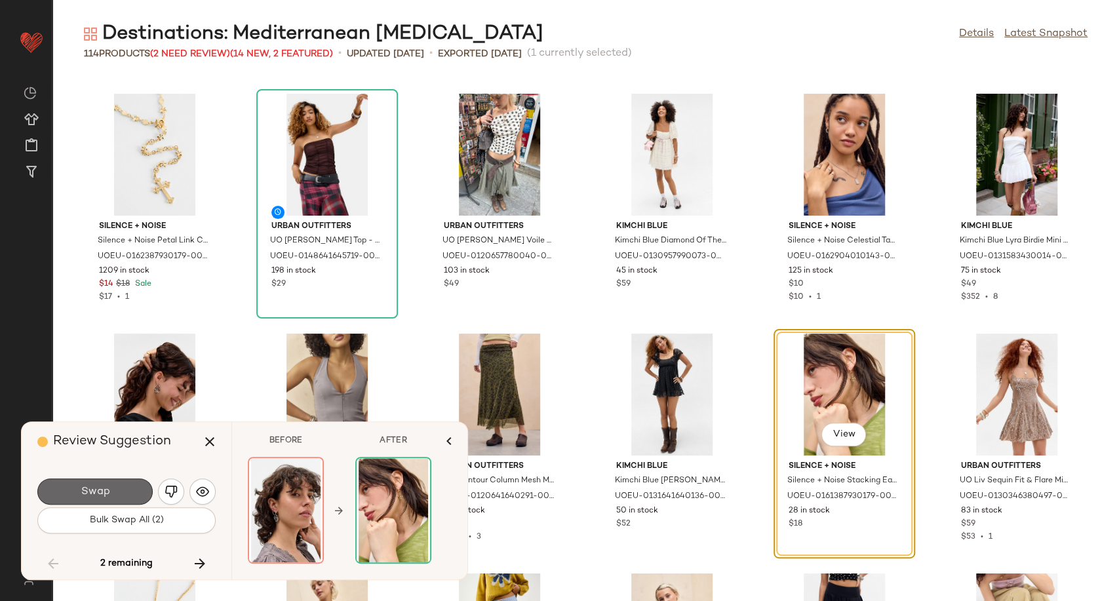
click at [99, 492] on span "Swap" at bounding box center [94, 492] width 29 height 12
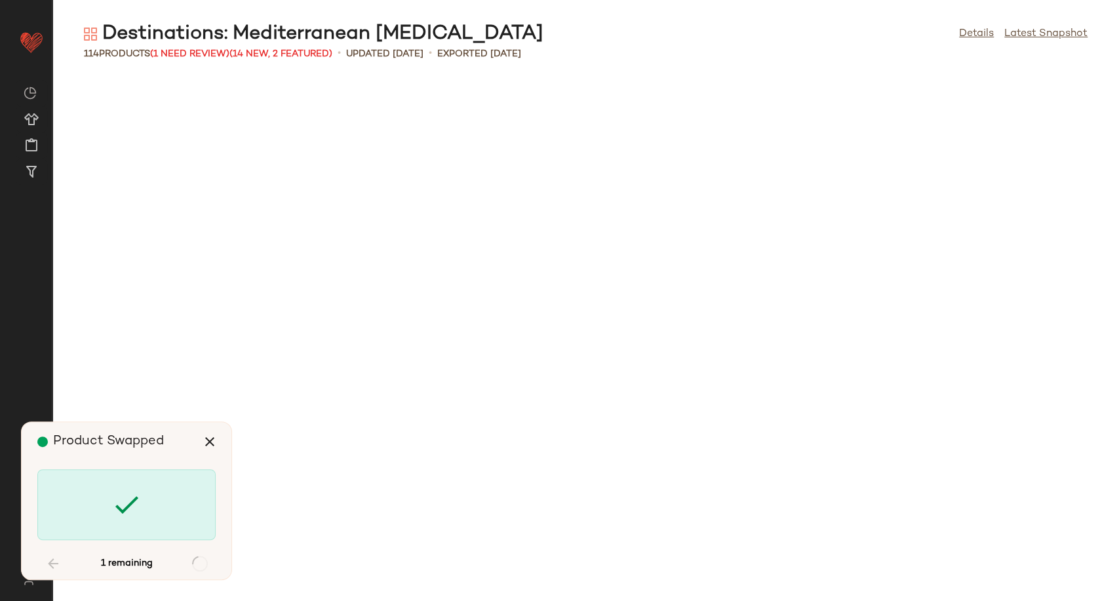
scroll to position [4035, 0]
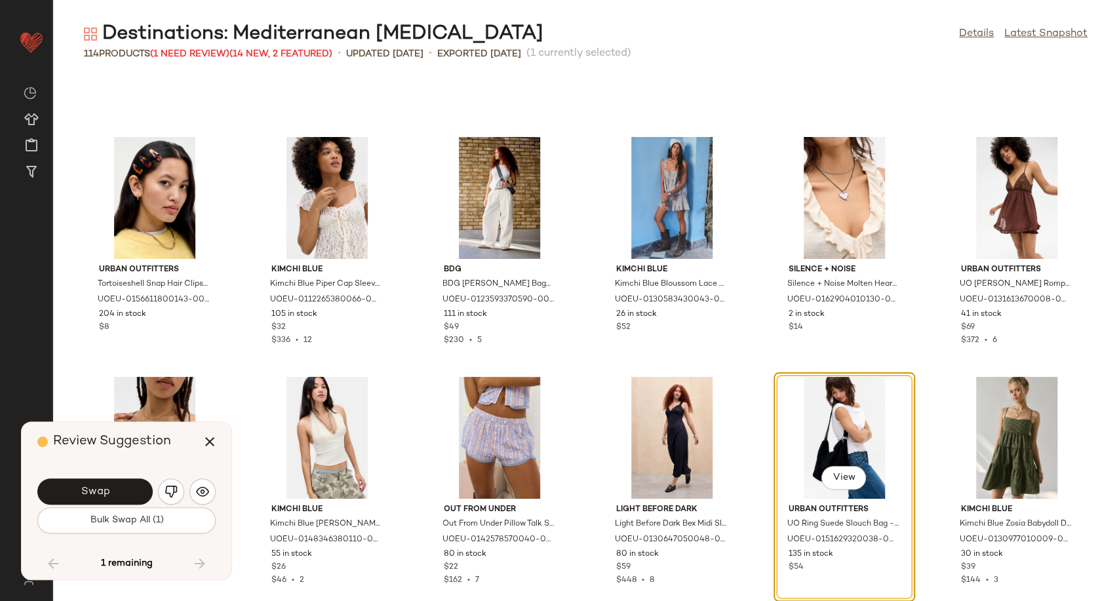
click at [188, 498] on div "Swap" at bounding box center [126, 491] width 178 height 31
click at [202, 494] on img "button" at bounding box center [202, 491] width 13 height 13
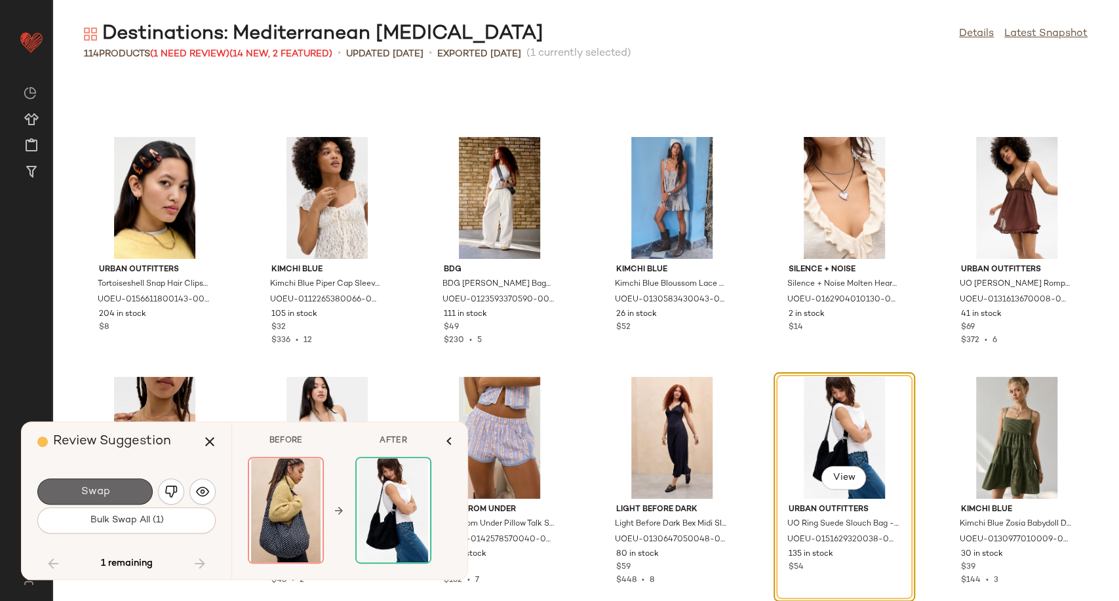
click at [106, 480] on button "Swap" at bounding box center [94, 491] width 115 height 26
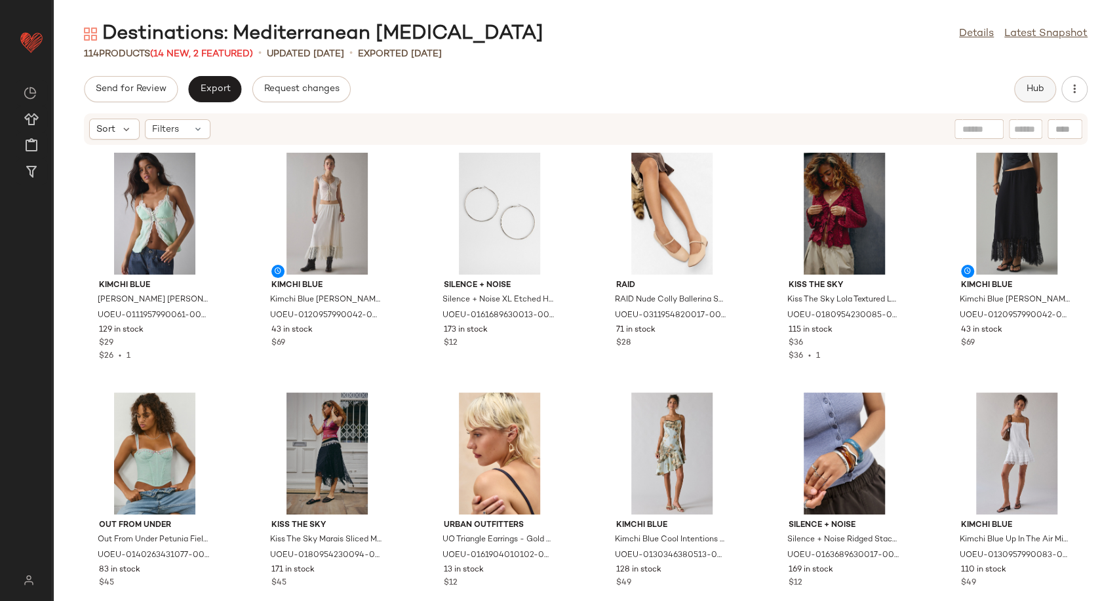
click at [1027, 94] on span "Hub" at bounding box center [1035, 89] width 18 height 10
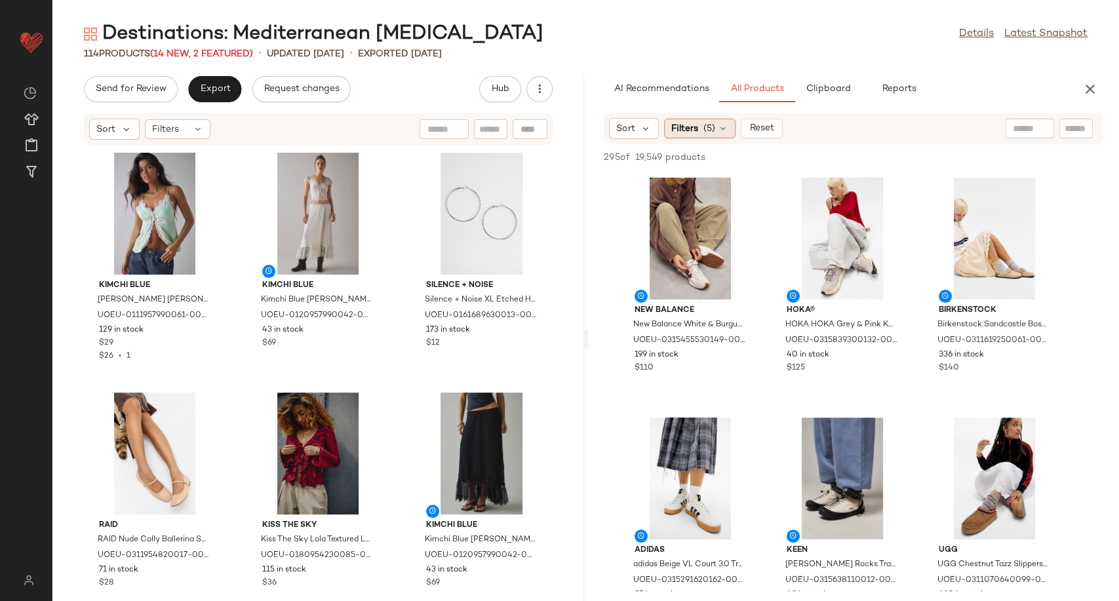
click at [726, 134] on div "Filters (5)" at bounding box center [699, 129] width 71 height 20
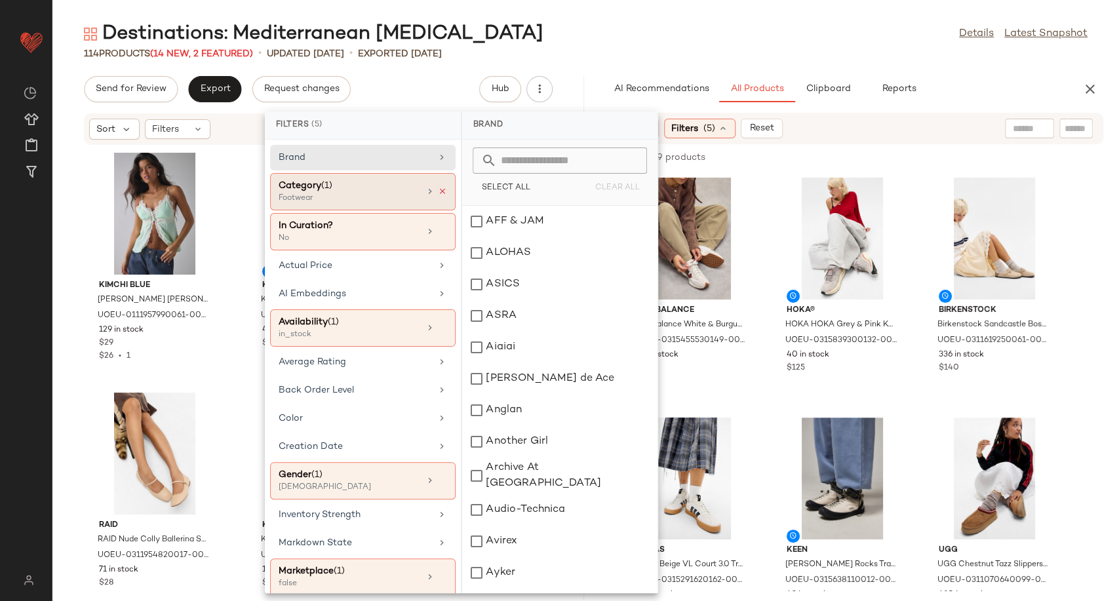
click at [440, 191] on icon at bounding box center [442, 191] width 9 height 9
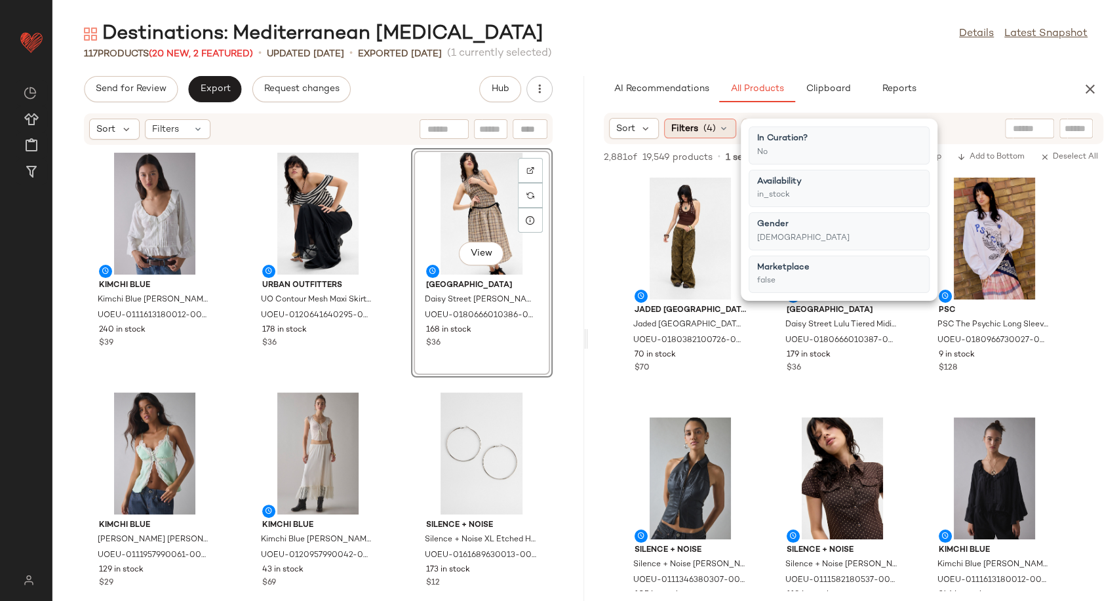
click at [729, 125] on div "Filters (4)" at bounding box center [700, 129] width 72 height 20
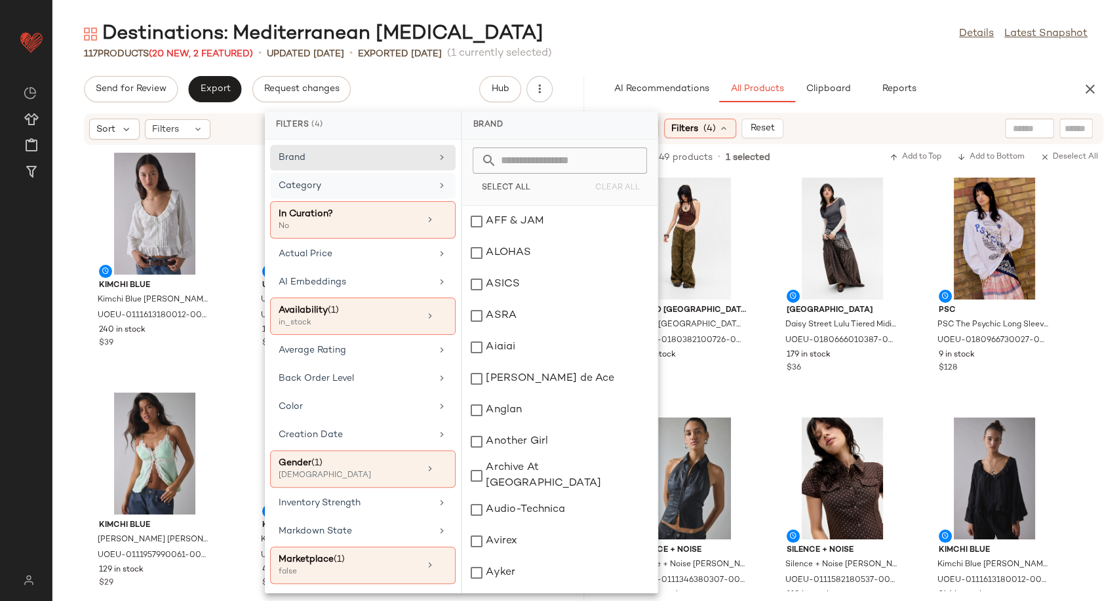
click at [407, 179] on div "Category" at bounding box center [355, 186] width 153 height 14
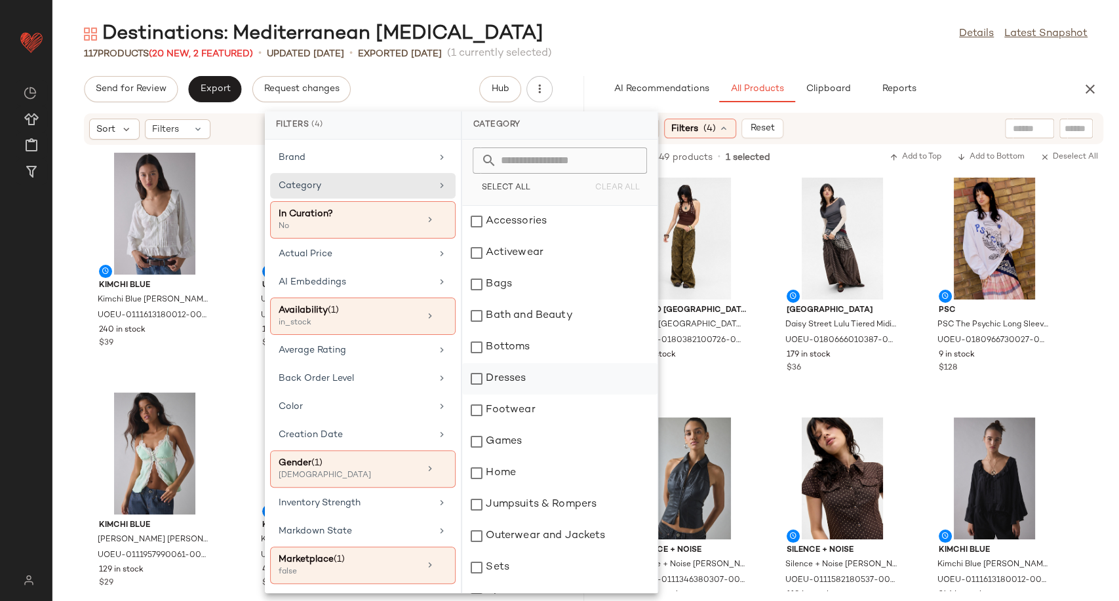
click at [517, 370] on div "Dresses" at bounding box center [559, 378] width 195 height 31
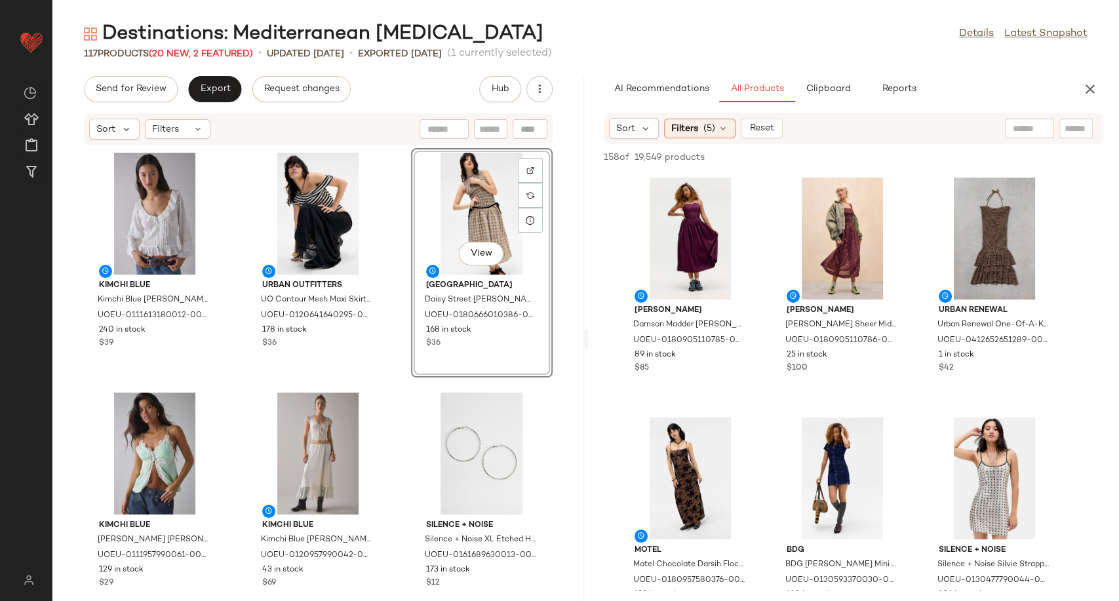
click at [478, 199] on div "View" at bounding box center [482, 214] width 132 height 122
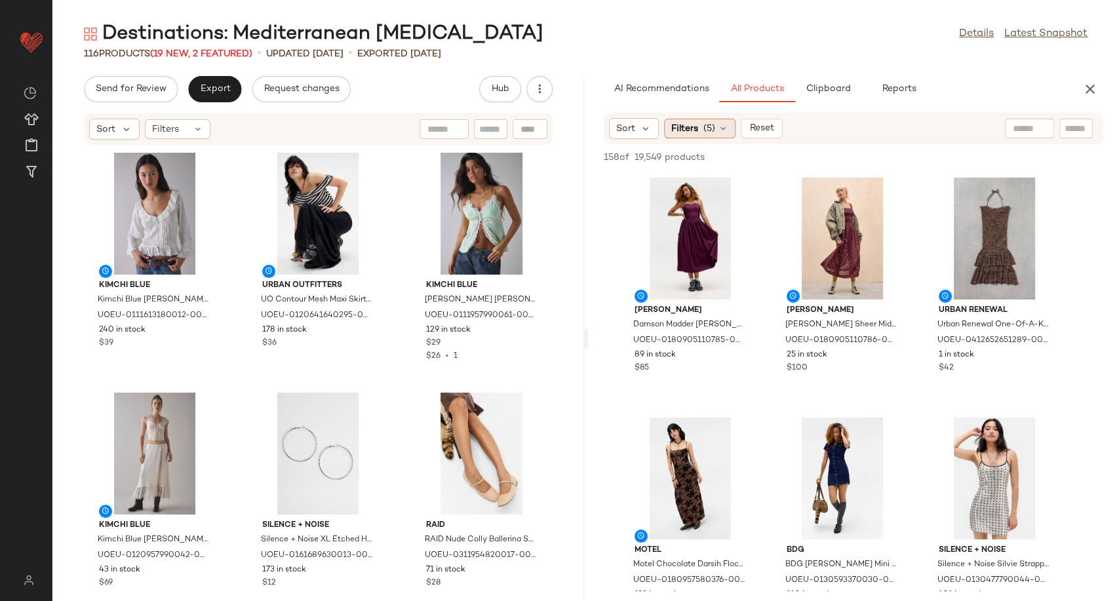
click at [727, 124] on icon at bounding box center [723, 128] width 10 height 10
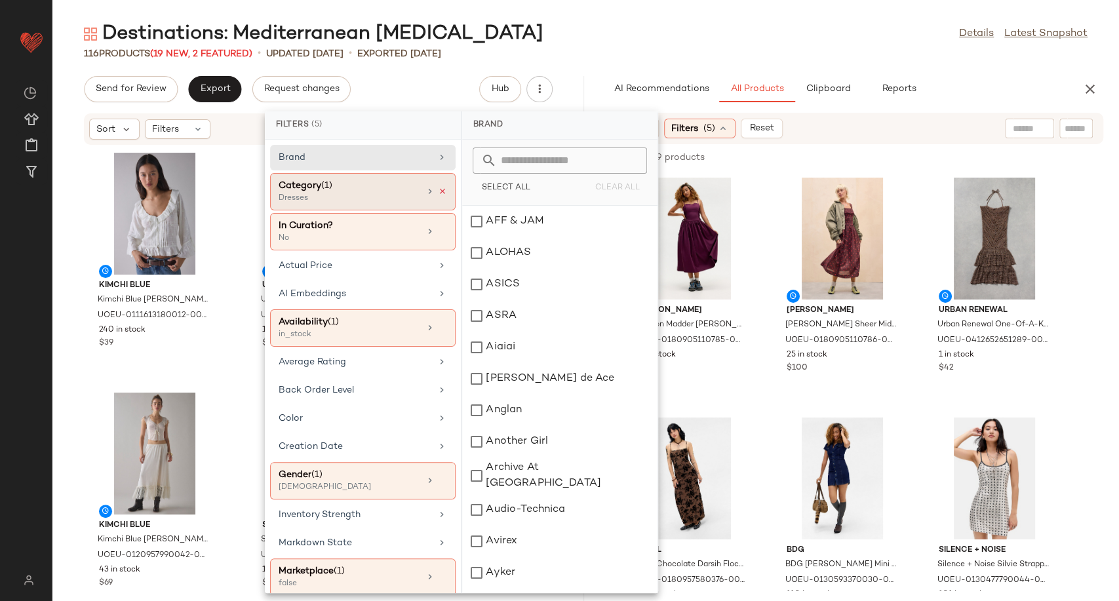
click at [438, 192] on icon at bounding box center [442, 191] width 9 height 9
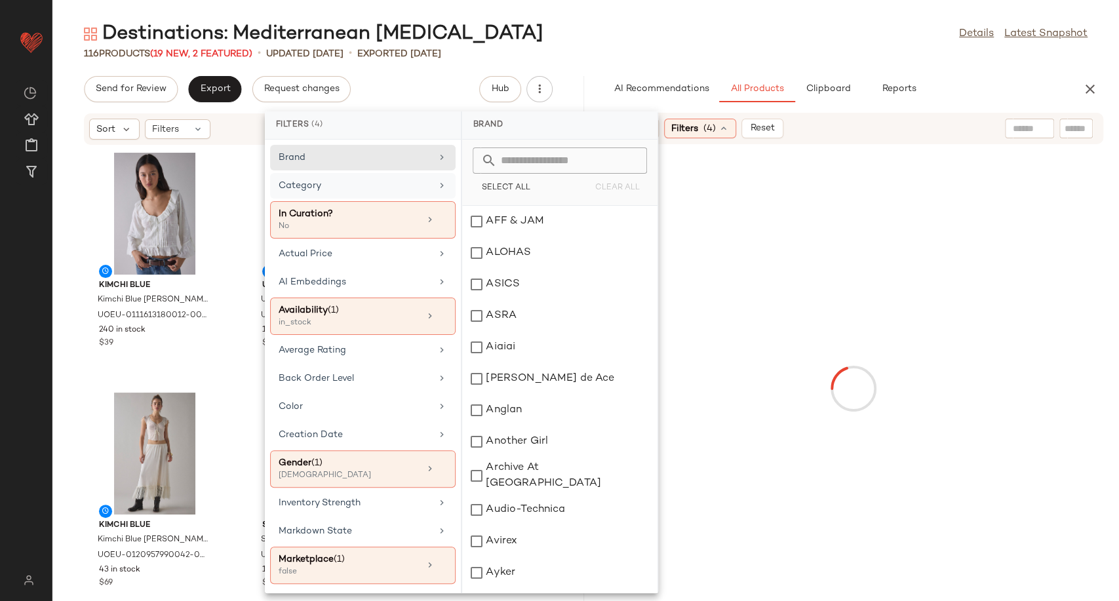
click at [404, 190] on div "Category" at bounding box center [355, 186] width 153 height 14
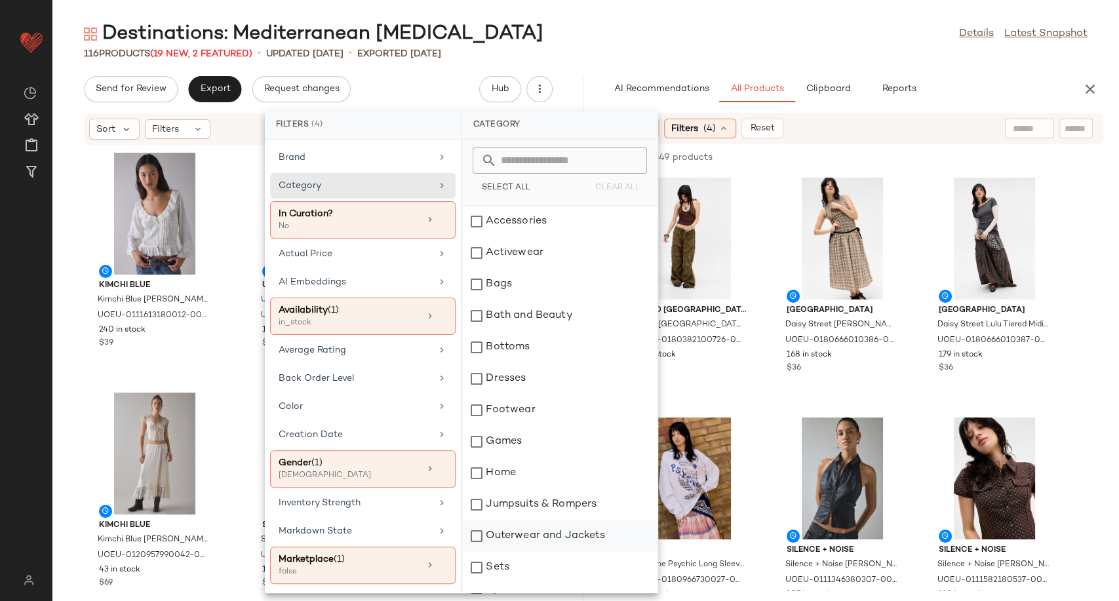
scroll to position [273, 0]
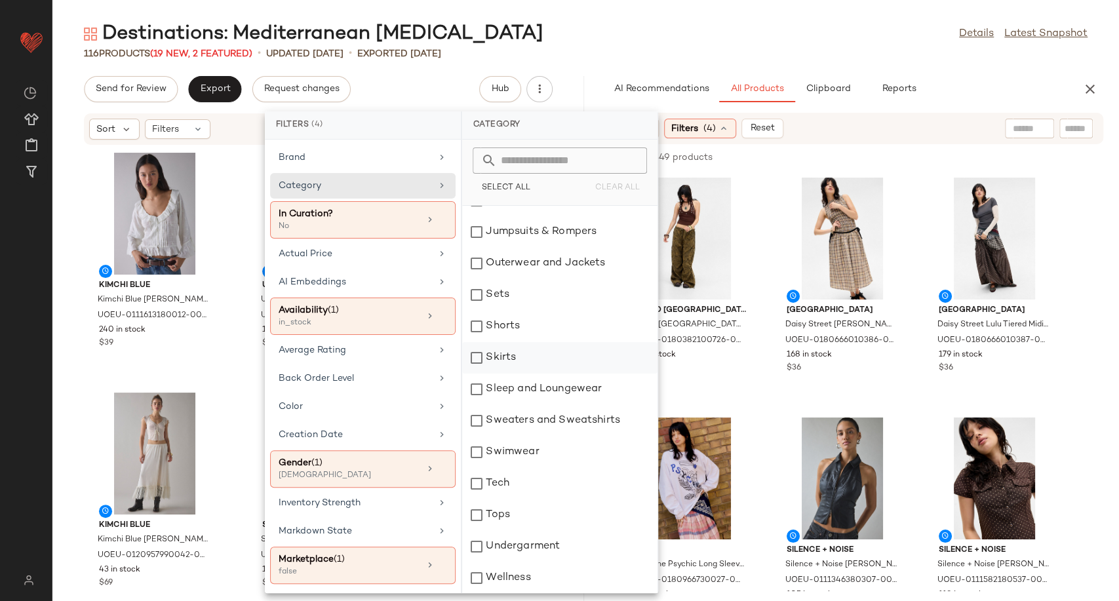
click at [522, 360] on div "Skirts" at bounding box center [559, 357] width 195 height 31
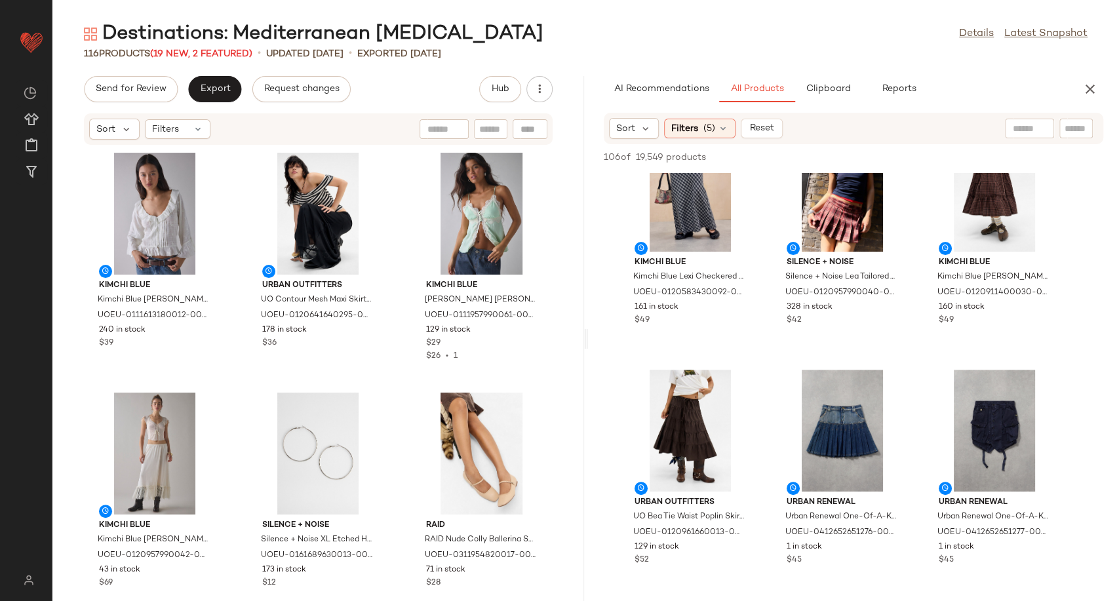
scroll to position [291, 0]
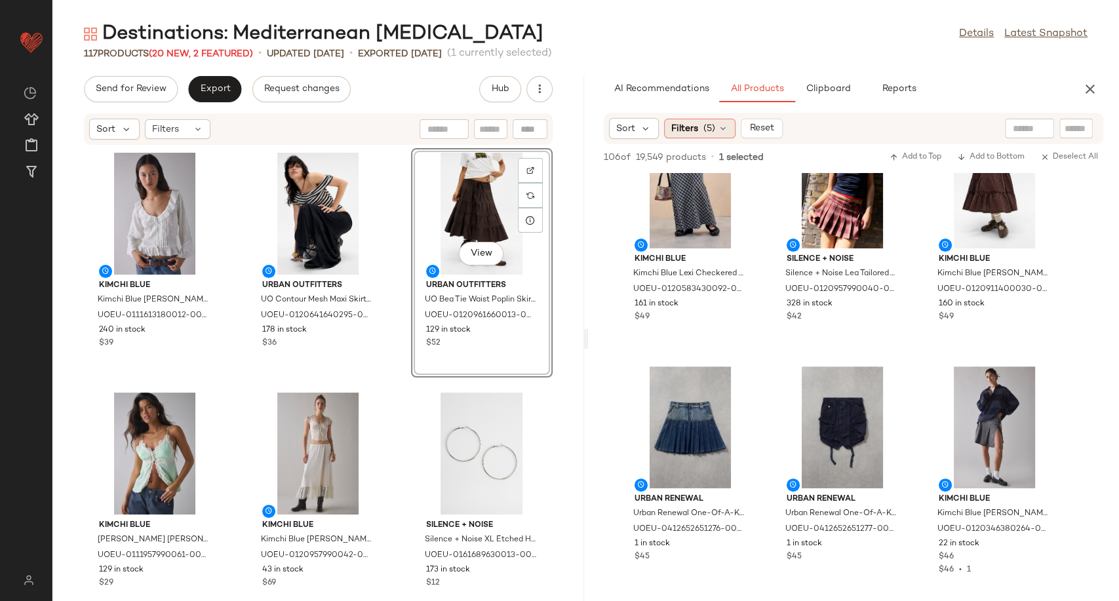
click at [729, 129] on div "Filters (5)" at bounding box center [699, 129] width 71 height 20
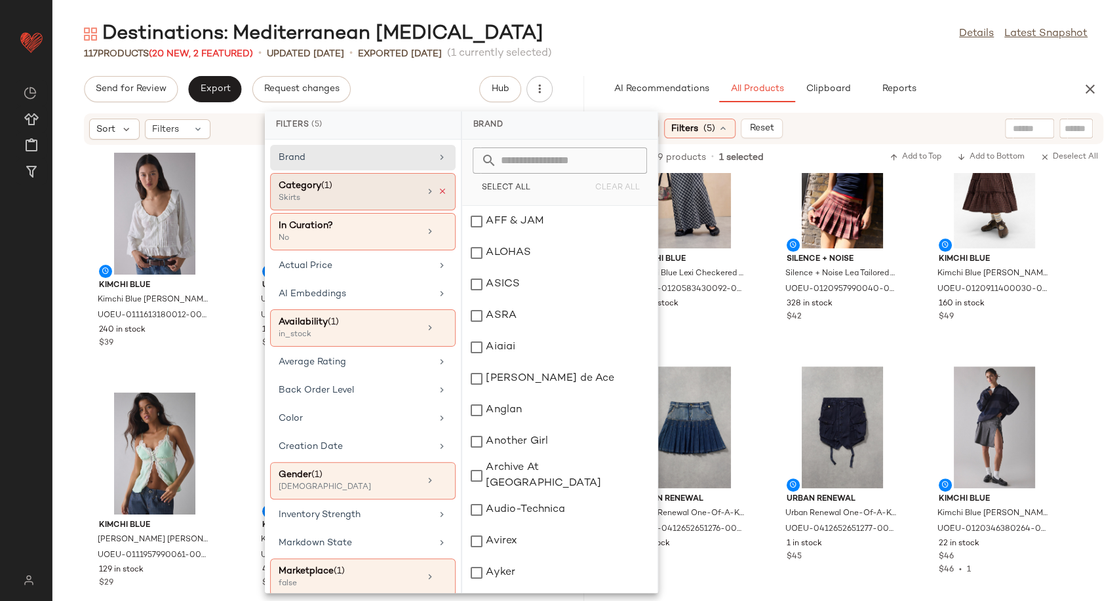
click at [438, 190] on icon at bounding box center [442, 191] width 9 height 9
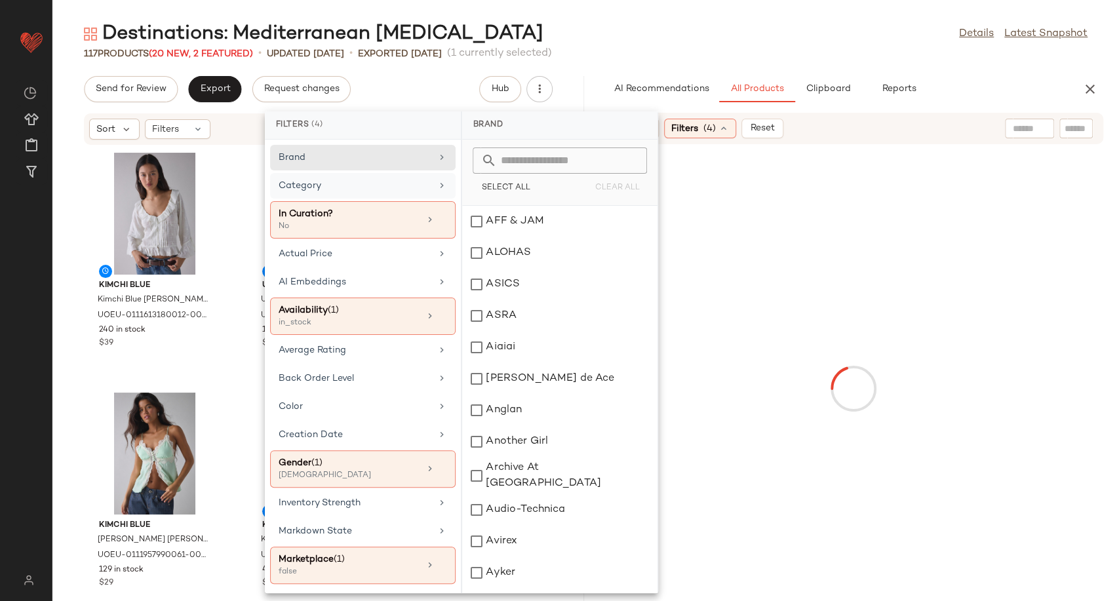
click at [411, 189] on div "Category" at bounding box center [355, 186] width 153 height 14
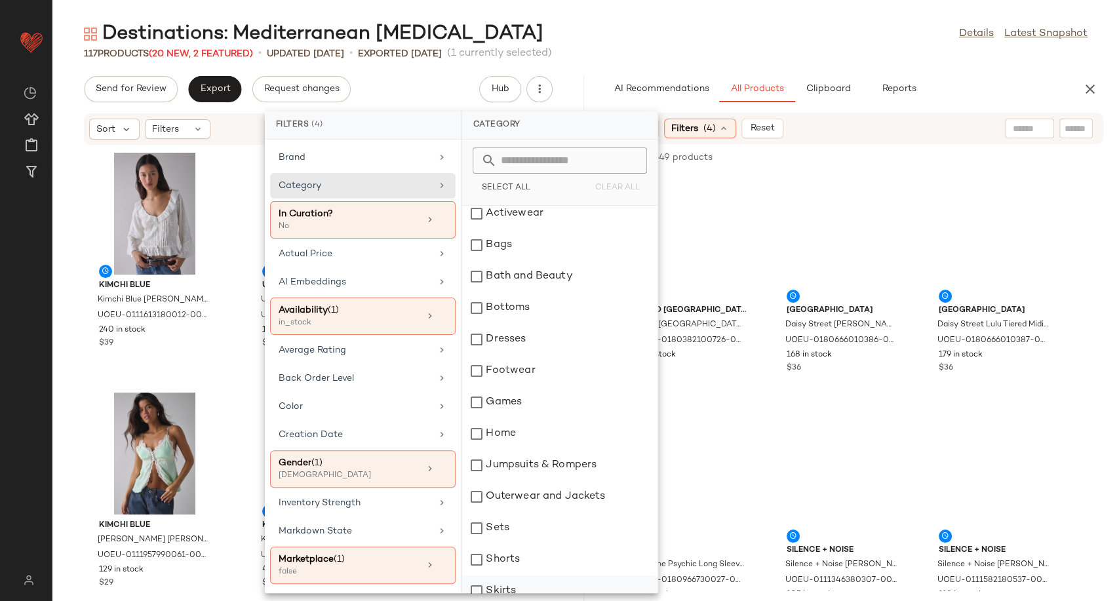
scroll to position [273, 0]
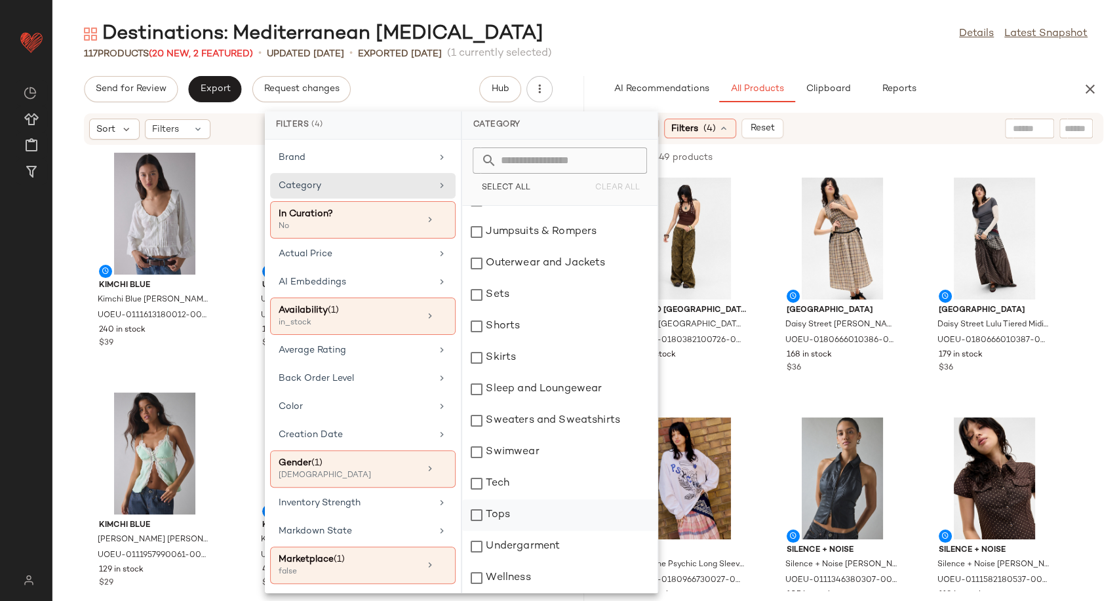
click at [496, 507] on div "Tops" at bounding box center [559, 514] width 195 height 31
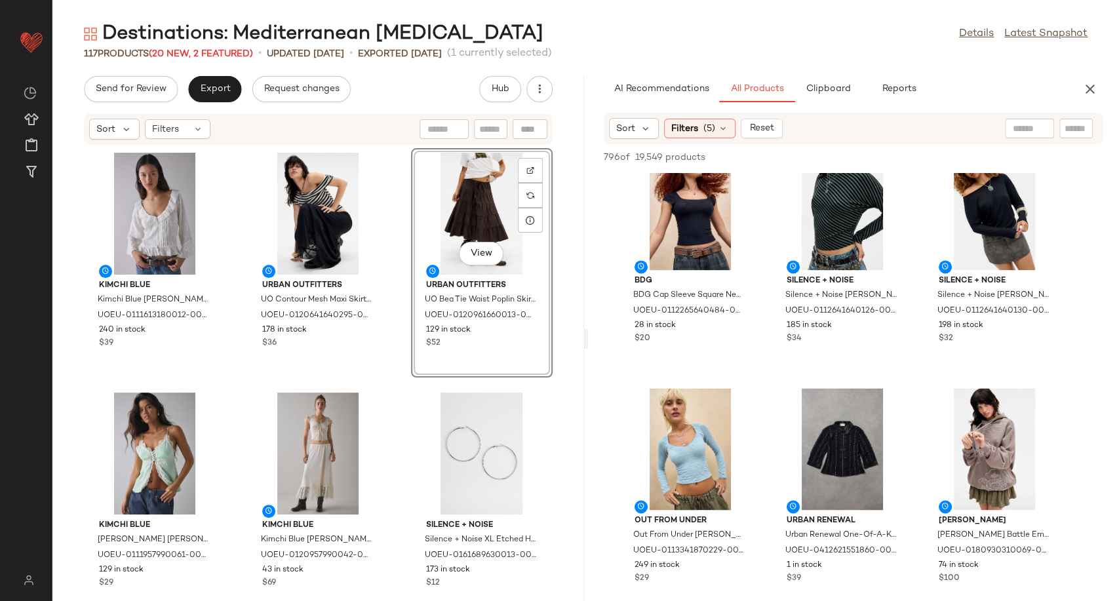
scroll to position [1237, 0]
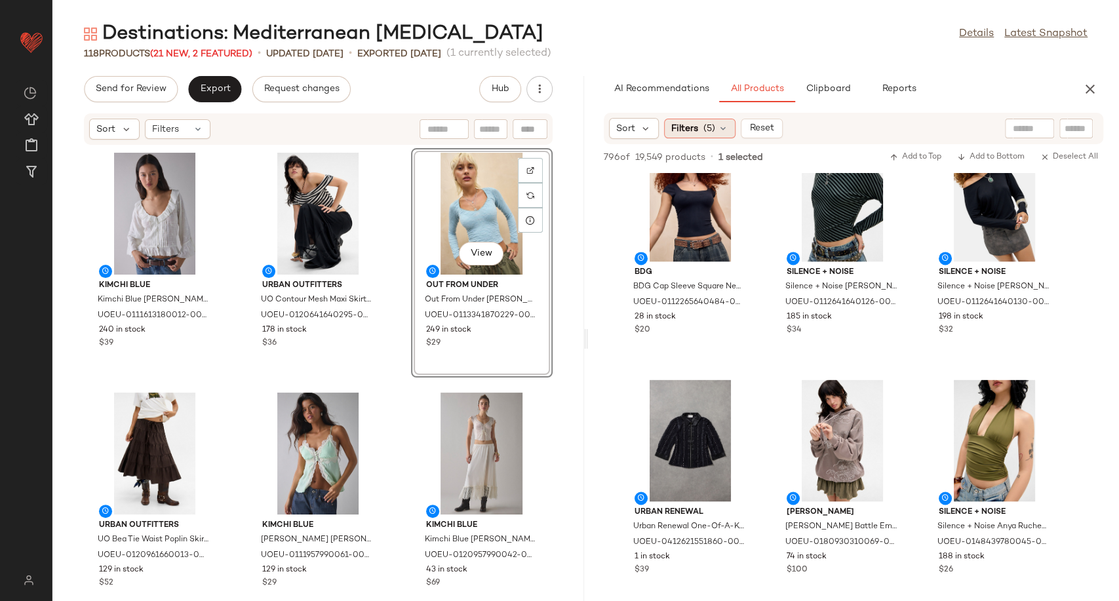
click at [719, 127] on icon at bounding box center [723, 128] width 10 height 10
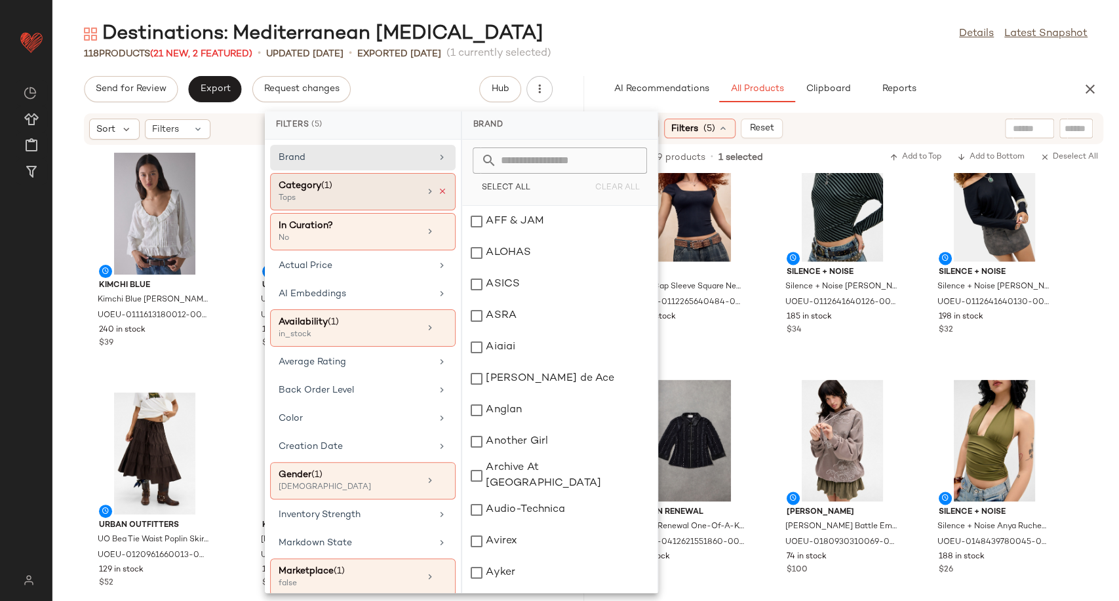
click at [438, 187] on icon at bounding box center [442, 191] width 9 height 9
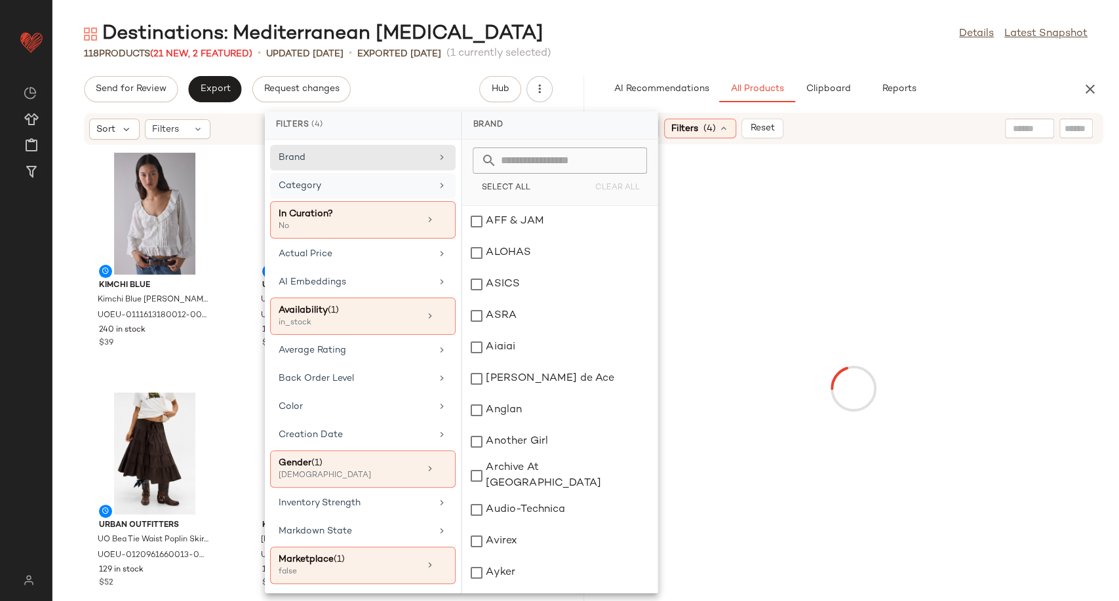
click at [414, 191] on div "Category" at bounding box center [355, 186] width 153 height 14
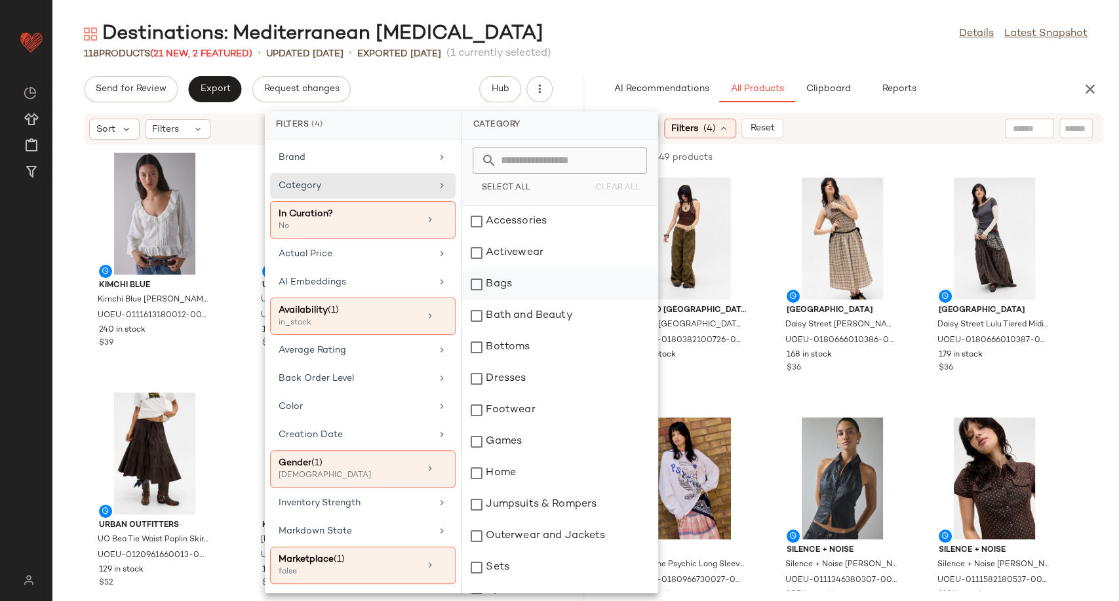
click at [503, 294] on div "Bags" at bounding box center [559, 284] width 195 height 31
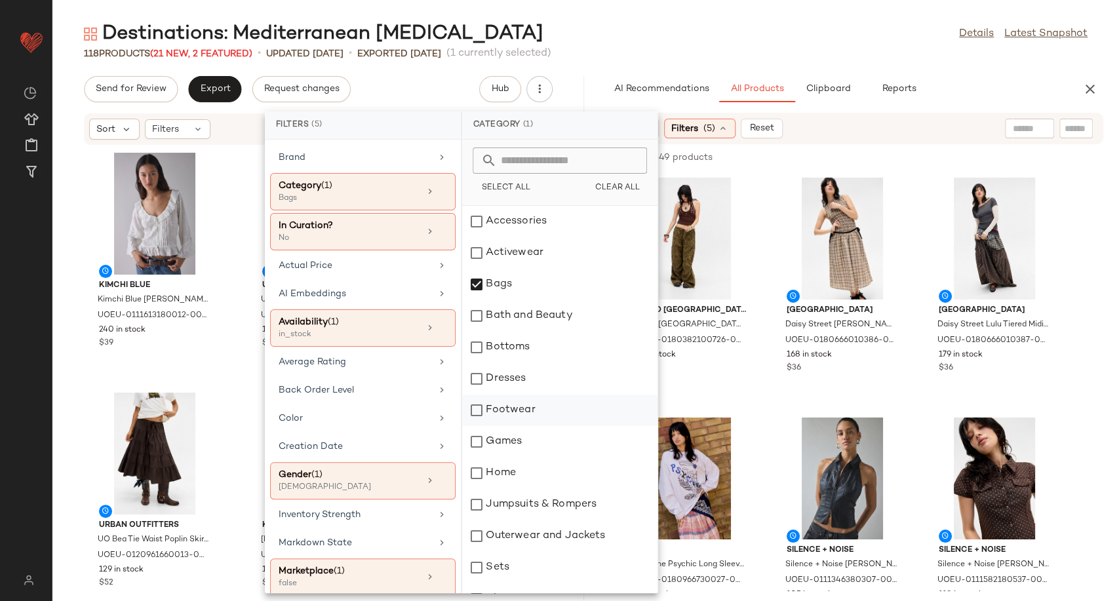
click at [526, 419] on div "Footwear" at bounding box center [559, 410] width 195 height 31
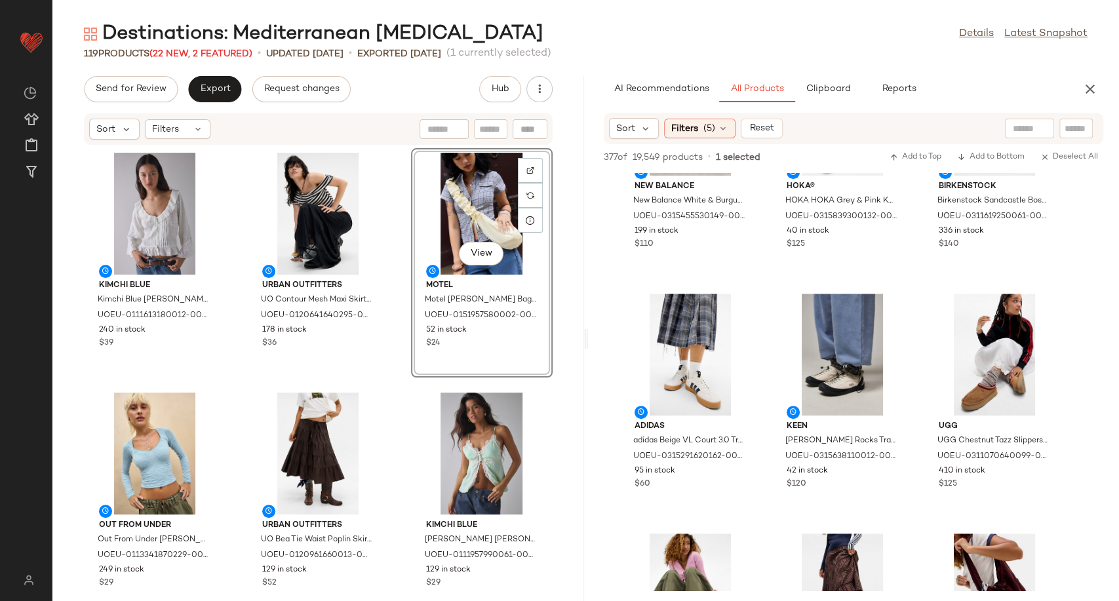
scroll to position [145, 0]
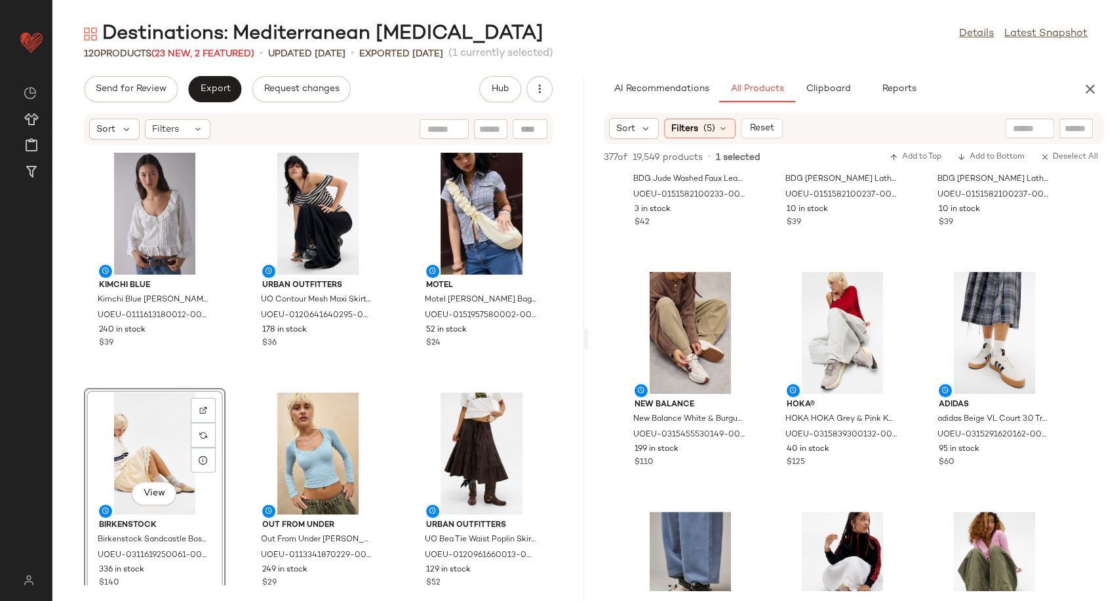
click at [383, 374] on div "Urban Outfitters UO Contour Mesh Maxi Skirt - Black XS at Urban Outfitters UOEU…" at bounding box center [318, 262] width 142 height 229
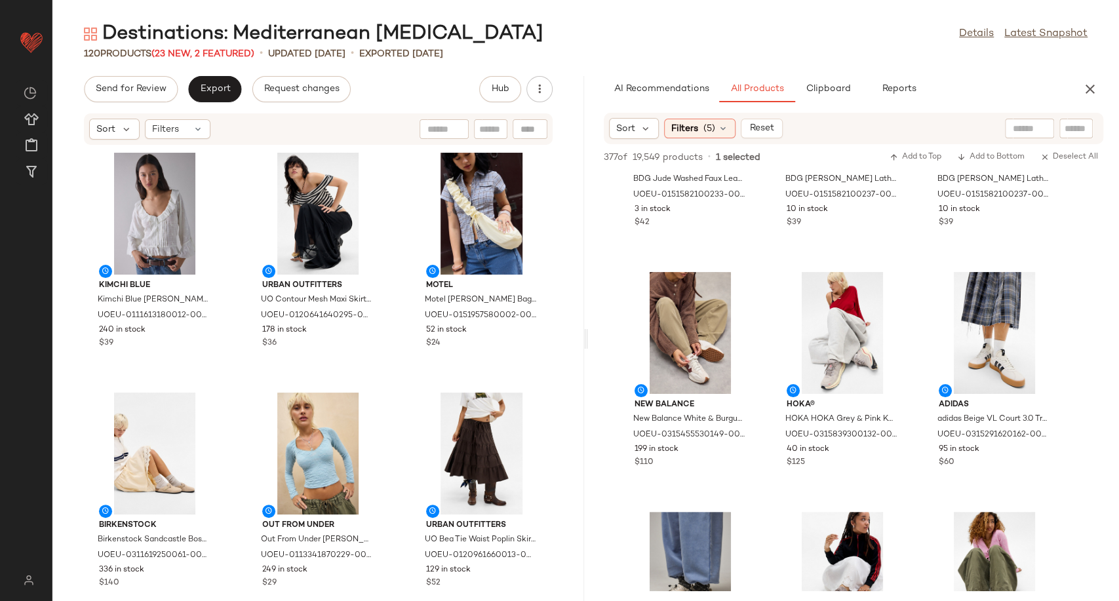
click at [408, 380] on div "Kimchi Blue Kimchi Blue Joni Blouse - Ivory XL at Urban Outfitters UOEU-0111613…" at bounding box center [318, 365] width 532 height 440
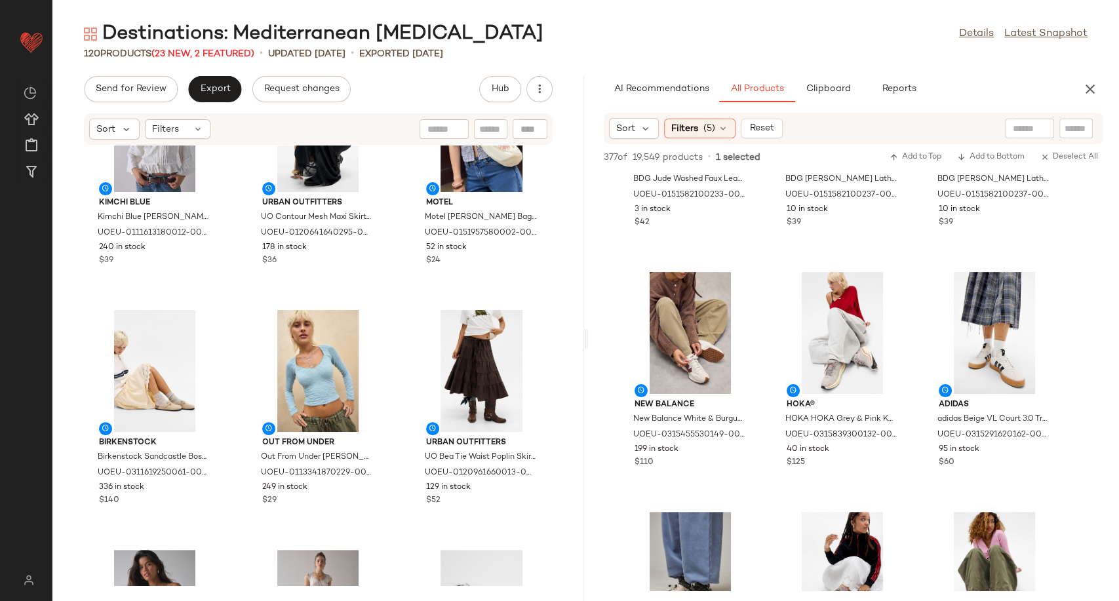
scroll to position [0, 0]
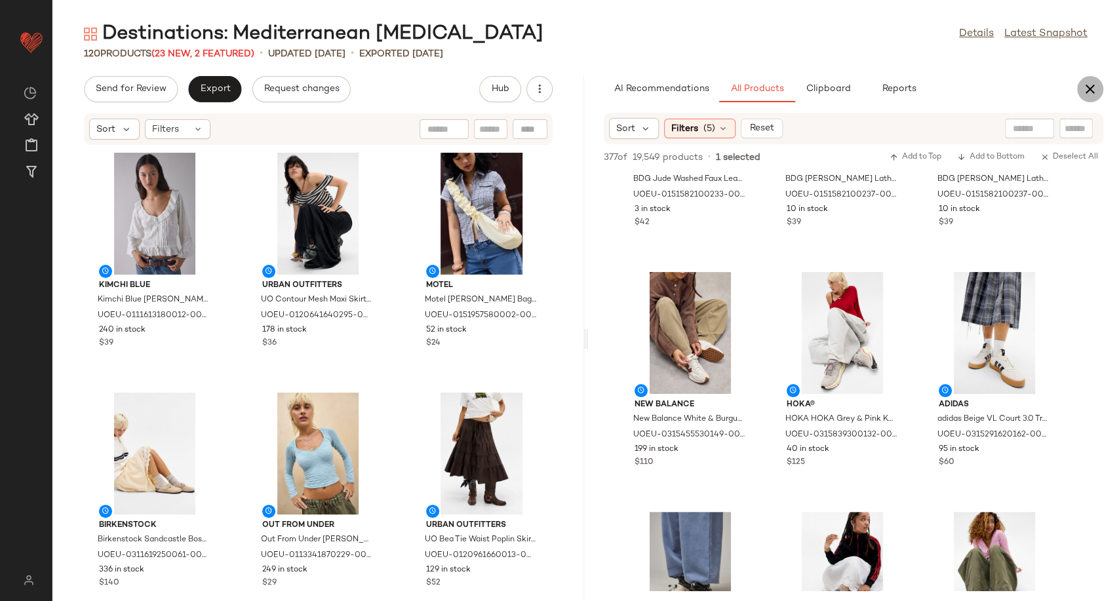
click at [1089, 91] on icon "button" at bounding box center [1090, 89] width 16 height 16
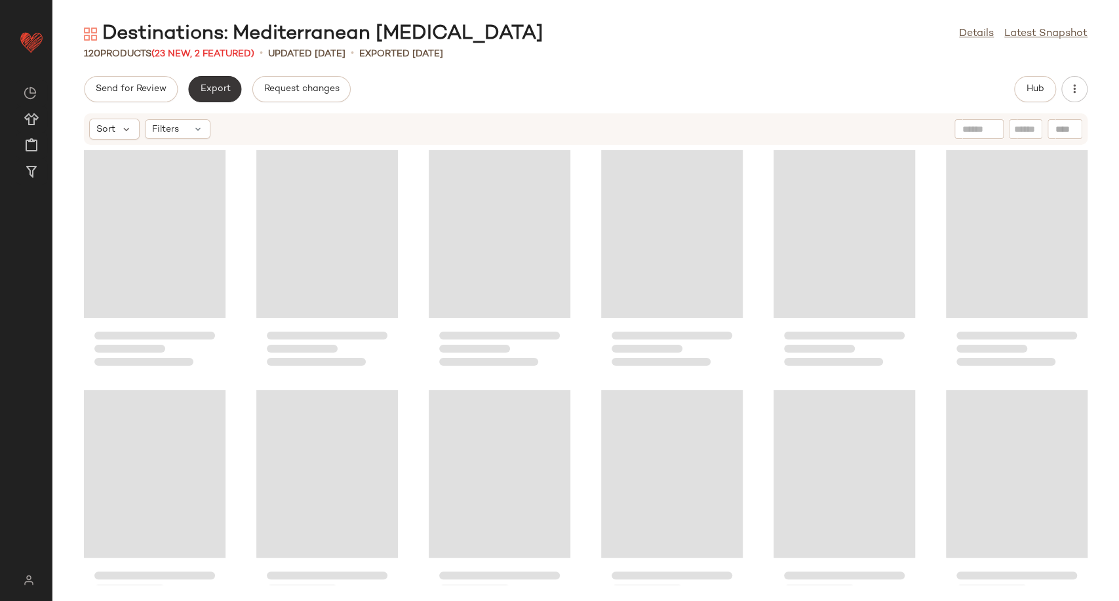
click at [203, 94] on span "Export" at bounding box center [214, 89] width 31 height 10
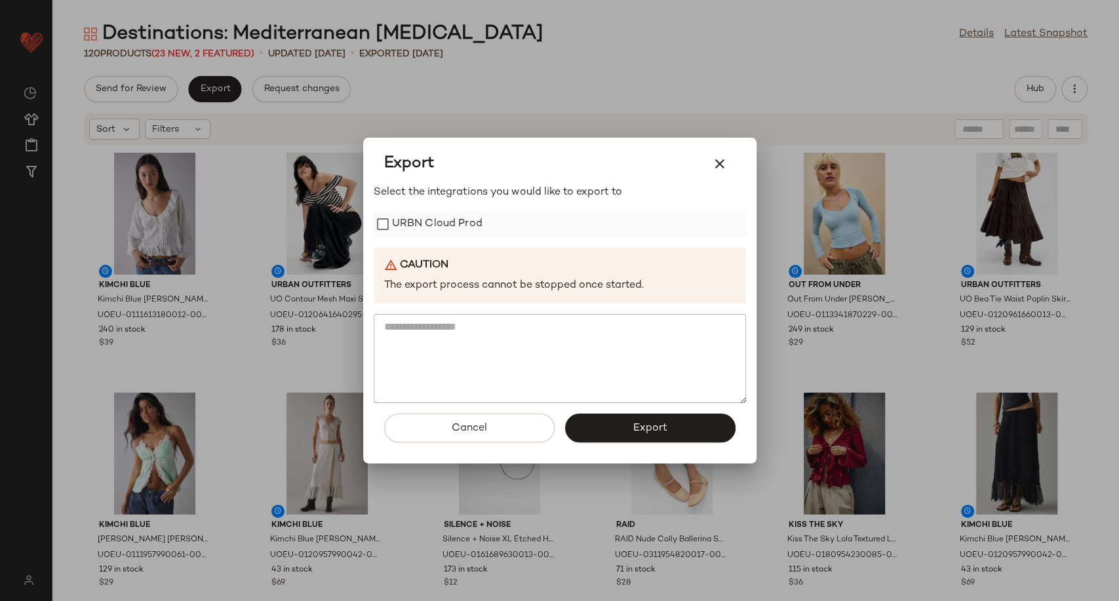
click at [414, 235] on label "URBN Cloud Prod" at bounding box center [437, 224] width 90 height 26
click at [619, 431] on button "Export" at bounding box center [650, 428] width 170 height 29
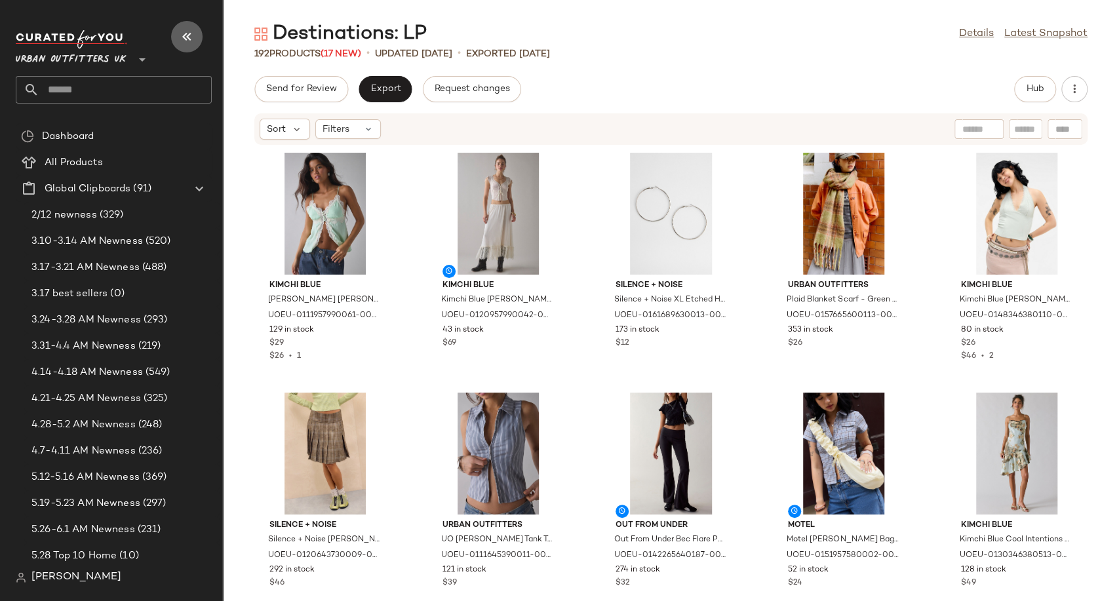
click at [189, 38] on icon "button" at bounding box center [187, 37] width 16 height 16
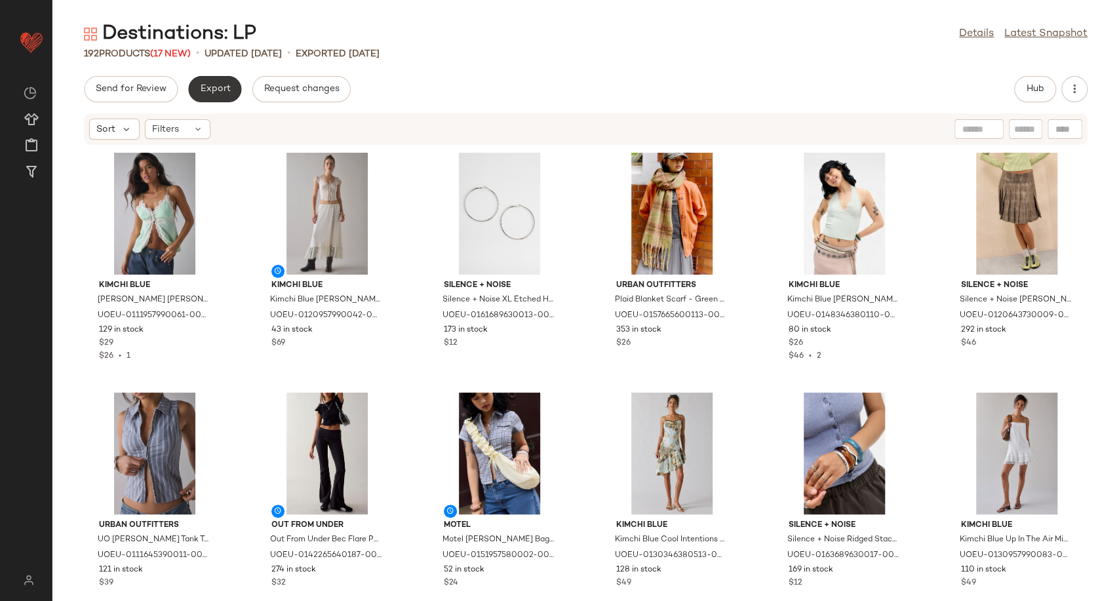
click at [230, 87] on button "Export" at bounding box center [214, 89] width 53 height 26
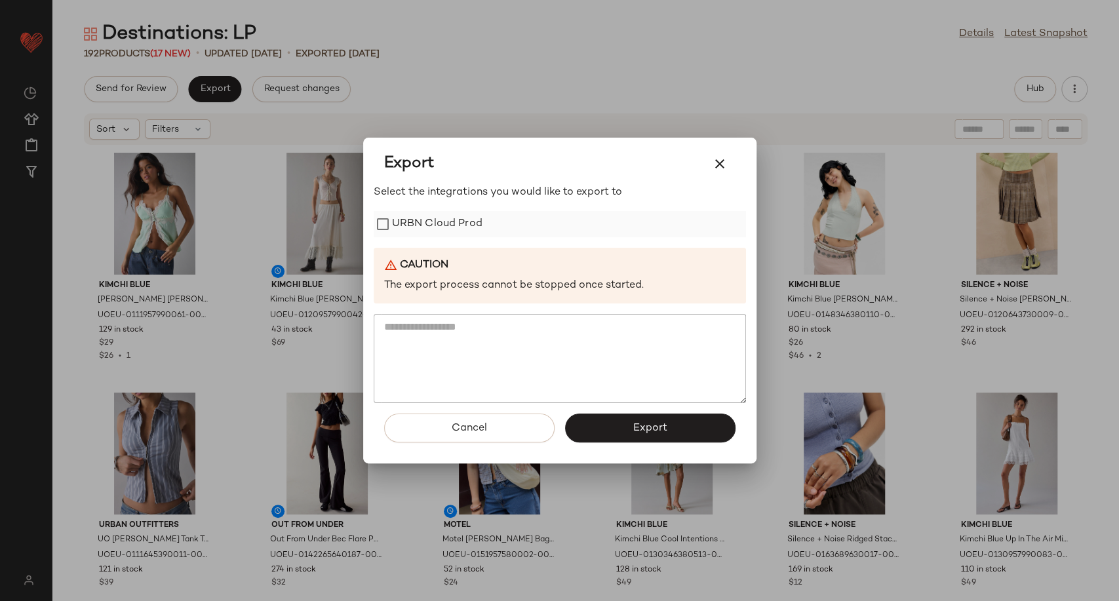
click at [467, 222] on label "URBN Cloud Prod" at bounding box center [437, 224] width 90 height 26
click at [622, 423] on button "Export" at bounding box center [650, 428] width 170 height 29
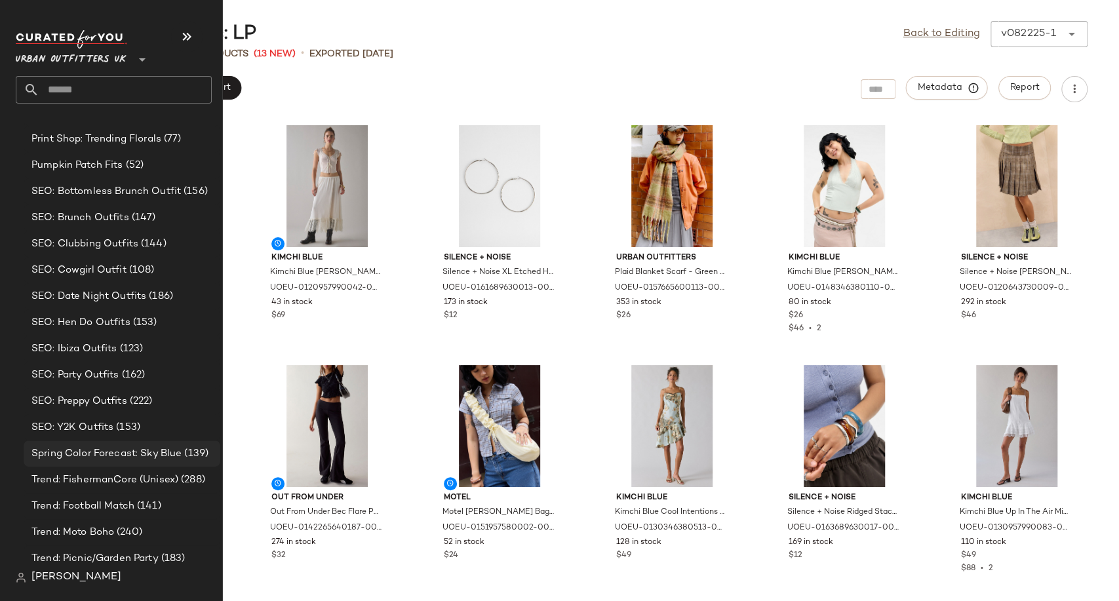
scroll to position [4041, 0]
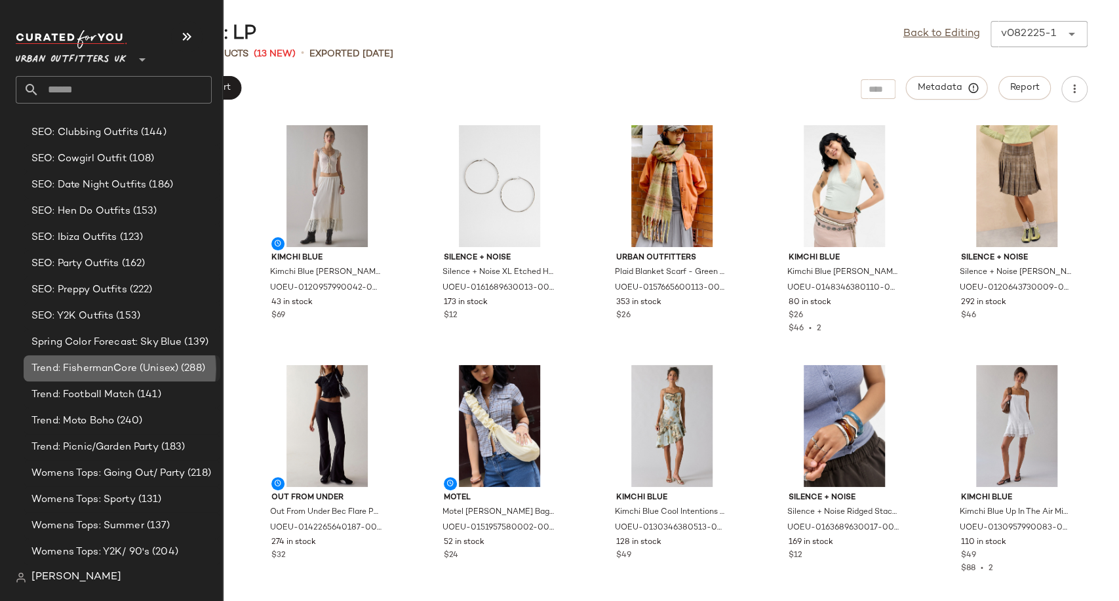
click at [97, 365] on span "Trend: FishermanCore (Unisex)" at bounding box center [104, 368] width 147 height 15
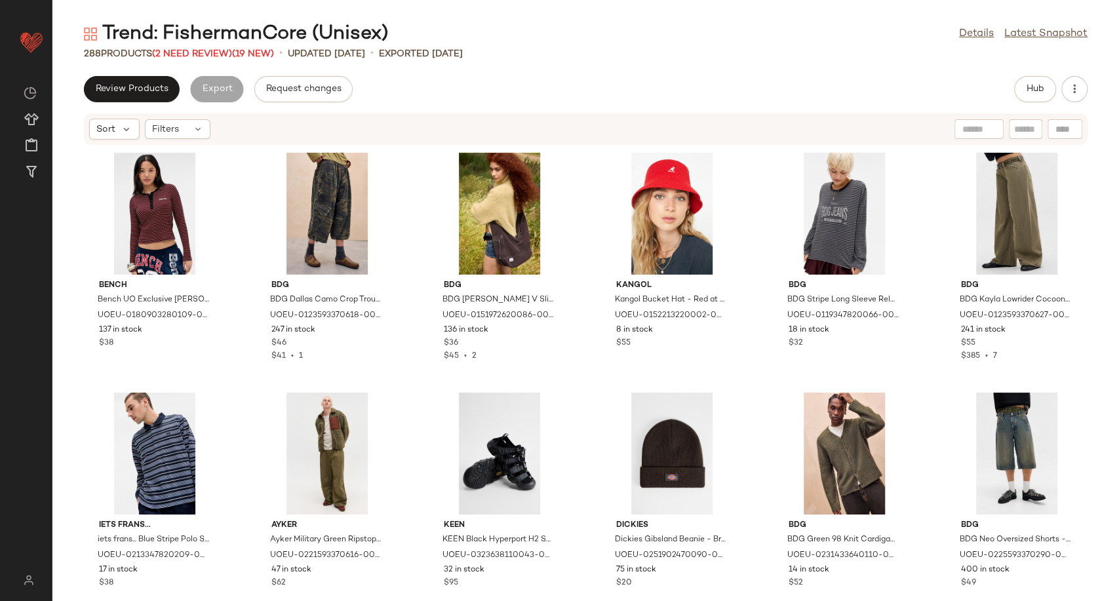
click at [779, 88] on div "Review Products Export Request changes Hub" at bounding box center [585, 89] width 1003 height 26
click at [215, 52] on span "(2 Need Review)" at bounding box center [192, 54] width 80 height 10
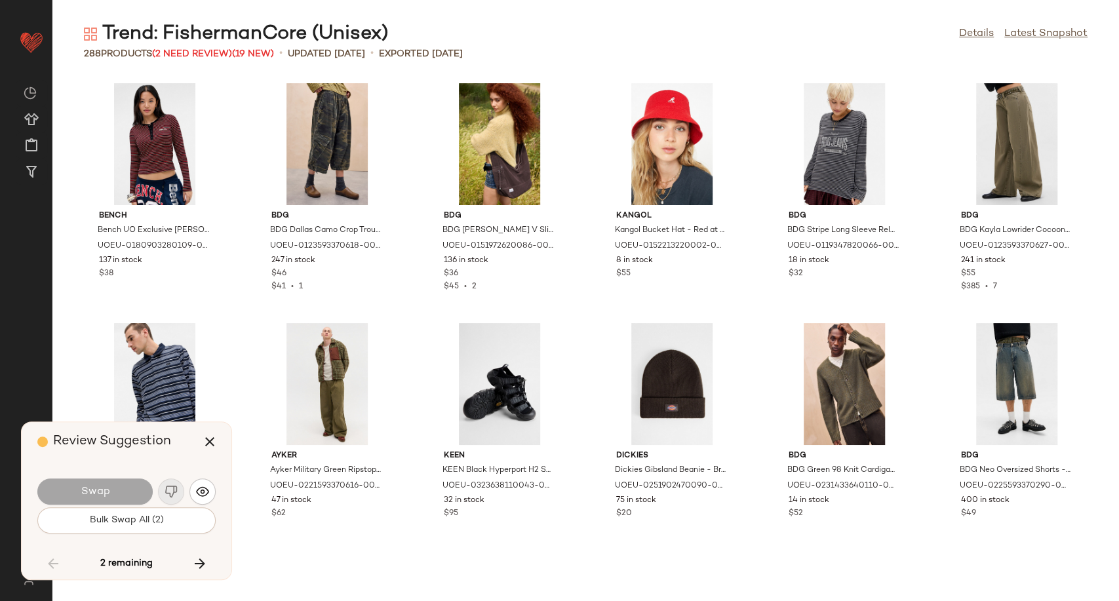
scroll to position [5277, 0]
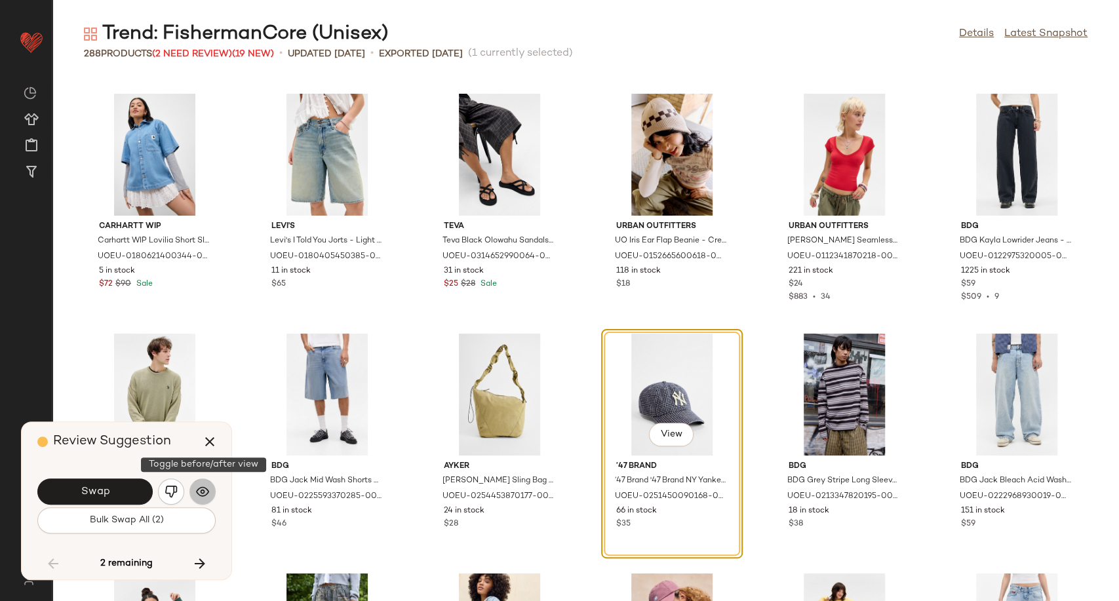
click at [195, 492] on button "button" at bounding box center [202, 491] width 26 height 26
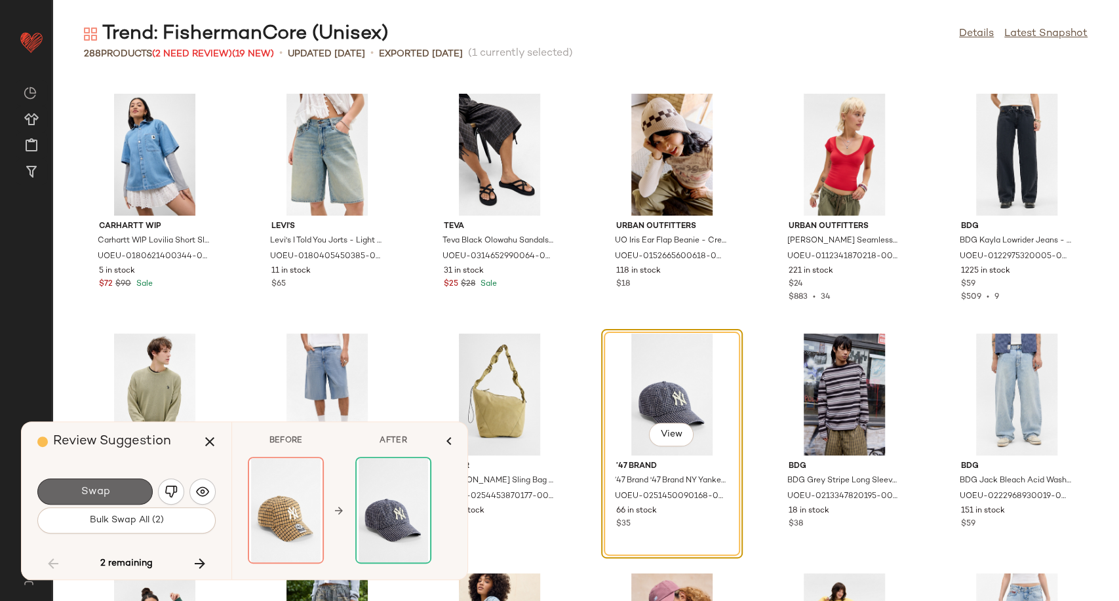
click at [121, 489] on button "Swap" at bounding box center [94, 491] width 115 height 26
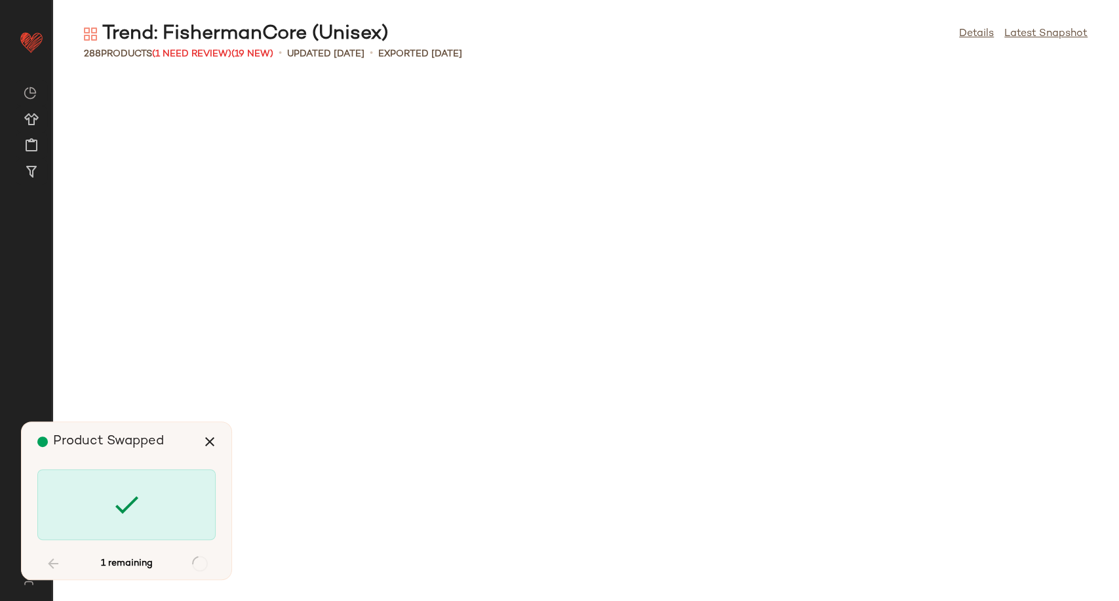
scroll to position [6476, 0]
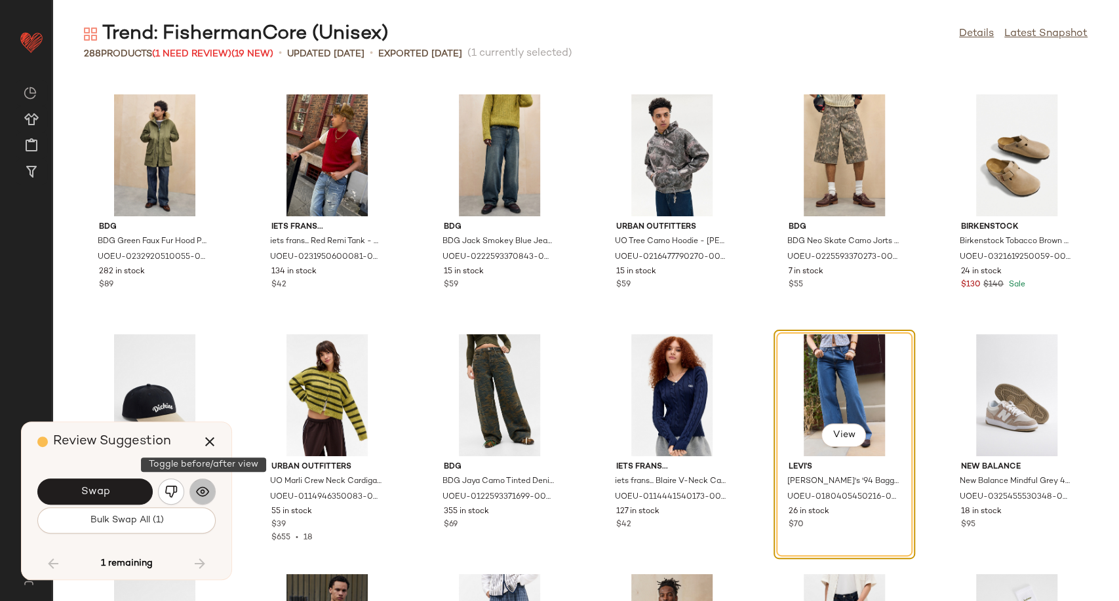
click at [206, 489] on img "button" at bounding box center [202, 491] width 13 height 13
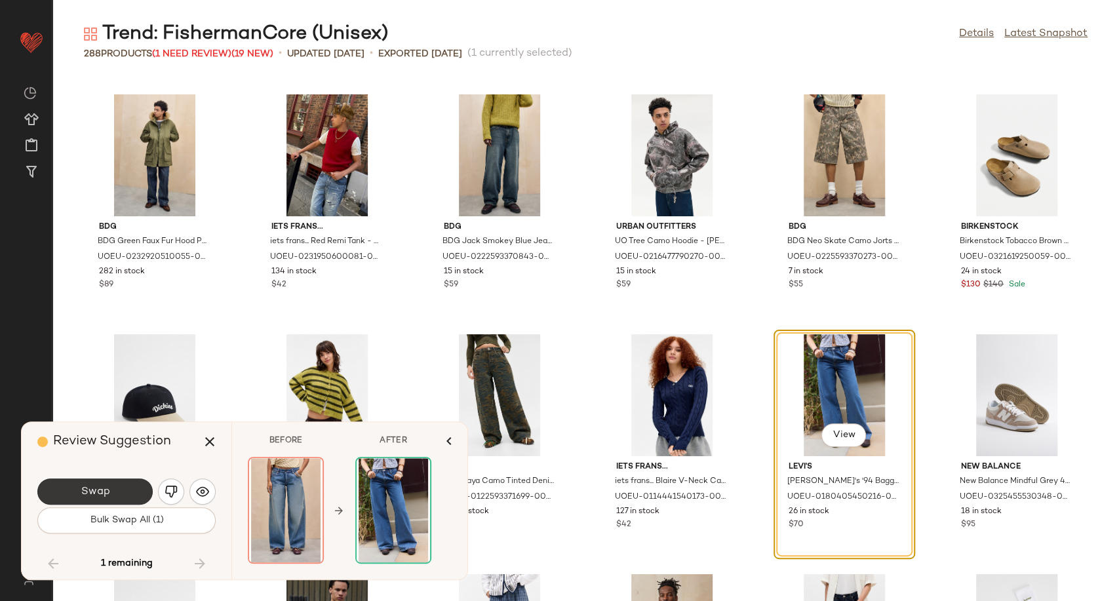
click at [100, 492] on span "Swap" at bounding box center [94, 492] width 29 height 12
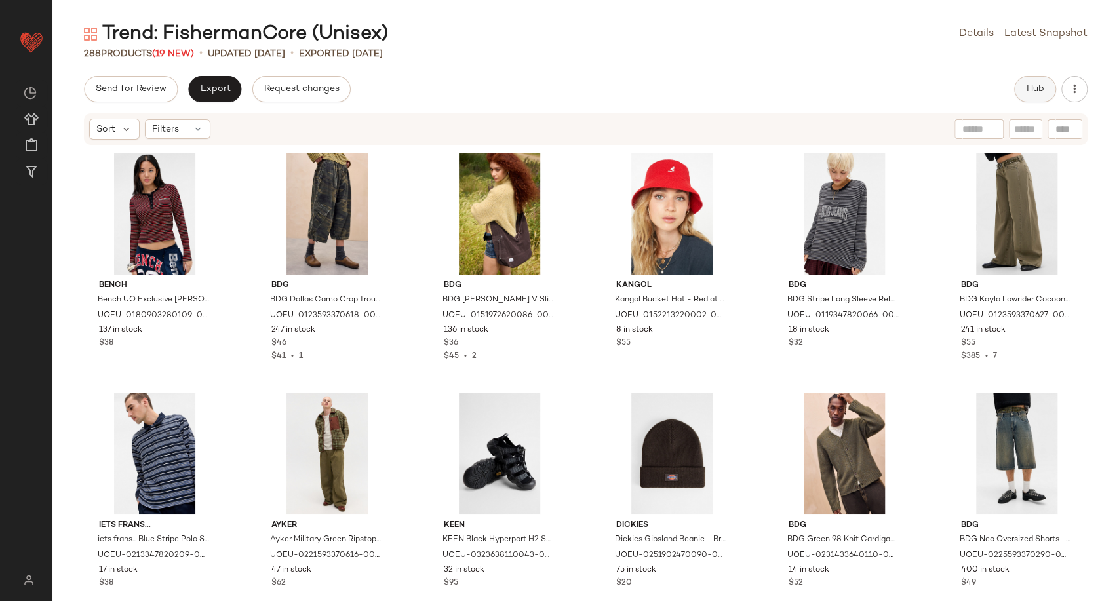
click at [1037, 88] on span "Hub" at bounding box center [1035, 89] width 18 height 10
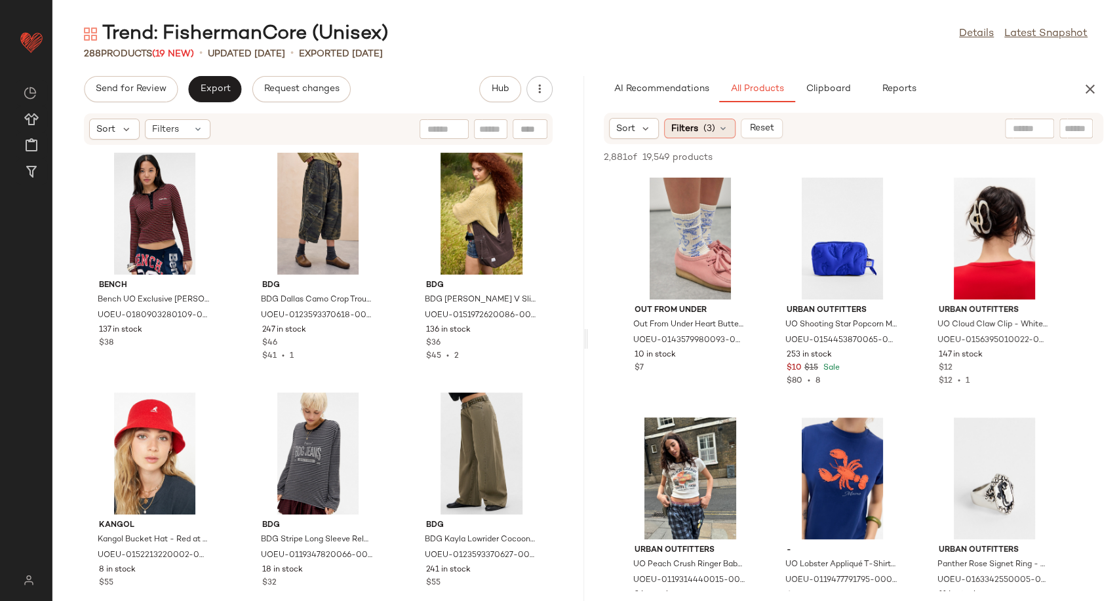
click at [730, 127] on div "Filters (3)" at bounding box center [699, 129] width 71 height 20
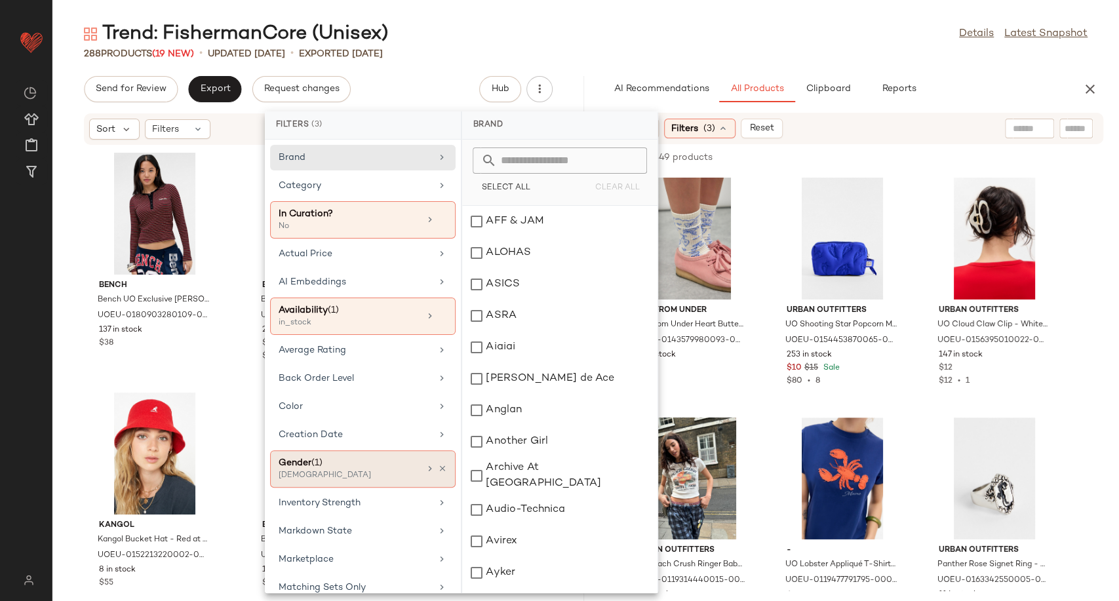
click at [381, 470] on div "[DEMOGRAPHIC_DATA]" at bounding box center [344, 476] width 131 height 12
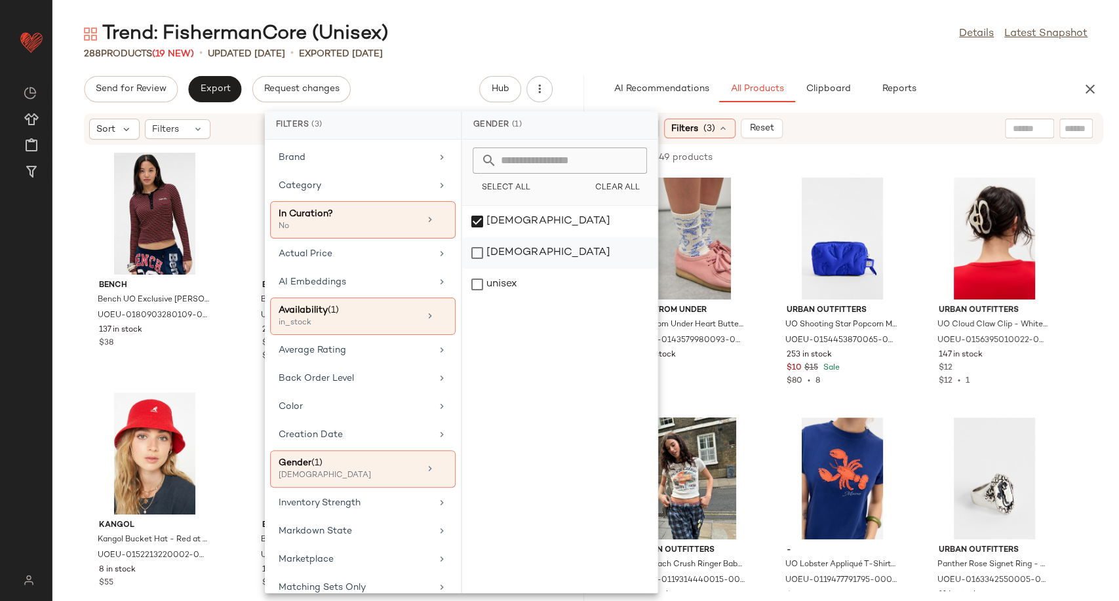
click at [501, 269] on div "[DEMOGRAPHIC_DATA]" at bounding box center [559, 284] width 195 height 31
click at [496, 237] on div "[DEMOGRAPHIC_DATA]" at bounding box center [559, 252] width 195 height 31
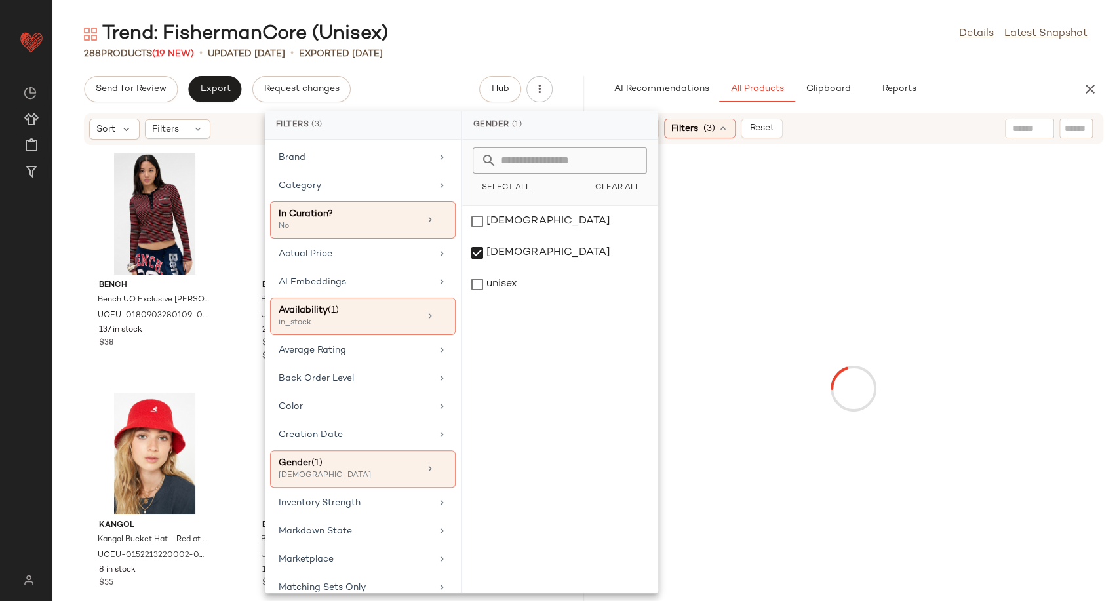
click at [768, 365] on div at bounding box center [854, 388] width 526 height 483
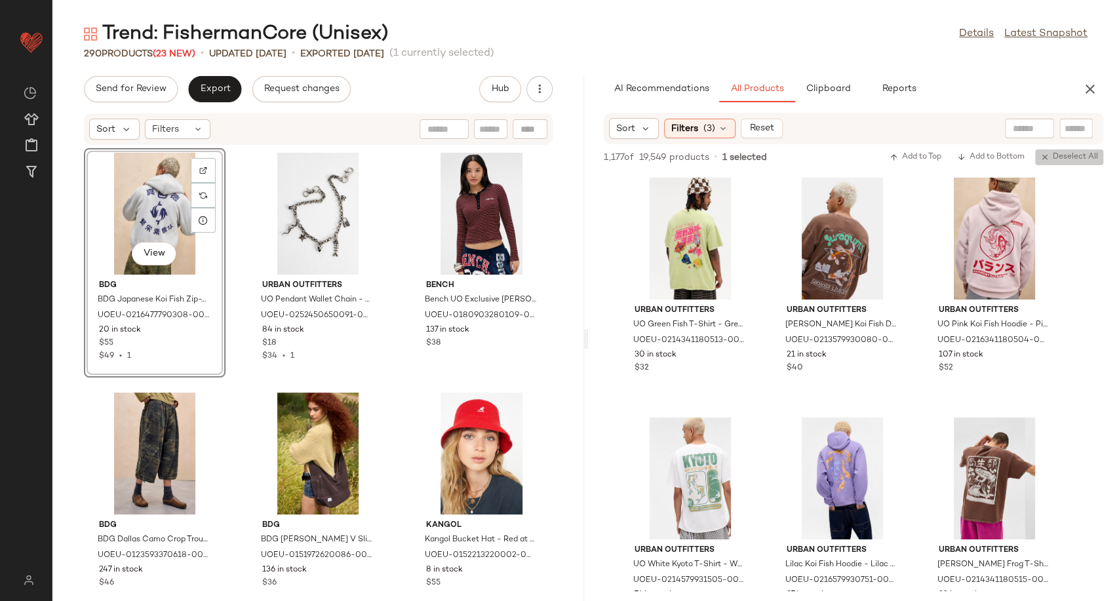
click at [1049, 159] on icon "button" at bounding box center [1044, 157] width 9 height 9
click at [716, 130] on div "Filters (3)" at bounding box center [699, 129] width 71 height 20
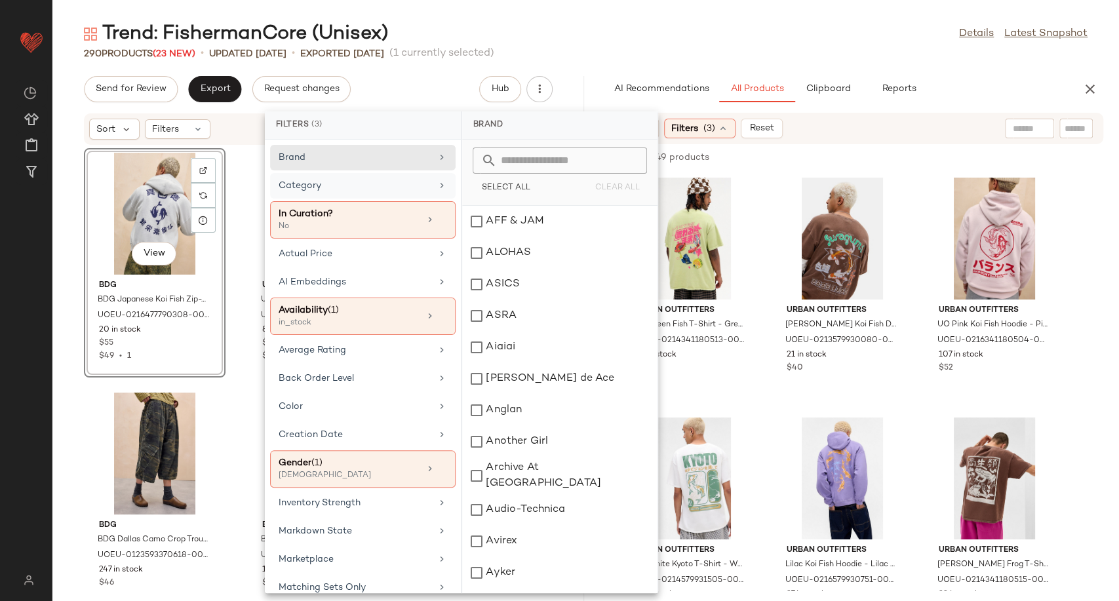
click at [422, 201] on div "Category" at bounding box center [362, 219] width 185 height 37
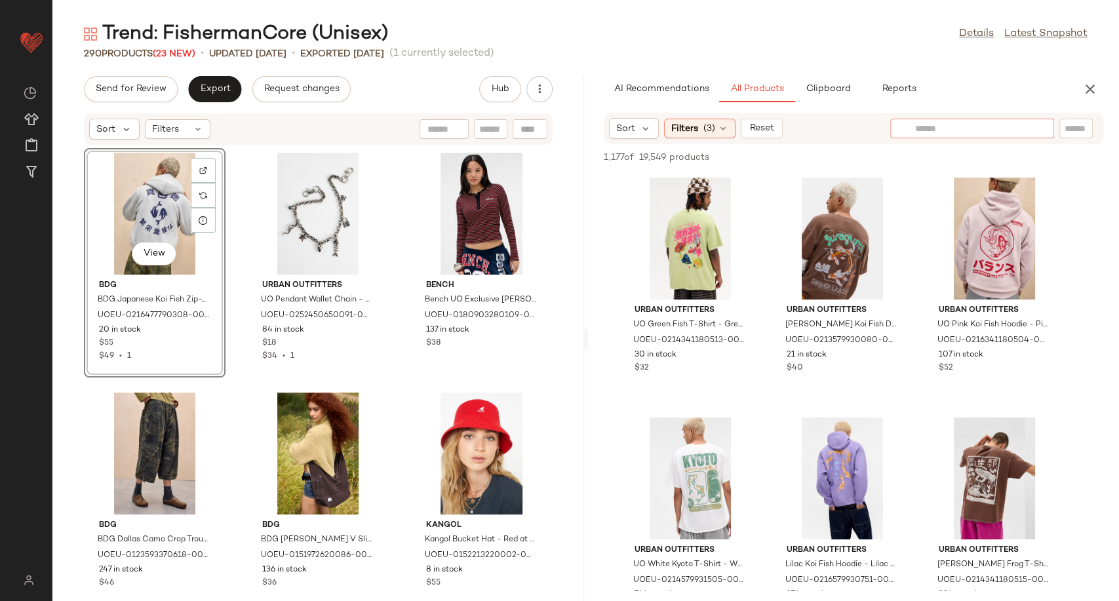
click at [1017, 128] on input "text" at bounding box center [972, 129] width 114 height 14
type input "*********"
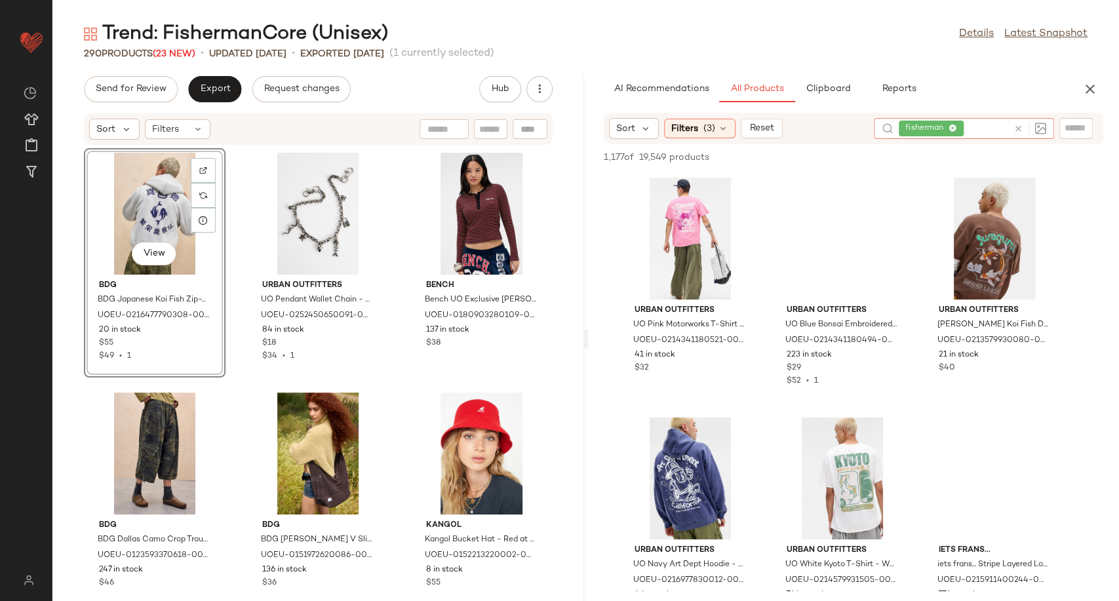
click at [1017, 128] on icon at bounding box center [1018, 129] width 10 height 10
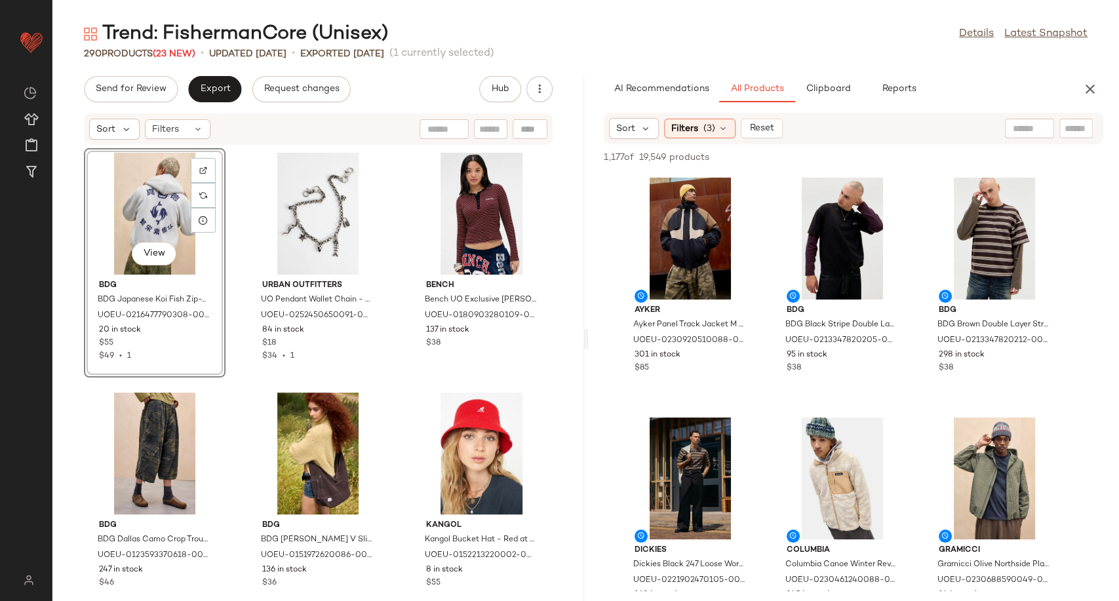
click at [157, 209] on div "View" at bounding box center [154, 214] width 132 height 122
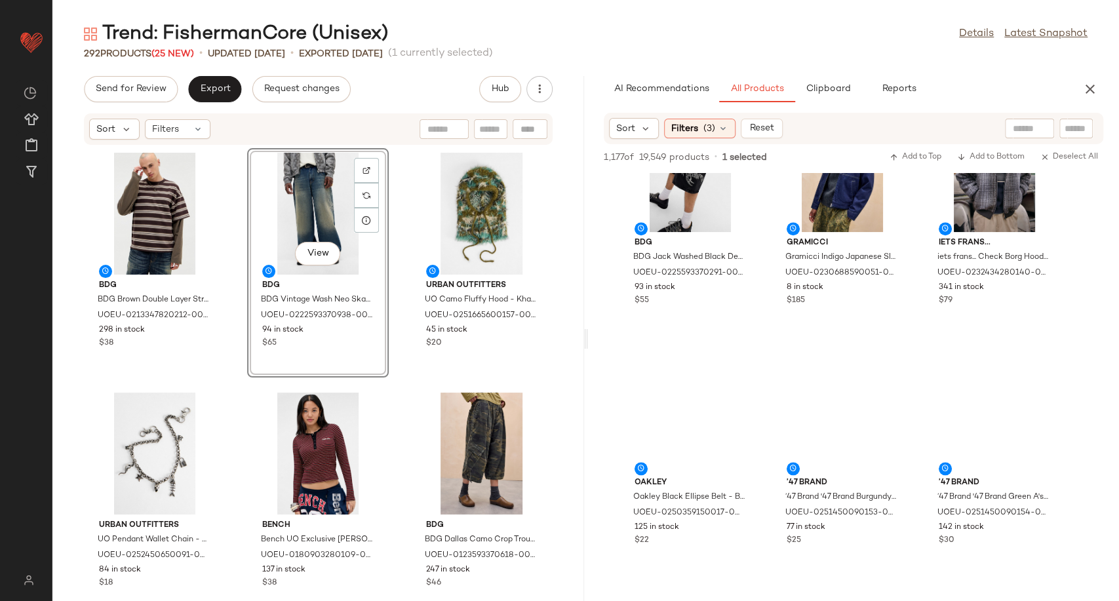
scroll to position [4151, 0]
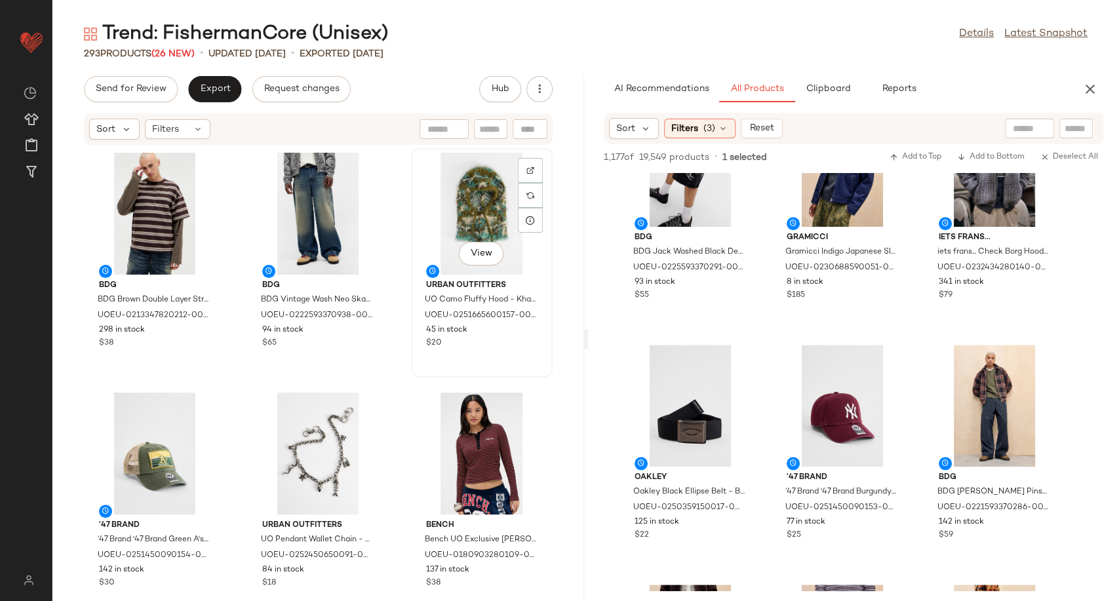
click at [476, 212] on div "View" at bounding box center [482, 214] width 132 height 122
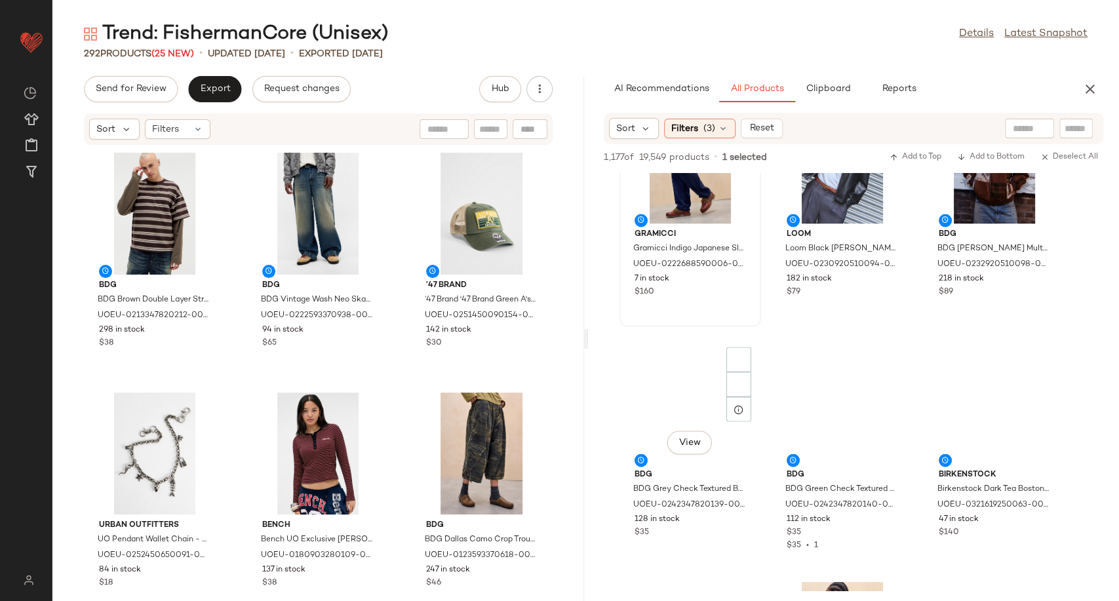
scroll to position [4879, 0]
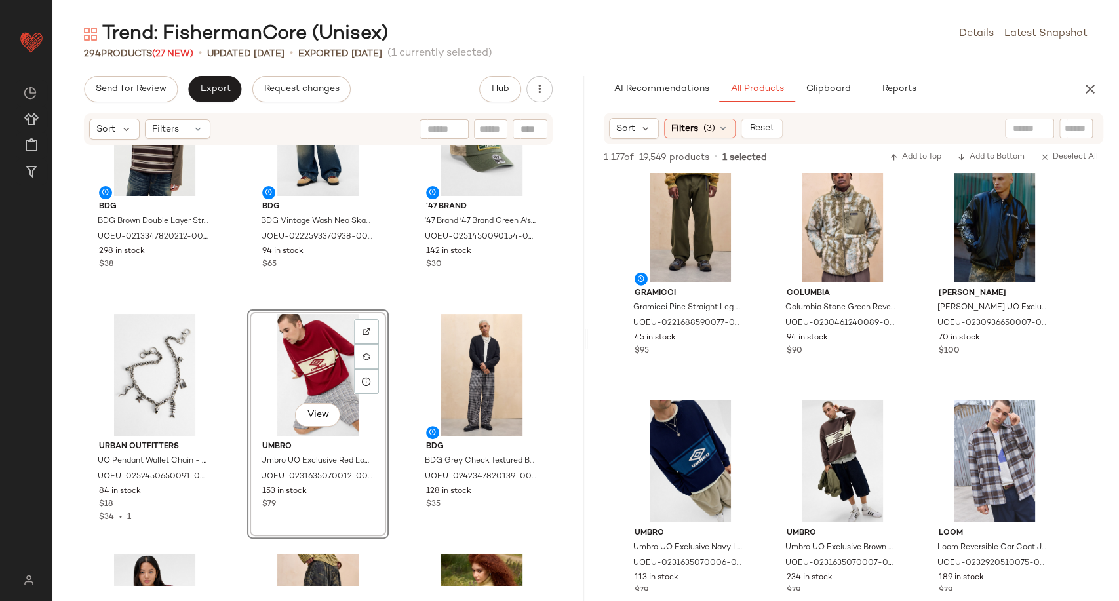
scroll to position [60, 0]
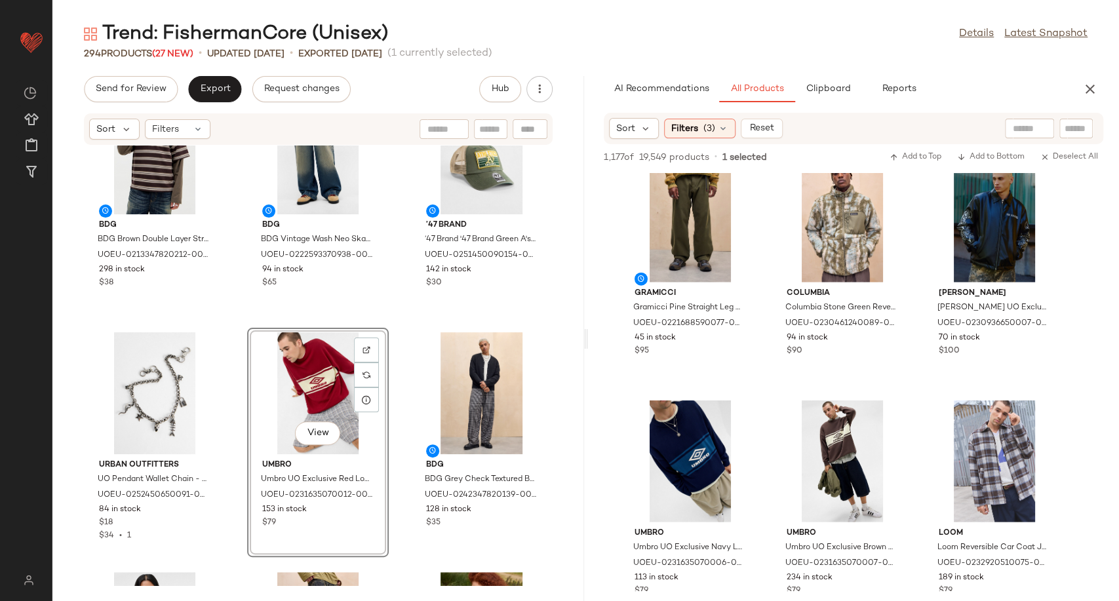
click at [393, 414] on div "BDG BDG Brown Double Layer Stripe T-Shirt - Brown 2XS at Urban Outfitters UOEU-…" at bounding box center [318, 365] width 532 height 440
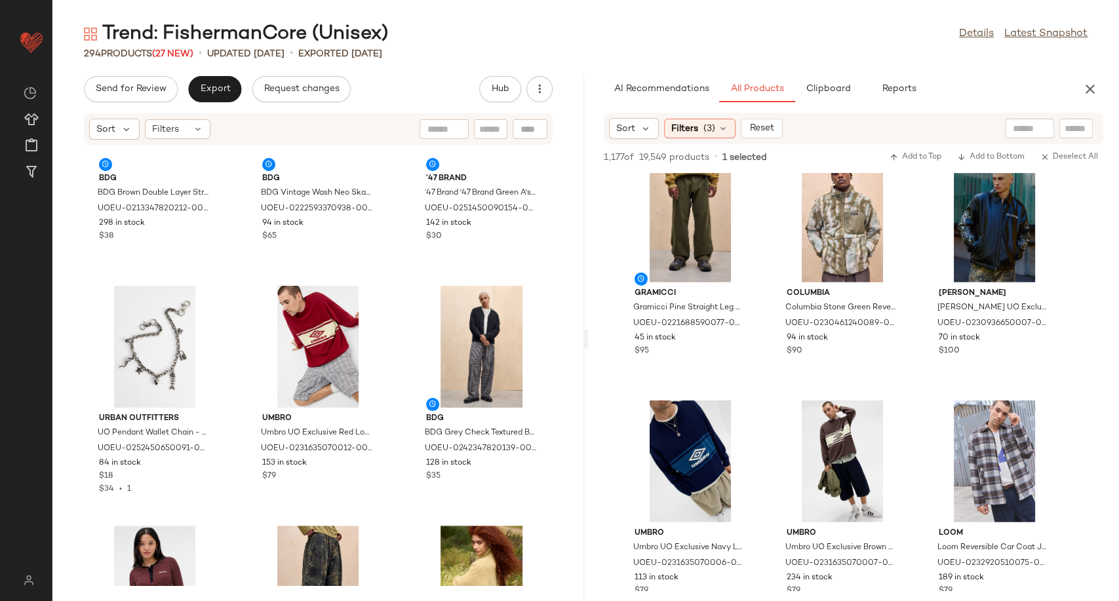
scroll to position [0, 0]
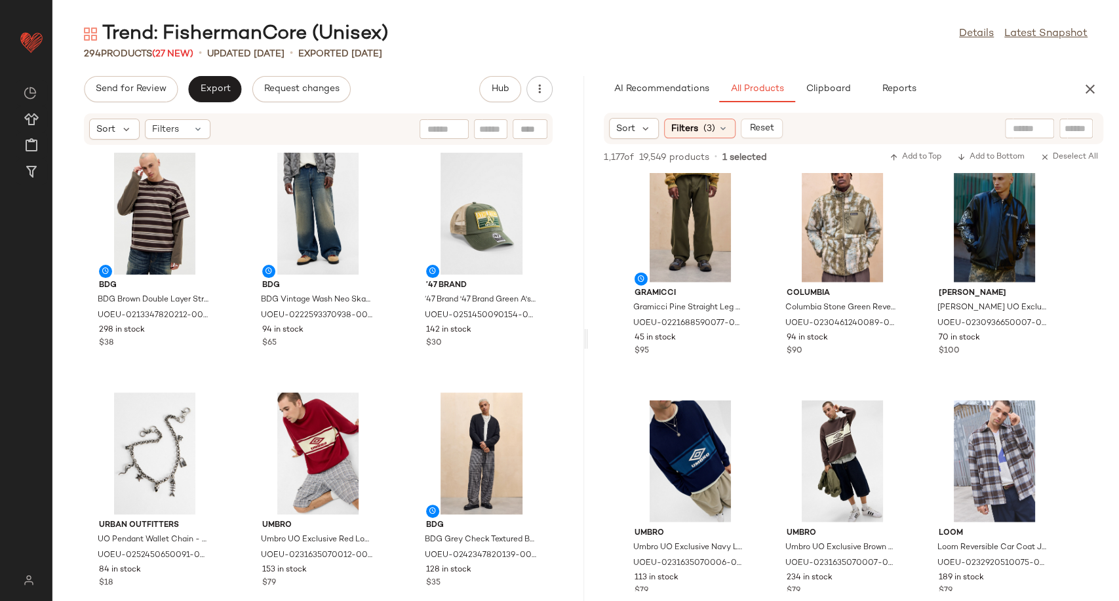
click at [1075, 88] on div "AI Recommendations All Products Clipboard Reports" at bounding box center [833, 89] width 490 height 26
click at [1093, 87] on icon "button" at bounding box center [1090, 89] width 16 height 16
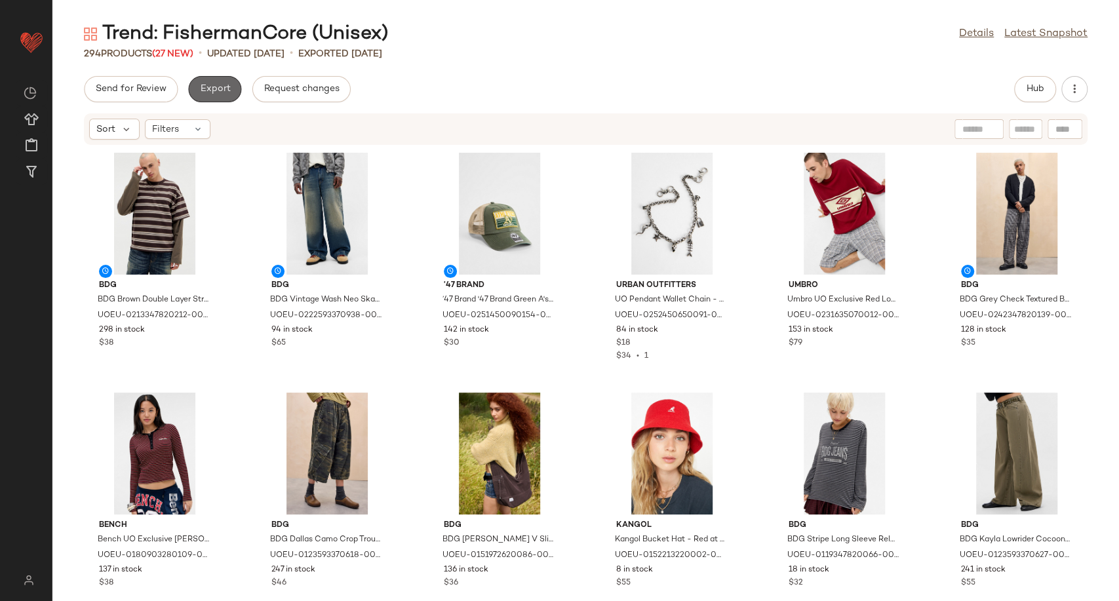
click at [208, 95] on button "Export" at bounding box center [214, 89] width 53 height 26
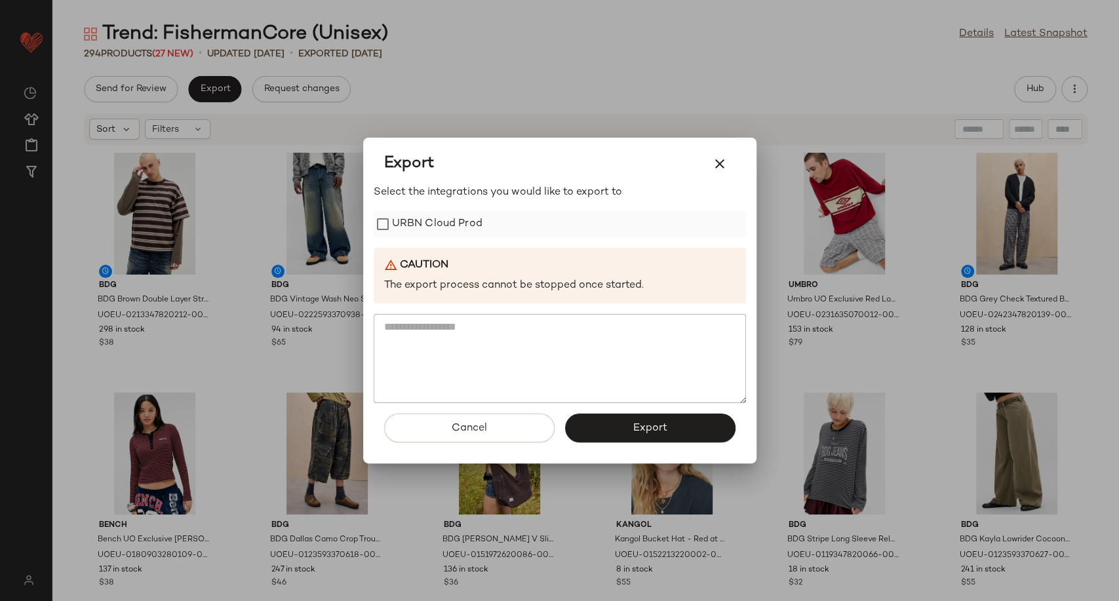
click at [448, 229] on label "URBN Cloud Prod" at bounding box center [437, 224] width 90 height 26
click at [619, 435] on button "Export" at bounding box center [650, 428] width 170 height 29
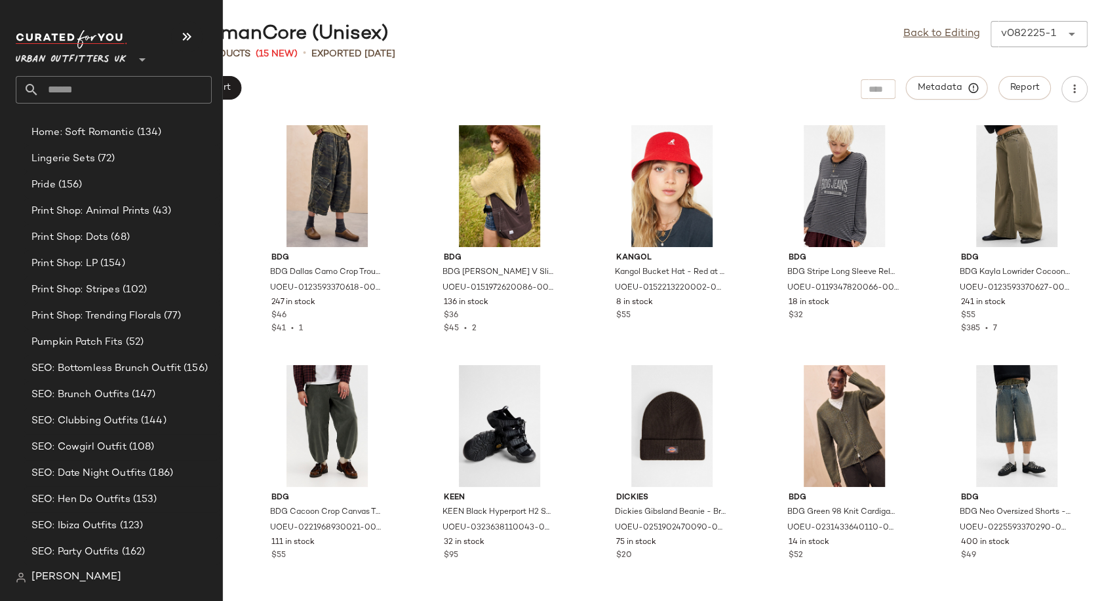
scroll to position [4041, 0]
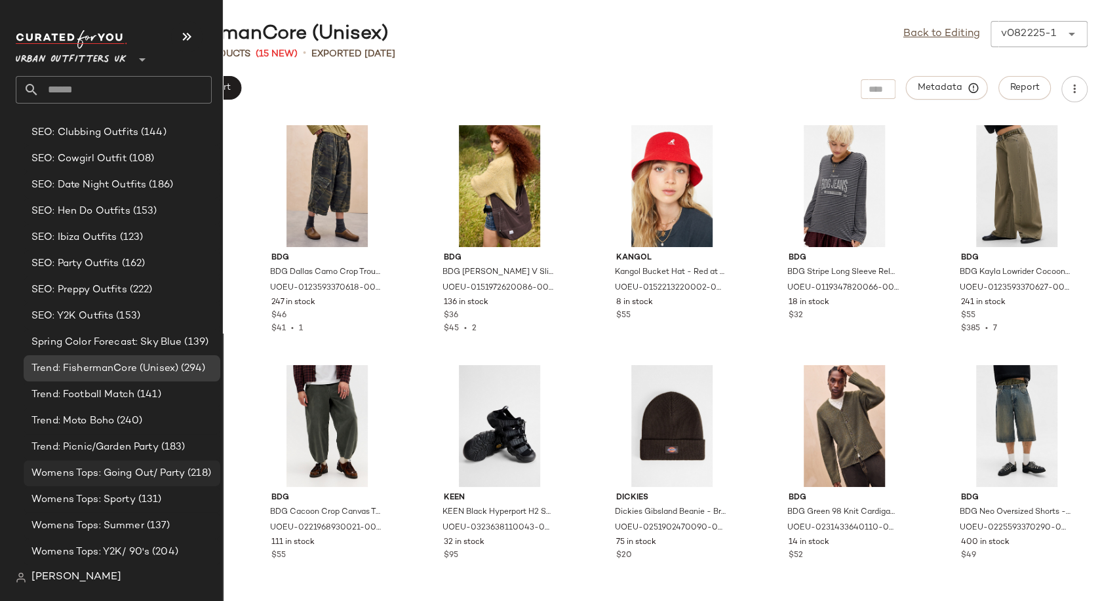
click at [115, 469] on span "Womens Tops: Going Out/ Party" at bounding box center [107, 473] width 153 height 15
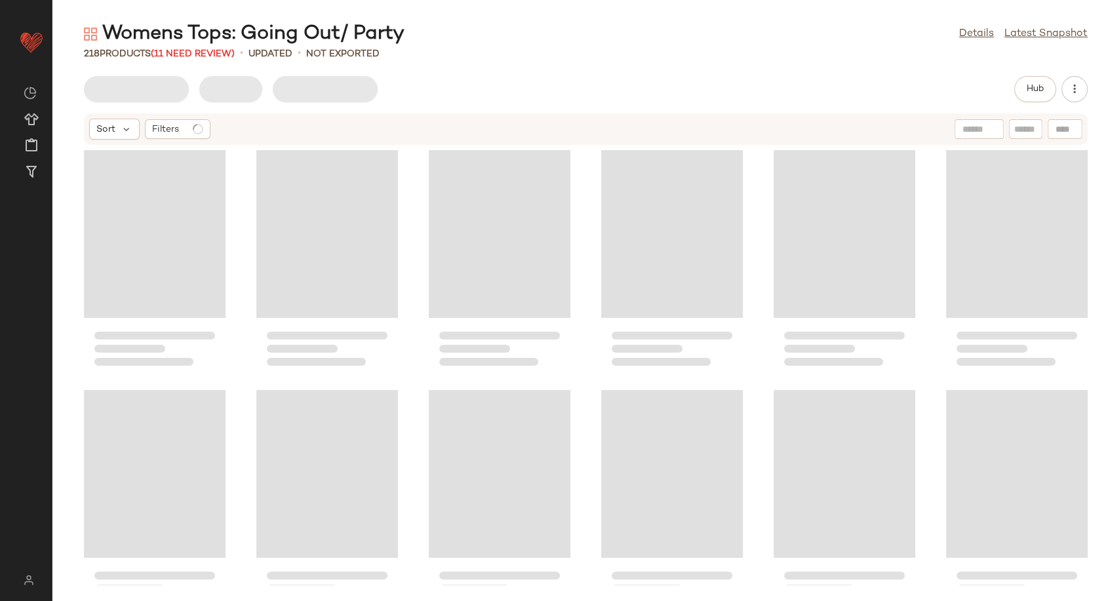
click at [591, 35] on main "Womens Tops: Going Out/ Party Details Latest Snapshot 218 Products (11 Need Rev…" at bounding box center [559, 300] width 1119 height 601
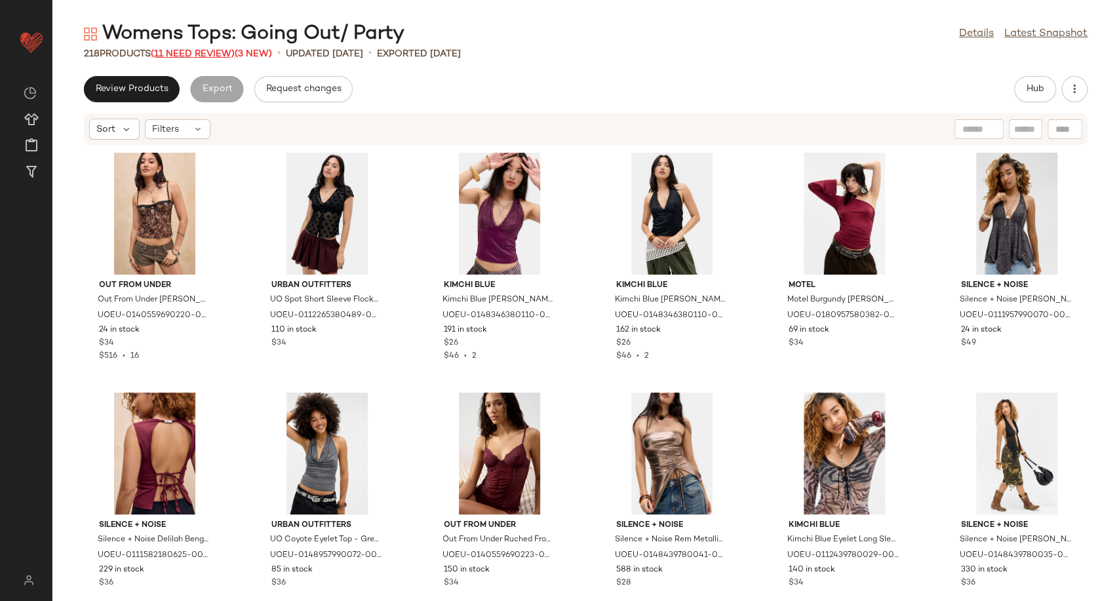
click at [209, 52] on span "(11 Need Review)" at bounding box center [193, 54] width 84 height 10
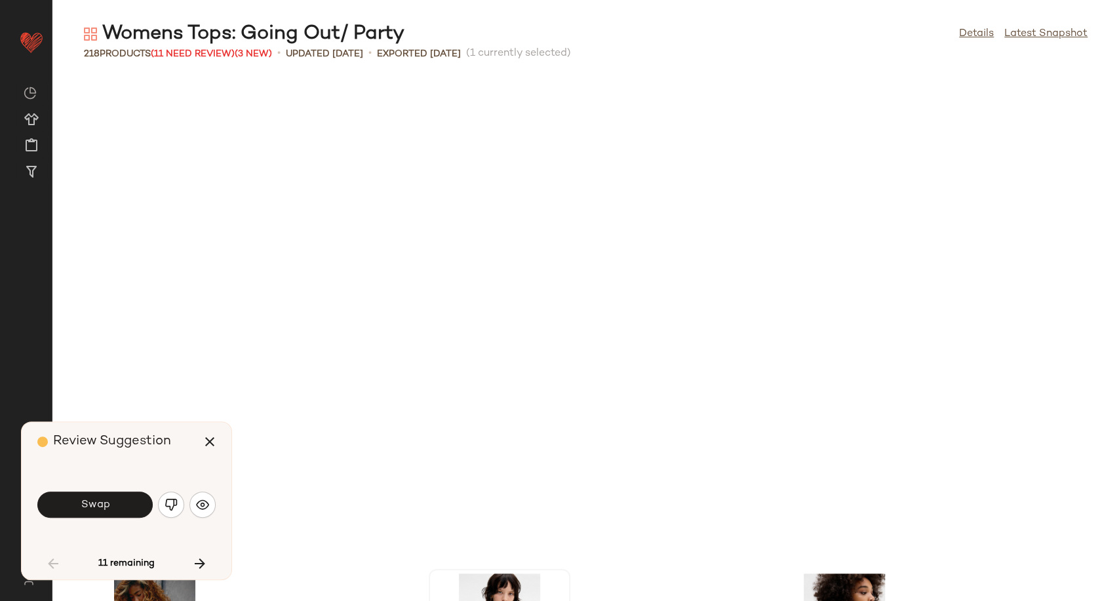
scroll to position [490, 0]
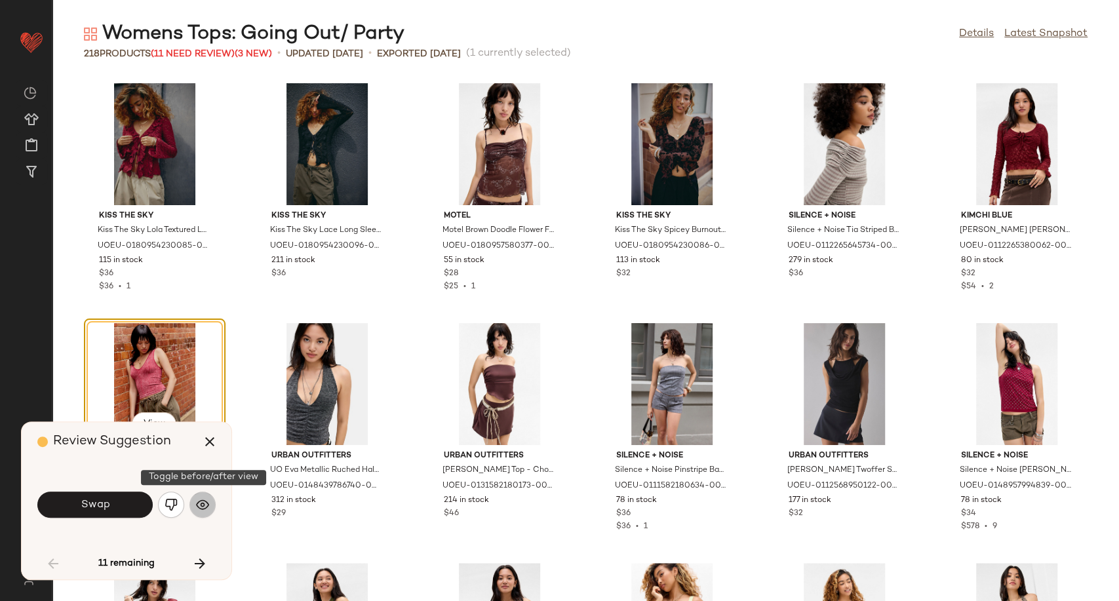
click at [206, 511] on button "button" at bounding box center [202, 505] width 26 height 26
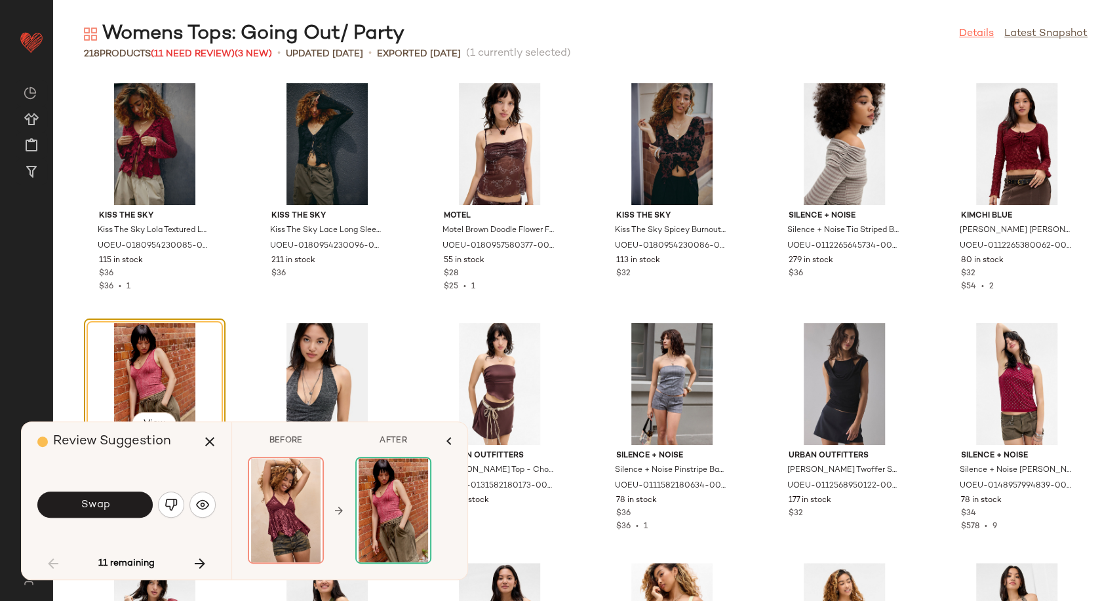
click at [980, 35] on link "Details" at bounding box center [976, 34] width 35 height 16
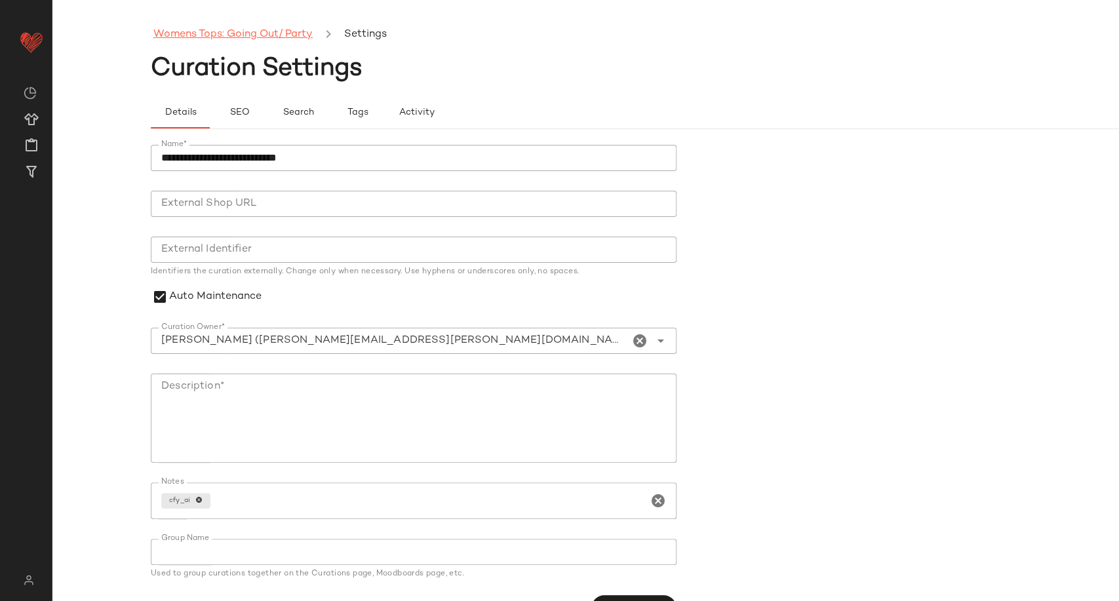
click at [252, 36] on link "Womens Tops: Going Out/ Party" at bounding box center [232, 34] width 159 height 17
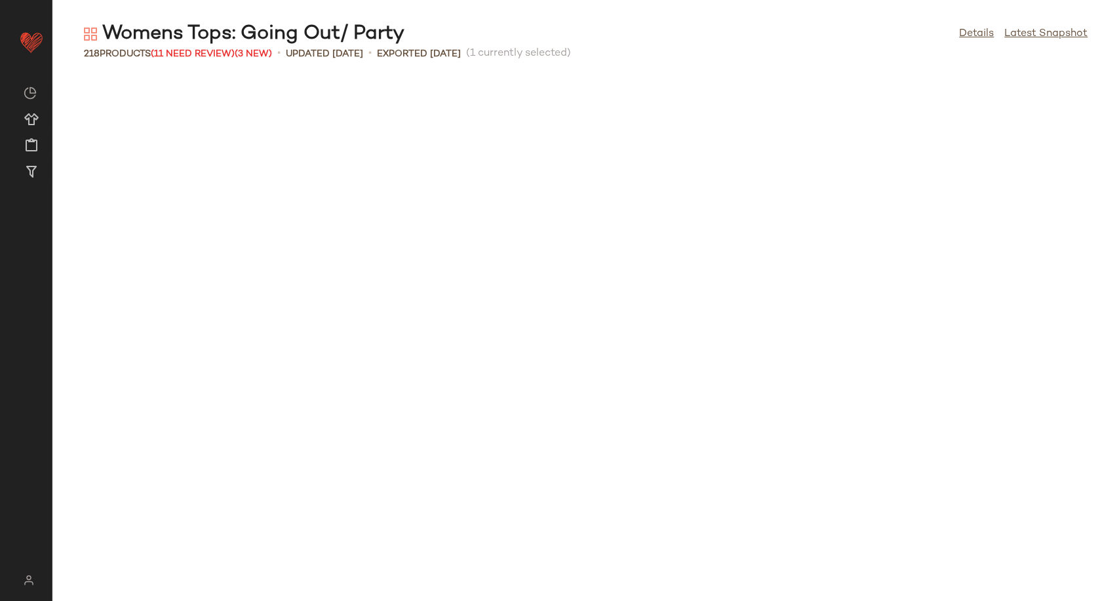
scroll to position [490, 0]
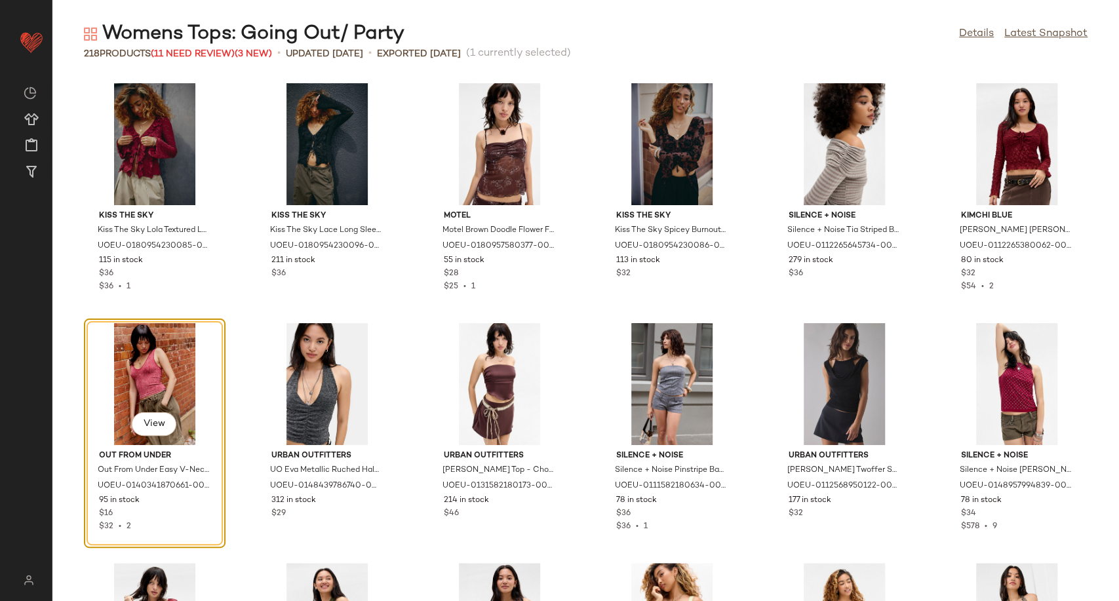
click at [495, 22] on div "Womens Tops: Going Out/ Party Details Latest Snapshot" at bounding box center [585, 34] width 1066 height 26
click at [196, 53] on span "(11 Need Review)" at bounding box center [193, 54] width 84 height 10
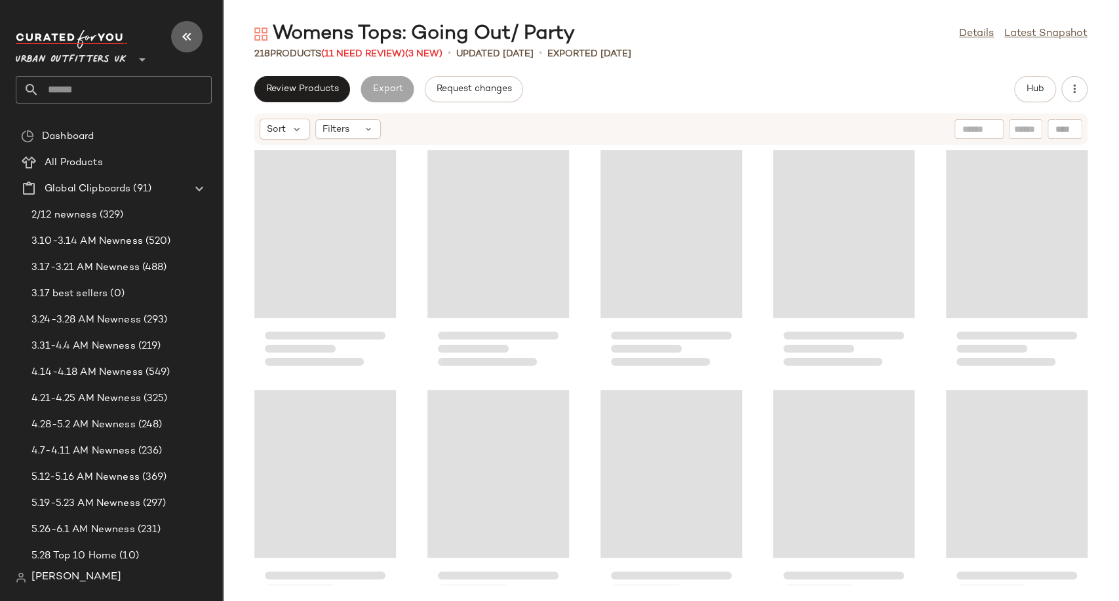
click at [194, 33] on icon "button" at bounding box center [187, 37] width 16 height 16
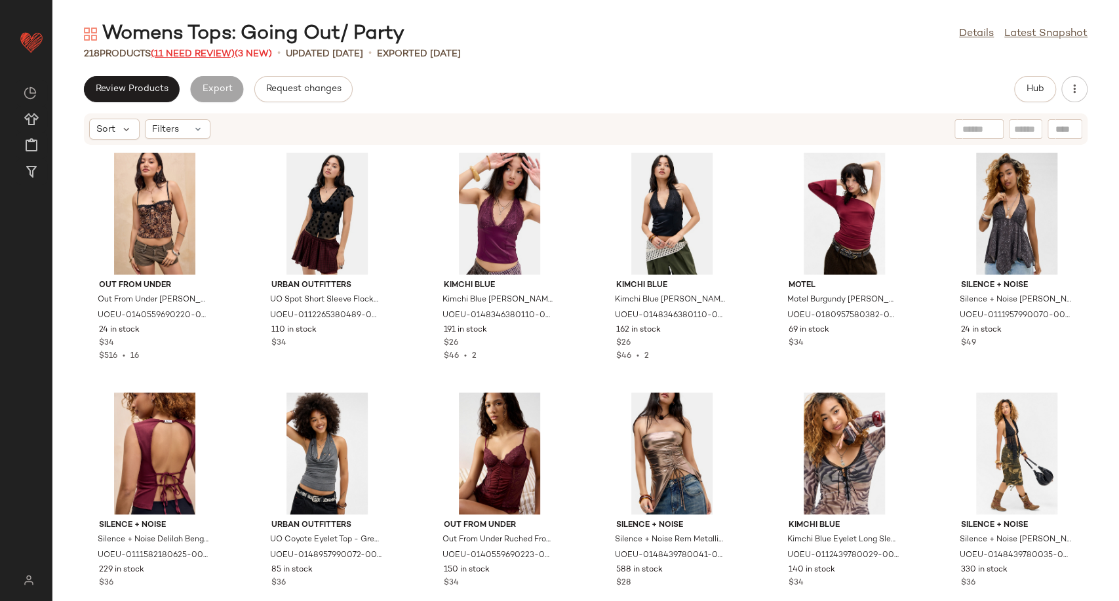
click at [197, 50] on span "(11 Need Review)" at bounding box center [193, 54] width 84 height 10
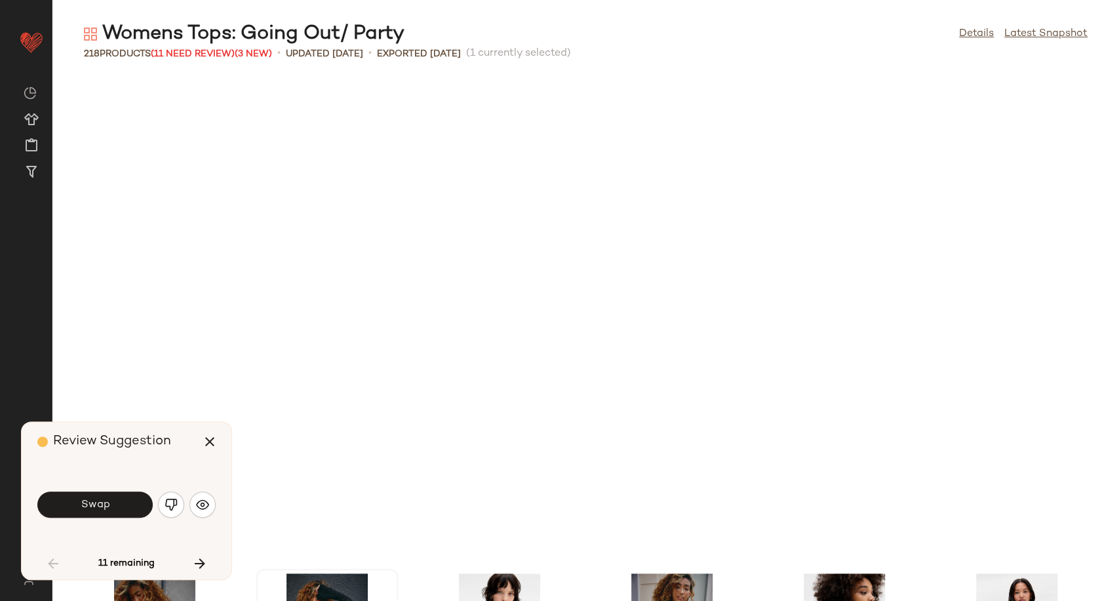
scroll to position [490, 0]
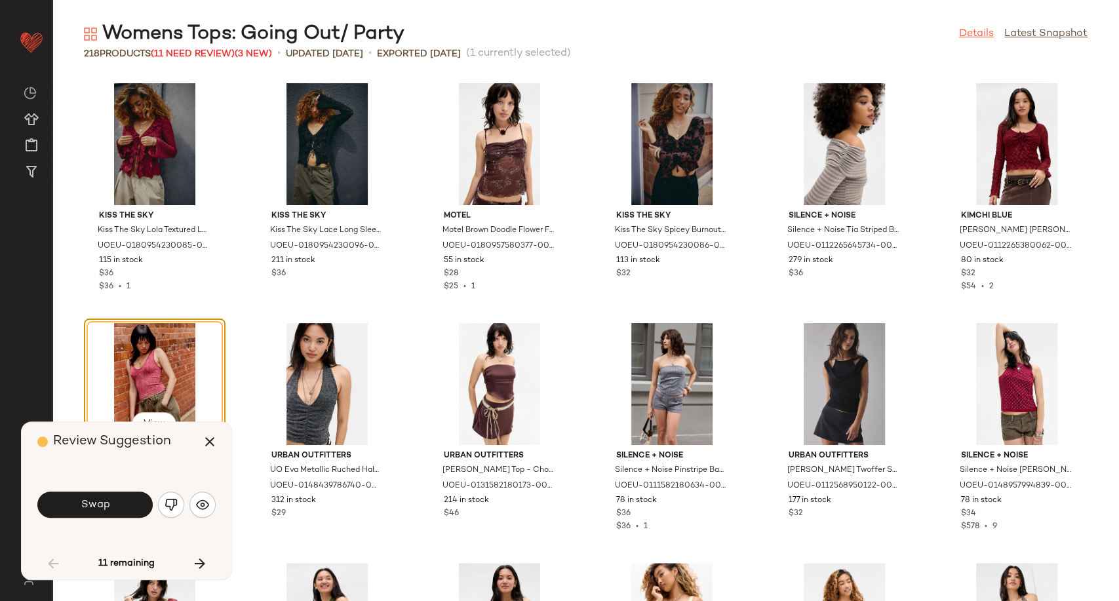
click at [976, 32] on link "Details" at bounding box center [976, 34] width 35 height 16
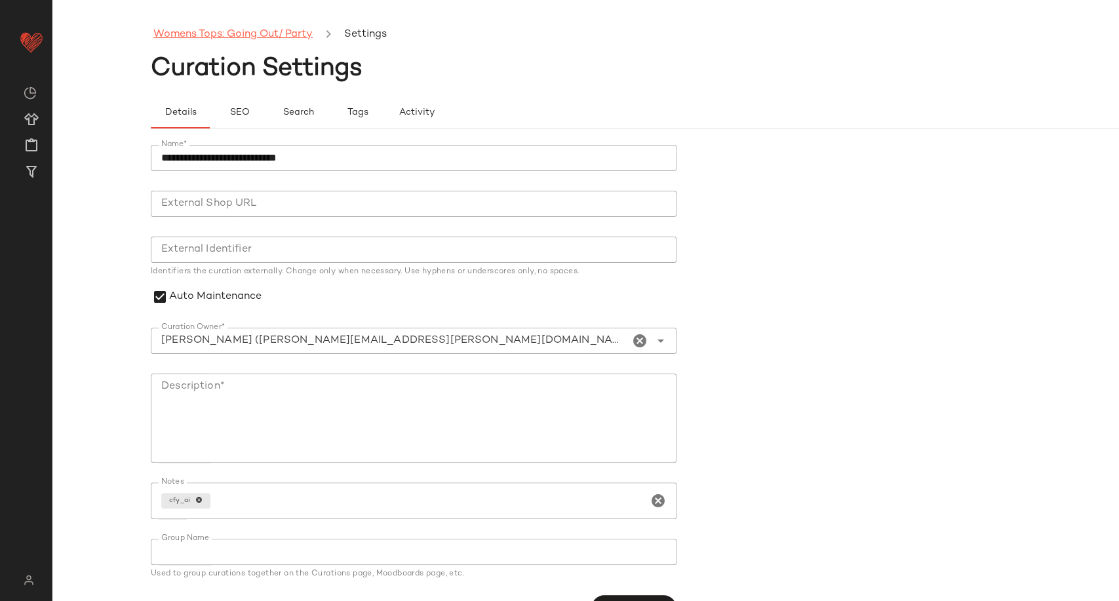
click at [222, 41] on link "Womens Tops: Going Out/ Party" at bounding box center [232, 34] width 159 height 17
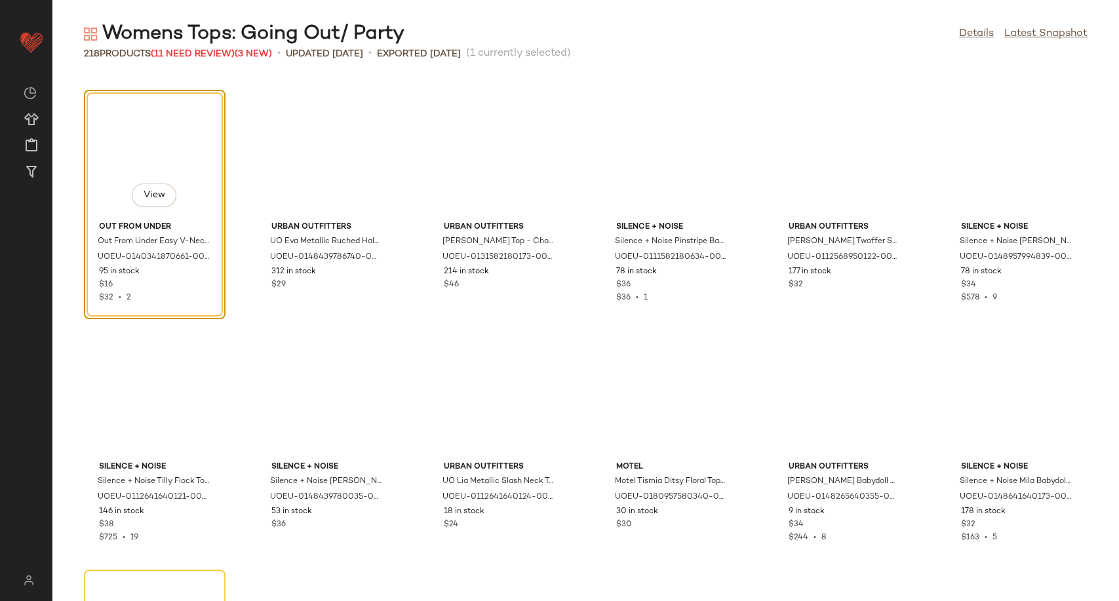
scroll to position [480, 0]
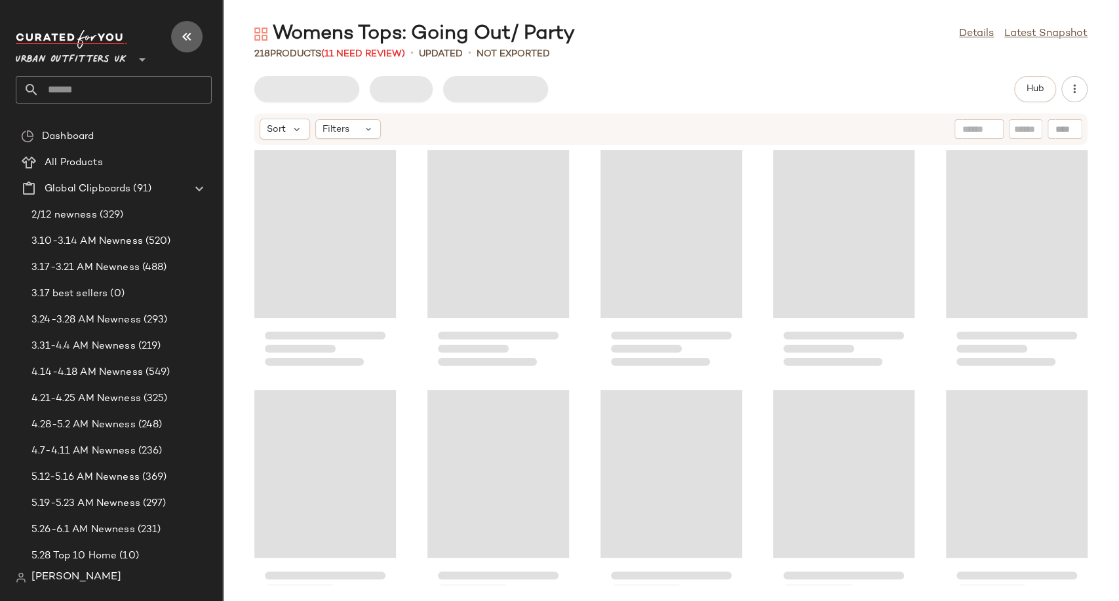
click at [187, 38] on icon "button" at bounding box center [187, 37] width 16 height 16
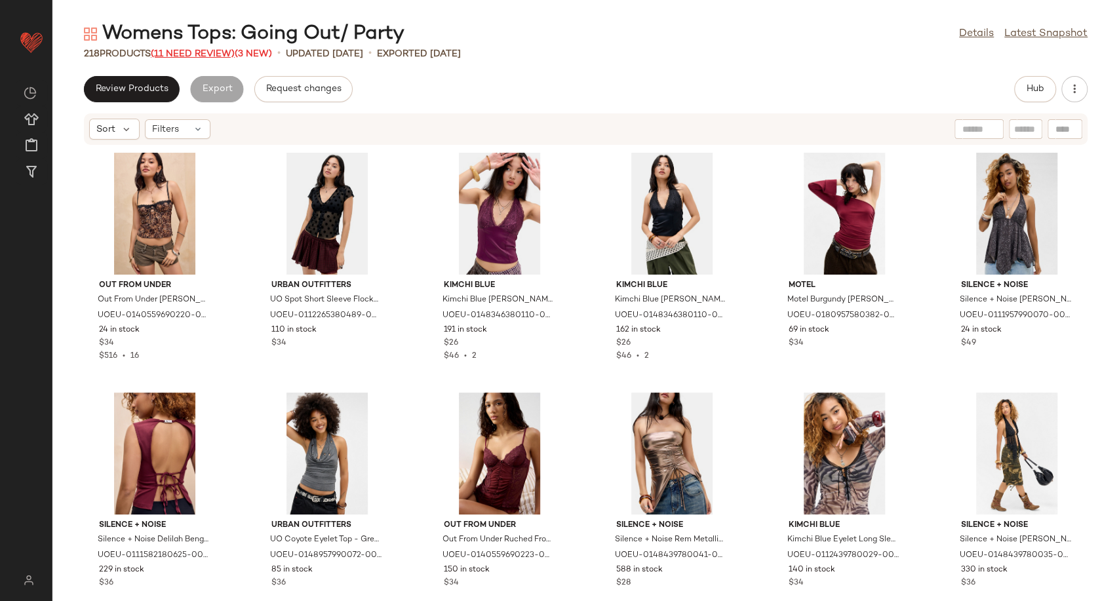
click at [213, 52] on span "(11 Need Review)" at bounding box center [193, 54] width 84 height 10
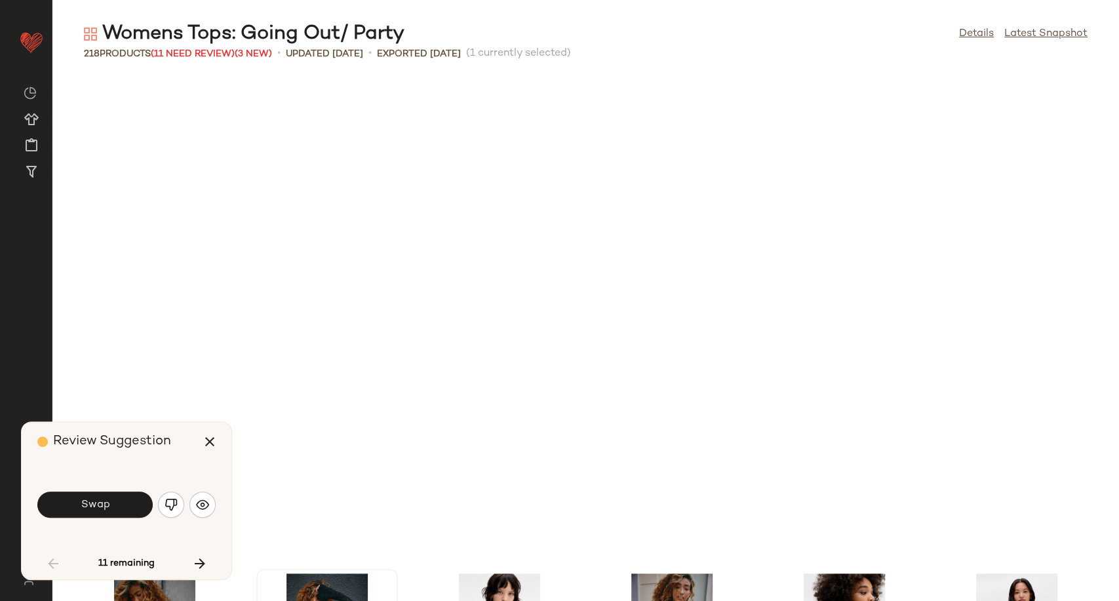
scroll to position [490, 0]
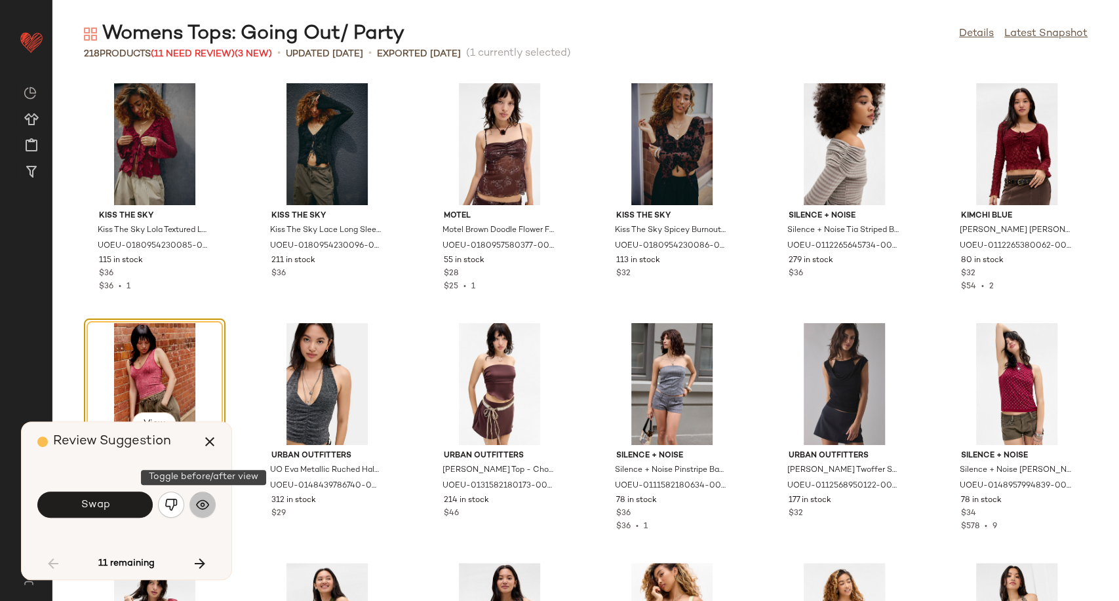
click at [210, 505] on button "button" at bounding box center [202, 505] width 26 height 26
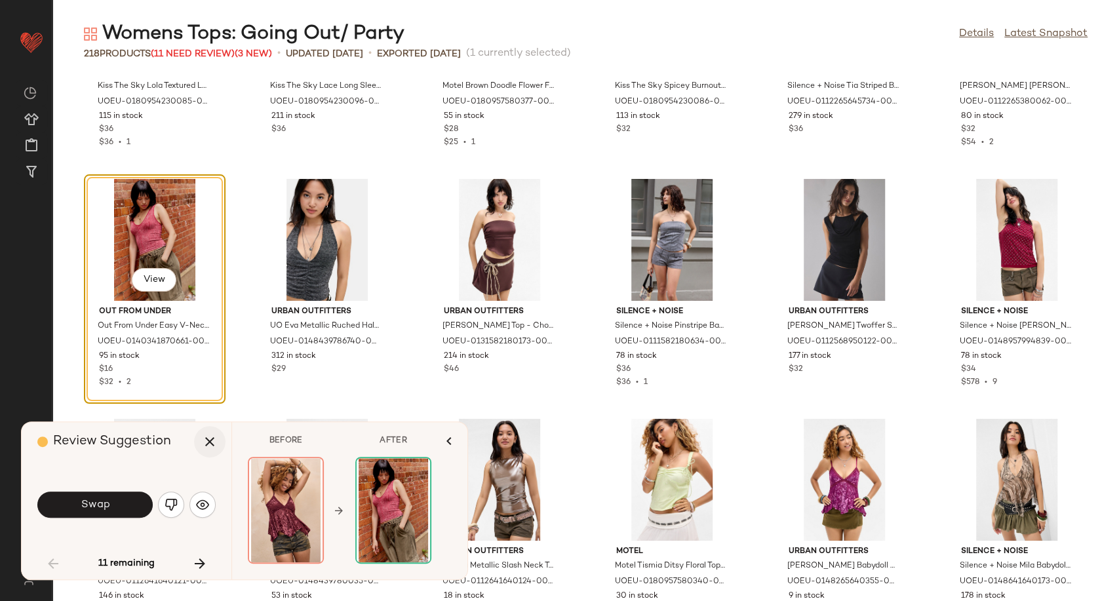
scroll to position [636, 0]
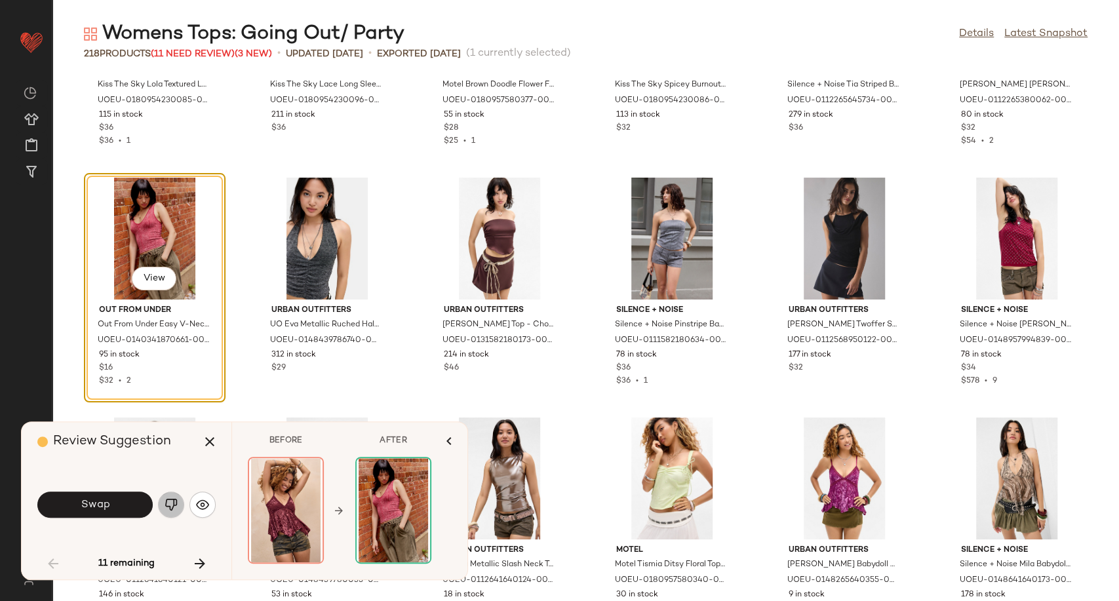
click at [167, 507] on img "button" at bounding box center [171, 504] width 13 height 13
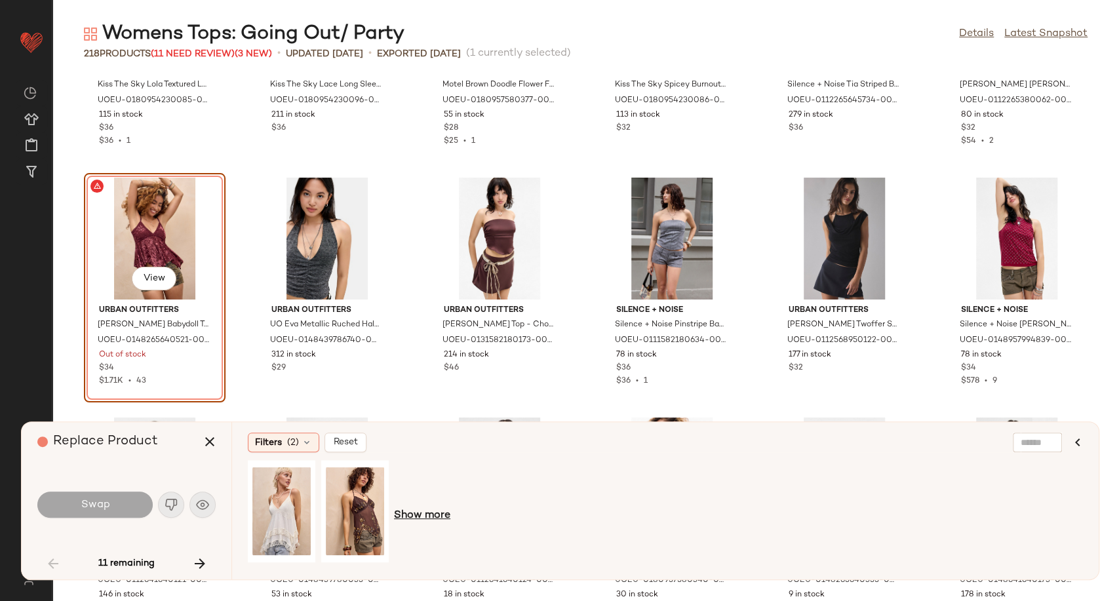
click at [427, 514] on span "Show more" at bounding box center [422, 516] width 56 height 16
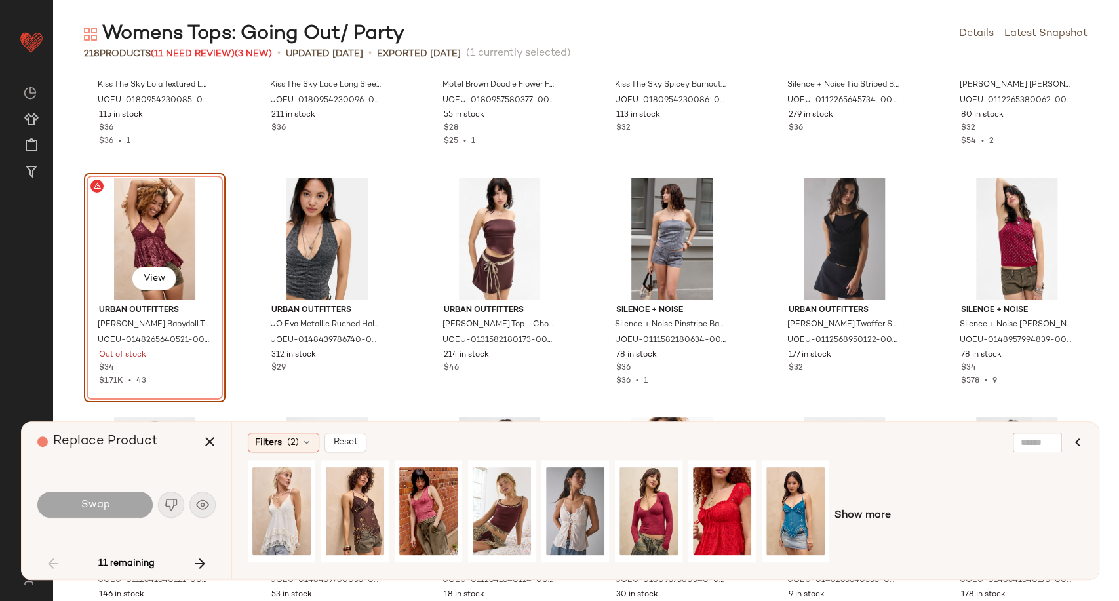
click at [860, 513] on span "Show more" at bounding box center [862, 516] width 56 height 16
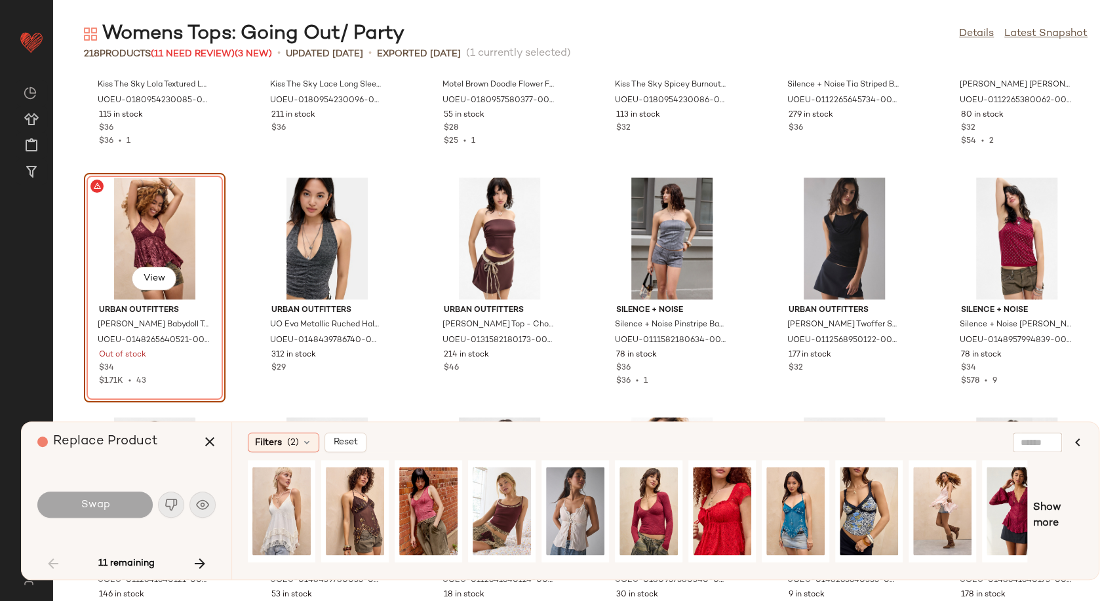
scroll to position [0, 94]
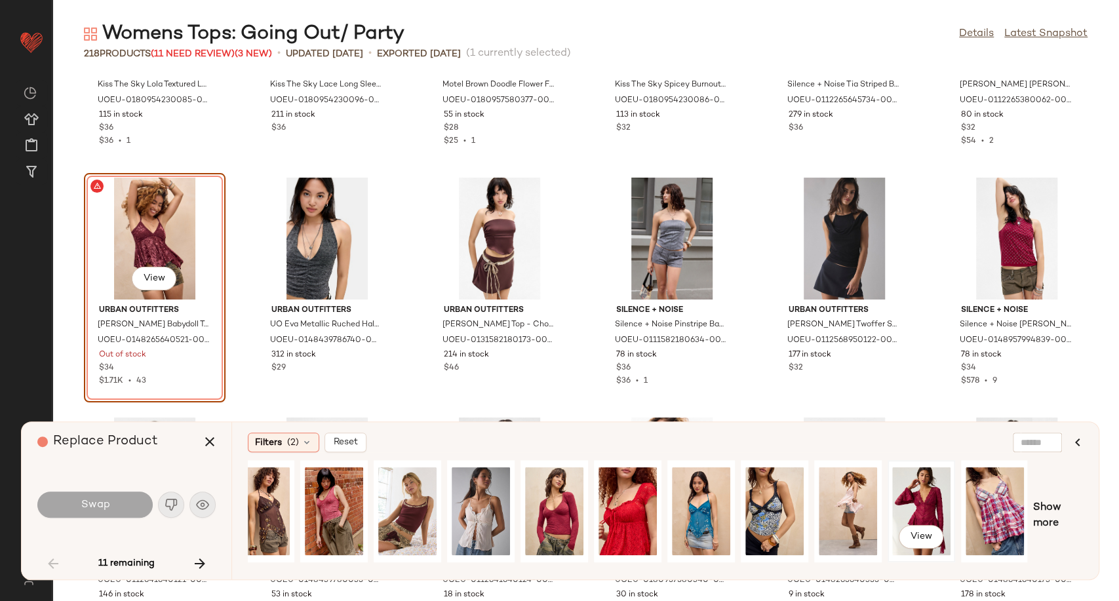
click at [934, 507] on div "View" at bounding box center [921, 511] width 58 height 93
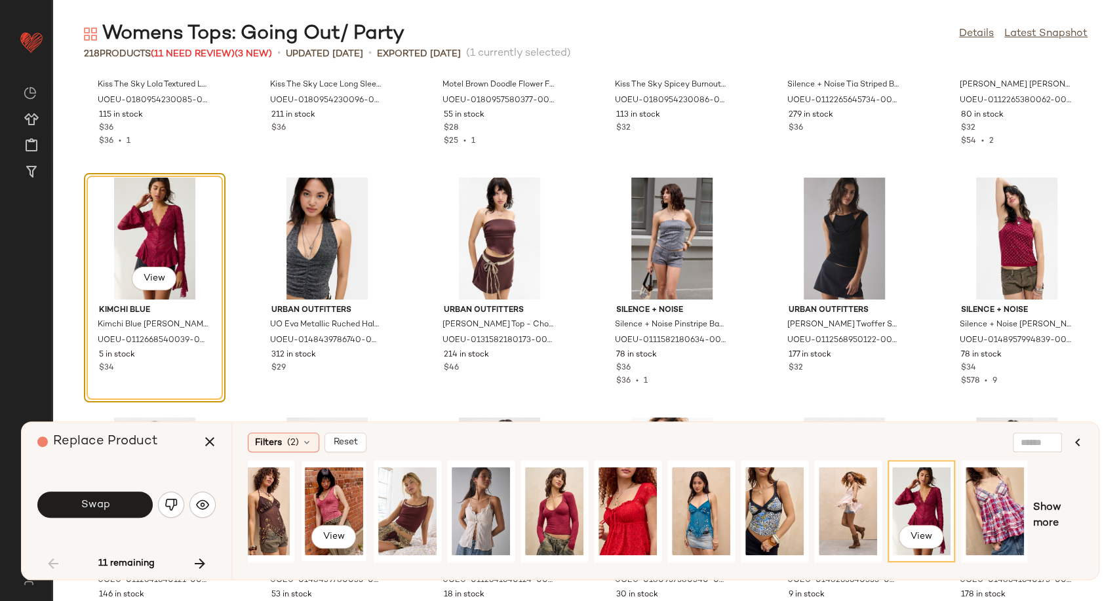
click at [351, 501] on div "View" at bounding box center [334, 511] width 58 height 93
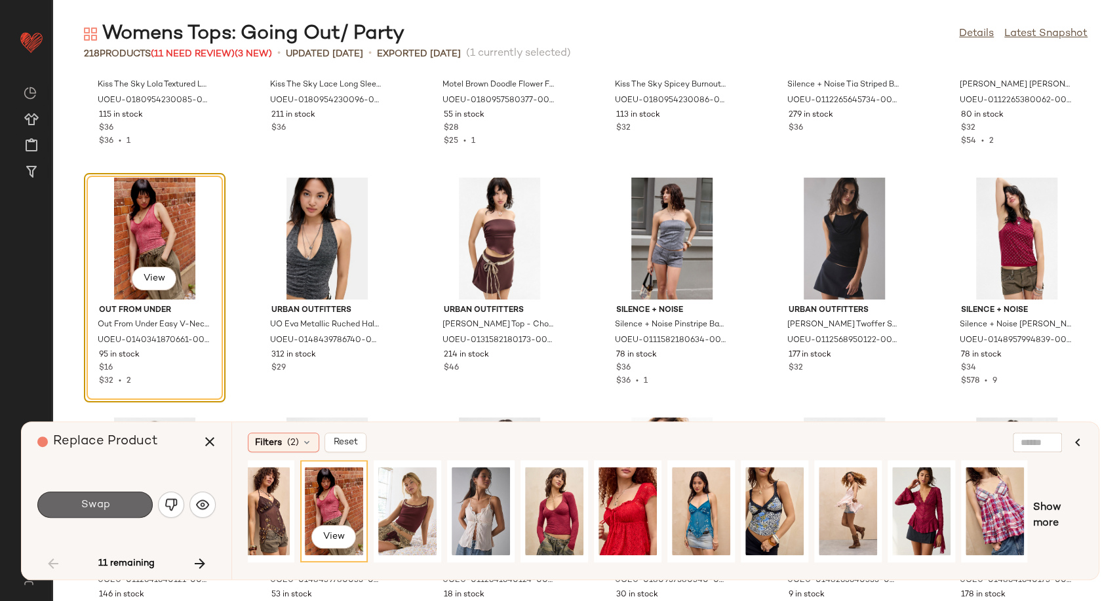
click at [118, 499] on button "Swap" at bounding box center [94, 505] width 115 height 26
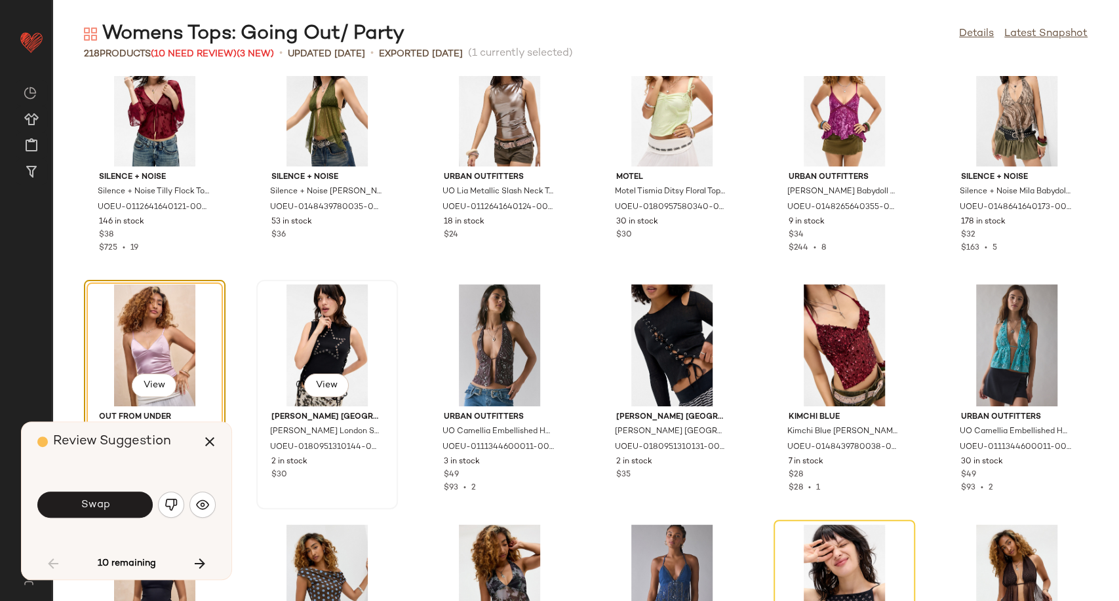
scroll to position [1105, 0]
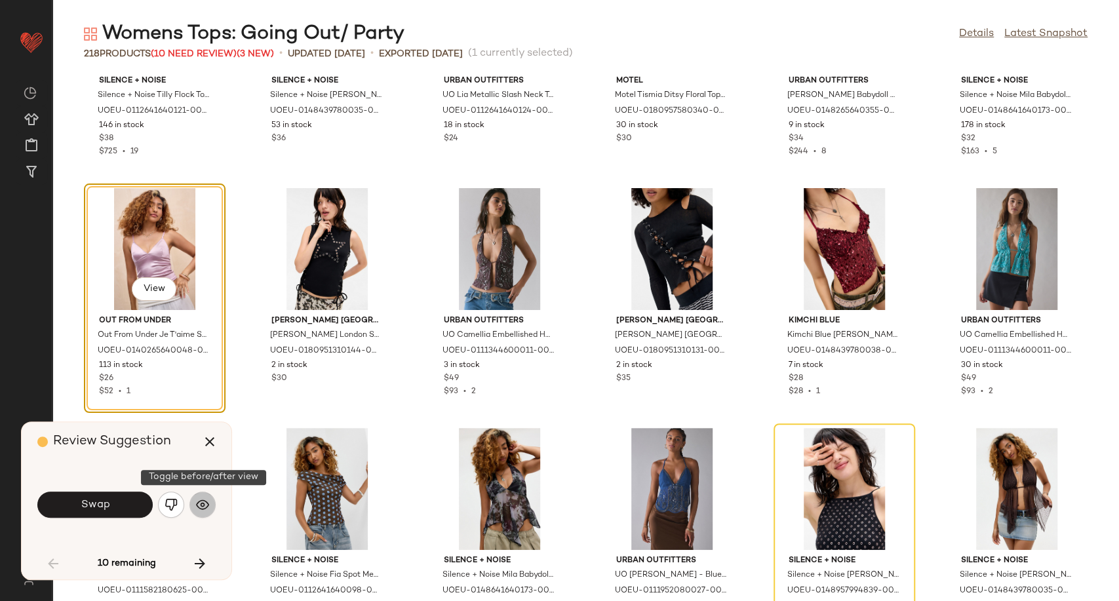
click at [210, 506] on button "button" at bounding box center [202, 505] width 26 height 26
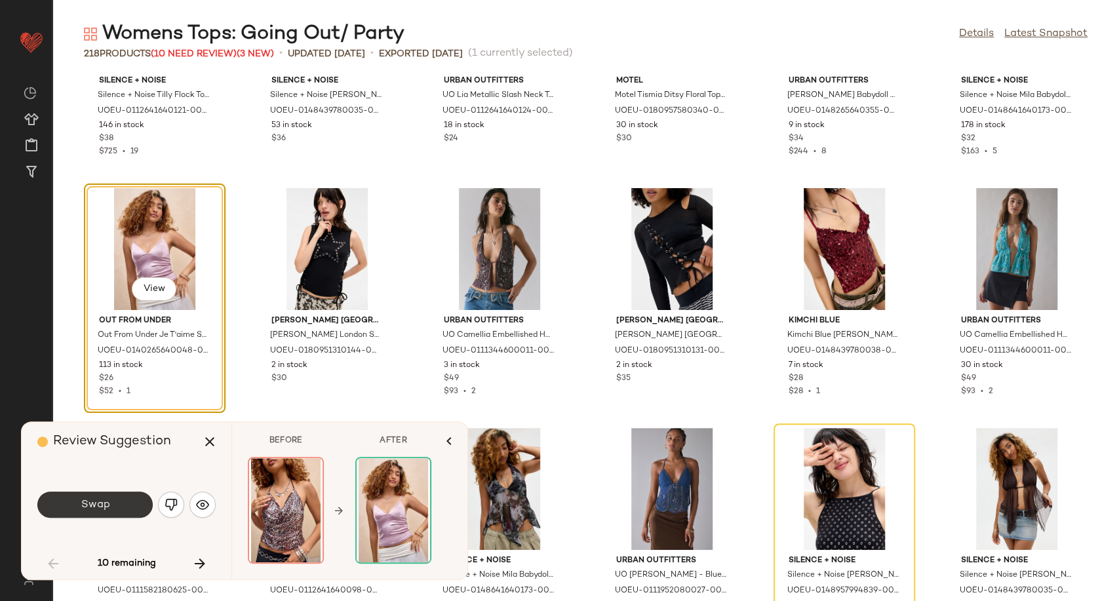
click at [128, 503] on button "Swap" at bounding box center [94, 505] width 115 height 26
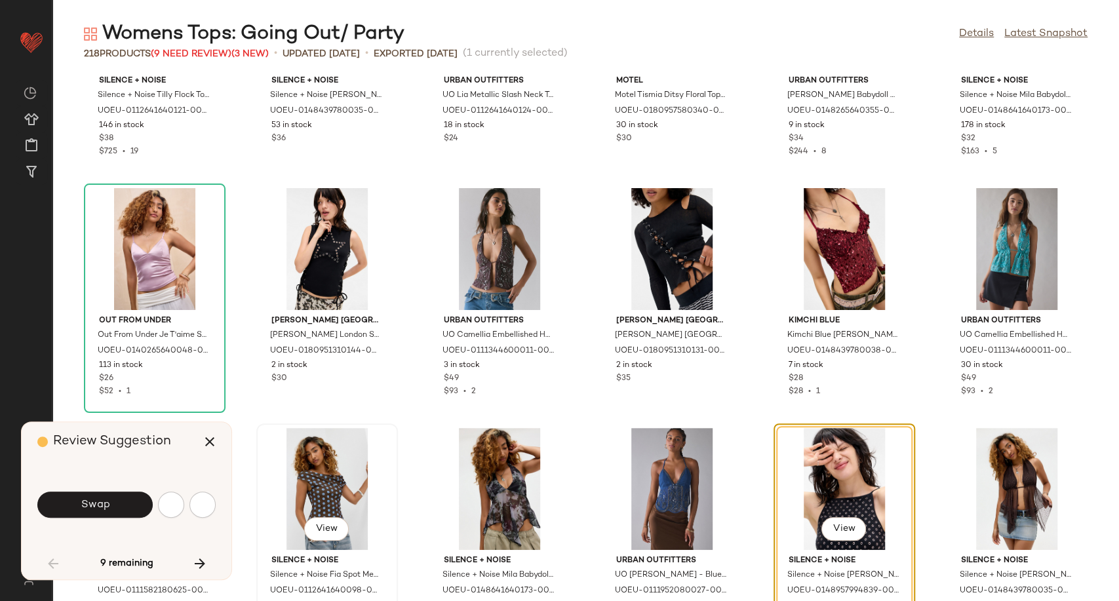
scroll to position [1199, 0]
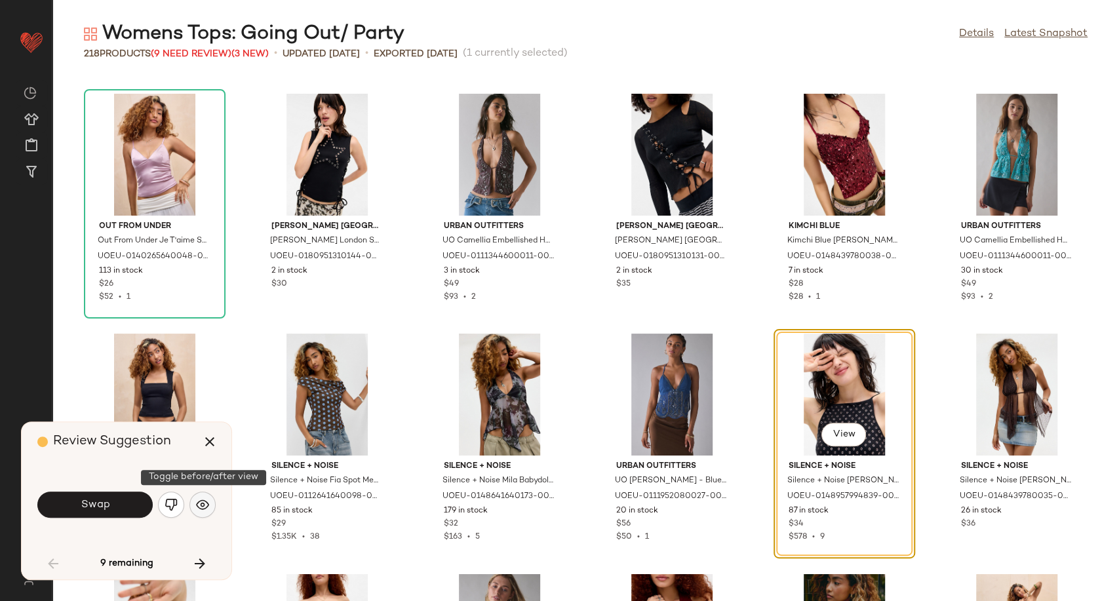
click at [204, 501] on img "button" at bounding box center [202, 504] width 13 height 13
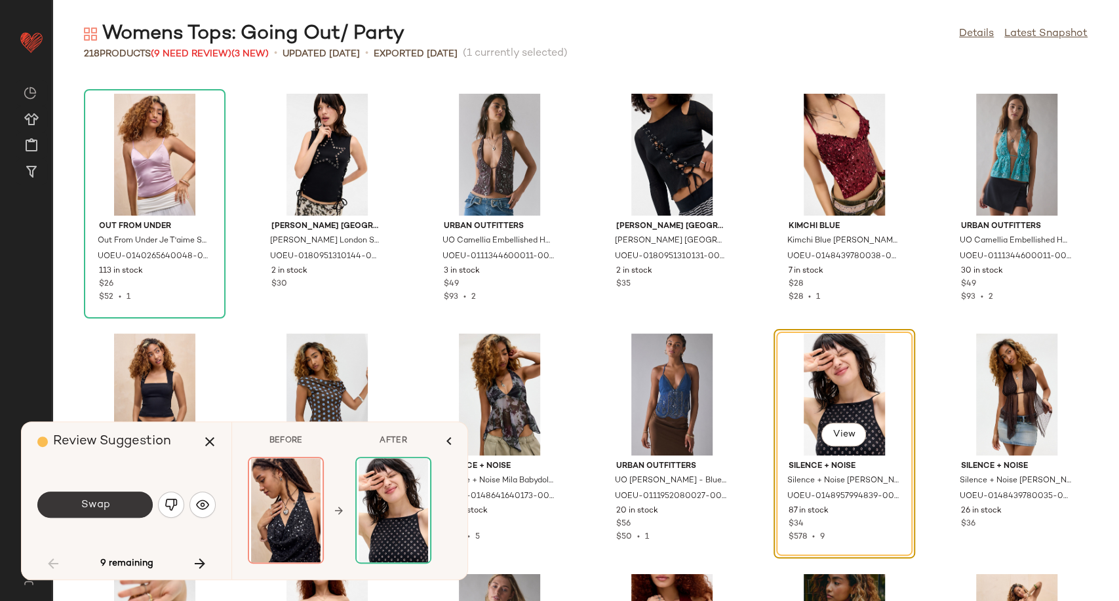
click at [128, 511] on button "Swap" at bounding box center [94, 505] width 115 height 26
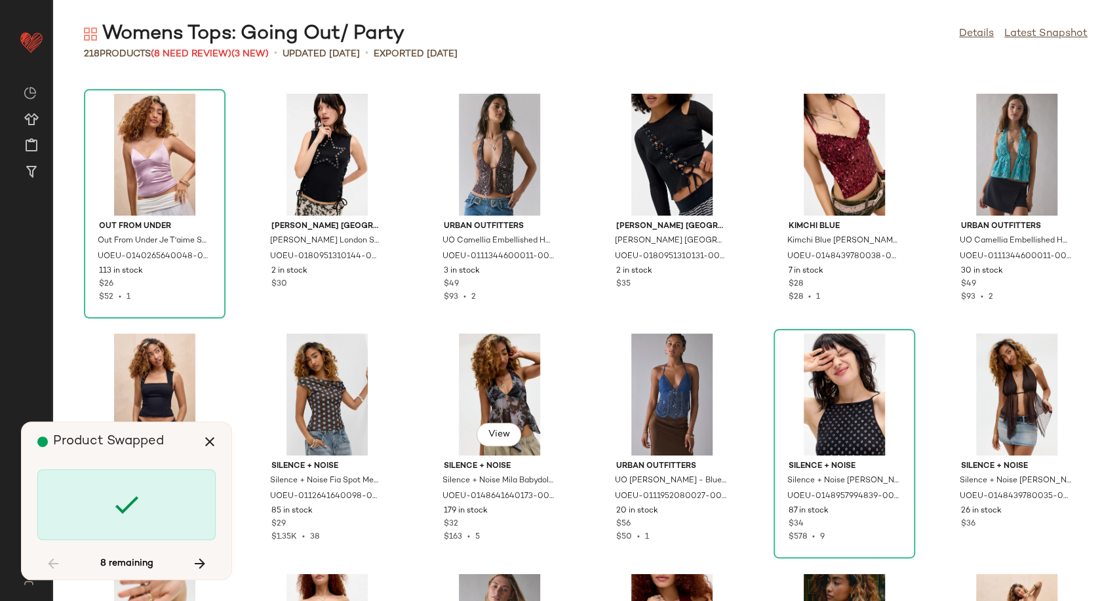
scroll to position [2638, 0]
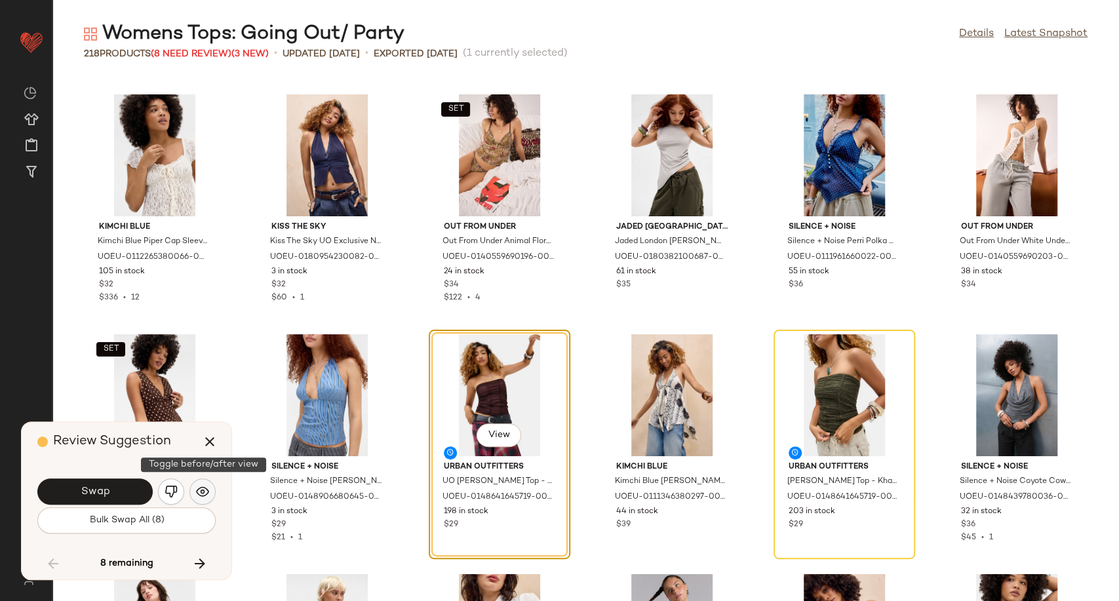
click at [206, 488] on img "button" at bounding box center [202, 491] width 13 height 13
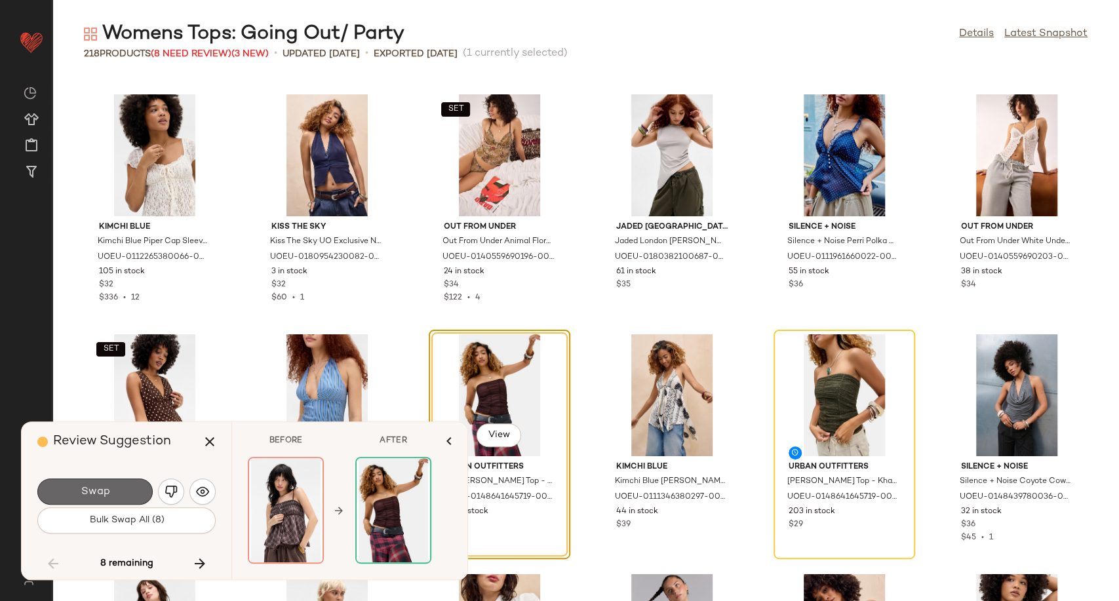
click at [120, 485] on button "Swap" at bounding box center [94, 491] width 115 height 26
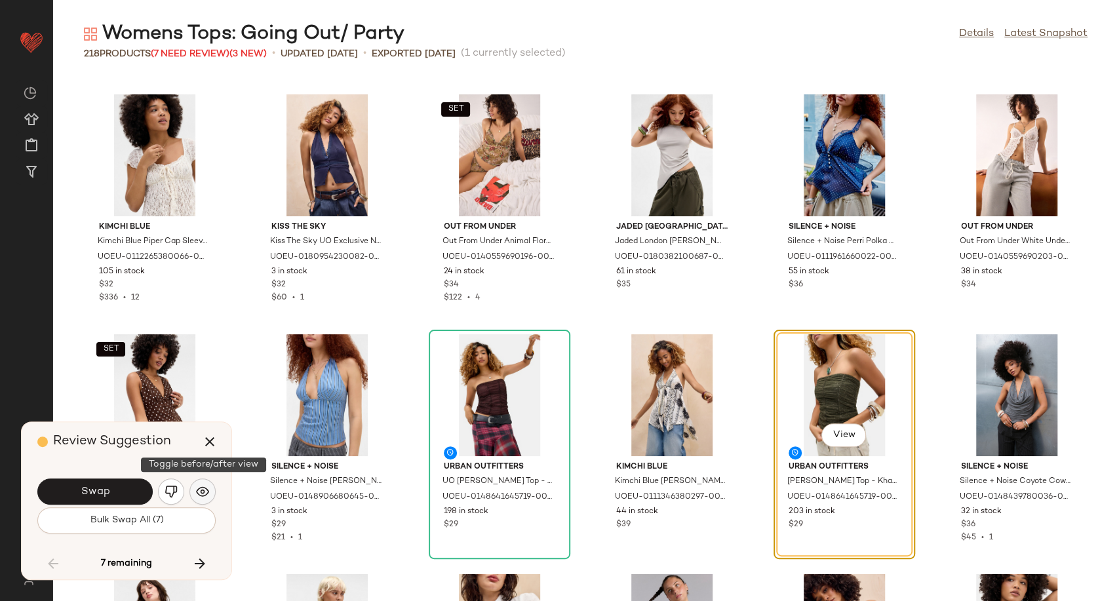
click at [204, 494] on img "button" at bounding box center [202, 491] width 13 height 13
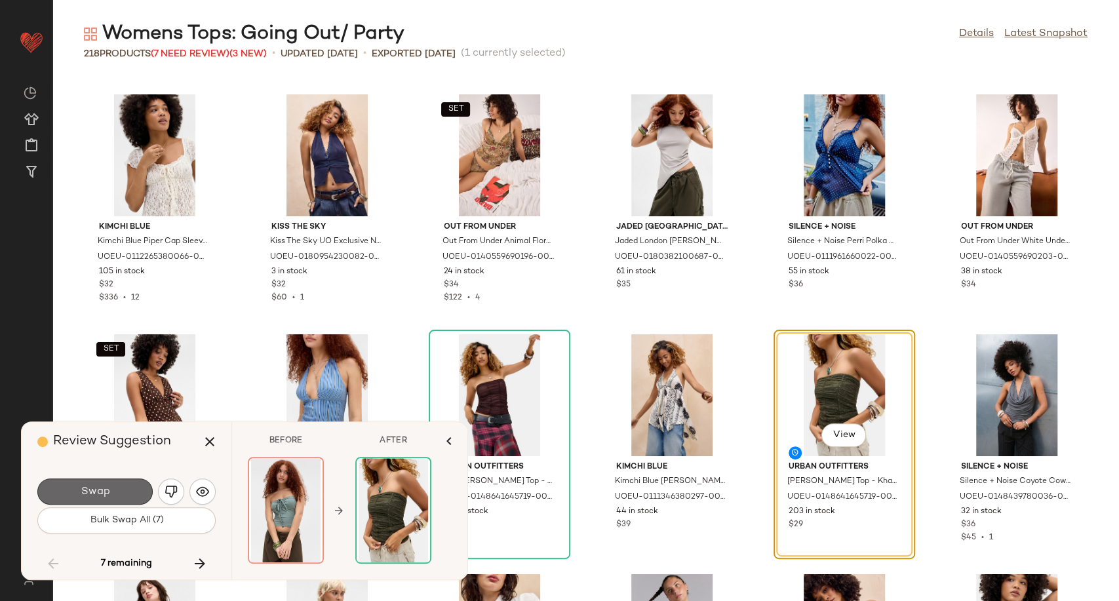
click at [110, 493] on button "Swap" at bounding box center [94, 491] width 115 height 26
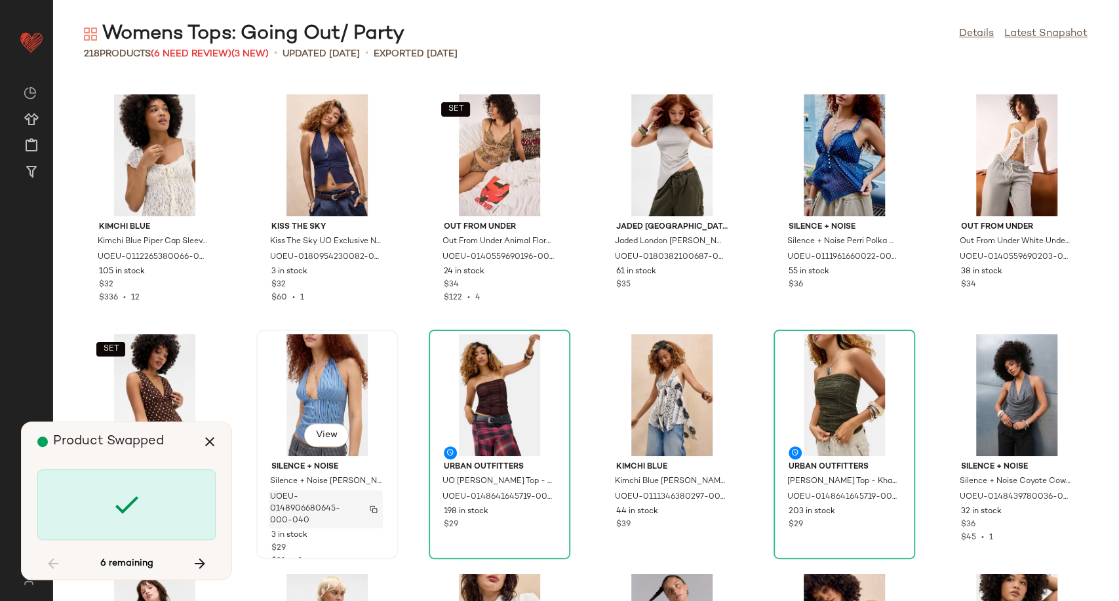
scroll to position [4078, 0]
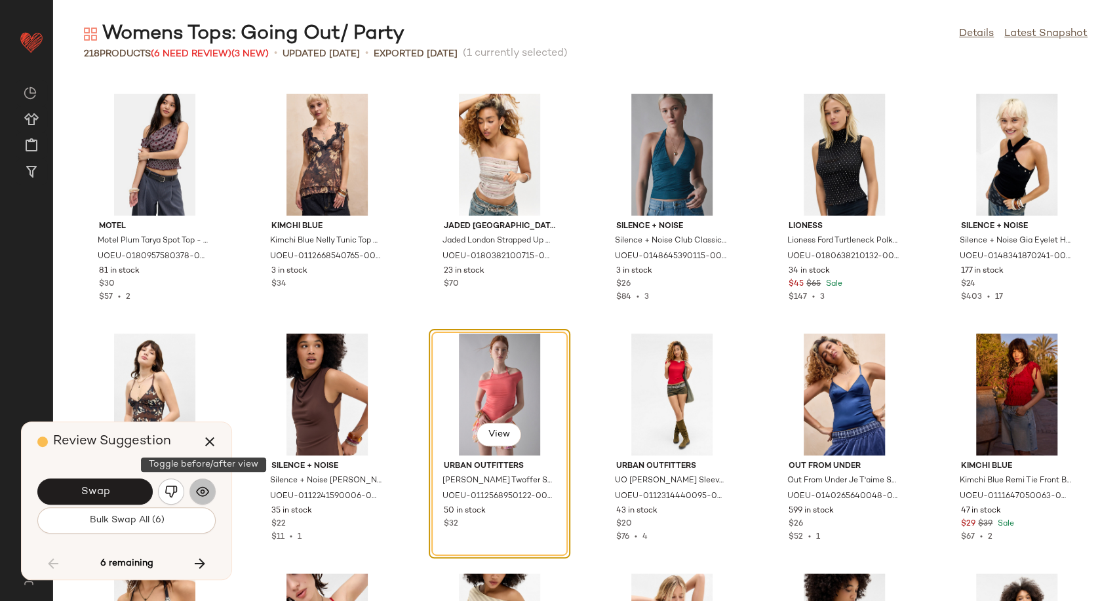
click at [201, 491] on img "button" at bounding box center [202, 491] width 13 height 13
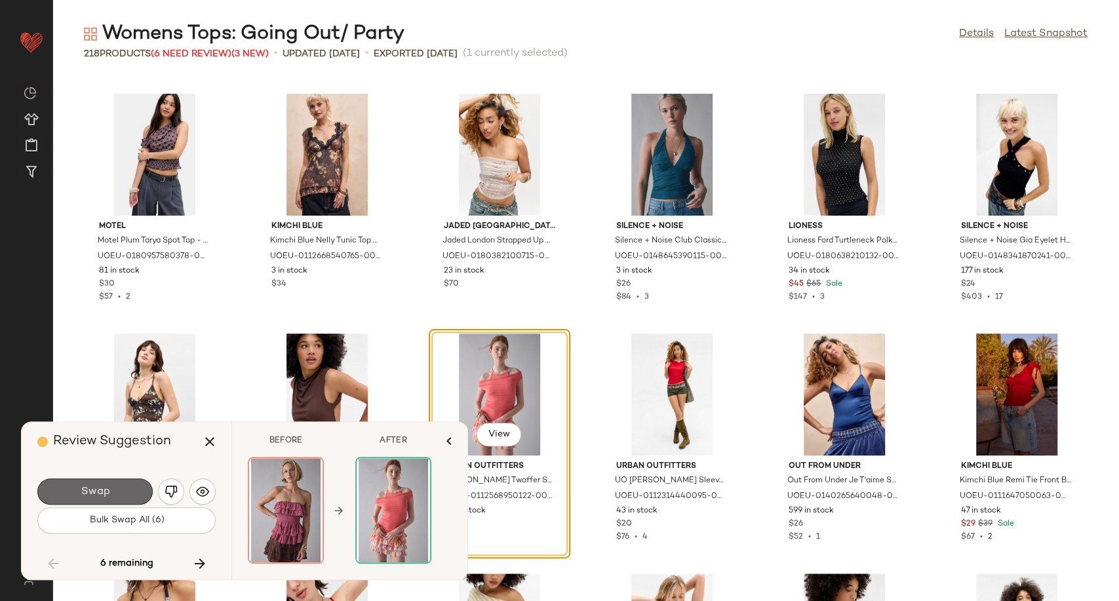
click at [77, 494] on button "Swap" at bounding box center [94, 491] width 115 height 26
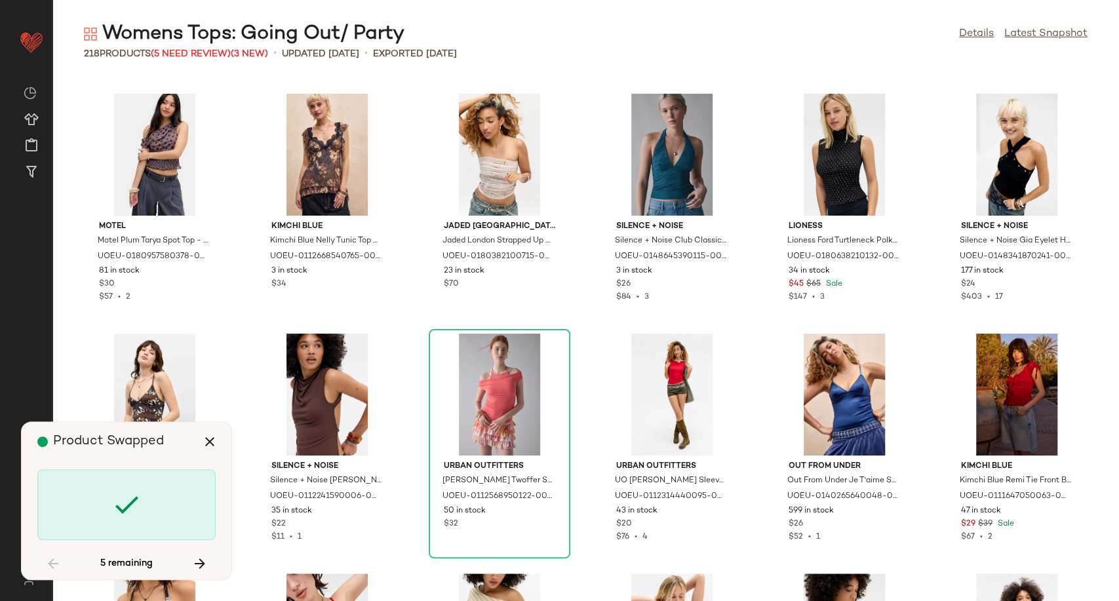
scroll to position [4557, 0]
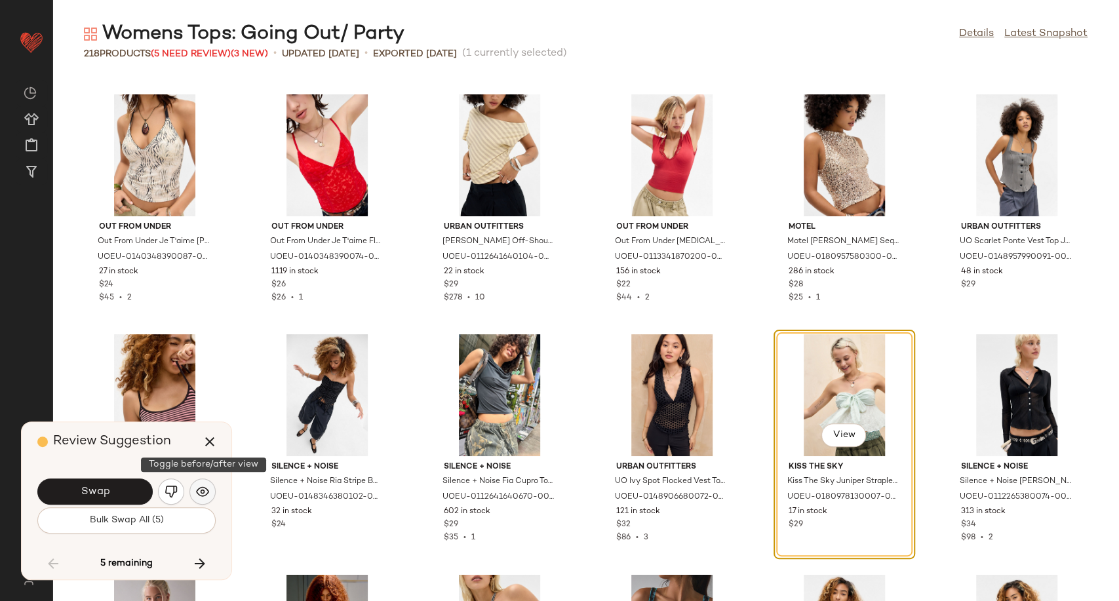
click at [206, 489] on img "button" at bounding box center [202, 491] width 13 height 13
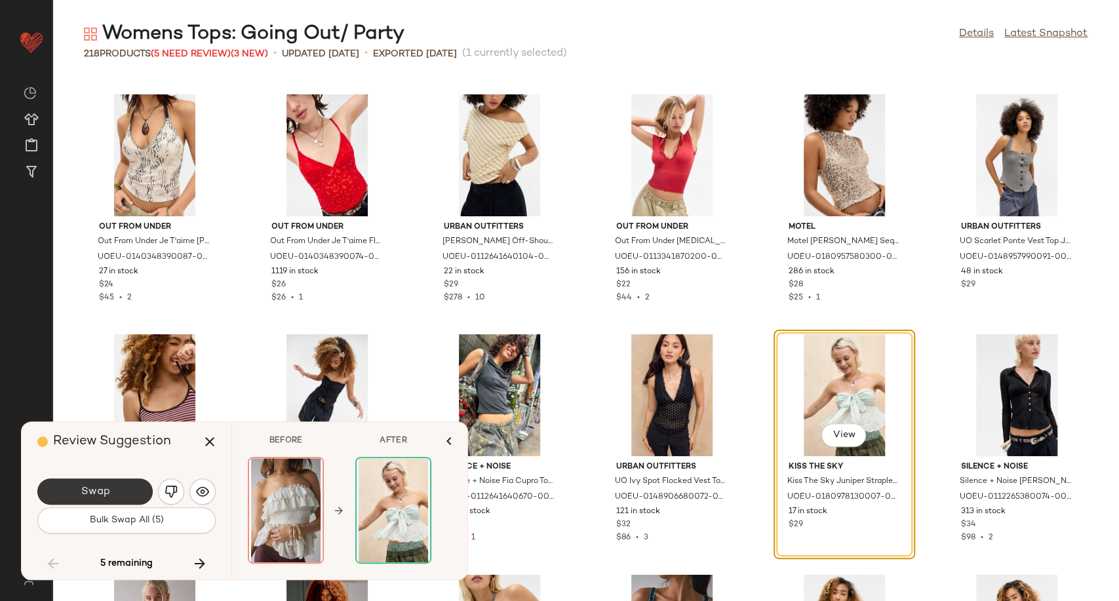
click at [138, 491] on button "Swap" at bounding box center [94, 491] width 115 height 26
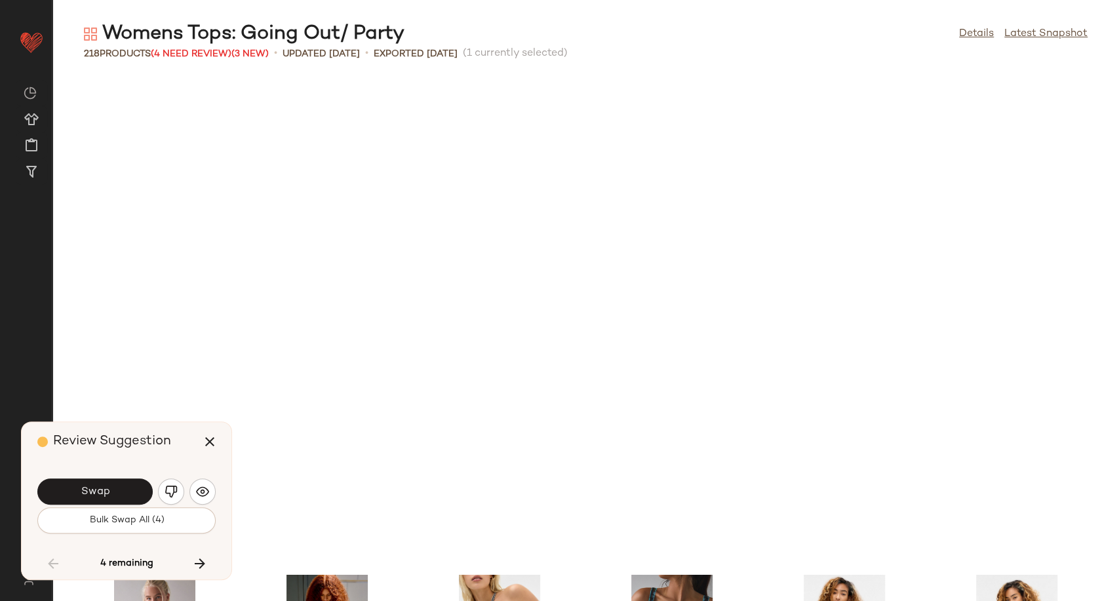
scroll to position [5037, 0]
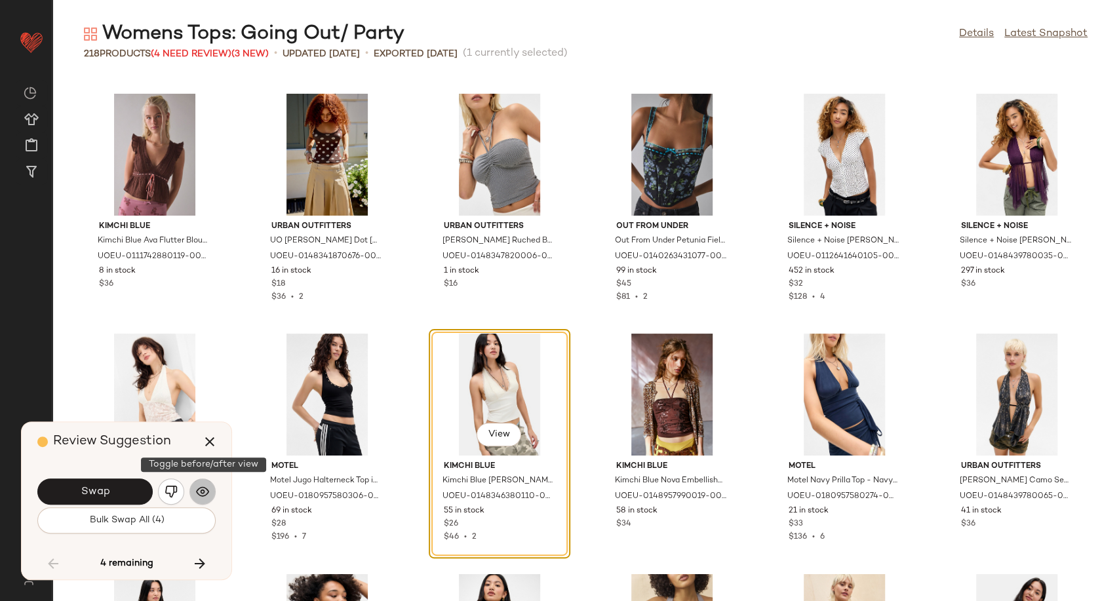
click at [199, 492] on img "button" at bounding box center [202, 491] width 13 height 13
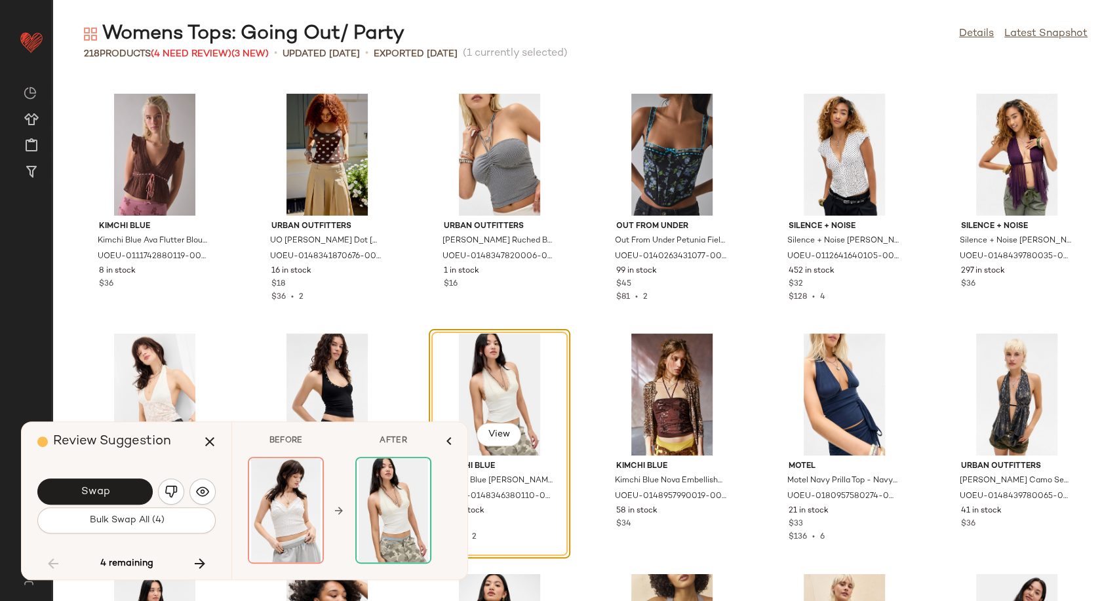
click at [121, 505] on div "Swap" at bounding box center [126, 491] width 178 height 31
click at [119, 496] on button "Swap" at bounding box center [94, 491] width 115 height 26
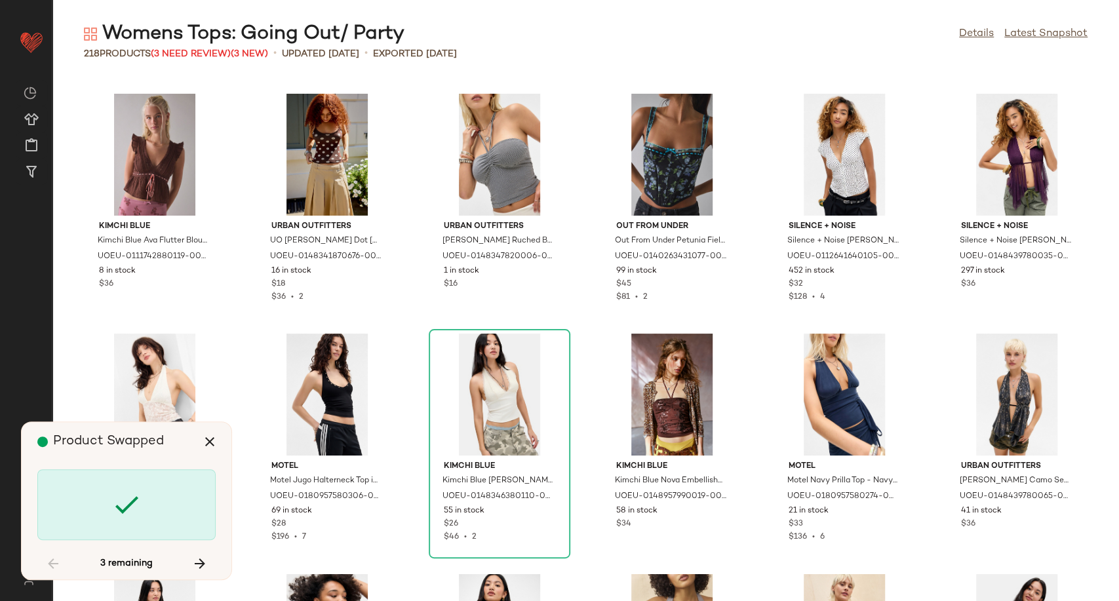
scroll to position [7676, 0]
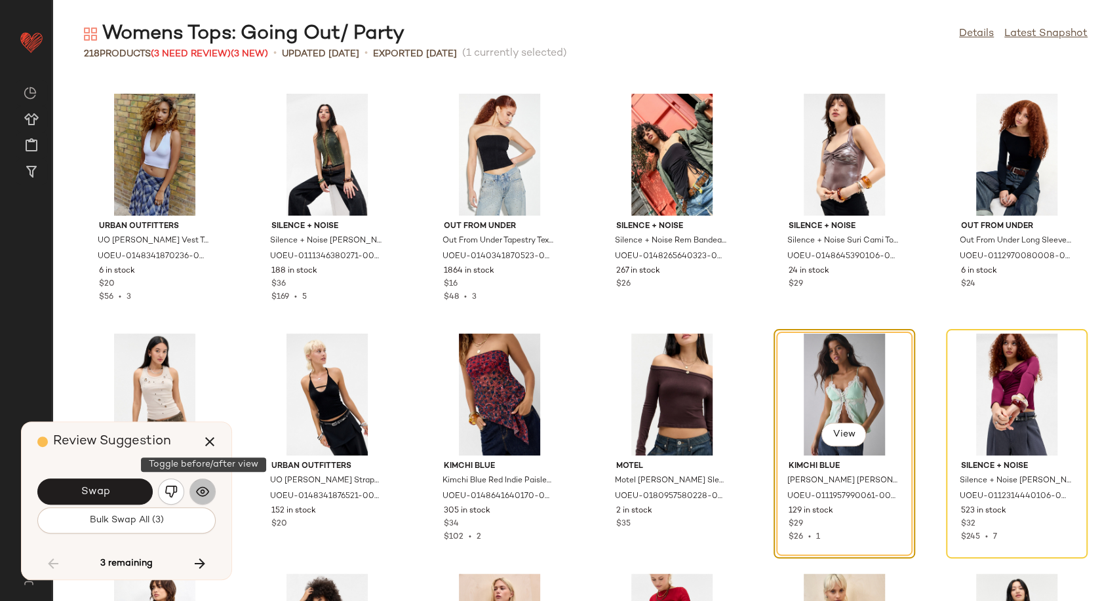
click at [198, 494] on img "button" at bounding box center [202, 491] width 13 height 13
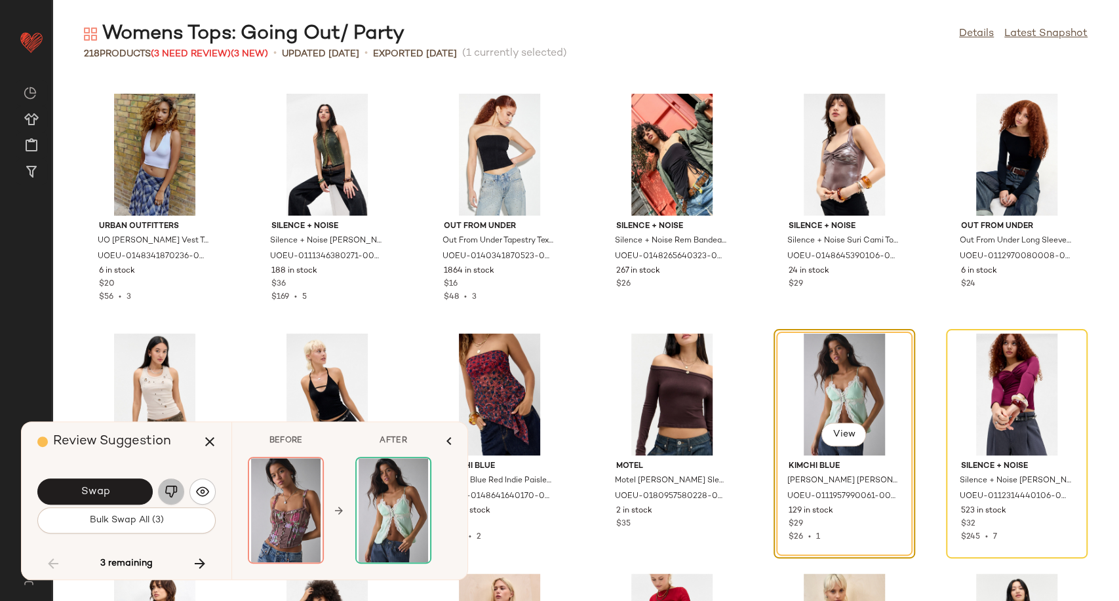
click at [175, 492] on img "button" at bounding box center [171, 491] width 13 height 13
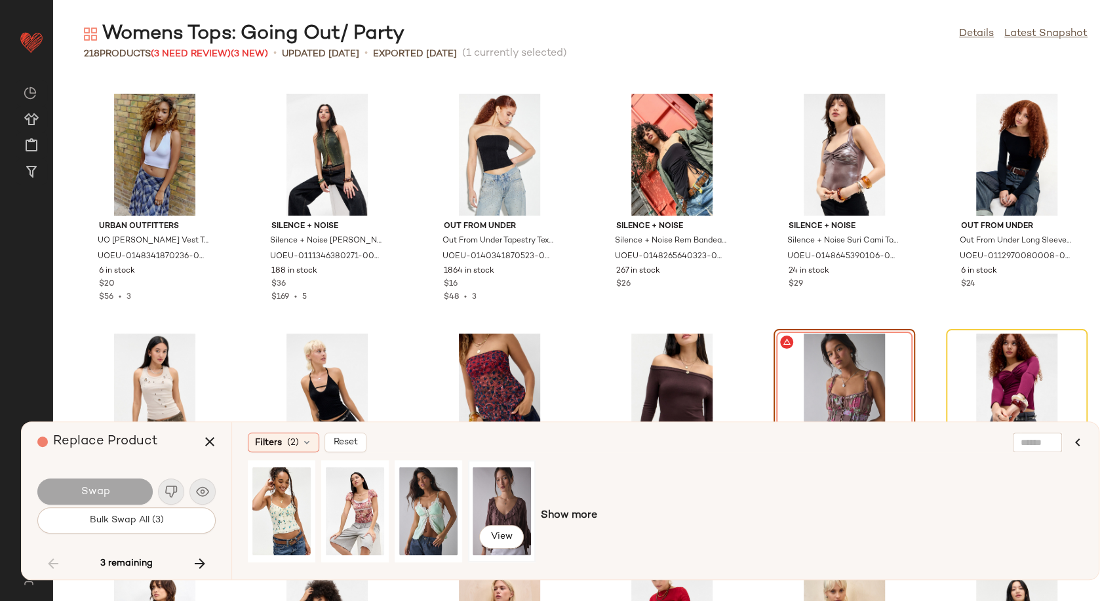
click at [493, 506] on div "View" at bounding box center [502, 511] width 58 height 93
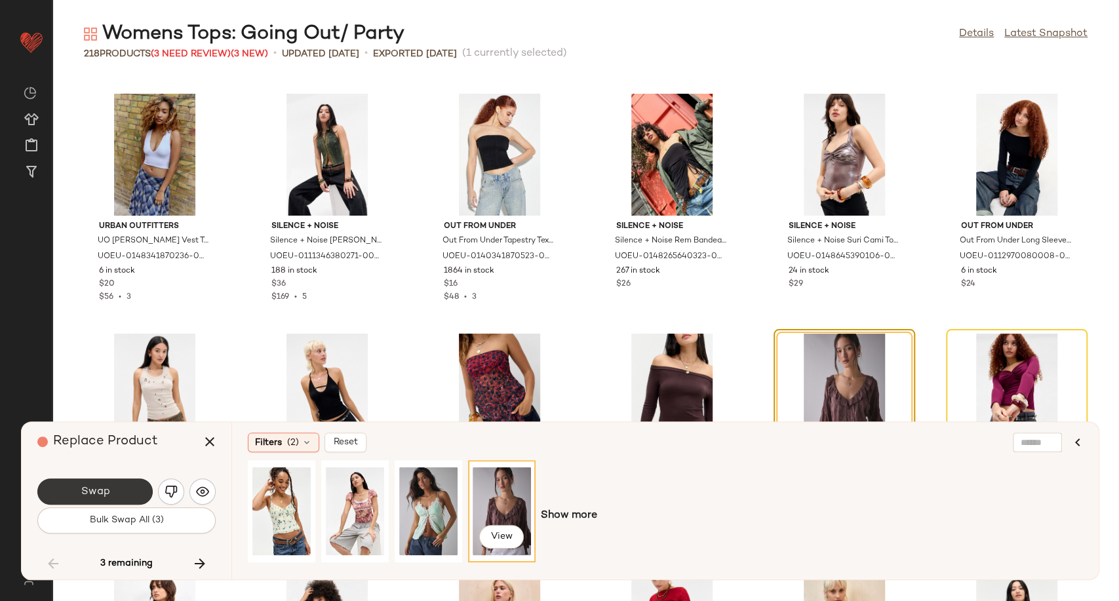
click at [126, 493] on button "Swap" at bounding box center [94, 491] width 115 height 26
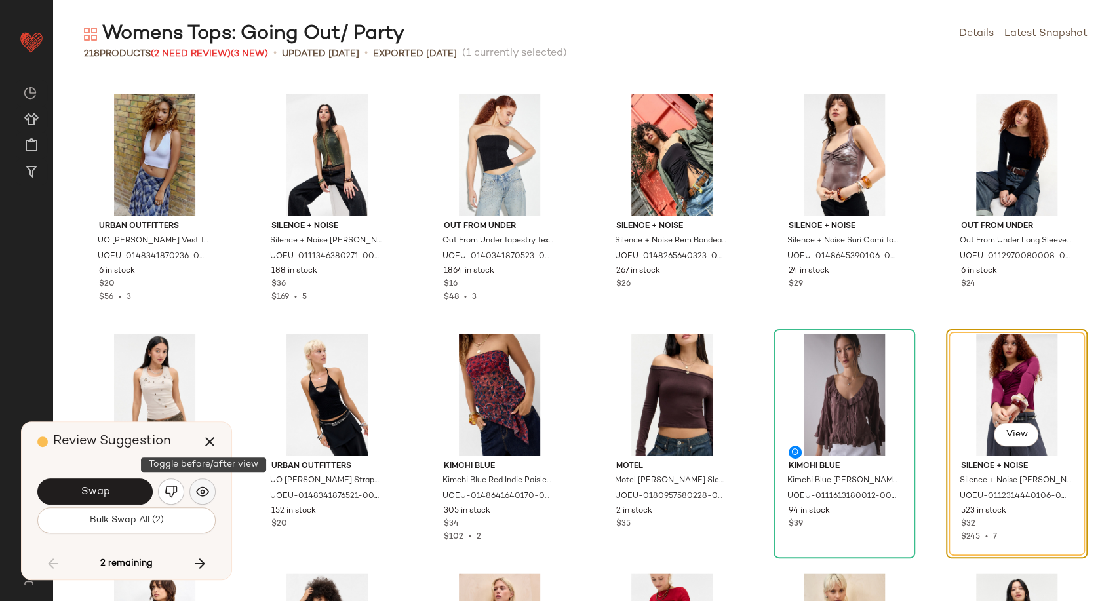
click at [199, 499] on button "button" at bounding box center [202, 491] width 26 height 26
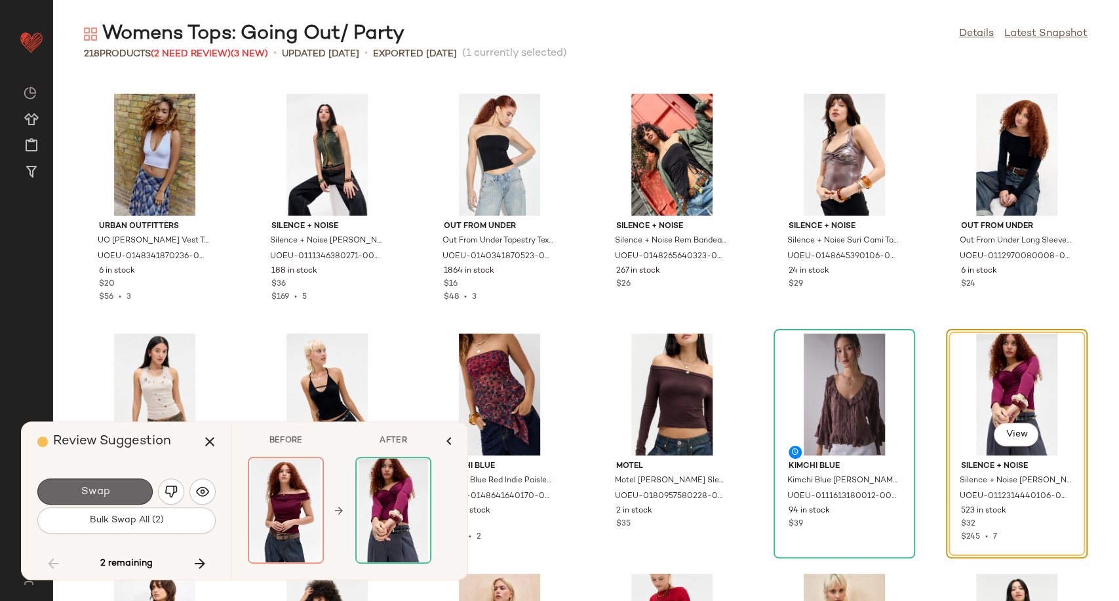
click at [136, 495] on button "Swap" at bounding box center [94, 491] width 115 height 26
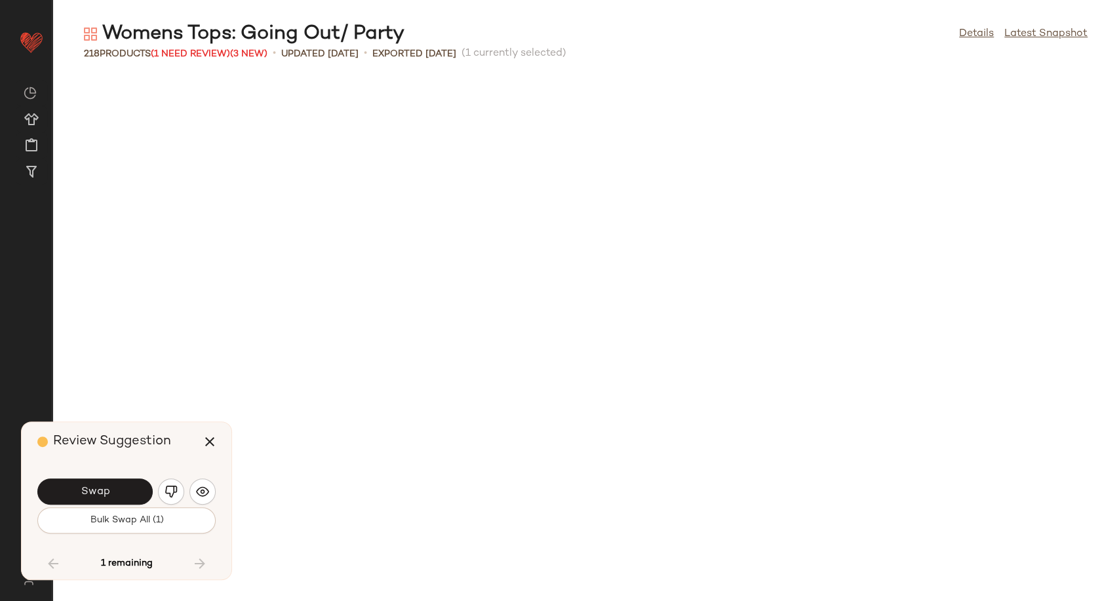
scroll to position [8352, 0]
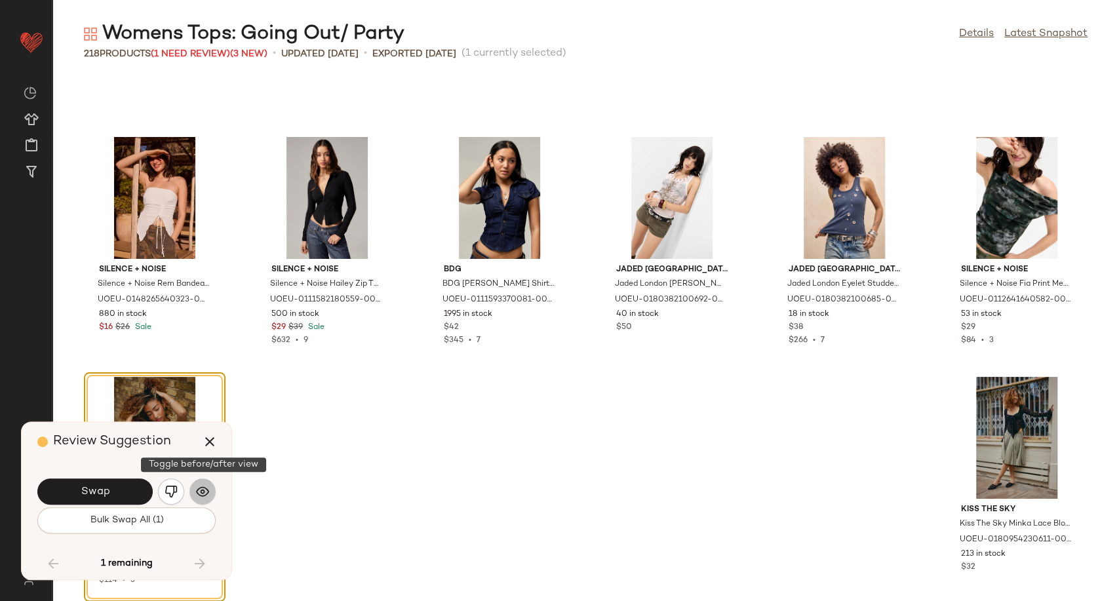
click at [206, 487] on img "button" at bounding box center [202, 491] width 13 height 13
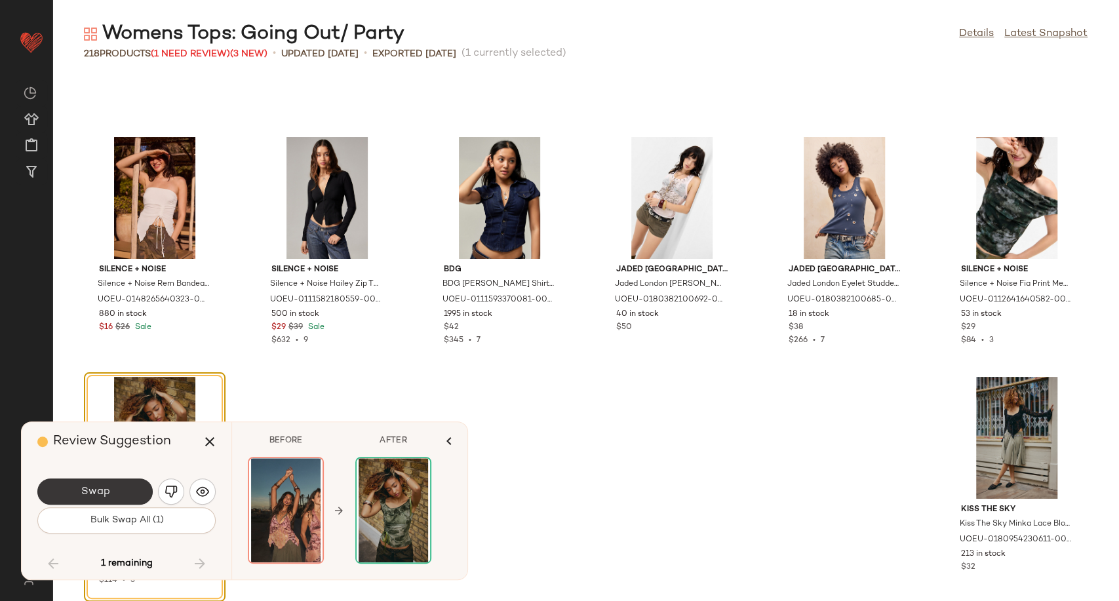
click at [129, 492] on button "Swap" at bounding box center [94, 491] width 115 height 26
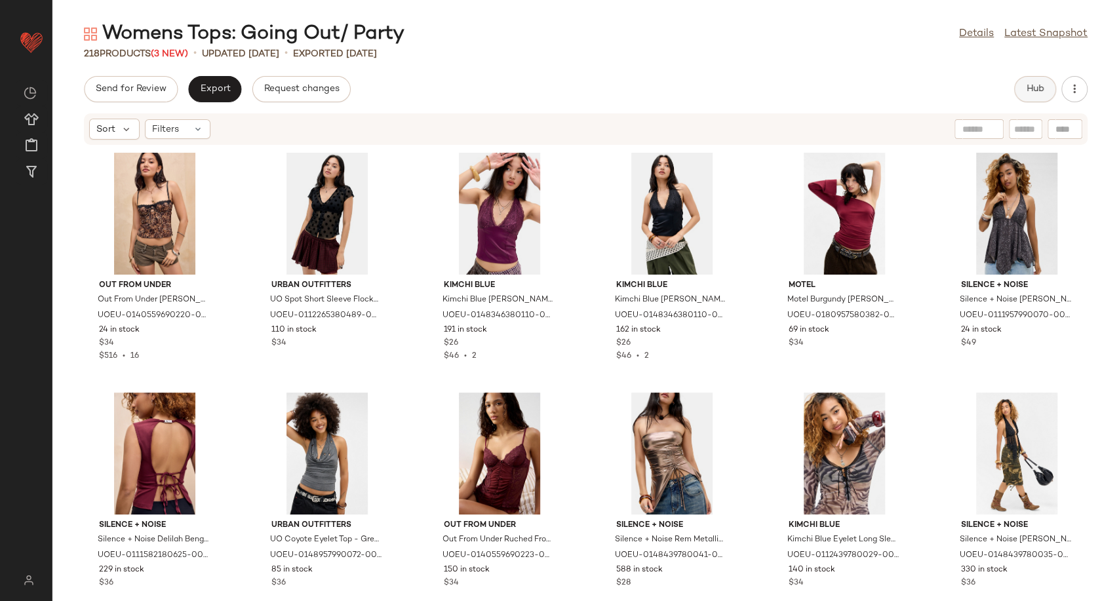
click at [1041, 92] on span "Hub" at bounding box center [1035, 89] width 18 height 10
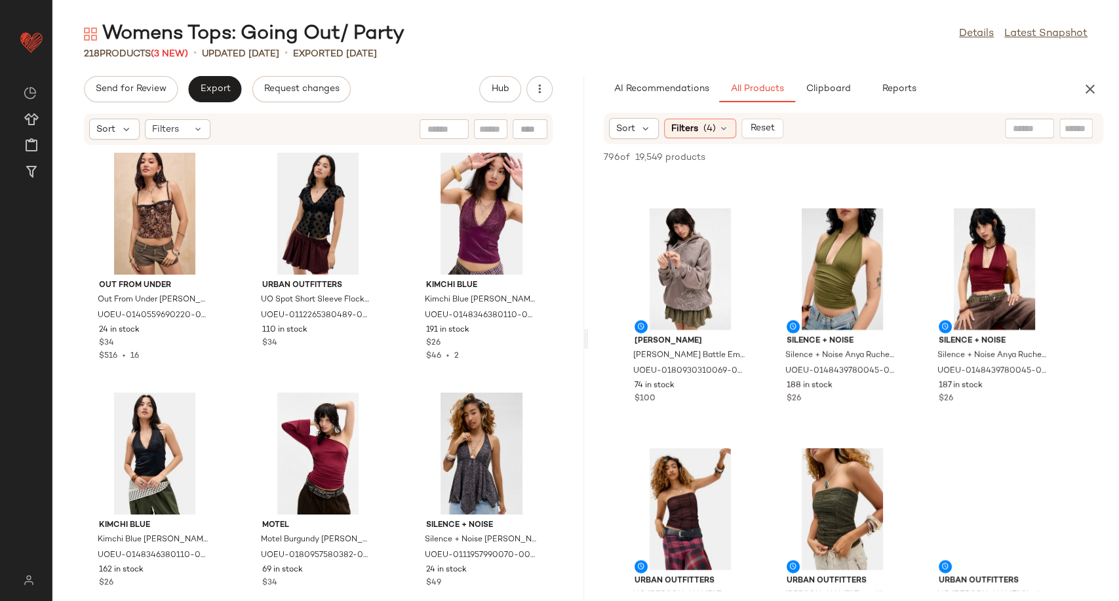
scroll to position [1675, 0]
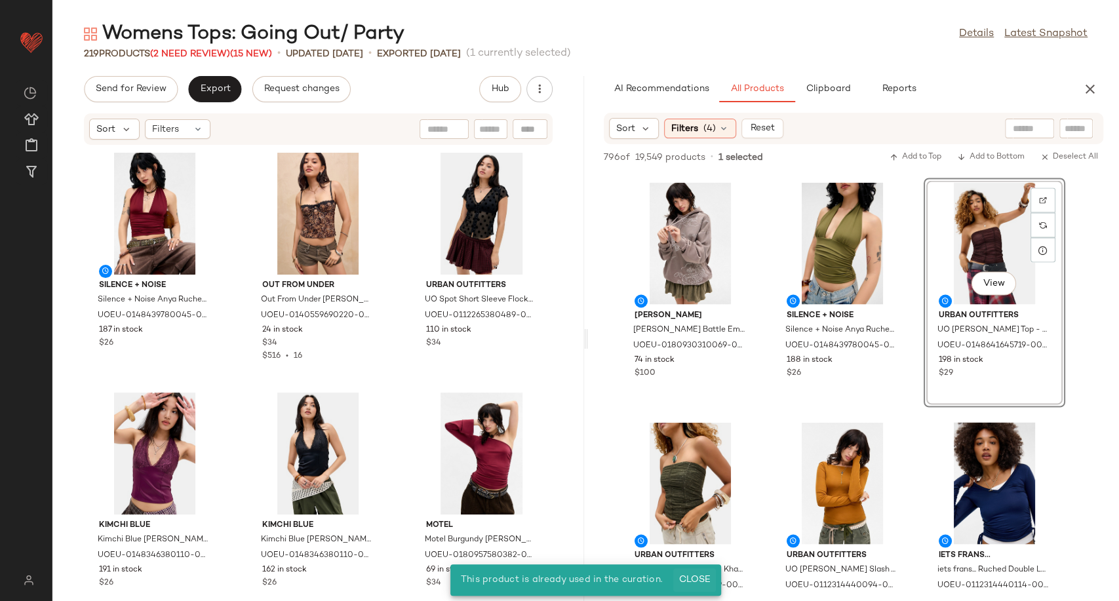
click at [695, 576] on span "Close" at bounding box center [694, 580] width 32 height 10
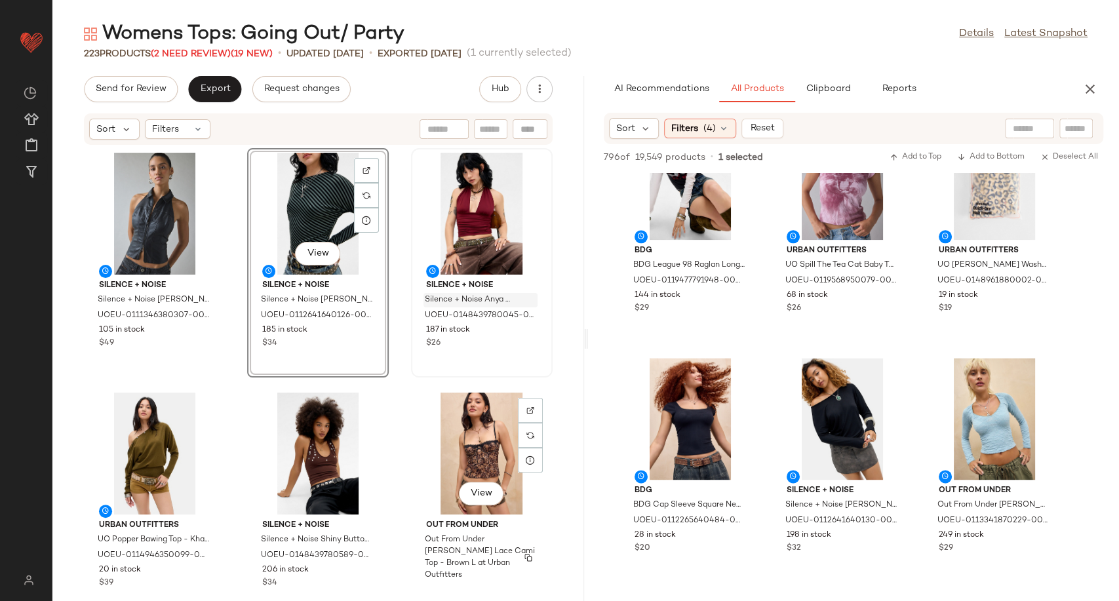
scroll to position [0, 0]
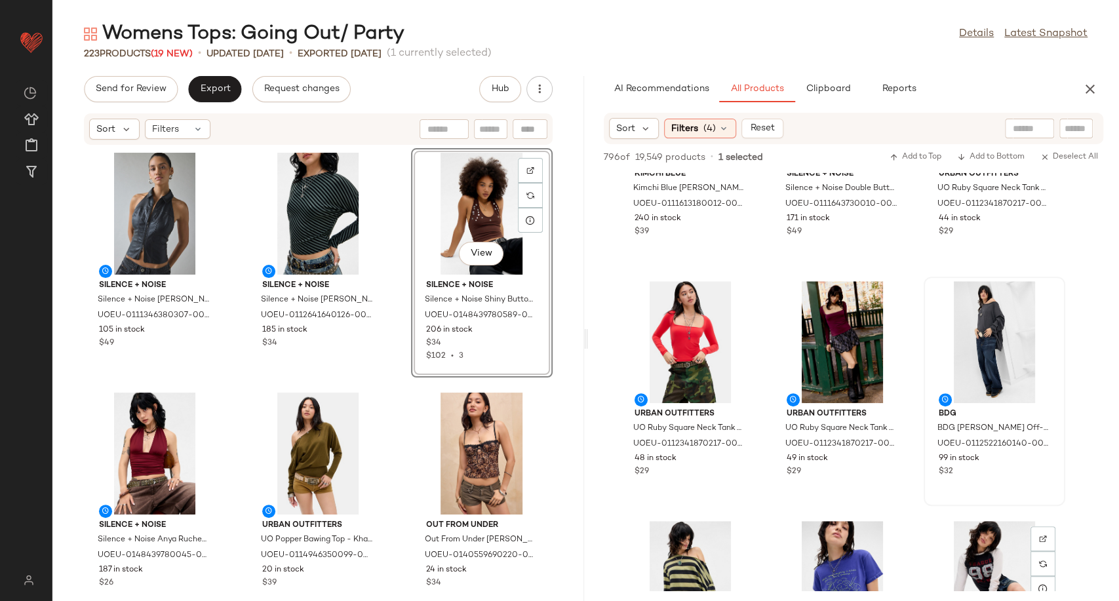
scroll to position [342, 0]
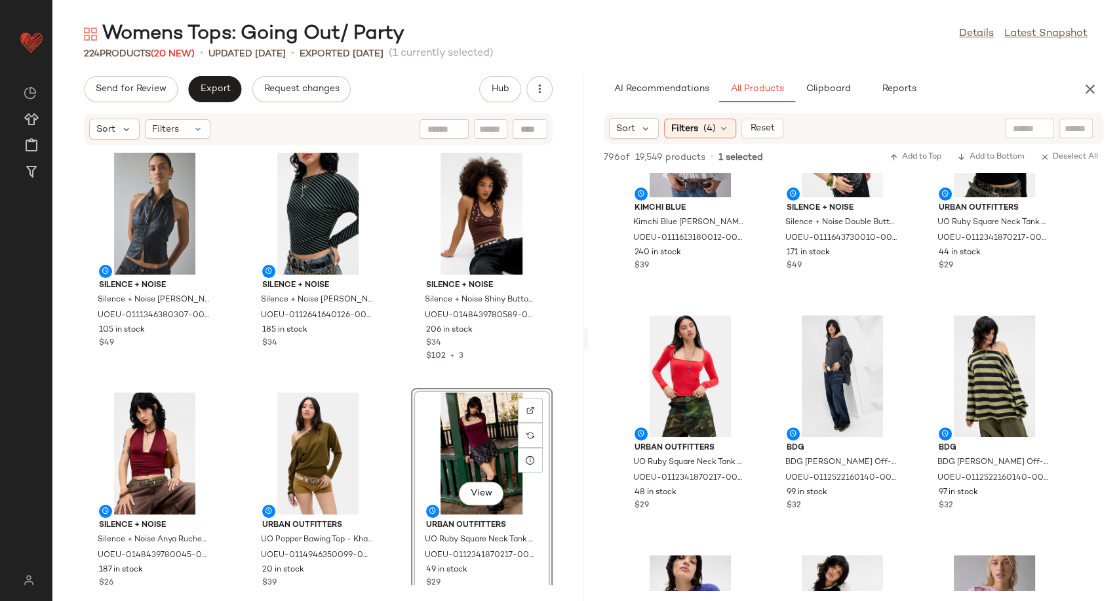
click at [397, 409] on div "Silence + Noise Silence + Noise Julia Faux Leather Tank Top - Black M at Urban …" at bounding box center [318, 365] width 532 height 440
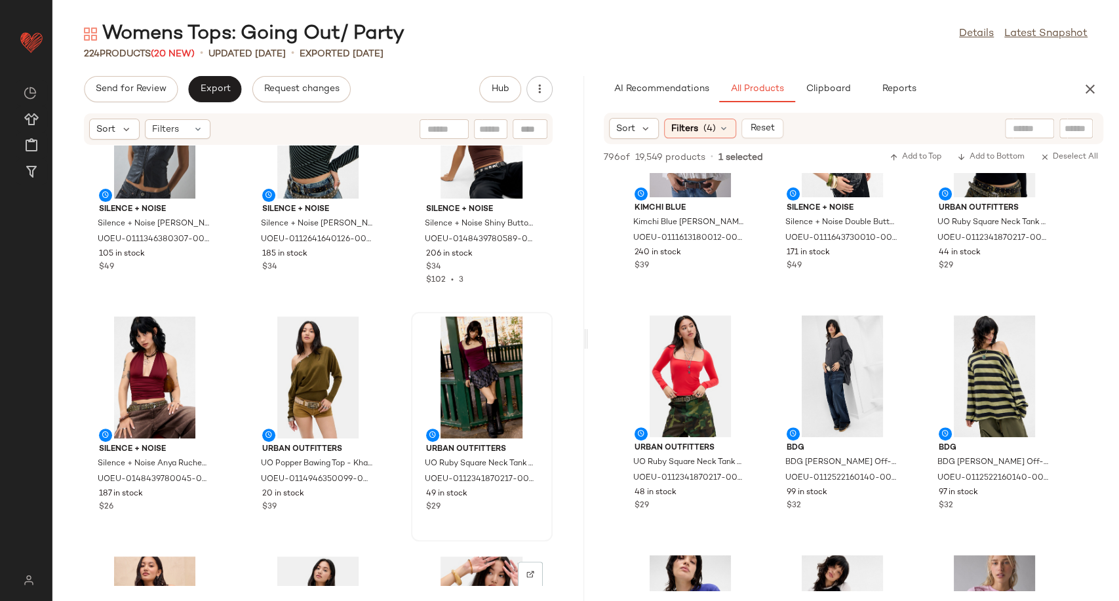
scroll to position [0, 0]
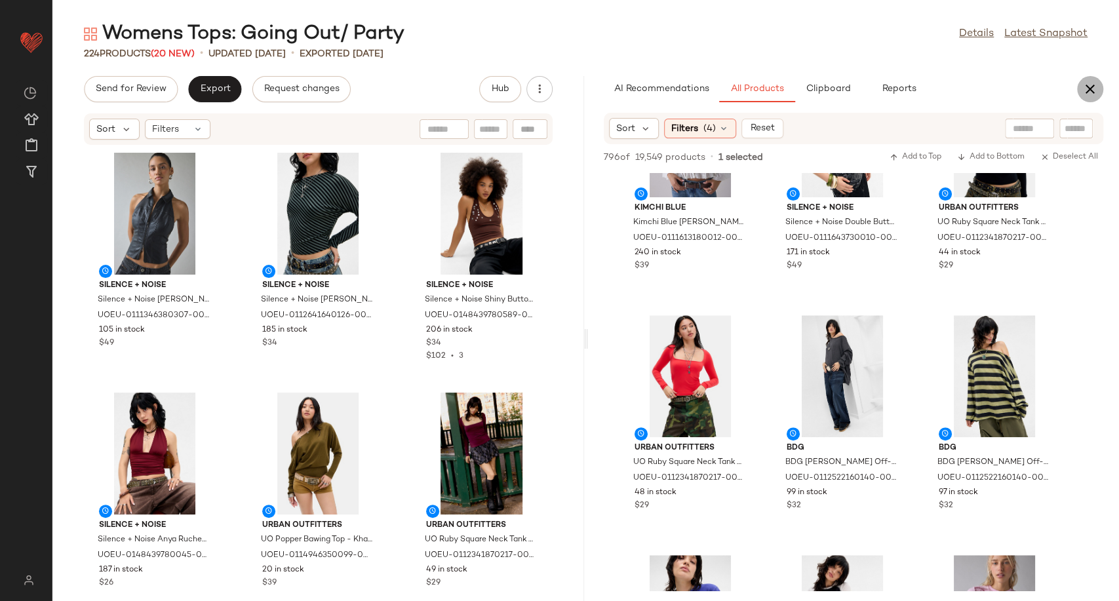
click at [1095, 85] on icon "button" at bounding box center [1090, 89] width 16 height 16
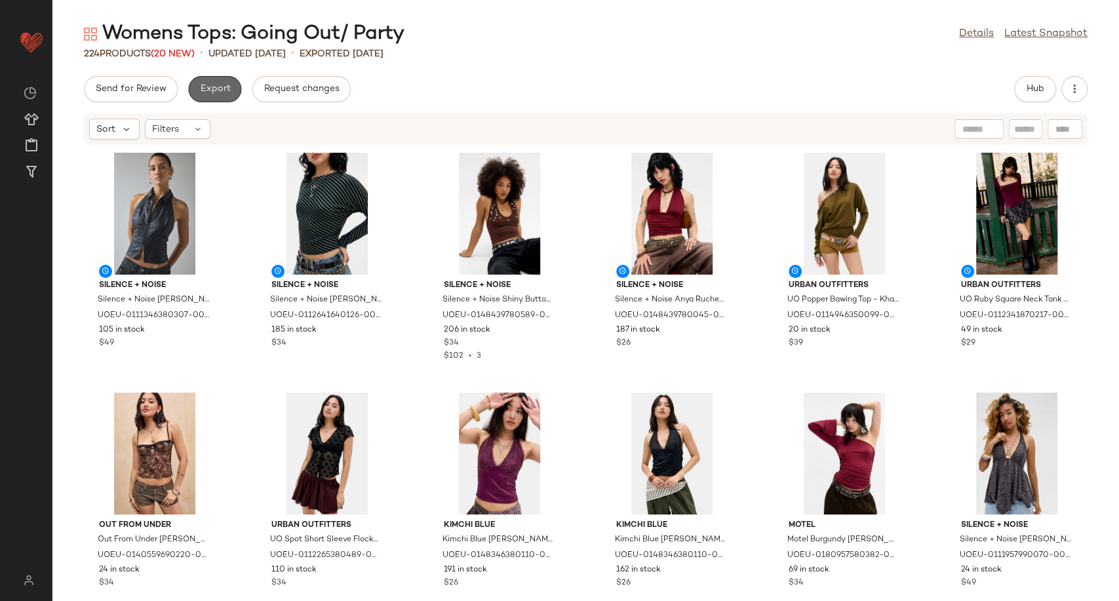
click at [223, 88] on span "Export" at bounding box center [214, 89] width 31 height 10
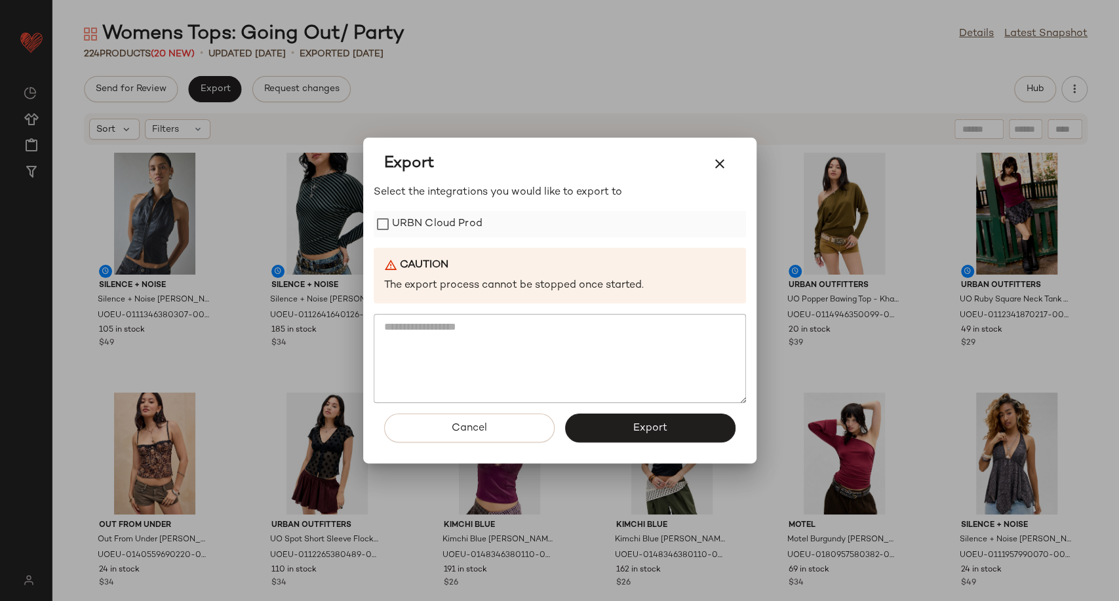
click at [416, 221] on label "URBN Cloud Prod" at bounding box center [437, 224] width 90 height 26
click at [616, 421] on button "Export" at bounding box center [650, 428] width 170 height 29
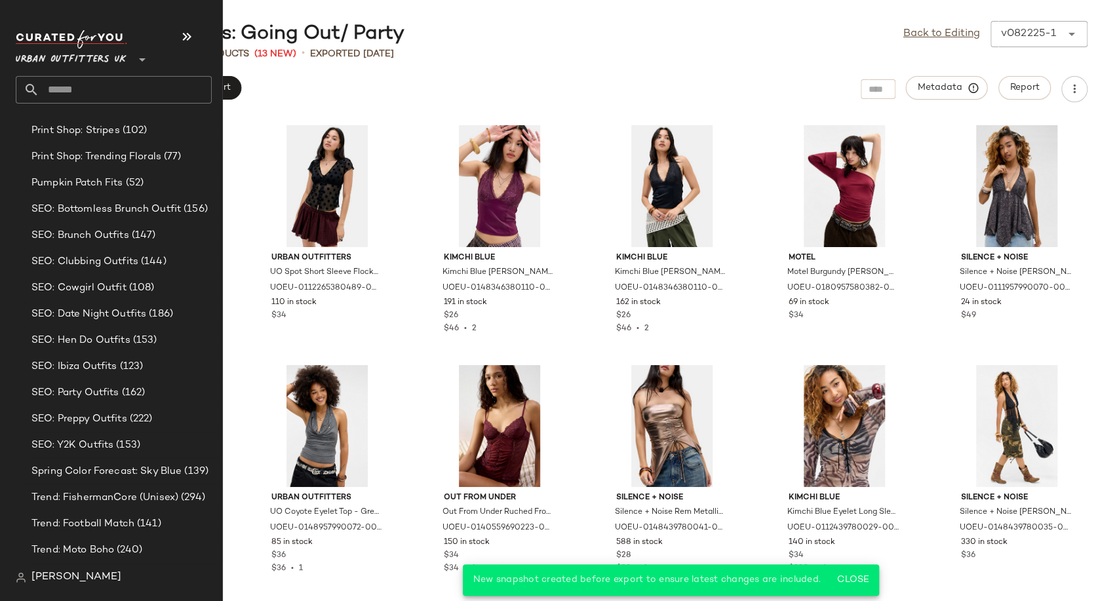
scroll to position [4041, 0]
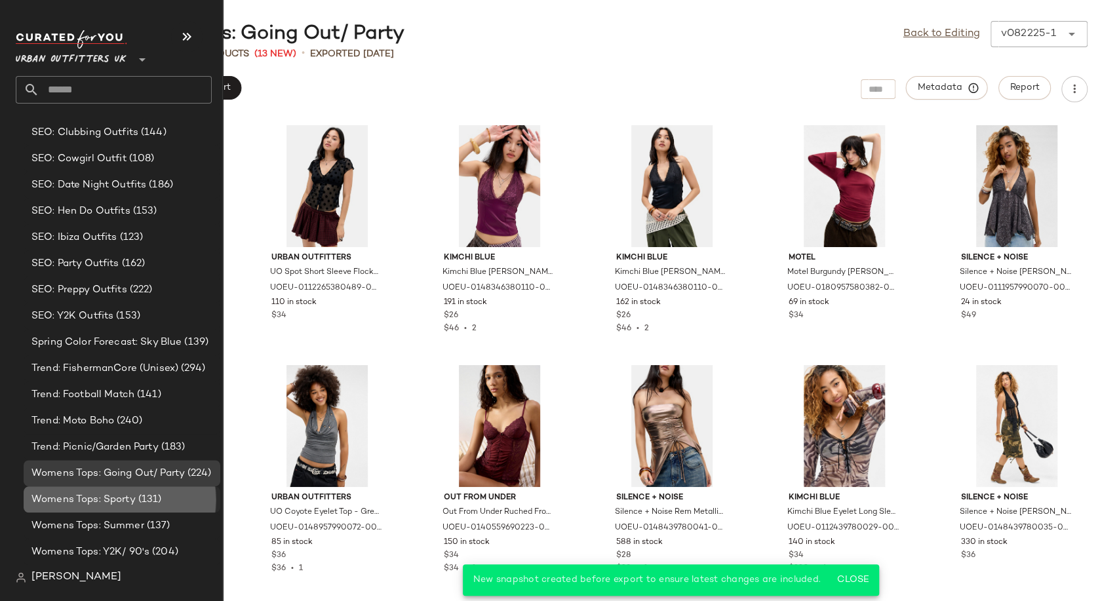
click at [96, 499] on span "Womens Tops: Sporty" at bounding box center [83, 499] width 104 height 15
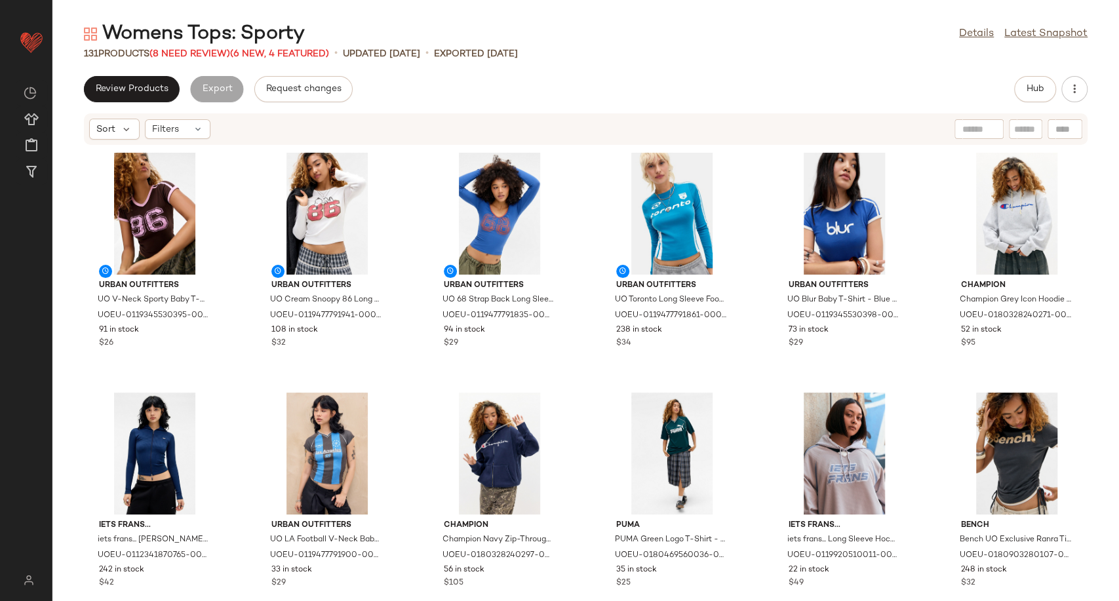
click at [516, 92] on div "Review Products Export Request changes Hub" at bounding box center [585, 89] width 1003 height 26
click at [215, 55] on span "(8 Need Review)" at bounding box center [189, 54] width 81 height 10
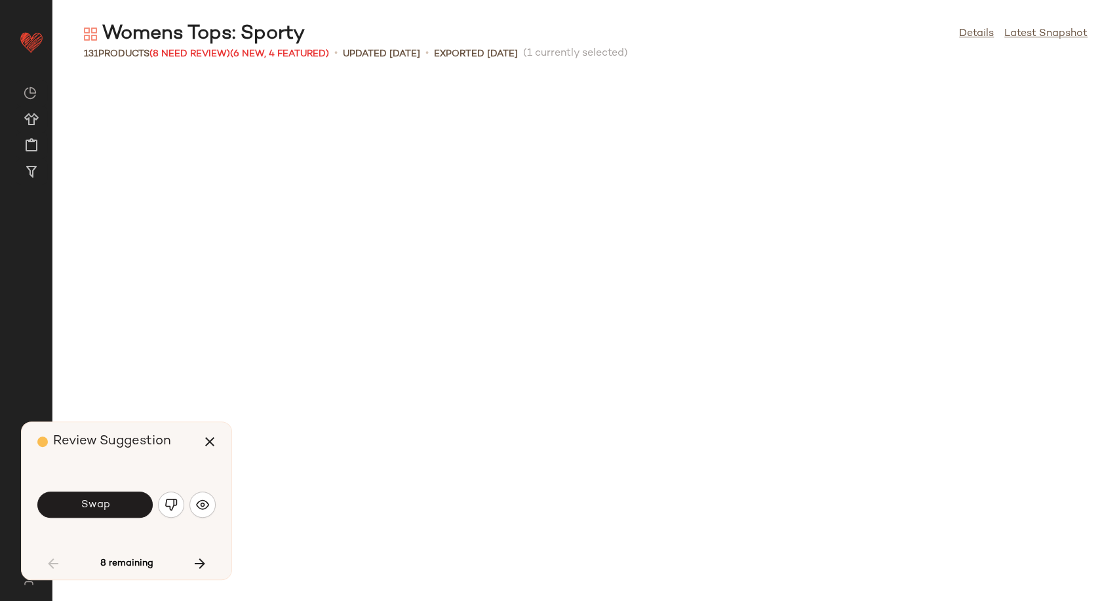
scroll to position [729, 0]
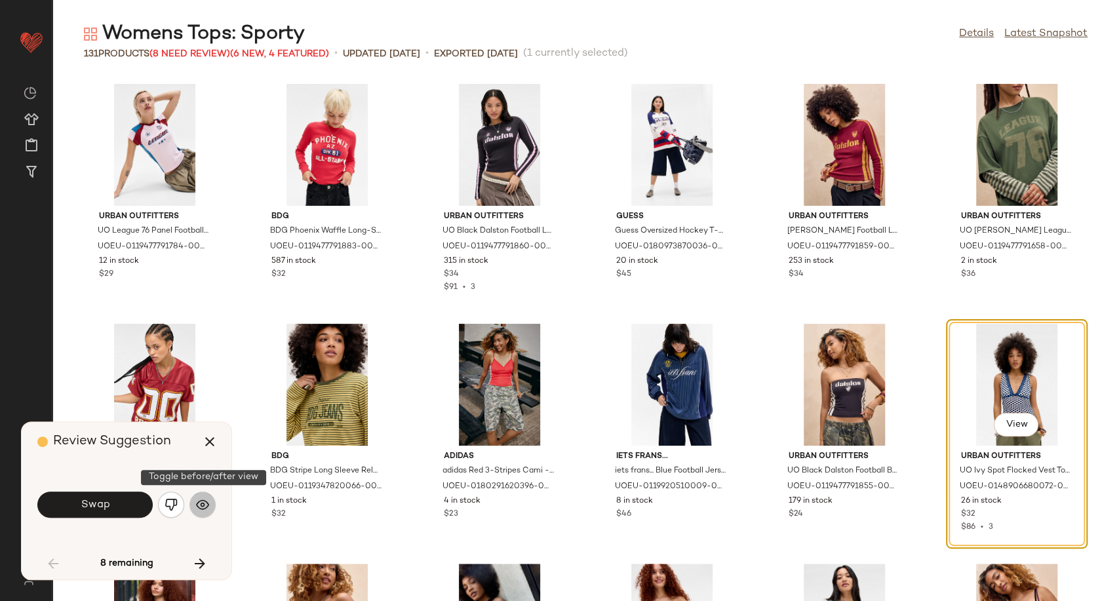
click at [208, 503] on img "button" at bounding box center [202, 504] width 13 height 13
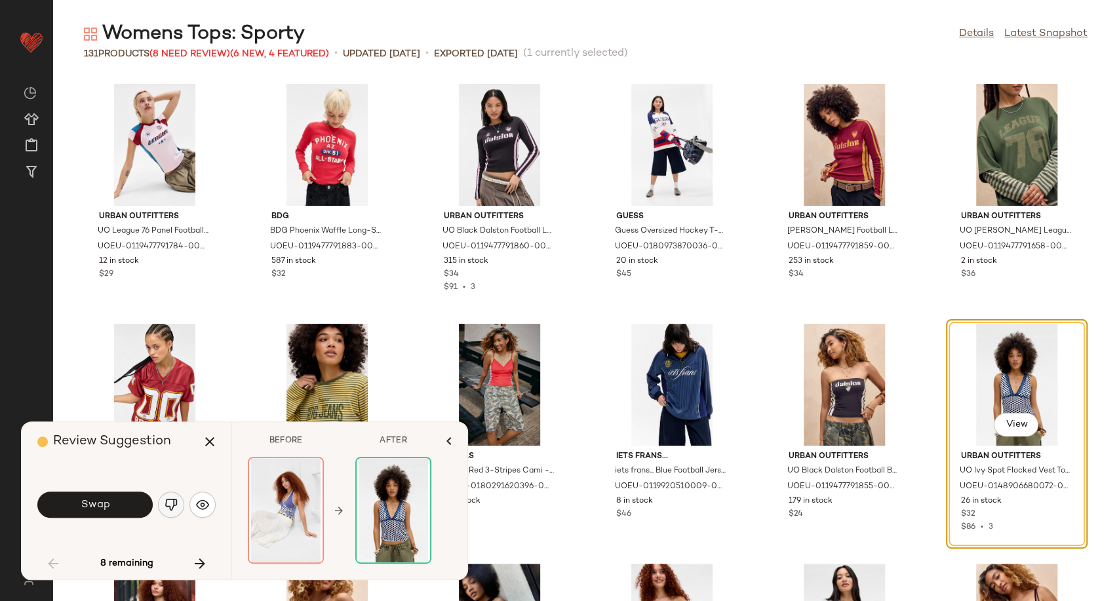
click at [174, 507] on img "button" at bounding box center [171, 504] width 13 height 13
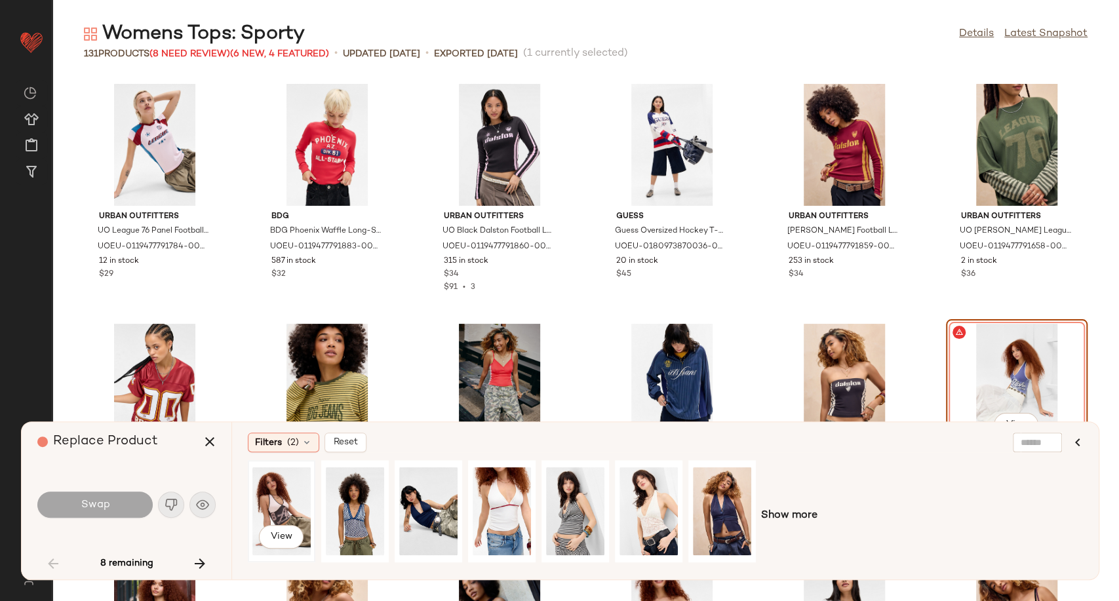
click at [281, 514] on div "View" at bounding box center [281, 511] width 58 height 93
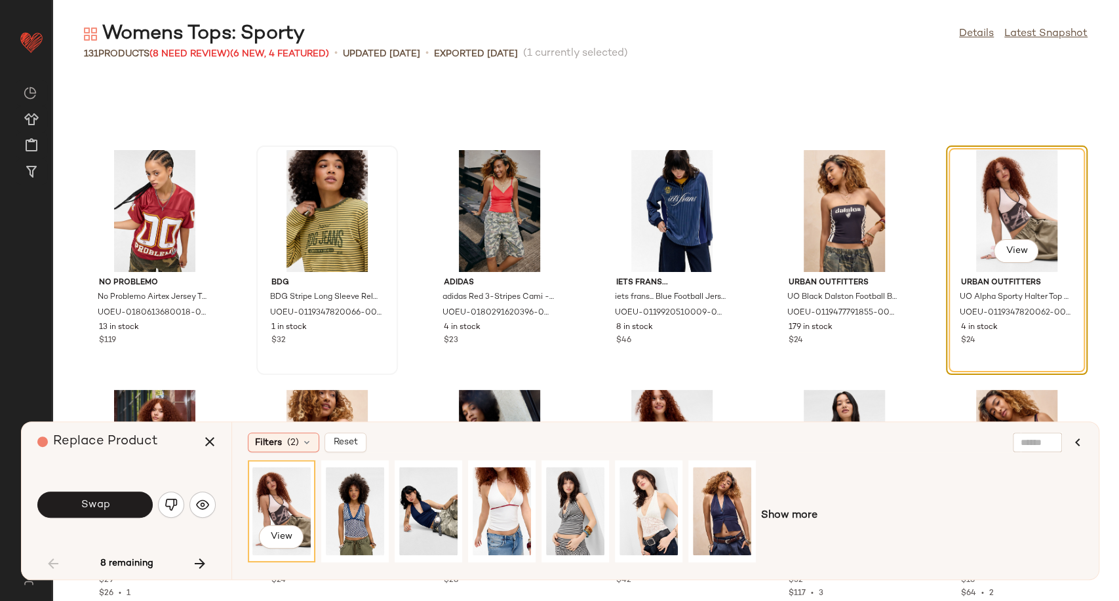
scroll to position [876, 0]
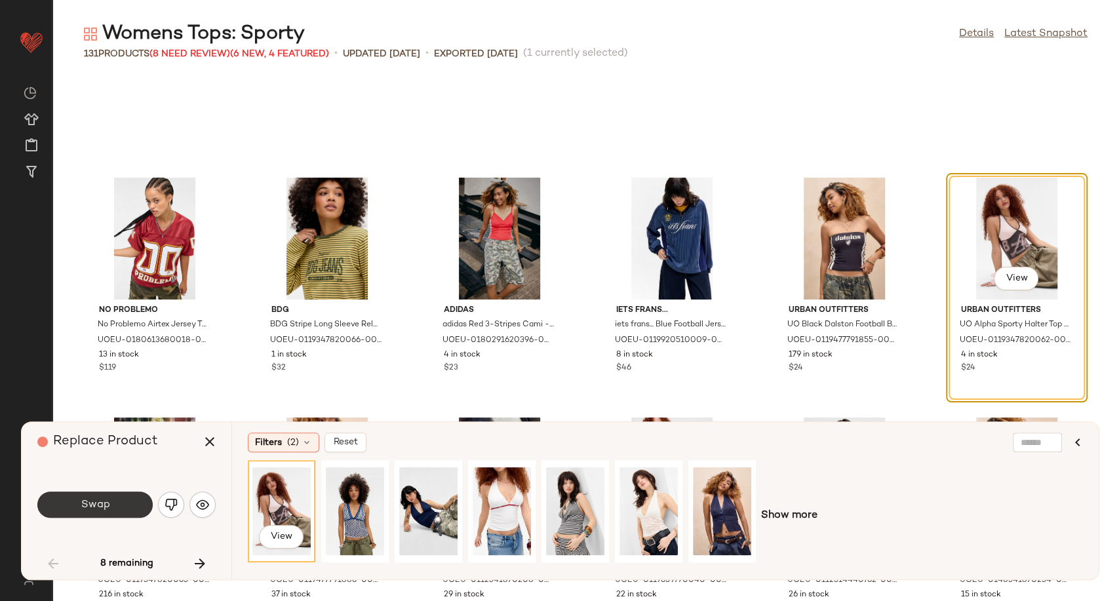
click at [128, 504] on button "Swap" at bounding box center [94, 505] width 115 height 26
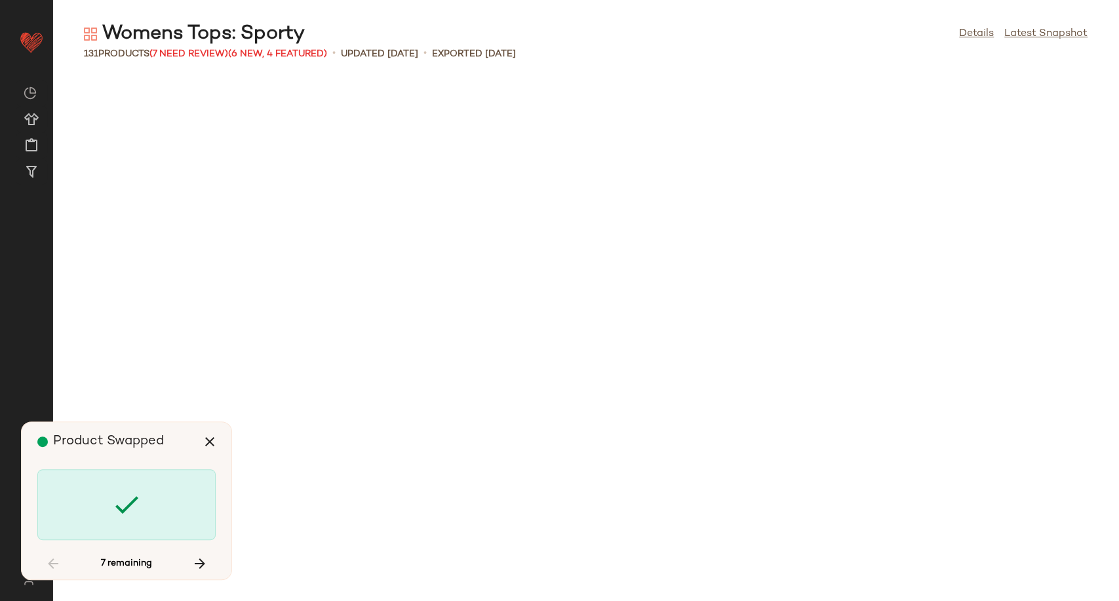
scroll to position [2159, 0]
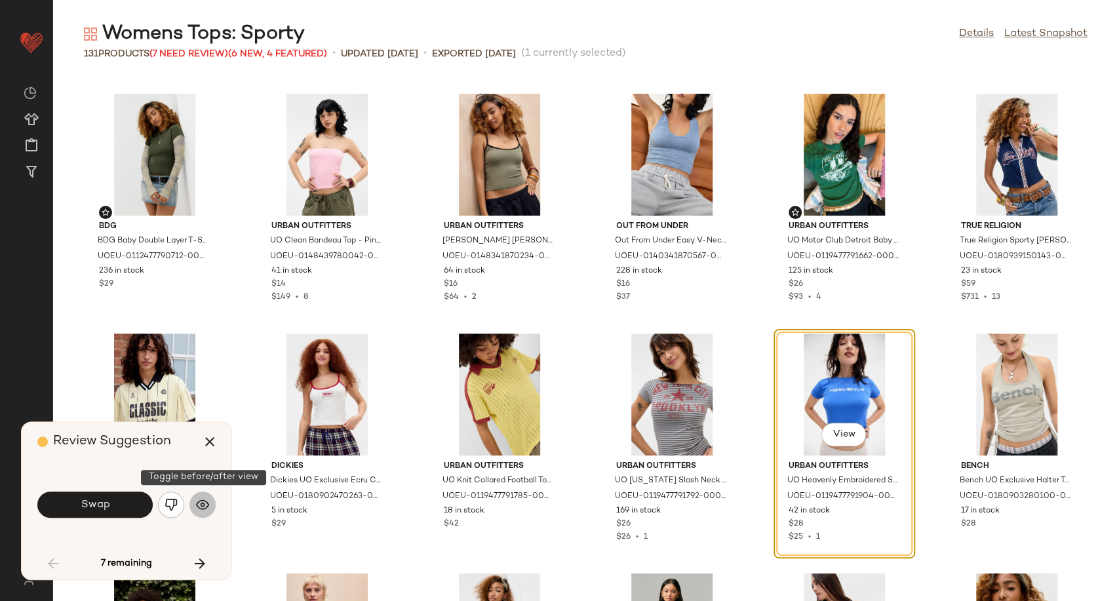
click at [210, 501] on button "button" at bounding box center [202, 505] width 26 height 26
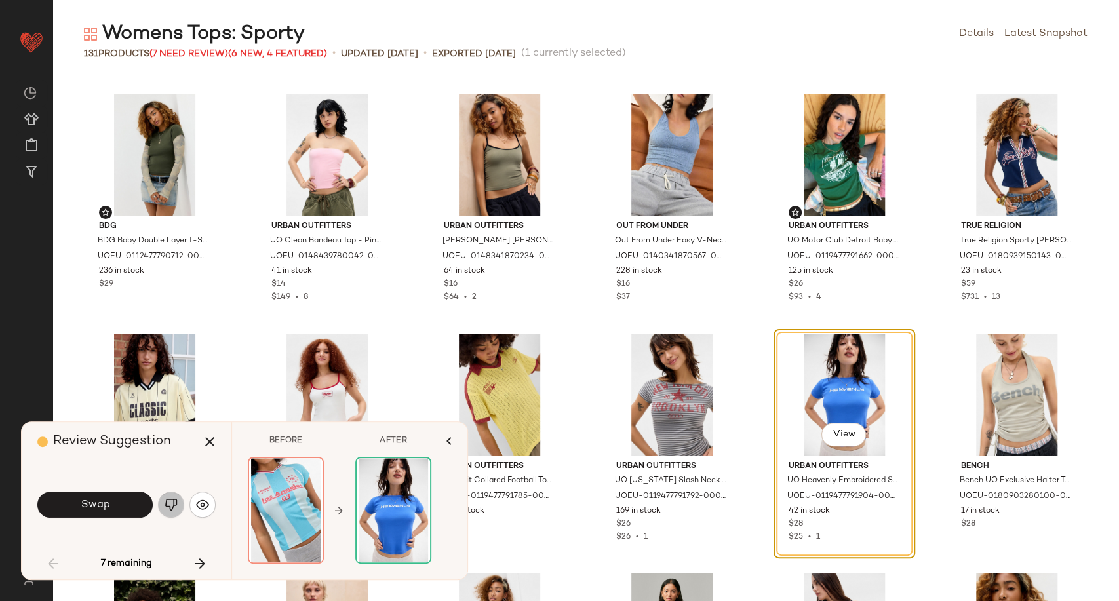
click at [165, 508] on img "button" at bounding box center [171, 504] width 13 height 13
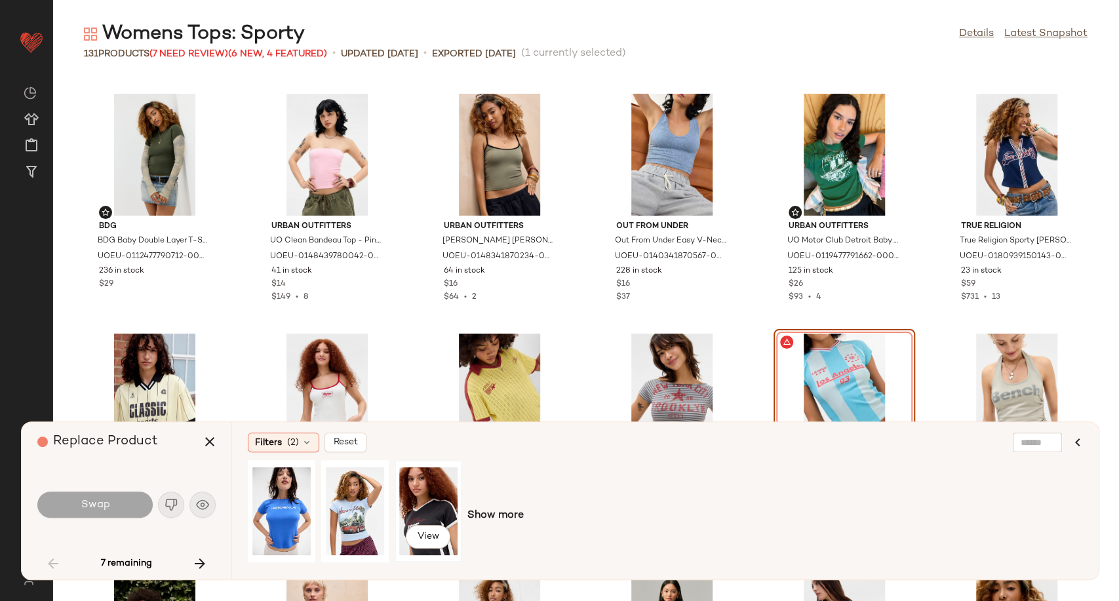
click at [430, 511] on div "View" at bounding box center [428, 511] width 58 height 93
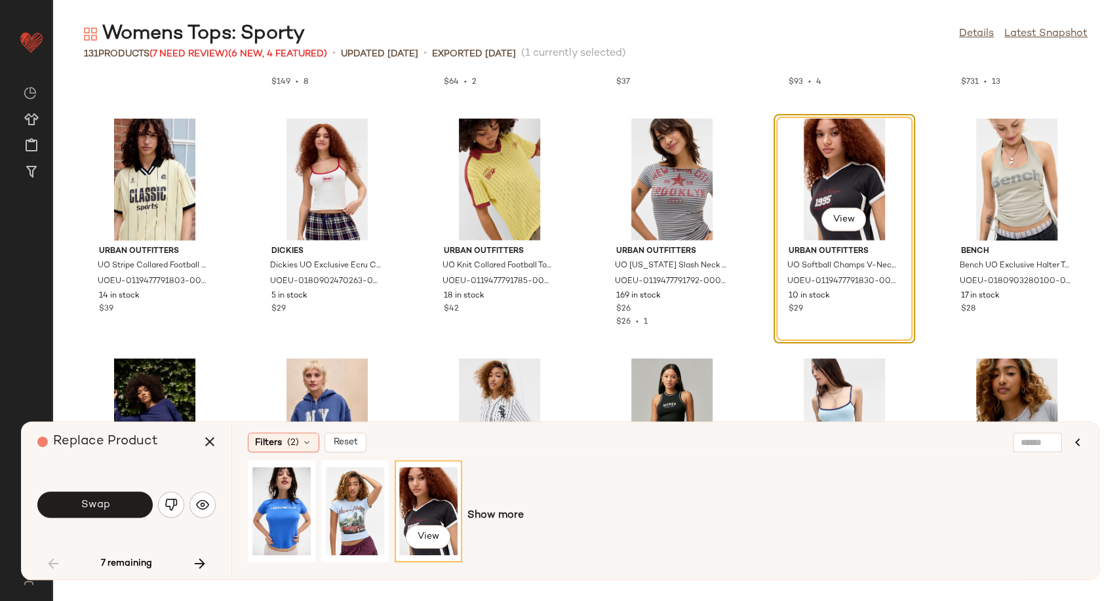
scroll to position [2377, 0]
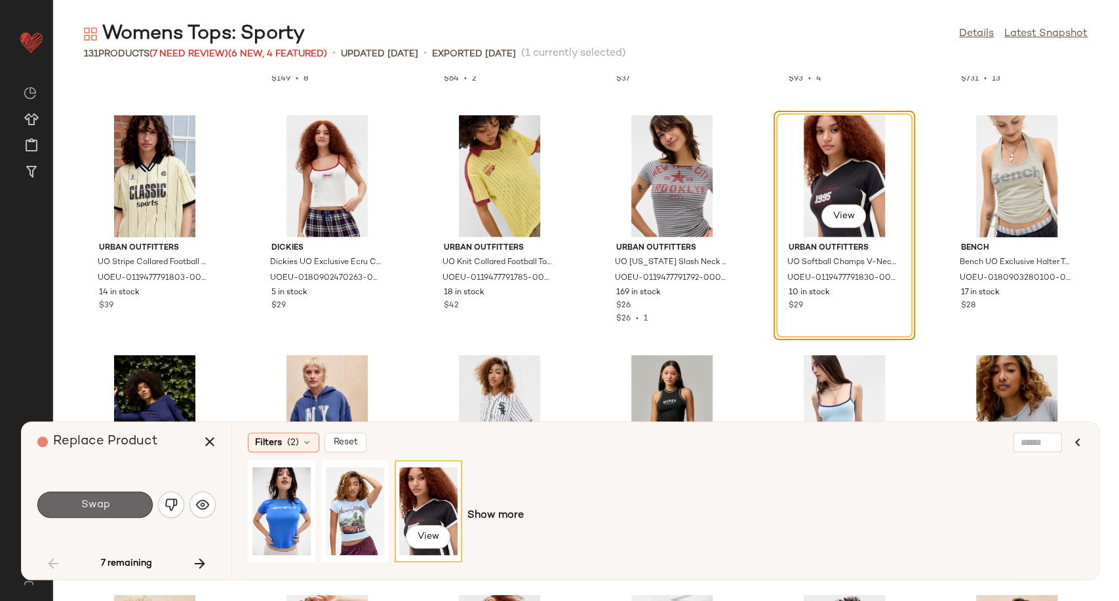
click at [120, 503] on button "Swap" at bounding box center [94, 505] width 115 height 26
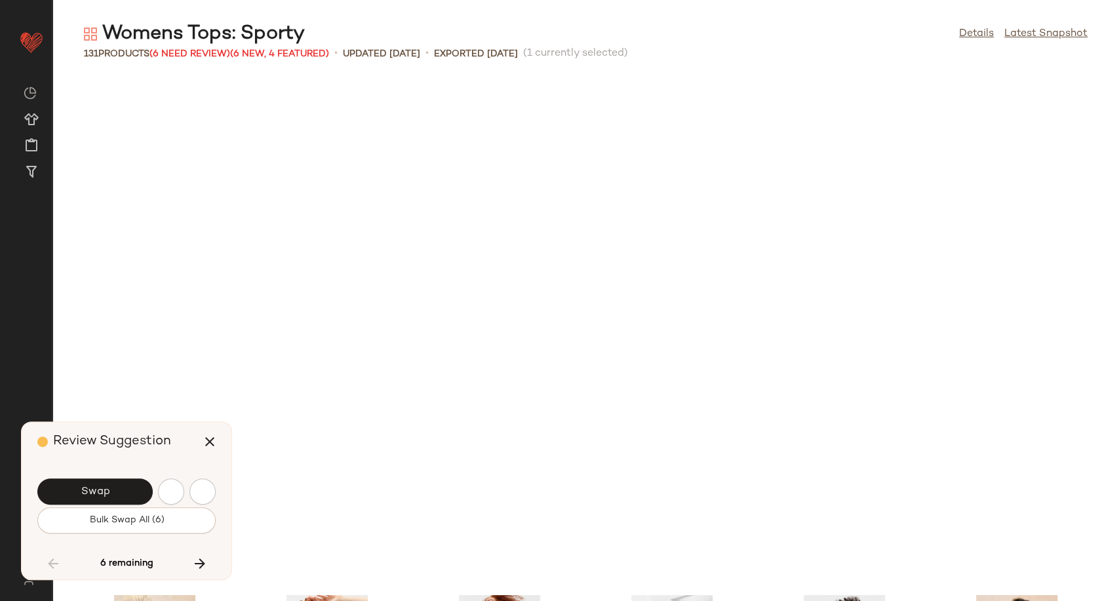
scroll to position [2878, 0]
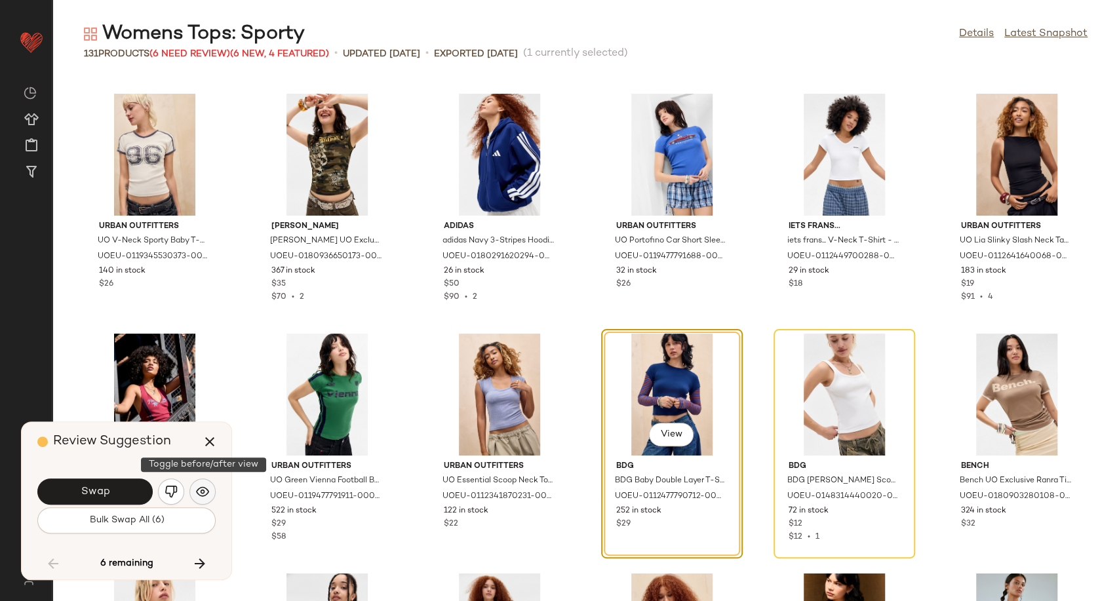
click at [199, 495] on img "button" at bounding box center [202, 491] width 13 height 13
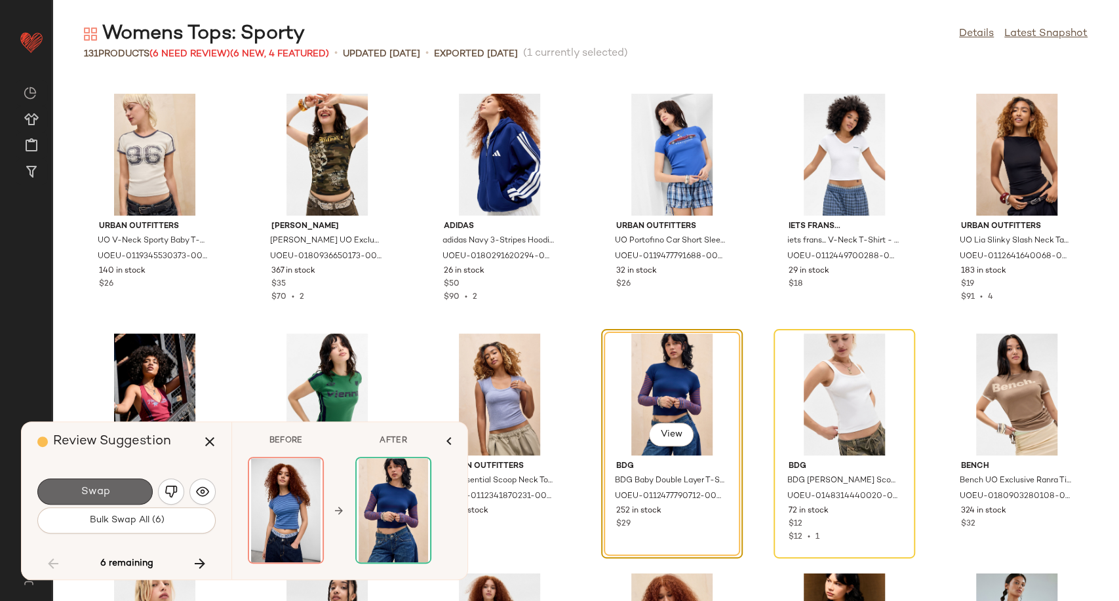
click at [100, 490] on span "Swap" at bounding box center [94, 492] width 29 height 12
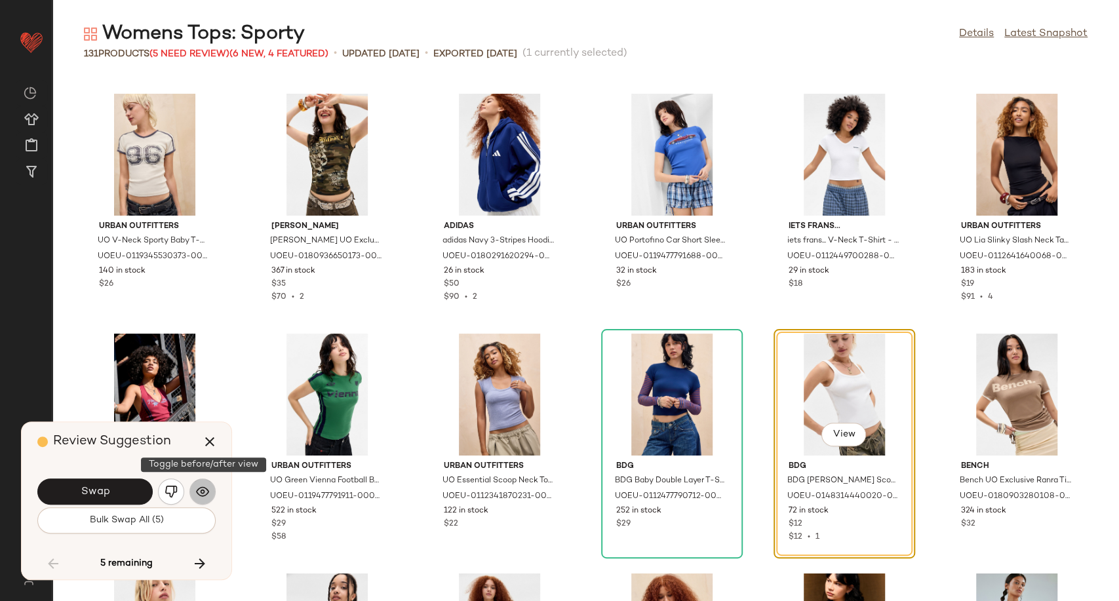
click at [210, 494] on button "button" at bounding box center [202, 491] width 26 height 26
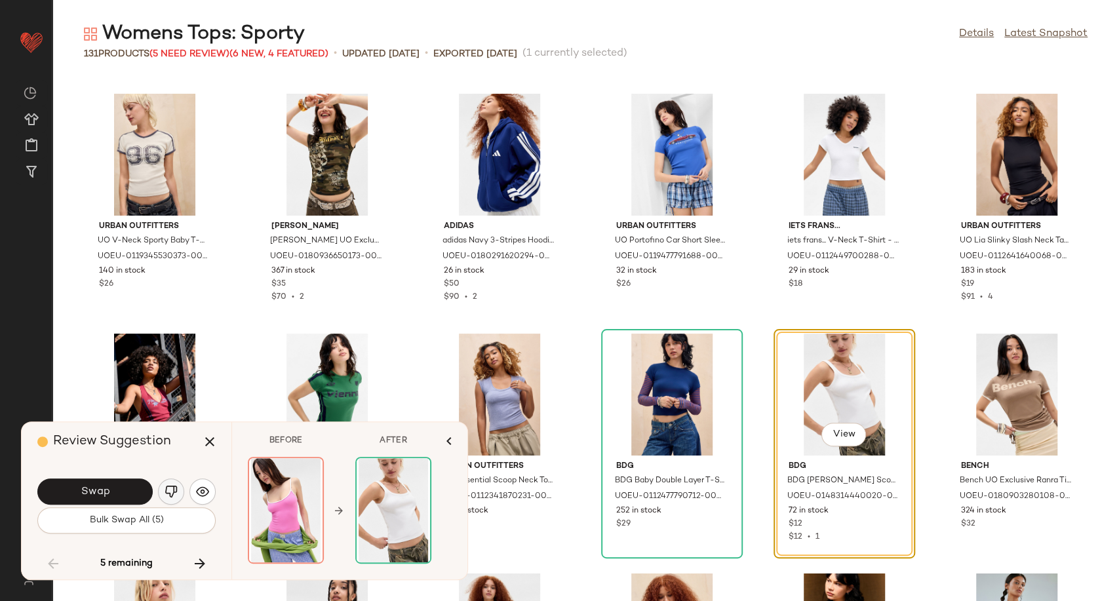
click at [163, 494] on button "button" at bounding box center [171, 491] width 26 height 26
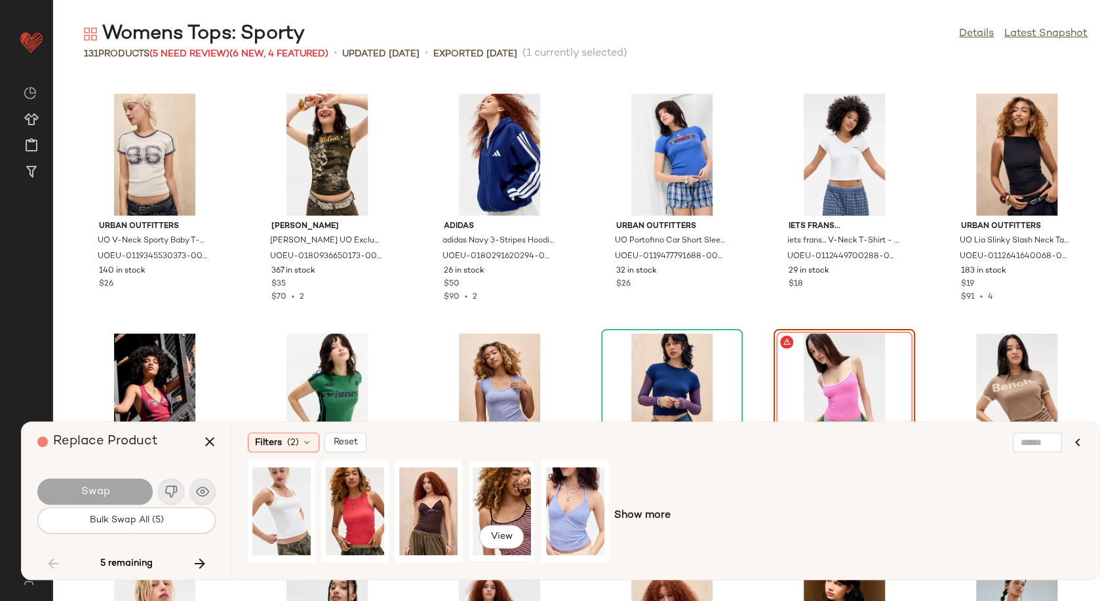
click at [497, 515] on div "View" at bounding box center [502, 511] width 58 height 93
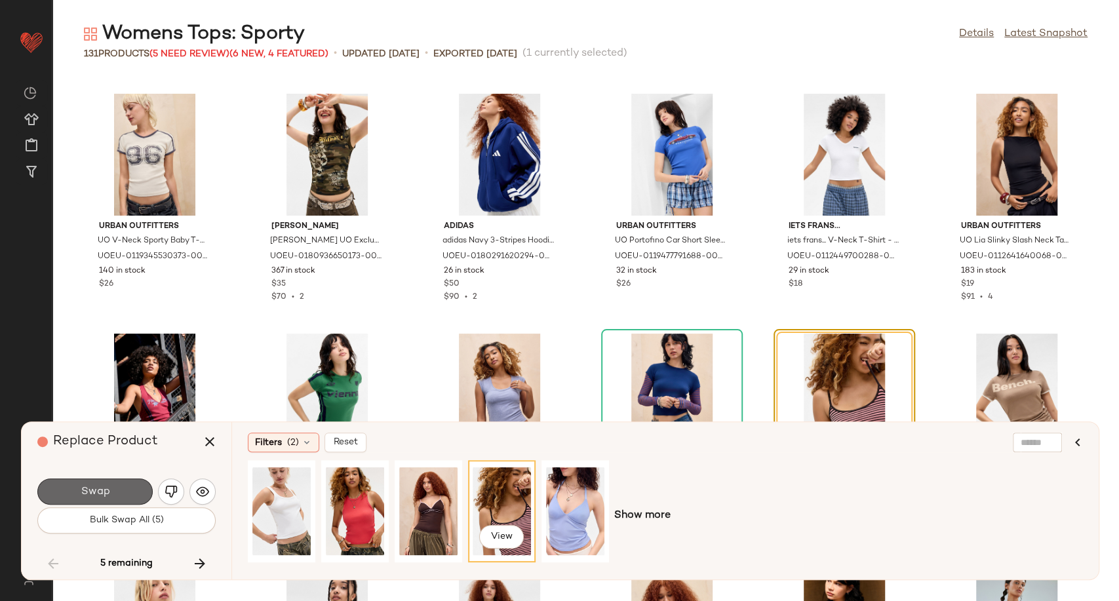
click at [106, 491] on span "Swap" at bounding box center [94, 492] width 29 height 12
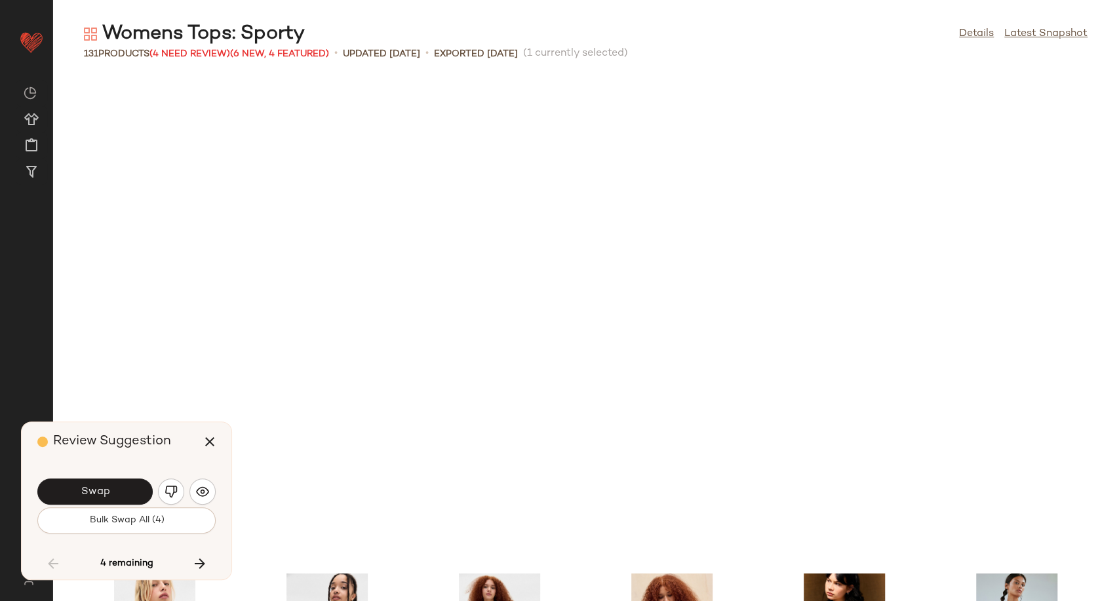
scroll to position [3358, 0]
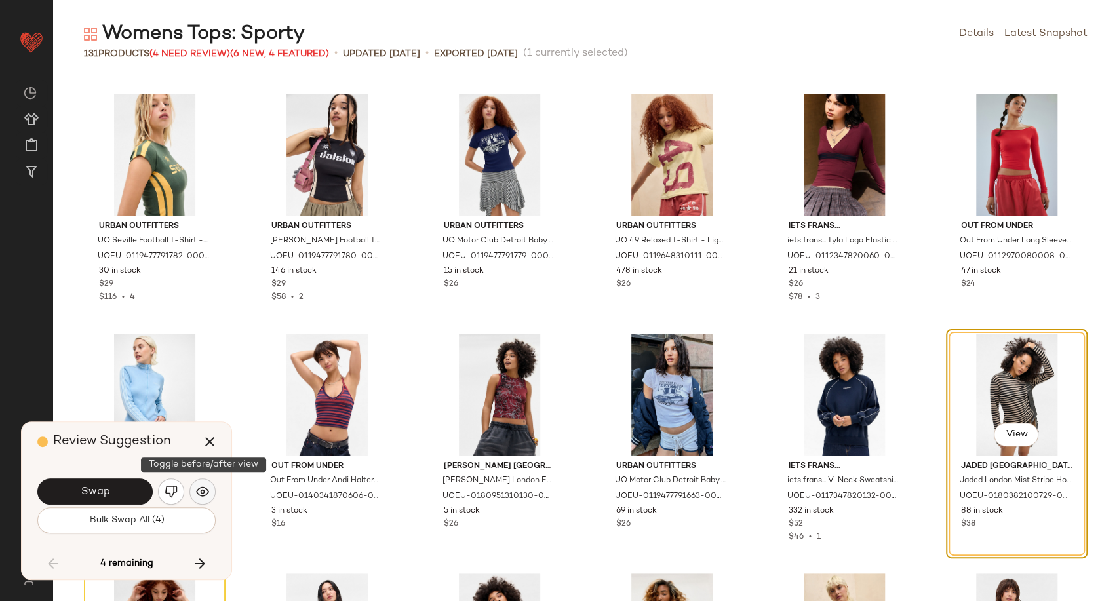
click at [201, 492] on img "button" at bounding box center [202, 491] width 13 height 13
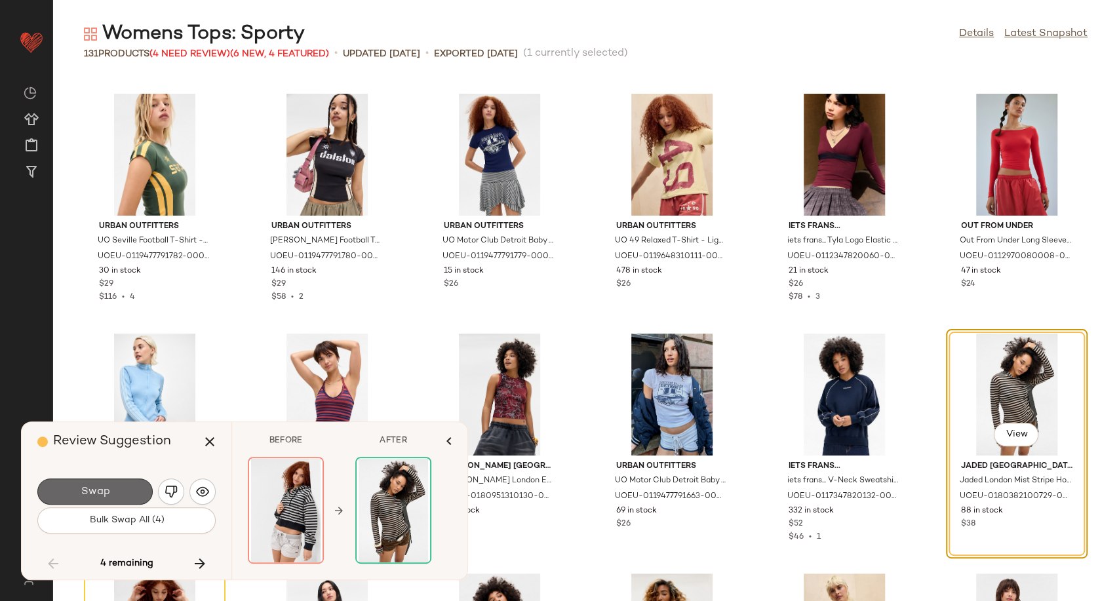
click at [121, 492] on button "Swap" at bounding box center [94, 491] width 115 height 26
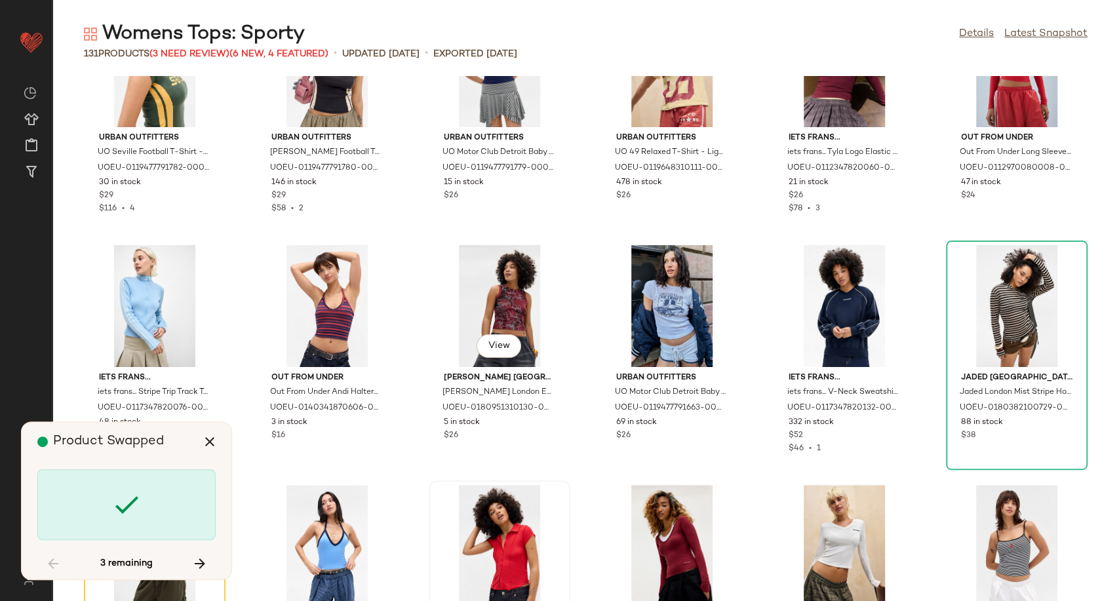
scroll to position [3576, 0]
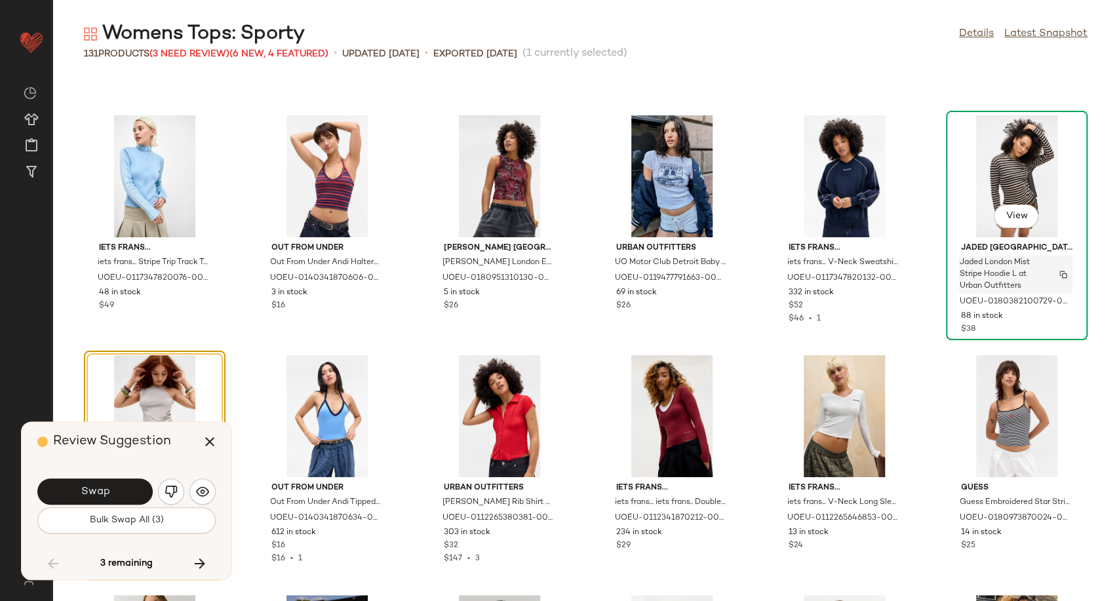
scroll to position [3597, 0]
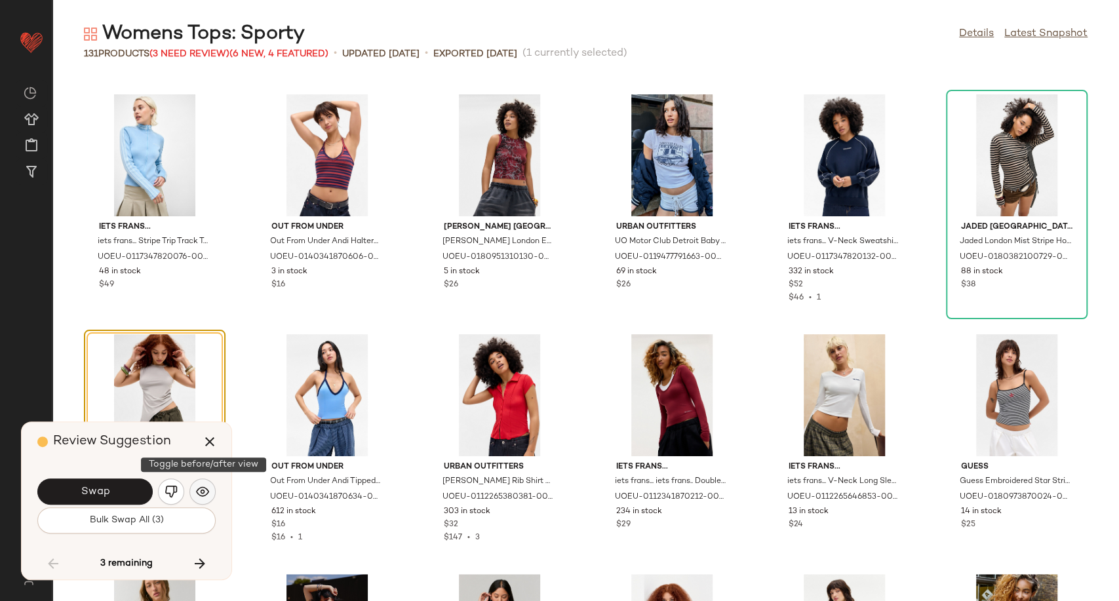
click at [210, 492] on button "button" at bounding box center [202, 491] width 26 height 26
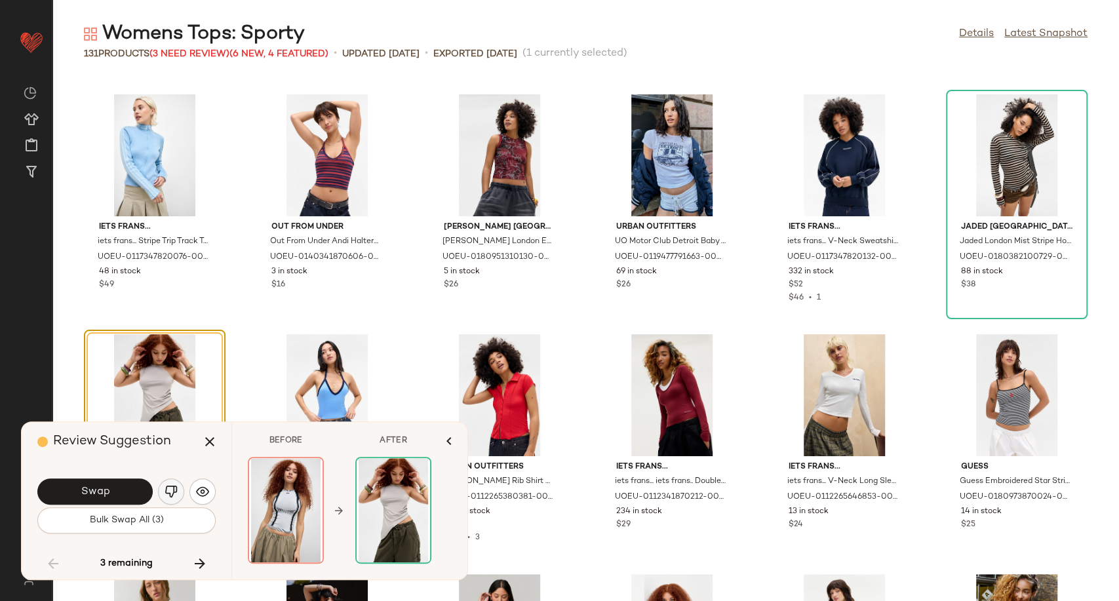
click at [170, 492] on img "button" at bounding box center [171, 491] width 13 height 13
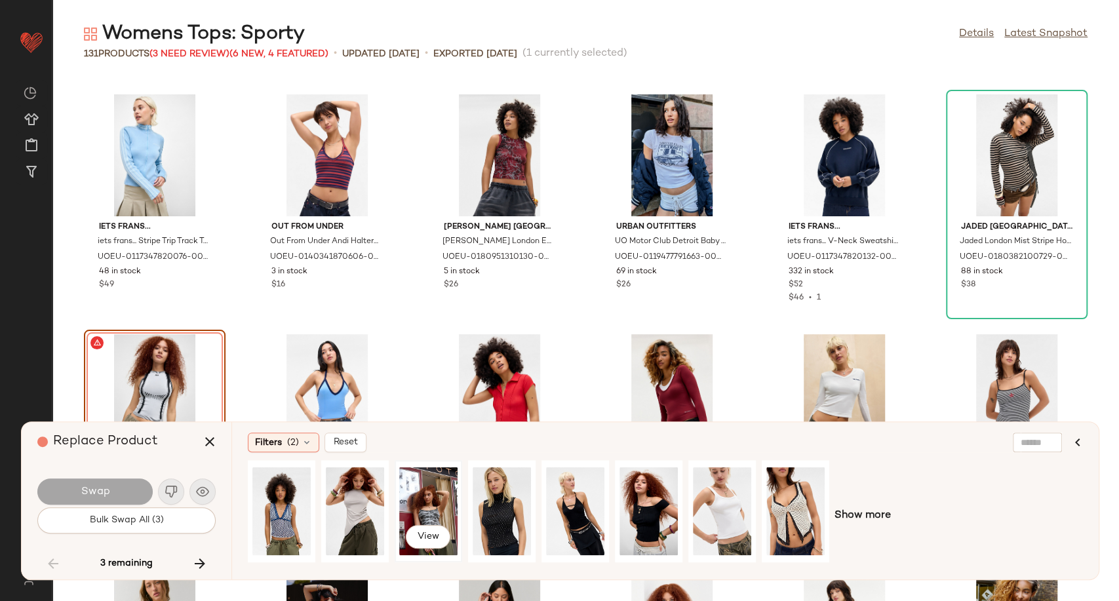
click at [434, 506] on div "View" at bounding box center [428, 511] width 58 height 93
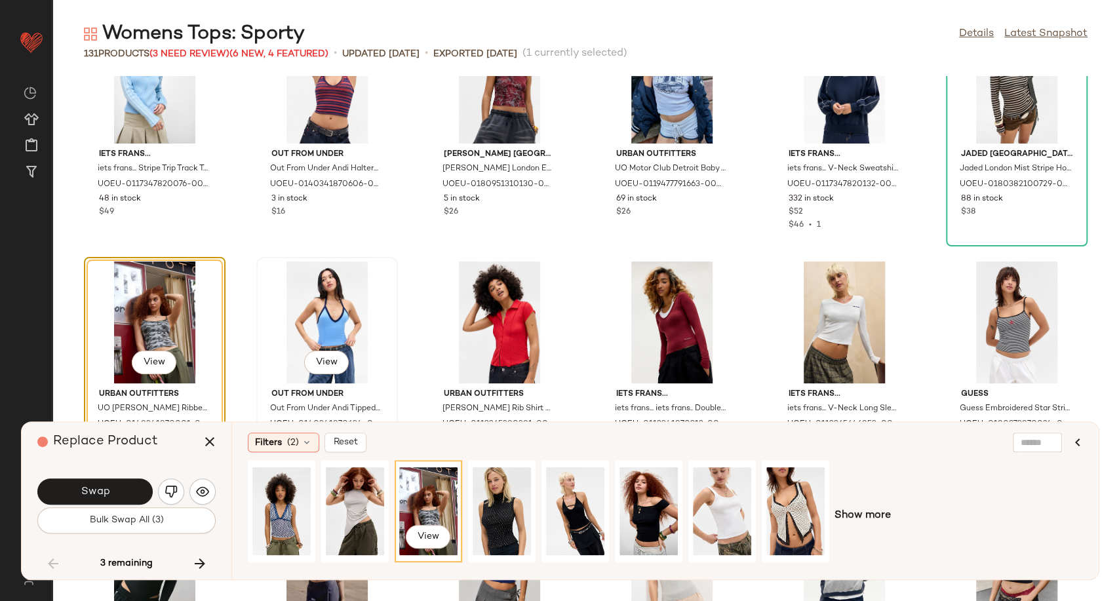
scroll to position [3744, 0]
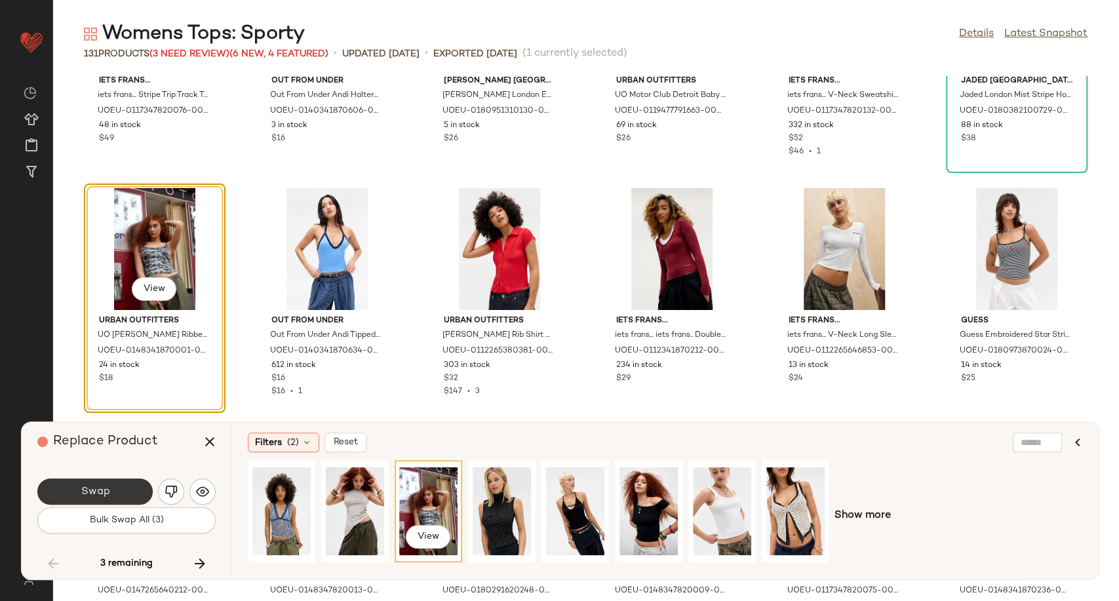
click at [117, 492] on button "Swap" at bounding box center [94, 491] width 115 height 26
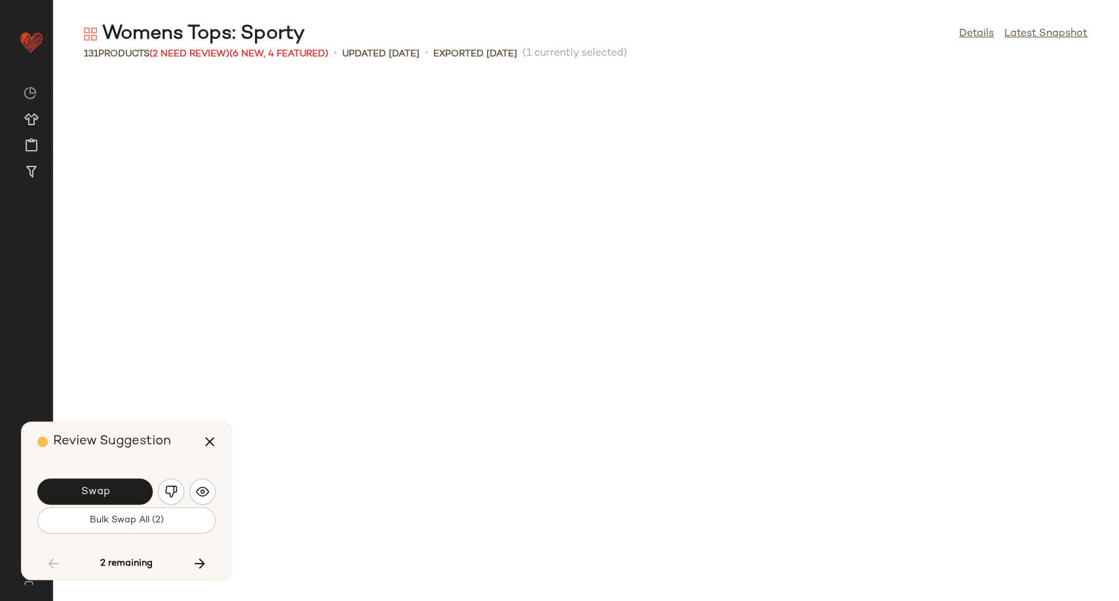
scroll to position [4318, 0]
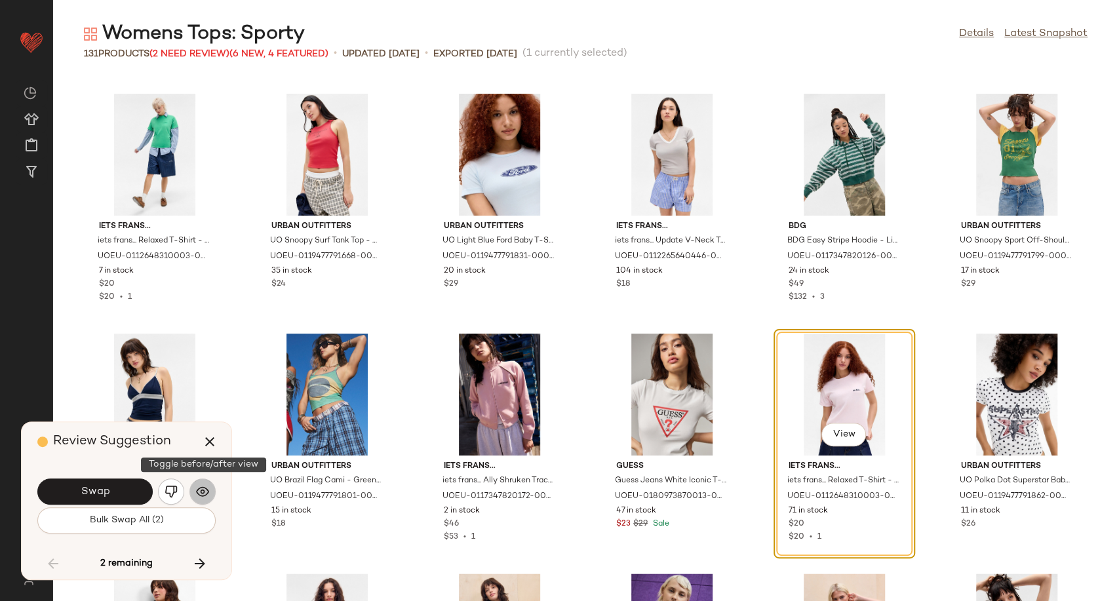
click at [203, 494] on img "button" at bounding box center [202, 491] width 13 height 13
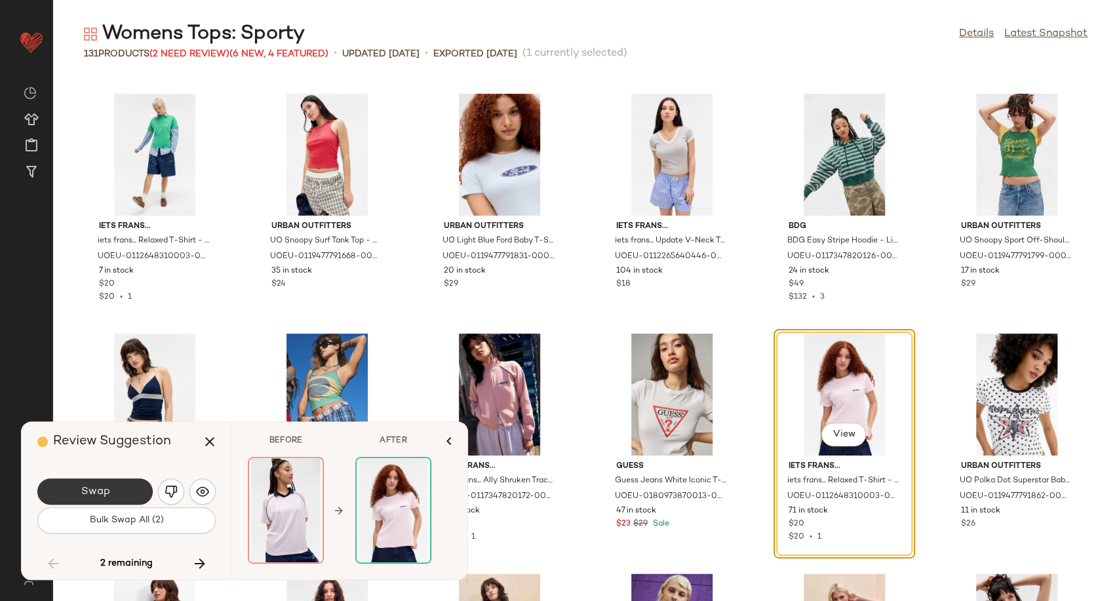
click at [115, 495] on button "Swap" at bounding box center [94, 491] width 115 height 26
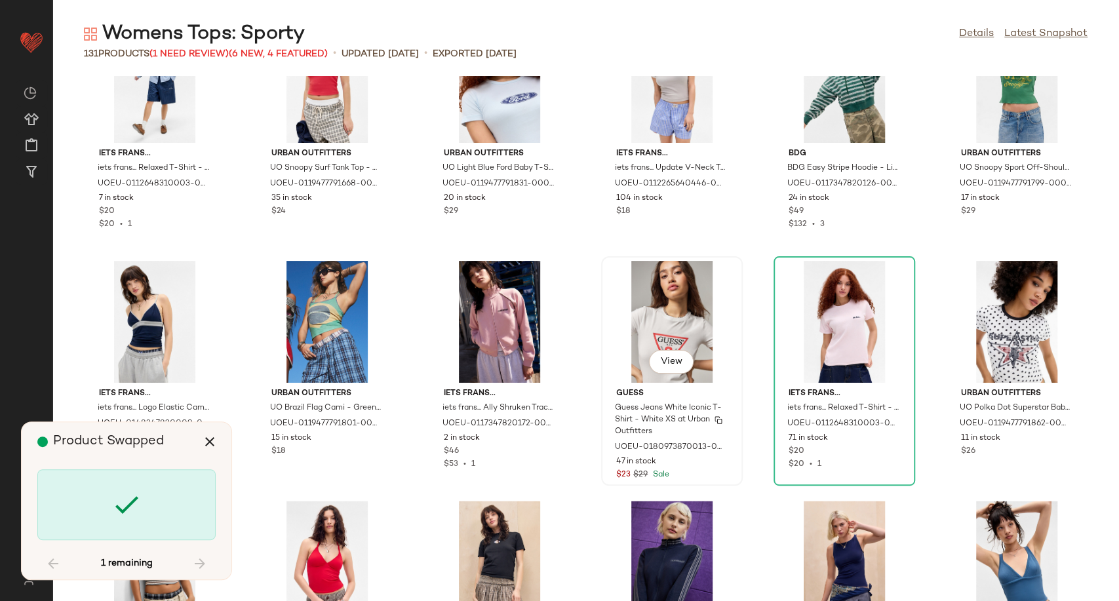
scroll to position [4754, 0]
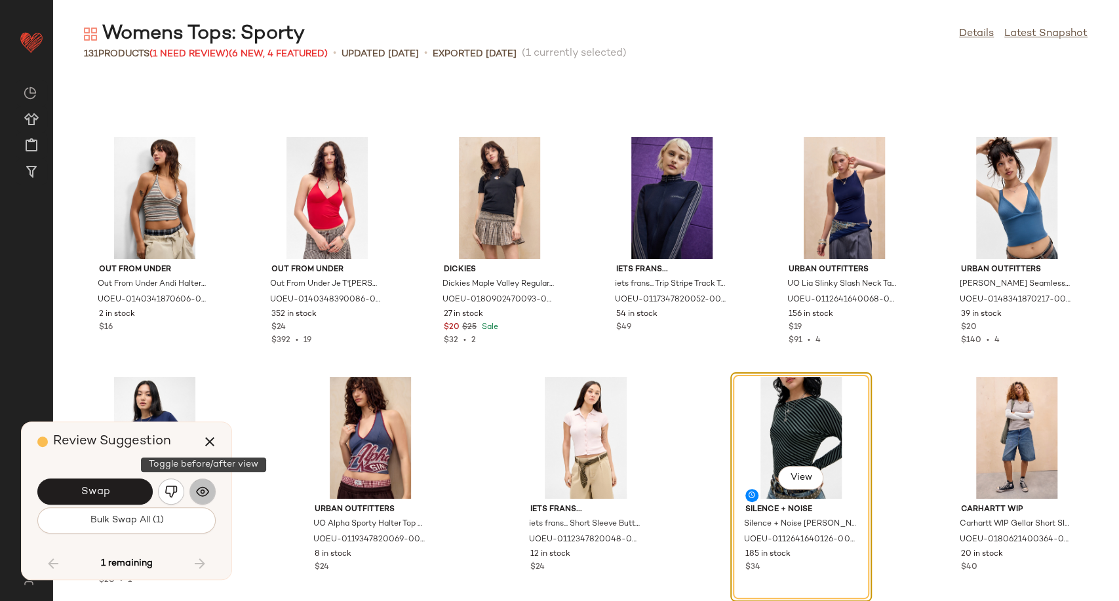
click at [206, 492] on img "button" at bounding box center [202, 491] width 13 height 13
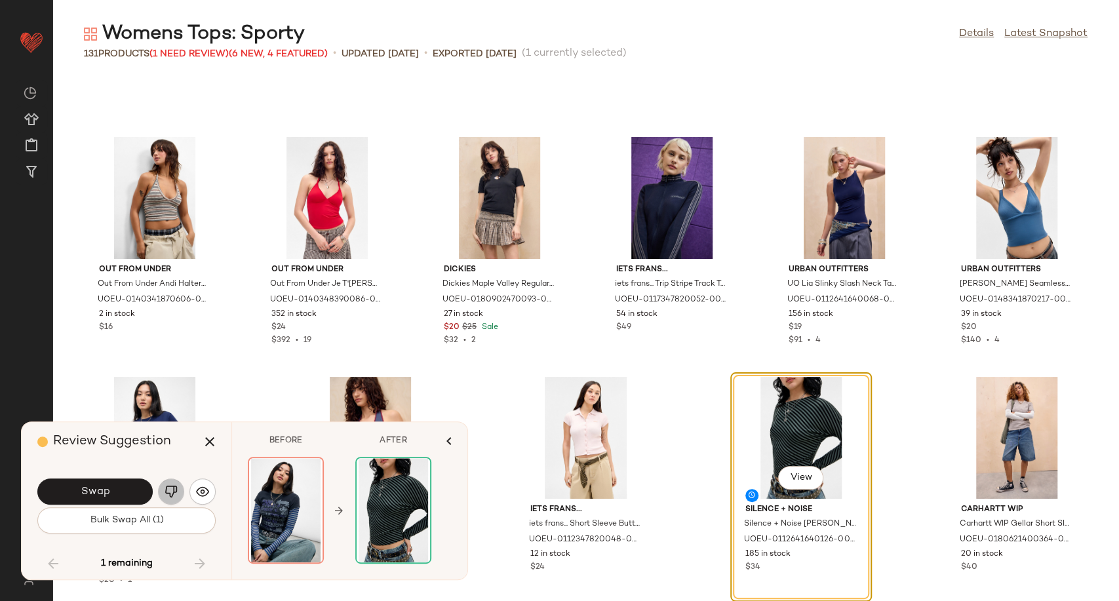
click at [168, 492] on img "button" at bounding box center [171, 491] width 13 height 13
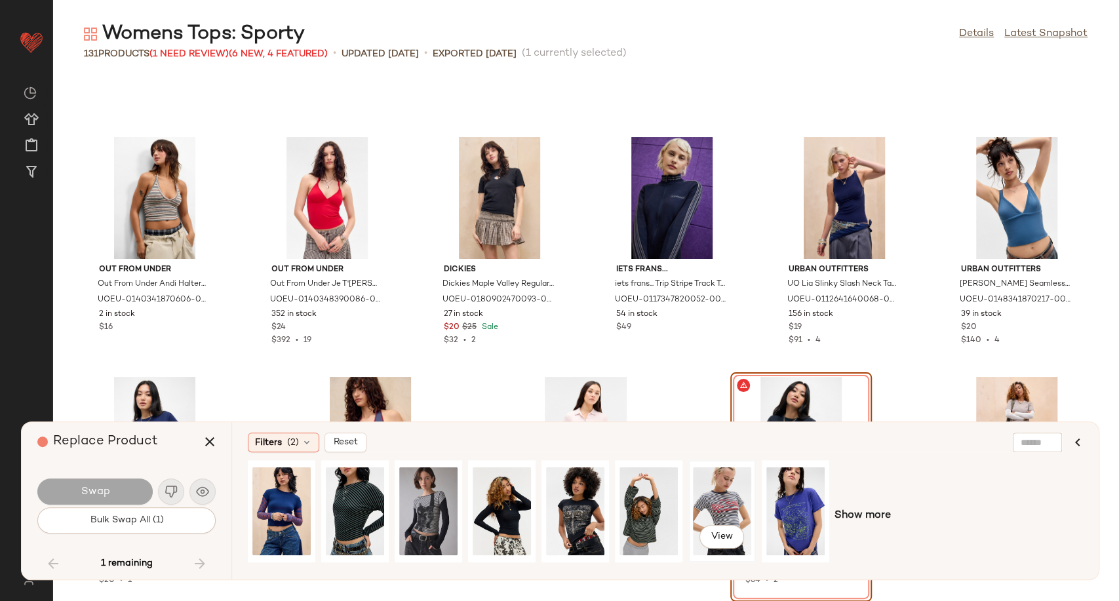
click at [720, 486] on div "View" at bounding box center [722, 511] width 58 height 93
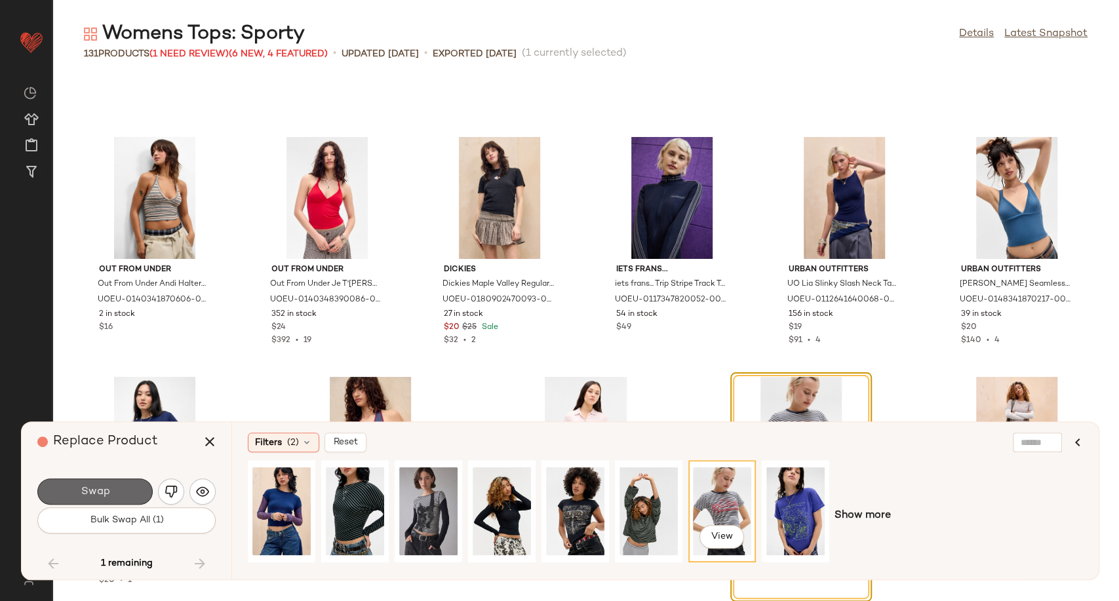
click at [106, 488] on span "Swap" at bounding box center [94, 492] width 29 height 12
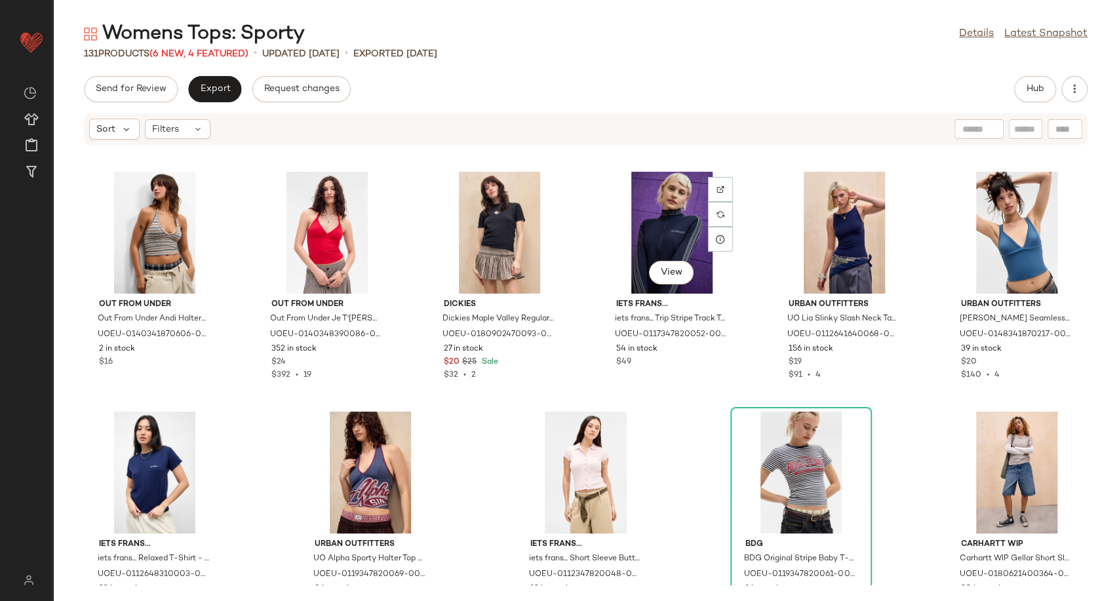
scroll to position [4839, 0]
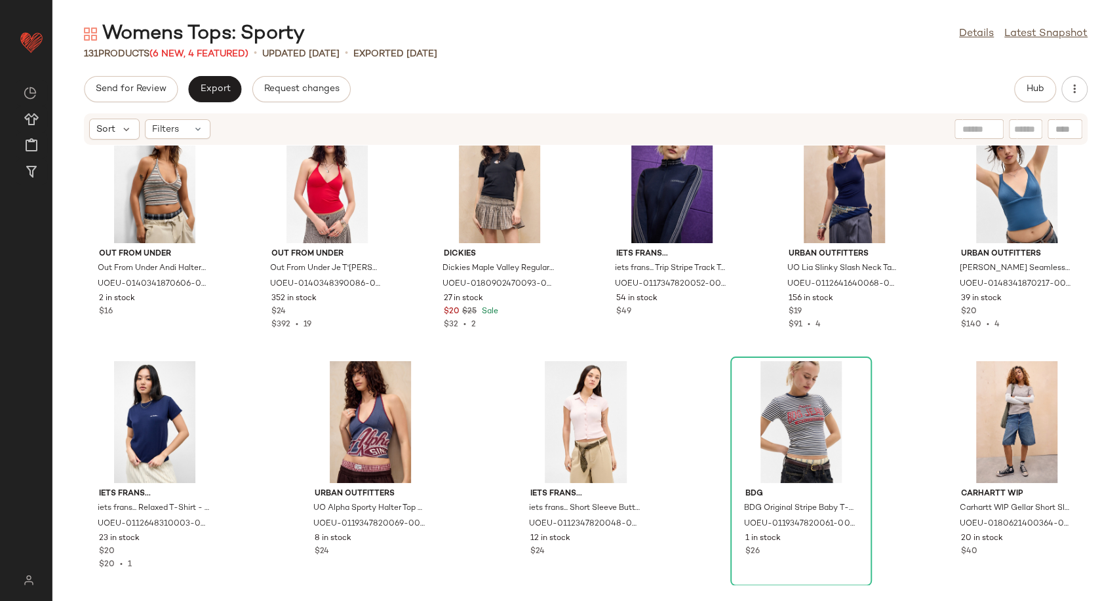
click at [1113, 581] on div "Out From Under Out From Under Andi Halterneck Stripe Top M at Urban Outfitters …" at bounding box center [585, 365] width 1066 height 440
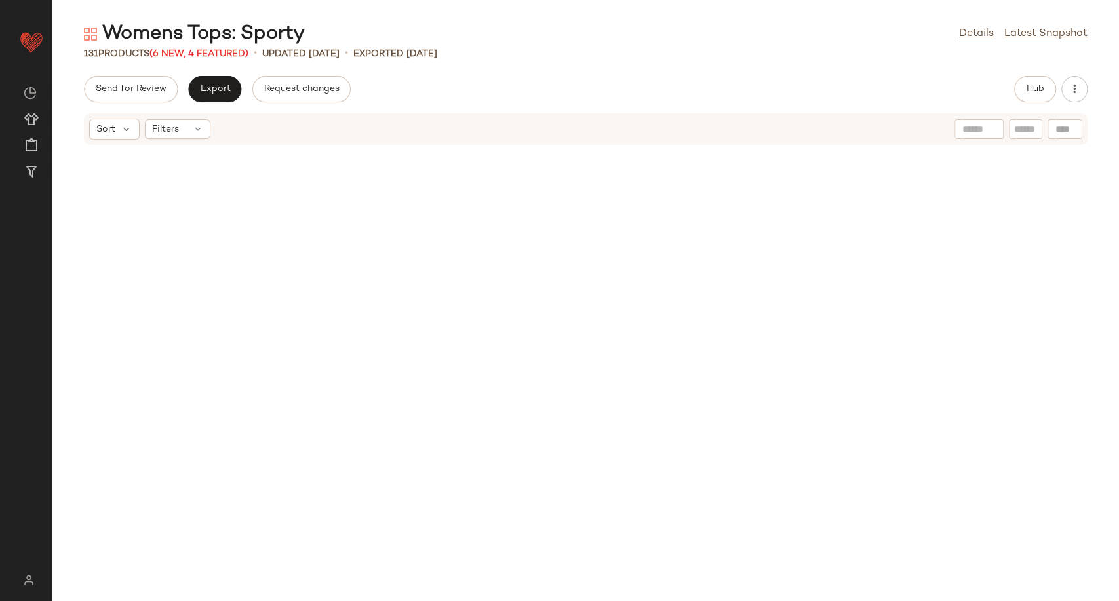
scroll to position [0, 0]
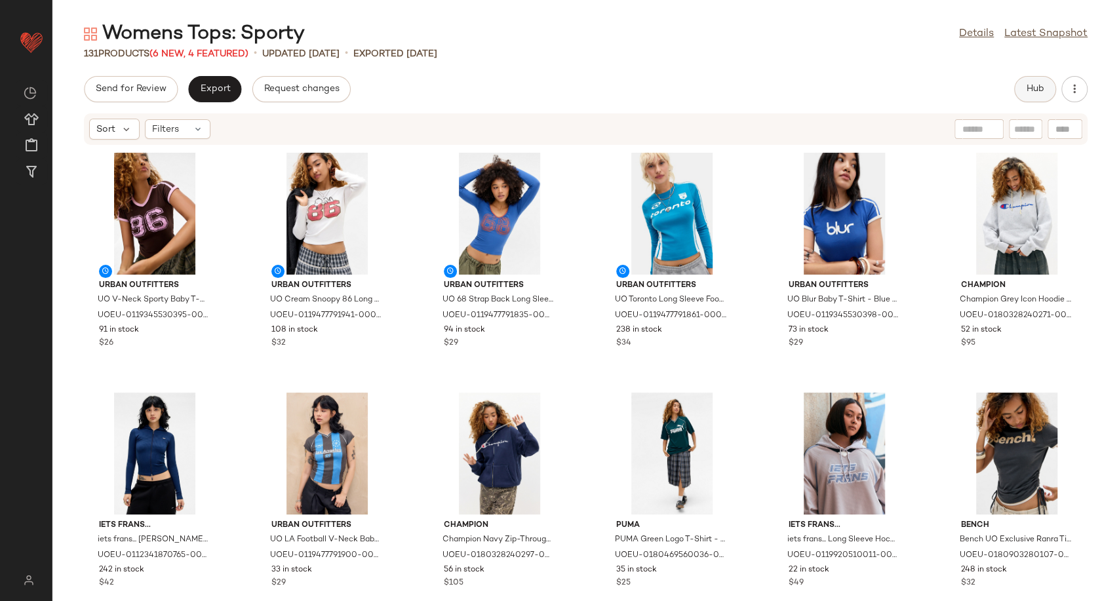
click at [1043, 90] on span "Hub" at bounding box center [1035, 89] width 18 height 10
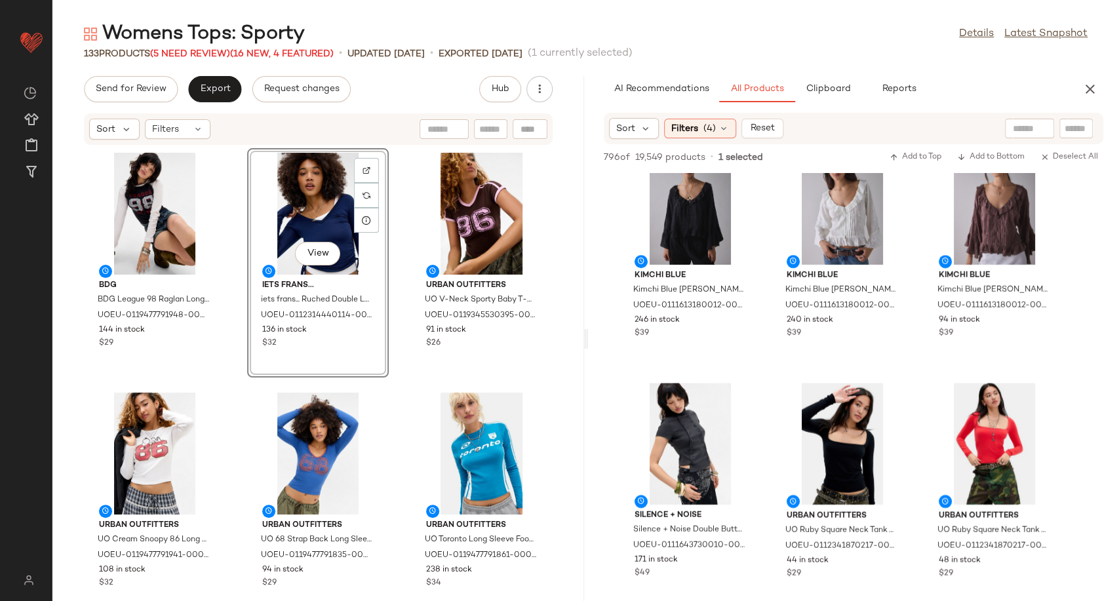
scroll to position [218, 0]
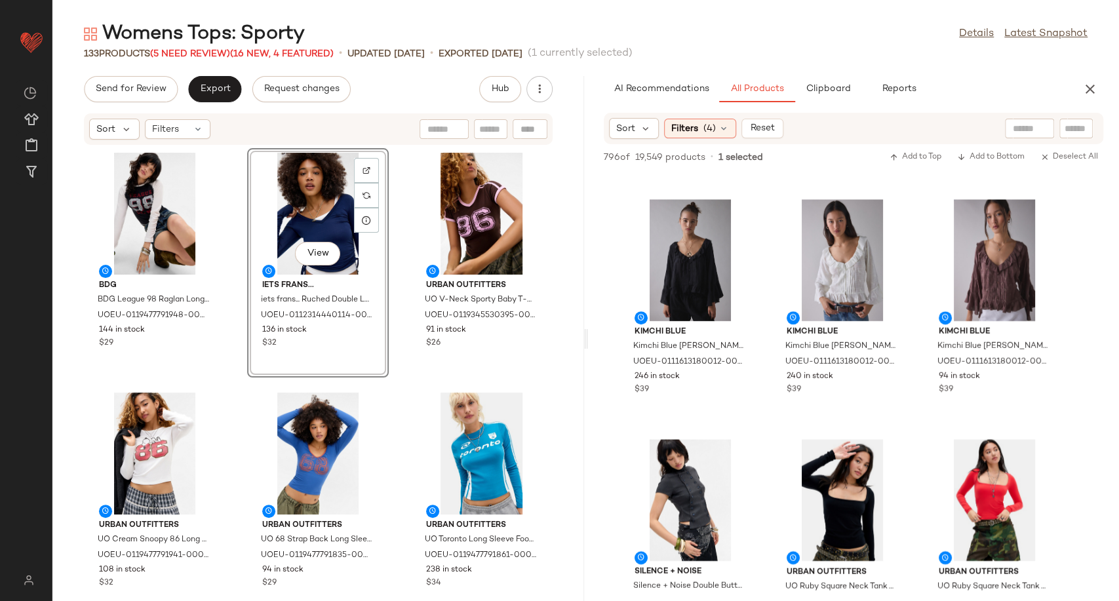
click at [396, 346] on div "BDG BDG League 98 Raglan Long Sleeve T-Shirt - Black XS at Urban Outfitters UOE…" at bounding box center [318, 365] width 532 height 440
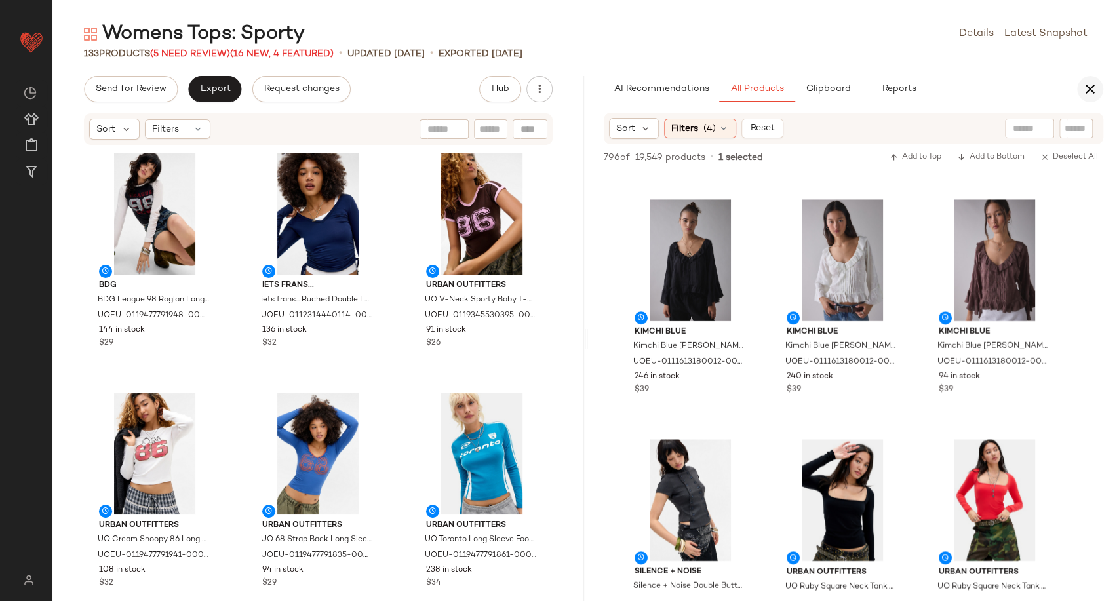
click at [1093, 85] on icon "button" at bounding box center [1090, 89] width 16 height 16
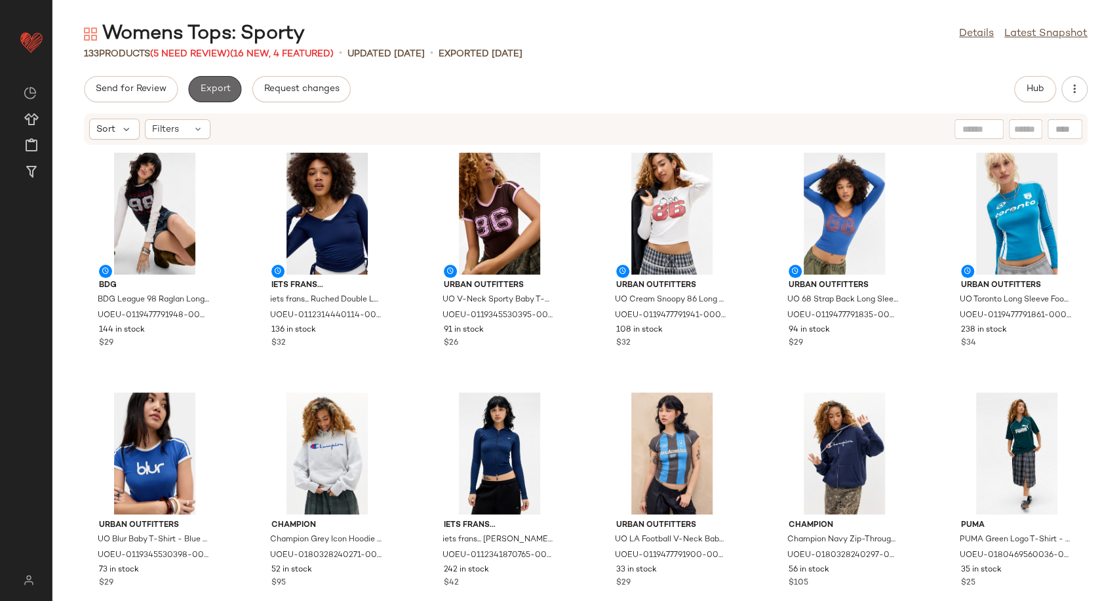
click at [218, 87] on span "Export" at bounding box center [214, 89] width 31 height 10
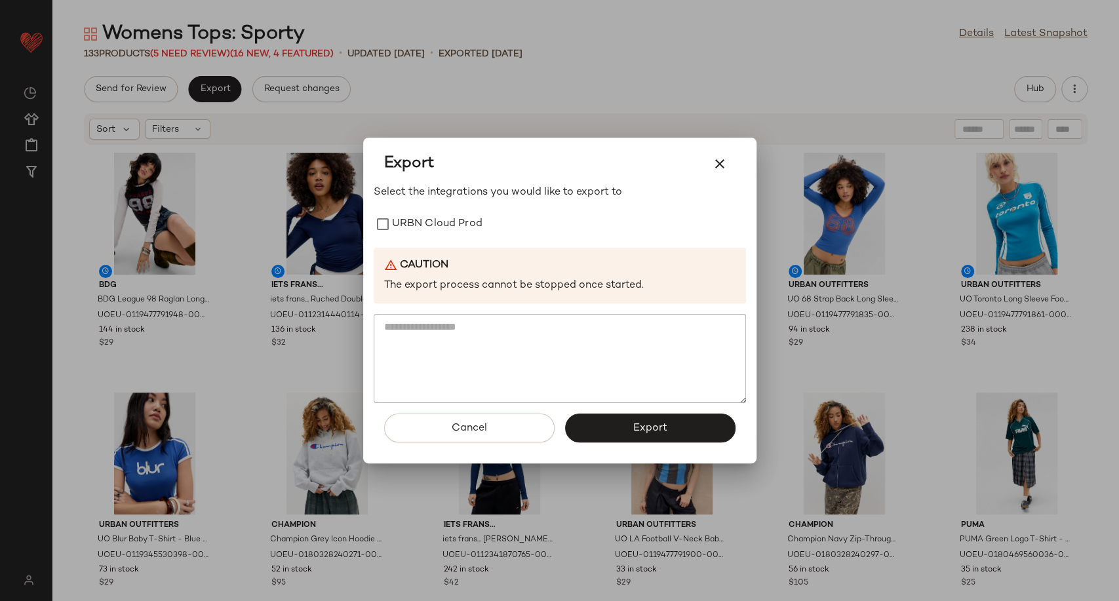
click at [729, 160] on button "button" at bounding box center [719, 163] width 31 height 31
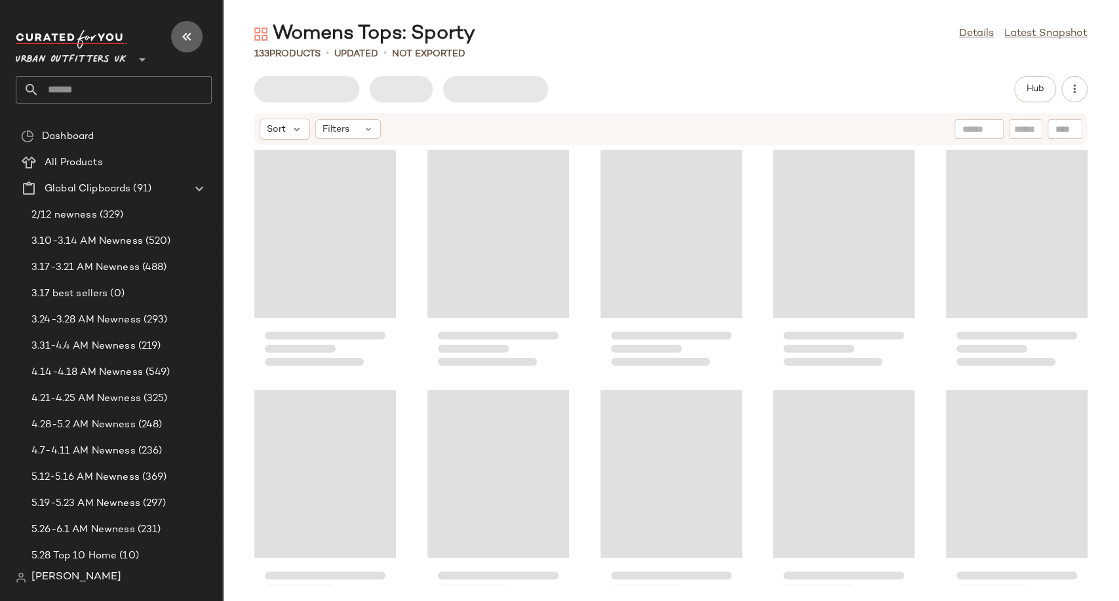
click at [189, 34] on icon "button" at bounding box center [187, 37] width 16 height 16
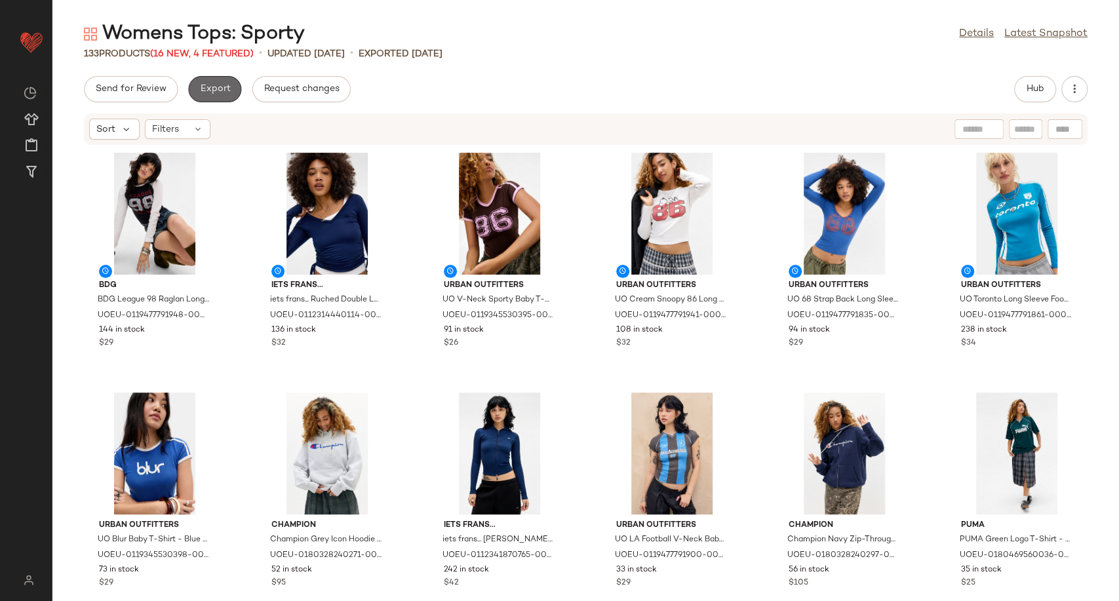
click at [227, 93] on span "Export" at bounding box center [214, 89] width 31 height 10
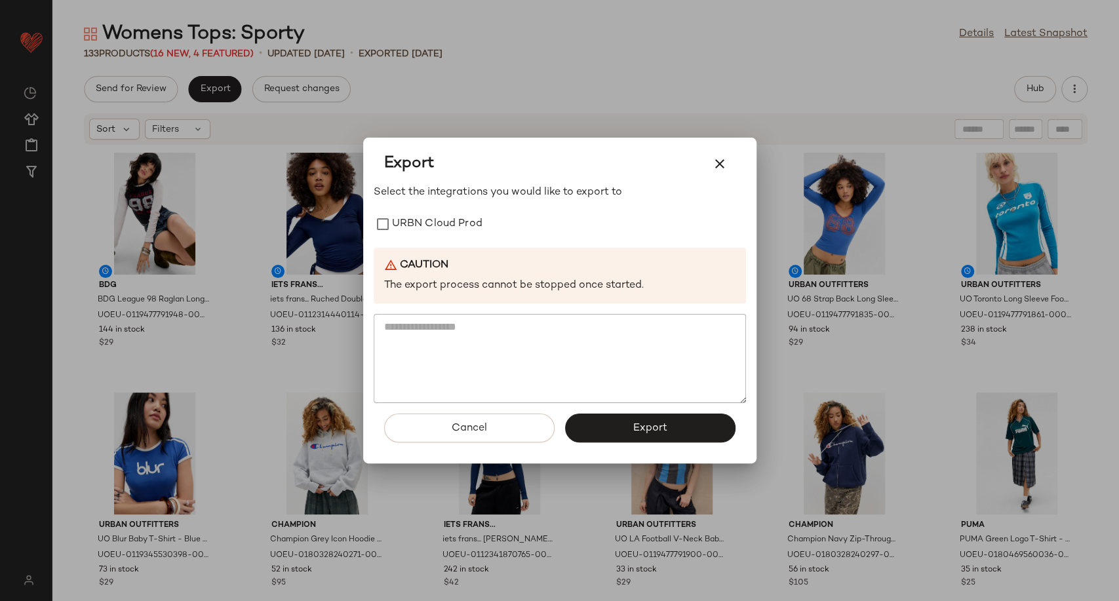
drag, startPoint x: 446, startPoint y: 231, endPoint x: 453, endPoint y: 241, distance: 12.4
click at [449, 235] on label "URBN Cloud Prod" at bounding box center [437, 224] width 90 height 26
click at [635, 435] on span "Export" at bounding box center [649, 428] width 35 height 12
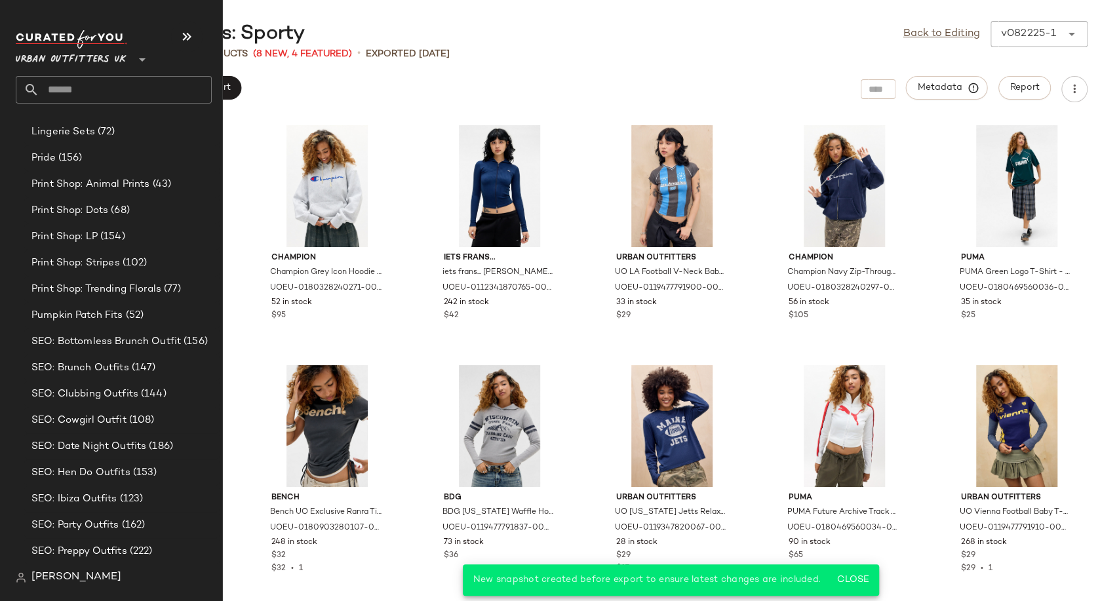
scroll to position [4041, 0]
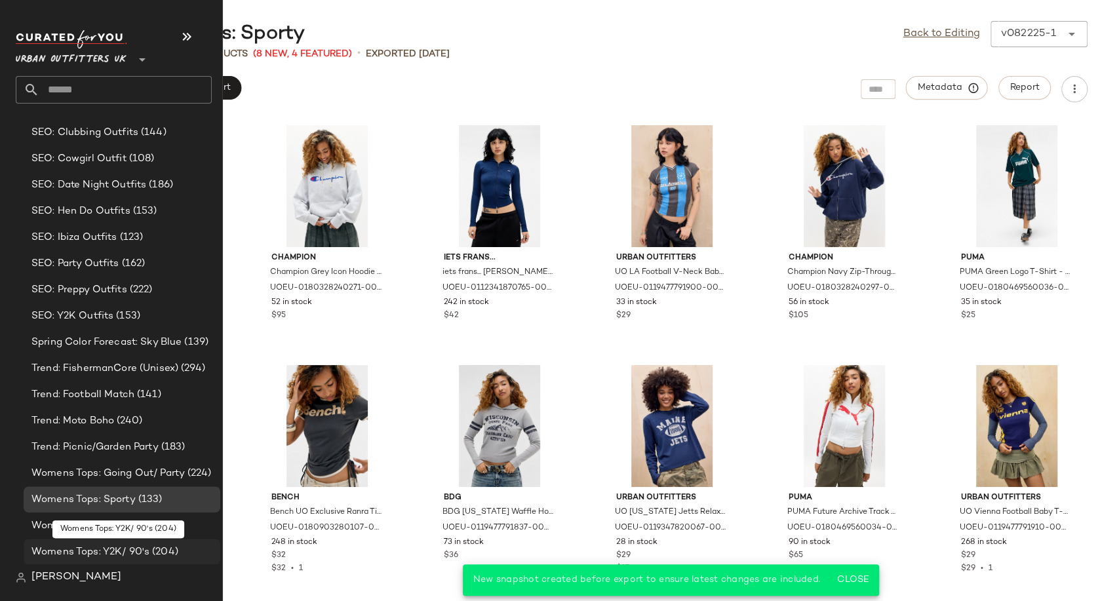
click at [72, 548] on span "Womens Tops: Y2K/ 90's" at bounding box center [90, 552] width 118 height 15
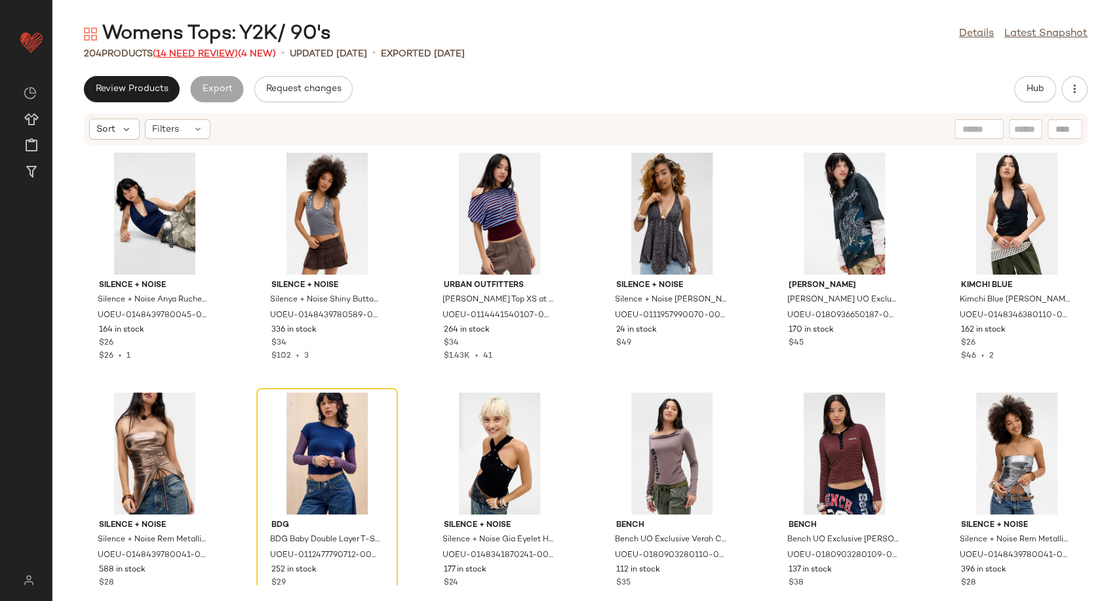
click at [204, 59] on div "204 Products (14 Need Review) (4 New)" at bounding box center [180, 54] width 192 height 14
click at [202, 55] on span "(14 Need Review)" at bounding box center [195, 54] width 85 height 10
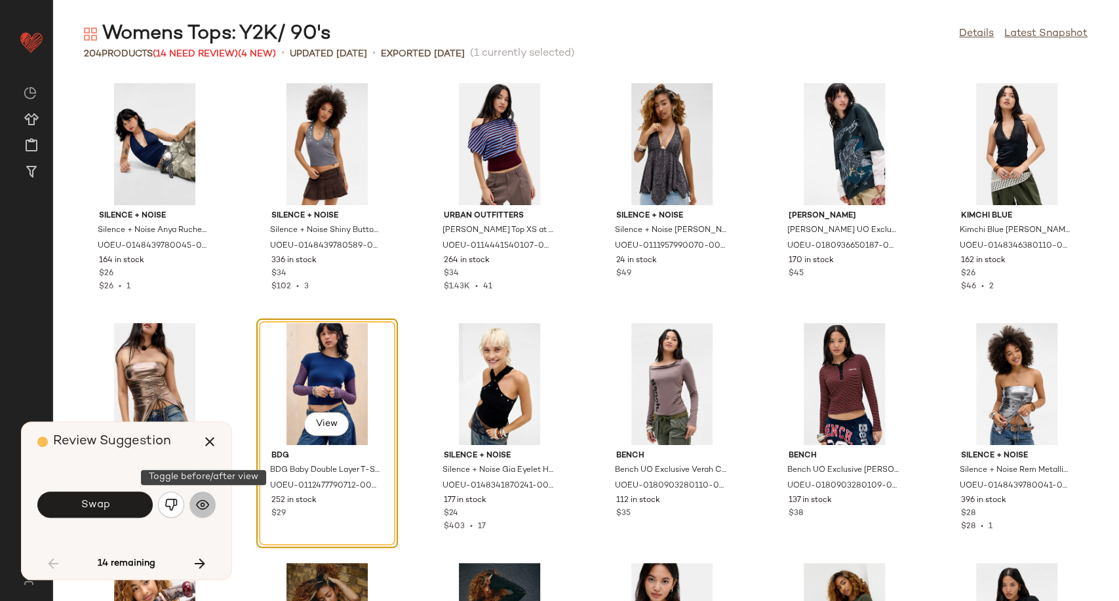
click at [203, 502] on img "button" at bounding box center [202, 504] width 13 height 13
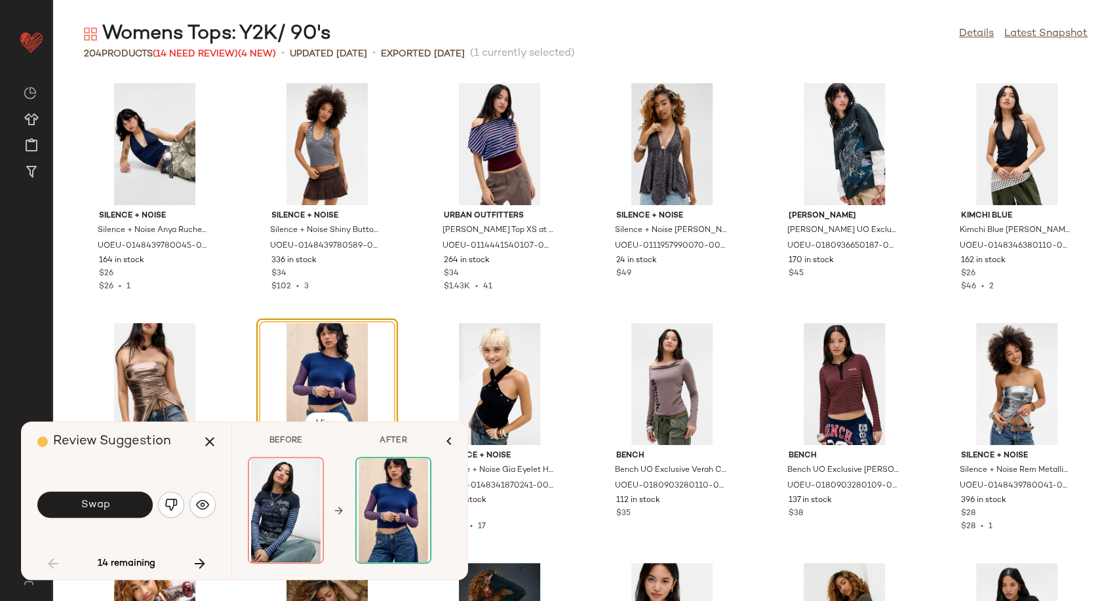
click at [131, 511] on button "Swap" at bounding box center [94, 505] width 115 height 26
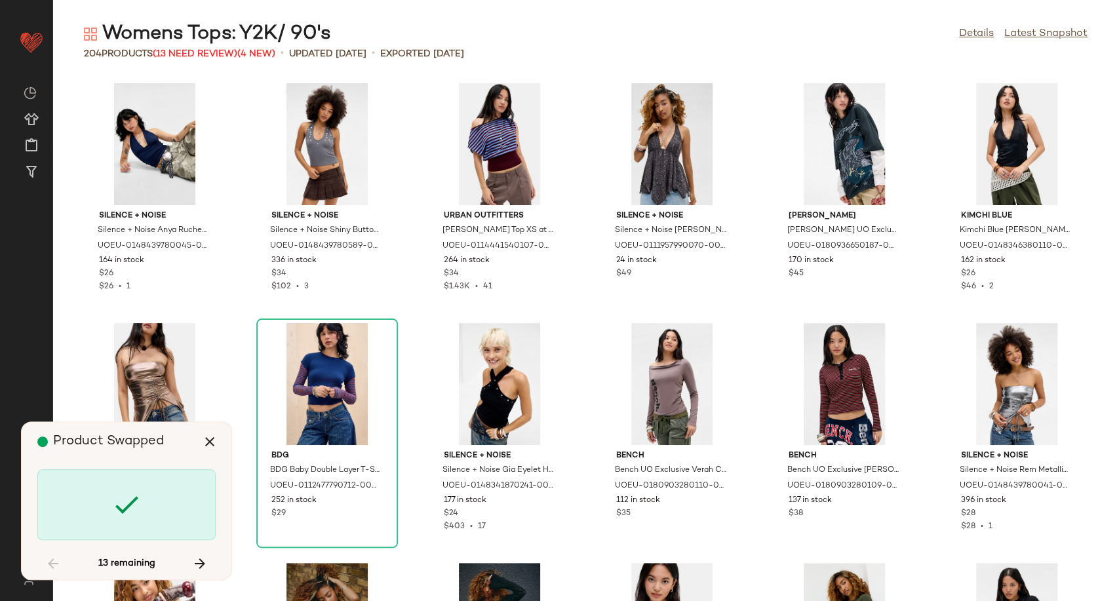
scroll to position [2399, 0]
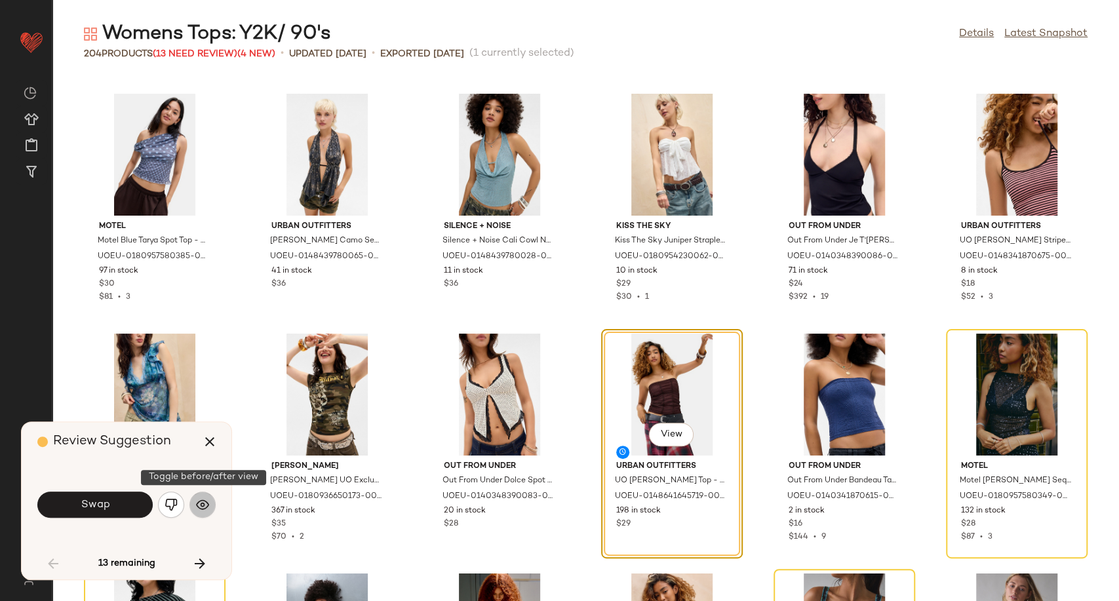
click at [202, 509] on img "button" at bounding box center [202, 504] width 13 height 13
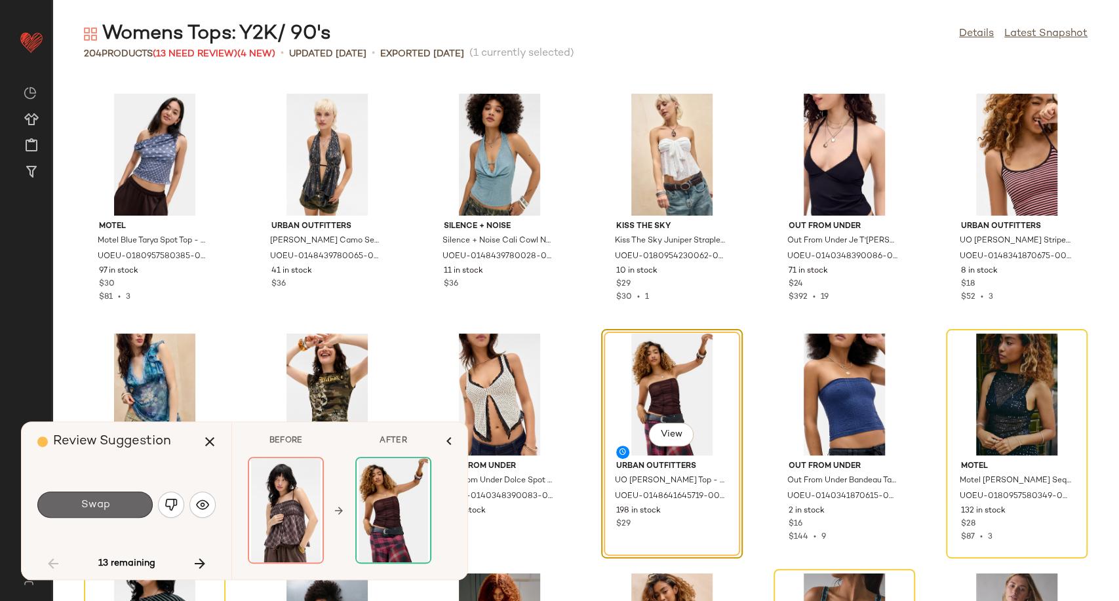
click at [109, 499] on button "Swap" at bounding box center [94, 505] width 115 height 26
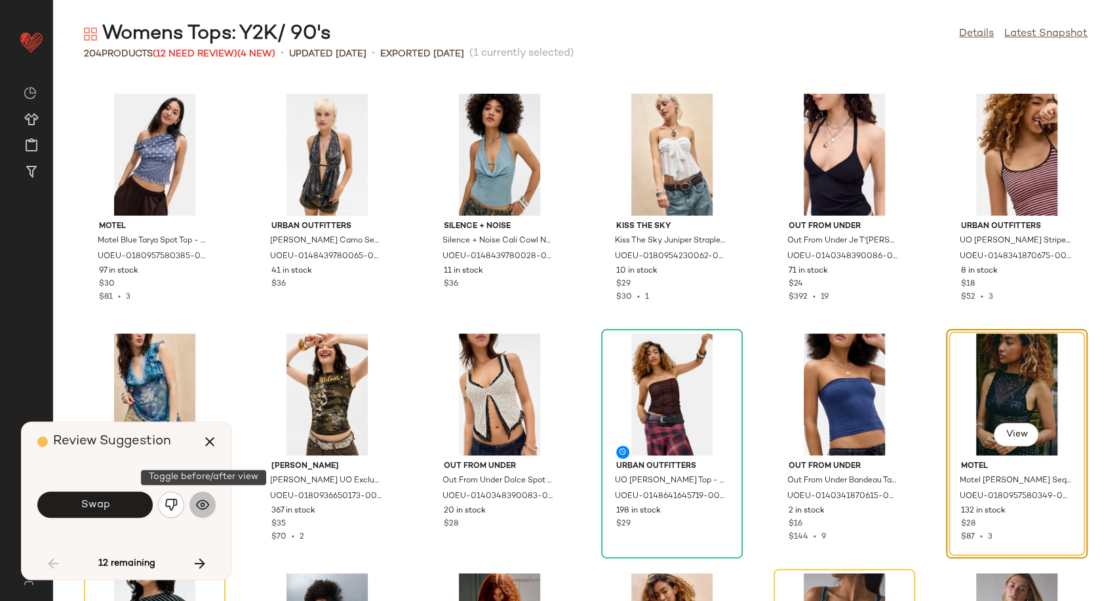
click at [205, 501] on img "button" at bounding box center [202, 504] width 13 height 13
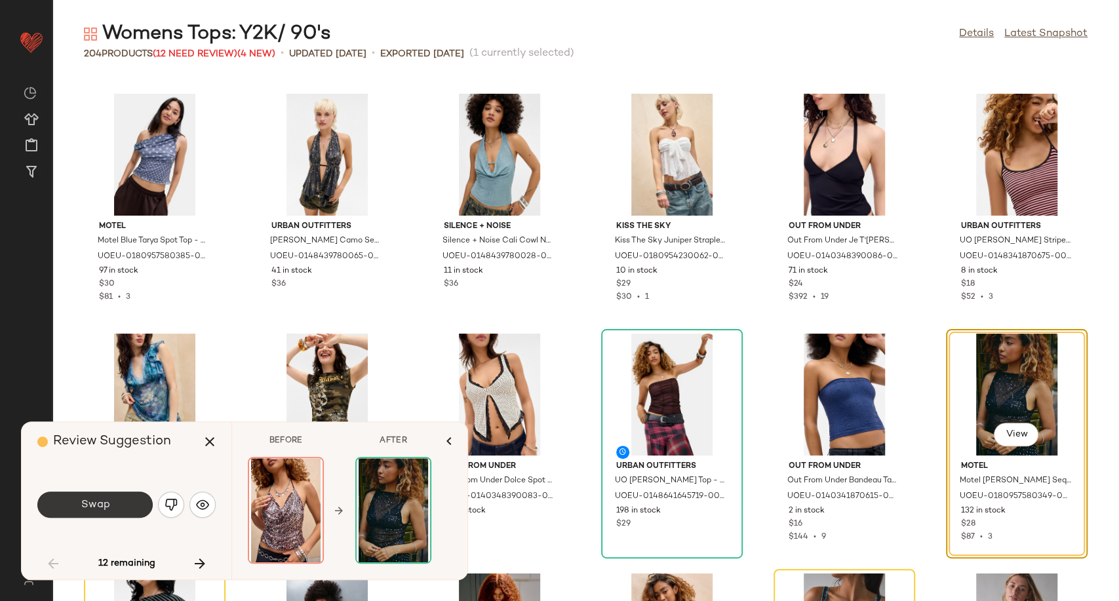
click at [82, 510] on span "Swap" at bounding box center [94, 505] width 29 height 12
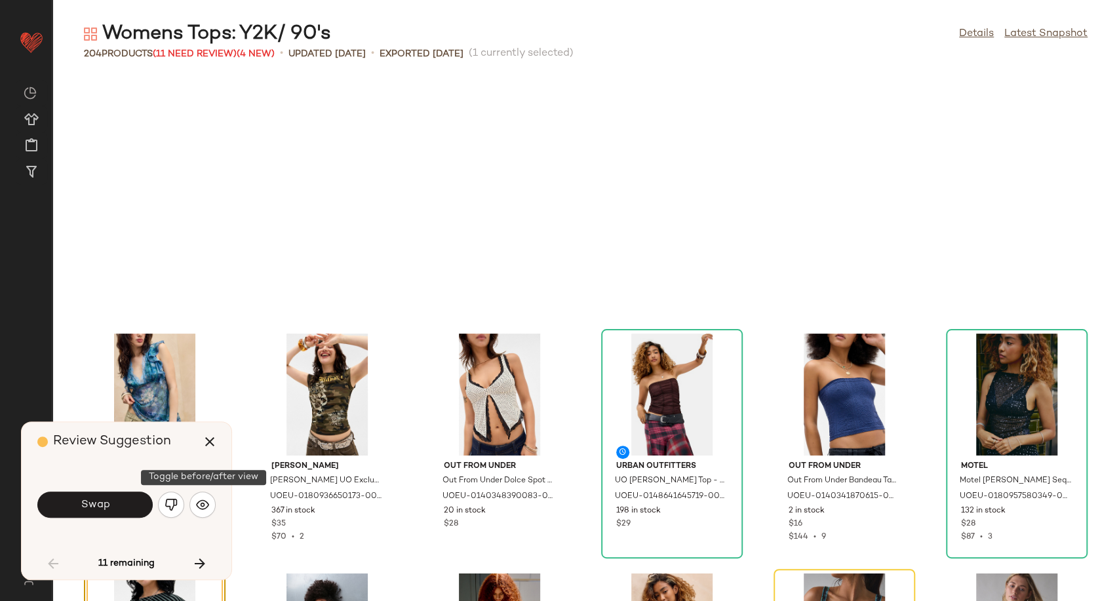
scroll to position [2638, 0]
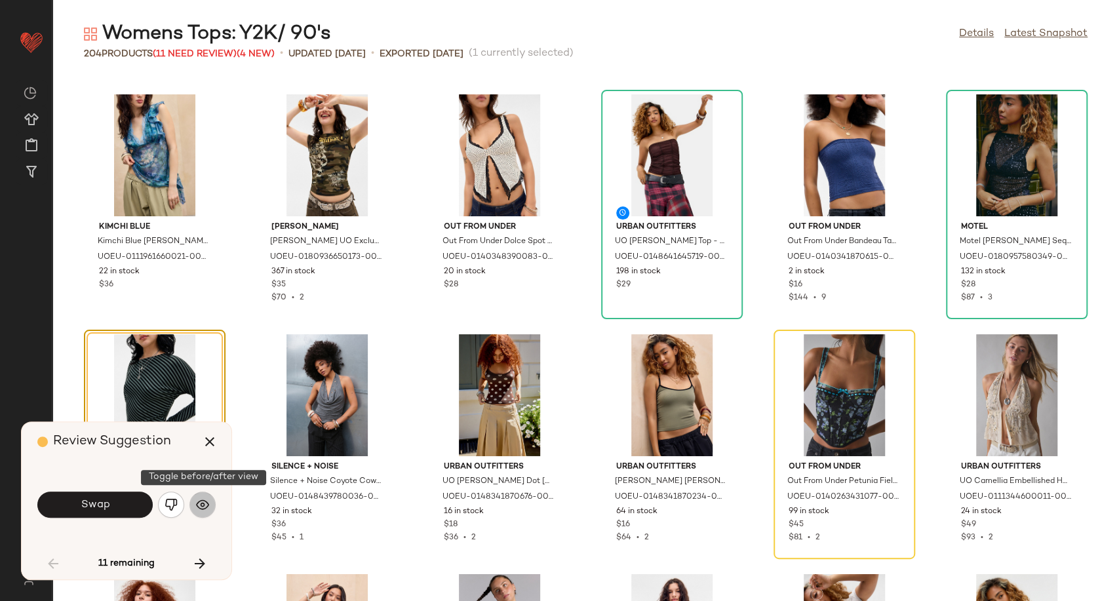
click at [205, 501] on img "button" at bounding box center [202, 504] width 13 height 13
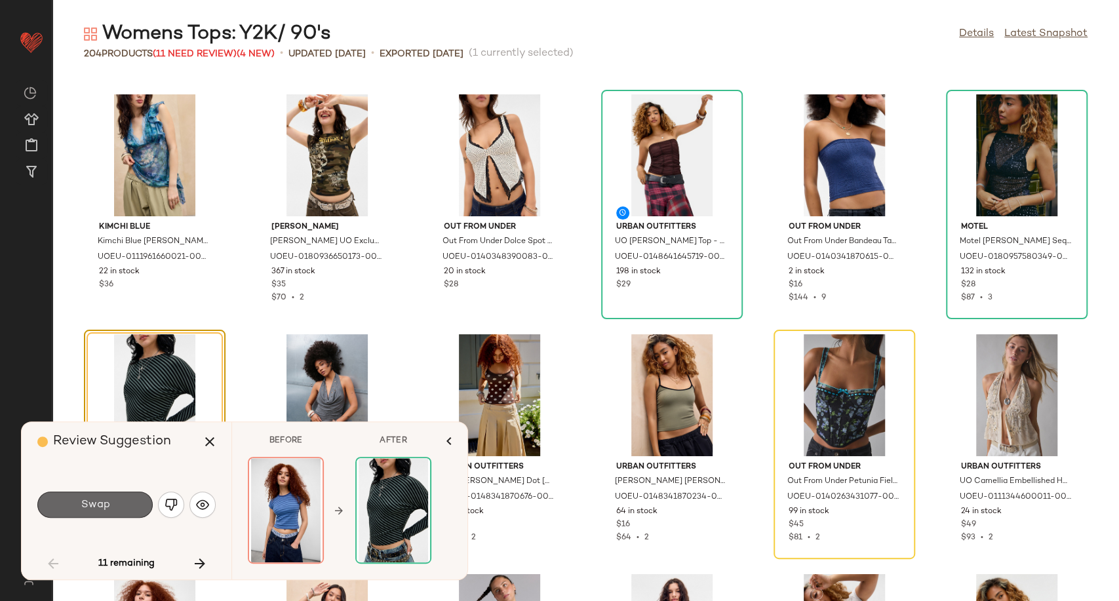
click at [115, 505] on button "Swap" at bounding box center [94, 505] width 115 height 26
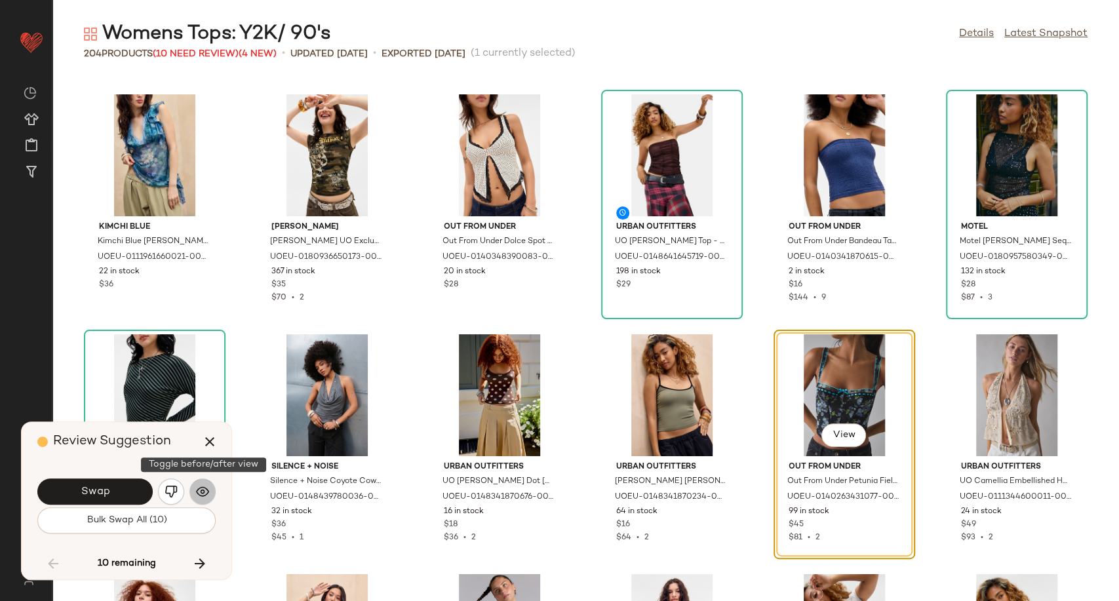
click at [201, 498] on img "button" at bounding box center [202, 491] width 13 height 13
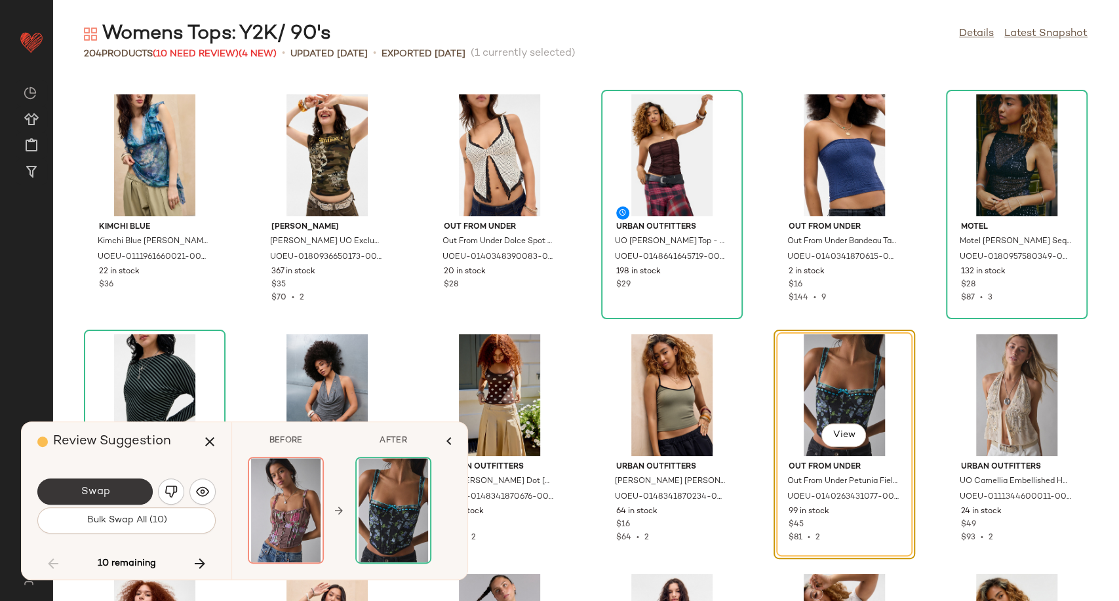
click at [115, 494] on button "Swap" at bounding box center [94, 491] width 115 height 26
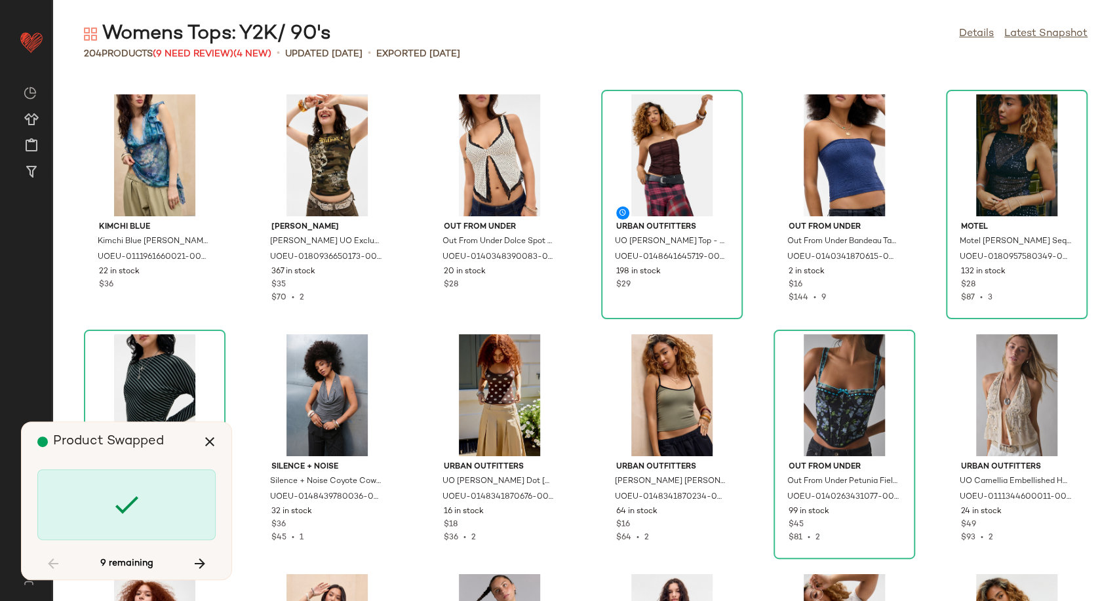
scroll to position [3358, 0]
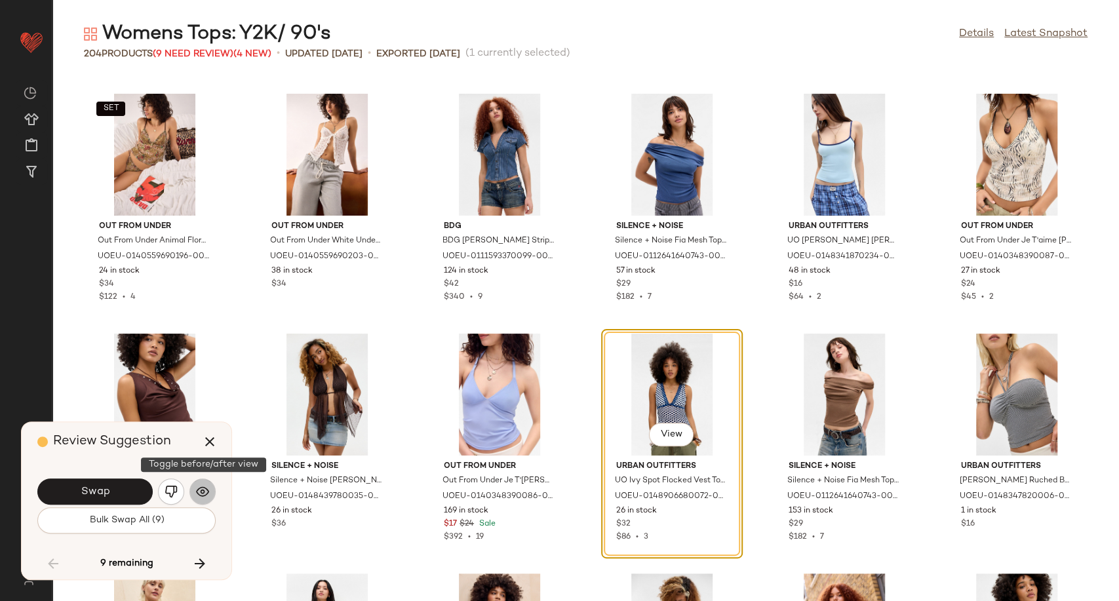
click at [202, 492] on img "button" at bounding box center [202, 491] width 13 height 13
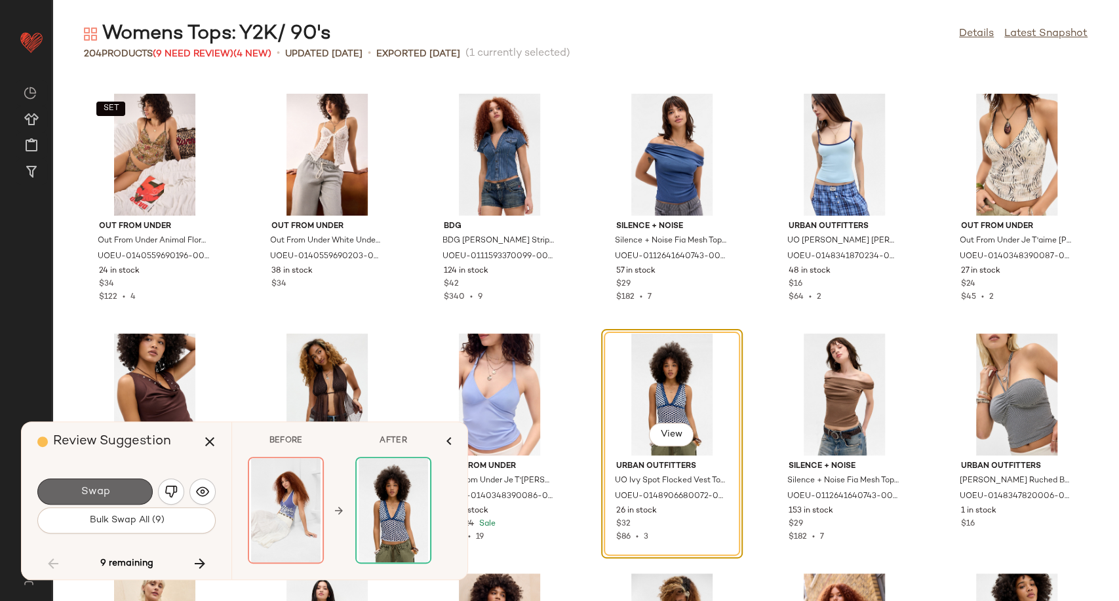
click at [121, 494] on button "Swap" at bounding box center [94, 491] width 115 height 26
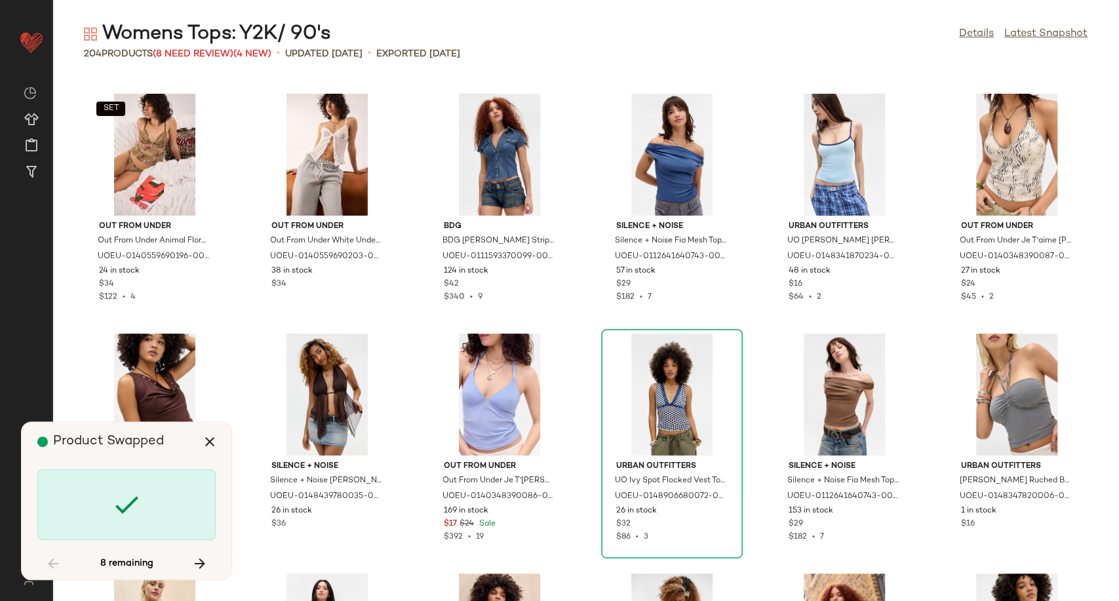
scroll to position [3838, 0]
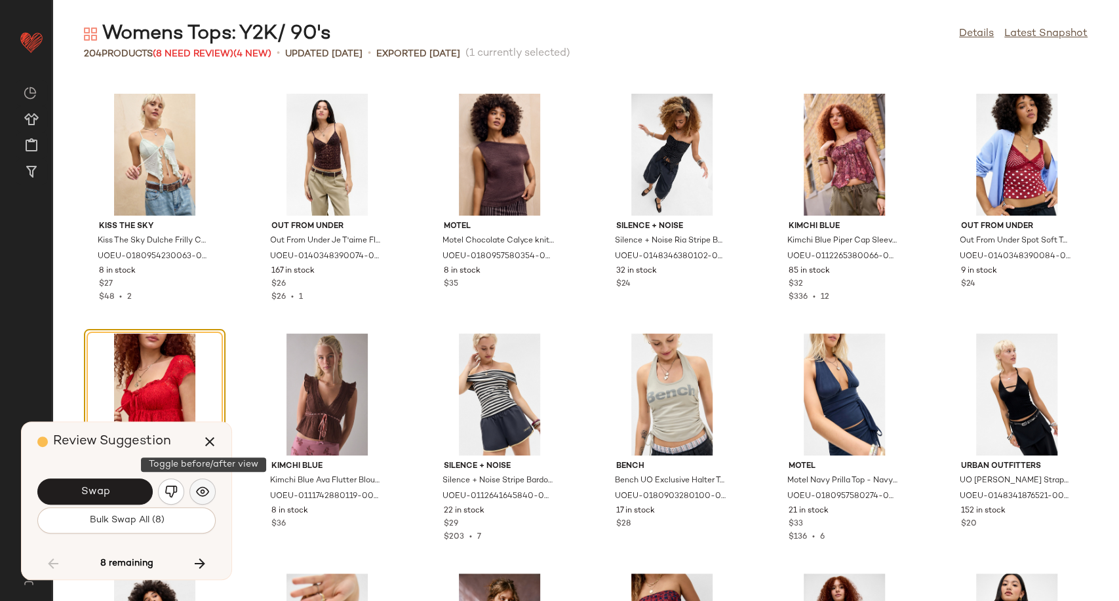
click at [196, 491] on img "button" at bounding box center [202, 491] width 13 height 13
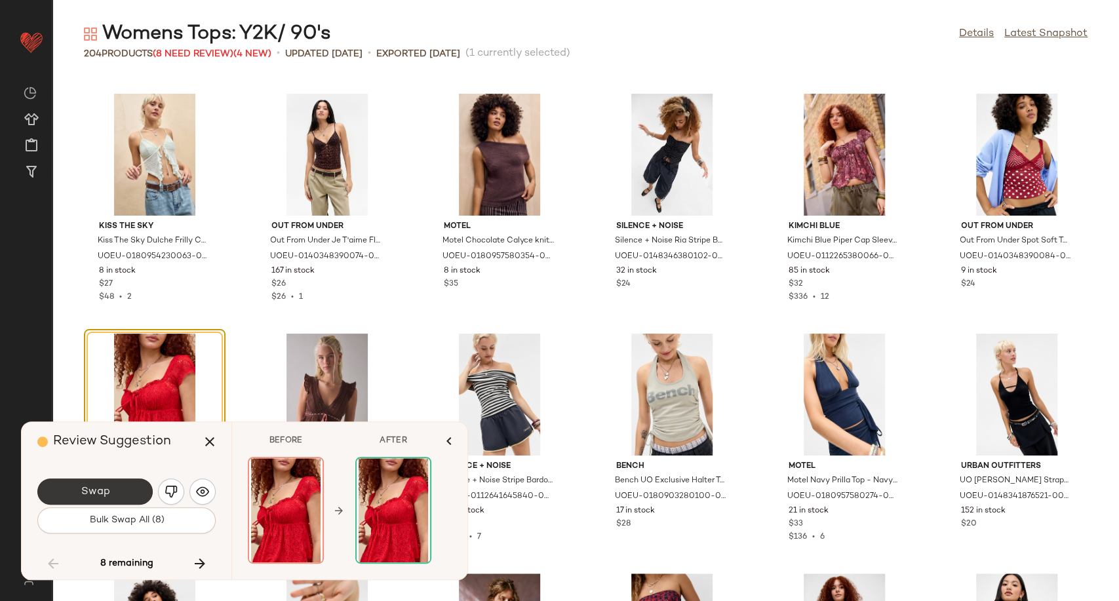
click at [131, 492] on button "Swap" at bounding box center [94, 491] width 115 height 26
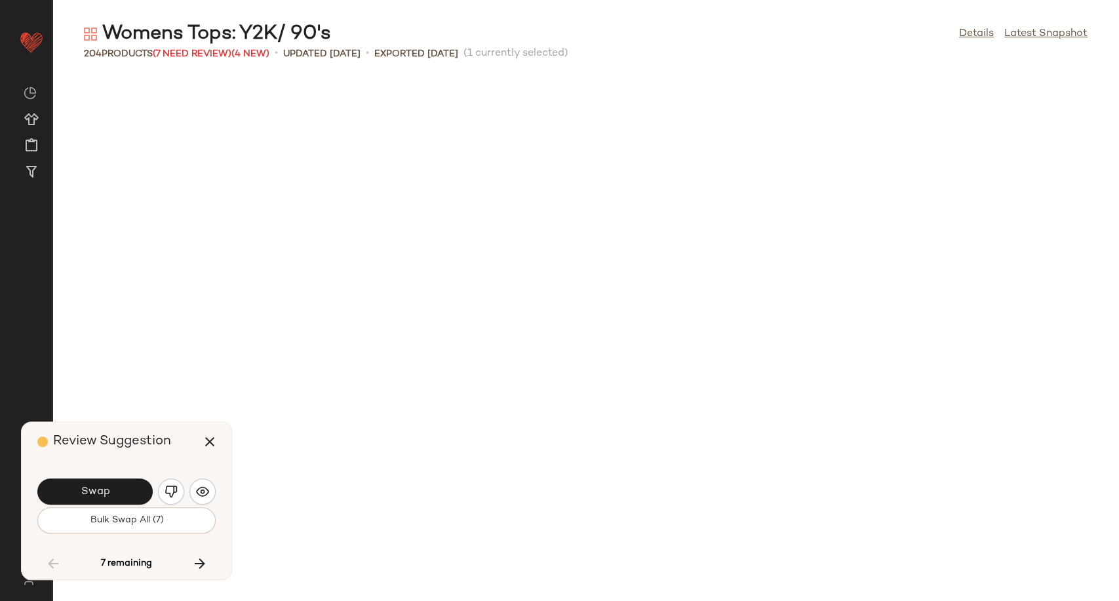
scroll to position [4557, 0]
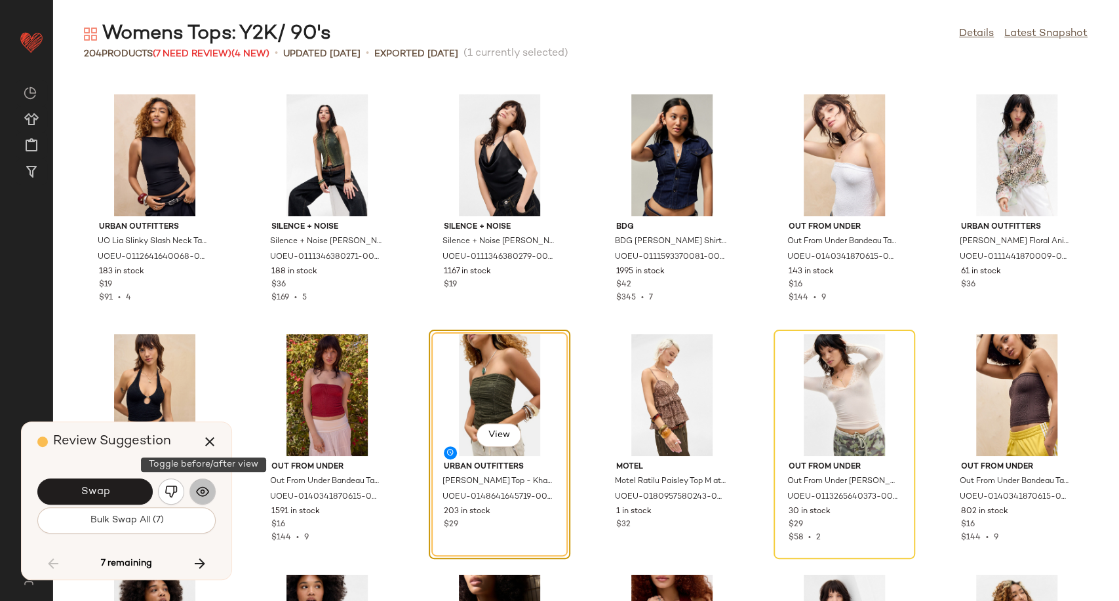
click at [210, 492] on button "button" at bounding box center [202, 491] width 26 height 26
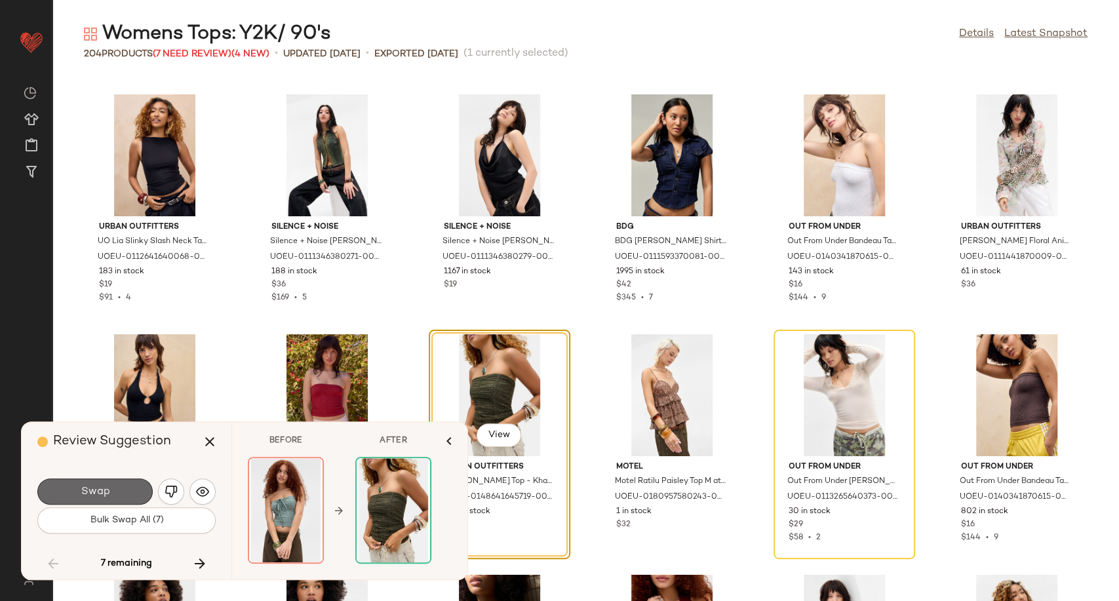
click at [121, 492] on button "Swap" at bounding box center [94, 491] width 115 height 26
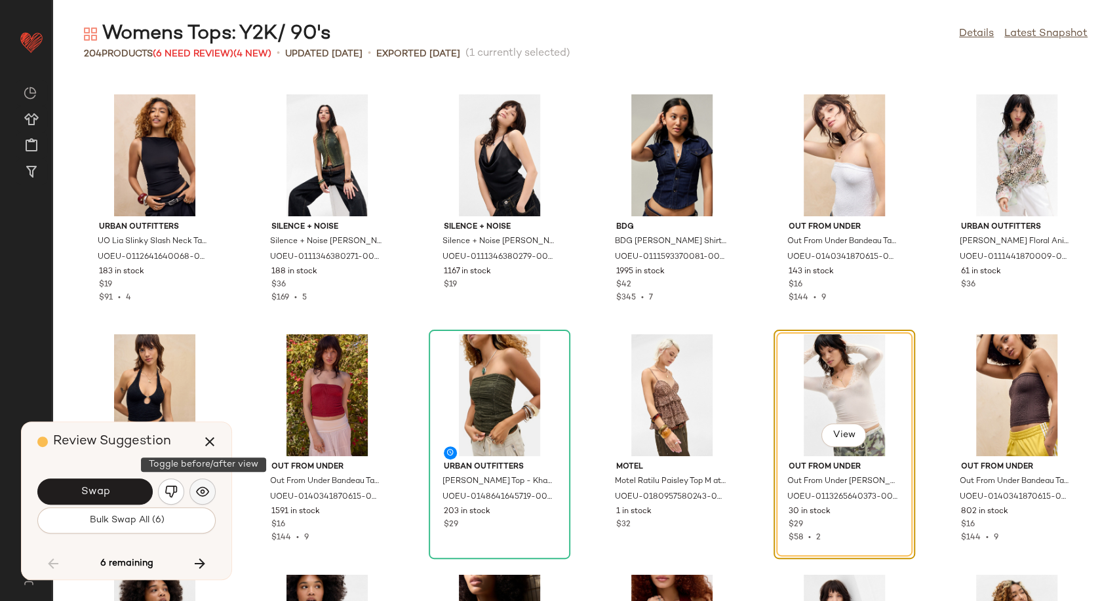
click at [206, 499] on button "button" at bounding box center [202, 491] width 26 height 26
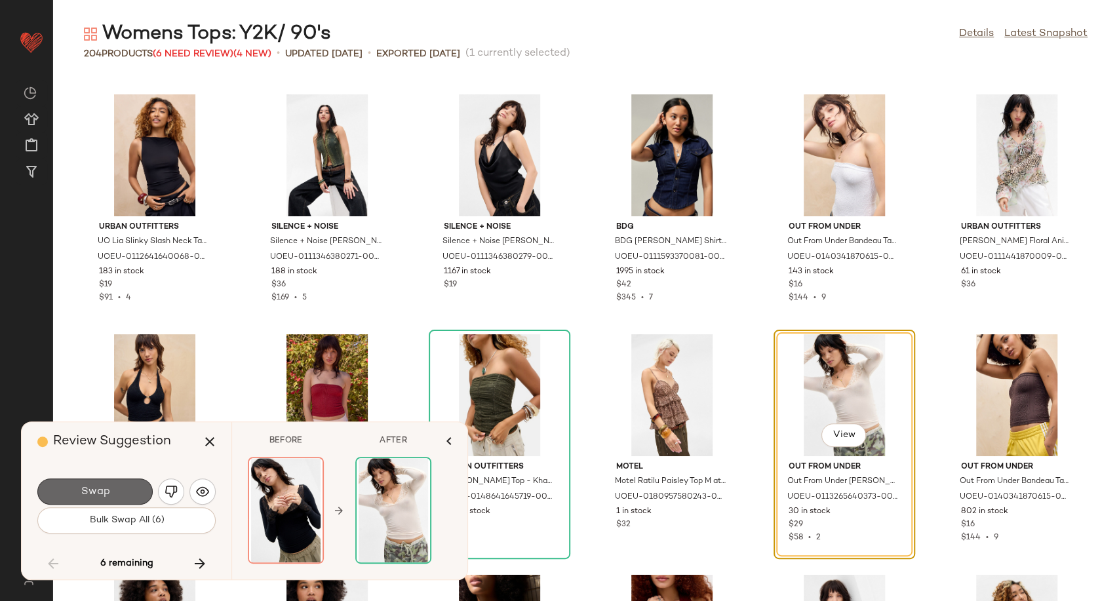
click at [121, 490] on button "Swap" at bounding box center [94, 491] width 115 height 26
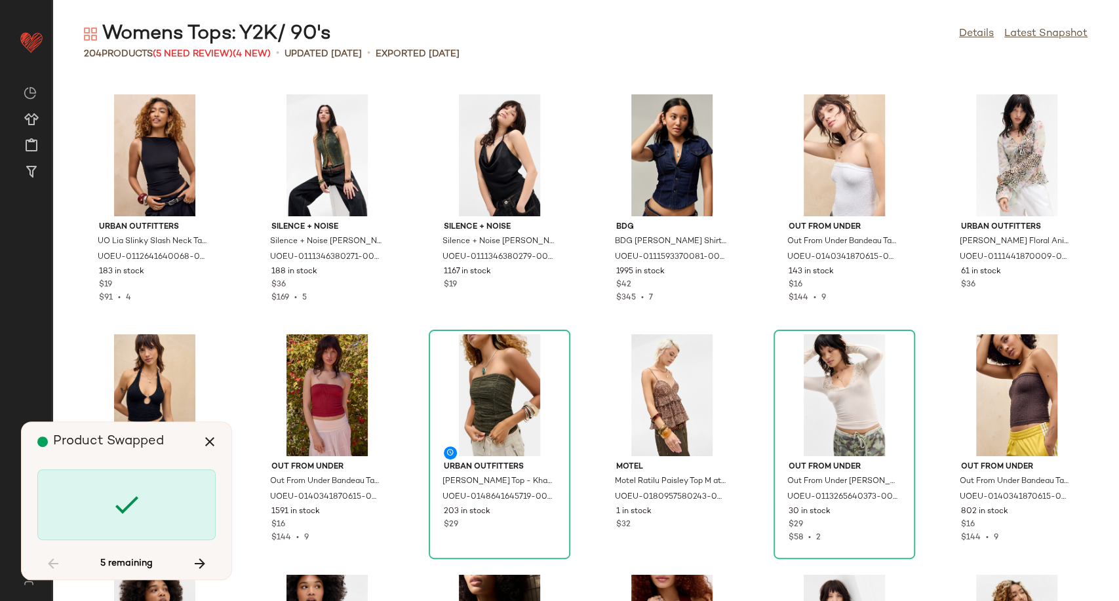
scroll to position [5037, 0]
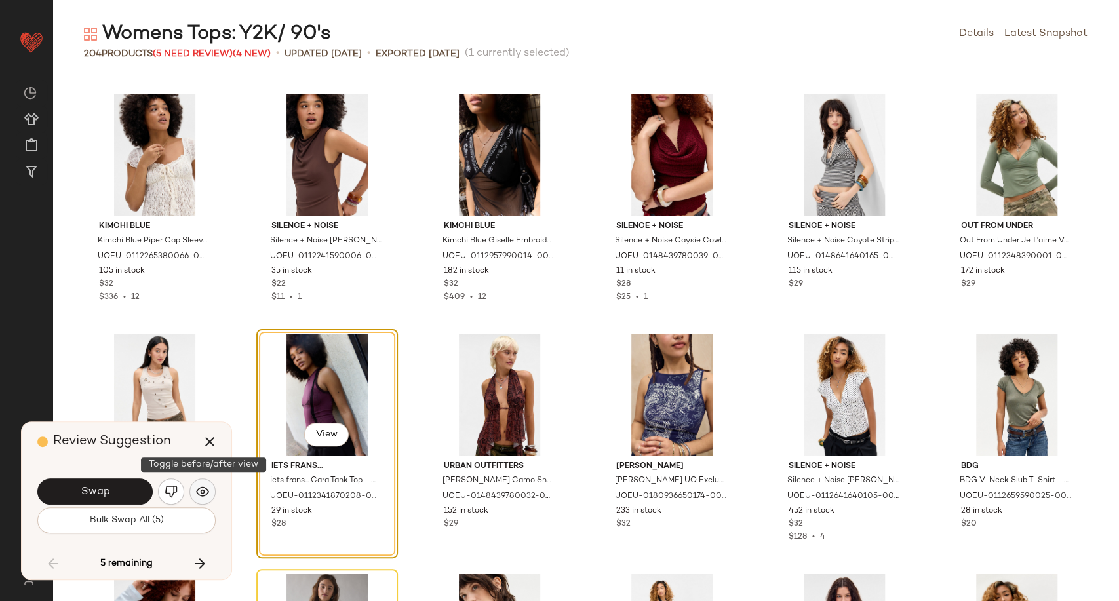
click at [203, 489] on img "button" at bounding box center [202, 491] width 13 height 13
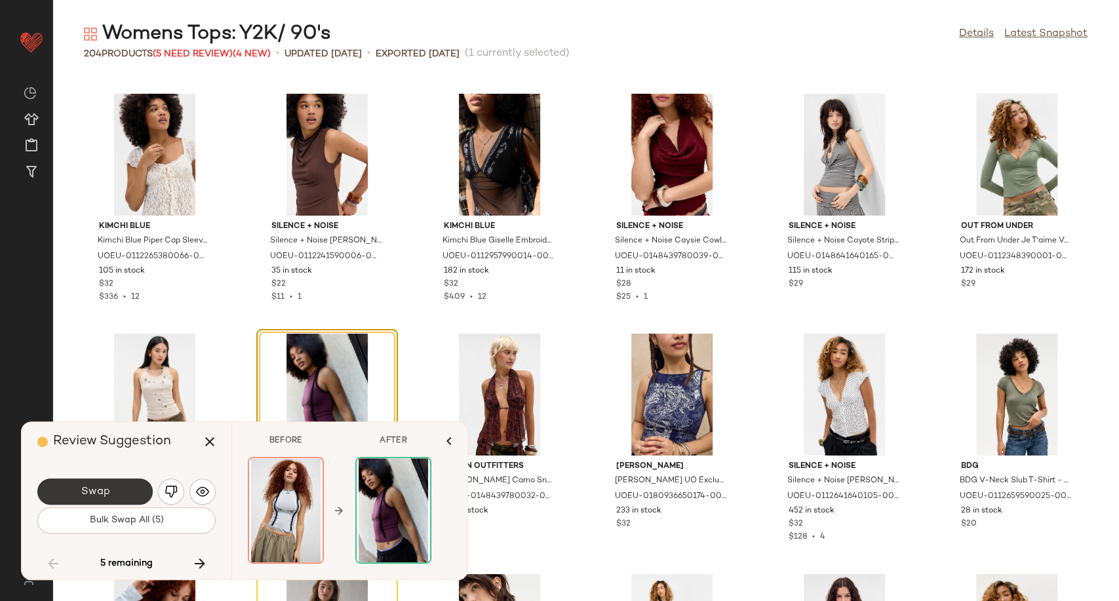
click at [126, 489] on button "Swap" at bounding box center [94, 491] width 115 height 26
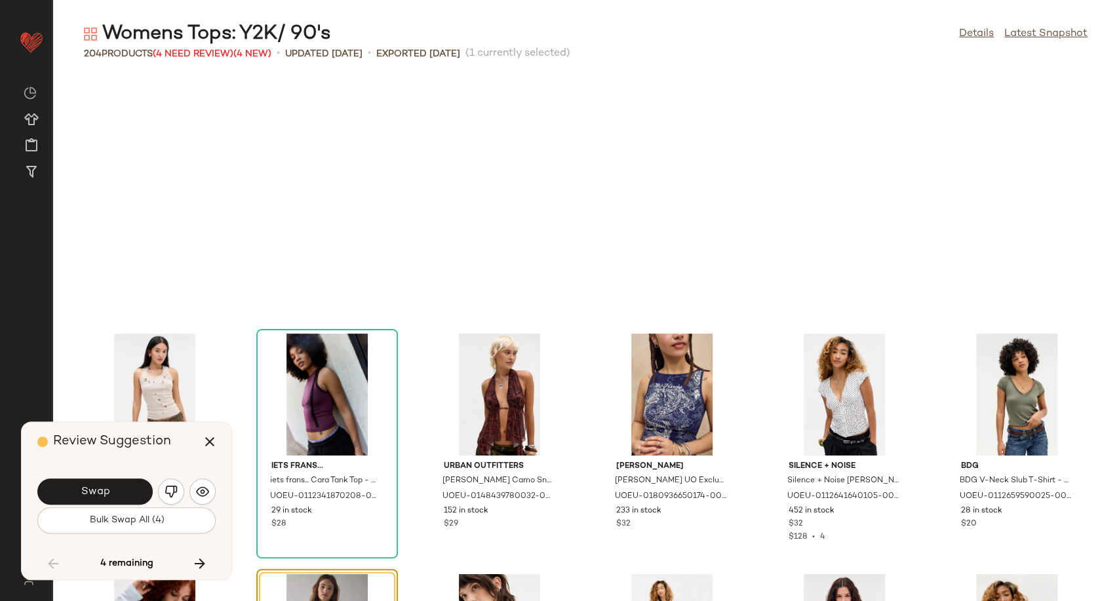
scroll to position [5277, 0]
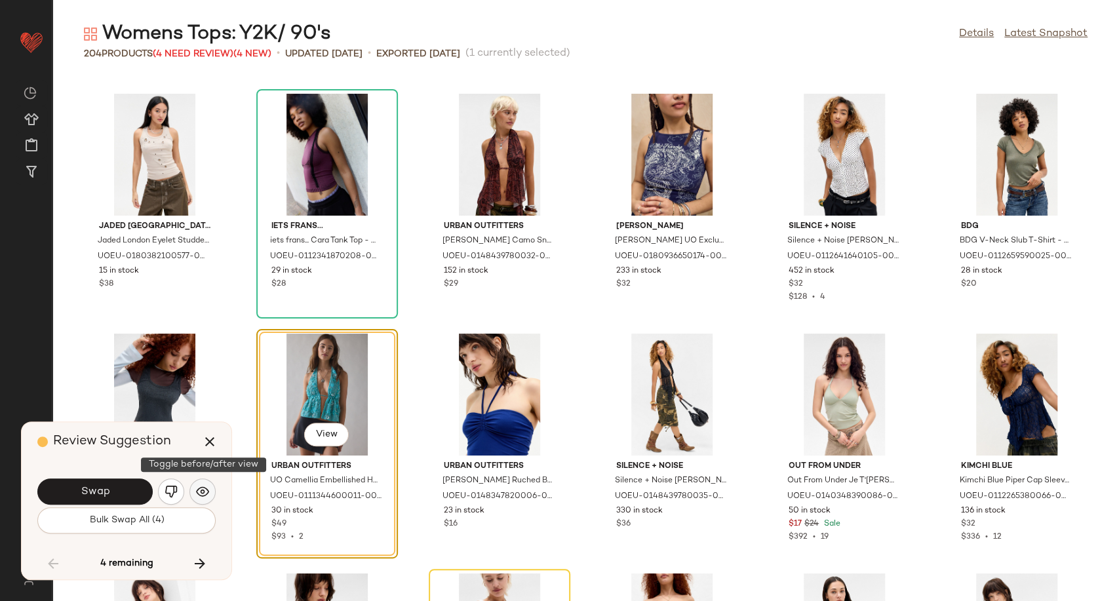
click at [204, 491] on img "button" at bounding box center [202, 491] width 13 height 13
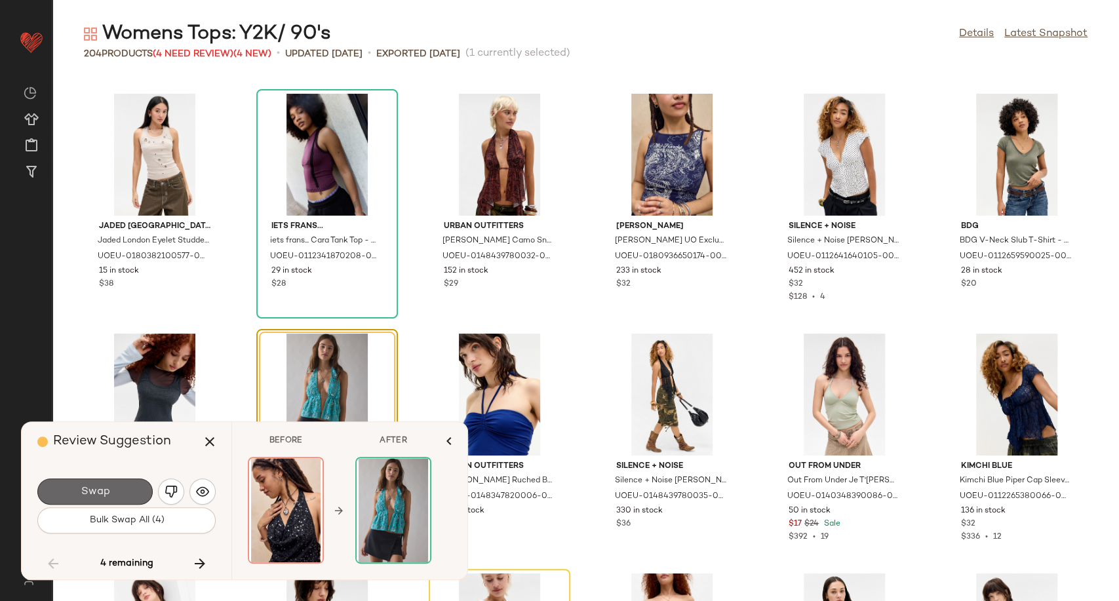
click at [114, 488] on button "Swap" at bounding box center [94, 491] width 115 height 26
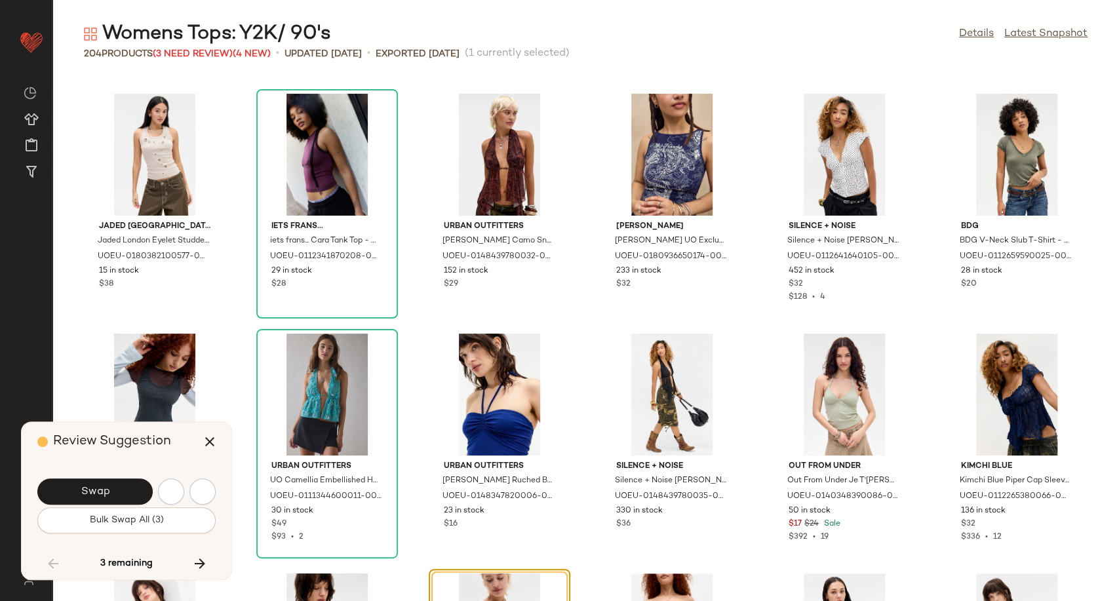
scroll to position [5516, 0]
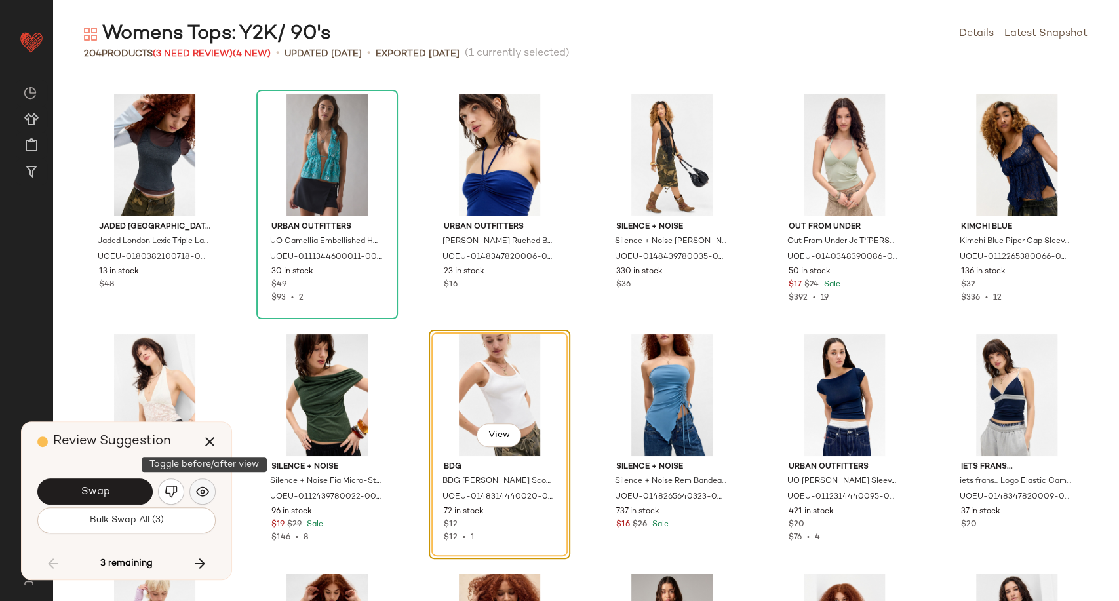
click at [200, 489] on img "button" at bounding box center [202, 491] width 13 height 13
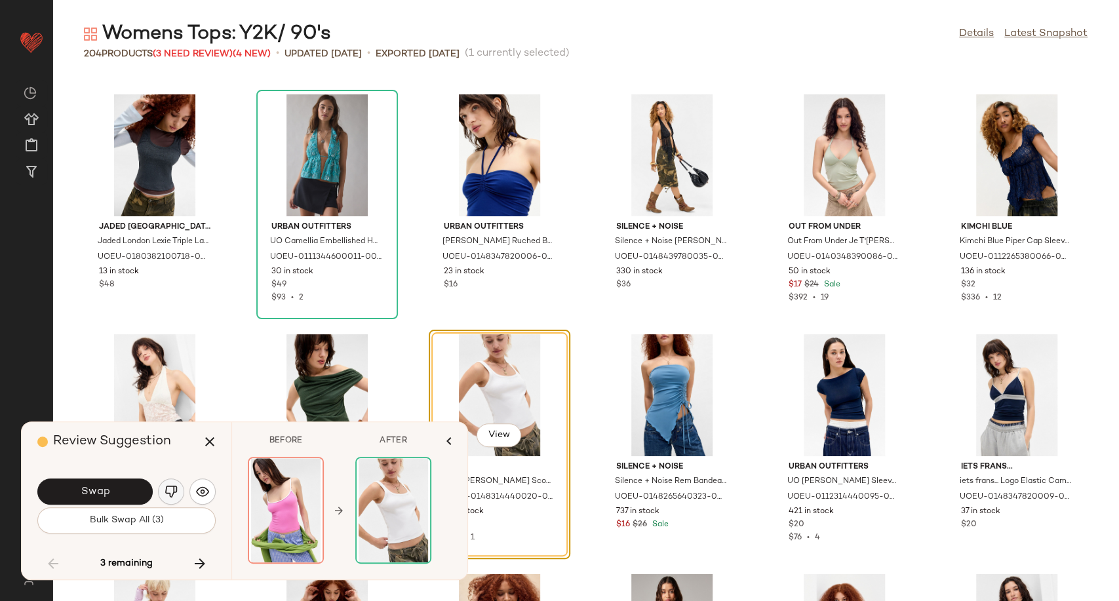
click at [163, 494] on button "button" at bounding box center [171, 491] width 26 height 26
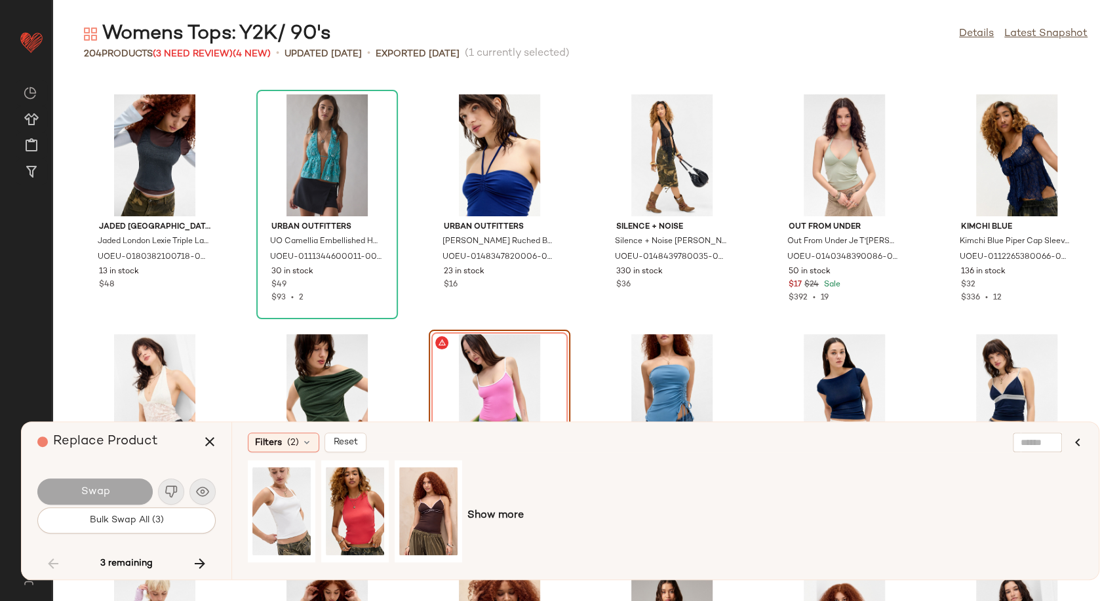
click at [484, 507] on div "Show more" at bounding box center [665, 515] width 835 height 111
click at [419, 523] on div "View" at bounding box center [428, 511] width 58 height 93
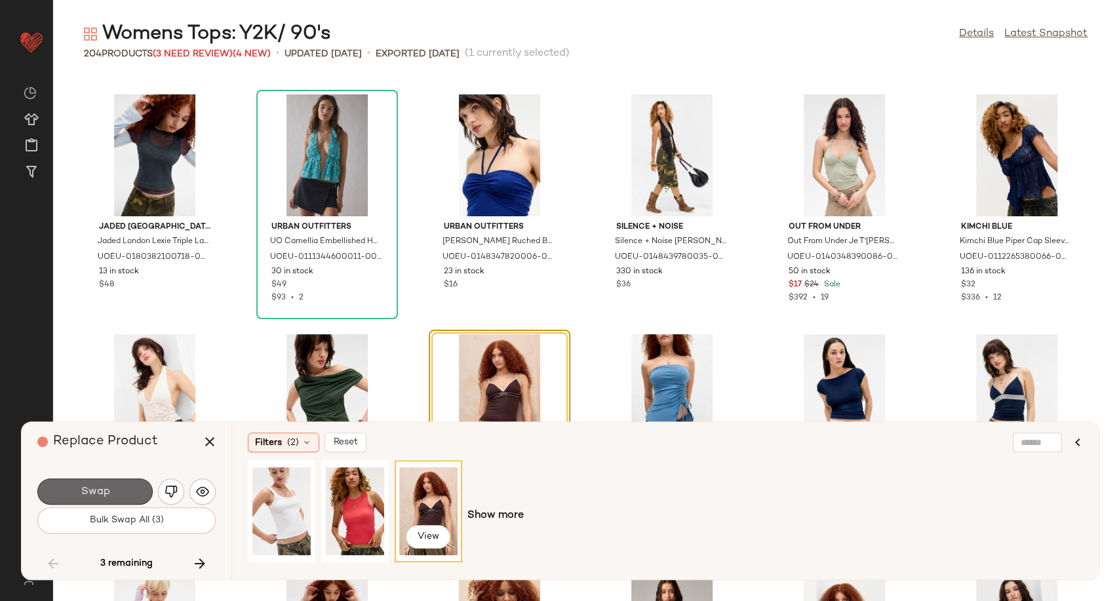
click at [108, 493] on span "Swap" at bounding box center [94, 492] width 29 height 12
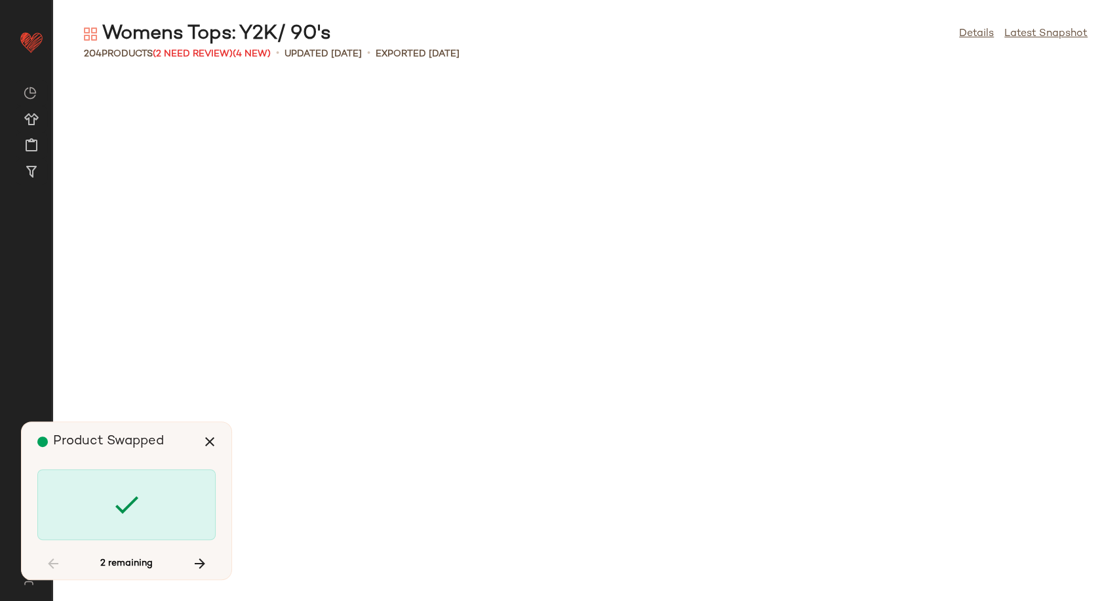
scroll to position [6476, 0]
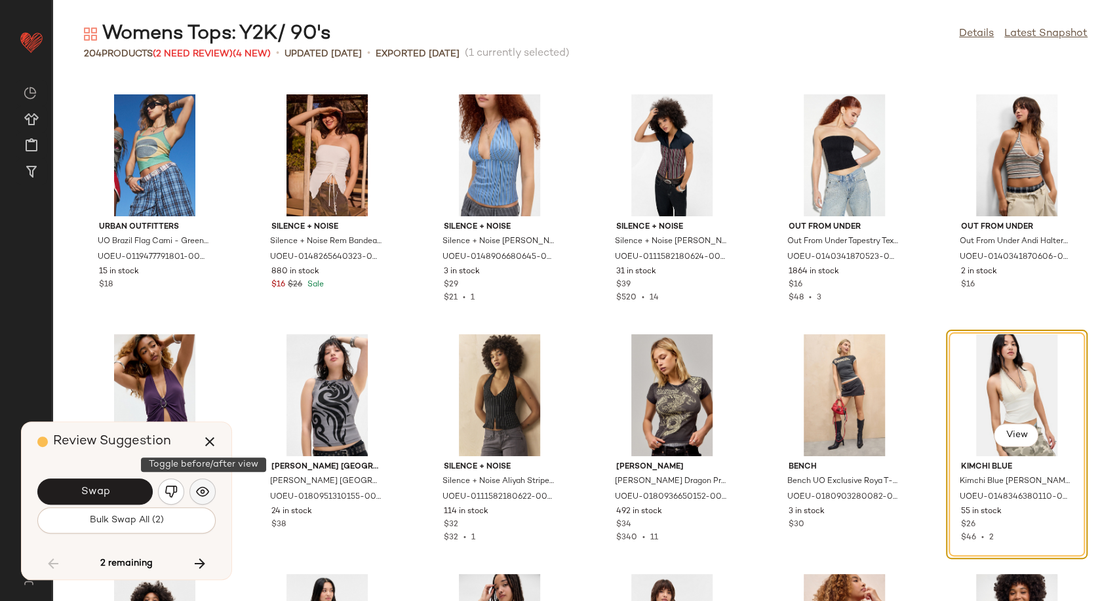
click at [212, 495] on button "button" at bounding box center [202, 491] width 26 height 26
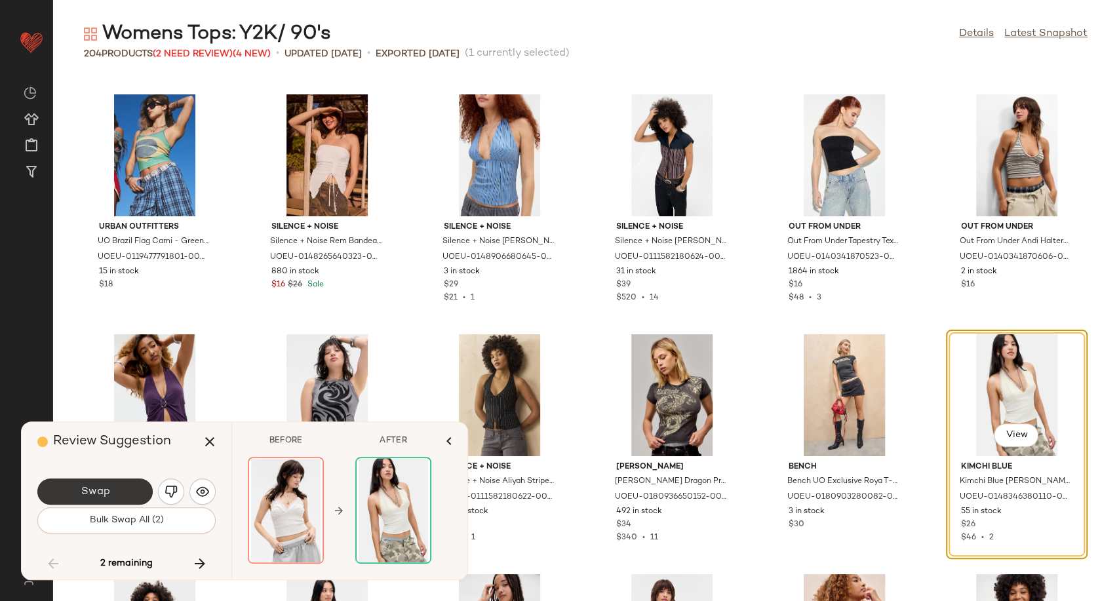
click at [92, 495] on span "Swap" at bounding box center [94, 492] width 29 height 12
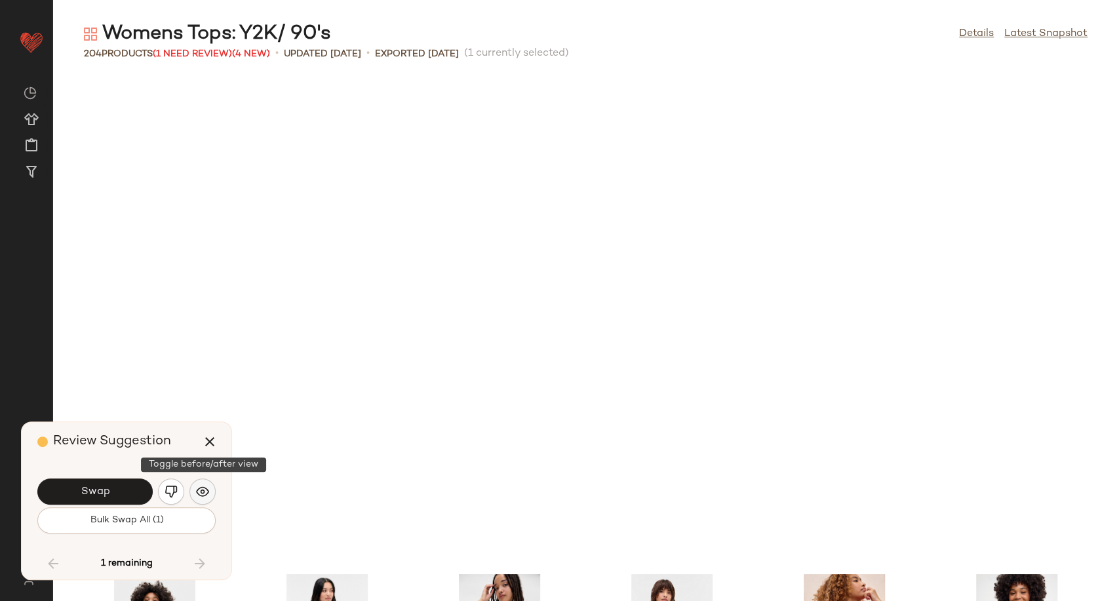
scroll to position [6956, 0]
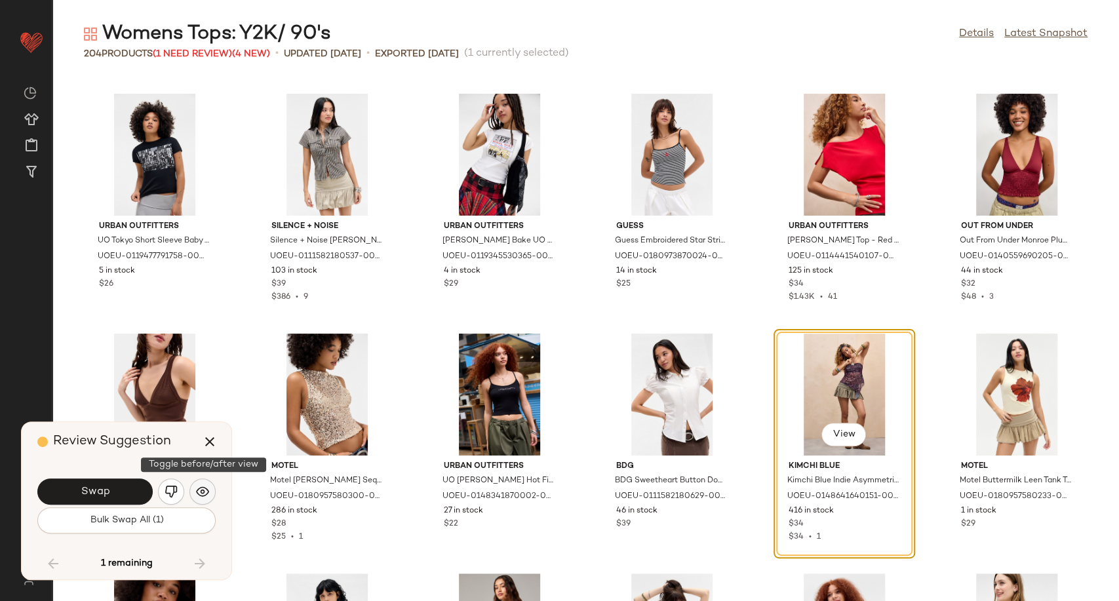
click at [199, 492] on img "button" at bounding box center [202, 491] width 13 height 13
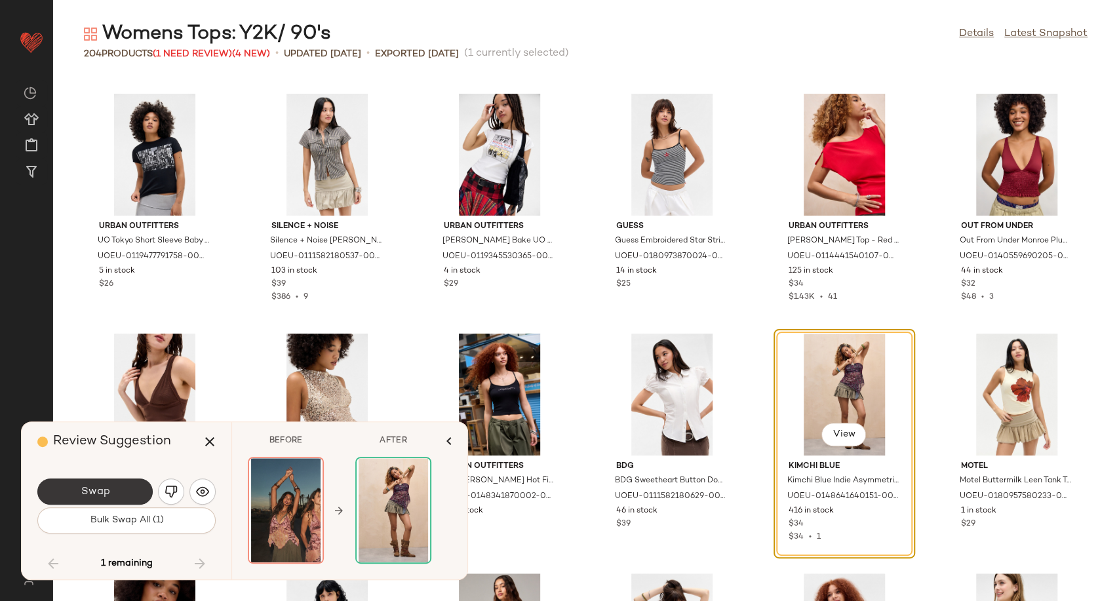
click at [85, 498] on span "Swap" at bounding box center [94, 492] width 29 height 12
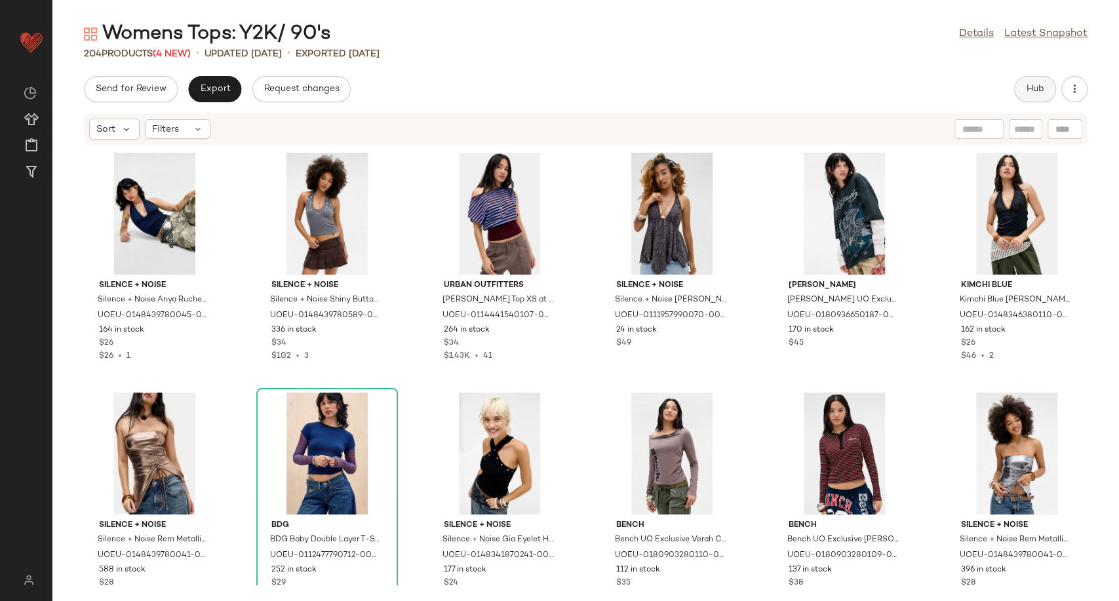
click at [1047, 81] on button "Hub" at bounding box center [1035, 89] width 42 height 26
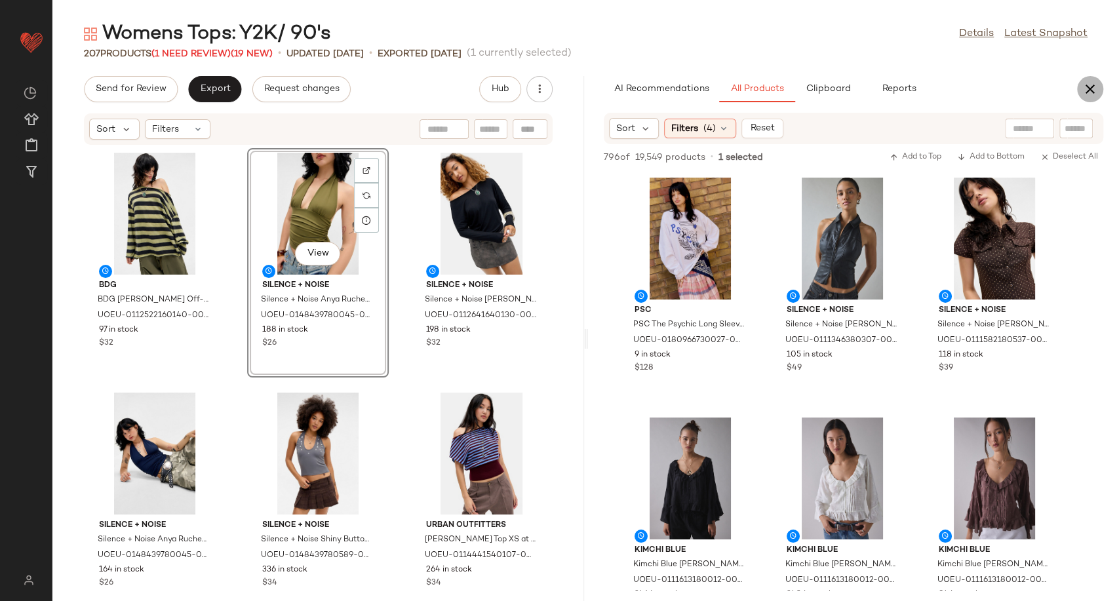
click at [1091, 89] on icon "button" at bounding box center [1090, 89] width 16 height 16
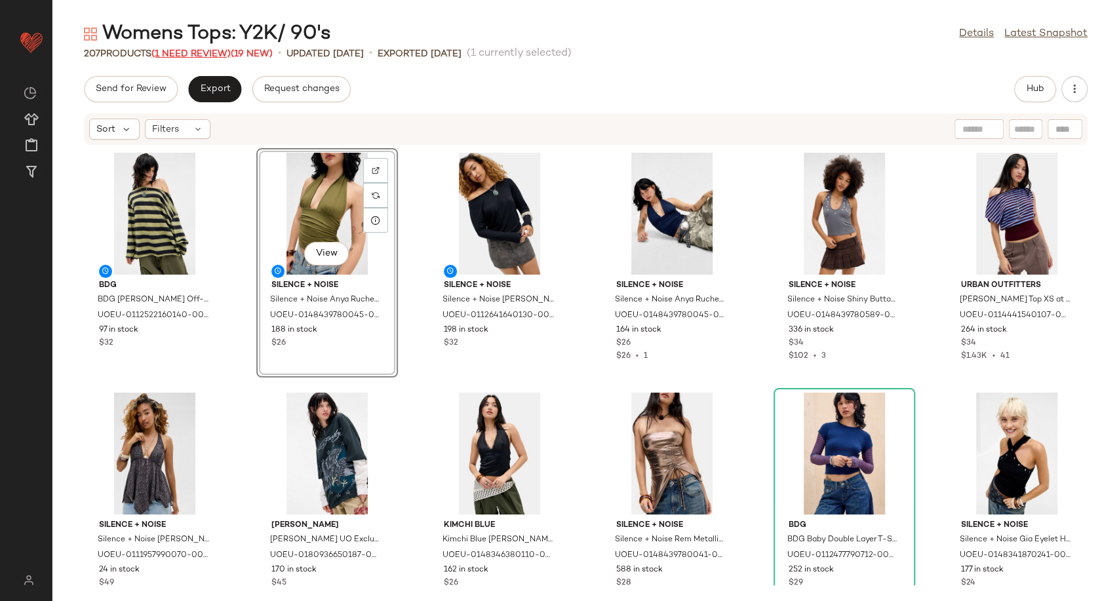
click at [204, 51] on span "(1 Need Review)" at bounding box center [190, 54] width 79 height 10
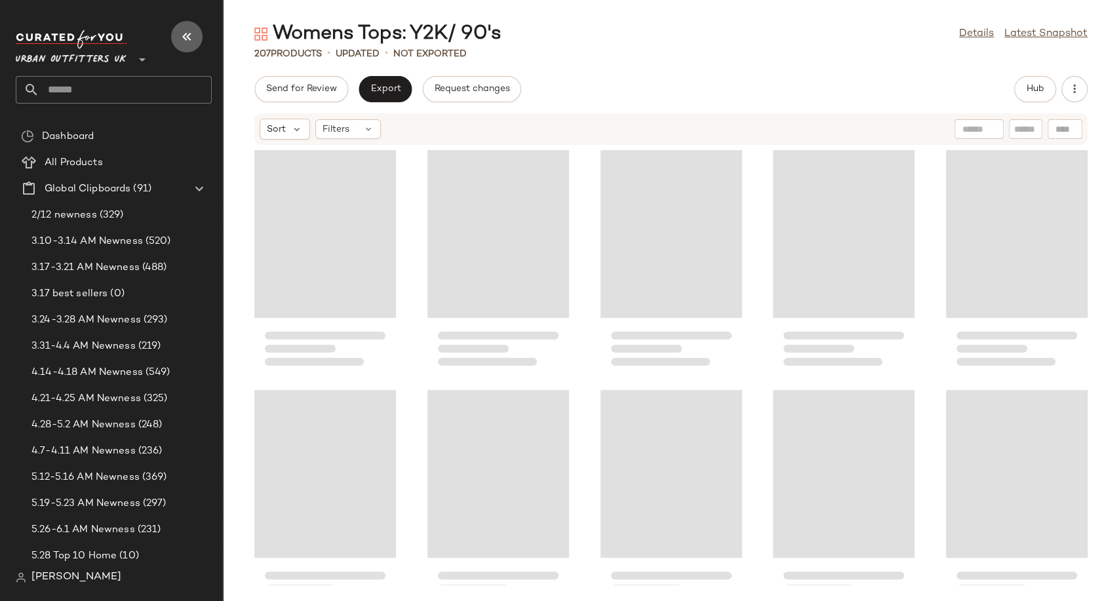
click at [177, 41] on button "button" at bounding box center [186, 36] width 31 height 31
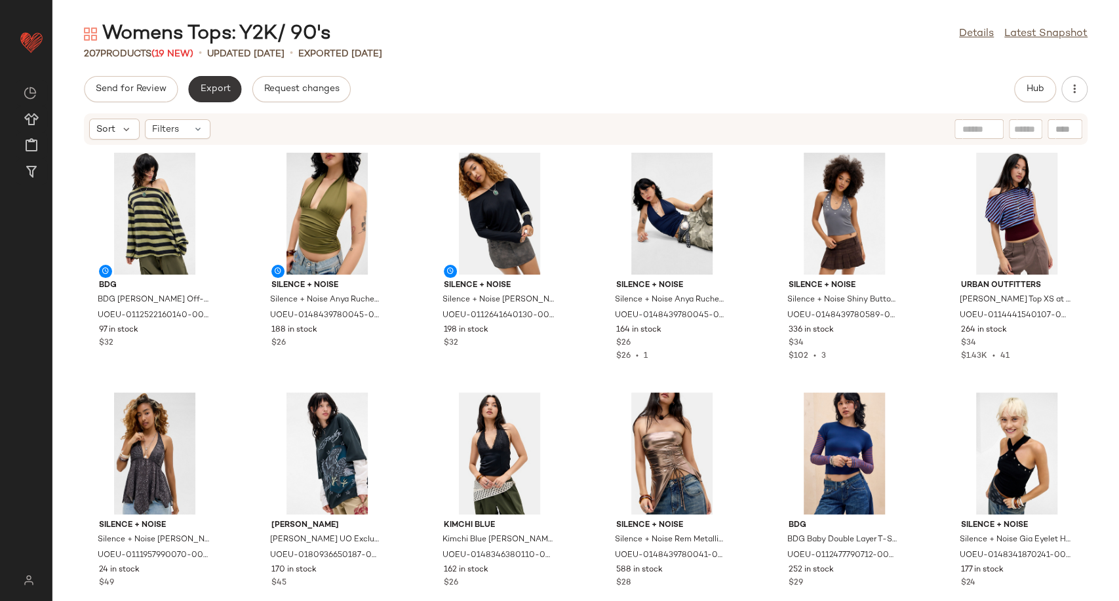
click at [216, 90] on span "Export" at bounding box center [214, 89] width 31 height 10
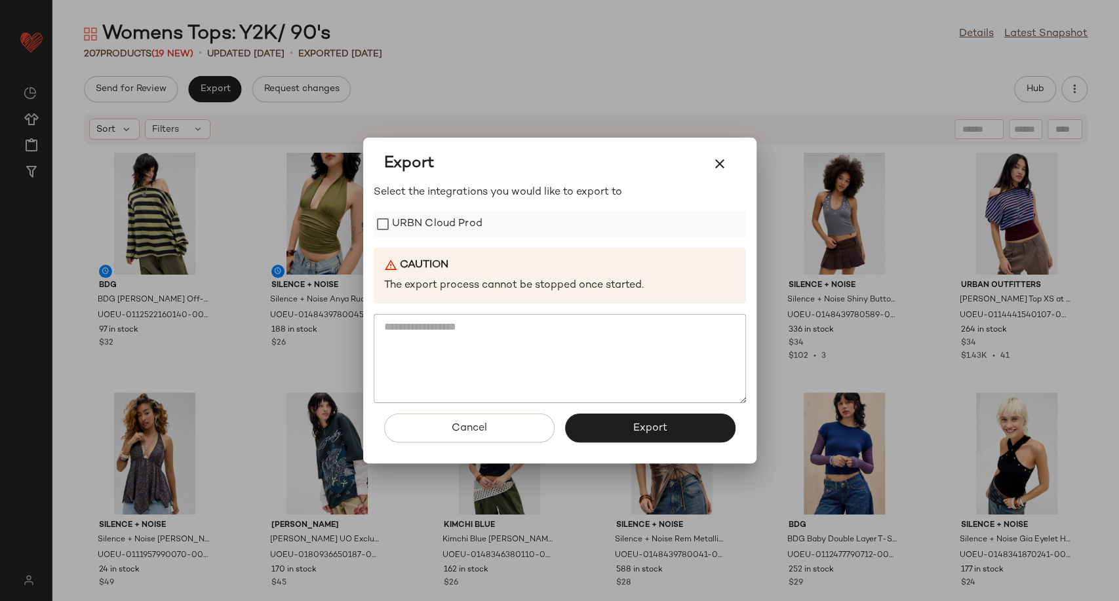
click at [459, 227] on label "URBN Cloud Prod" at bounding box center [437, 224] width 90 height 26
click at [670, 425] on button "Export" at bounding box center [650, 428] width 170 height 29
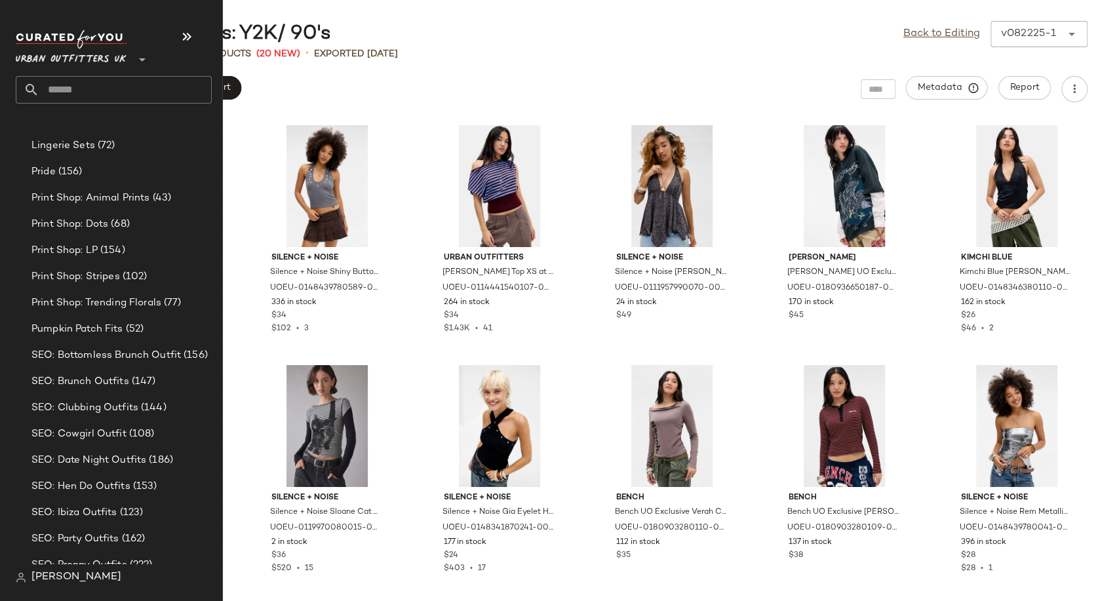
scroll to position [4041, 0]
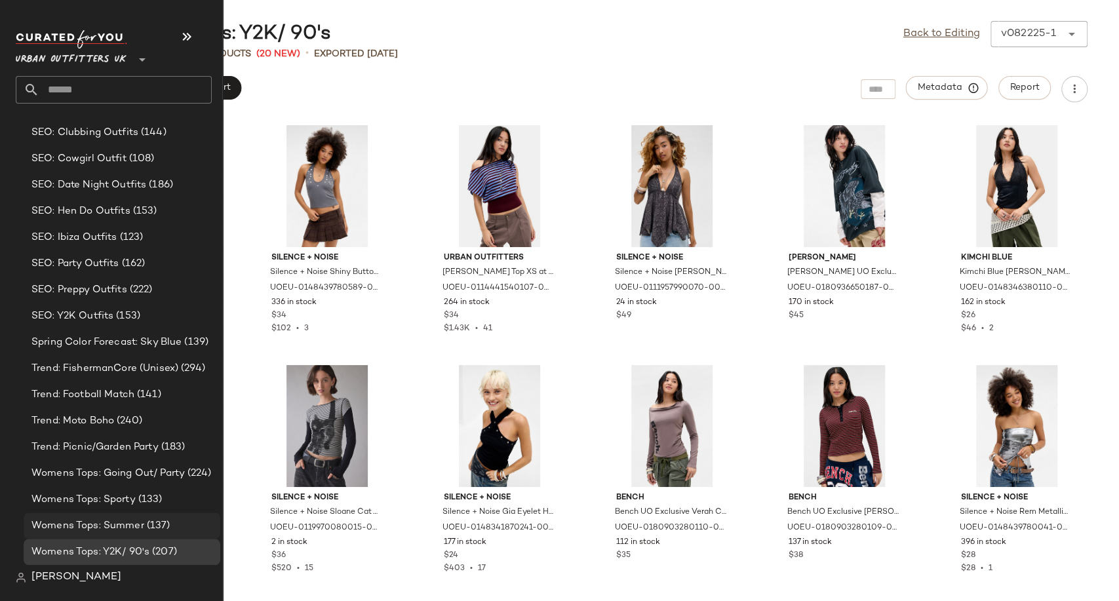
click at [114, 526] on span "Womens Tops: Summer" at bounding box center [87, 525] width 113 height 15
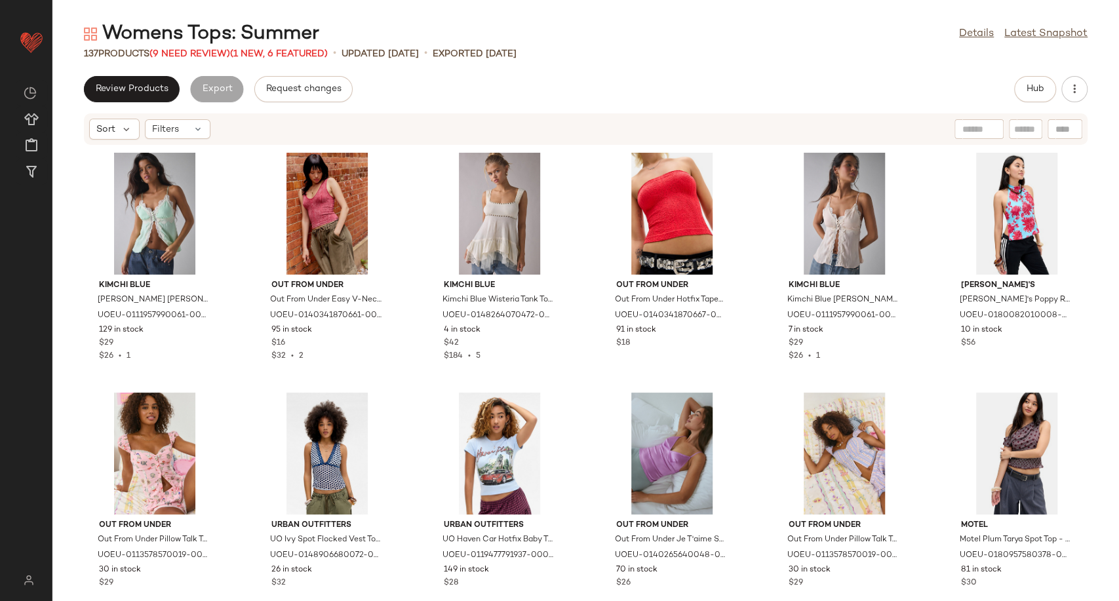
click at [471, 90] on div "Review Products Export Request changes Hub" at bounding box center [585, 89] width 1003 height 26
click at [194, 56] on span "(9 Need Review)" at bounding box center [189, 54] width 81 height 10
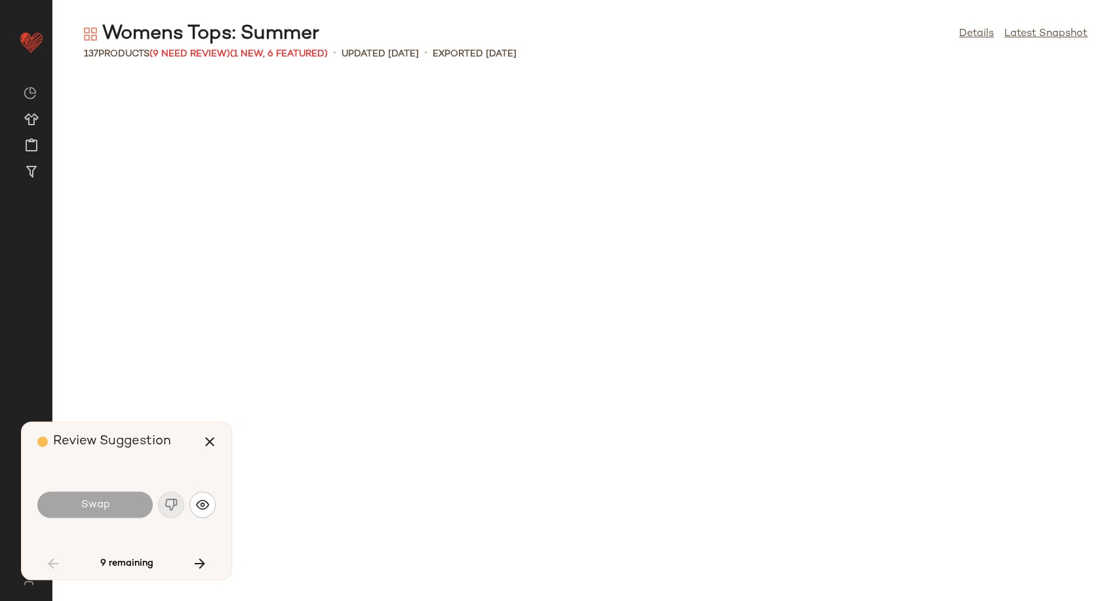
scroll to position [1199, 0]
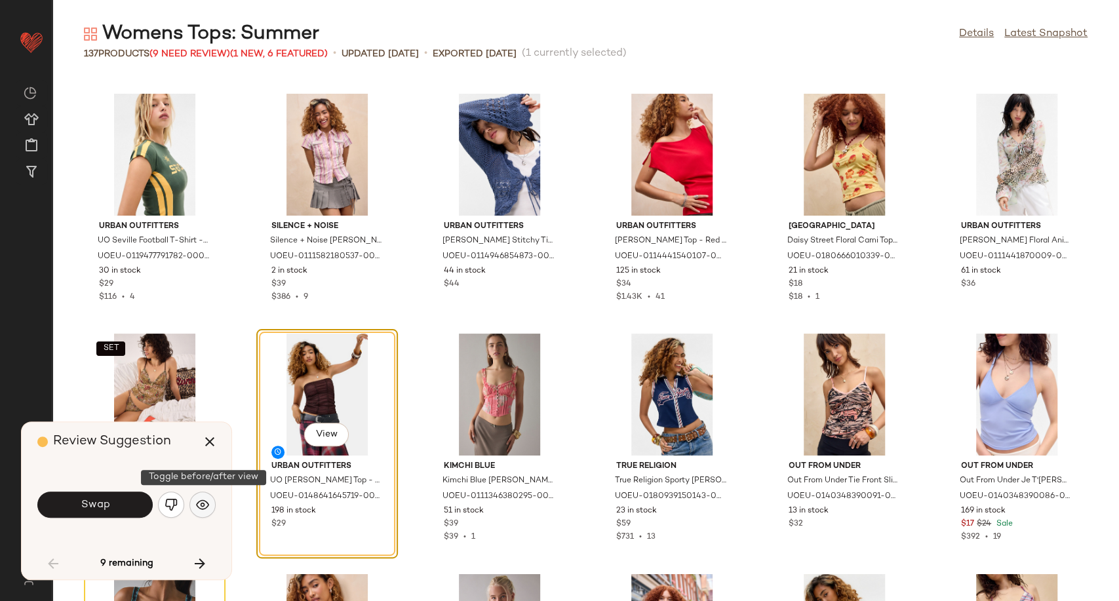
click at [197, 507] on img "button" at bounding box center [202, 504] width 13 height 13
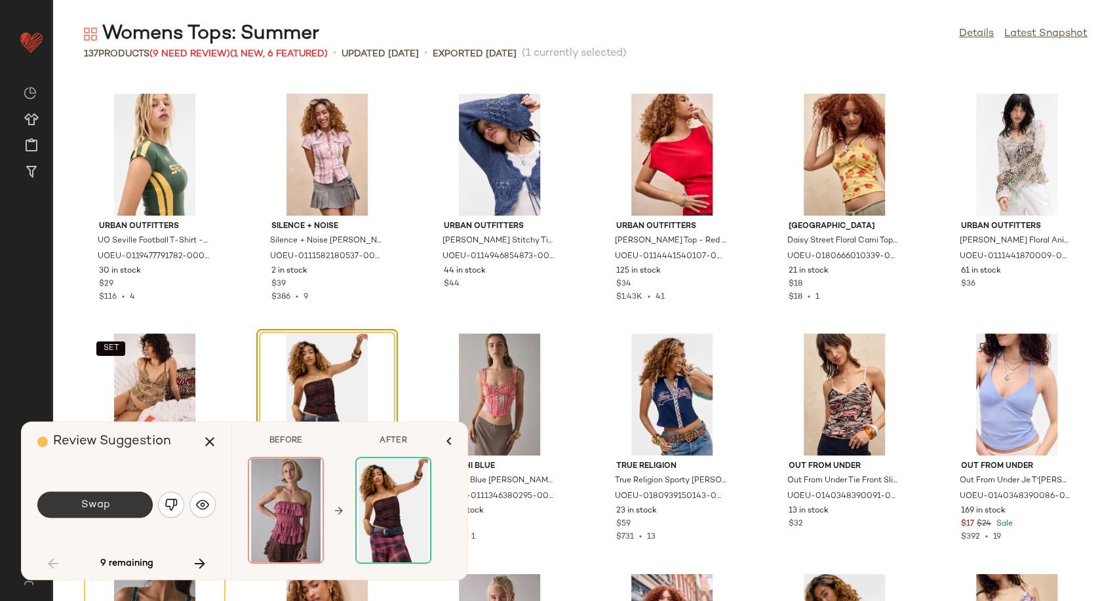
click at [86, 505] on span "Swap" at bounding box center [94, 505] width 29 height 12
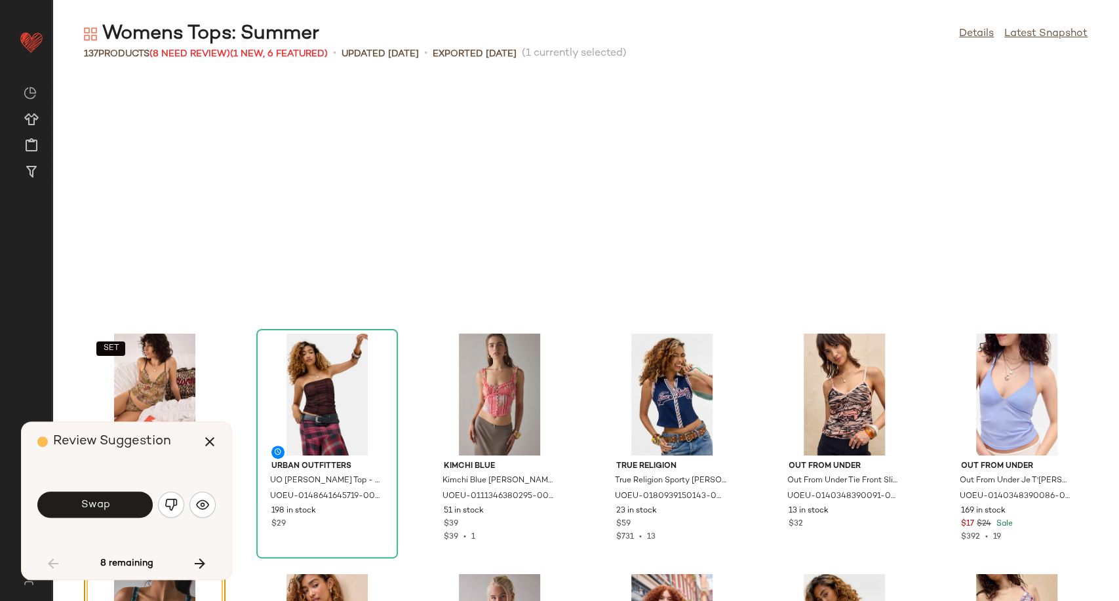
scroll to position [1439, 0]
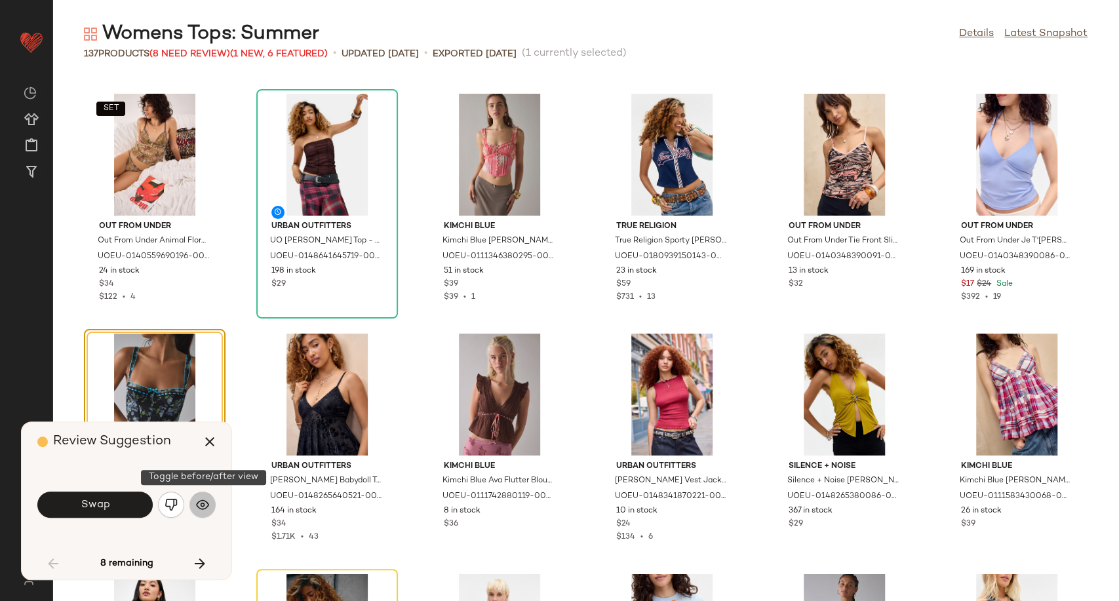
click at [208, 510] on img "button" at bounding box center [202, 504] width 13 height 13
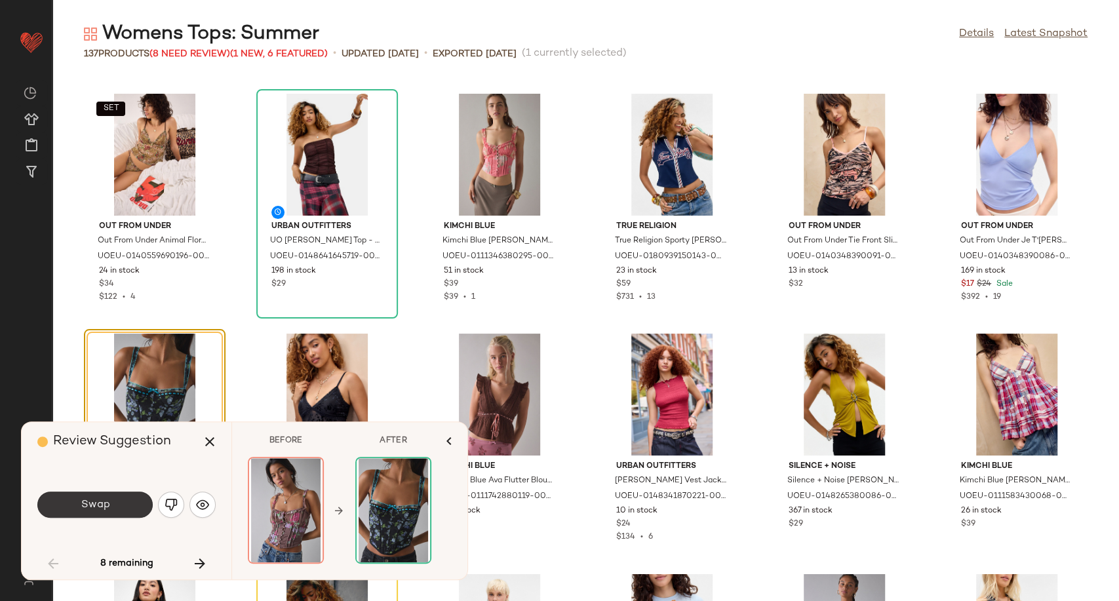
click at [109, 503] on button "Swap" at bounding box center [94, 505] width 115 height 26
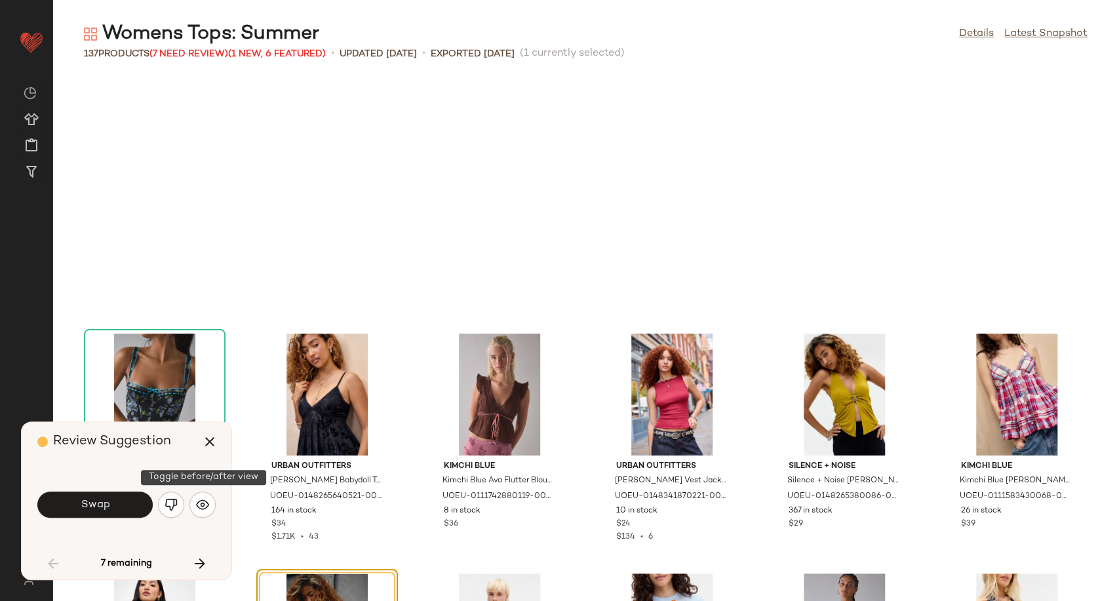
scroll to position [1678, 0]
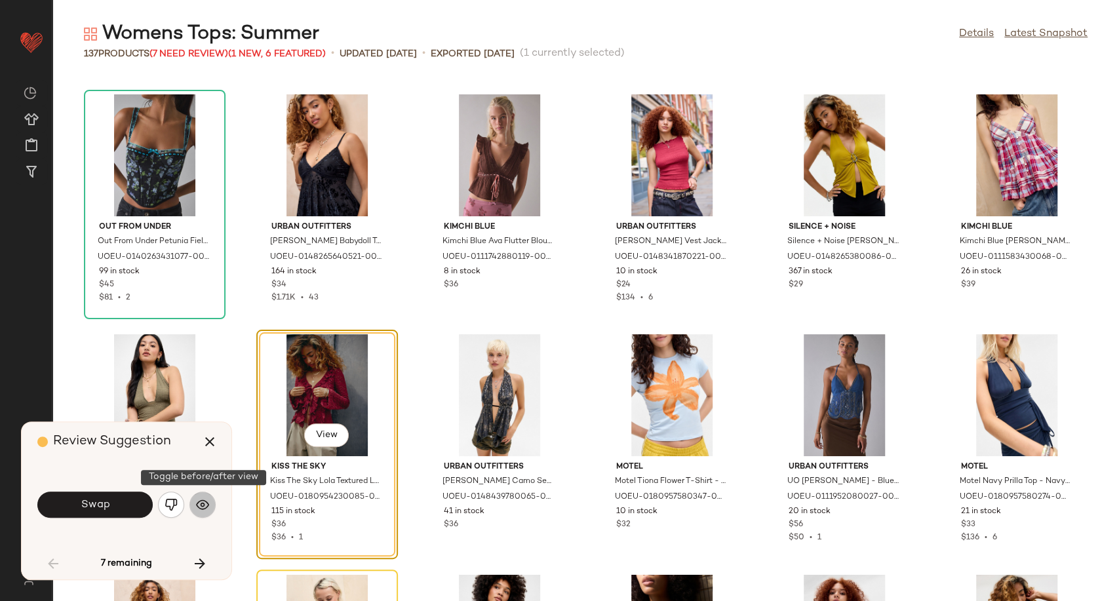
click at [208, 514] on button "button" at bounding box center [202, 505] width 26 height 26
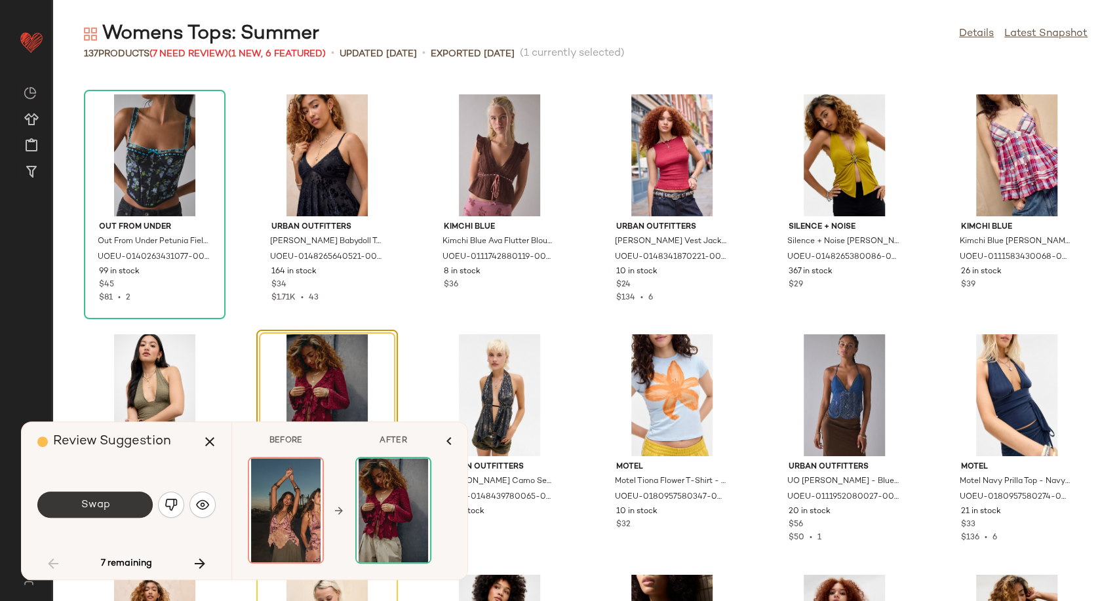
click at [114, 509] on button "Swap" at bounding box center [94, 505] width 115 height 26
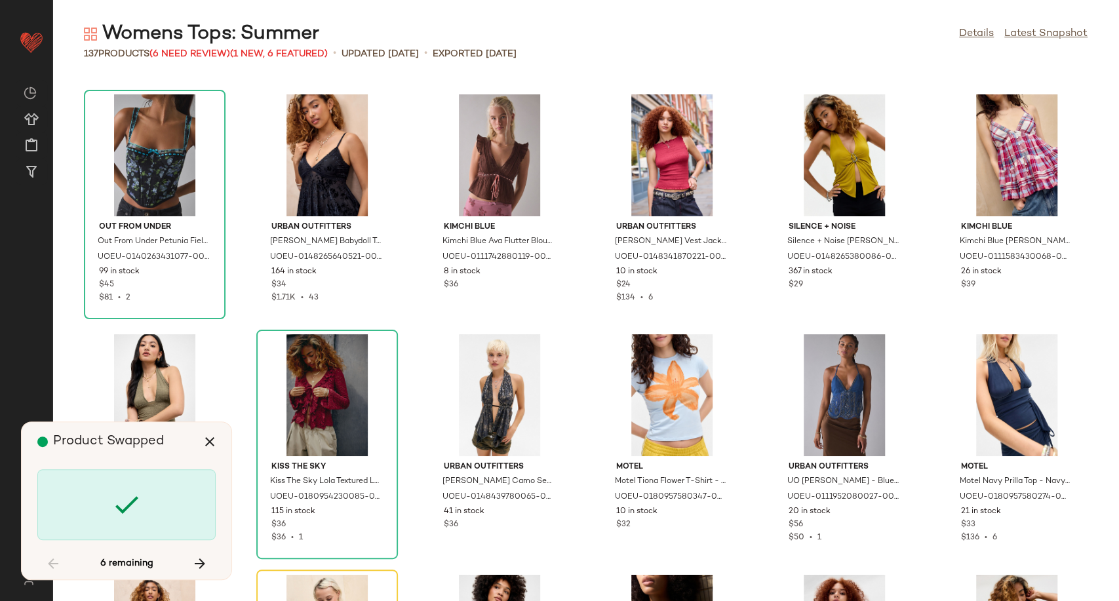
scroll to position [1919, 0]
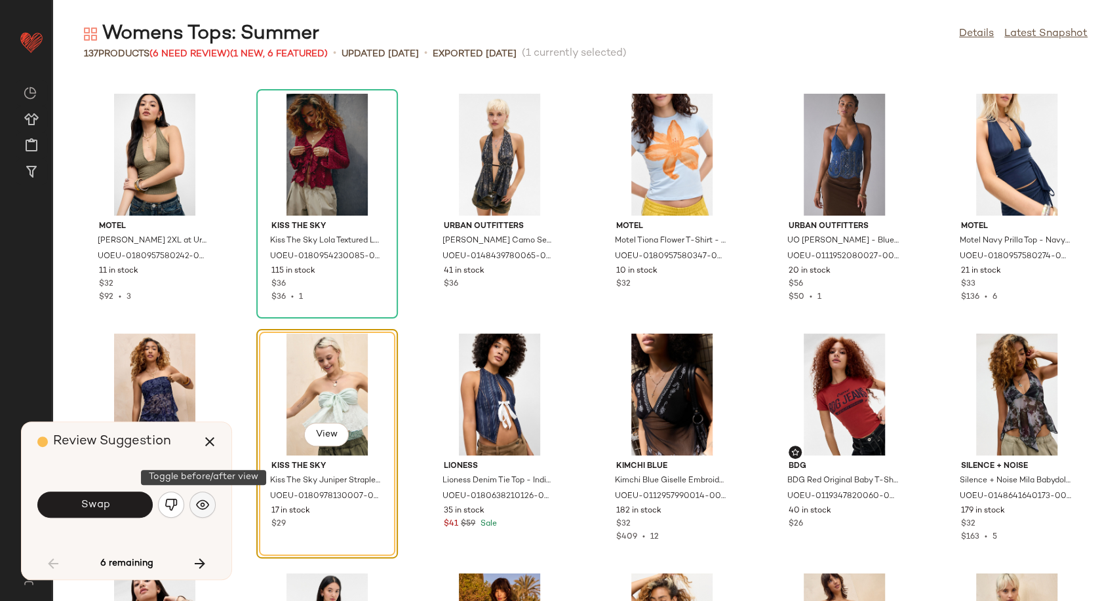
click at [210, 510] on button "button" at bounding box center [202, 505] width 26 height 26
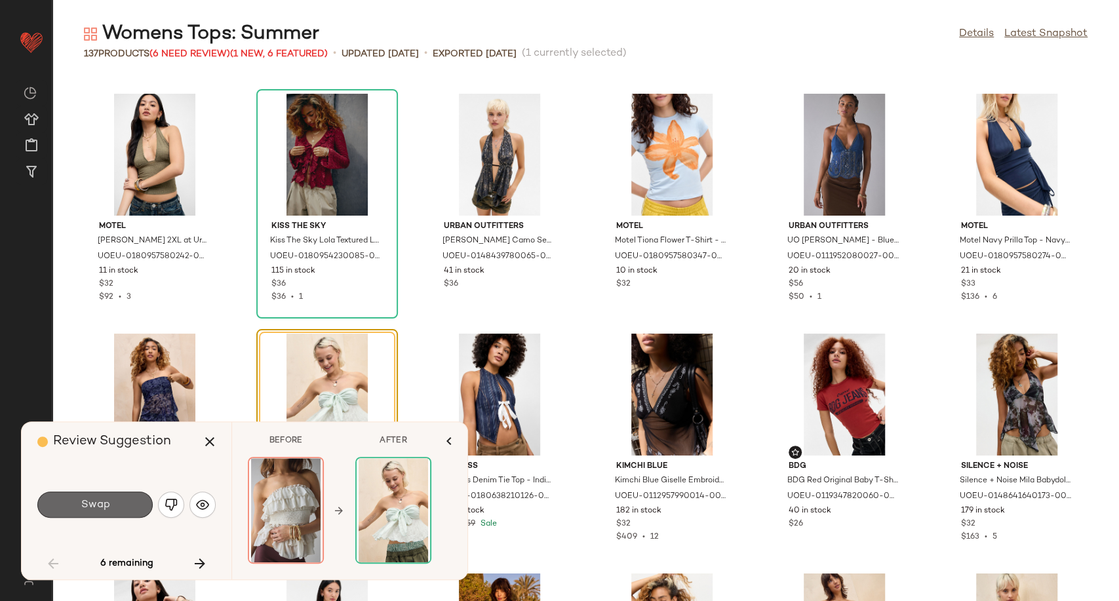
click at [131, 505] on button "Swap" at bounding box center [94, 505] width 115 height 26
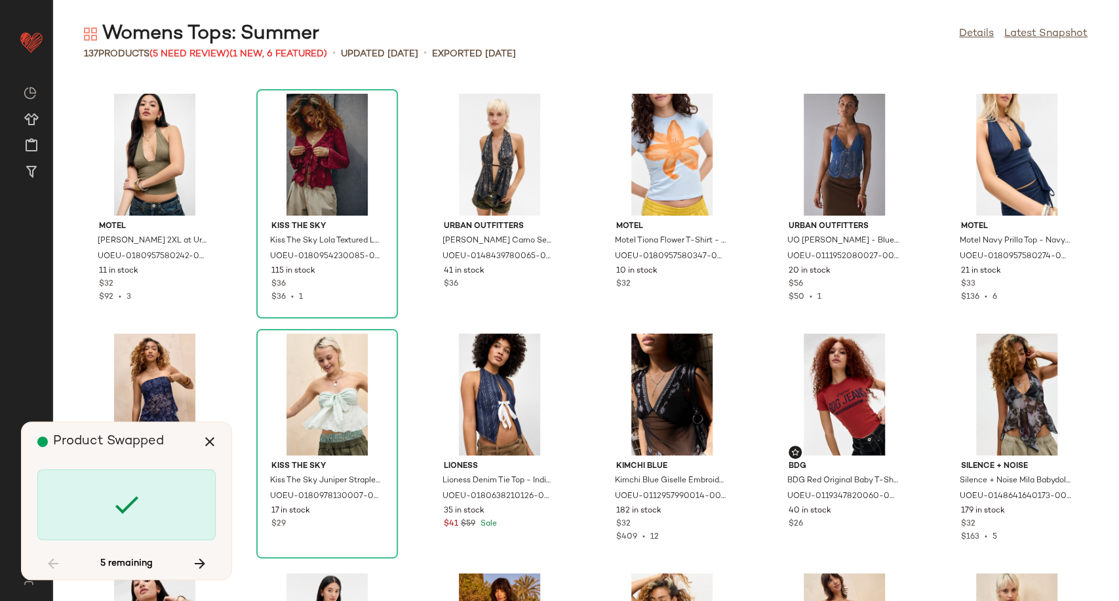
scroll to position [2399, 0]
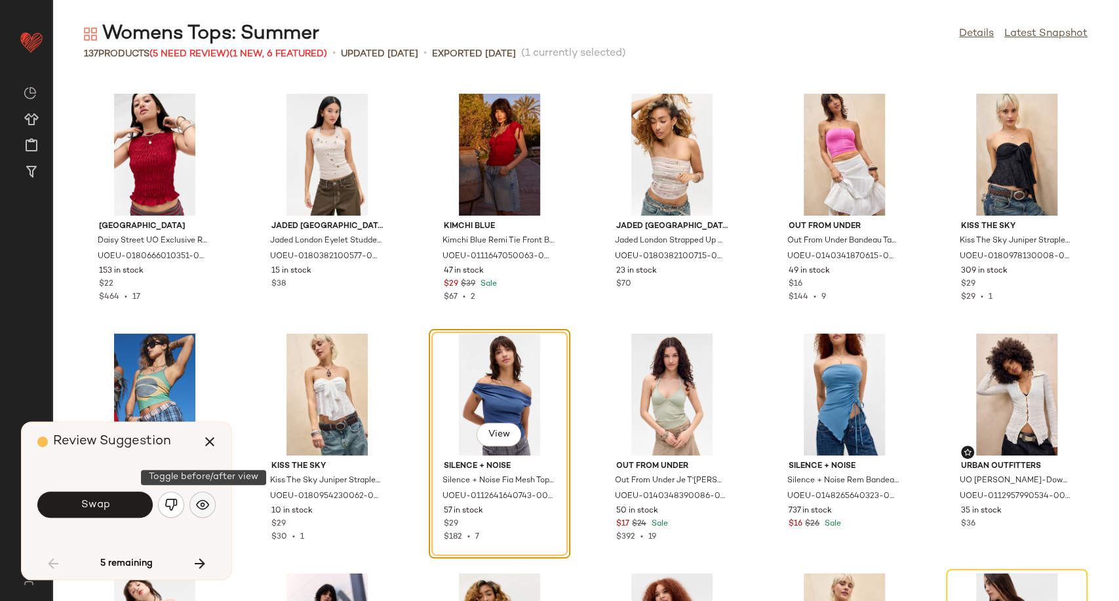
click at [204, 509] on img "button" at bounding box center [202, 504] width 13 height 13
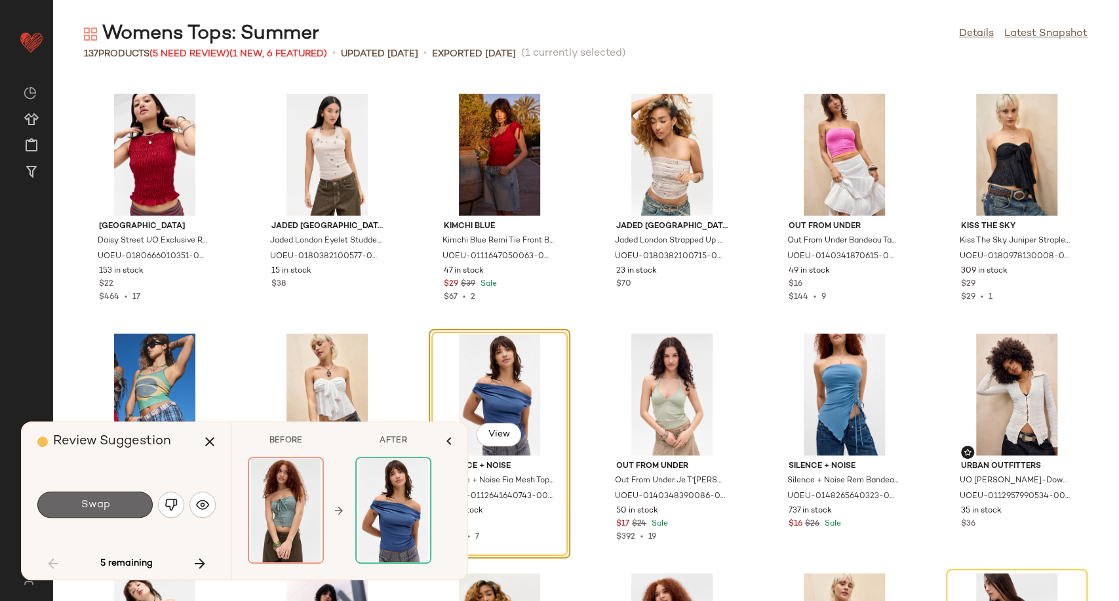
click at [118, 505] on button "Swap" at bounding box center [94, 505] width 115 height 26
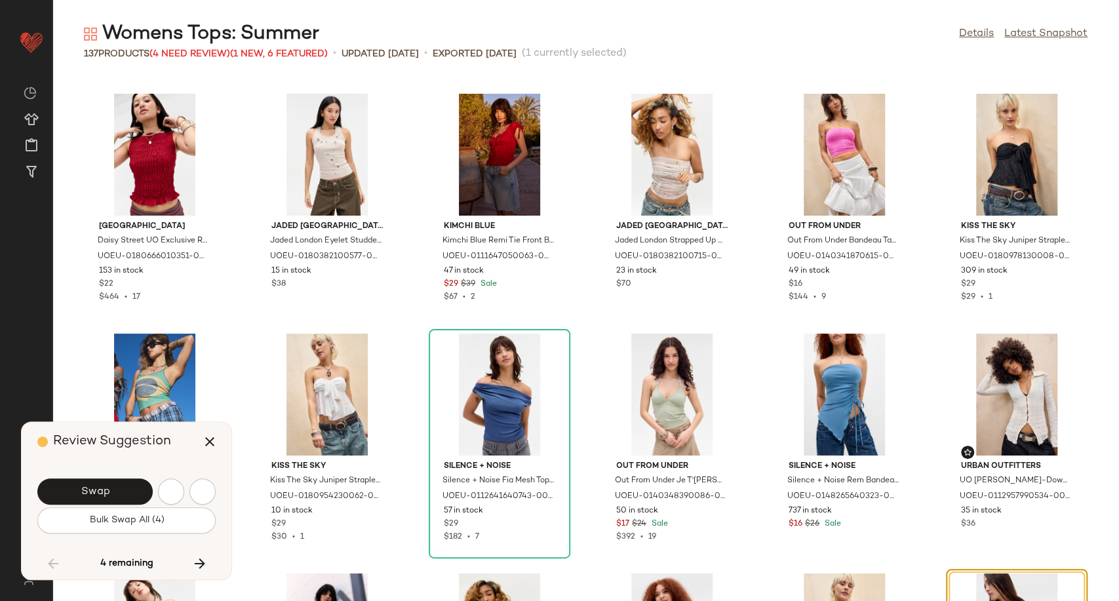
scroll to position [2638, 0]
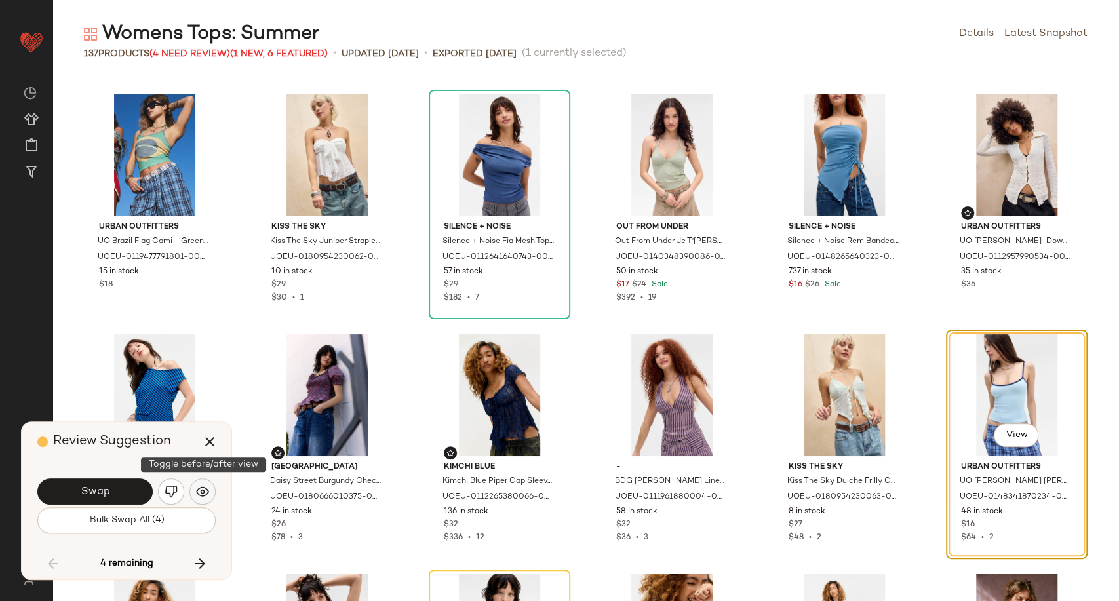
click at [207, 494] on img "button" at bounding box center [202, 491] width 13 height 13
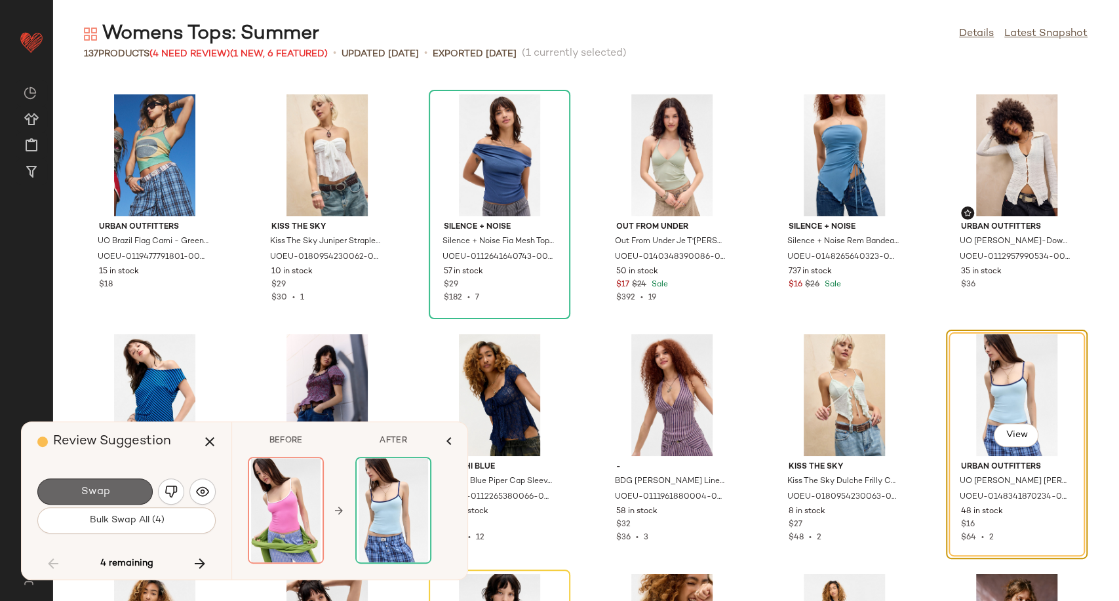
click at [143, 491] on button "Swap" at bounding box center [94, 491] width 115 height 26
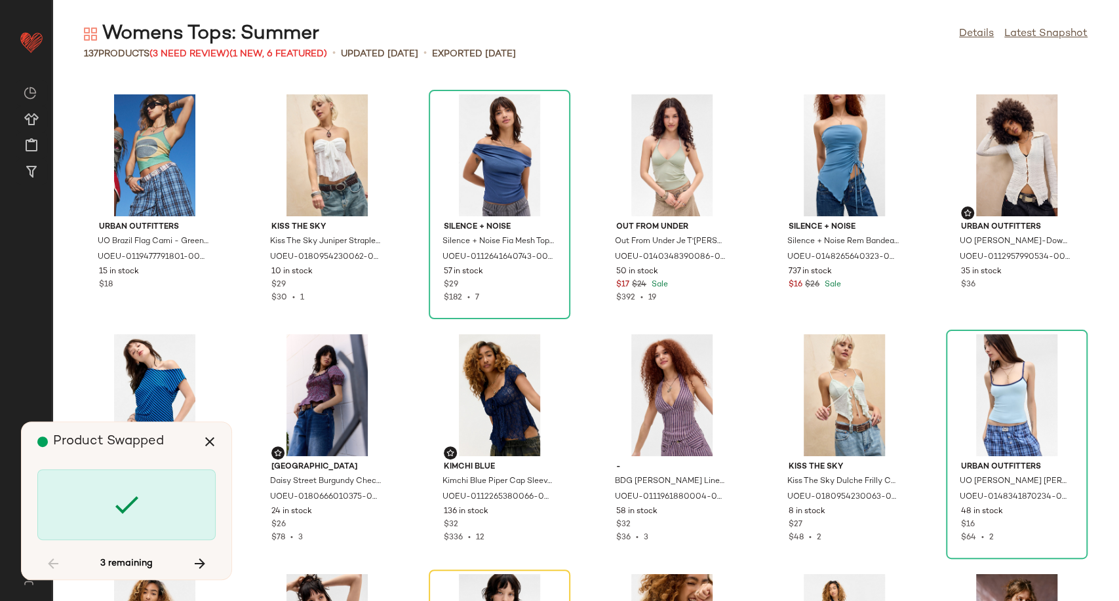
scroll to position [2878, 0]
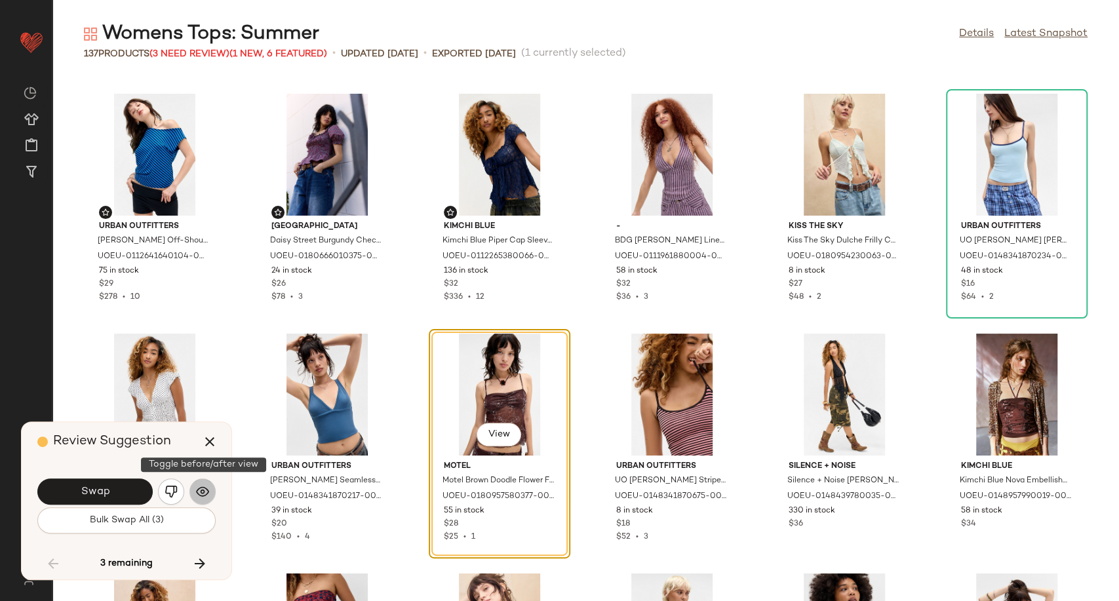
click at [208, 493] on img "button" at bounding box center [202, 491] width 13 height 13
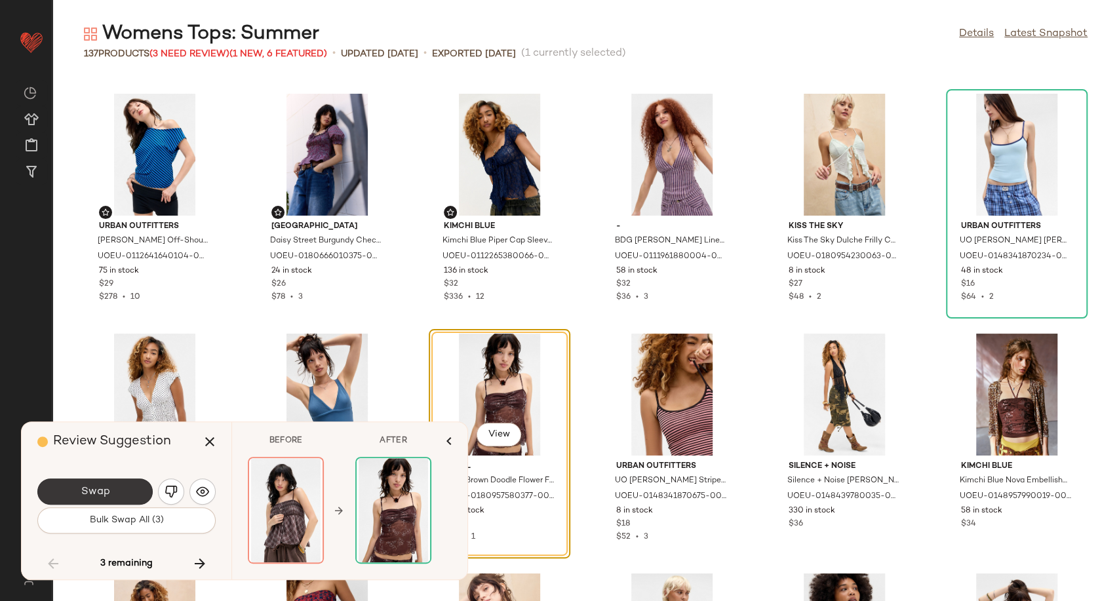
click at [111, 490] on button "Swap" at bounding box center [94, 491] width 115 height 26
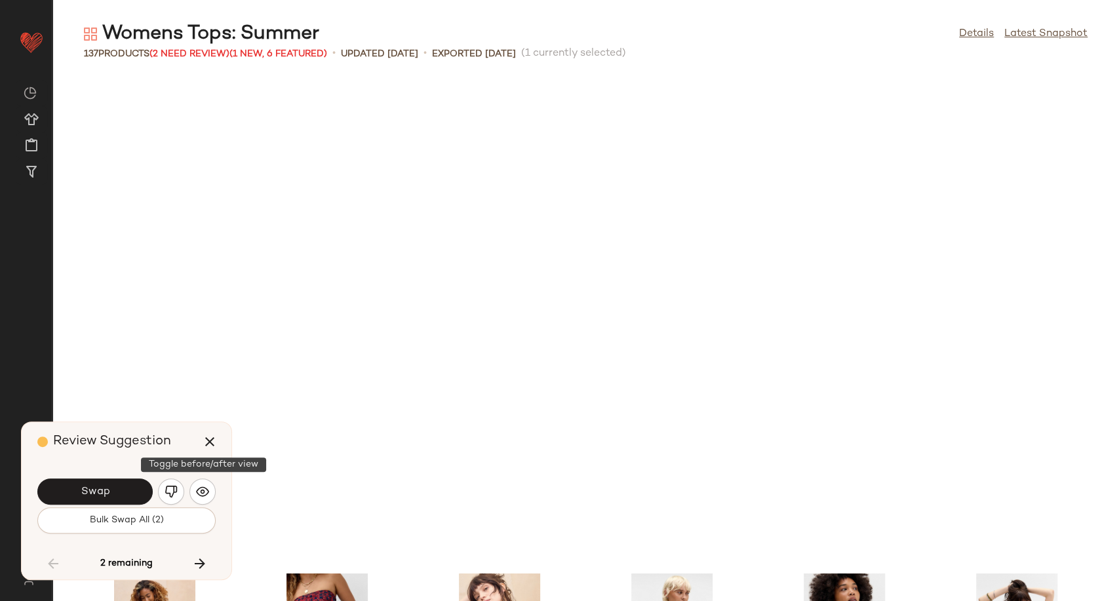
scroll to position [3358, 0]
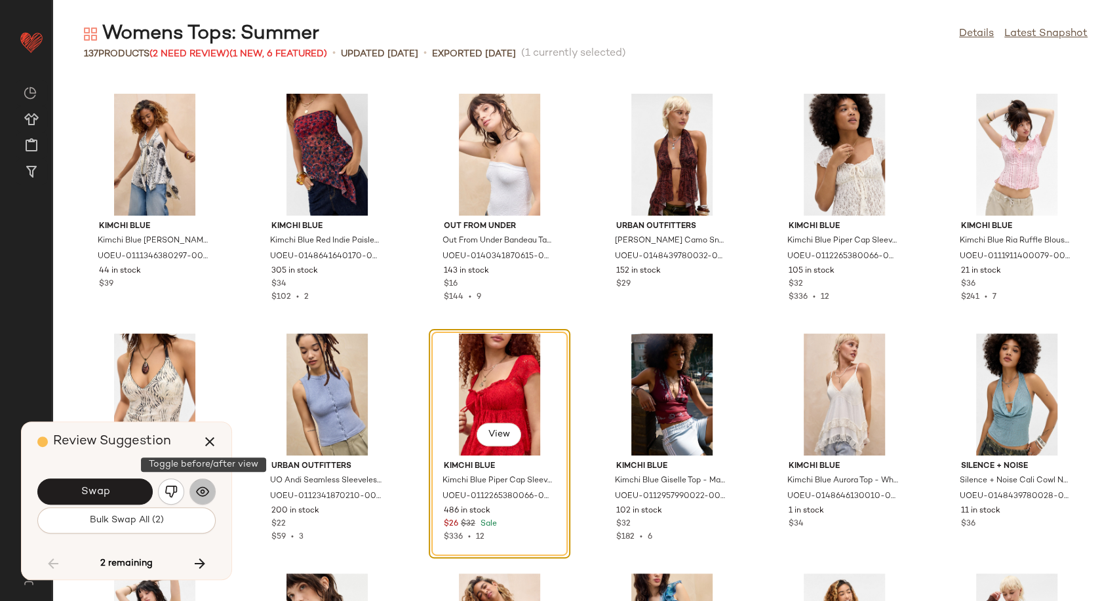
click at [200, 494] on img "button" at bounding box center [202, 491] width 13 height 13
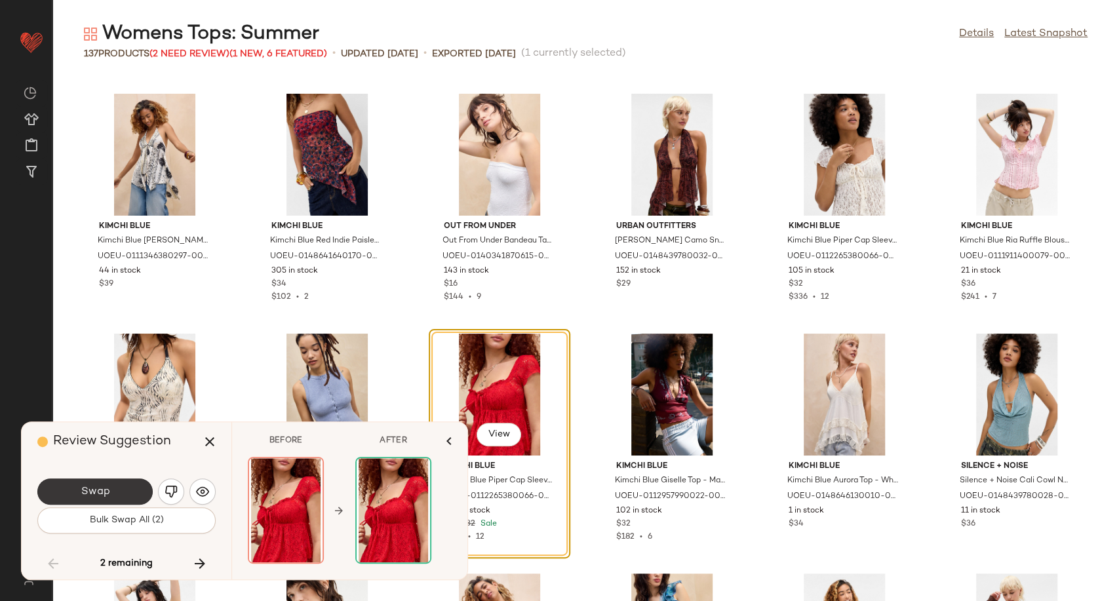
click at [111, 483] on button "Swap" at bounding box center [94, 491] width 115 height 26
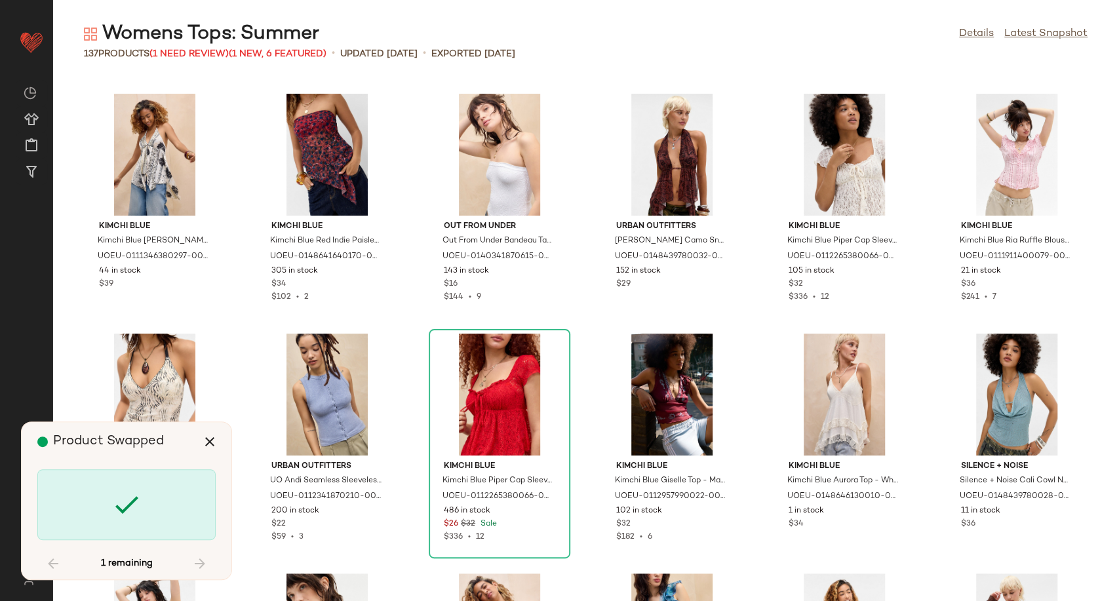
scroll to position [4078, 0]
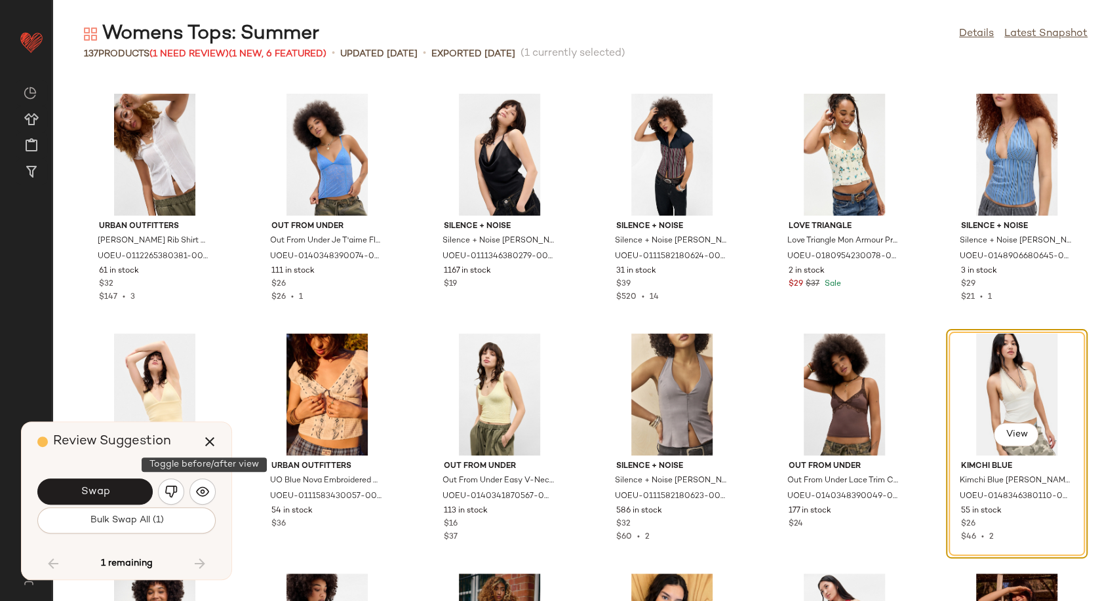
click at [214, 480] on div "Swap" at bounding box center [126, 491] width 178 height 31
click at [208, 488] on img "button" at bounding box center [202, 491] width 13 height 13
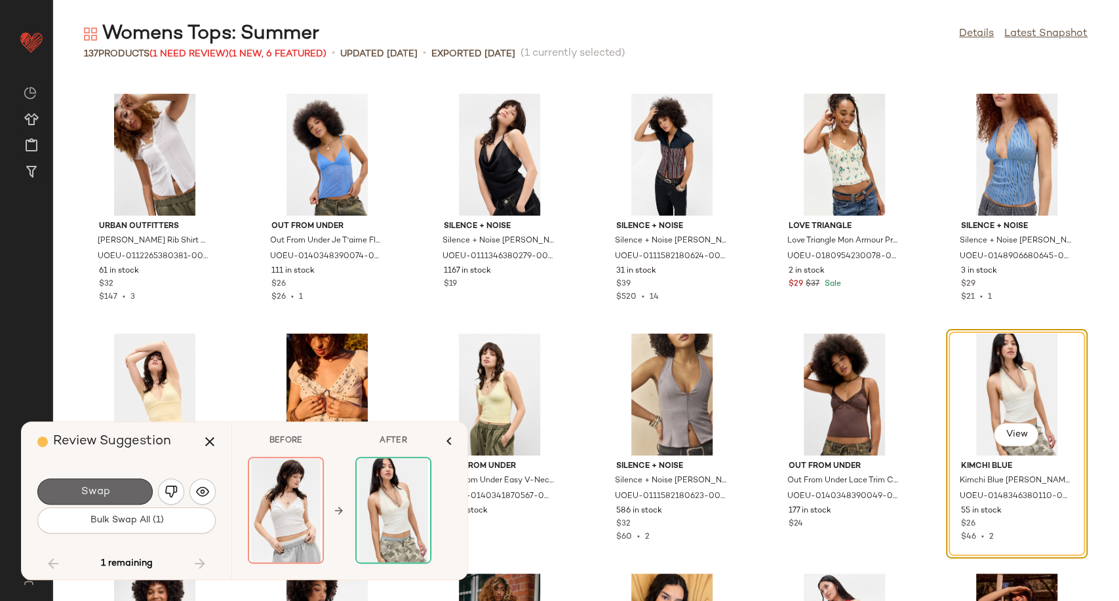
click at [136, 488] on button "Swap" at bounding box center [94, 491] width 115 height 26
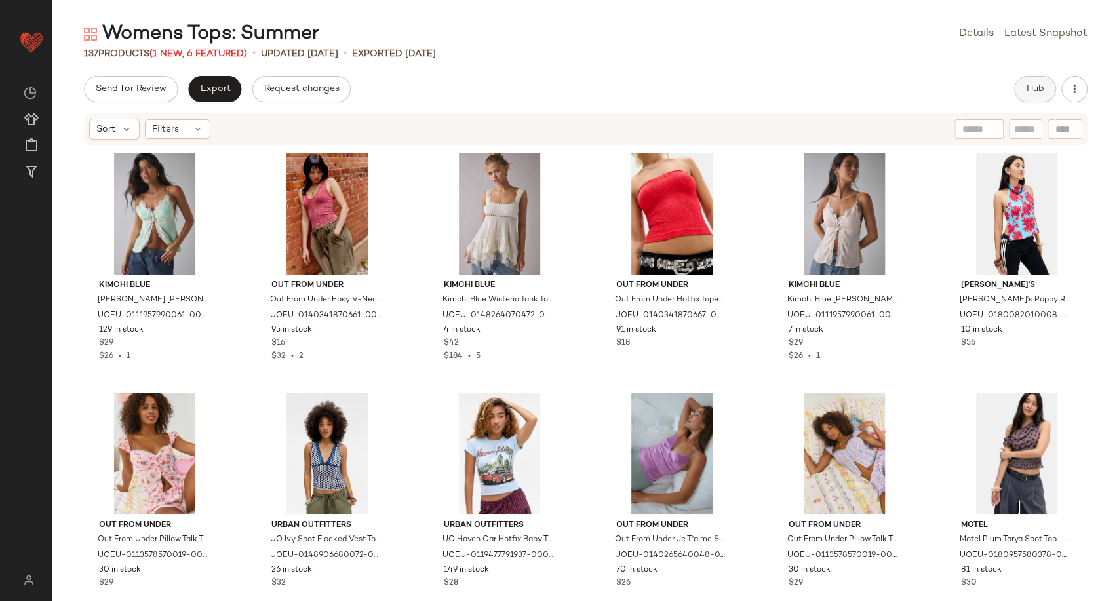
click at [1034, 88] on span "Hub" at bounding box center [1035, 89] width 18 height 10
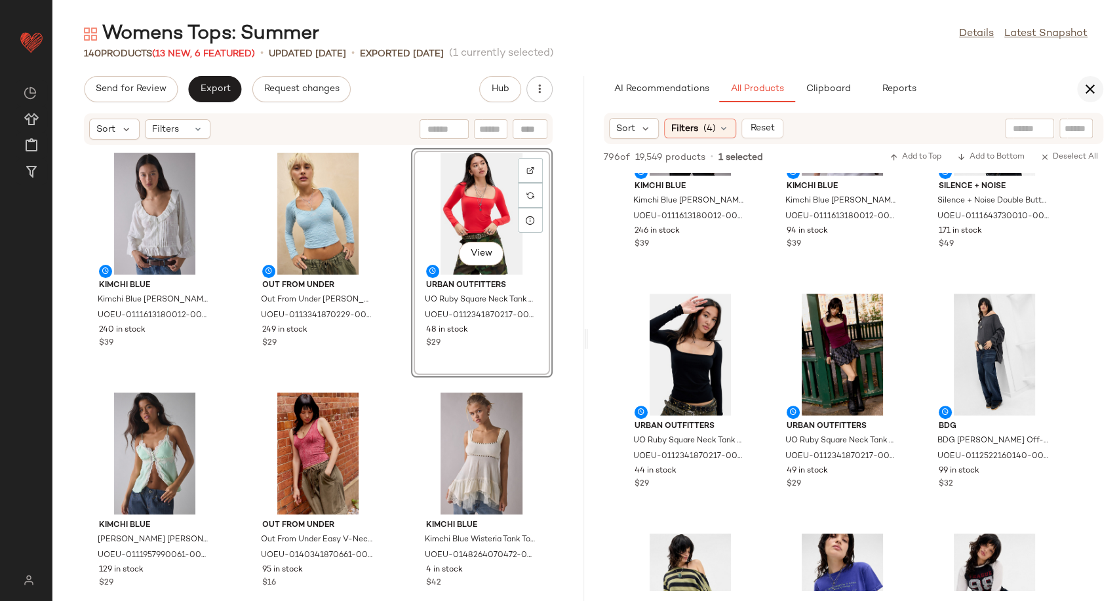
click at [1096, 92] on icon "button" at bounding box center [1090, 89] width 16 height 16
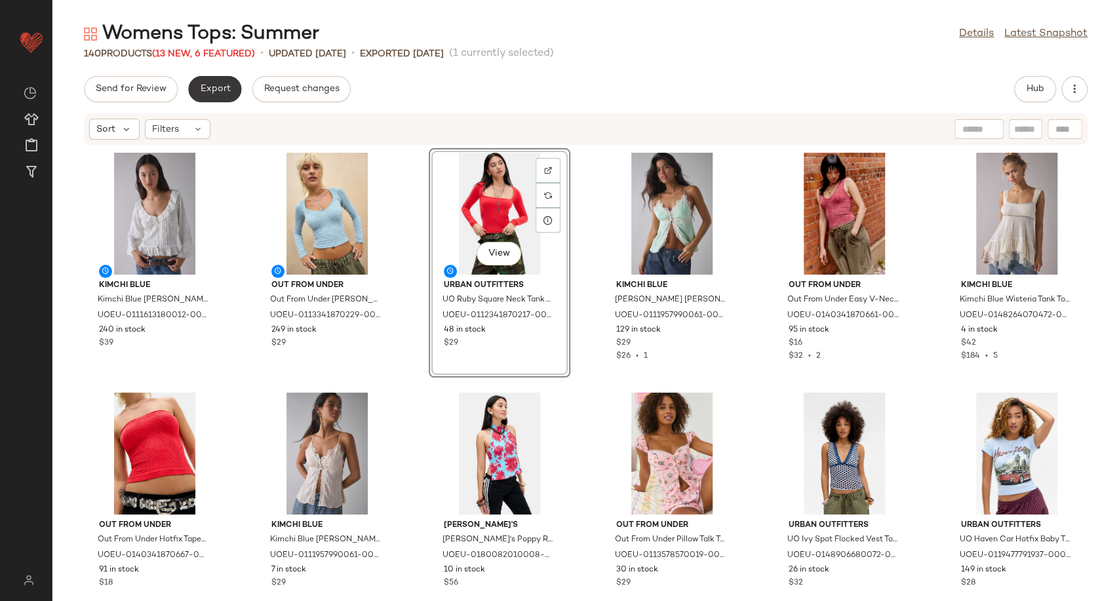
click at [220, 85] on span "Export" at bounding box center [214, 89] width 31 height 10
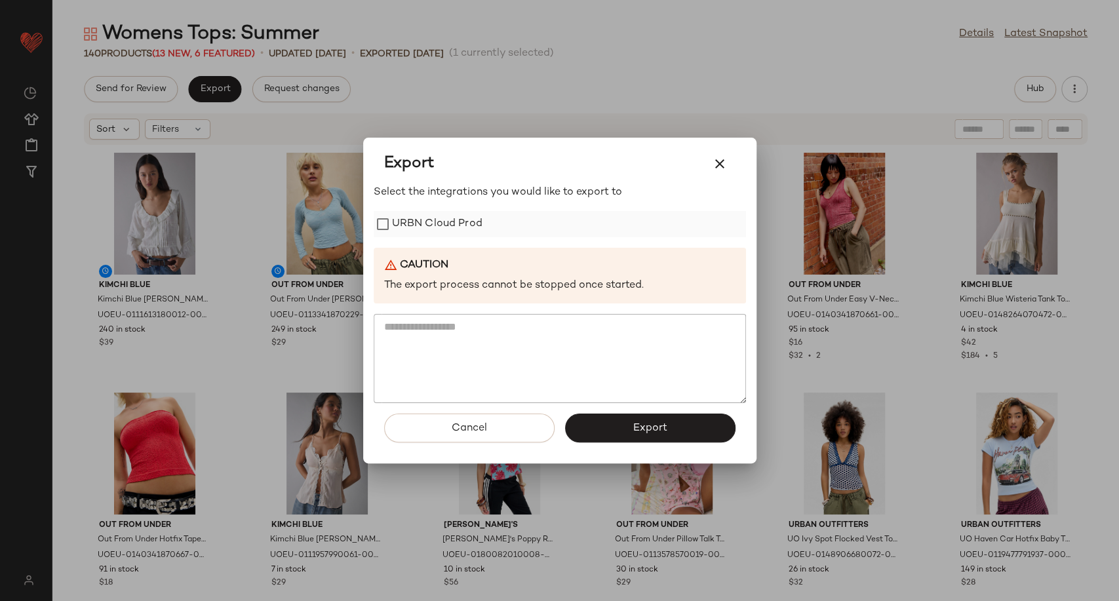
click at [418, 227] on label "URBN Cloud Prod" at bounding box center [437, 224] width 90 height 26
click at [634, 429] on span "Export" at bounding box center [649, 428] width 35 height 12
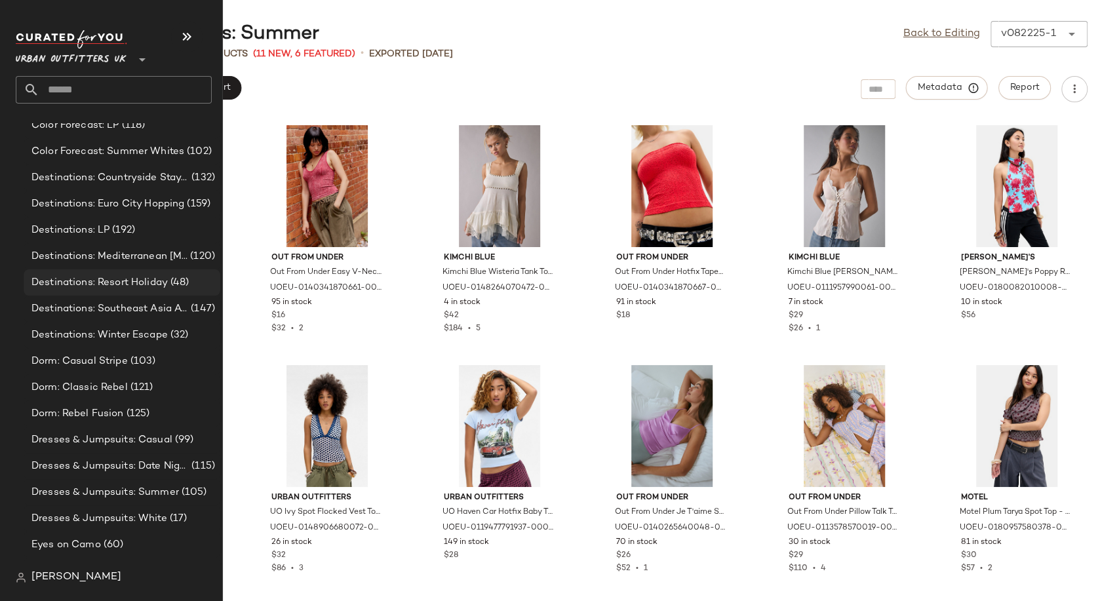
scroll to position [2913, 0]
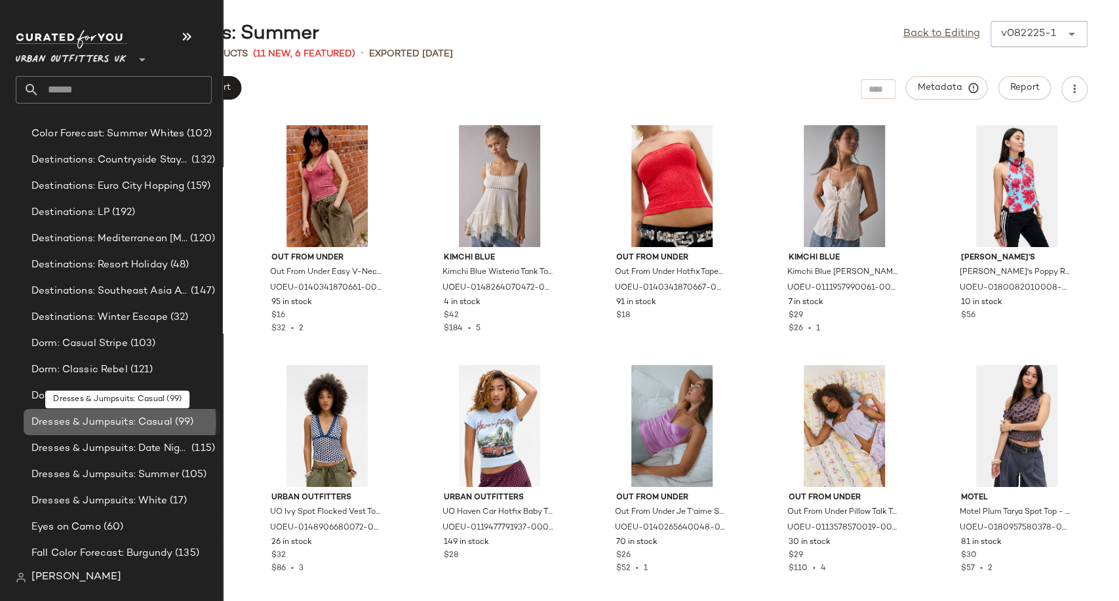
click at [98, 426] on span "Dresses & Jumpsuits: Casual" at bounding box center [101, 422] width 141 height 15
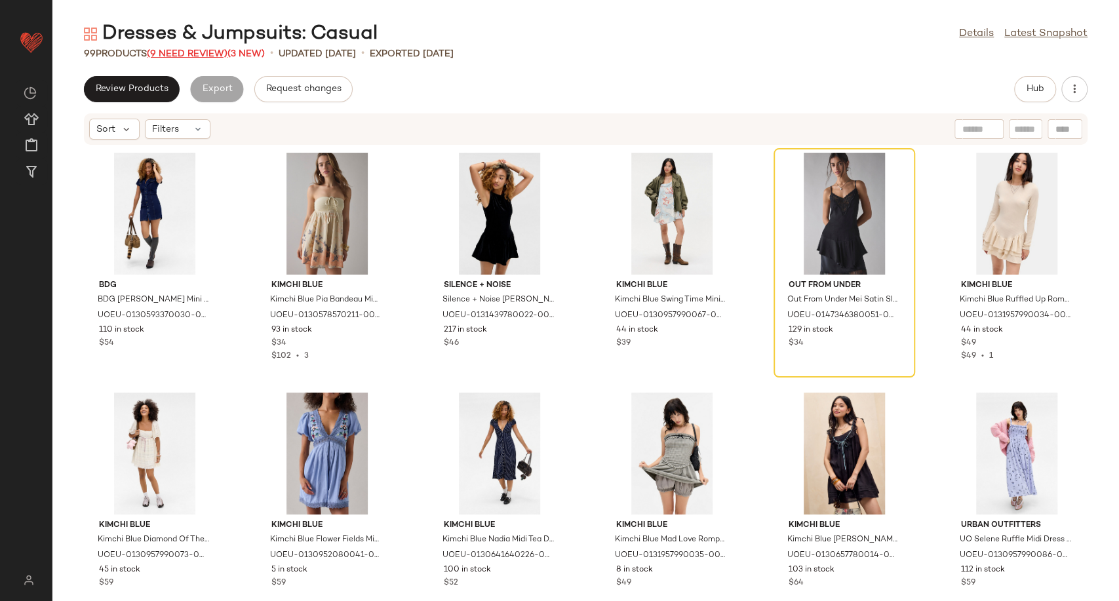
click at [200, 55] on span "(9 Need Review)" at bounding box center [187, 54] width 81 height 10
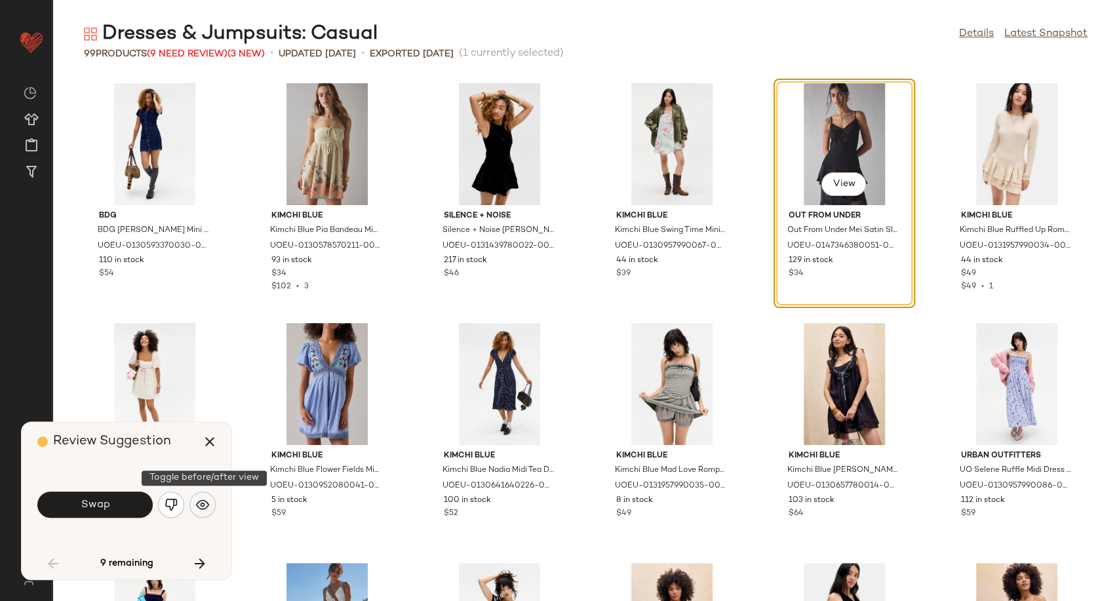
click at [193, 505] on button "button" at bounding box center [202, 505] width 26 height 26
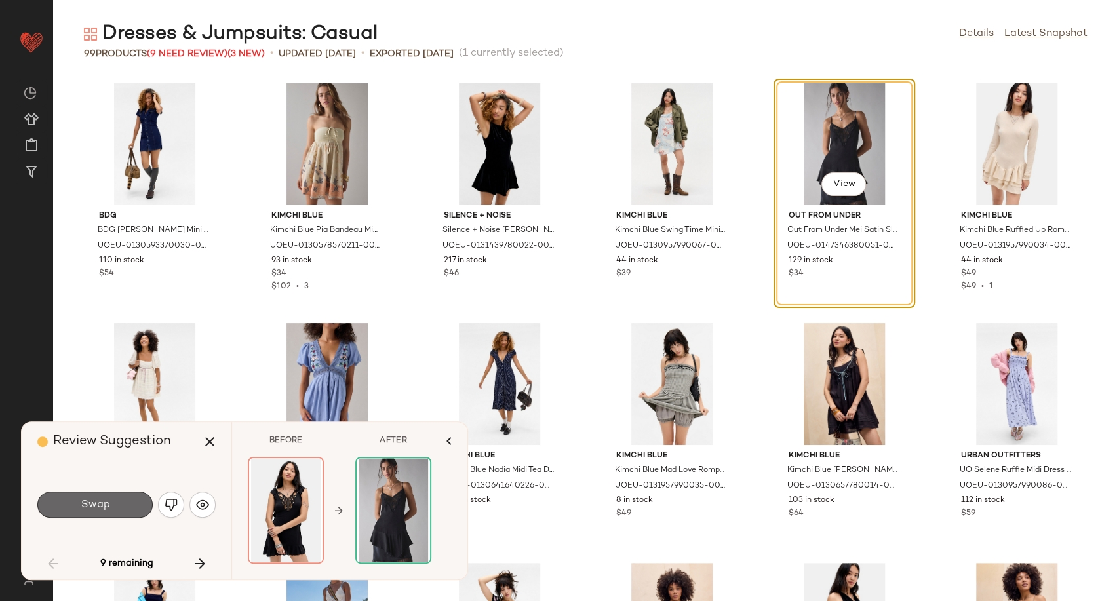
click at [107, 508] on span "Swap" at bounding box center [94, 505] width 29 height 12
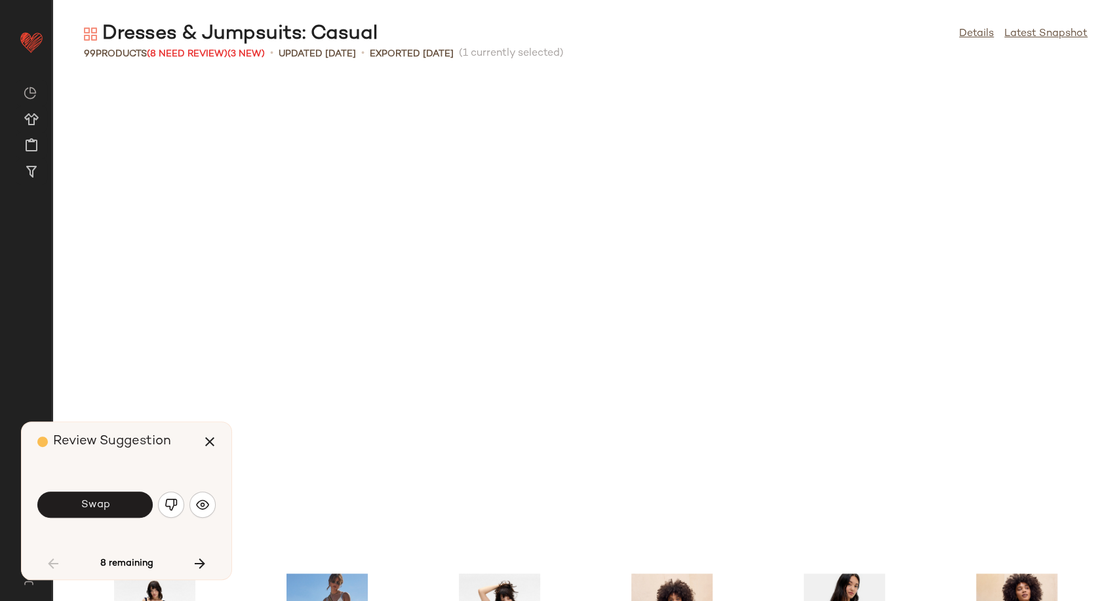
scroll to position [490, 0]
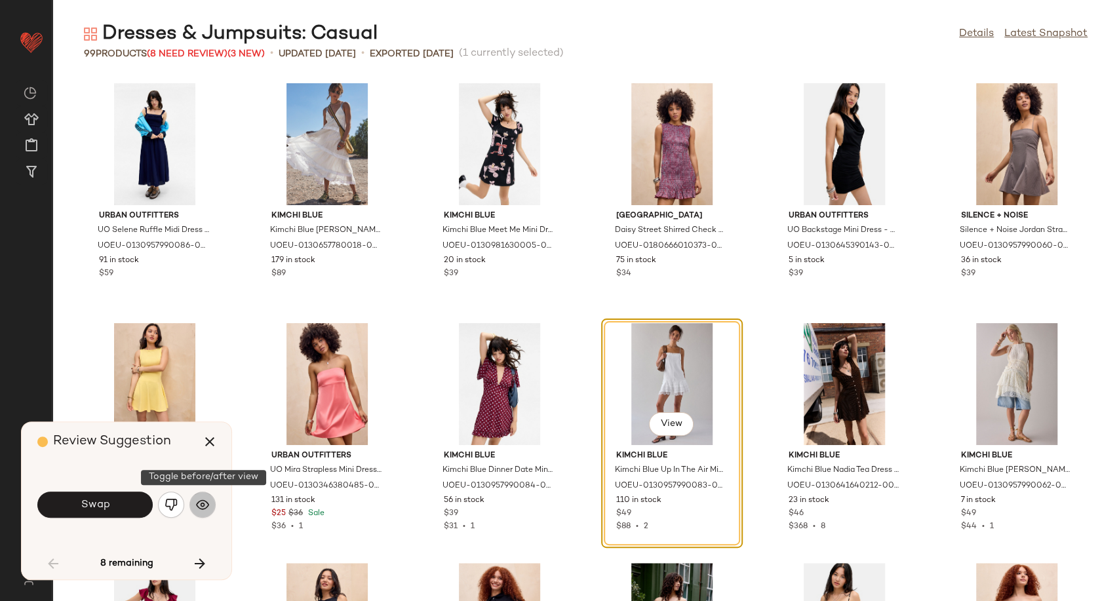
click at [194, 507] on button "button" at bounding box center [202, 505] width 26 height 26
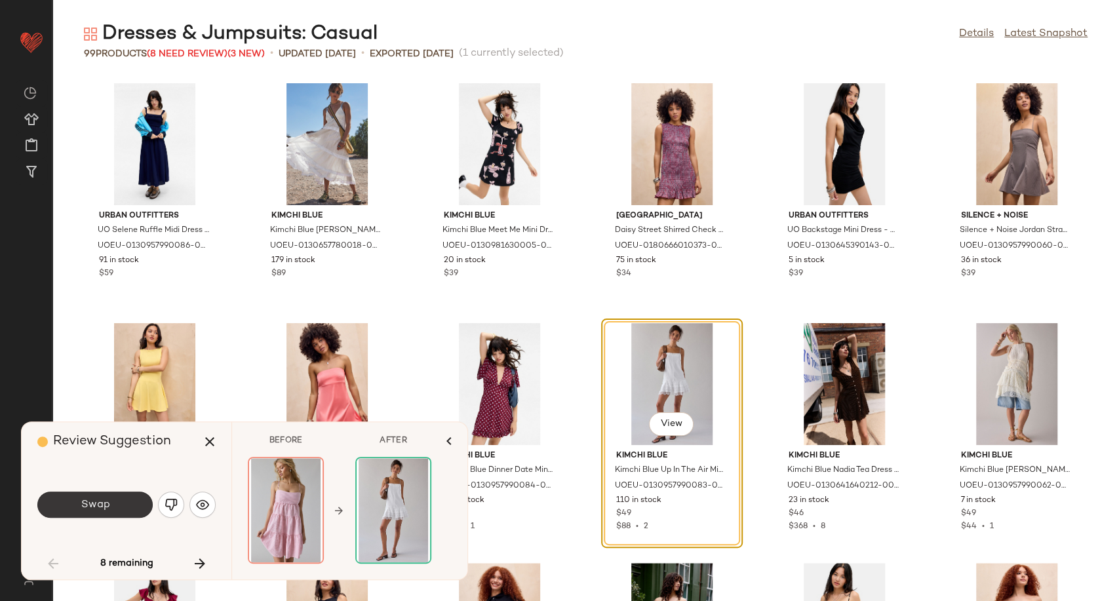
click at [92, 506] on span "Swap" at bounding box center [94, 505] width 29 height 12
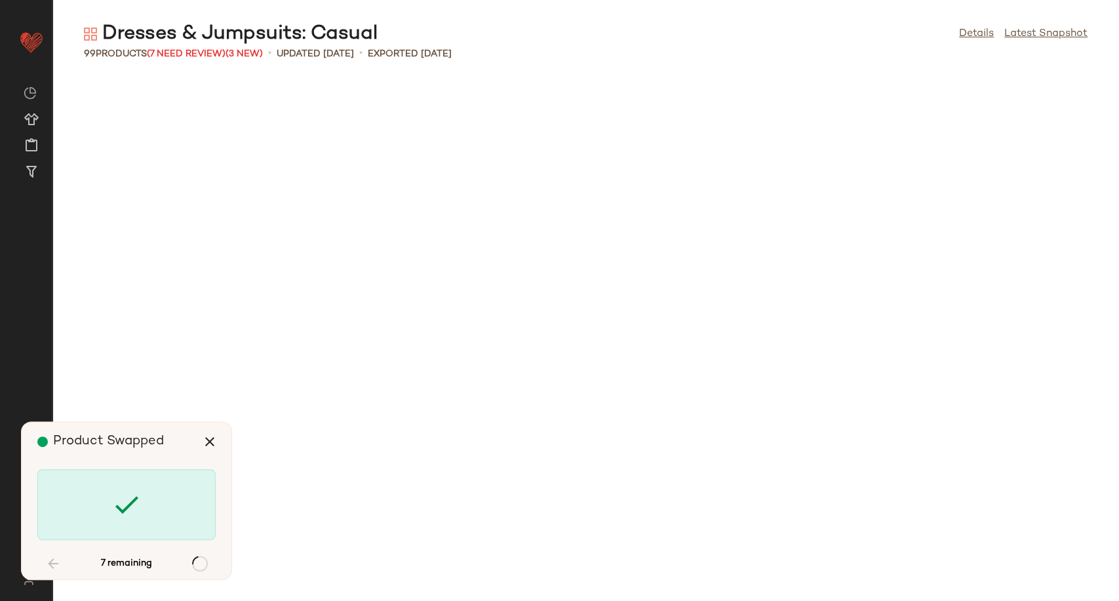
scroll to position [1439, 0]
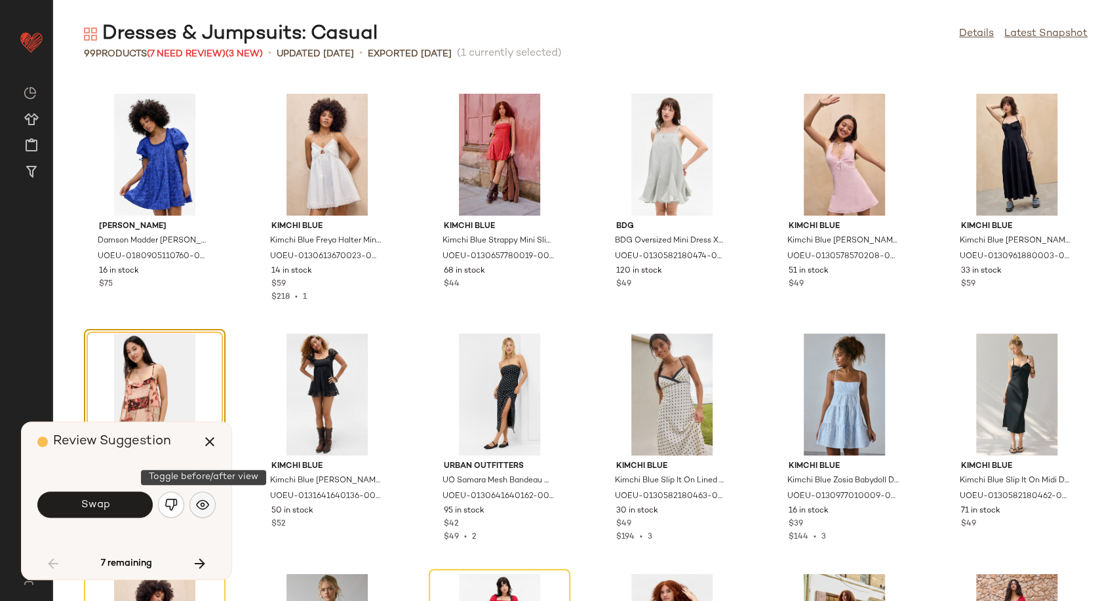
click at [205, 503] on img "button" at bounding box center [202, 504] width 13 height 13
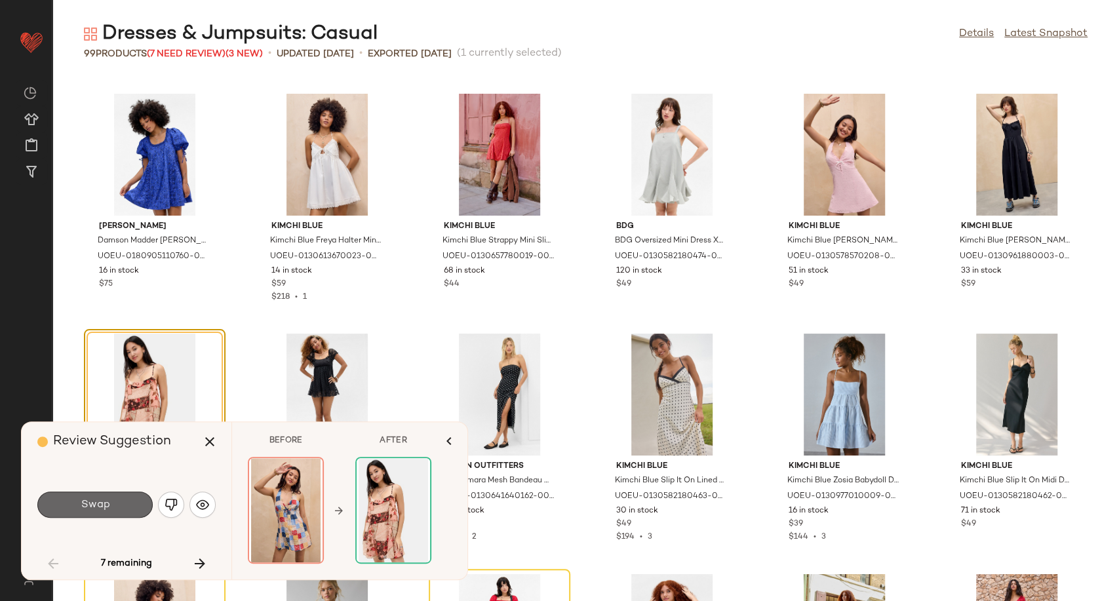
click at [102, 505] on span "Swap" at bounding box center [94, 505] width 29 height 12
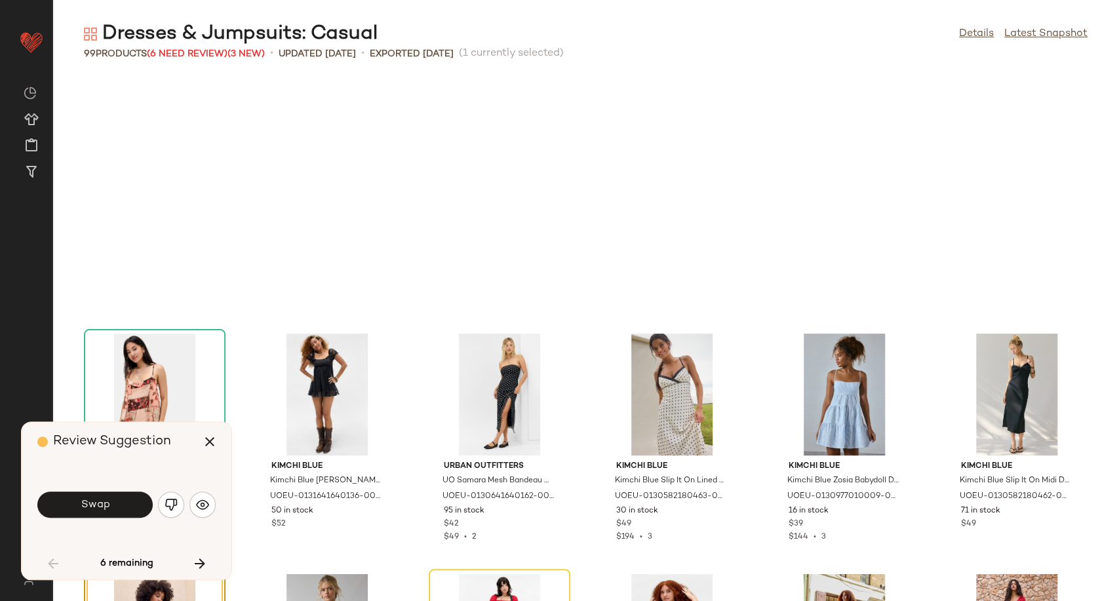
scroll to position [1678, 0]
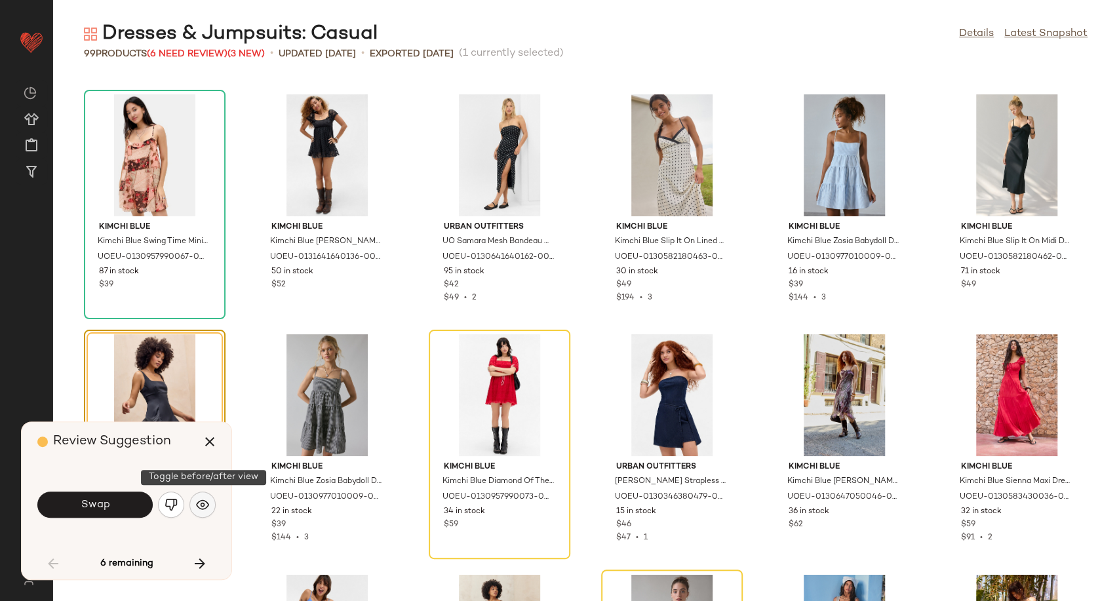
click at [206, 504] on img "button" at bounding box center [202, 504] width 13 height 13
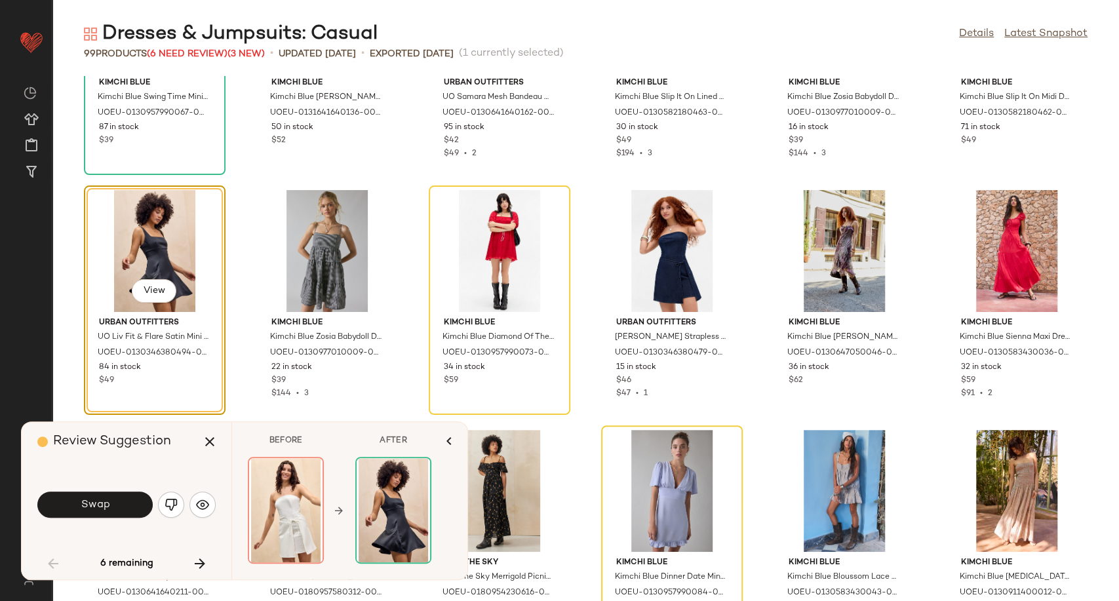
scroll to position [1825, 0]
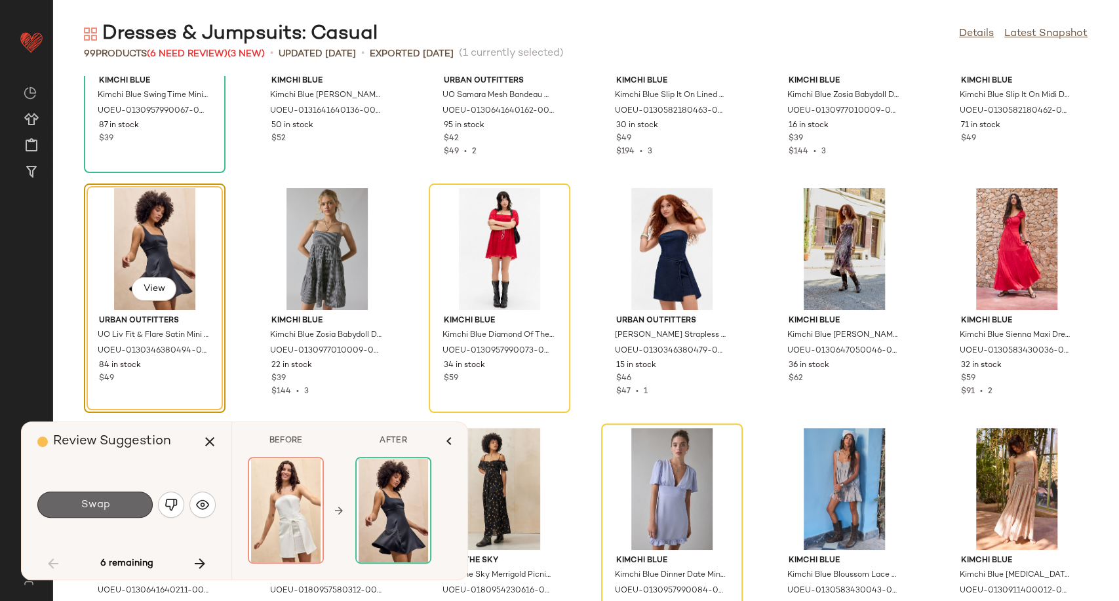
click at [107, 502] on span "Swap" at bounding box center [94, 505] width 29 height 12
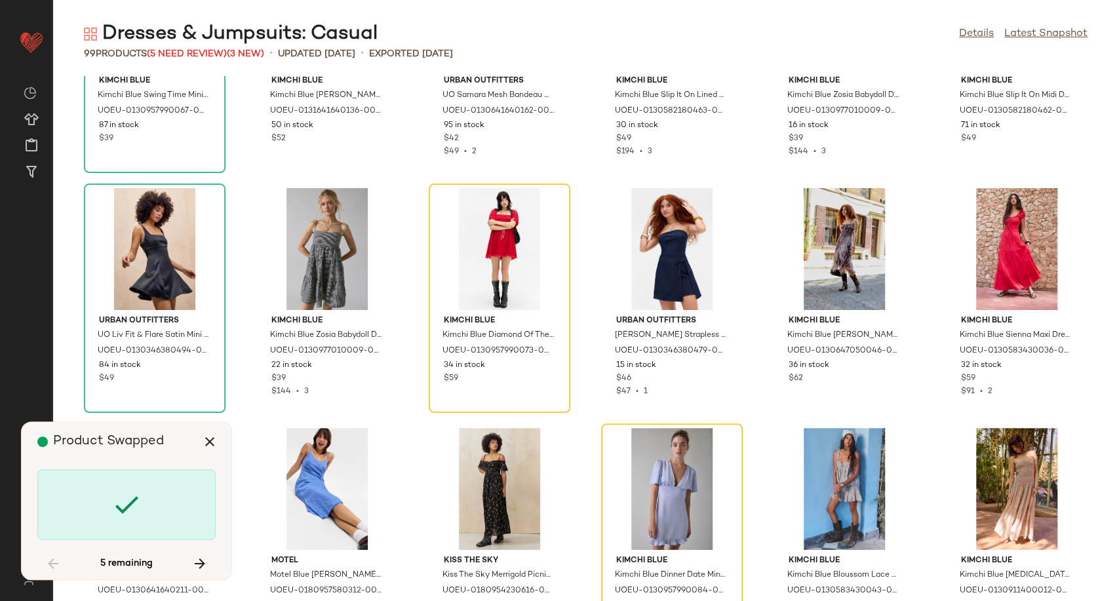
scroll to position [1678, 0]
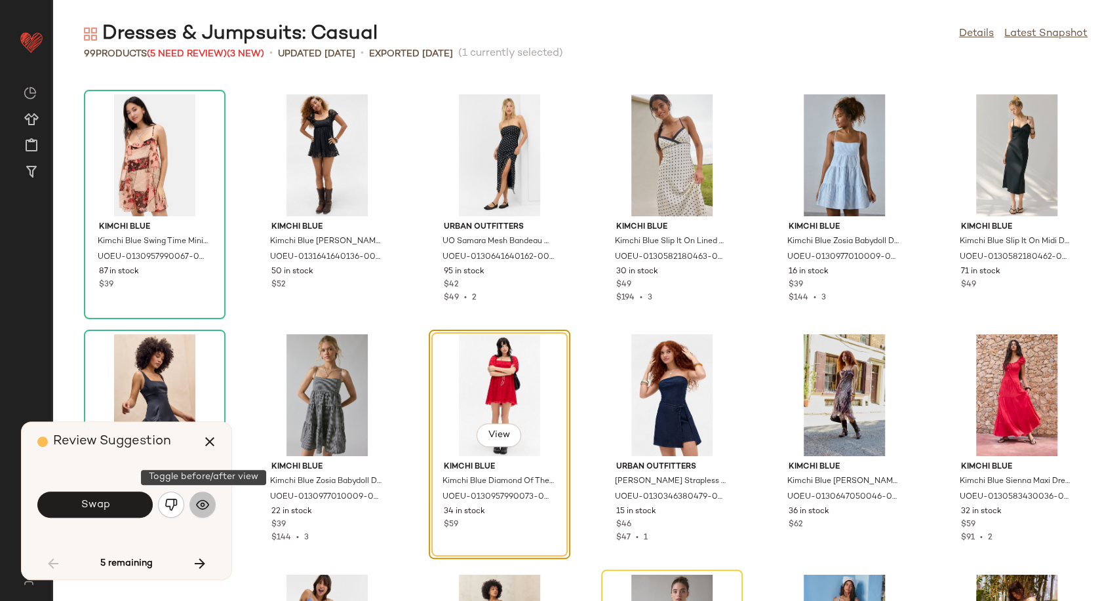
click at [209, 500] on button "button" at bounding box center [202, 505] width 26 height 26
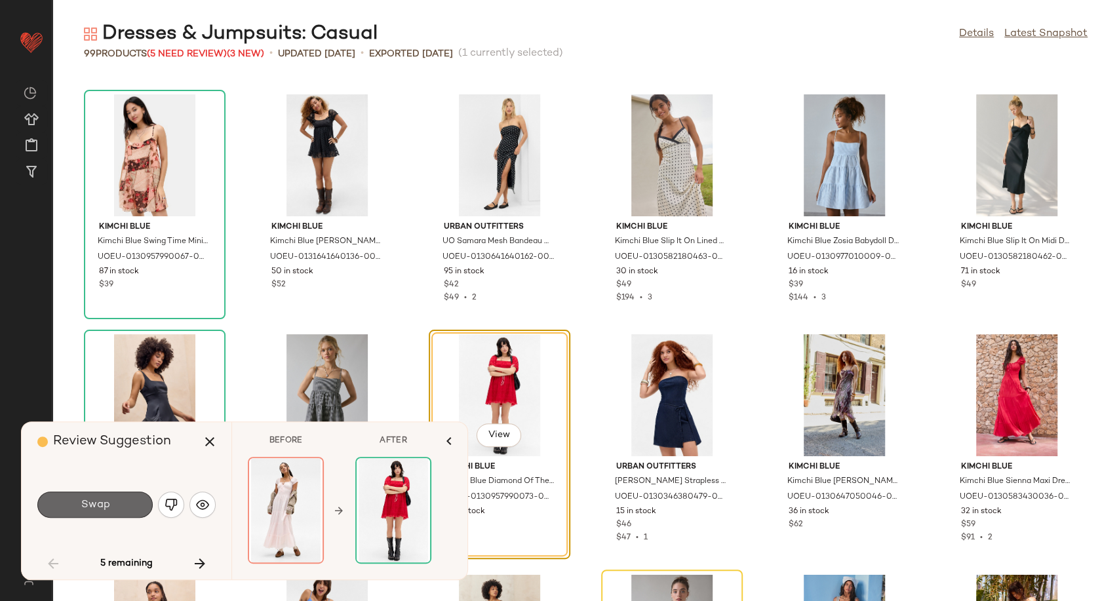
click at [94, 510] on span "Swap" at bounding box center [94, 505] width 29 height 12
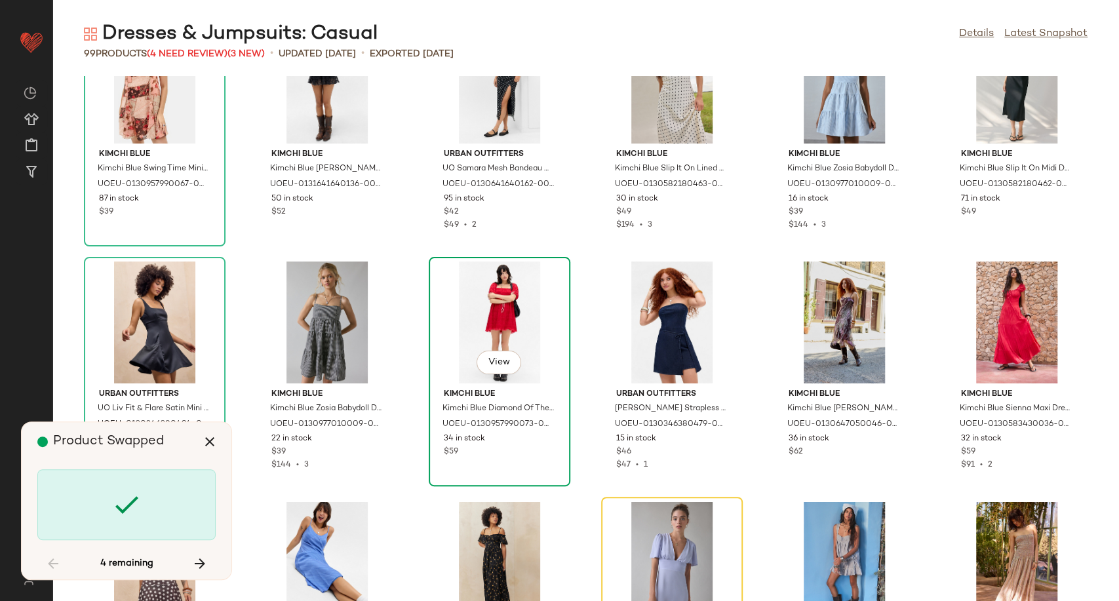
scroll to position [1825, 0]
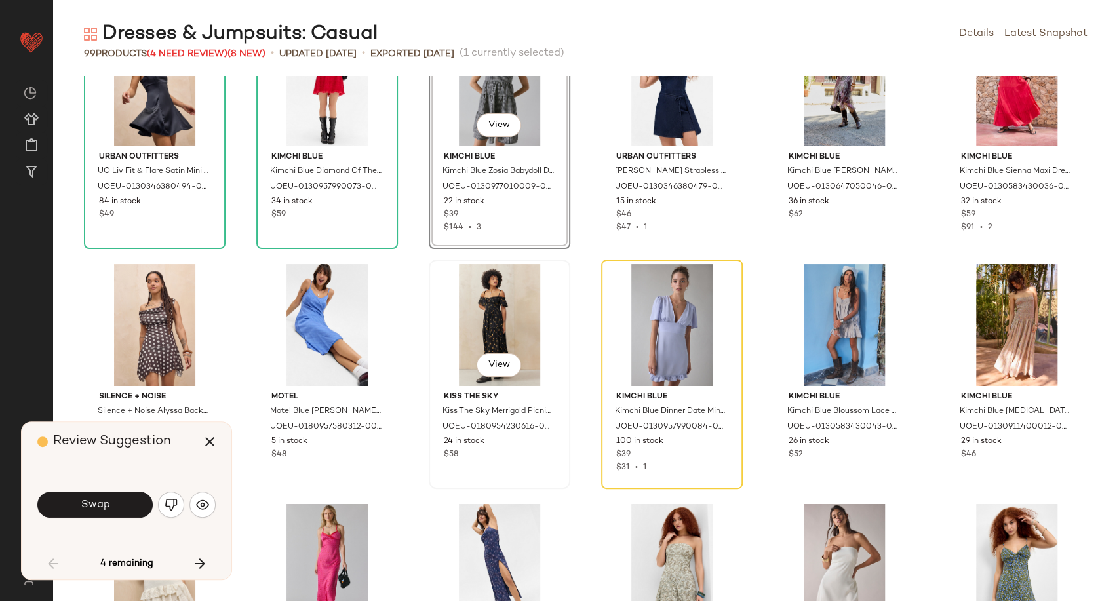
scroll to position [1992, 0]
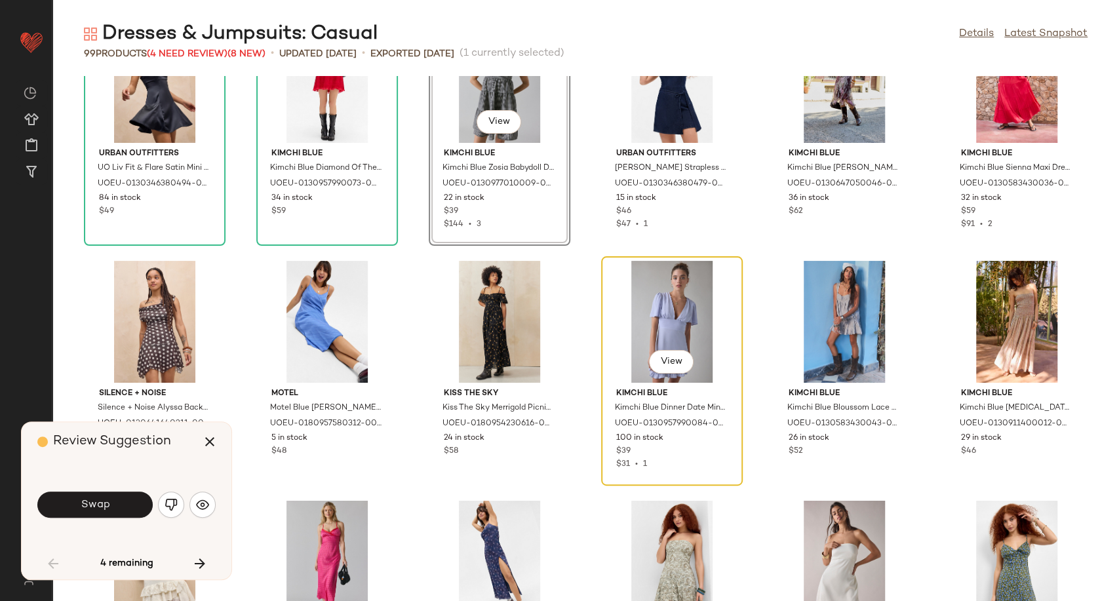
click at [649, 320] on div "View" at bounding box center [672, 322] width 132 height 122
click at [202, 508] on img "button" at bounding box center [202, 504] width 13 height 13
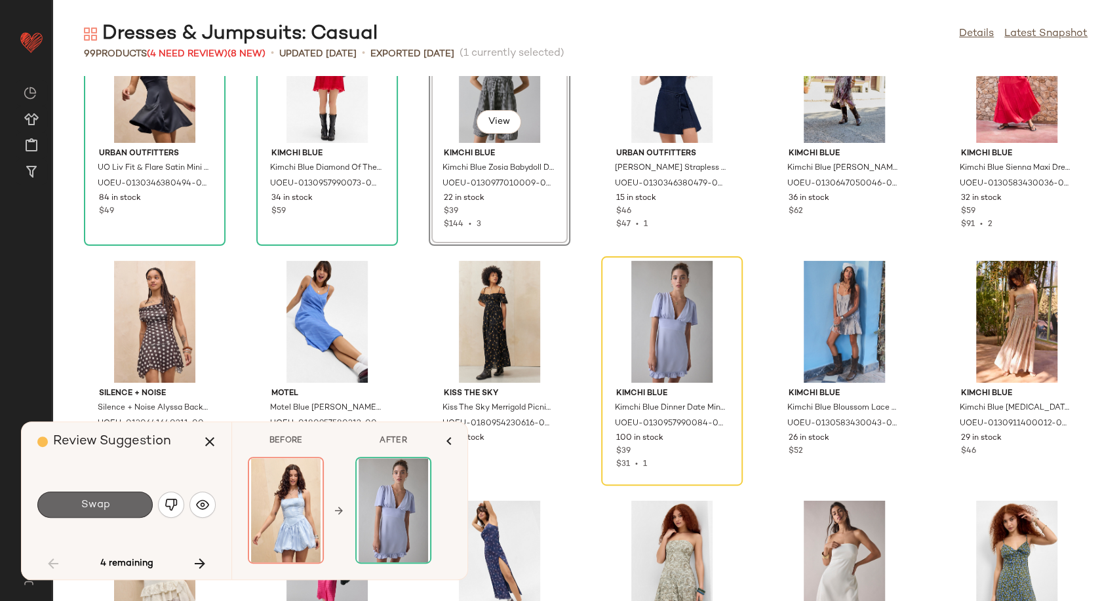
click at [104, 511] on span "Swap" at bounding box center [94, 505] width 29 height 12
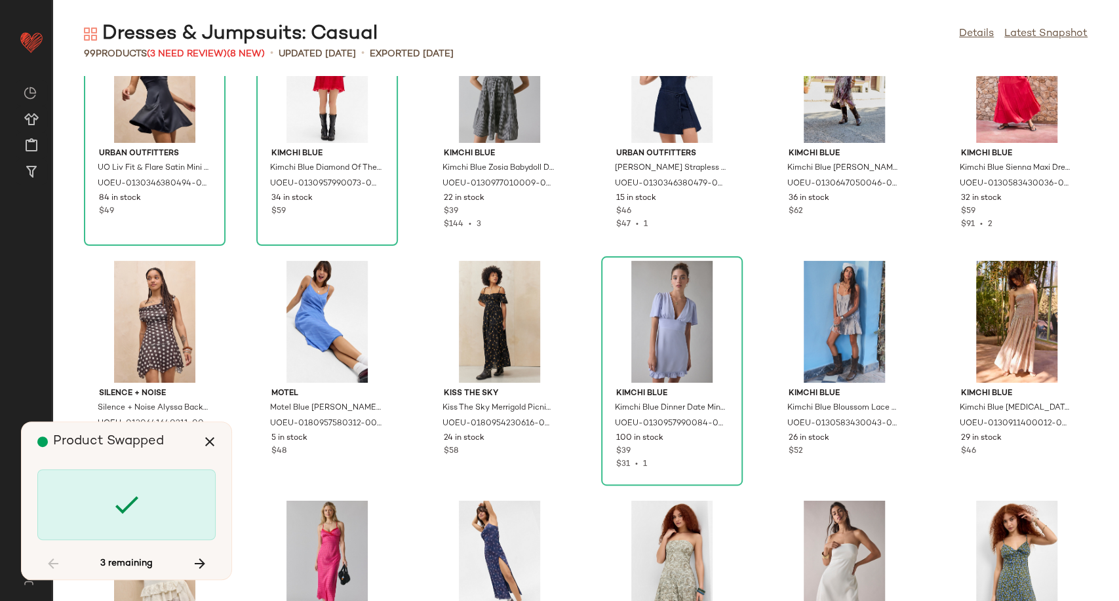
scroll to position [2399, 0]
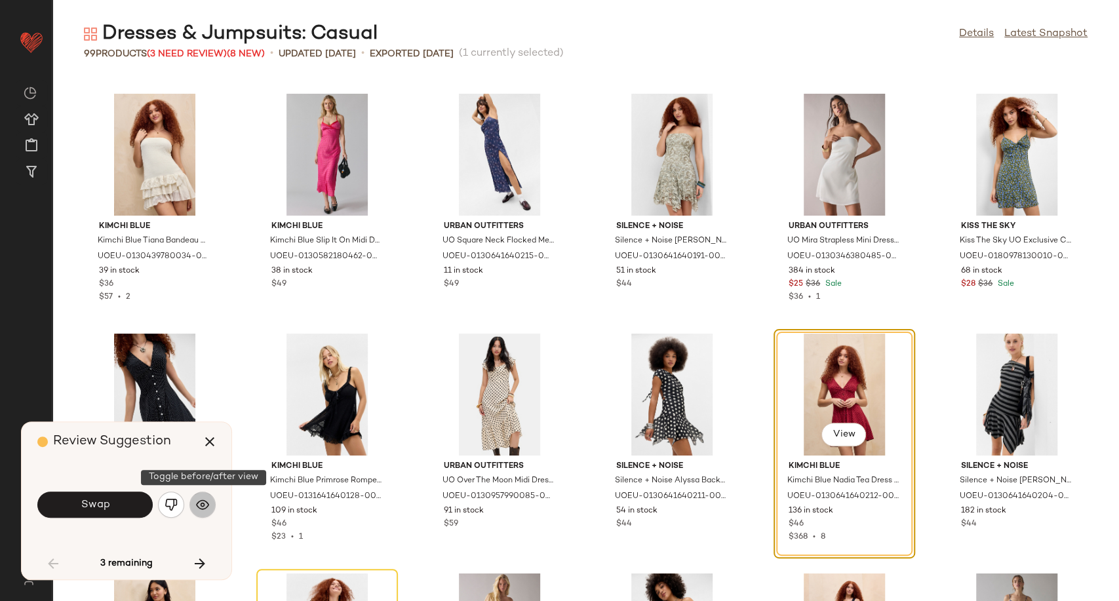
click at [205, 509] on img "button" at bounding box center [202, 504] width 13 height 13
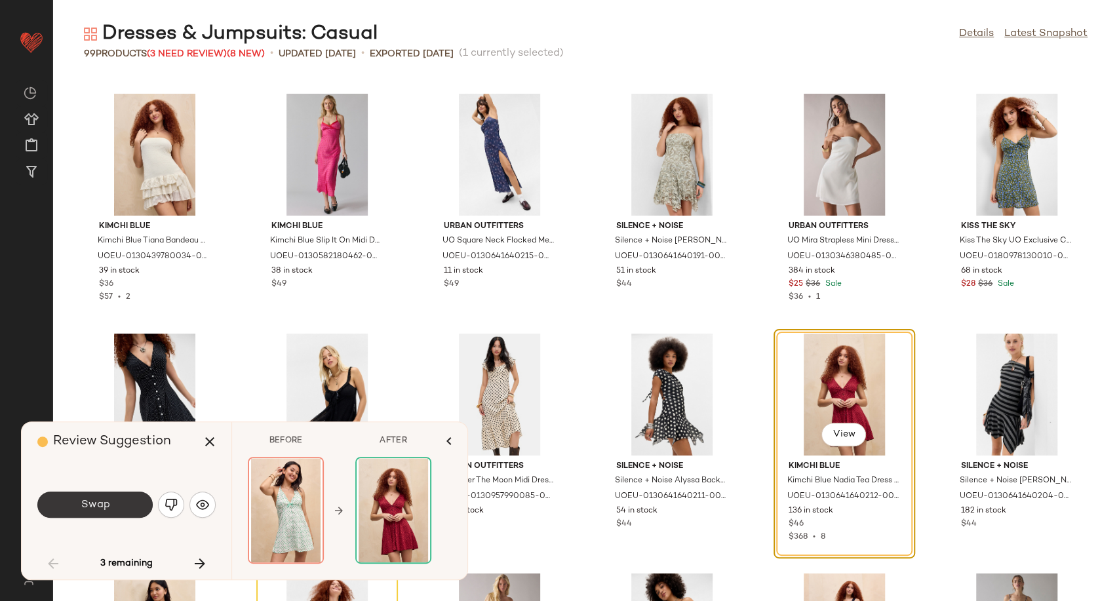
click at [94, 513] on button "Swap" at bounding box center [94, 505] width 115 height 26
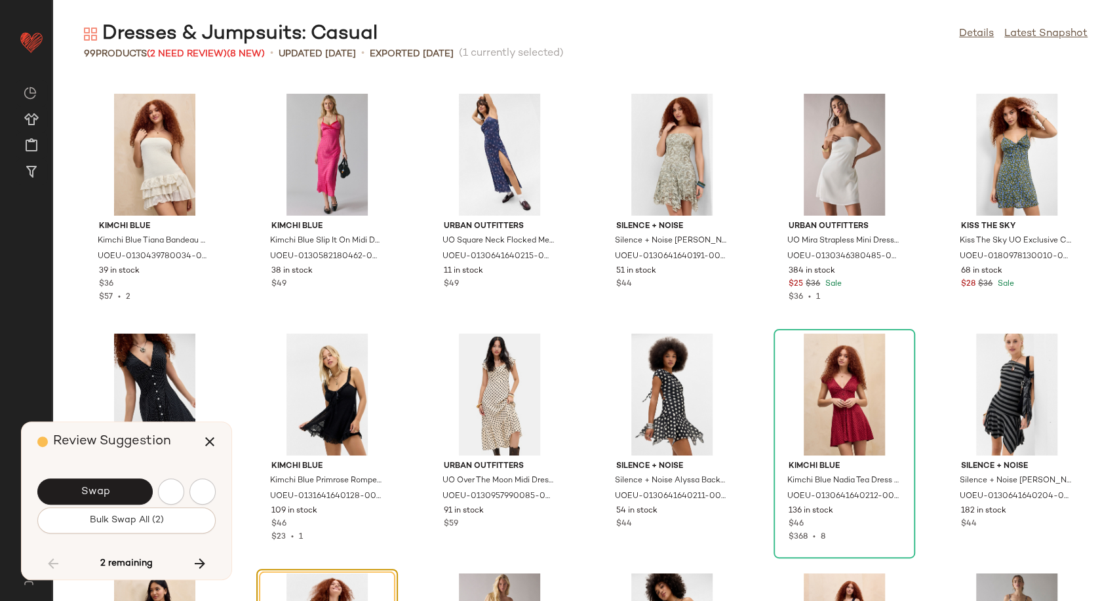
scroll to position [2638, 0]
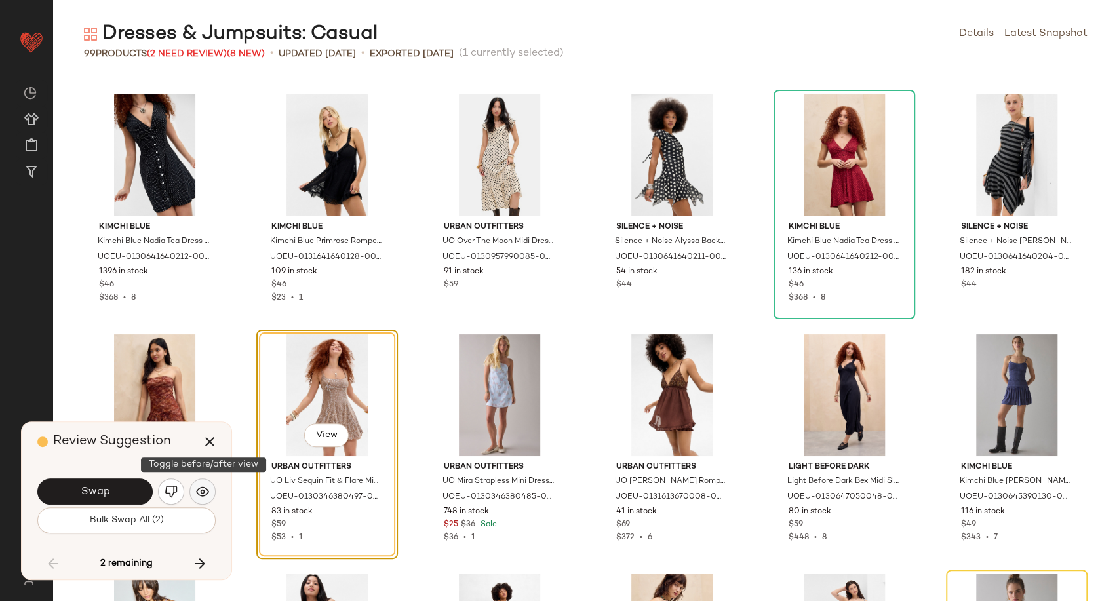
click at [199, 494] on img "button" at bounding box center [202, 491] width 13 height 13
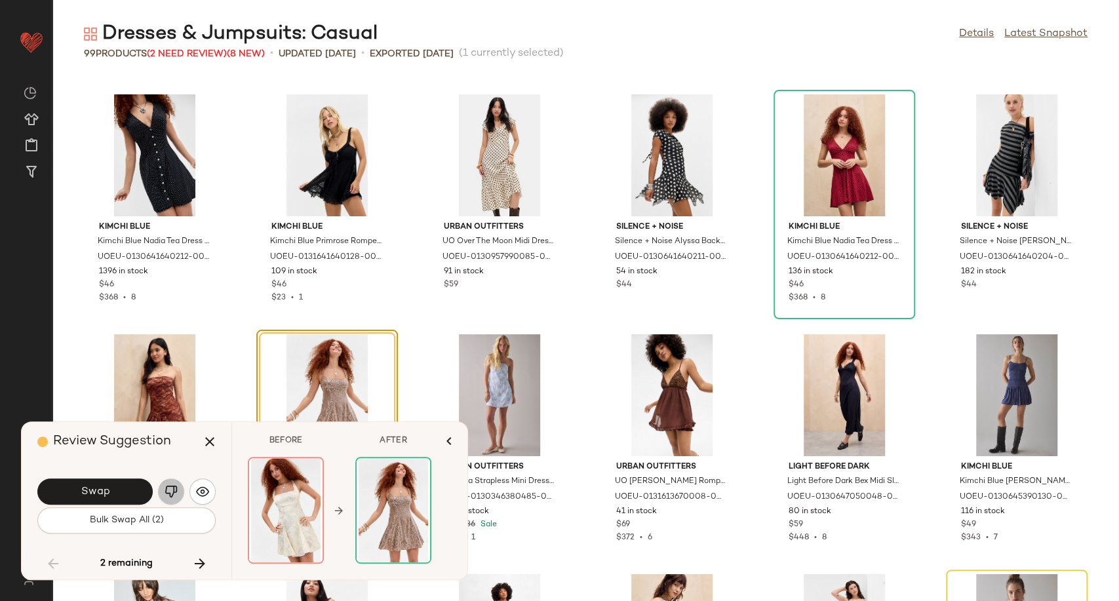
click at [165, 495] on img "button" at bounding box center [171, 491] width 13 height 13
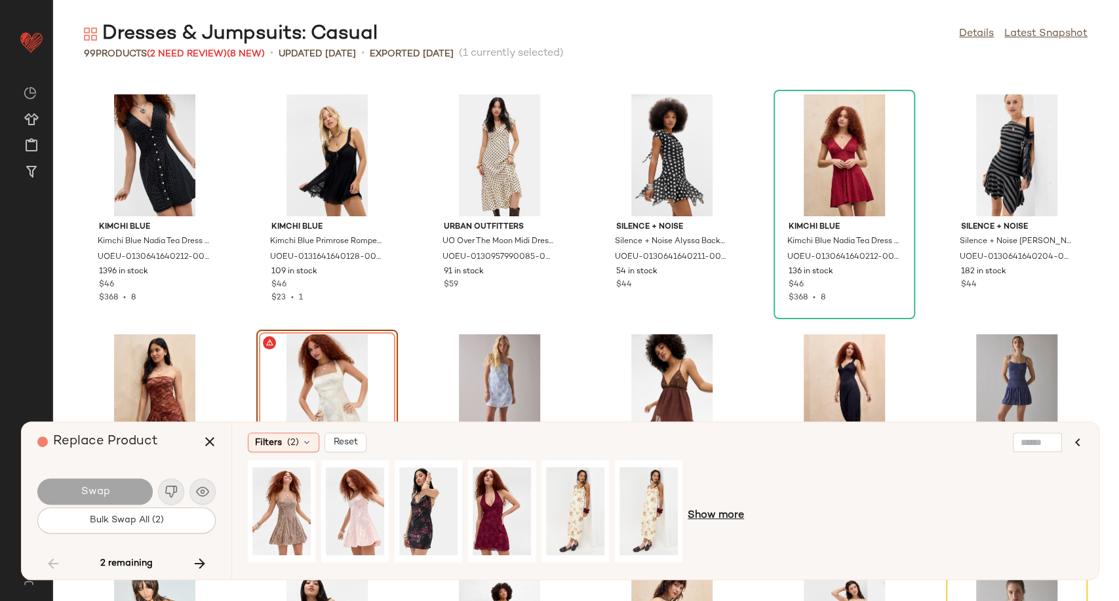
click at [693, 517] on span "Show more" at bounding box center [716, 516] width 56 height 16
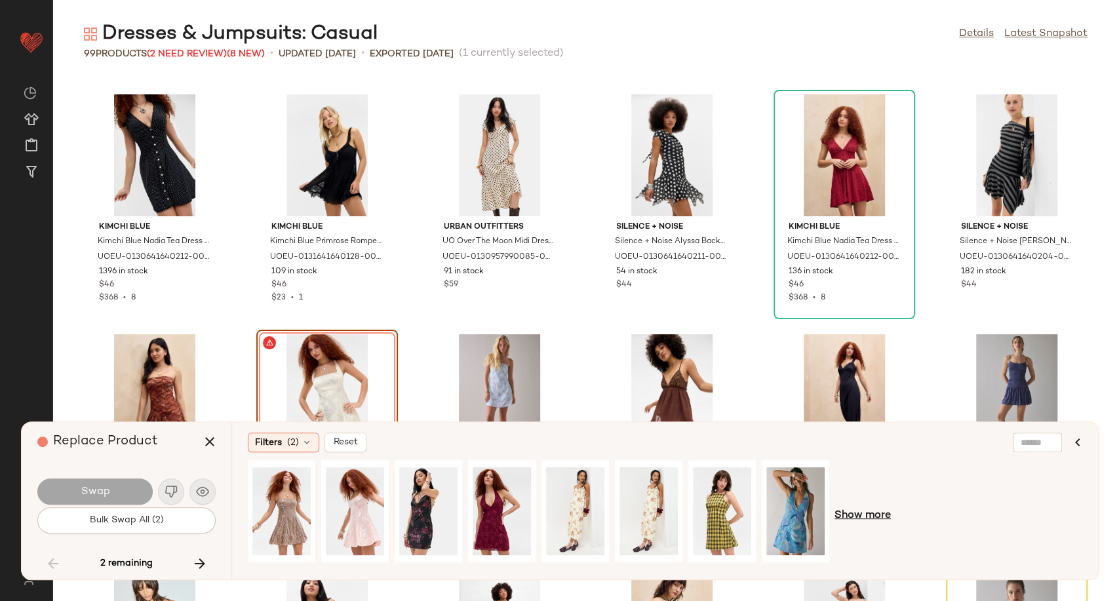
click at [866, 515] on span "Show more" at bounding box center [862, 516] width 56 height 16
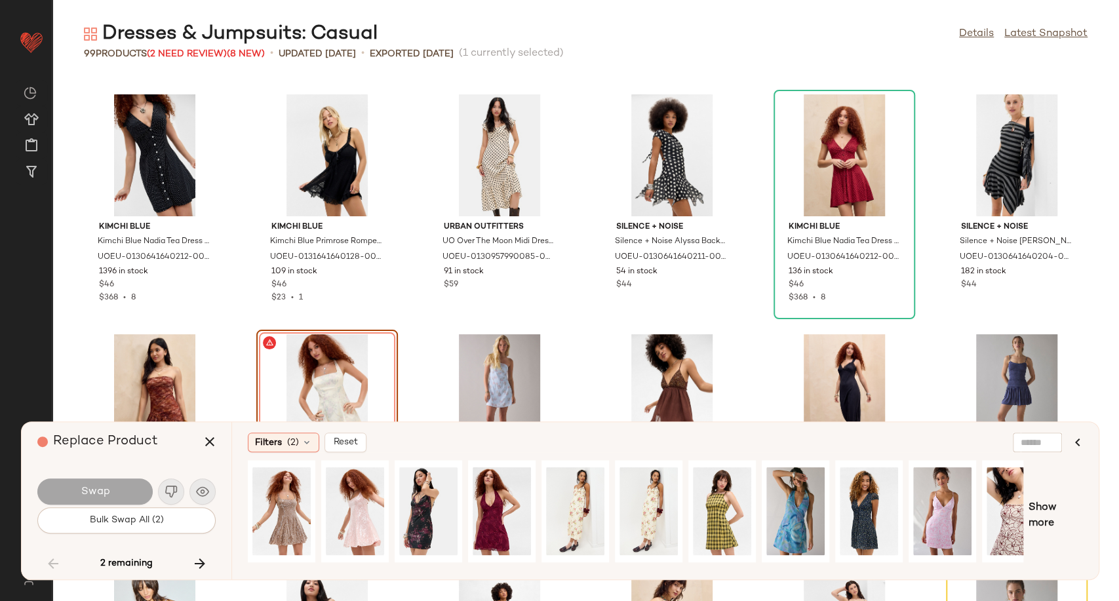
scroll to position [0, 26]
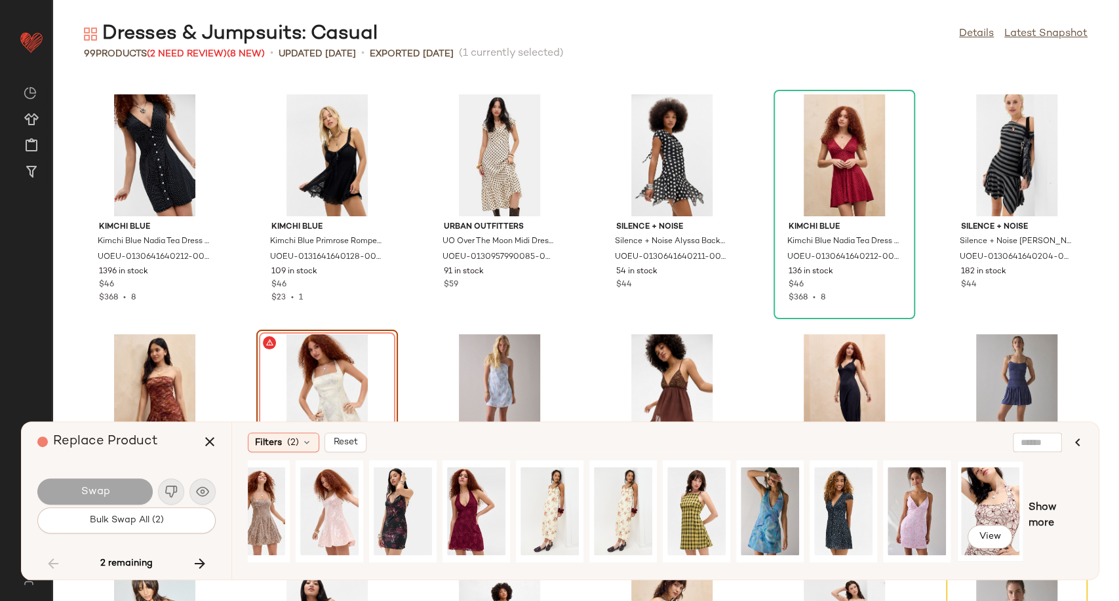
click at [1000, 509] on div "View" at bounding box center [990, 511] width 58 height 93
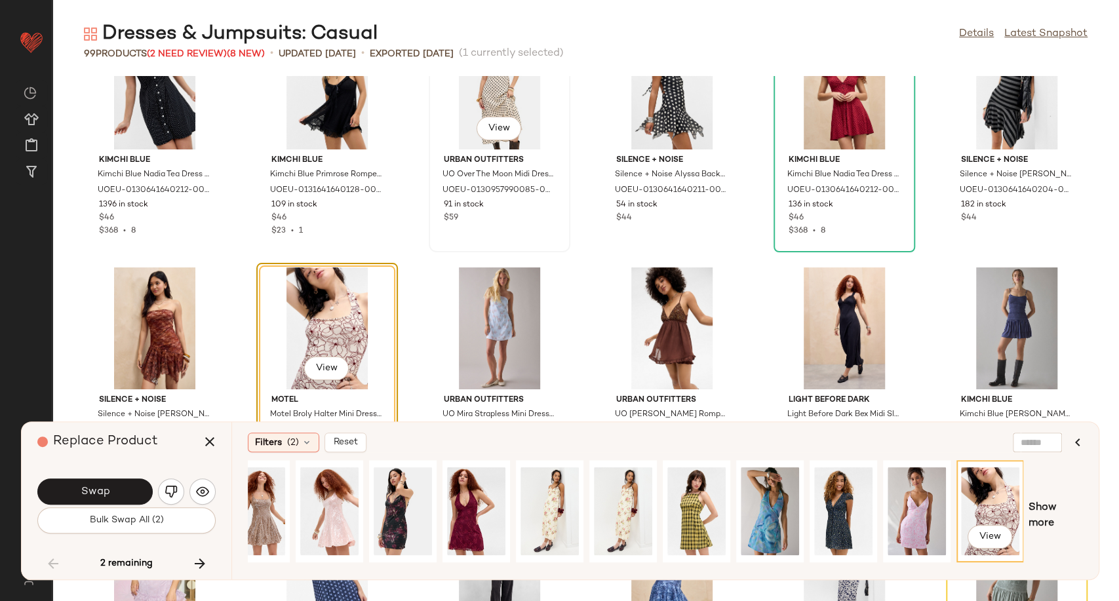
scroll to position [2784, 0]
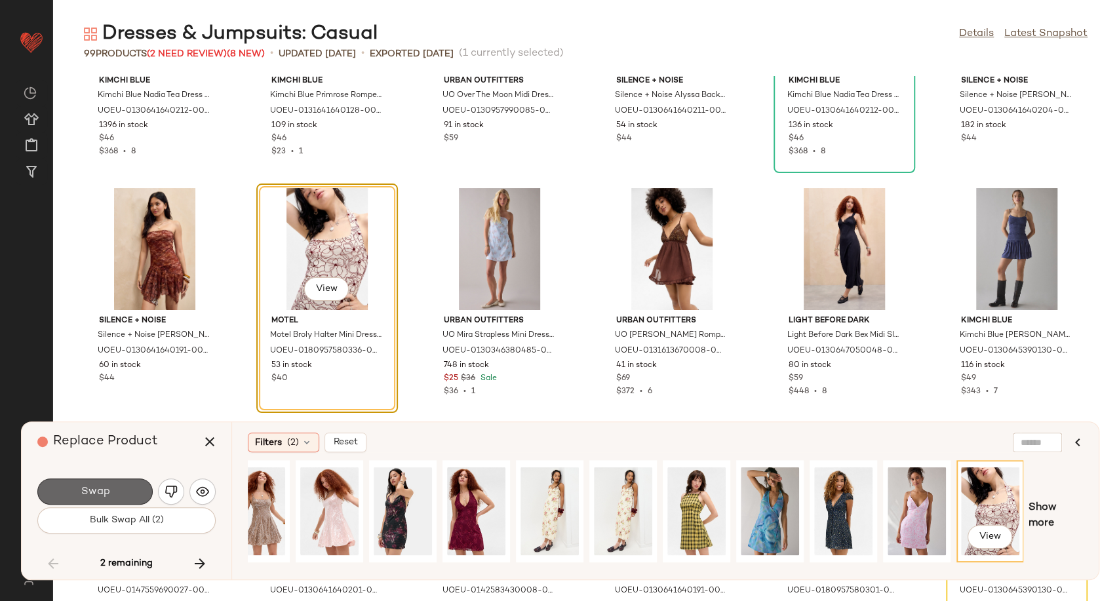
click at [123, 494] on button "Swap" at bounding box center [94, 491] width 115 height 26
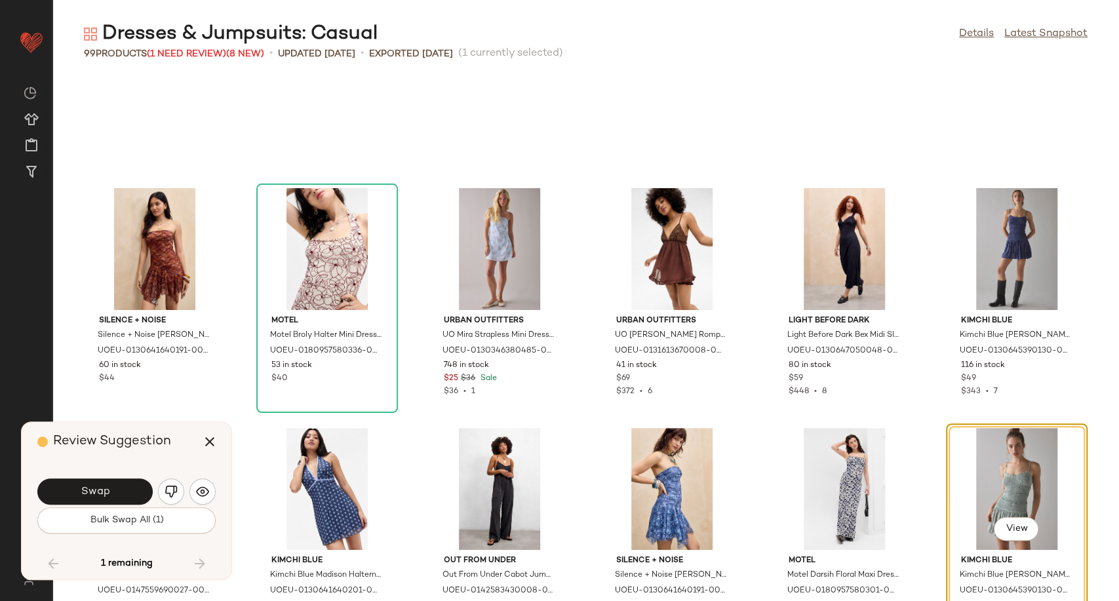
scroll to position [2878, 0]
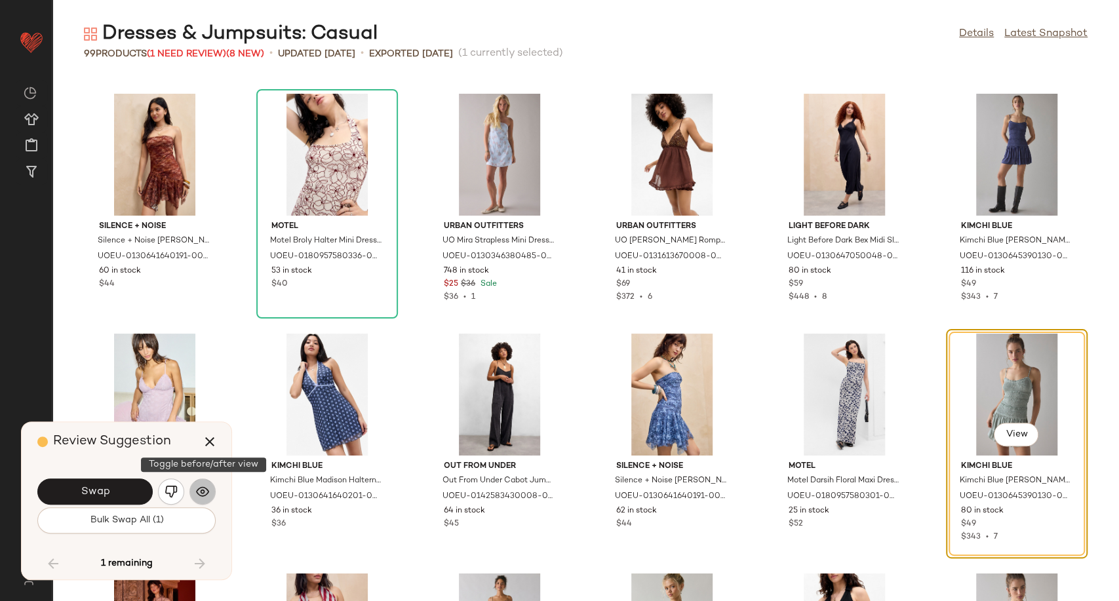
click at [211, 490] on button "button" at bounding box center [202, 491] width 26 height 26
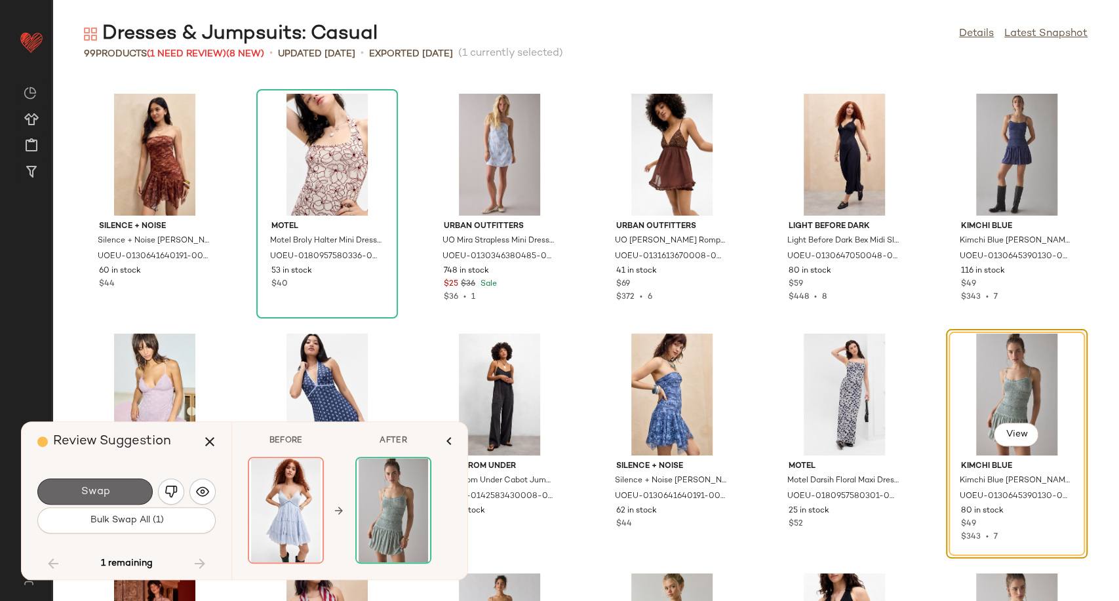
click at [137, 488] on button "Swap" at bounding box center [94, 491] width 115 height 26
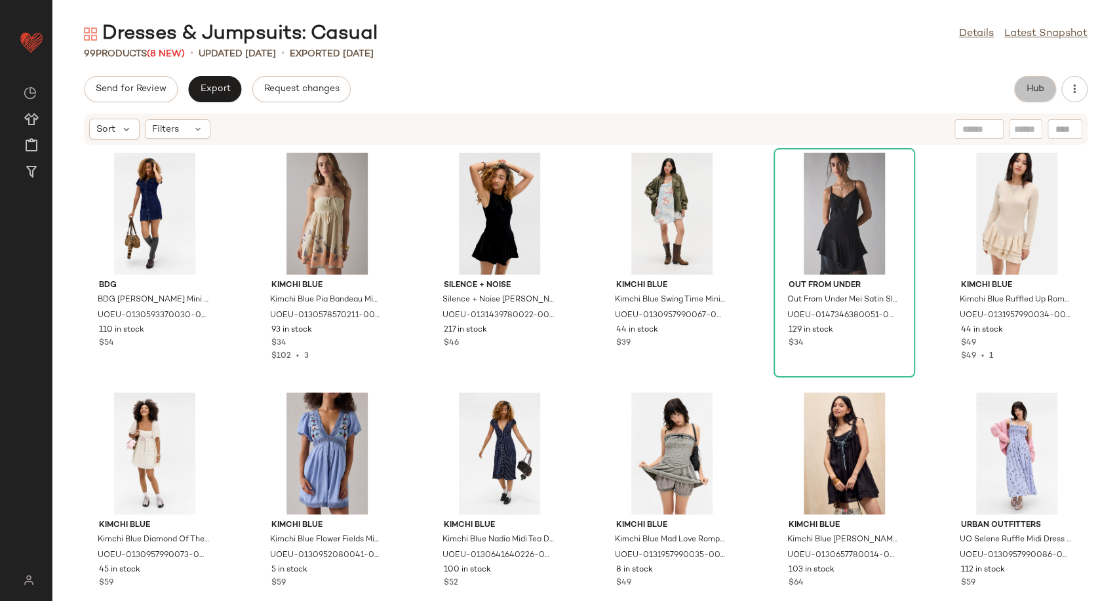
click at [1032, 79] on button "Hub" at bounding box center [1035, 89] width 42 height 26
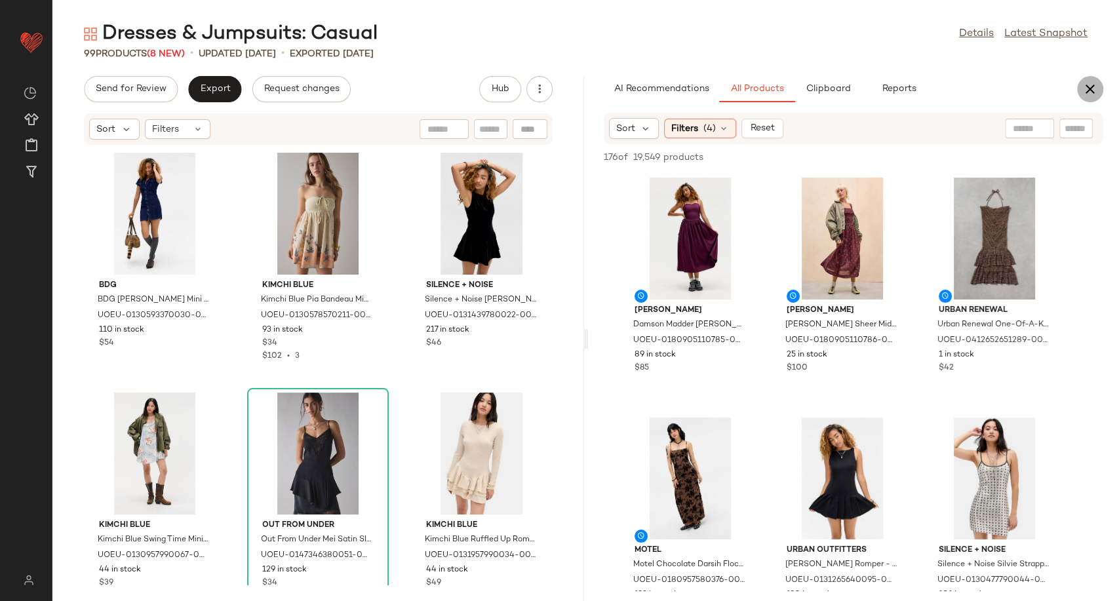
click at [1097, 86] on button "button" at bounding box center [1090, 89] width 26 height 26
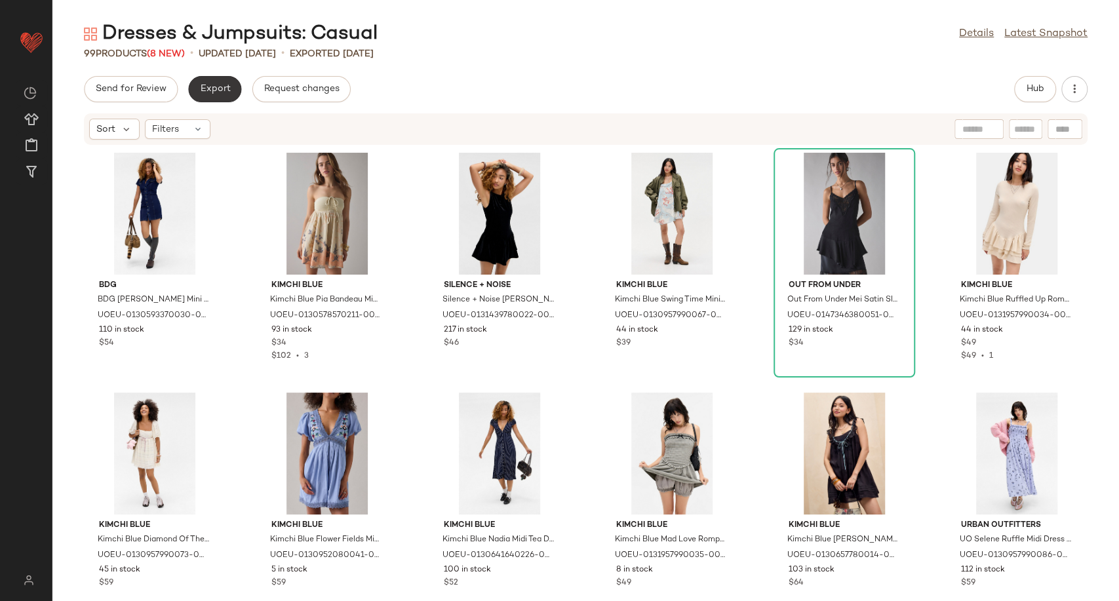
click at [214, 94] on span "Export" at bounding box center [214, 89] width 31 height 10
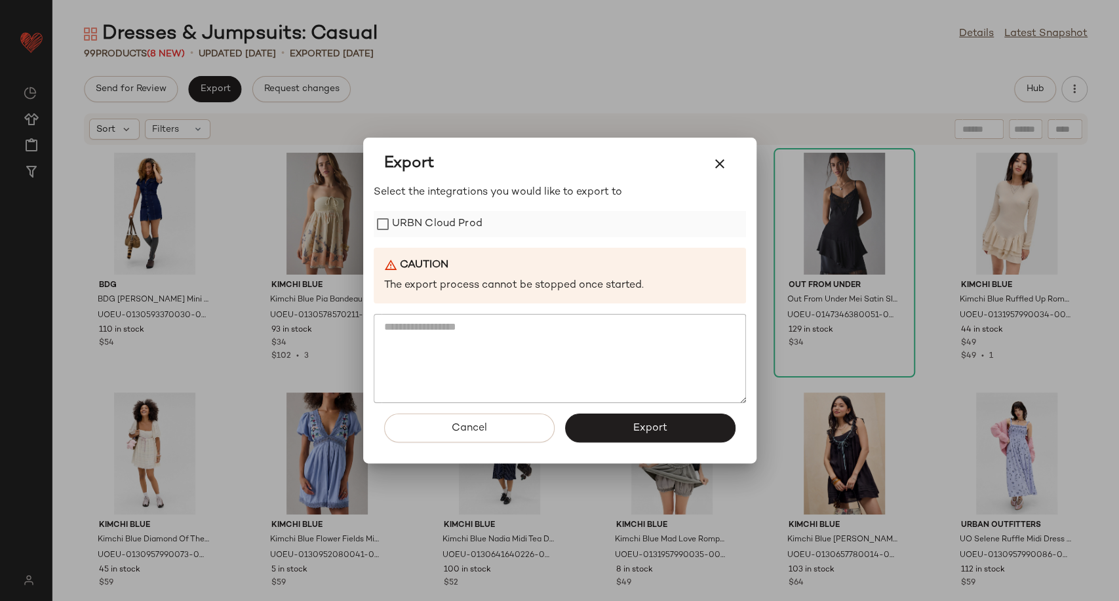
click at [430, 227] on label "URBN Cloud Prod" at bounding box center [437, 224] width 90 height 26
click at [621, 426] on button "Export" at bounding box center [650, 428] width 170 height 29
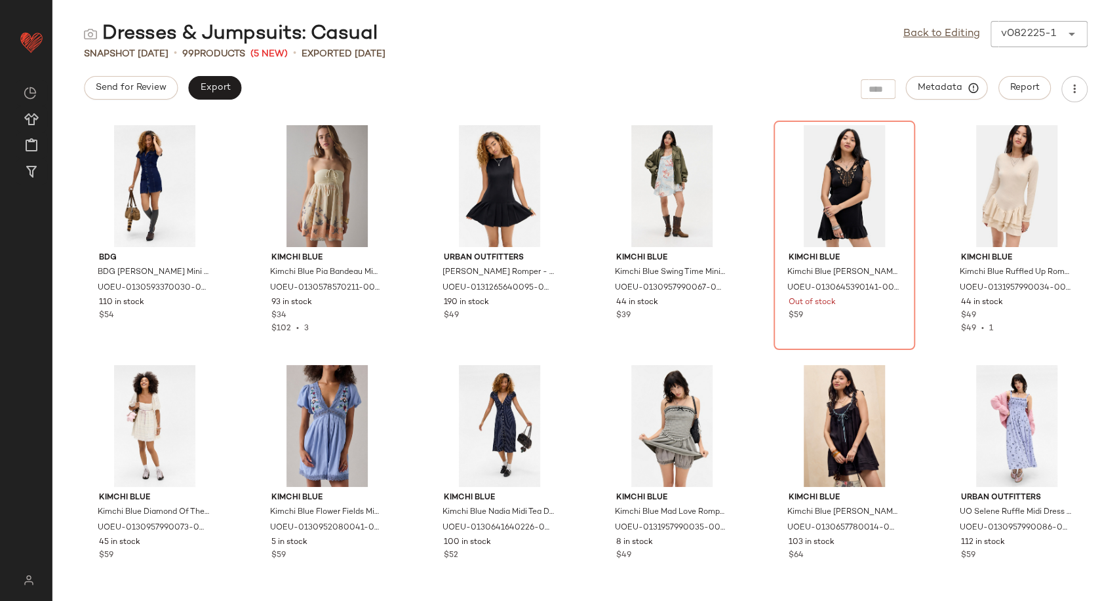
click at [498, 80] on div "Send for Review Export Metadata Report" at bounding box center [585, 89] width 1066 height 26
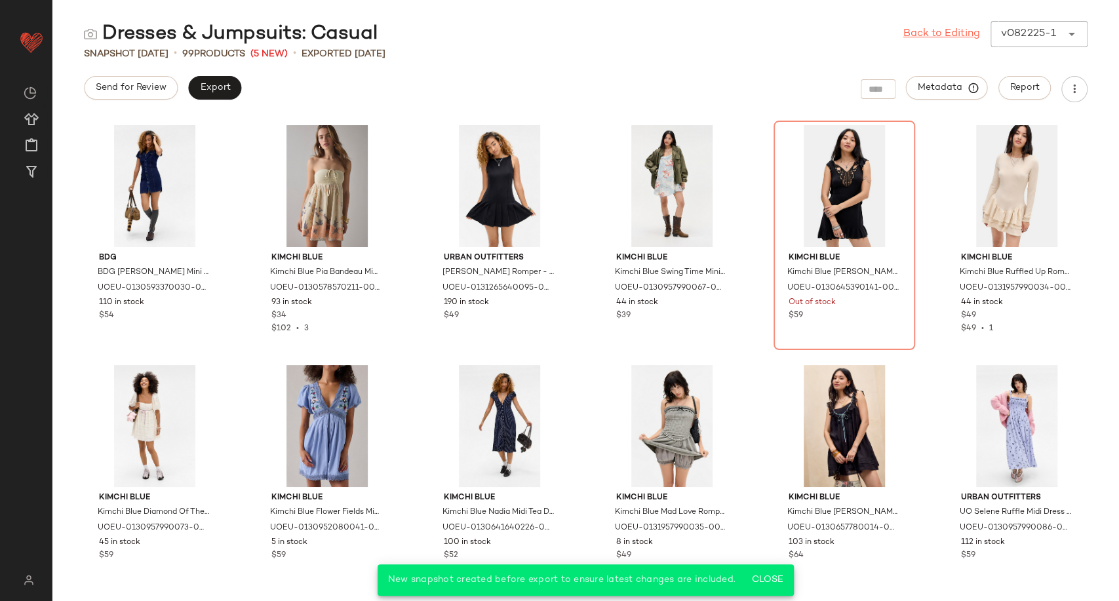
click at [918, 33] on link "Back to Editing" at bounding box center [941, 34] width 77 height 16
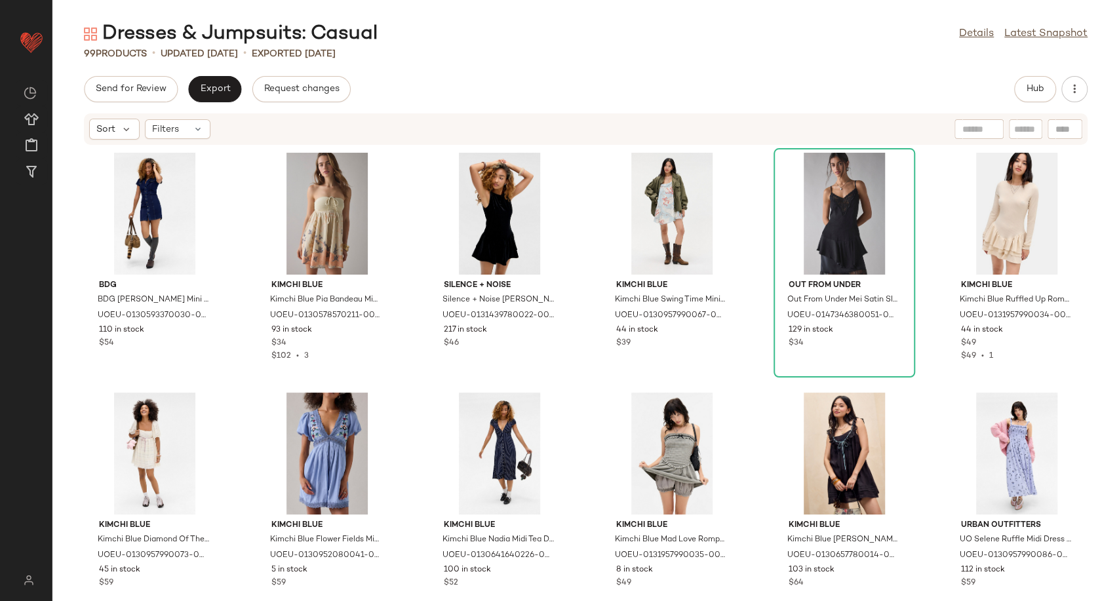
click at [431, 111] on div "Send for Review Export Request changes Hub Sort Filters BDG BDG Polly Denim Min…" at bounding box center [585, 338] width 1066 height 525
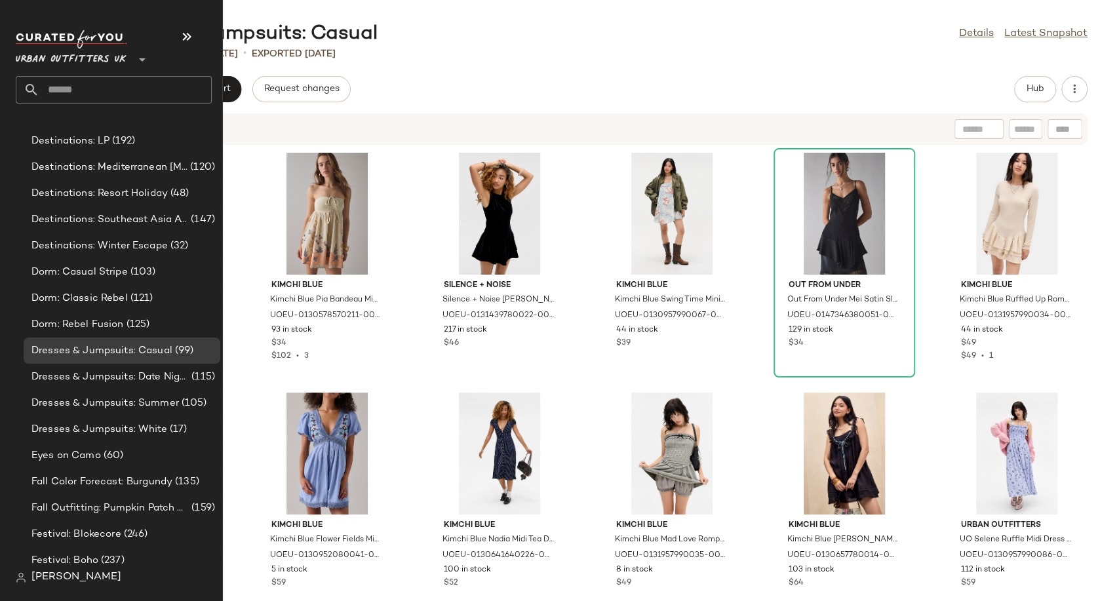
scroll to position [2985, 0]
click at [94, 375] on span "Dresses & Jumpsuits: Date Night/ Night Out" at bounding box center [109, 375] width 157 height 15
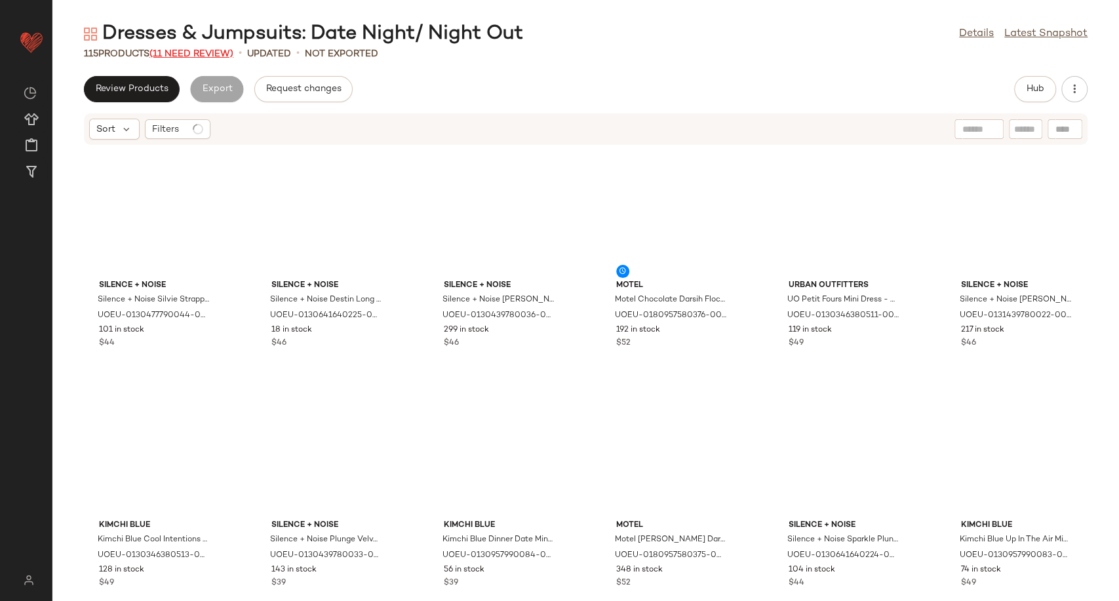
click at [194, 54] on span "(11 Need Review)" at bounding box center [191, 54] width 84 height 10
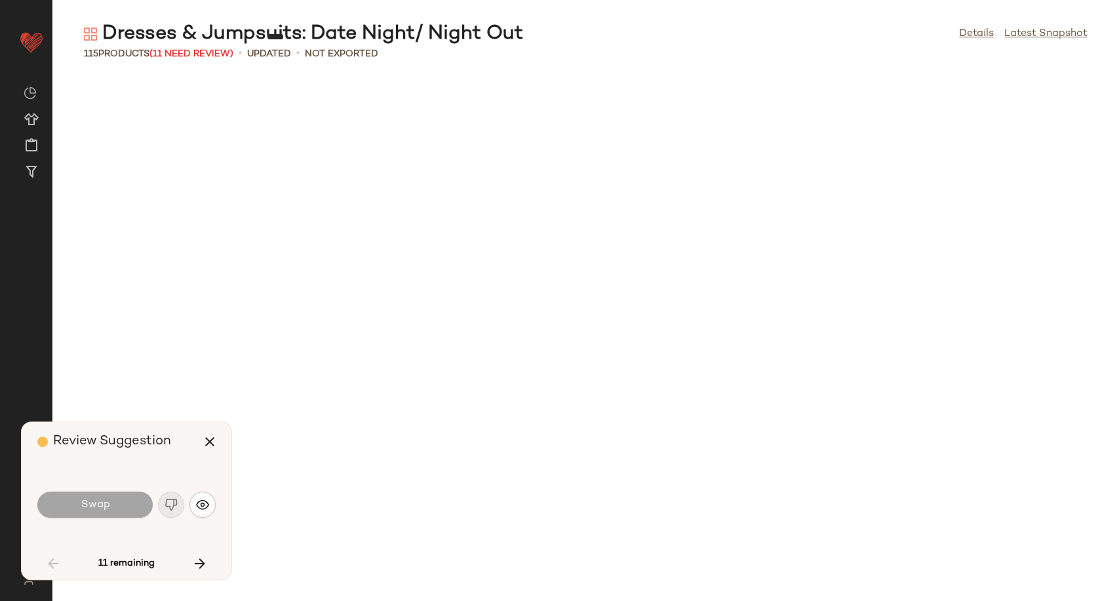
scroll to position [1199, 0]
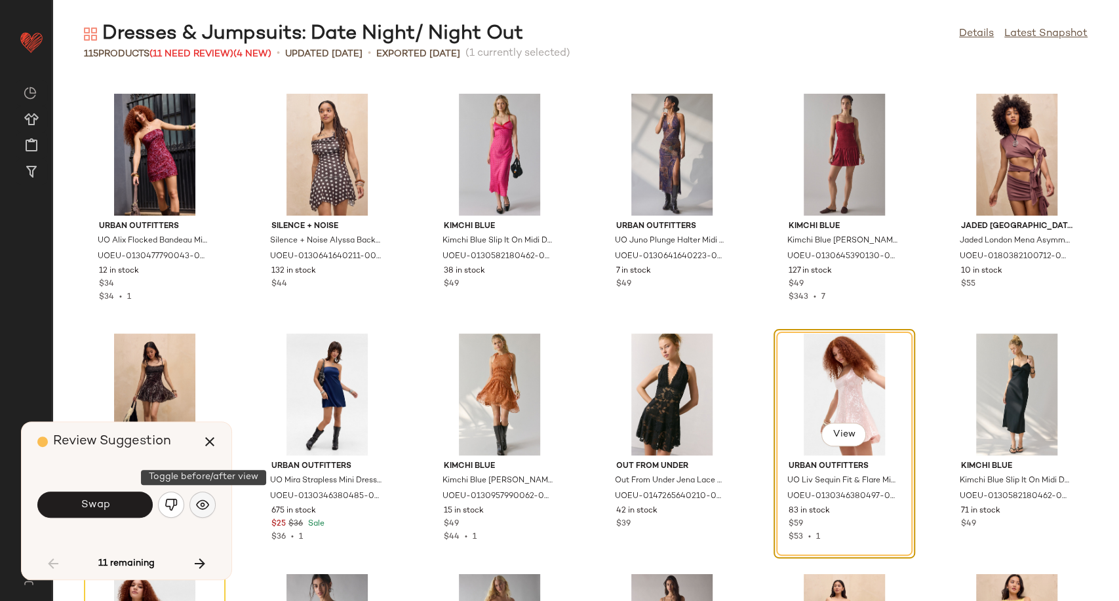
click at [199, 511] on button "button" at bounding box center [202, 505] width 26 height 26
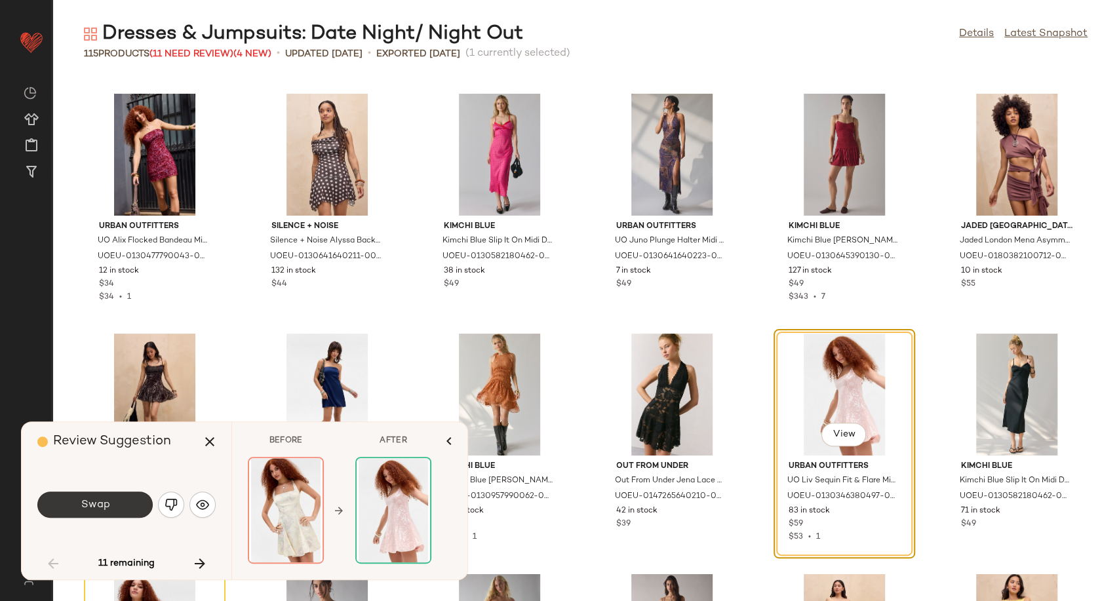
click at [112, 501] on button "Swap" at bounding box center [94, 505] width 115 height 26
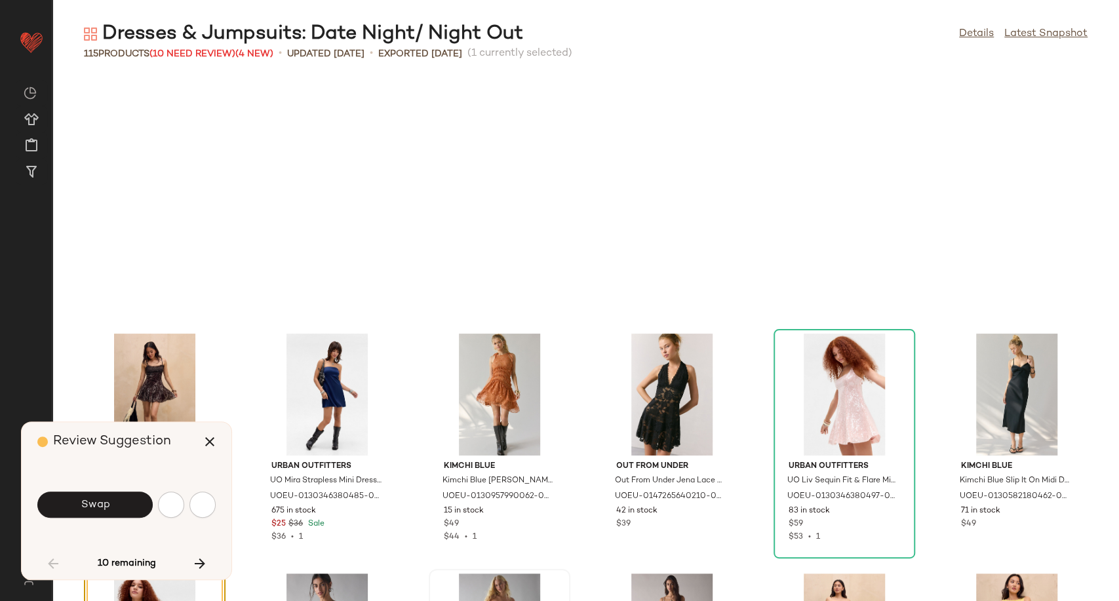
scroll to position [1439, 0]
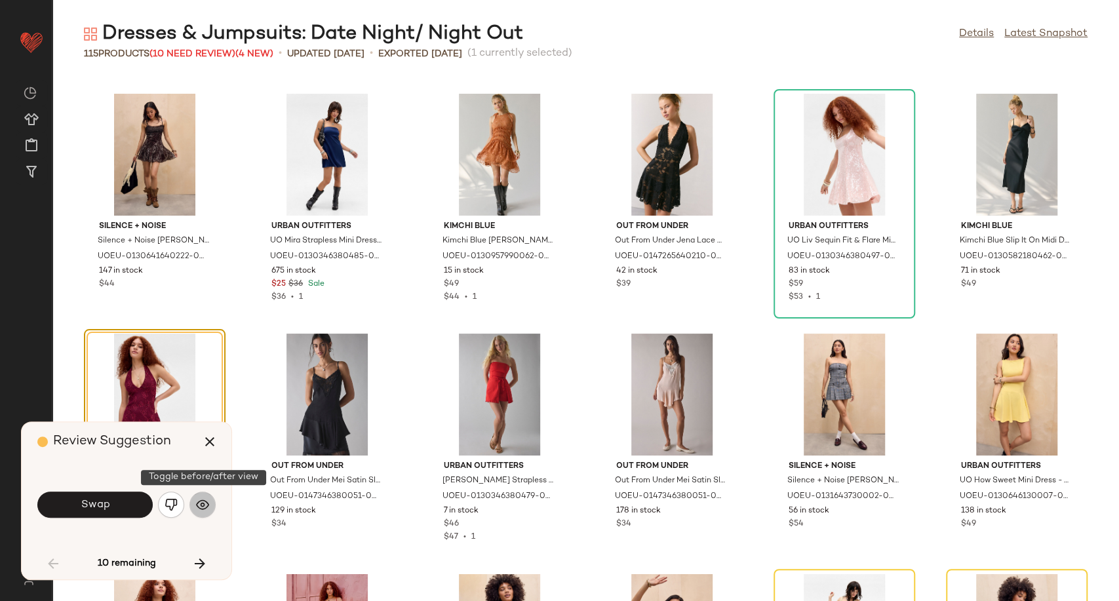
click at [203, 514] on button "button" at bounding box center [202, 505] width 26 height 26
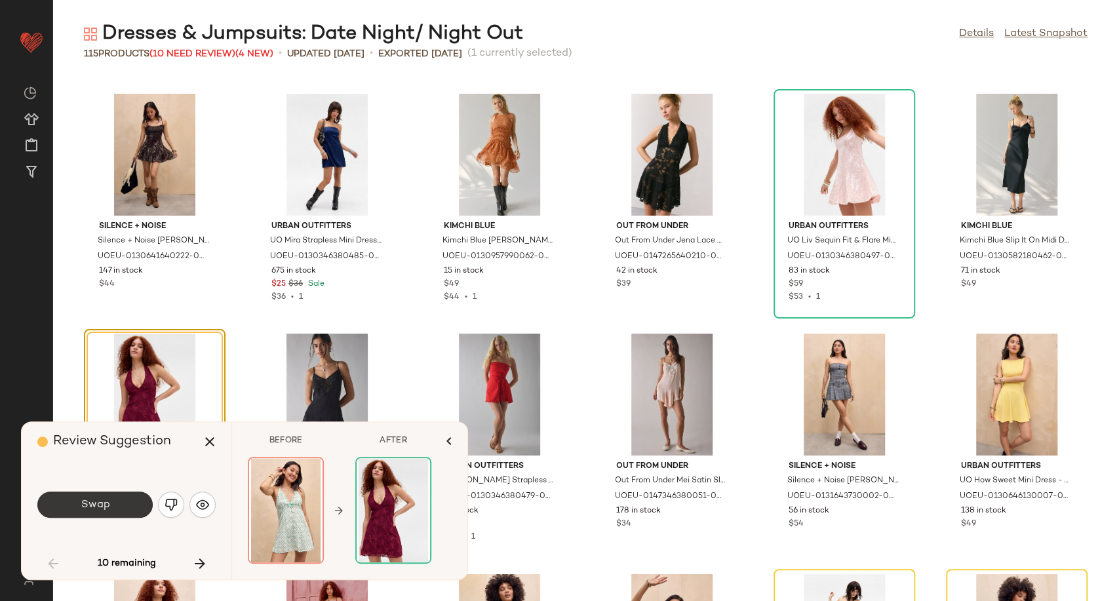
click at [94, 507] on span "Swap" at bounding box center [94, 505] width 29 height 12
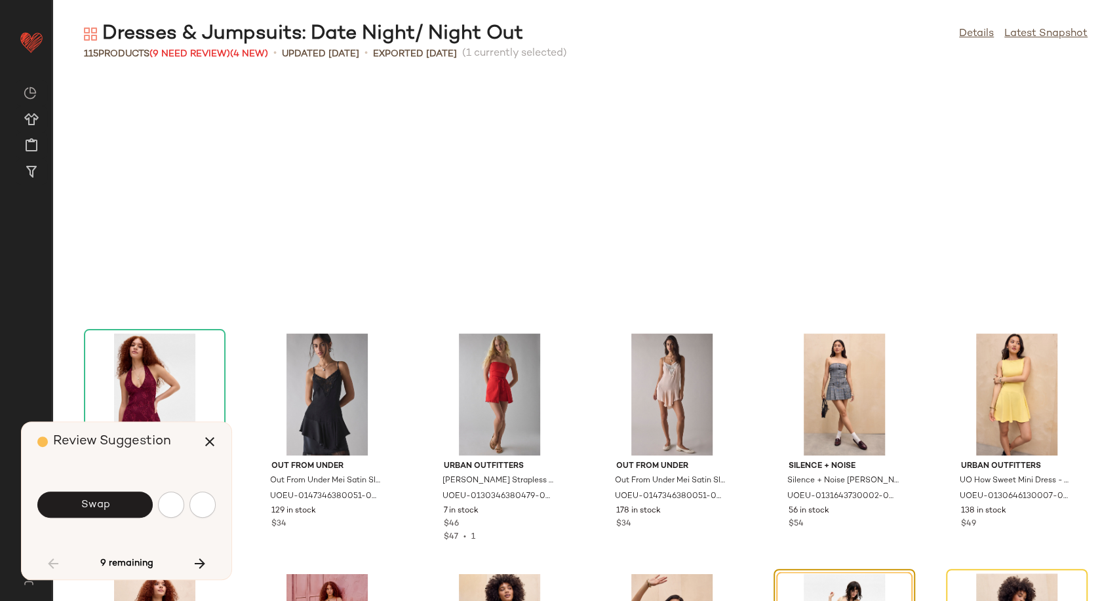
scroll to position [1678, 0]
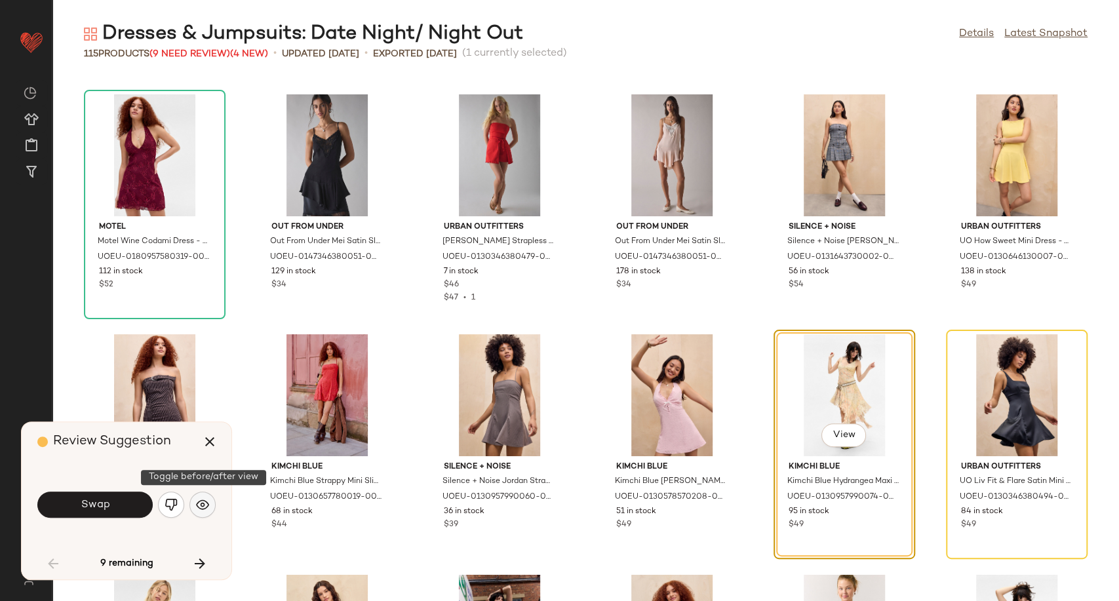
click at [193, 509] on button "button" at bounding box center [202, 505] width 26 height 26
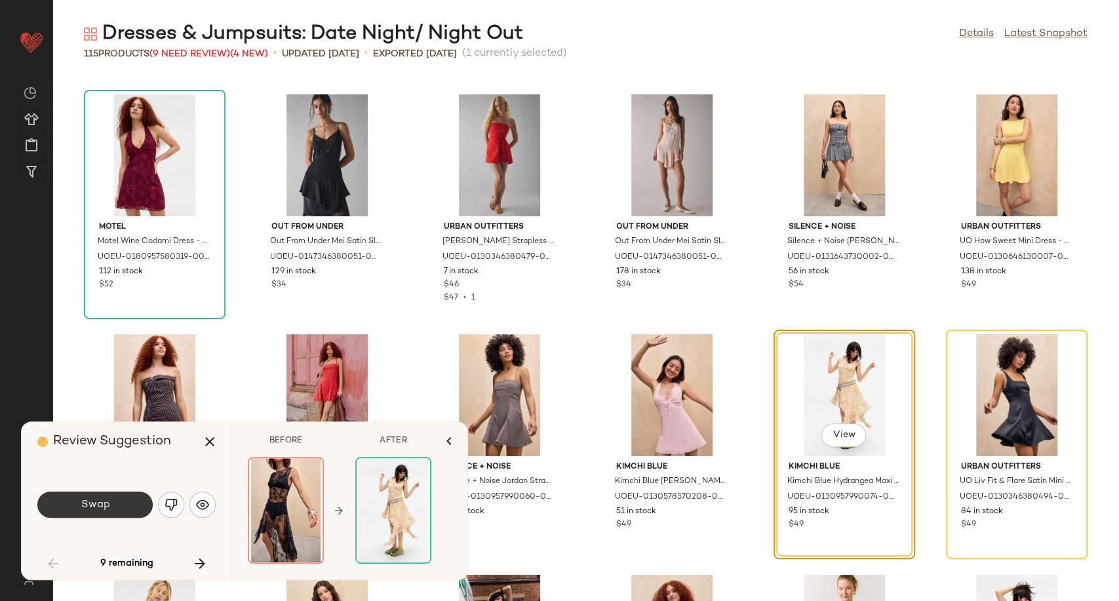
click at [110, 511] on button "Swap" at bounding box center [94, 505] width 115 height 26
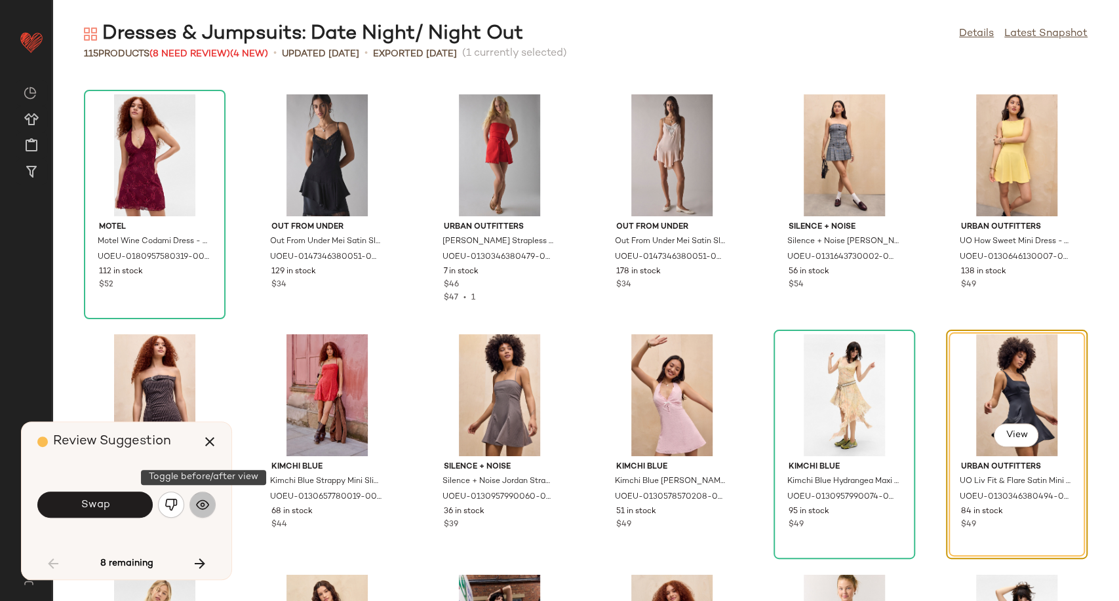
click at [203, 503] on img "button" at bounding box center [202, 504] width 13 height 13
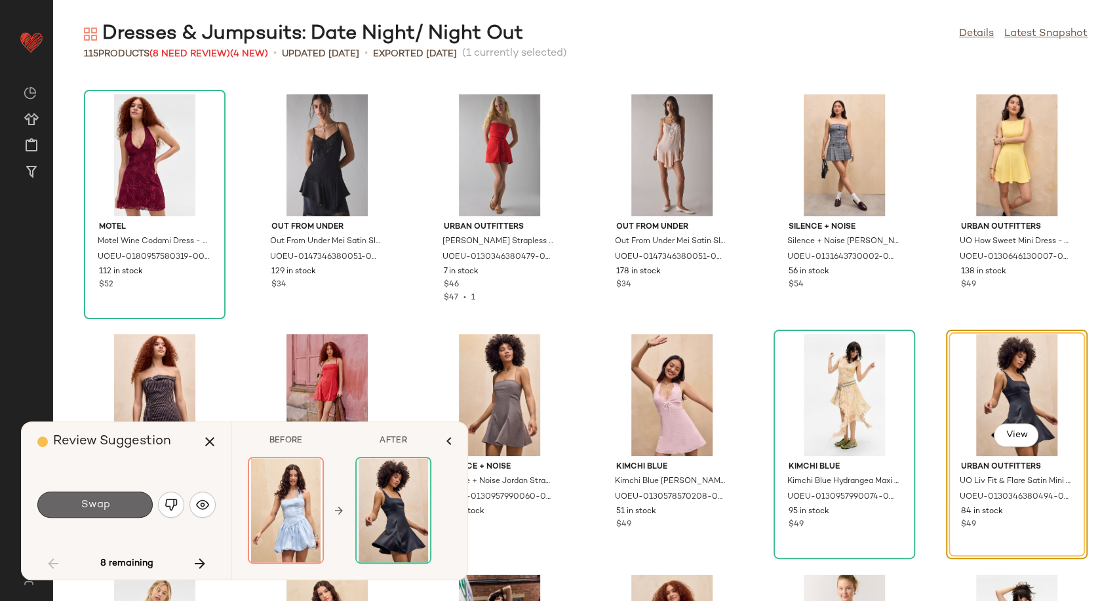
click at [94, 511] on button "Swap" at bounding box center [94, 505] width 115 height 26
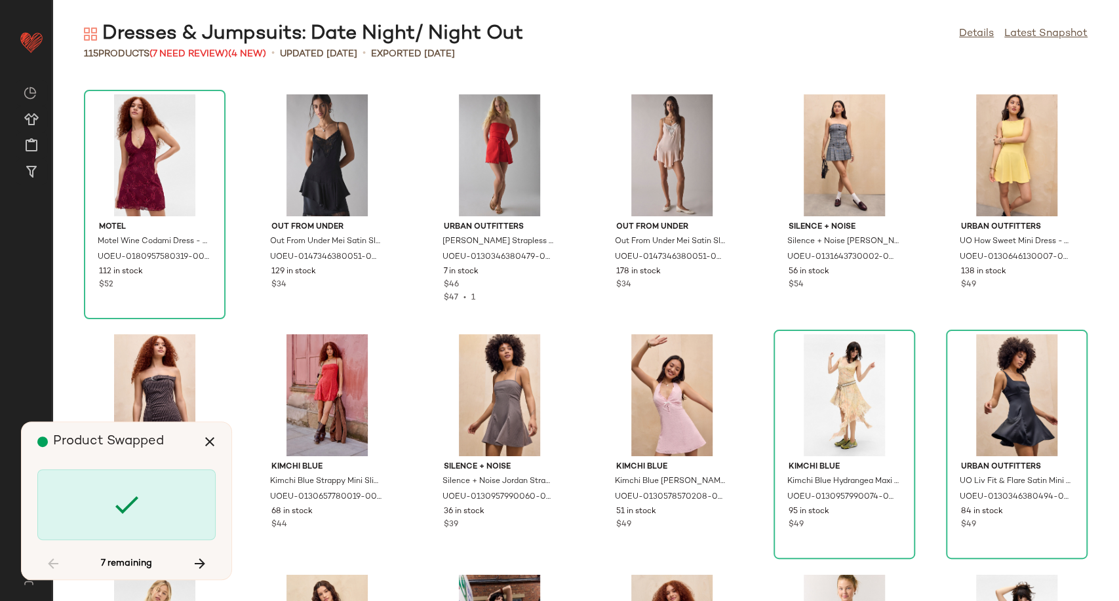
scroll to position [2159, 0]
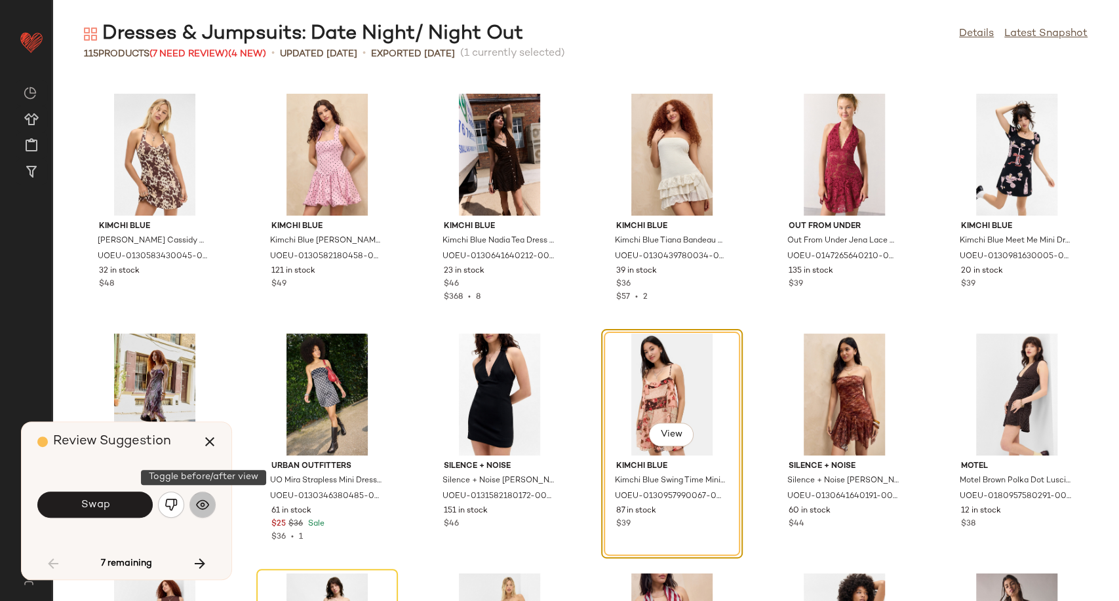
click at [208, 499] on img "button" at bounding box center [202, 504] width 13 height 13
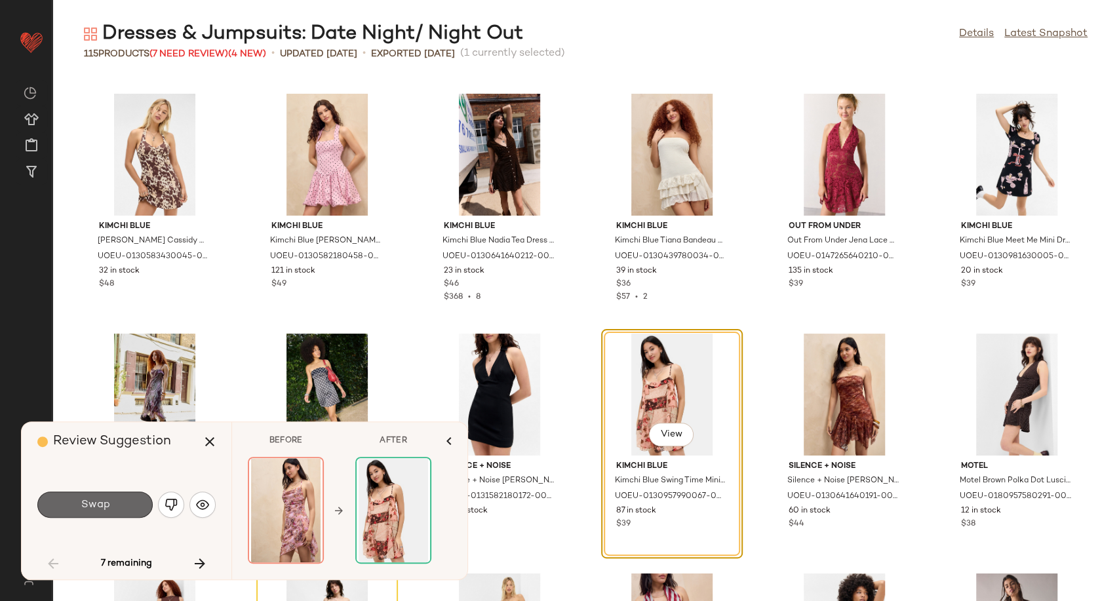
click at [106, 513] on button "Swap" at bounding box center [94, 505] width 115 height 26
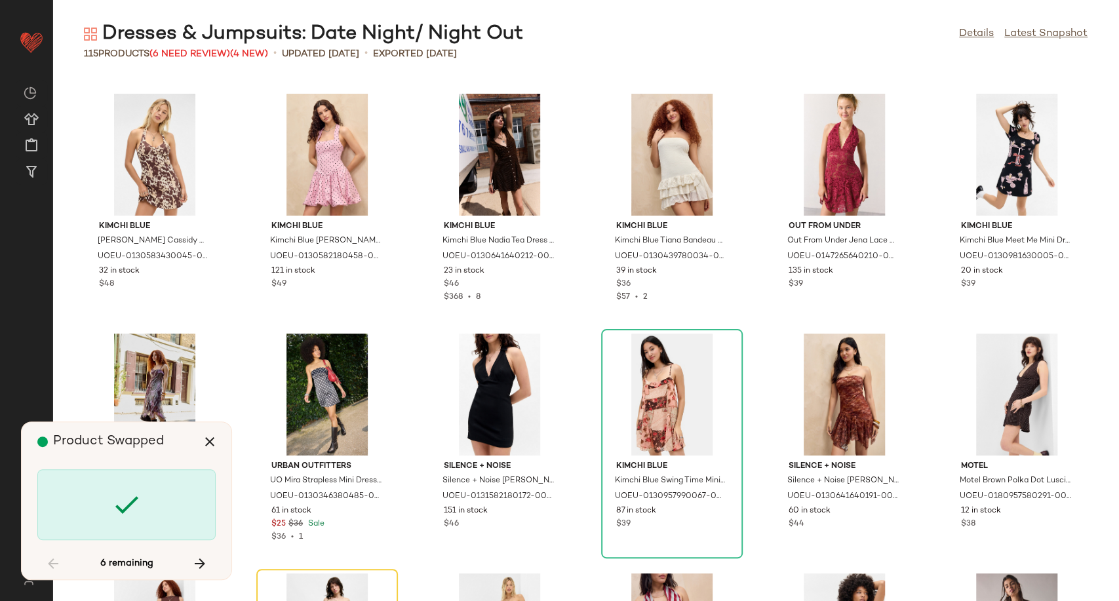
scroll to position [2399, 0]
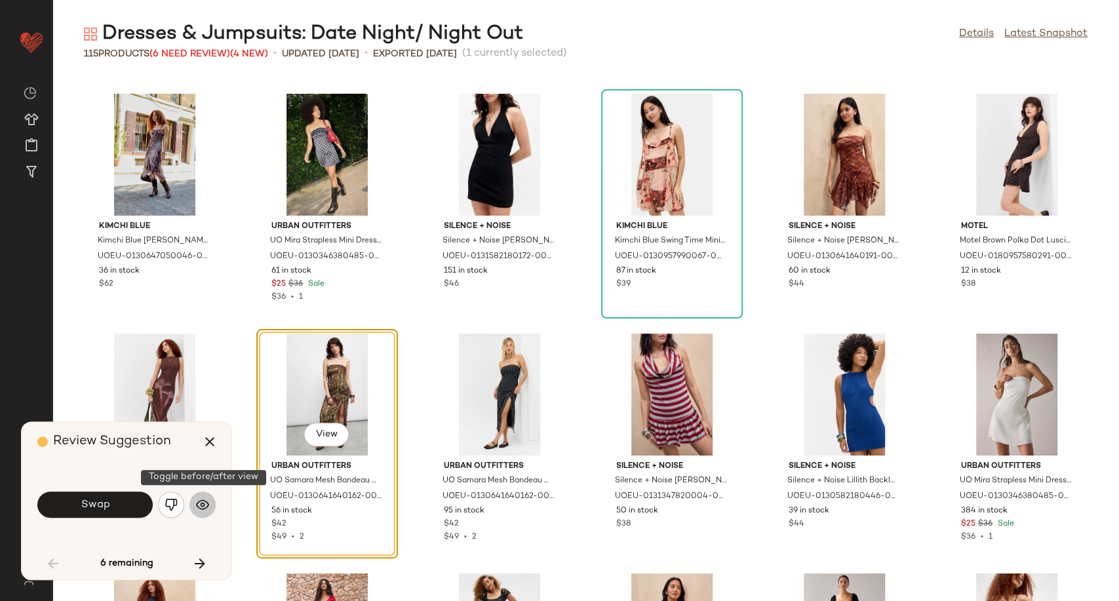
click at [204, 507] on img "button" at bounding box center [202, 504] width 13 height 13
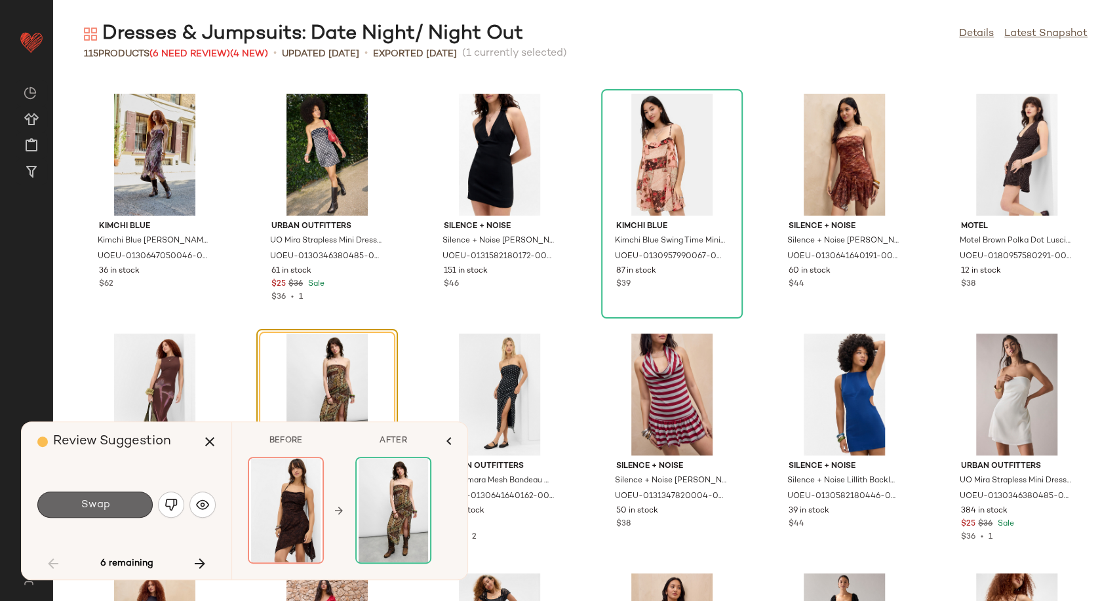
click at [103, 508] on span "Swap" at bounding box center [94, 505] width 29 height 12
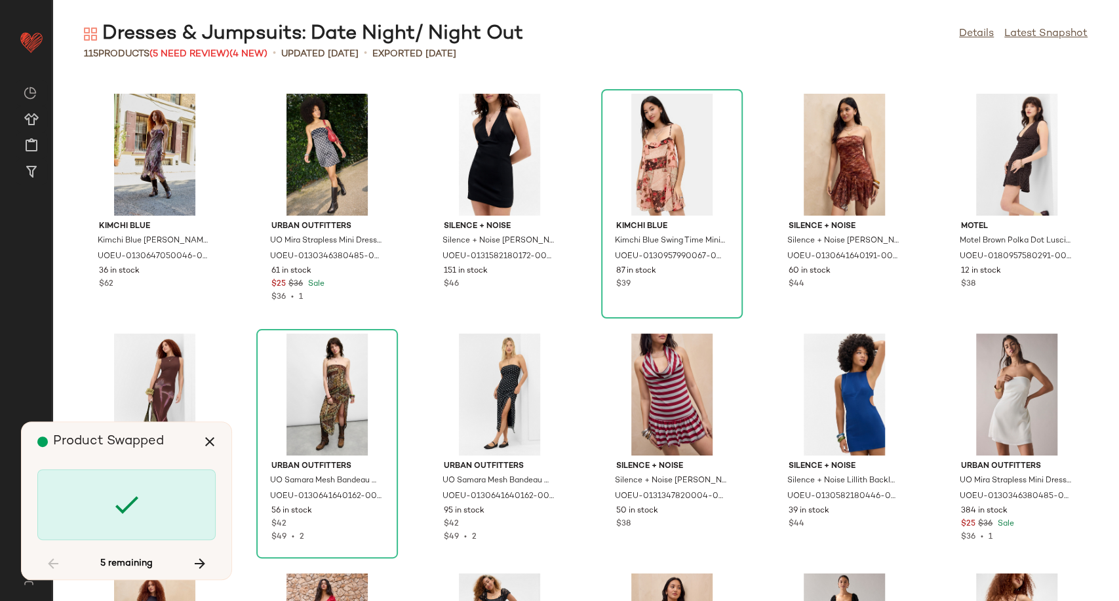
scroll to position [3118, 0]
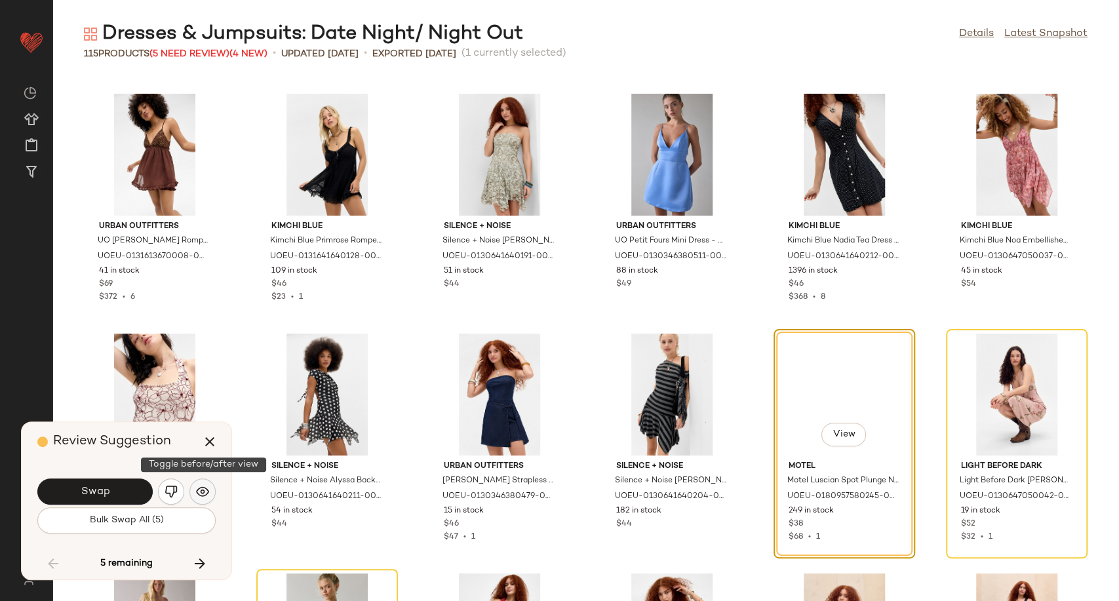
click at [203, 499] on button "button" at bounding box center [202, 491] width 26 height 26
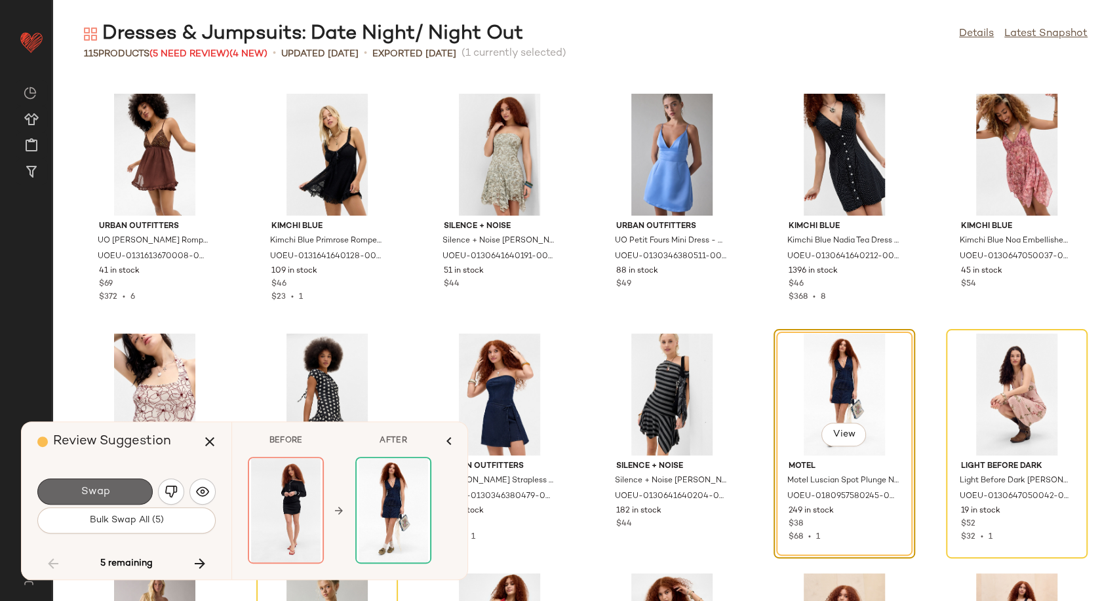
click at [84, 495] on span "Swap" at bounding box center [94, 492] width 29 height 12
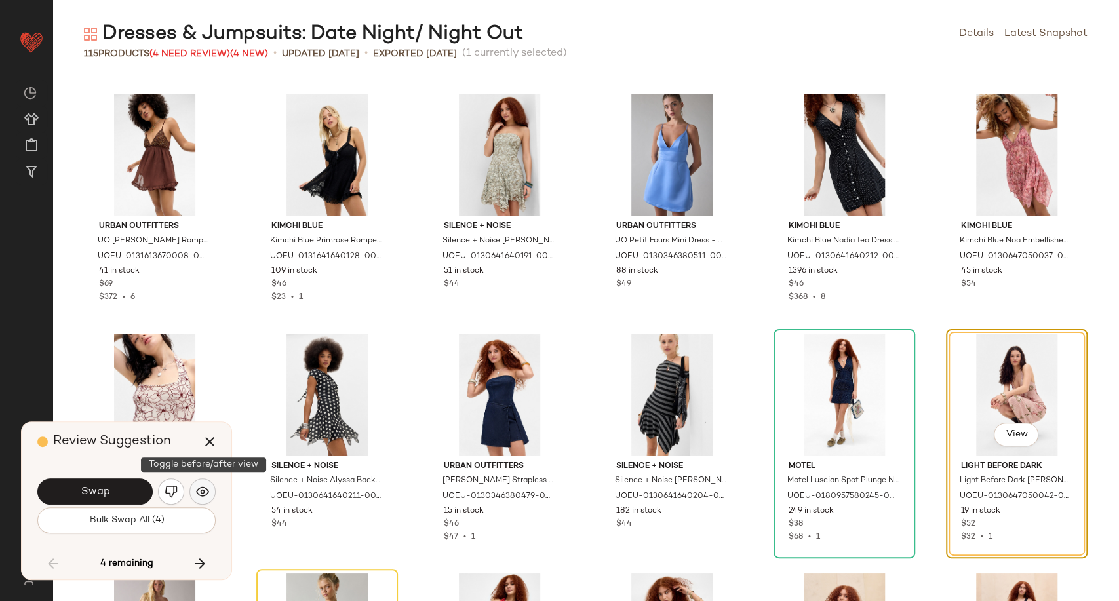
click at [207, 490] on img "button" at bounding box center [202, 491] width 13 height 13
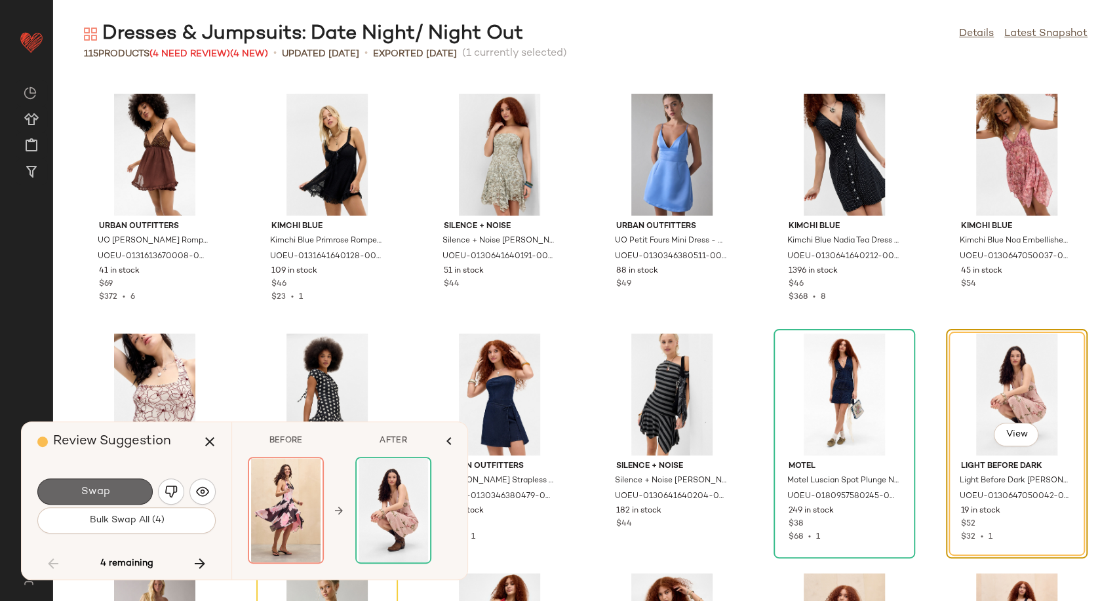
click at [85, 495] on span "Swap" at bounding box center [94, 492] width 29 height 12
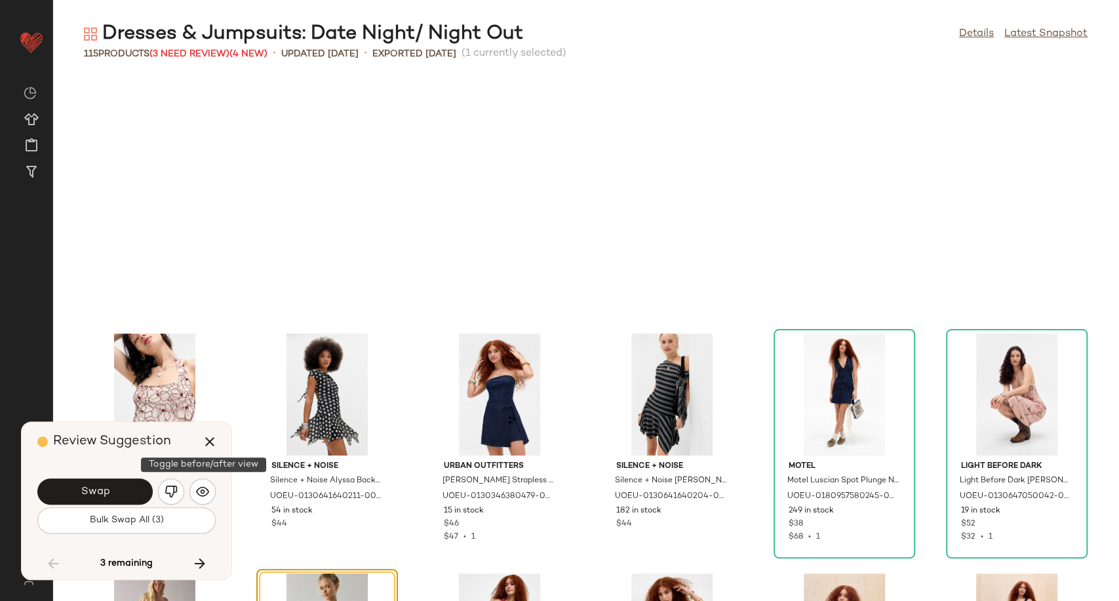
scroll to position [3358, 0]
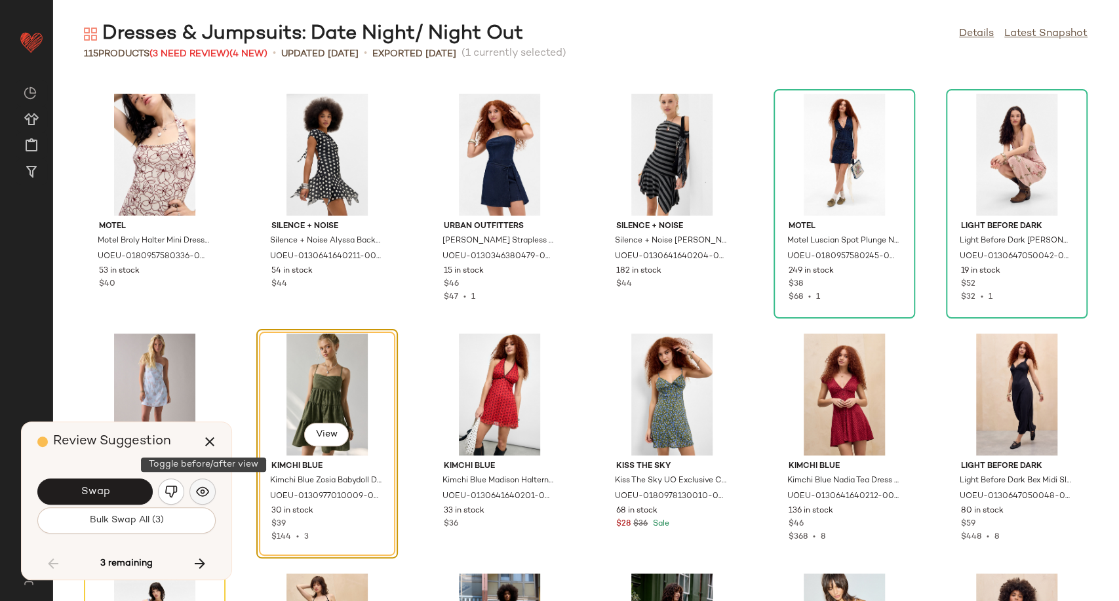
click at [206, 493] on img "button" at bounding box center [202, 491] width 13 height 13
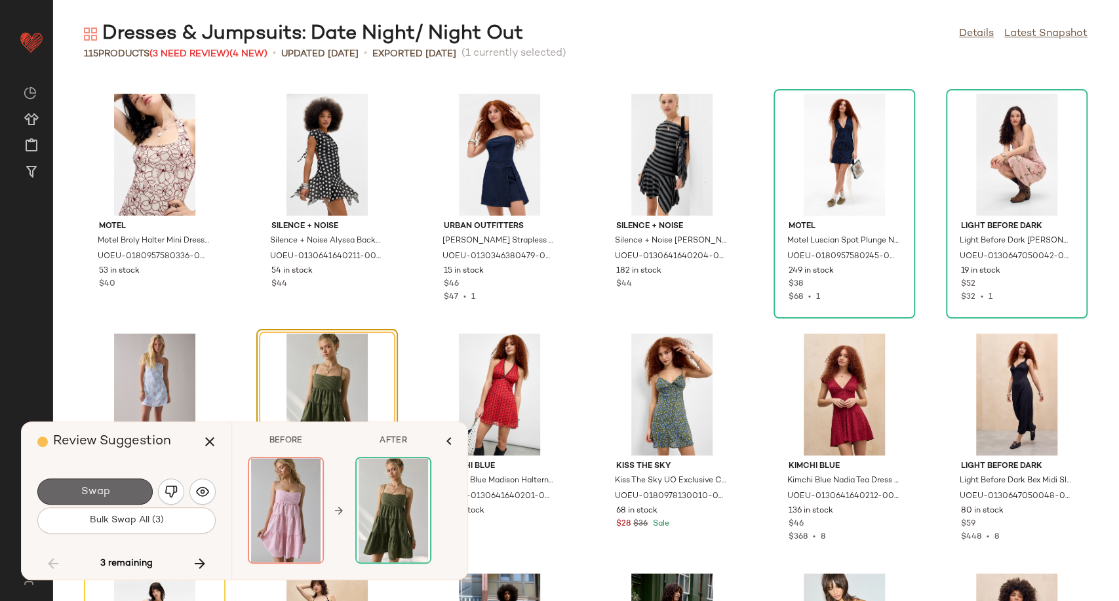
click at [123, 490] on button "Swap" at bounding box center [94, 491] width 115 height 26
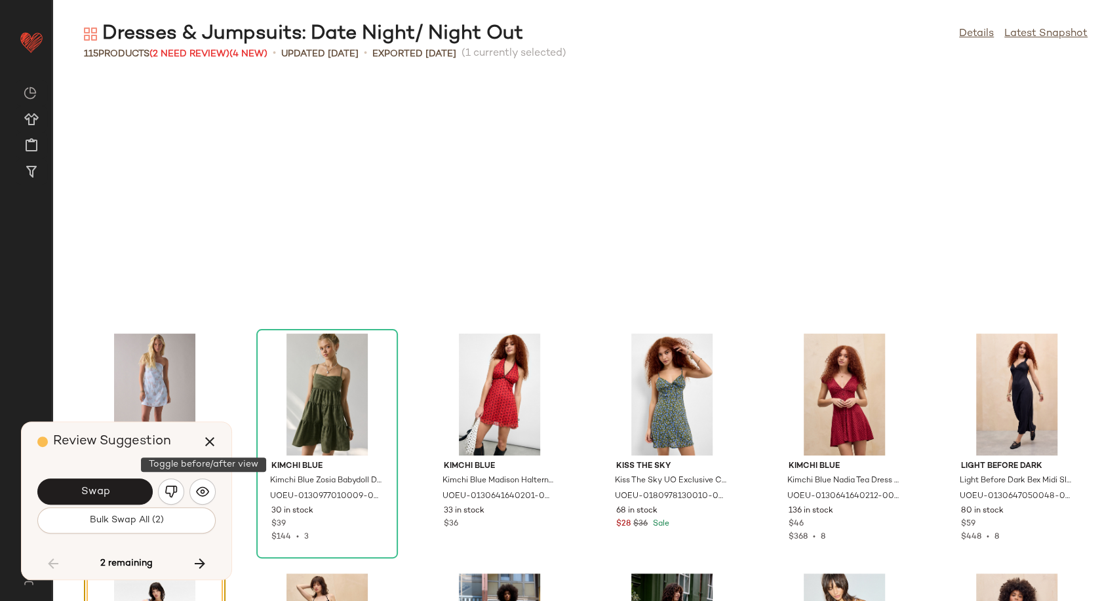
scroll to position [3597, 0]
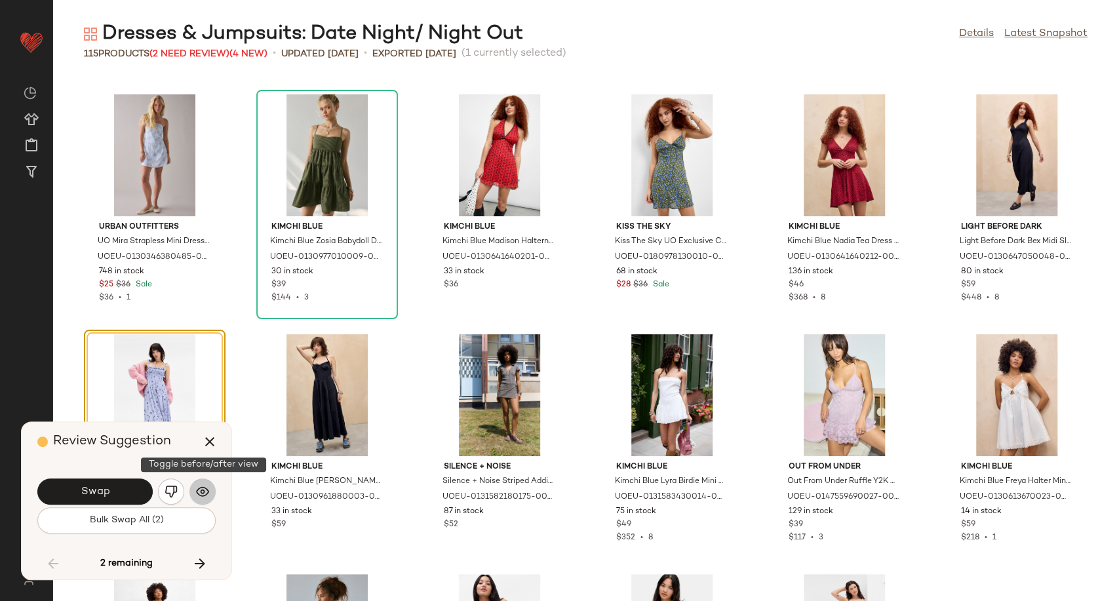
click at [208, 495] on img "button" at bounding box center [202, 491] width 13 height 13
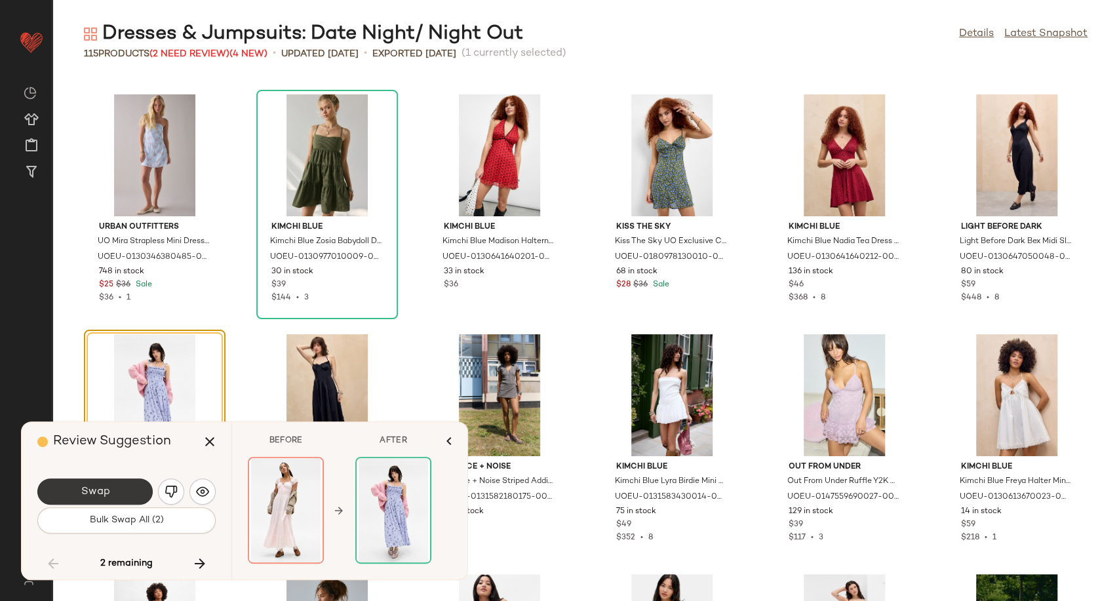
click at [120, 492] on button "Swap" at bounding box center [94, 491] width 115 height 26
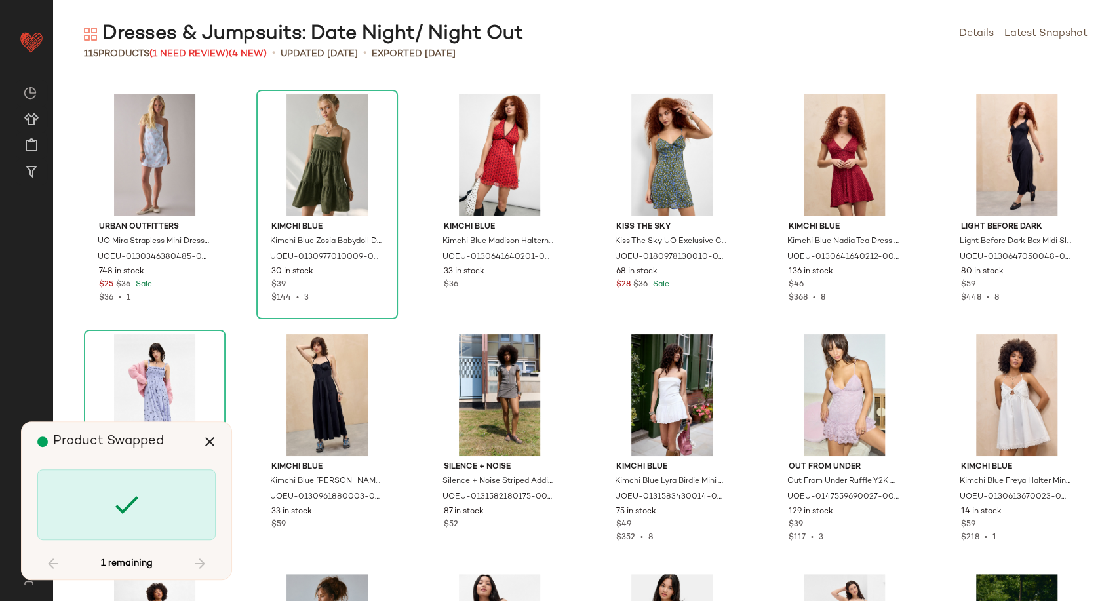
scroll to position [4078, 0]
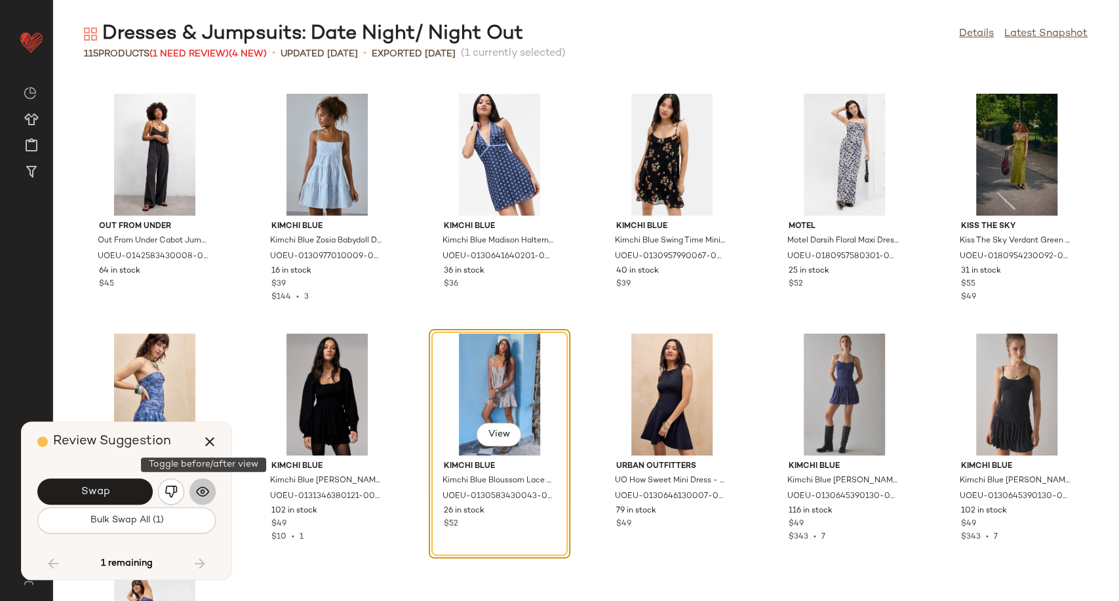
click at [209, 499] on button "button" at bounding box center [202, 491] width 26 height 26
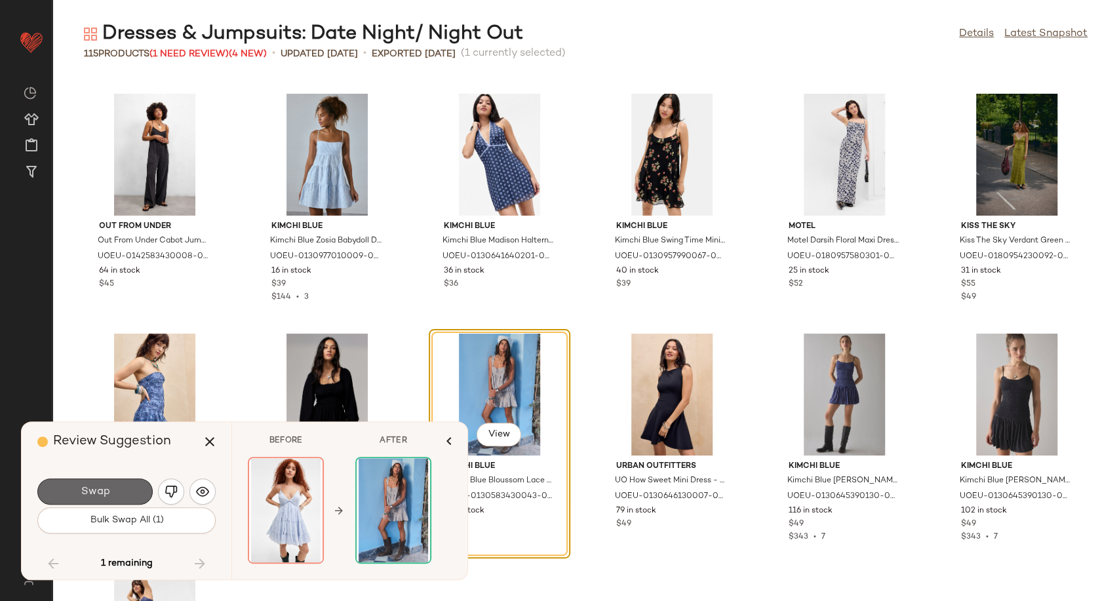
click at [111, 497] on button "Swap" at bounding box center [94, 491] width 115 height 26
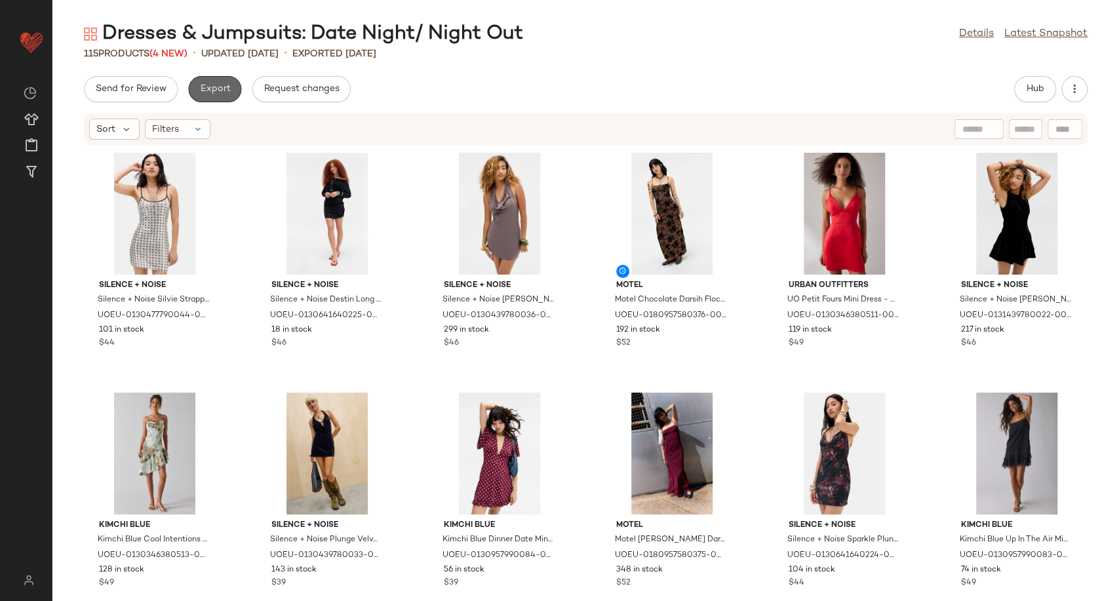
click at [225, 88] on span "Export" at bounding box center [214, 89] width 31 height 10
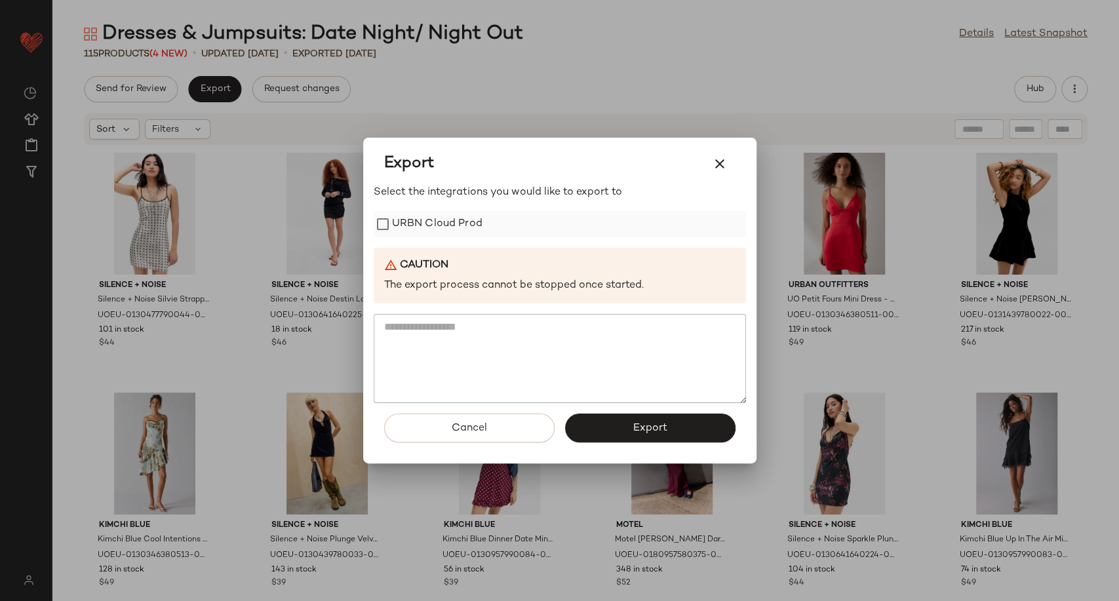
click at [445, 225] on label "URBN Cloud Prod" at bounding box center [437, 224] width 90 height 26
click at [646, 435] on button "Export" at bounding box center [650, 428] width 170 height 29
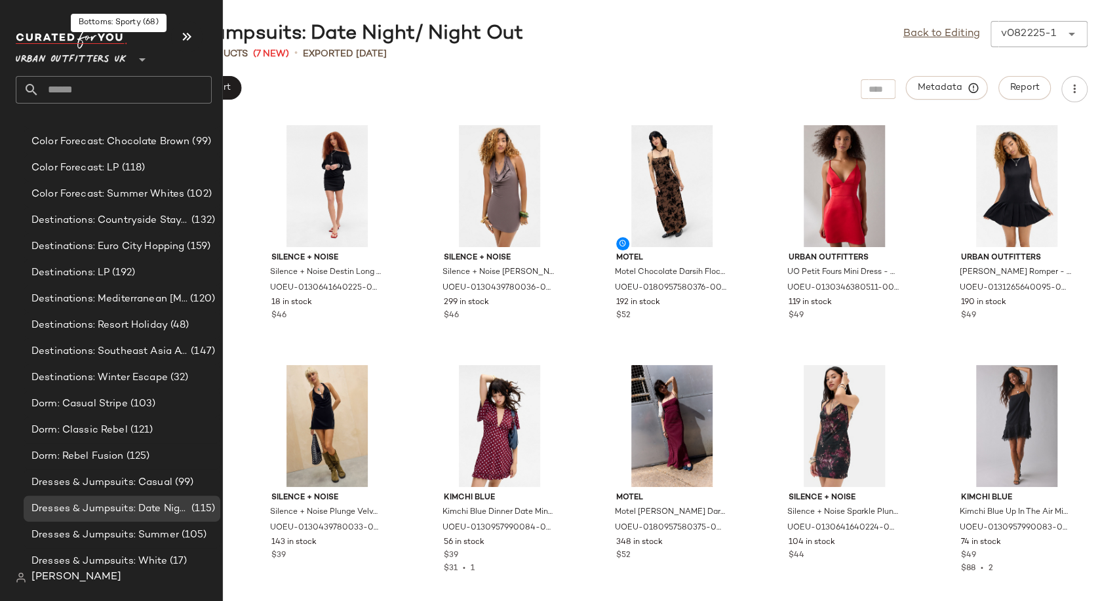
scroll to position [3058, 0]
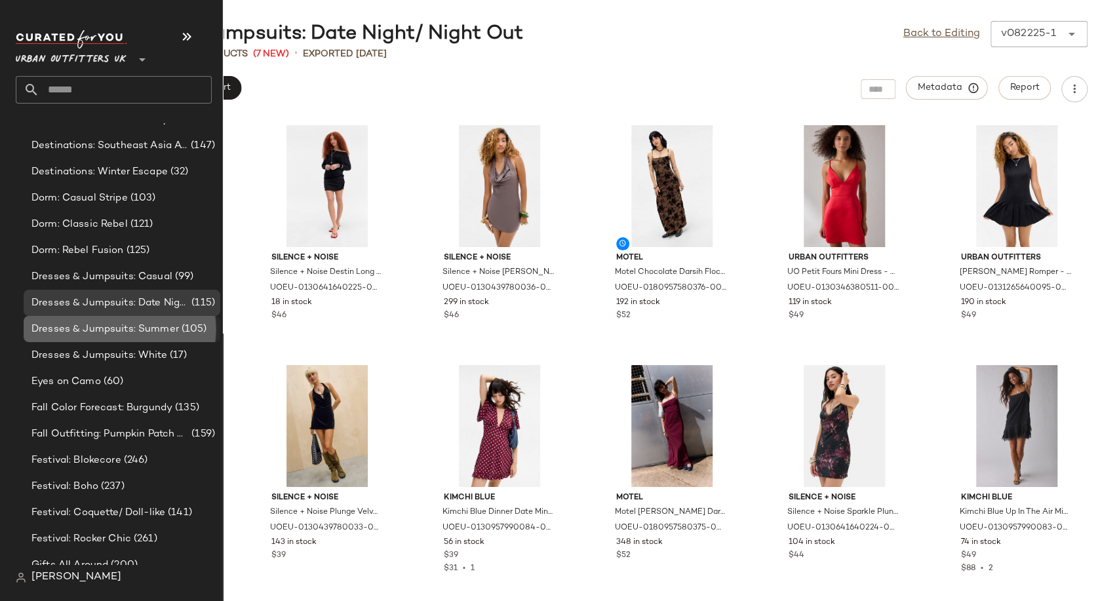
click at [85, 332] on span "Dresses & Jumpsuits: Summer" at bounding box center [104, 329] width 147 height 15
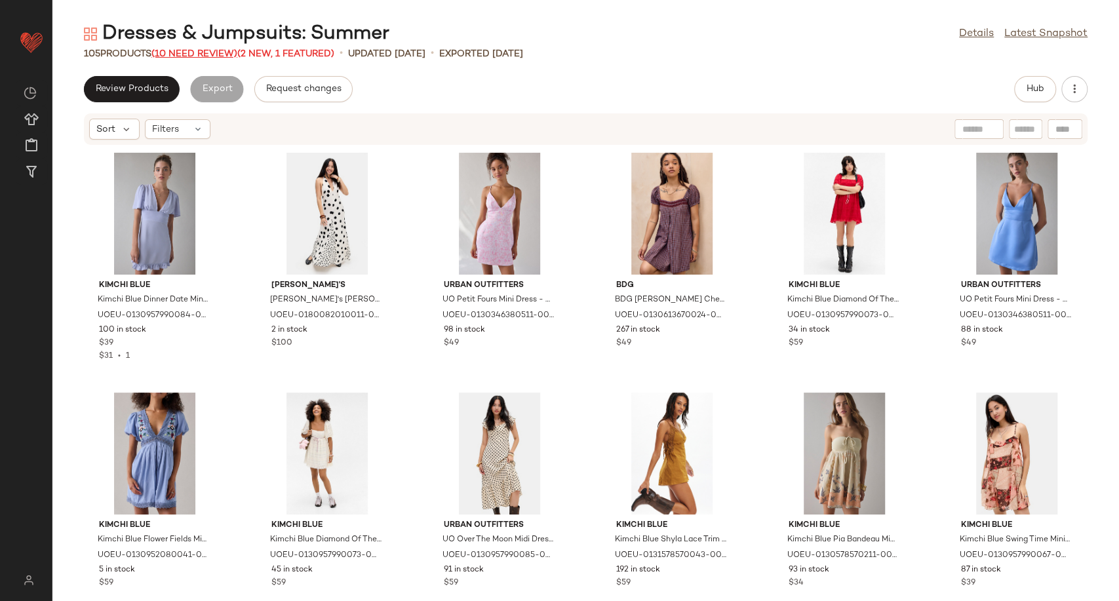
click at [204, 49] on span "(10 Need Review)" at bounding box center [194, 54] width 86 height 10
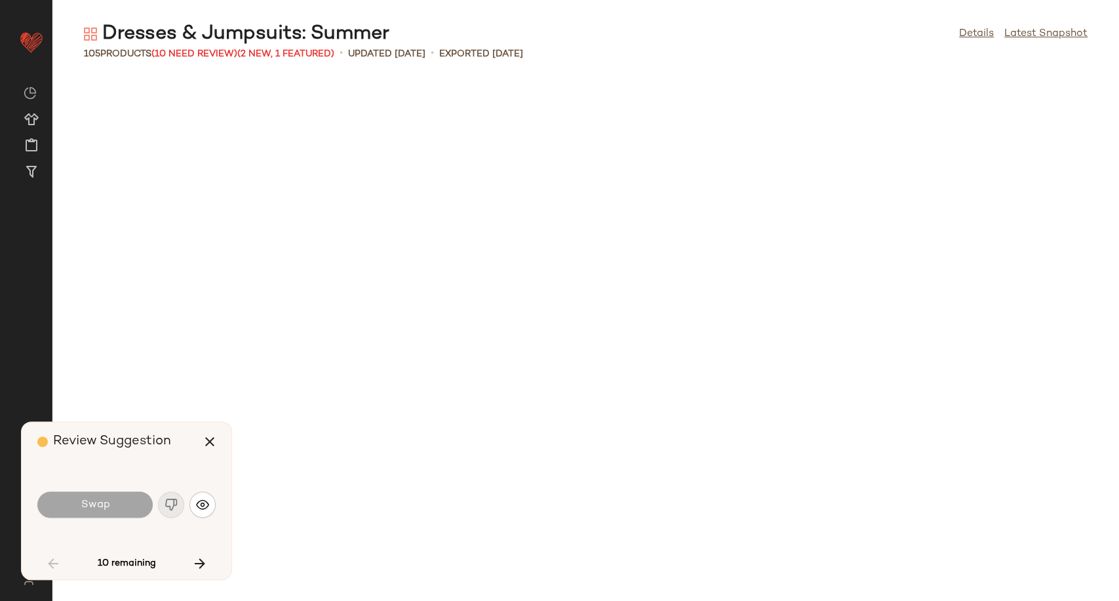
scroll to position [729, 0]
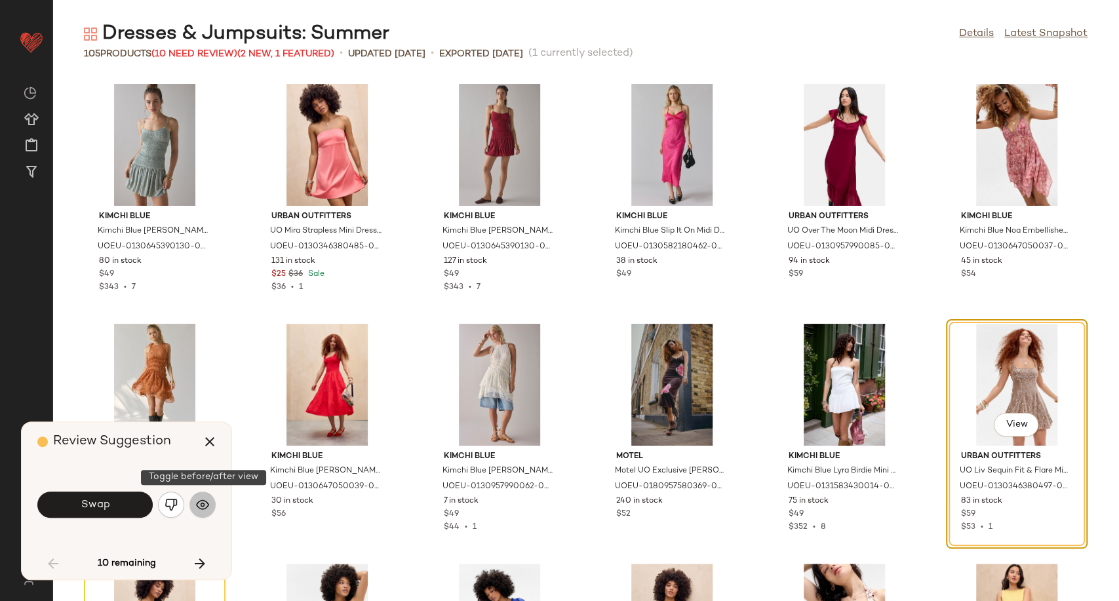
click at [199, 509] on img "button" at bounding box center [202, 504] width 13 height 13
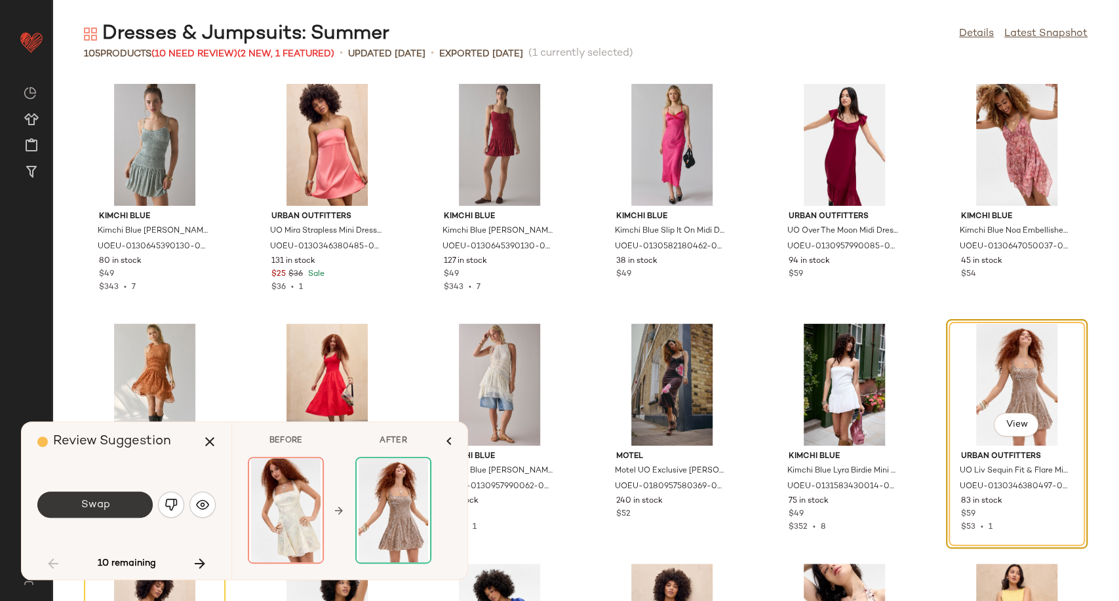
click at [124, 503] on button "Swap" at bounding box center [94, 505] width 115 height 26
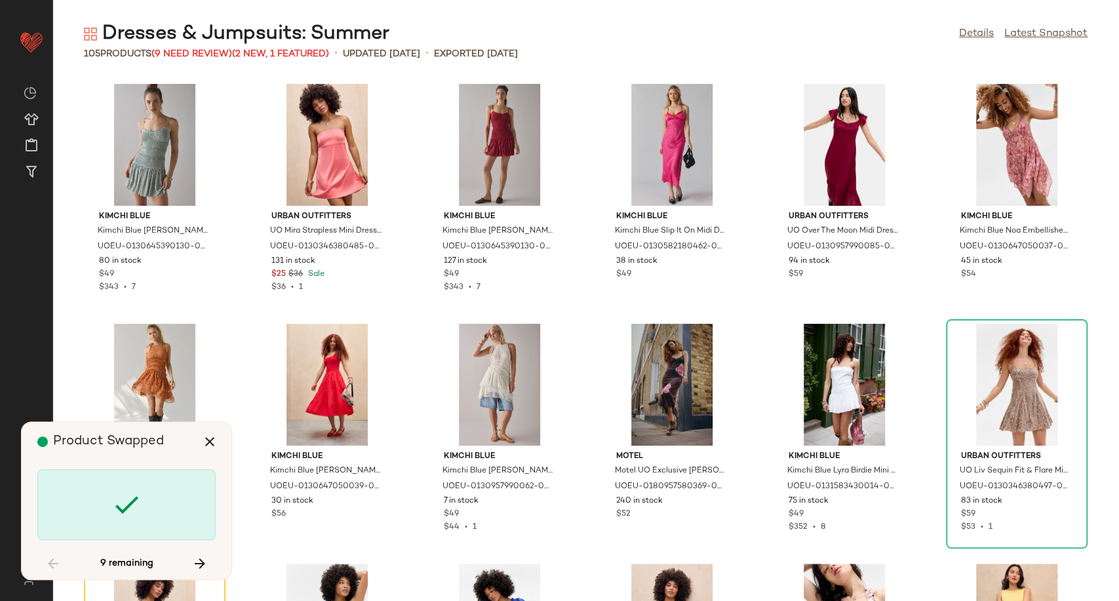
scroll to position [959, 0]
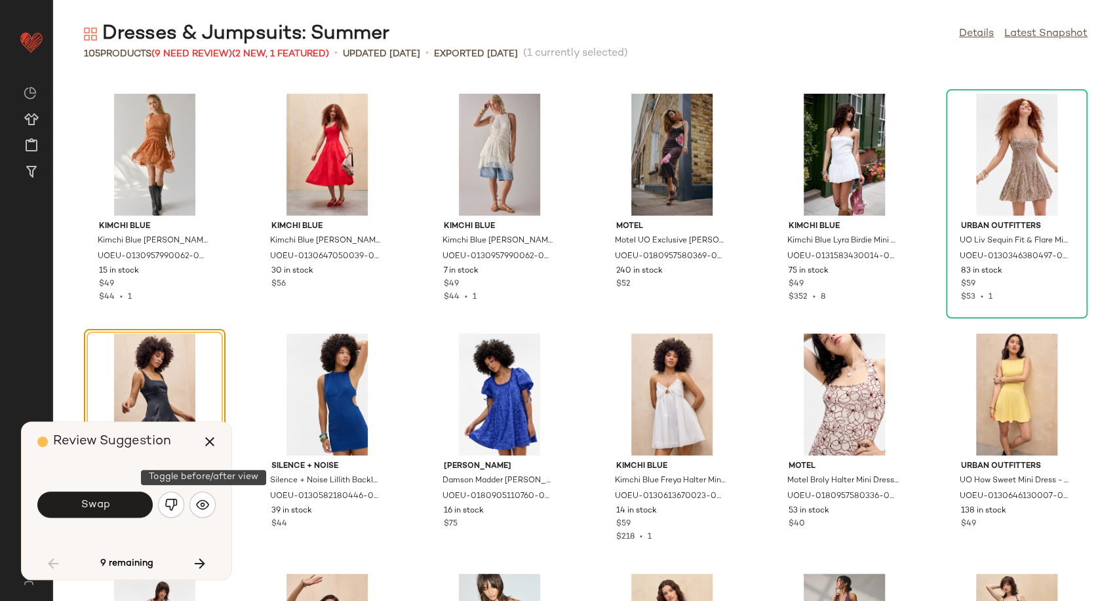
click at [206, 507] on img "button" at bounding box center [202, 504] width 13 height 13
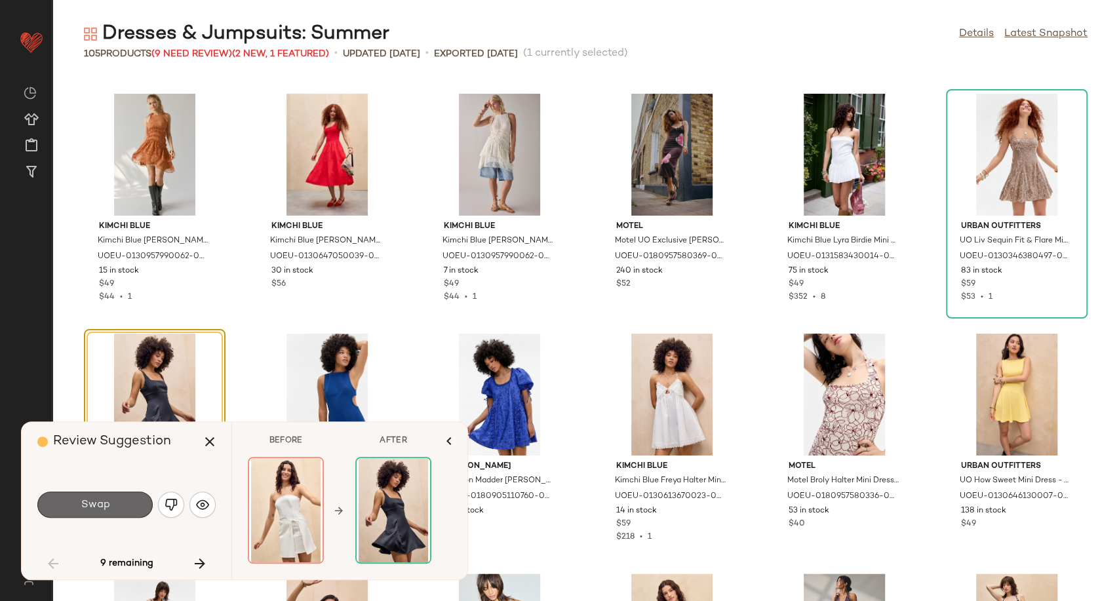
click at [103, 501] on span "Swap" at bounding box center [94, 505] width 29 height 12
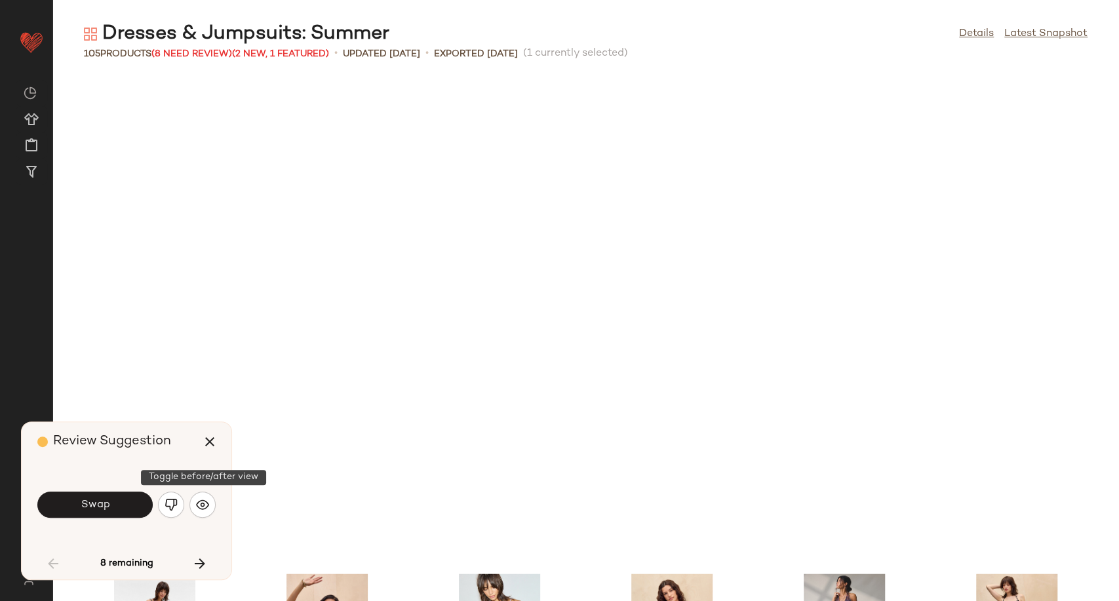
scroll to position [1439, 0]
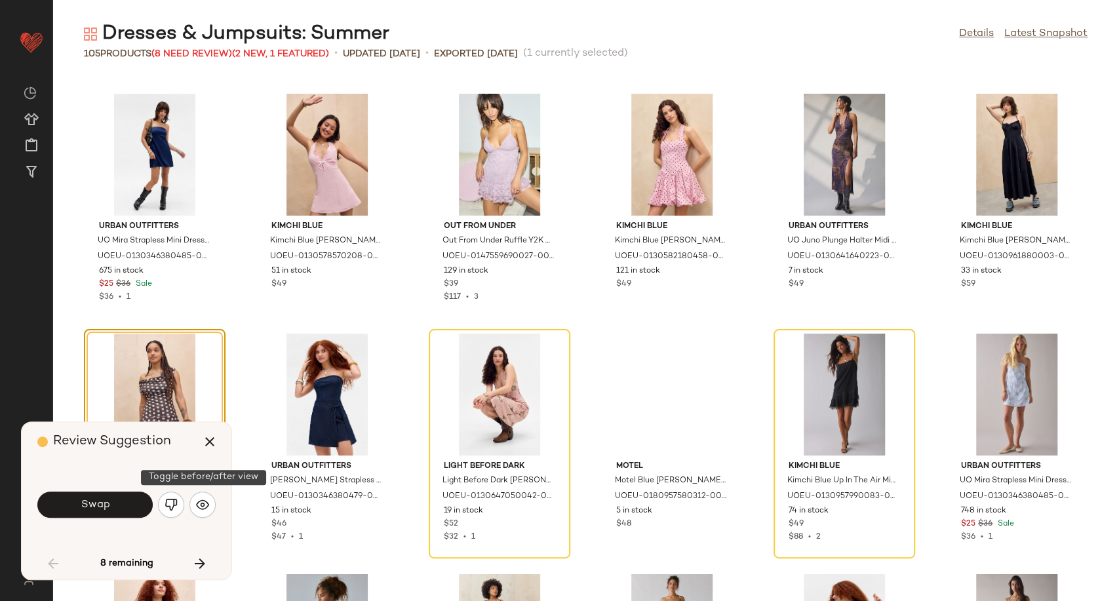
click at [206, 507] on img "button" at bounding box center [202, 504] width 13 height 13
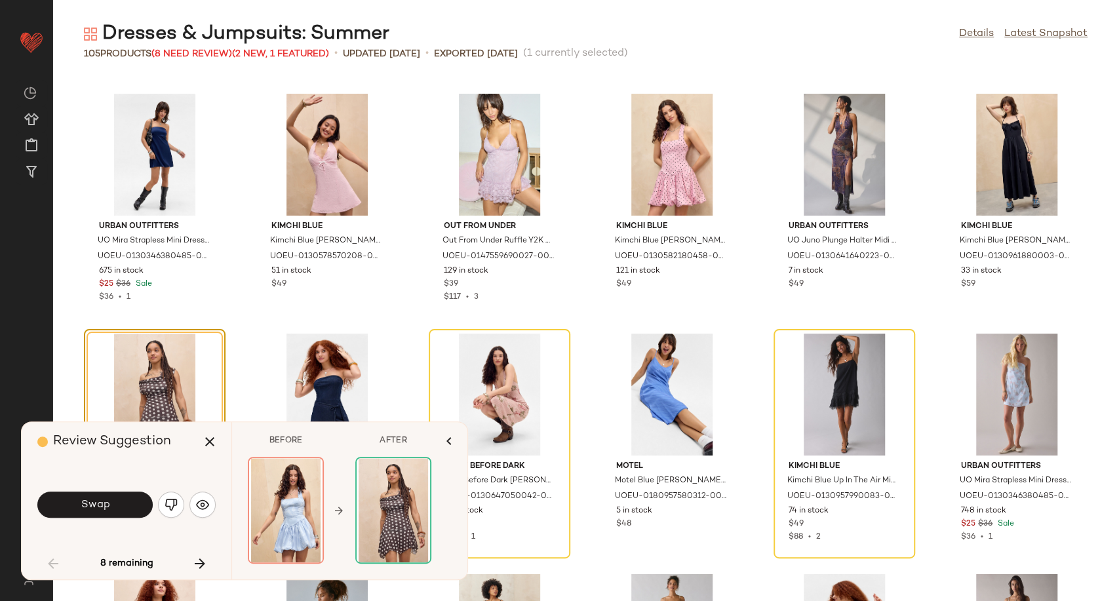
click at [119, 499] on button "Swap" at bounding box center [94, 505] width 115 height 26
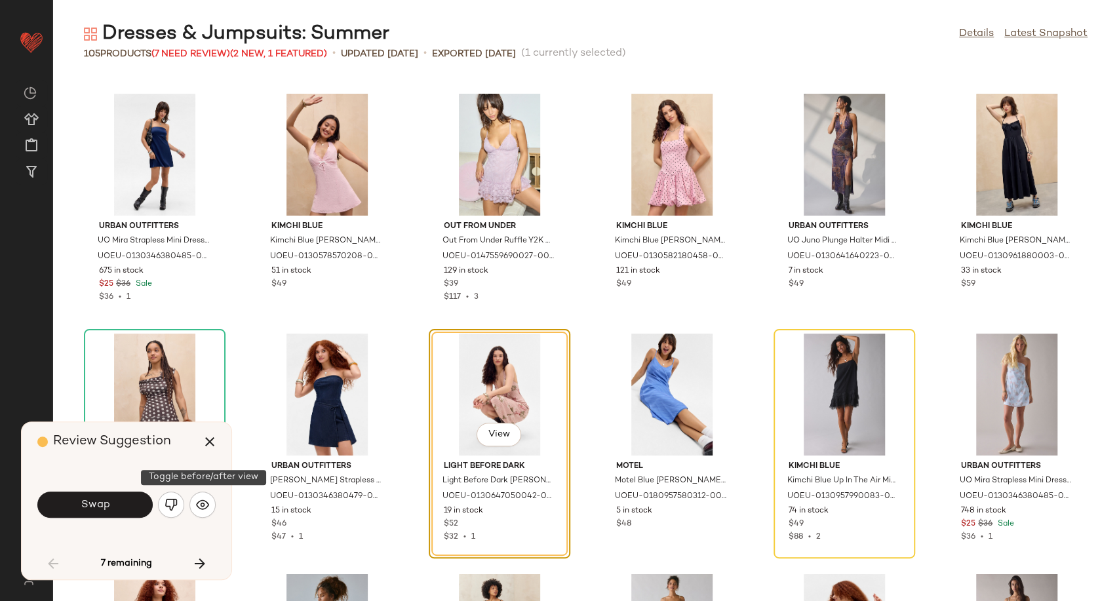
click at [205, 505] on img "button" at bounding box center [202, 504] width 13 height 13
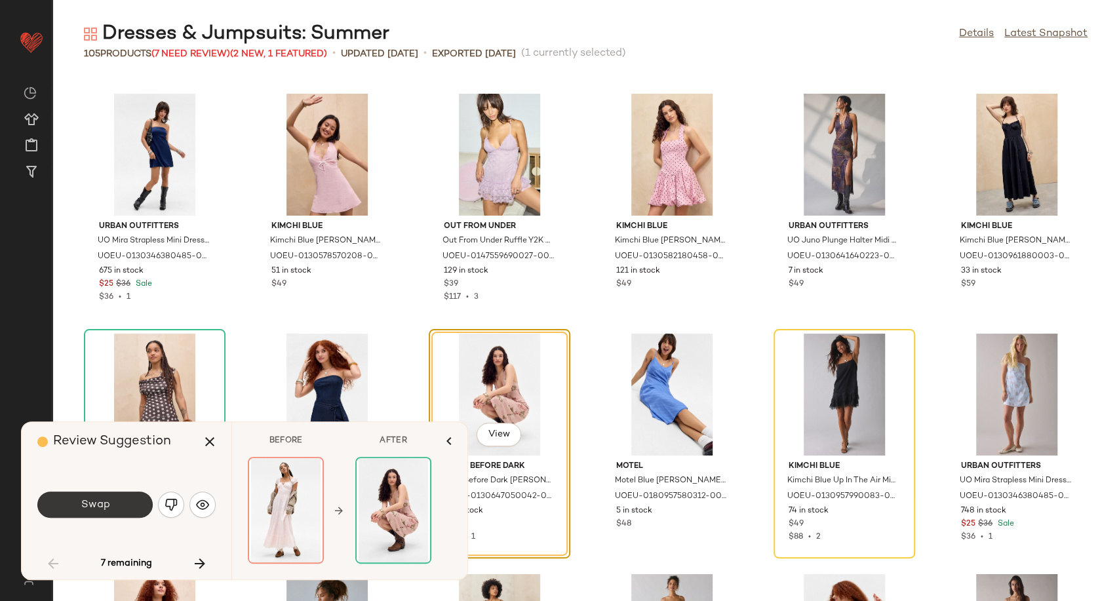
click at [88, 499] on span "Swap" at bounding box center [94, 505] width 29 height 12
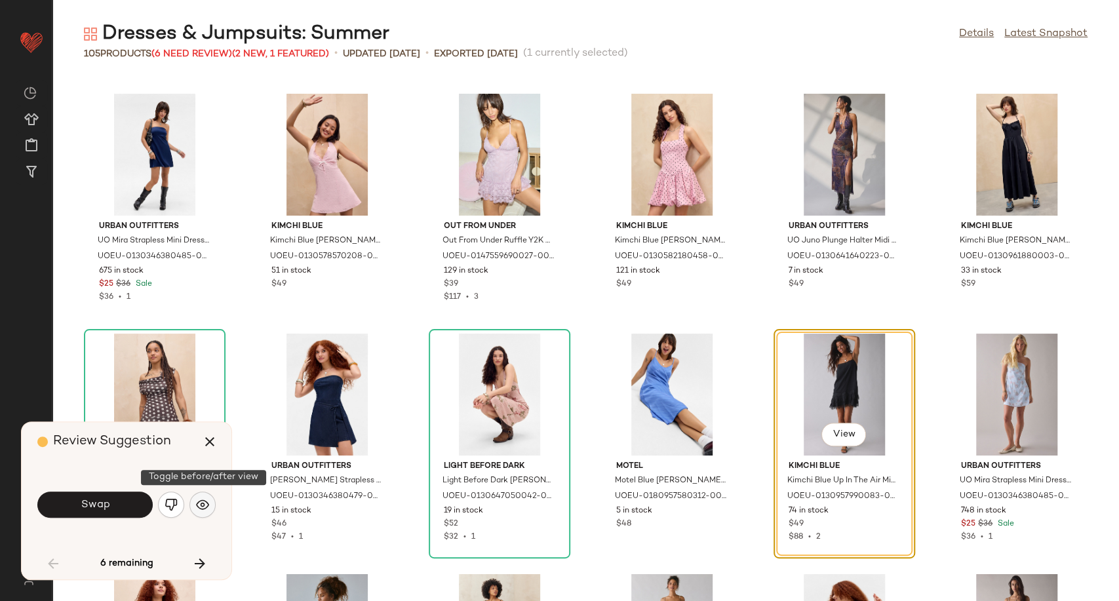
click at [204, 508] on img "button" at bounding box center [202, 504] width 13 height 13
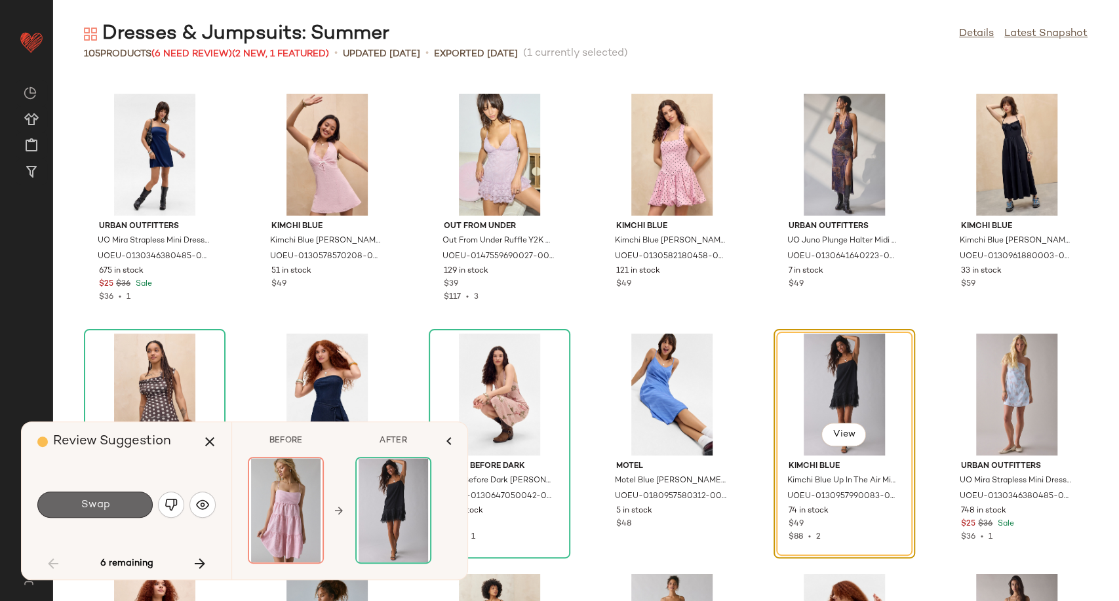
click at [117, 501] on button "Swap" at bounding box center [94, 505] width 115 height 26
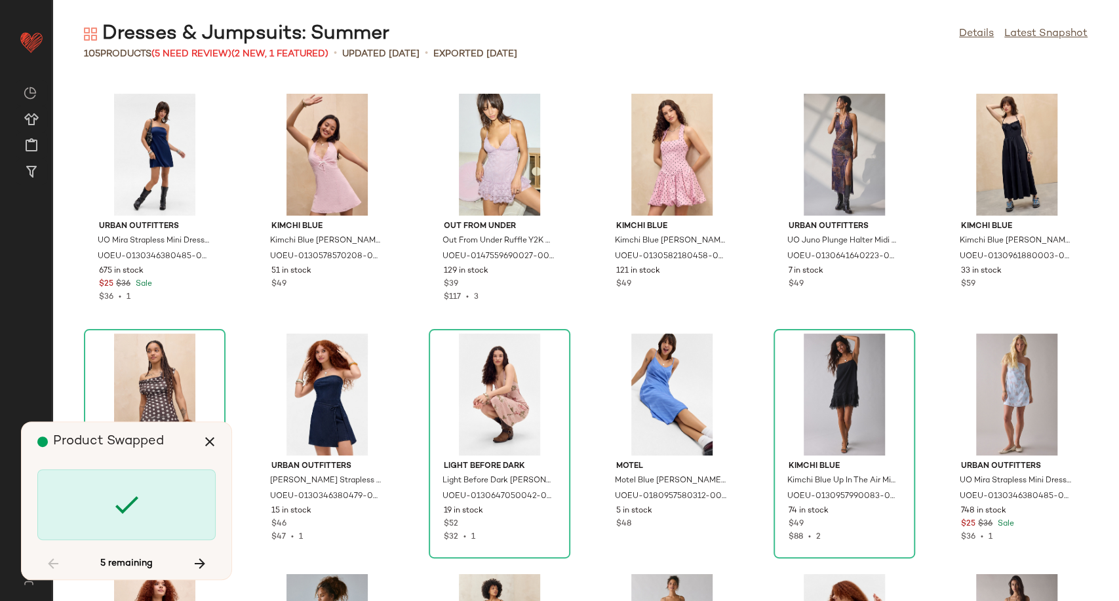
scroll to position [2159, 0]
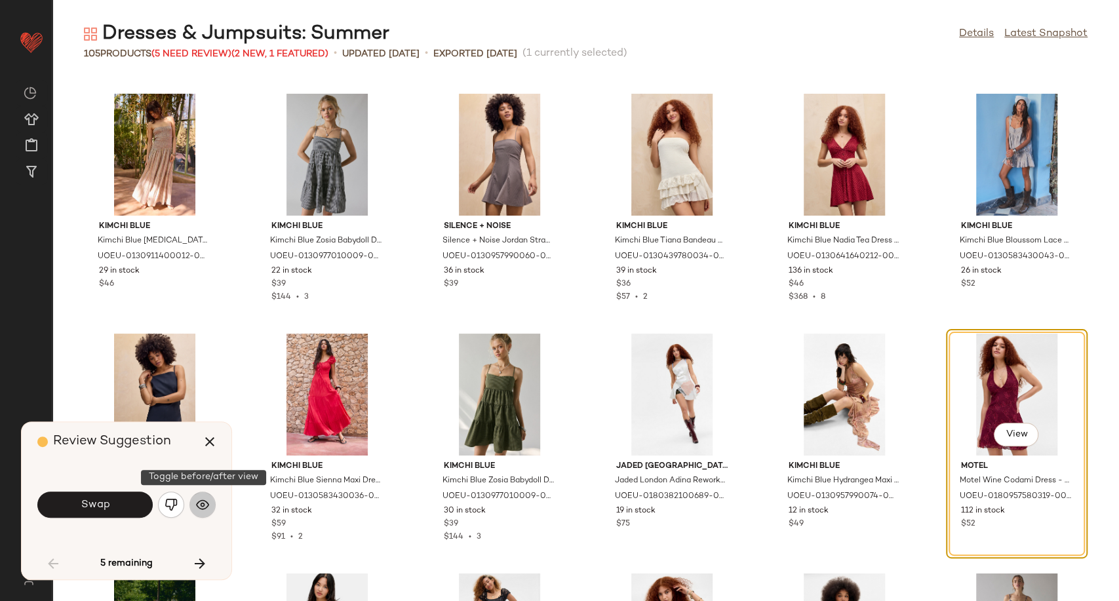
click at [206, 510] on img "button" at bounding box center [202, 504] width 13 height 13
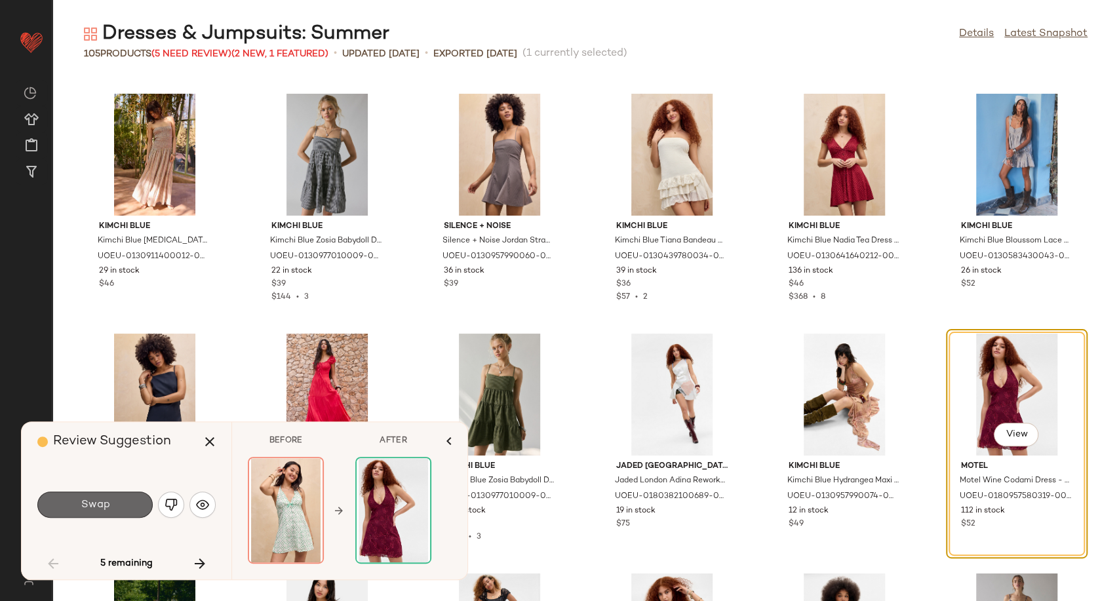
click at [110, 508] on button "Swap" at bounding box center [94, 505] width 115 height 26
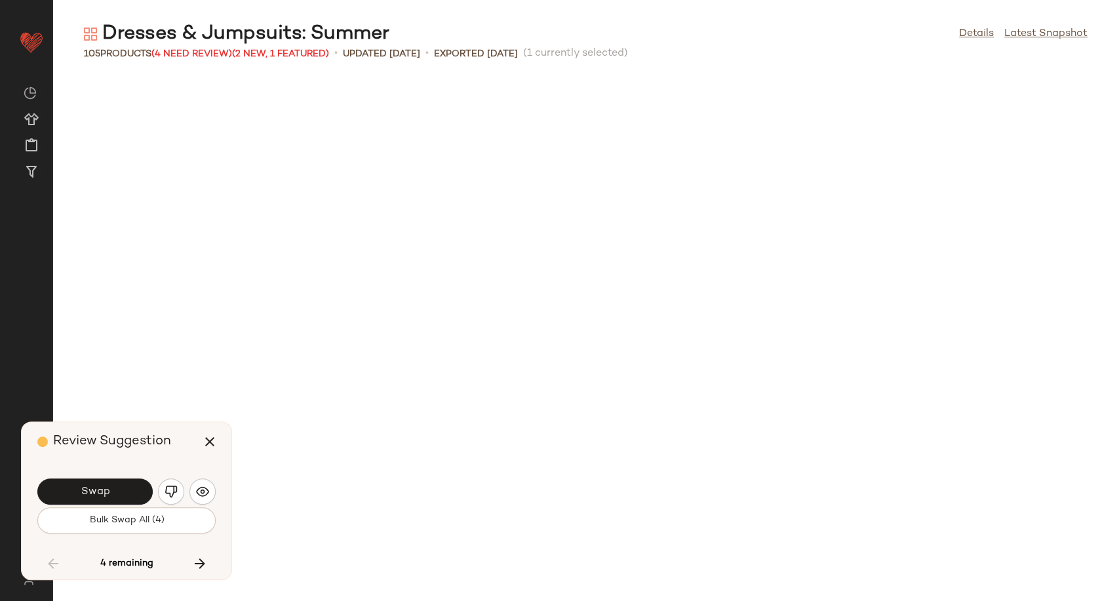
scroll to position [2878, 0]
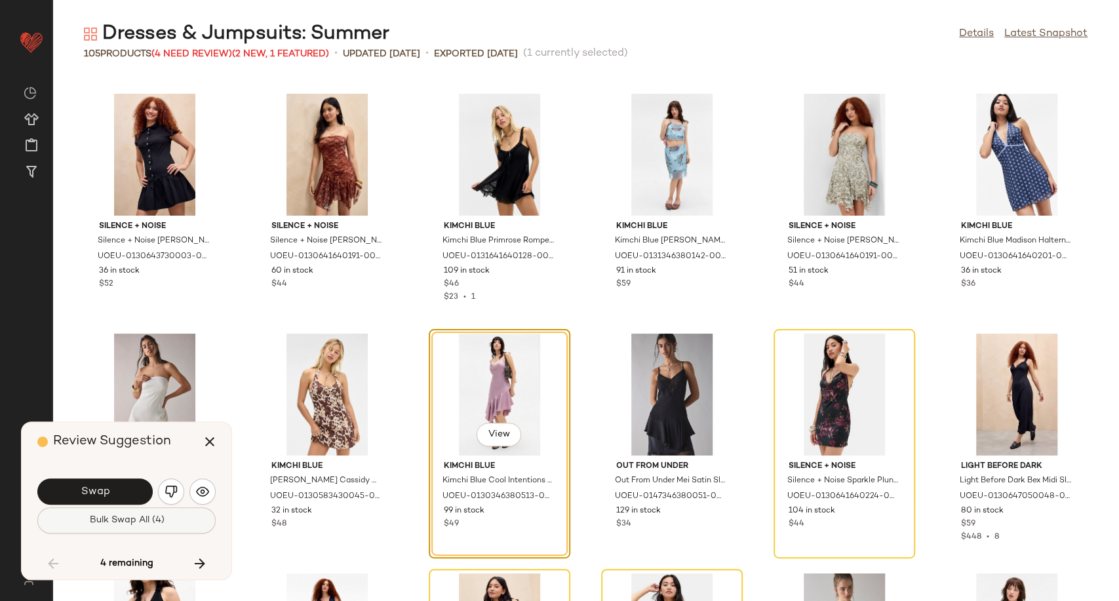
click at [184, 526] on button "Bulk Swap All (4)" at bounding box center [126, 520] width 178 height 26
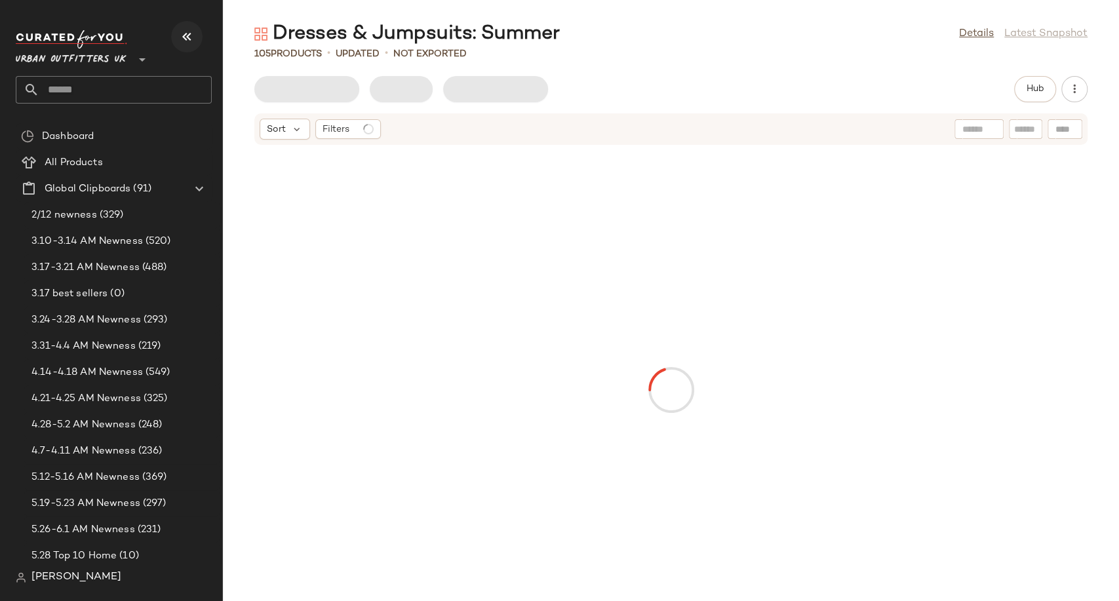
click at [183, 43] on icon "button" at bounding box center [187, 37] width 16 height 16
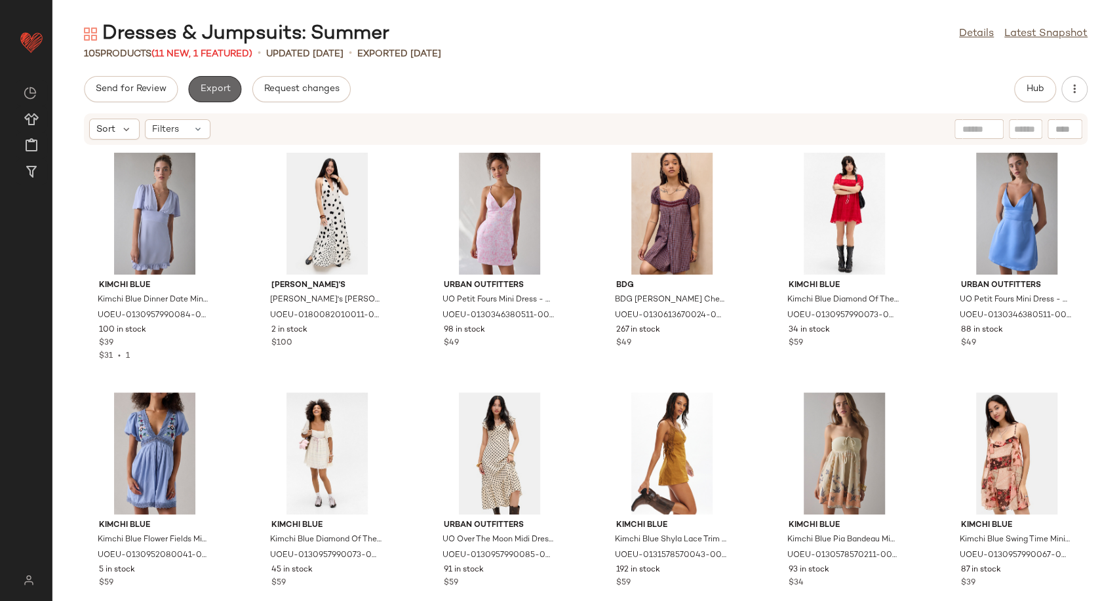
click at [225, 100] on button "Export" at bounding box center [214, 89] width 53 height 26
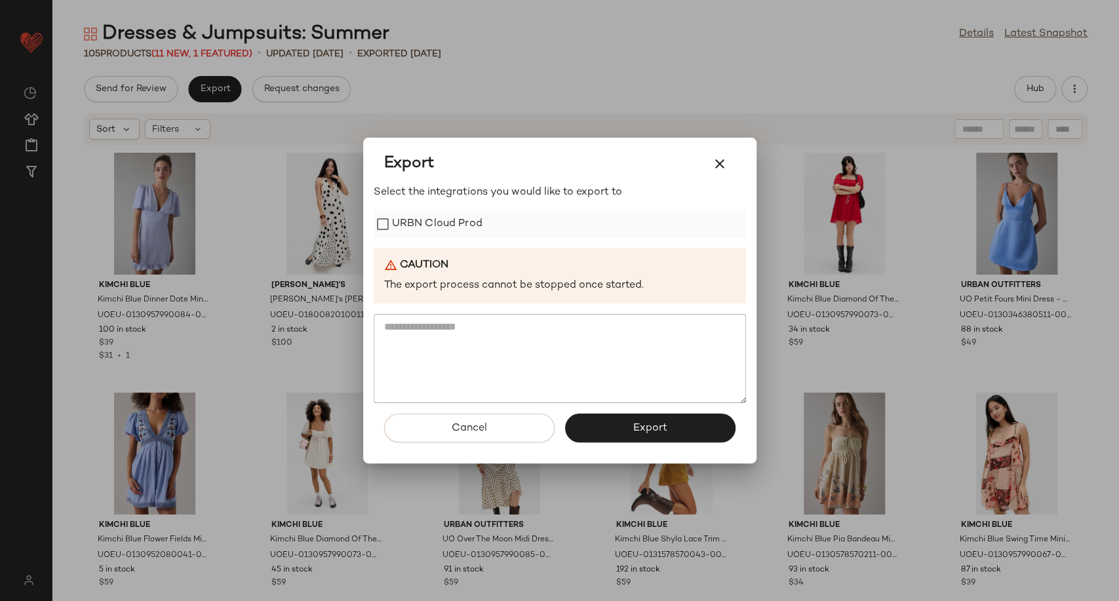
click at [419, 214] on label "URBN Cloud Prod" at bounding box center [437, 224] width 90 height 26
click at [594, 421] on button "Export" at bounding box center [650, 428] width 170 height 29
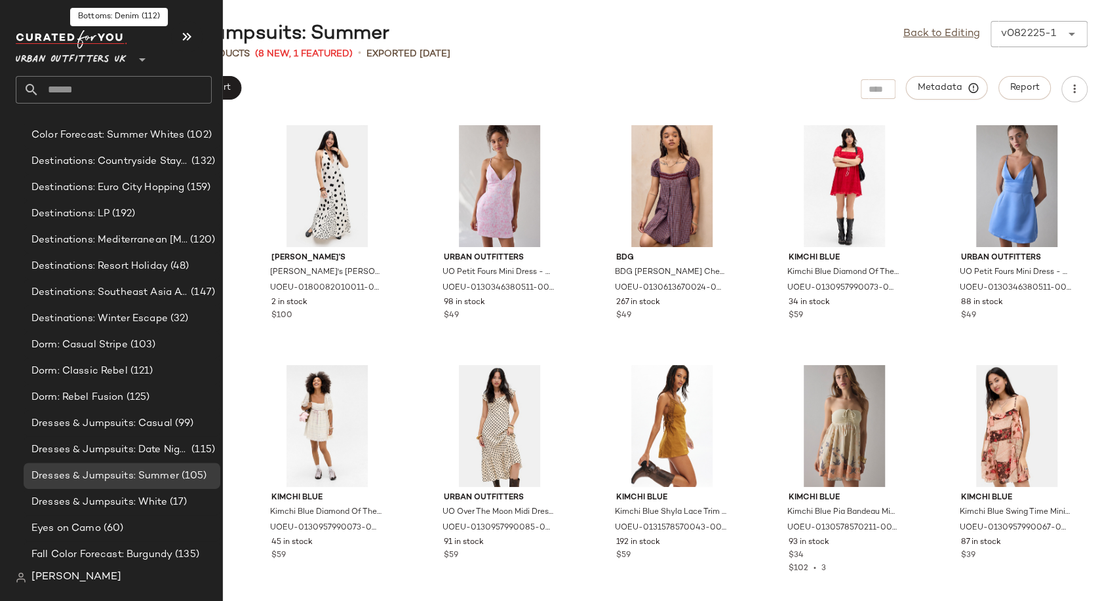
scroll to position [2913, 0]
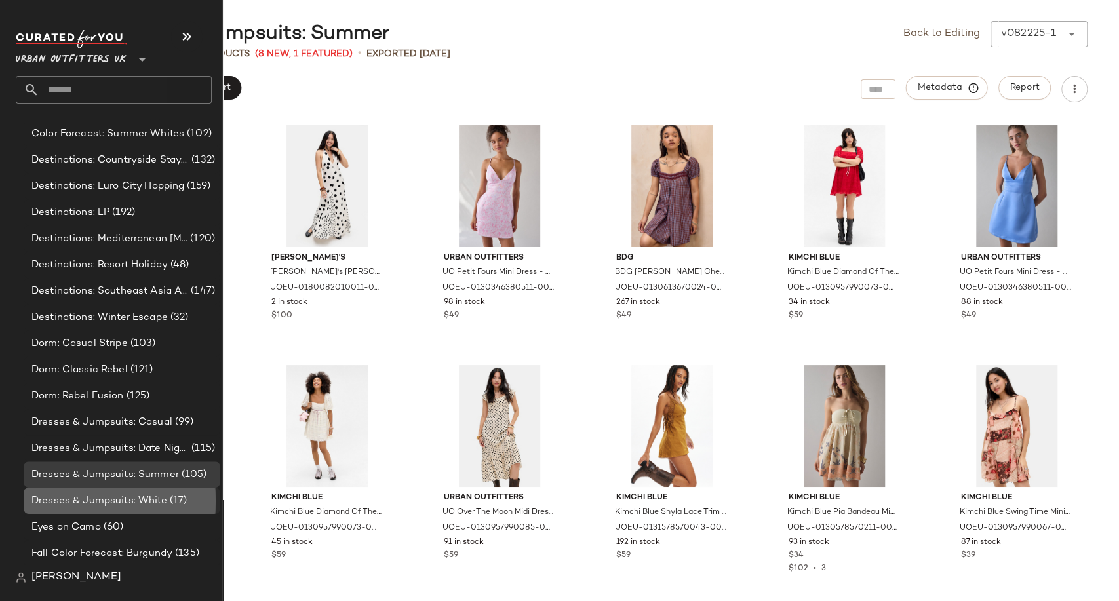
click at [147, 505] on span "Dresses & Jumpsuits: White" at bounding box center [99, 501] width 136 height 15
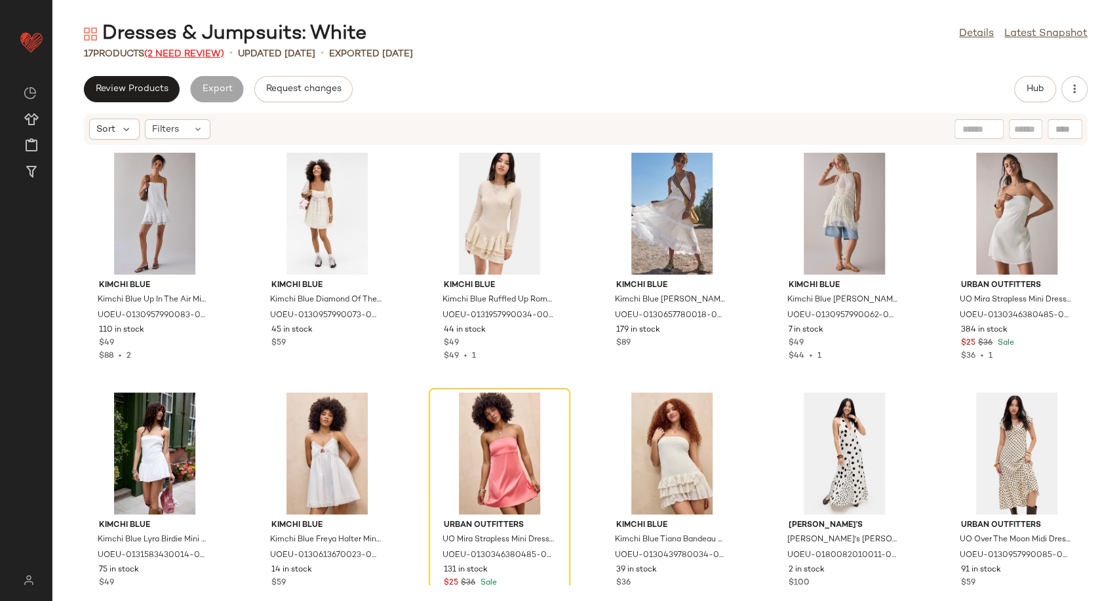
click at [203, 56] on span "(2 Need Review)" at bounding box center [184, 54] width 80 height 10
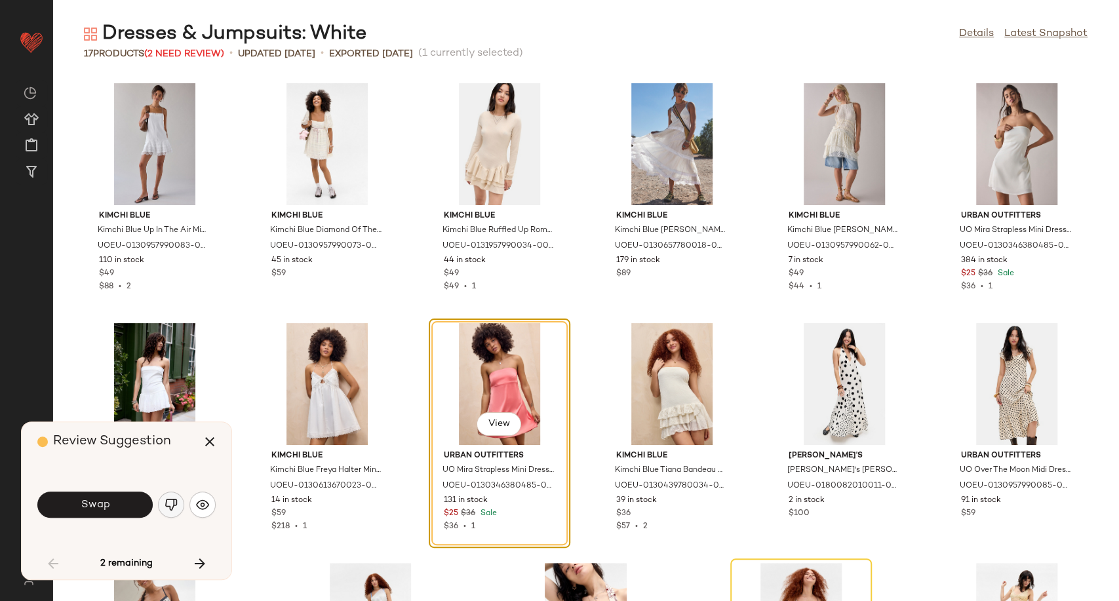
click at [161, 503] on button "button" at bounding box center [171, 505] width 26 height 26
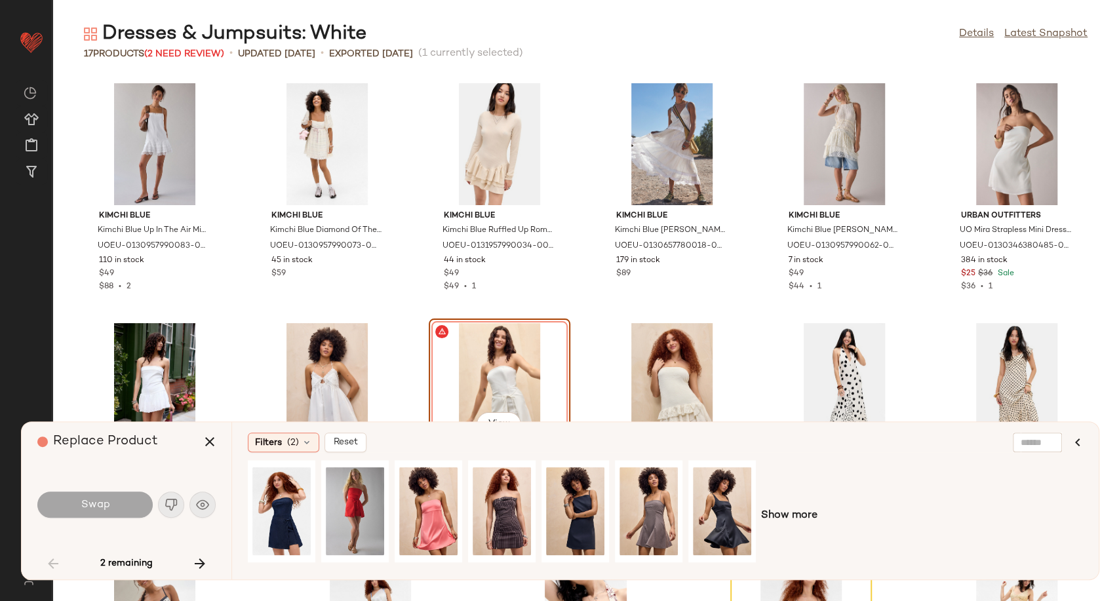
click at [818, 515] on div "Show more" at bounding box center [665, 515] width 835 height 111
click at [804, 516] on span "Show more" at bounding box center [789, 516] width 56 height 16
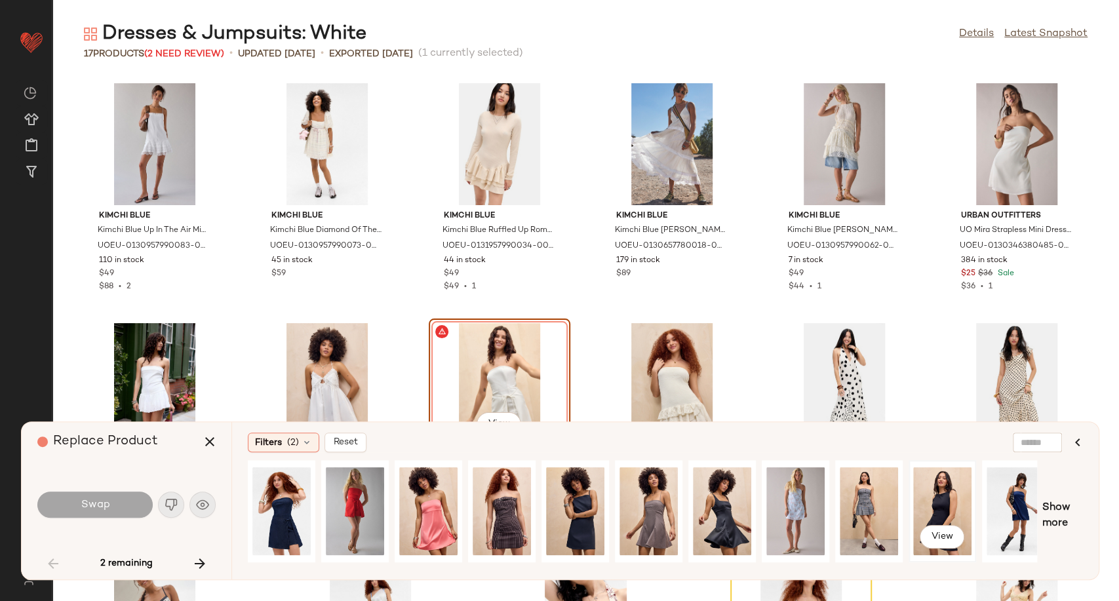
drag, startPoint x: 786, startPoint y: 572, endPoint x: 964, endPoint y: 558, distance: 178.1
click at [964, 558] on div "View" at bounding box center [642, 515] width 789 height 111
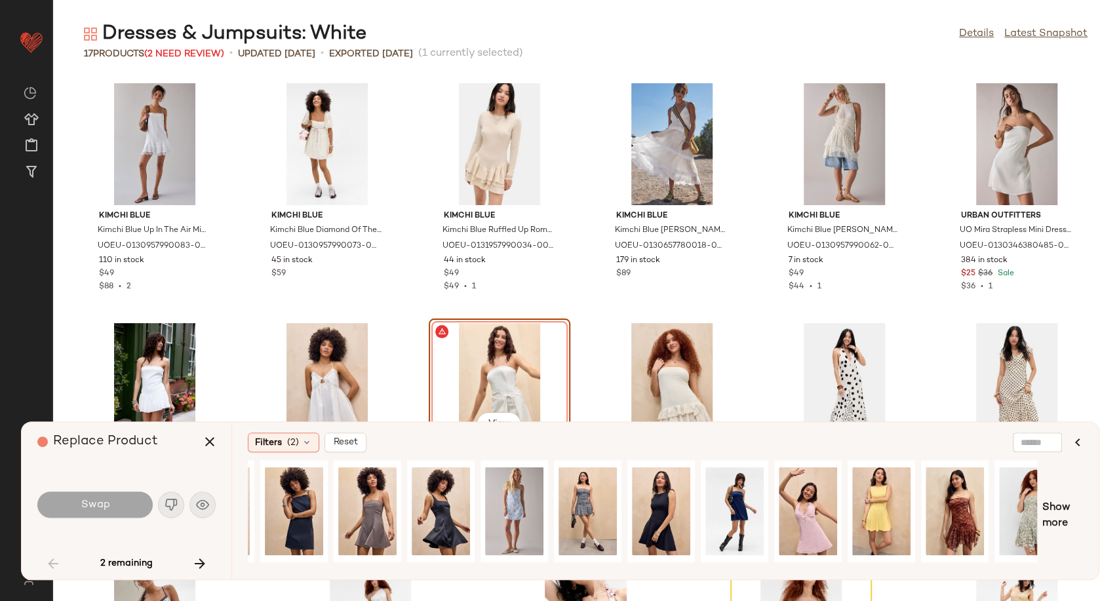
scroll to position [0, 305]
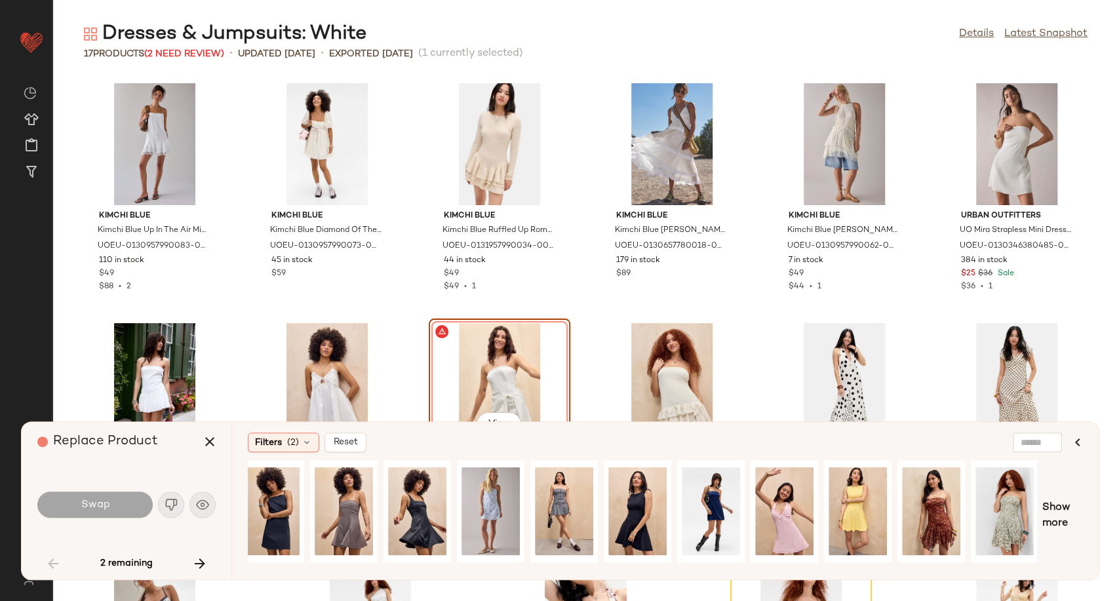
click at [580, 353] on div "Kimchi Blue Kimchi Blue Up In The Air Mini Dress - Ivory S at Urban Outfitters …" at bounding box center [585, 338] width 1066 height 525
click at [211, 436] on icon "button" at bounding box center [210, 442] width 16 height 16
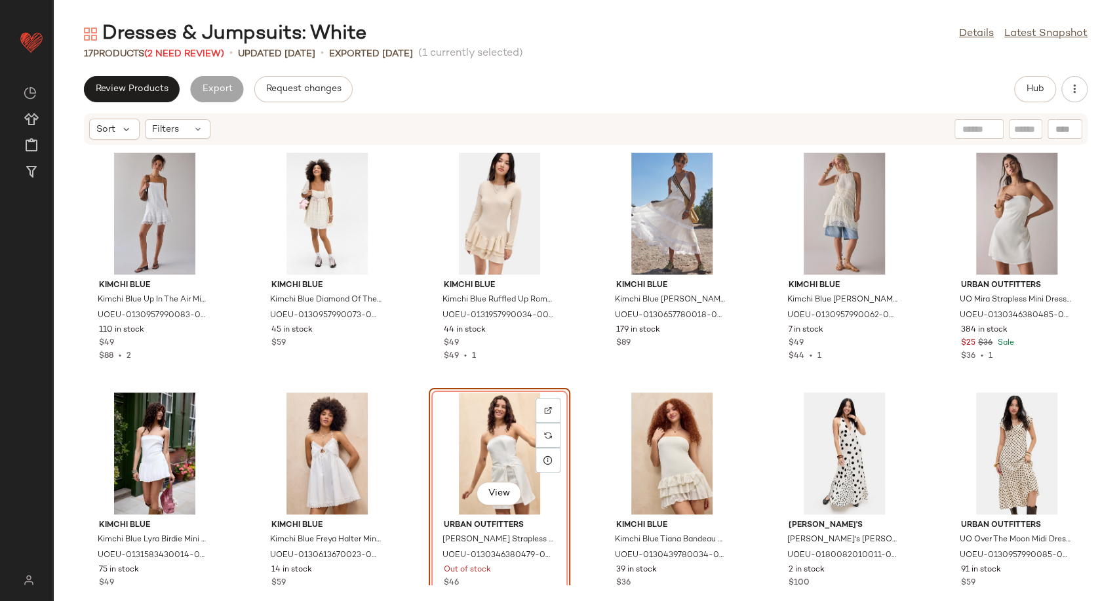
click at [479, 425] on div "View" at bounding box center [499, 454] width 132 height 122
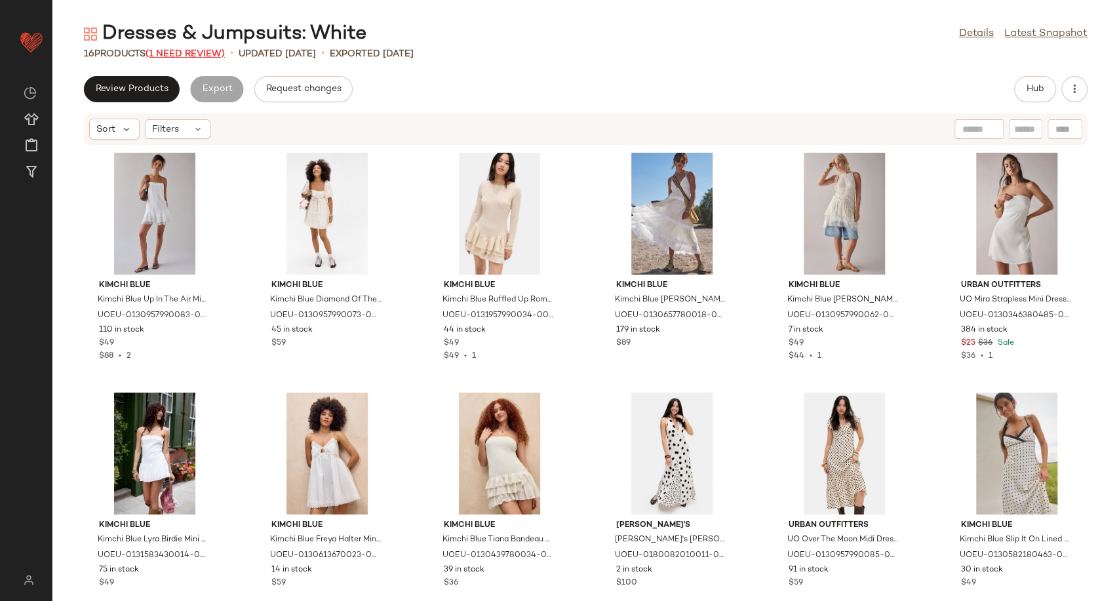
click at [184, 49] on span "(1 Need Review)" at bounding box center [184, 54] width 79 height 10
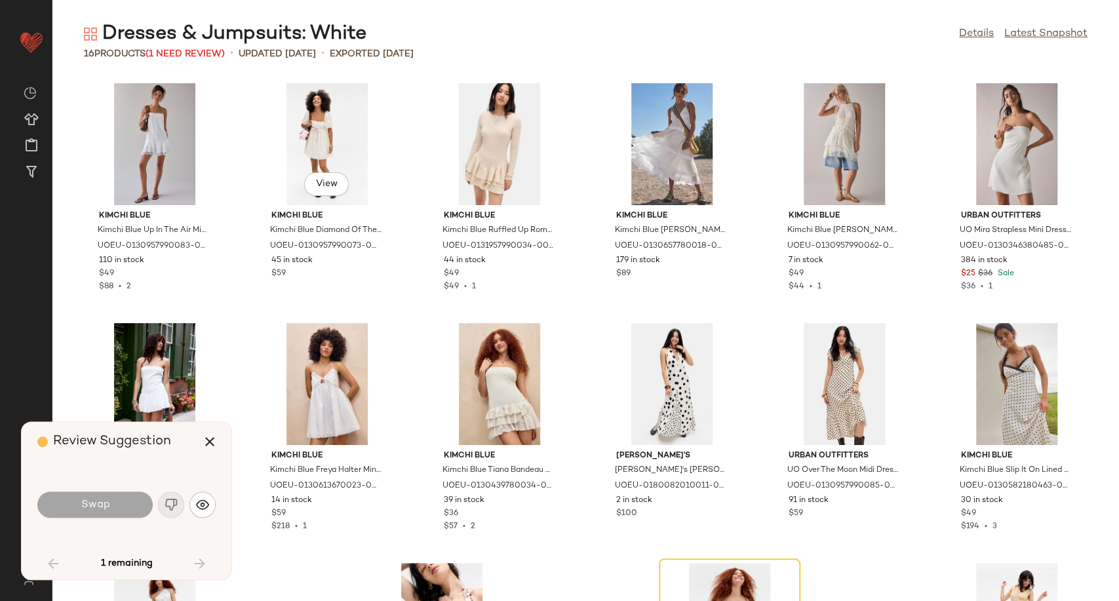
scroll to position [197, 0]
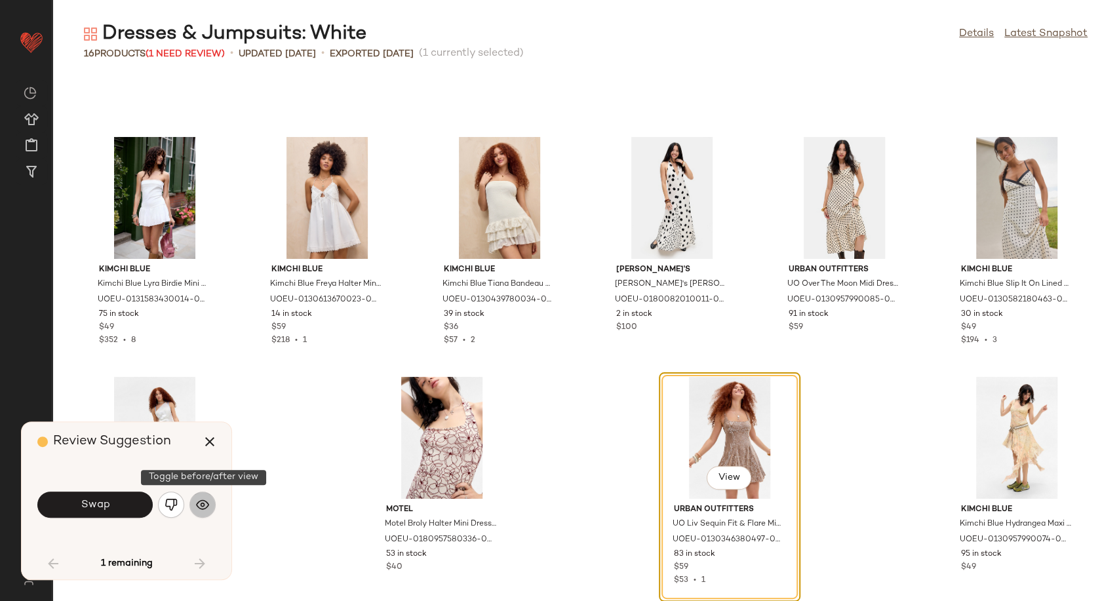
click at [208, 508] on img "button" at bounding box center [202, 504] width 13 height 13
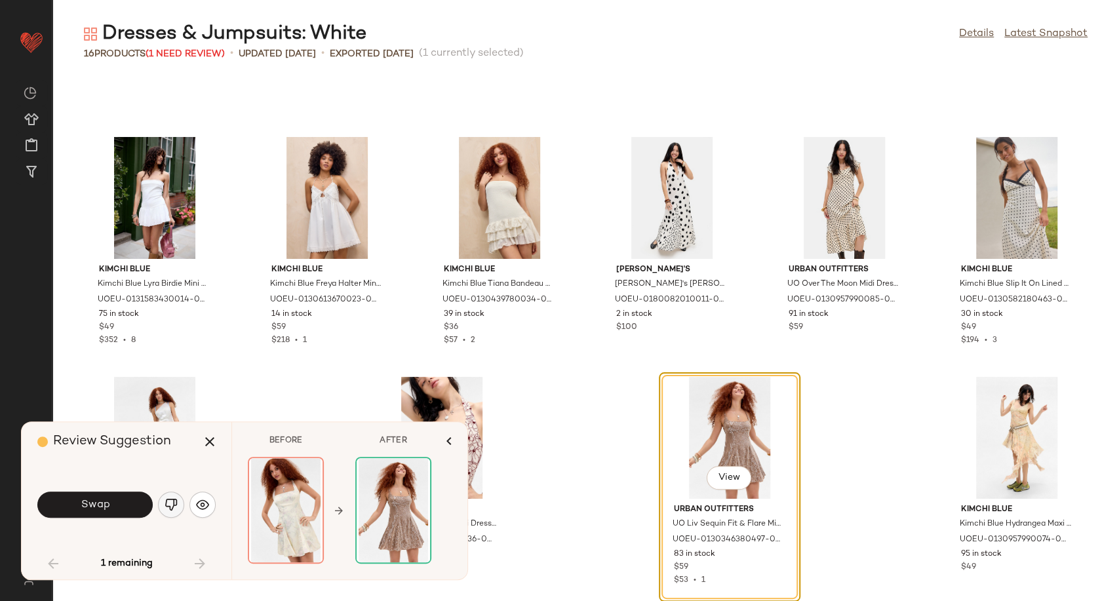
click at [178, 508] on button "button" at bounding box center [171, 505] width 26 height 26
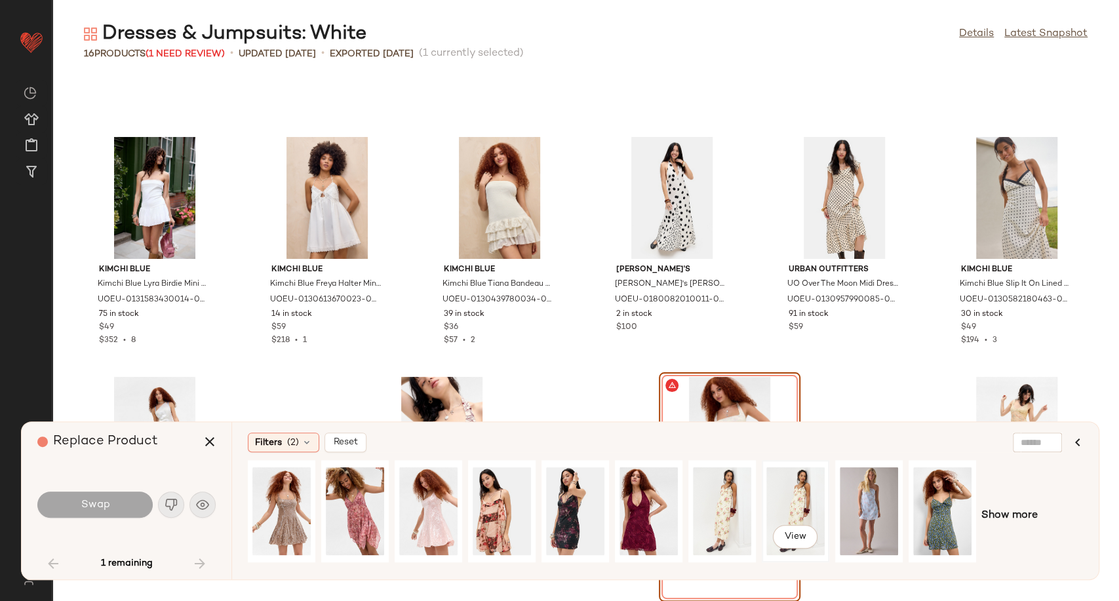
click at [779, 521] on div "View" at bounding box center [795, 511] width 58 height 93
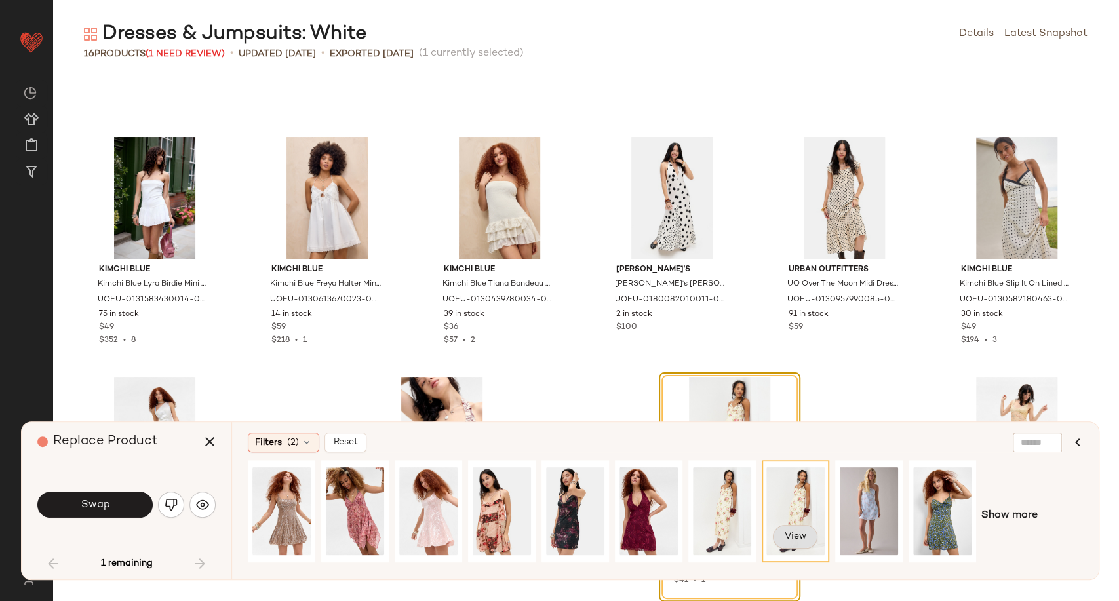
click at [800, 536] on span "View" at bounding box center [795, 537] width 22 height 10
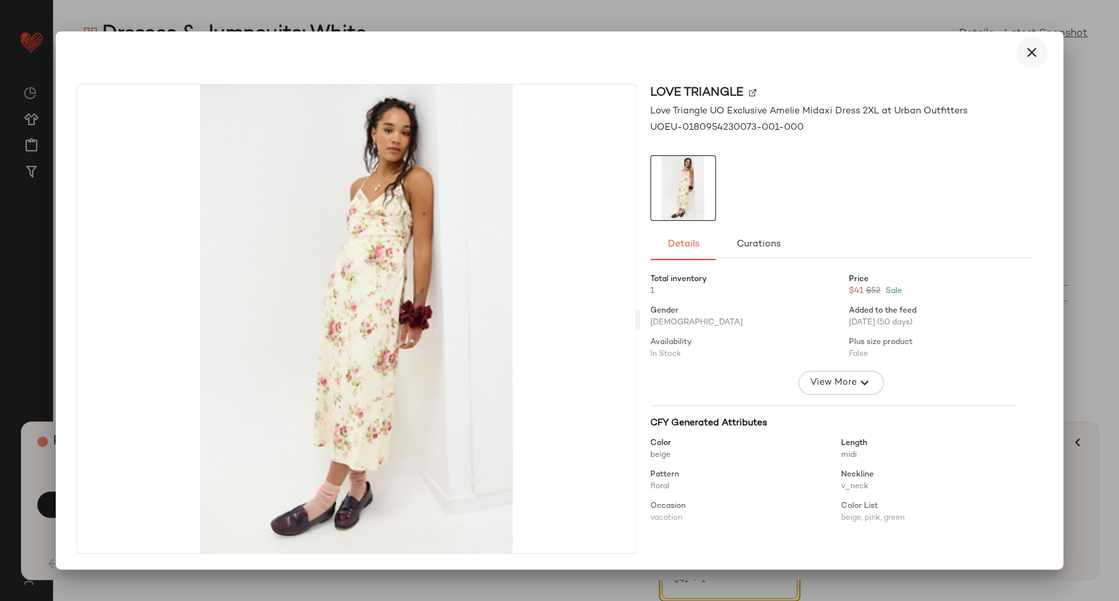
click at [1028, 50] on icon "button" at bounding box center [1032, 53] width 16 height 16
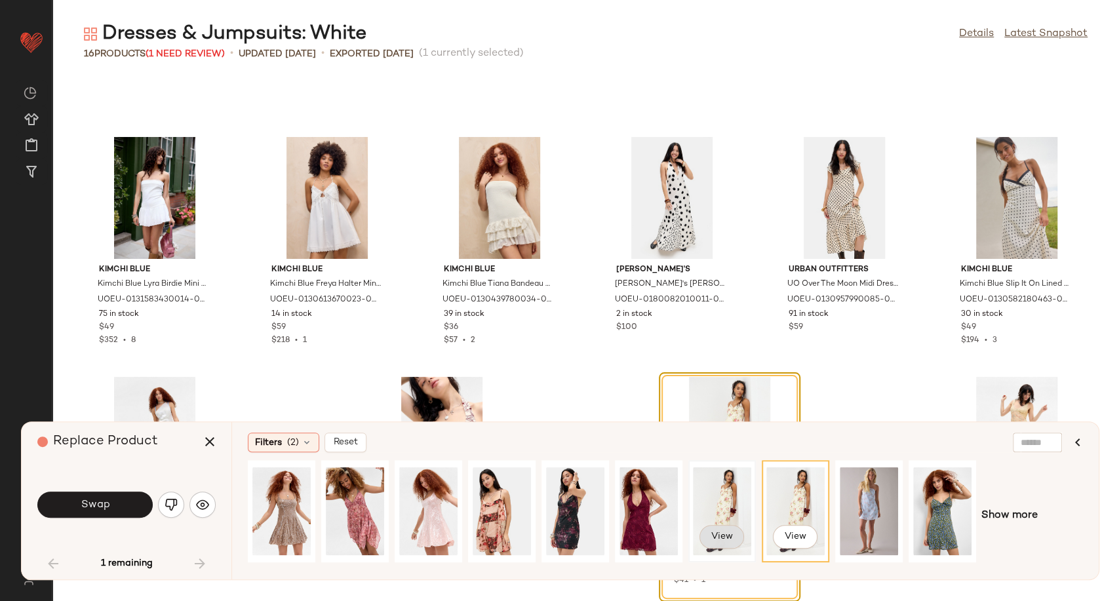
click at [722, 539] on span "View" at bounding box center [721, 537] width 22 height 10
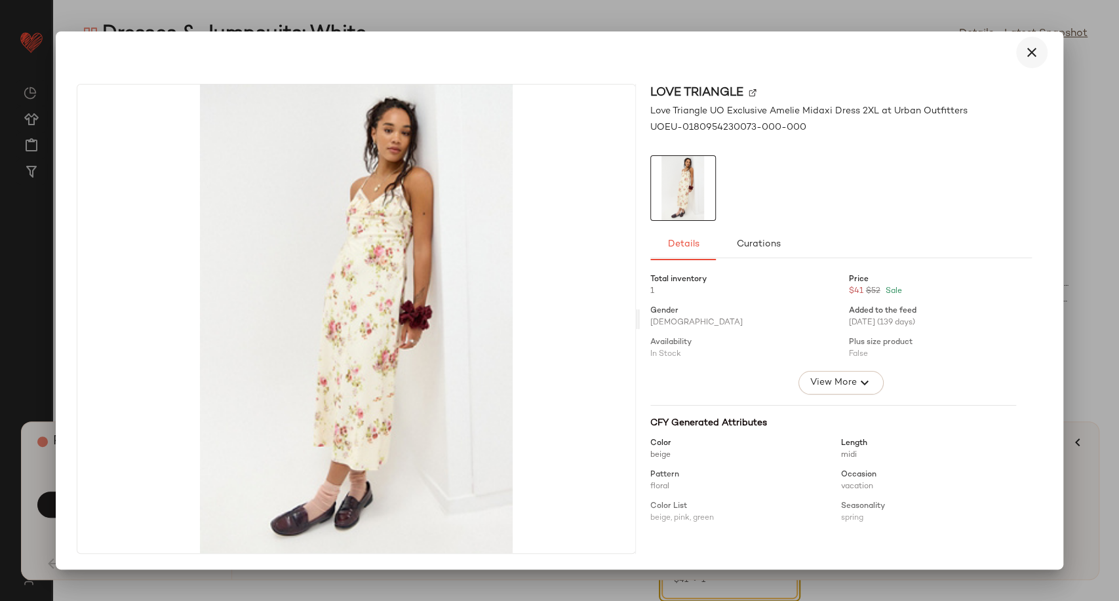
click at [1034, 60] on icon "button" at bounding box center [1032, 53] width 16 height 16
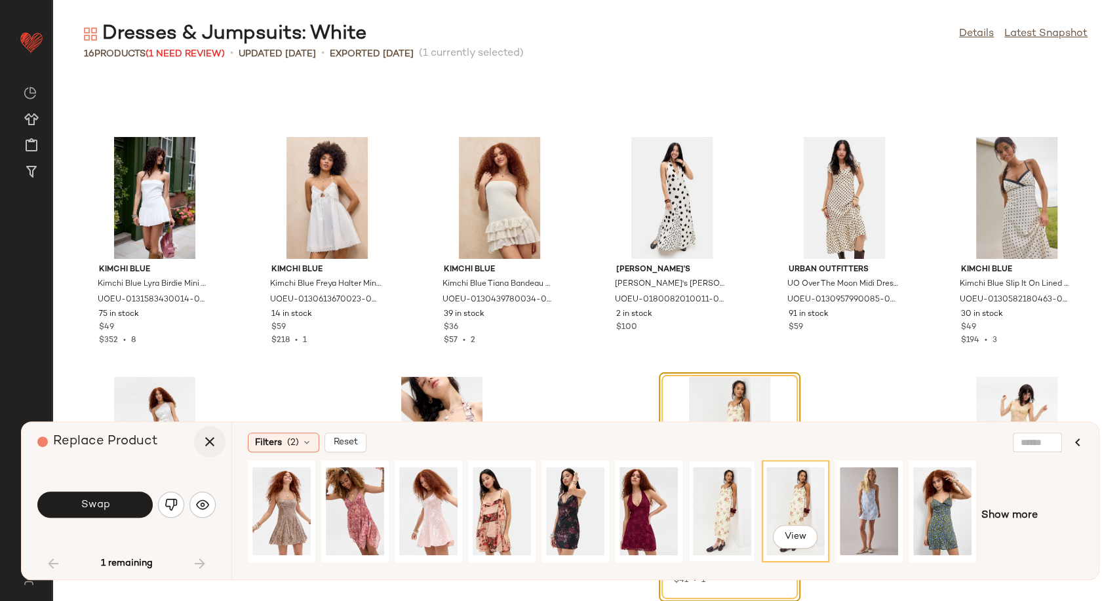
click at [212, 435] on icon "button" at bounding box center [210, 442] width 16 height 16
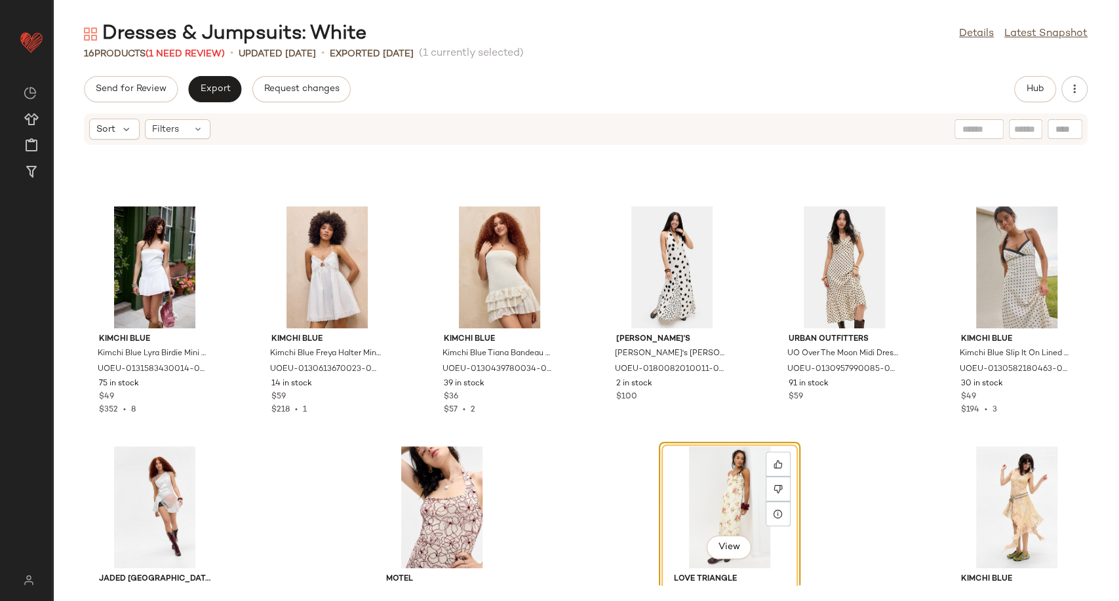
click at [861, 492] on div "Kimchi Blue Kimchi Blue Lyra Birdie Mini Dress - White 2XS at Urban Outfitters …" at bounding box center [585, 365] width 1066 height 440
click at [726, 497] on div "View" at bounding box center [729, 507] width 132 height 122
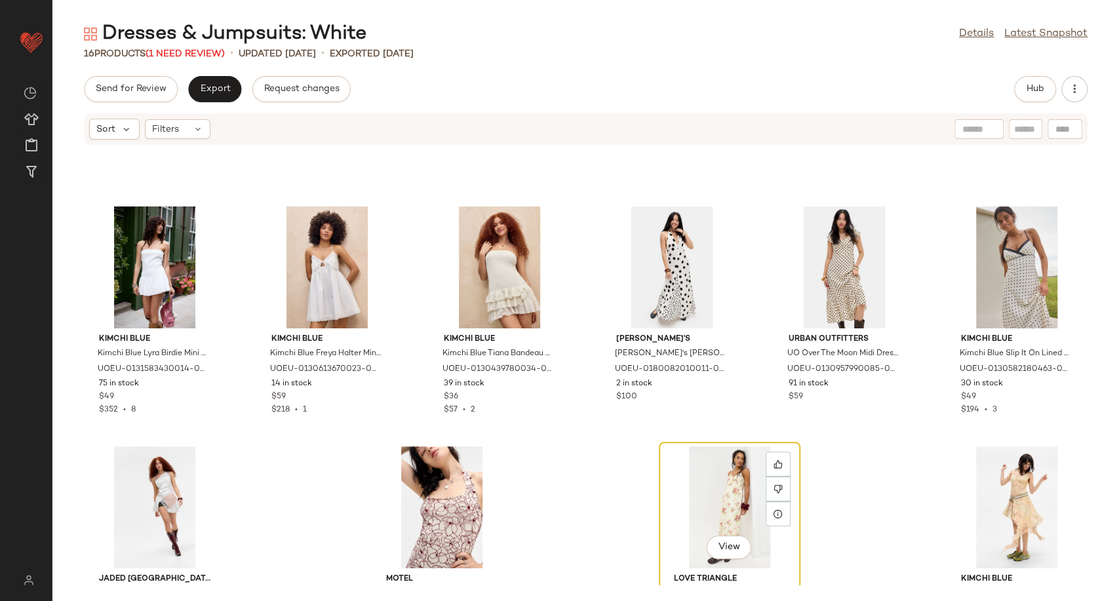
click at [745, 513] on div "View" at bounding box center [729, 507] width 132 height 122
click at [871, 511] on div "Kimchi Blue Kimchi Blue Lyra Birdie Mini Dress - White 2XS at Urban Outfitters …" at bounding box center [585, 365] width 1066 height 440
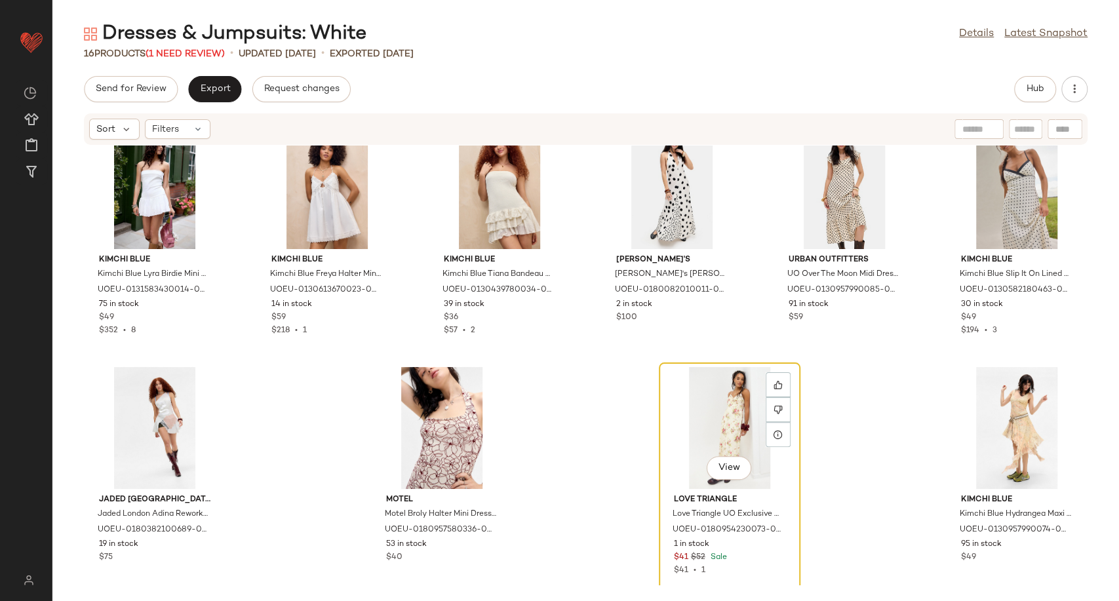
scroll to position [282, 0]
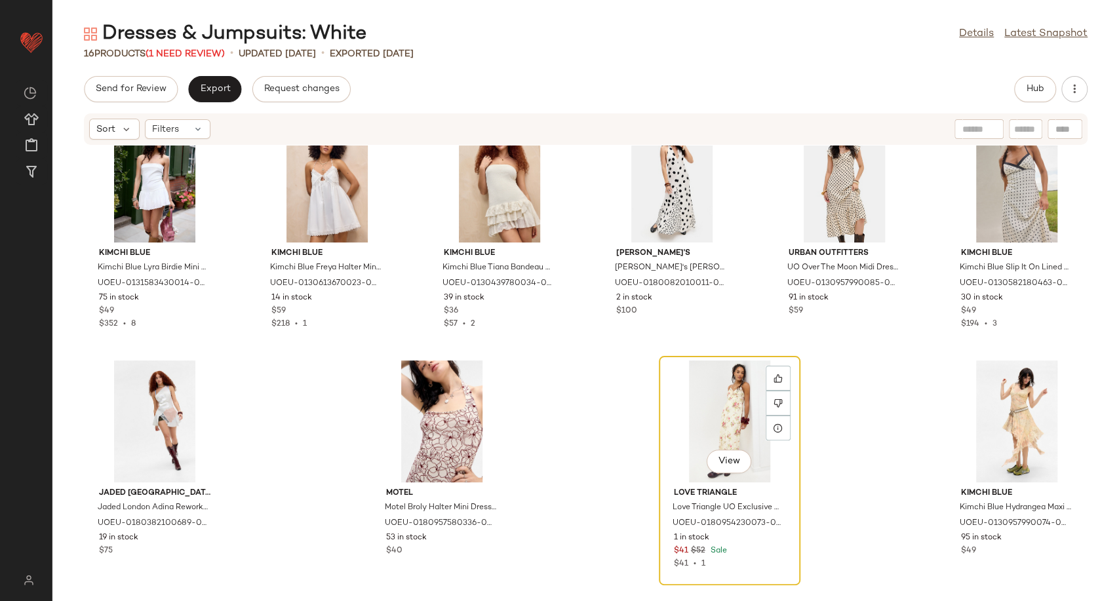
click at [706, 411] on div "View" at bounding box center [729, 421] width 132 height 122
click at [766, 400] on div at bounding box center [778, 403] width 25 height 25
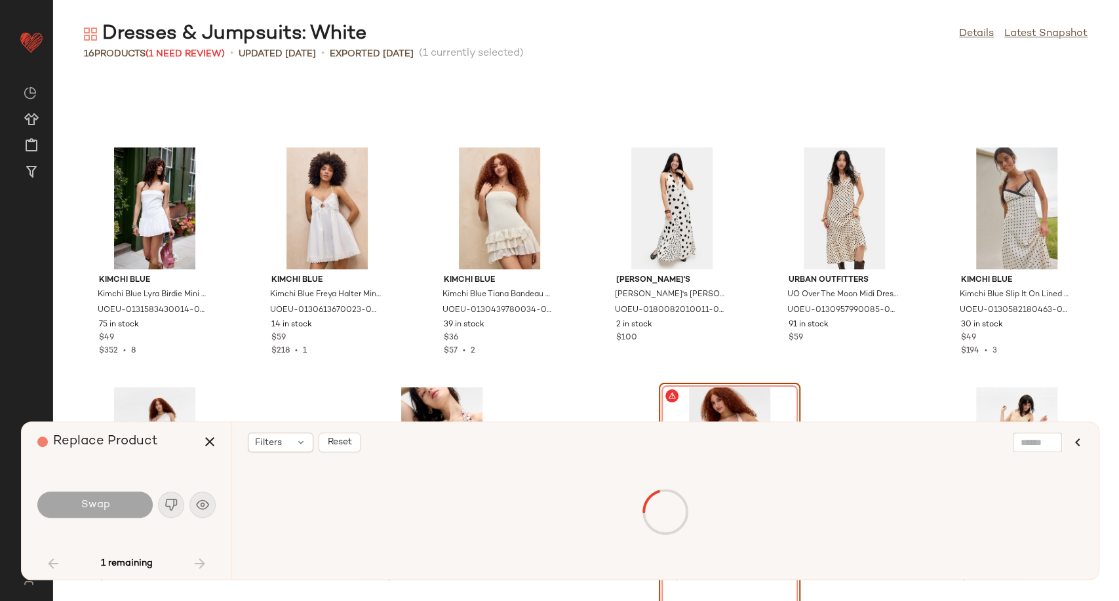
scroll to position [197, 0]
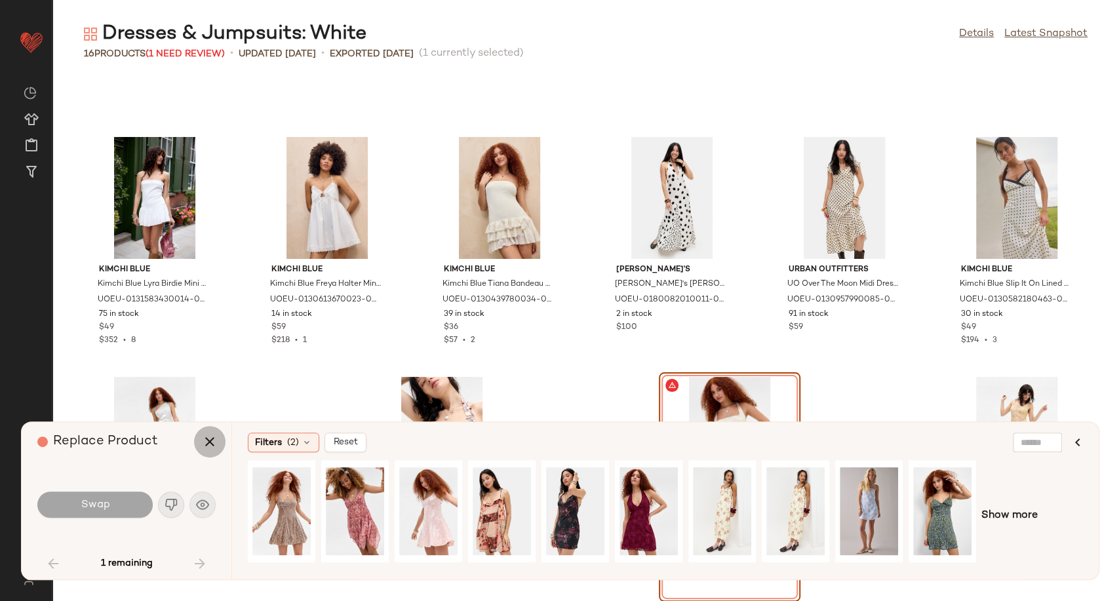
click at [202, 446] on icon "button" at bounding box center [210, 442] width 16 height 16
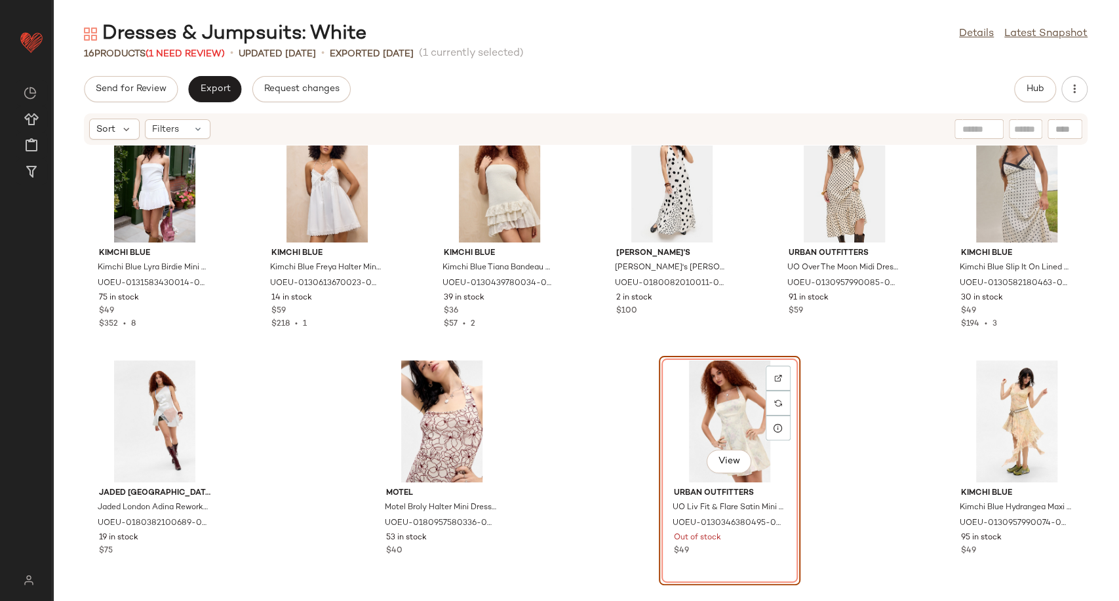
click at [699, 421] on div "View" at bounding box center [729, 421] width 132 height 122
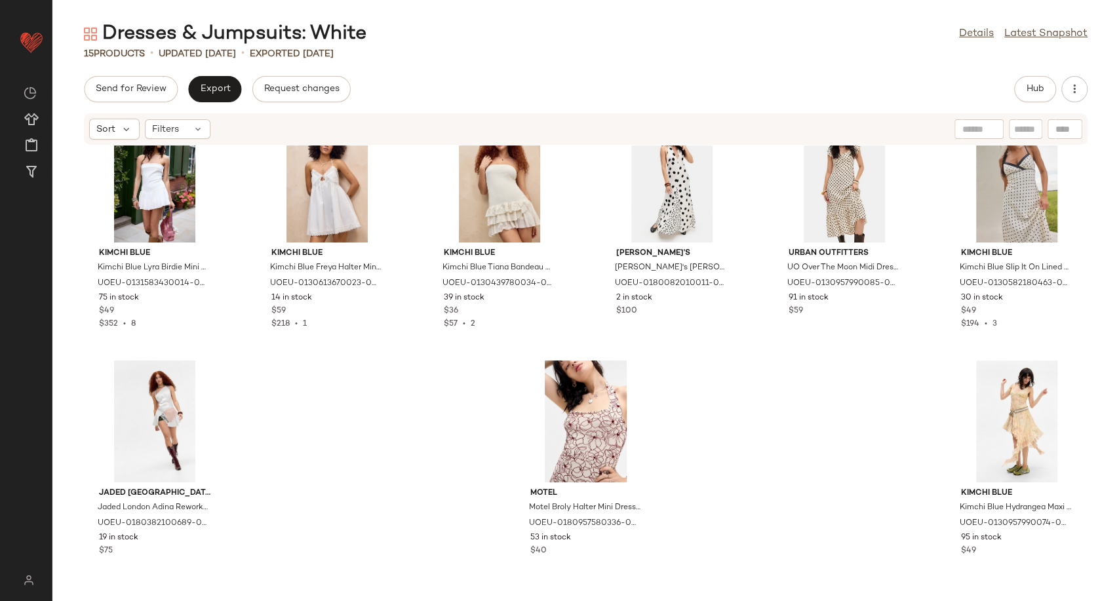
click at [417, 433] on div "Kimchi Blue Kimchi Blue Lyra Birdie Mini Dress - White 2XS at Urban Outfitters …" at bounding box center [585, 365] width 1066 height 440
click at [211, 87] on span "Export" at bounding box center [214, 89] width 31 height 10
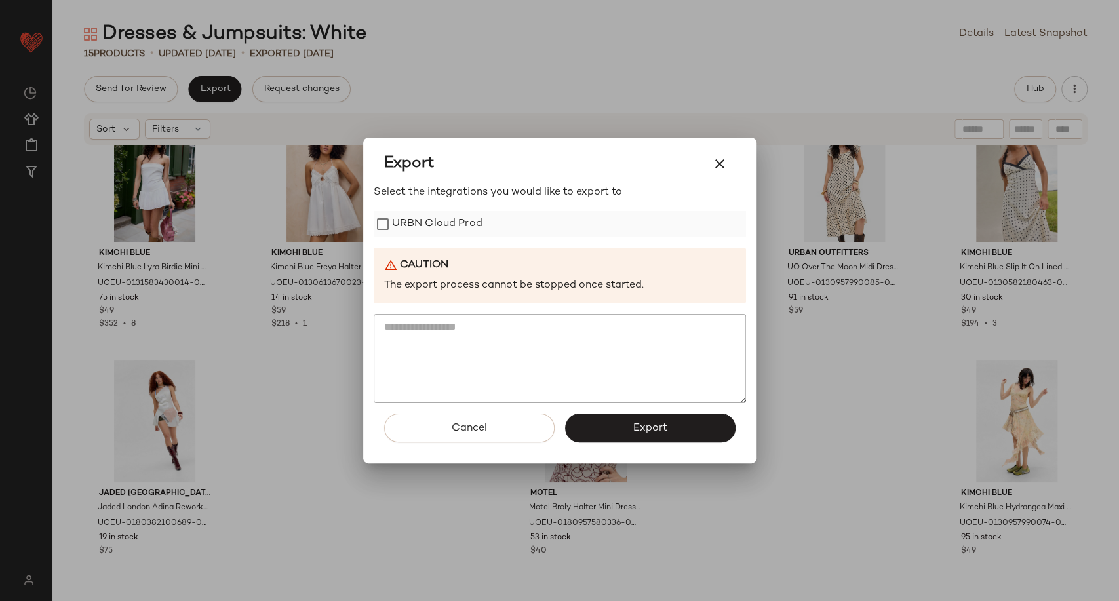
click at [433, 226] on label "URBN Cloud Prod" at bounding box center [437, 224] width 90 height 26
click at [631, 432] on button "Export" at bounding box center [650, 428] width 170 height 29
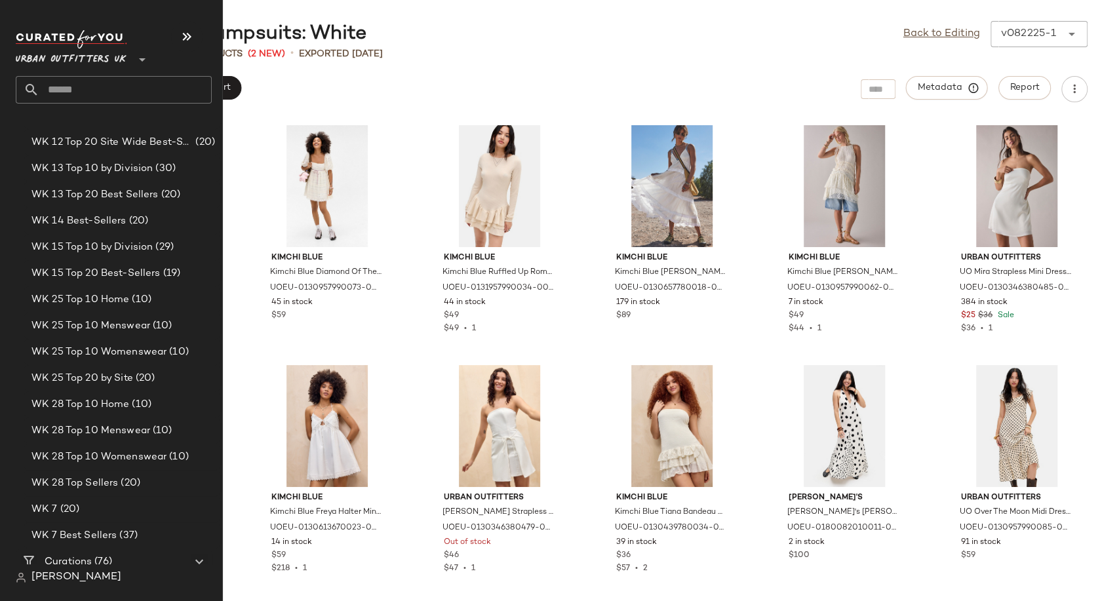
scroll to position [2403, 0]
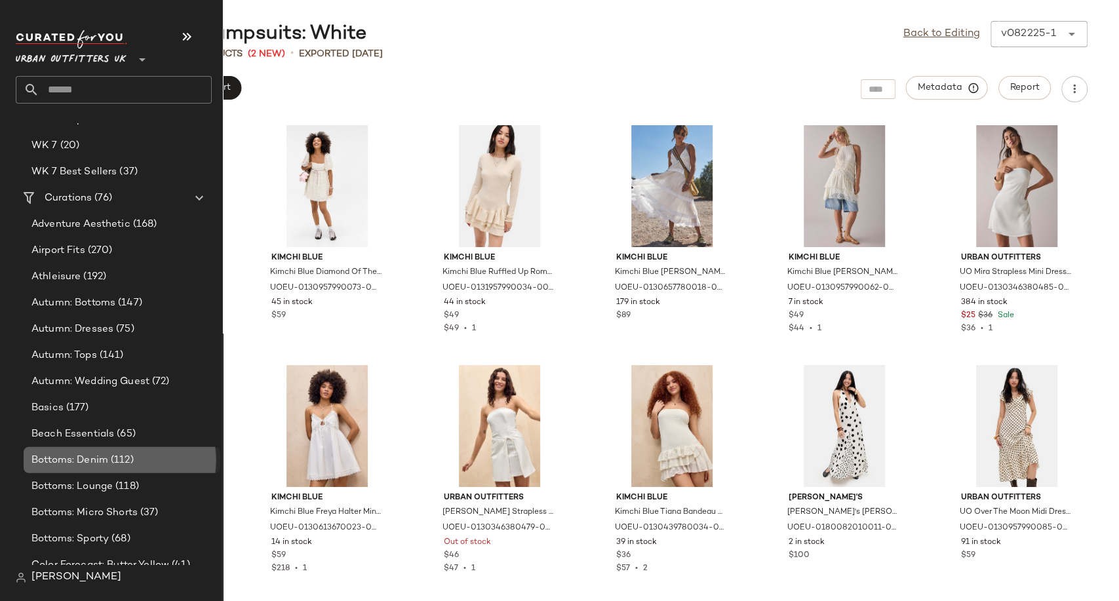
click at [90, 459] on span "Bottoms: Denim" at bounding box center [69, 460] width 77 height 15
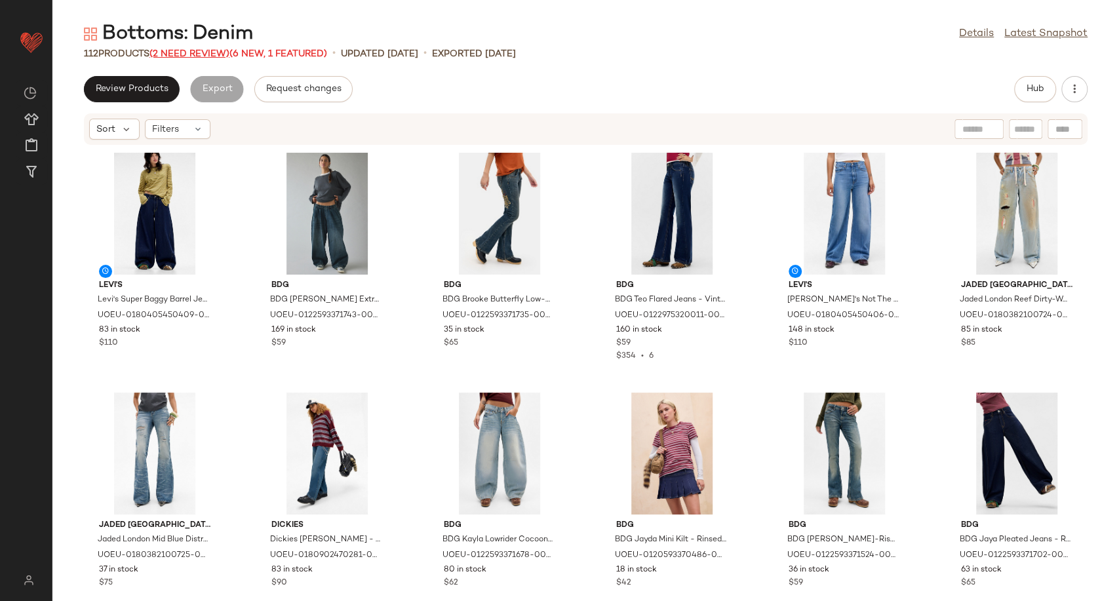
click at [205, 53] on span "(2 Need Review)" at bounding box center [189, 54] width 80 height 10
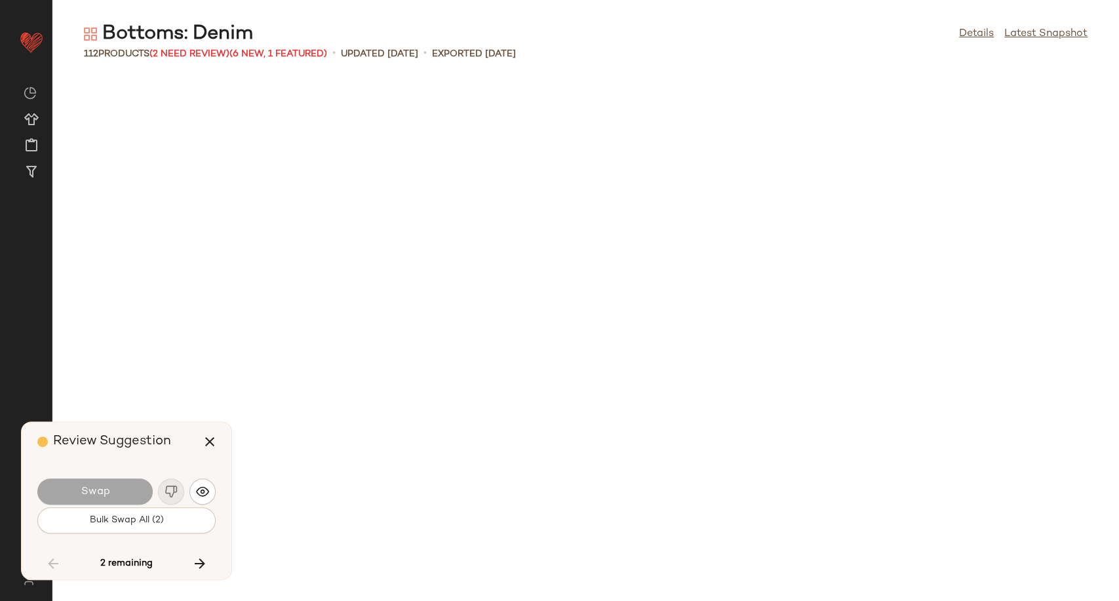
scroll to position [3118, 0]
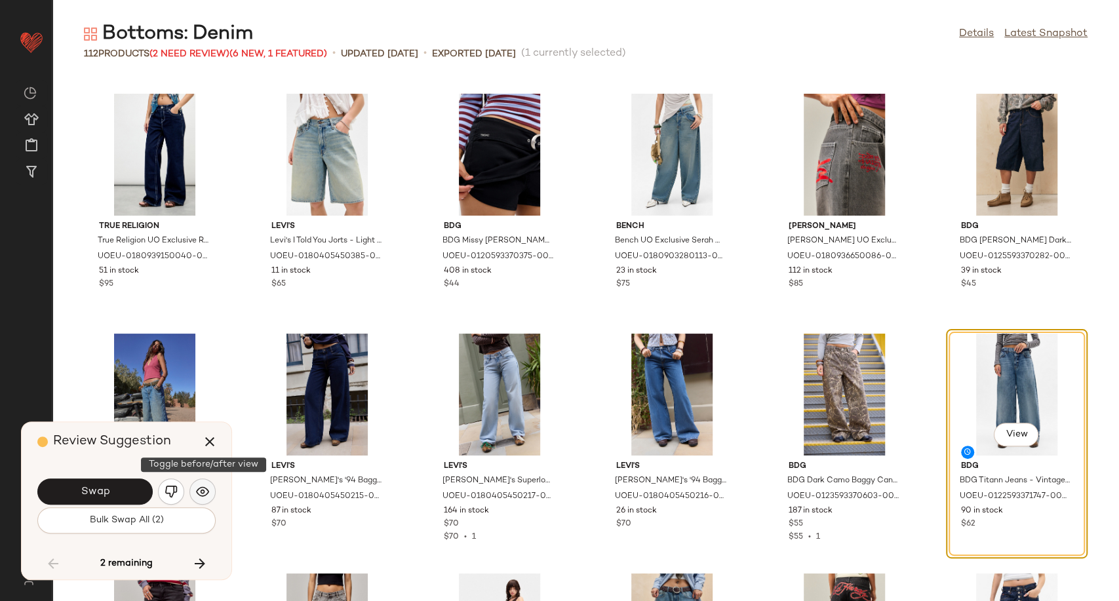
click at [200, 495] on img "button" at bounding box center [202, 491] width 13 height 13
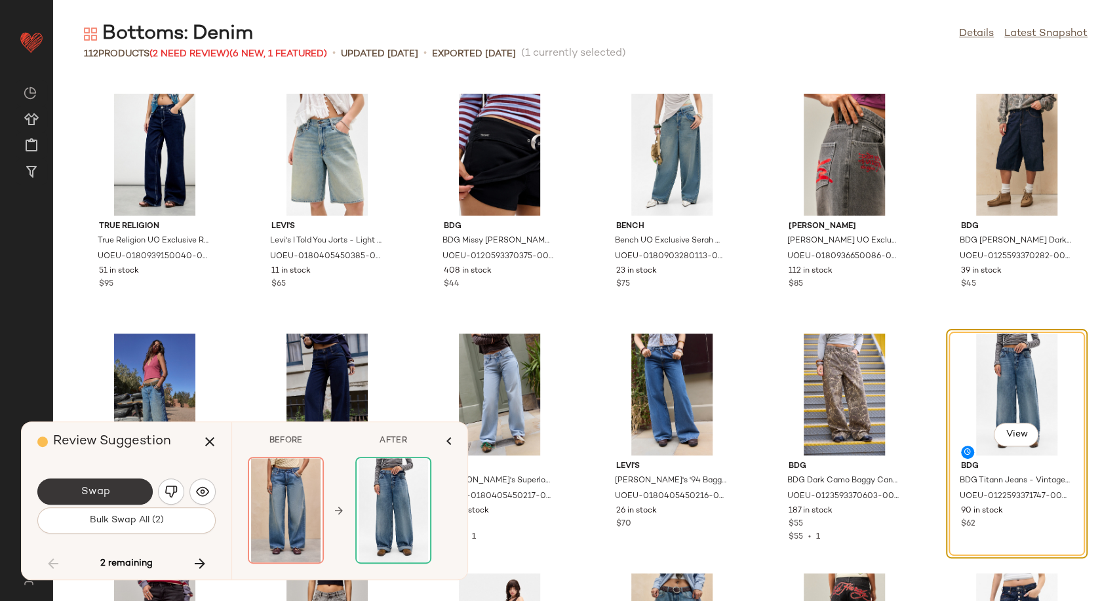
click at [125, 497] on button "Swap" at bounding box center [94, 491] width 115 height 26
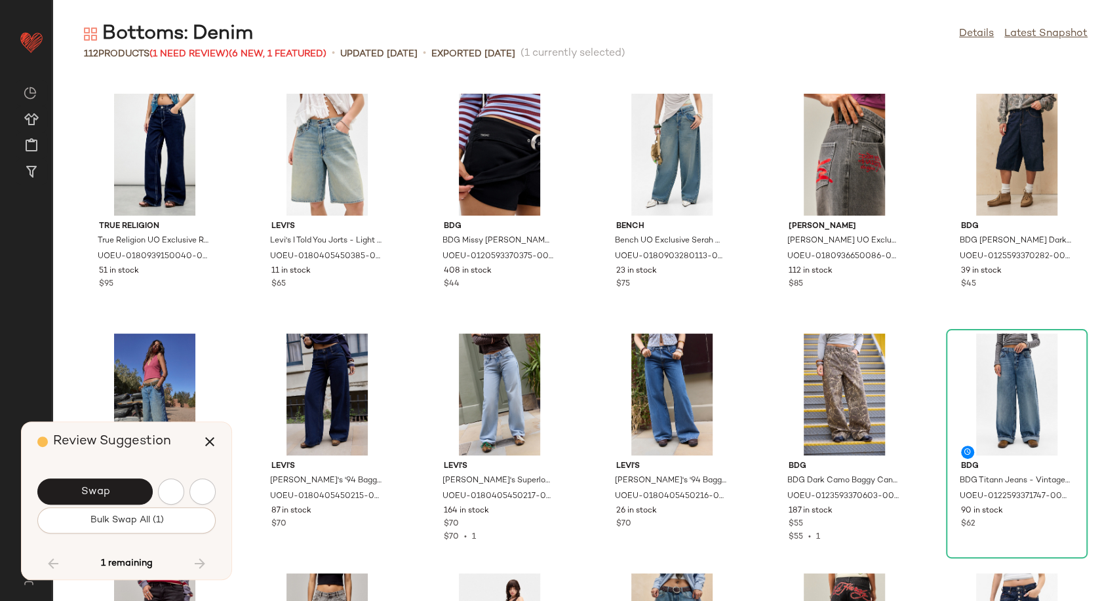
scroll to position [3838, 0]
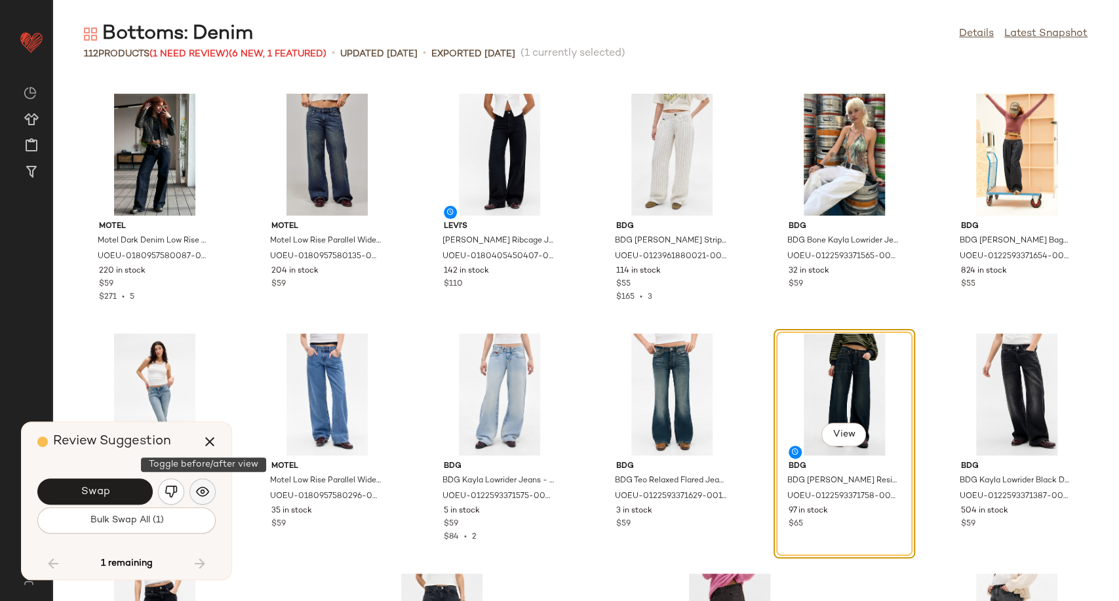
click at [208, 490] on img "button" at bounding box center [202, 491] width 13 height 13
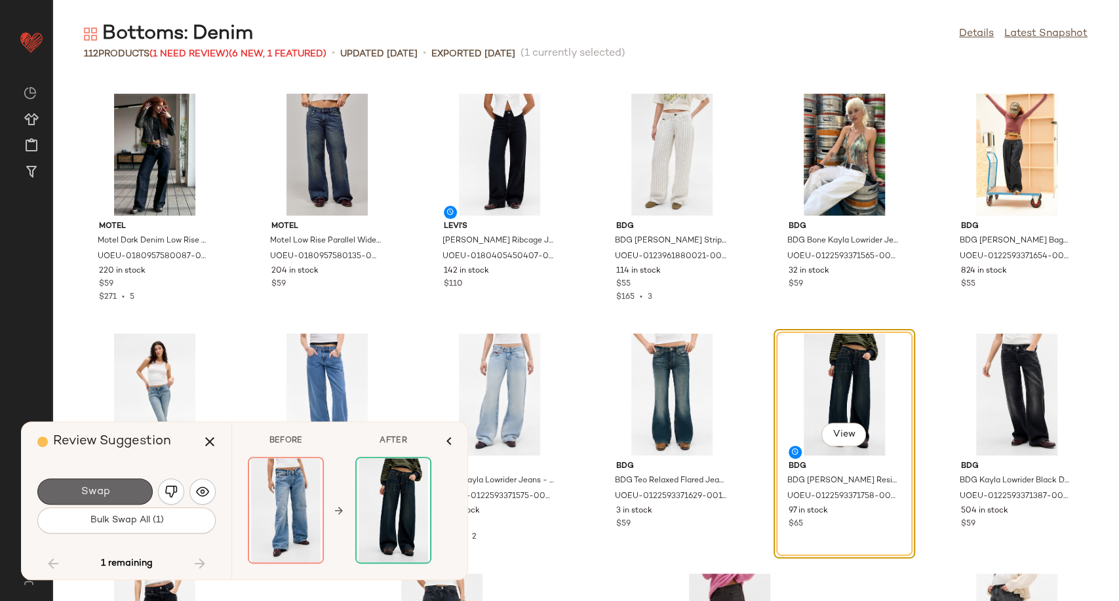
click at [107, 489] on span "Swap" at bounding box center [94, 492] width 29 height 12
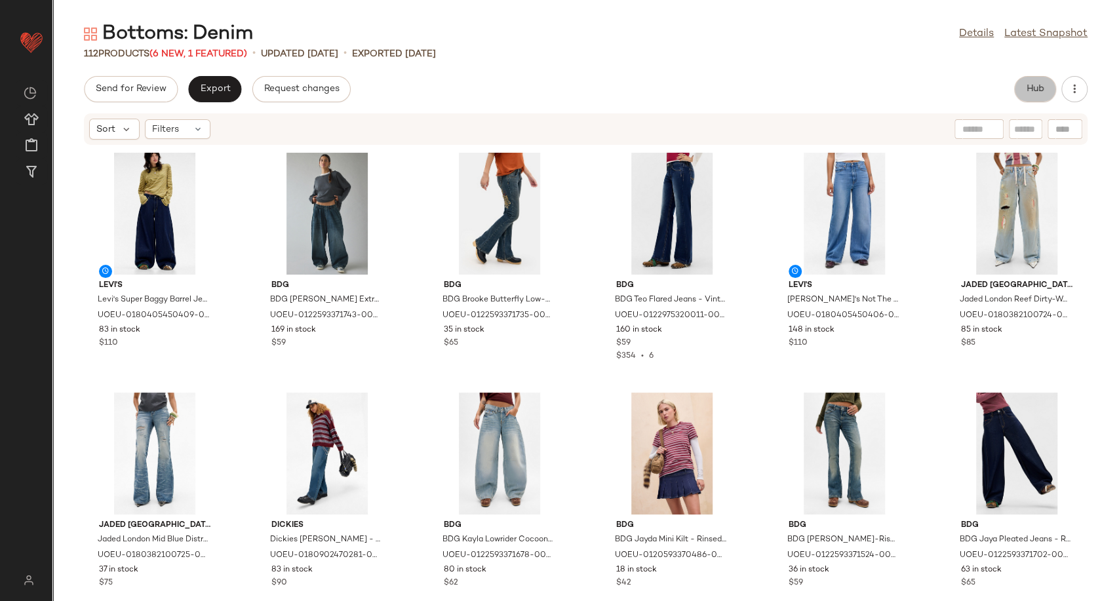
click at [1037, 96] on button "Hub" at bounding box center [1035, 89] width 42 height 26
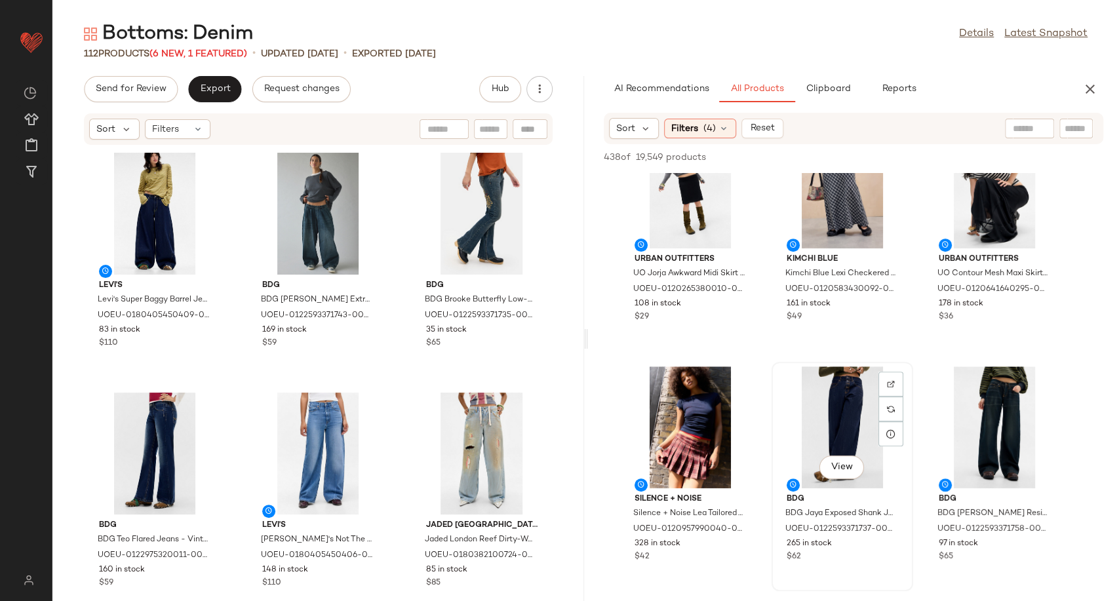
scroll to position [364, 0]
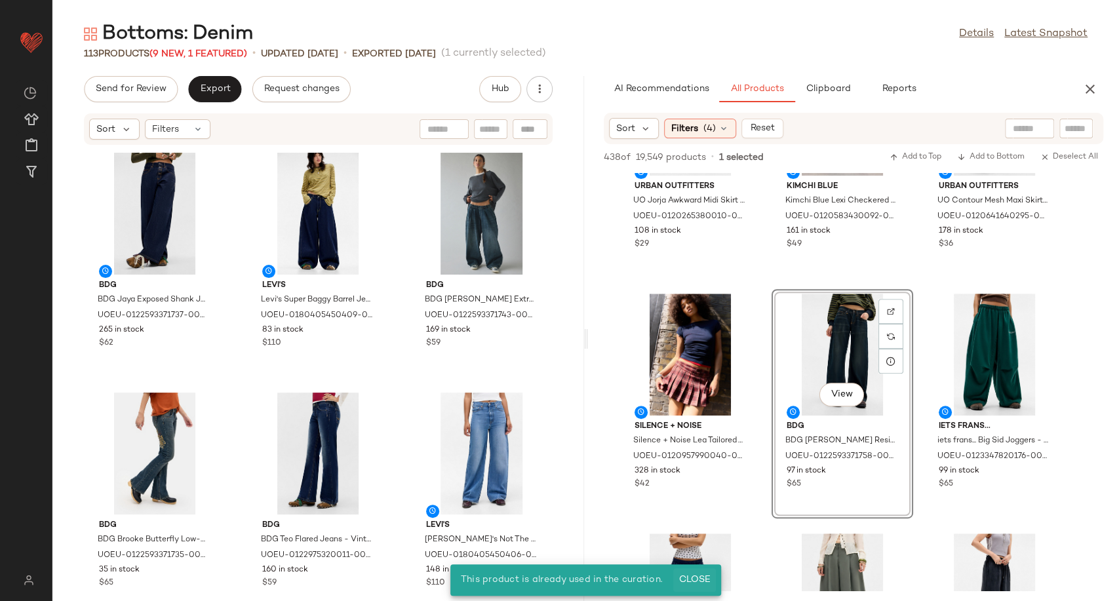
click at [690, 577] on span "Close" at bounding box center [694, 580] width 32 height 10
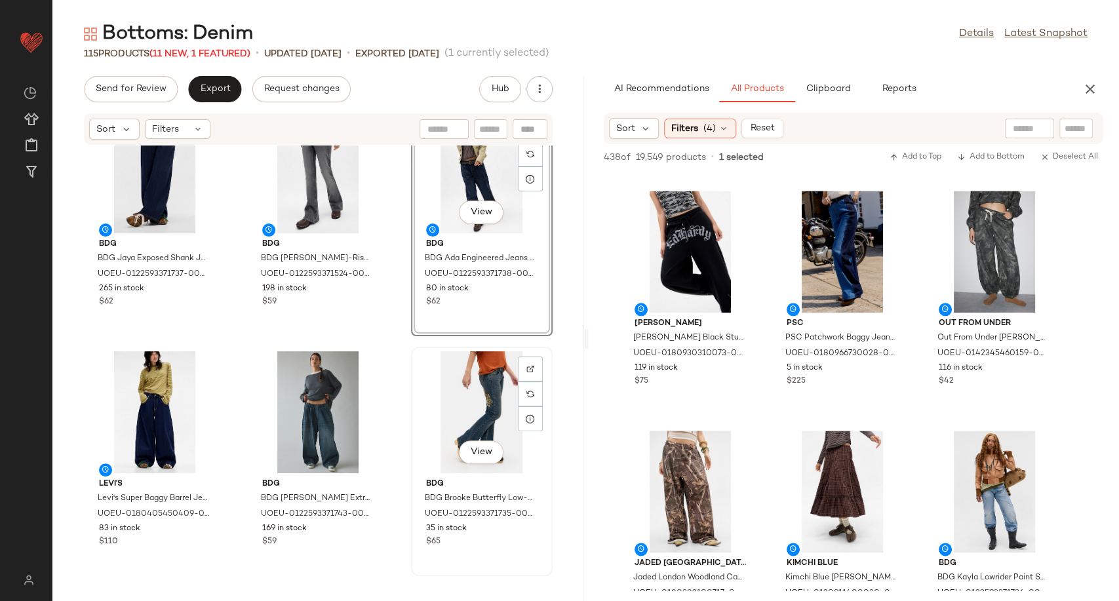
scroll to position [0, 0]
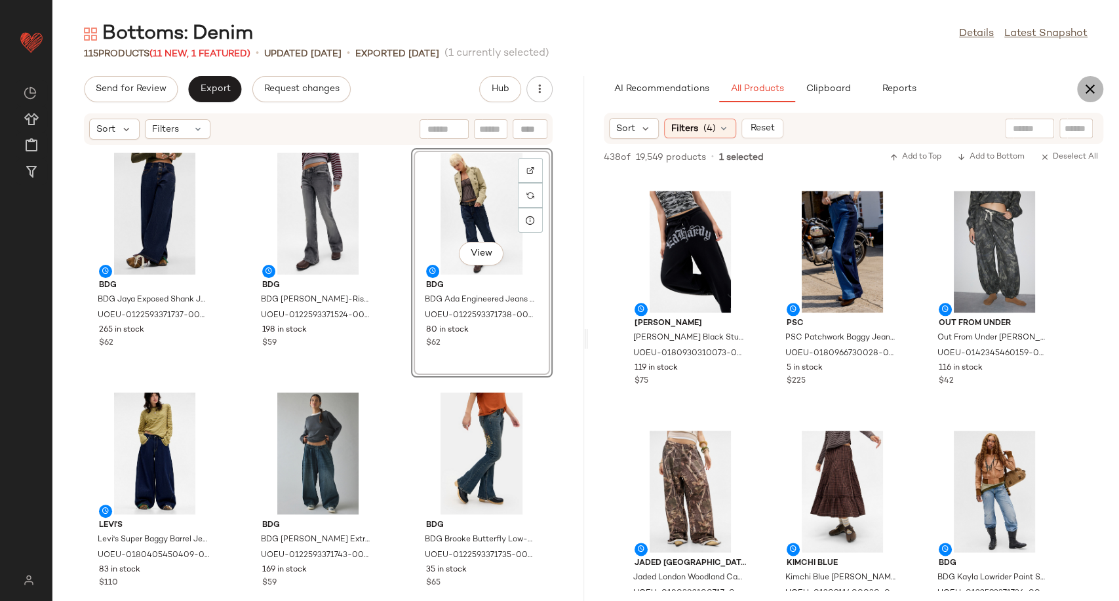
click at [1095, 93] on icon "button" at bounding box center [1090, 89] width 16 height 16
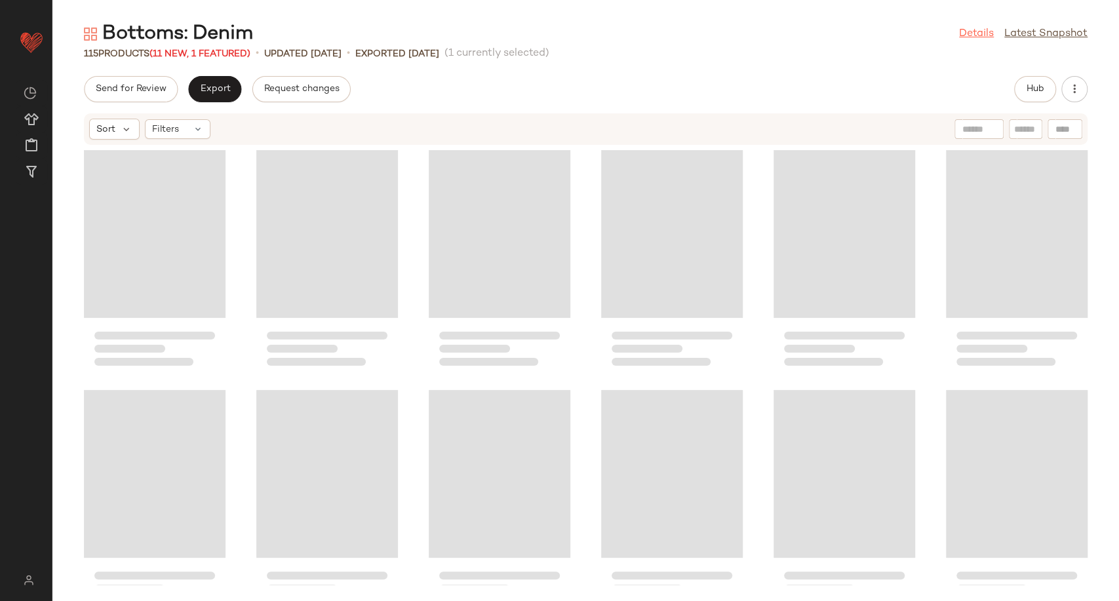
click at [970, 34] on link "Details" at bounding box center [976, 34] width 35 height 16
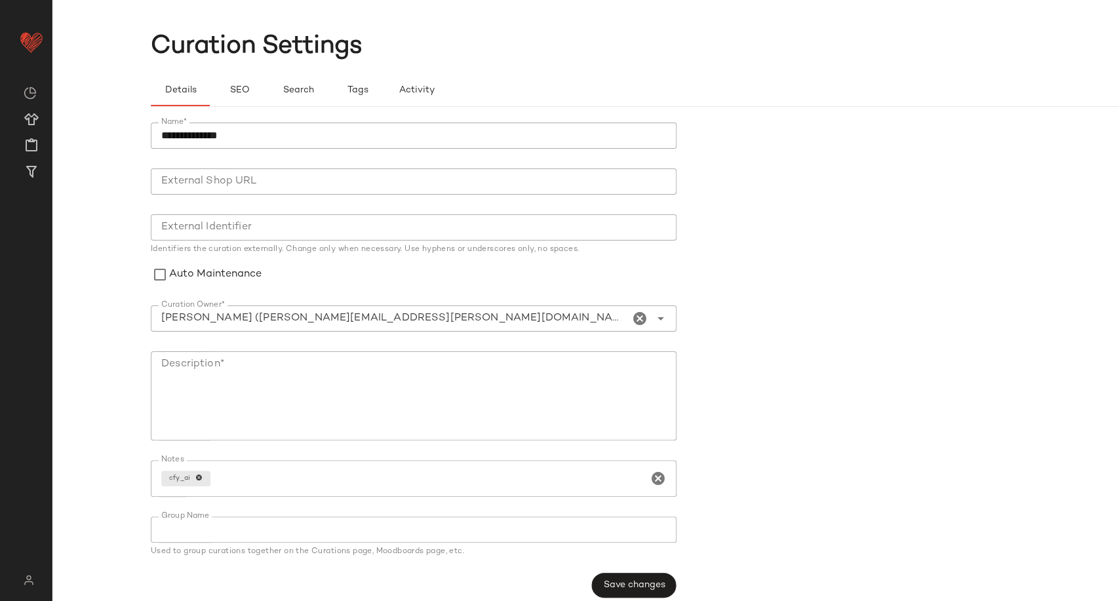
scroll to position [34, 0]
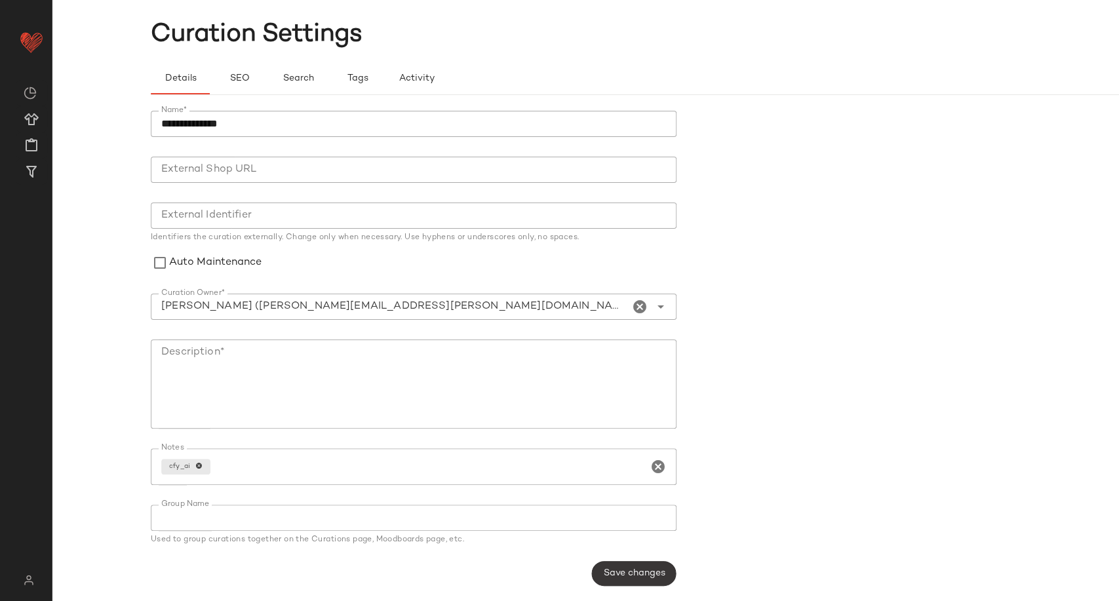
click at [651, 568] on span "Save changes" at bounding box center [633, 573] width 62 height 10
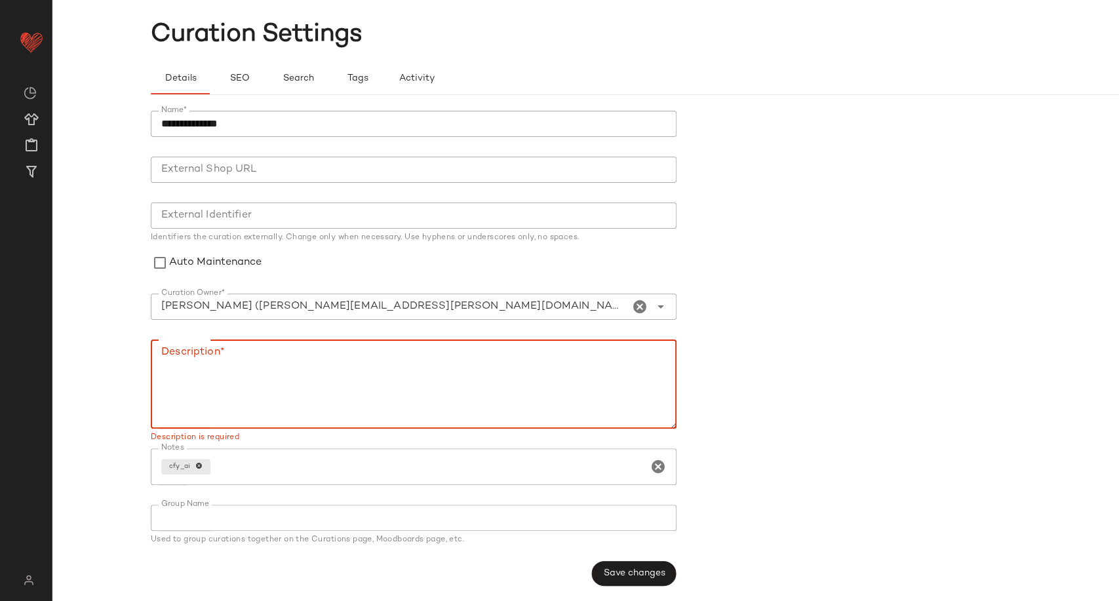
click at [217, 366] on textarea "Description*" at bounding box center [414, 383] width 526 height 89
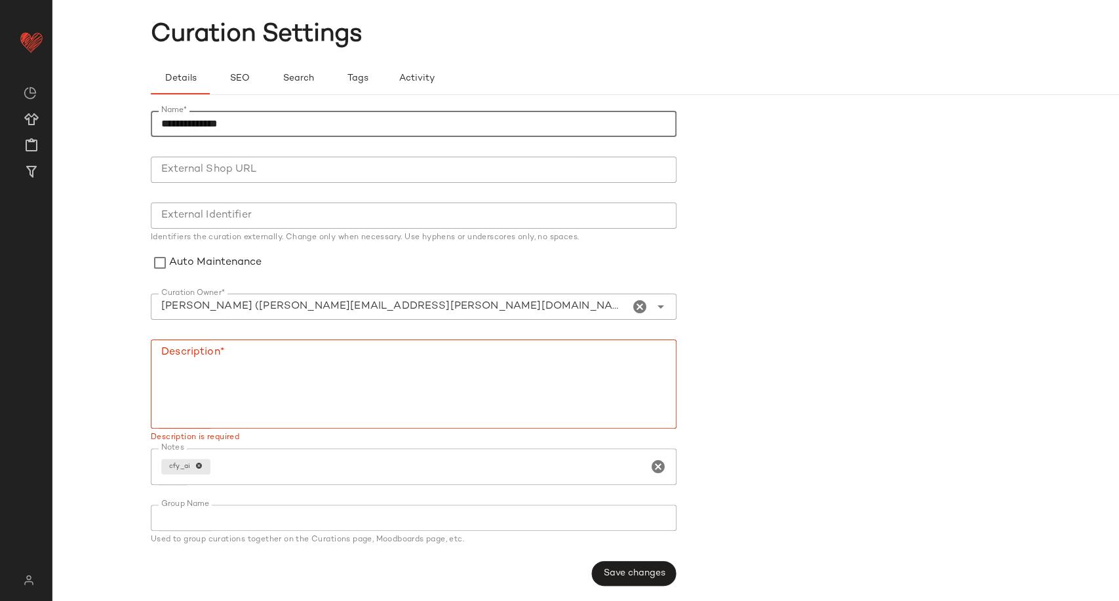
drag, startPoint x: 268, startPoint y: 125, endPoint x: 117, endPoint y: 125, distance: 151.4
click at [117, 125] on div "**********" at bounding box center [559, 311] width 1119 height 580
click at [244, 376] on textarea "Description*" at bounding box center [414, 383] width 526 height 89
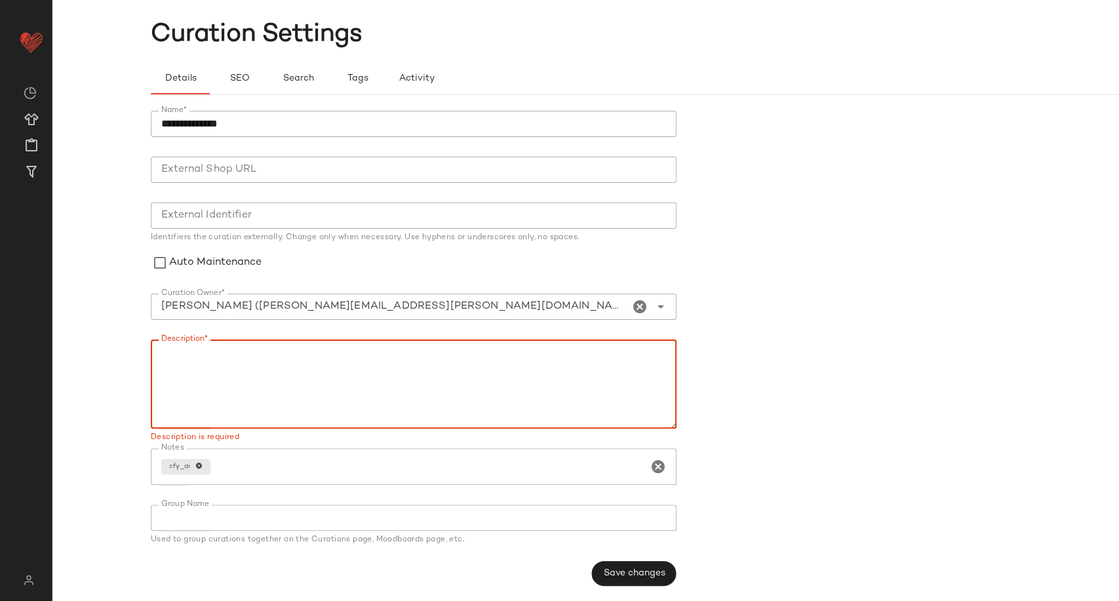
paste textarea "**********"
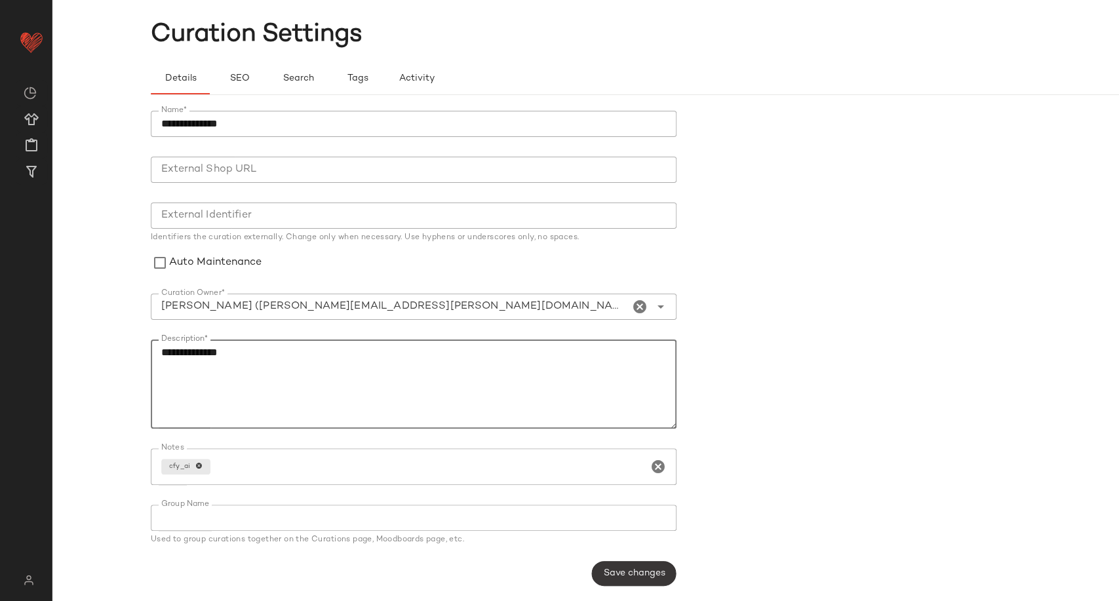
type textarea "**********"
click at [632, 583] on button "Save changes" at bounding box center [633, 573] width 85 height 25
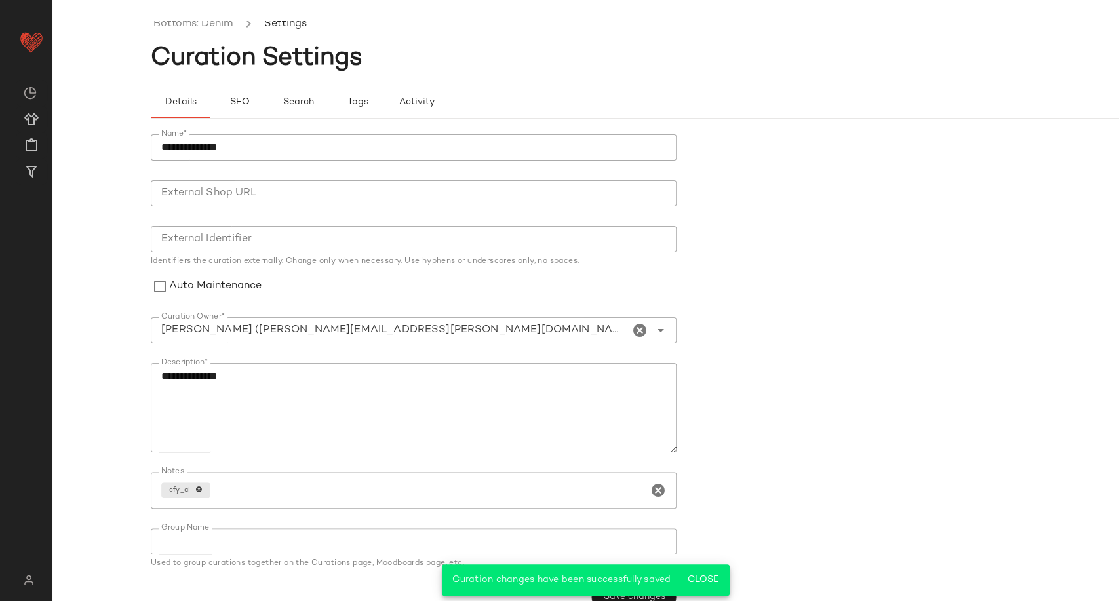
scroll to position [0, 0]
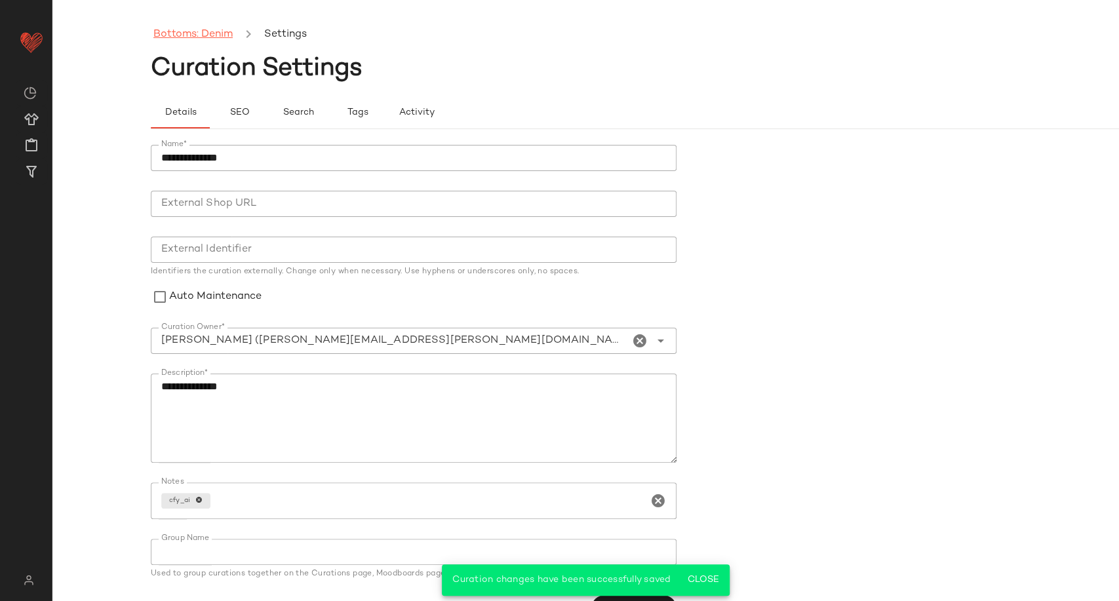
click at [193, 39] on link "Bottoms: Denim" at bounding box center [192, 34] width 79 height 17
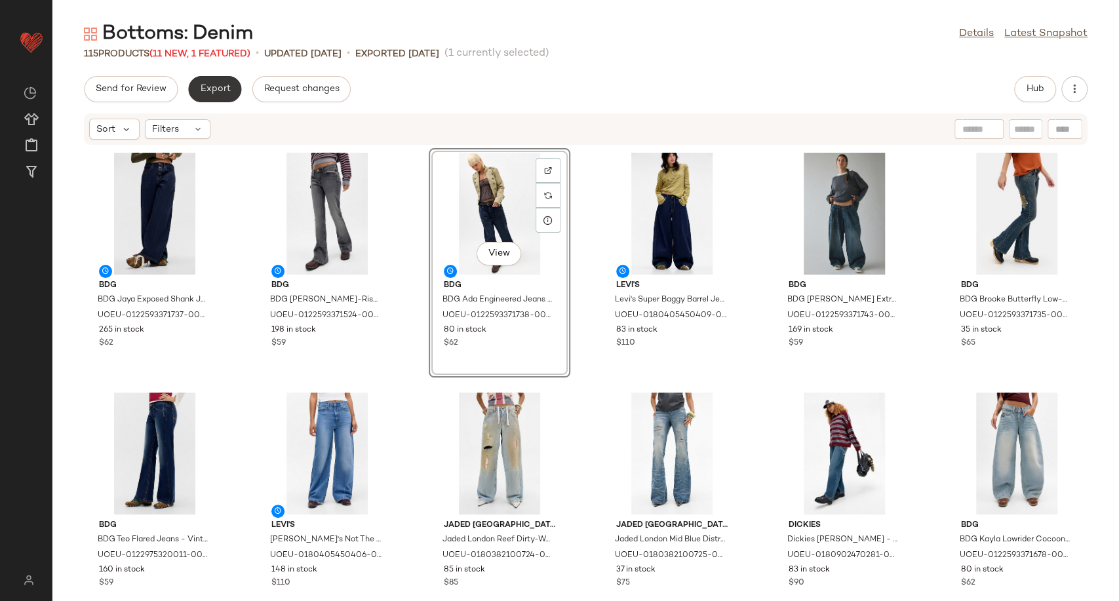
click at [217, 90] on span "Export" at bounding box center [214, 89] width 31 height 10
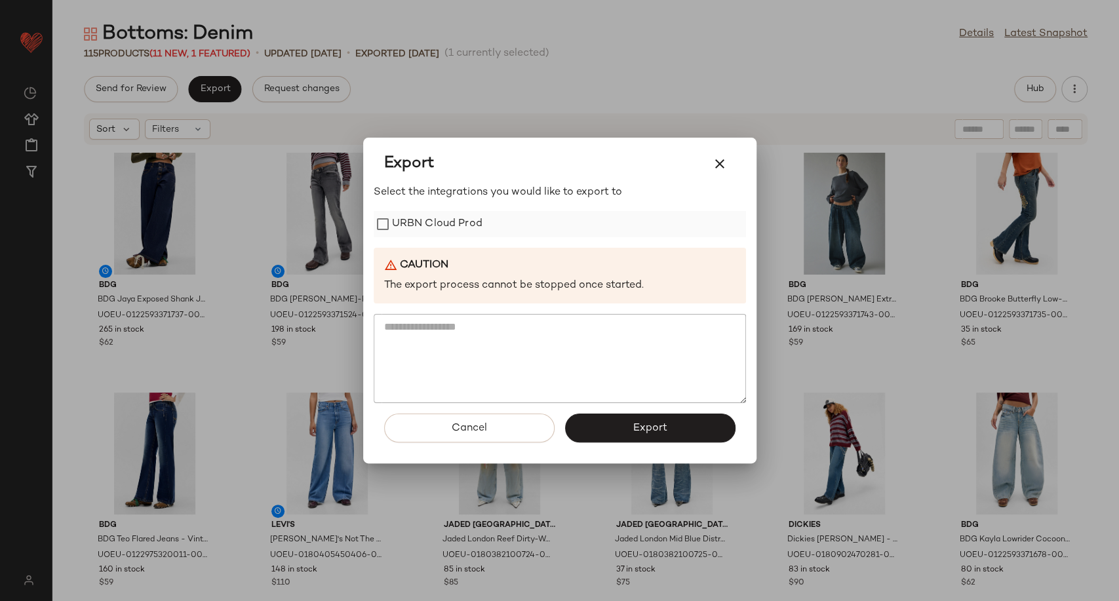
click at [430, 231] on label "URBN Cloud Prod" at bounding box center [437, 224] width 90 height 26
click at [640, 420] on button "Export" at bounding box center [650, 428] width 170 height 29
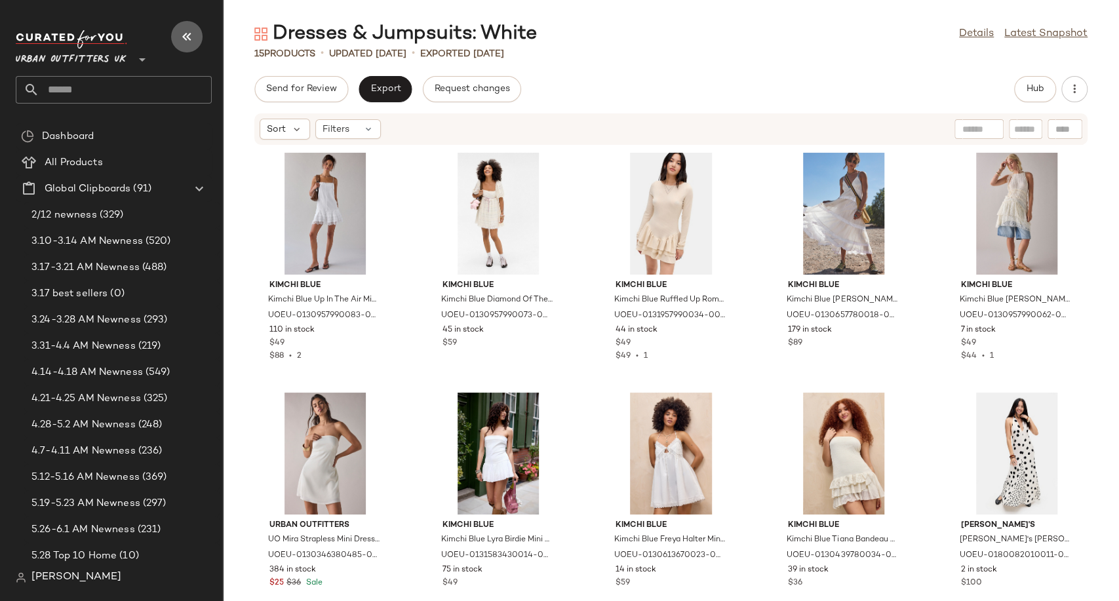
click at [189, 39] on icon "button" at bounding box center [187, 37] width 16 height 16
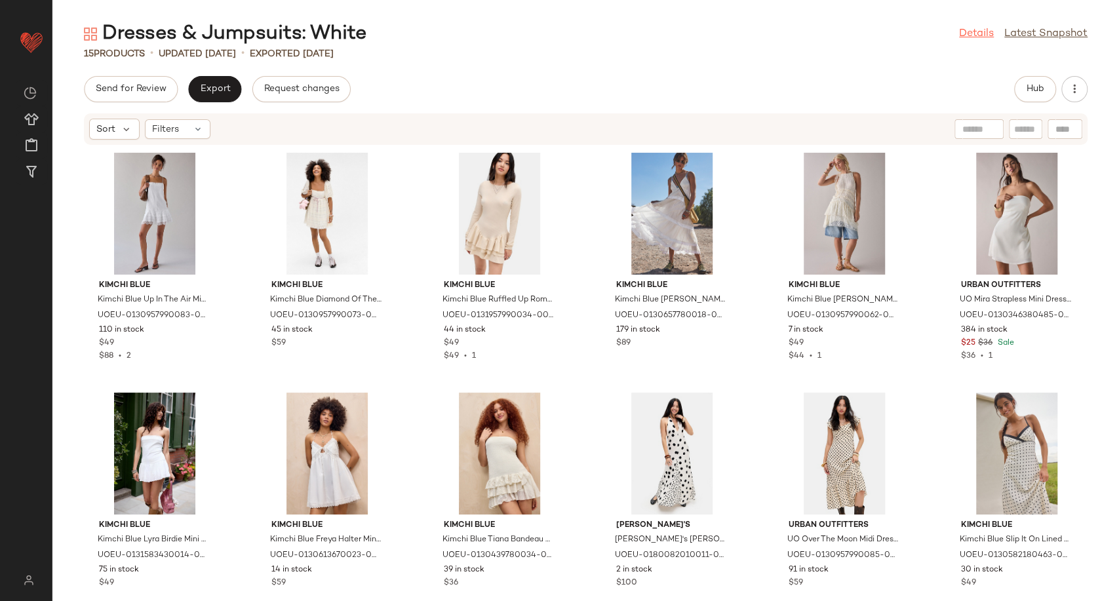
click at [975, 38] on link "Details" at bounding box center [976, 34] width 35 height 16
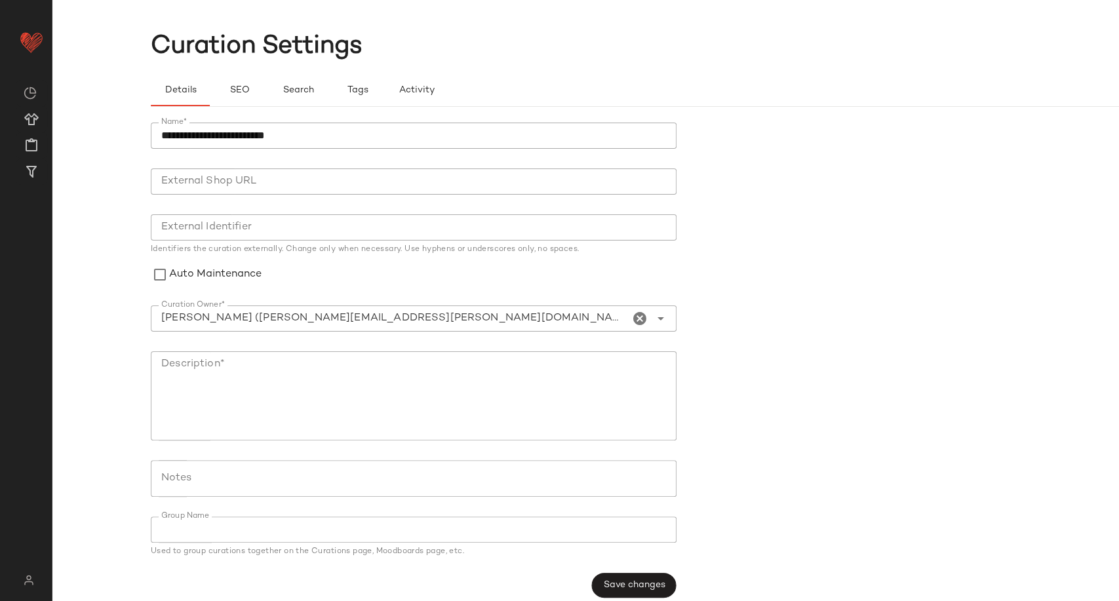
scroll to position [34, 0]
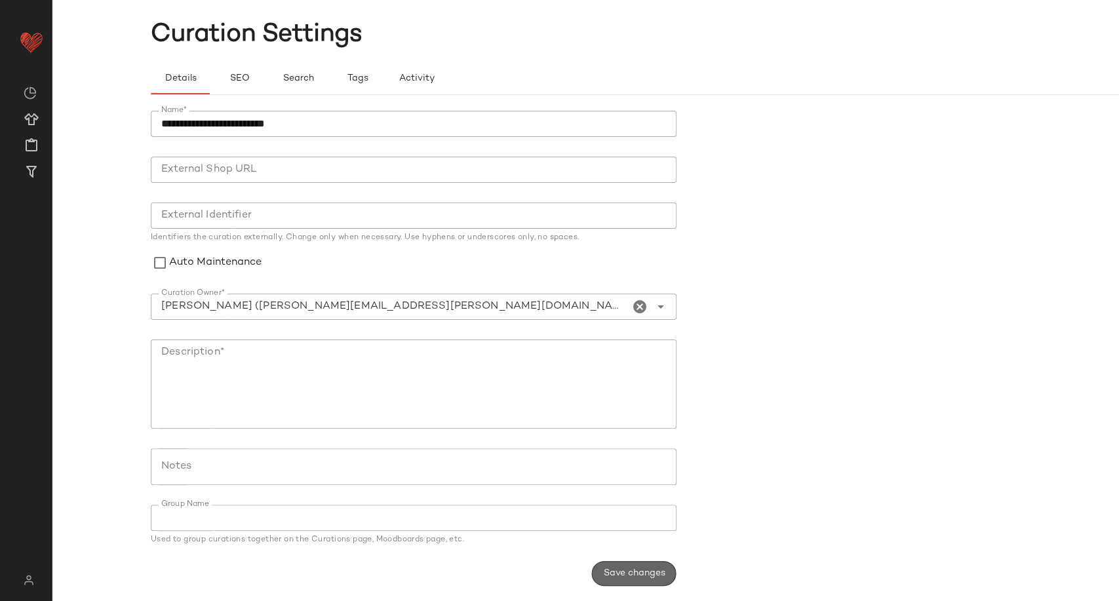
click at [657, 568] on span "Save changes" at bounding box center [633, 573] width 62 height 10
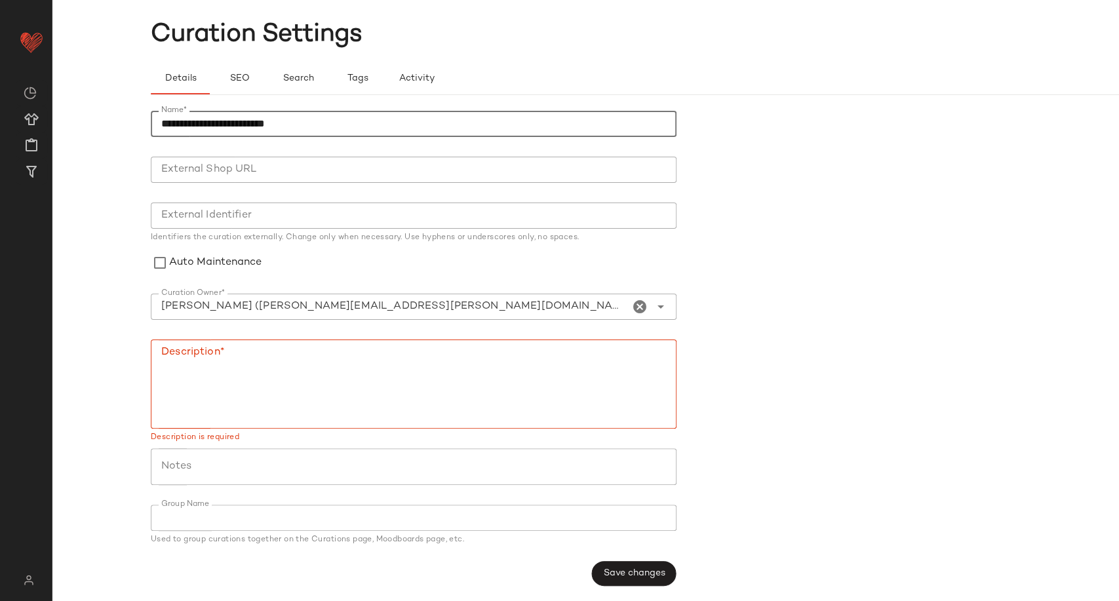
drag, startPoint x: 304, startPoint y: 124, endPoint x: 115, endPoint y: 122, distance: 188.8
click at [115, 122] on div "**********" at bounding box center [559, 311] width 1119 height 580
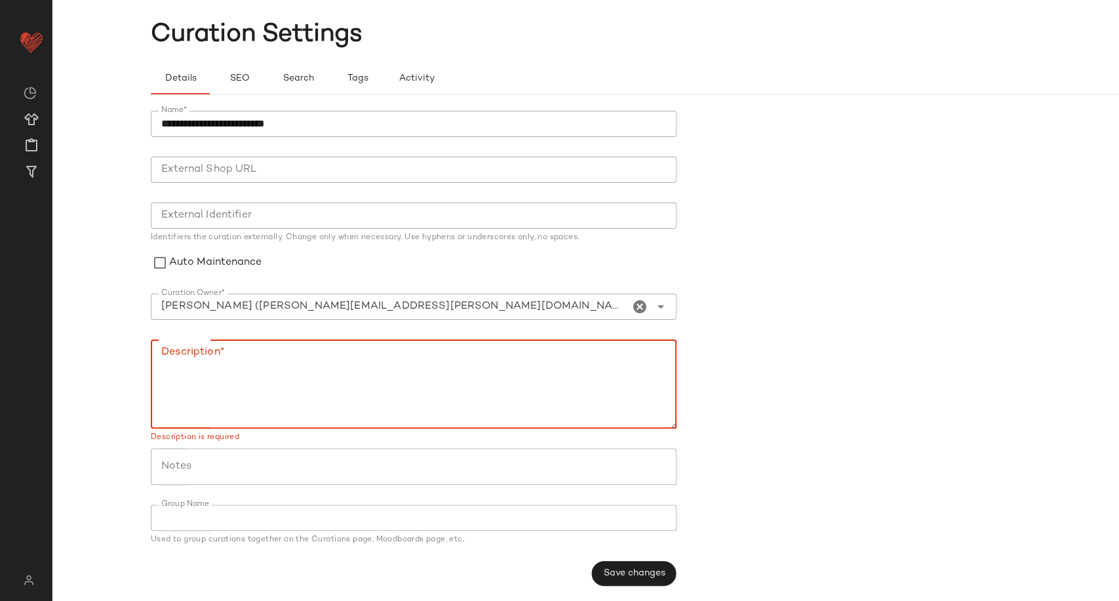
click at [256, 372] on textarea "Description*" at bounding box center [414, 383] width 526 height 89
paste textarea "**********"
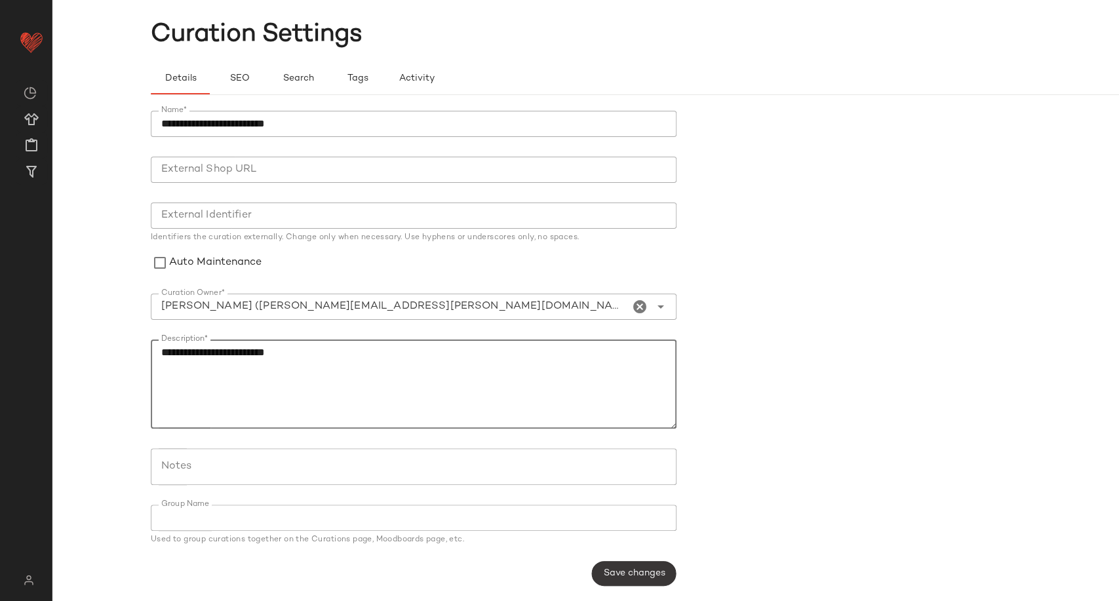
type textarea "**********"
click at [633, 572] on span "Save changes" at bounding box center [633, 573] width 62 height 10
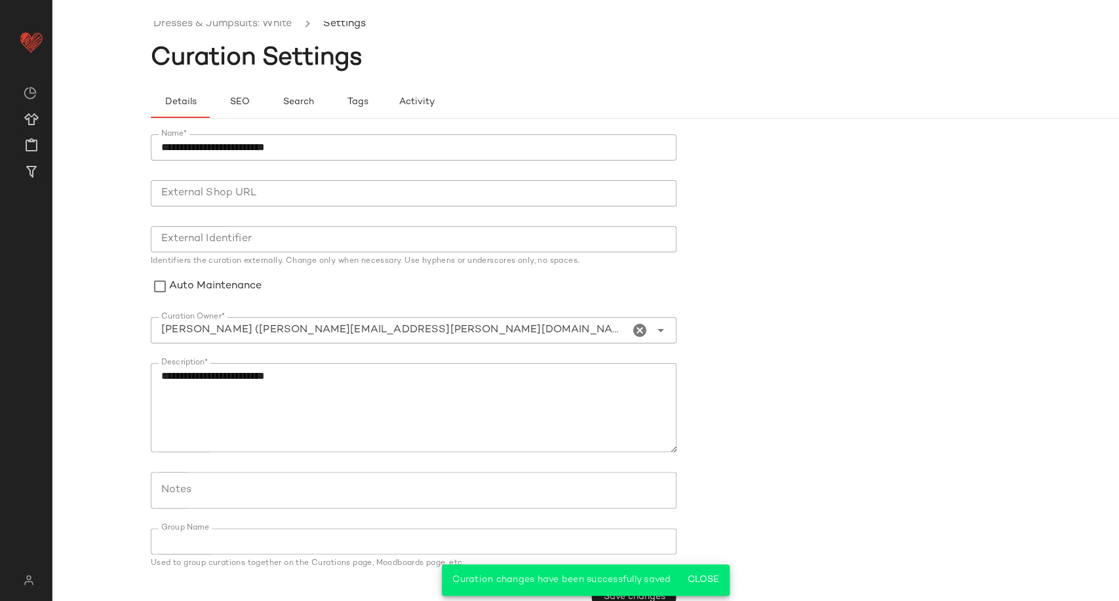
scroll to position [0, 0]
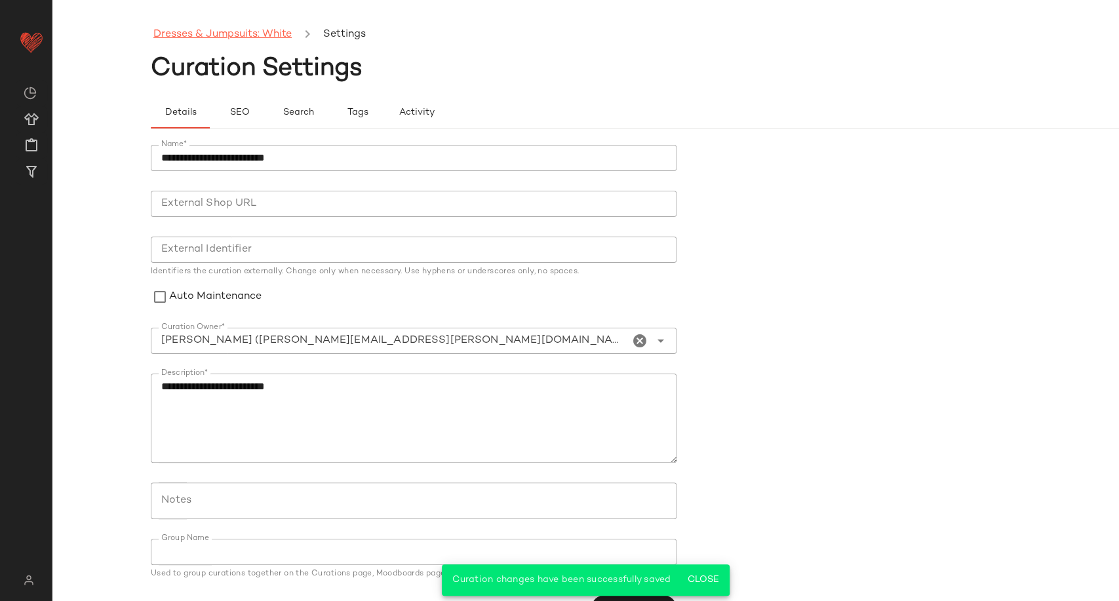
click at [188, 33] on link "Dresses & Jumpsuits: White" at bounding box center [222, 34] width 138 height 17
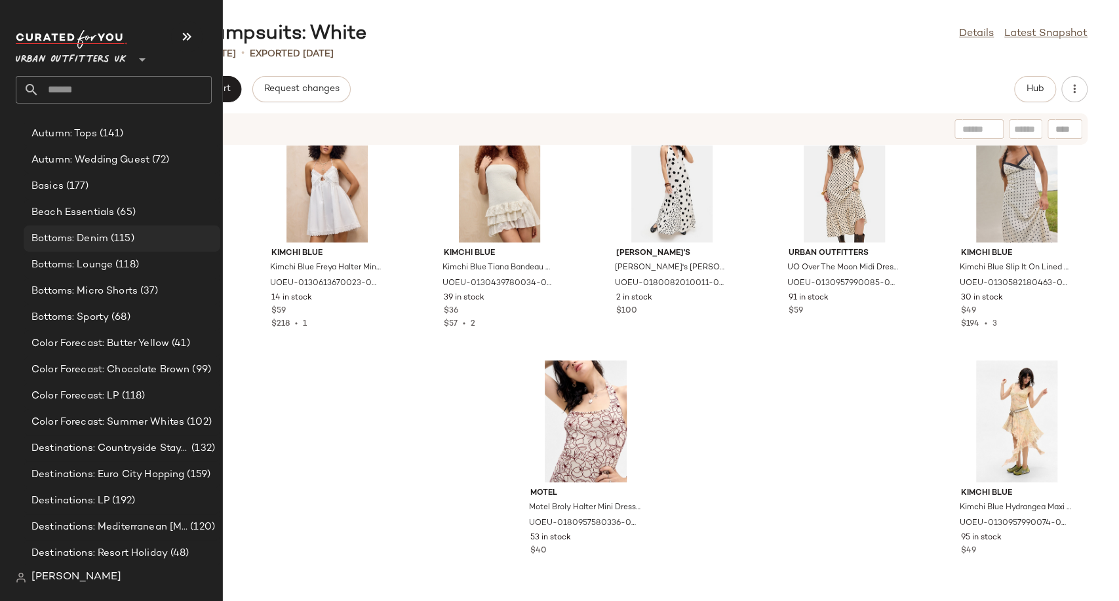
scroll to position [2622, 0]
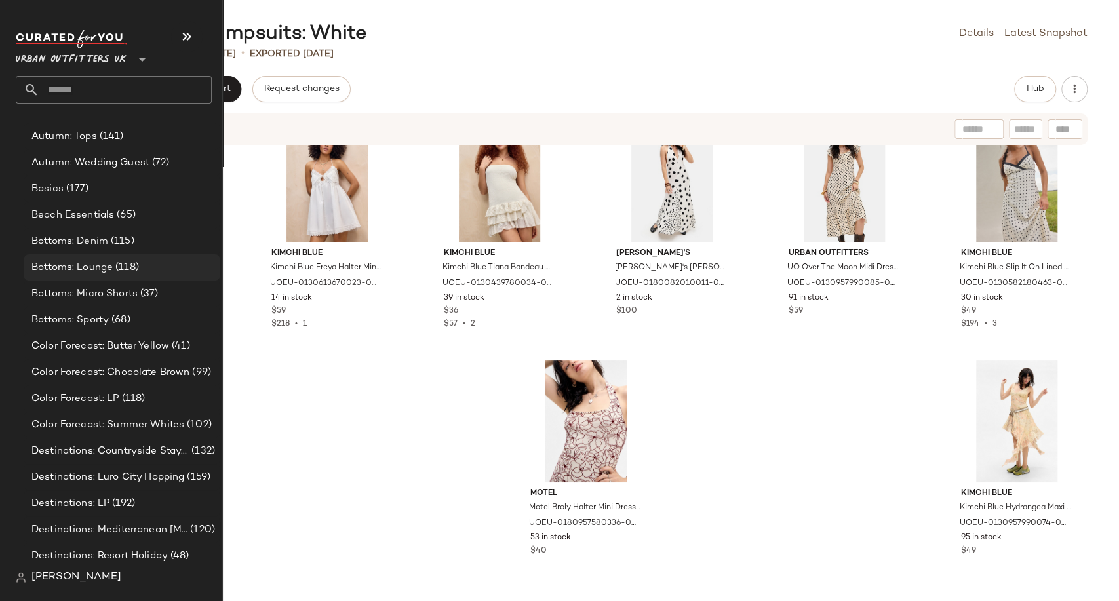
click at [75, 263] on span "Bottoms: Lounge" at bounding box center [71, 267] width 81 height 15
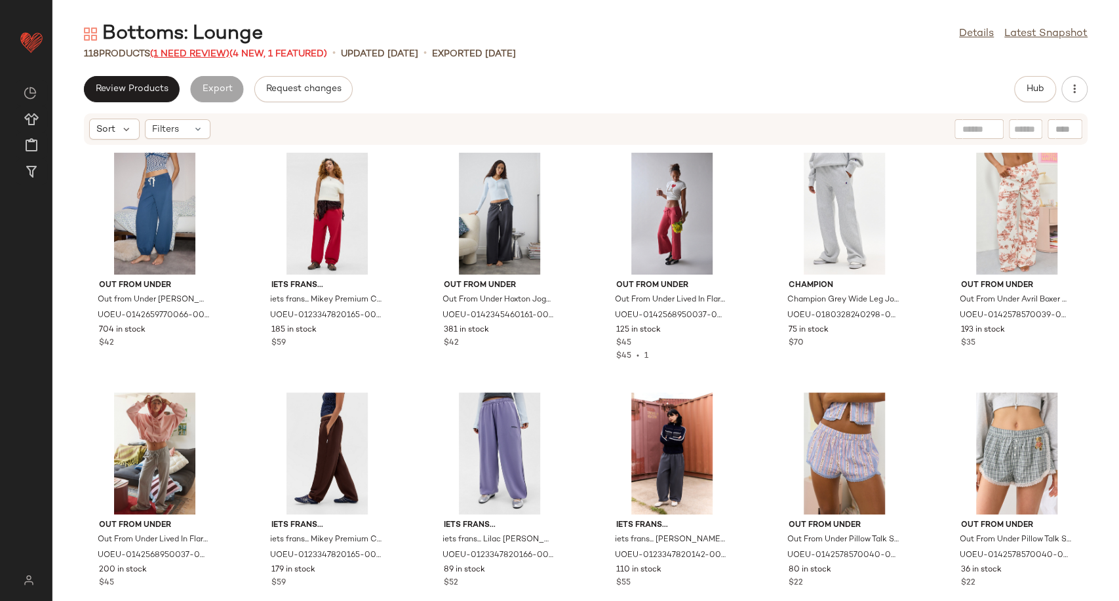
click at [189, 52] on span "(1 Need Review)" at bounding box center [189, 54] width 79 height 10
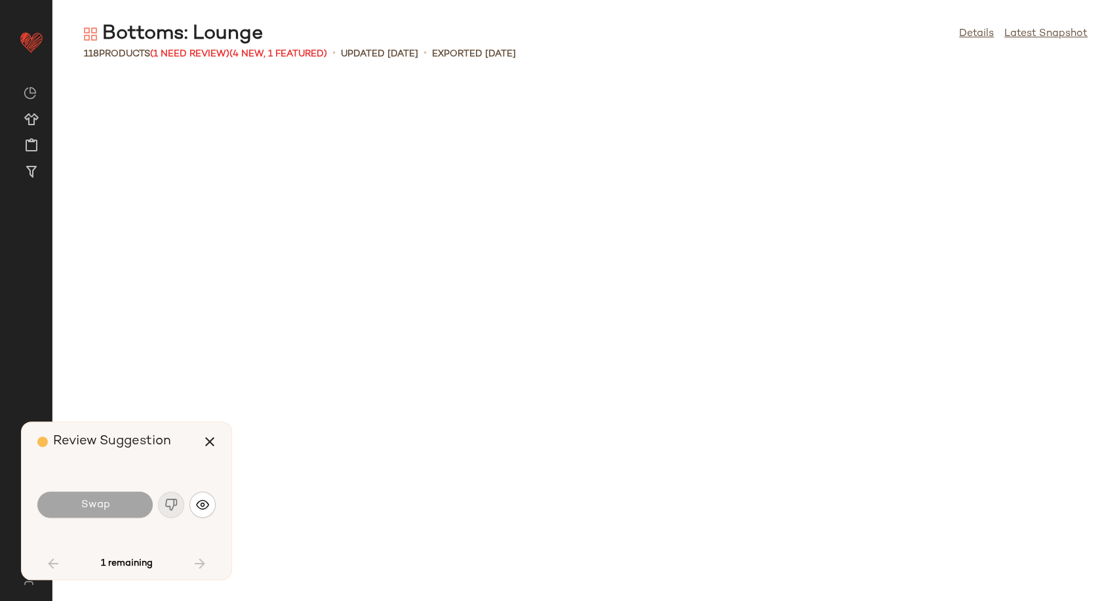
scroll to position [2159, 0]
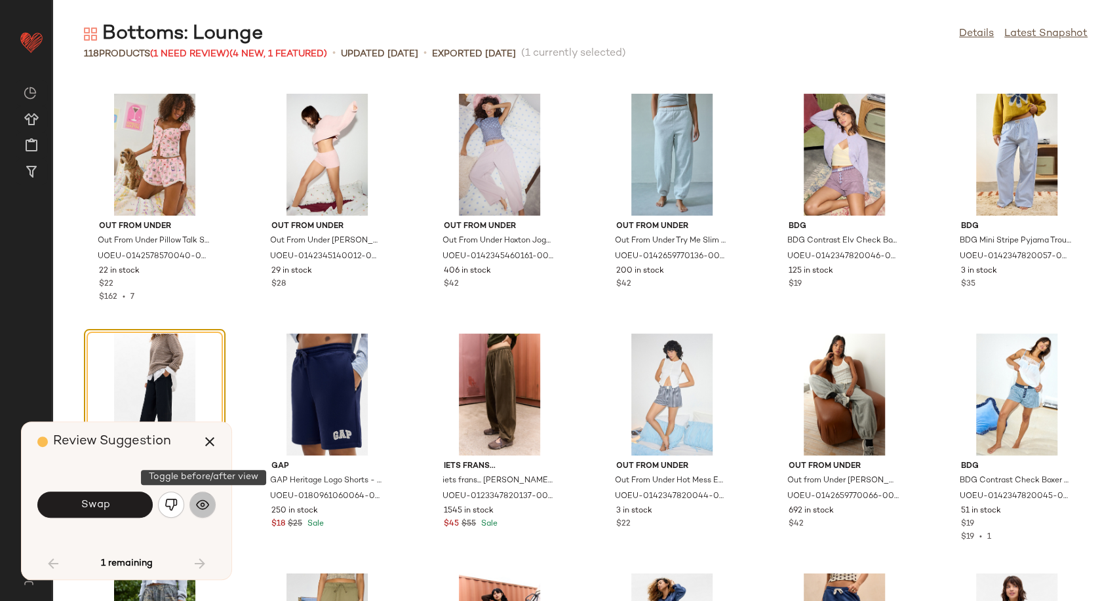
click at [201, 506] on img "button" at bounding box center [202, 504] width 13 height 13
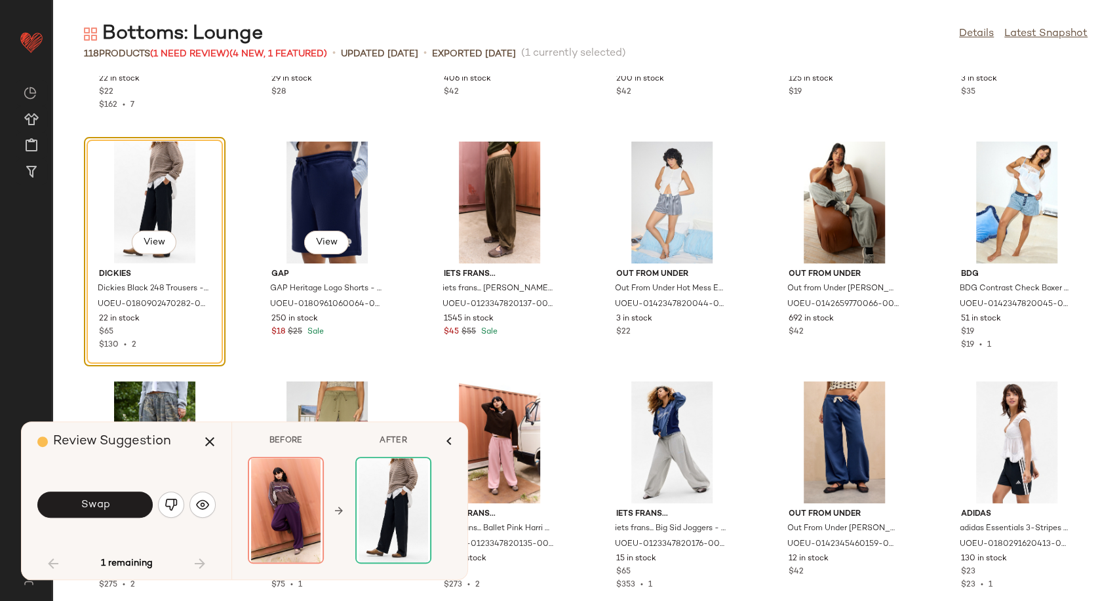
scroll to position [2377, 0]
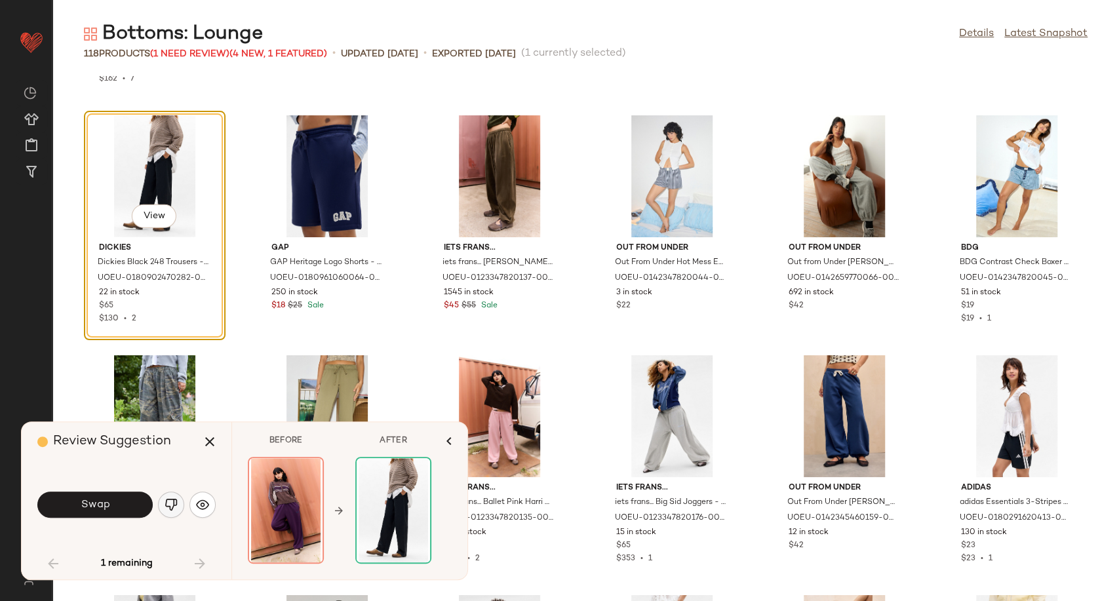
click at [174, 507] on img "button" at bounding box center [171, 504] width 13 height 13
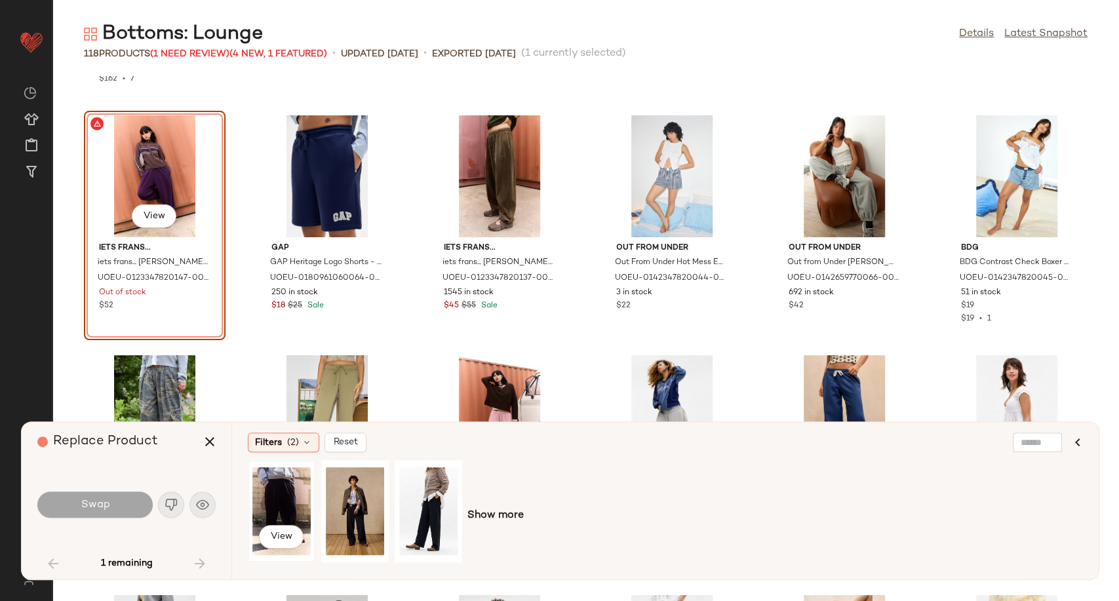
click at [286, 505] on div "View" at bounding box center [281, 511] width 58 height 93
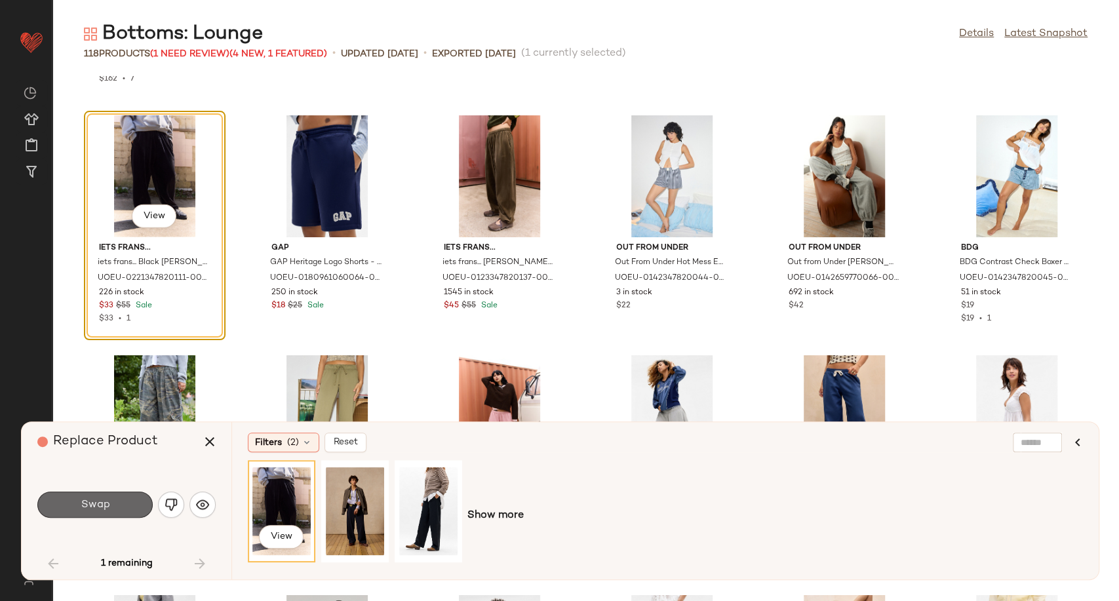
click at [110, 497] on button "Swap" at bounding box center [94, 505] width 115 height 26
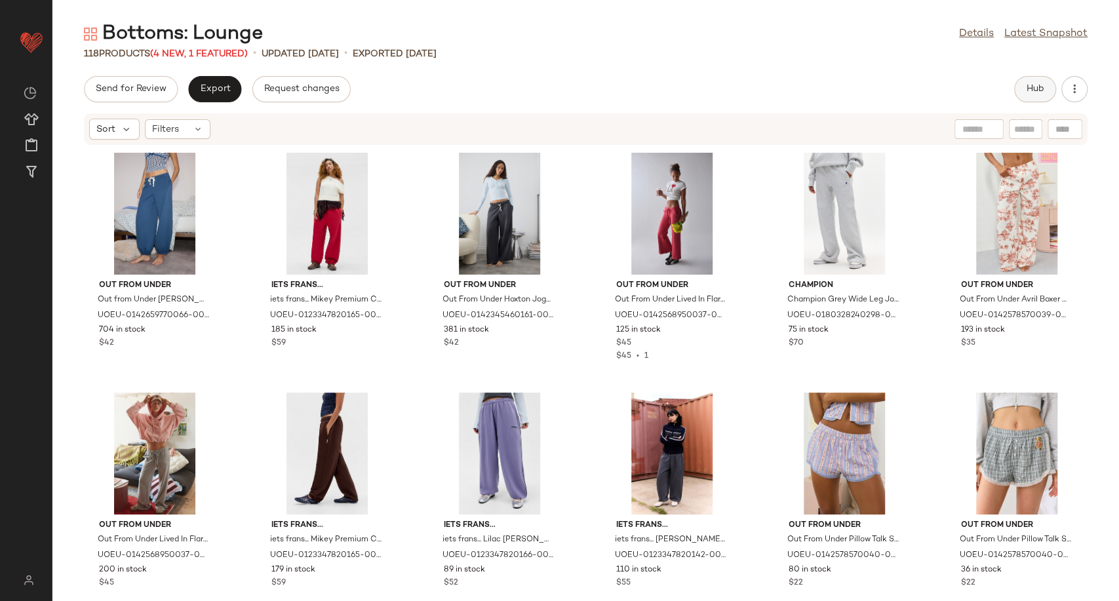
click at [1022, 86] on button "Hub" at bounding box center [1035, 89] width 42 height 26
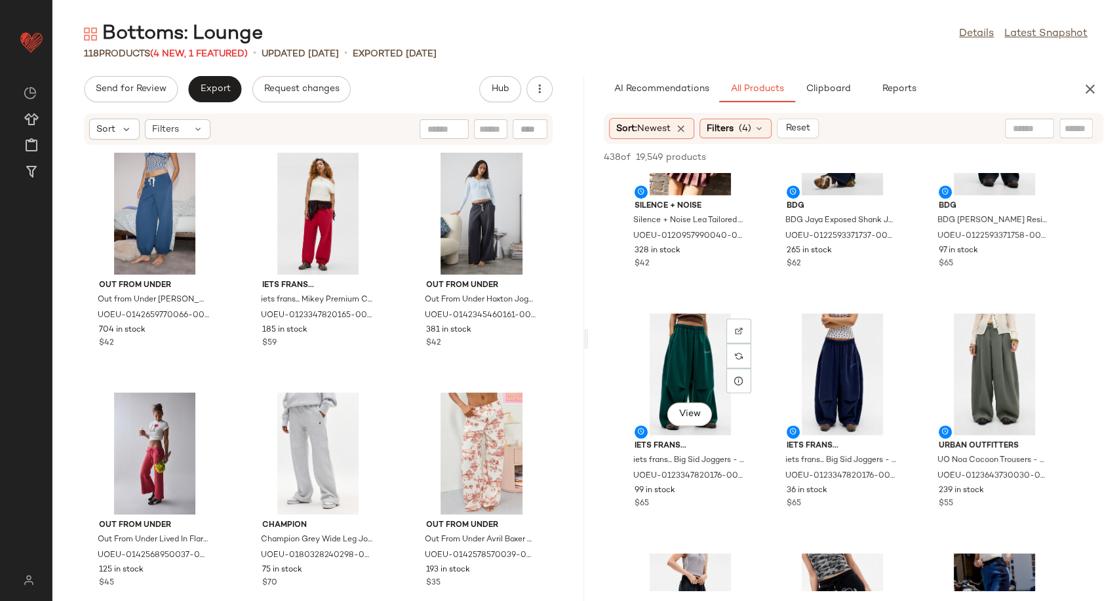
scroll to position [655, 0]
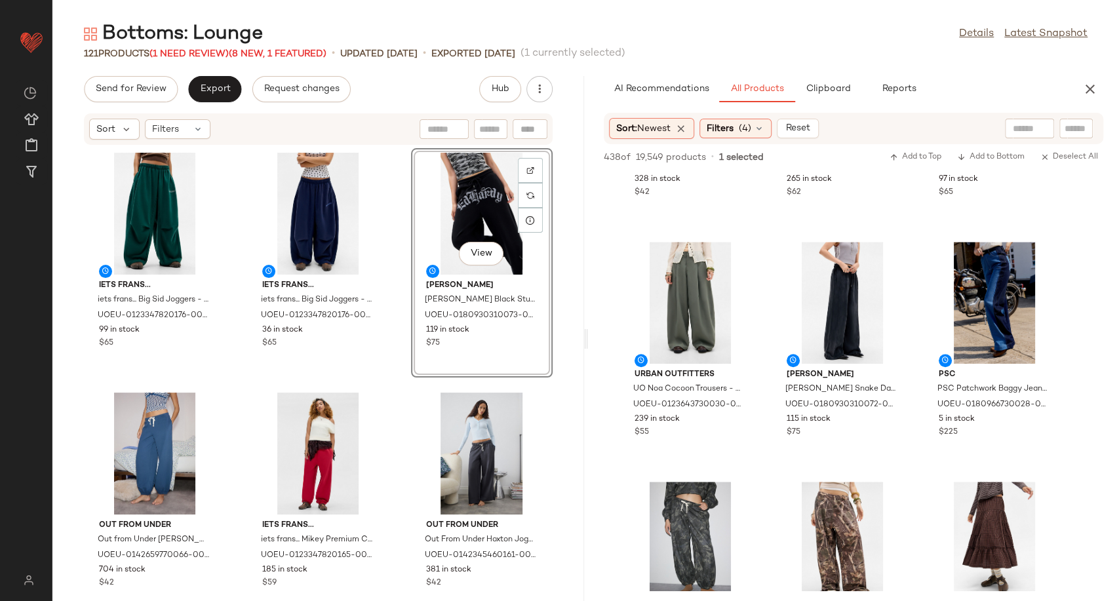
click at [397, 394] on div "iets frans... iets frans... Big Sid Joggers - Khaki XS at Urban Outfitters UOEU…" at bounding box center [318, 365] width 532 height 440
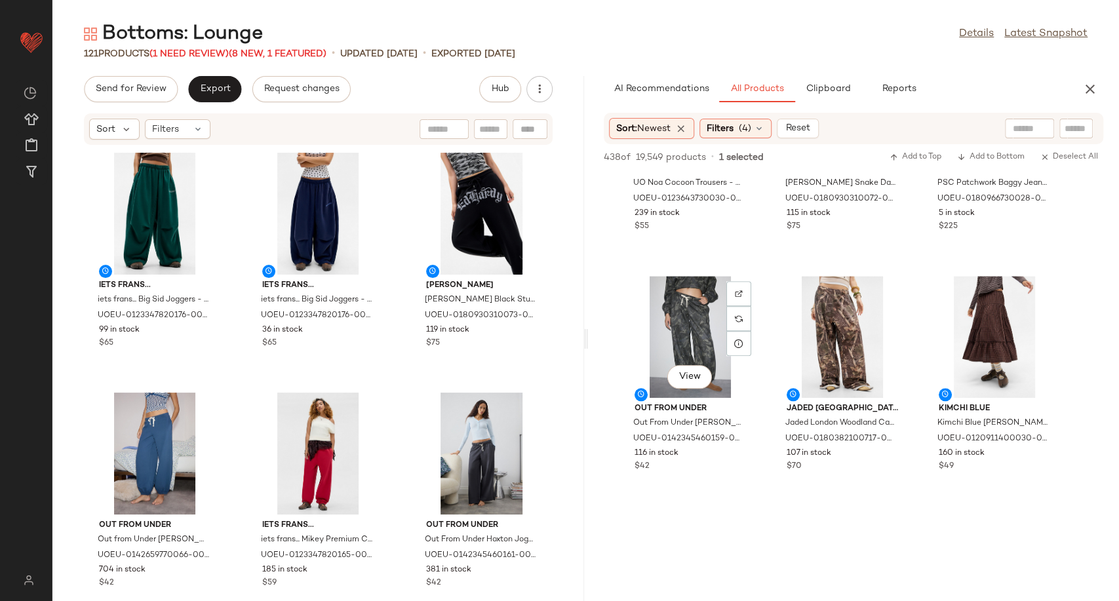
scroll to position [946, 0]
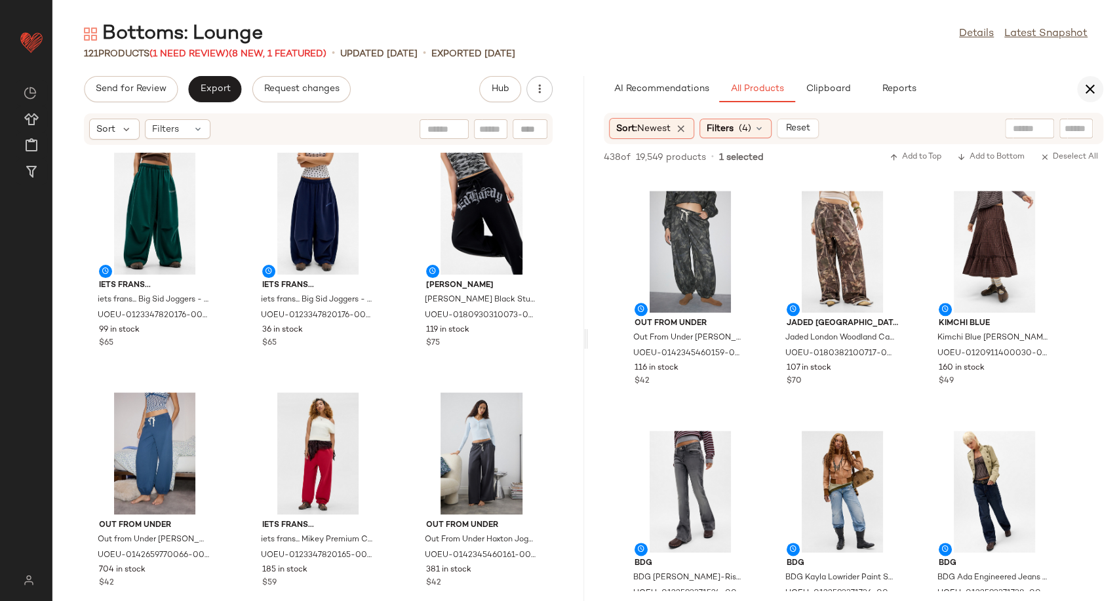
click at [1080, 88] on button "button" at bounding box center [1090, 89] width 26 height 26
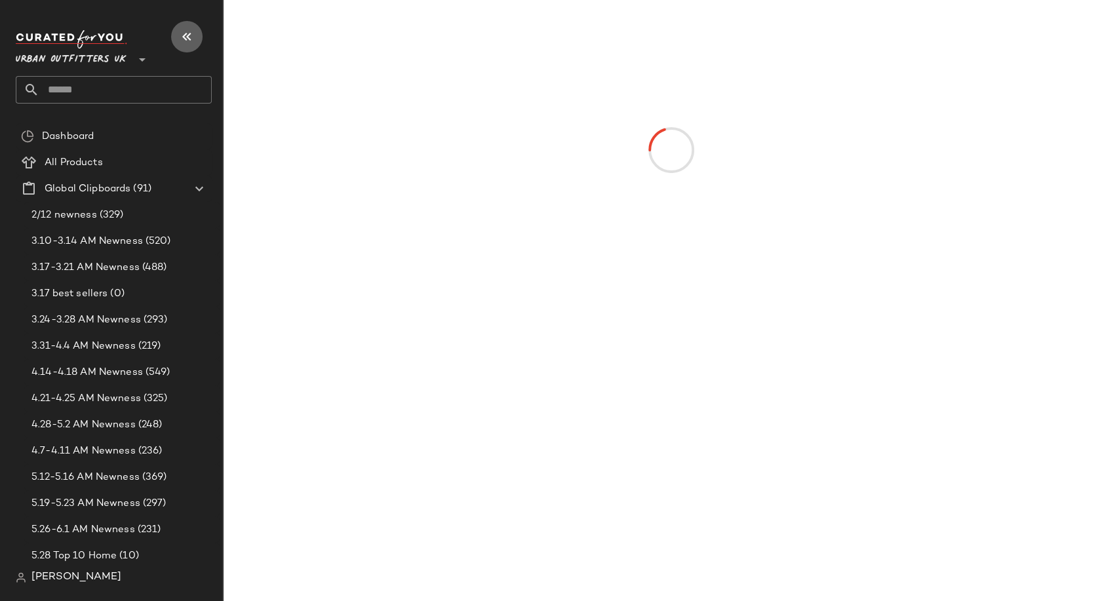
click at [187, 39] on icon "button" at bounding box center [187, 37] width 16 height 16
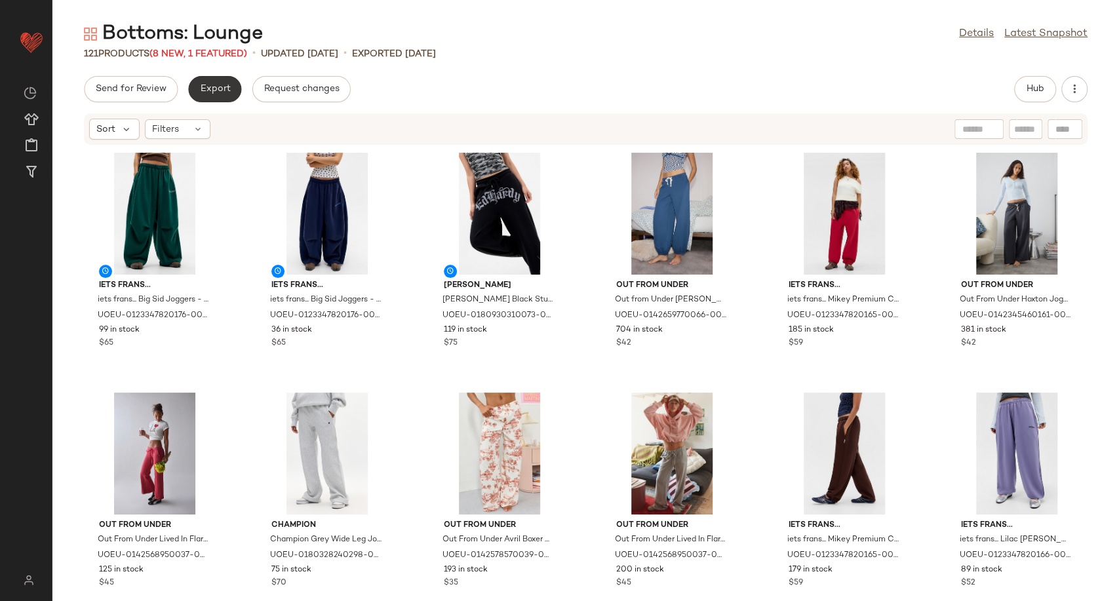
click at [216, 90] on span "Export" at bounding box center [214, 89] width 31 height 10
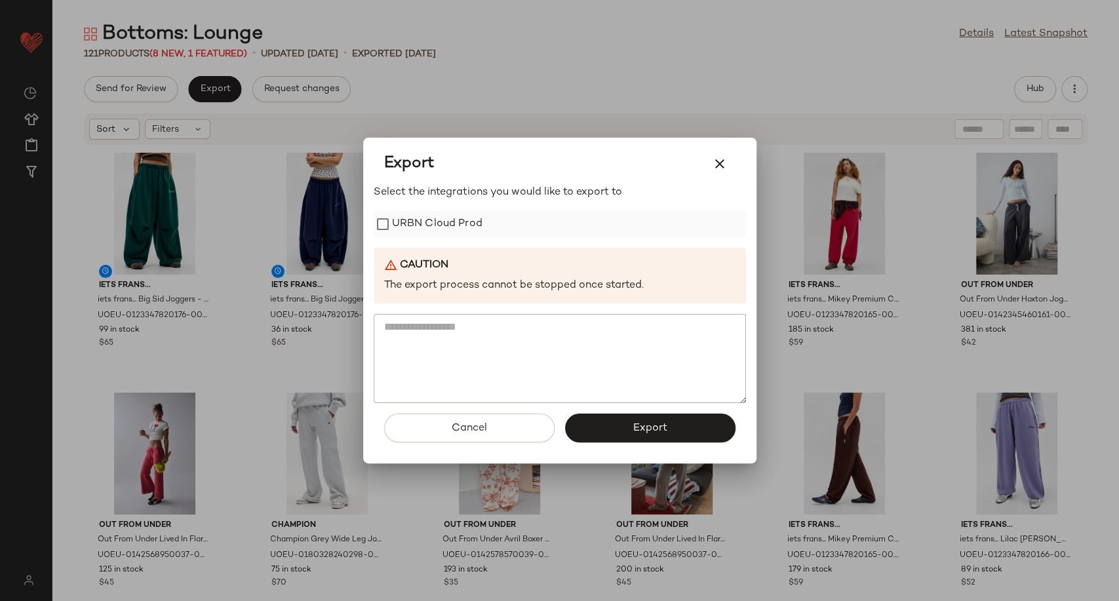
click at [398, 216] on label "URBN Cloud Prod" at bounding box center [437, 224] width 90 height 26
click at [630, 430] on button "Export" at bounding box center [650, 428] width 170 height 29
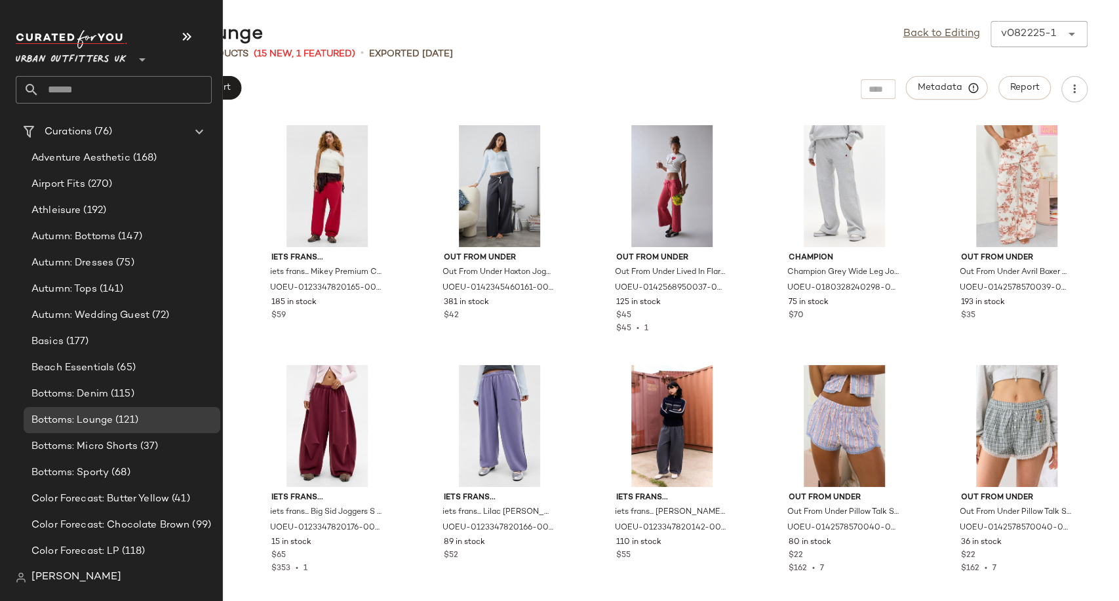
scroll to position [2548, 0]
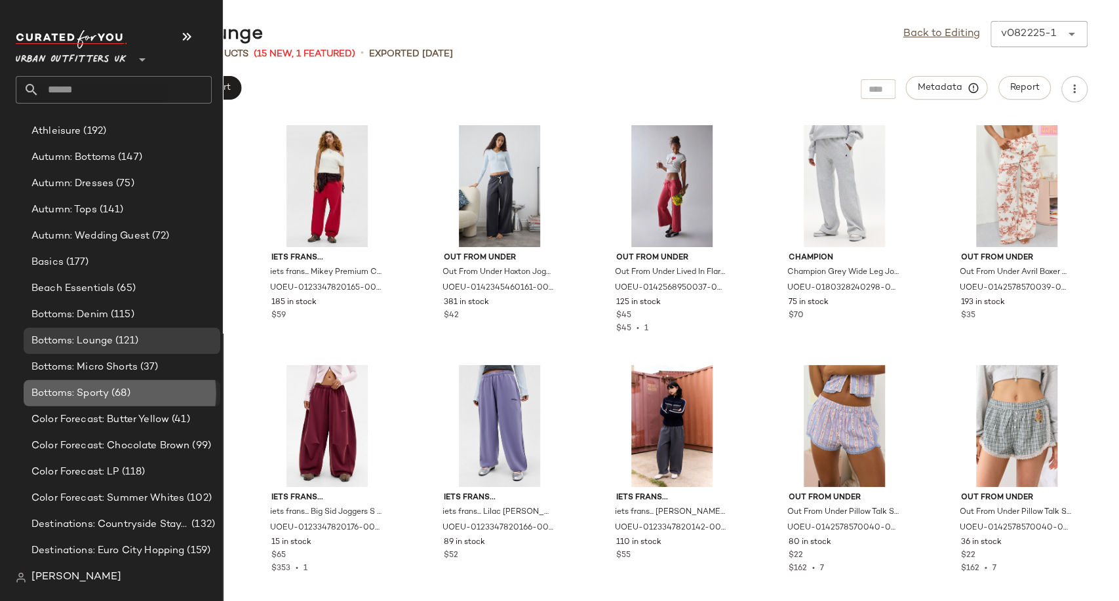
click at [92, 395] on span "Bottoms: Sporty" at bounding box center [69, 393] width 77 height 15
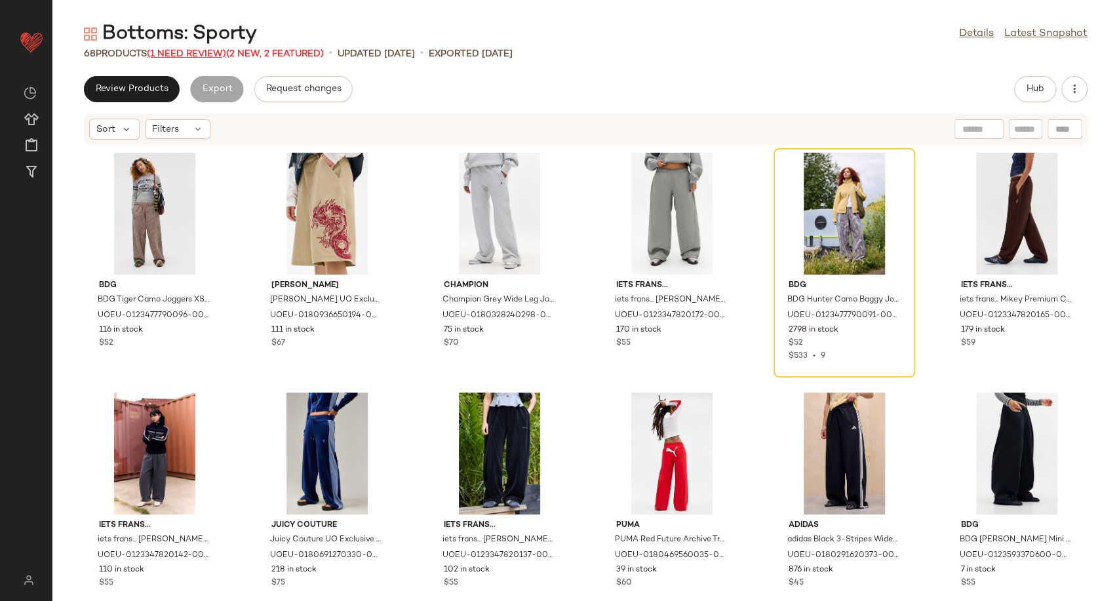
click at [199, 50] on span "(1 Need Review)" at bounding box center [186, 54] width 79 height 10
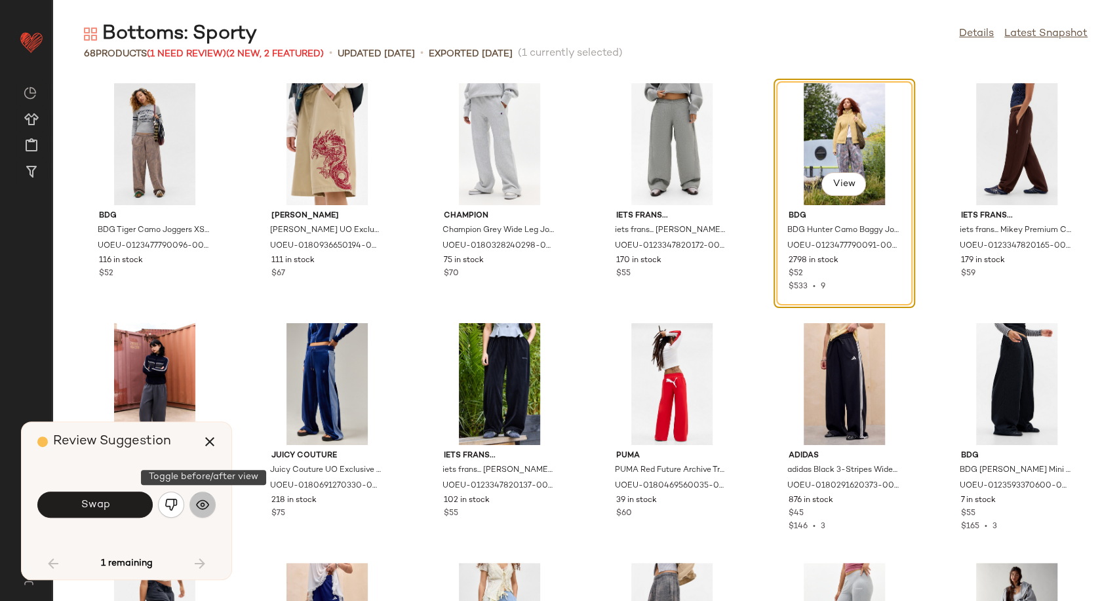
click at [203, 505] on img "button" at bounding box center [202, 504] width 13 height 13
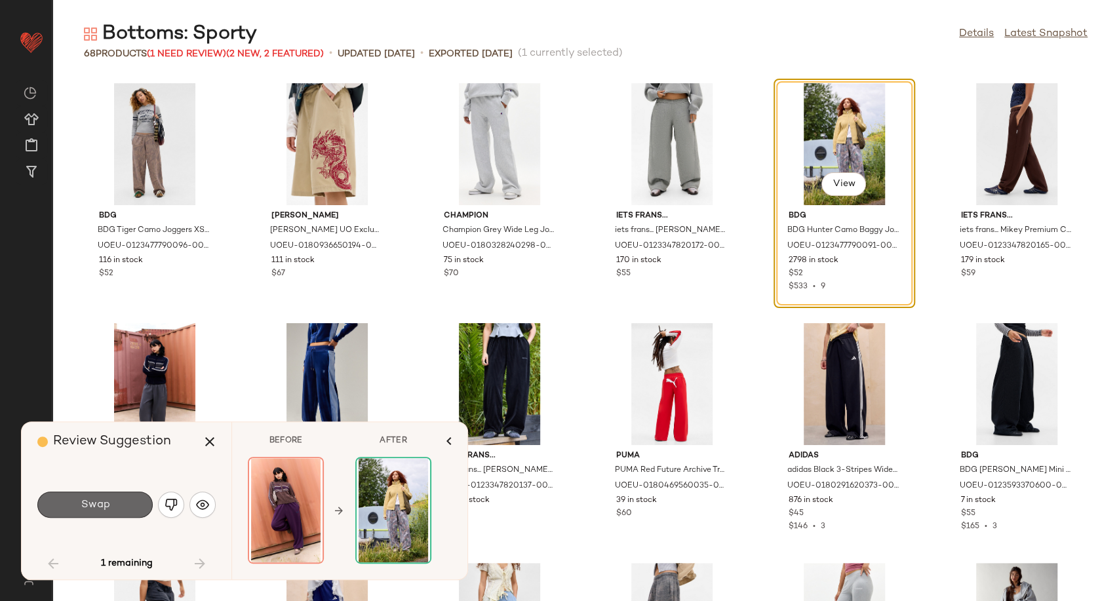
click at [103, 499] on span "Swap" at bounding box center [94, 505] width 29 height 12
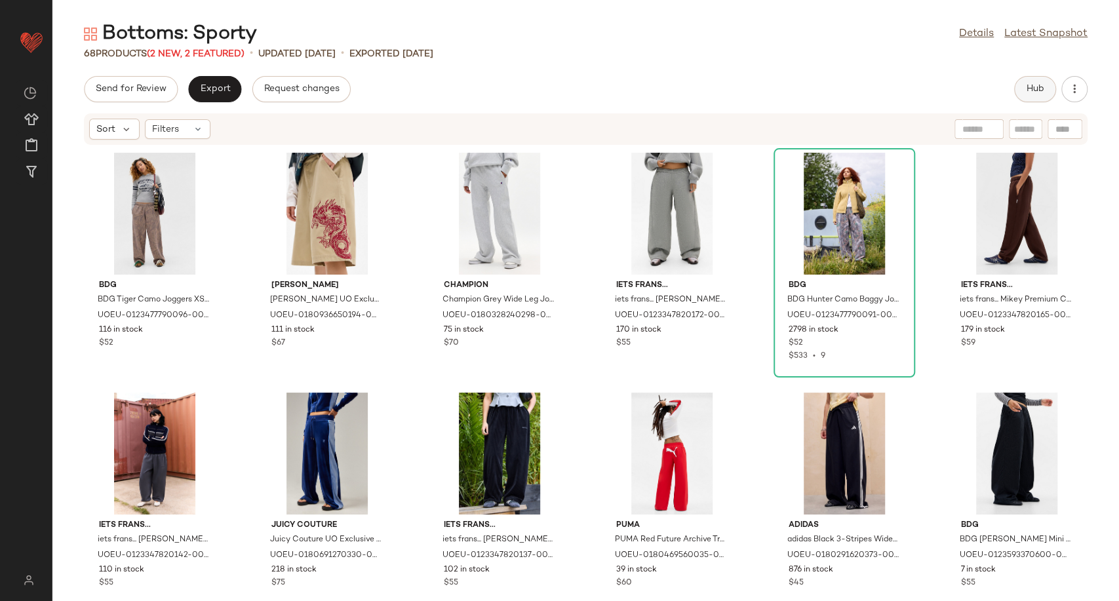
click at [1028, 88] on span "Hub" at bounding box center [1035, 89] width 18 height 10
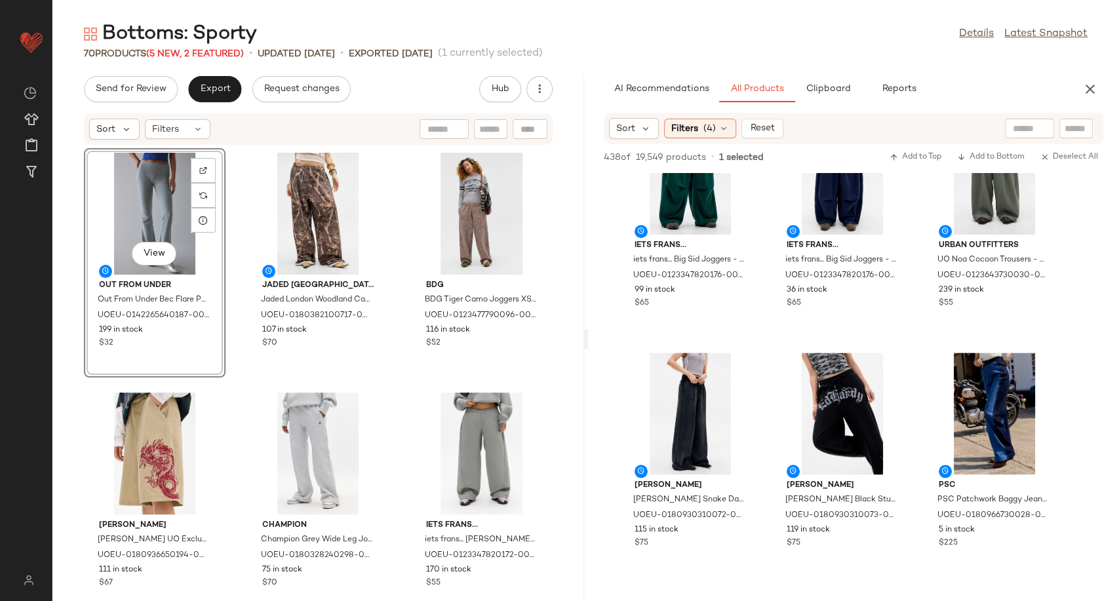
scroll to position [946, 0]
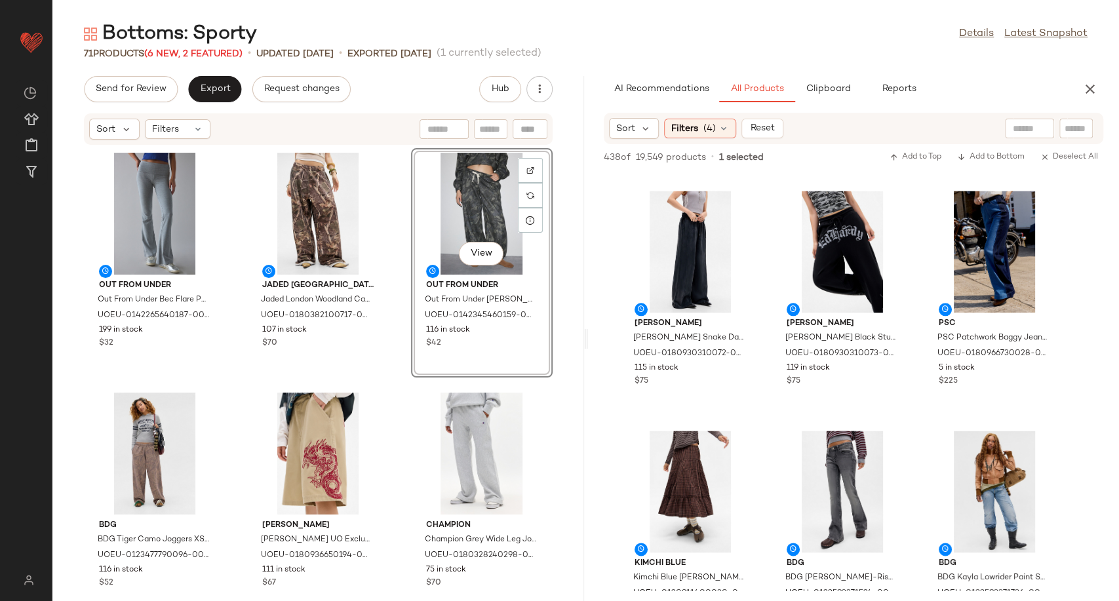
click at [411, 388] on div "Champion Champion Grey Wide Leg Joggers - Grey XL at Urban Outfitters UOEU-0180…" at bounding box center [482, 502] width 142 height 229
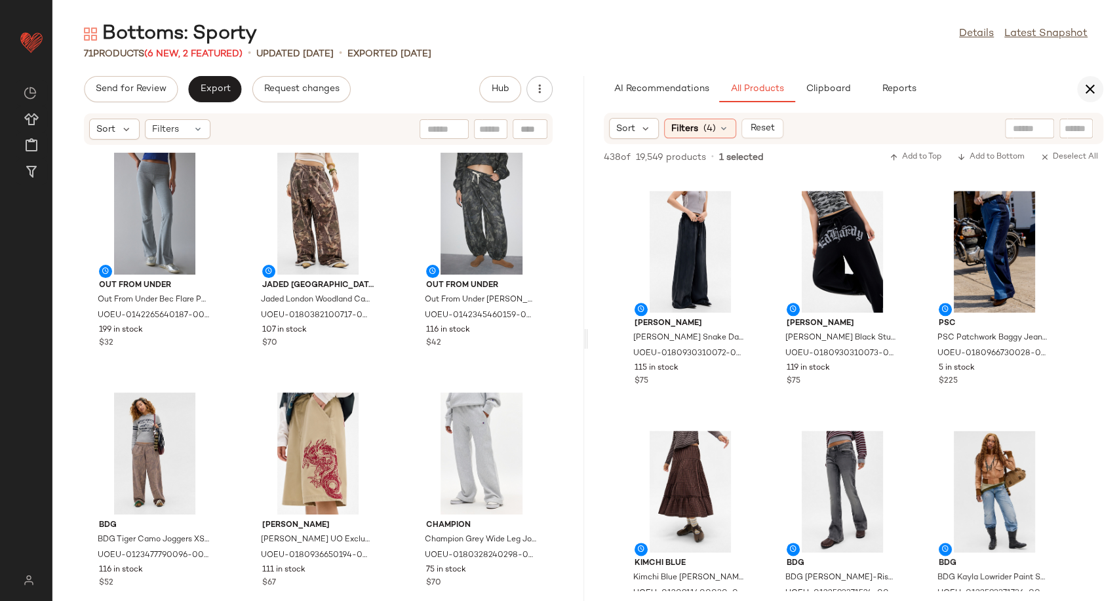
click at [1087, 92] on icon "button" at bounding box center [1090, 89] width 16 height 16
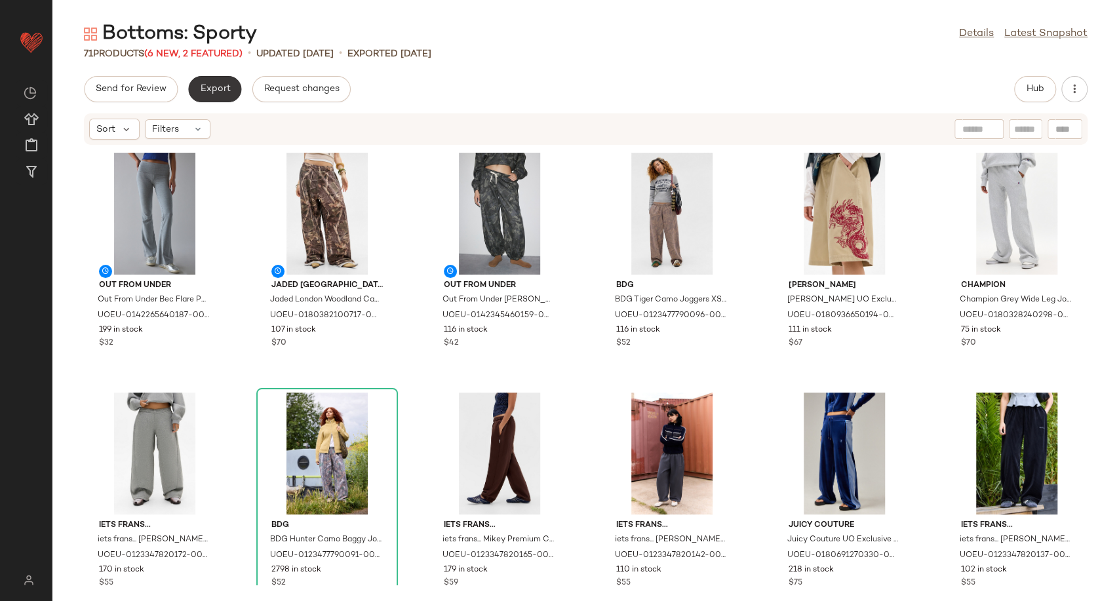
click at [214, 94] on span "Export" at bounding box center [214, 89] width 31 height 10
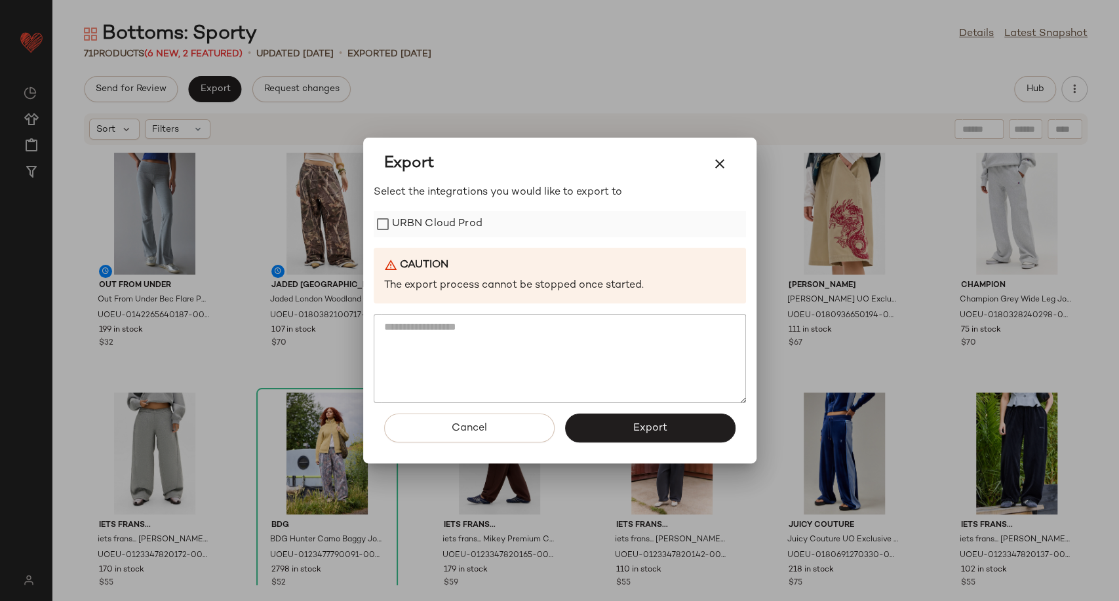
click at [451, 223] on label "URBN Cloud Prod" at bounding box center [437, 224] width 90 height 26
click at [623, 418] on button "Export" at bounding box center [650, 428] width 170 height 29
